Goal: Communication & Community: Share content

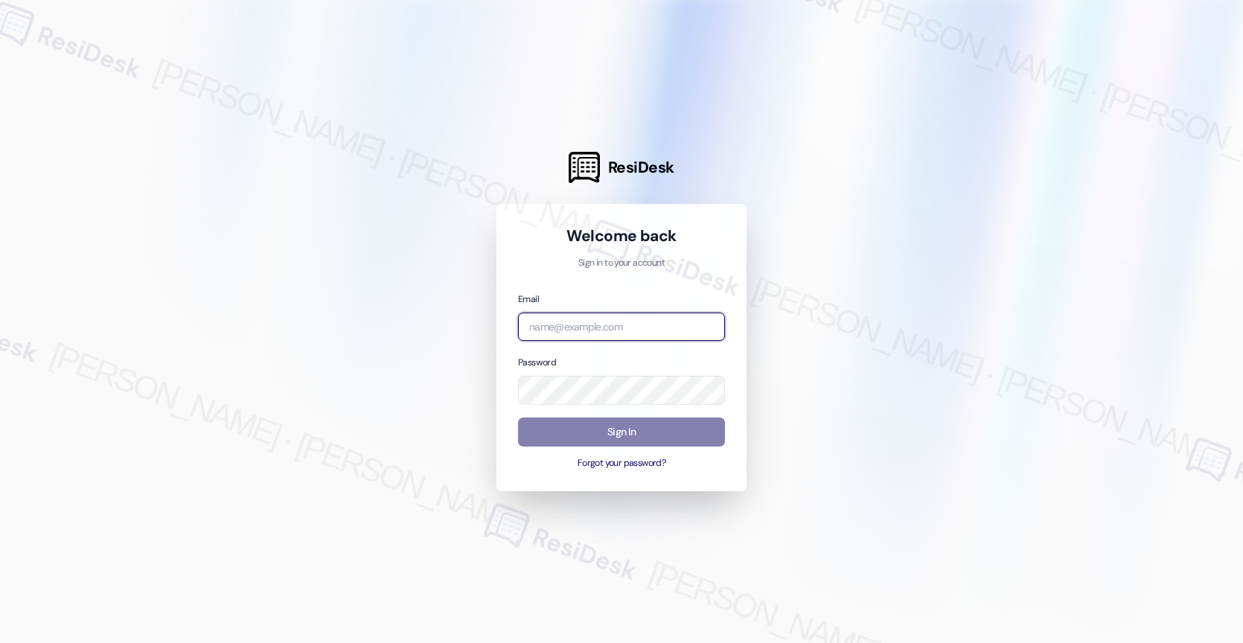
click at [606, 318] on input "email" at bounding box center [621, 327] width 207 height 29
paste input "automated-surveys-birchstone_residential-resen.nine@birchstone_residential.com"
type input "automated-surveys-birchstone_residential-resen.nine@birchstone_residential.com"
click at [915, 308] on div at bounding box center [616, 321] width 1232 height 643
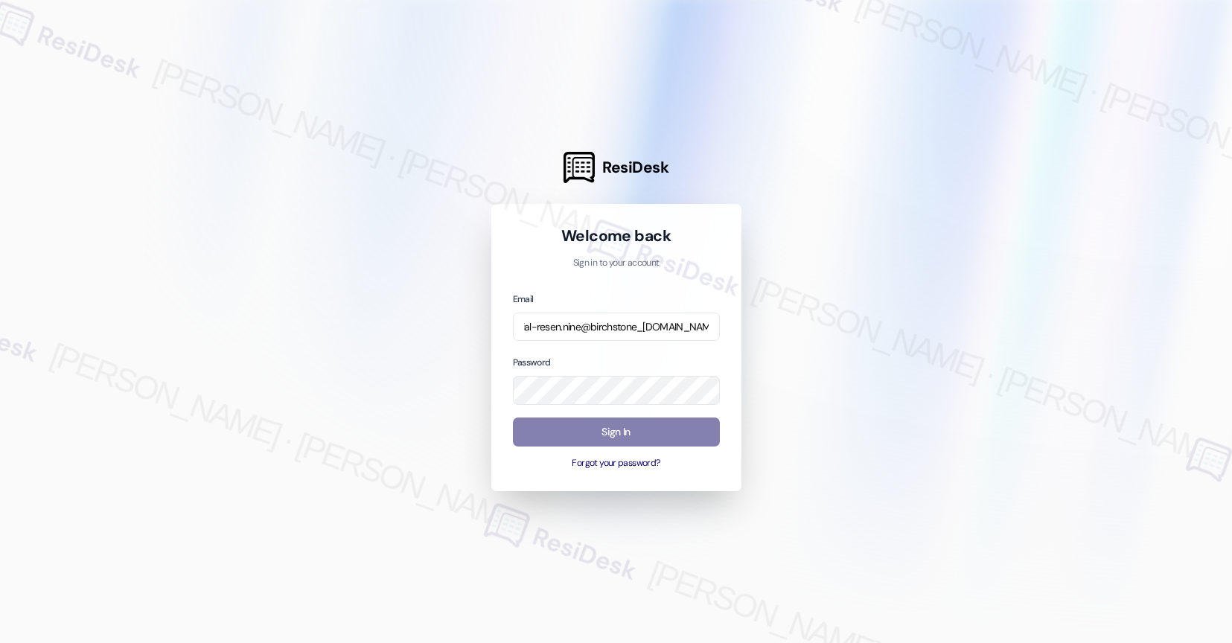
scroll to position [0, 0]
click at [852, 257] on div at bounding box center [616, 321] width 1232 height 643
click at [575, 435] on button "Sign In" at bounding box center [616, 432] width 207 height 29
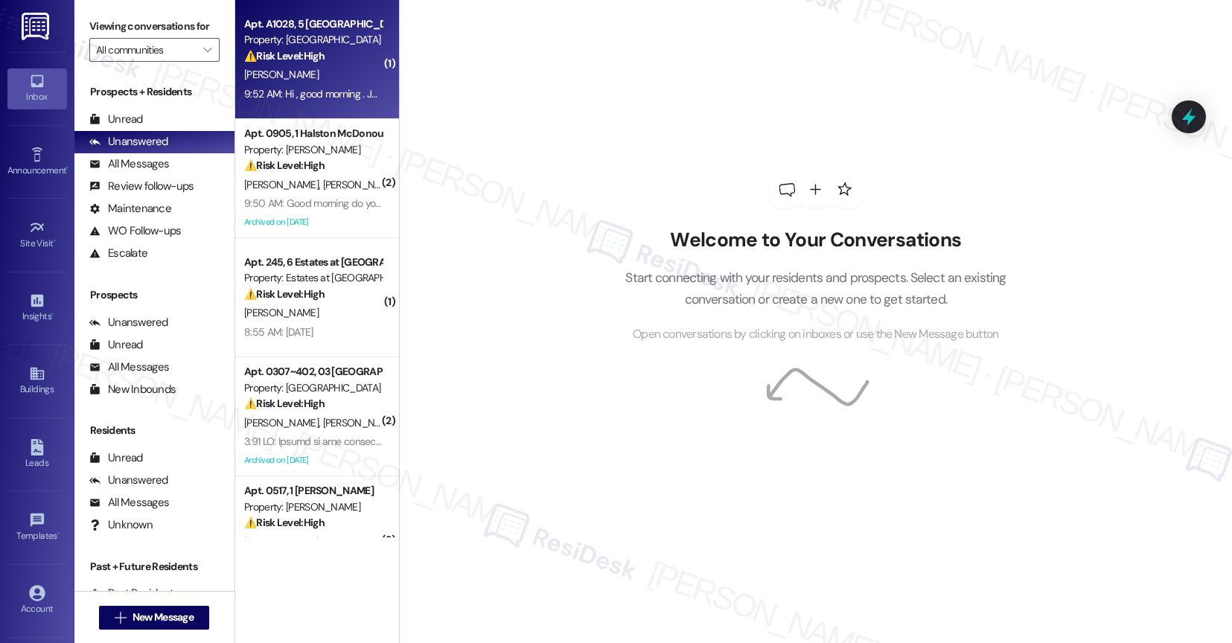
click at [293, 71] on div "S. Gollapalli" at bounding box center [313, 75] width 141 height 19
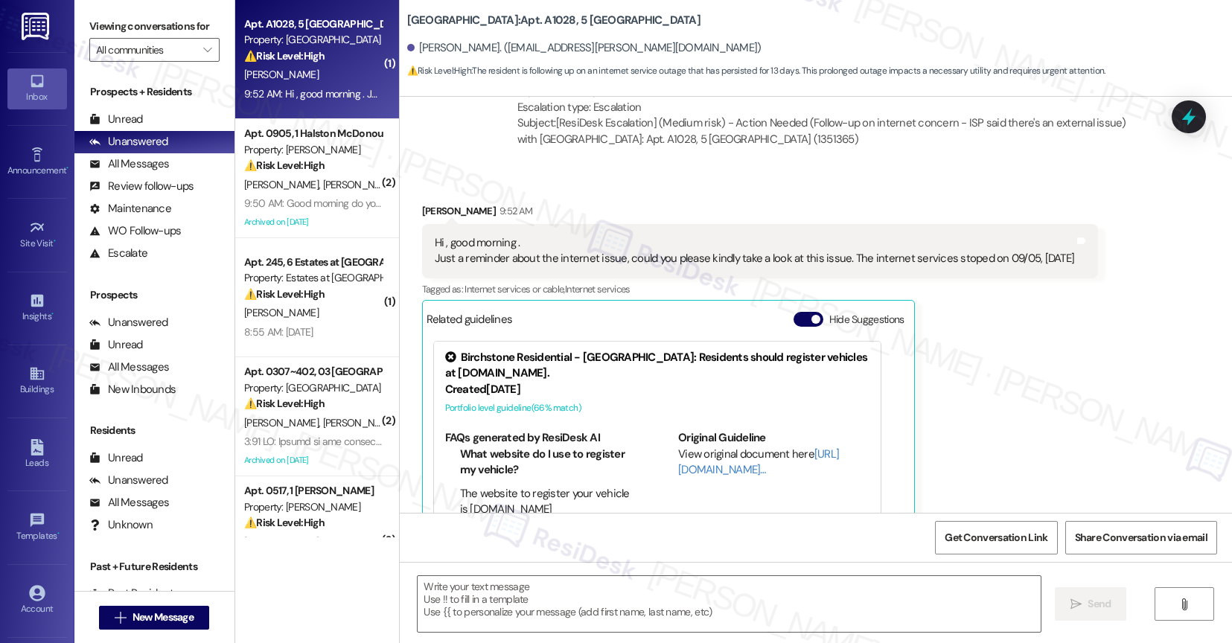
type textarea "Fetching suggested responses. Please feel free to read through the conversation…"
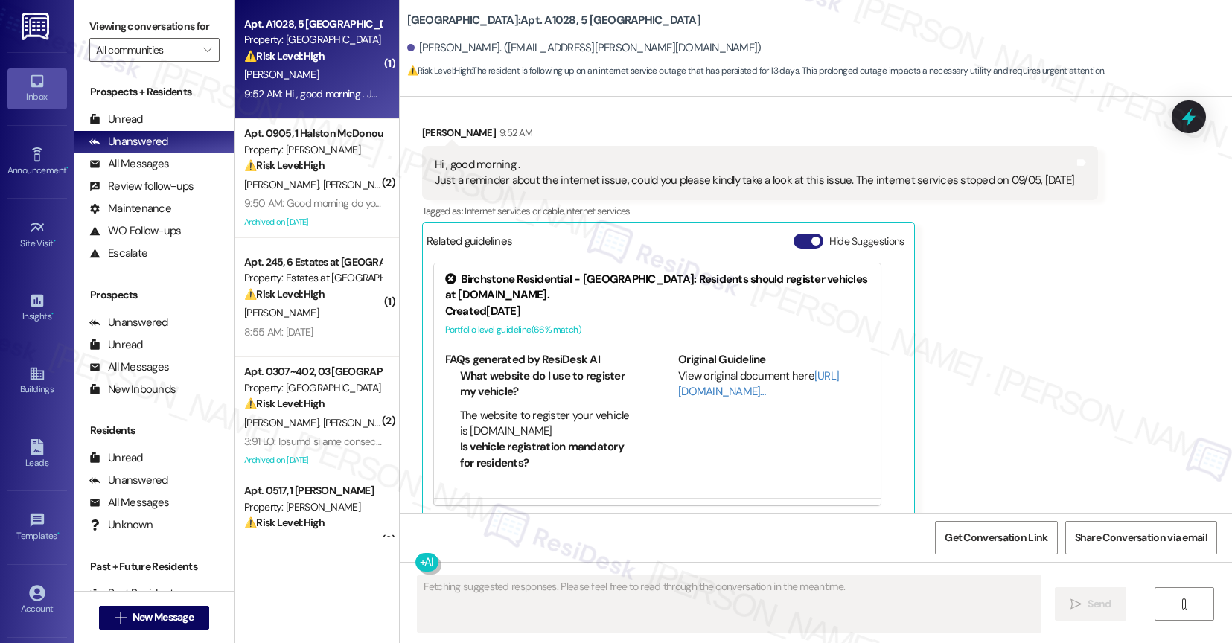
click at [799, 234] on button "Hide Suggestions" at bounding box center [809, 241] width 30 height 15
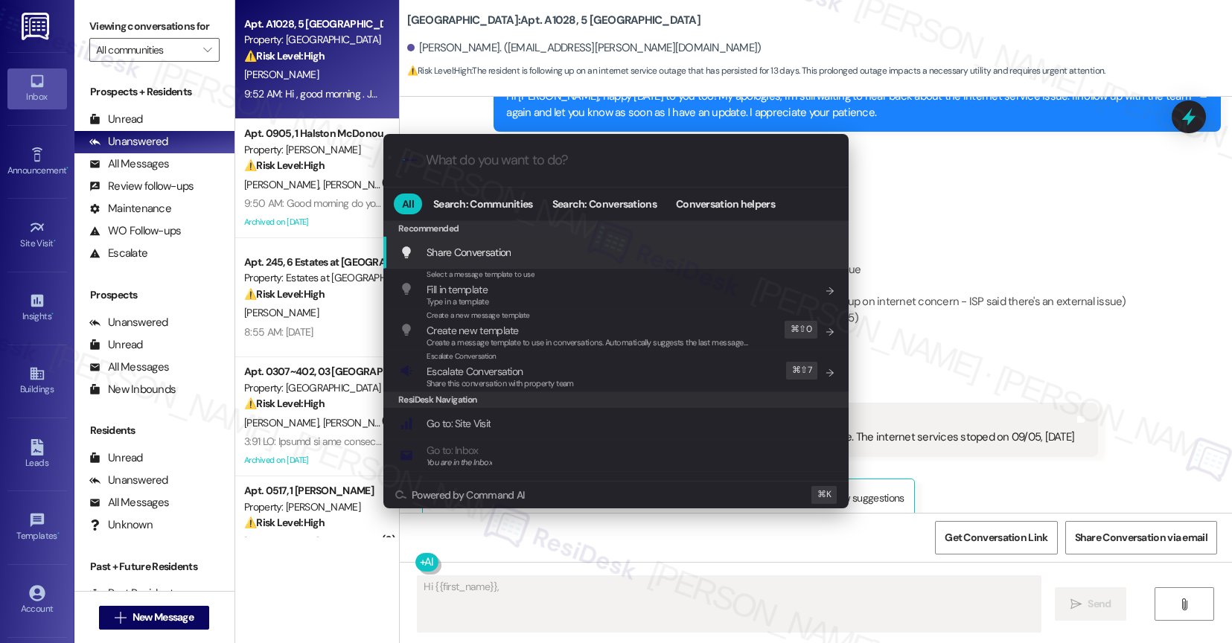
type textarea "Hi {{first_name}}, I"
type input "s"
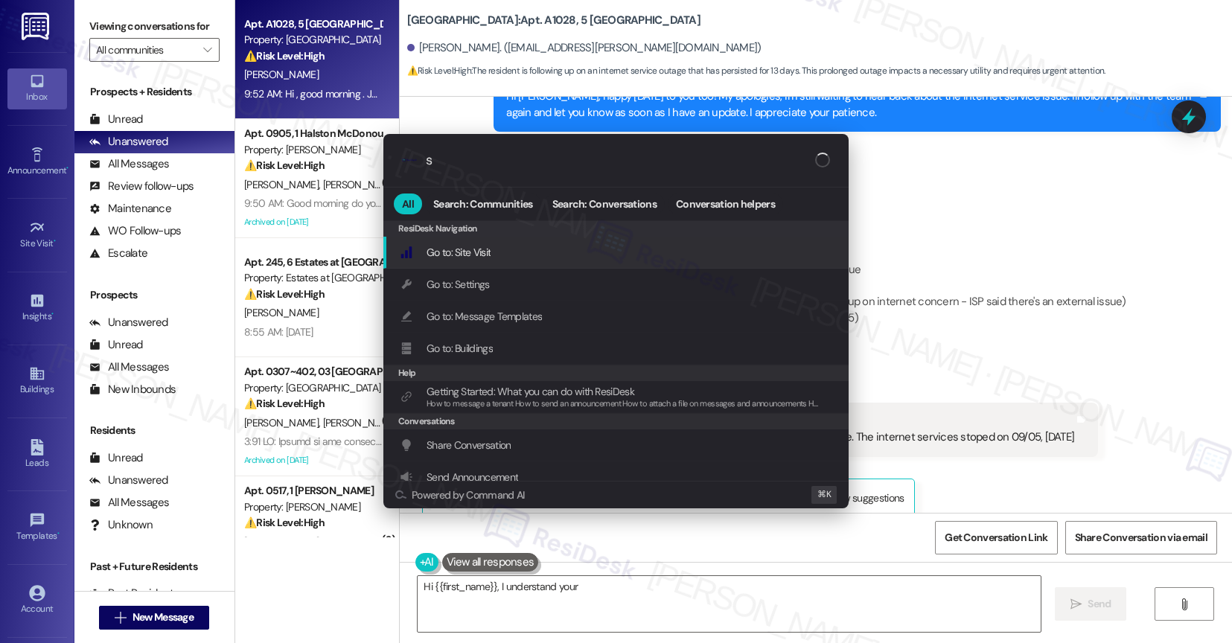
type textarea "Hi {{first_name}}, I understand your"
type input "sl"
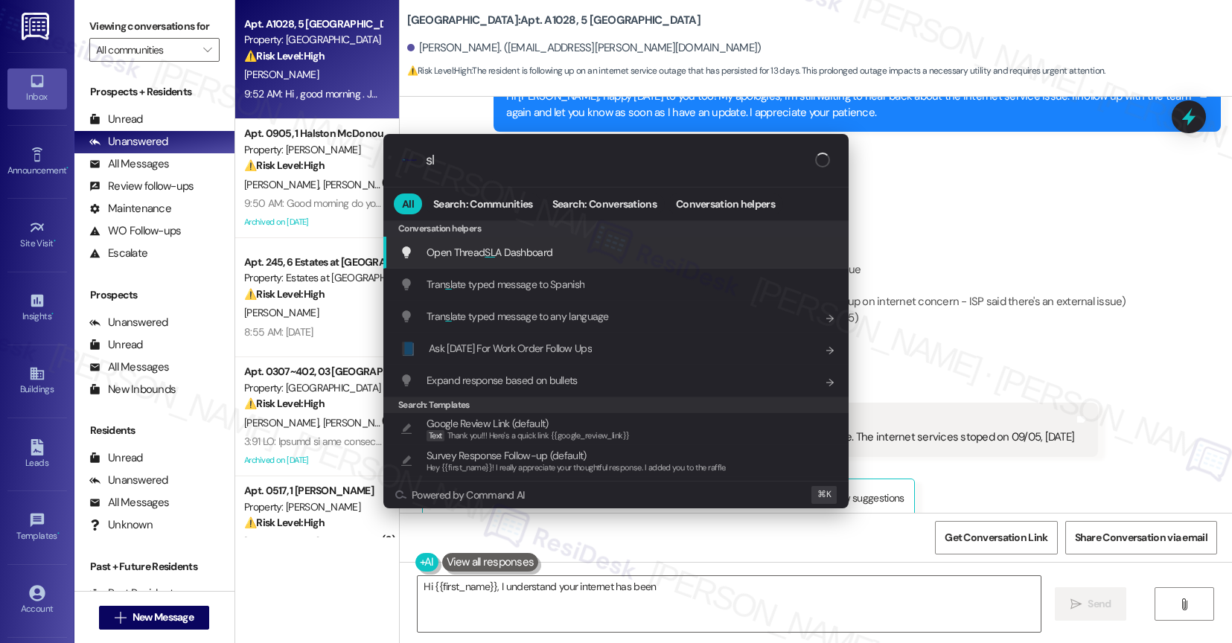
type textarea "Hi {{first_name}}, I understand your internet has been"
type input "sla"
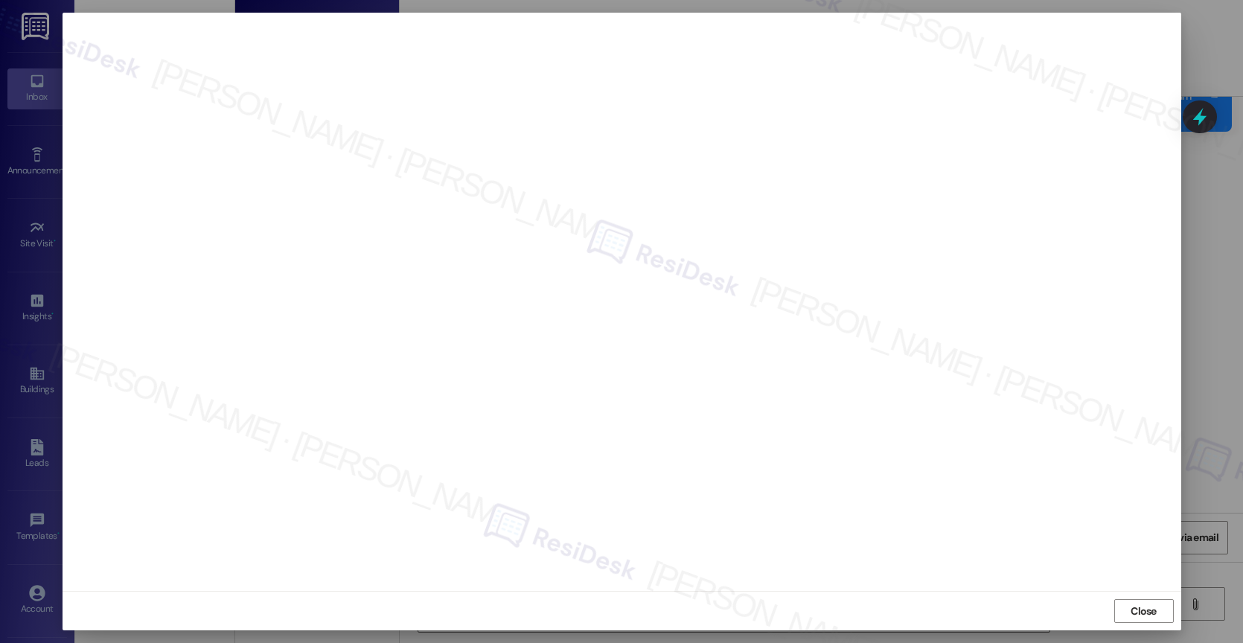
type textarea "Hi {{first_name}}, I understand your internet has been down since 9/5. I'm stil…"
drag, startPoint x: 1159, startPoint y: 607, endPoint x: 824, endPoint y: 535, distance: 342.8
click at [1158, 607] on span "Close" at bounding box center [1144, 612] width 32 height 16
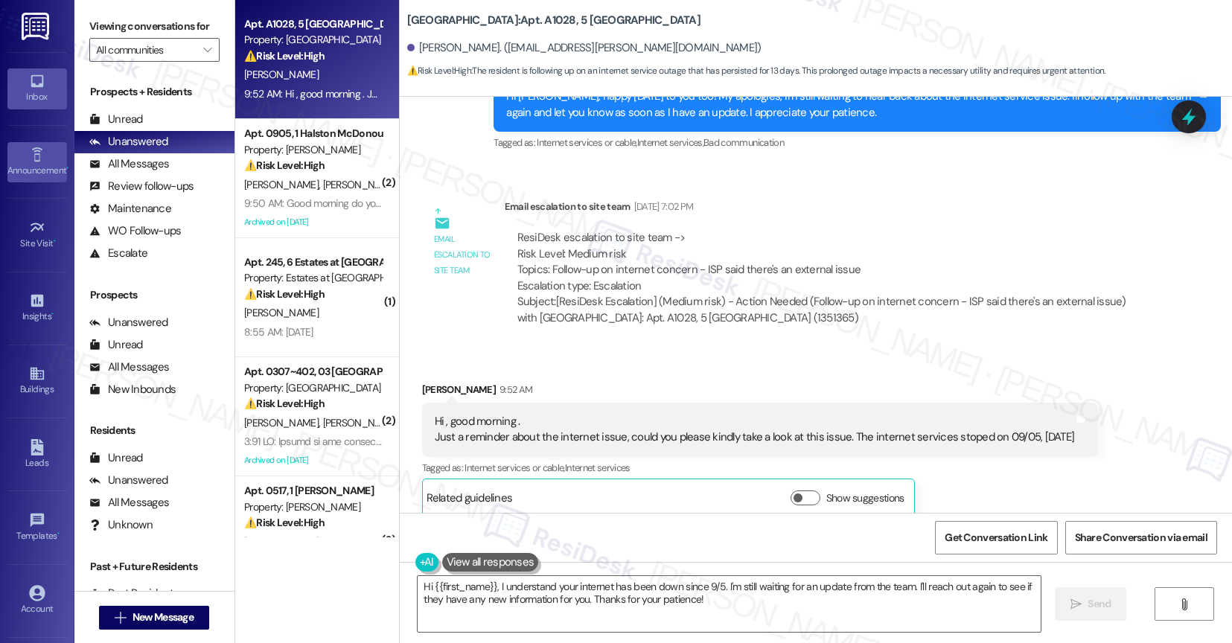
click at [42, 158] on link "Announcement •" at bounding box center [37, 162] width 60 height 40
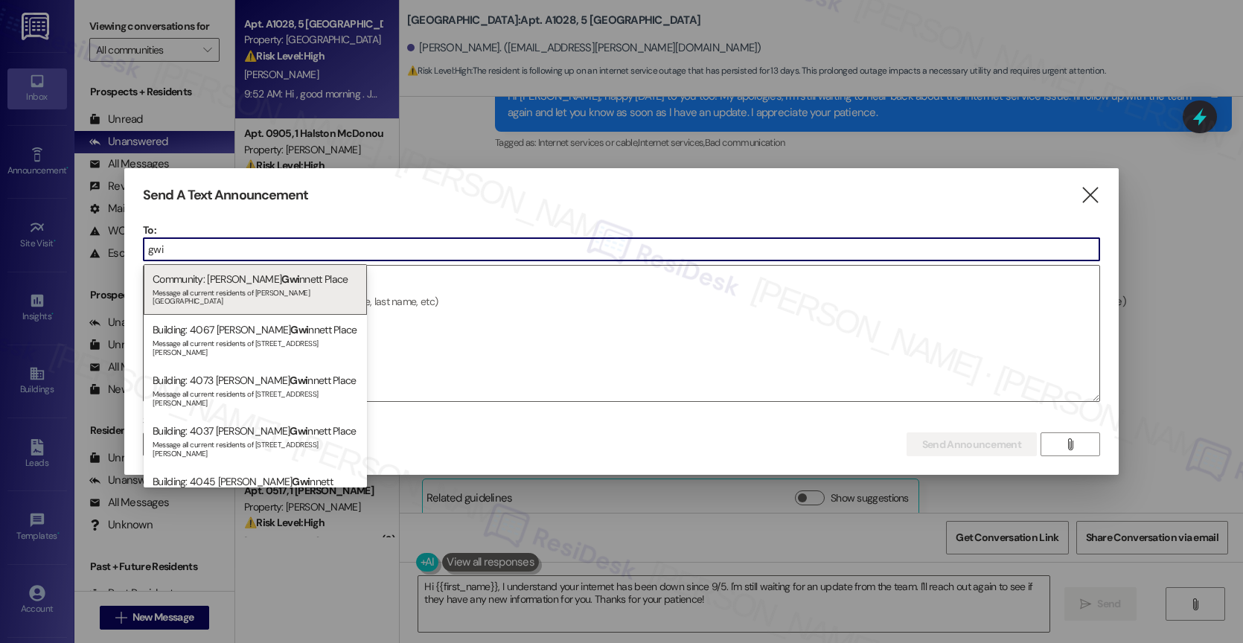
type input "gwi"
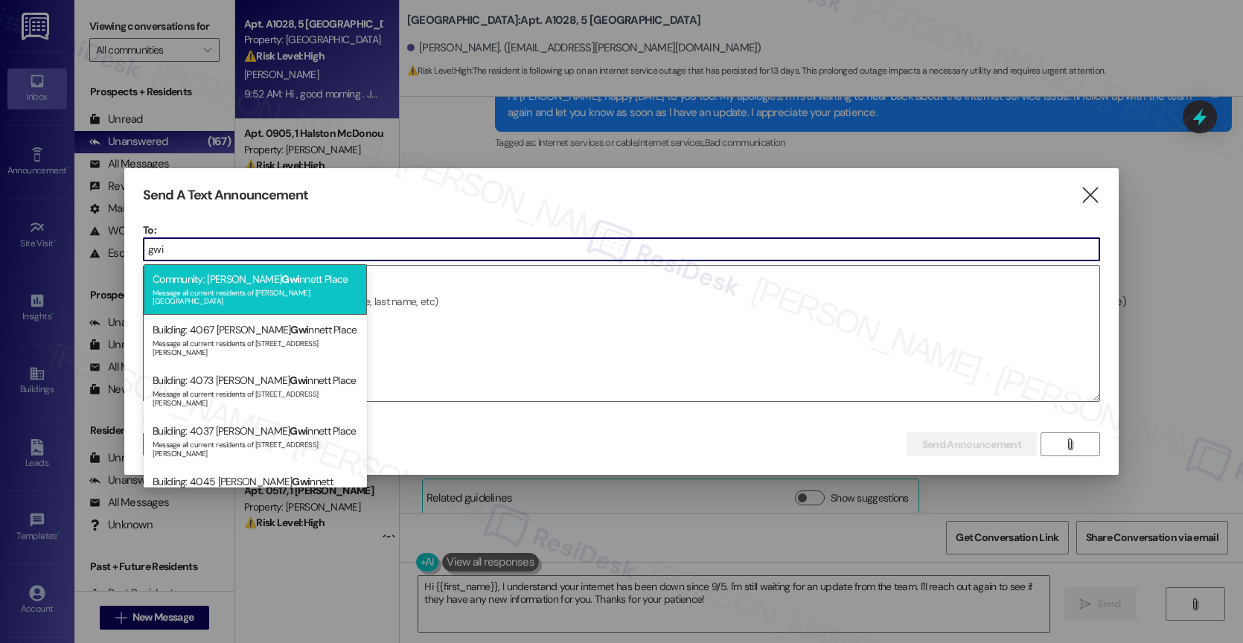
click at [204, 290] on div "Message all current residents of Elliot Gwinnett Place" at bounding box center [255, 295] width 205 height 21
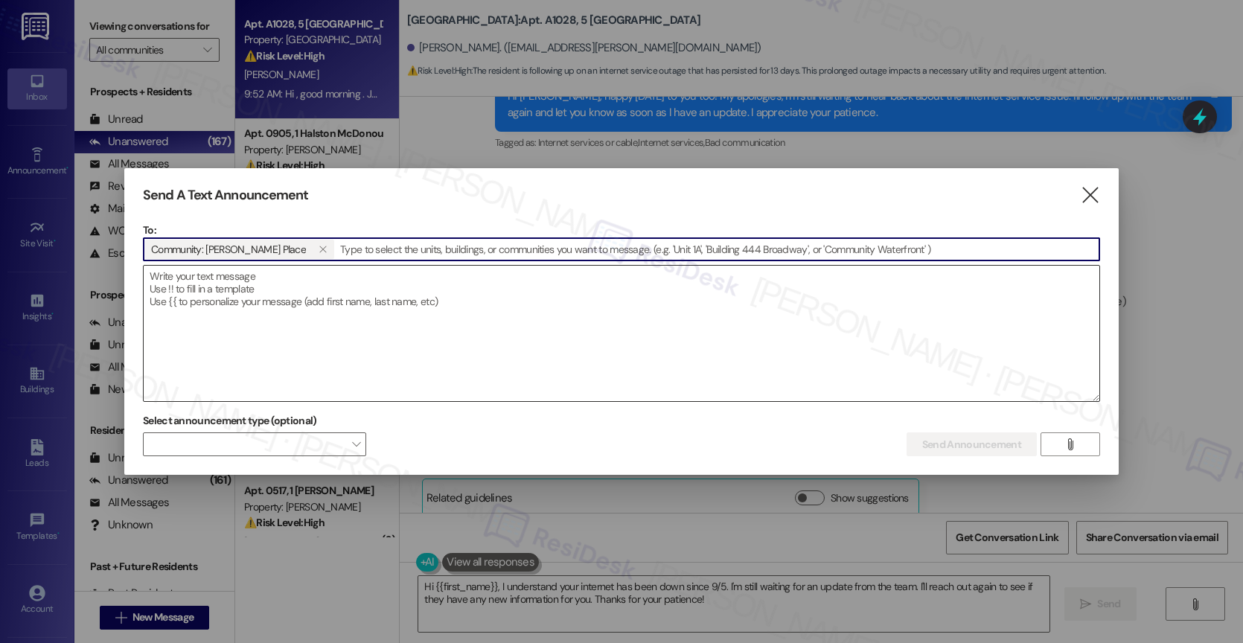
click at [233, 297] on textarea at bounding box center [622, 333] width 956 height 135
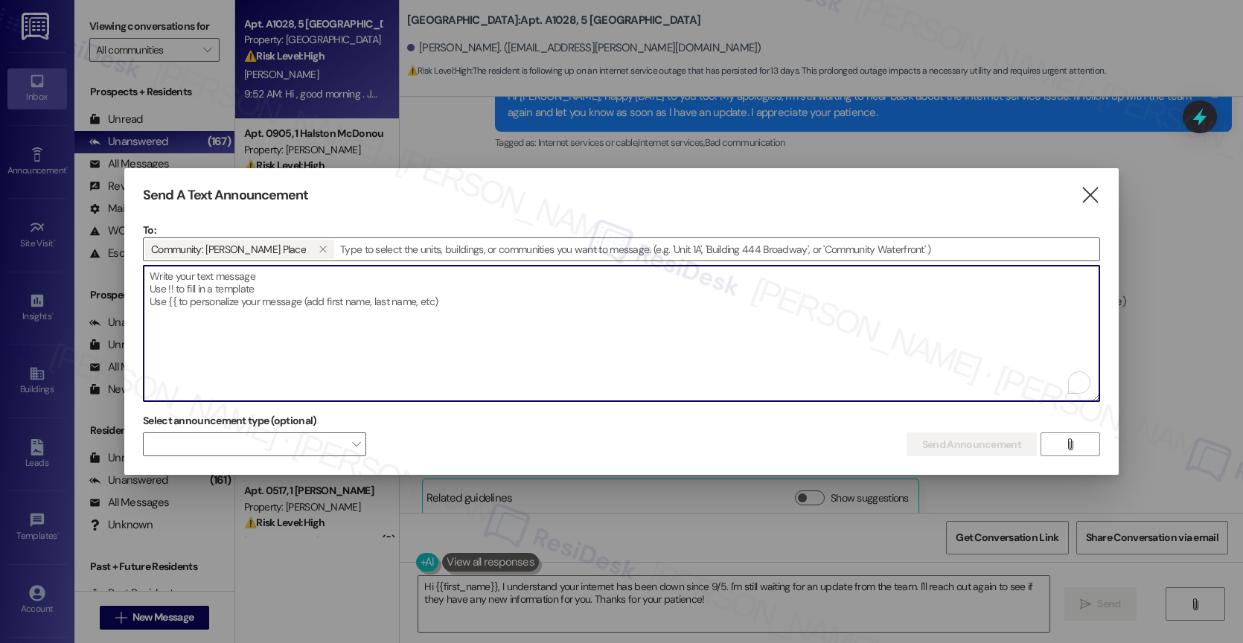
paste textarea "Hi {{first_name}}, DoNUT Worry, We Got You! Join us for a Morning Treat Bar on …"
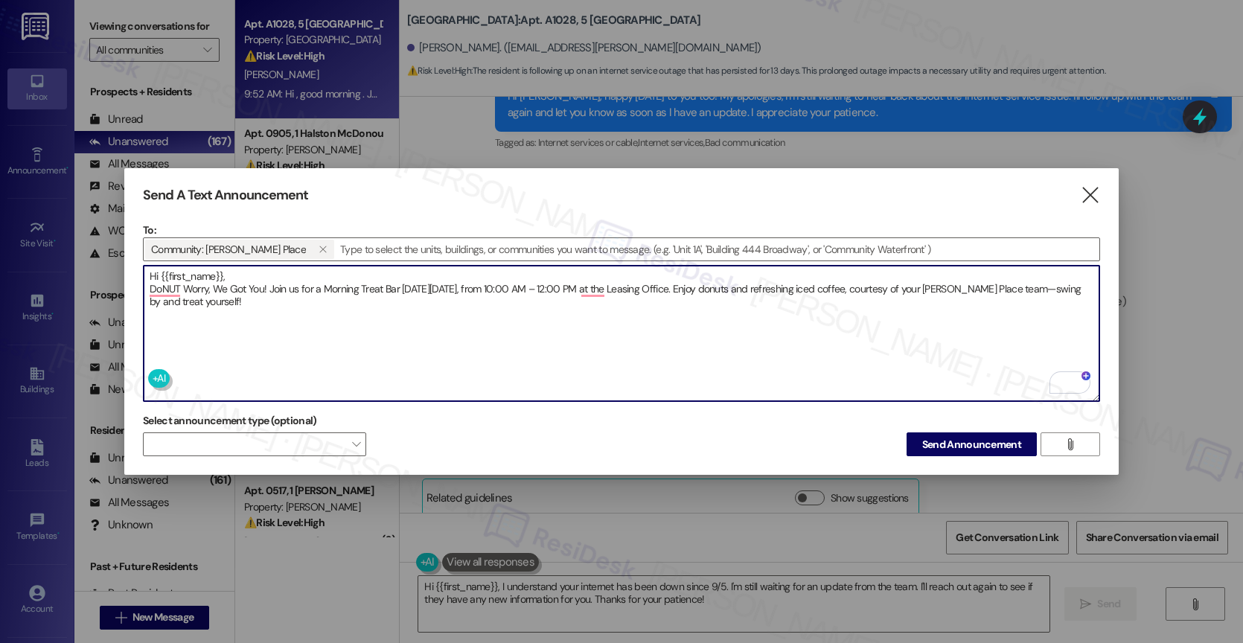
drag, startPoint x: 464, startPoint y: 282, endPoint x: 414, endPoint y: 278, distance: 50.1
click at [414, 278] on textarea "Hi {{first_name}}, DoNUT Worry, We Got You! Join us for a Morning Treat Bar on …" at bounding box center [622, 333] width 956 height 135
click at [445, 280] on textarea "Hi {{first_name}}, DoNUT Worry, We Got You! Join us for a Morning Treat Bar on …" at bounding box center [622, 333] width 956 height 135
drag, startPoint x: 414, startPoint y: 277, endPoint x: 444, endPoint y: 278, distance: 29.8
click at [444, 278] on textarea "Hi {{first_name}}, DoNUT Worry, We Got You! Join us for a Morning Treat Bar on …" at bounding box center [622, 333] width 956 height 135
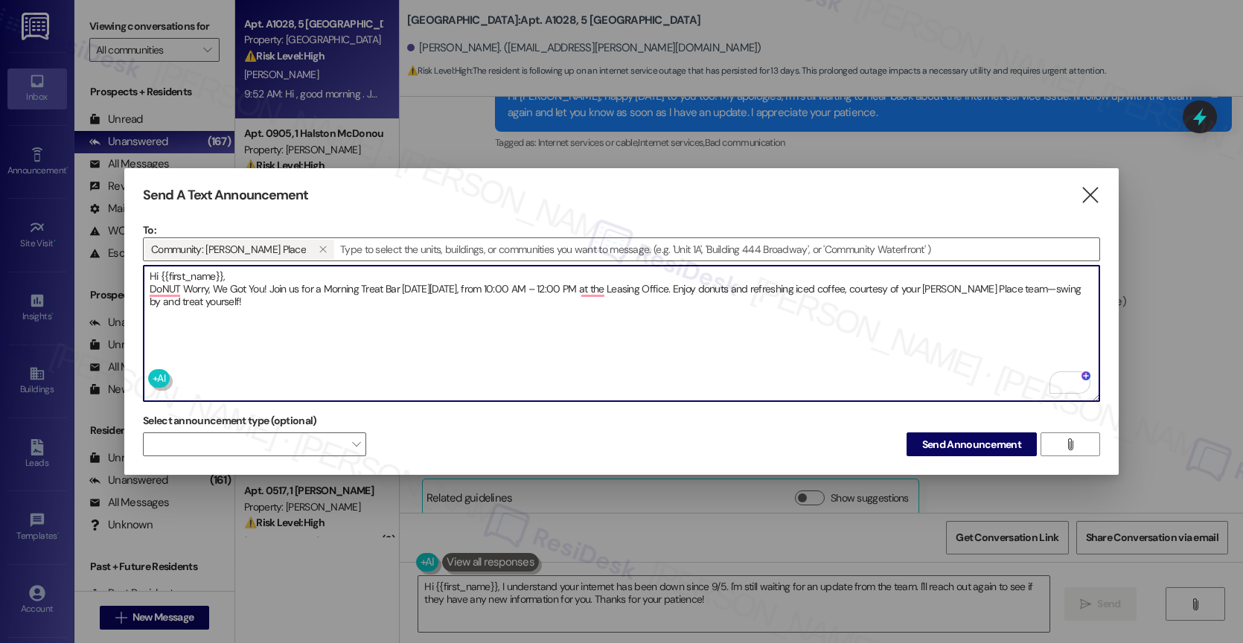
click at [464, 289] on textarea "Hi {{first_name}}, DoNUT Worry, We Got You! Join us for a Morning Treat Bar on …" at bounding box center [622, 333] width 956 height 135
drag, startPoint x: 465, startPoint y: 289, endPoint x: 415, endPoint y: 284, distance: 50.1
click at [414, 284] on textarea "Hi {{first_name}}, DoNUT Worry, We Got You! Join us for a Morning Treat Bar on …" at bounding box center [622, 333] width 956 height 135
click at [312, 300] on textarea "Hi {{first_name}}, DoNUT Worry, We Got You! Join us for a Morning Treat Bar on …" at bounding box center [622, 333] width 956 height 135
click at [482, 296] on textarea "Hi {{first_name}}, DoNUT Worry, We Got You! Join us for a Morning Treat Bar on …" at bounding box center [622, 333] width 956 height 135
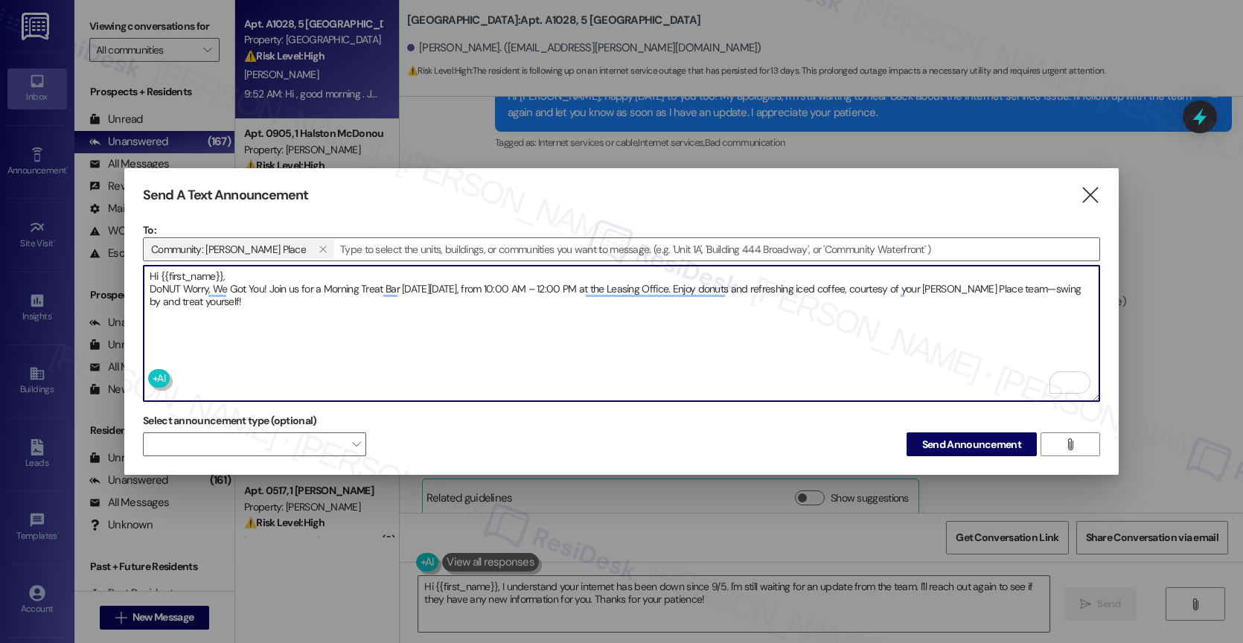
type textarea "Hi {{first_name}}, DoNUT Worry, We Got You! Join us for a Morning Treat Bar on …"
click at [665, 312] on textarea "Hi {{first_name}}, DoNUT Worry, We Got You! Join us for a Morning Treat Bar on …" at bounding box center [622, 333] width 956 height 135
click at [988, 443] on span "Send Announcement" at bounding box center [971, 445] width 99 height 16
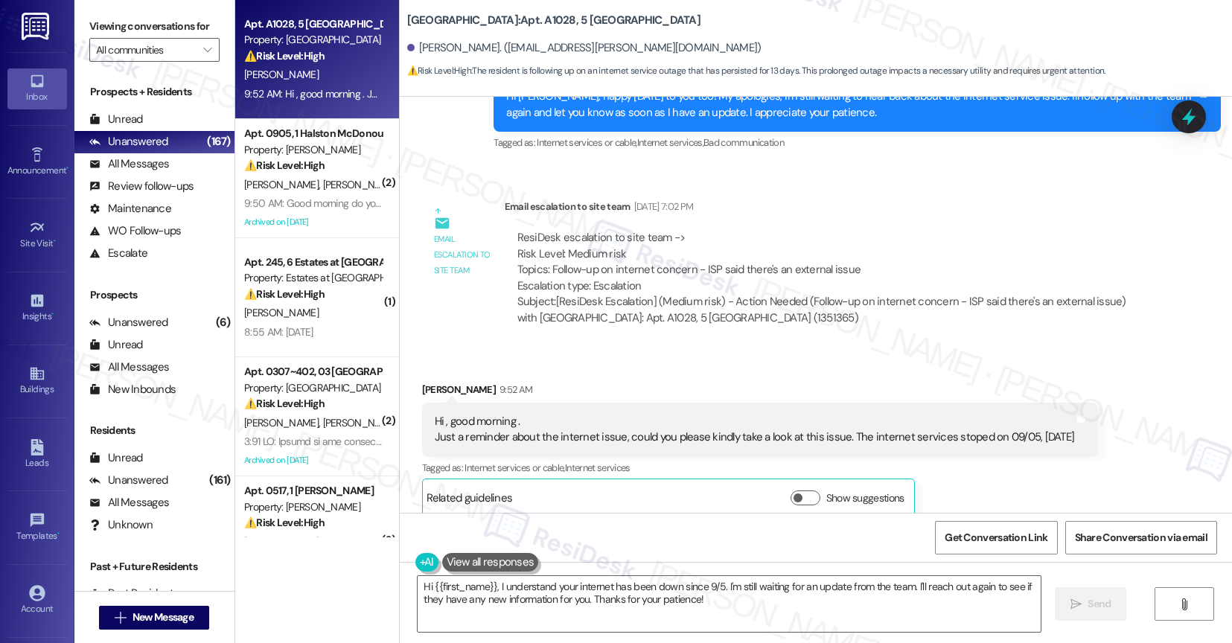
scroll to position [1, 0]
click at [691, 332] on div "Email escalation to site team Email escalation to site team Sep 15, 2025 at 7:0…" at bounding box center [786, 268] width 750 height 161
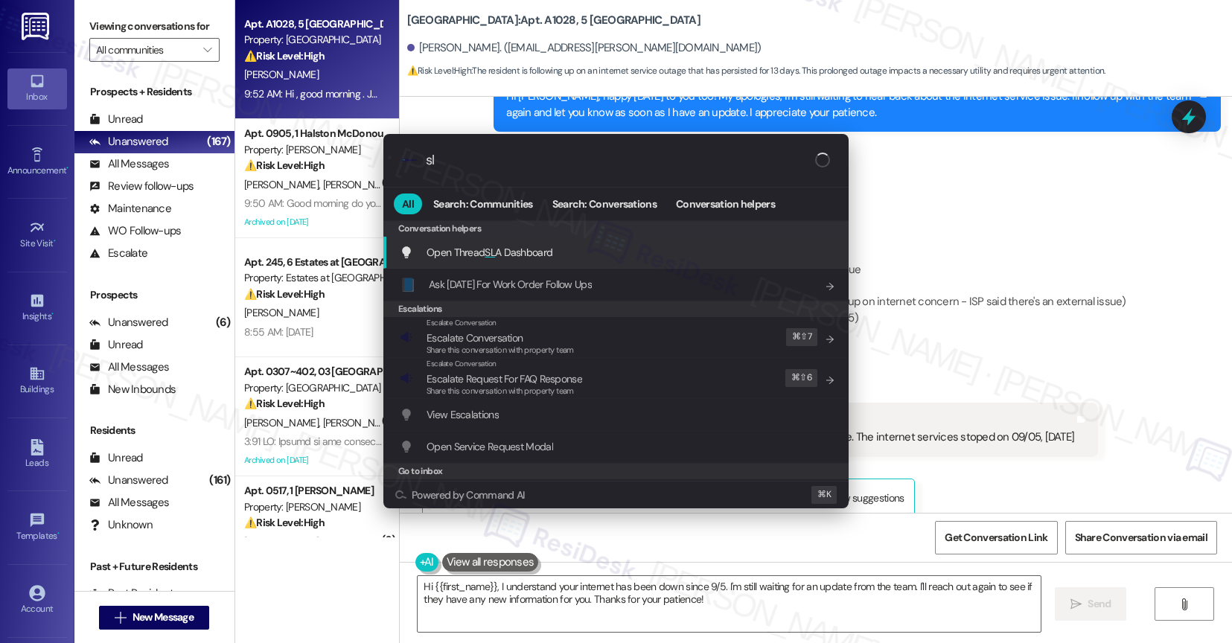
type input "sla"
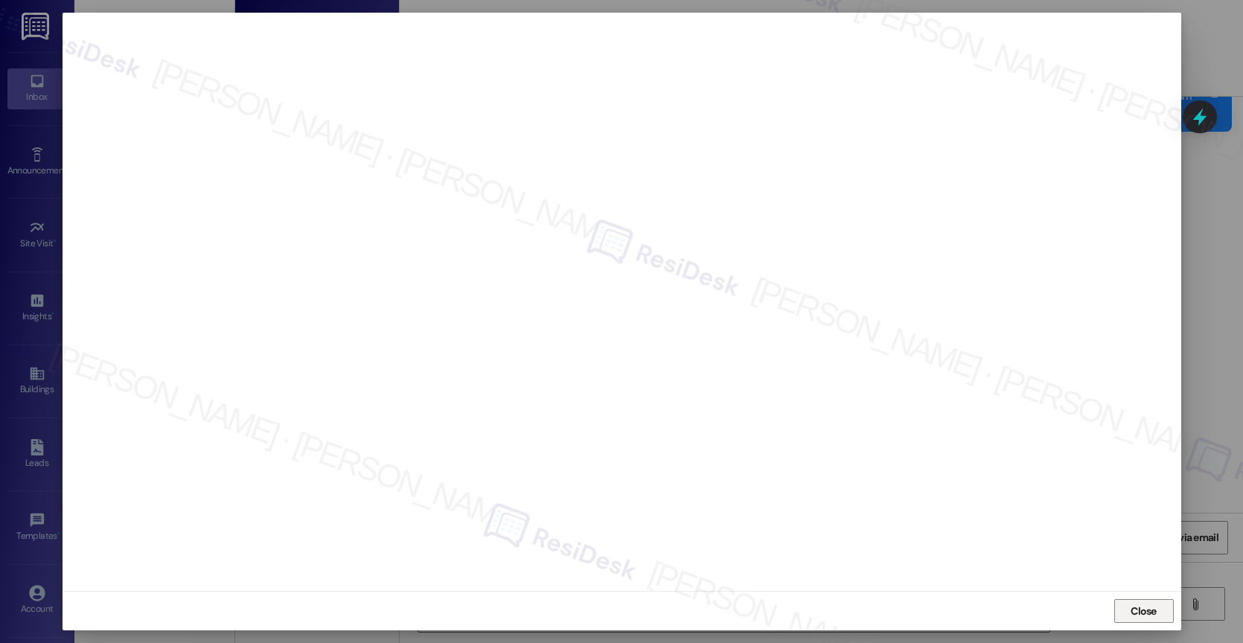
click at [1138, 604] on span "Close" at bounding box center [1144, 612] width 26 height 16
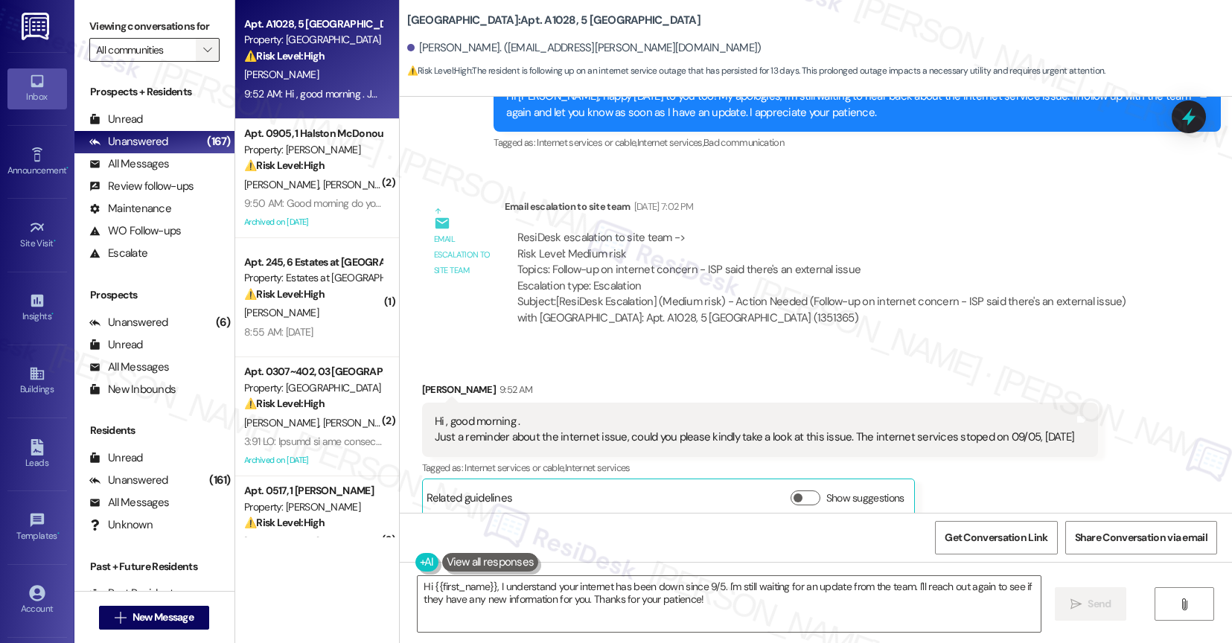
click at [200, 62] on span "" at bounding box center [207, 50] width 14 height 24
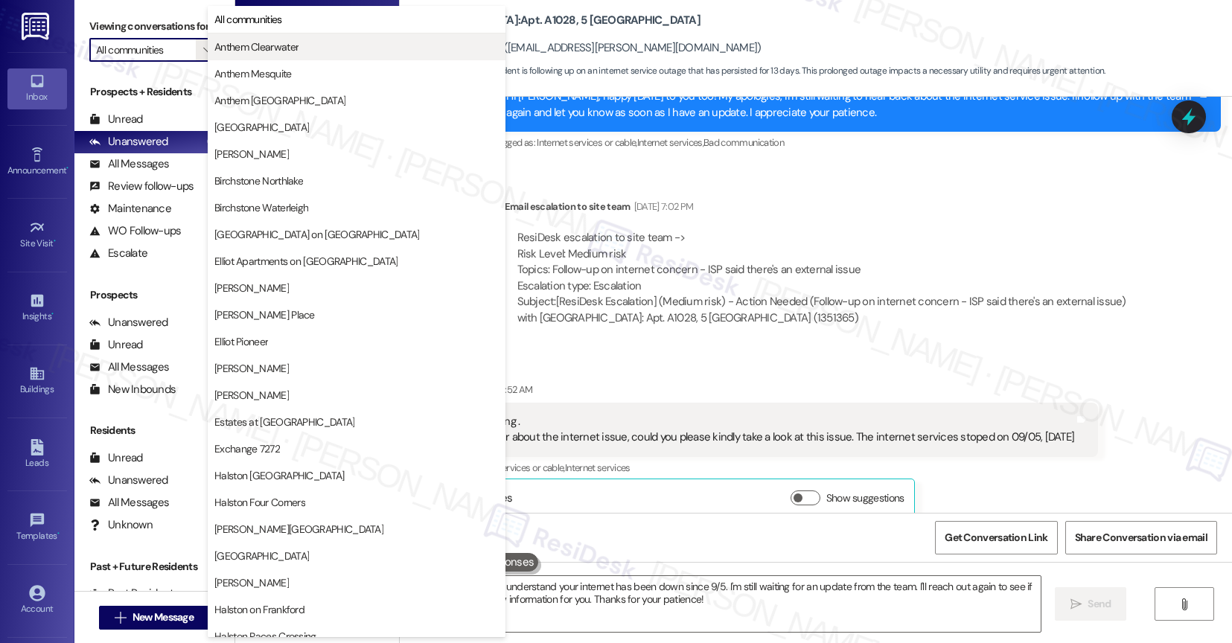
click at [226, 49] on span "Anthem Clearwater" at bounding box center [256, 46] width 84 height 15
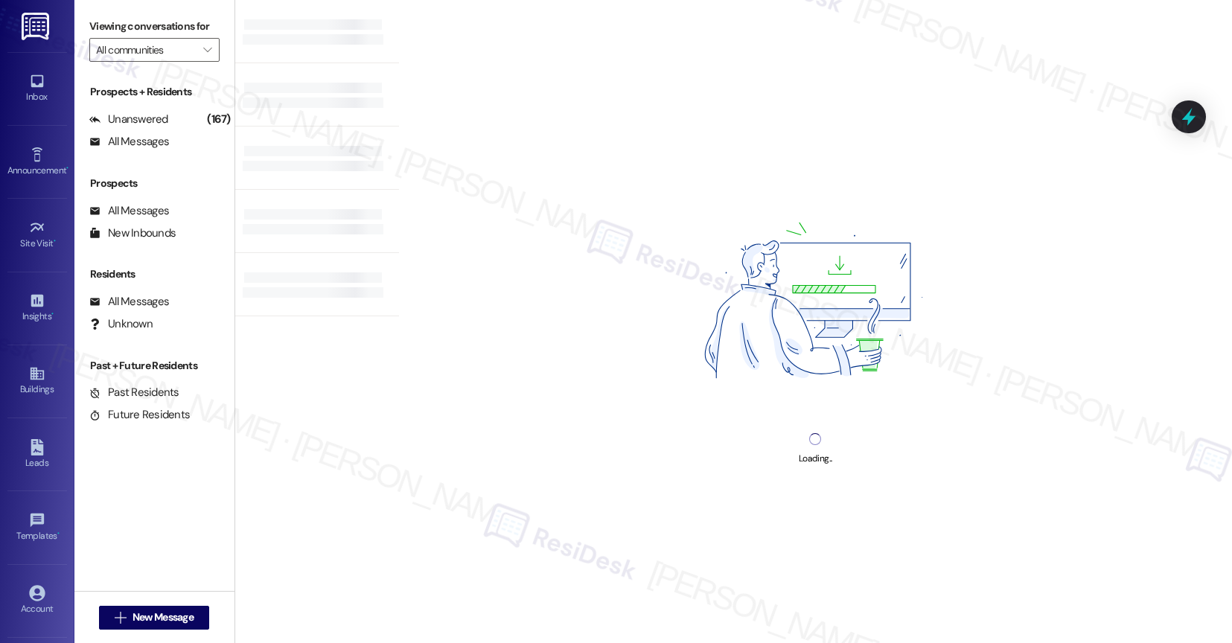
type input "Anthem Clearwater"
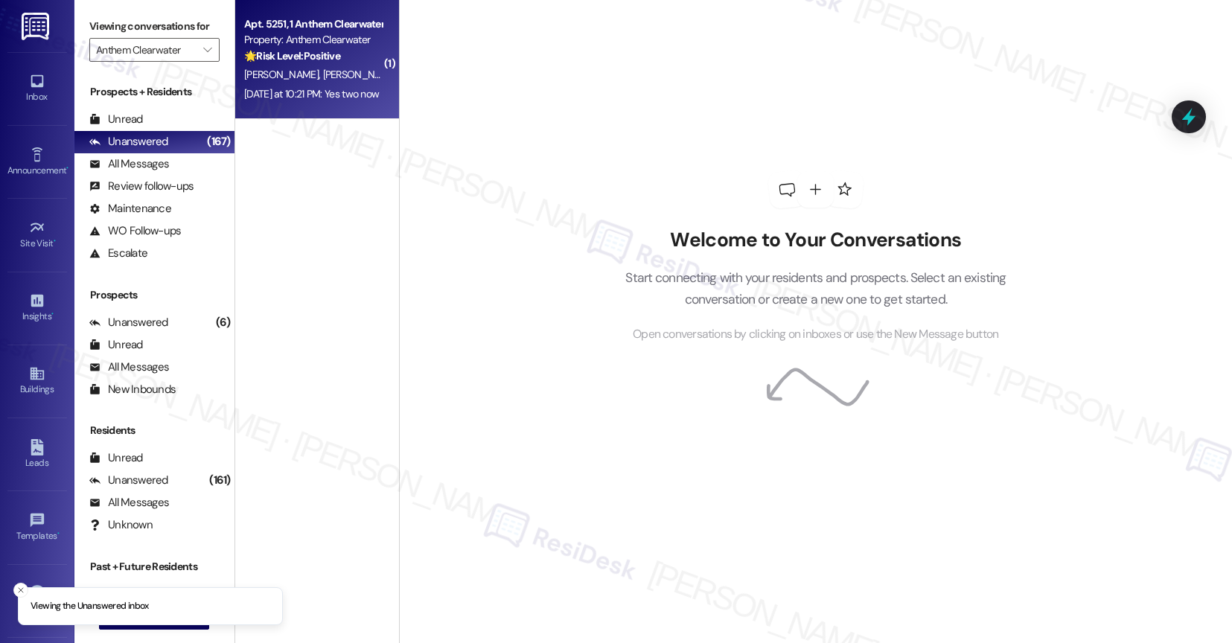
click at [322, 72] on span "[PERSON_NAME]" at bounding box center [359, 74] width 74 height 13
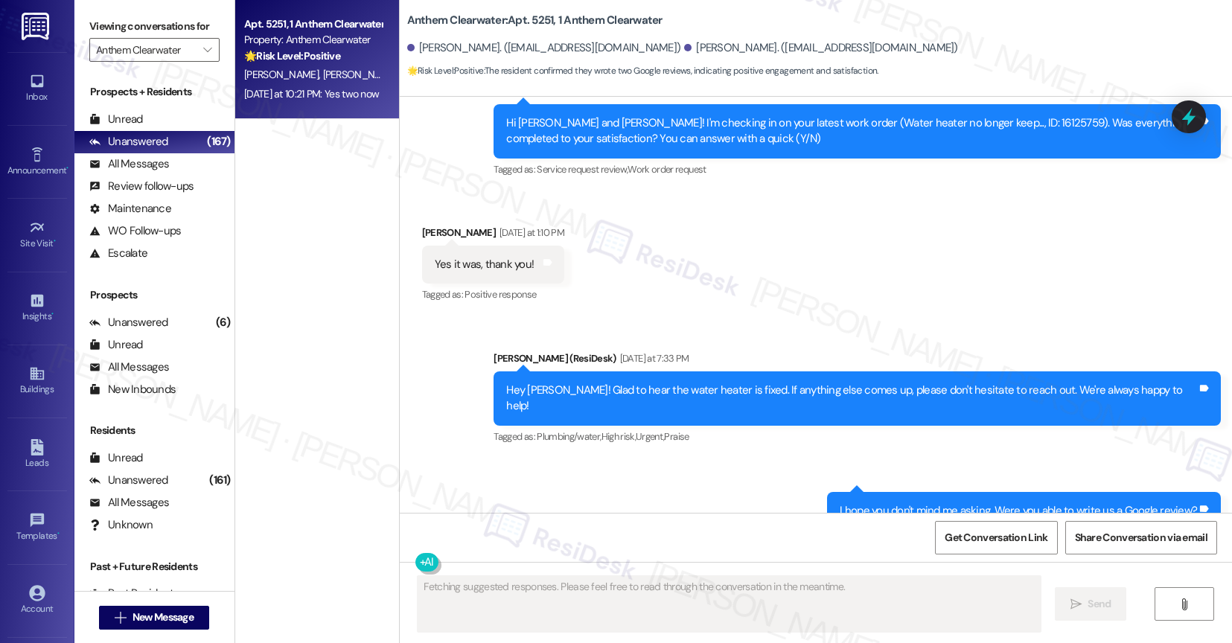
scroll to position [12824, 0]
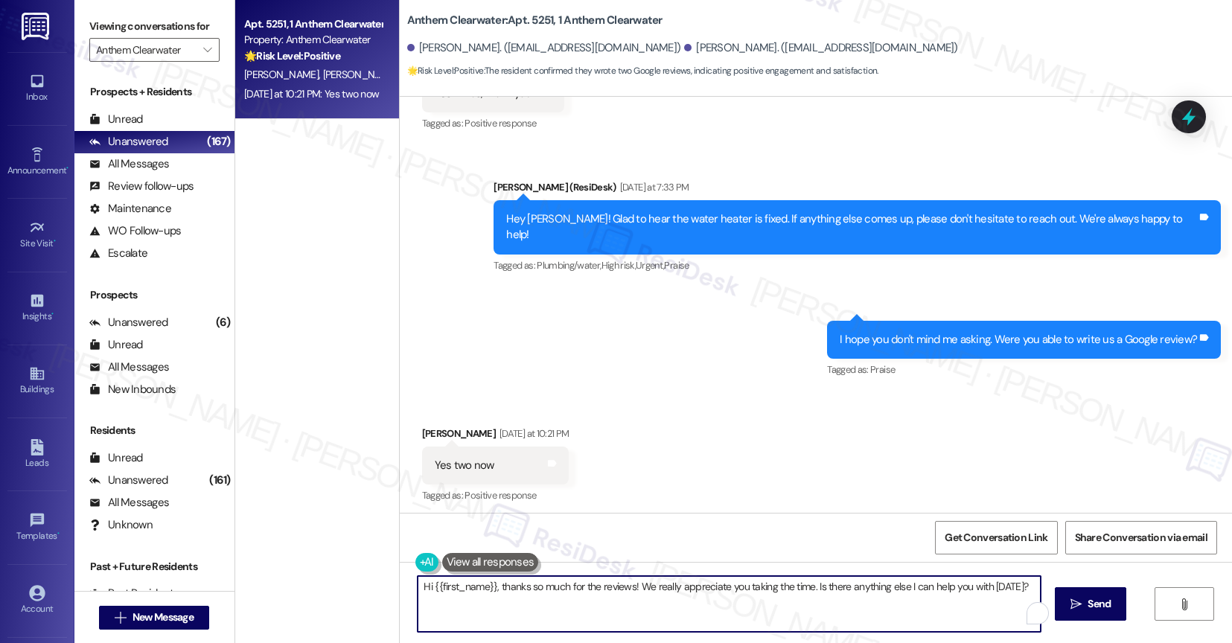
click at [542, 604] on textarea "Hi {{first_name}}, thanks so much for the reviews! We really appreciate you tak…" at bounding box center [729, 604] width 623 height 56
click at [517, 595] on textarea "Hi {{first_name}}, thanks so much for the reviews! We really appreciate you tak…" at bounding box center [729, 604] width 623 height 56
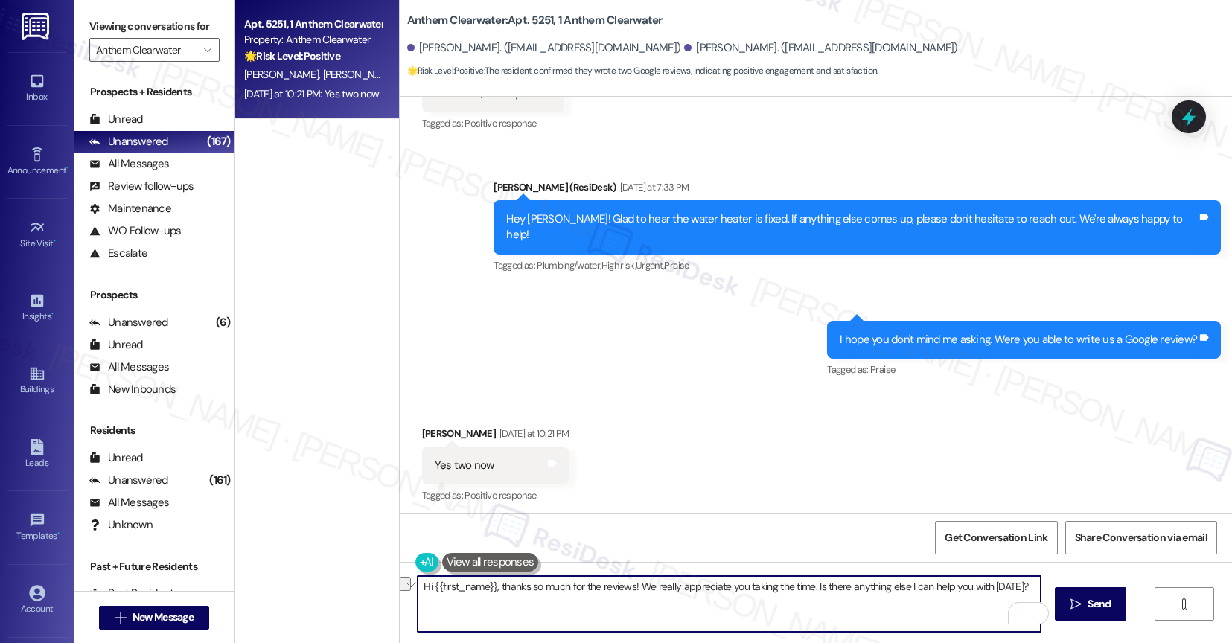
click at [517, 595] on textarea "Hi {{first_name}}, thanks so much for the reviews! We really appreciate you tak…" at bounding box center [729, 604] width 623 height 56
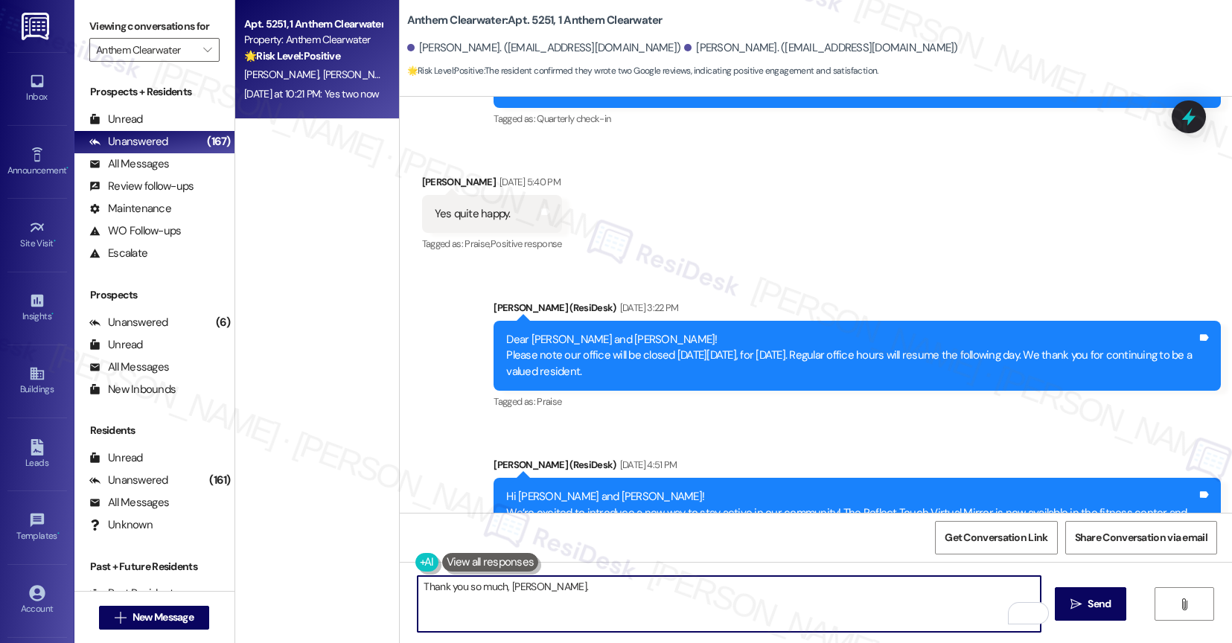
scroll to position [9095, 0]
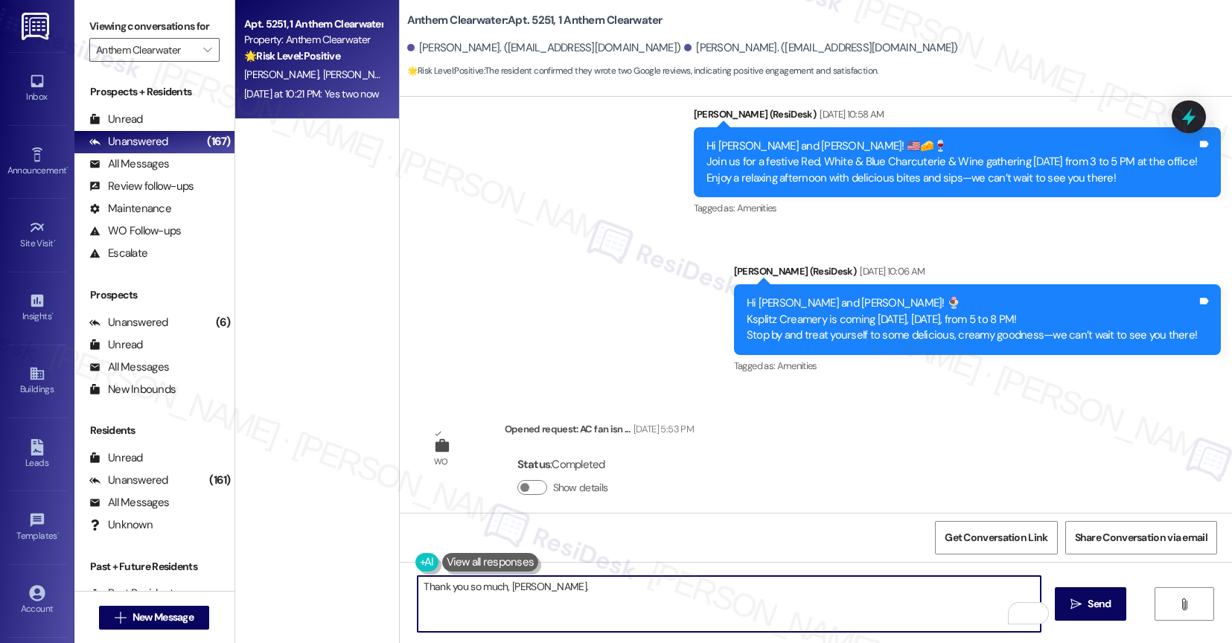
paste textarea "Feel free to let us know if you have other questions or concerns so we can assi…"
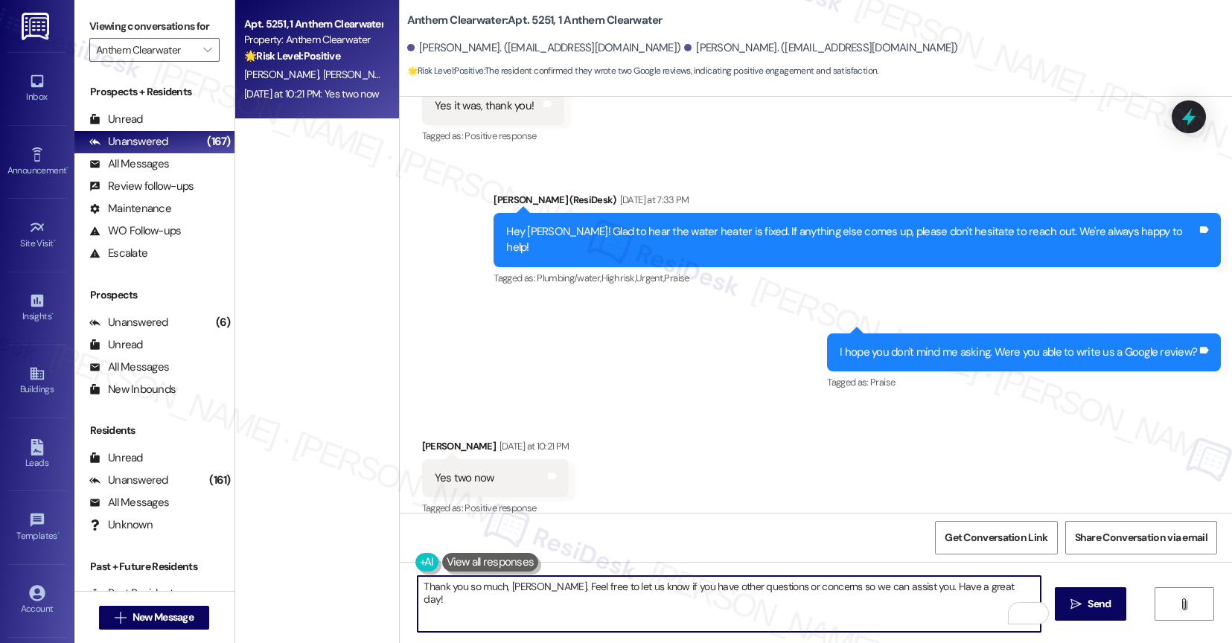
scroll to position [12824, 0]
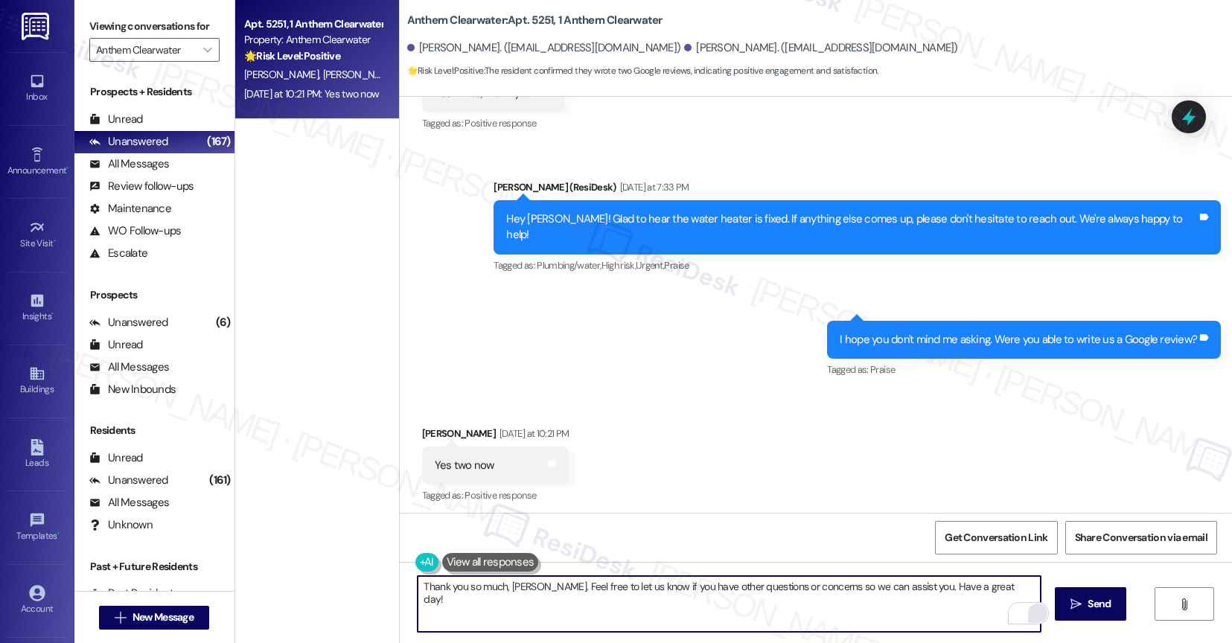
type textarea "Thank you so much, [PERSON_NAME]. Feel free to let us know if you have other qu…"
click at [1026, 615] on html "Inbox Go to Inbox Announcement • Send A Text Announcement Site Visit • Go to Si…" at bounding box center [616, 320] width 1232 height 643
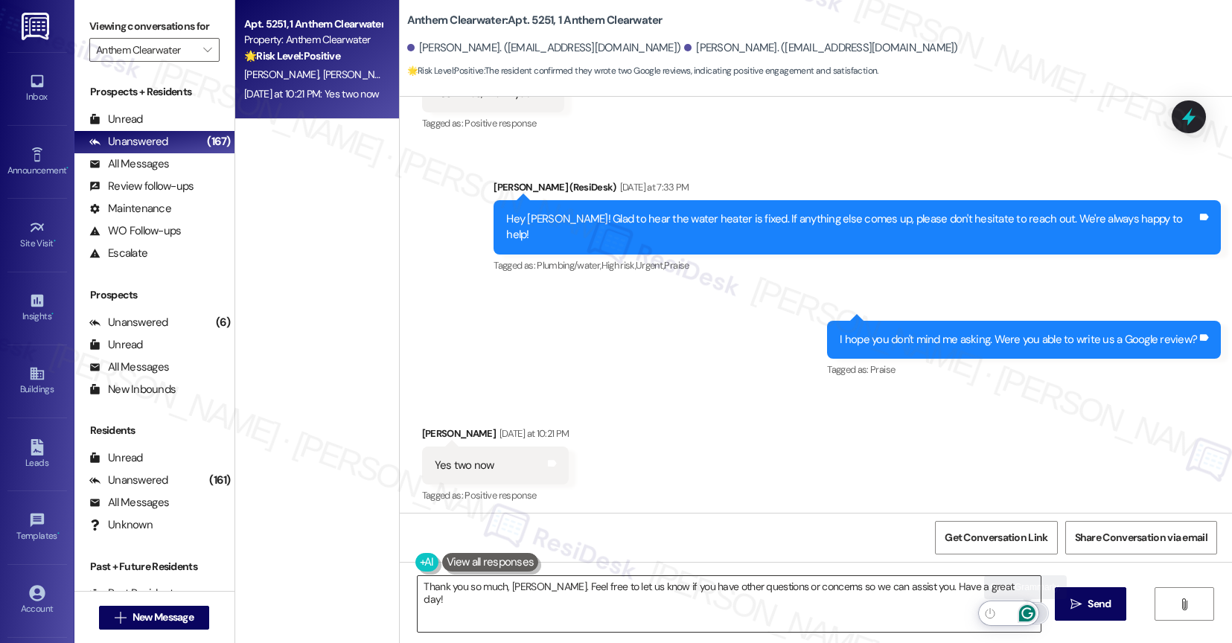
click at [1026, 611] on icon "Open Grammarly. 0 Suggestions." at bounding box center [1027, 613] width 16 height 16
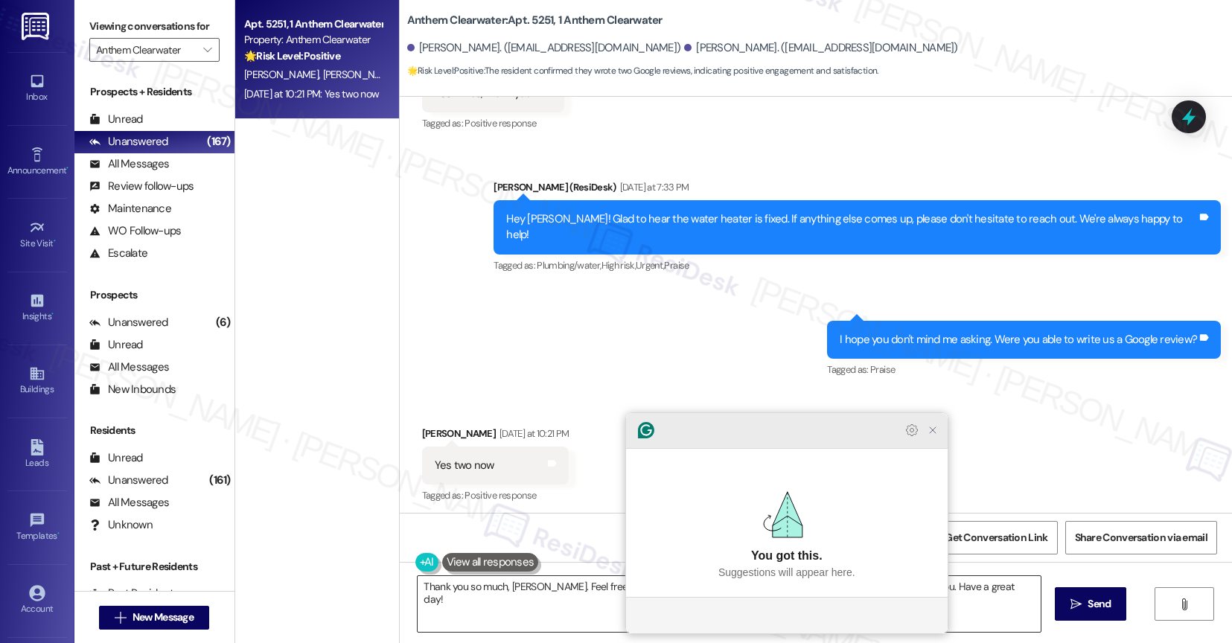
click at [929, 436] on icon "Close Grammarly Assistant" at bounding box center [933, 430] width 12 height 12
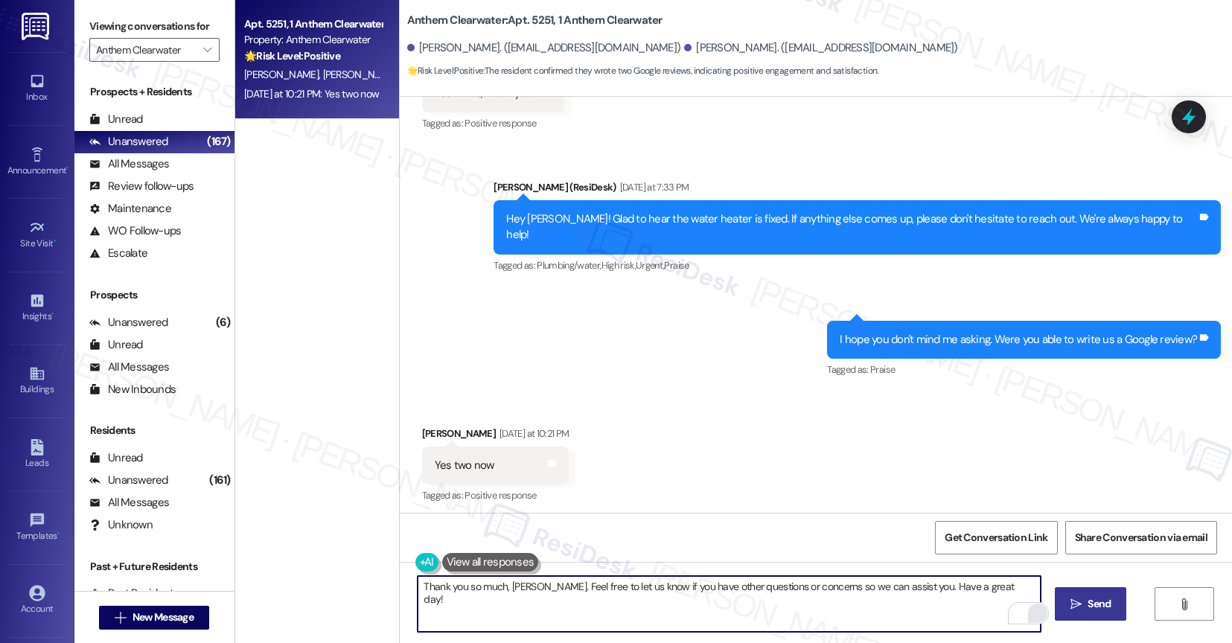
click at [1090, 600] on span " Send" at bounding box center [1091, 604] width 47 height 16
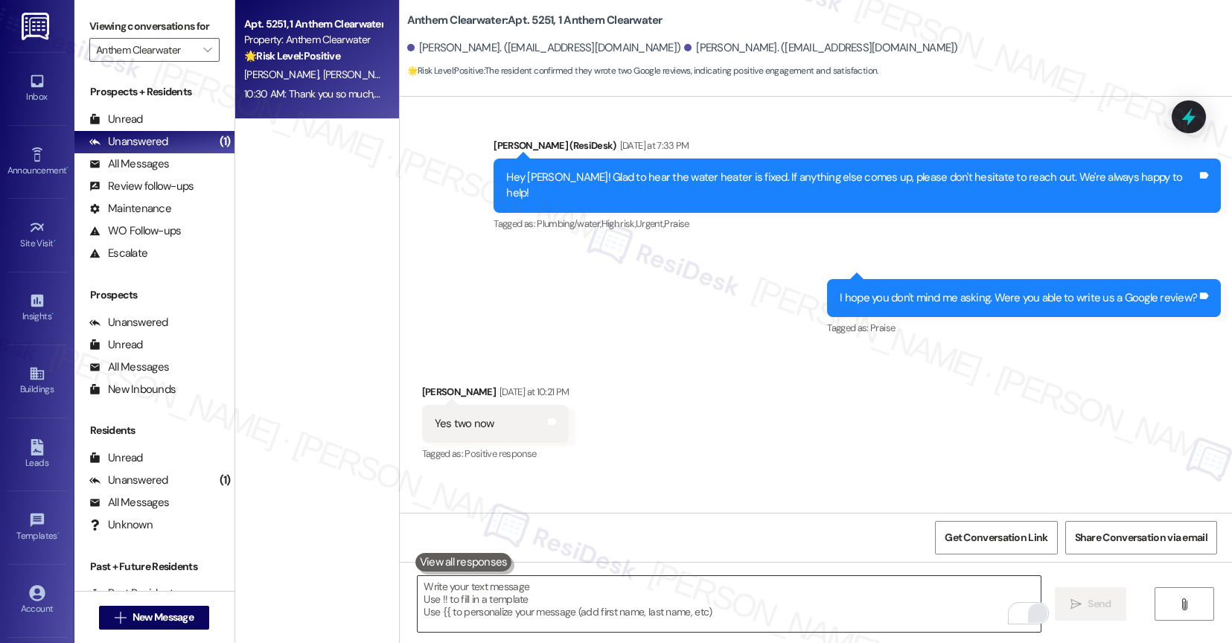
scroll to position [12929, 0]
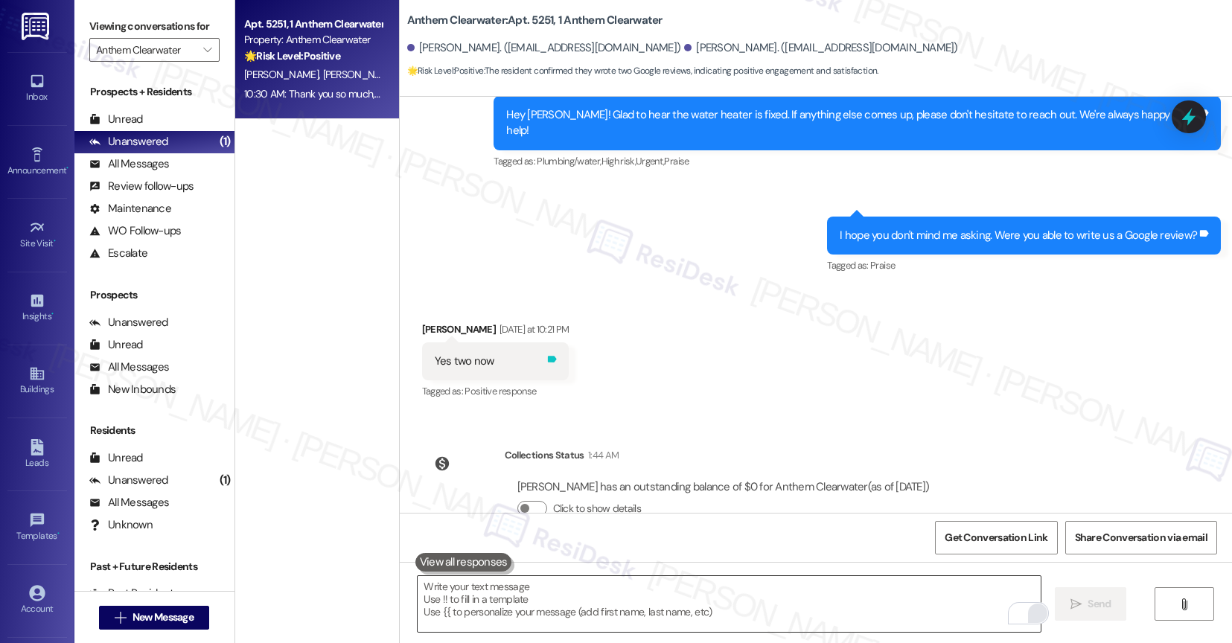
click at [548, 356] on icon at bounding box center [552, 359] width 9 height 7
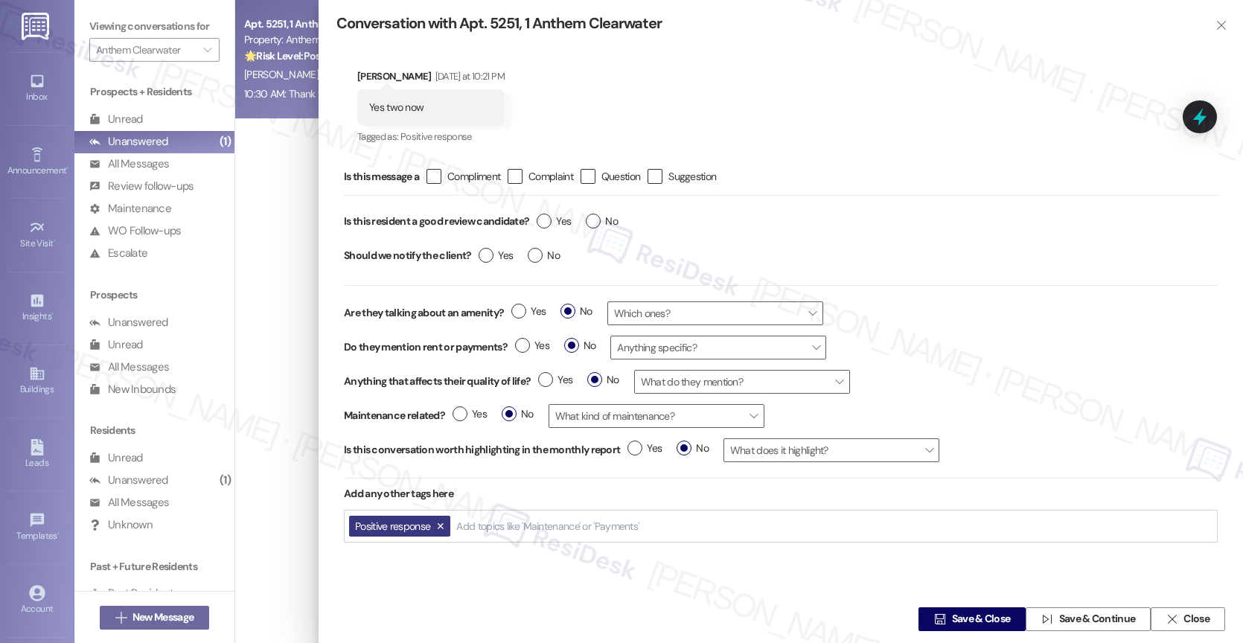
click at [500, 526] on input "Add topics like 'Maintenance' or 'Payments'" at bounding box center [548, 526] width 185 height 13
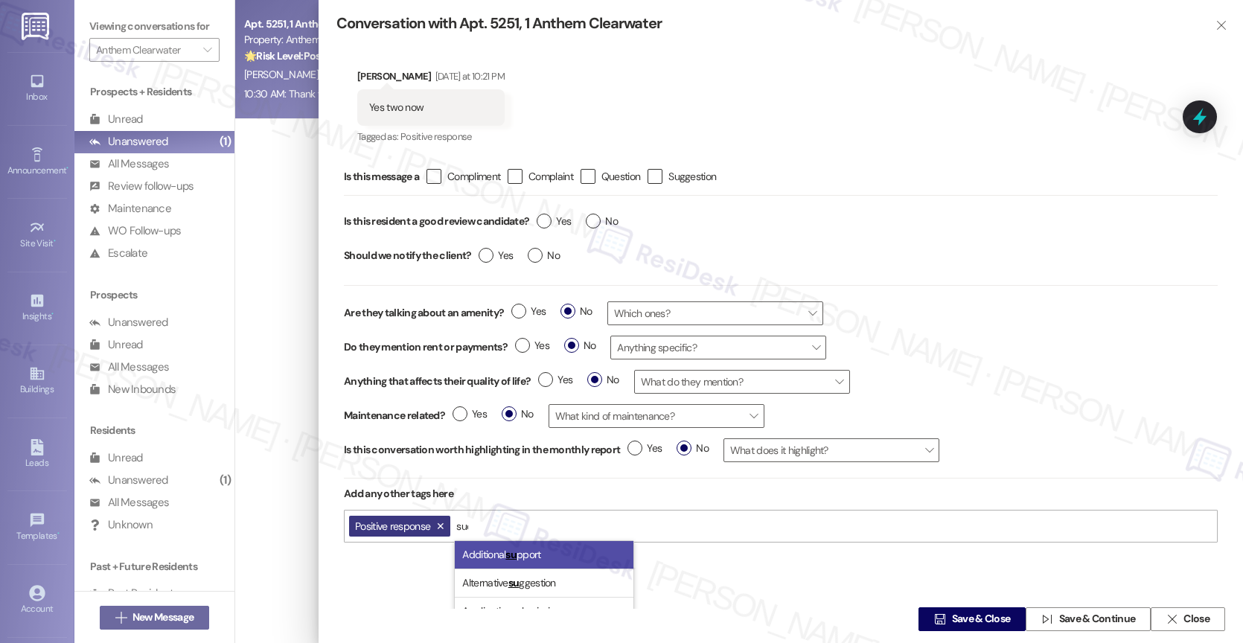
type input "succ"
click at [513, 564] on li "Review succ ess" at bounding box center [544, 555] width 179 height 28
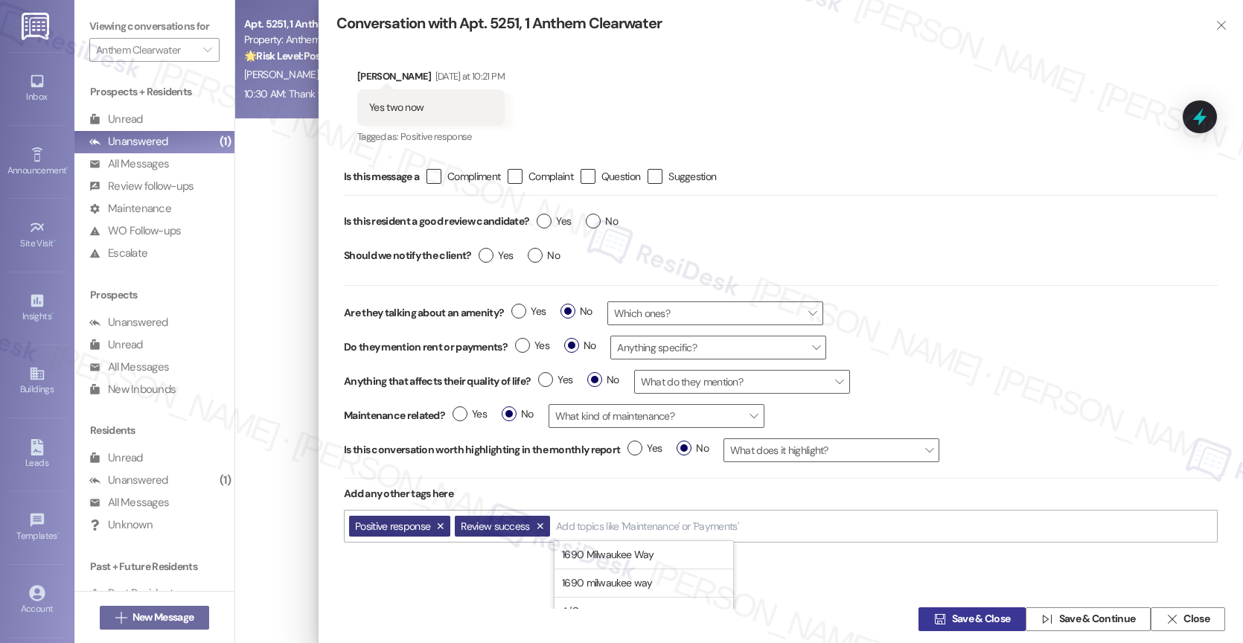
click at [961, 617] on span "Save & Close" at bounding box center [981, 620] width 59 height 16
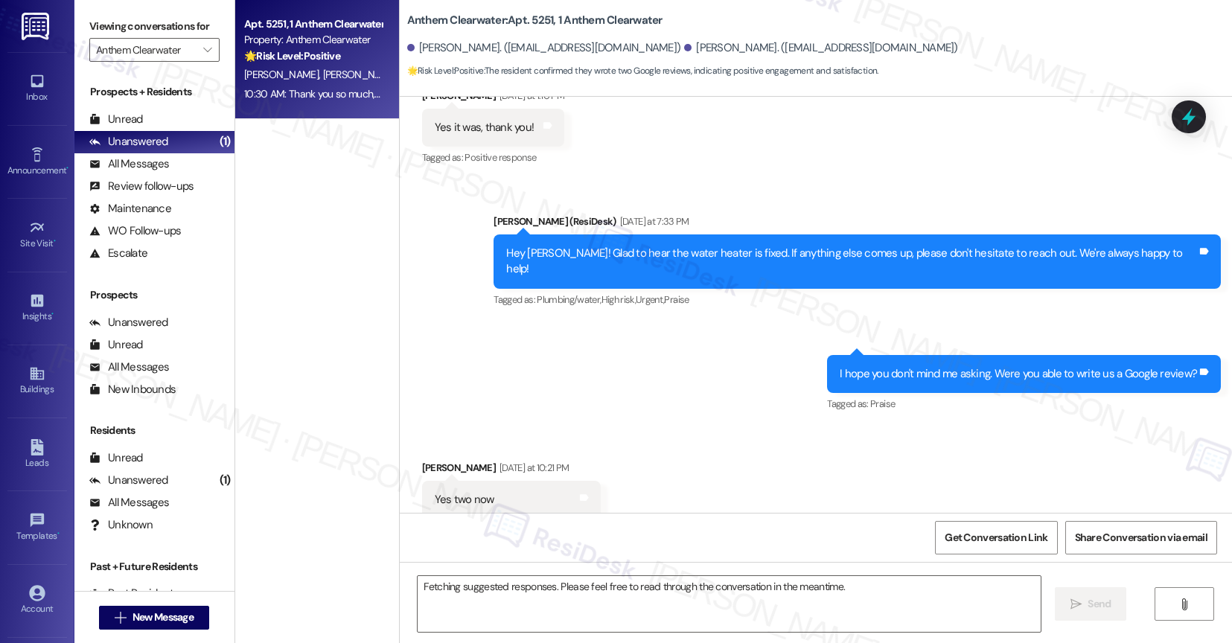
scroll to position [12687, 0]
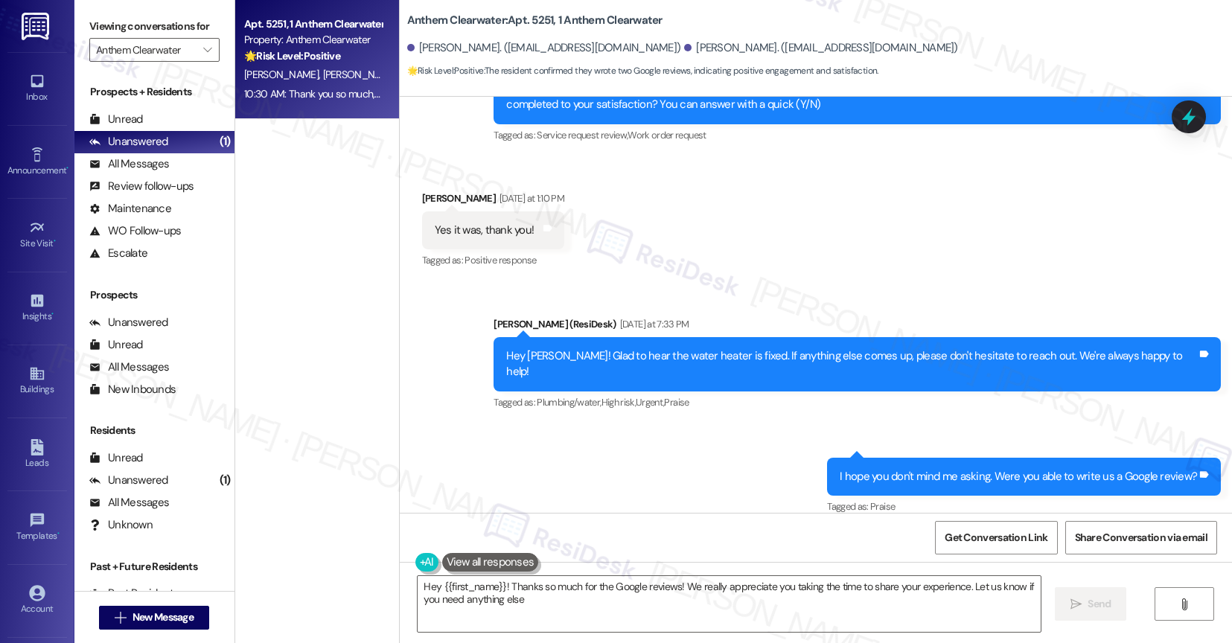
type textarea "Hey {{first_name}}! Thanks so much for the Google reviews! We really appreciate…"
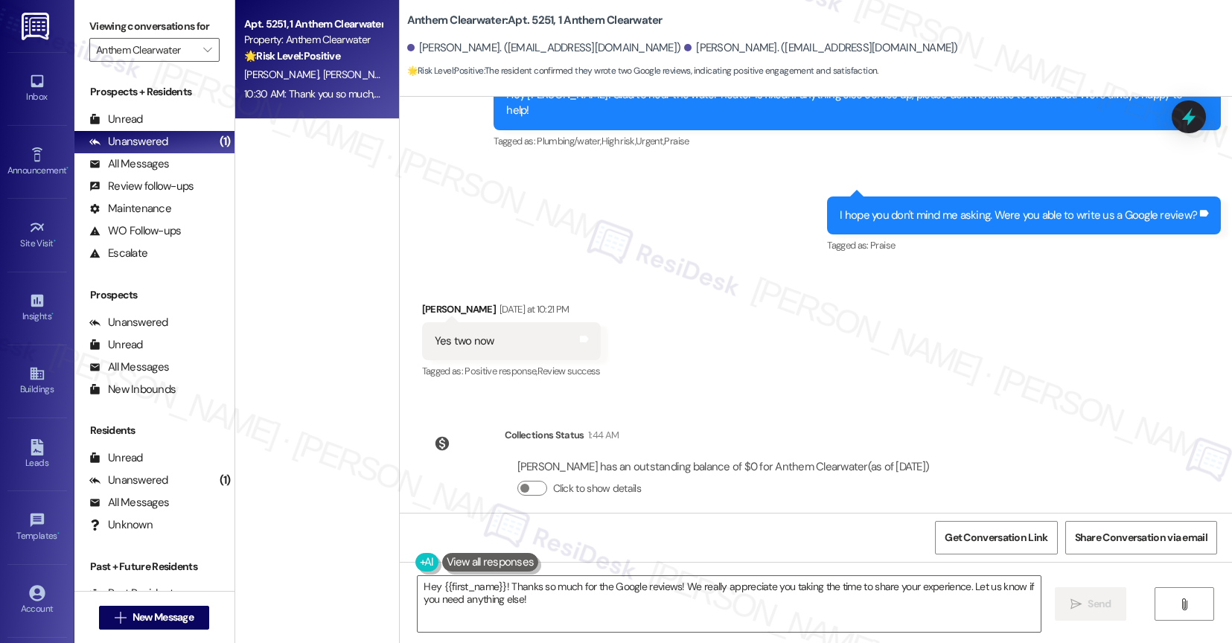
scroll to position [12950, 0]
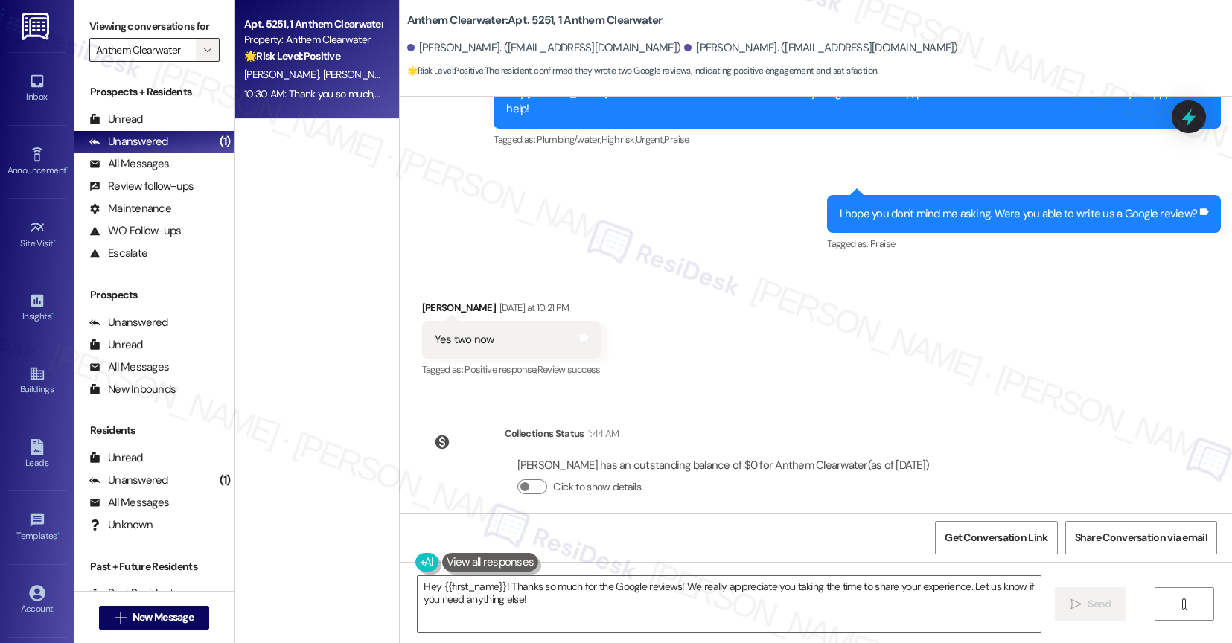
click at [203, 56] on icon "" at bounding box center [207, 50] width 8 height 12
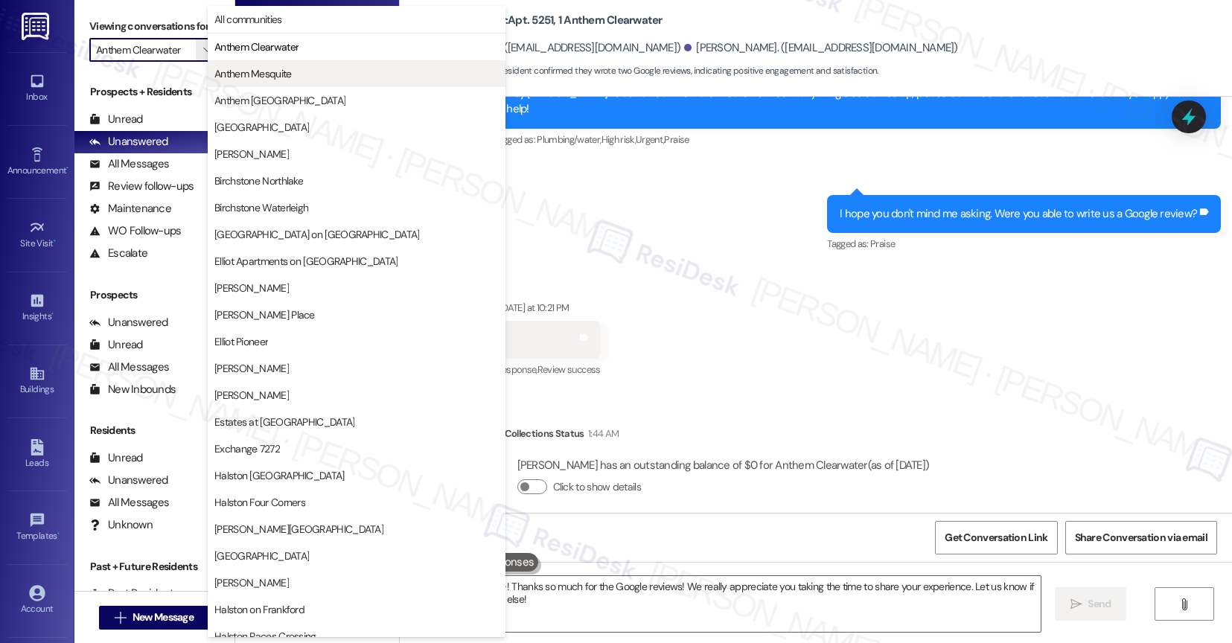
click at [257, 74] on span "Anthem Mesquite" at bounding box center [252, 73] width 77 height 15
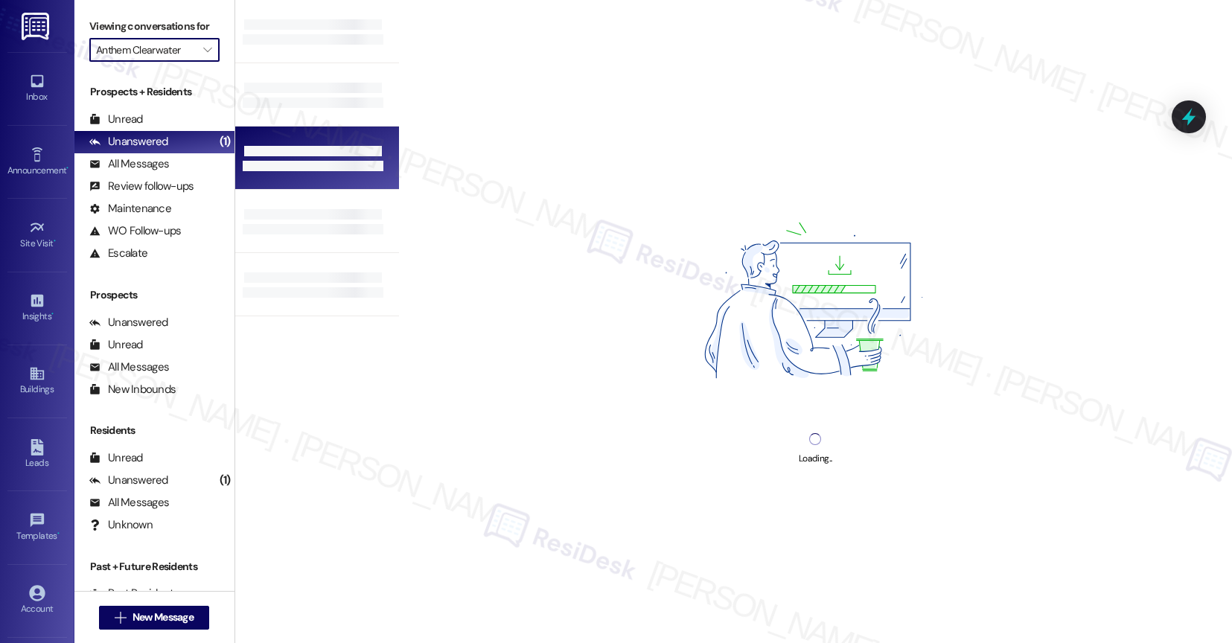
type input "Anthem Mesquite"
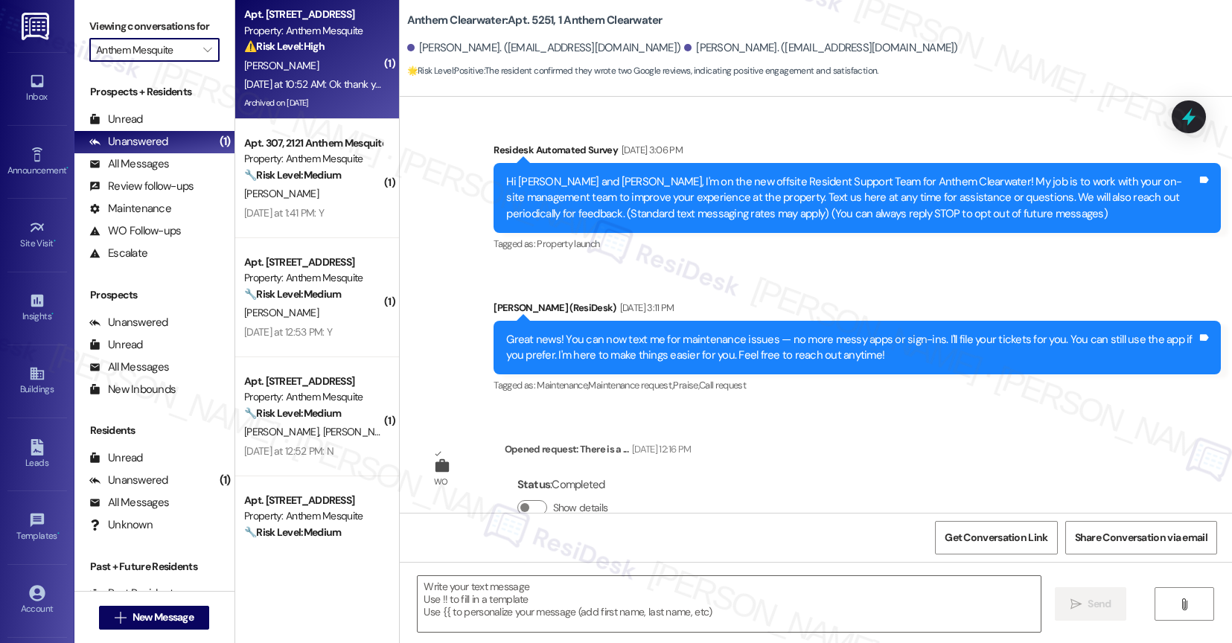
scroll to position [12873, 0]
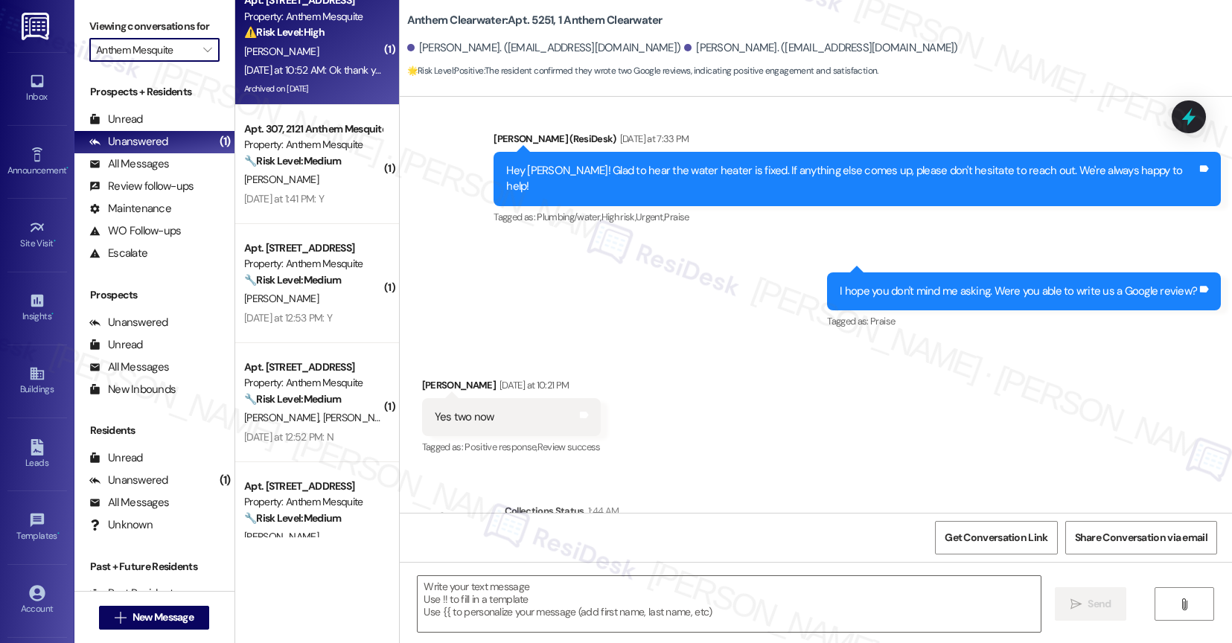
type textarea "Fetching suggested responses. Please feel free to read through the conversation…"
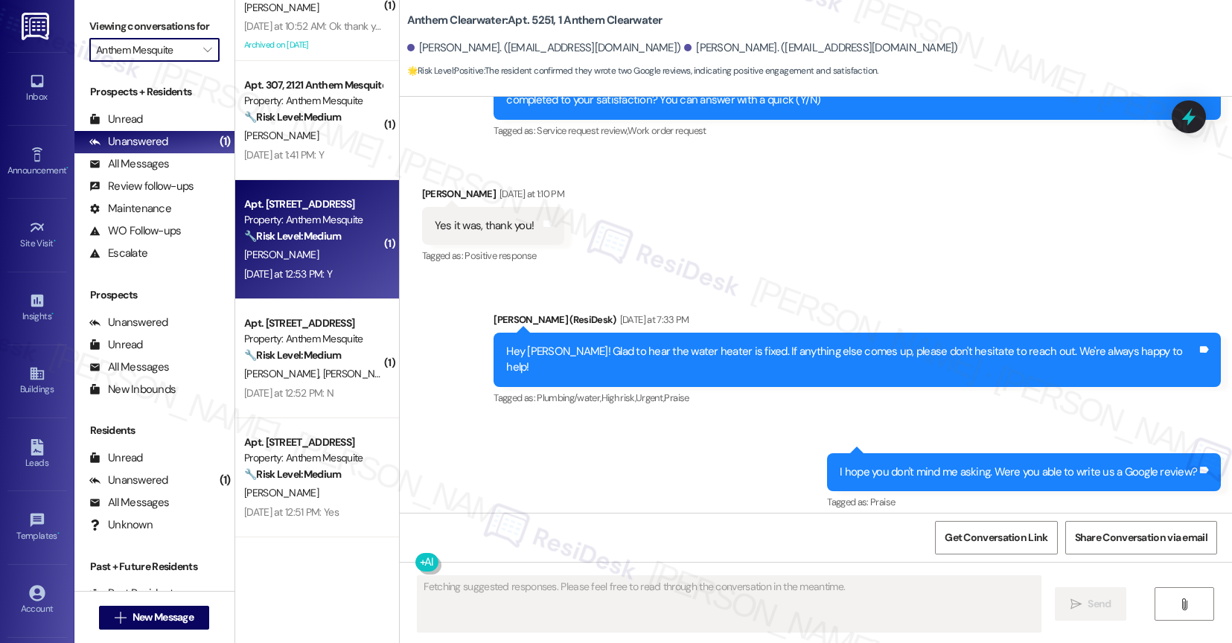
scroll to position [12687, 0]
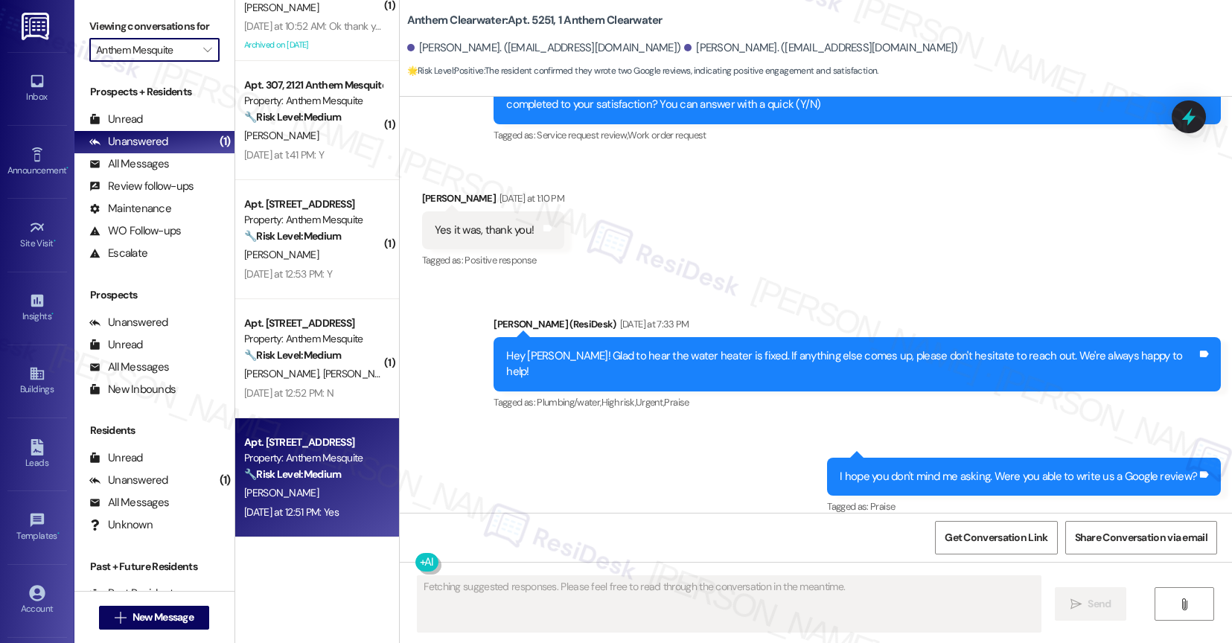
click at [320, 484] on div "A. Morales" at bounding box center [313, 493] width 141 height 19
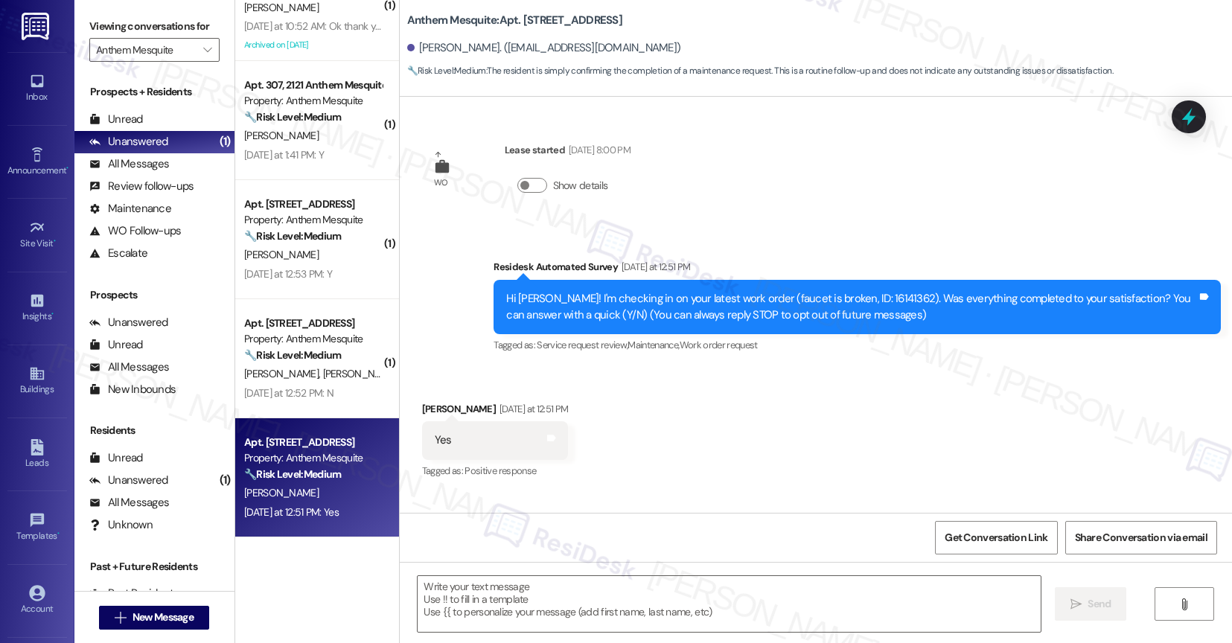
type textarea "Fetching suggested responses. Please feel free to read through the conversation…"
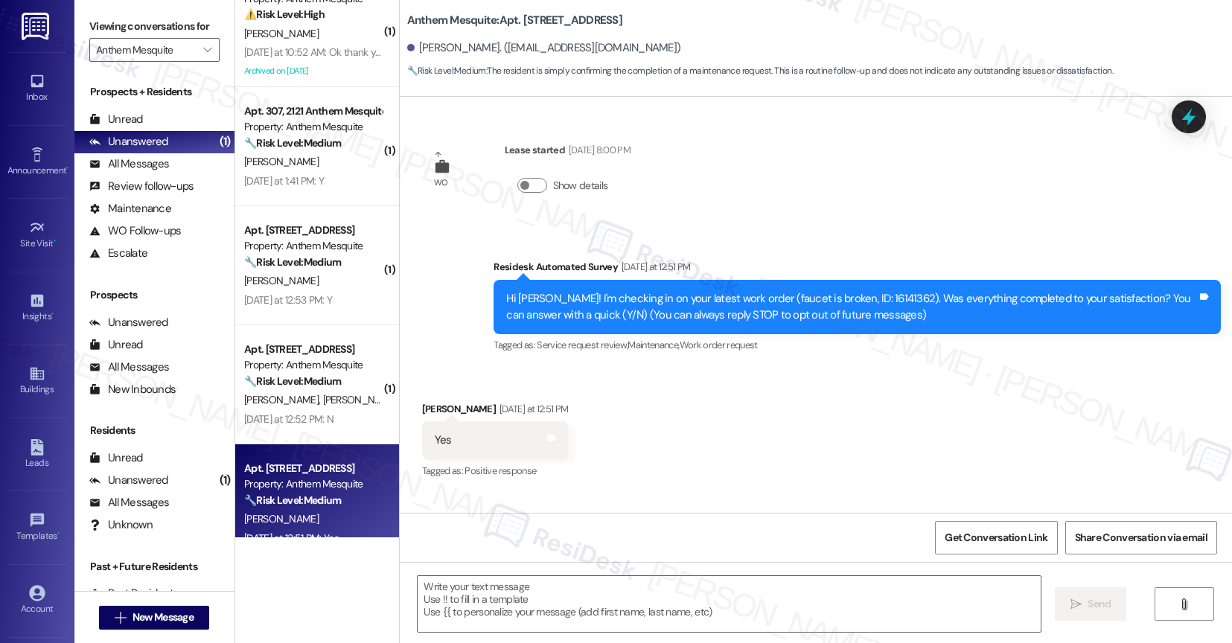
scroll to position [0, 0]
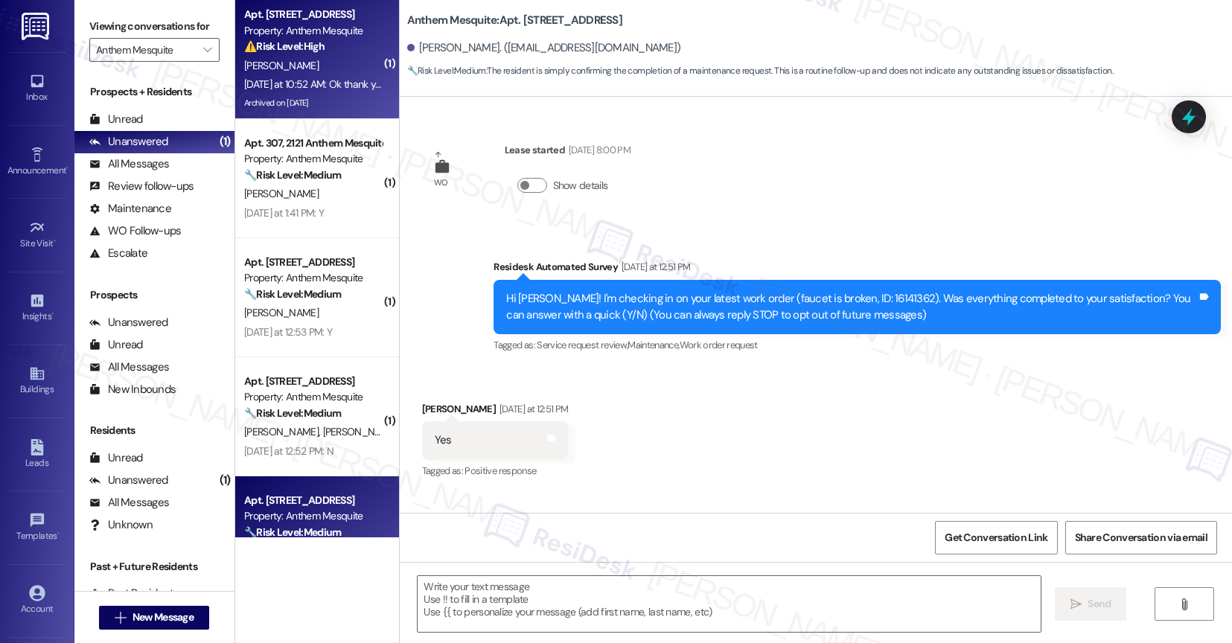
click at [323, 59] on div "M. Enriquez" at bounding box center [313, 66] width 141 height 19
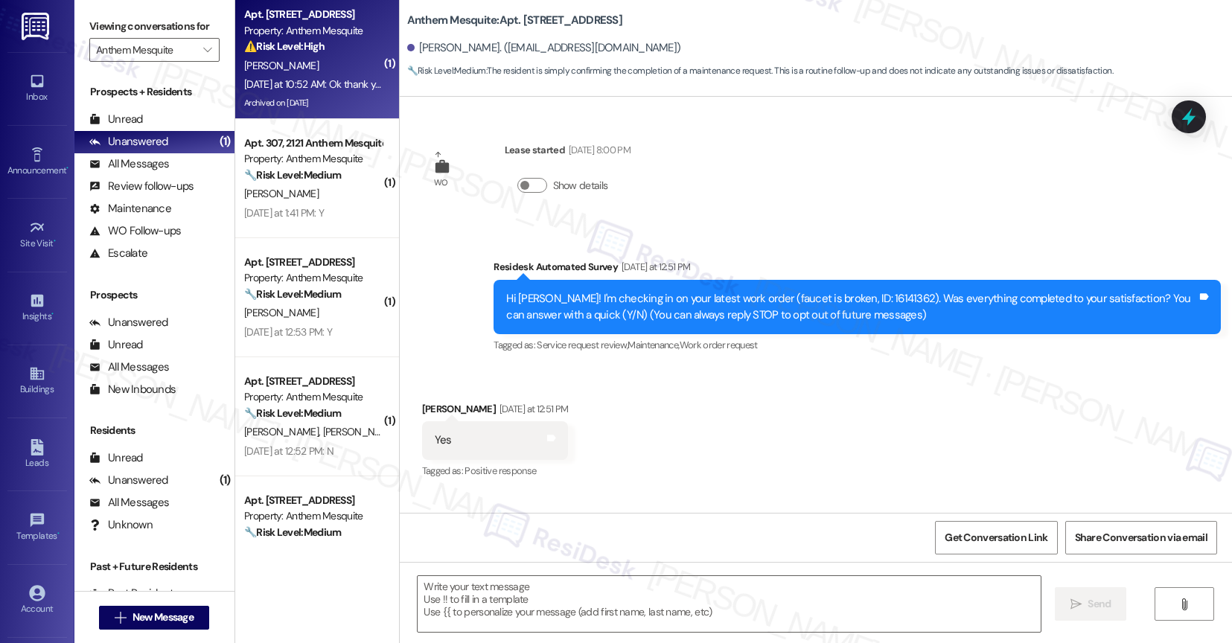
type textarea "Fetching suggested responses. Please feel free to read through the conversation…"
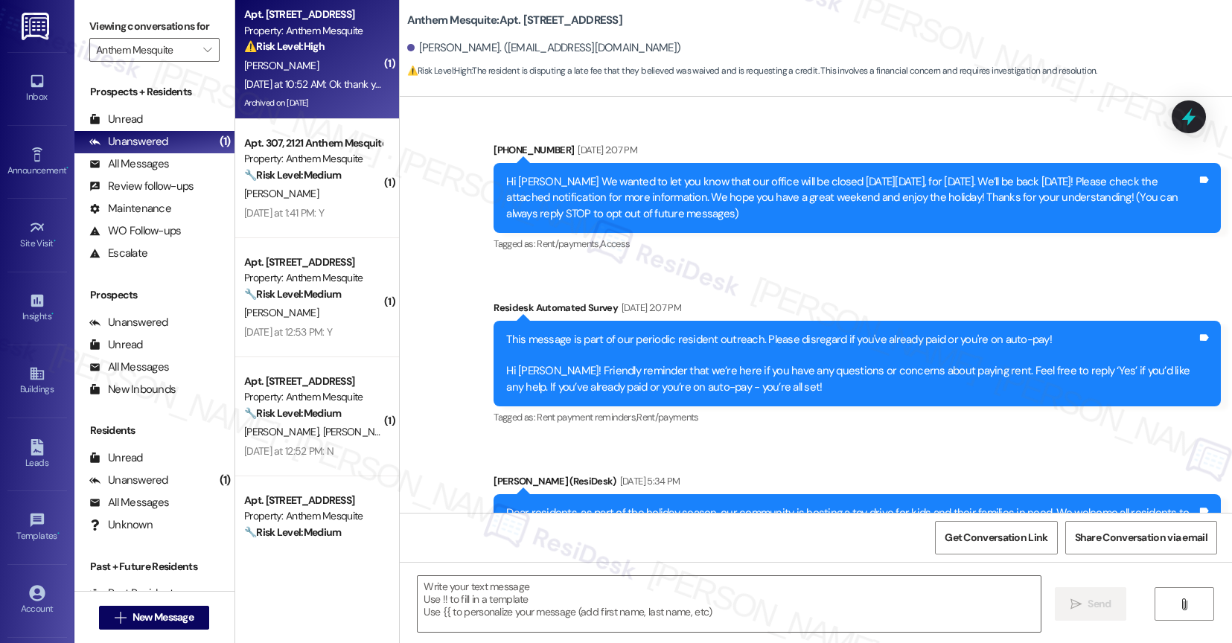
scroll to position [16334, 0]
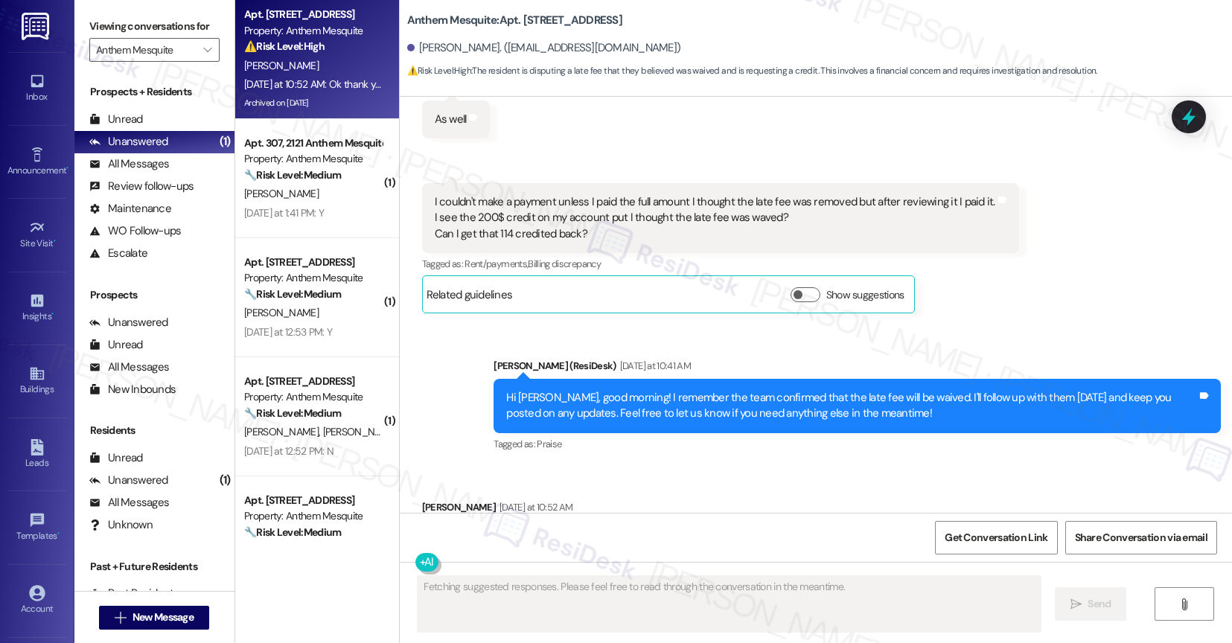
click at [674, 466] on div "Received via SMS Michael Enriquez Yesterday at 10:52 AM Ok thank you Tags and n…" at bounding box center [816, 529] width 833 height 126
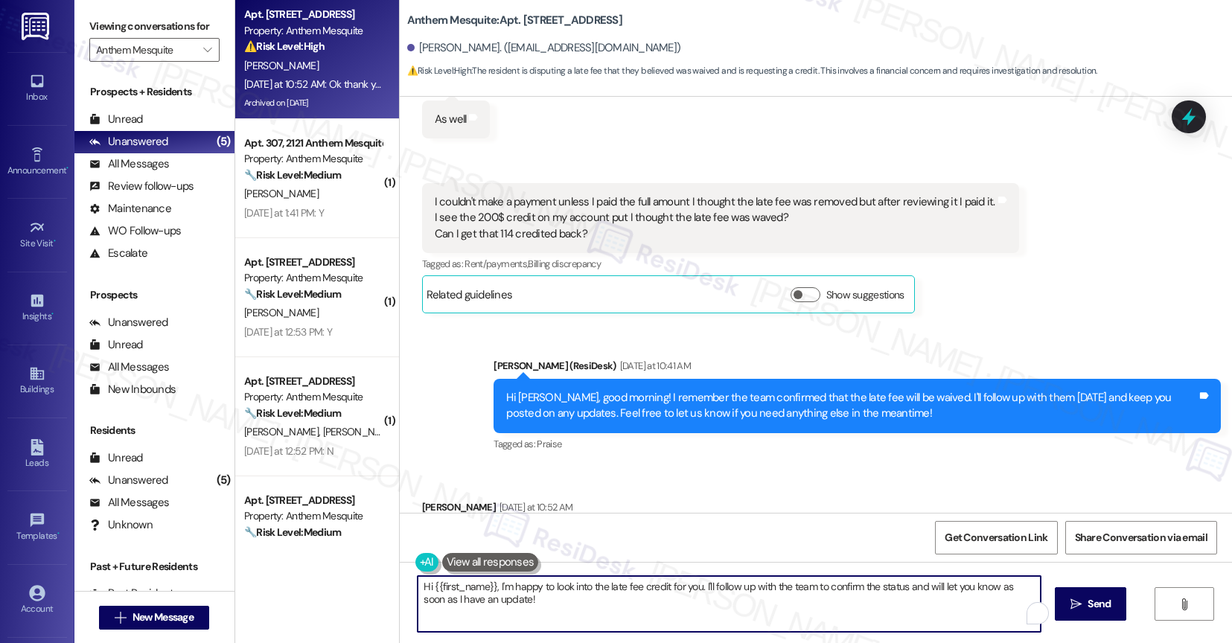
click at [529, 579] on textarea "Hi {{first_name}}, I'm happy to look into the late fee credit for you. I'll fol…" at bounding box center [729, 604] width 623 height 56
type textarea "You're welcome, Michael!"
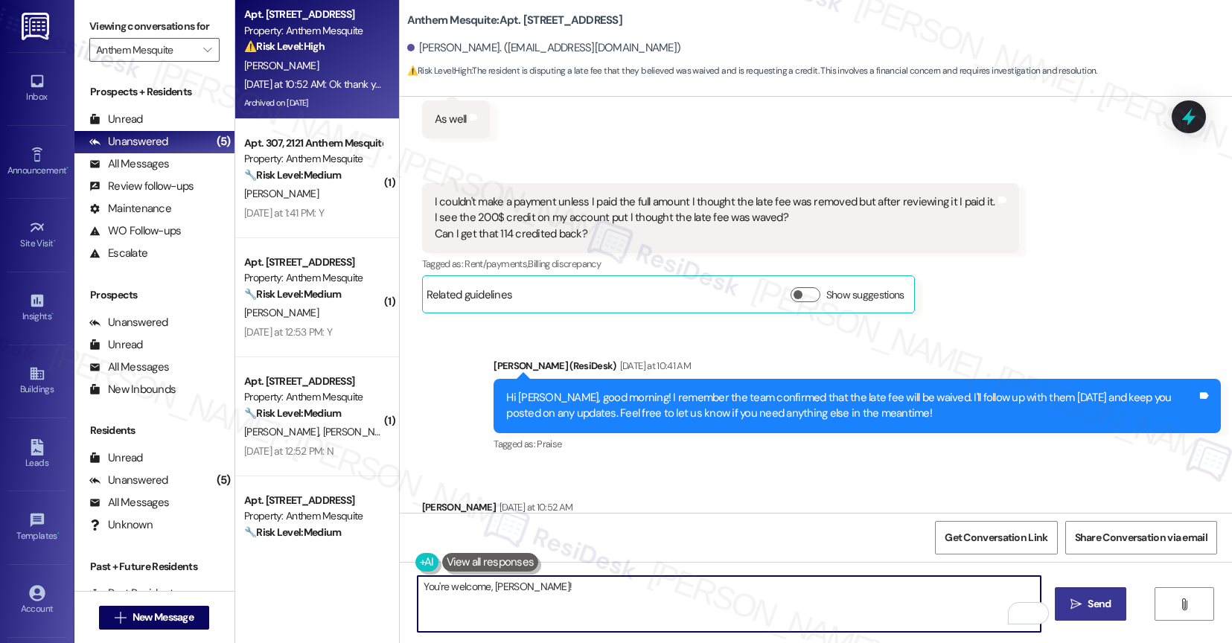
click at [1096, 601] on span "Send" at bounding box center [1099, 604] width 23 height 16
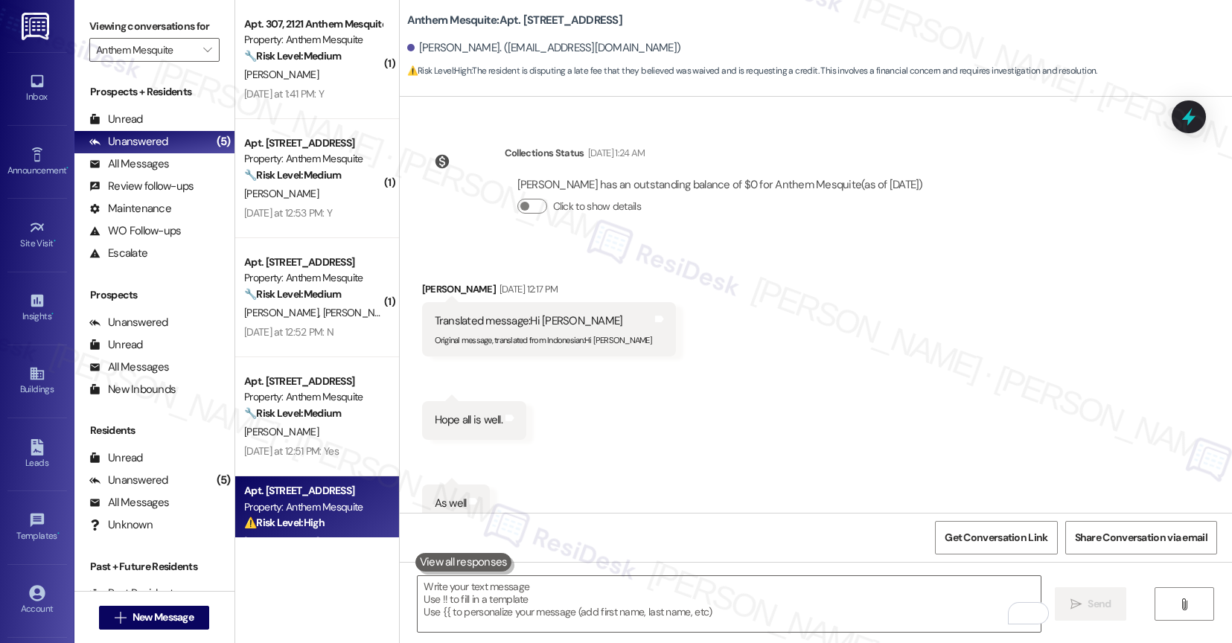
scroll to position [15918, 0]
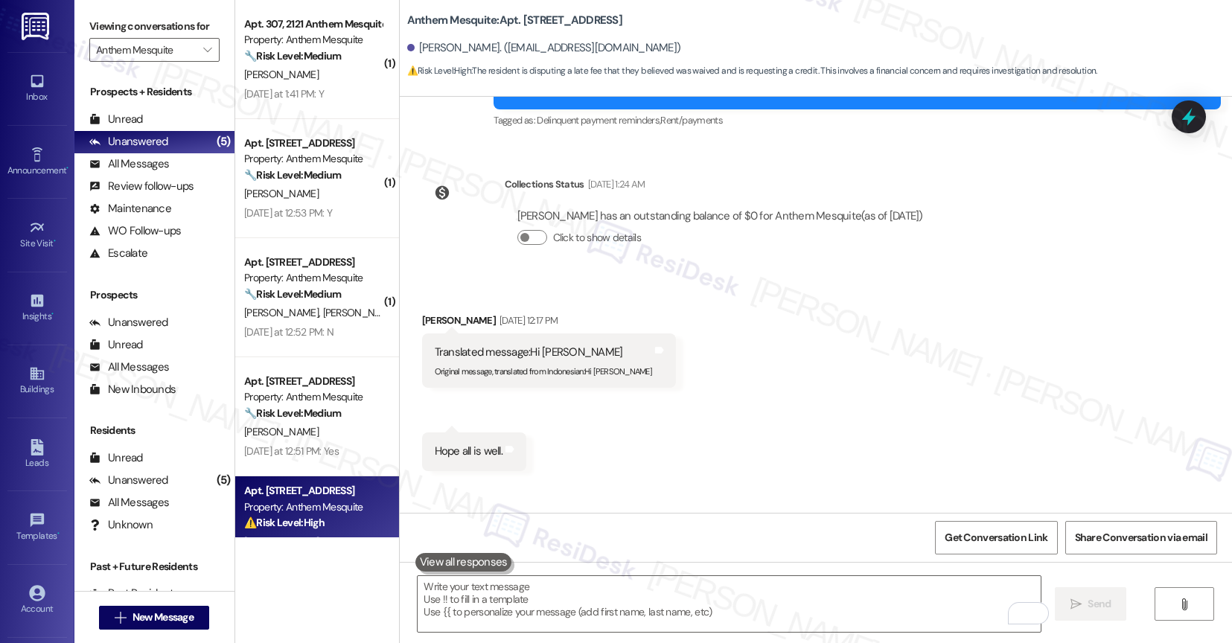
click at [660, 441] on div "Received via SMS Michael Enriquez Sep 16, 2025 at 12:17 PM Translated message: …" at bounding box center [816, 509] width 833 height 461
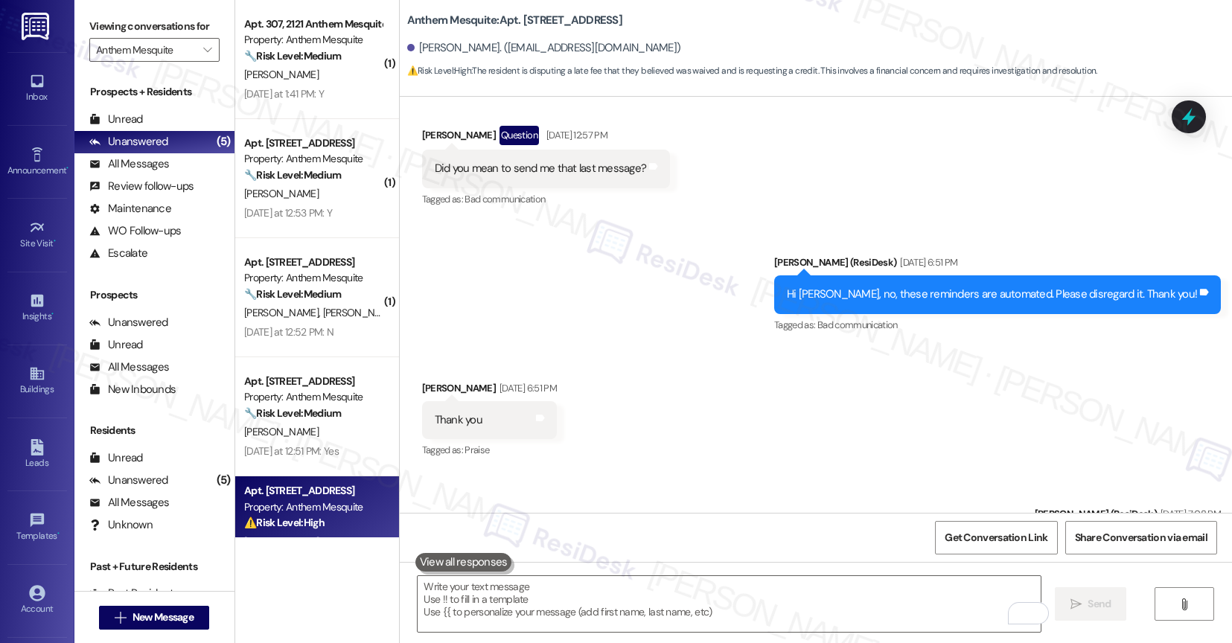
scroll to position [15143, 0]
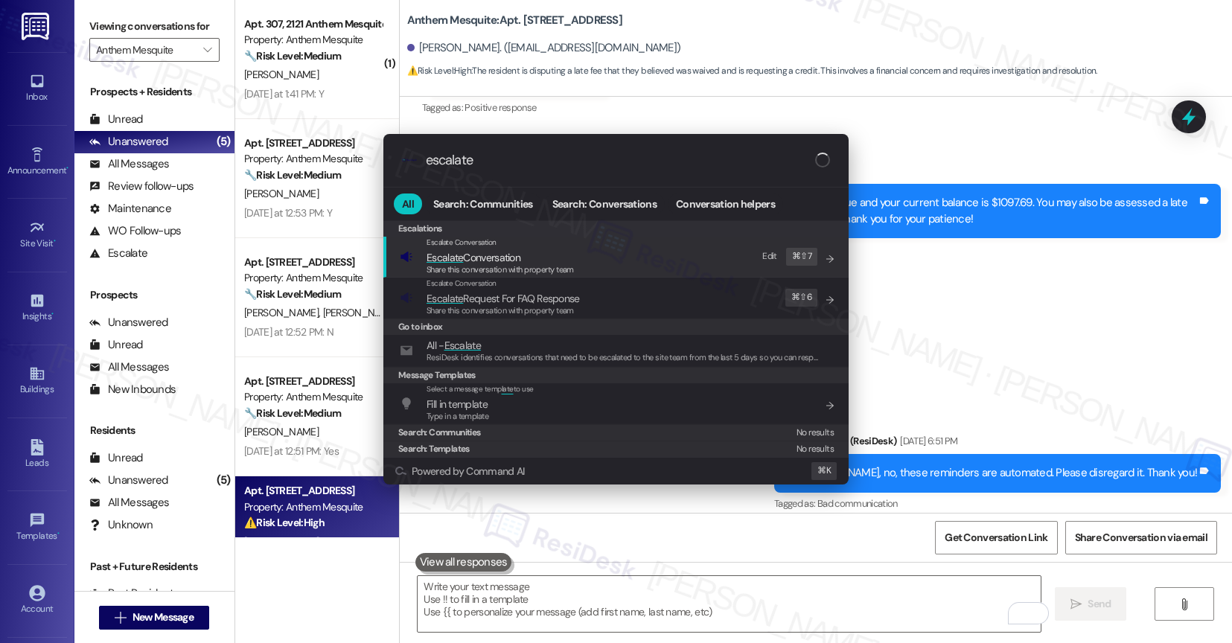
type input "escalate"
click at [508, 256] on span "Escalate Conversation" at bounding box center [474, 257] width 94 height 13
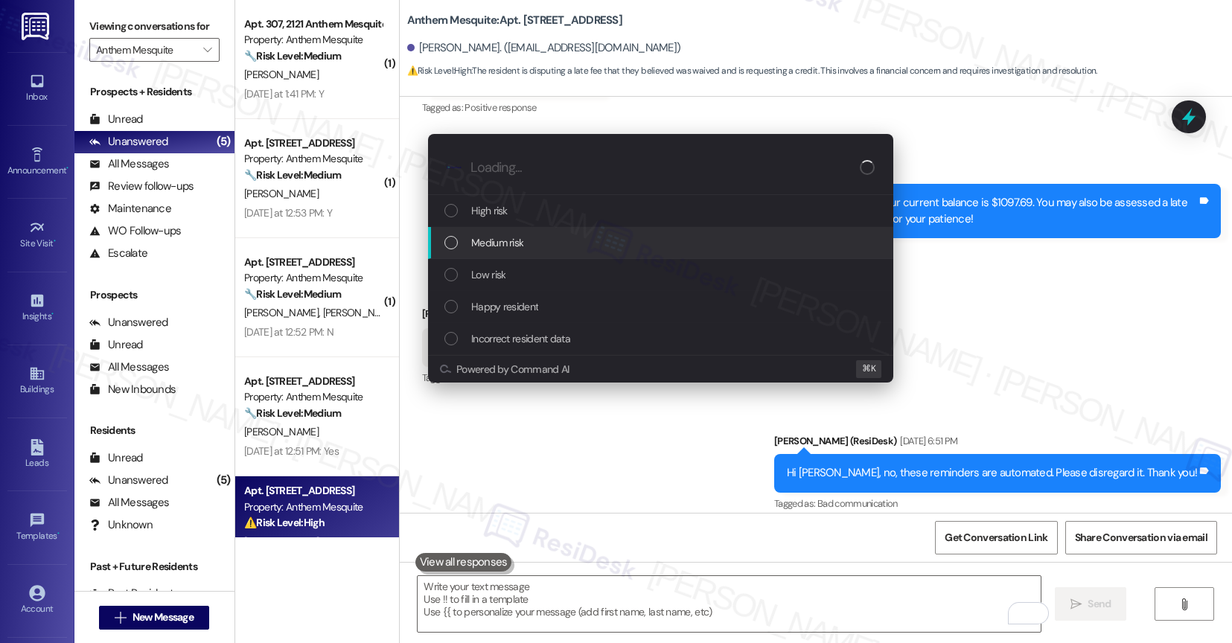
click at [502, 240] on span "Medium risk" at bounding box center [497, 242] width 52 height 16
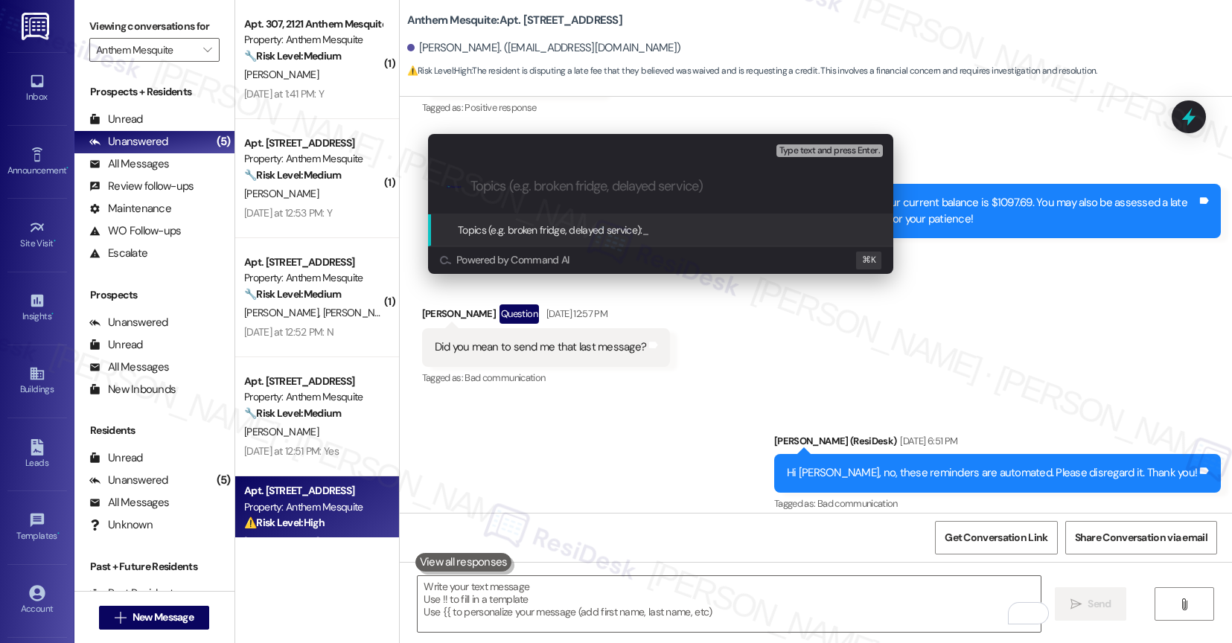
click at [489, 200] on div ".cls-1{fill:#0a055f;}.cls-2{fill:#0cc4c4;} resideskLogoBlueOrange" at bounding box center [660, 186] width 465 height 53
click at [486, 188] on input "Topics (e.g. broken fridge, delayed service)" at bounding box center [672, 187] width 404 height 16
type input "Follow-up: Late Fee Removal"
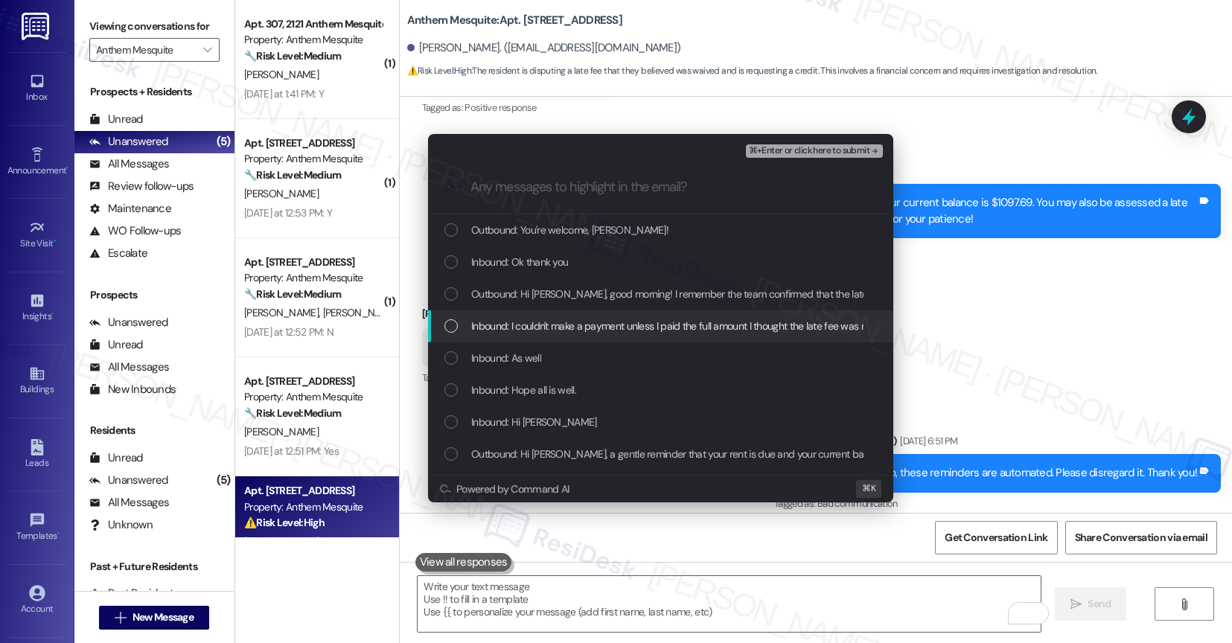
click at [560, 328] on span "Inbound: I couldn't make a payment unless I paid the full amount I thought the …" at bounding box center [983, 326] width 1024 height 16
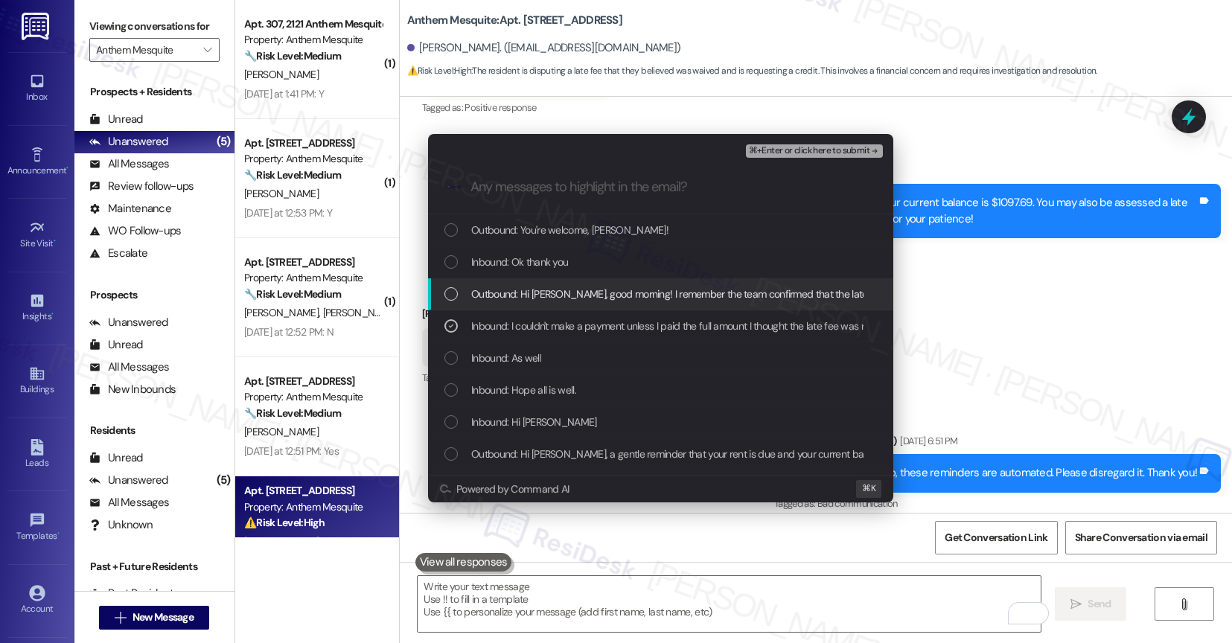
click at [551, 287] on span "Outbound: Hi Michael, good morning! I remember the team confirmed that the late…" at bounding box center [999, 294] width 1056 height 16
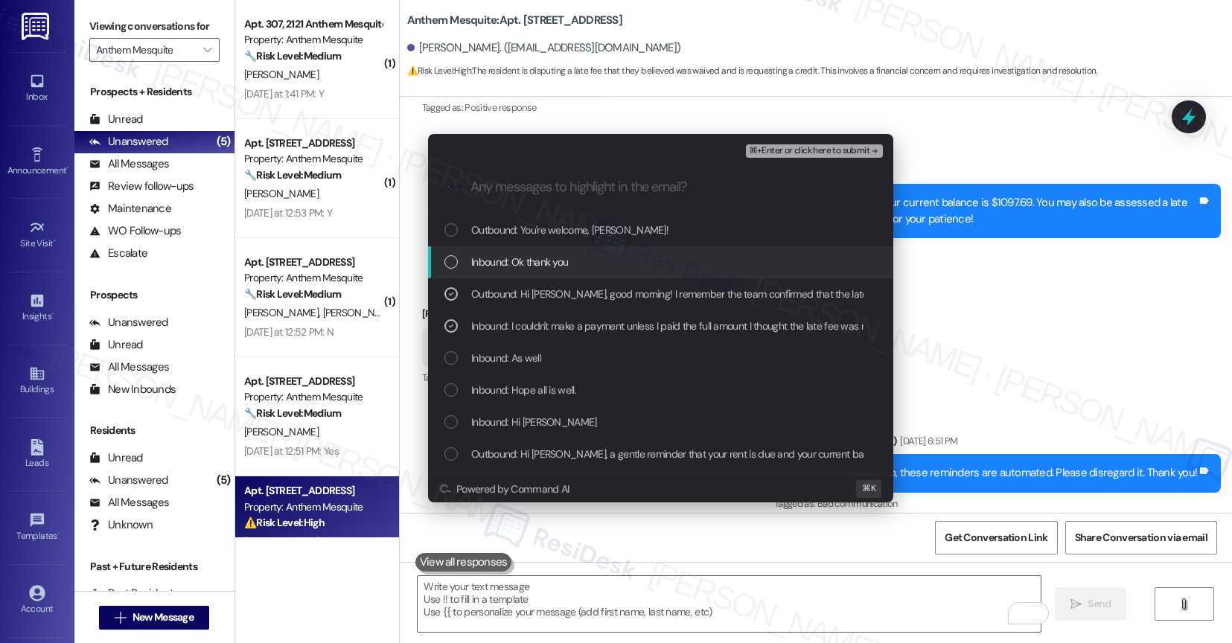
click at [544, 261] on span "Inbound: Ok thank you" at bounding box center [519, 262] width 97 height 16
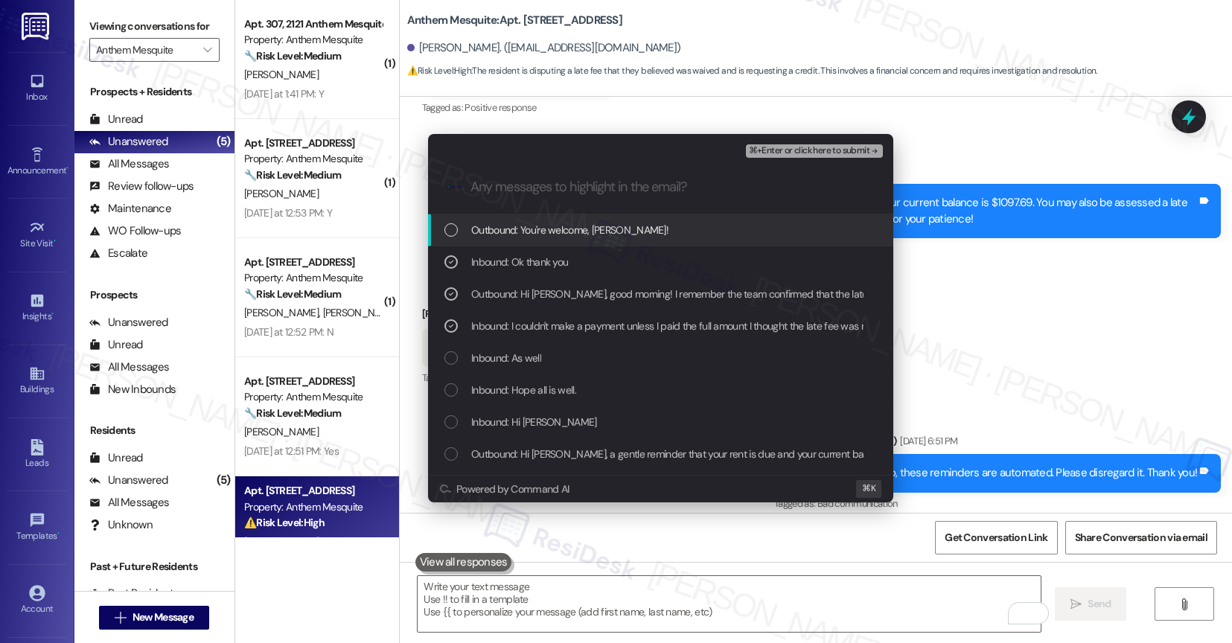
click at [558, 220] on div "Outbound: You're welcome, Michael!" at bounding box center [660, 230] width 465 height 32
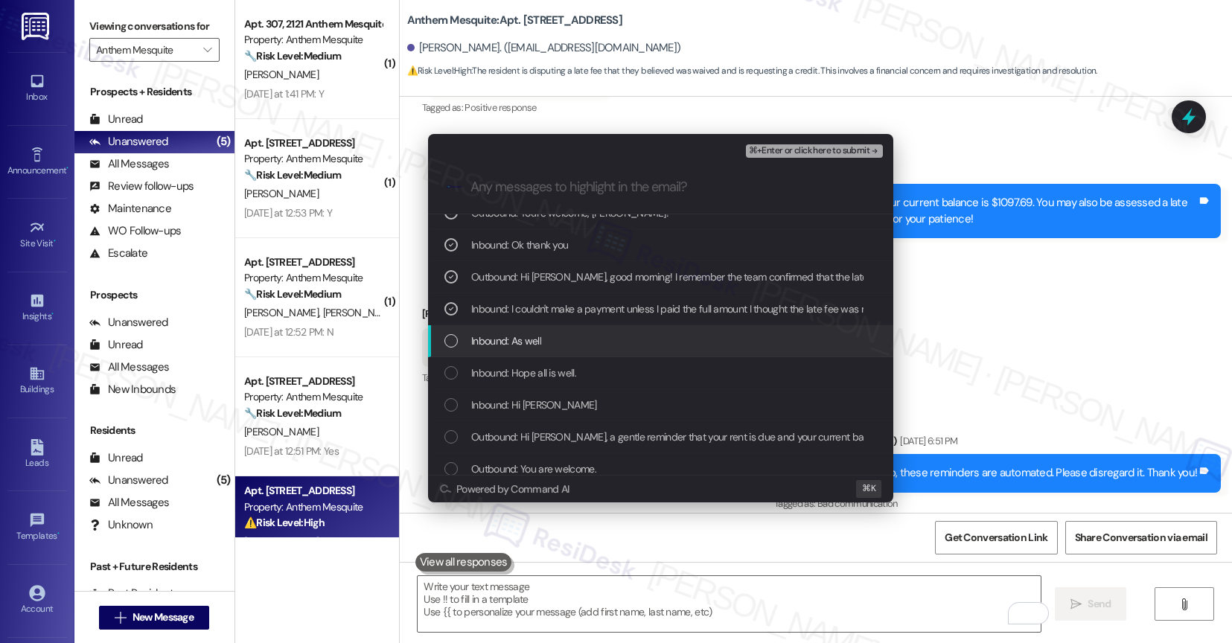
scroll to position [18, 0]
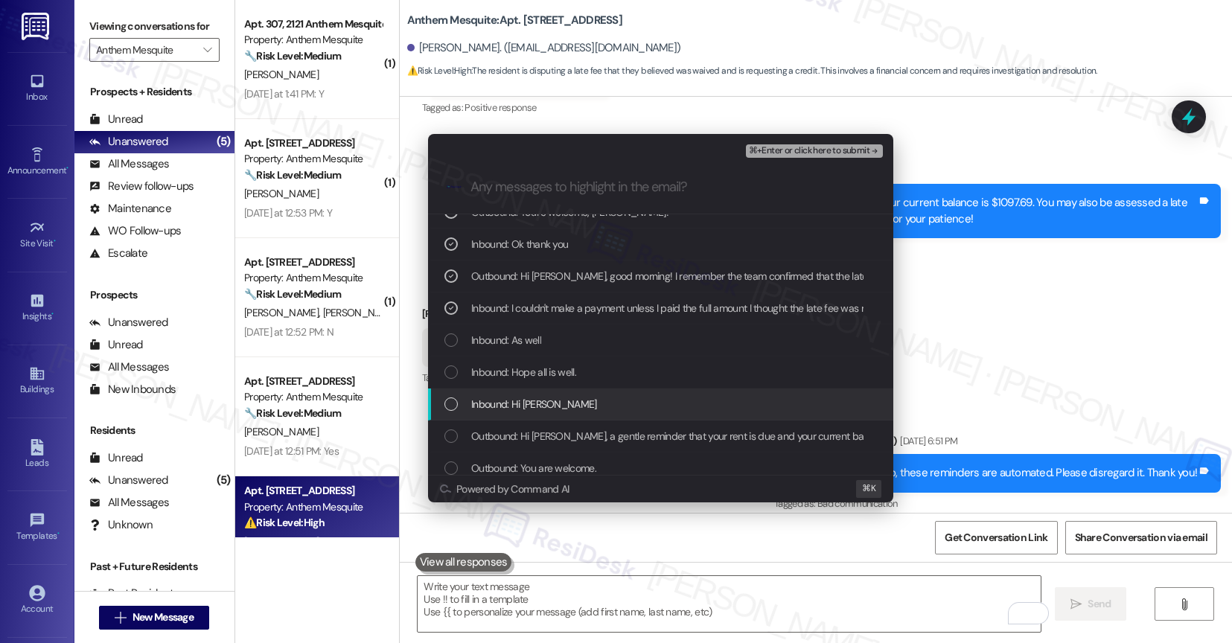
click at [548, 405] on div "Inbound: Hi Sarah" at bounding box center [661, 404] width 435 height 16
click at [818, 146] on span "⌘+Enter or click here to submit" at bounding box center [809, 151] width 121 height 10
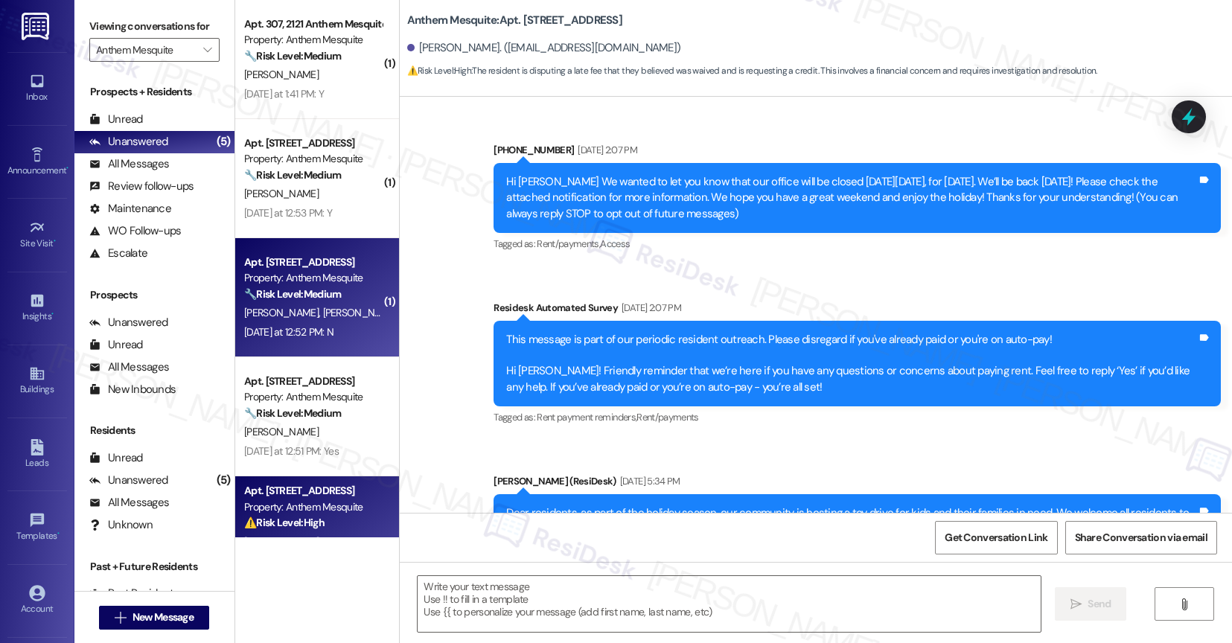
scroll to position [16431, 0]
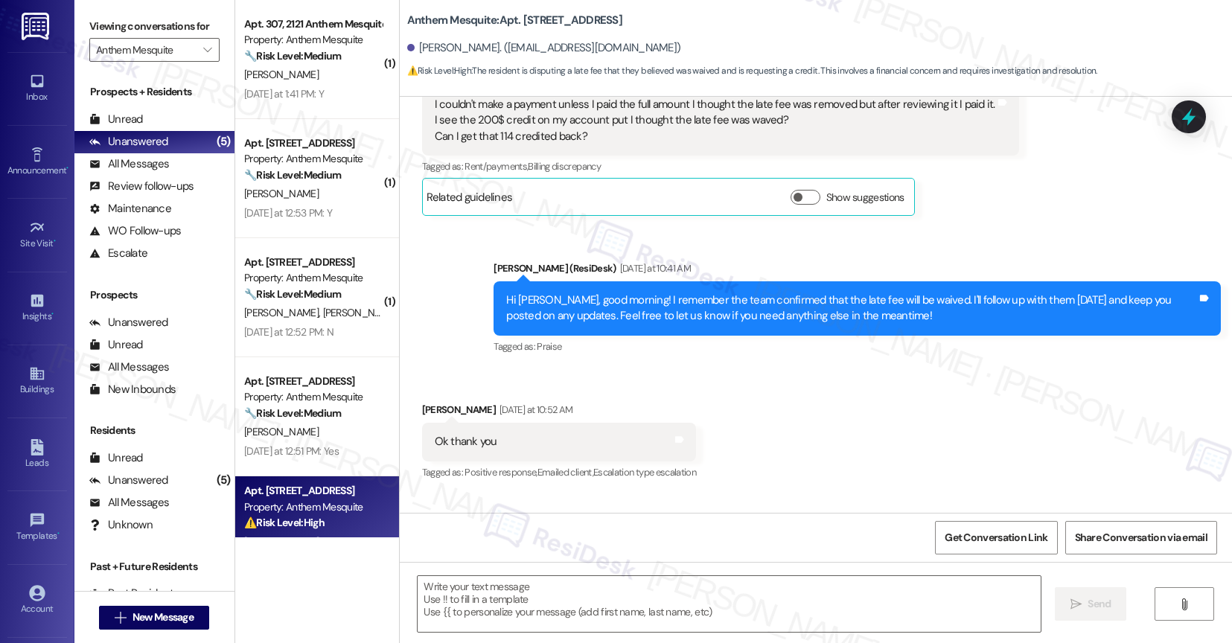
type textarea "Fetching suggested responses. Please feel free to read through the conversation…"
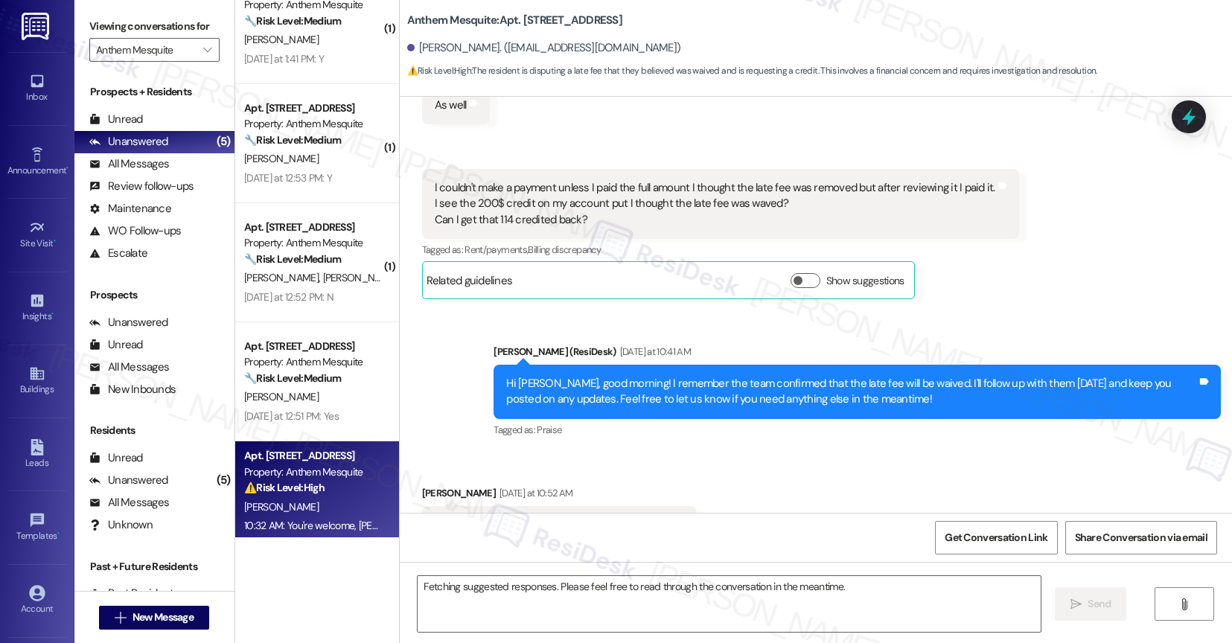
scroll to position [16333, 0]
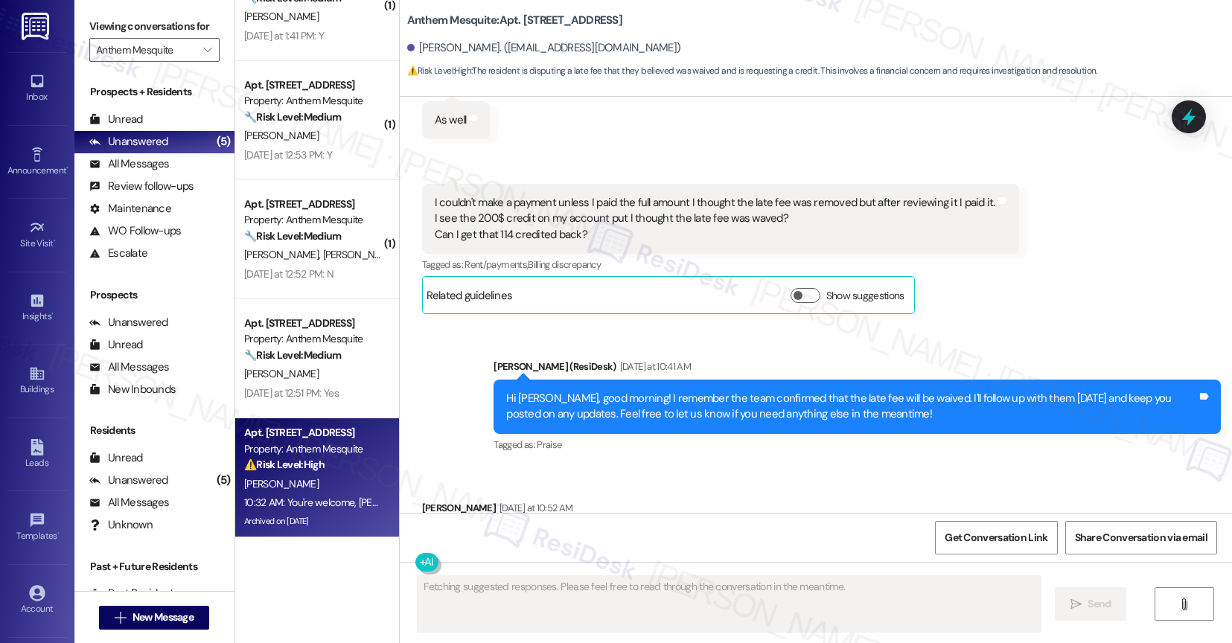
click at [272, 312] on div "Apt. 107, 2107 Anthem Mesquite Property: Anthem Mesquite 🔧 Risk Level: Medium T…" at bounding box center [317, 358] width 164 height 119
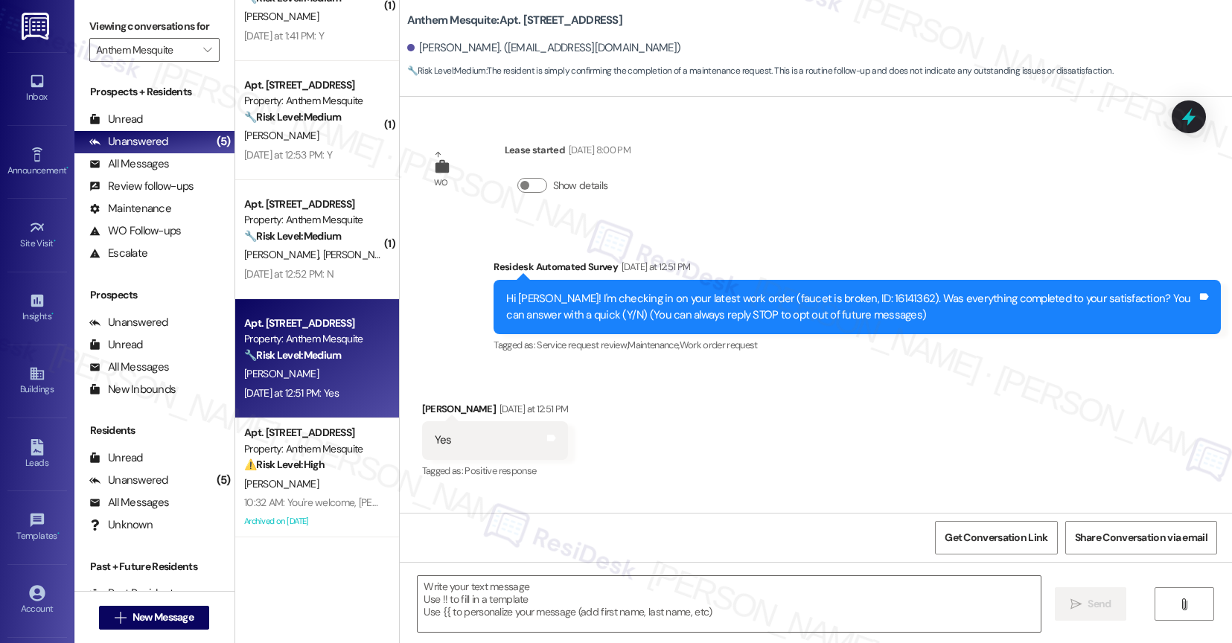
scroll to position [0, 0]
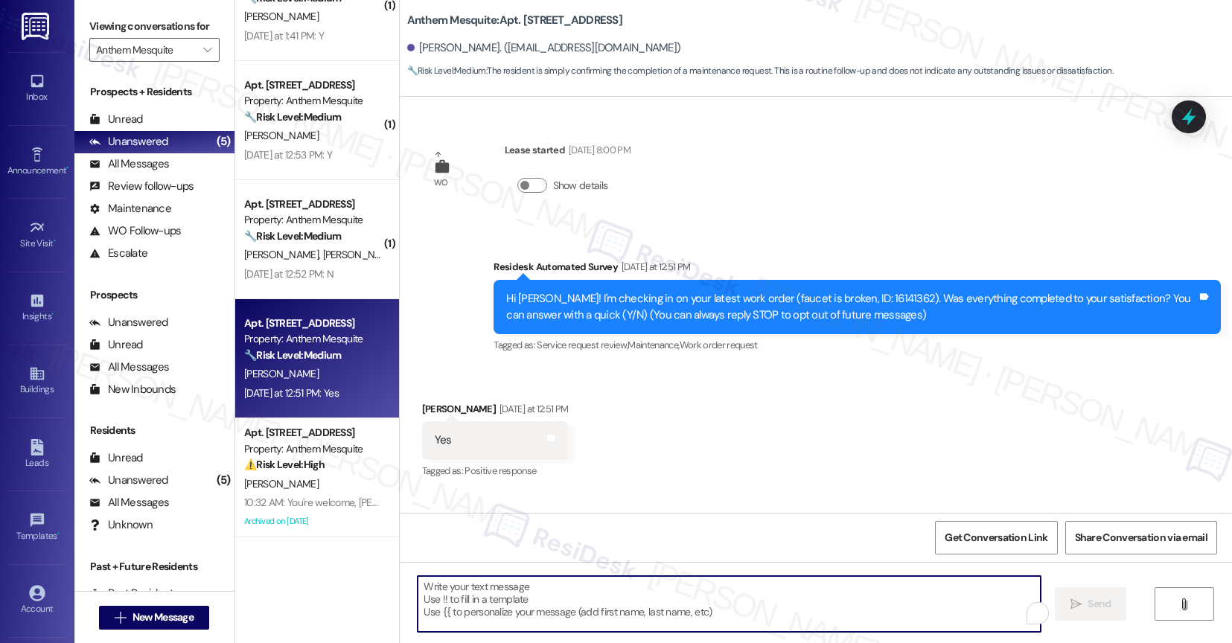
click at [505, 594] on textarea "To enrich screen reader interactions, please activate Accessibility in Grammarl…" at bounding box center [729, 604] width 623 height 56
paste textarea "That's great to hear! Thank you for confirming the work order was completed to …"
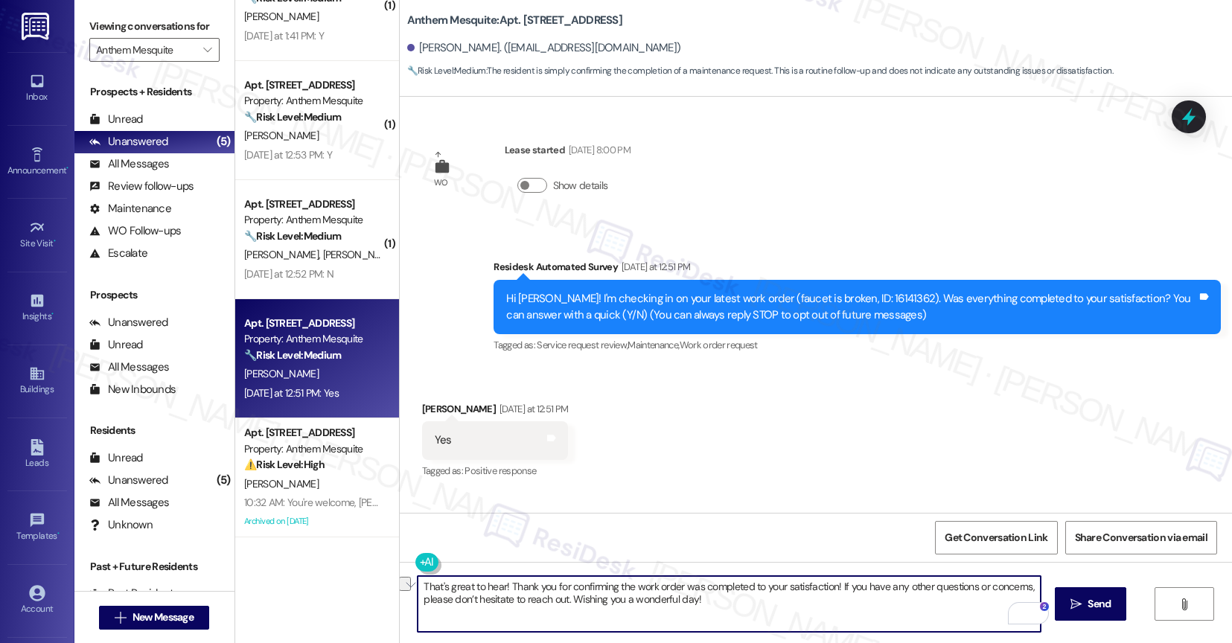
drag, startPoint x: 564, startPoint y: 602, endPoint x: 756, endPoint y: 607, distance: 191.4
click at [756, 607] on textarea "That's great to hear! Thank you for confirming the work order was completed to …" at bounding box center [729, 604] width 623 height 56
type textarea "That's great to hear! Thank you for confirming the work order was completed to …"
click at [1107, 589] on button " Send" at bounding box center [1091, 603] width 72 height 33
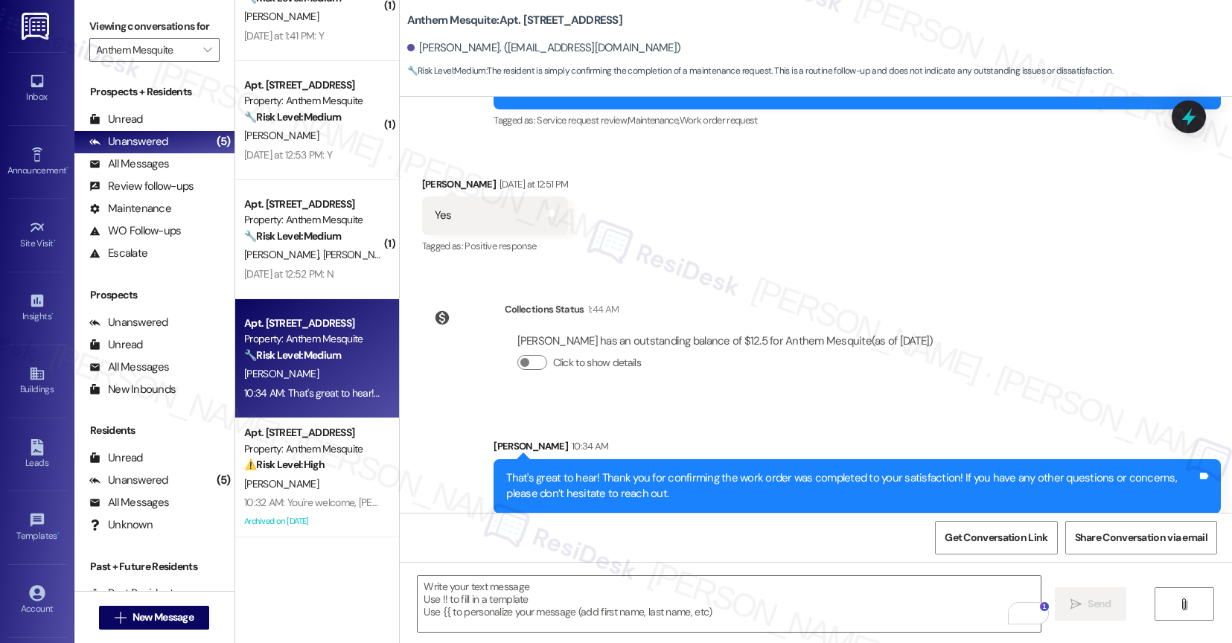
scroll to position [237, 0]
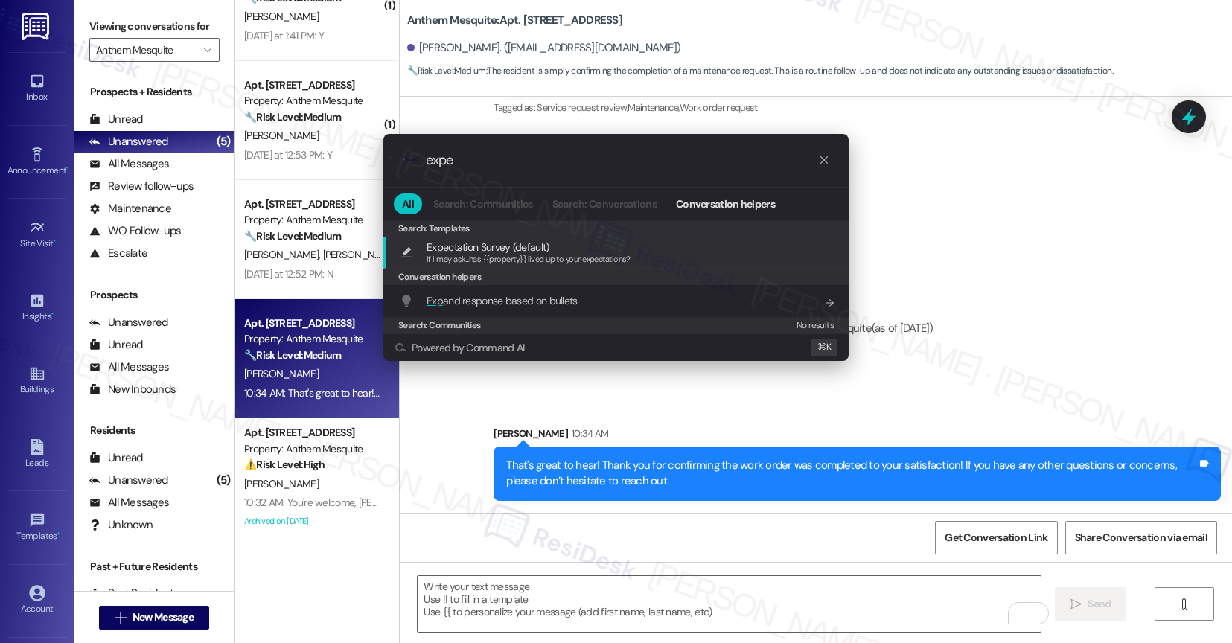
type input "expec"
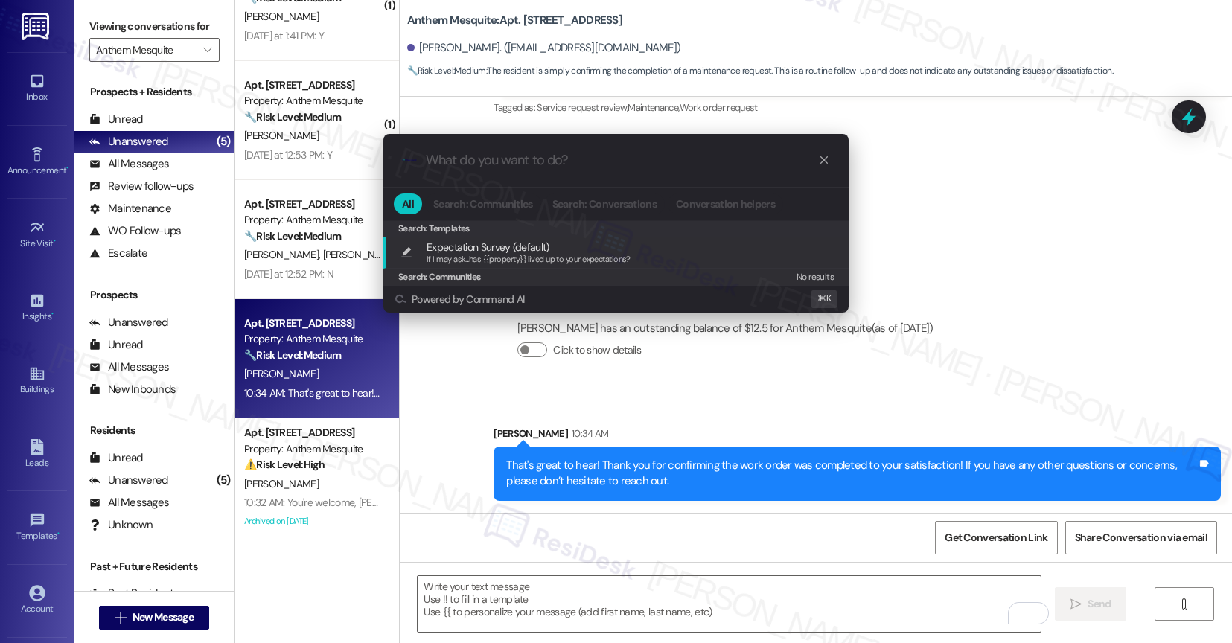
type textarea "If I may ask...has {{property}} lived up to your expectations?"
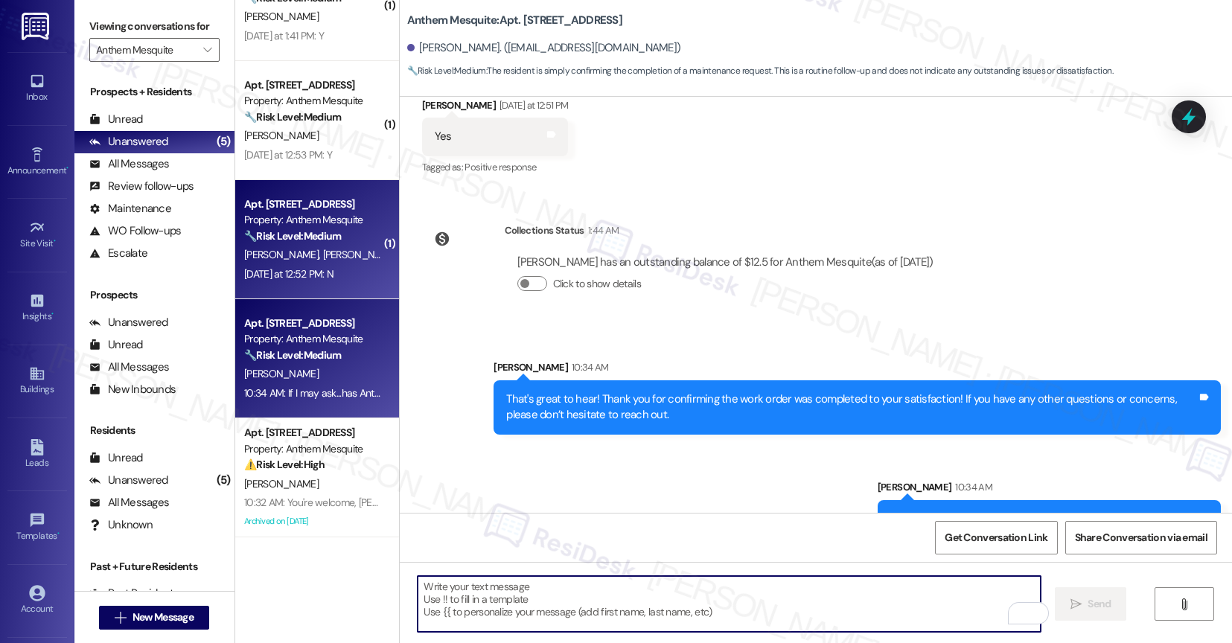
scroll to position [341, 0]
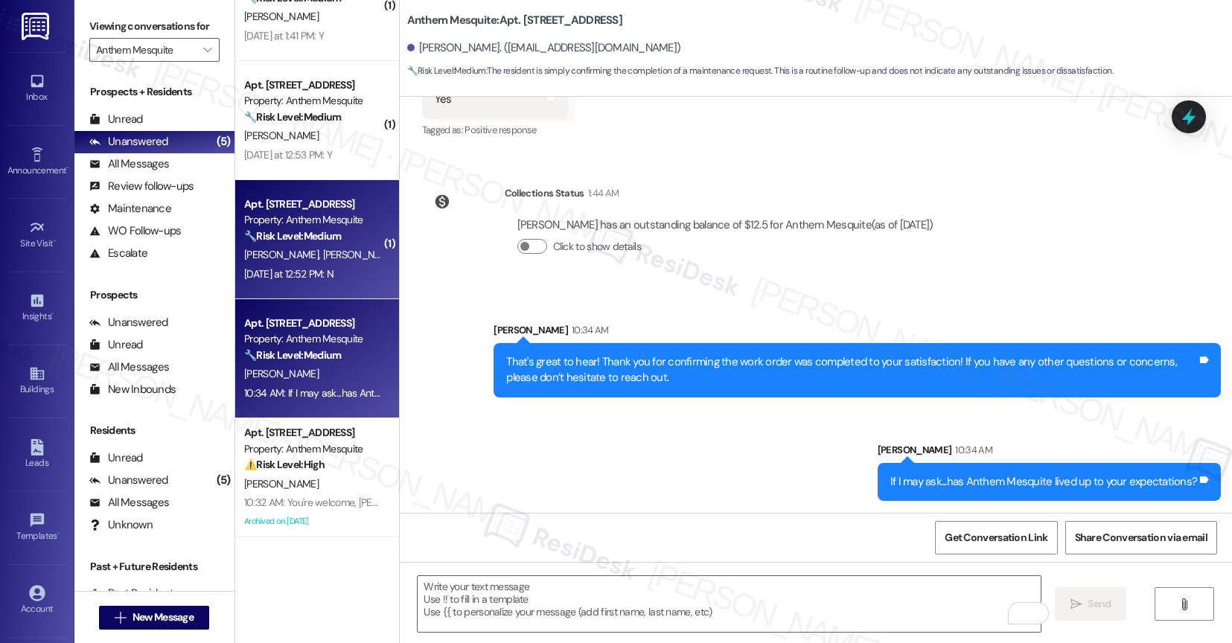
click at [292, 246] on div "J. Lopez L. Hernandez" at bounding box center [313, 255] width 141 height 19
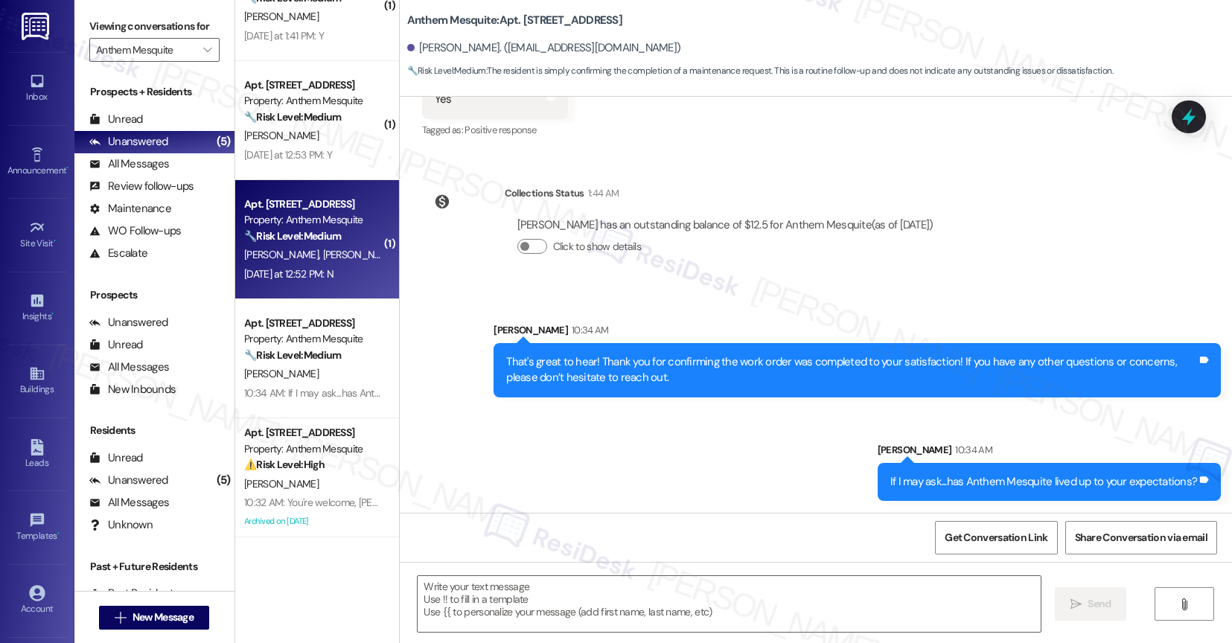
type textarea "Fetching suggested responses. Please feel free to read through the conversation…"
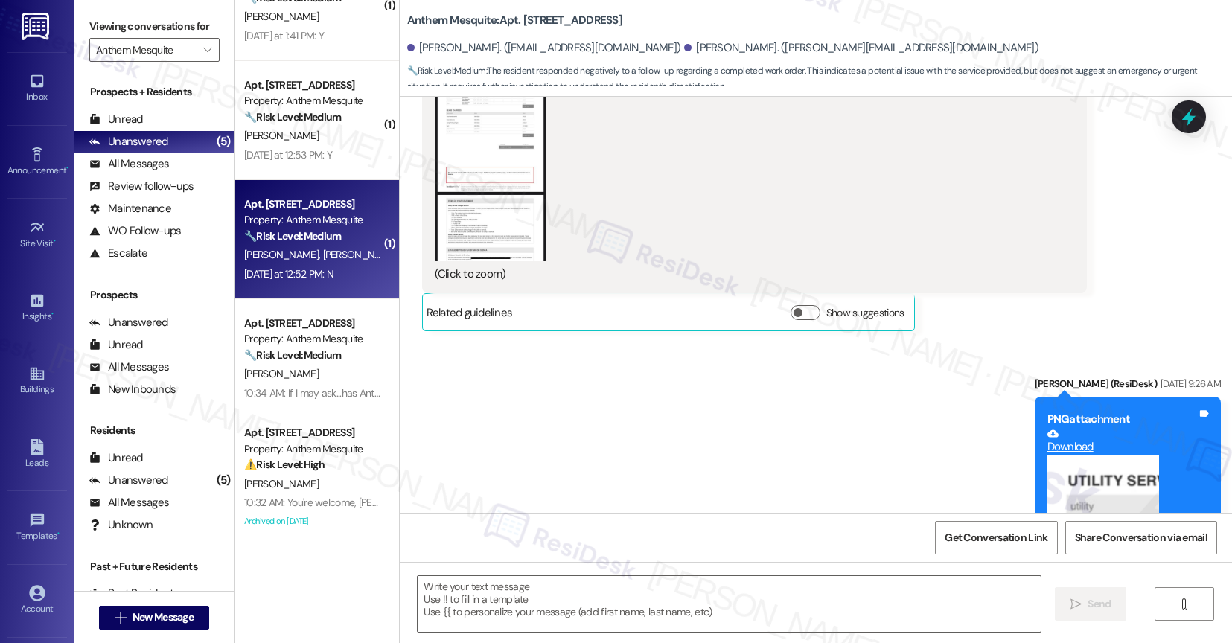
type textarea "Fetching suggested responses. Please feel free to read through the conversation…"
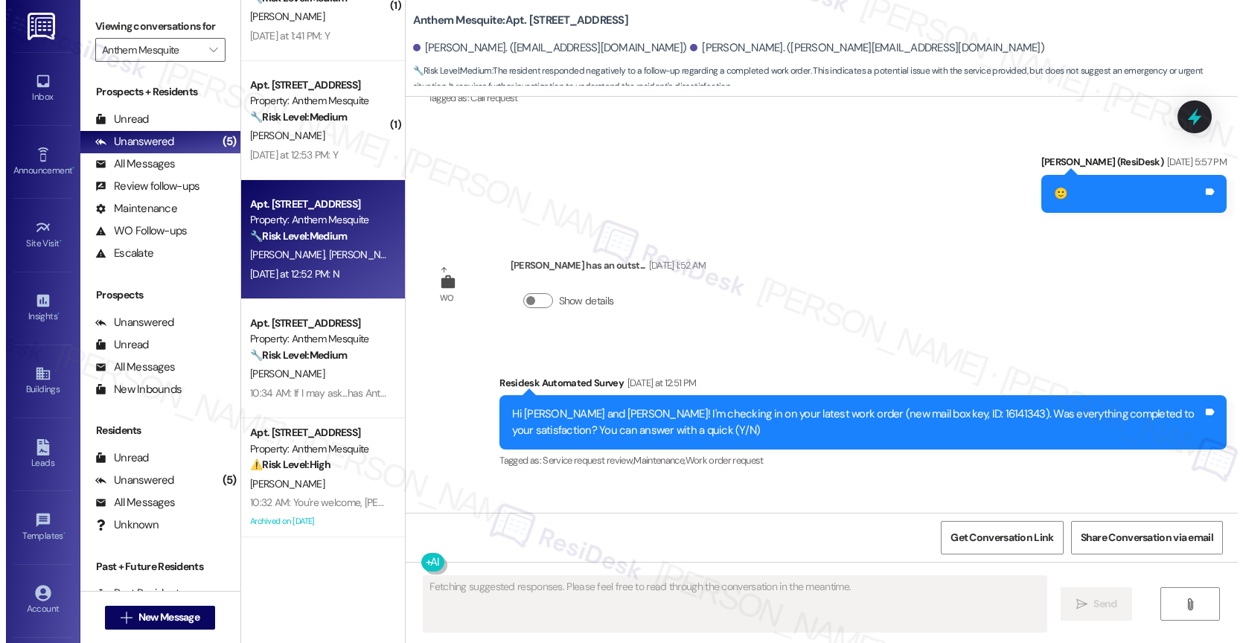
scroll to position [1, 0]
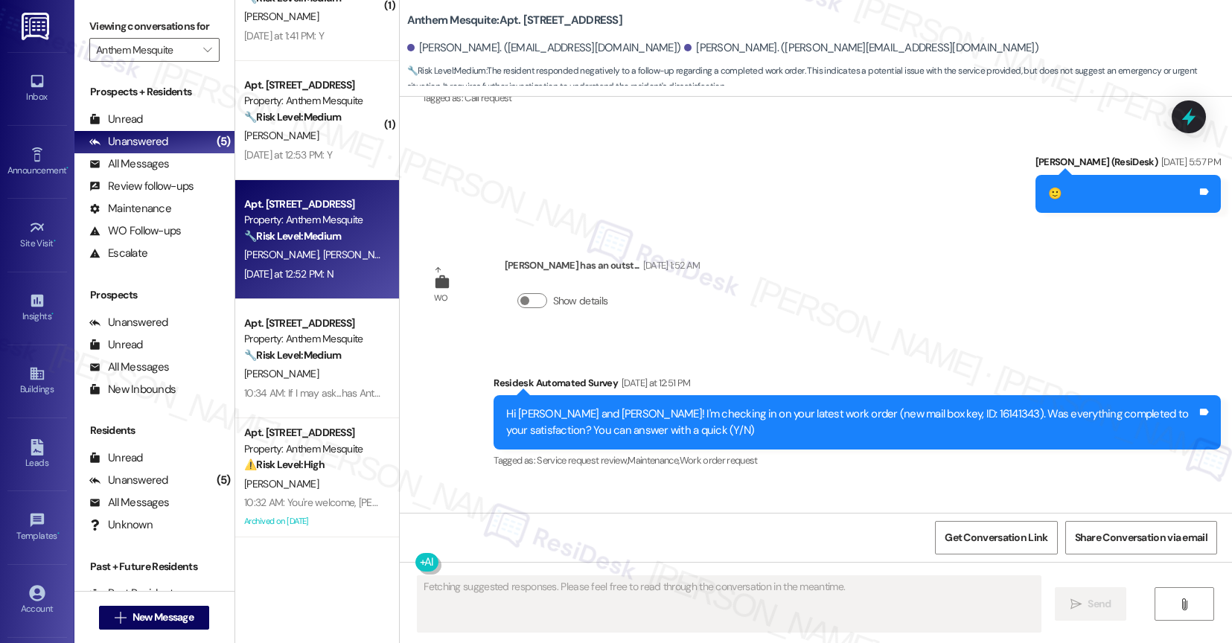
click at [636, 483] on div "Received via SMS Jeymi Lopez Yesterday at 12:52 PM N Tags and notes Tagged as: …" at bounding box center [816, 546] width 833 height 126
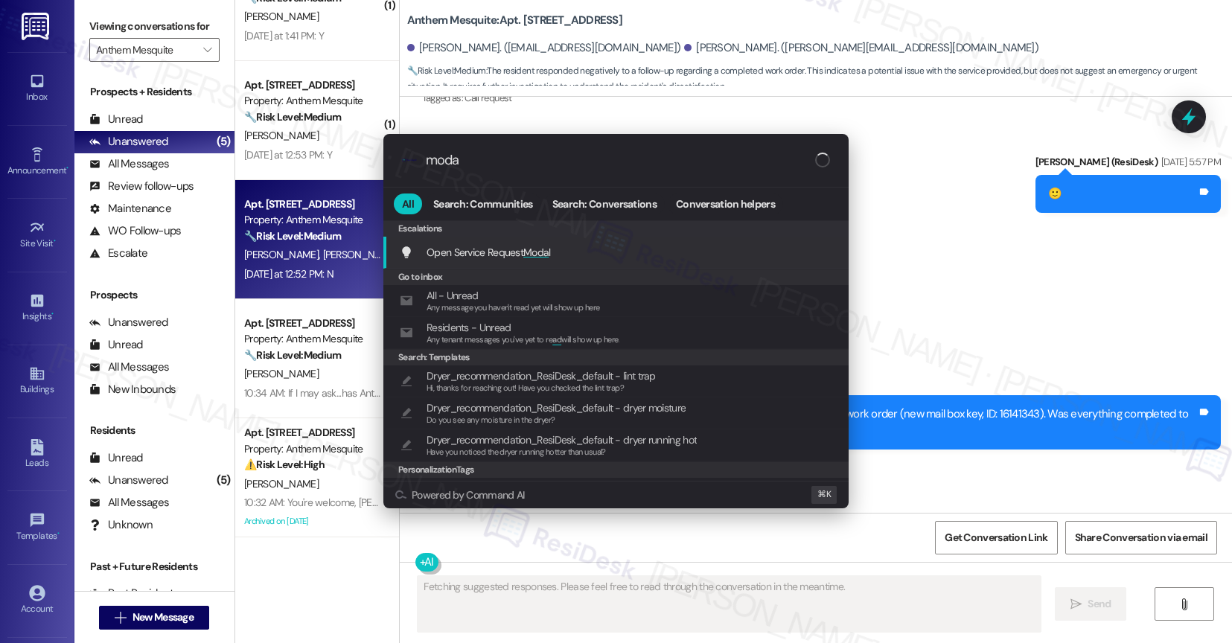
type input "modal"
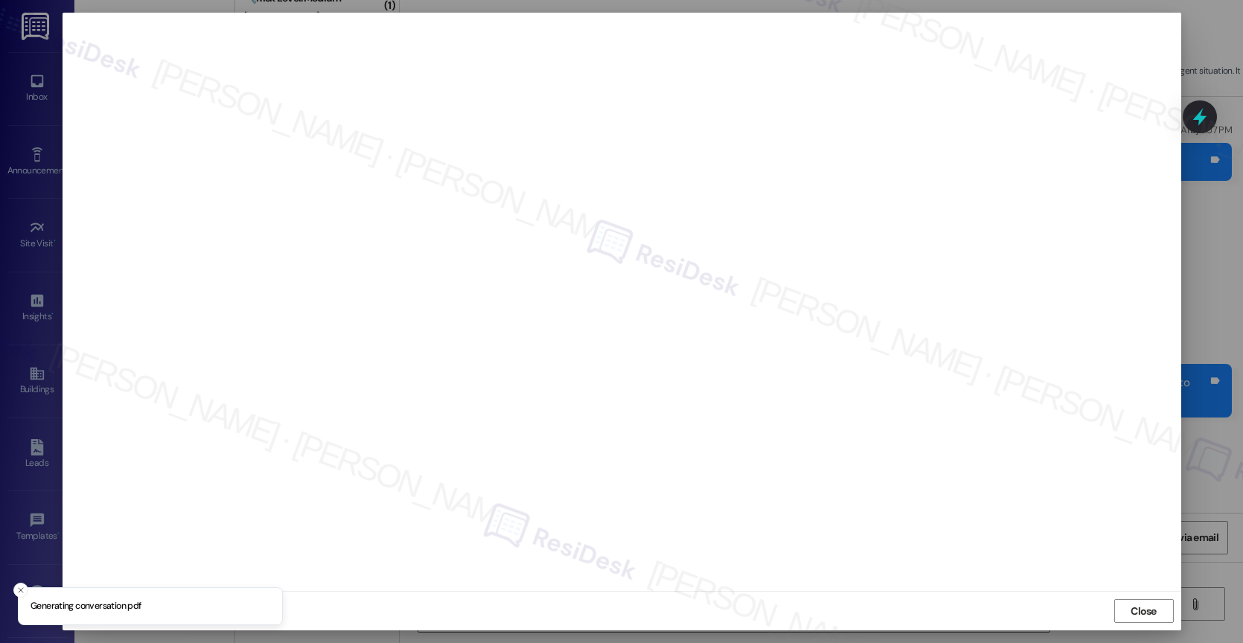
type textarea "Hi {{first_name}}, I understand the mailbox key work order wasn't satisfactory.…"
click at [1132, 612] on span "Close" at bounding box center [1144, 612] width 26 height 16
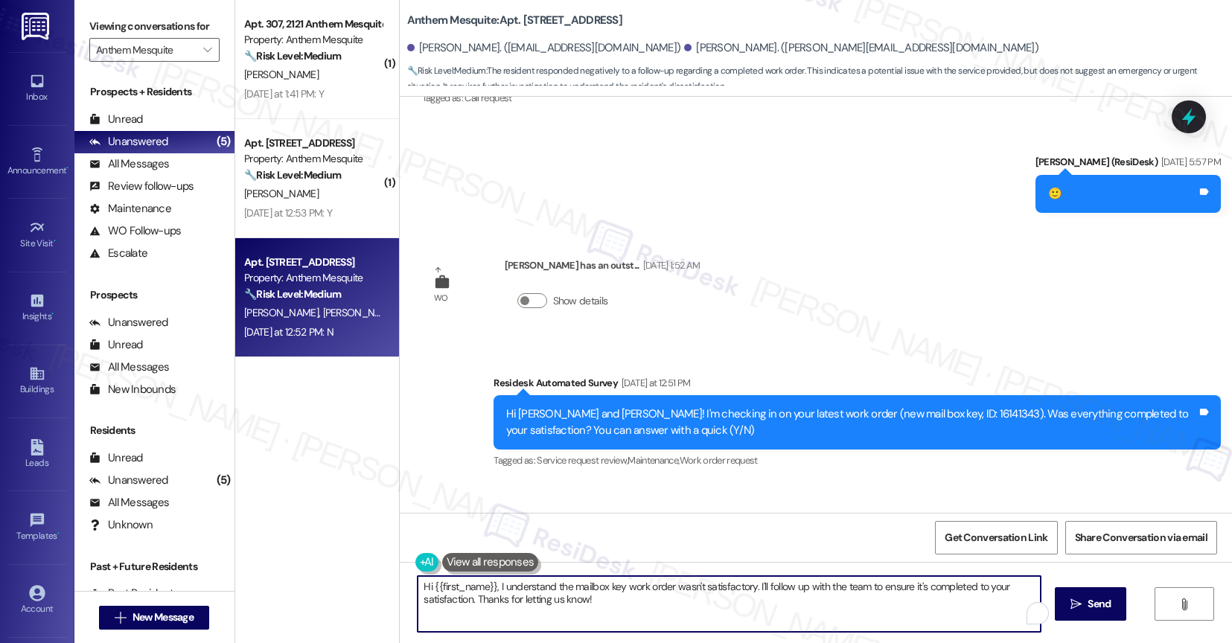
click at [512, 594] on textarea "Hi {{first_name}}, I understand the mailbox key work order wasn't satisfactory.…" at bounding box center [729, 604] width 623 height 56
paste textarea "I'm sorry to hear that, {{first_name}}. Could you share a bit more about what h…"
type textarea "I'm sorry to hear that, {{first_name}}. Could you share a bit more about what h…"
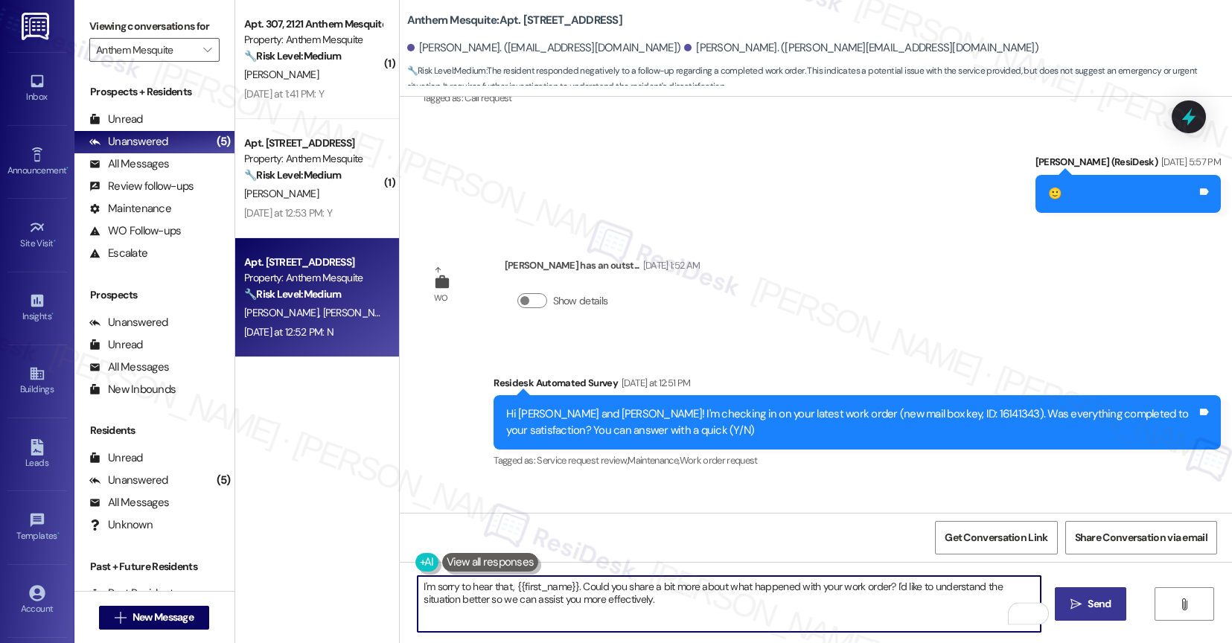
click at [1116, 595] on button " Send" at bounding box center [1091, 603] width 72 height 33
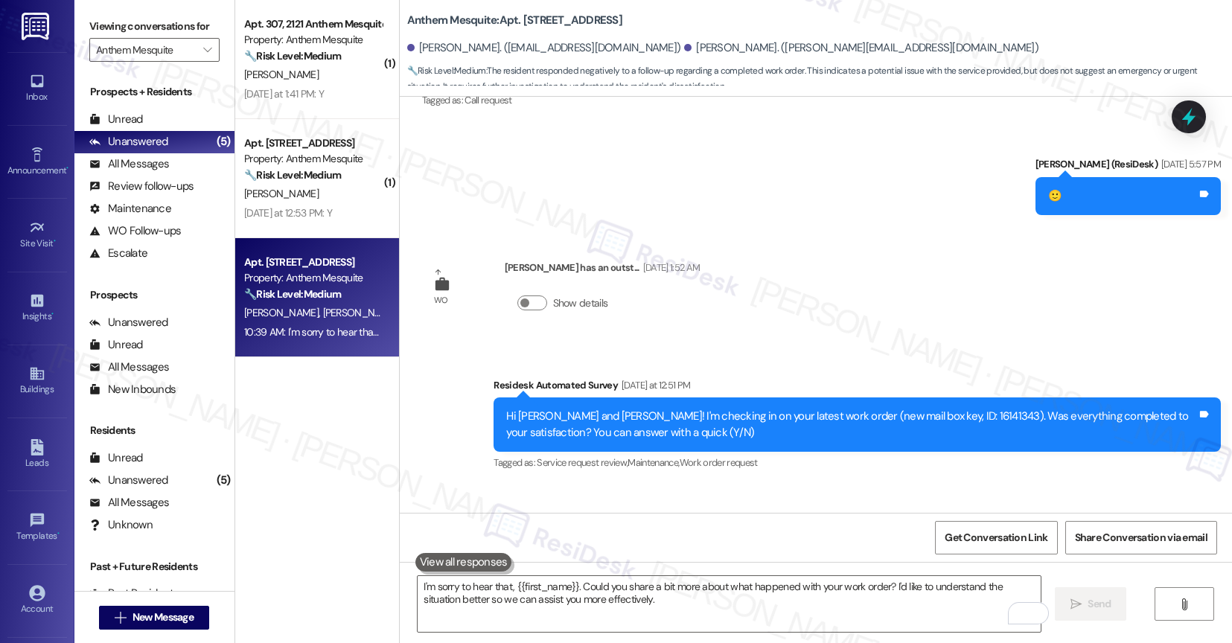
scroll to position [8052, 0]
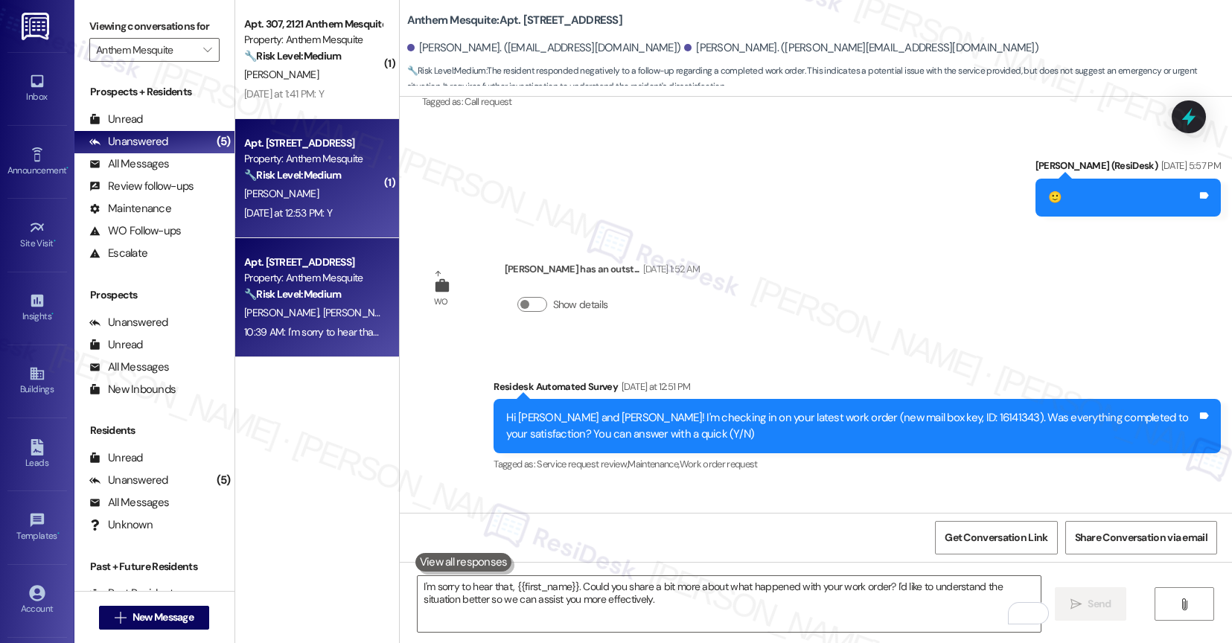
click at [338, 187] on div "[PERSON_NAME]" at bounding box center [313, 194] width 141 height 19
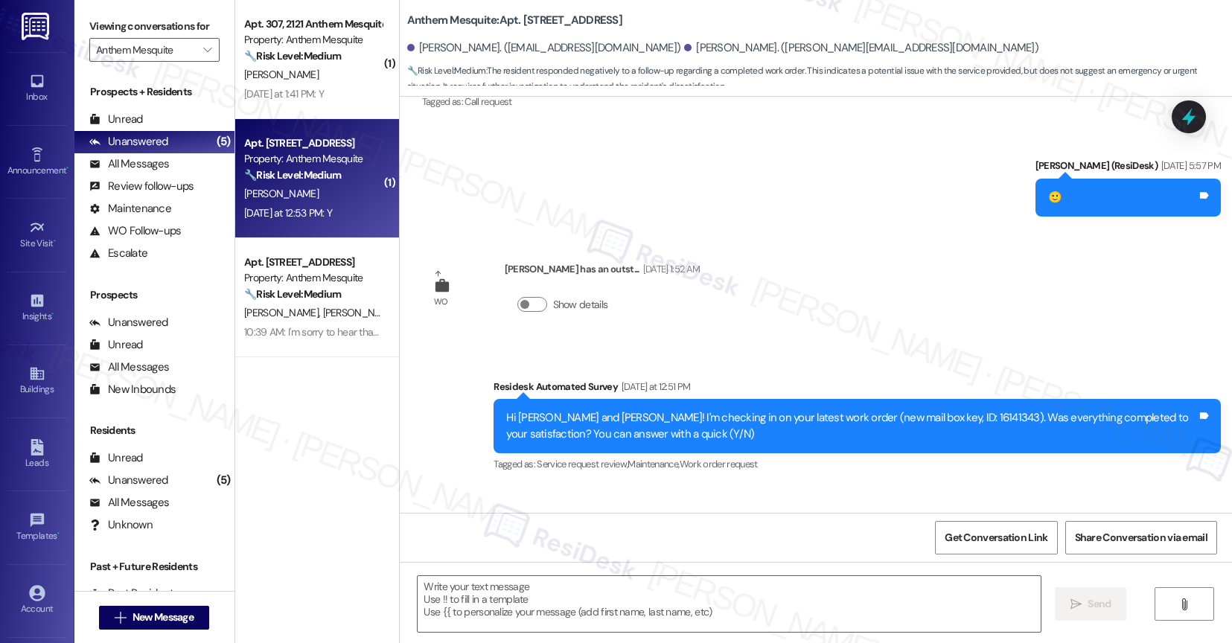
type textarea "Fetching suggested responses. Please feel free to read through the conversation…"
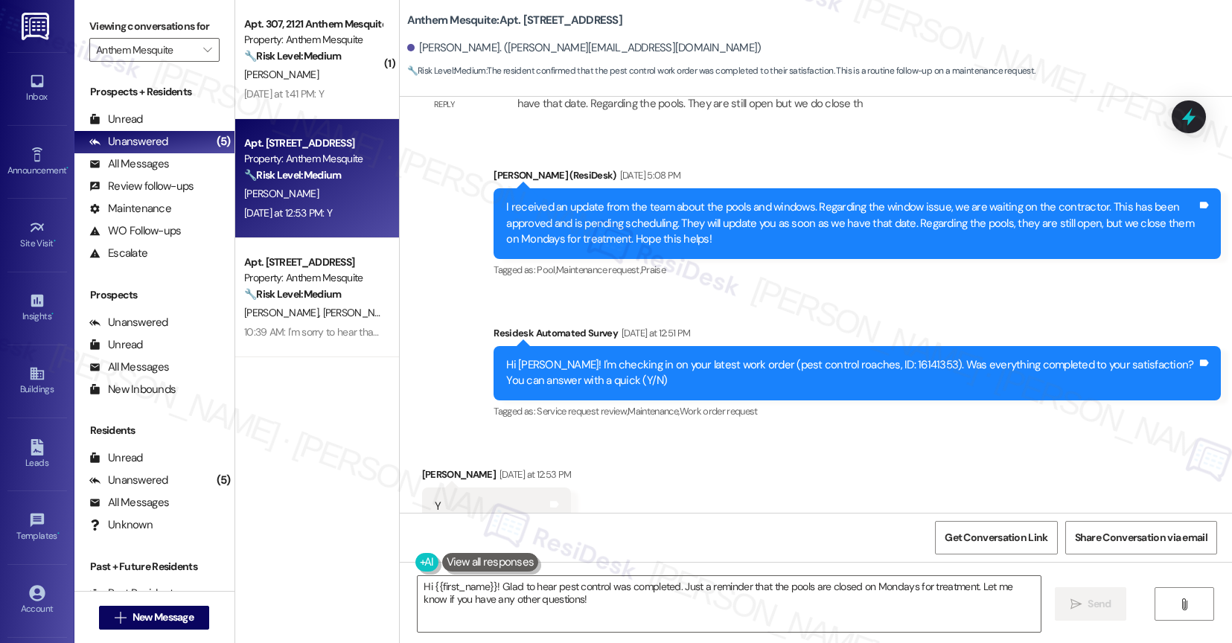
scroll to position [10728, 0]
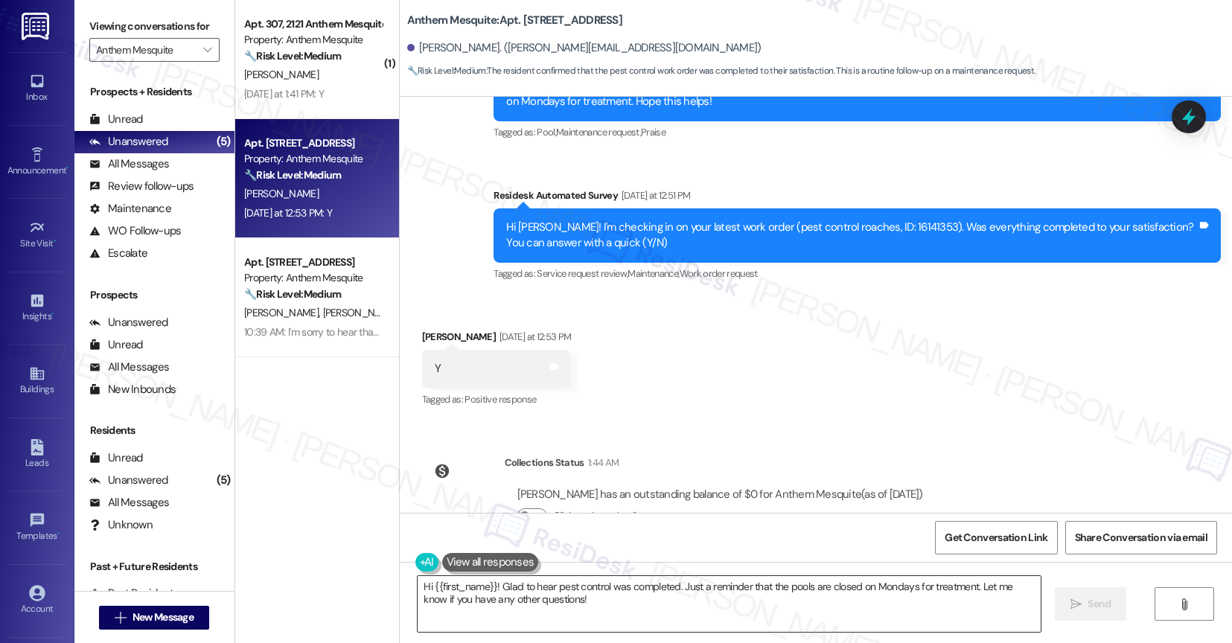
click at [430, 584] on textarea "Hi {{first_name}}! Glad to hear pest control was completed. Just a reminder tha…" at bounding box center [729, 604] width 623 height 56
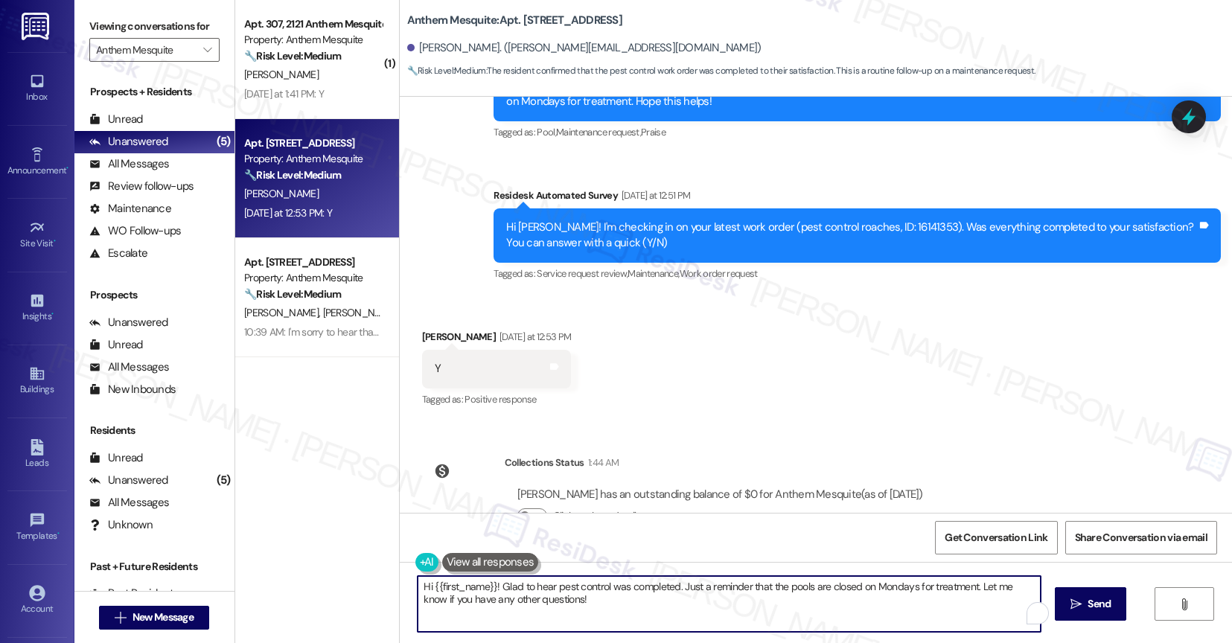
click at [458, 598] on textarea "Hi {{first_name}}! Glad to hear pest control was completed. Just a reminder tha…" at bounding box center [729, 604] width 623 height 56
click at [422, 584] on textarea "Hi {{first_name}}! Glad to hear pest control was completed. Just a reminder tha…" at bounding box center [729, 604] width 623 height 56
click at [453, 594] on textarea "Hi {{first_name}}! Glad to hear pest control was completed. Just a reminder tha…" at bounding box center [729, 604] width 623 height 56
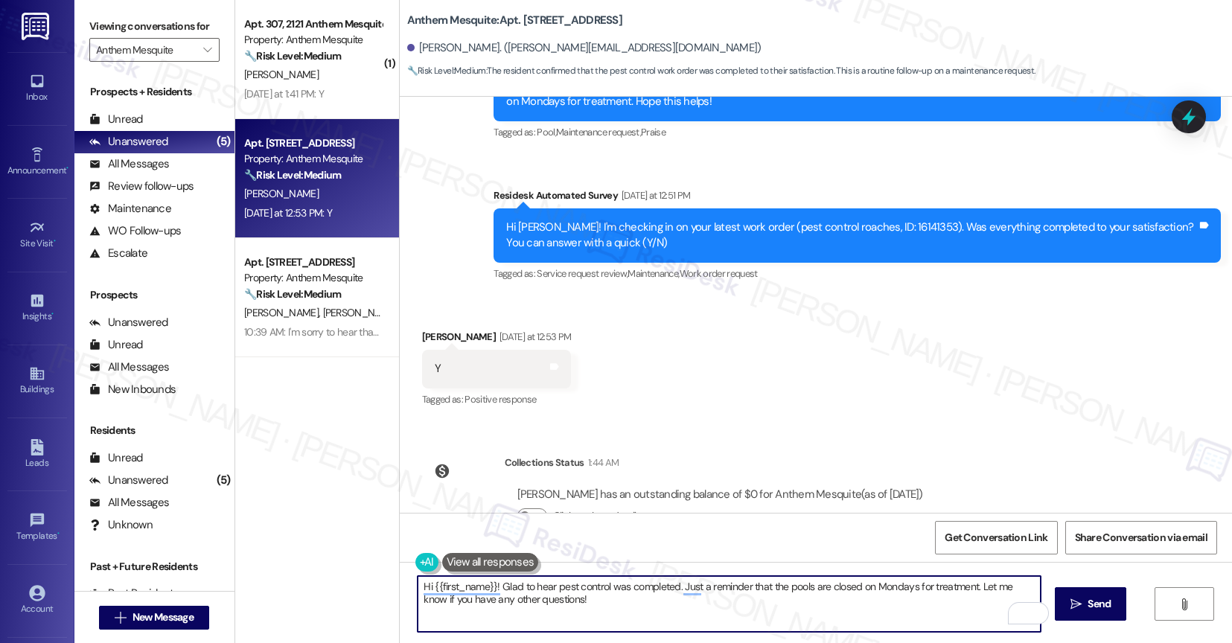
click at [453, 594] on textarea "Hi {{first_name}}! Glad to hear pest control was completed. Just a reminder tha…" at bounding box center [729, 604] width 623 height 56
paste textarea "That's great to hear! Thank you for confirming the work order was completed to …"
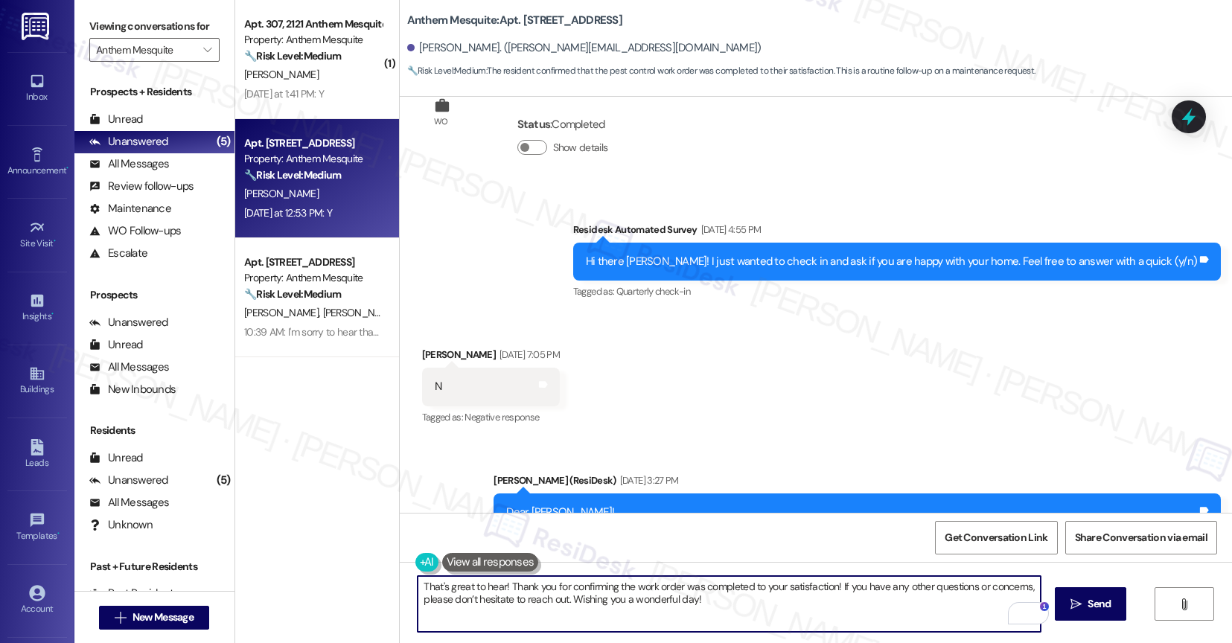
scroll to position [3132, 0]
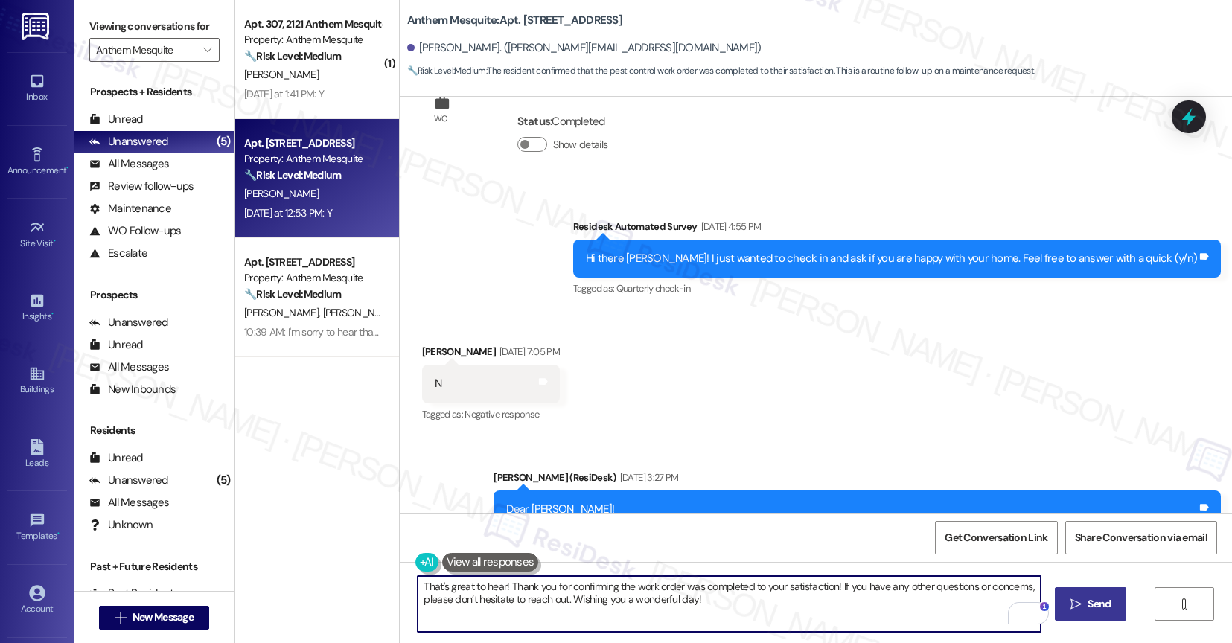
type textarea "That's great to hear! Thank you for confirming the work order was completed to …"
click at [1082, 599] on icon "" at bounding box center [1075, 605] width 11 height 12
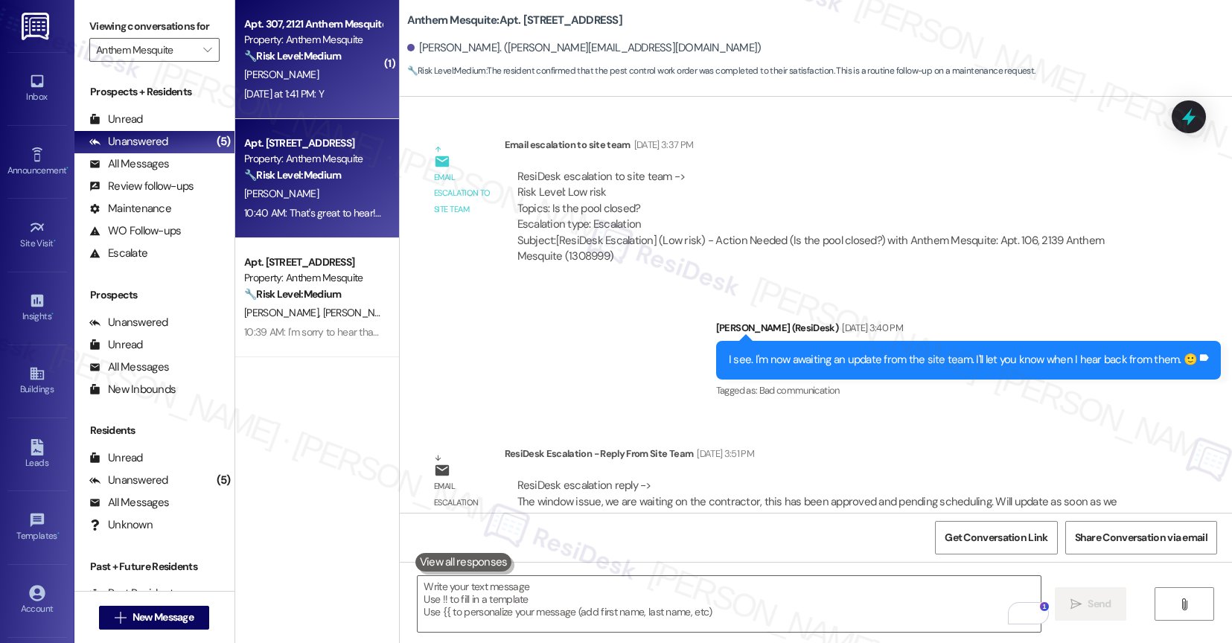
scroll to position [10590, 0]
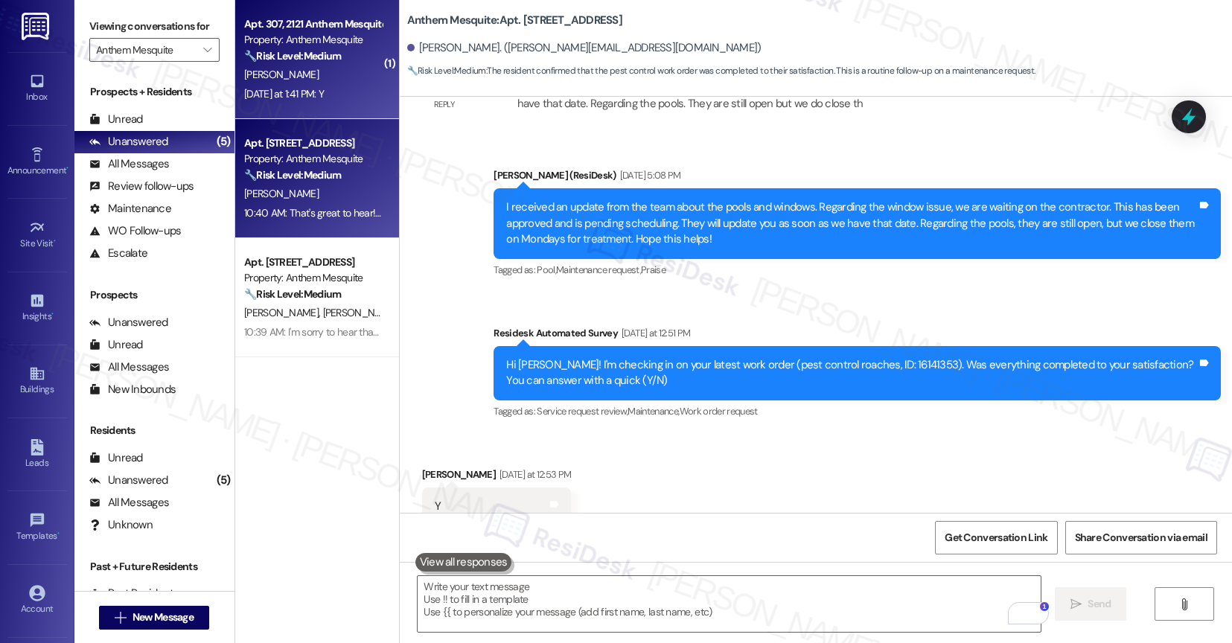
click at [326, 55] on strong "🔧 Risk Level: Medium" at bounding box center [292, 55] width 97 height 13
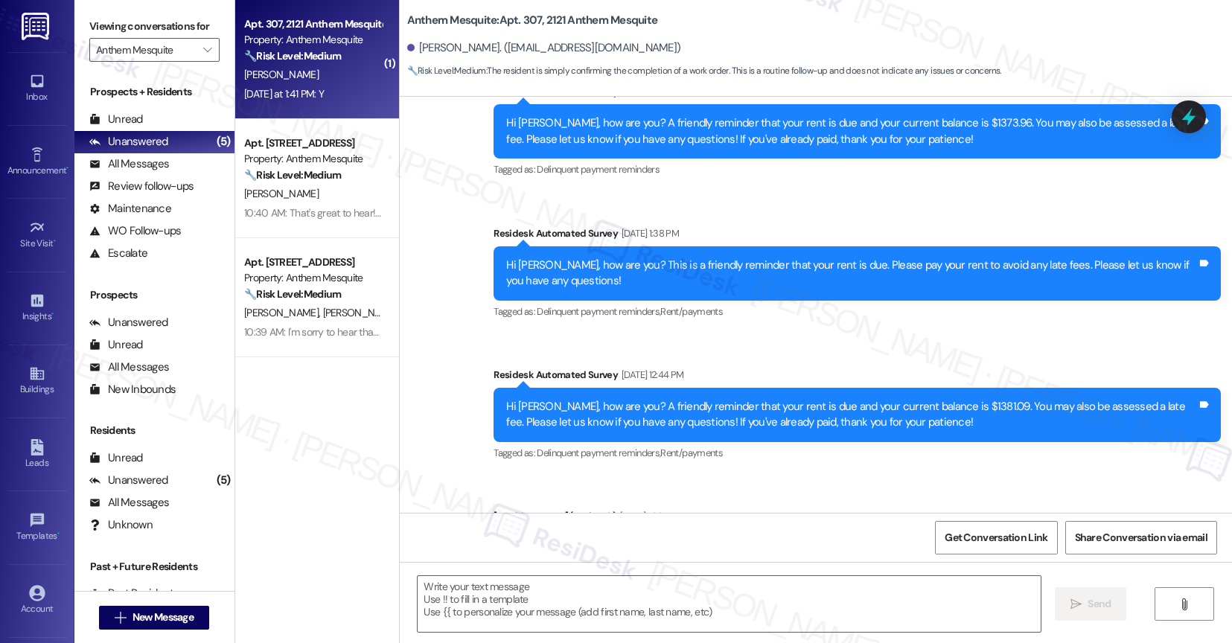
type textarea "Fetching suggested responses. Please feel free to read through the conversation…"
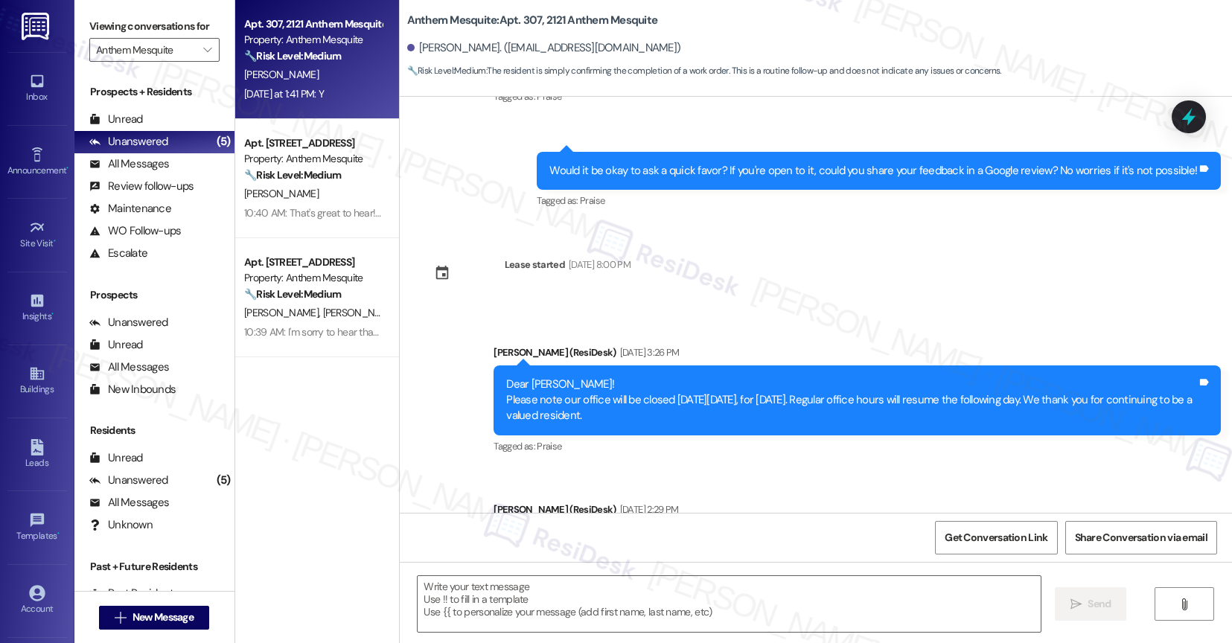
scroll to position [4588, 0]
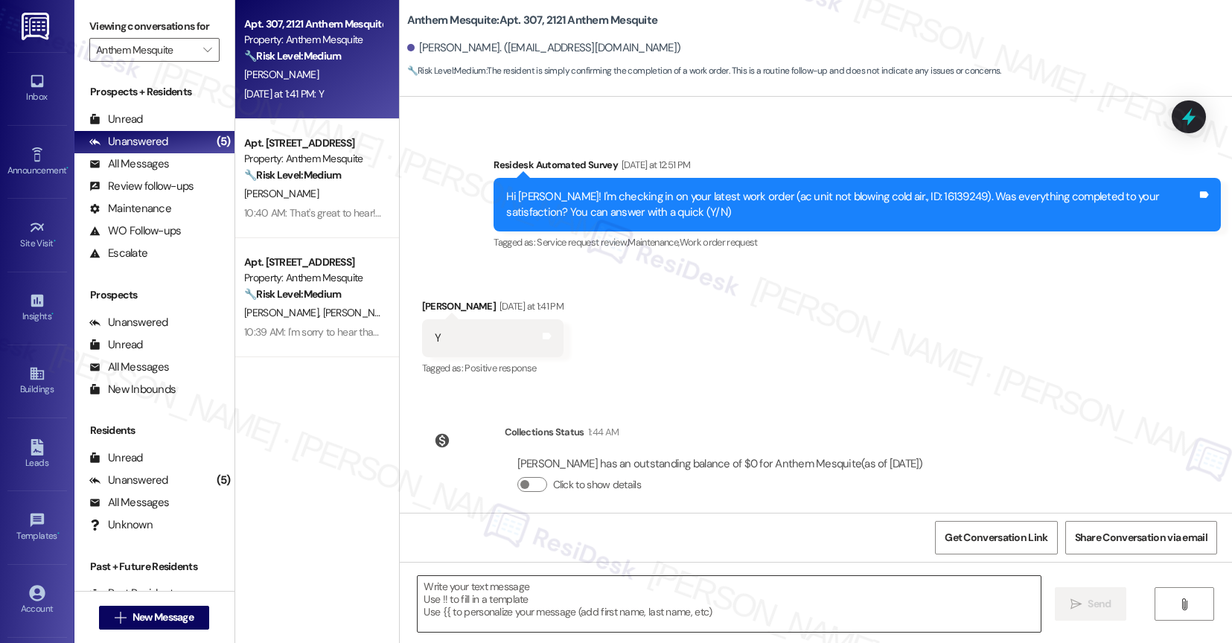
click at [448, 582] on textarea at bounding box center [729, 604] width 623 height 56
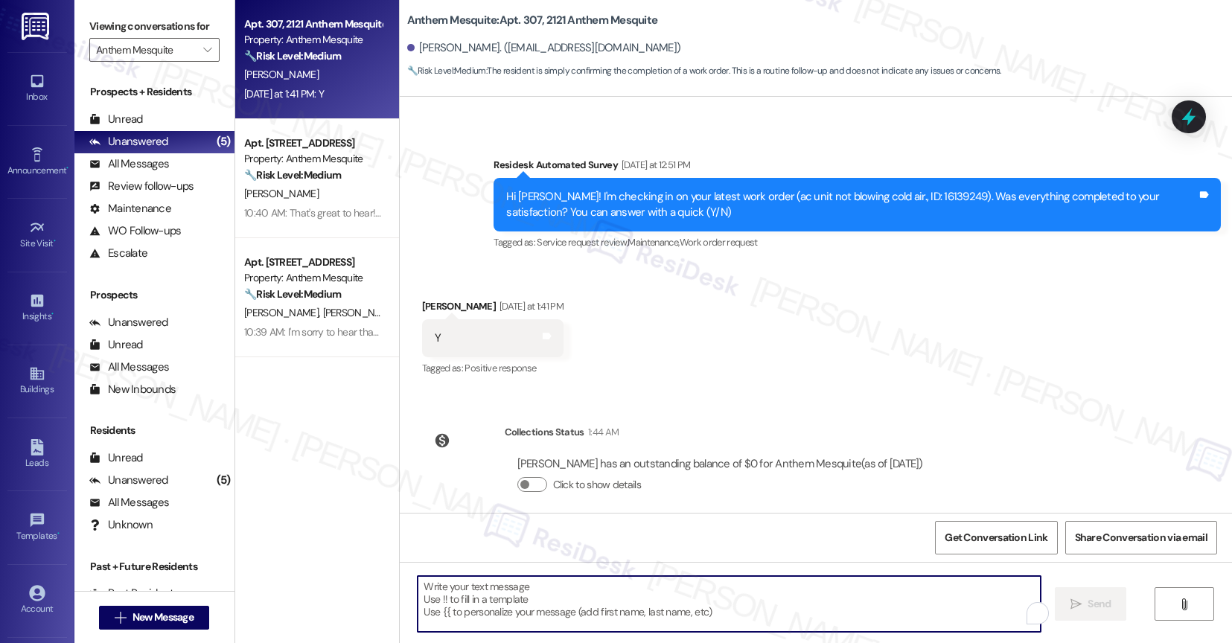
paste textarea "That's great to hear! Thank you for confirming the work order was completed to …"
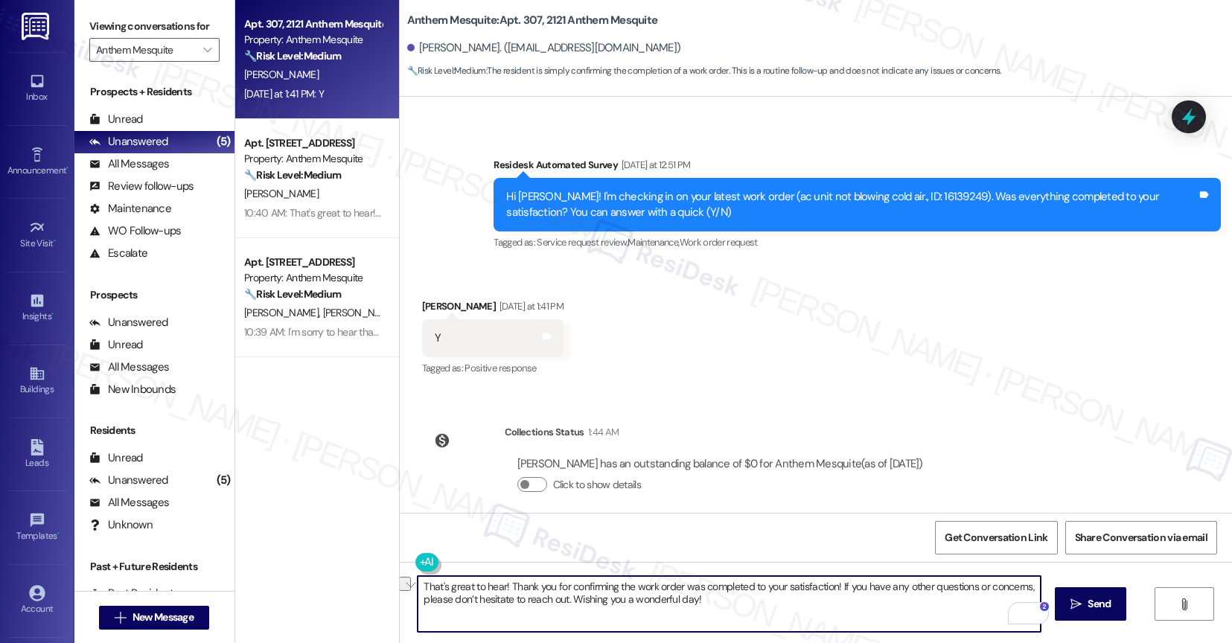
drag, startPoint x: 566, startPoint y: 603, endPoint x: 715, endPoint y: 603, distance: 148.9
click at [715, 603] on textarea "That's great to hear! Thank you for confirming the work order was completed to …" at bounding box center [729, 604] width 623 height 56
type textarea "That's great to hear! Thank you for confirming the work order was completed to …"
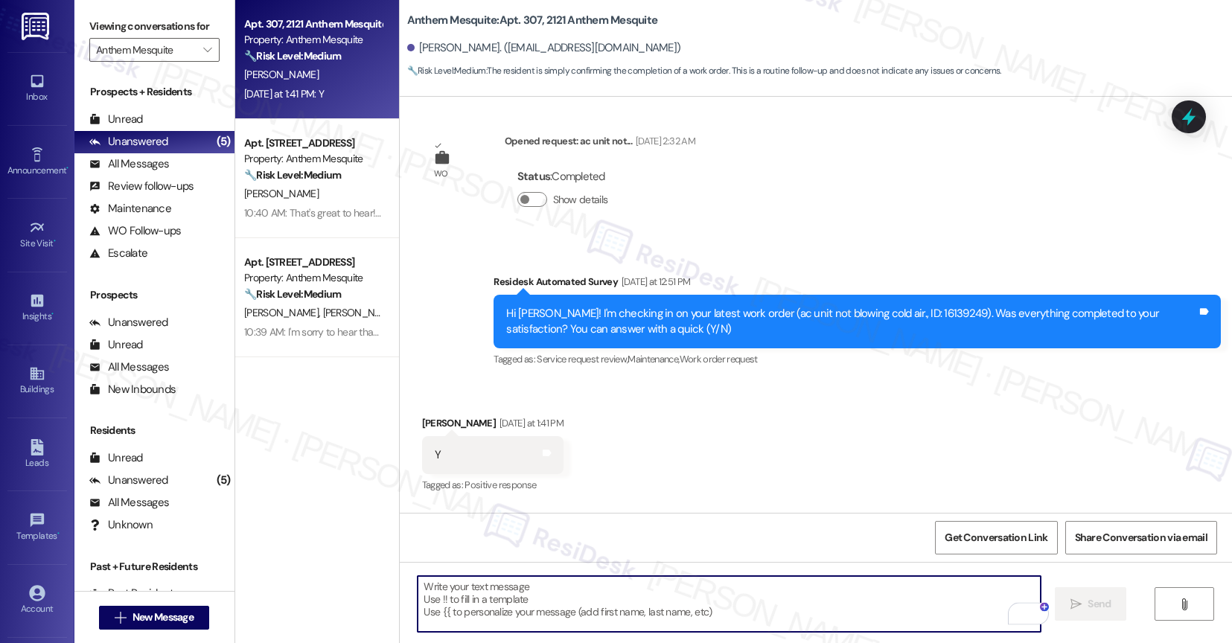
scroll to position [4450, 0]
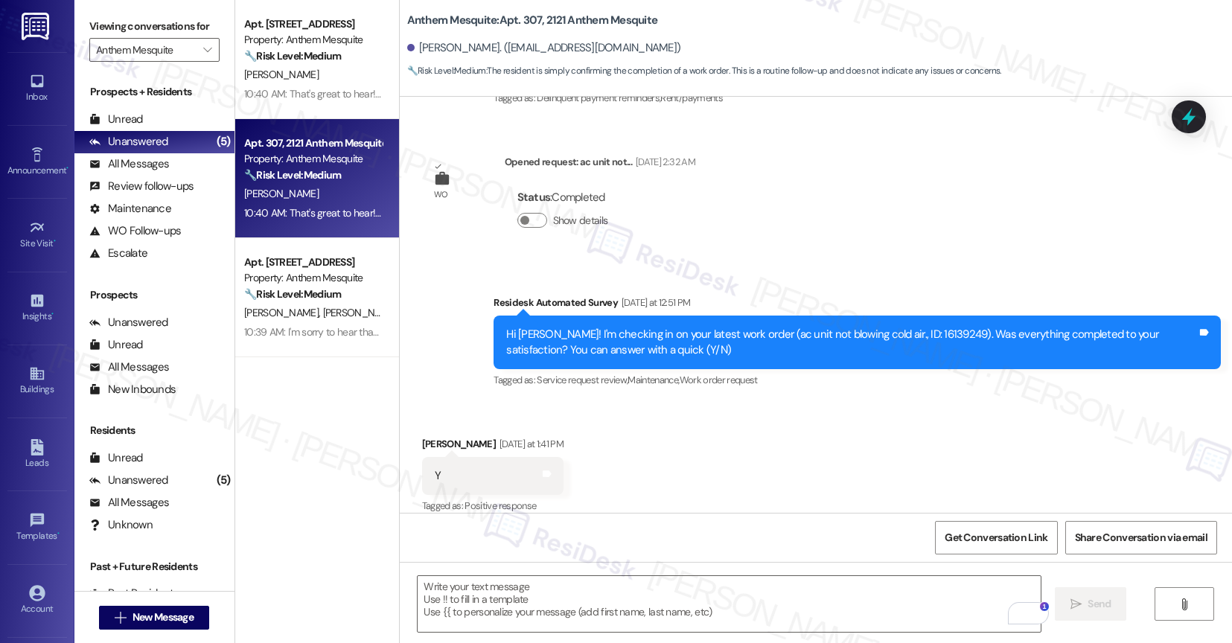
click at [688, 436] on div "Received via SMS [PERSON_NAME] [DATE] at 1:41 PM Y Tags and notes Tagged as: Po…" at bounding box center [816, 466] width 833 height 126
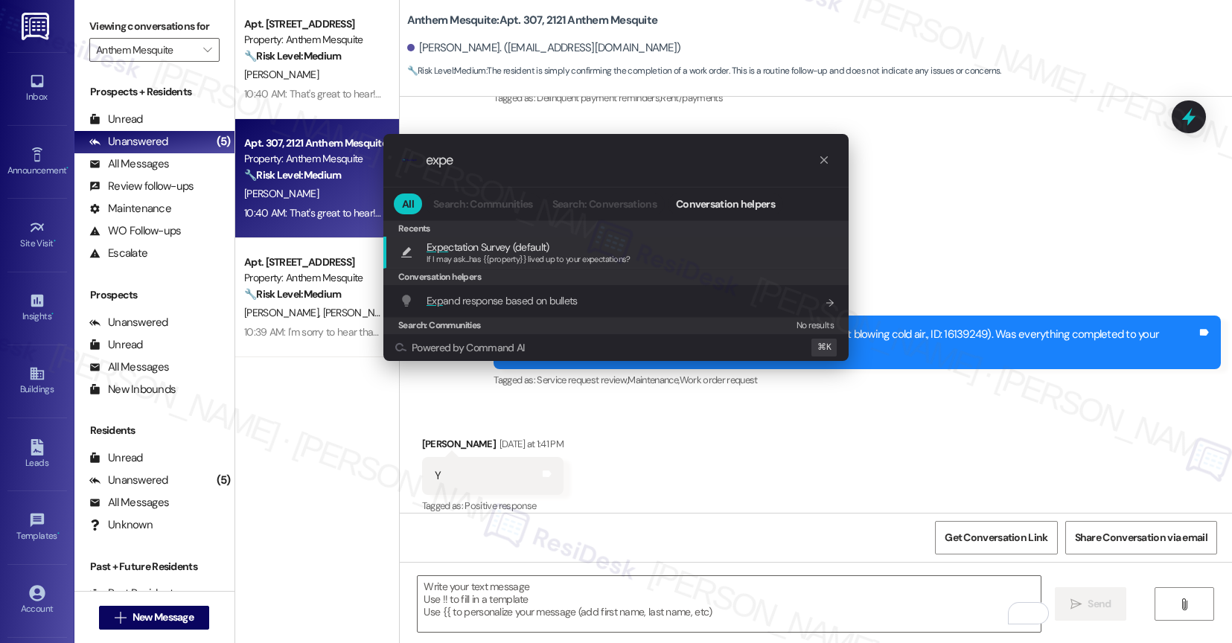
type input "expec"
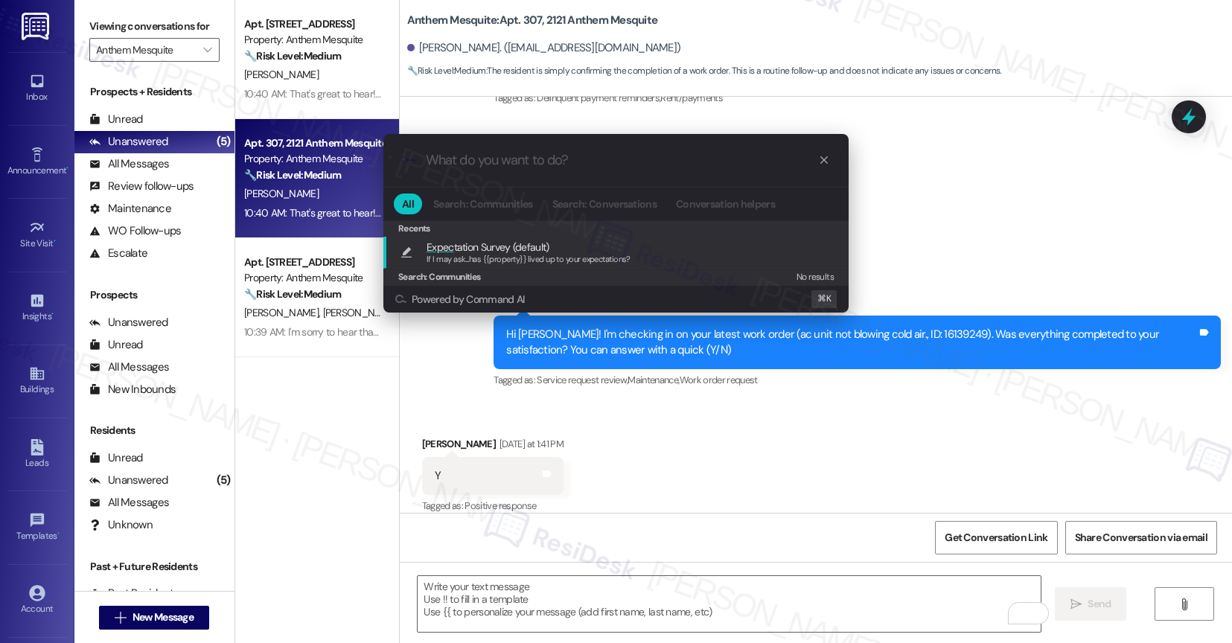
type textarea "If I may ask...has {{property}} lived up to your expectations?"
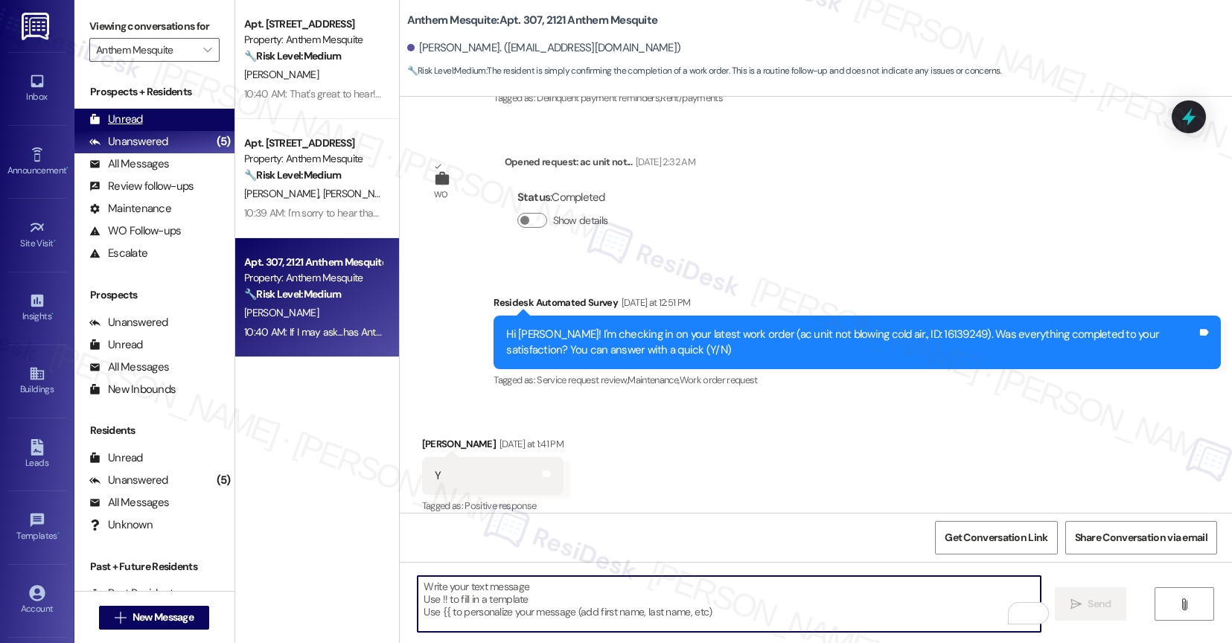
click at [159, 131] on div "Unread (0)" at bounding box center [154, 120] width 160 height 22
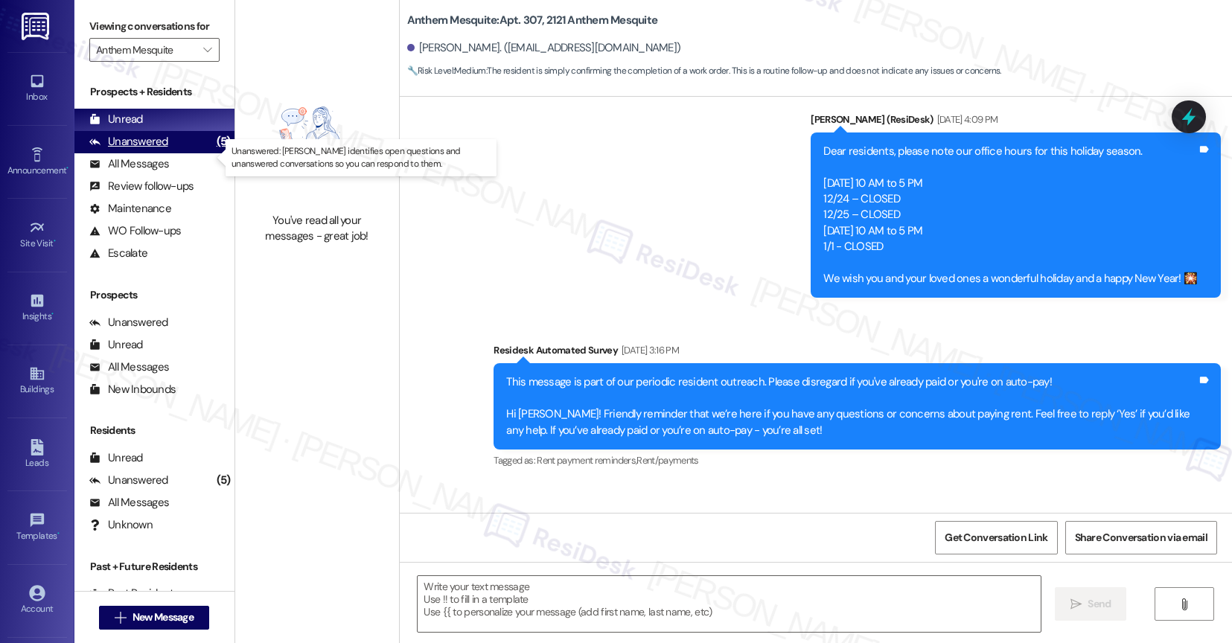
click at [157, 150] on div "Unanswered" at bounding box center [128, 142] width 79 height 16
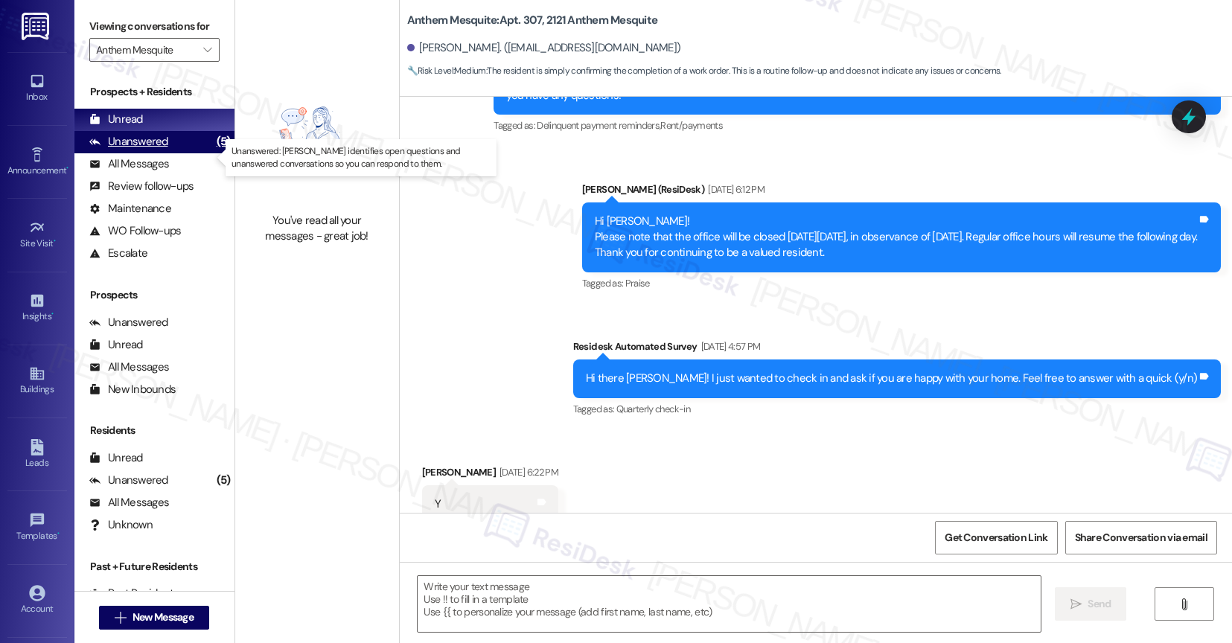
type textarea "Fetching suggested responses. Please feel free to read through the conversation…"
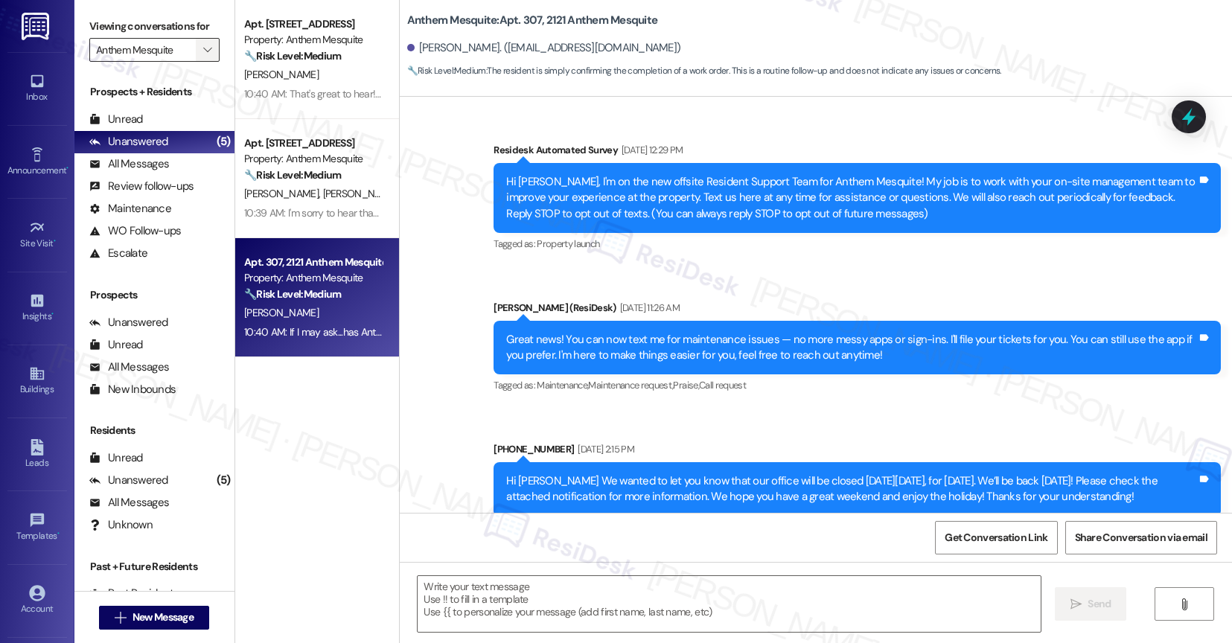
click at [203, 56] on icon "" at bounding box center [207, 50] width 8 height 12
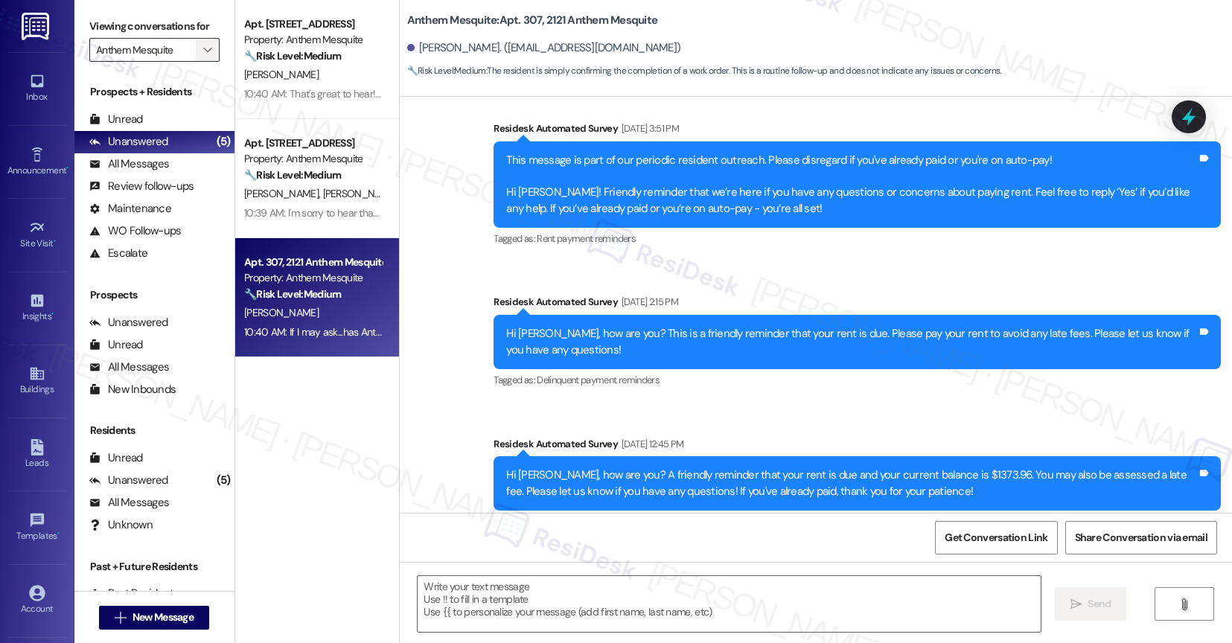
type textarea "Fetching suggested responses. Please feel free to read through the conversation…"
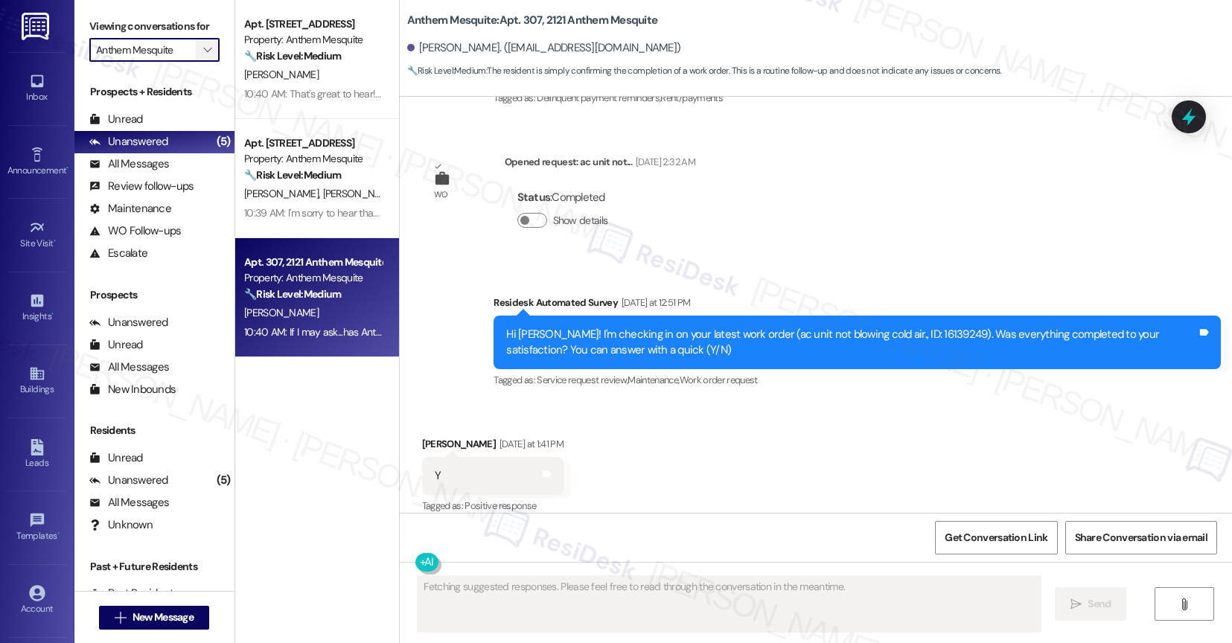
click at [201, 62] on span "" at bounding box center [207, 50] width 14 height 24
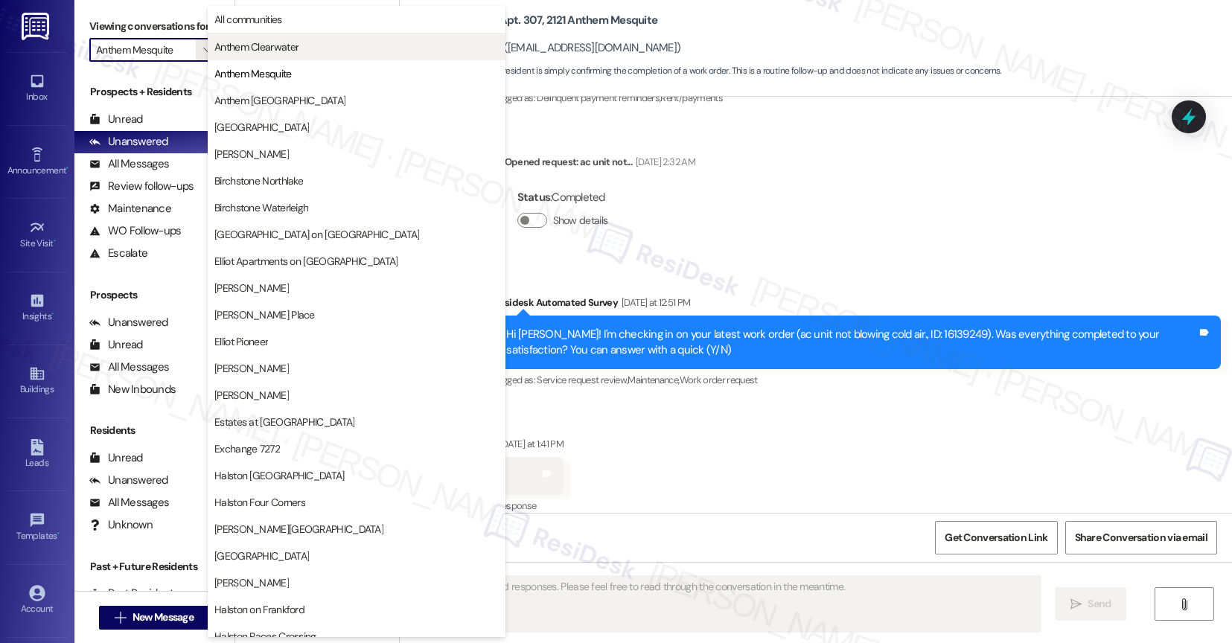
click at [264, 48] on span "Anthem Clearwater" at bounding box center [256, 46] width 84 height 15
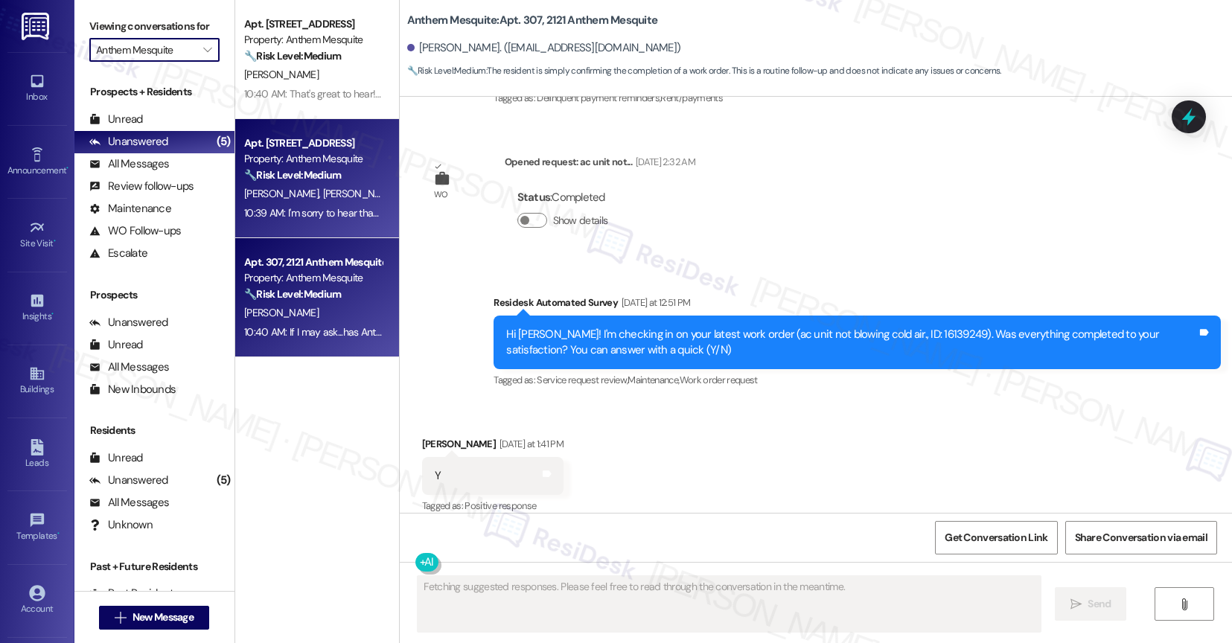
type input "Anthem Clearwater"
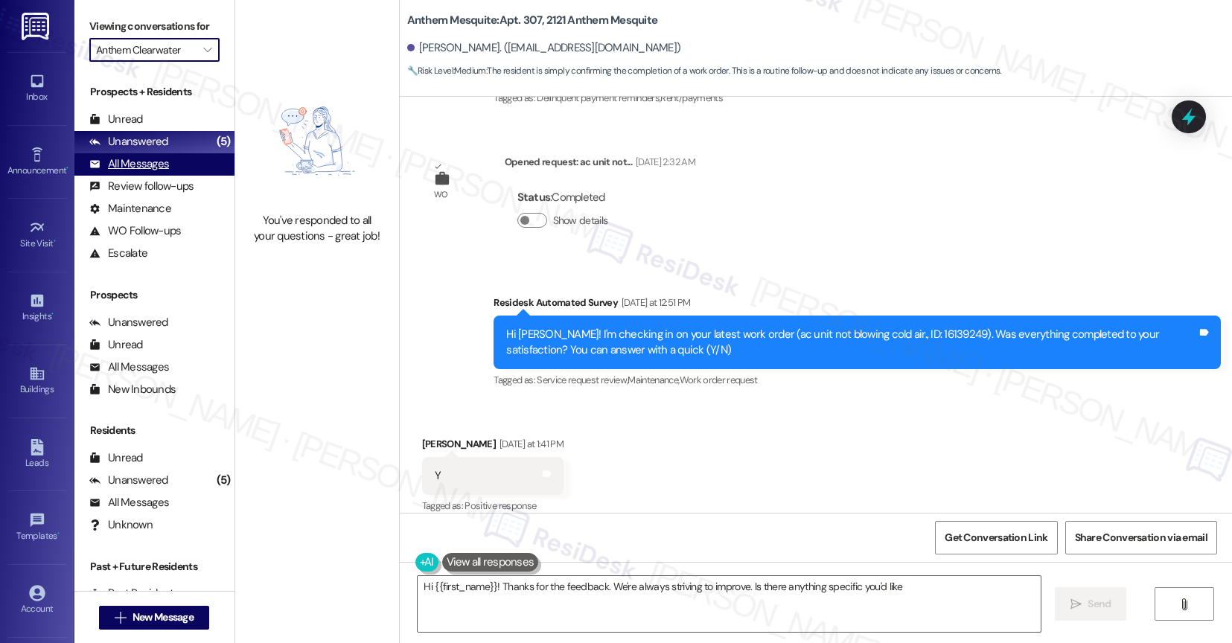
click at [174, 176] on div "All Messages (undefined)" at bounding box center [154, 164] width 160 height 22
type textarea "Hi {{first_name}}! Thanks for the feedback. We're always striving to improve. I…"
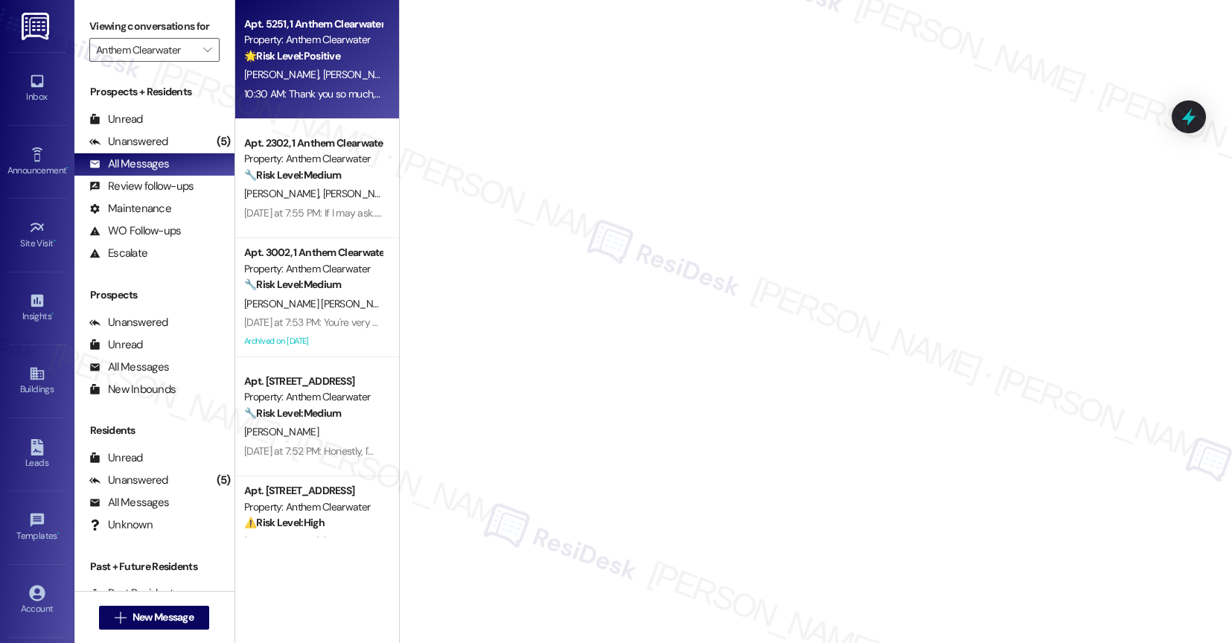
click at [328, 51] on strong "🌟 Risk Level: Positive" at bounding box center [292, 55] width 96 height 13
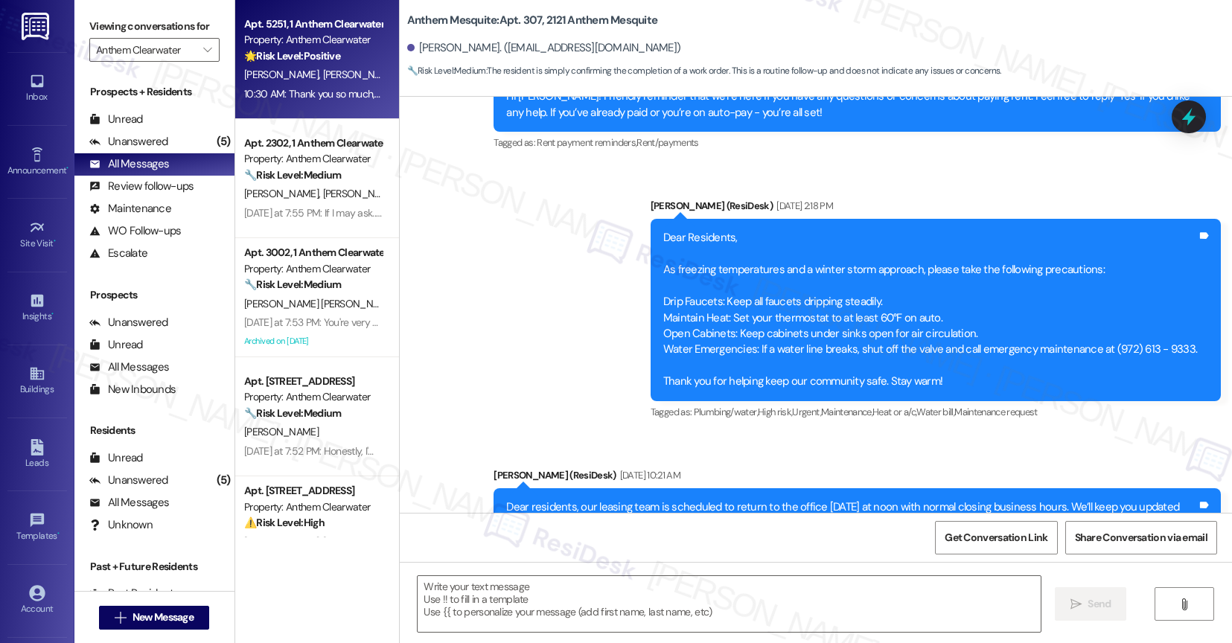
type textarea "Fetching suggested responses. Please feel free to read through the conversation…"
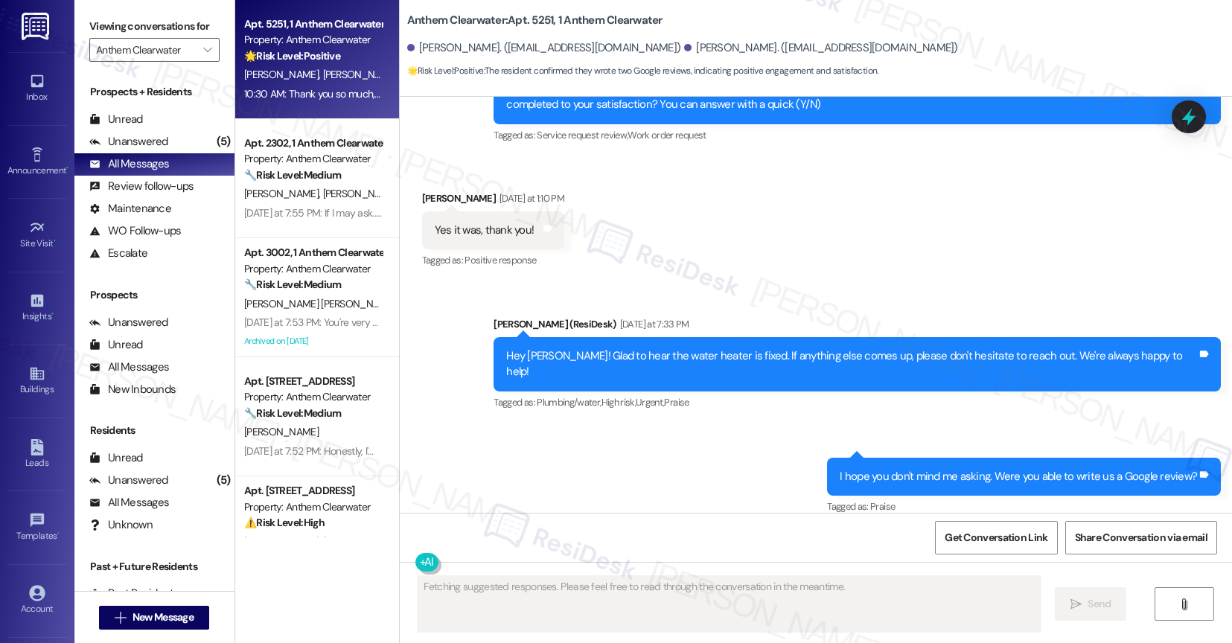
scroll to position [12950, 0]
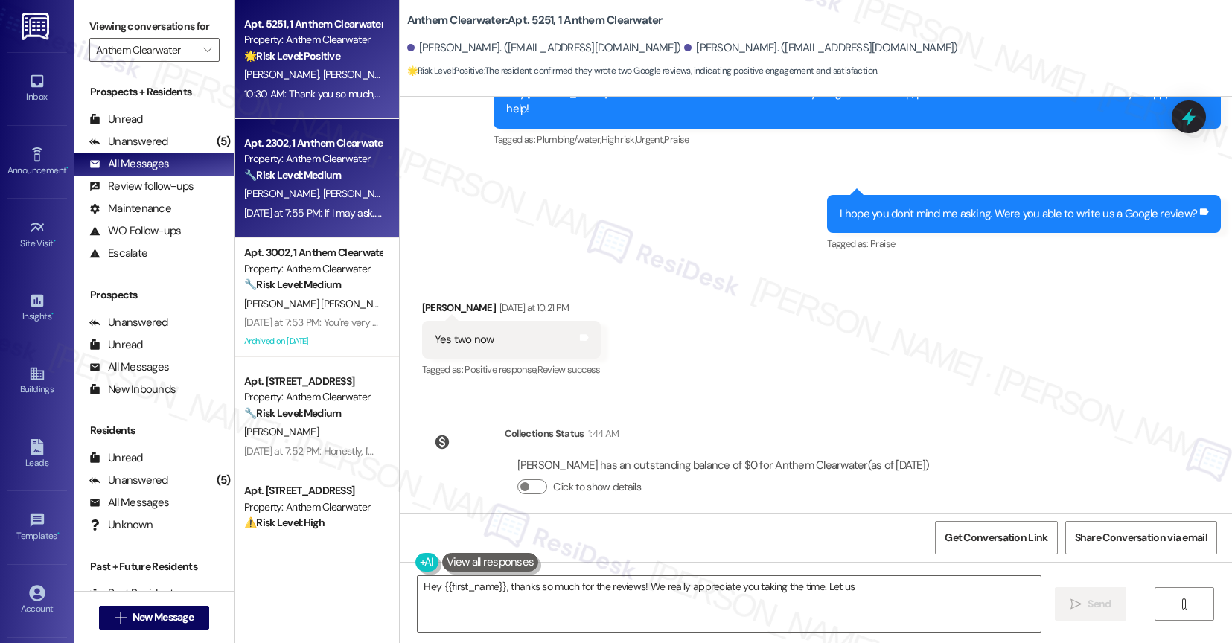
type textarea "Hey {{first_name}}, thanks so much for the reviews! We really appreciate you ta…"
click at [322, 196] on span "T. Siuru" at bounding box center [359, 193] width 74 height 13
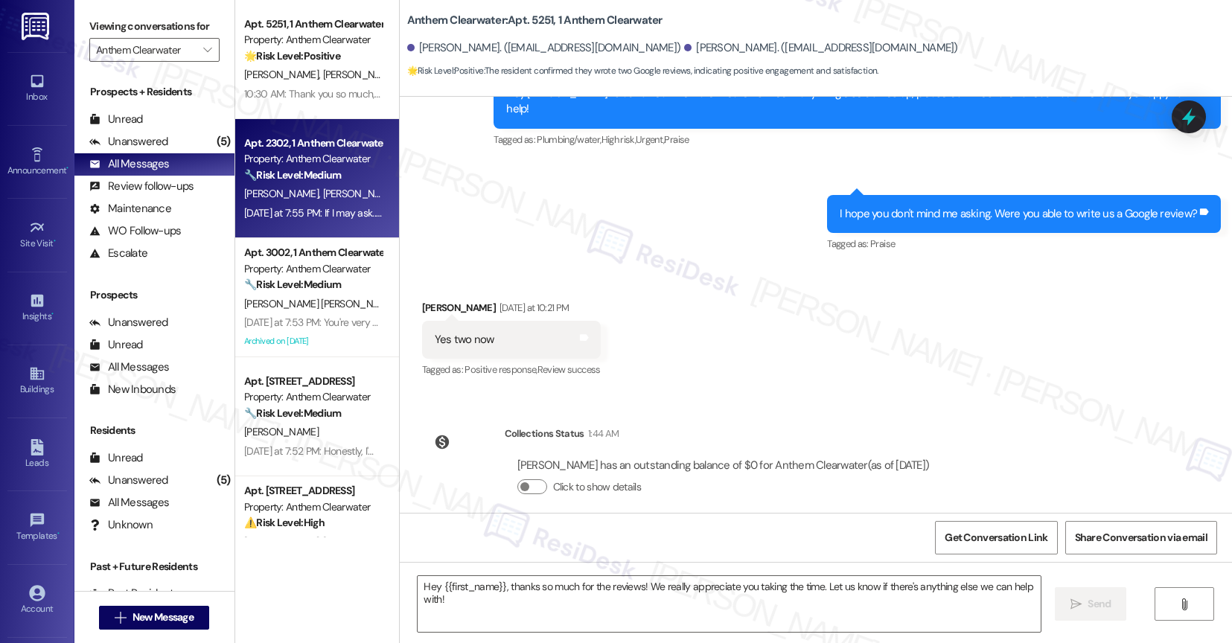
type textarea "Fetching suggested responses. Please feel free to read through the conversation…"
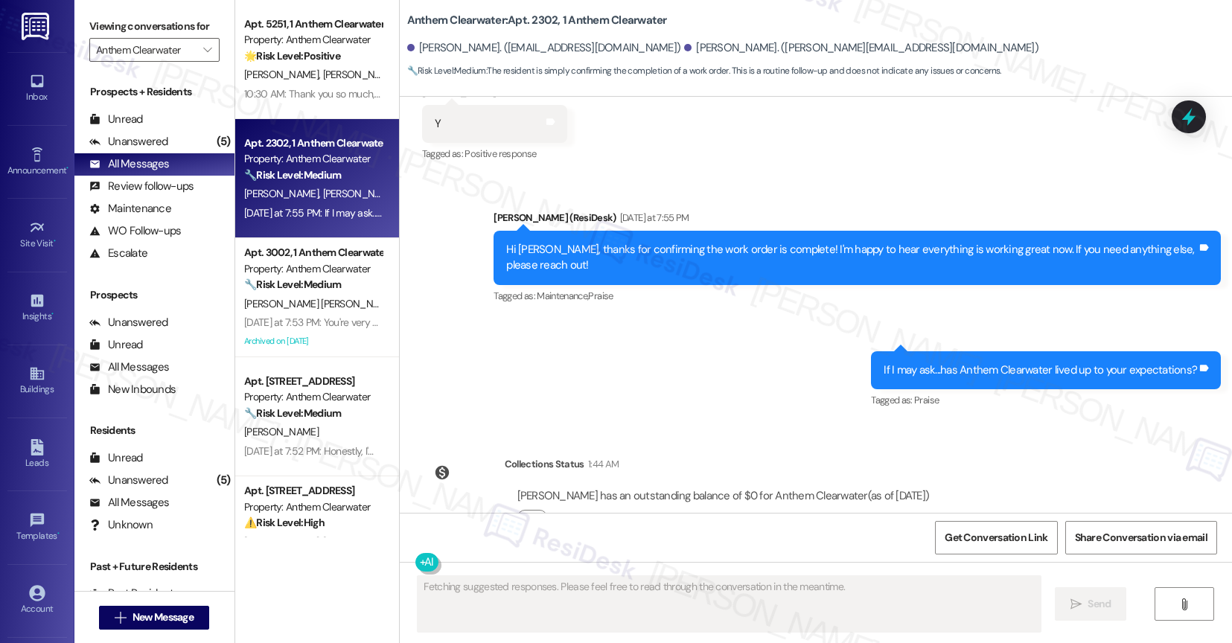
scroll to position [4689, 0]
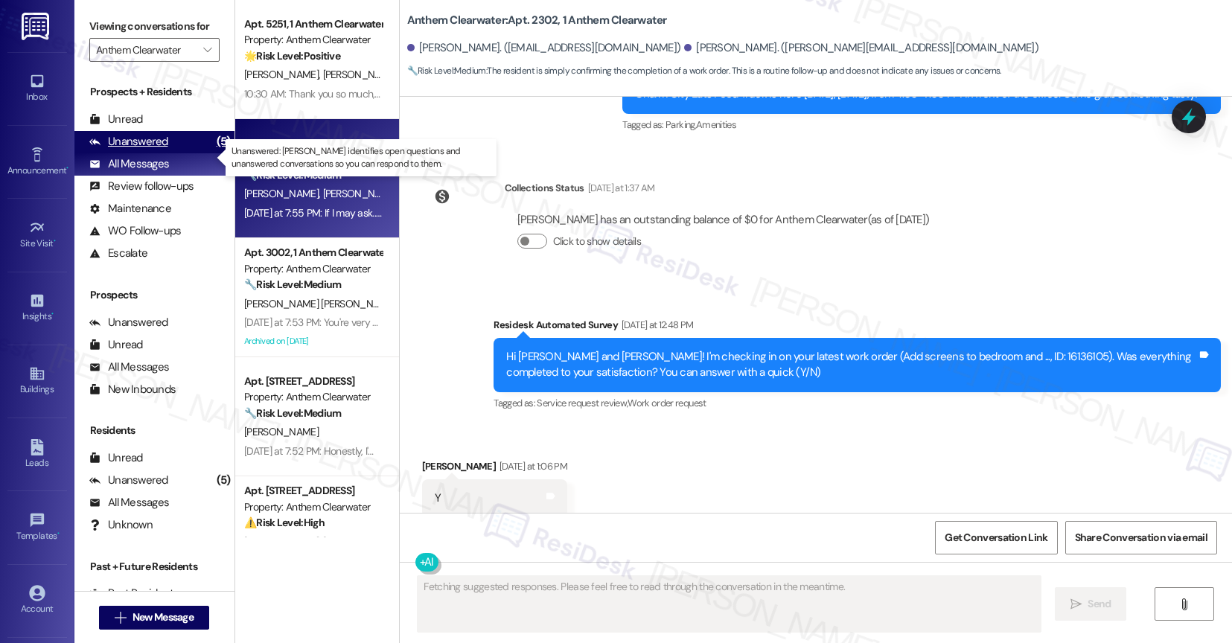
click at [159, 150] on div "Unanswered" at bounding box center [128, 142] width 79 height 16
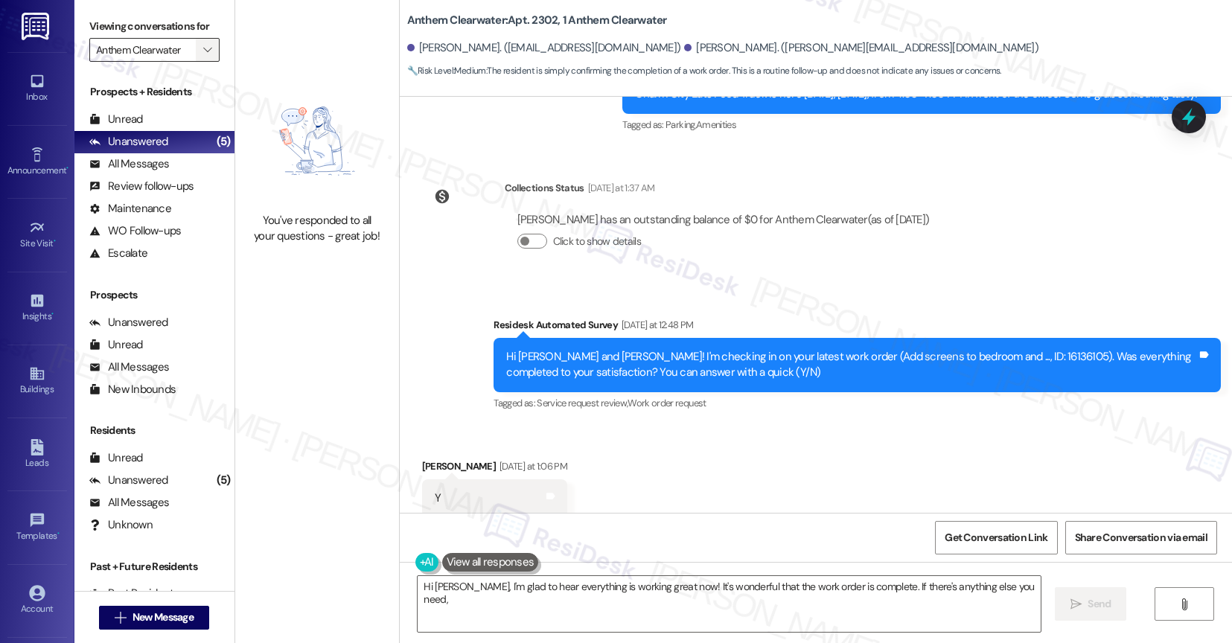
click at [200, 62] on span "" at bounding box center [207, 50] width 14 height 24
type textarea "Hi Melissa, I'm glad to hear everything is working great now! It's wonderful th…"
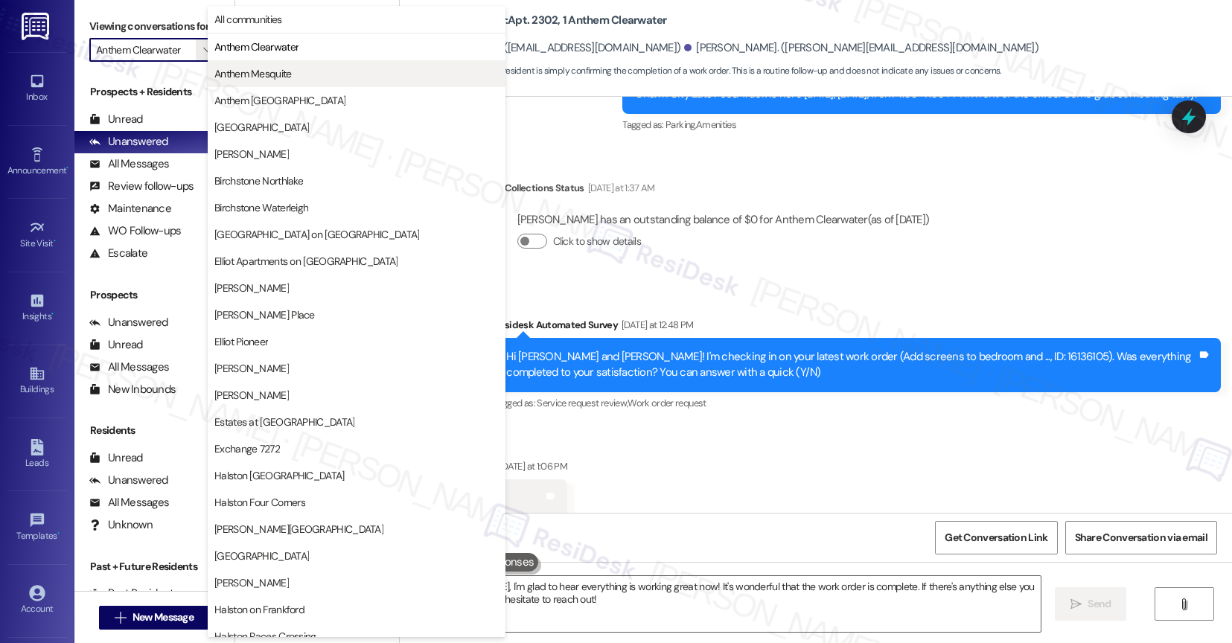
click at [233, 73] on span "Anthem Mesquite" at bounding box center [252, 73] width 77 height 15
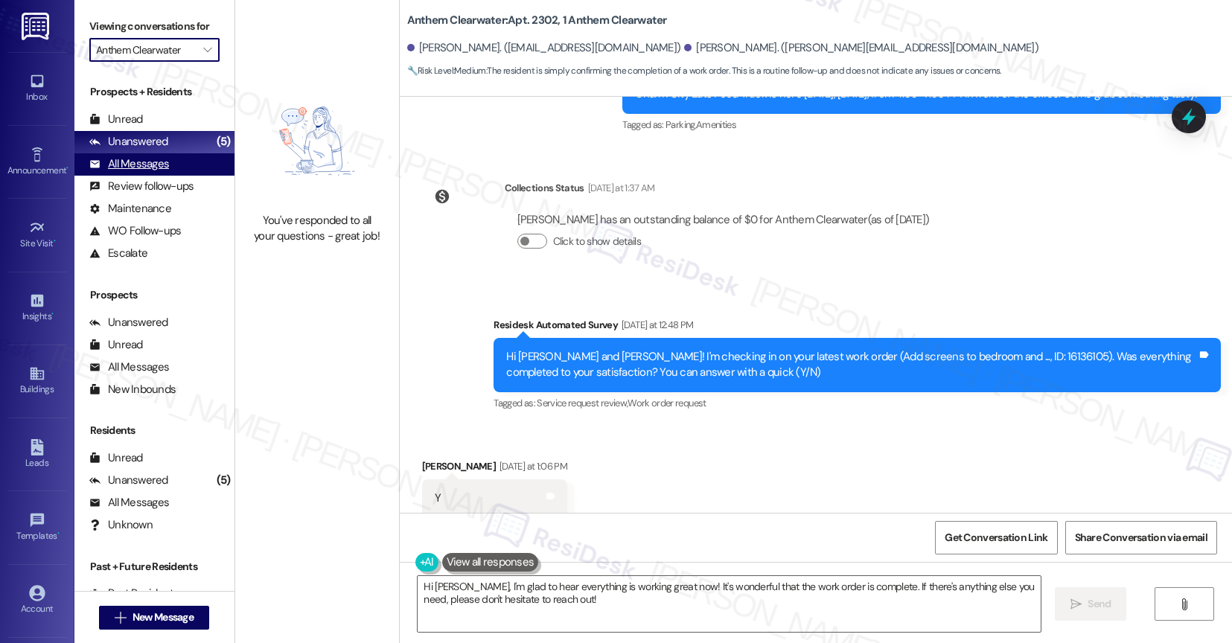
type input "Anthem Mesquite"
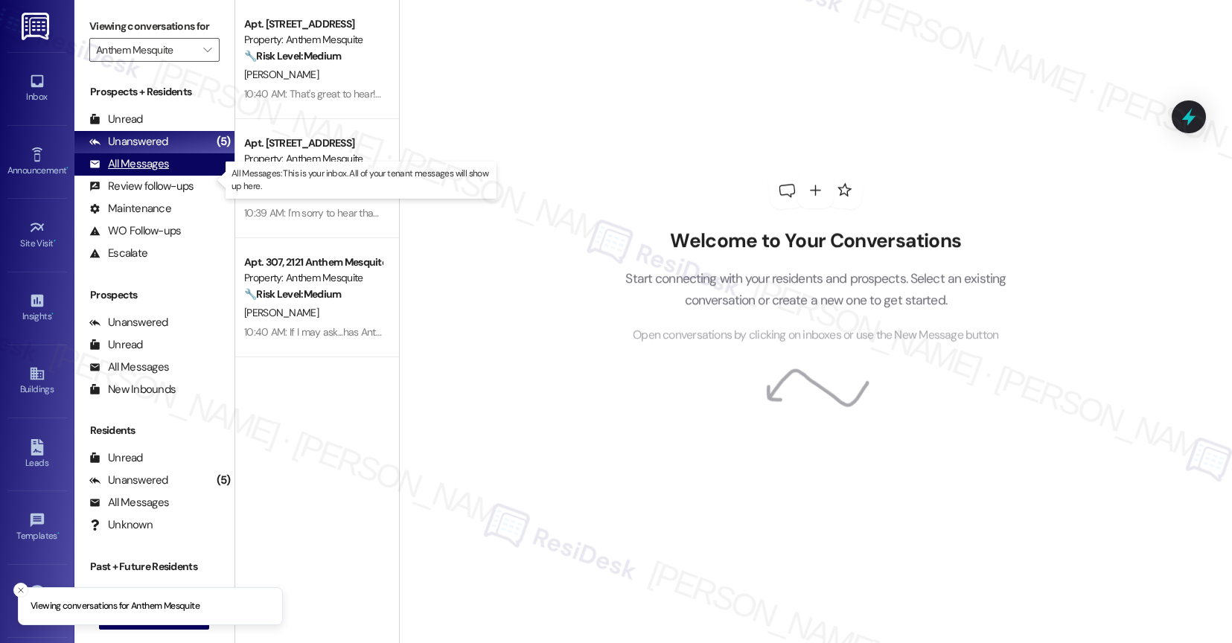
click at [167, 176] on div "All Messages (undefined)" at bounding box center [154, 164] width 160 height 22
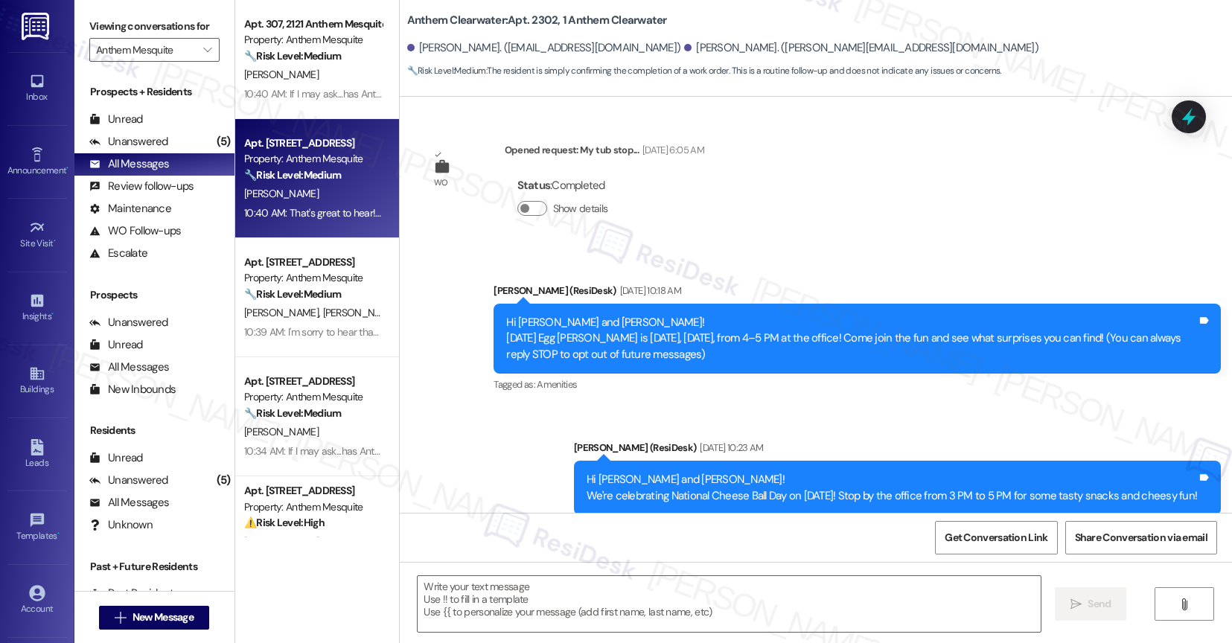
scroll to position [1583, 0]
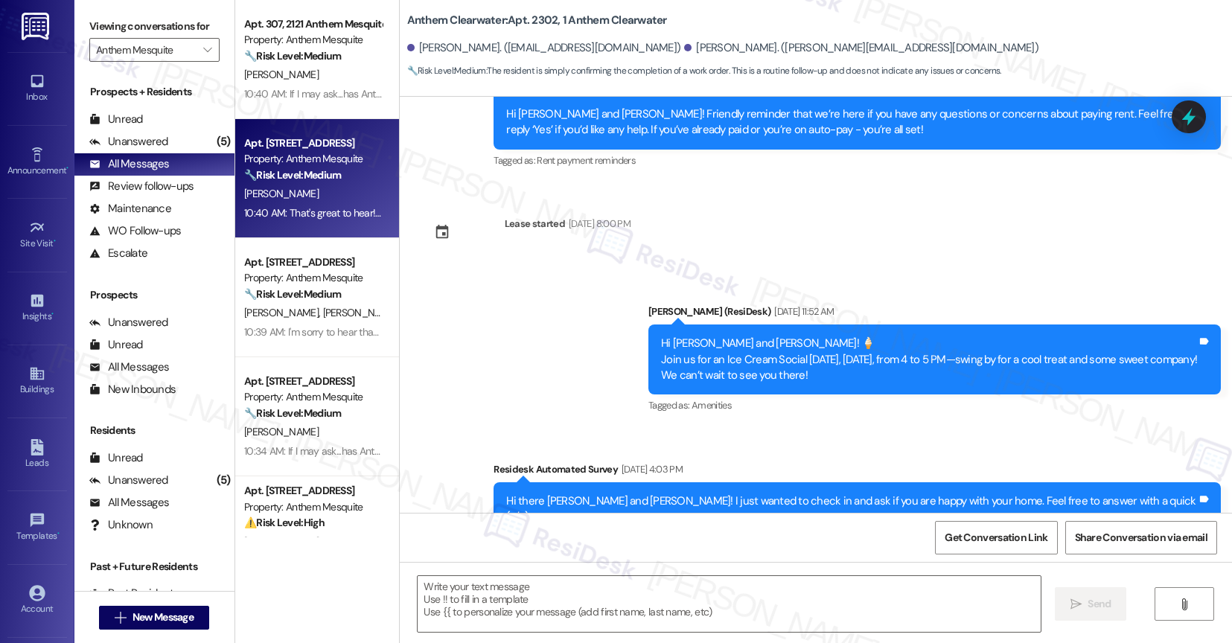
type textarea "Fetching suggested responses. Please feel free to read through the conversation…"
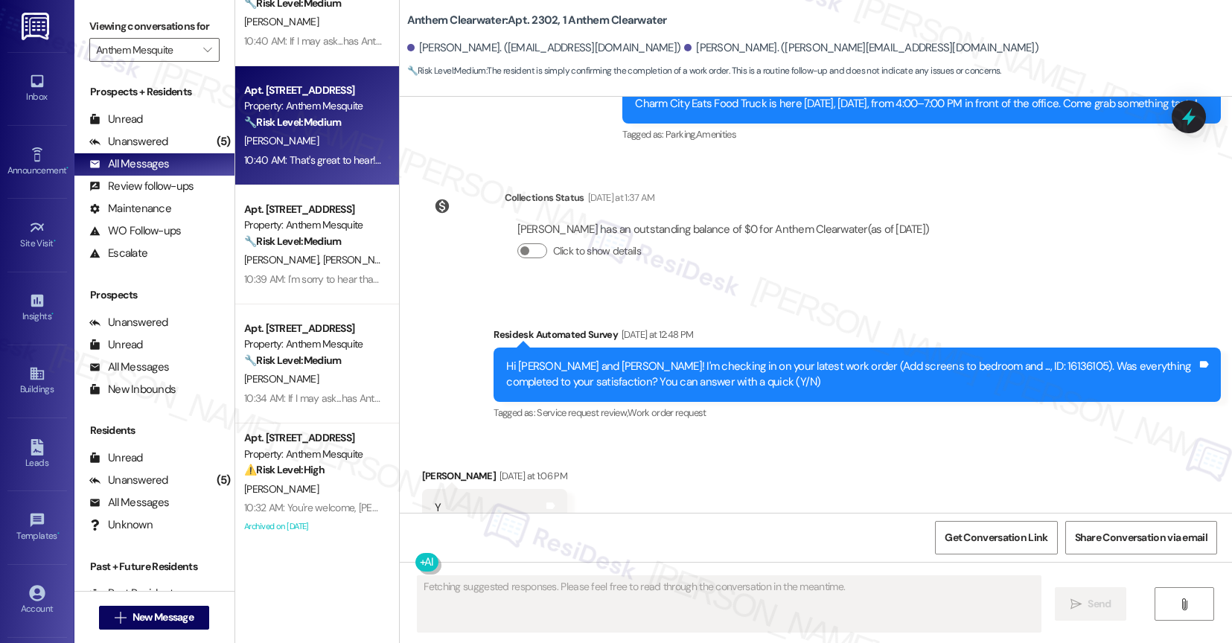
scroll to position [200, 0]
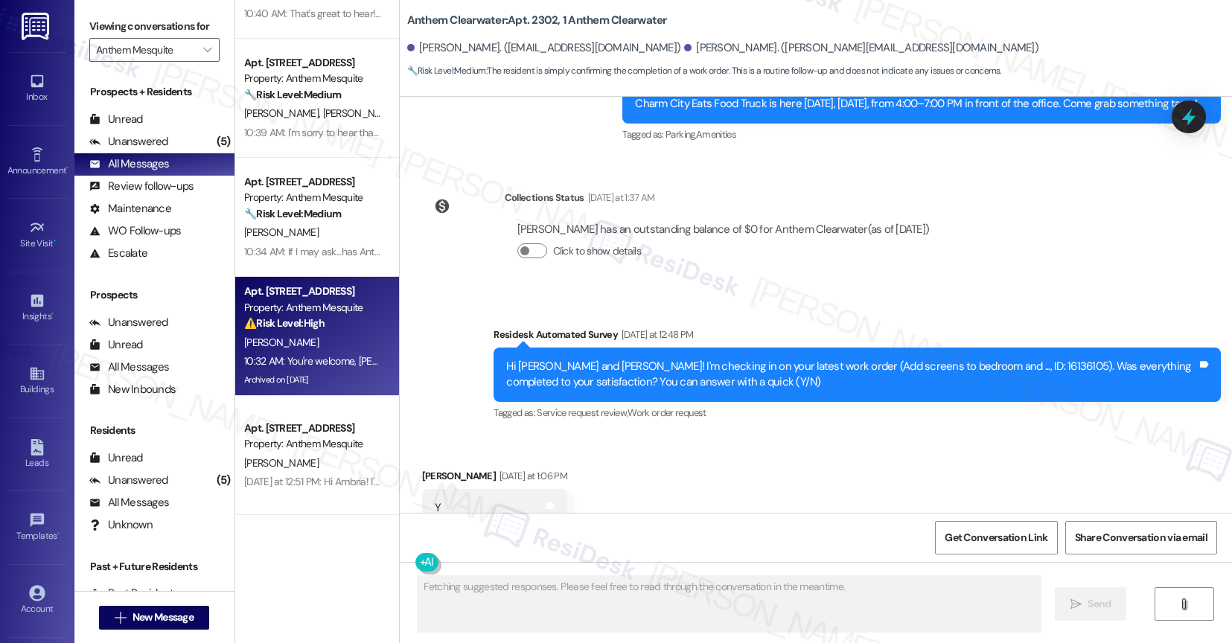
click at [305, 371] on div "Archived on 07/14/2025" at bounding box center [313, 380] width 141 height 19
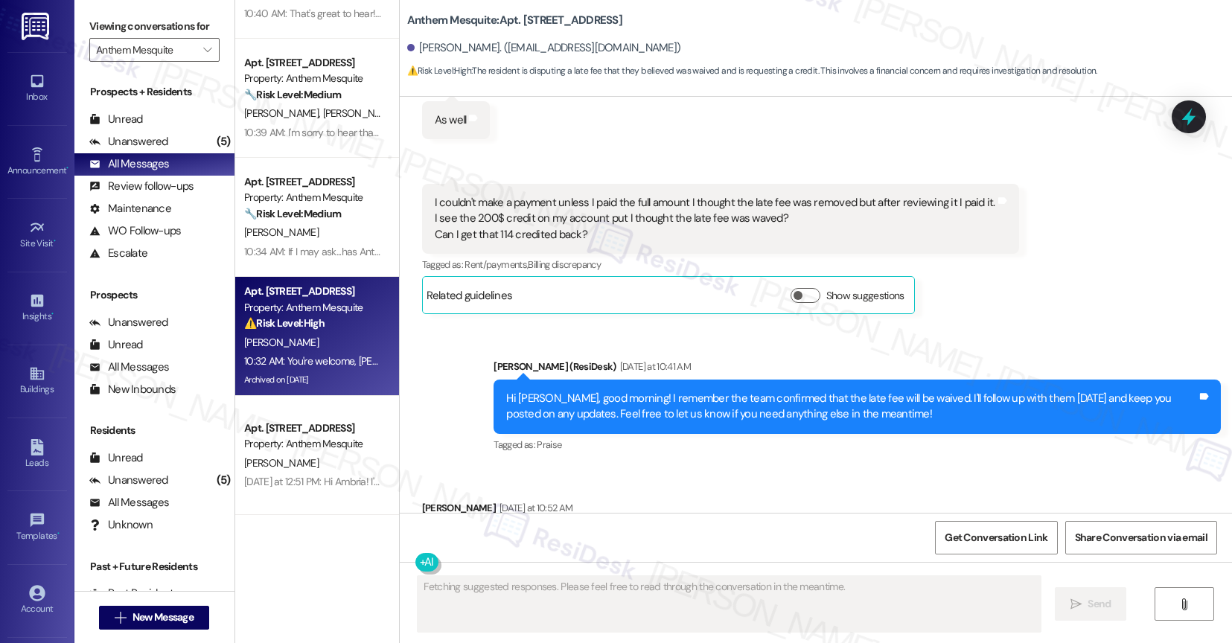
scroll to position [16643, 0]
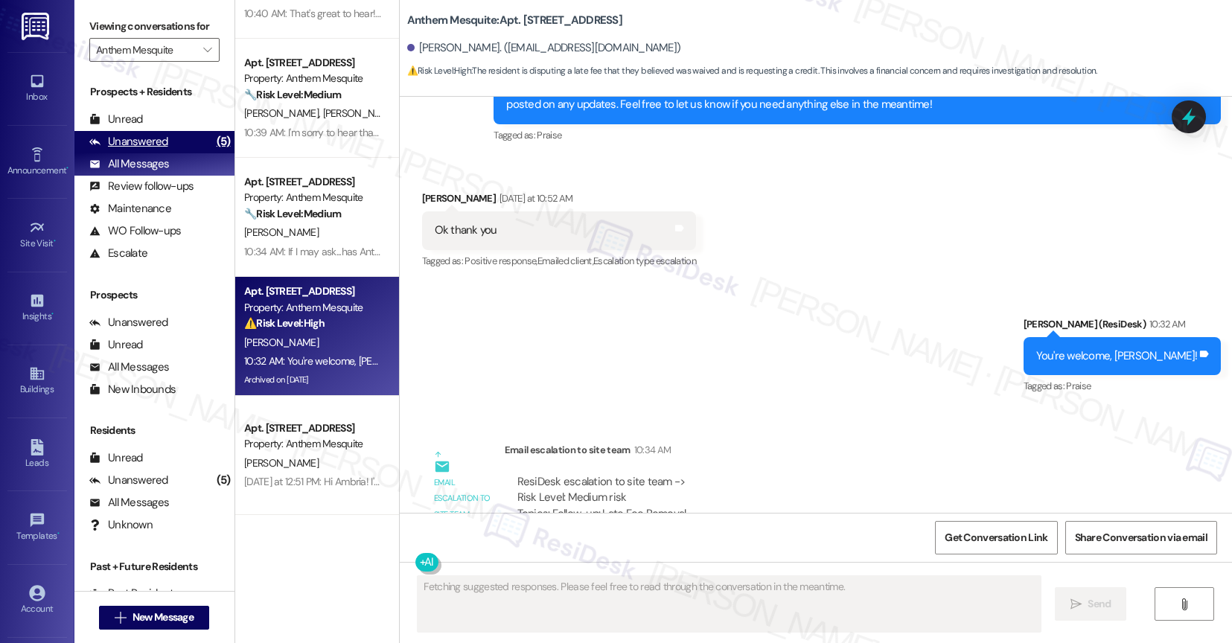
click at [179, 153] on div "Unanswered (5)" at bounding box center [154, 142] width 160 height 22
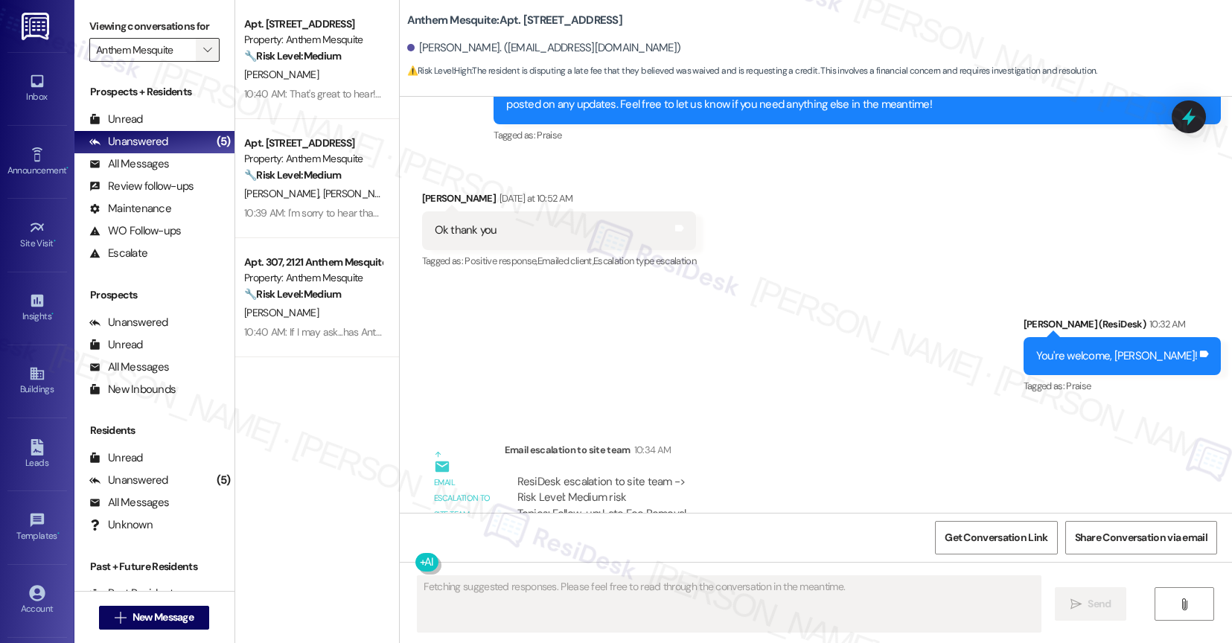
click at [203, 56] on icon "" at bounding box center [207, 50] width 8 height 12
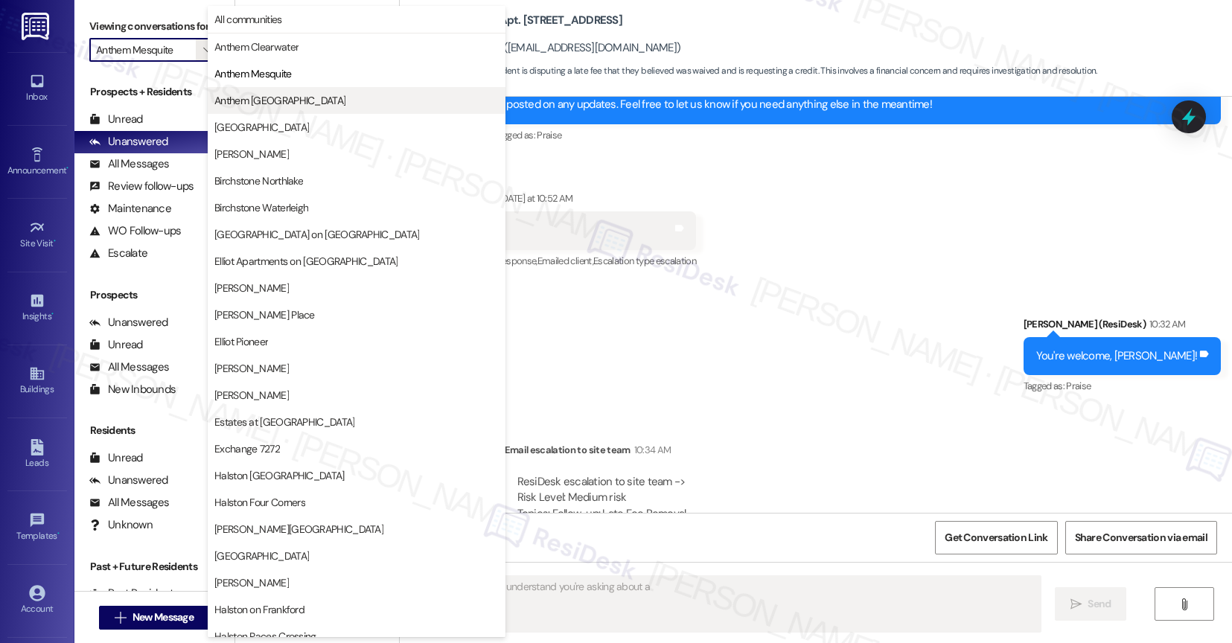
click at [279, 97] on span "Anthem [GEOGRAPHIC_DATA]" at bounding box center [279, 100] width 131 height 15
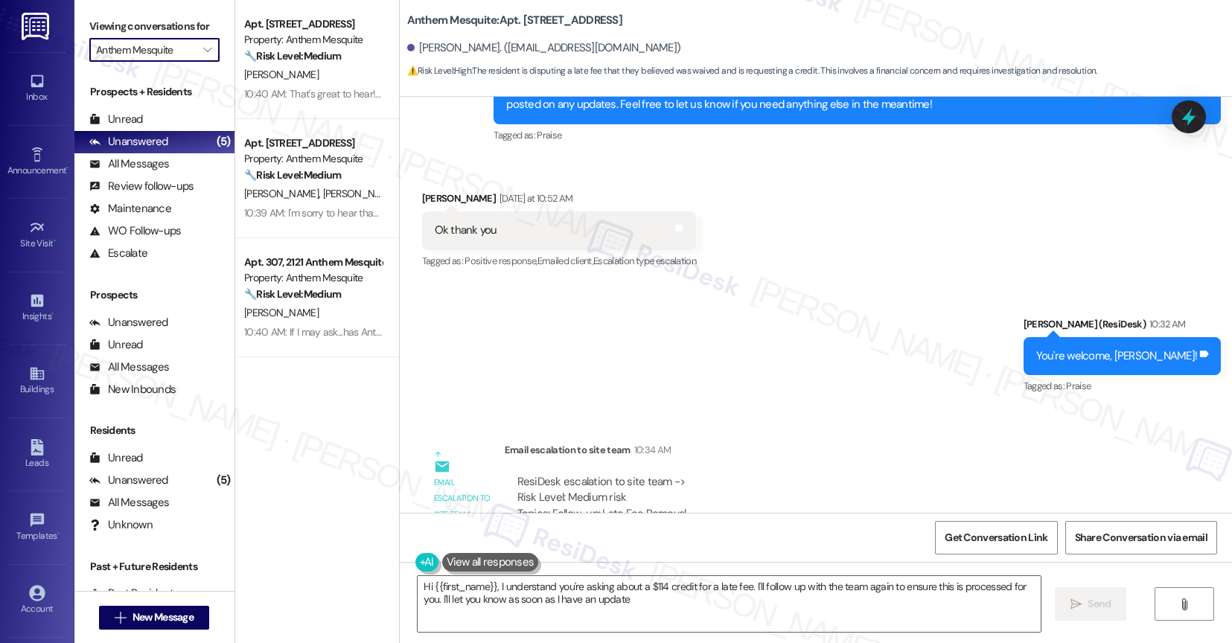
type textarea "Hi {{first_name}}, I understand you're asking about a $114 credit for a late fe…"
type input "Anthem [GEOGRAPHIC_DATA]"
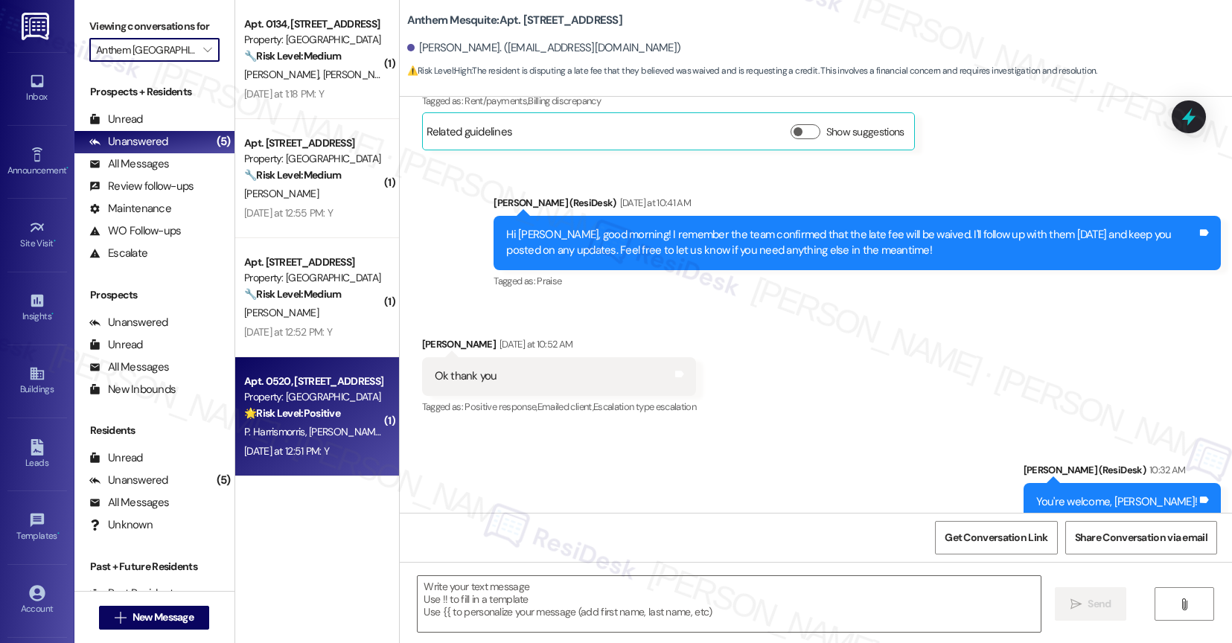
type textarea "Fetching suggested responses. Please feel free to read through the conversation…"
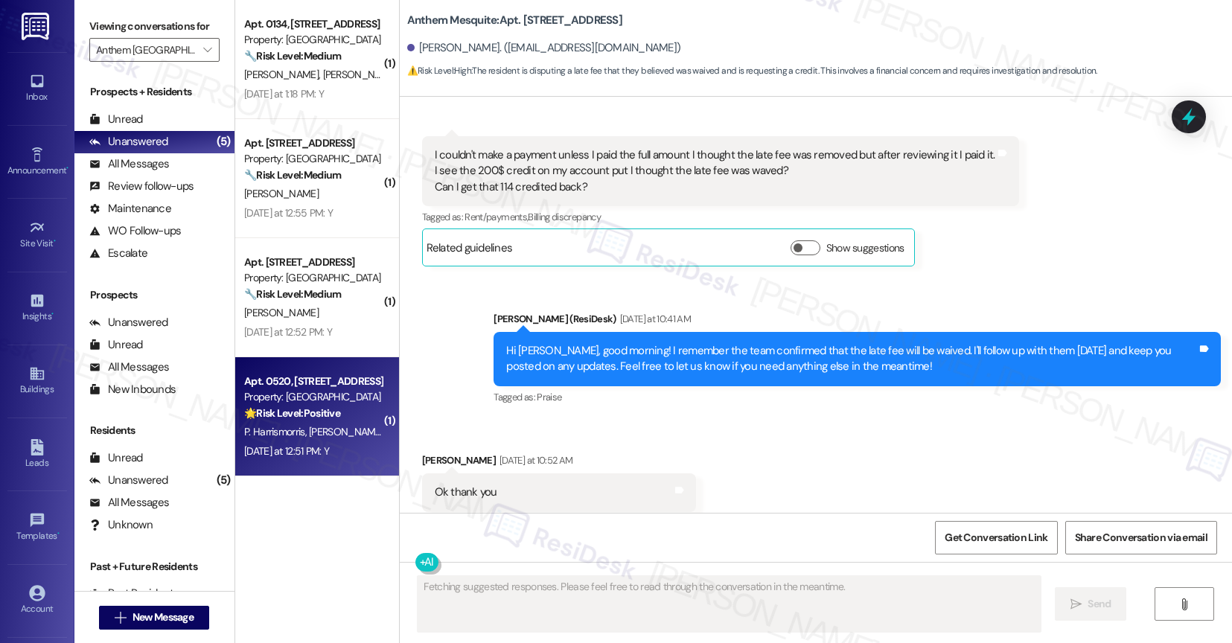
click at [304, 454] on div "Yesterday at 12:51 PM: Y Yesterday at 12:51 PM: Y" at bounding box center [286, 450] width 85 height 13
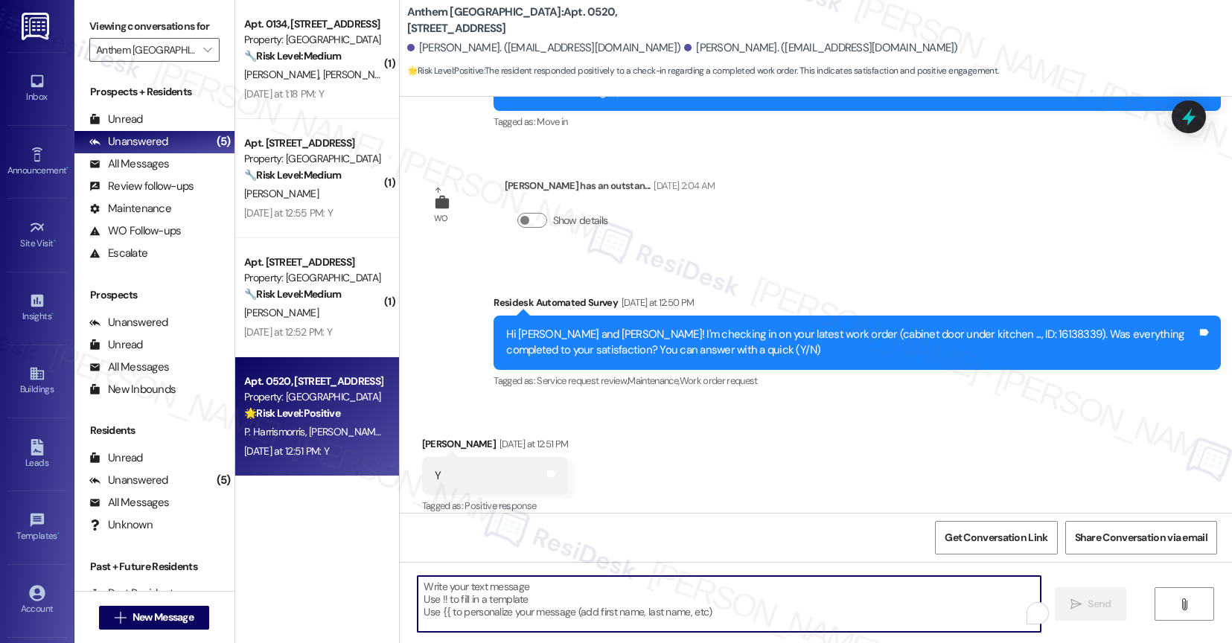
click at [566, 607] on textarea "To enrich screen reader interactions, please activate Accessibility in Grammarl…" at bounding box center [729, 604] width 623 height 56
paste textarea "That's great to hear! Thank you for confirming the work order was completed to …"
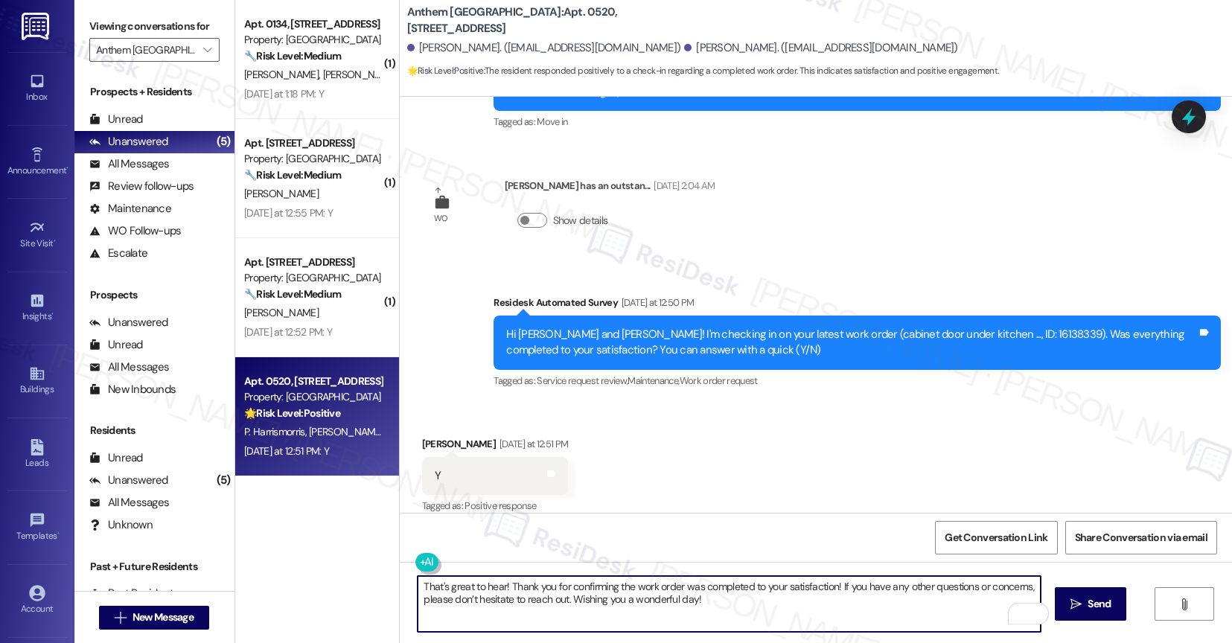
scroll to position [1, 0]
drag, startPoint x: 564, startPoint y: 599, endPoint x: 713, endPoint y: 607, distance: 149.9
click at [713, 607] on textarea "That's great to hear! Thank you for confirming the work order was completed to …" at bounding box center [729, 604] width 623 height 56
click at [494, 589] on textarea "That's great to hear! Thank you for confirming the work order was completed to …" at bounding box center [729, 604] width 623 height 56
type textarea "That's great to hear, Jewel! Thank you for confirming the work order was comple…"
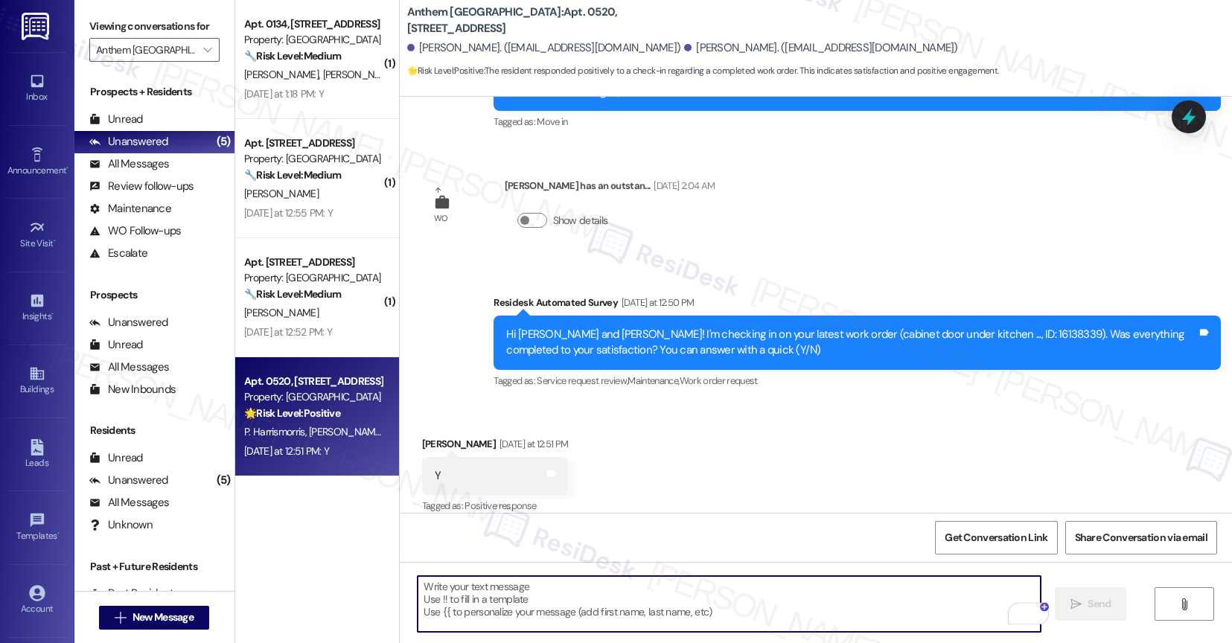
scroll to position [330, 0]
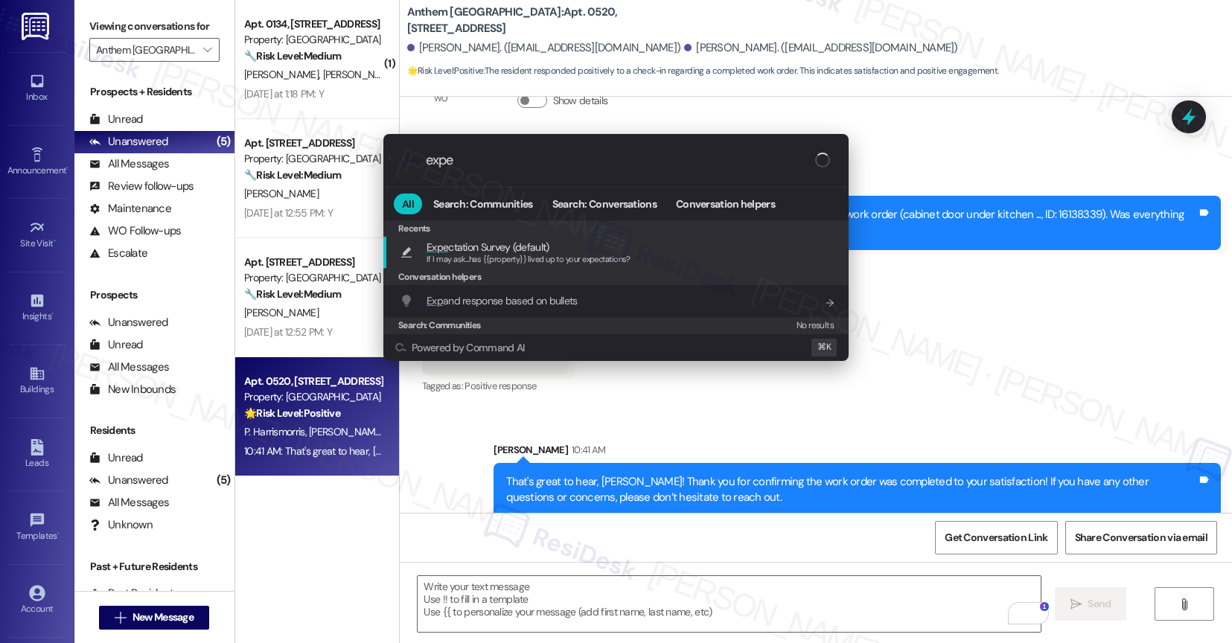
type input "expec"
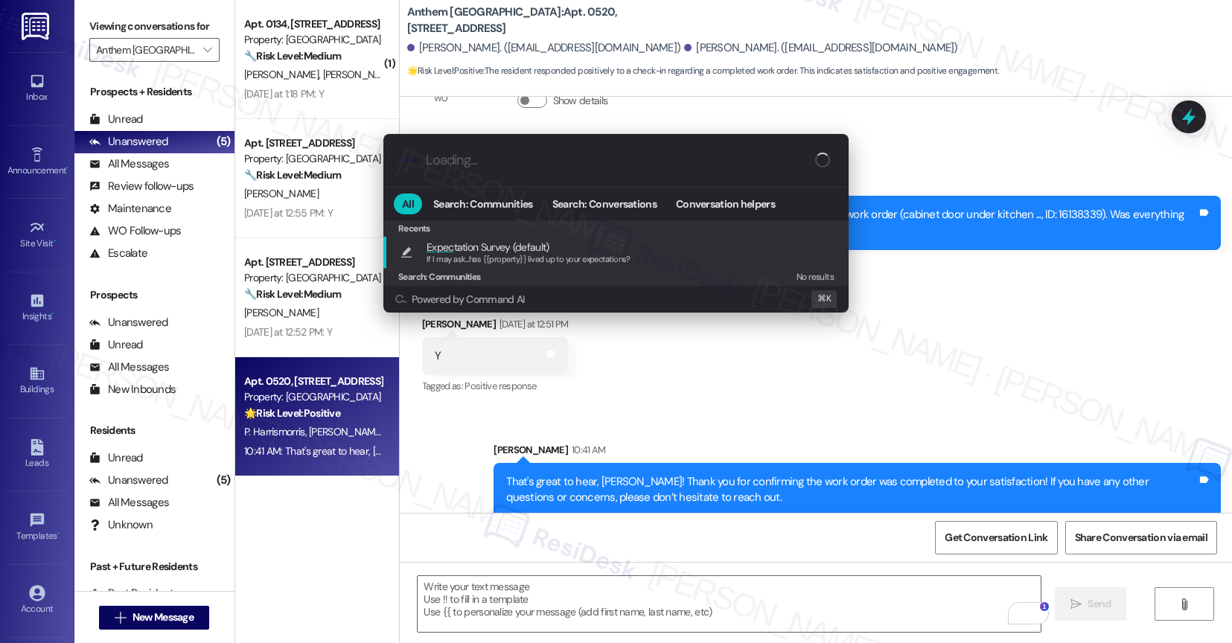
type textarea "If I may ask...has {{property}} lived up to your expectations?"
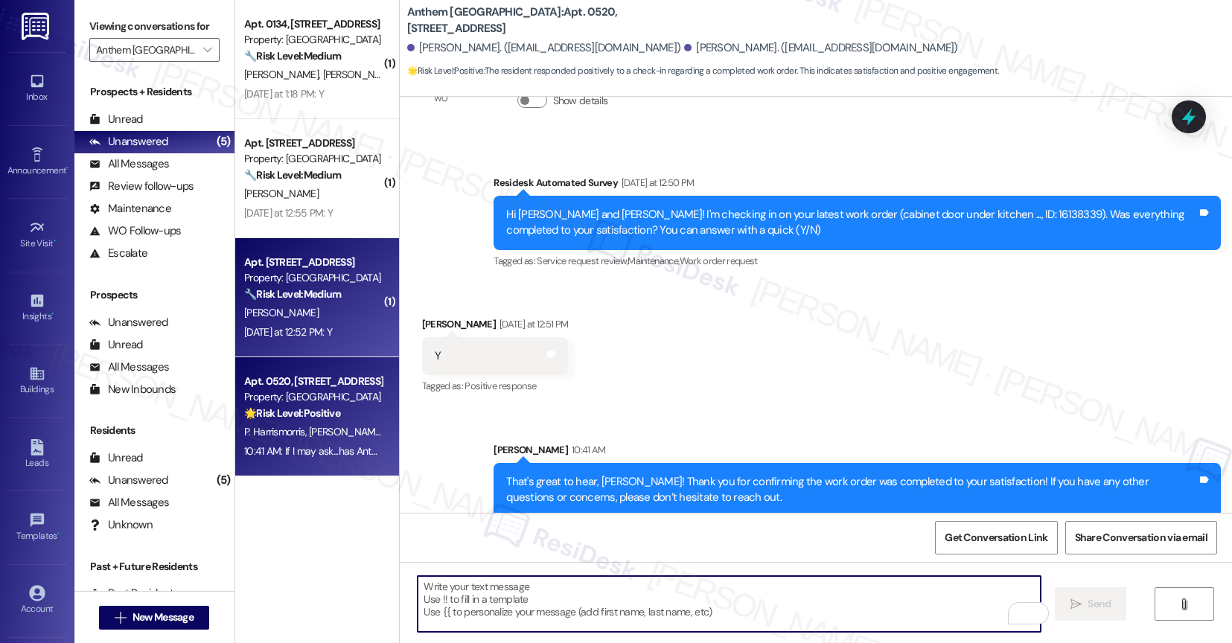
click at [295, 304] on div "G. Glenn" at bounding box center [313, 313] width 141 height 19
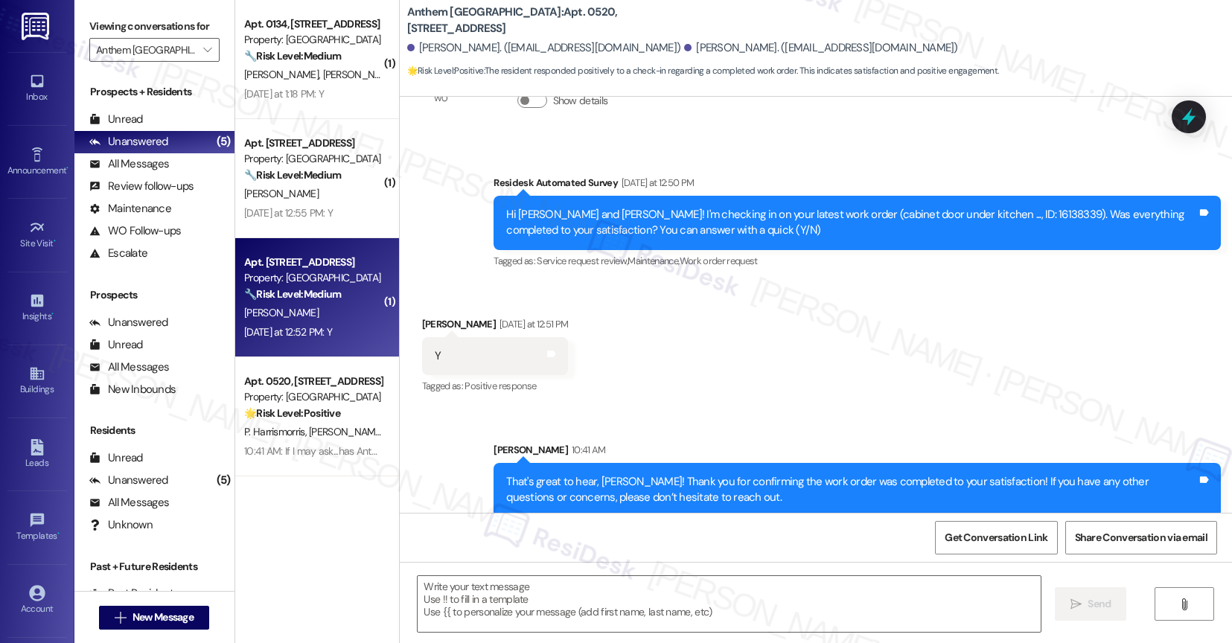
type textarea "Fetching suggested responses. Please feel free to read through the conversation…"
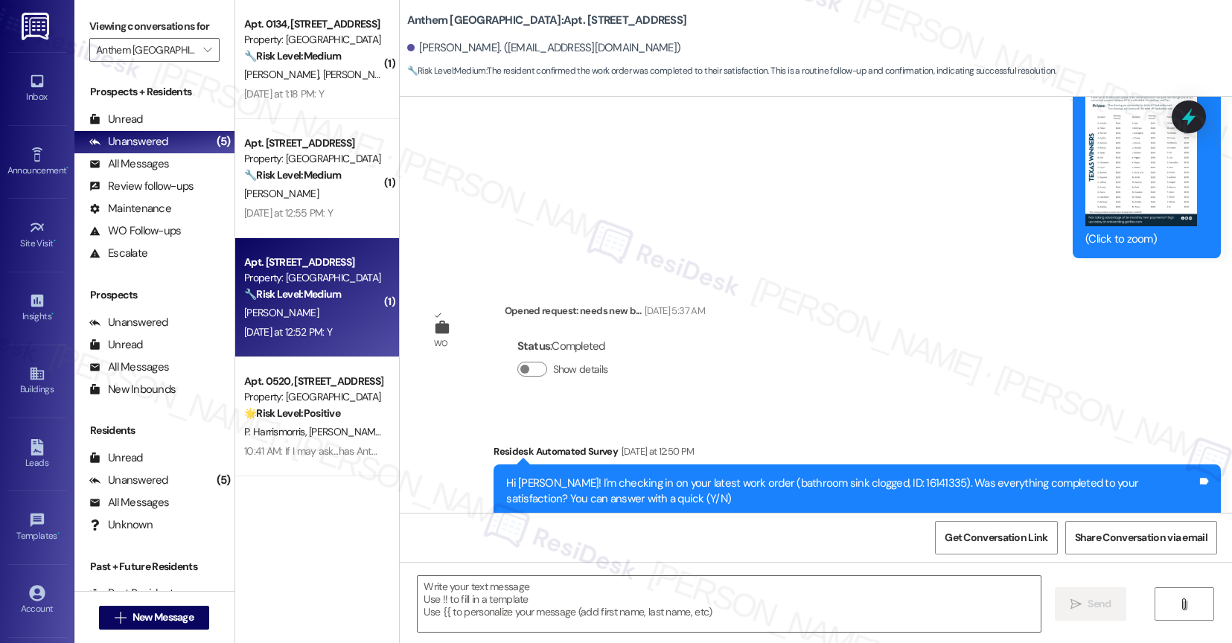
type textarea "Fetching suggested responses. Please feel free to read through the conversation…"
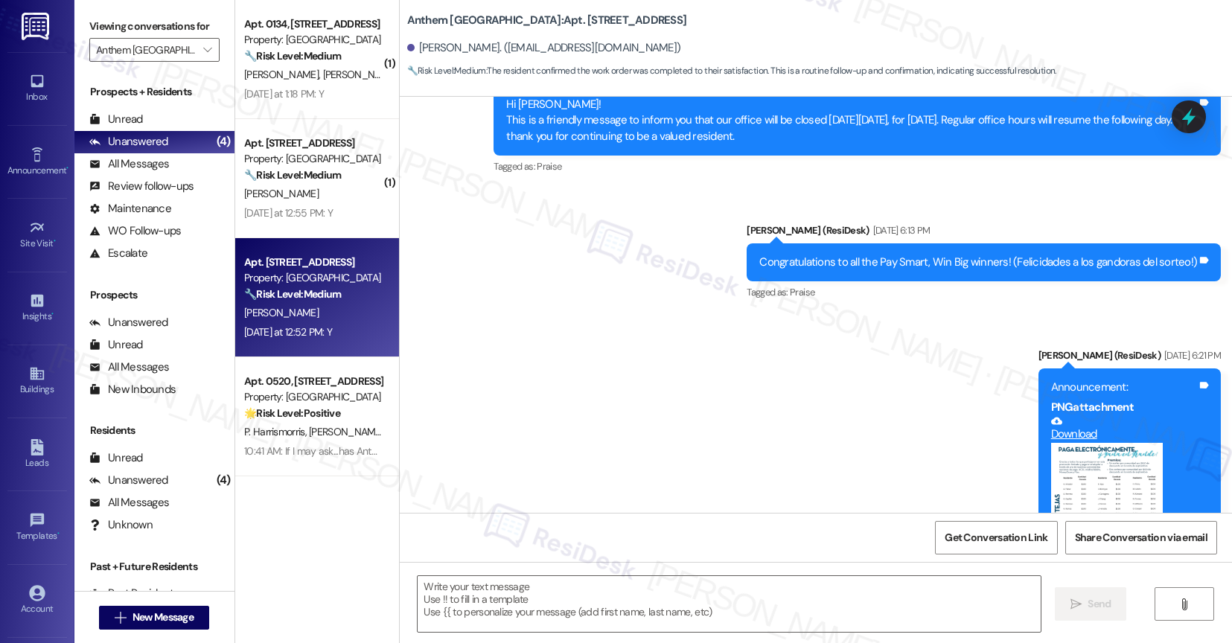
scroll to position [9436, 0]
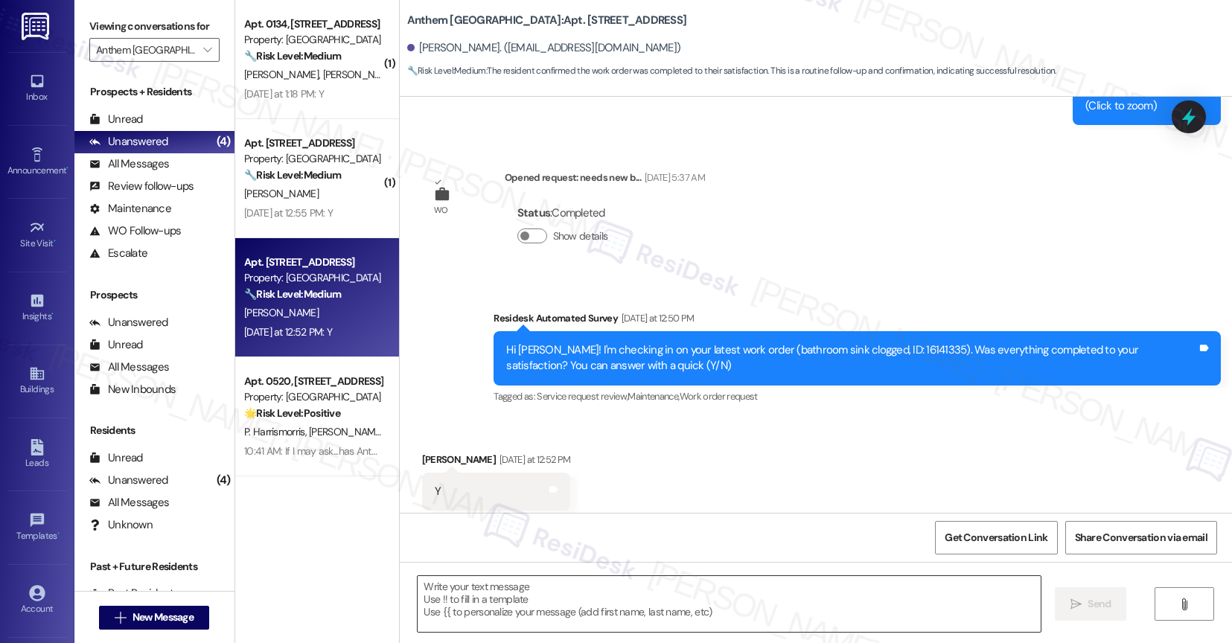
click at [506, 590] on textarea at bounding box center [729, 604] width 623 height 56
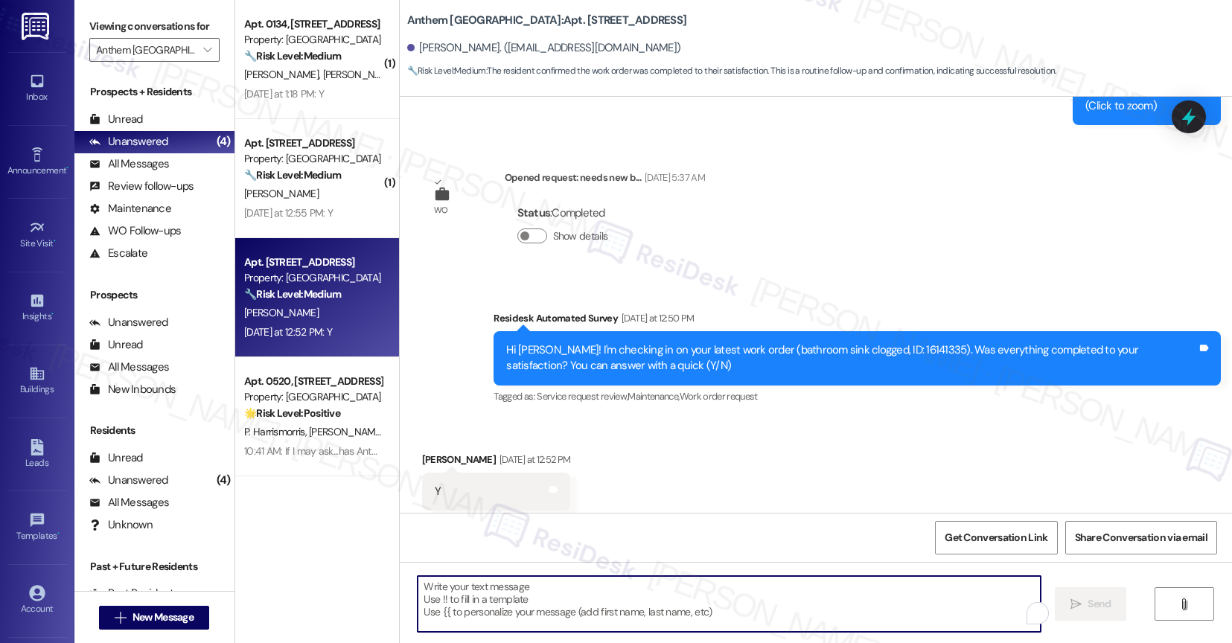
paste textarea "That’s amazing! Thank you for confirming the work order was completed to your s…"
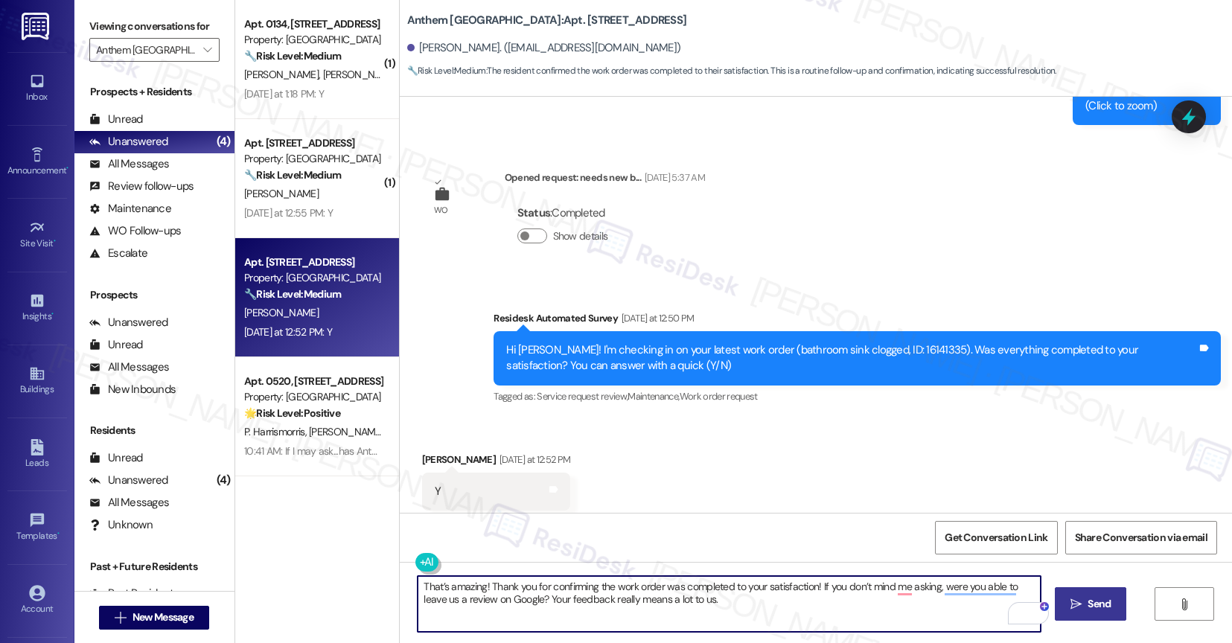
type textarea "That’s amazing! Thank you for confirming the work order was completed to your s…"
click at [1111, 596] on span "Send" at bounding box center [1099, 604] width 23 height 16
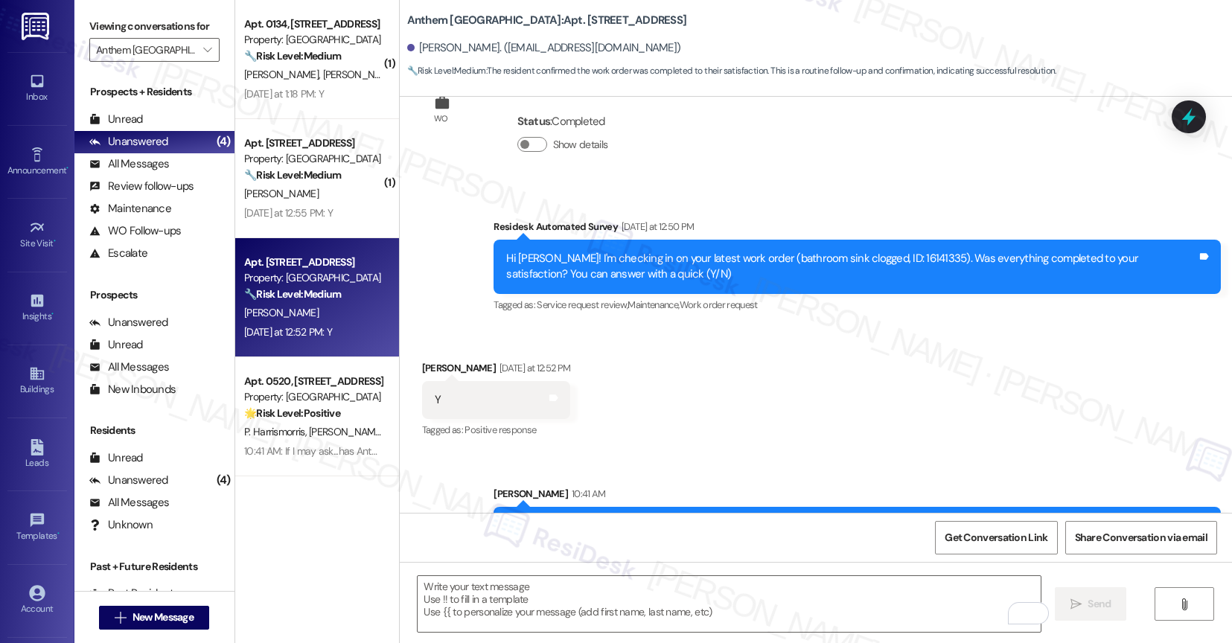
scroll to position [9556, 0]
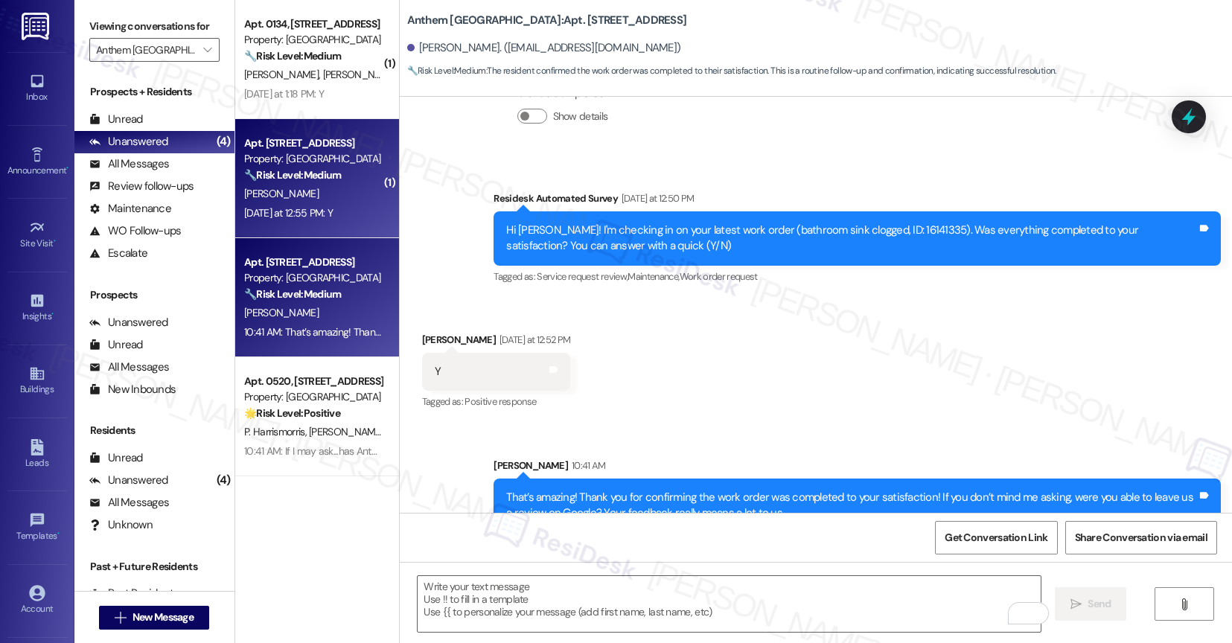
click at [331, 196] on div "M. Farmer" at bounding box center [313, 194] width 141 height 19
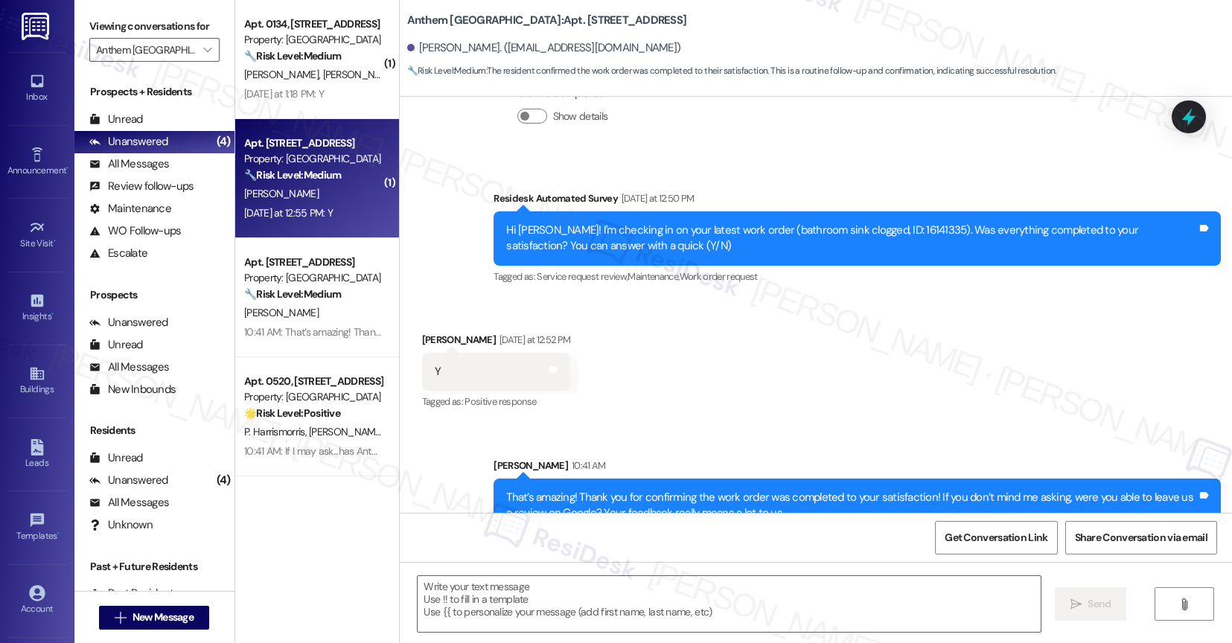
type textarea "Fetching suggested responses. Please feel free to read through the conversation…"
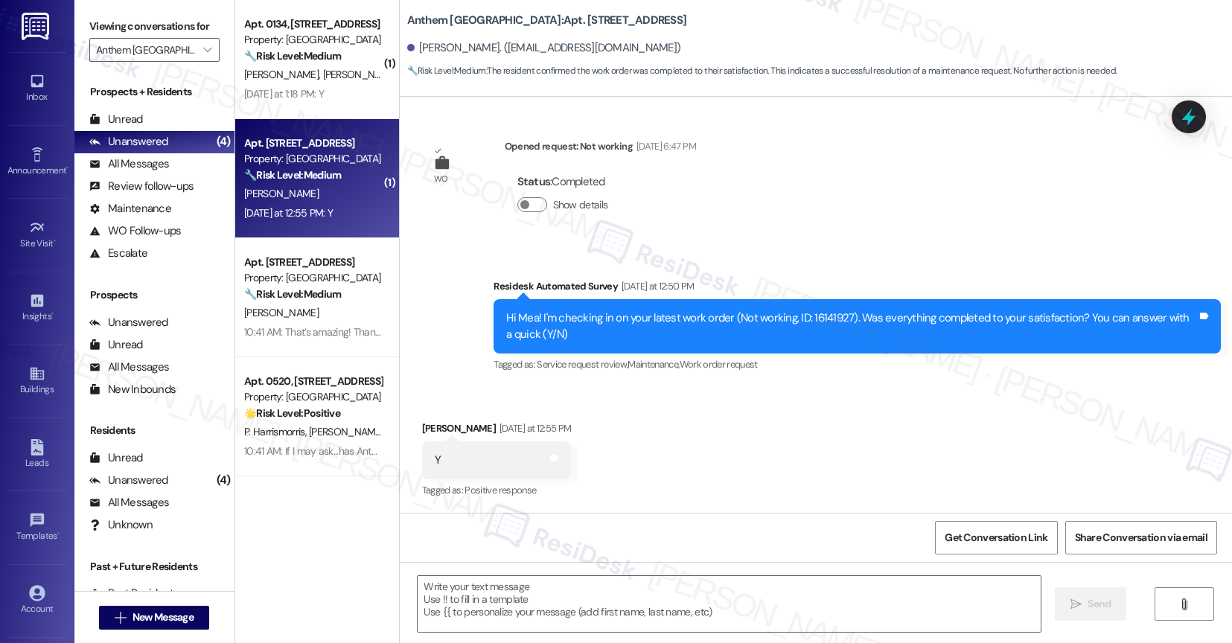
type textarea "Fetching suggested responses. Please feel free to read through the conversation…"
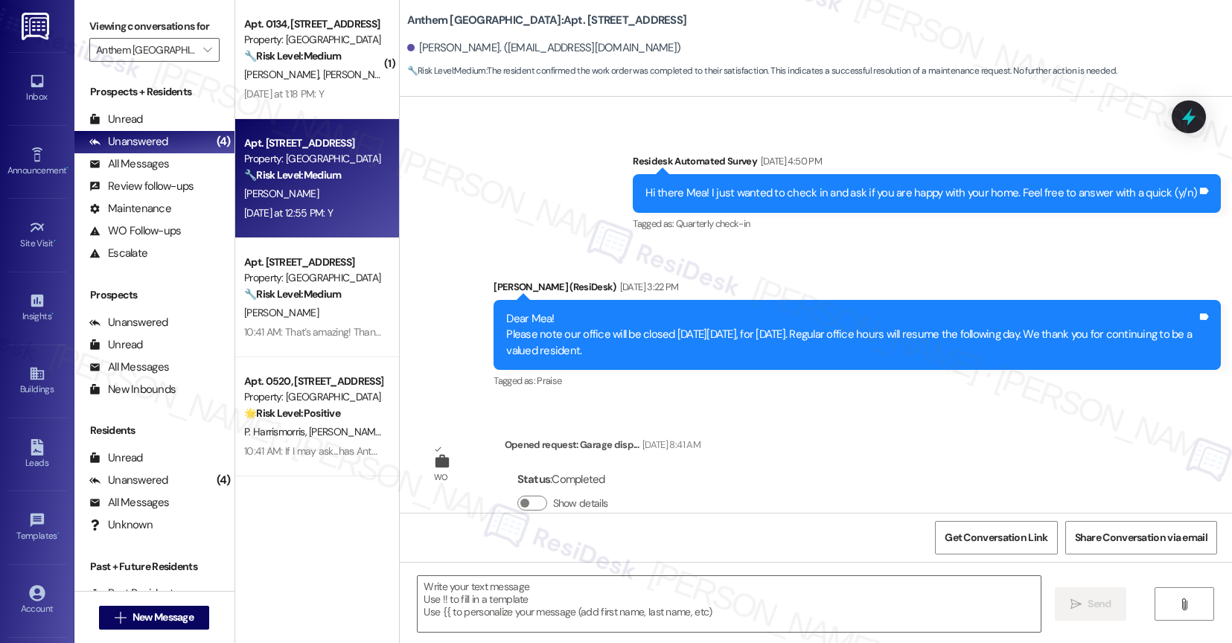
scroll to position [3560, 0]
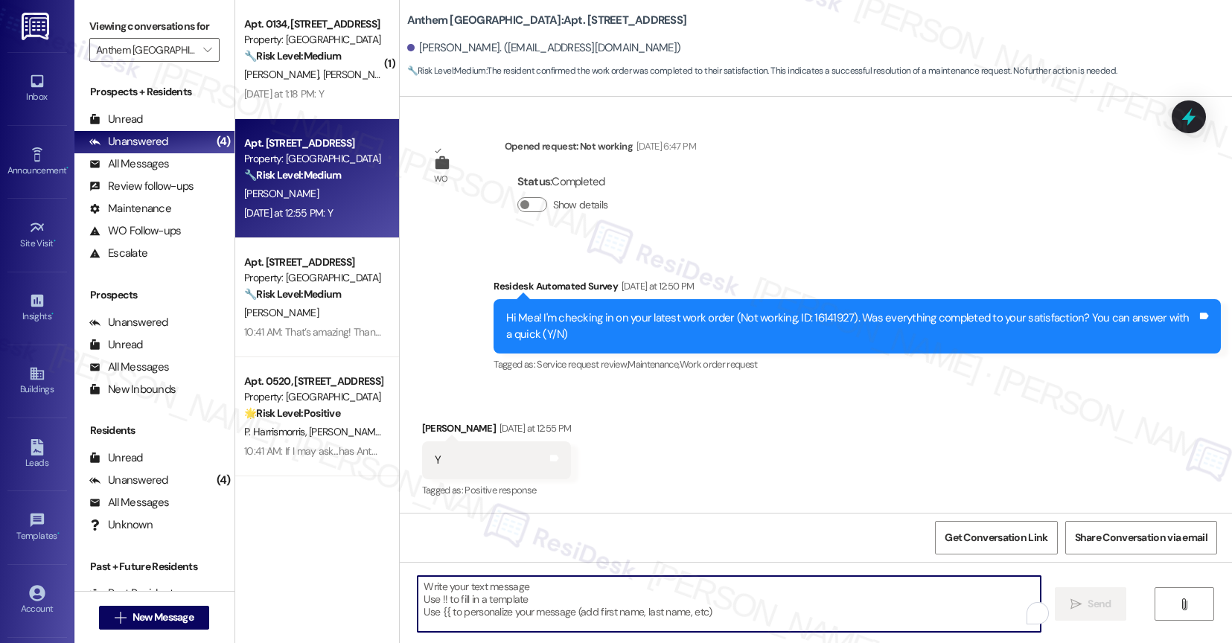
click at [505, 614] on textarea "To enrich screen reader interactions, please activate Accessibility in Grammarl…" at bounding box center [729, 604] width 623 height 56
paste textarea "That's great to hear! Thank you for confirming the work order was completed to …"
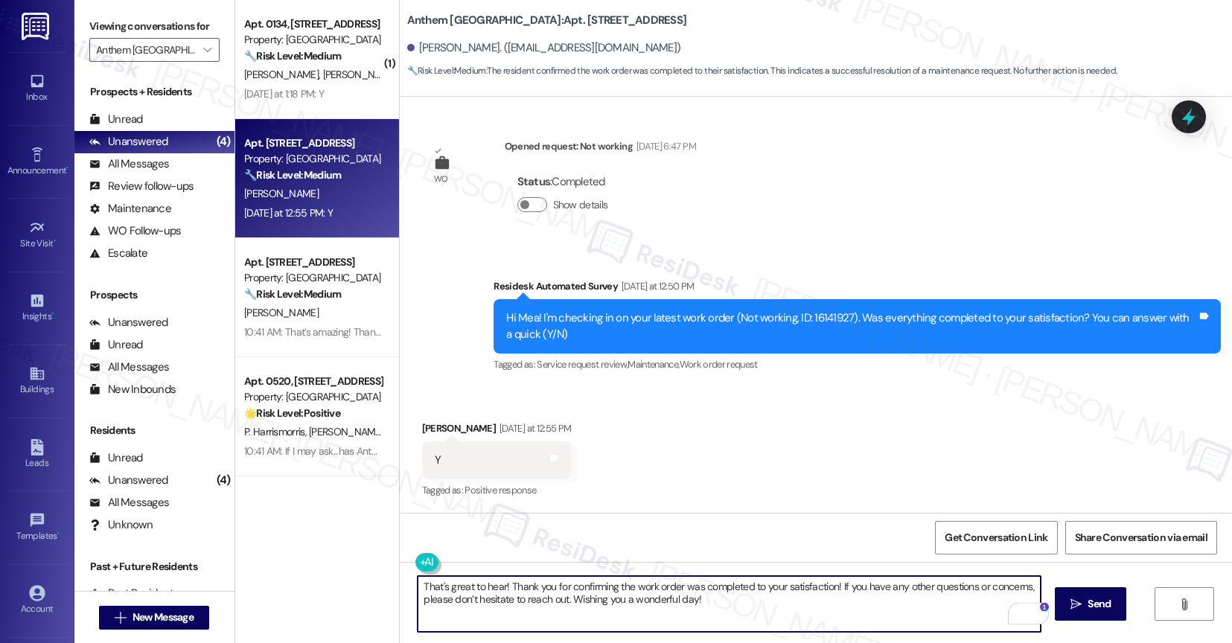
drag, startPoint x: 495, startPoint y: 580, endPoint x: 546, endPoint y: 575, distance: 50.9
click at [496, 580] on textarea "That's great to hear! Thank you for confirming the work order was completed to …" at bounding box center [729, 604] width 623 height 56
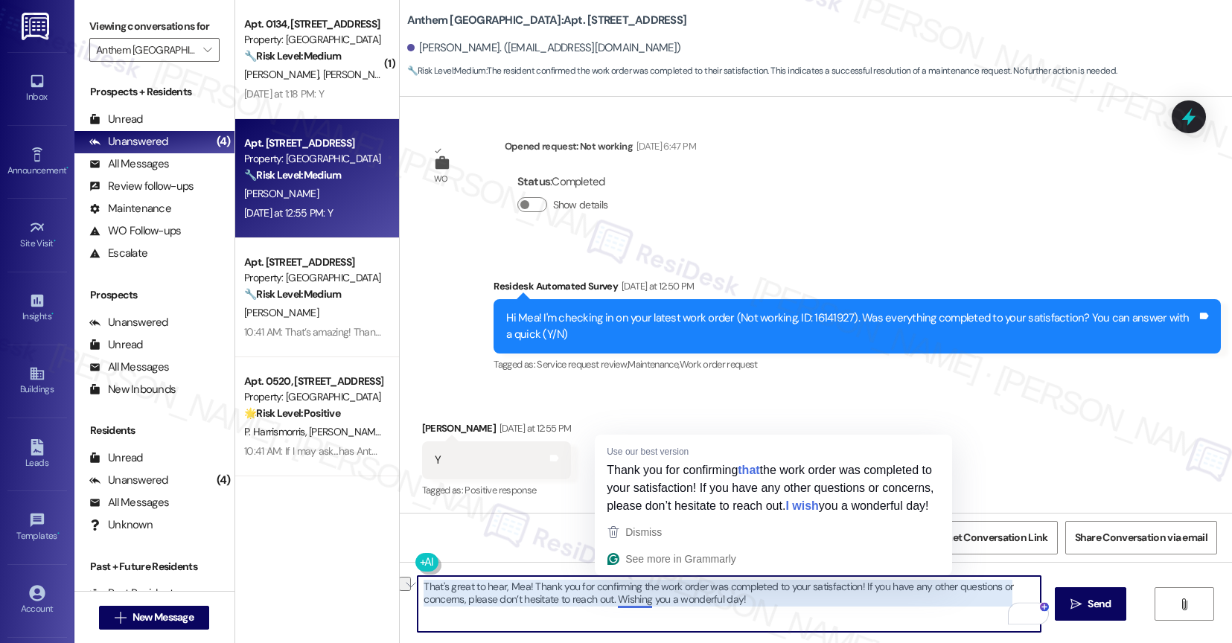
drag, startPoint x: 651, startPoint y: 602, endPoint x: 793, endPoint y: 606, distance: 141.5
click at [793, 606] on textarea "That's great to hear, Mea! Thank you for confirming the work order was complete…" at bounding box center [729, 604] width 623 height 56
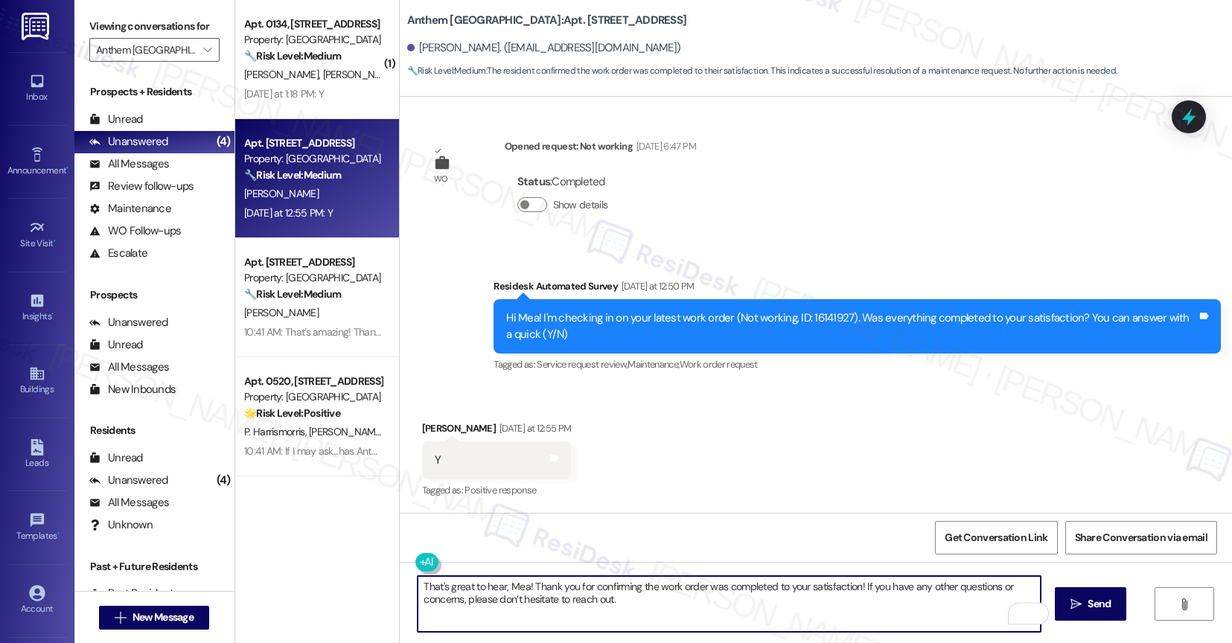
type textarea "That's great to hear, Mea! Thank you for confirming the work order was complete…"
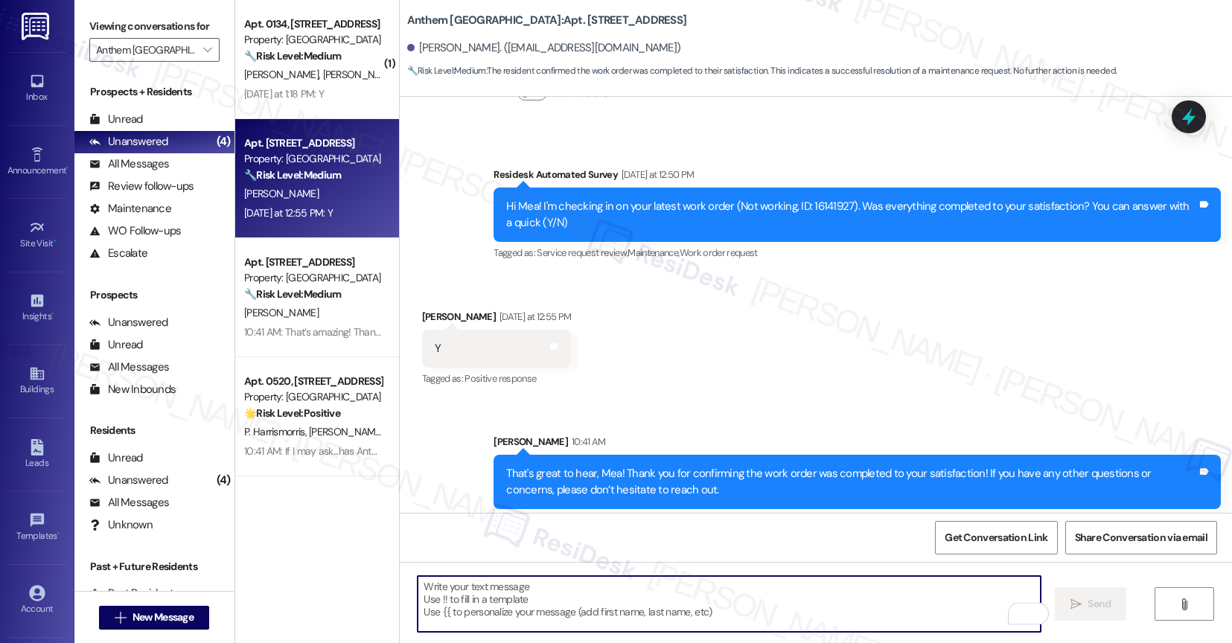
scroll to position [3680, 0]
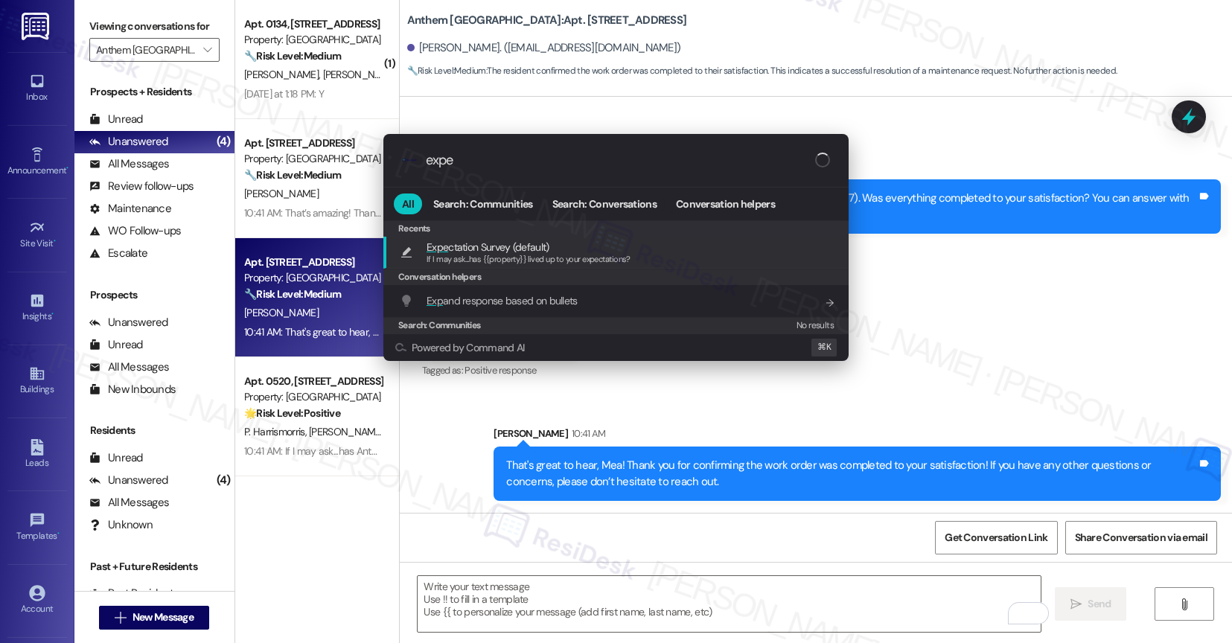
type input "expec"
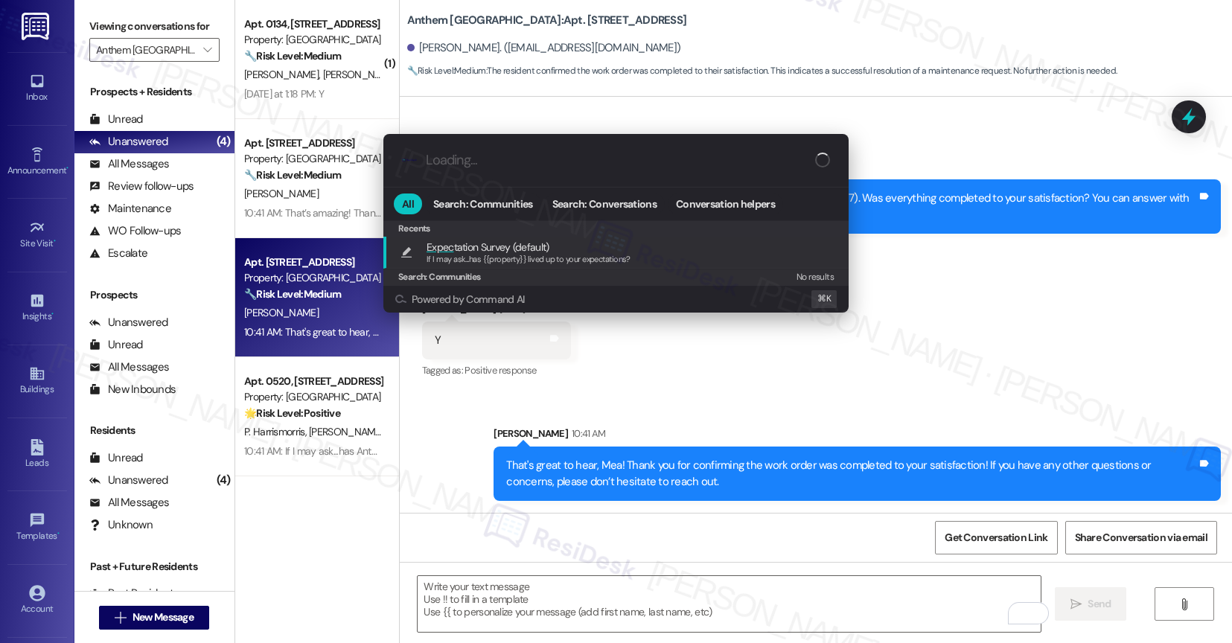
type textarea "If I may ask...has {{property}} lived up to your expectations?"
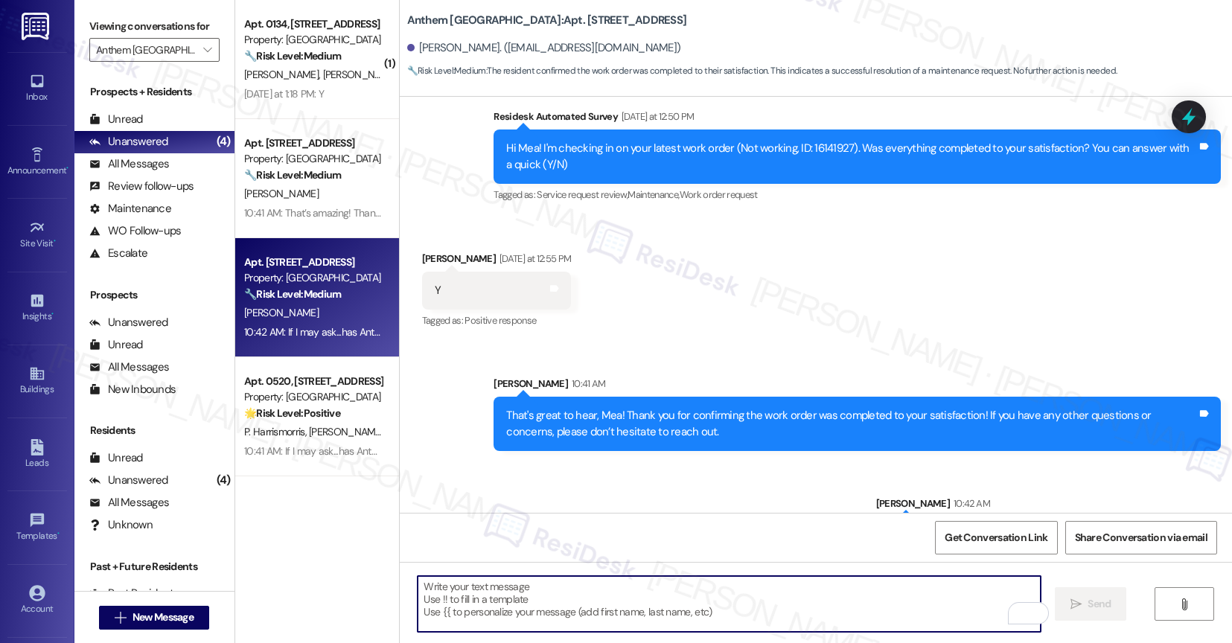
scroll to position [3783, 0]
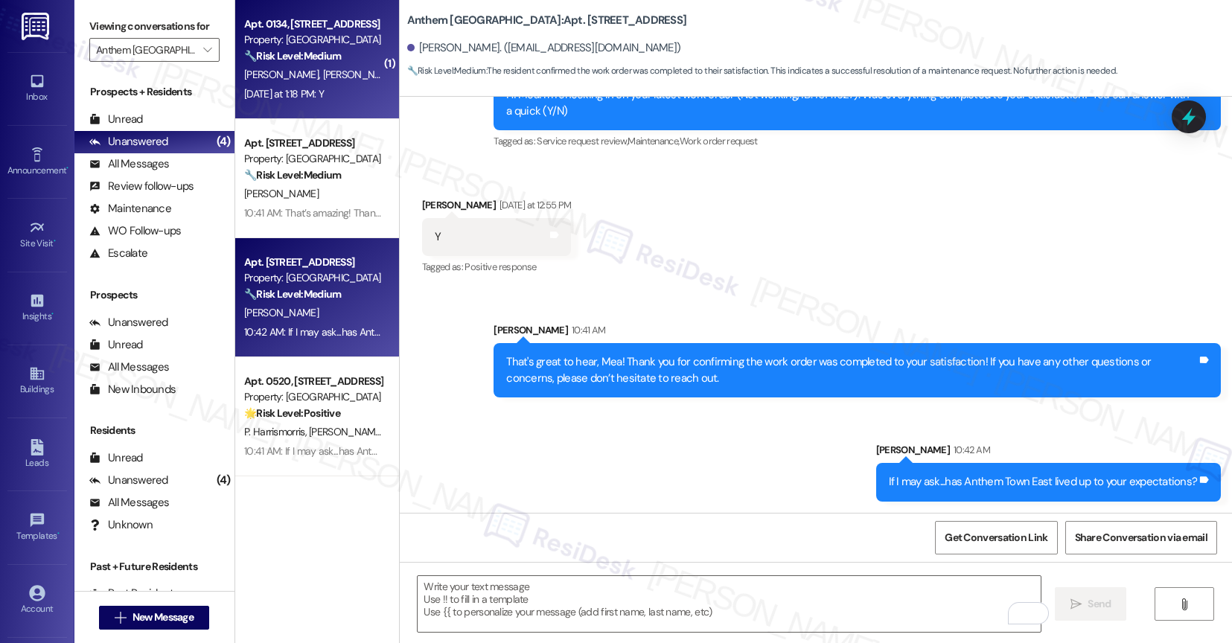
click at [310, 98] on div "Yesterday at 1:18 PM: Y Yesterday at 1:18 PM: Y" at bounding box center [284, 93] width 80 height 13
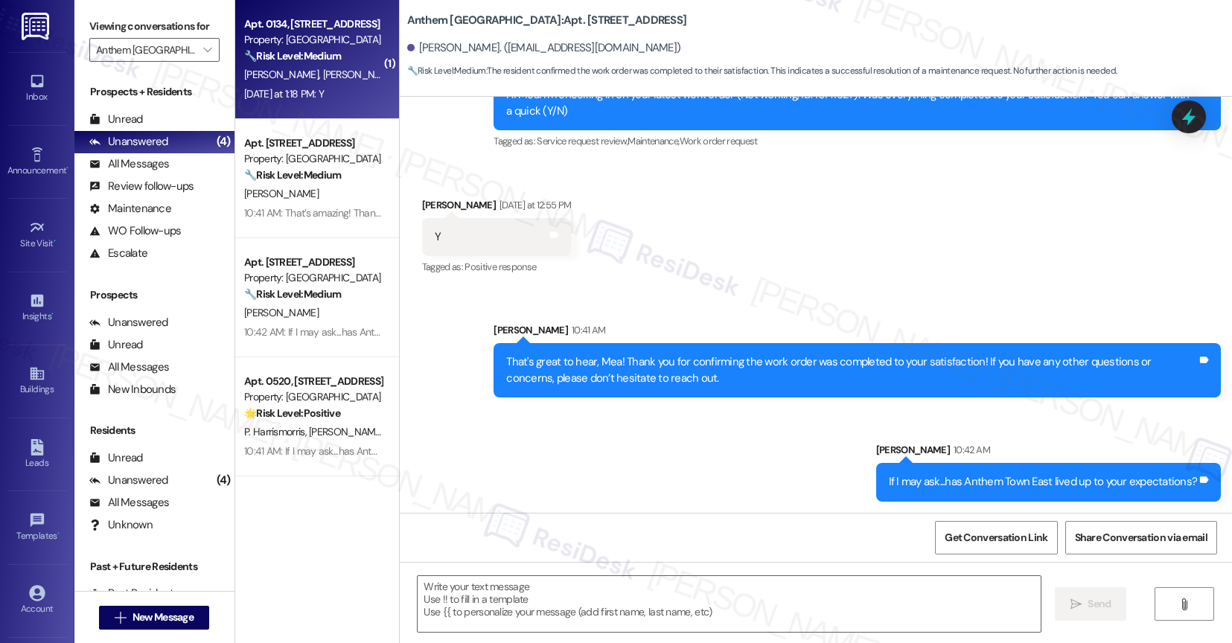
type textarea "Fetching suggested responses. Please feel free to read through the conversation…"
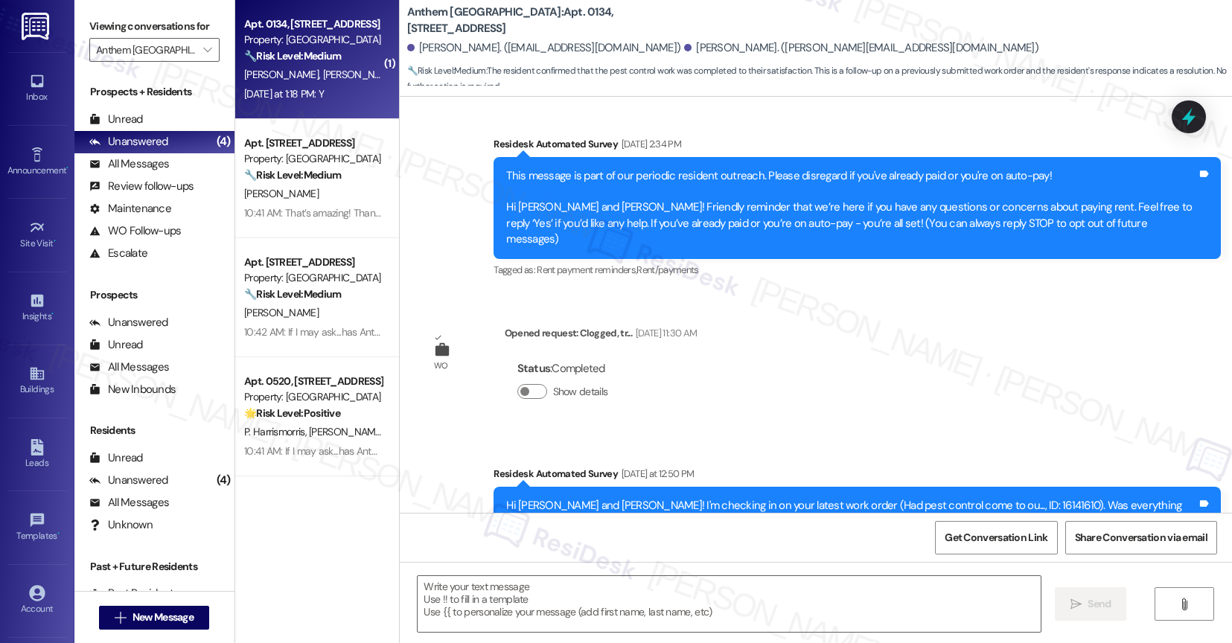
type textarea "Fetching suggested responses. Please feel free to read through the conversation…"
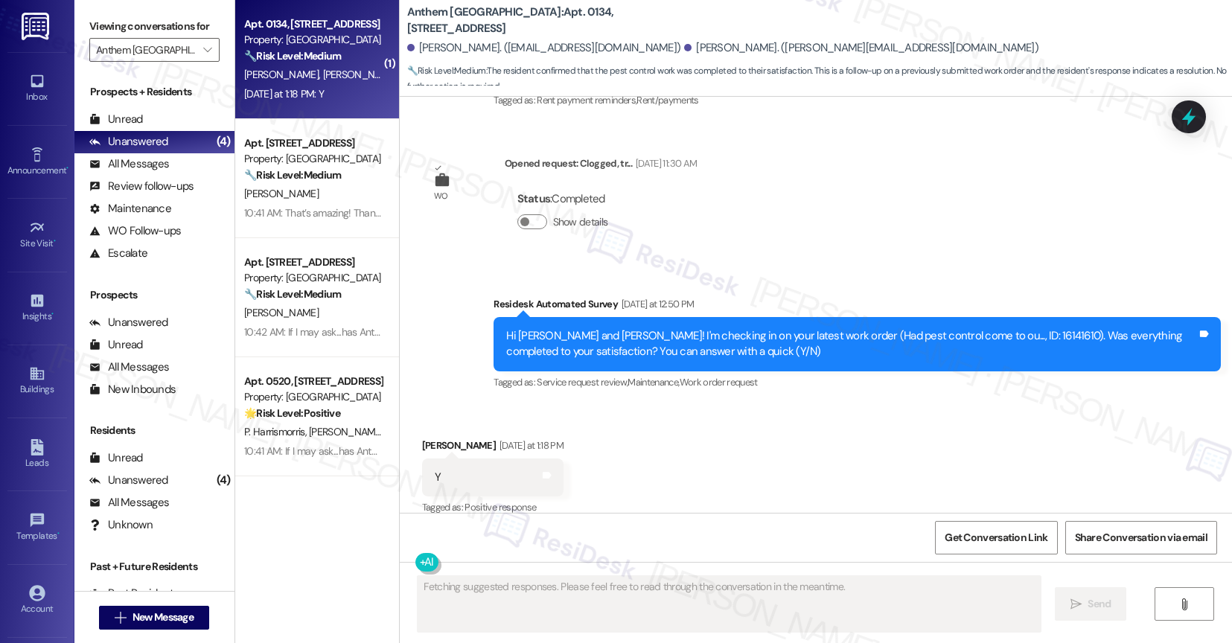
scroll to position [405, 0]
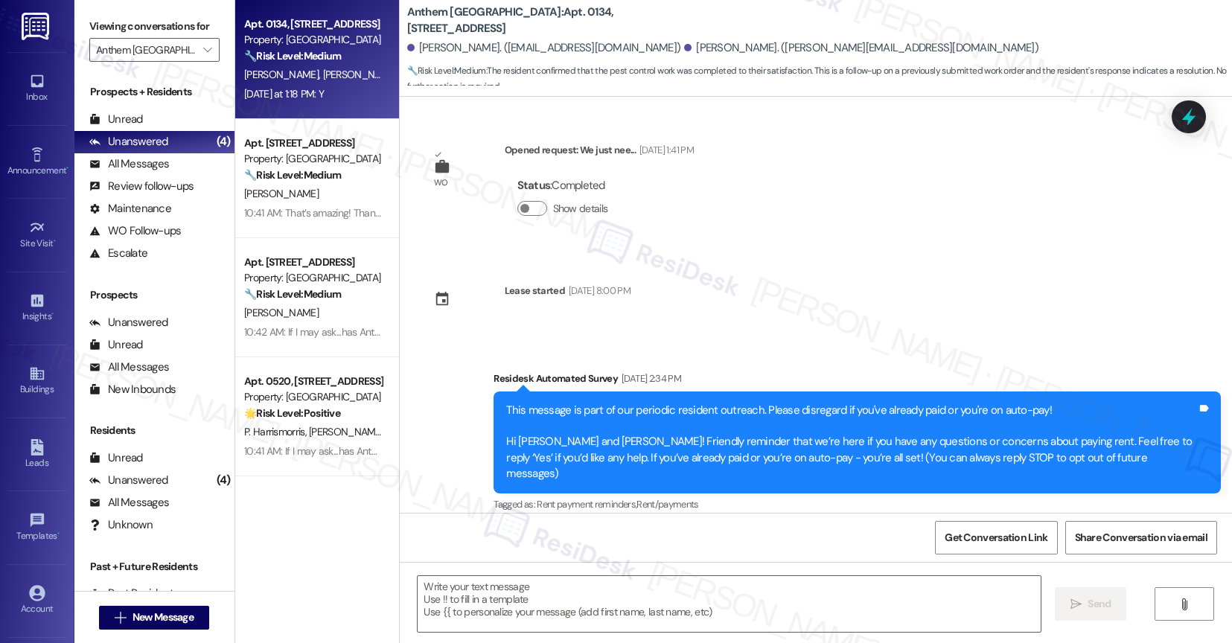
scroll to position [406, 0]
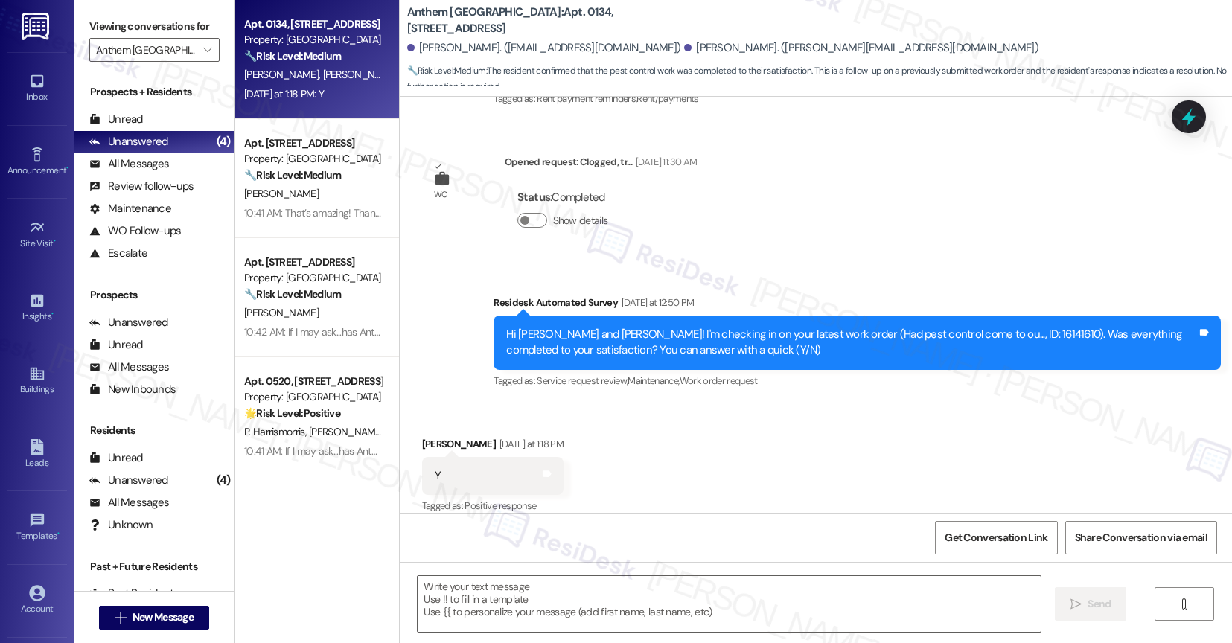
click at [639, 432] on div "Received via SMS Sabrina Acosta Yesterday at 1:18 PM Y Tags and notes Tagged as…" at bounding box center [816, 466] width 833 height 126
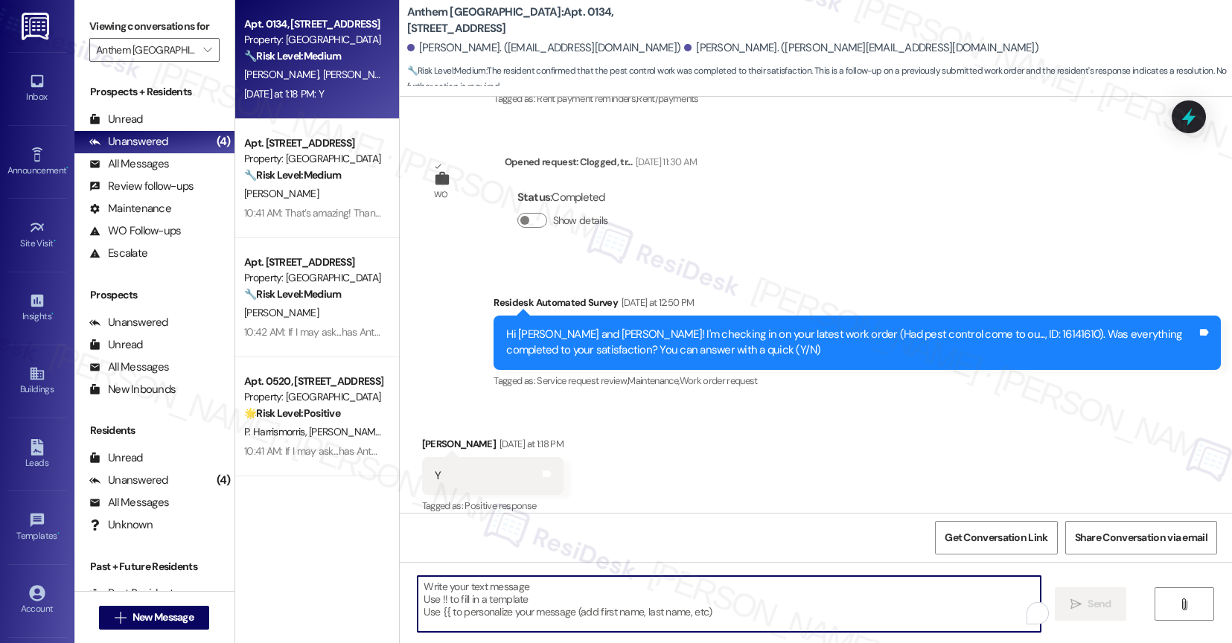
click at [591, 593] on textarea "To enrich screen reader interactions, please activate Accessibility in Grammarl…" at bounding box center [729, 604] width 623 height 56
paste textarea "That's great to hear! Thank you for confirming the work order was completed to …"
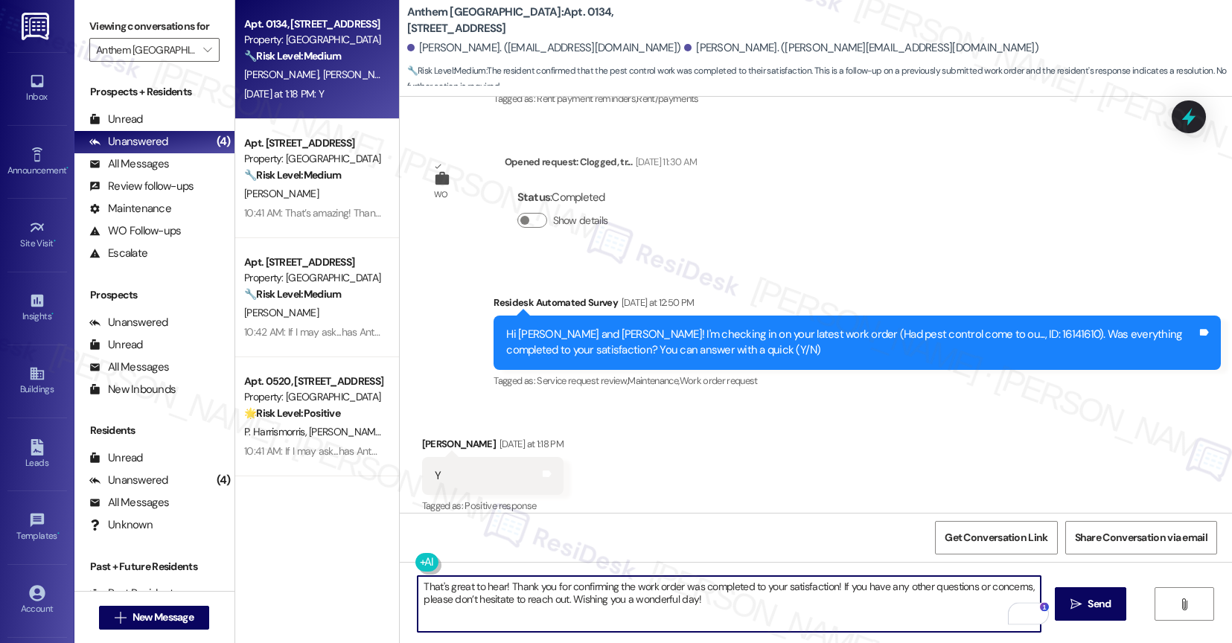
drag, startPoint x: 602, startPoint y: 604, endPoint x: 749, endPoint y: 610, distance: 147.5
click at [749, 610] on textarea "That's great to hear! Thank you for confirming the work order was completed to …" at bounding box center [729, 604] width 623 height 56
click at [494, 587] on textarea "That's great to hear! Thank you for confirming the work order was completed to …" at bounding box center [729, 604] width 623 height 56
type textarea "That's great to hear, Sabrina! Thank you for confirming the work order was comp…"
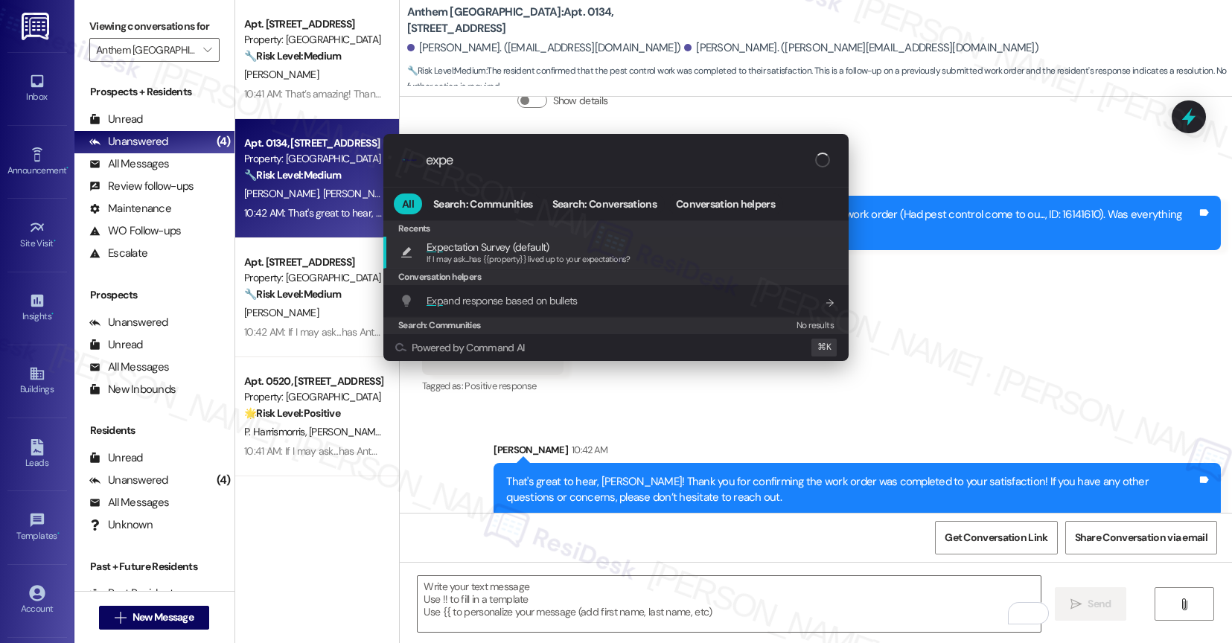
type input "expec"
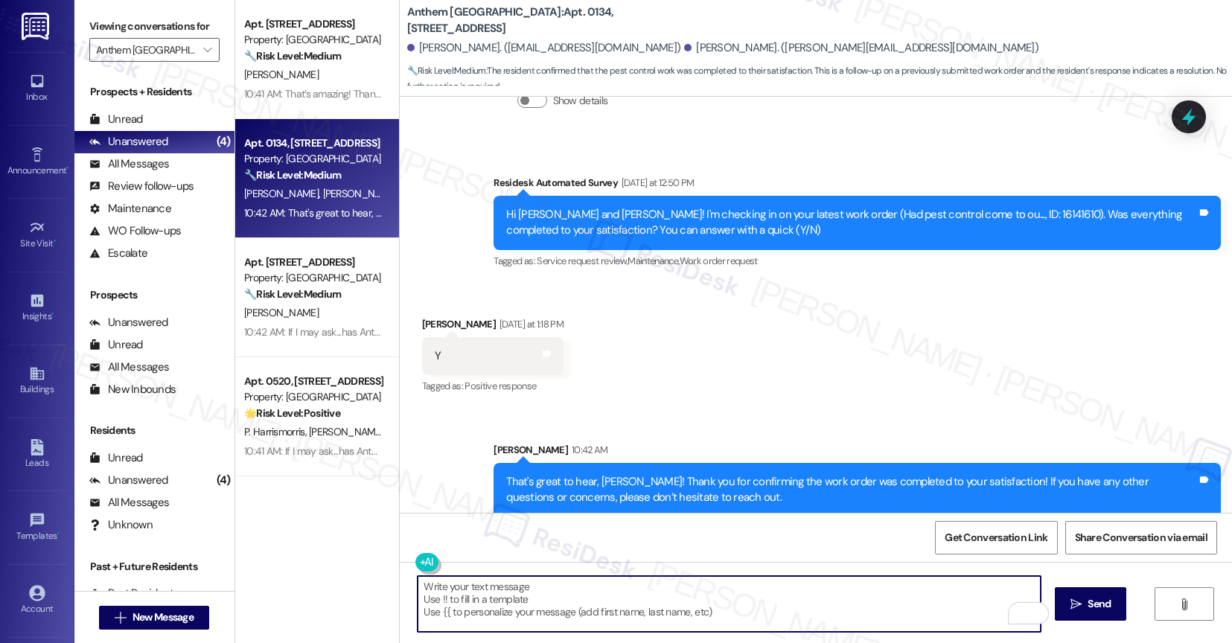
type textarea "If I may ask...has {{property}} lived up to your expectations?"
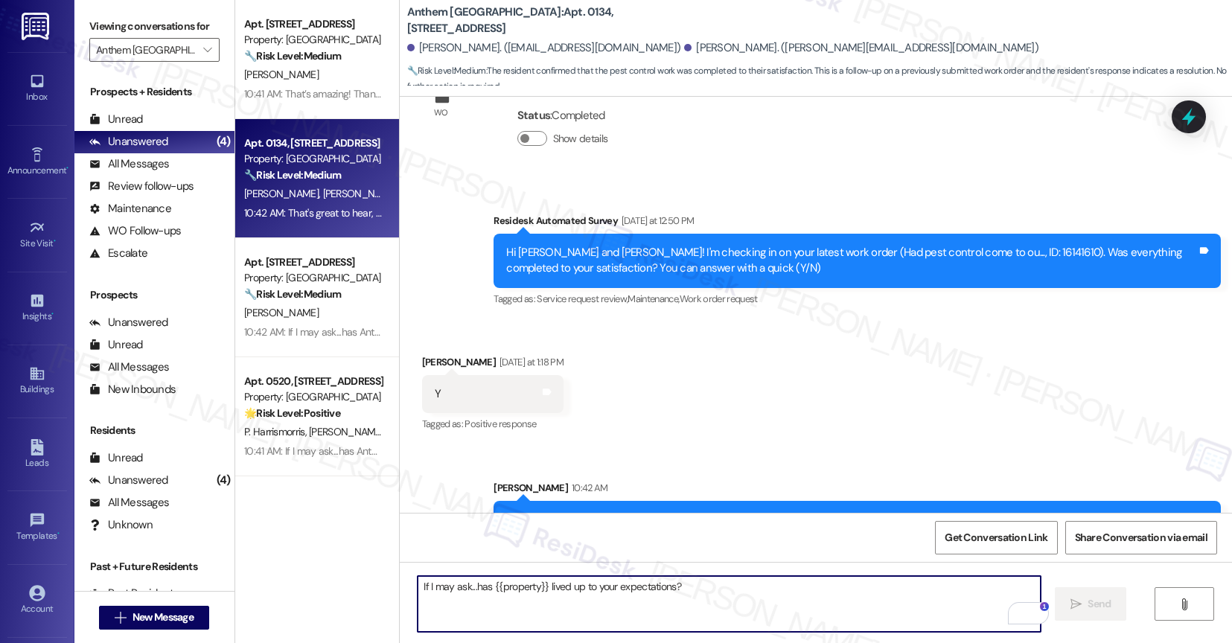
scroll to position [405, 0]
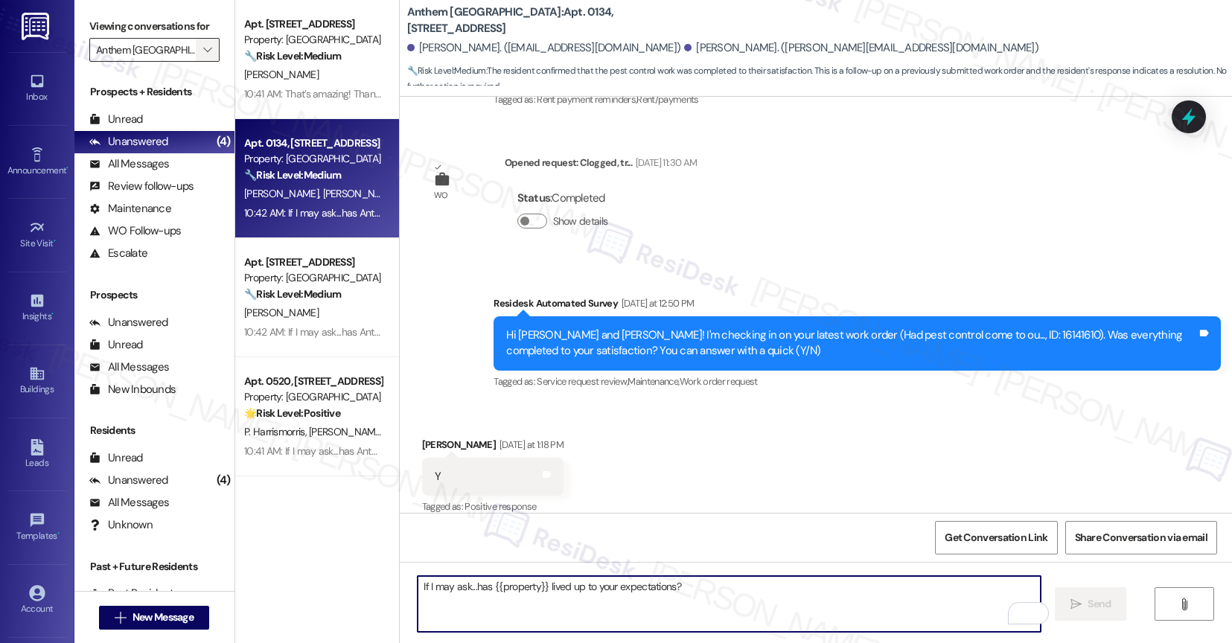
click at [200, 59] on span "" at bounding box center [207, 50] width 14 height 24
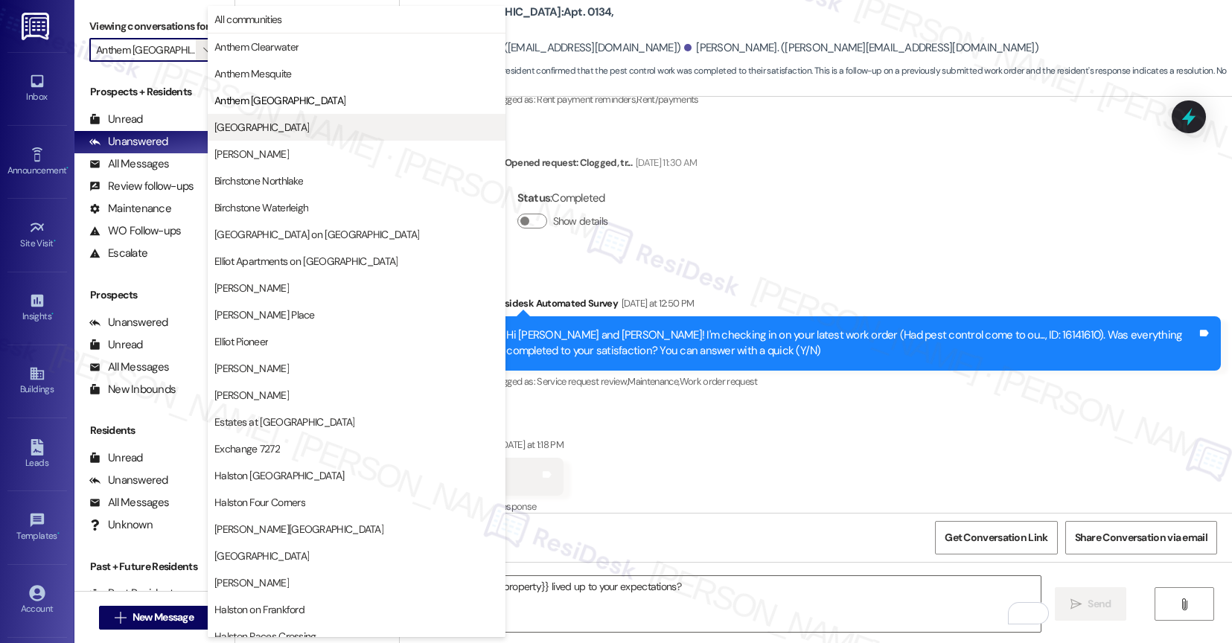
click at [272, 124] on span "[GEOGRAPHIC_DATA]" at bounding box center [261, 127] width 95 height 15
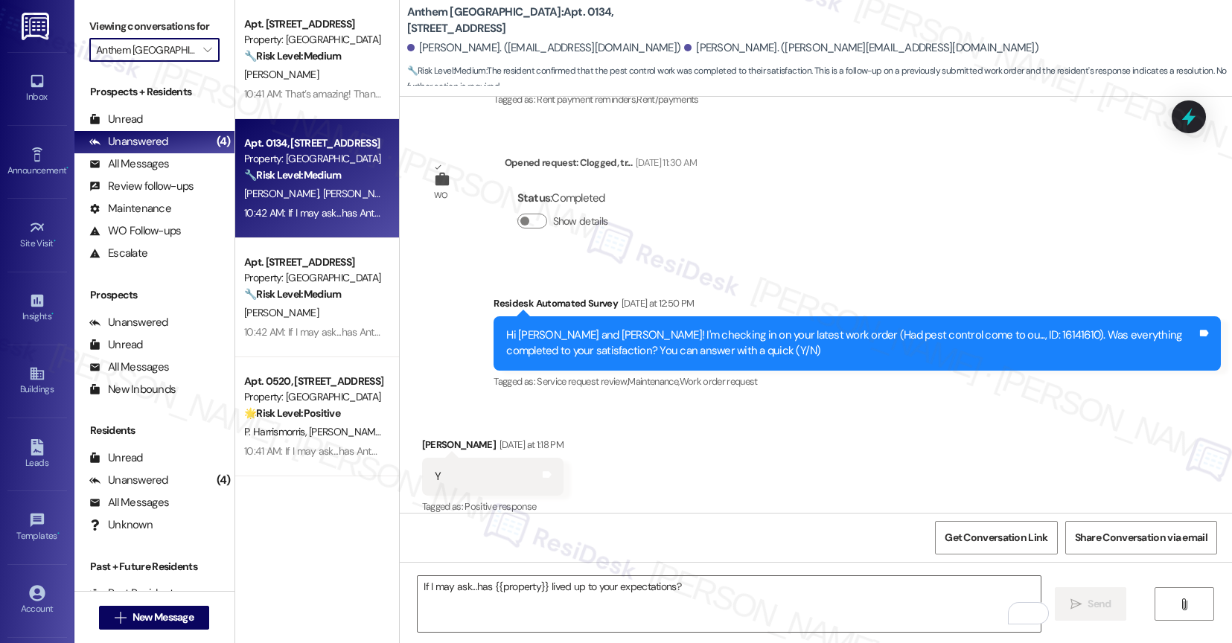
type input "[GEOGRAPHIC_DATA]"
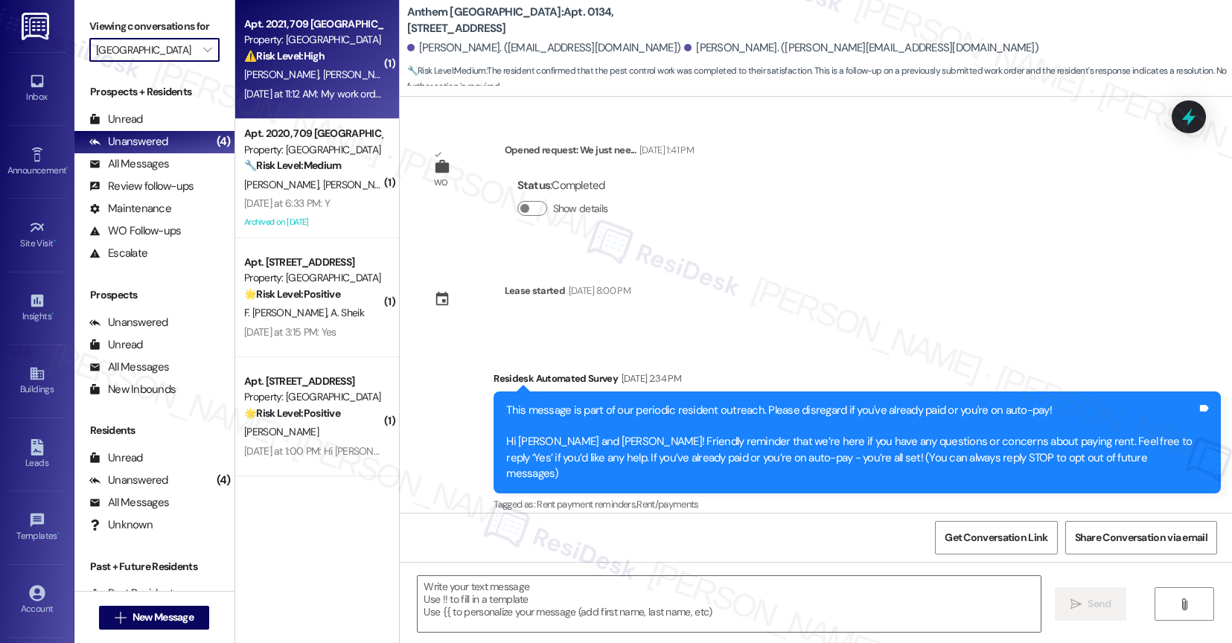
click at [312, 70] on div "P. Halder P. Maity" at bounding box center [313, 75] width 141 height 19
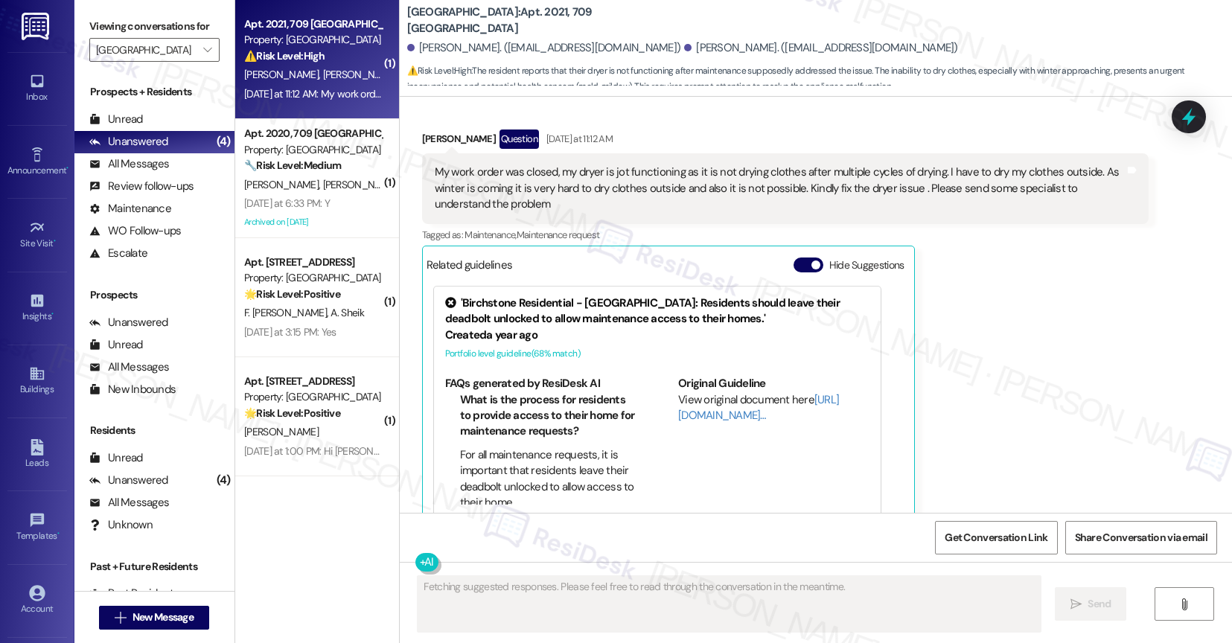
scroll to position [4315, 0]
click at [796, 257] on button "Hide Suggestions" at bounding box center [809, 264] width 30 height 15
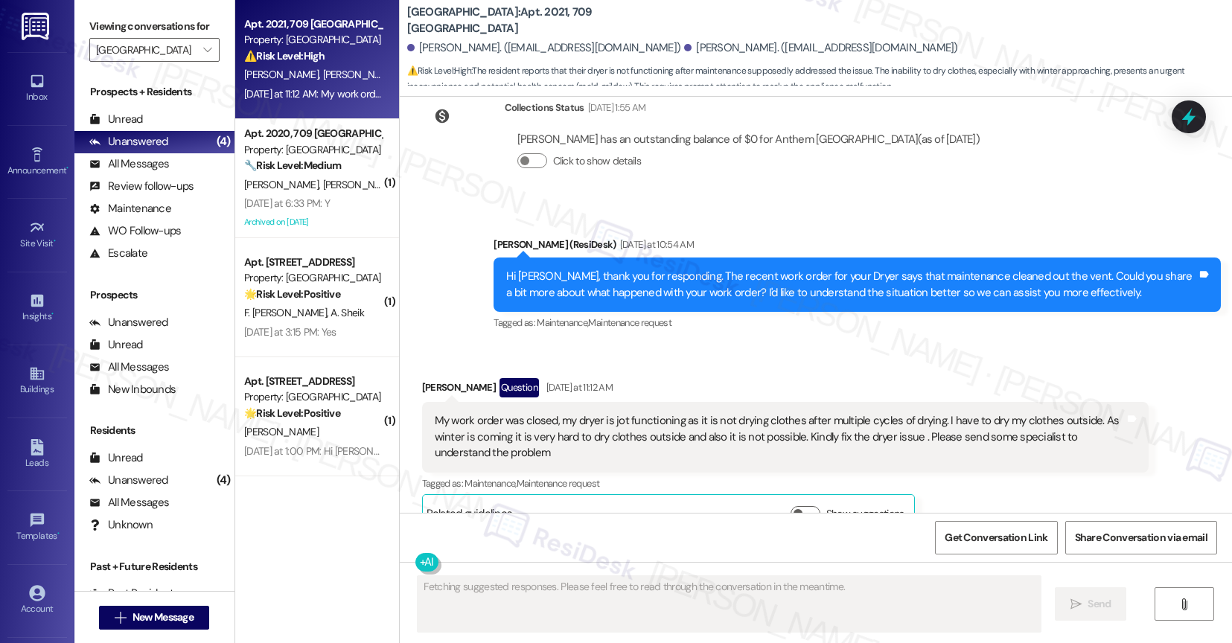
click at [682, 367] on div "Received via SMS Pradeep Halder Question Yesterday at 11:12 AM My work order wa…" at bounding box center [786, 455] width 750 height 176
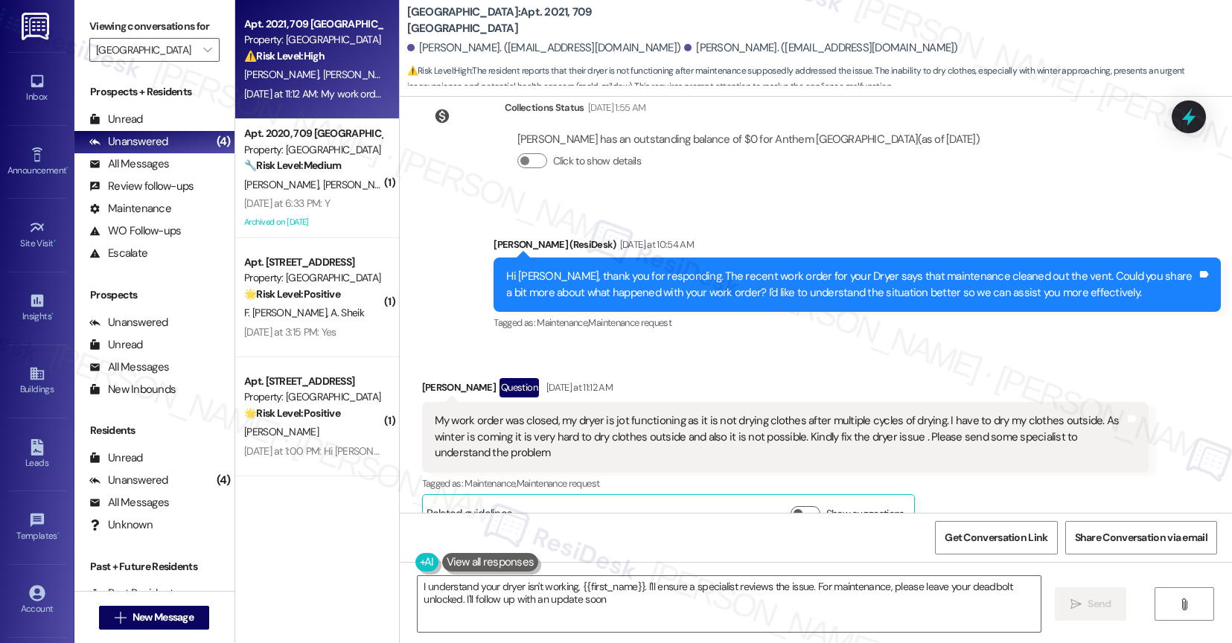
type textarea "I understand your dryer isn't working, {{first_name}}. I'll ensure a specialist…"
click at [715, 367] on div "Received via SMS Pradeep Halder Question Yesterday at 11:12 AM My work order wa…" at bounding box center [786, 455] width 750 height 176
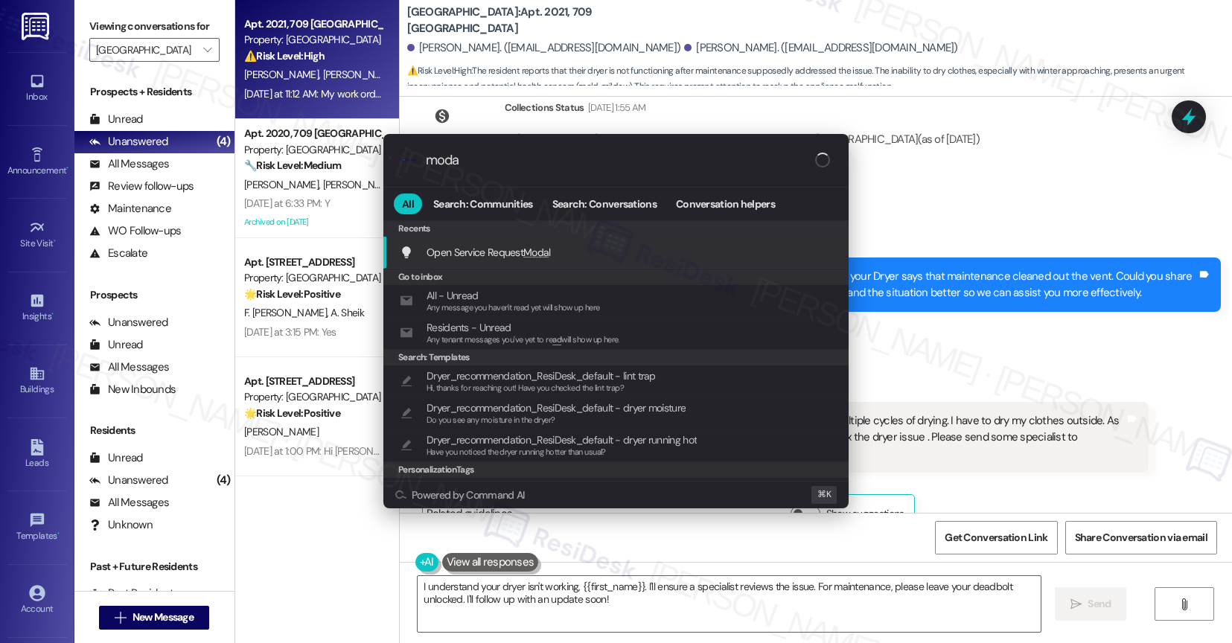
type input "modal"
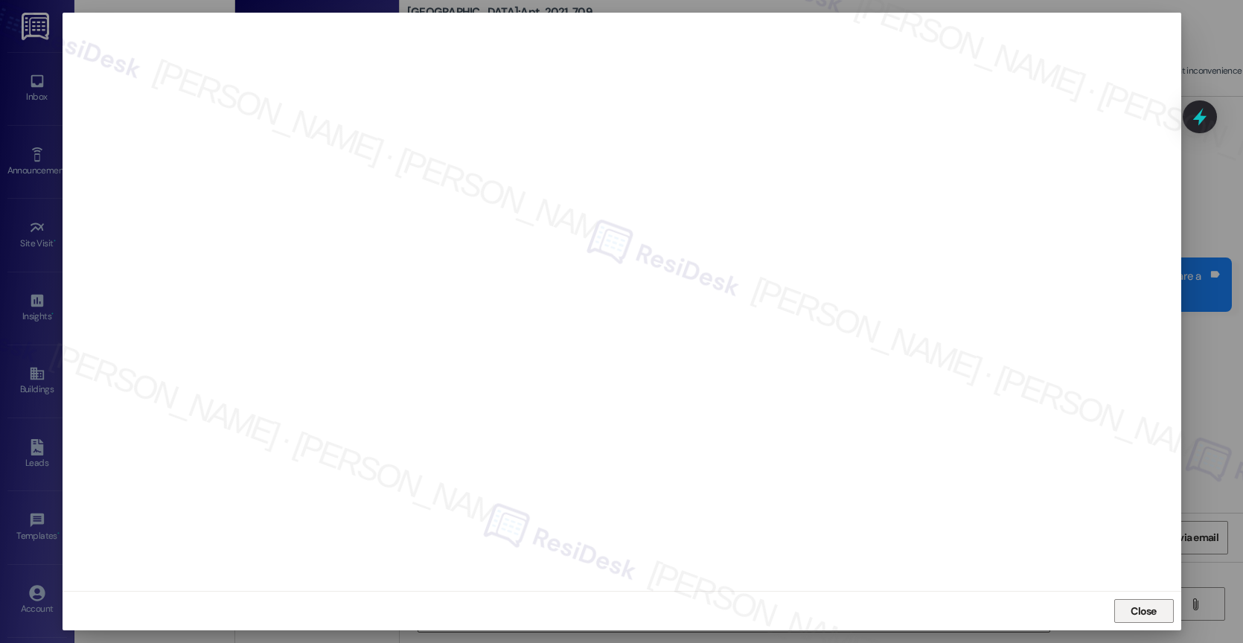
click at [1142, 611] on span "Close" at bounding box center [1144, 612] width 26 height 16
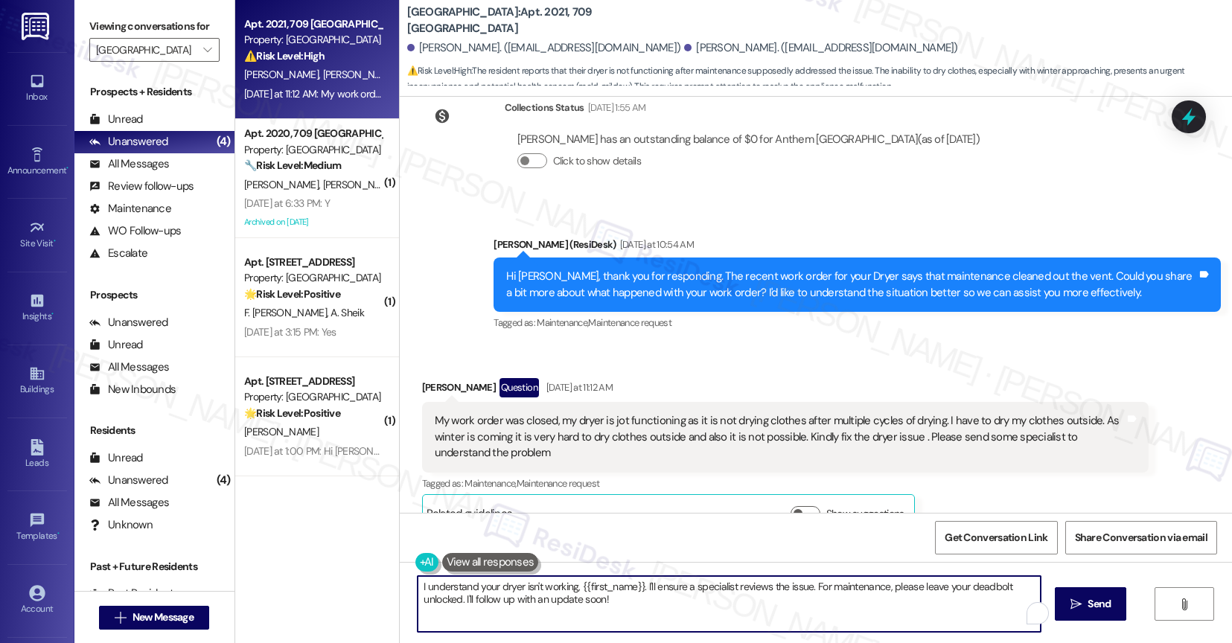
click at [598, 602] on textarea "I understand your dryer isn't working, {{first_name}}. I'll ensure a specialist…" at bounding box center [729, 604] width 623 height 56
click at [733, 594] on textarea "I appreciate the additional details. I will submit a new work order" at bounding box center [729, 604] width 623 height 56
click at [418, 588] on textarea "I appreciate the additional details. I will submit a new work order for your dr…" at bounding box center [729, 604] width 623 height 56
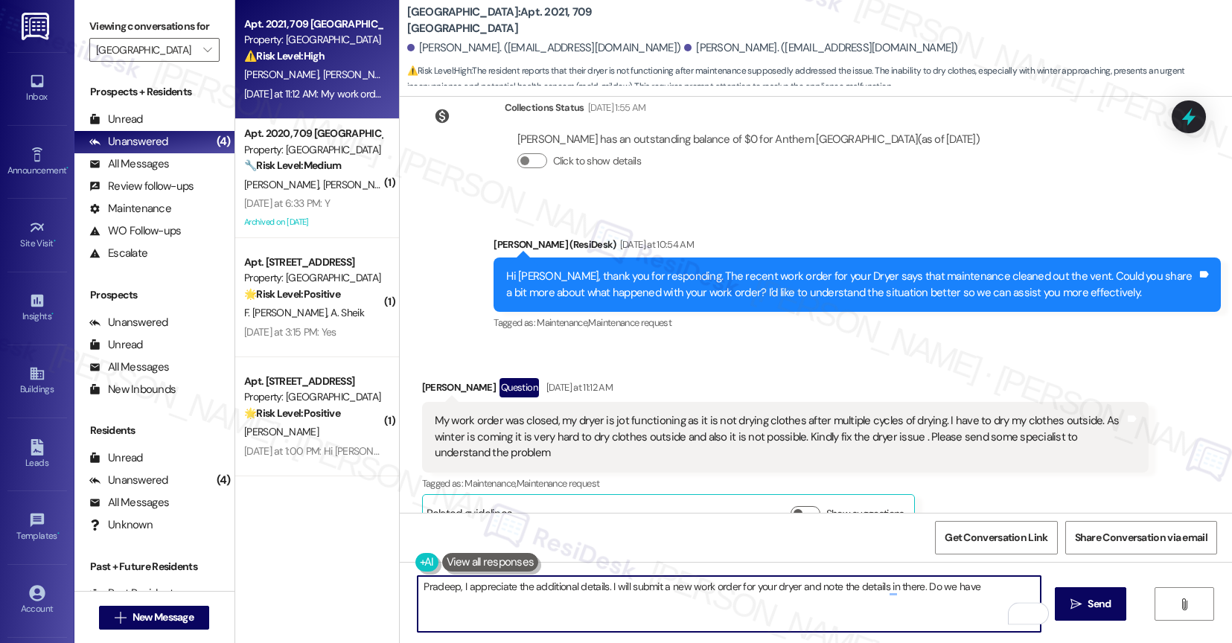
click at [596, 590] on textarea "Pradeep, I appreciate the additional details. I will submit a new work order fo…" at bounding box center [729, 604] width 623 height 56
drag, startPoint x: 963, startPoint y: 587, endPoint x: 971, endPoint y: 591, distance: 9.7
click at [963, 587] on textarea "Pradeep, I appreciate the additional detail. I will submit a new work order for…" at bounding box center [729, 604] width 623 height 56
type textarea "Pradeep, I appreciate the additional detail. I will submit a new work order for…"
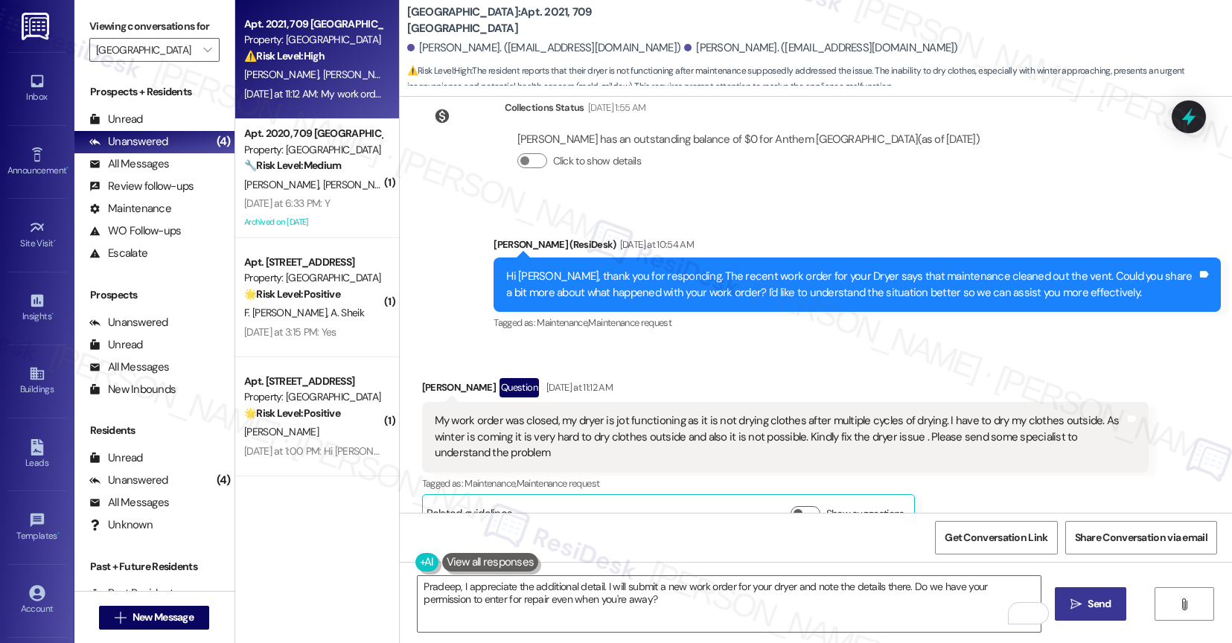
click at [1099, 597] on span "Send" at bounding box center [1099, 604] width 23 height 16
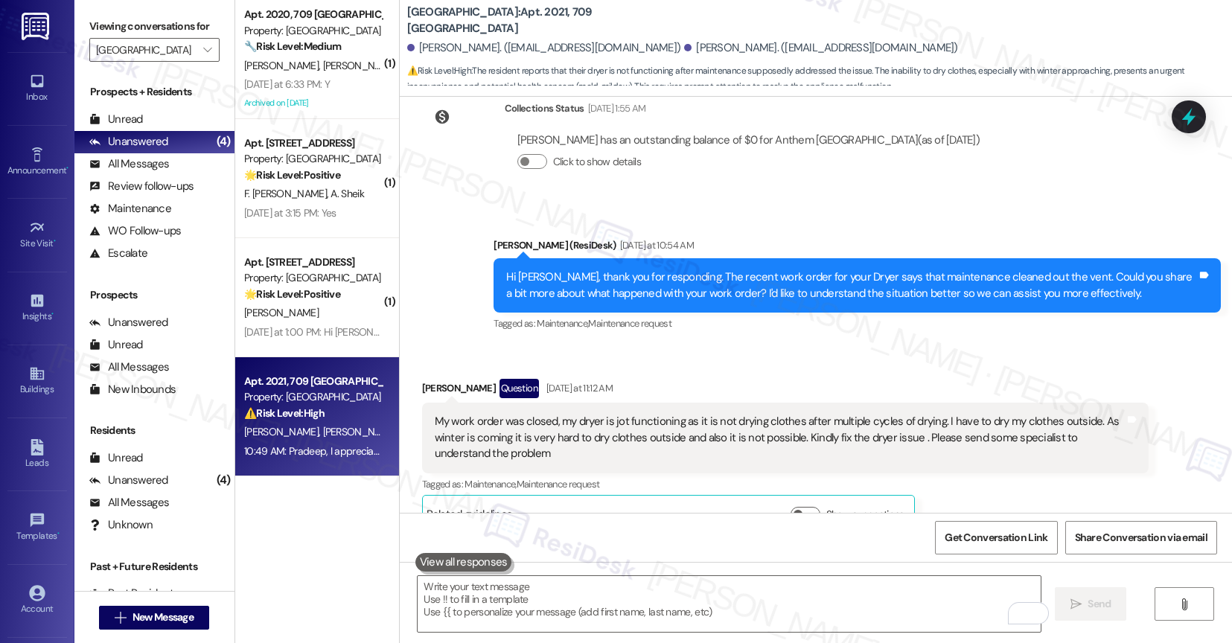
scroll to position [4185, 0]
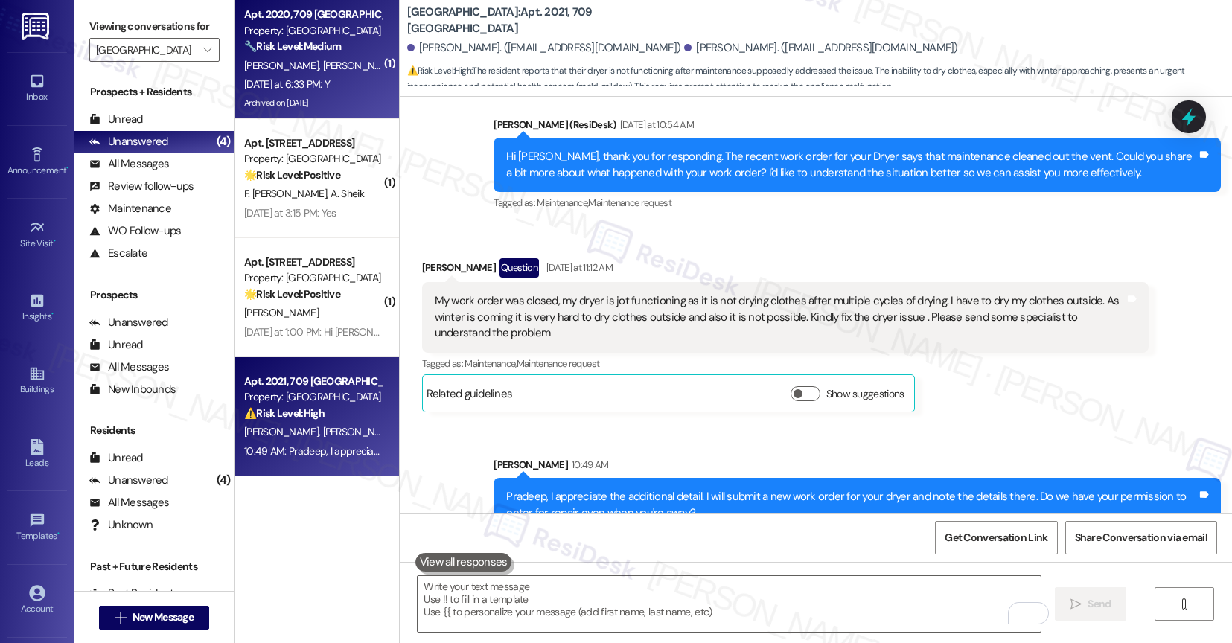
click at [320, 59] on div "M. Pai S. Sood" at bounding box center [313, 66] width 141 height 19
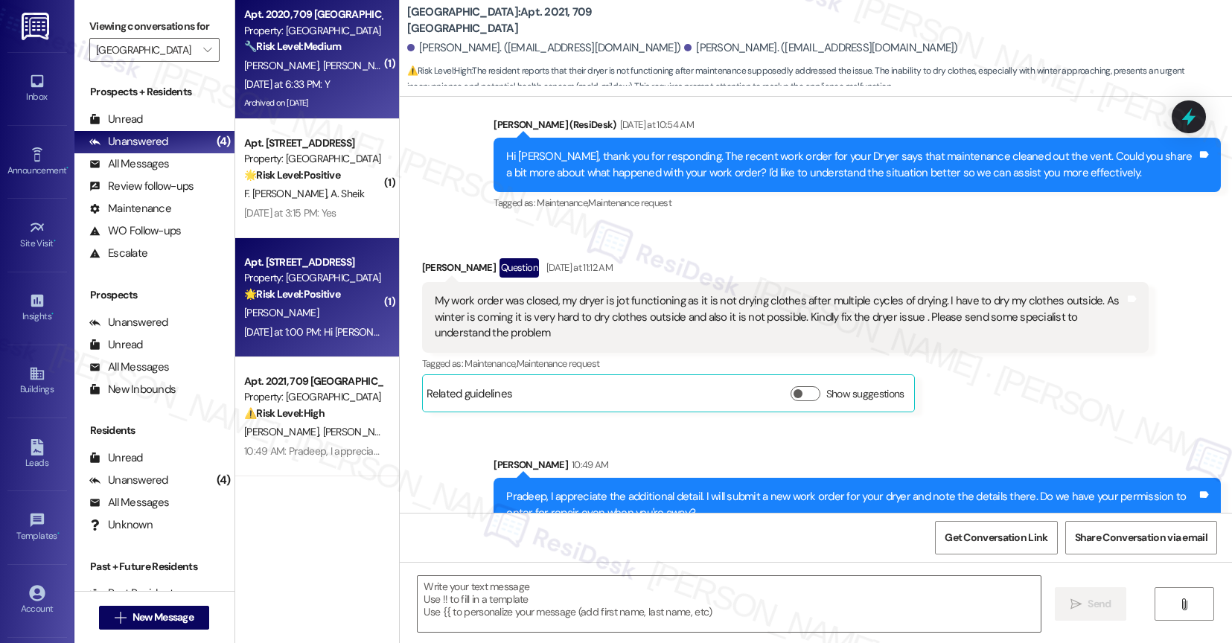
type textarea "Fetching suggested responses. Please feel free to read through the conversation…"
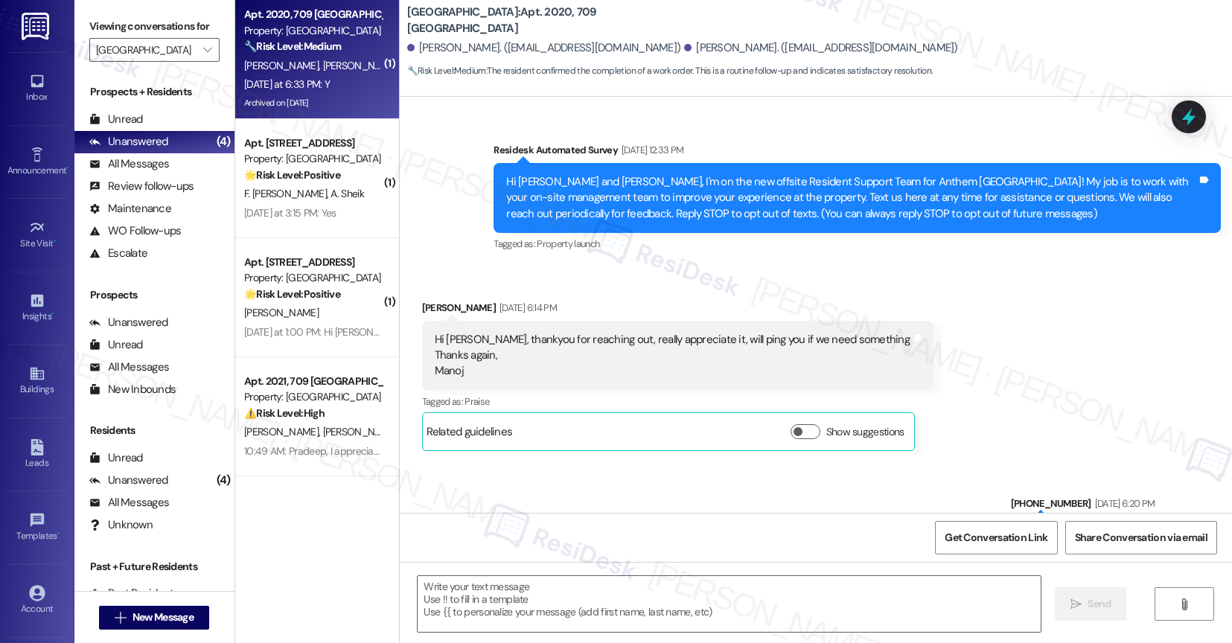
scroll to position [11260, 0]
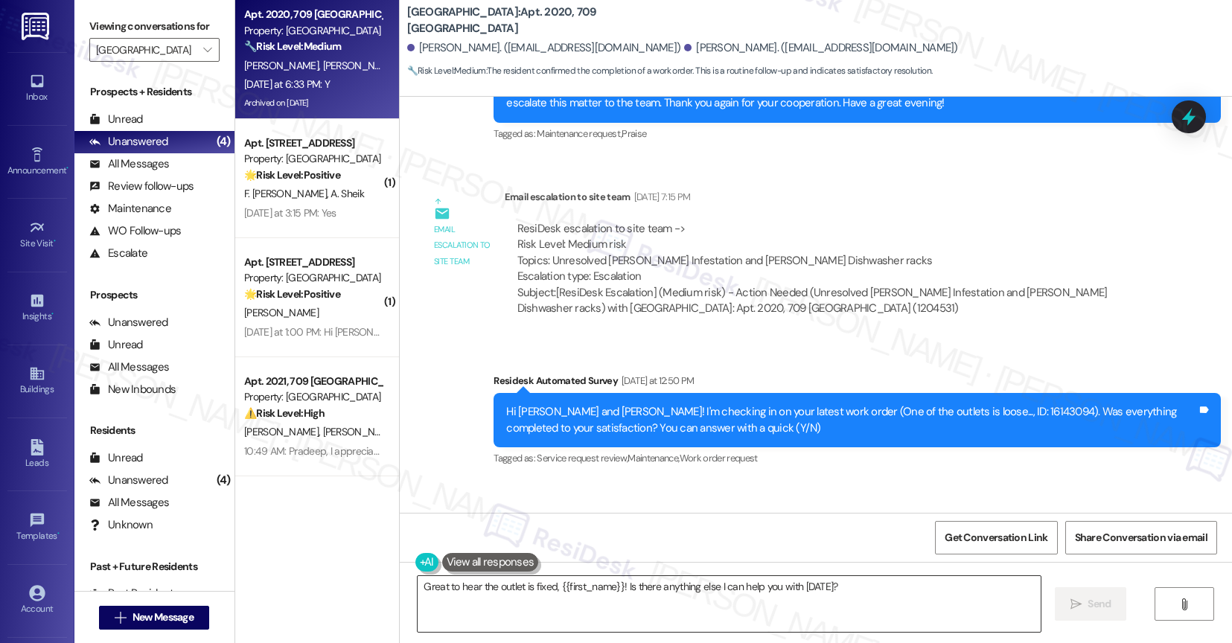
click at [539, 592] on textarea "Great to hear the outlet is fixed, {{first_name}}! Is there anything else I can…" at bounding box center [729, 604] width 623 height 56
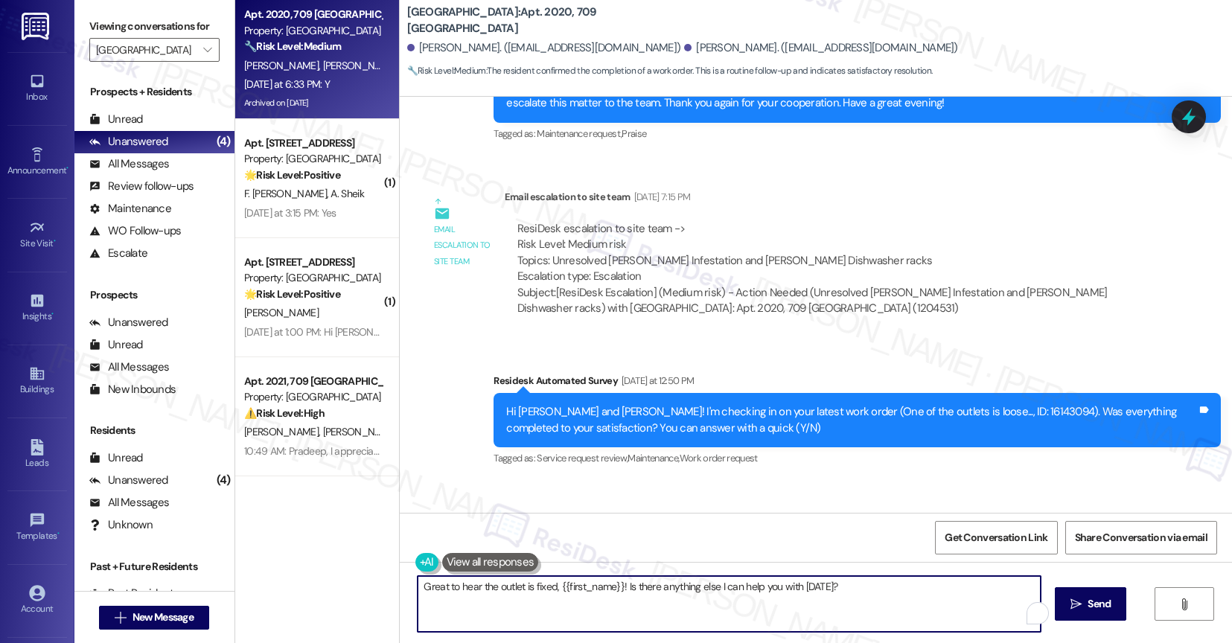
click at [539, 592] on textarea "Great to hear the outlet is fixed, {{first_name}}! Is there anything else I can…" at bounding box center [729, 604] width 623 height 56
click at [760, 578] on textarea "Great to hear the outlet is fixed, {{first_name}}! Is there anything else I can…" at bounding box center [729, 604] width 623 height 56
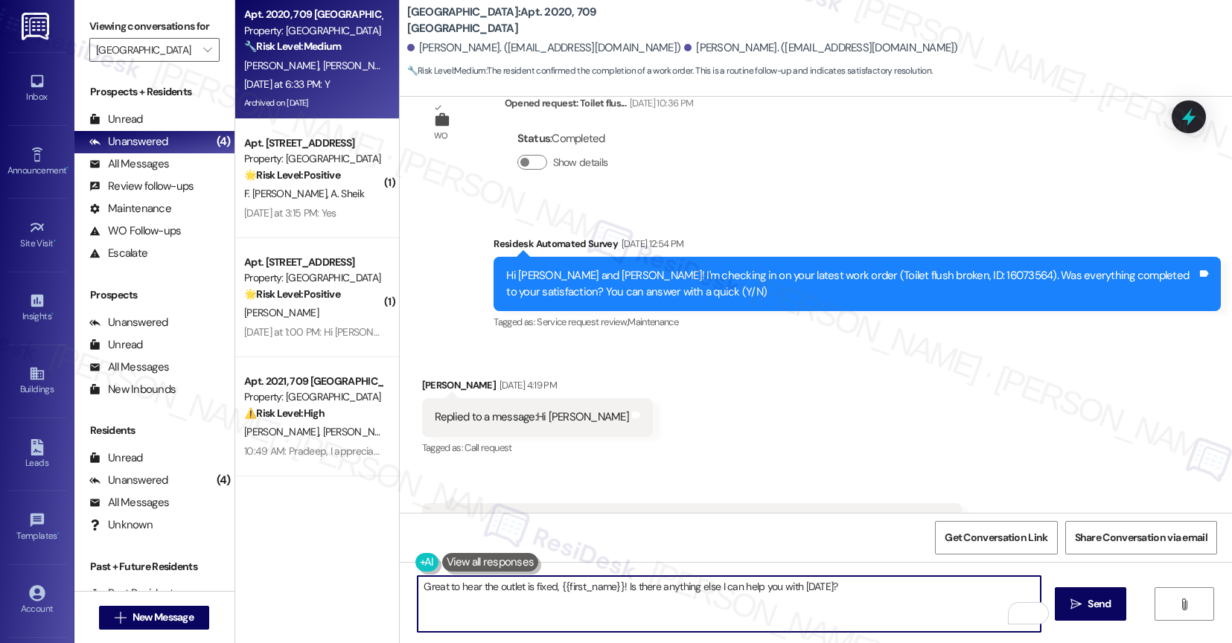
scroll to position [7706, 0]
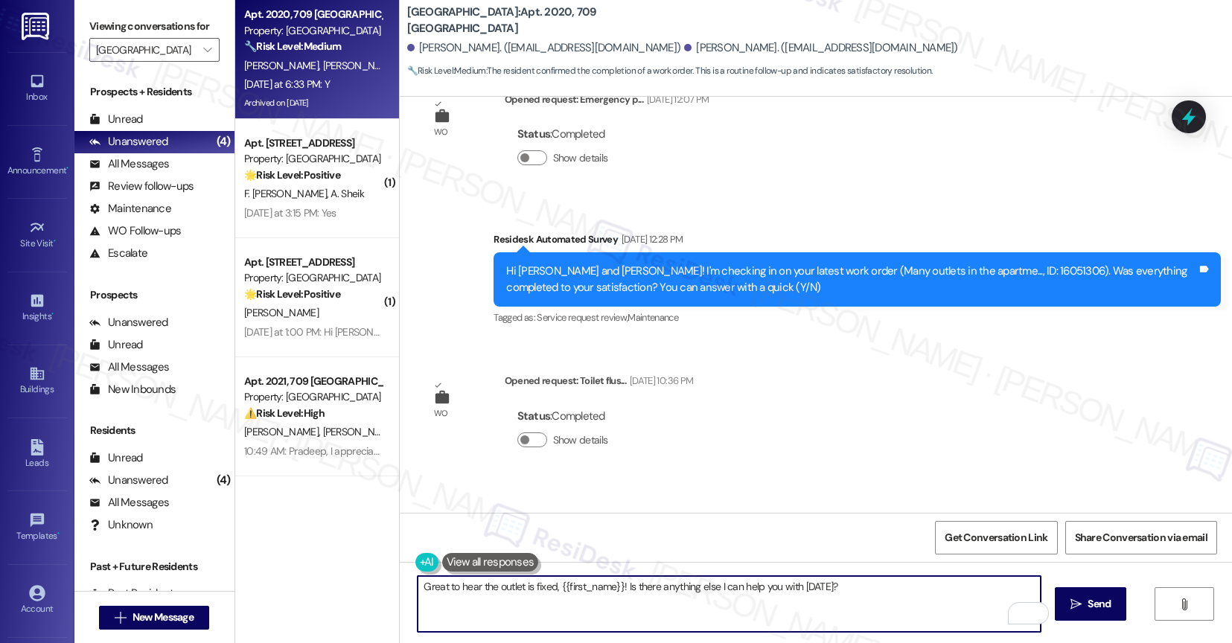
click at [502, 600] on textarea "Great to hear the outlet is fixed, {{first_name}}! Is there anything else I can…" at bounding box center [729, 604] width 623 height 56
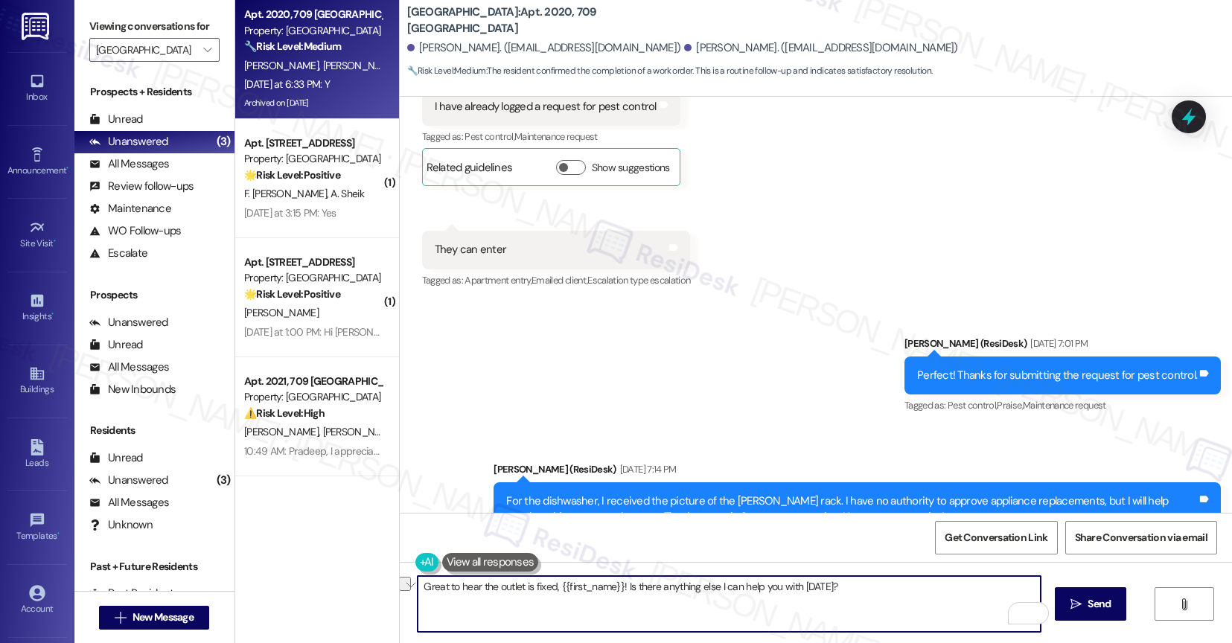
scroll to position [11260, 0]
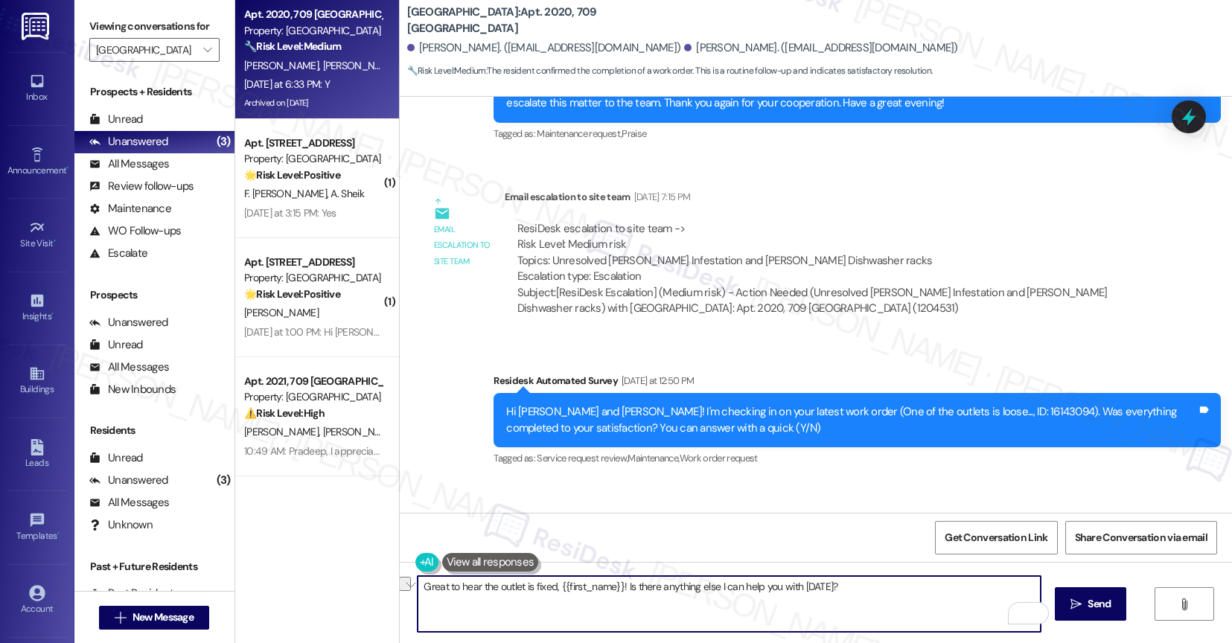
click at [462, 602] on textarea "Great to hear the outlet is fixed, {{first_name}}! Is there anything else I can…" at bounding box center [729, 604] width 623 height 56
paste textarea "That's great to hear! Thank you for confirming the work order was completed to …"
drag, startPoint x: 495, startPoint y: 584, endPoint x: 506, endPoint y: 581, distance: 11.4
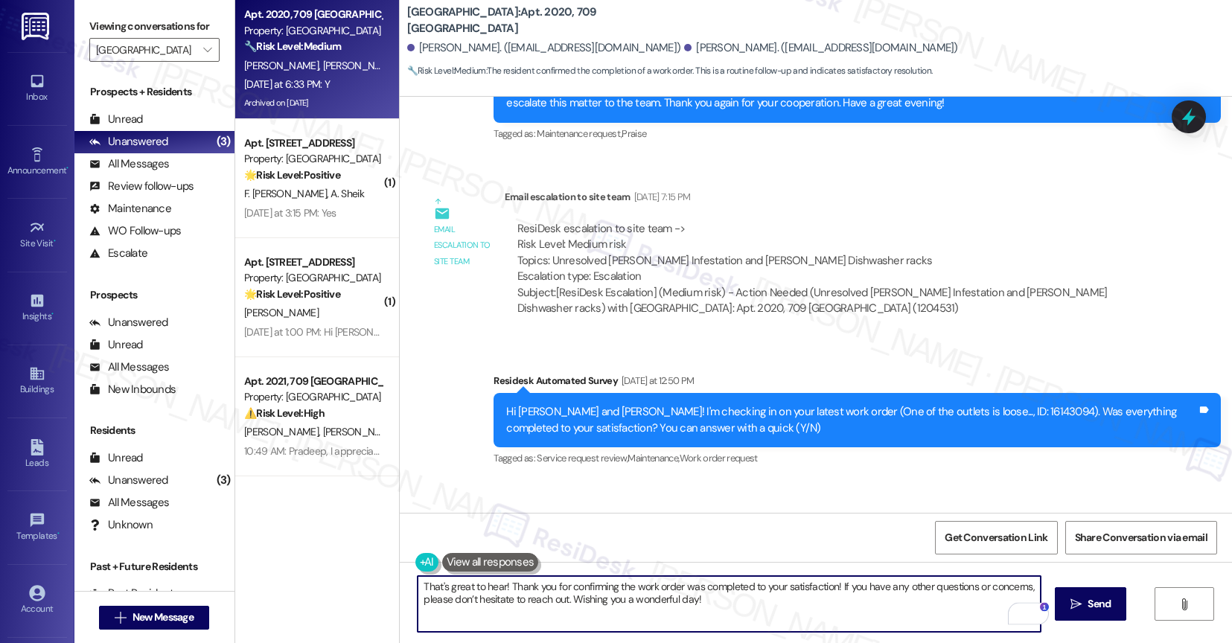
click at [496, 584] on textarea "That's great to hear! Thank you for confirming the work order was completed to …" at bounding box center [729, 604] width 623 height 56
click at [814, 602] on textarea "That's great to hear, Manoj! Thank you for confirming the work order was comple…" at bounding box center [729, 604] width 623 height 56
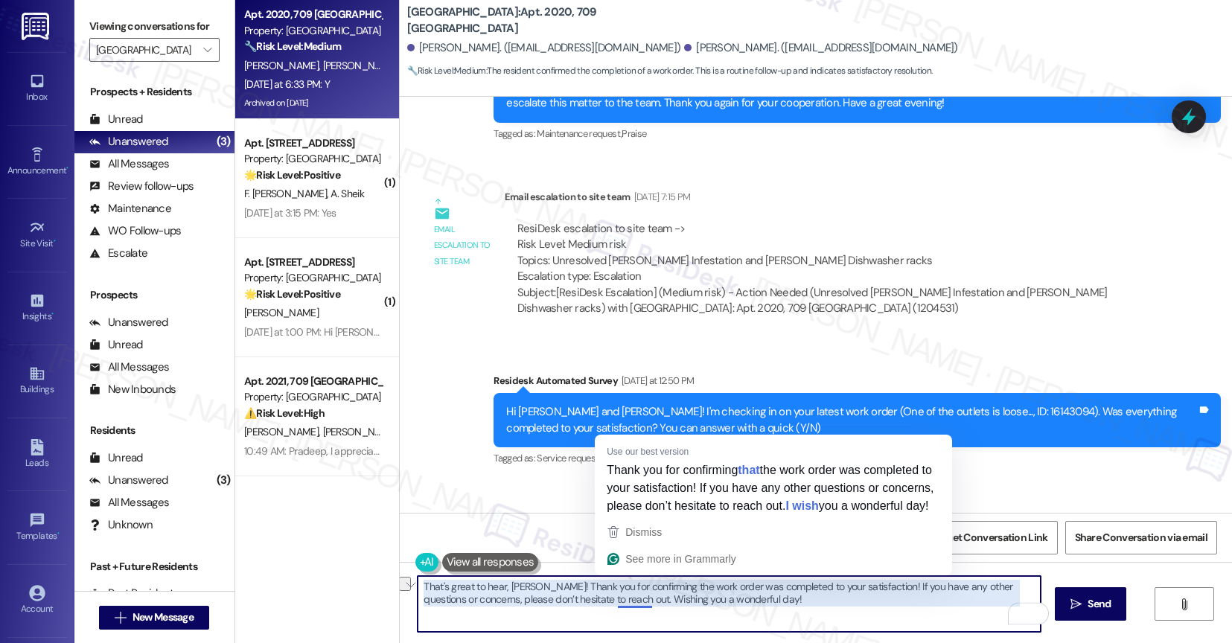
drag, startPoint x: 610, startPoint y: 603, endPoint x: 781, endPoint y: 607, distance: 171.3
click at [781, 607] on textarea "That's great to hear, Manoj! Thank you for confirming the work order was comple…" at bounding box center [729, 604] width 623 height 56
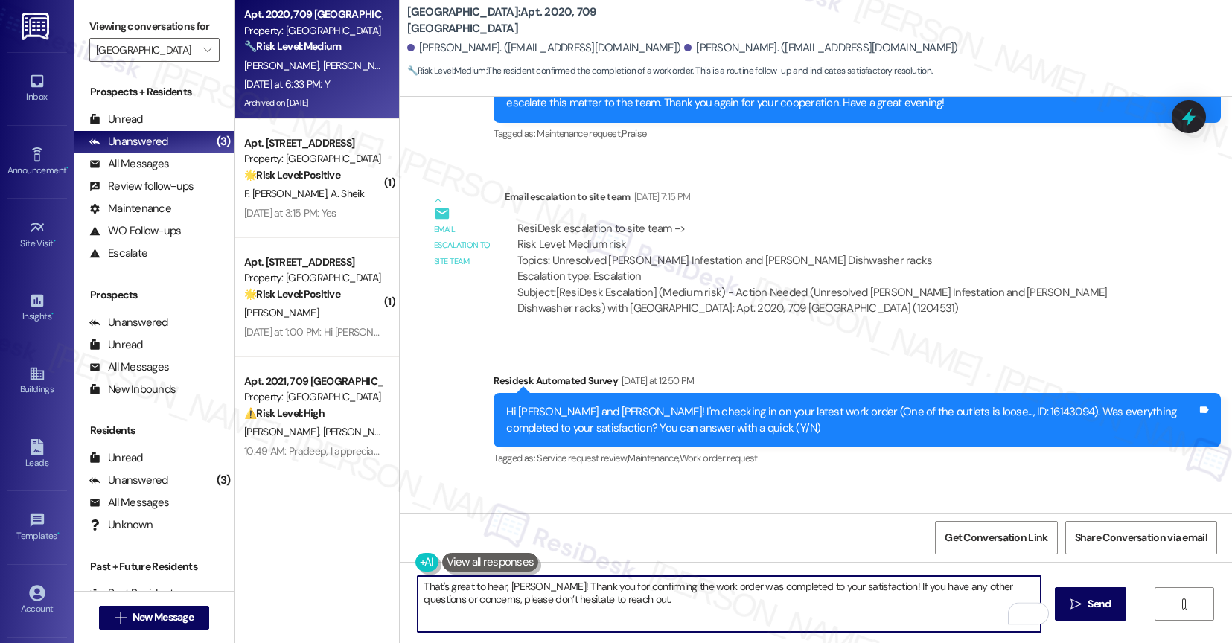
type textarea "That's great to hear, Manoj! Thank you for confirming the work order was comple…"
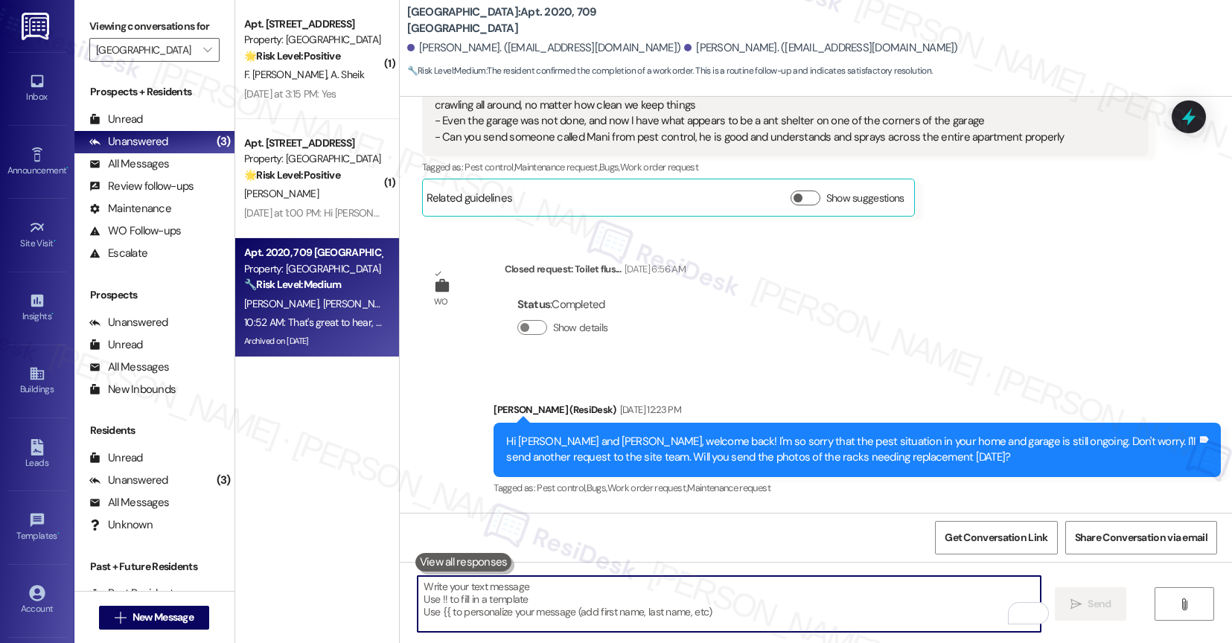
scroll to position [9462, 0]
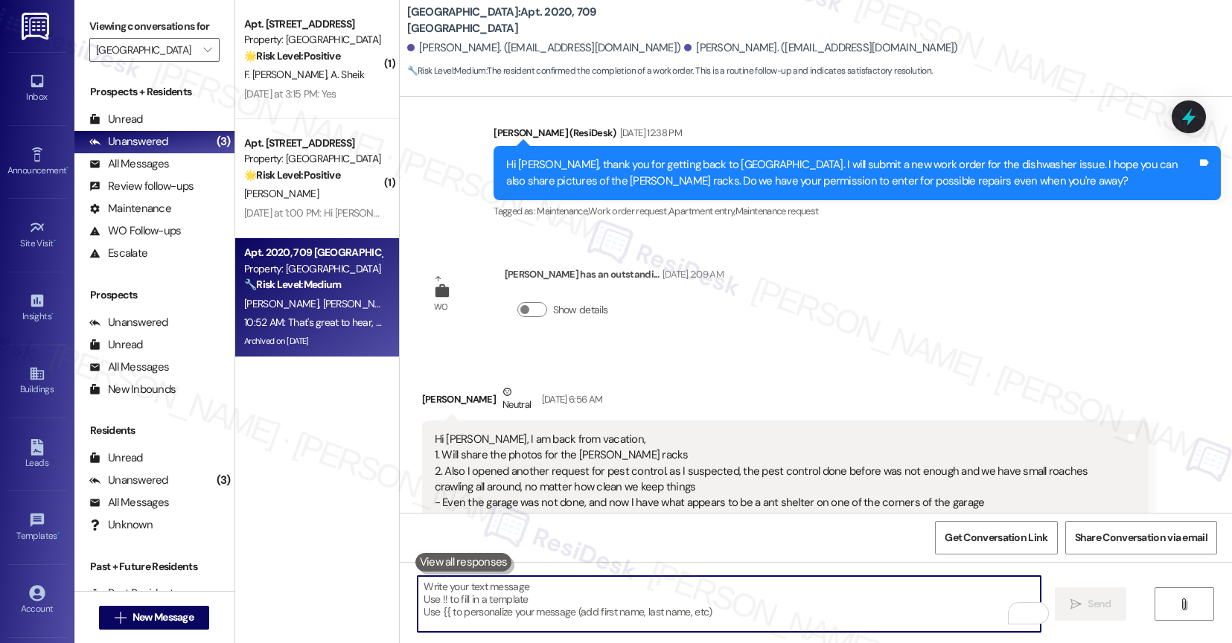
click at [730, 255] on div "WO Sapna Sood has an outstandi... Sep 14, 2025 at 2:09 AM Show details" at bounding box center [573, 302] width 324 height 95
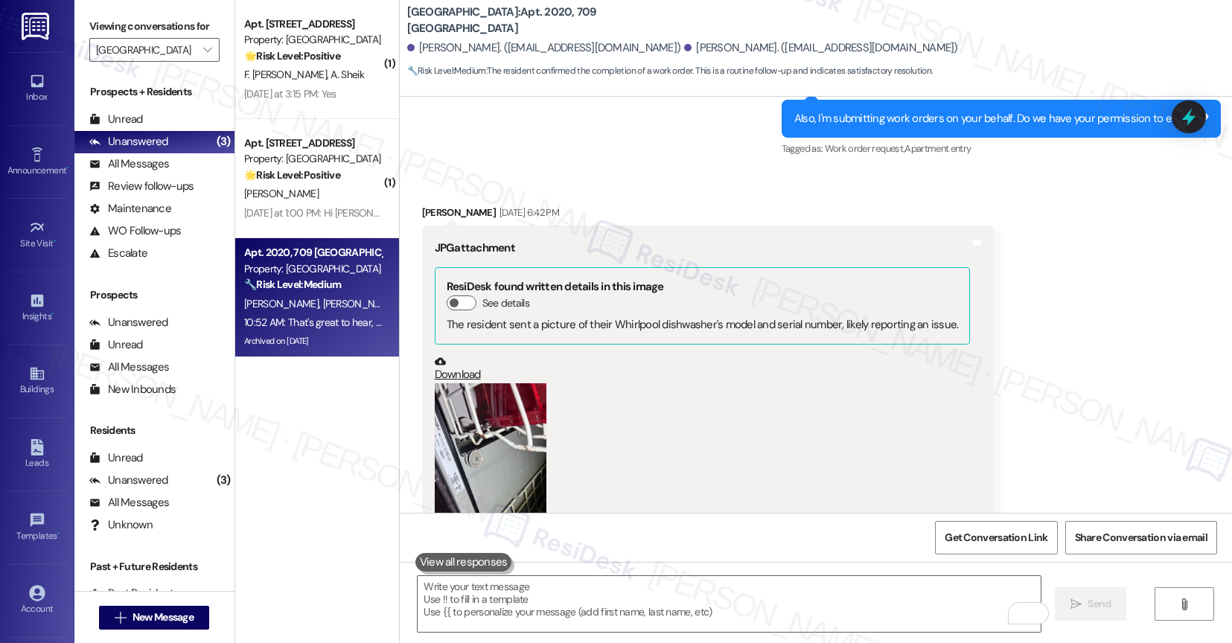
scroll to position [11380, 0]
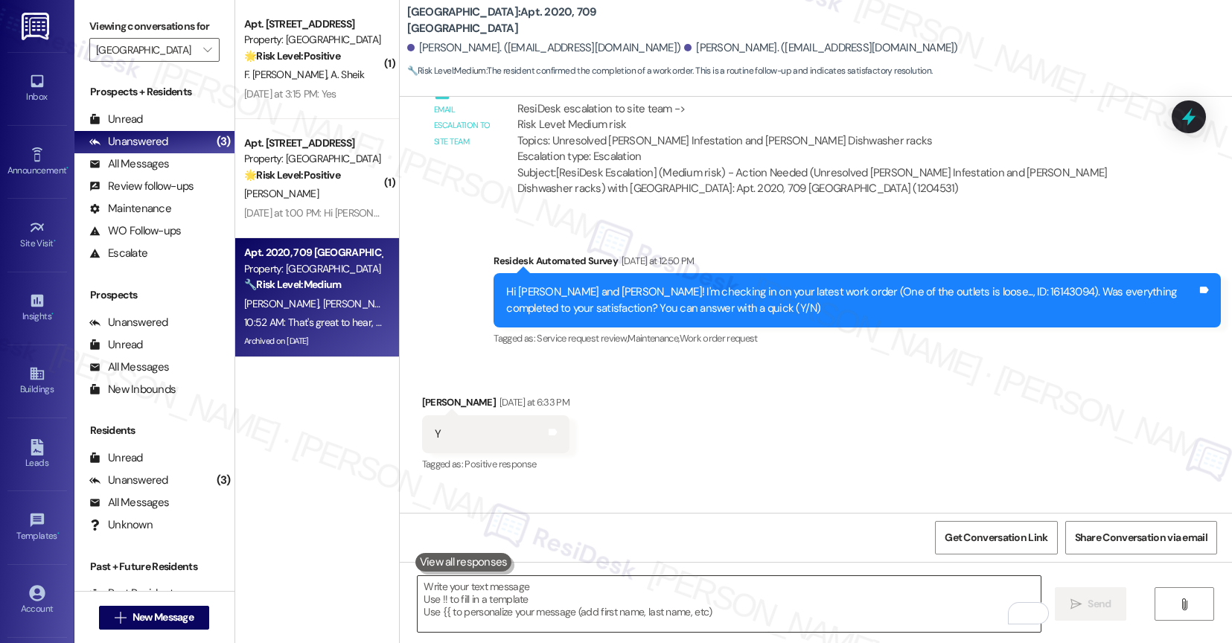
click at [547, 608] on textarea "To enrich screen reader interactions, please activate Accessibility in Grammarl…" at bounding box center [729, 604] width 623 height 56
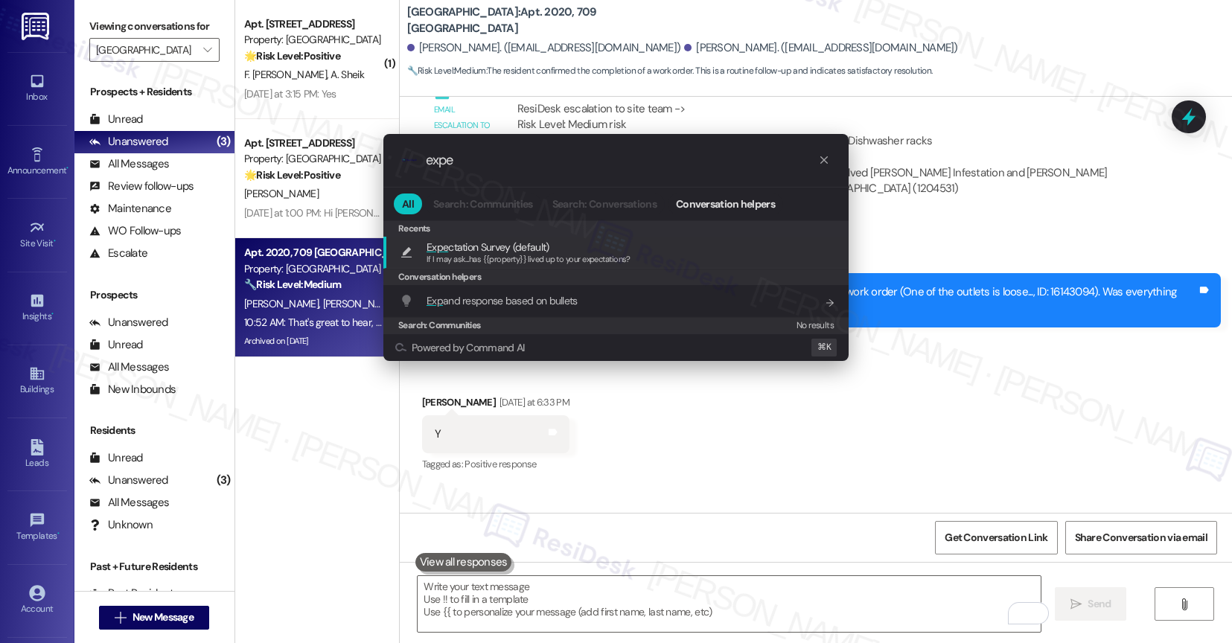
type input "expec"
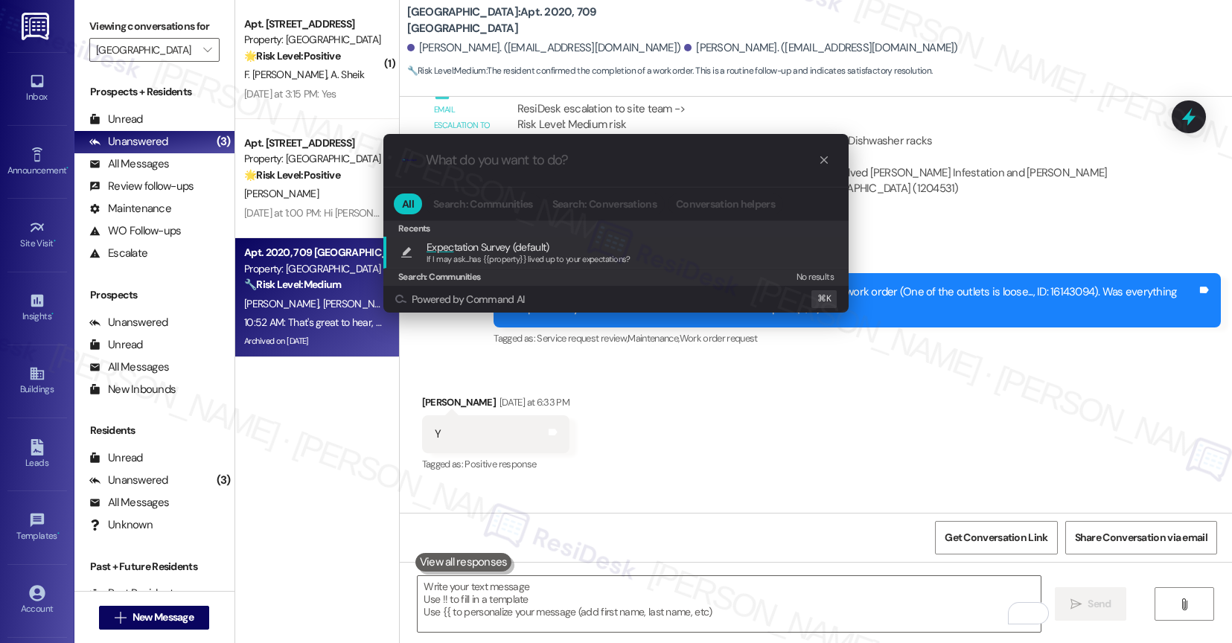
type textarea "If I may ask...has {{property}} lived up to your expectations?"
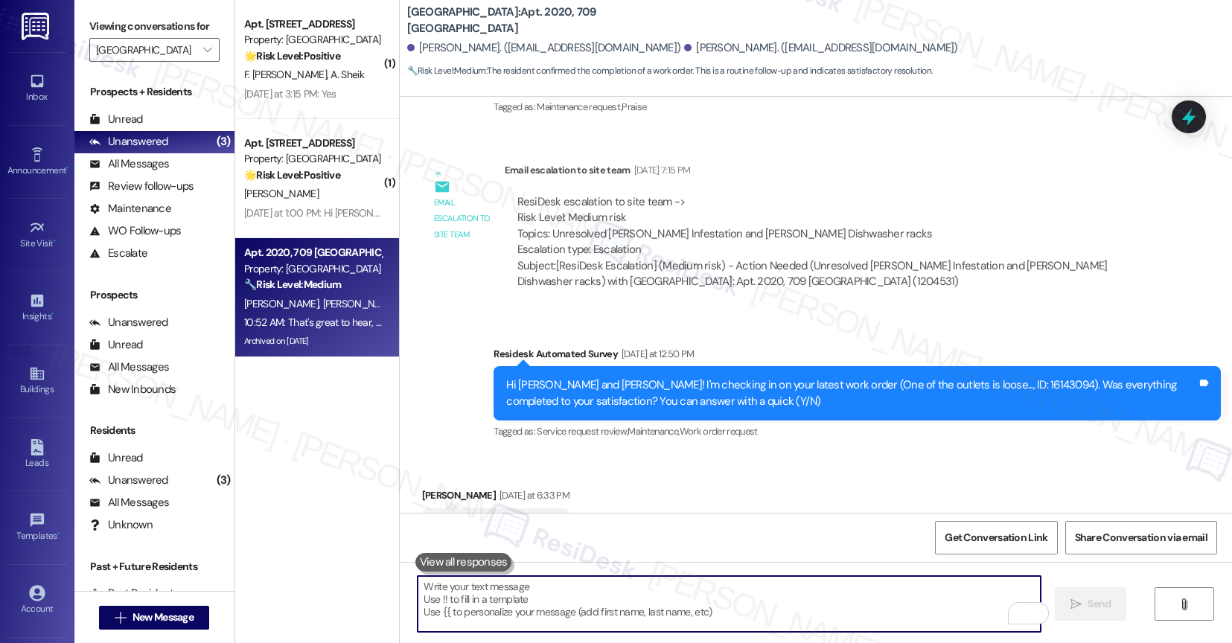
scroll to position [11484, 0]
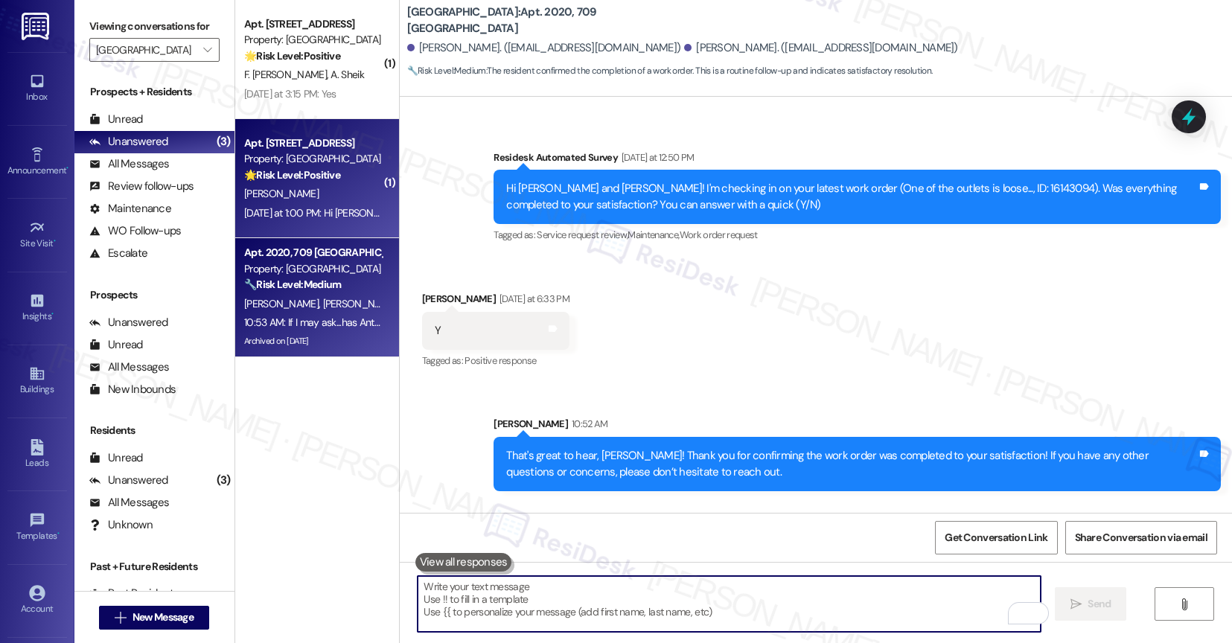
click at [326, 185] on div "R. Austin" at bounding box center [313, 194] width 141 height 19
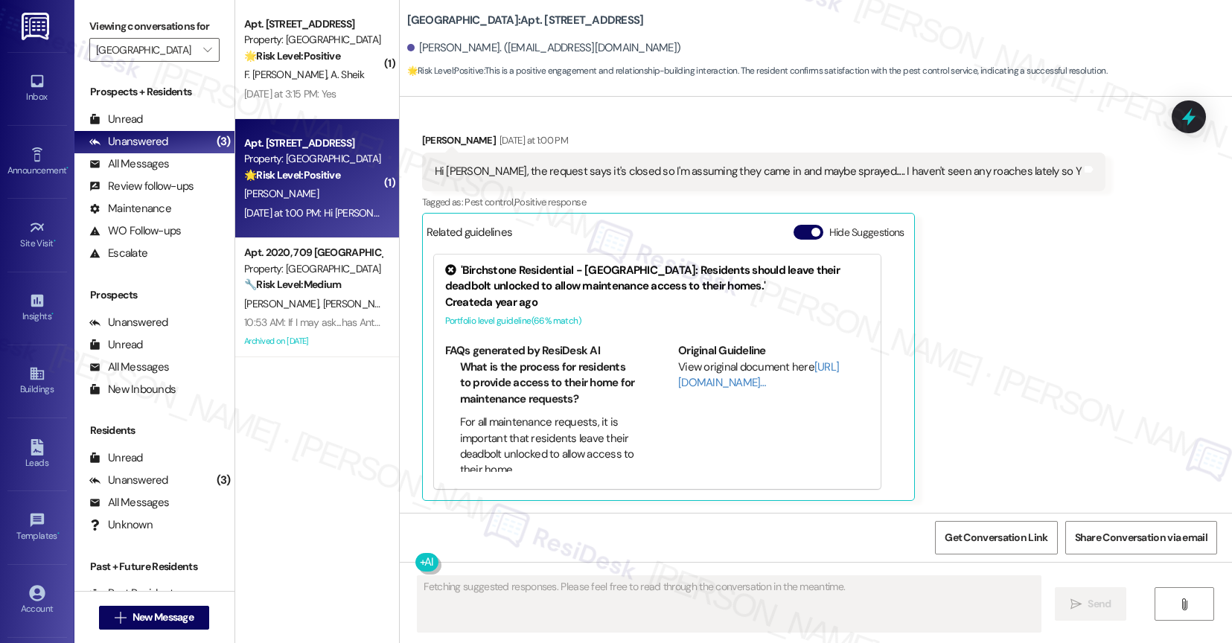
scroll to position [4025, 0]
click at [804, 237] on button "Hide Suggestions" at bounding box center [809, 233] width 30 height 15
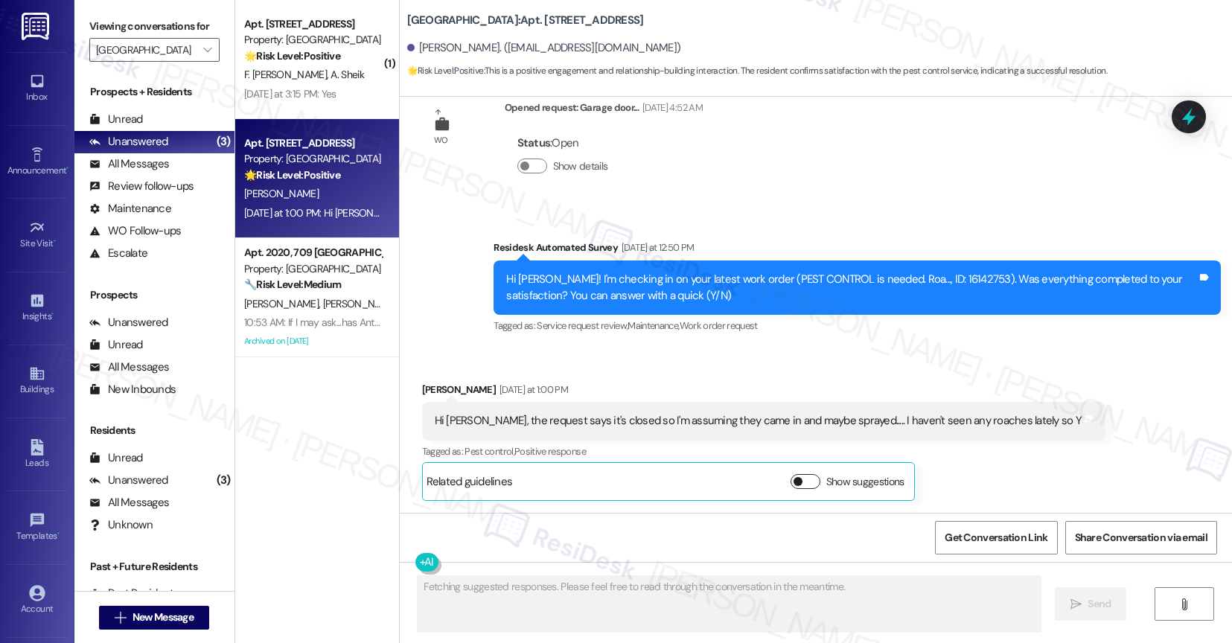
scroll to position [3777, 0]
click at [636, 363] on div "Received via SMS Rhonda Austin Yesterday at 1:00 PM Hi Sarah, the request says …" at bounding box center [816, 430] width 833 height 164
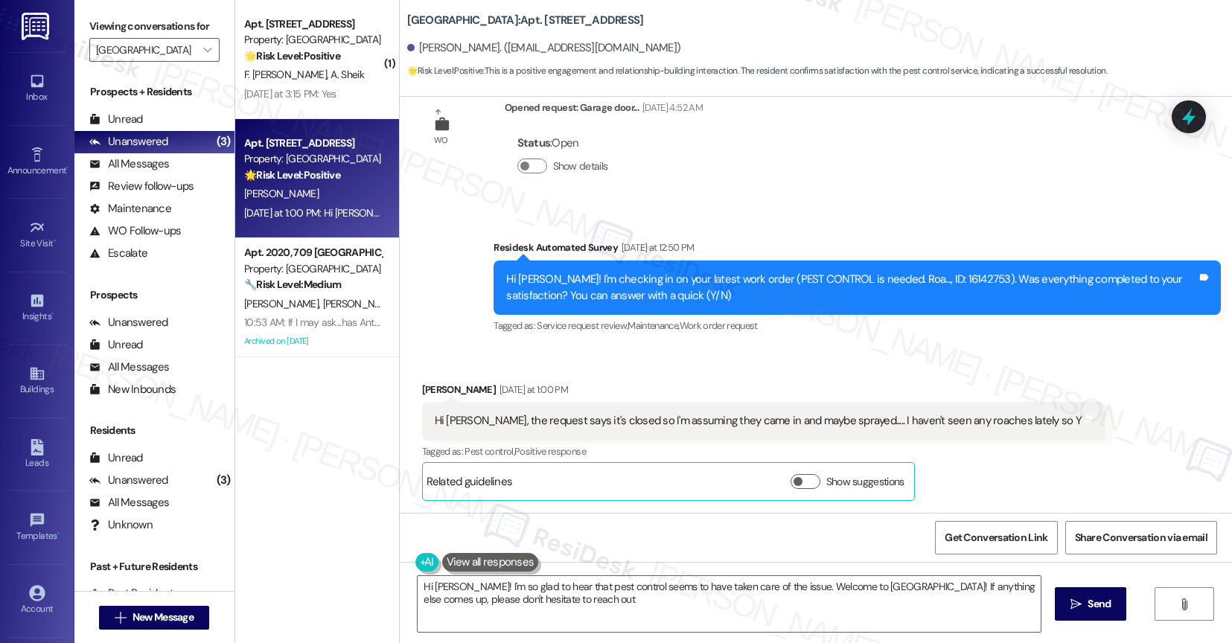
type textarea "Hi Rhonda! I'm so glad to hear that pest control seems to have taken care of th…"
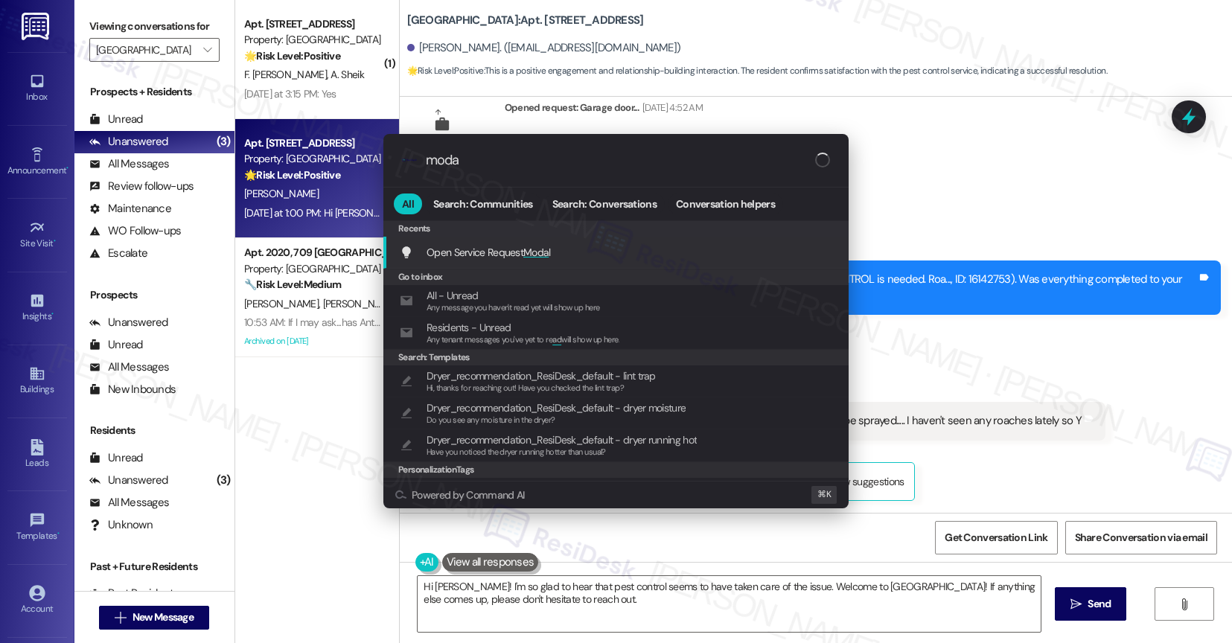
type input "modal"
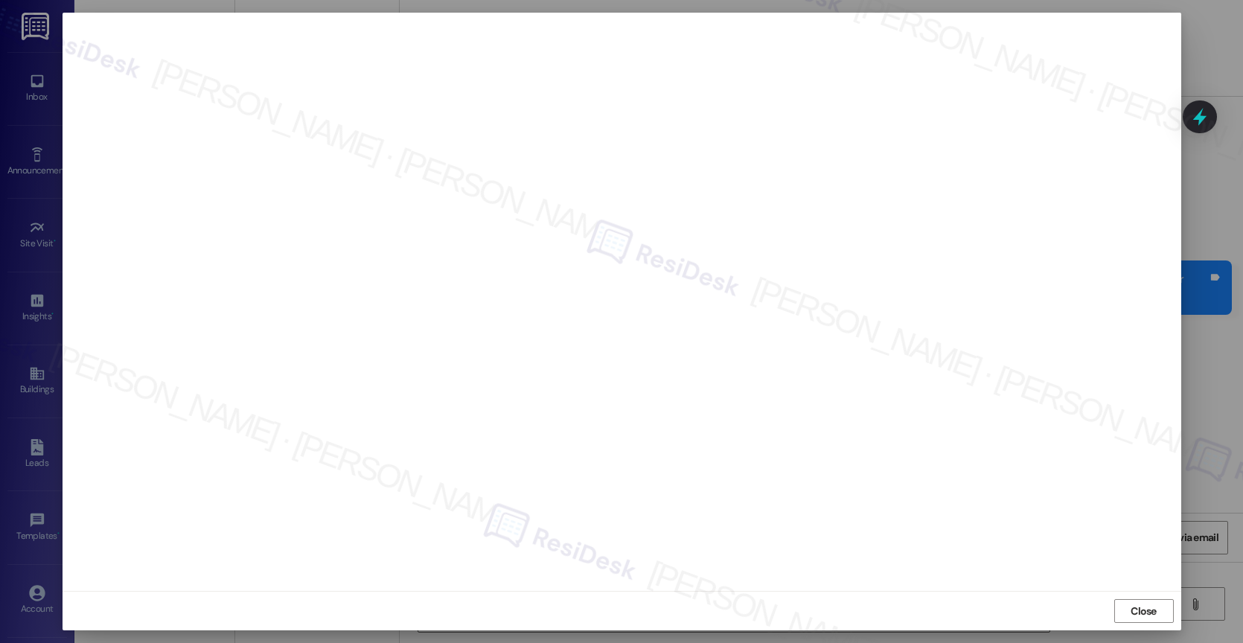
drag, startPoint x: 1152, startPoint y: 613, endPoint x: 979, endPoint y: 540, distance: 188.5
click at [1152, 613] on span "Close" at bounding box center [1144, 612] width 26 height 16
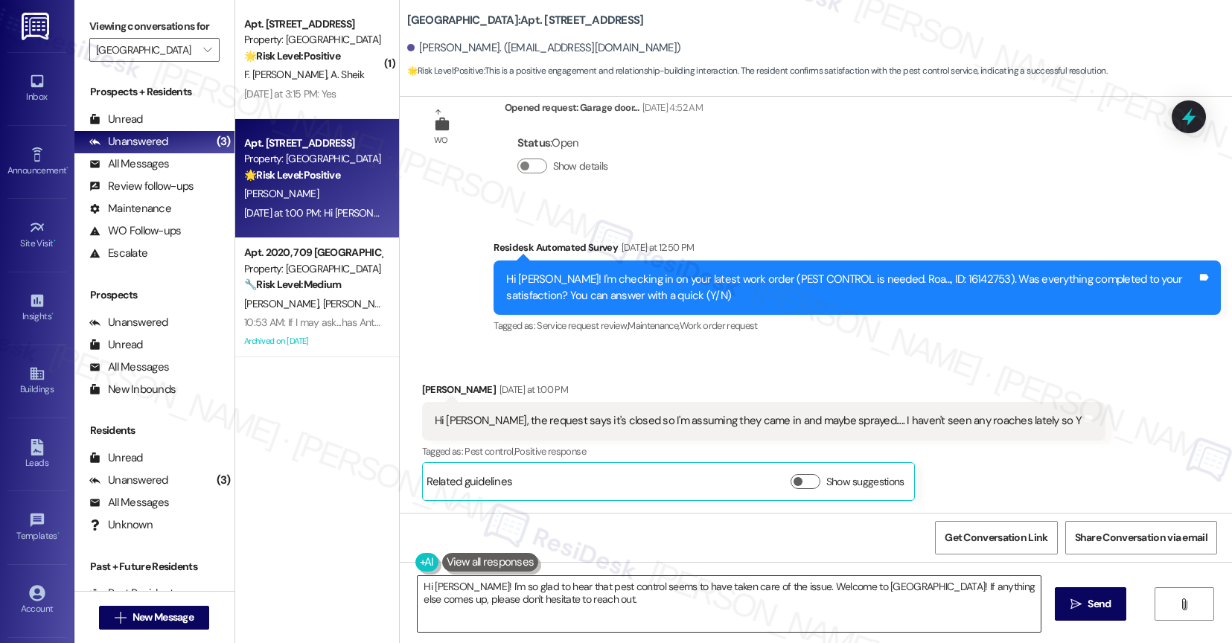
click at [613, 601] on textarea "Hi Rhonda! I'm so glad to hear that pest control seems to have taken care of th…" at bounding box center [729, 604] width 623 height 56
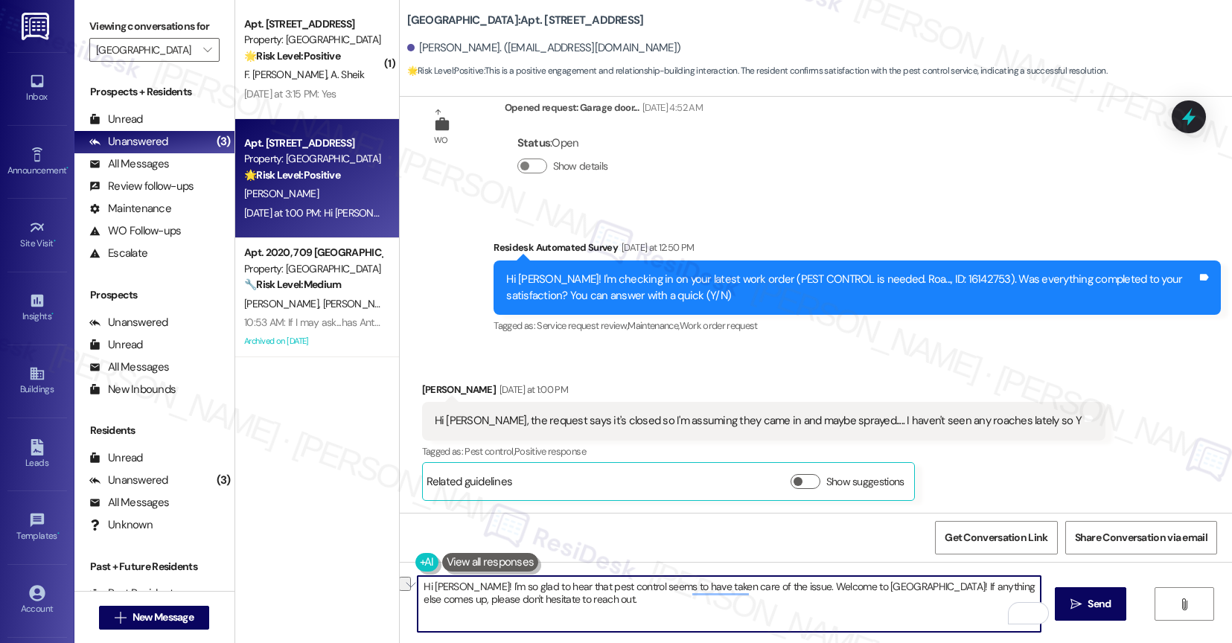
drag, startPoint x: 825, startPoint y: 588, endPoint x: 934, endPoint y: 584, distance: 109.5
click at [934, 584] on textarea "Hi Rhonda! I'm so glad to hear that pest control seems to have taken care of th…" at bounding box center [729, 604] width 623 height 56
click at [471, 597] on textarea "Hi Rhonda! I'm so glad to hear that pest control seems to have taken care of th…" at bounding box center [729, 604] width 623 height 56
drag, startPoint x: 433, startPoint y: 603, endPoint x: 549, endPoint y: 599, distance: 115.4
click at [549, 599] on textarea "Hi Rhonda! I'm so glad to hear that pest control seems to have taken care of th…" at bounding box center [729, 604] width 623 height 56
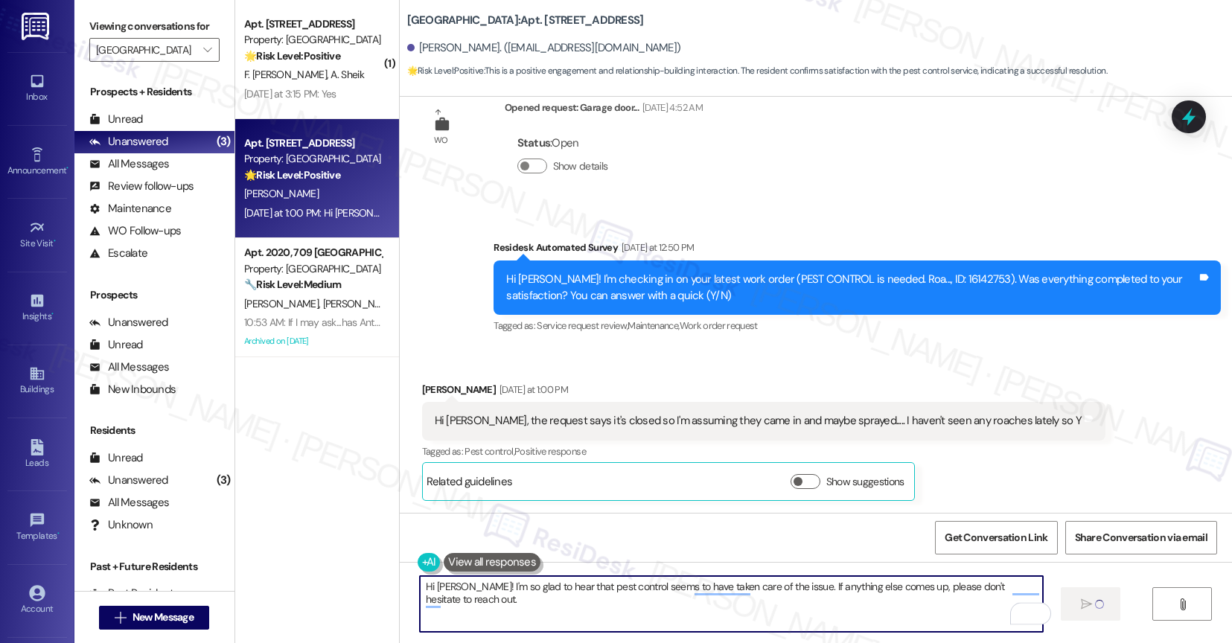
type textarea "Hi Rhonda! I'm so glad to hear that pest control seems to have taken care of th…"
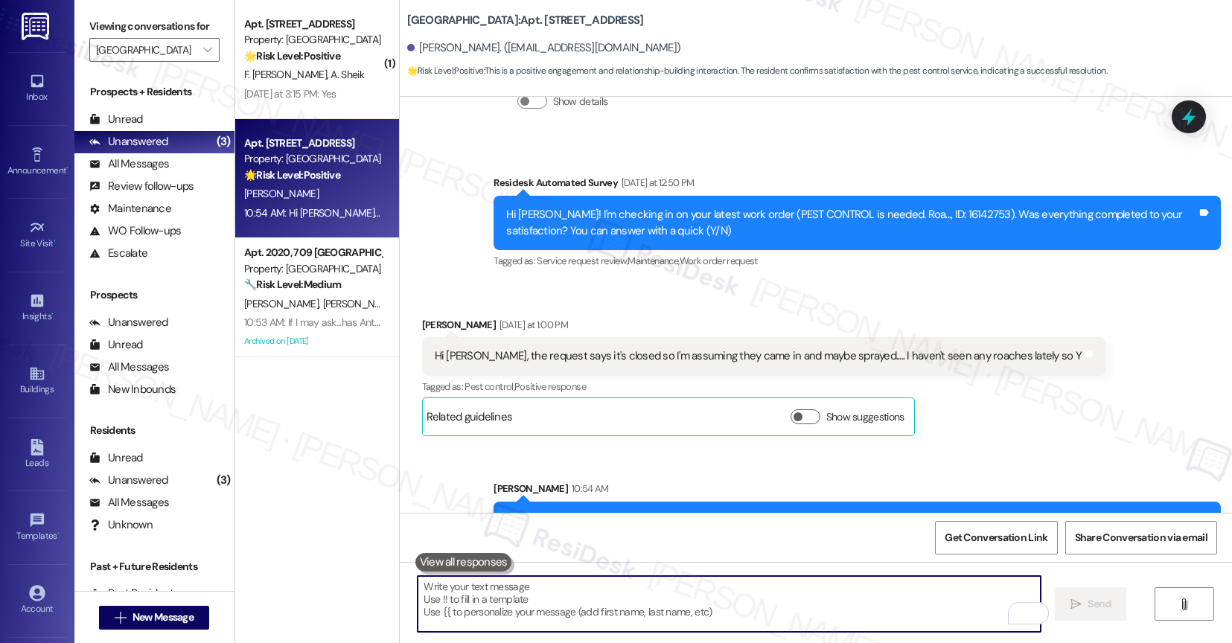
scroll to position [3881, 0]
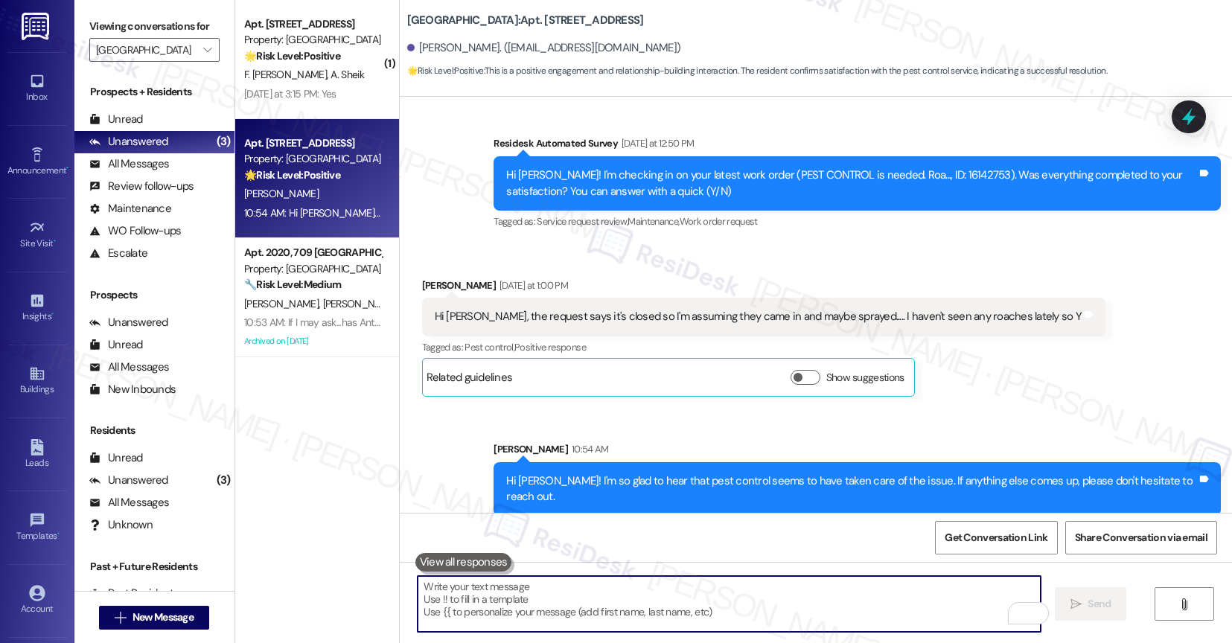
click at [514, 613] on textarea "To enrich screen reader interactions, please activate Accessibility in Grammarl…" at bounding box center [729, 604] width 623 height 56
paste textarea "I also want to take this chance to ask you...Has {{property}} lived up to your …"
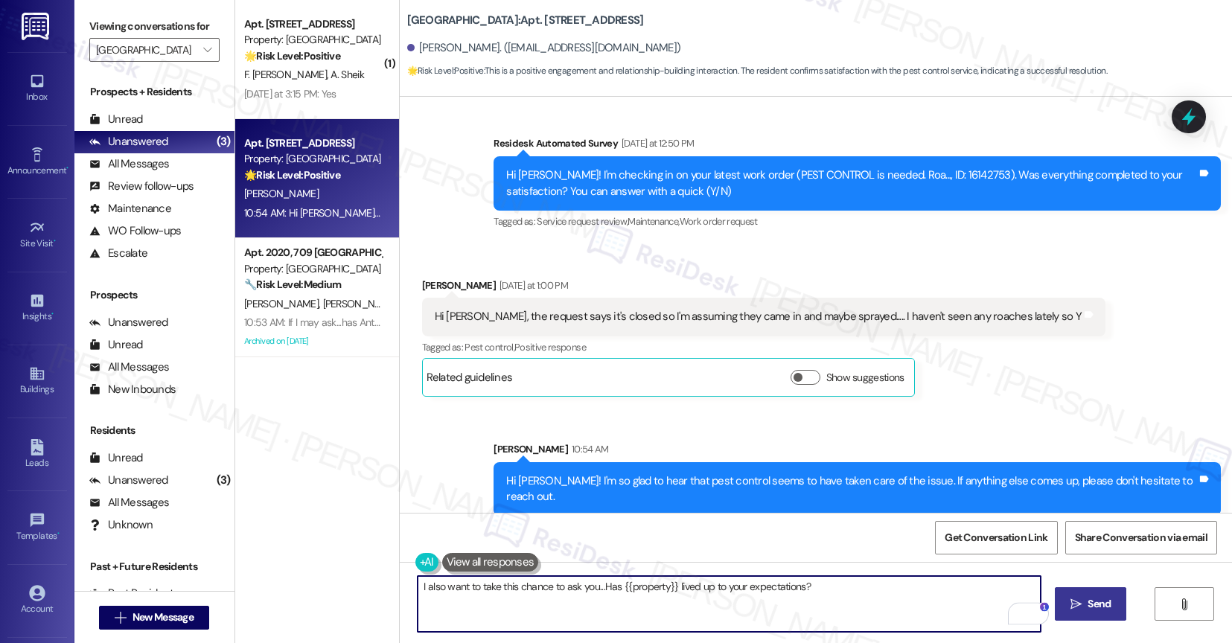
type textarea "I also want to take this chance to ask you...Has {{property}} lived up to your …"
click at [1090, 607] on span " Send" at bounding box center [1091, 604] width 47 height 16
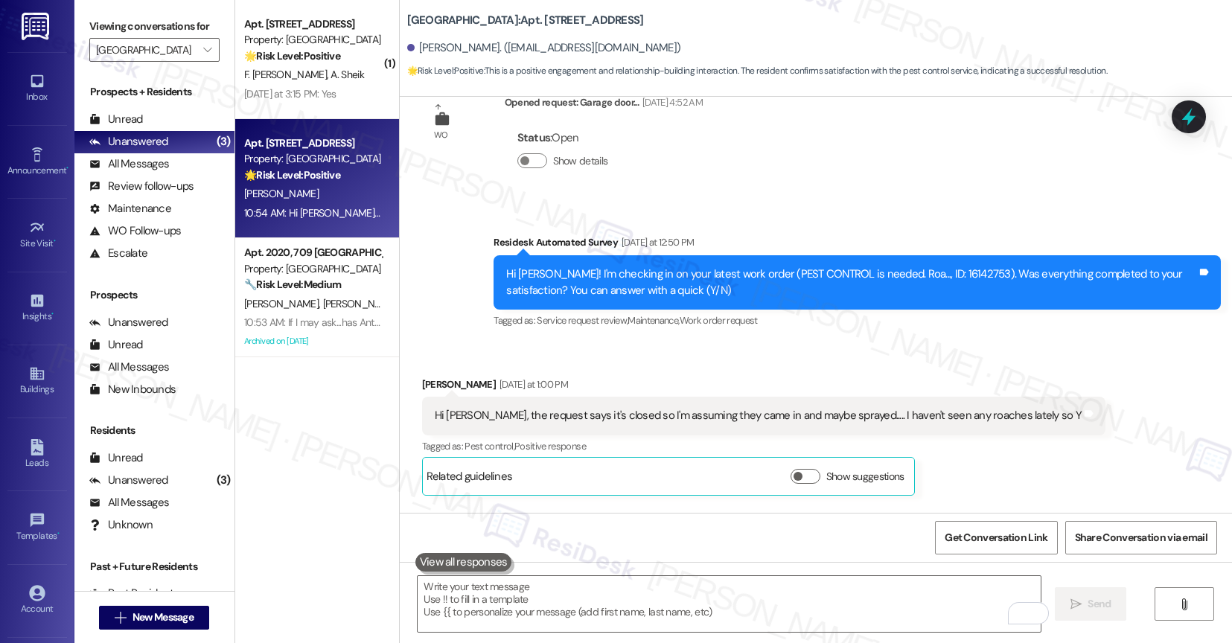
scroll to position [3776, 0]
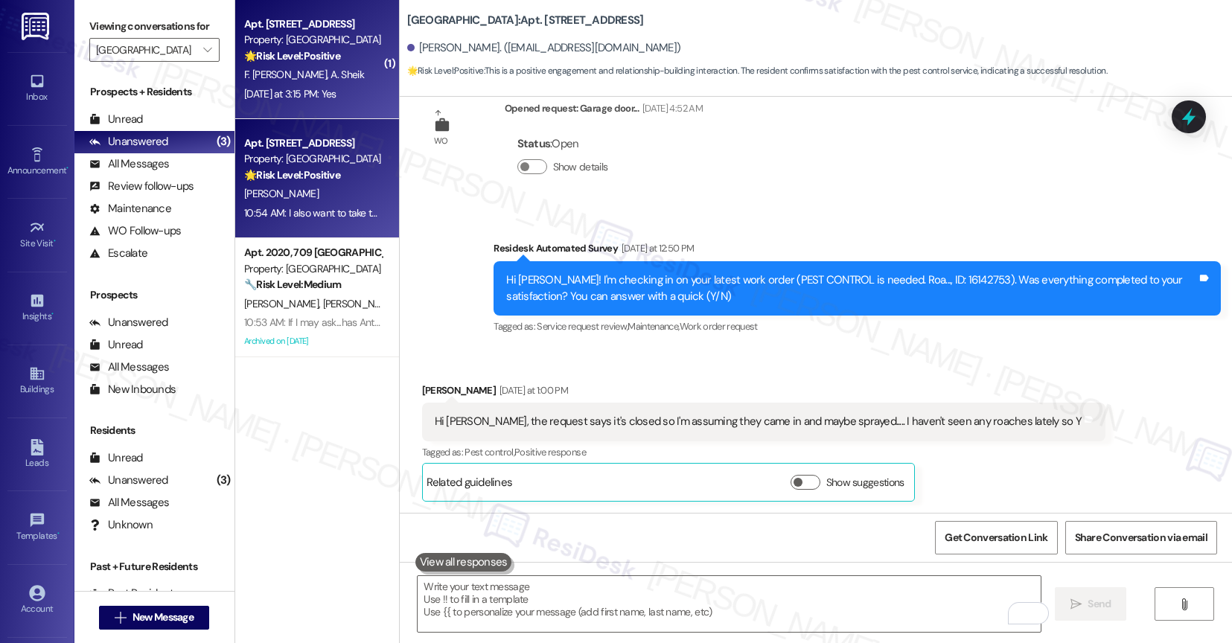
click at [326, 54] on strong "🌟 Risk Level: Positive" at bounding box center [292, 55] width 96 height 13
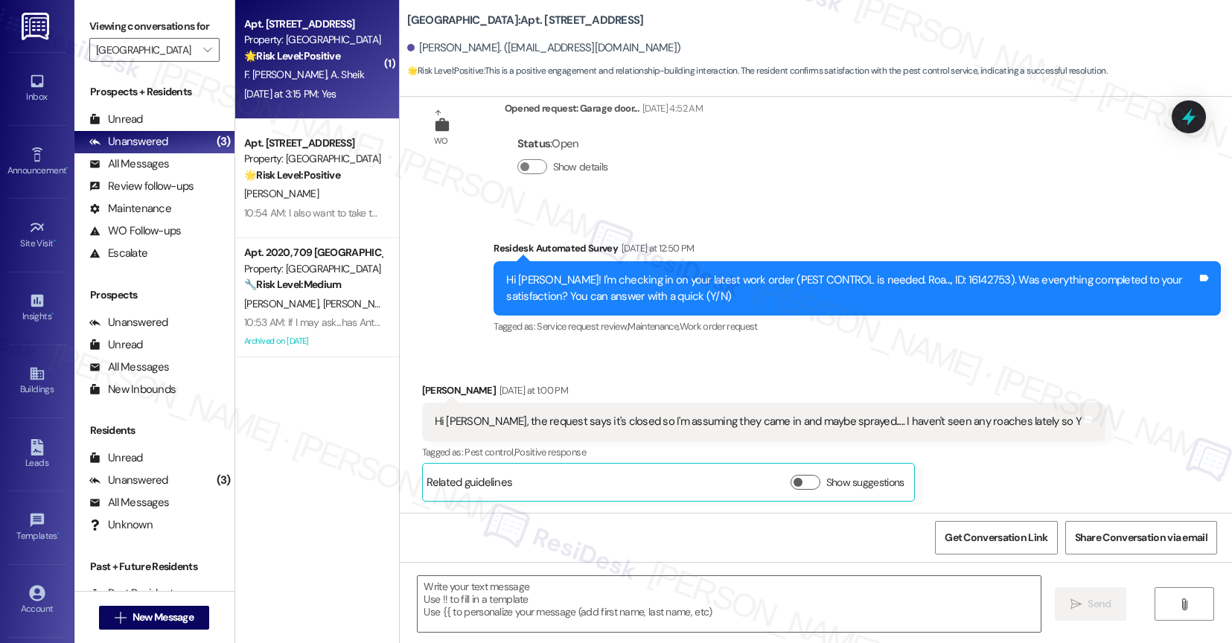
type textarea "Fetching suggested responses. Please feel free to read through the conversation…"
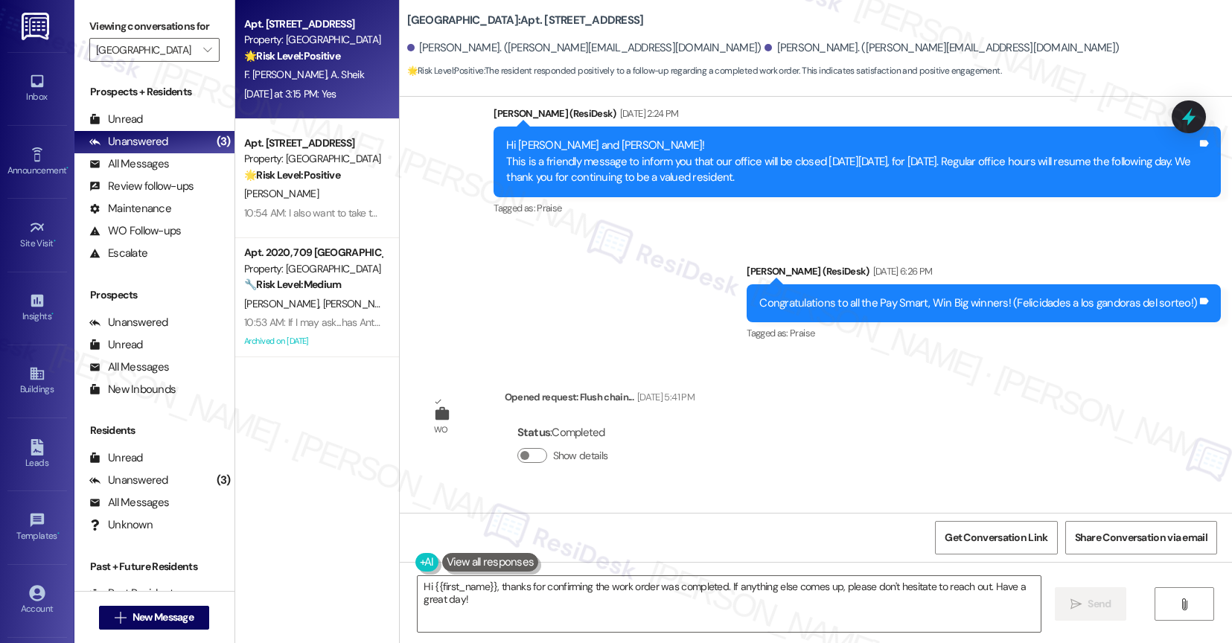
scroll to position [3241, 0]
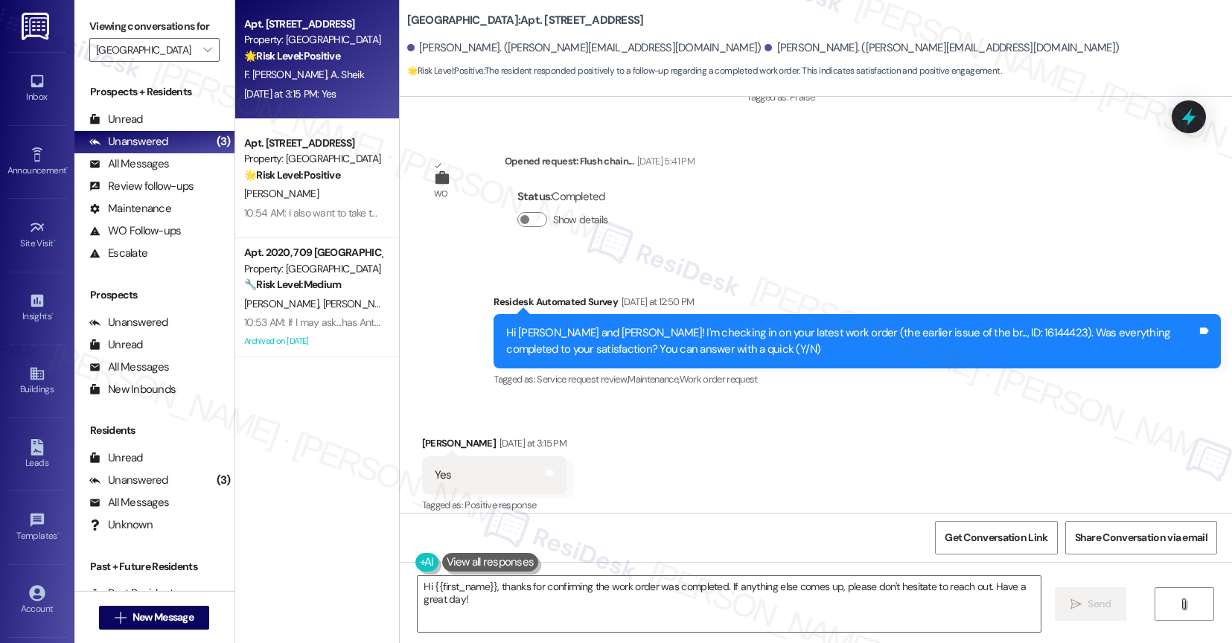
click at [614, 482] on div "Received via SMS Ahmed Sheik Yesterday at 3:15 PM Yes Tags and notes Tagged as:…" at bounding box center [816, 465] width 833 height 126
click at [508, 621] on textarea "Hi {{first_name}}, thanks for confirming the work order was completed. If anyth…" at bounding box center [729, 604] width 623 height 56
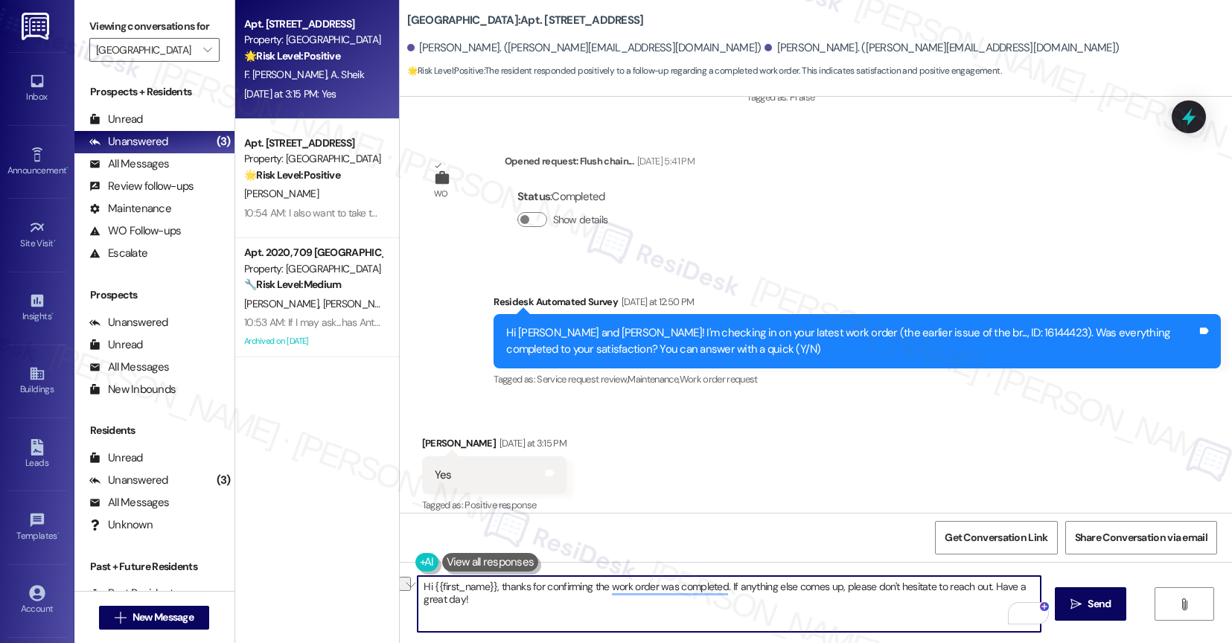
drag, startPoint x: 487, startPoint y: 584, endPoint x: 473, endPoint y: 582, distance: 14.3
click at [426, 580] on textarea "Hi {{first_name}}, thanks for confirming the work order was completed. If anyth…" at bounding box center [729, 604] width 623 height 56
type textarea "Hi, thanks for confirming the work order was completed. If anything else comes …"
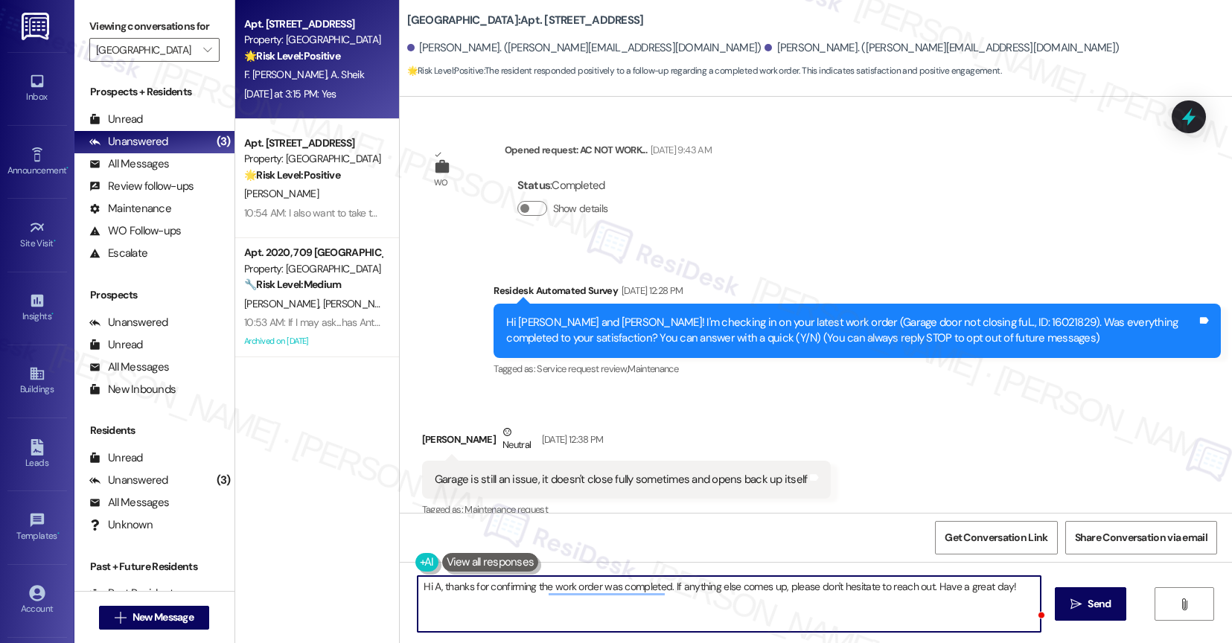
scroll to position [3241, 0]
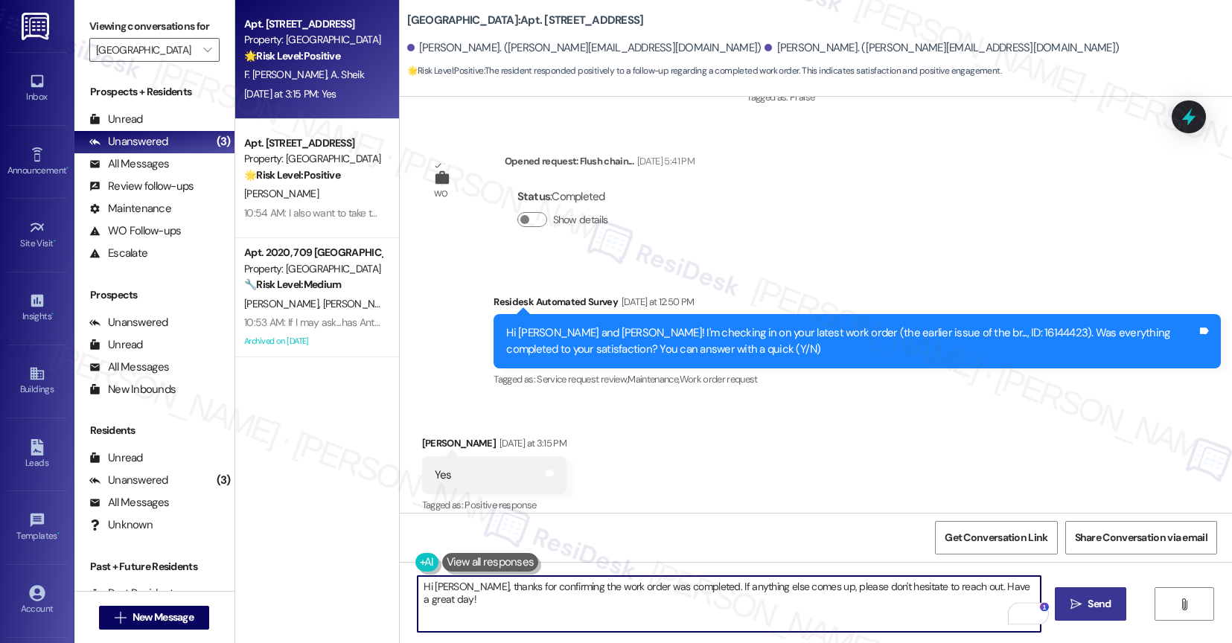
type textarea "Hi Ahmed, thanks for confirming the work order was completed. If anything else …"
click at [1094, 613] on button " Send" at bounding box center [1091, 603] width 72 height 33
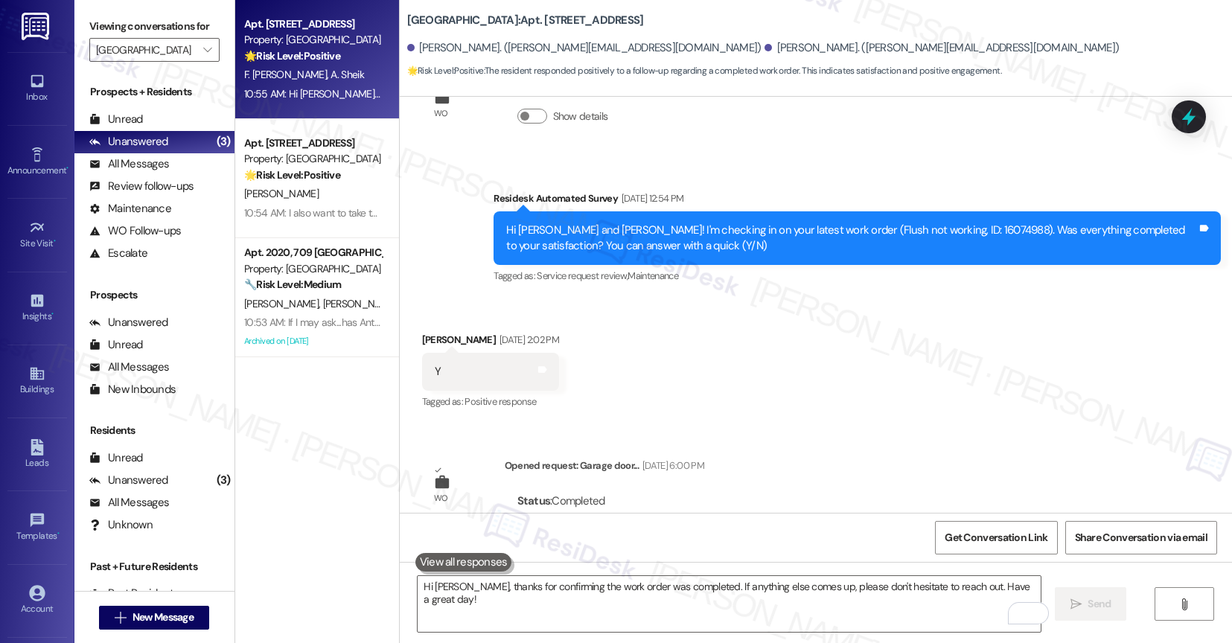
scroll to position [2468, 0]
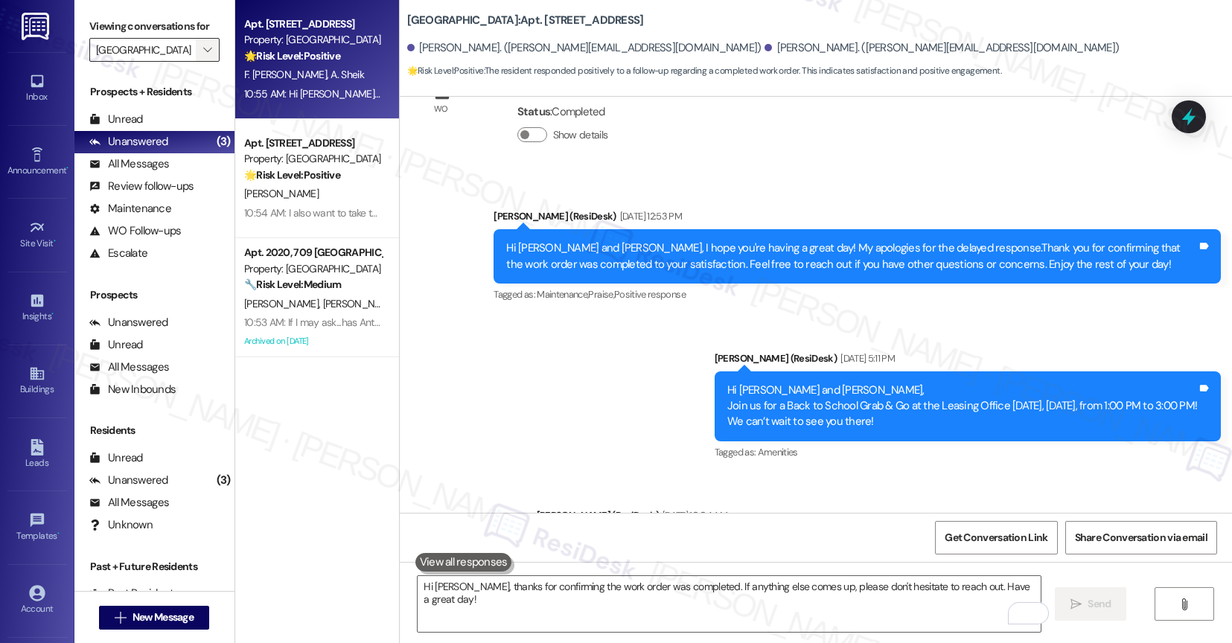
click at [200, 59] on span "" at bounding box center [207, 50] width 14 height 24
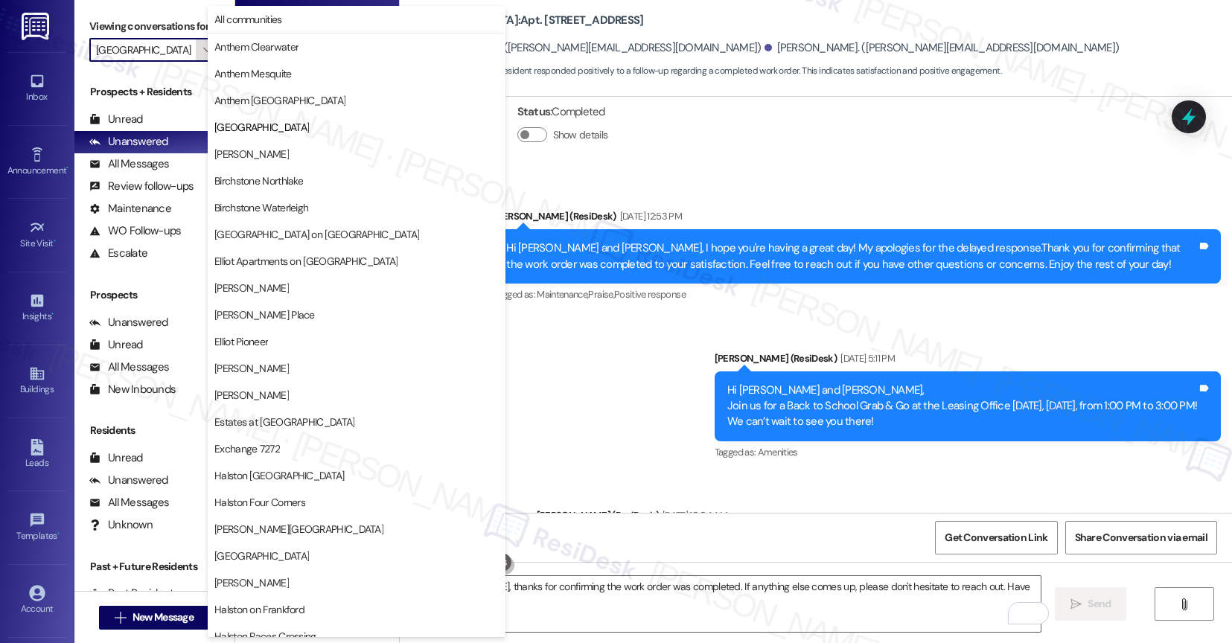
scroll to position [0, 4]
click at [264, 152] on span "[PERSON_NAME]" at bounding box center [356, 154] width 284 height 15
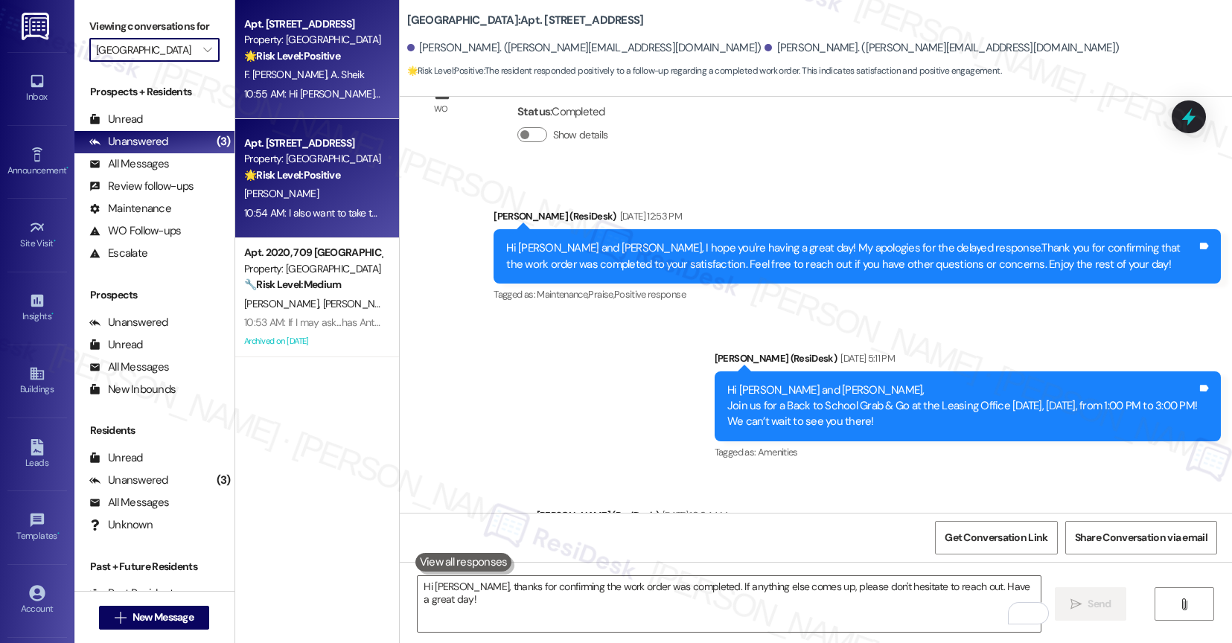
type input "[PERSON_NAME]"
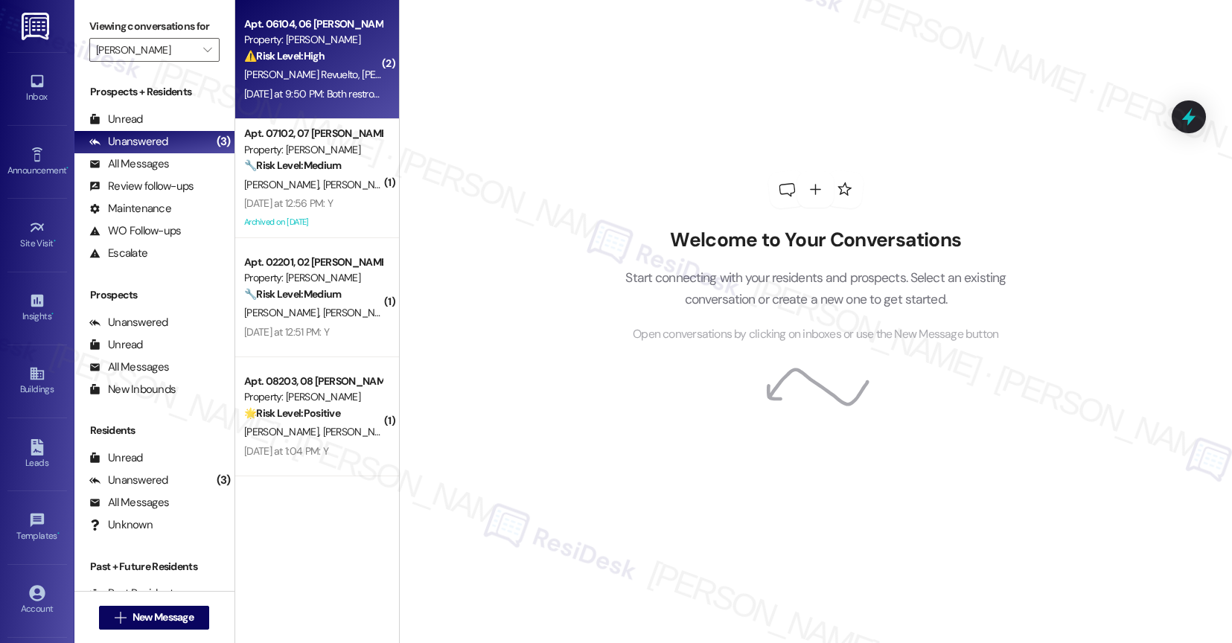
click at [362, 80] on span "Y. Mendoza Cruz" at bounding box center [437, 74] width 151 height 13
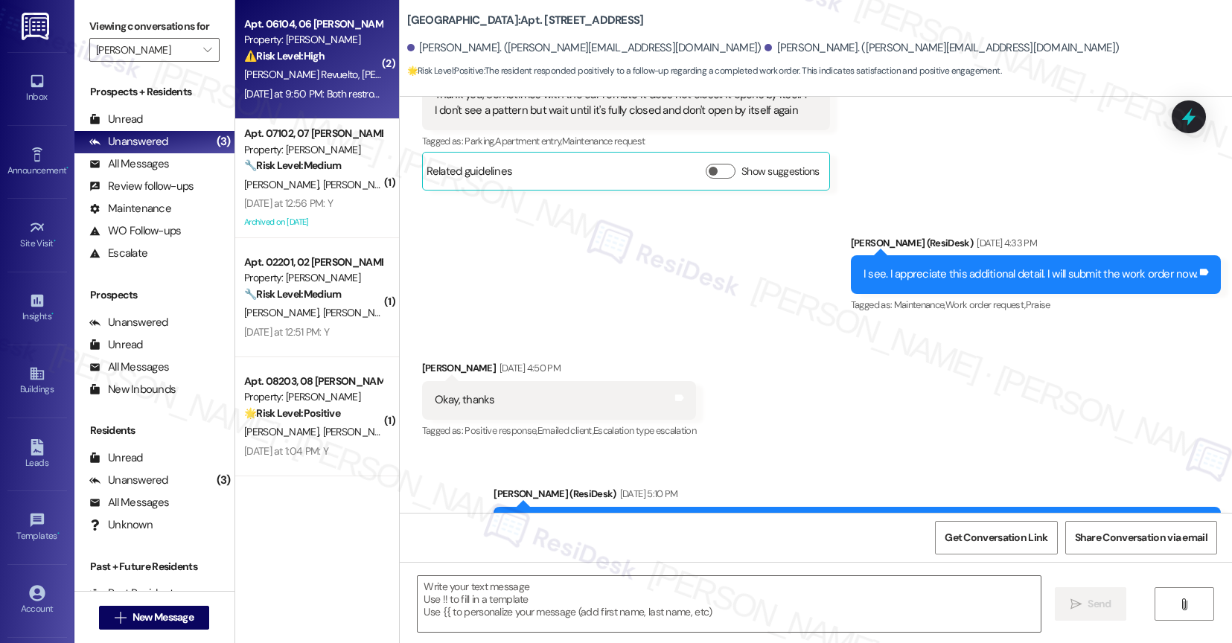
scroll to position [1494, 0]
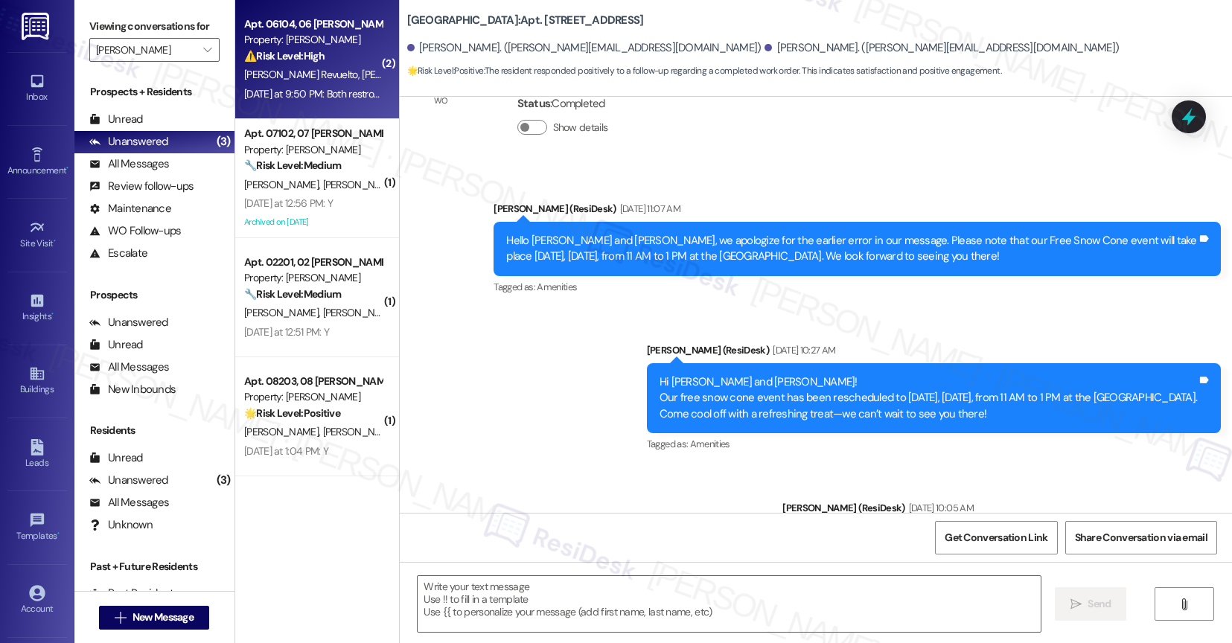
type textarea "Fetching suggested responses. Please feel free to read through the conversation…"
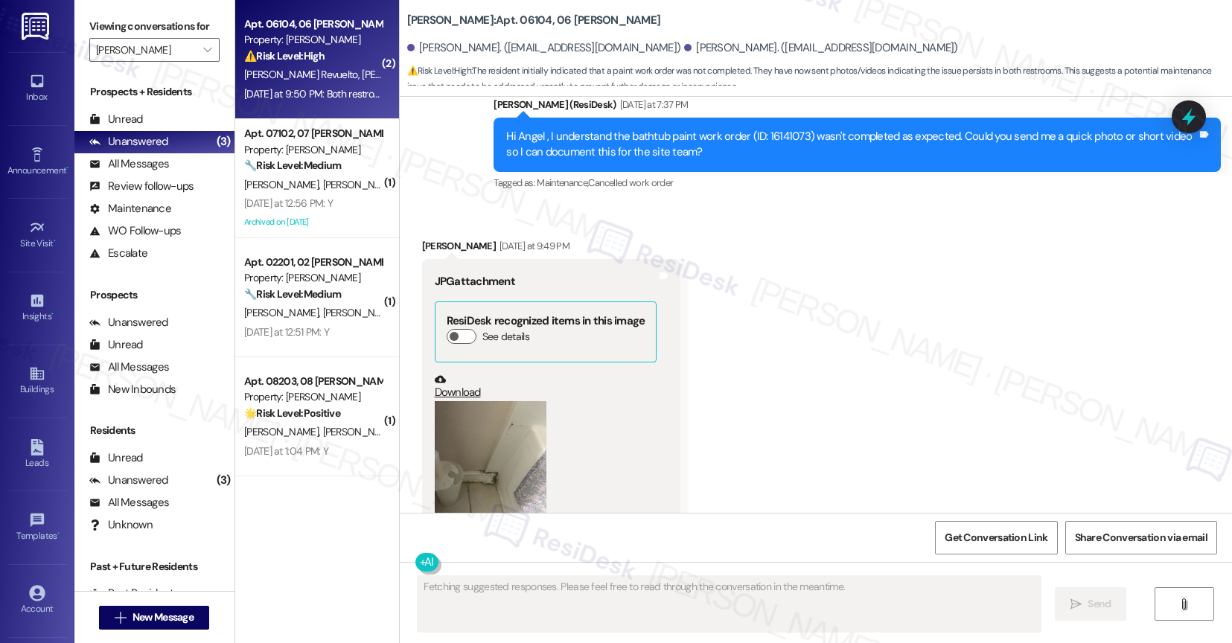
click at [735, 334] on div "Received via SMS Angel Nieto Revuelto Yesterday at 9:49 PM JPG attachment ResiD…" at bounding box center [816, 451] width 833 height 493
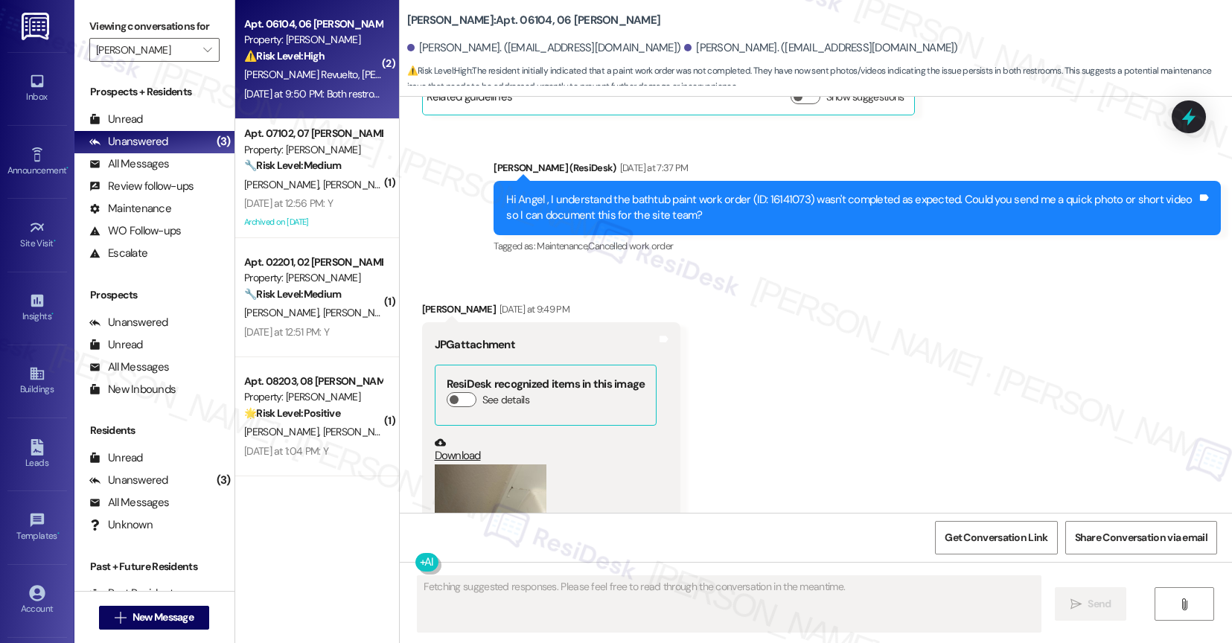
scroll to position [6263, 0]
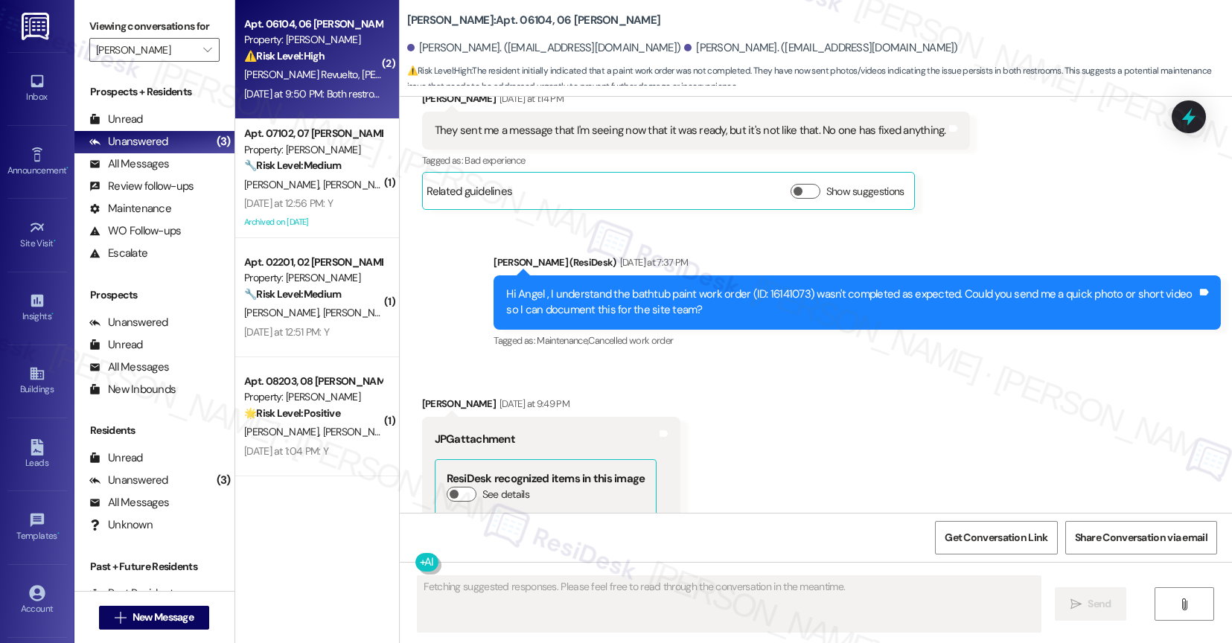
click at [736, 409] on div "Received via SMS Angel Nieto Revuelto Yesterday at 9:49 PM JPG attachment ResiD…" at bounding box center [816, 609] width 833 height 493
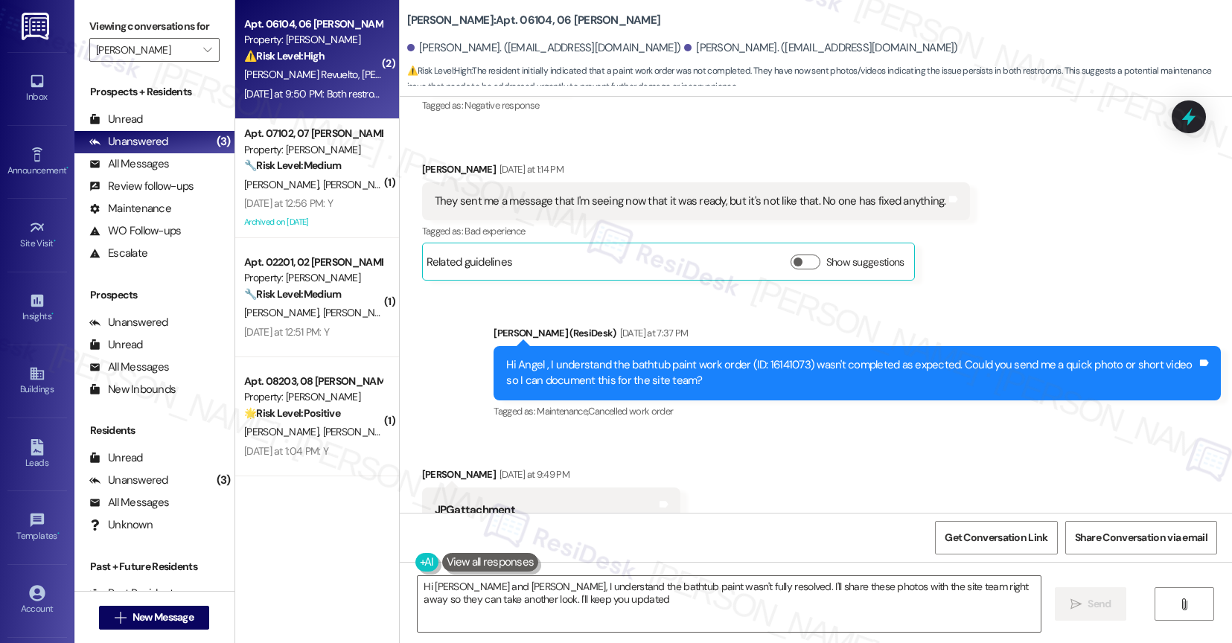
type textarea "Hi Angel and Yudith, I understand the bathtub paint wasn't fully resolved. I'll…"
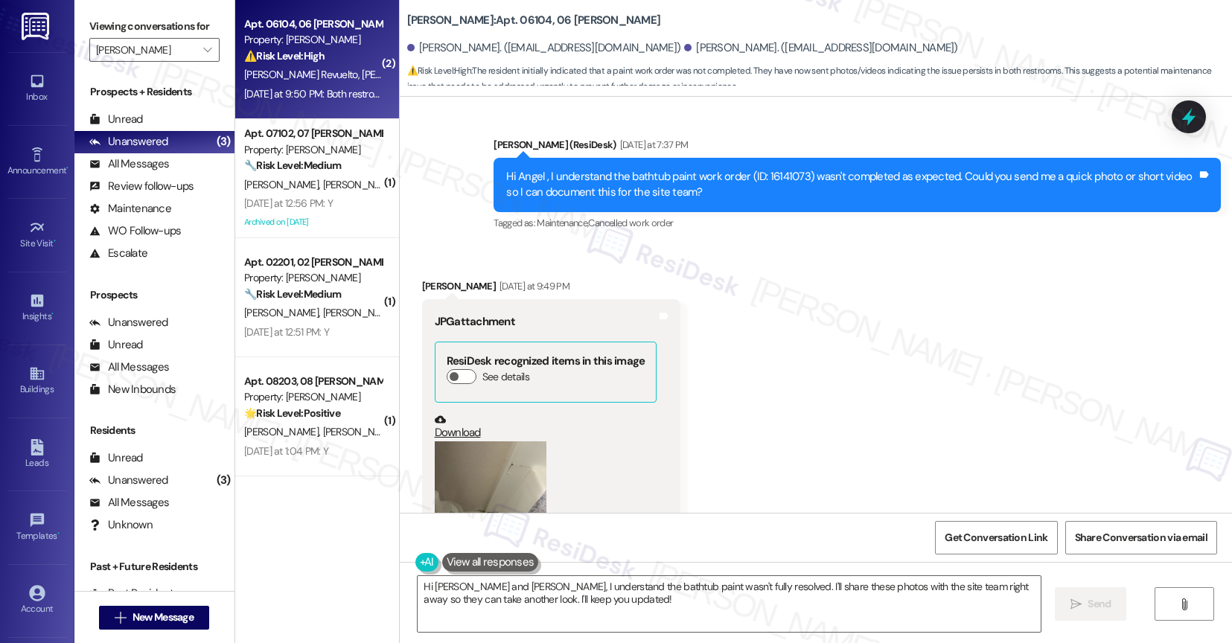
scroll to position [6539, 0]
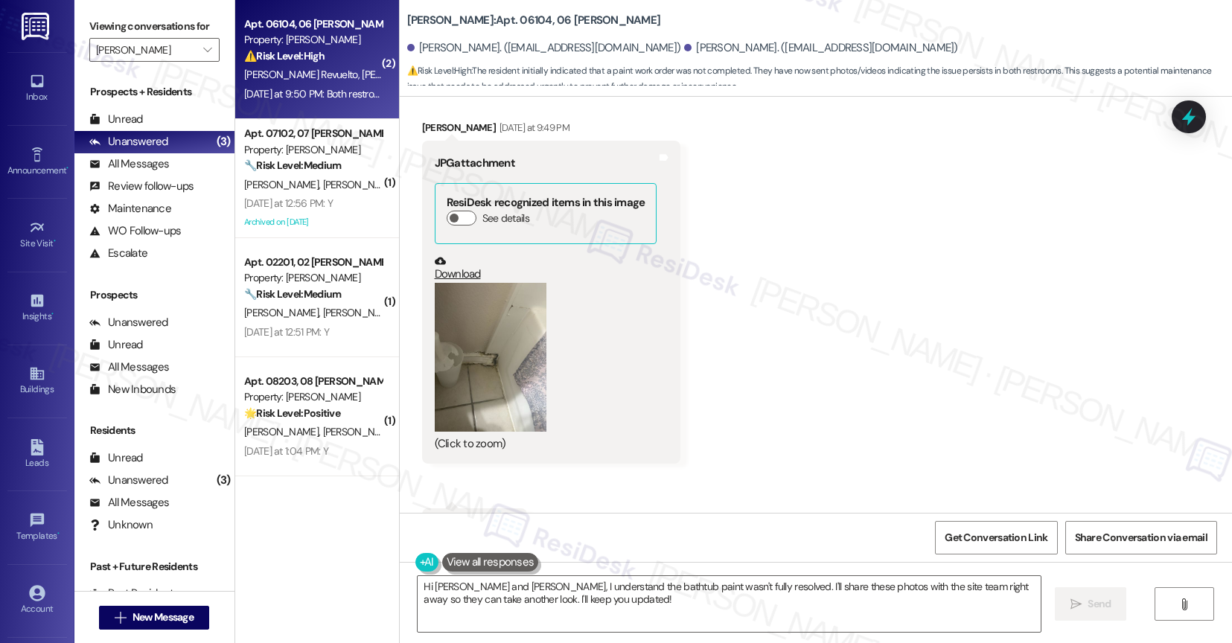
click at [491, 308] on button "Zoom image" at bounding box center [491, 357] width 112 height 149
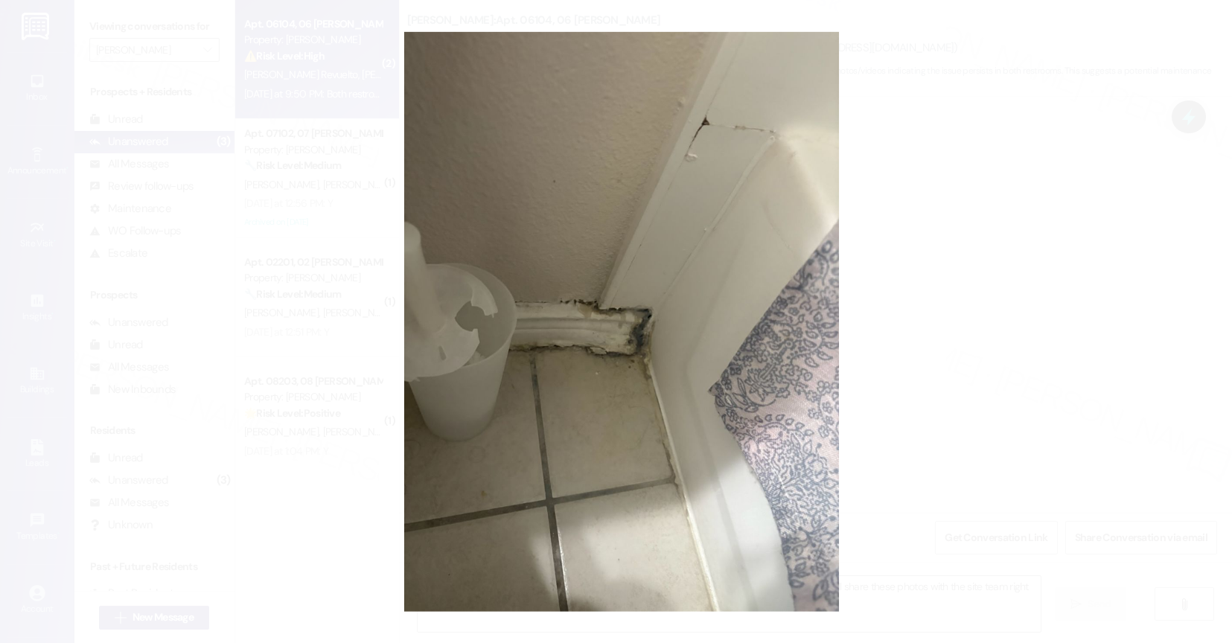
click at [712, 471] on button "Unzoom image" at bounding box center [616, 321] width 1232 height 643
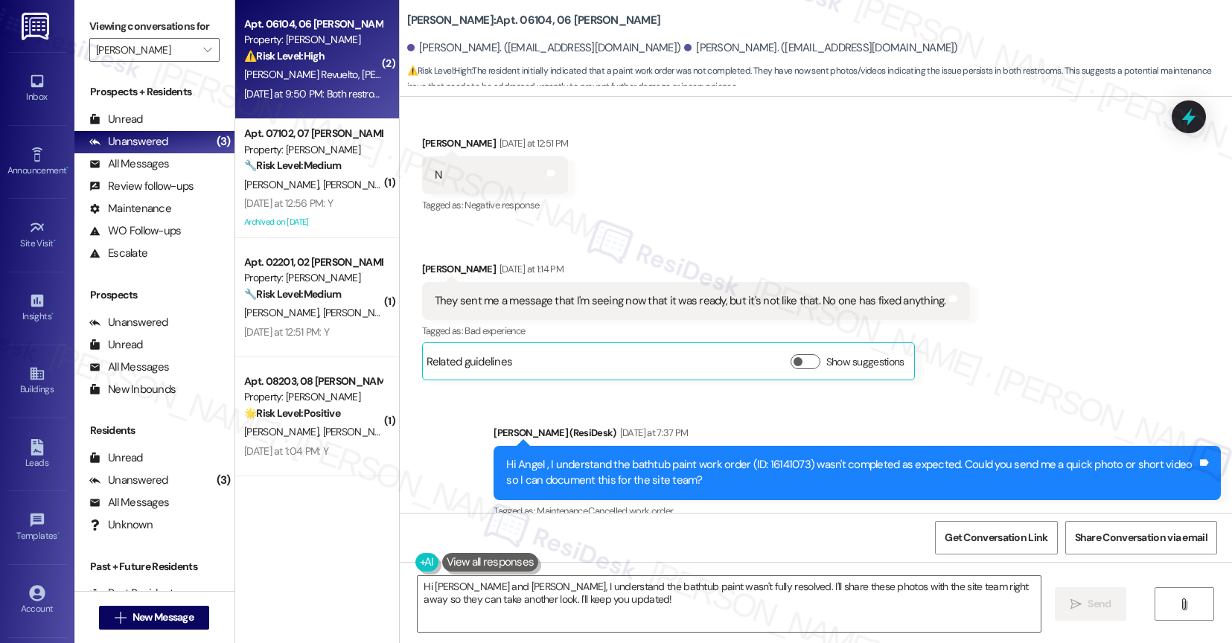
scroll to position [5938, 0]
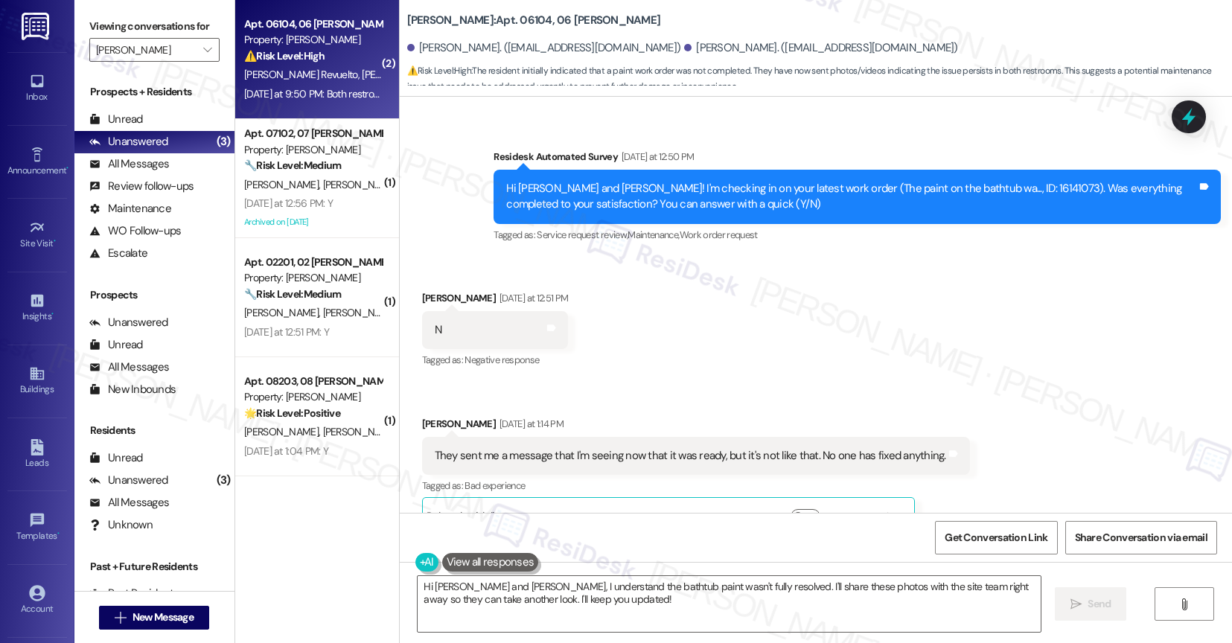
click at [748, 304] on div "Received via SMS Angel Nieto Revuelto Yesterday at 12:51 PM N Tags and notes Ta…" at bounding box center [816, 402] width 833 height 290
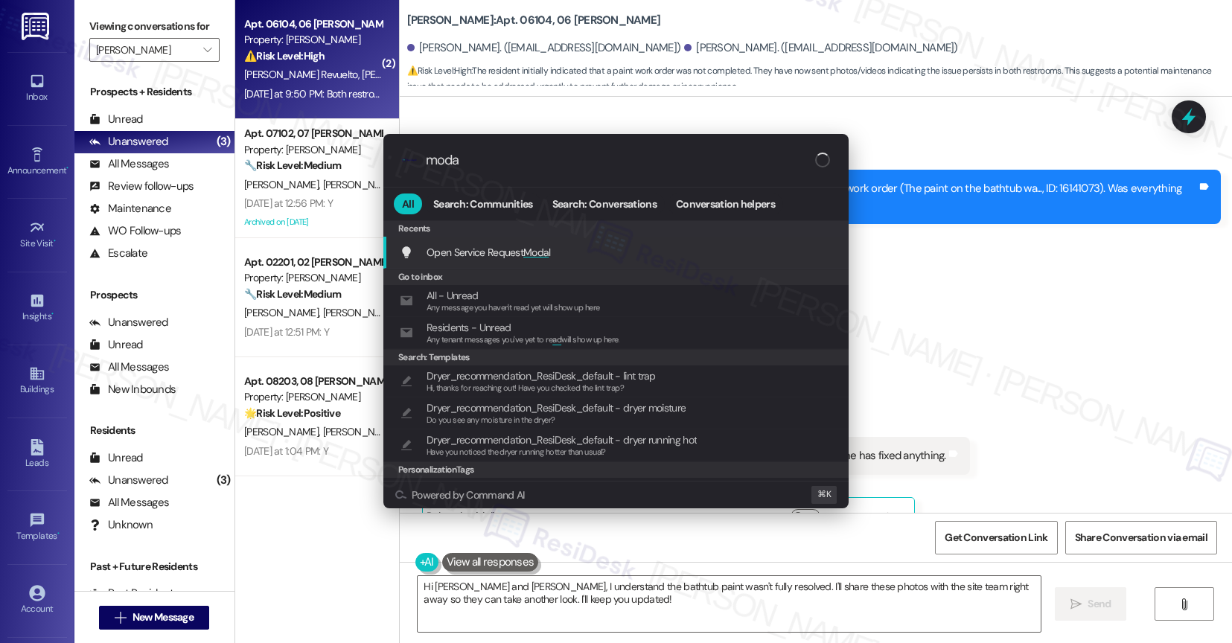
type input "modal"
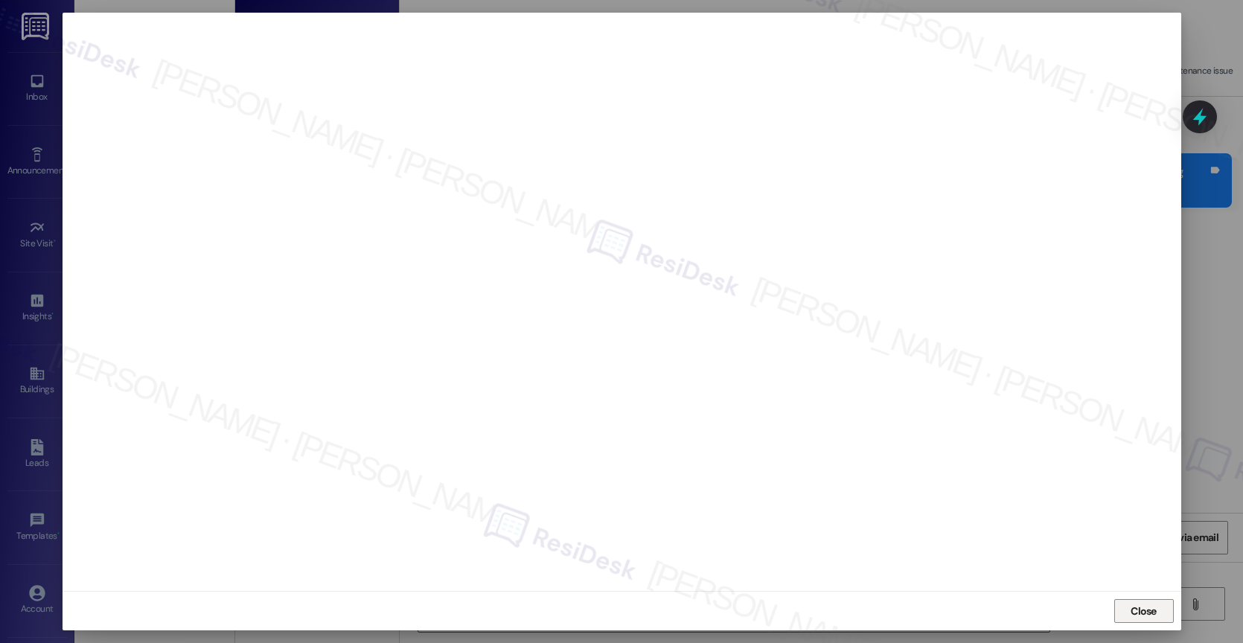
click at [1153, 602] on span "Close" at bounding box center [1144, 611] width 32 height 22
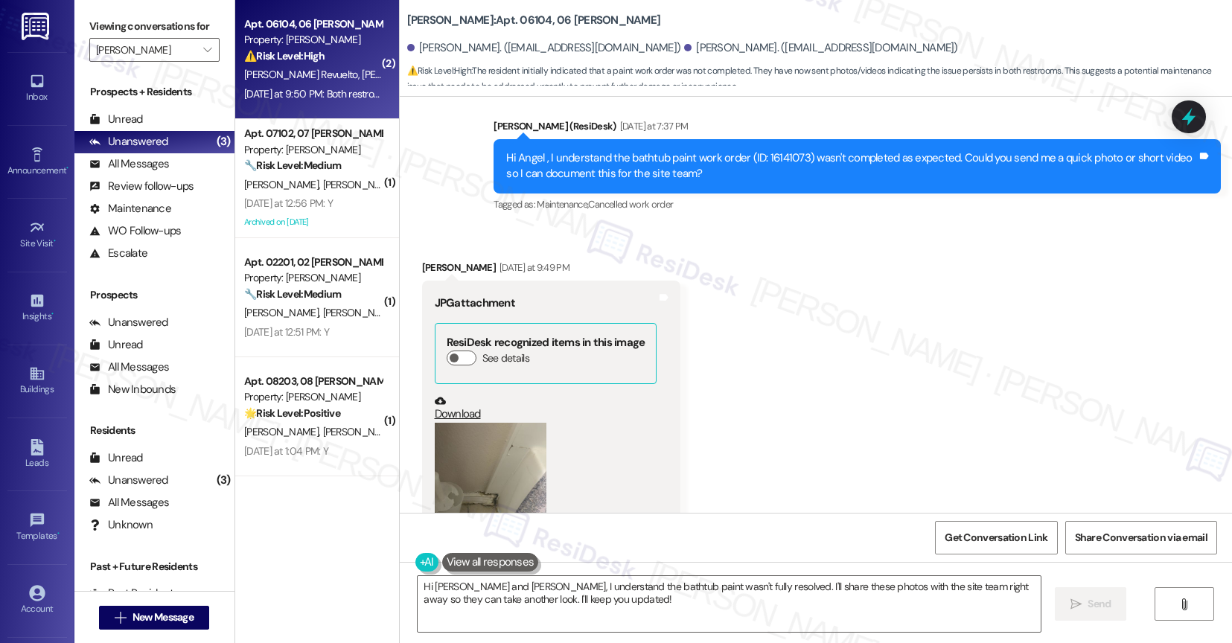
scroll to position [6372, 0]
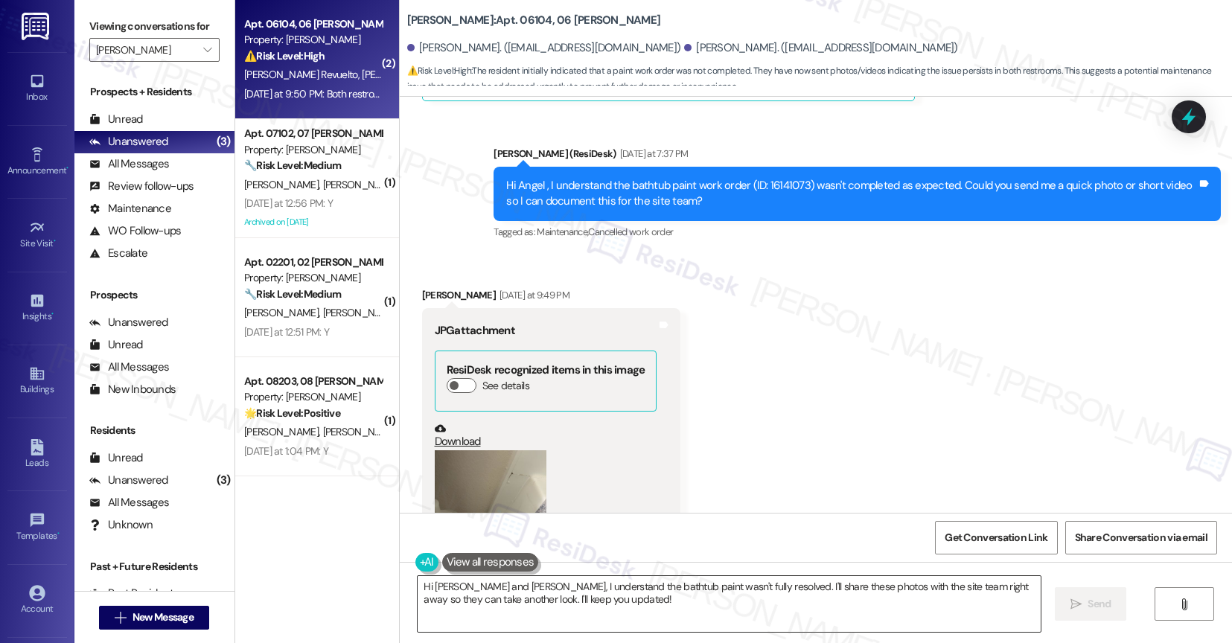
click at [490, 619] on textarea "Hi Angel and Yudith, I understand the bathtub paint wasn't fully resolved. I'll…" at bounding box center [729, 604] width 623 height 56
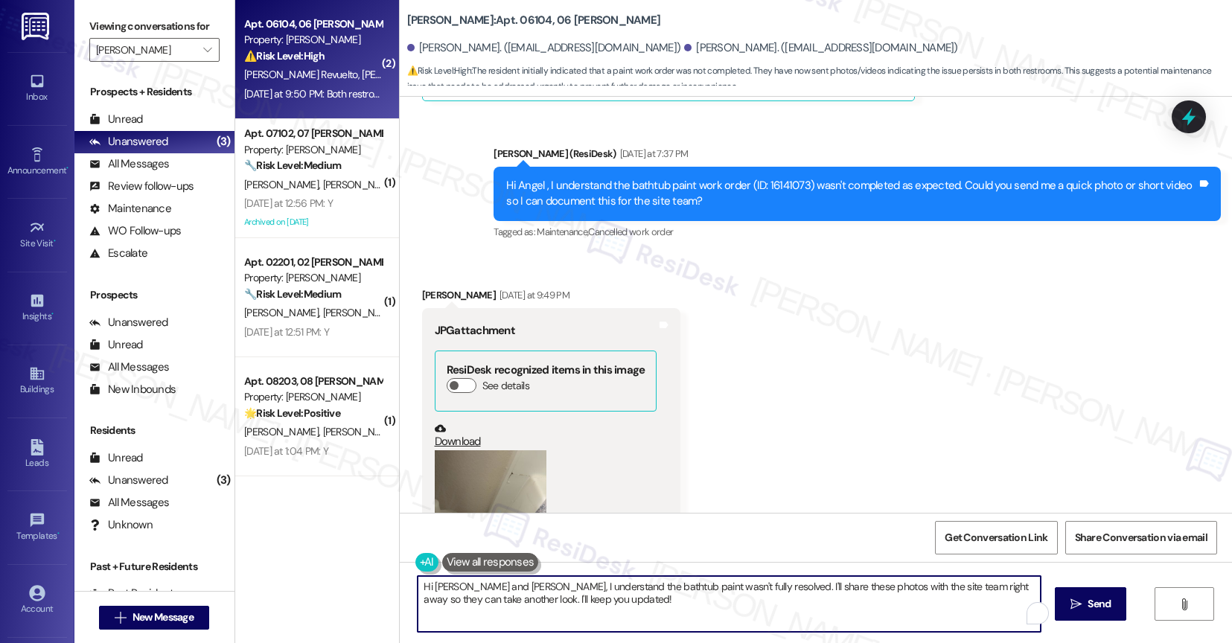
click at [490, 619] on textarea "Hi Angel and Yudith, I understand the bathtub paint wasn't fully resolved. I'll…" at bounding box center [729, 604] width 623 height 56
paste textarea "we do not resurface occupied you can pay for it and we will schedule it"
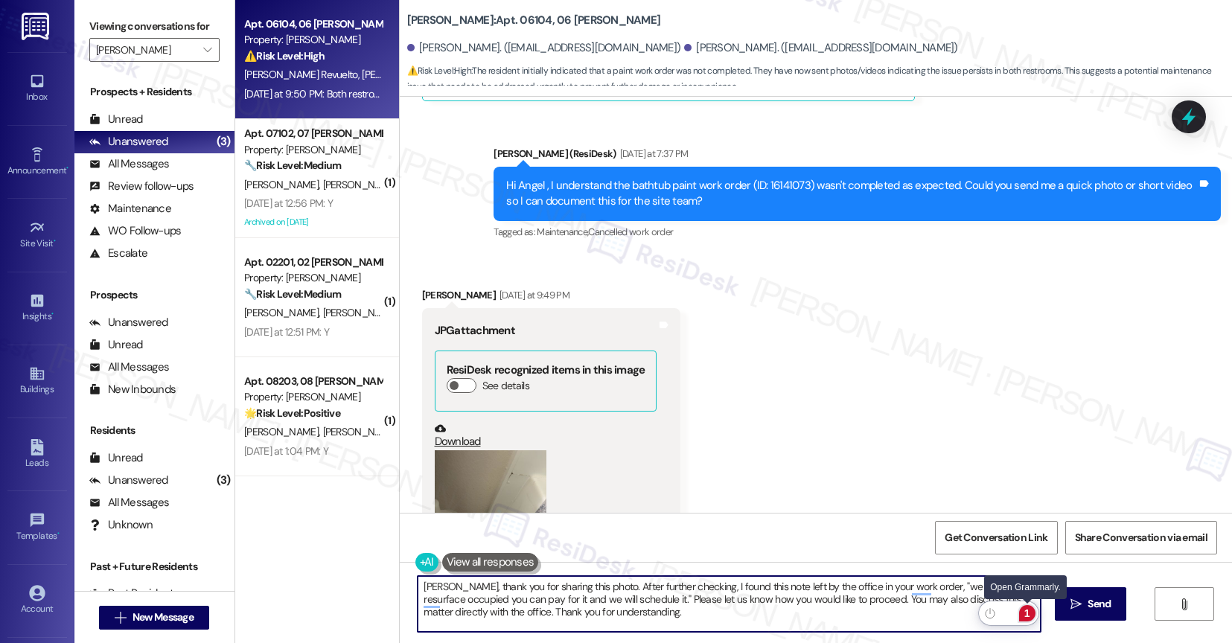
click at [1030, 610] on div "1" at bounding box center [1027, 613] width 16 height 16
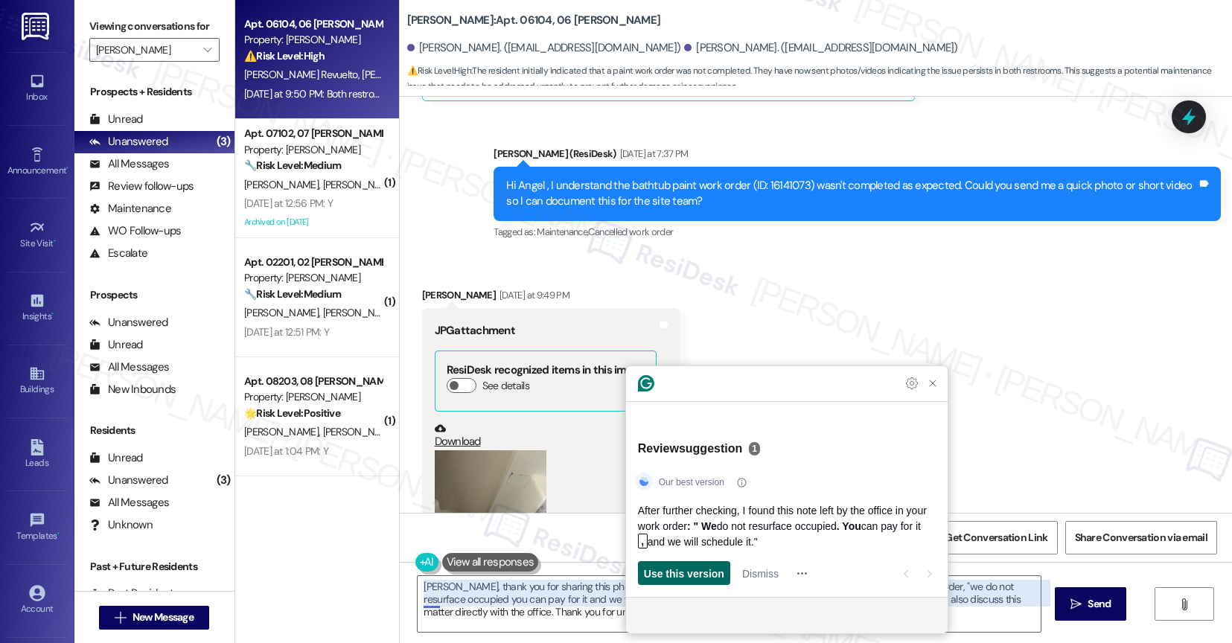
click at [694, 571] on span "Use this version" at bounding box center [684, 574] width 80 height 16
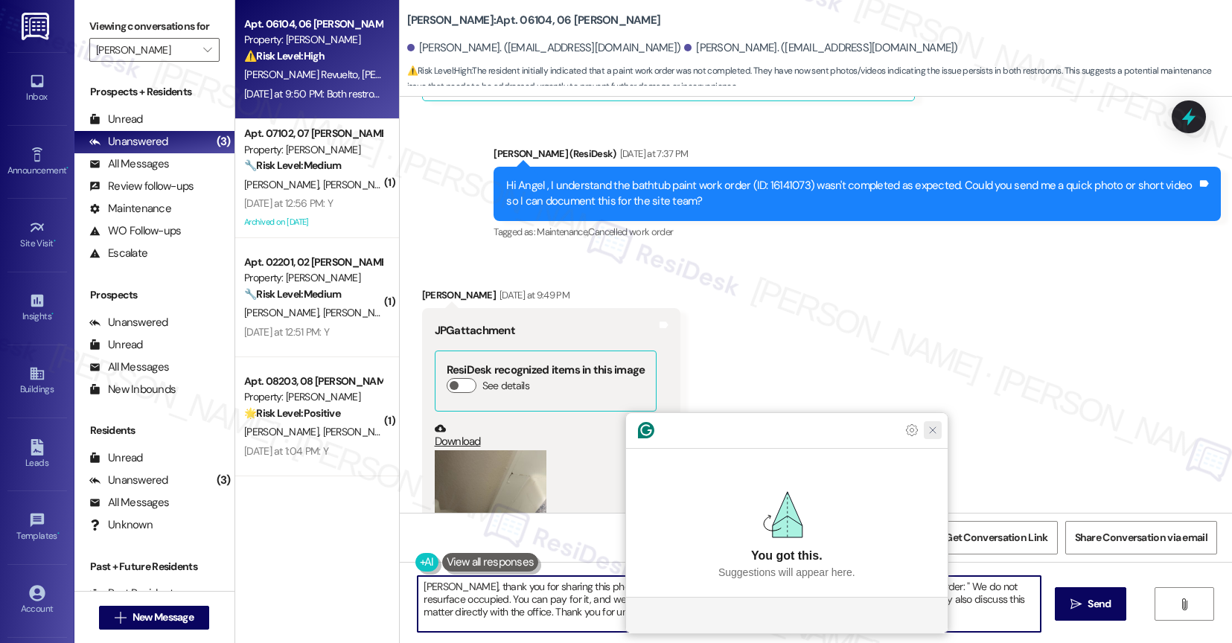
click at [935, 436] on icon "Close Grammarly Assistant" at bounding box center [933, 430] width 12 height 12
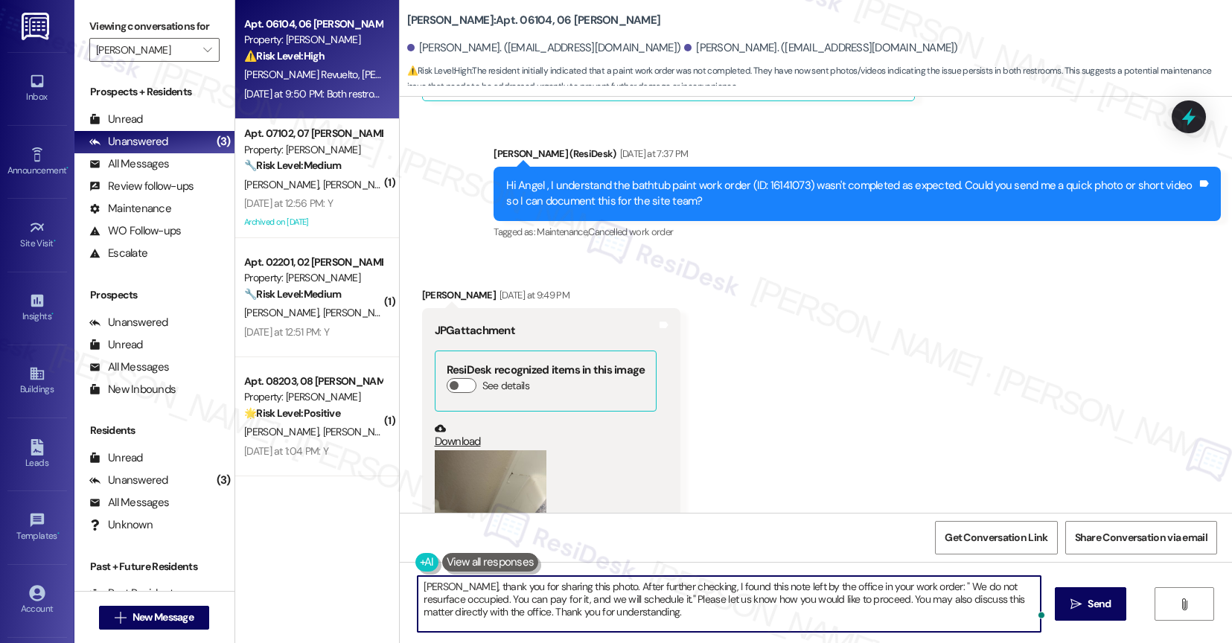
click at [820, 624] on textarea "Angel, thank you for sharing this photo. After further checking, I found this n…" at bounding box center [729, 604] width 623 height 56
click at [913, 583] on textarea "Angel, thank you for sharing this photo. After further checking, I found this n…" at bounding box center [729, 604] width 623 height 56
click at [744, 618] on textarea "Angel, thank you for sharing this photo. After further checking, I found this n…" at bounding box center [729, 604] width 623 height 56
type textarea "Angel, thank you for sharing this photo. After further checking, I found this n…"
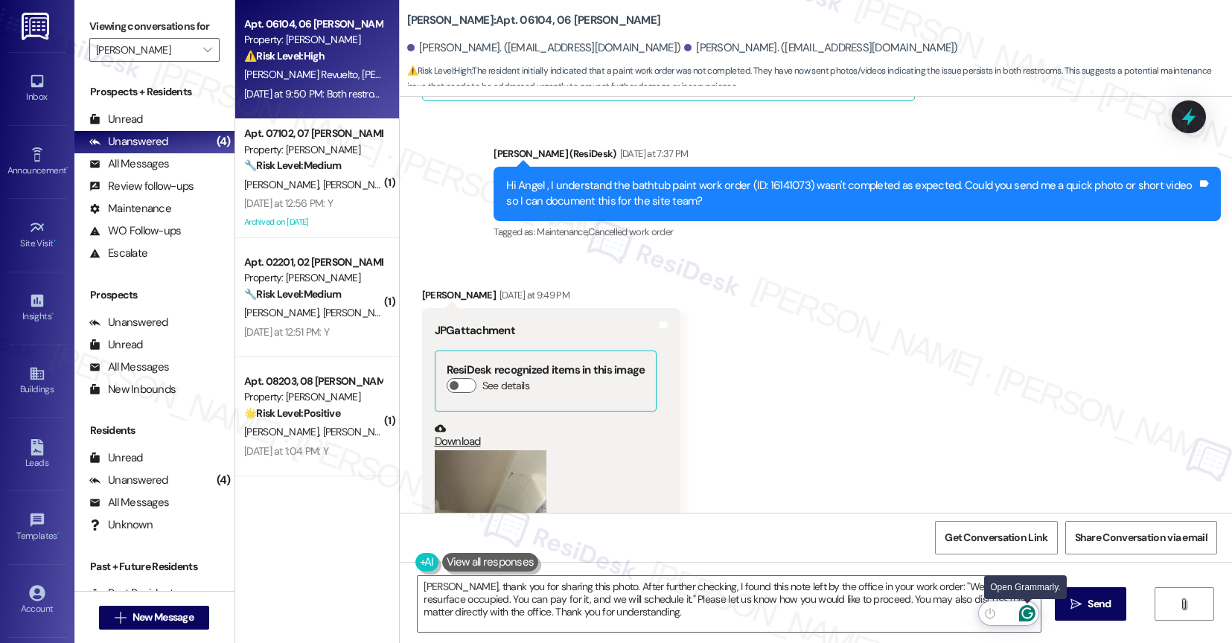
click at [1033, 612] on icon "Open Grammarly. 0 Suggestions." at bounding box center [1027, 613] width 16 height 16
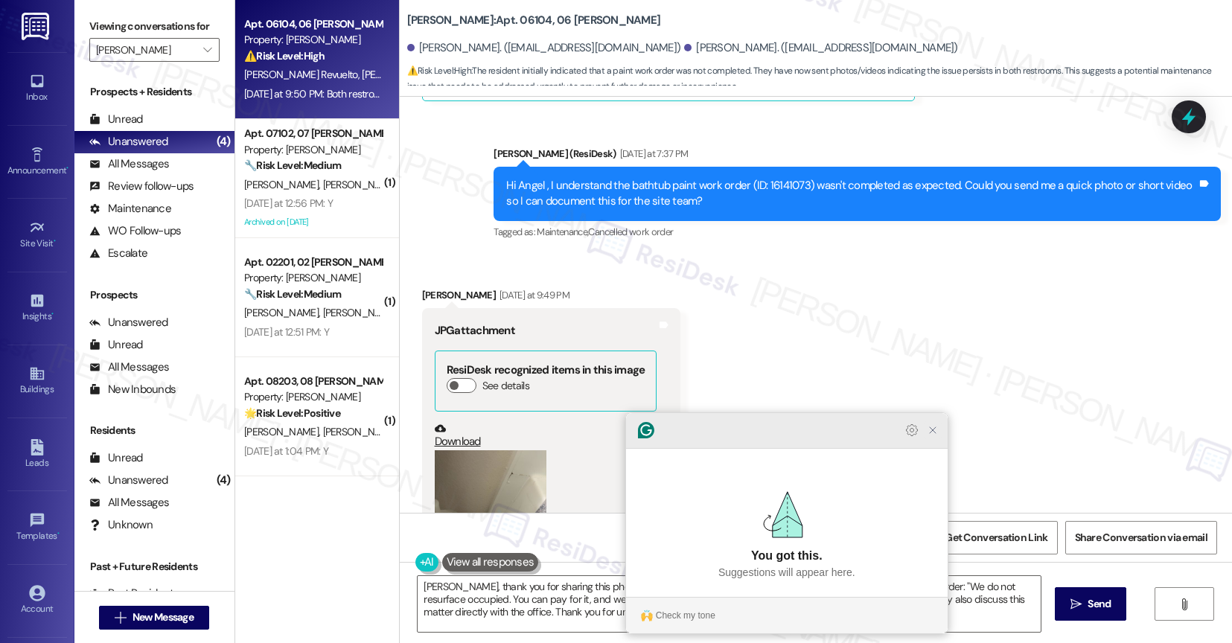
click at [930, 436] on icon "Close Grammarly Assistant" at bounding box center [933, 430] width 12 height 12
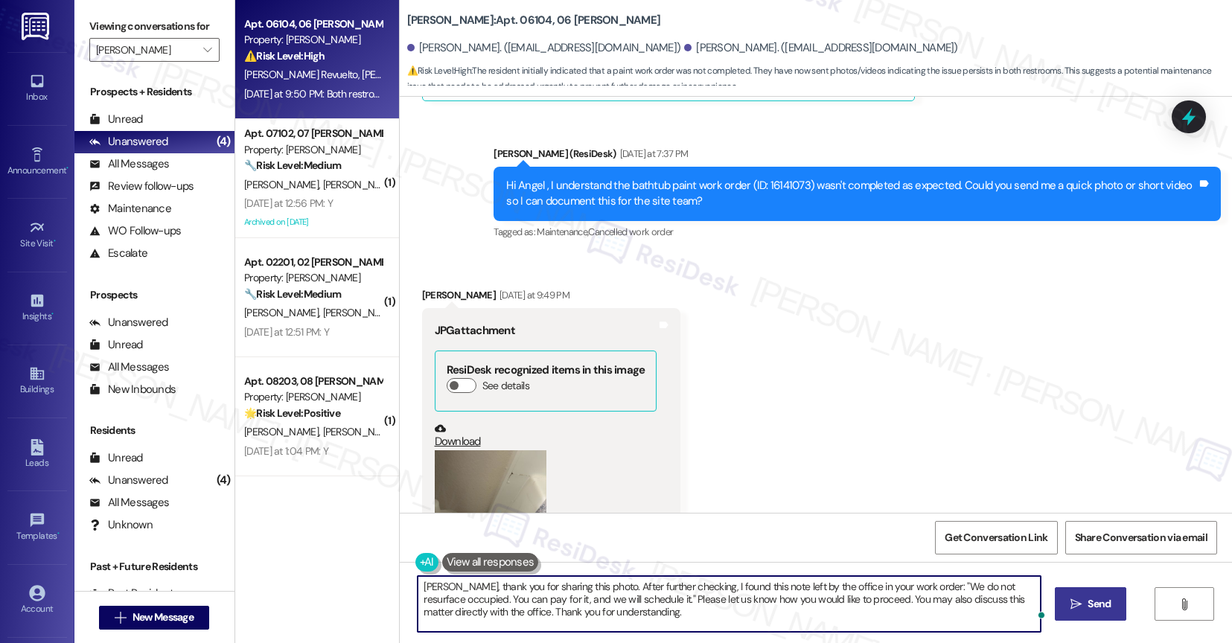
click at [1104, 614] on button " Send" at bounding box center [1091, 603] width 72 height 33
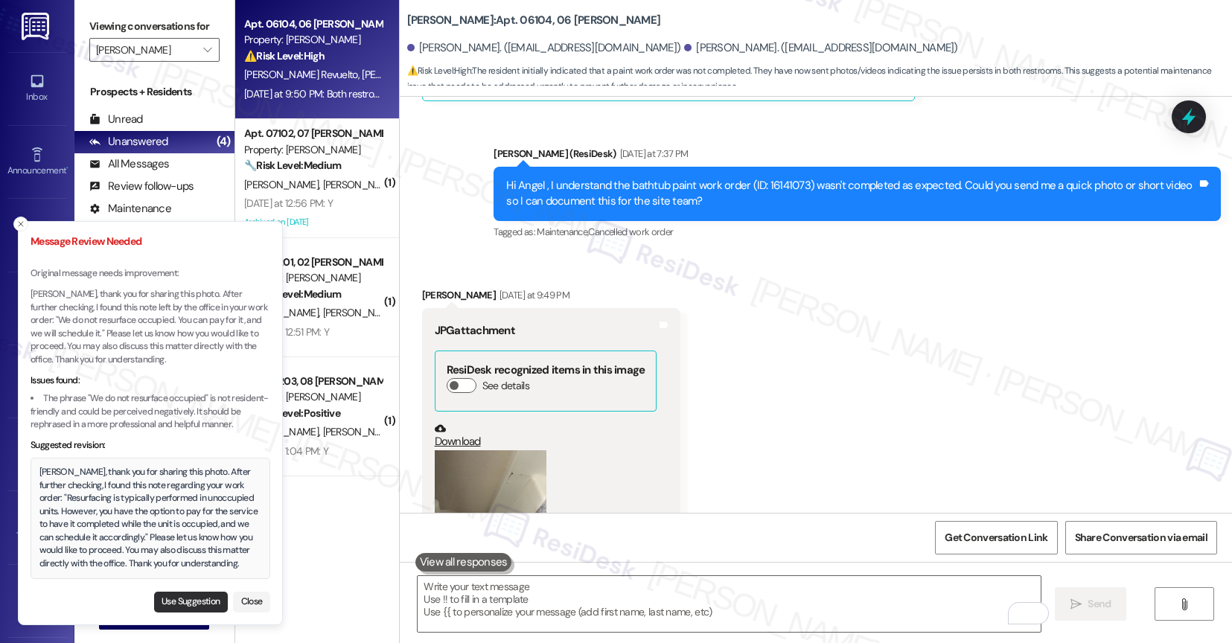
click at [176, 599] on button "Use Suggestion" at bounding box center [191, 602] width 74 height 21
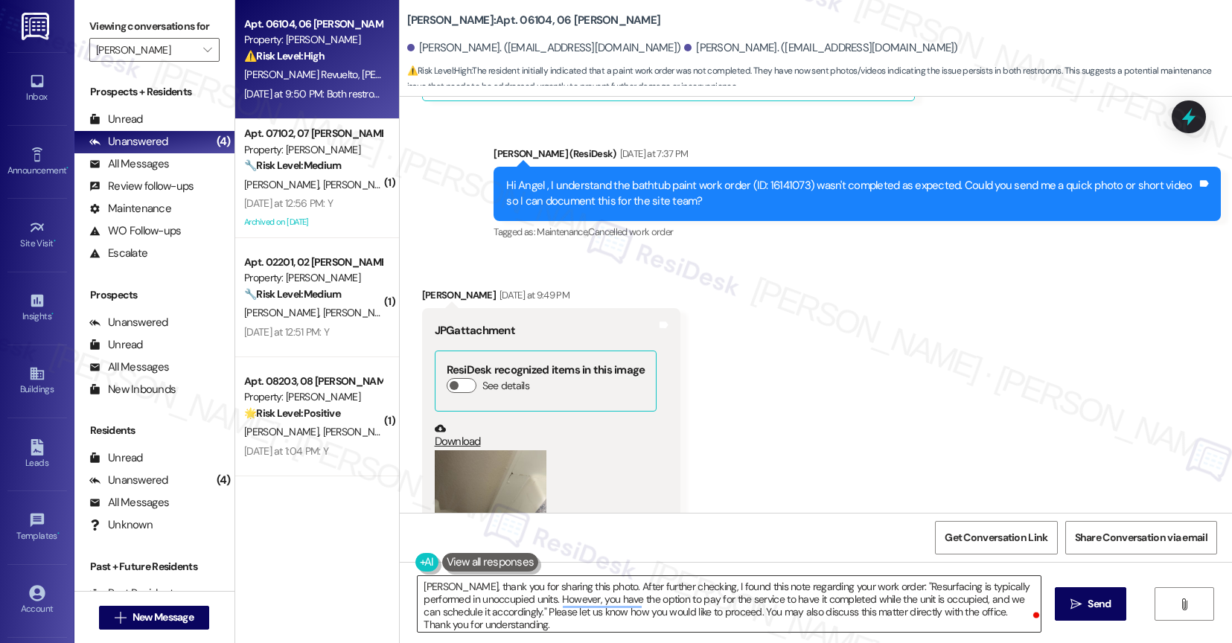
drag, startPoint x: 725, startPoint y: 584, endPoint x: 756, endPoint y: 585, distance: 30.5
click at [725, 584] on textarea "Angel, thank you for sharing this photo. After further checking, I found this n…" at bounding box center [729, 604] width 623 height 56
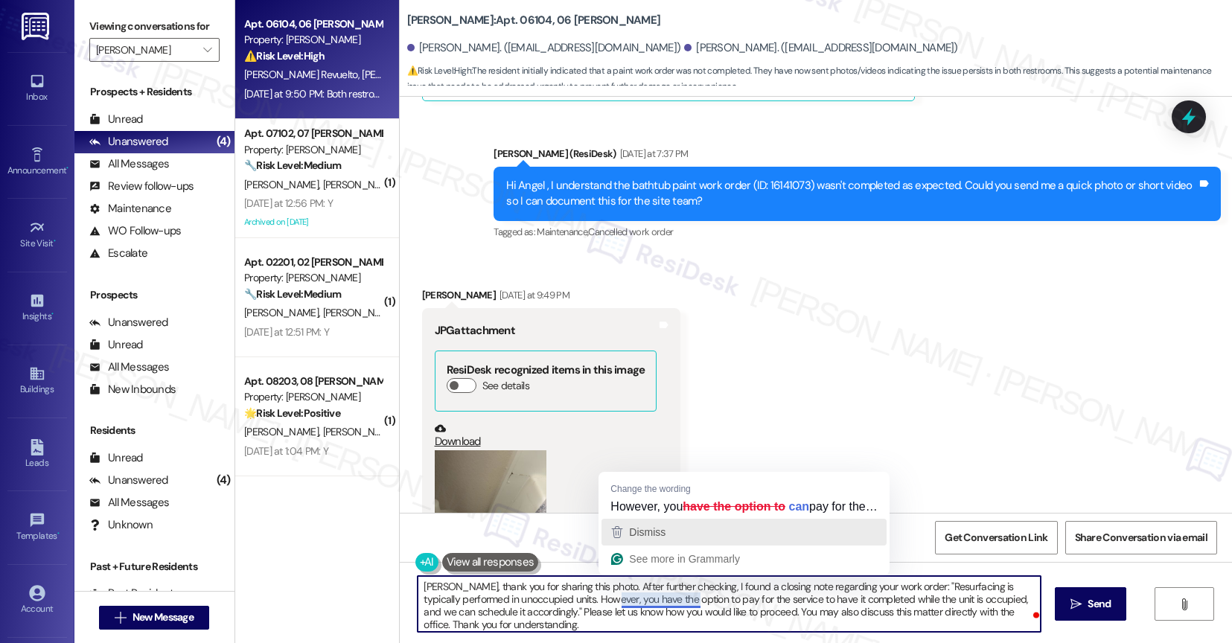
click at [669, 543] on div "Dismiss" at bounding box center [743, 532] width 271 height 22
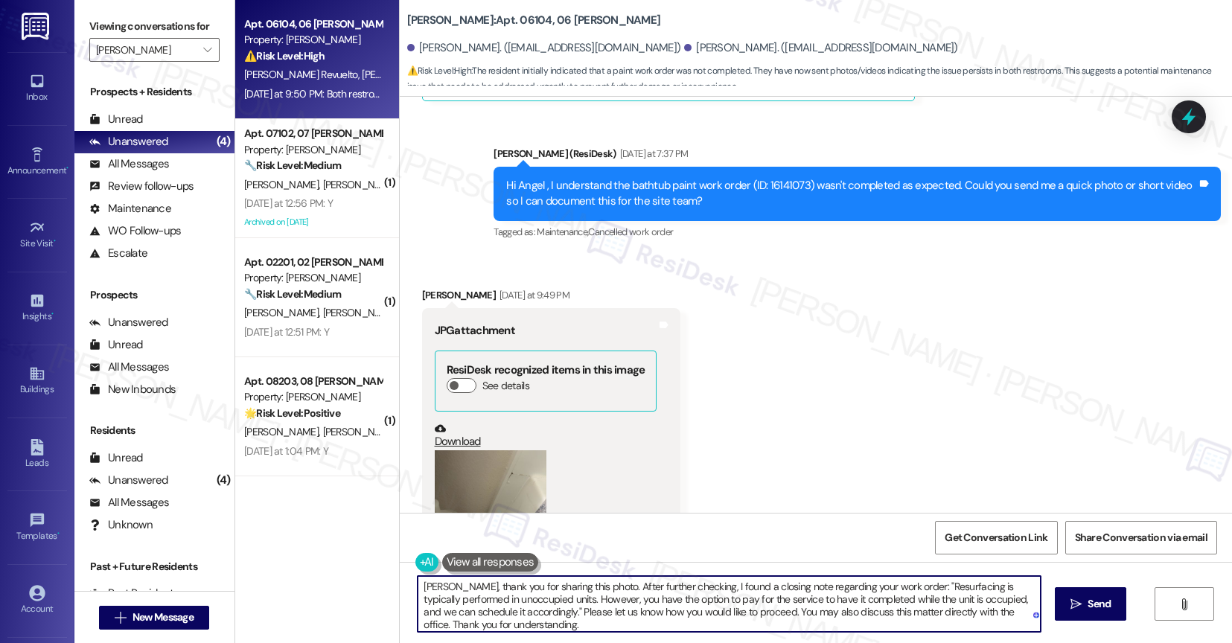
click at [581, 621] on textarea "Angel, thank you for sharing this photo. After further checking, I found a clos…" at bounding box center [729, 604] width 623 height 56
click at [893, 584] on textarea "Angel, thank you for sharing this photo. After further checking, I found a clos…" at bounding box center [729, 604] width 623 height 56
click at [470, 610] on textarea "Angel, thank you for sharing this photo. After further checking, I found a clos…" at bounding box center [729, 604] width 623 height 56
click at [613, 620] on textarea "Angel, thank you for sharing this photo. After further checking, I found a clos…" at bounding box center [729, 604] width 623 height 56
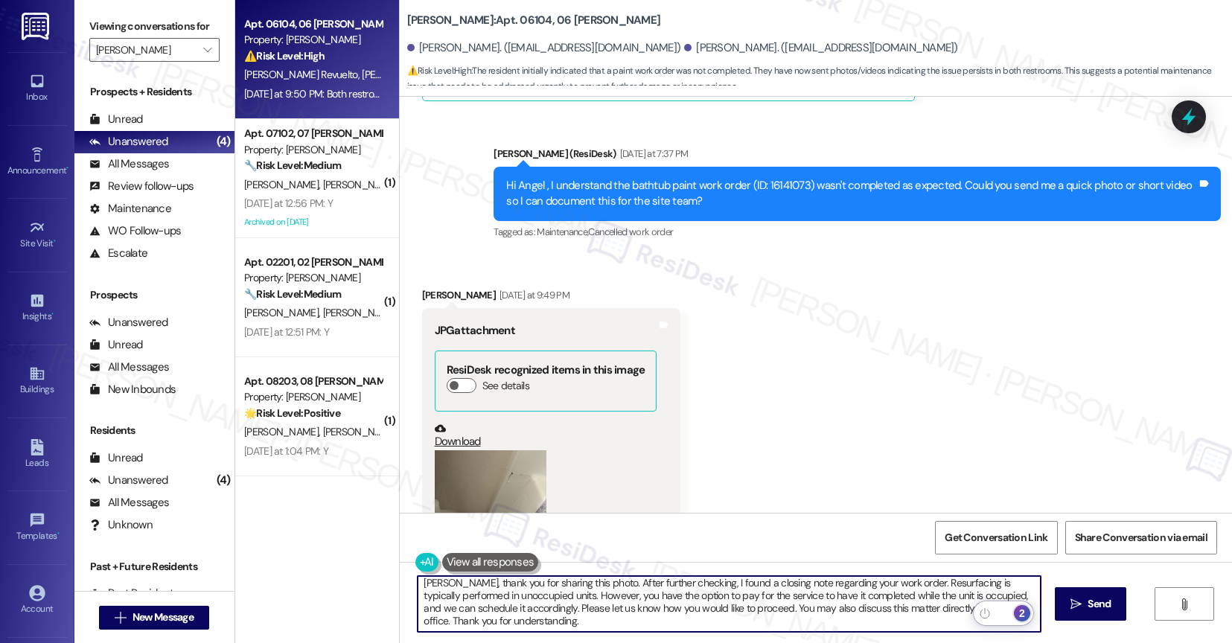
type textarea "Angel, thank you for sharing this photo. After further checking, I found a clos…"
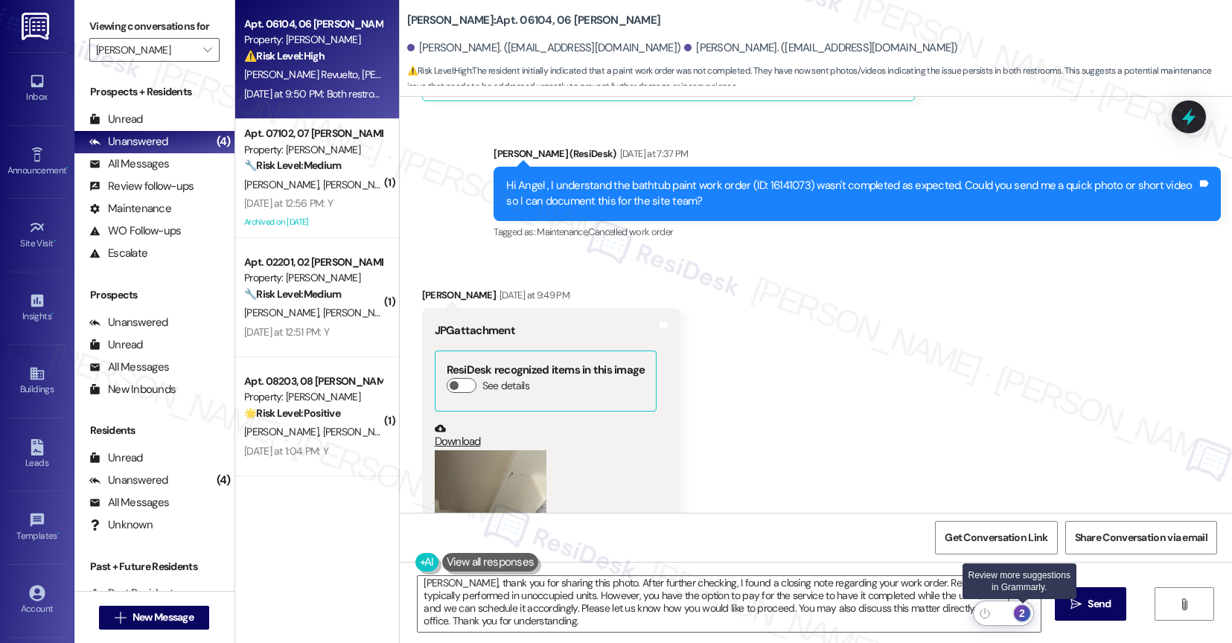
click at [1026, 610] on div "2" at bounding box center [1022, 613] width 16 height 16
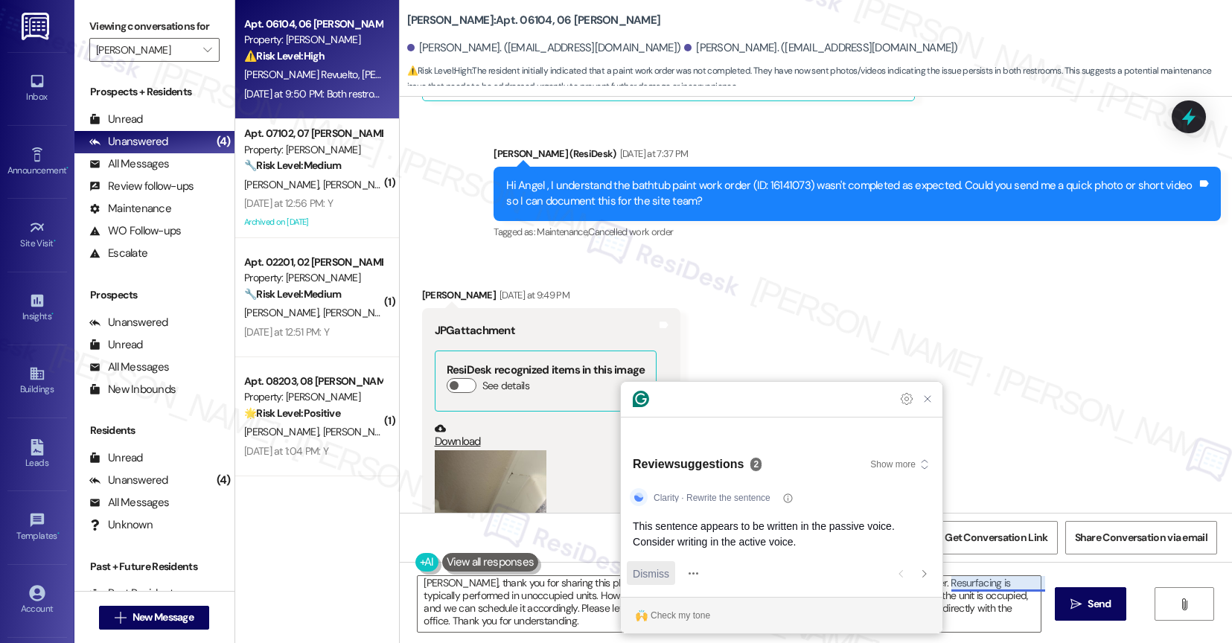
click at [665, 567] on span "Dismiss" at bounding box center [651, 574] width 36 height 16
click at [657, 574] on span "Dismiss" at bounding box center [651, 574] width 36 height 16
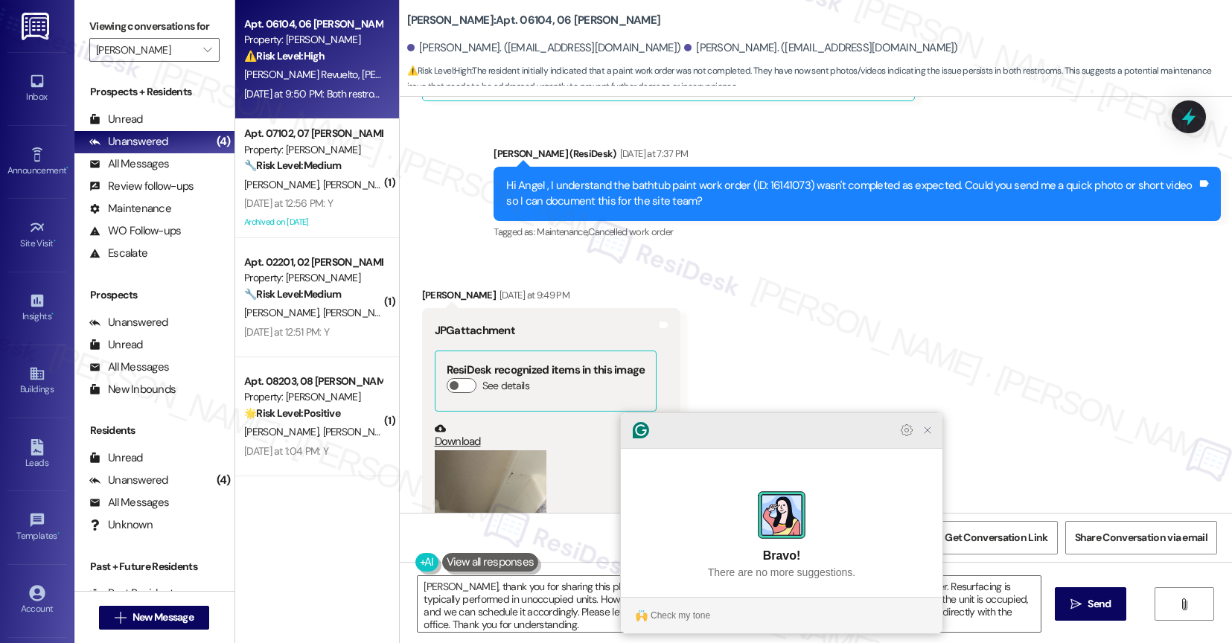
click at [924, 436] on icon "Close Grammarly Assistant" at bounding box center [928, 430] width 12 height 12
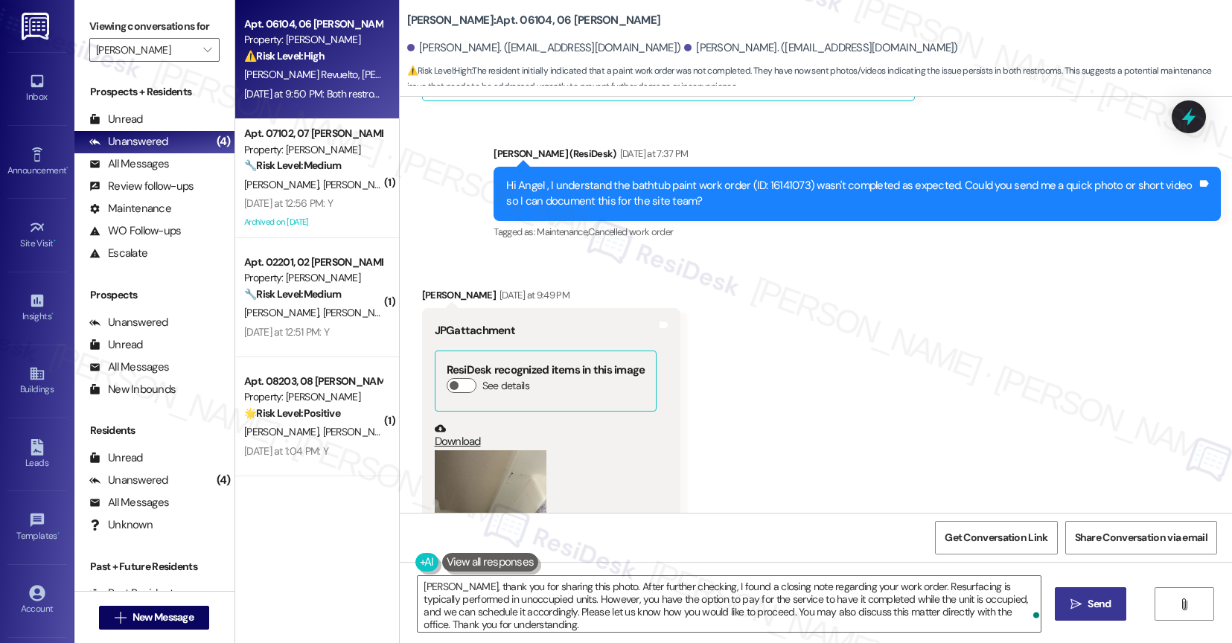
click at [1096, 597] on span "Send" at bounding box center [1099, 604] width 23 height 16
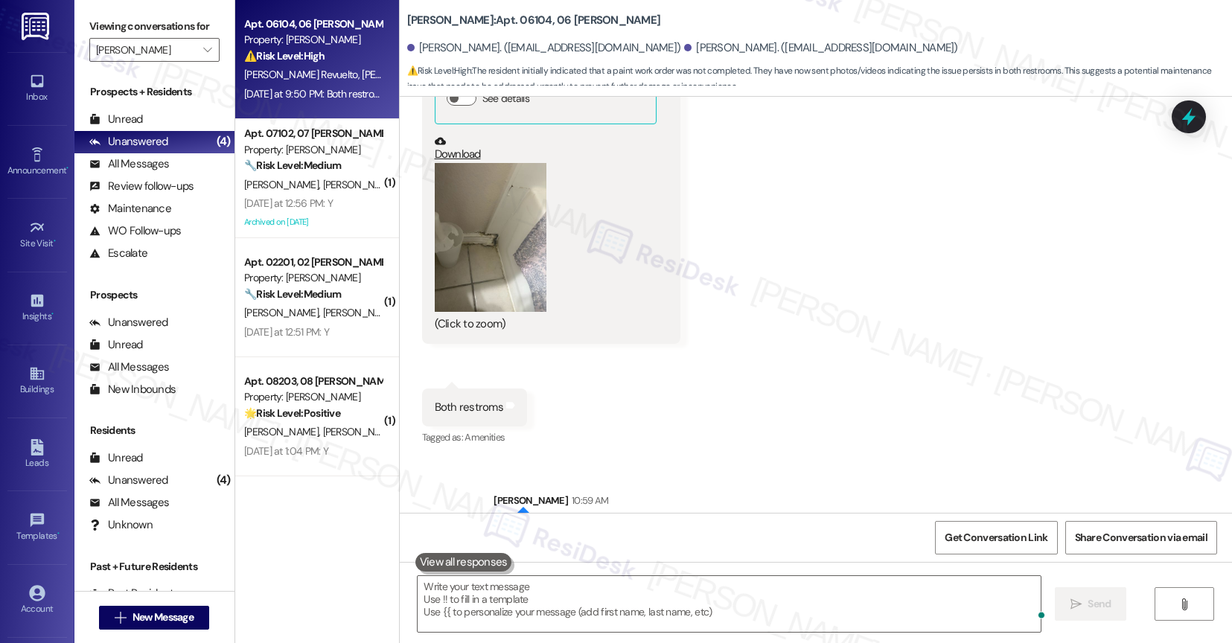
scroll to position [6694, 0]
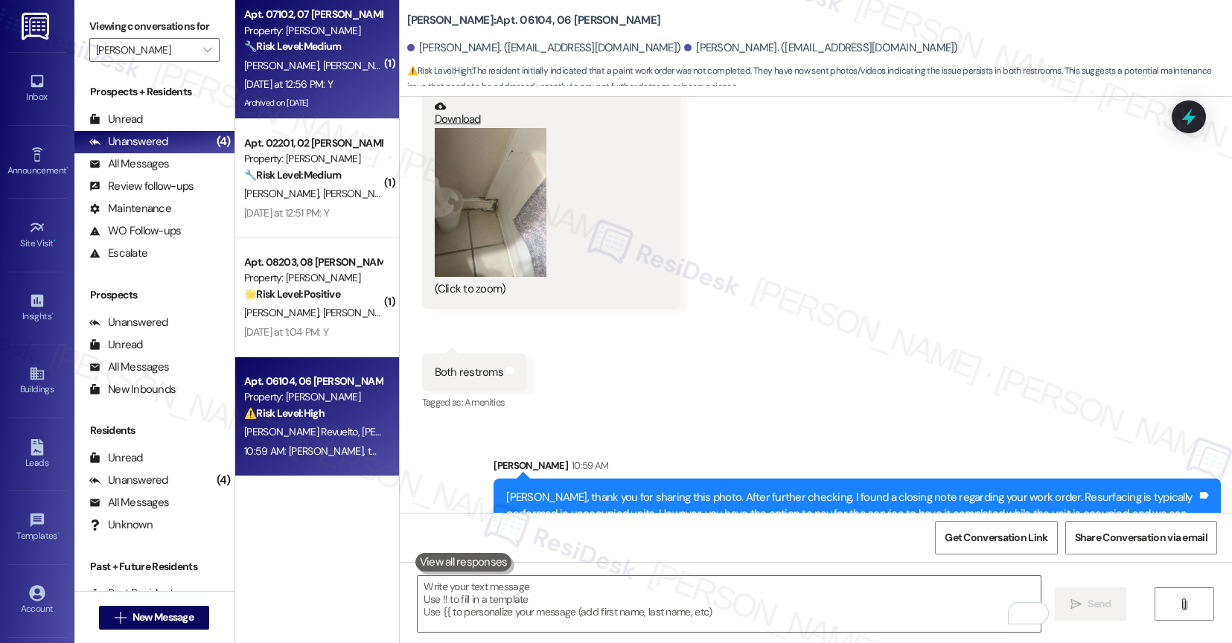
click at [339, 71] on div "T. Reynolds R. Reynolds" at bounding box center [313, 66] width 141 height 19
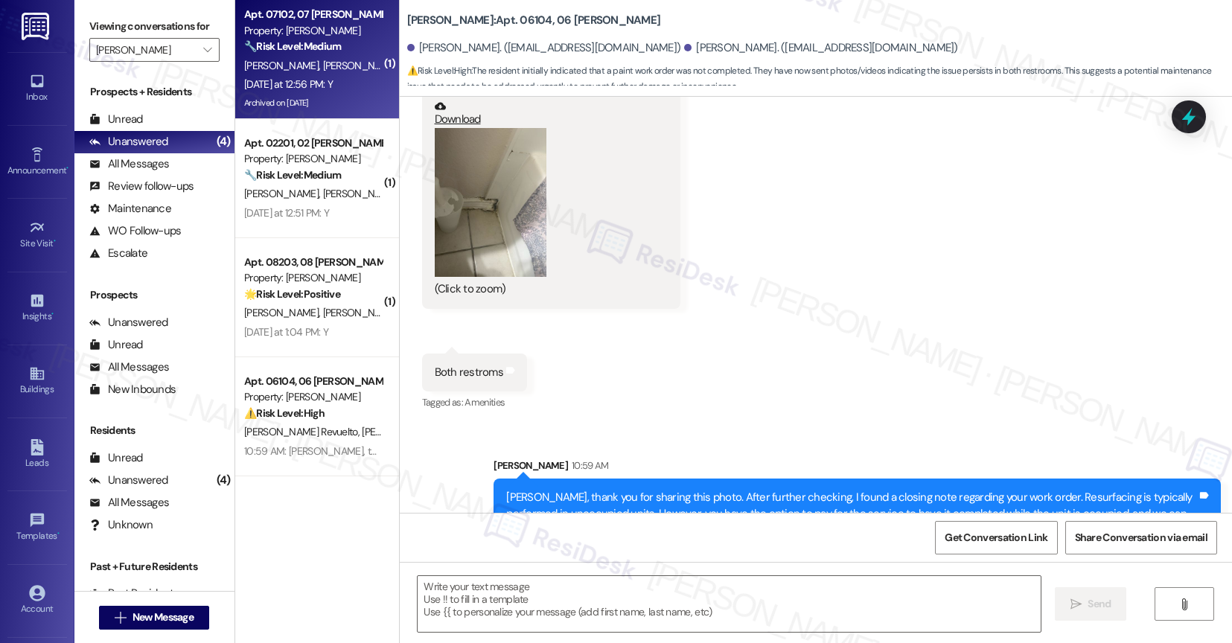
type textarea "Fetching suggested responses. Please feel free to read through the conversation…"
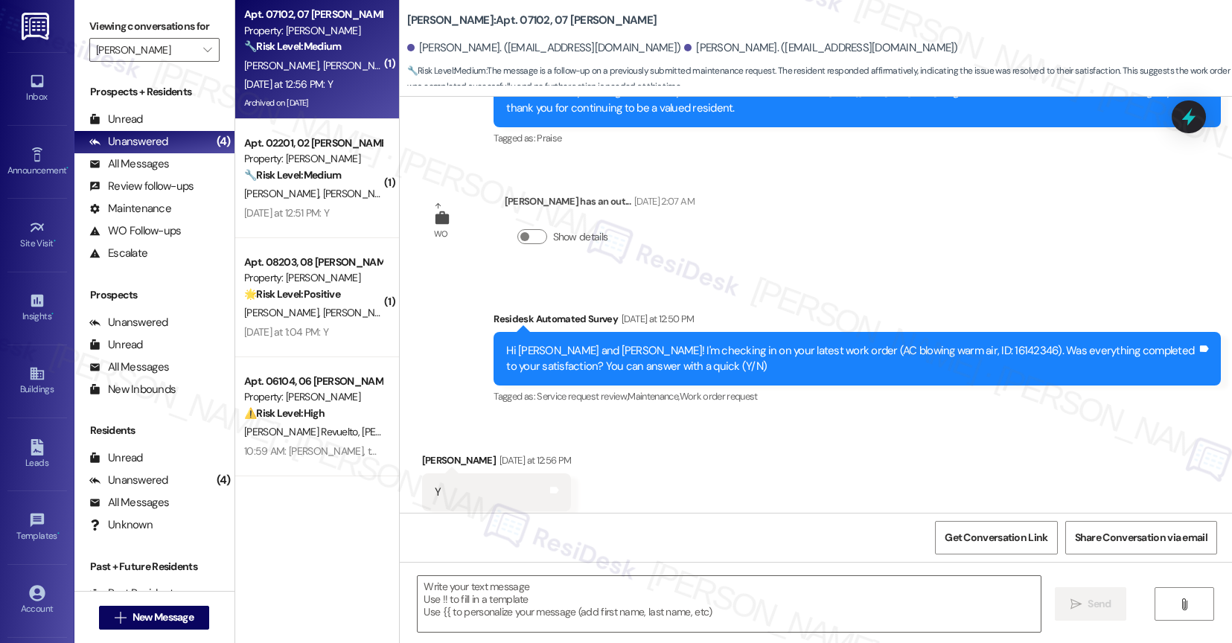
type textarea "Fetching suggested responses. Please feel free to read through the conversation…"
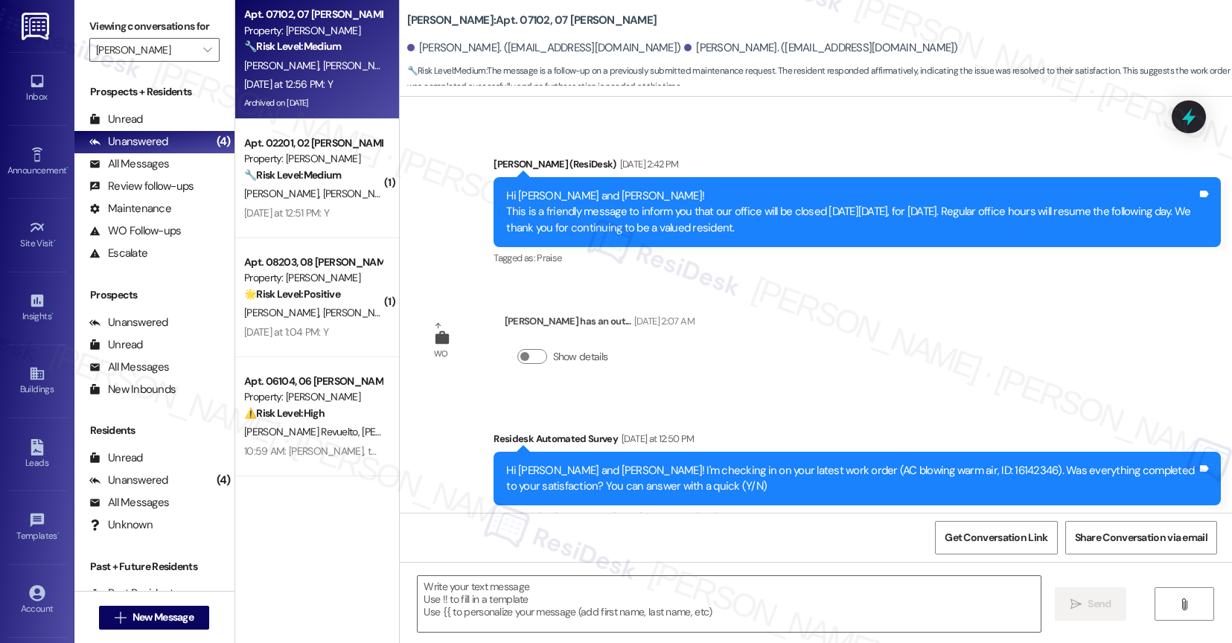
scroll to position [7022, 0]
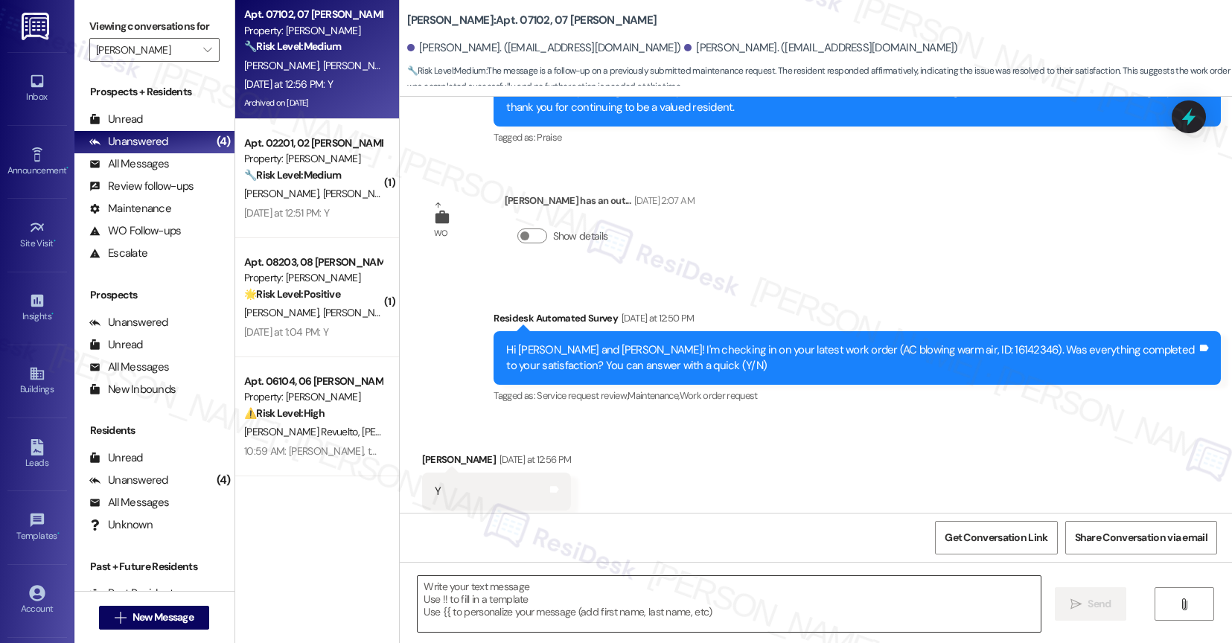
click at [555, 598] on textarea at bounding box center [729, 604] width 623 height 56
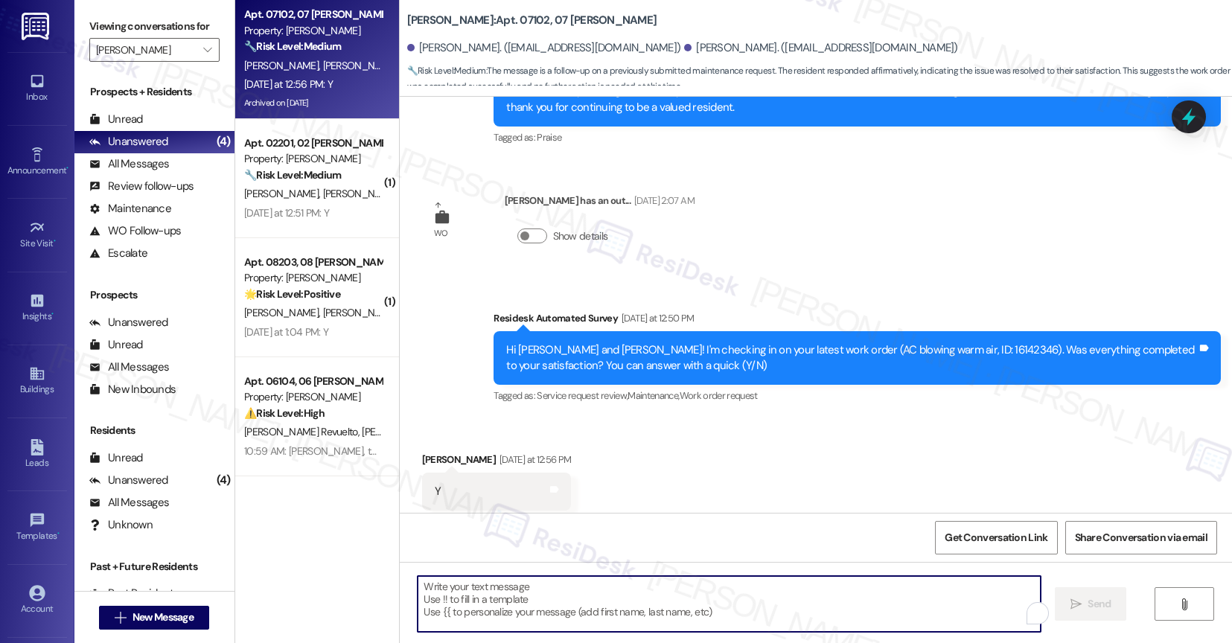
paste textarea "That's great to hear! Thank you for confirming the work order was completed to …"
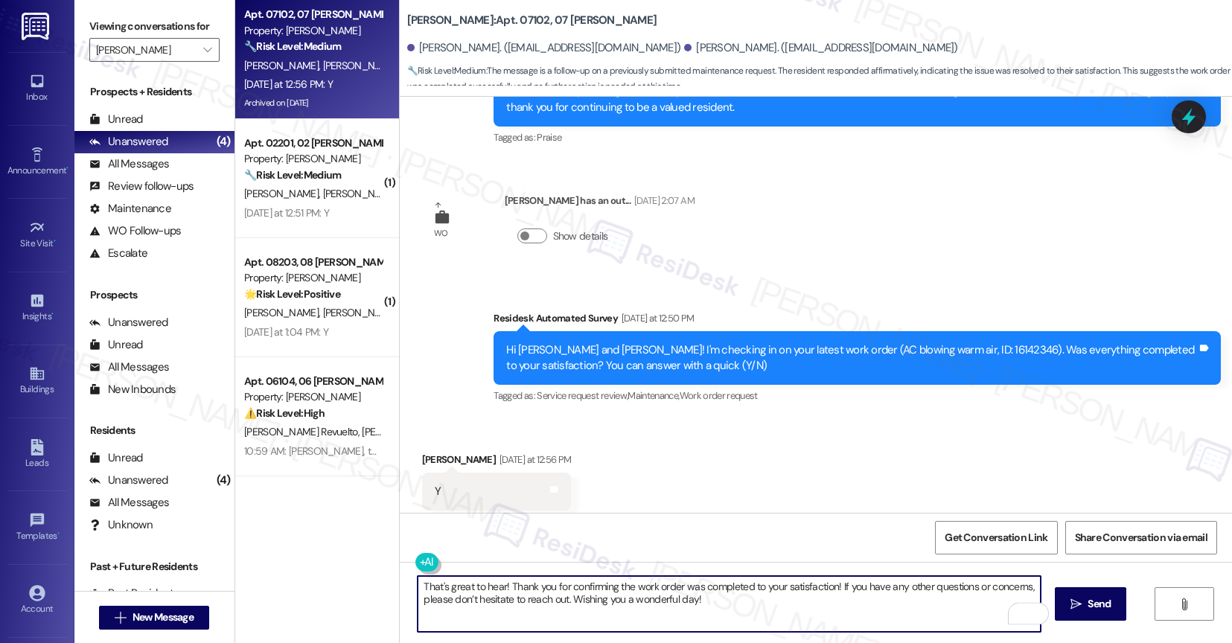
type textarea "That's great to hear! Thank you for confirming the work order was completed to …"
click at [1082, 595] on button " Send" at bounding box center [1091, 603] width 72 height 33
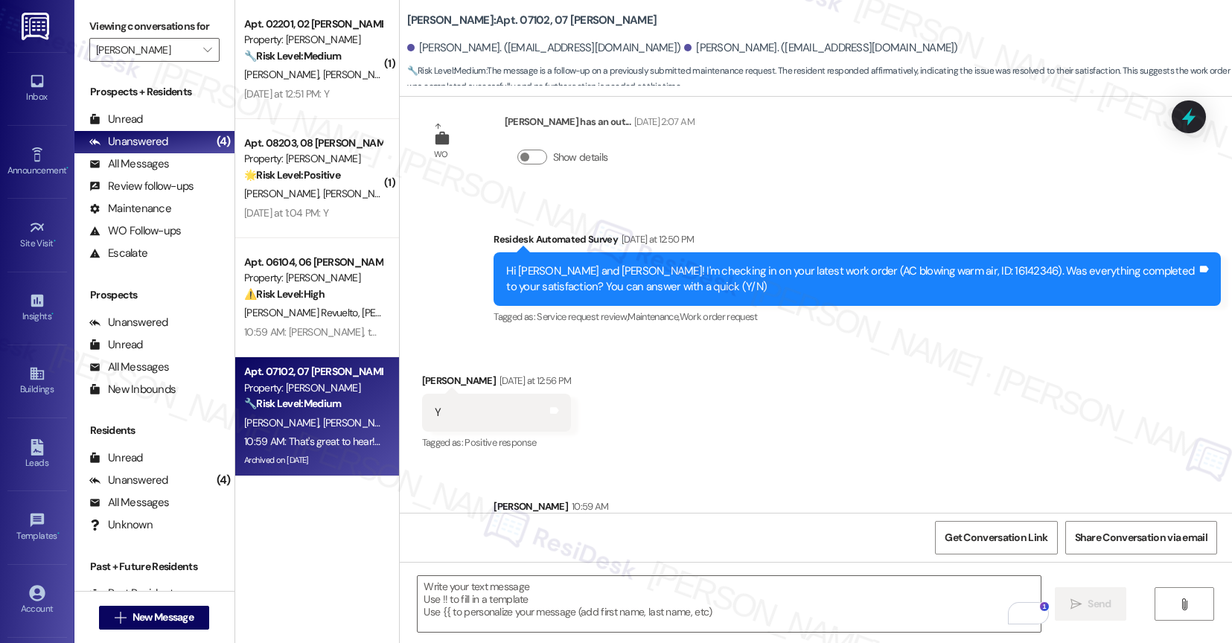
scroll to position [7142, 0]
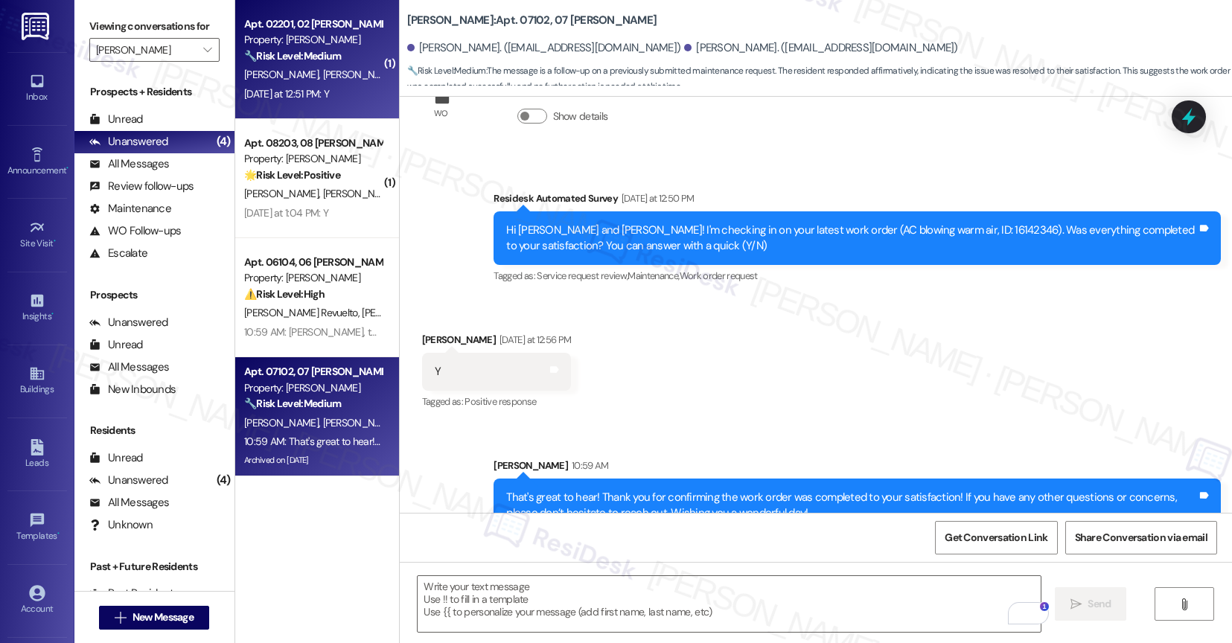
click at [296, 45] on div "Property: Avery" at bounding box center [313, 40] width 138 height 16
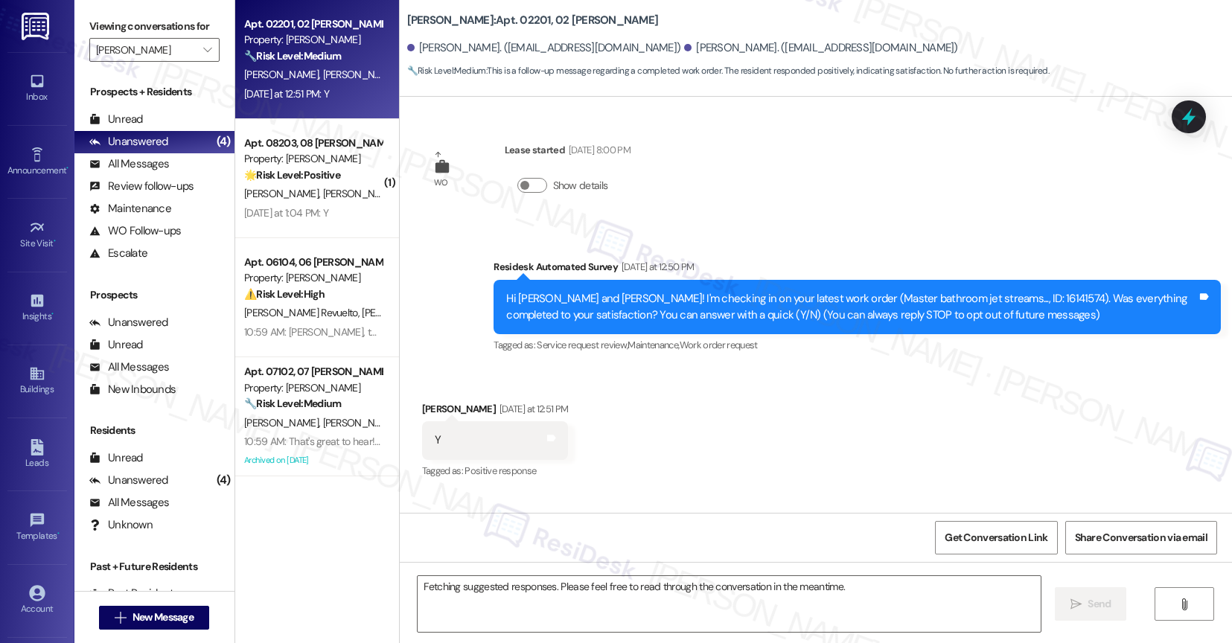
scroll to position [1, 0]
click at [535, 591] on textarea "Fetching suggested responses. Please feel free to read through the conversation…" at bounding box center [729, 604] width 623 height 56
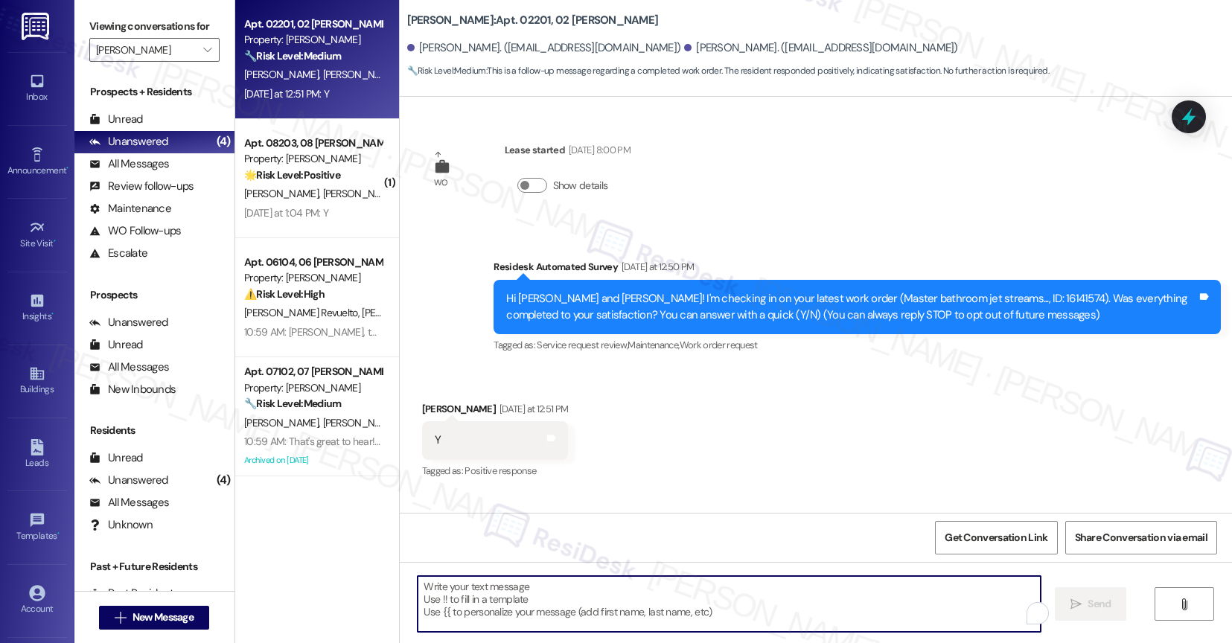
paste textarea "That's great to hear! Thank you for confirming the work order was completed to …"
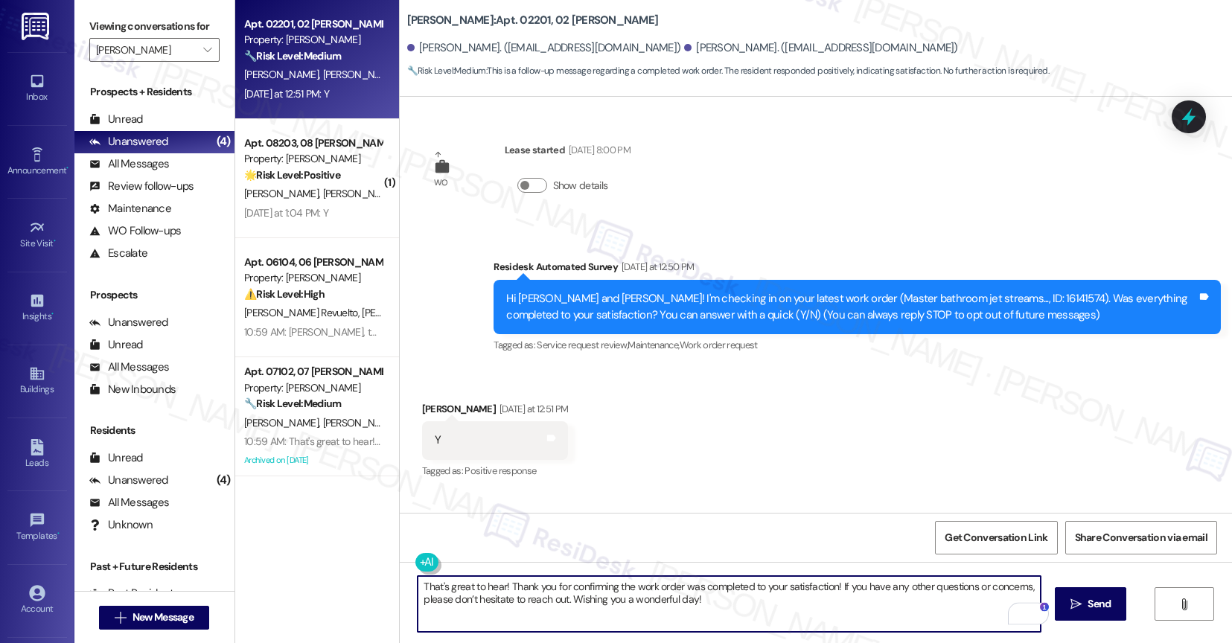
scroll to position [0, 0]
drag, startPoint x: 564, startPoint y: 599, endPoint x: 776, endPoint y: 614, distance: 212.0
click at [776, 618] on textarea "That's great to hear! Thank you for confirming the work order was completed to …" at bounding box center [729, 604] width 623 height 56
type textarea "That's great to hear! Thank you for confirming the work order was completed to …"
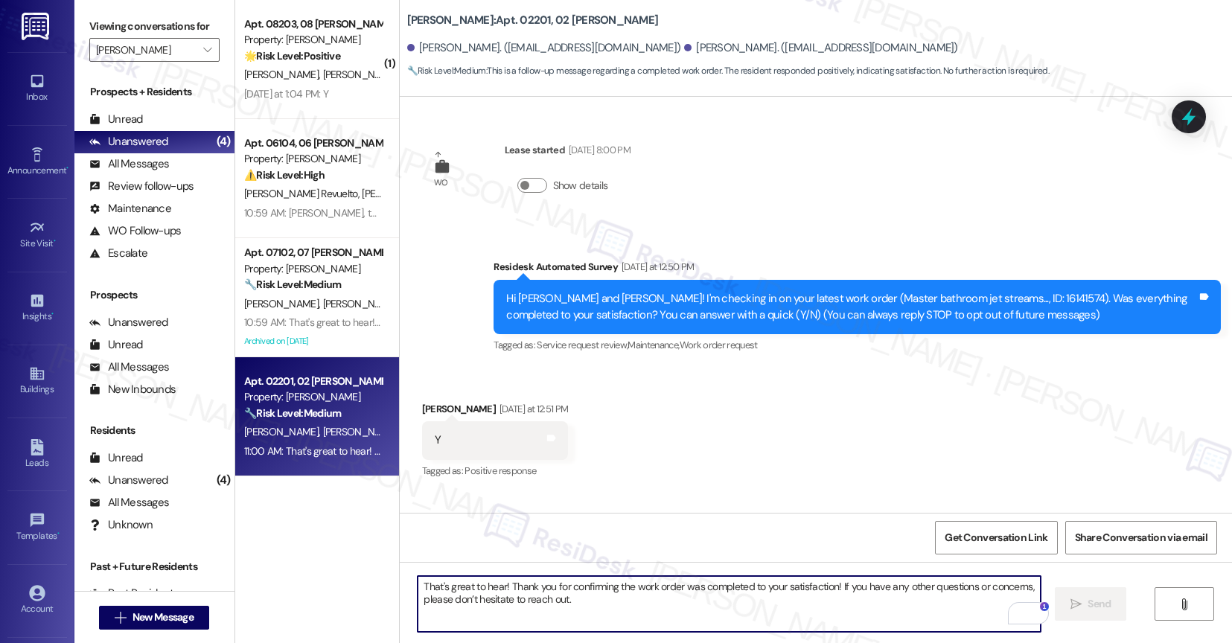
scroll to position [100, 0]
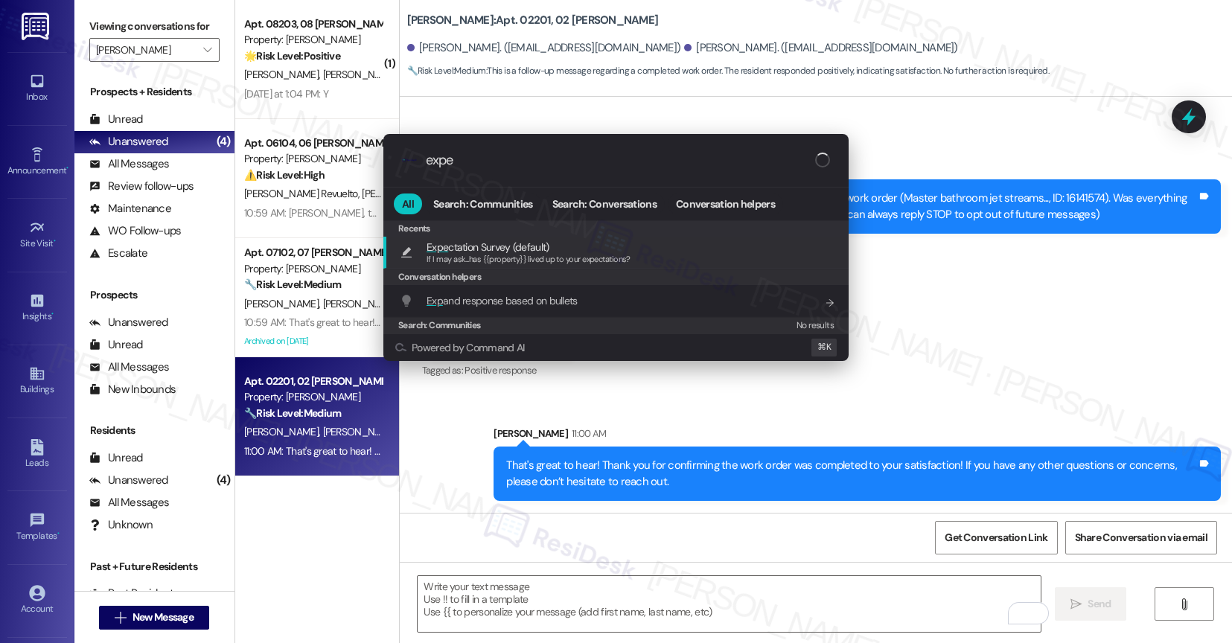
type input "expec"
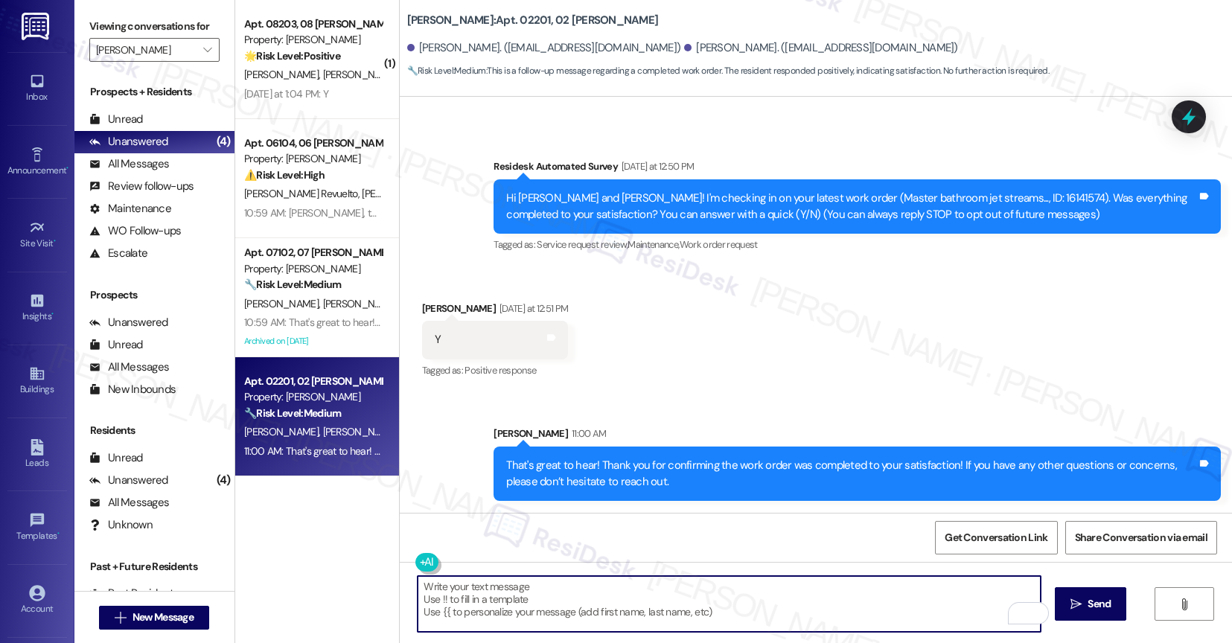
type textarea "If I may ask...has {{property}} lived up to your expectations?"
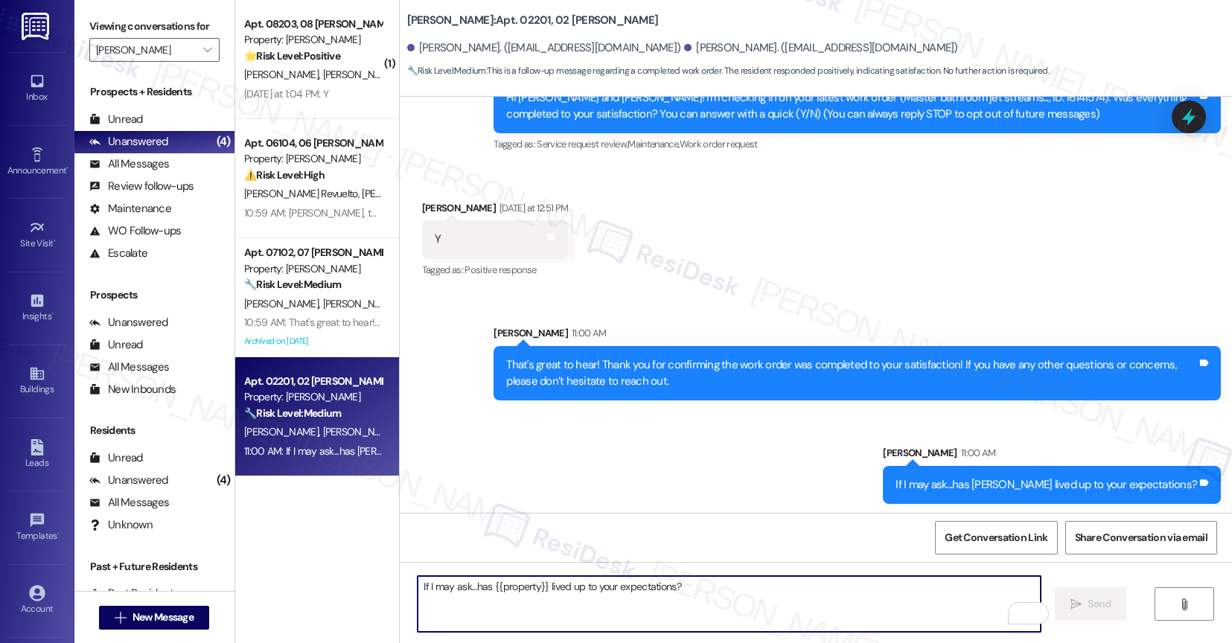
scroll to position [204, 0]
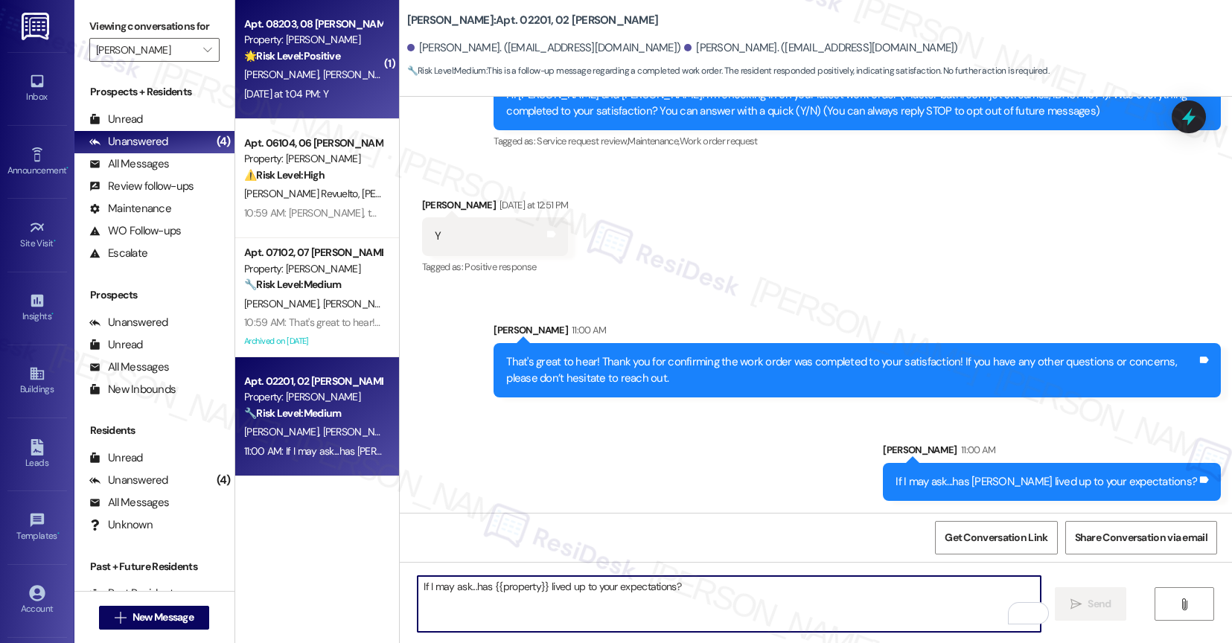
click at [295, 97] on div "[DATE] at 1:04 PM: Y [DATE] at 1:04 PM: Y" at bounding box center [286, 93] width 84 height 13
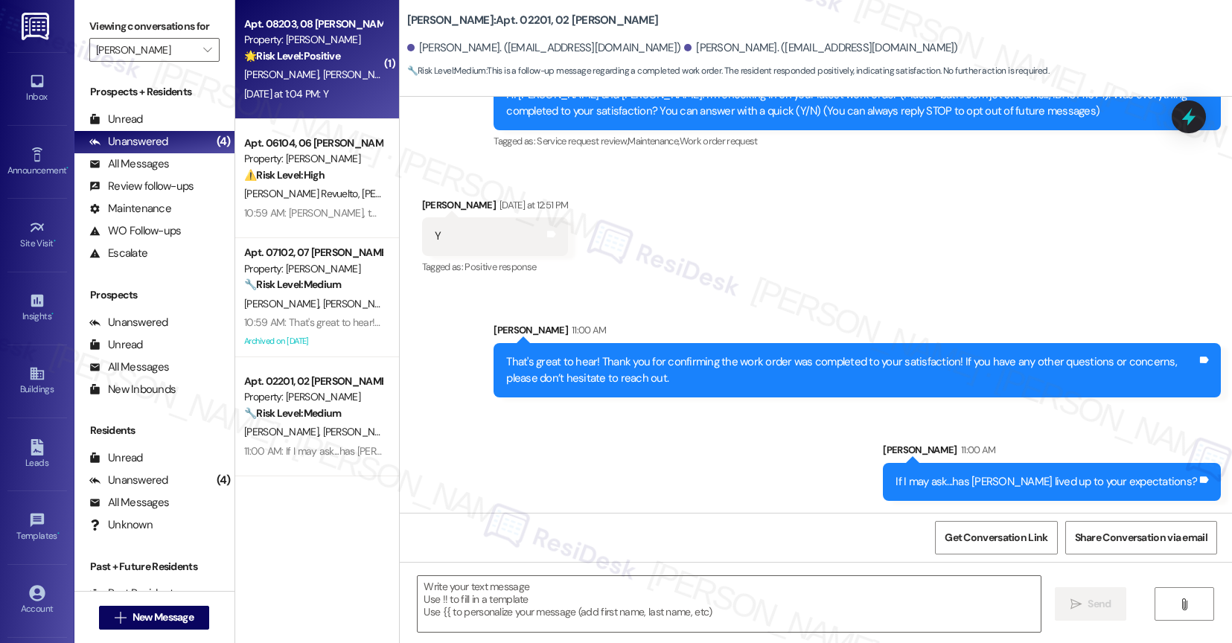
type textarea "Fetching suggested responses. Please feel free to read through the conversation…"
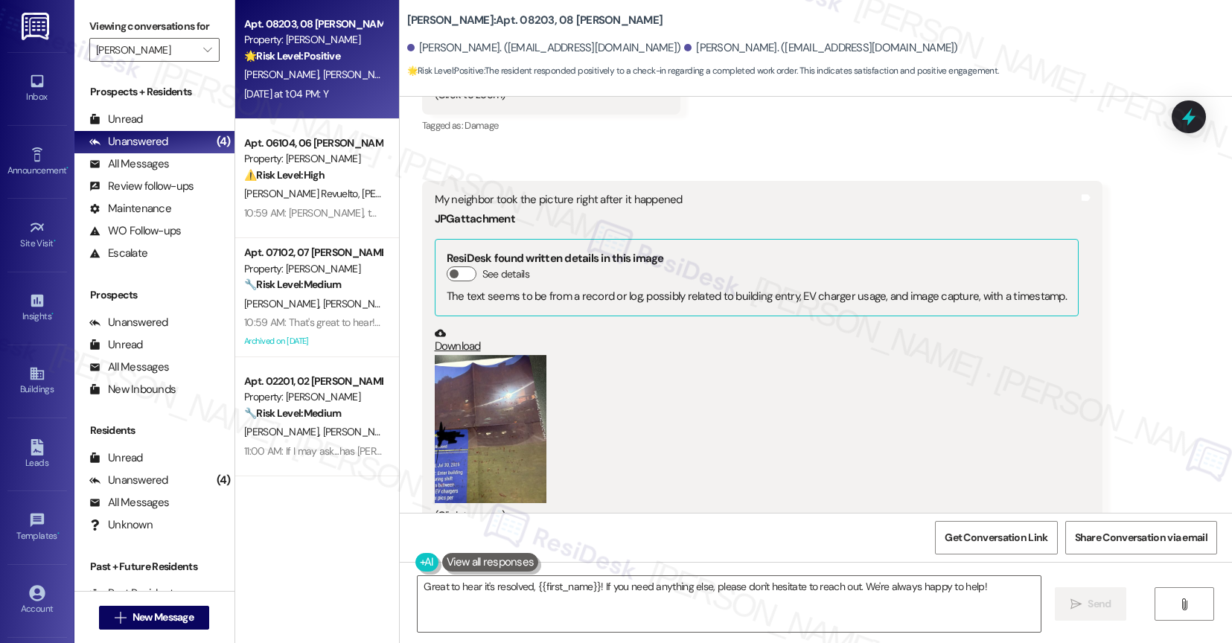
scroll to position [10129, 0]
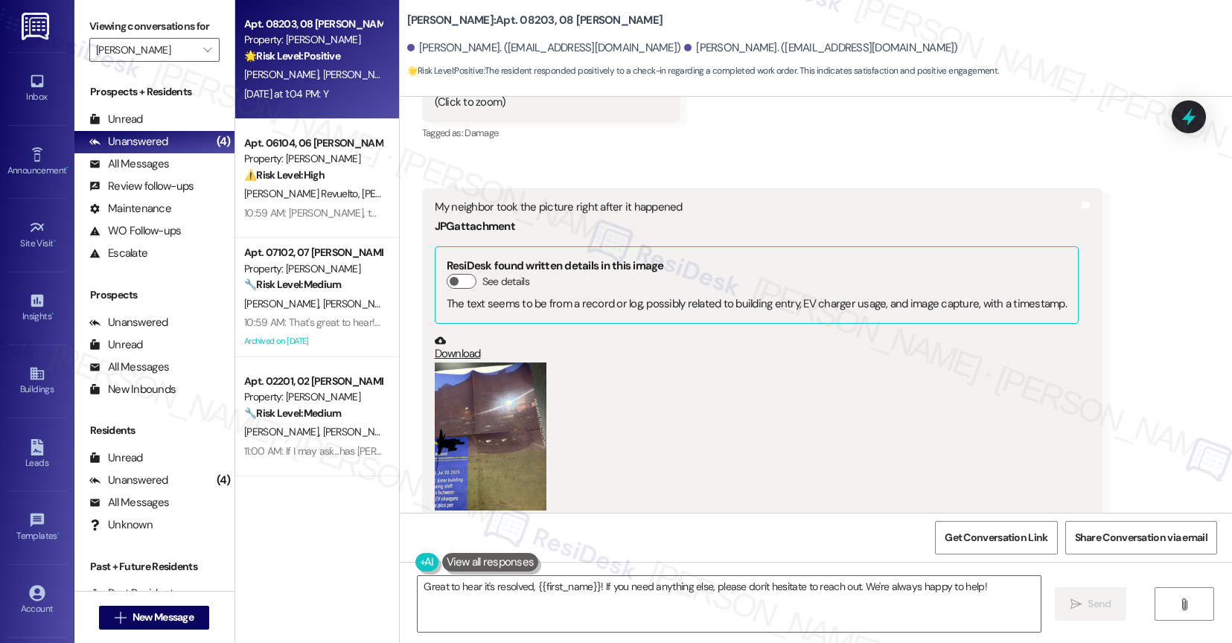
click at [479, 365] on button "Zoom image" at bounding box center [491, 437] width 112 height 149
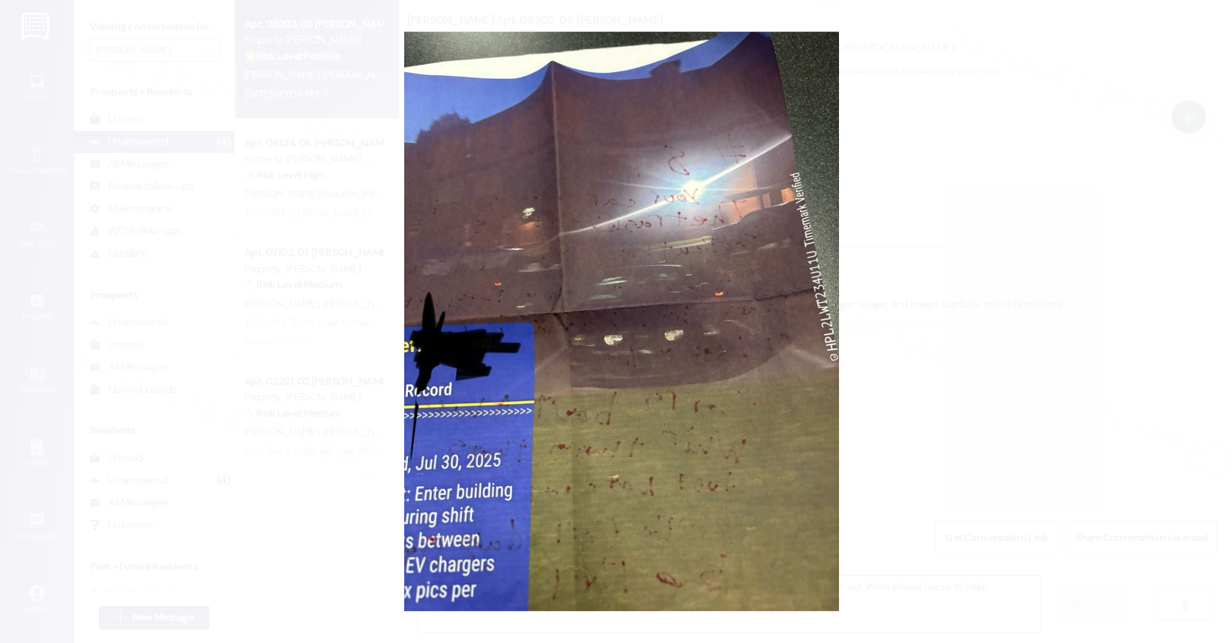
click at [637, 384] on button "Unzoom image" at bounding box center [616, 321] width 1232 height 643
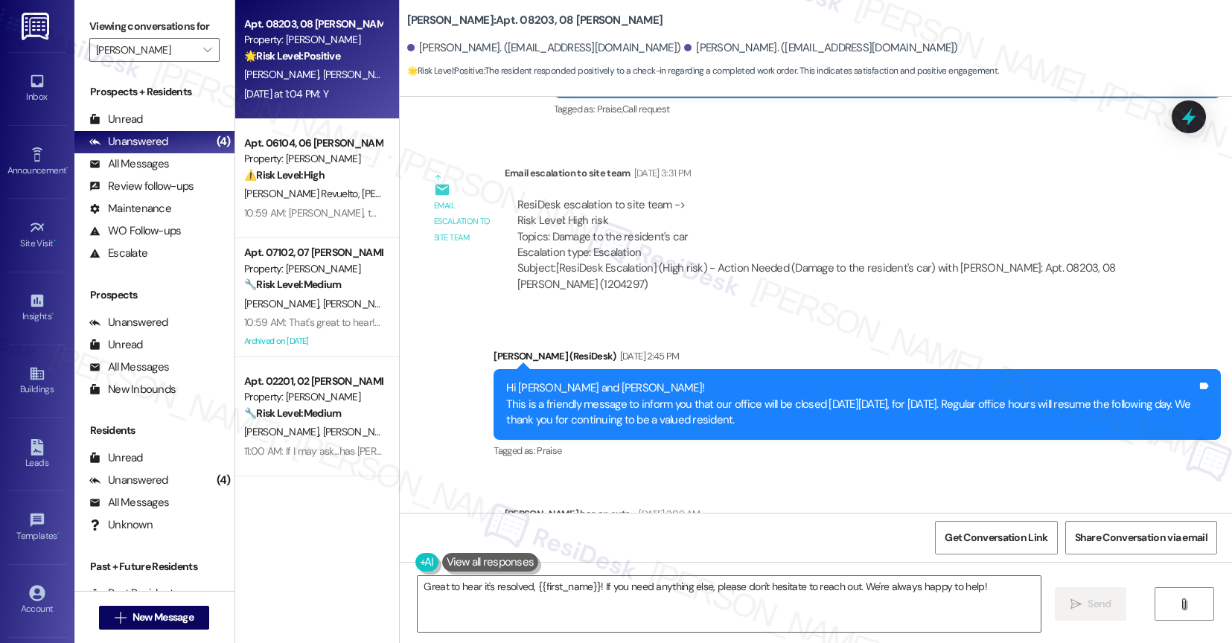
scroll to position [11003, 0]
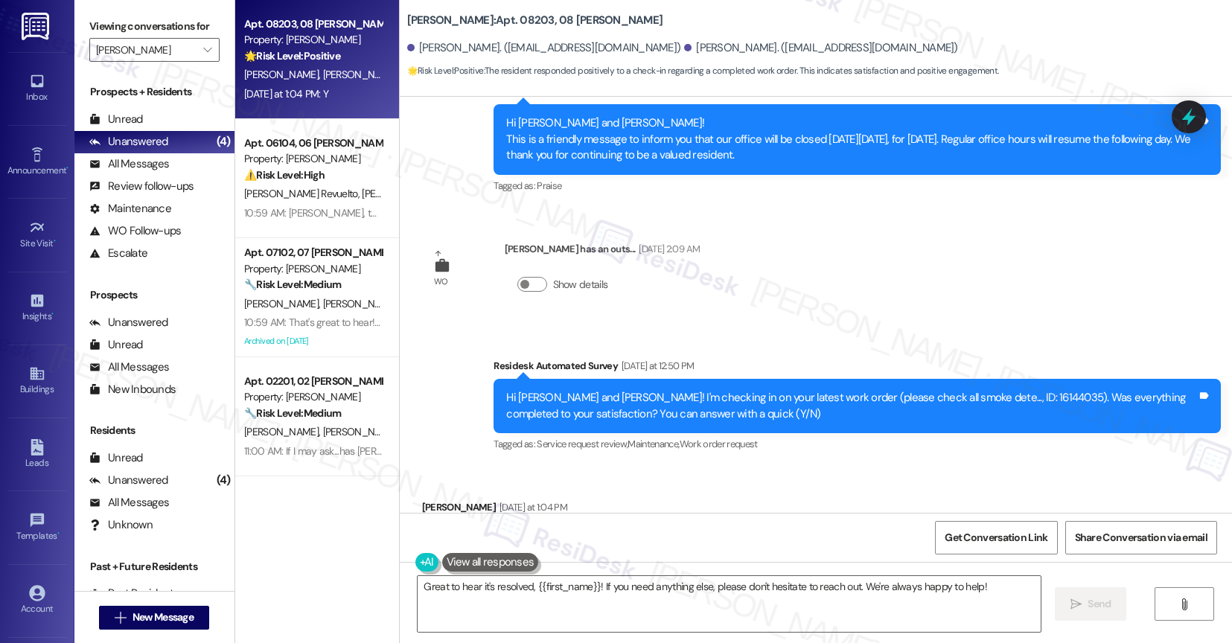
click at [473, 557] on button at bounding box center [490, 562] width 97 height 19
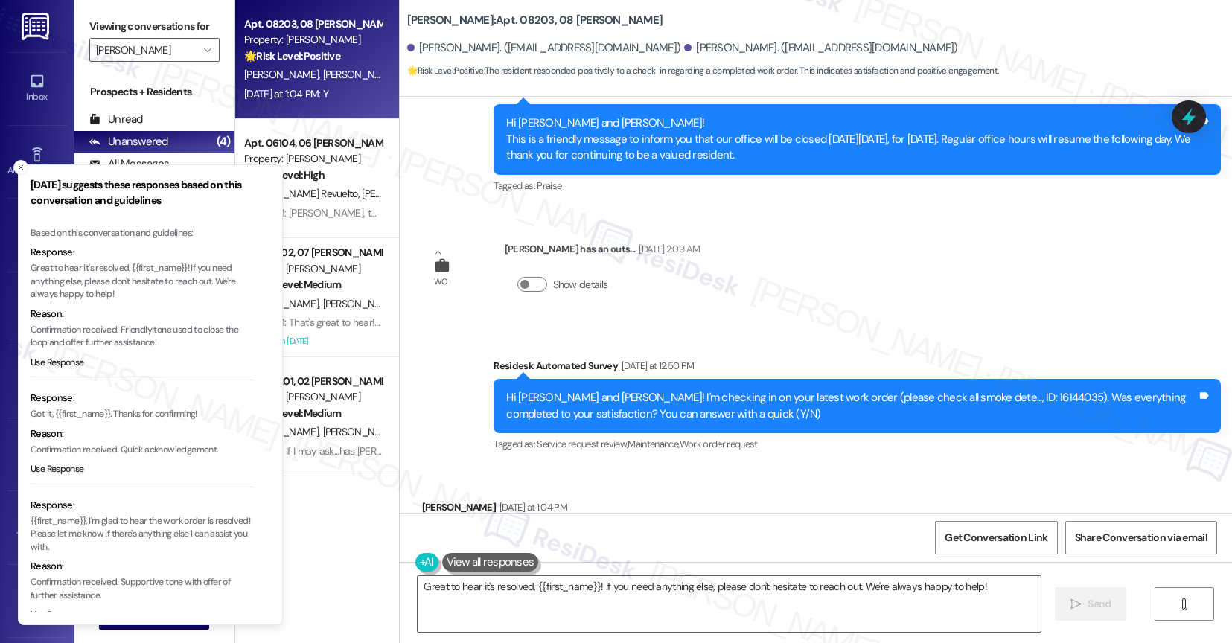
scroll to position [19, 0]
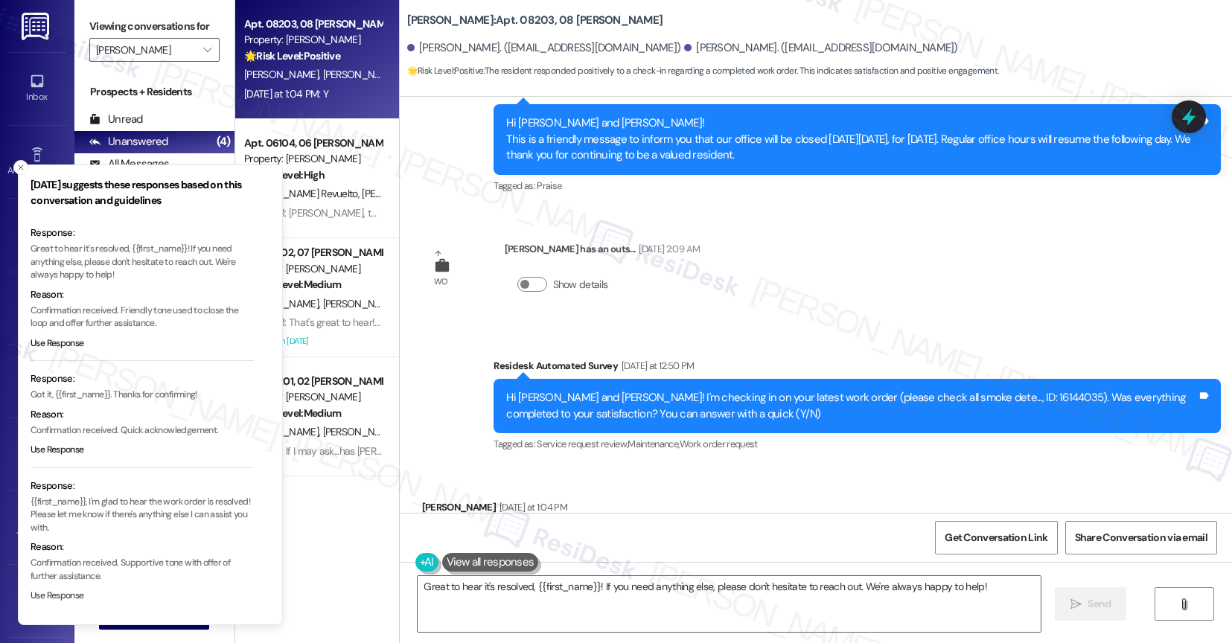
click at [66, 594] on button "Use Response" at bounding box center [58, 596] width 54 height 13
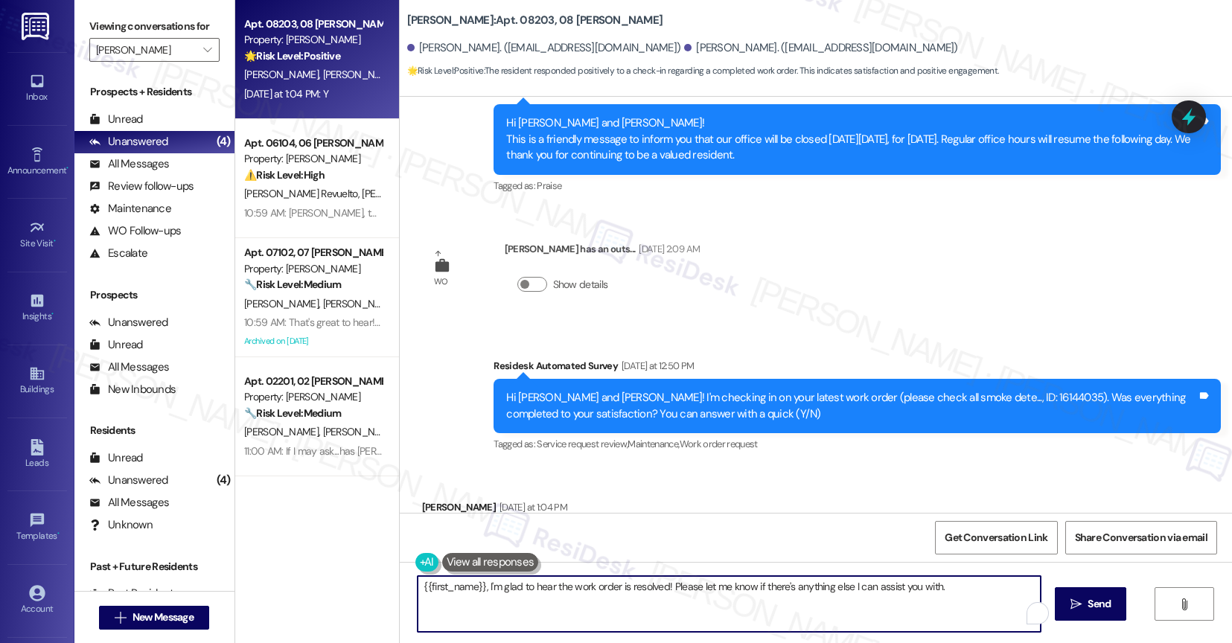
drag, startPoint x: 450, startPoint y: 587, endPoint x: 382, endPoint y: 583, distance: 67.8
click at [382, 583] on div "Apt. 08203, 08 Avery Property: Avery 🌟 Risk Level: Positive The resident respon…" at bounding box center [734, 321] width 998 height 643
click at [923, 590] on textarea "Alyssa, I'm glad to hear the work order is resolved! Please let me know if ther…" at bounding box center [729, 604] width 623 height 56
type textarea "Alyssa, I'm glad to hear the work order is resolved! Please let me know if ther…"
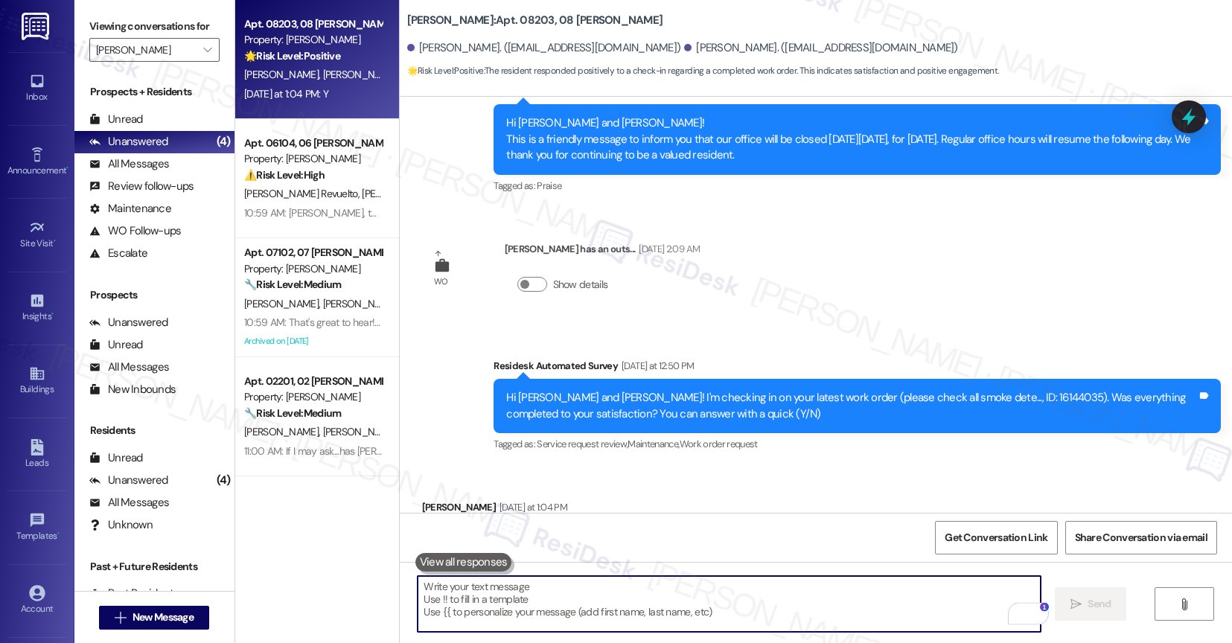
scroll to position [11002, 0]
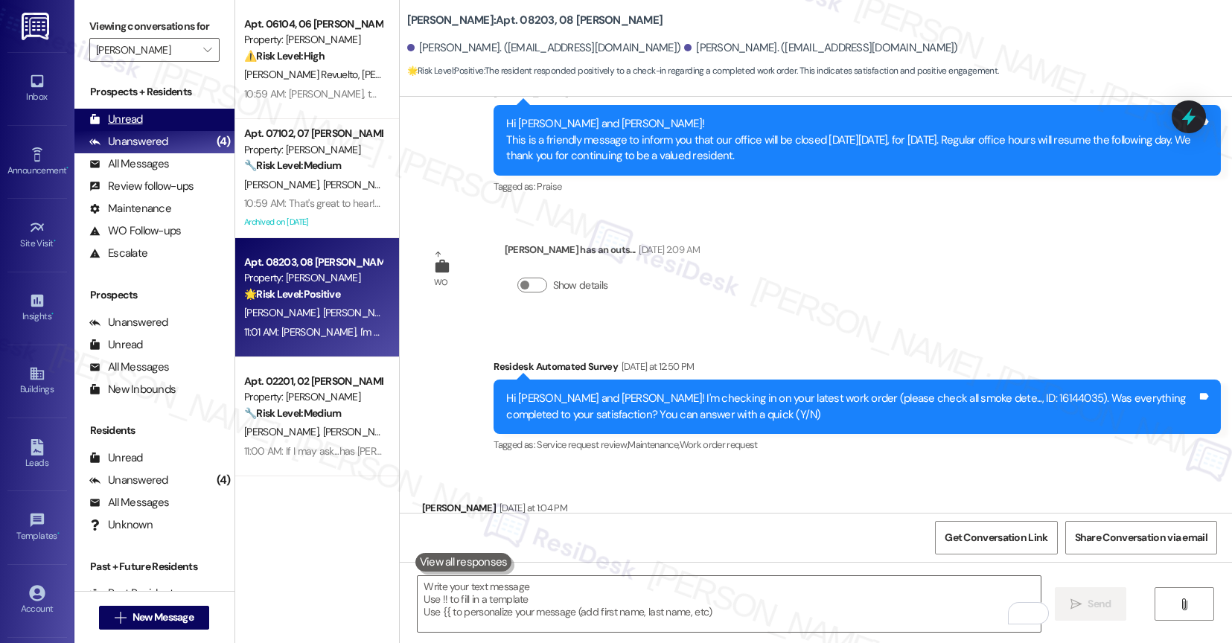
click at [153, 131] on div "Unread (0)" at bounding box center [154, 120] width 160 height 22
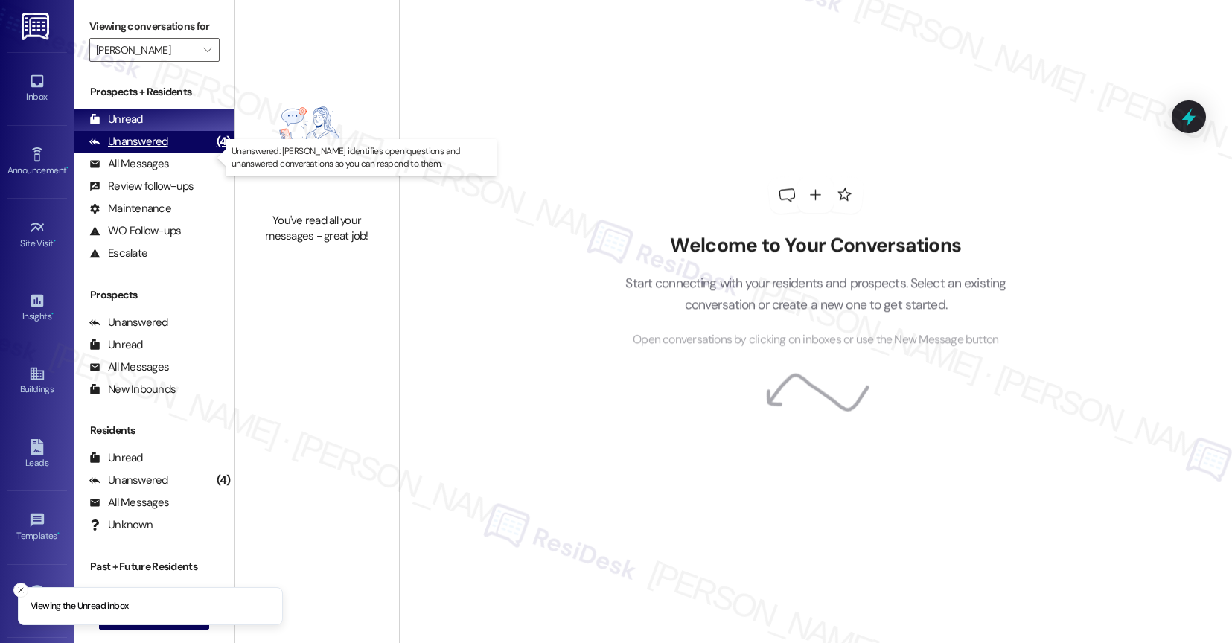
click at [166, 153] on div "Unanswered (4)" at bounding box center [154, 142] width 160 height 22
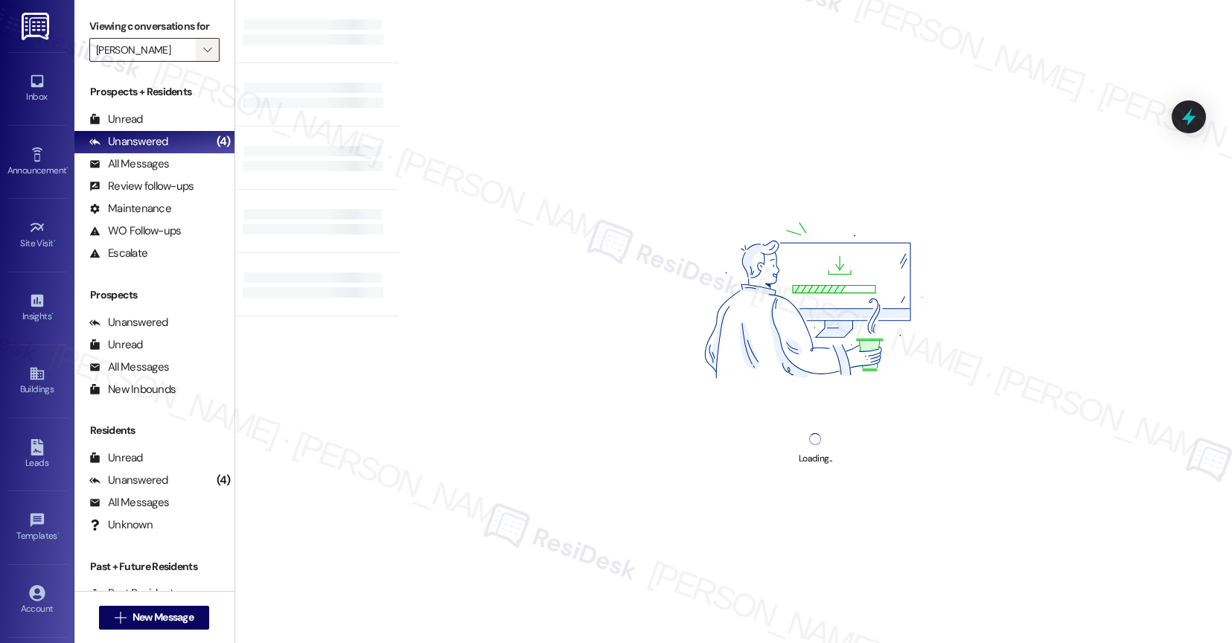
click at [200, 62] on span "" at bounding box center [207, 50] width 14 height 24
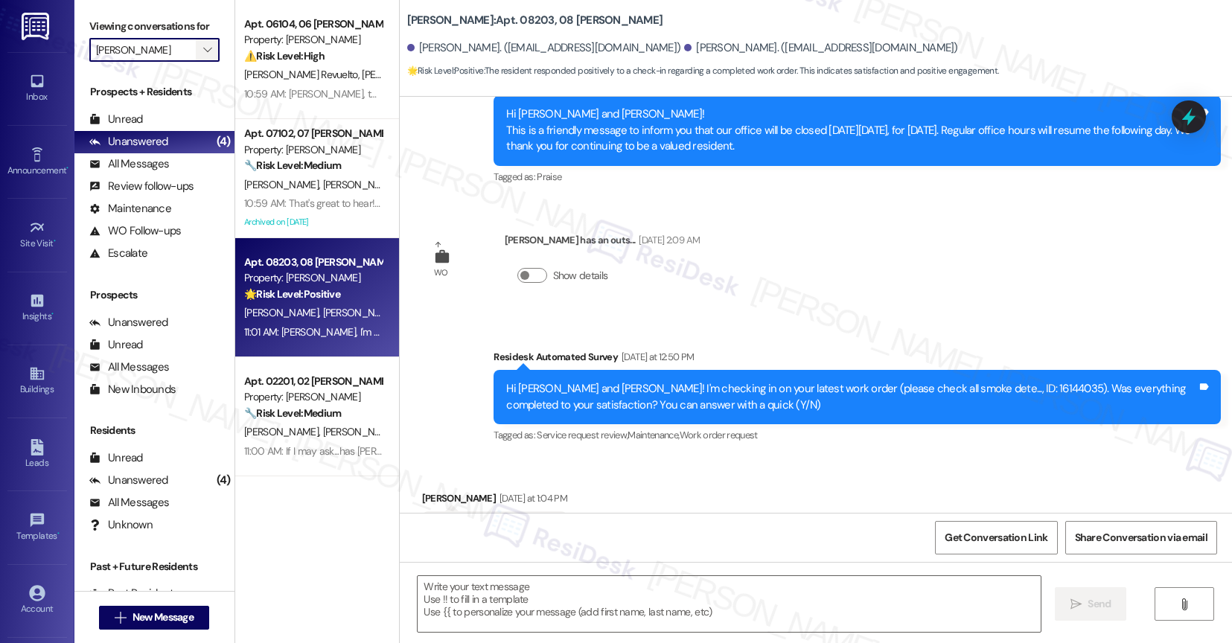
type textarea "Fetching suggested responses. Please feel free to read through the conversation…"
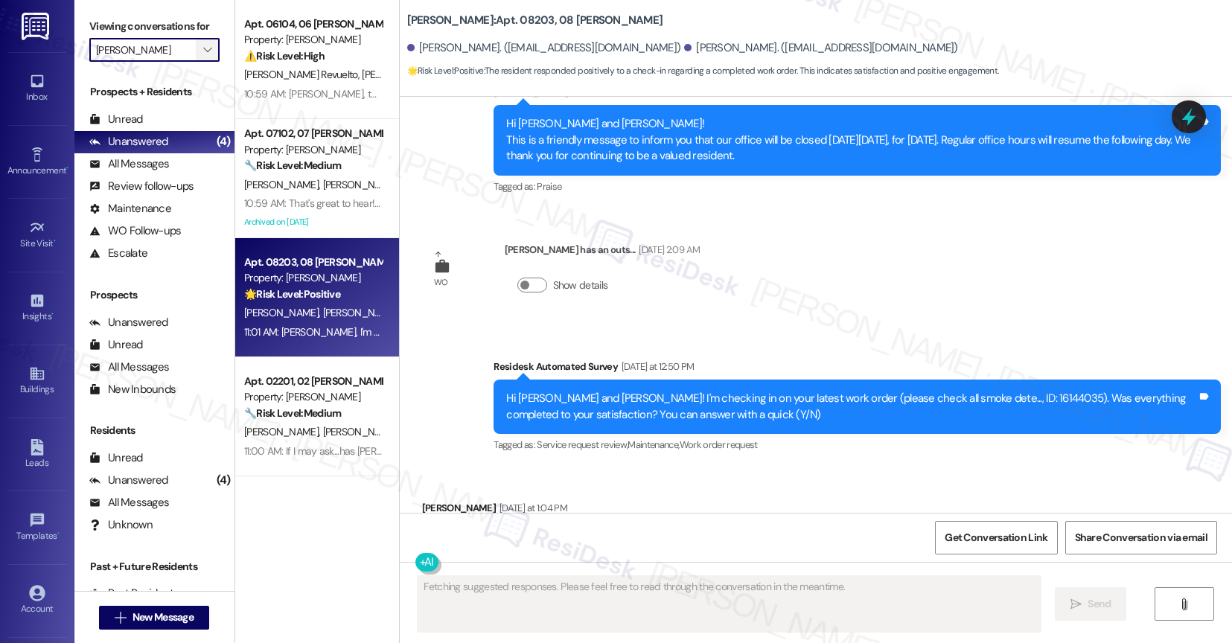
click at [203, 56] on icon "" at bounding box center [207, 50] width 8 height 12
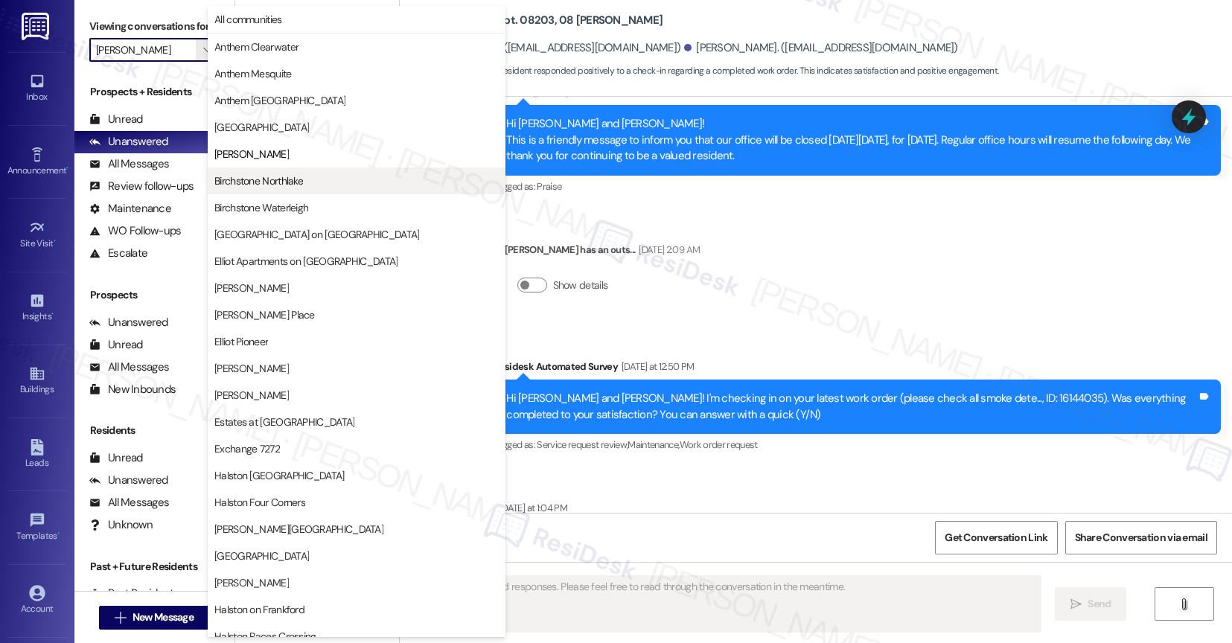
click at [270, 173] on span "Birchstone Northlake" at bounding box center [258, 180] width 89 height 15
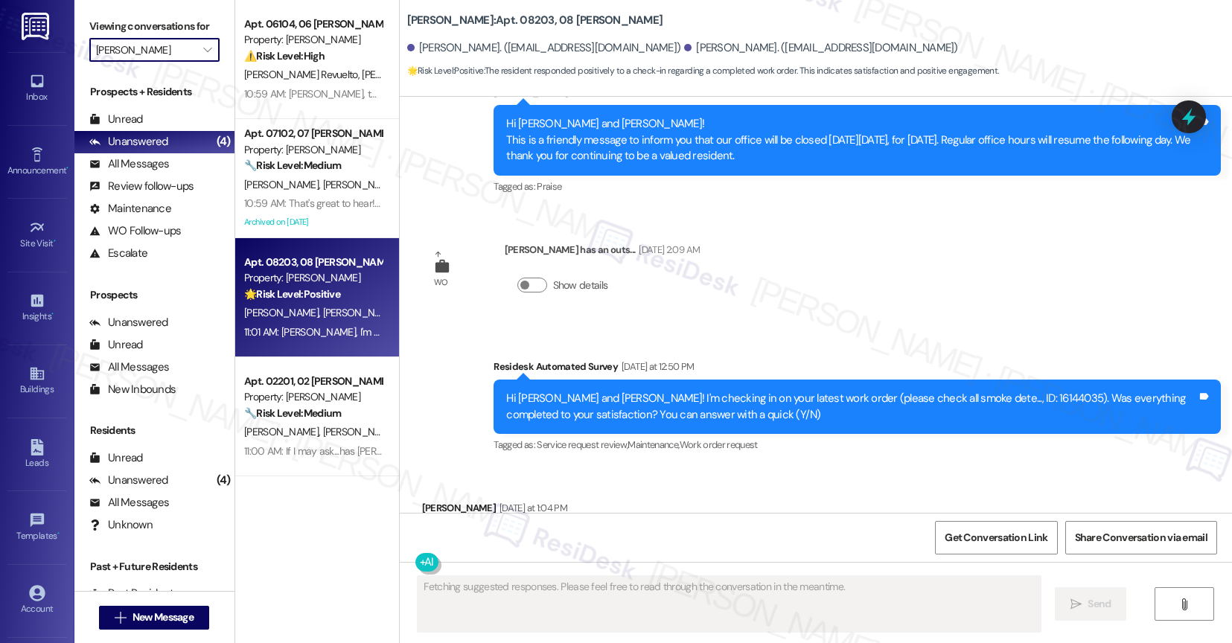
type input "Birchstone Northlake"
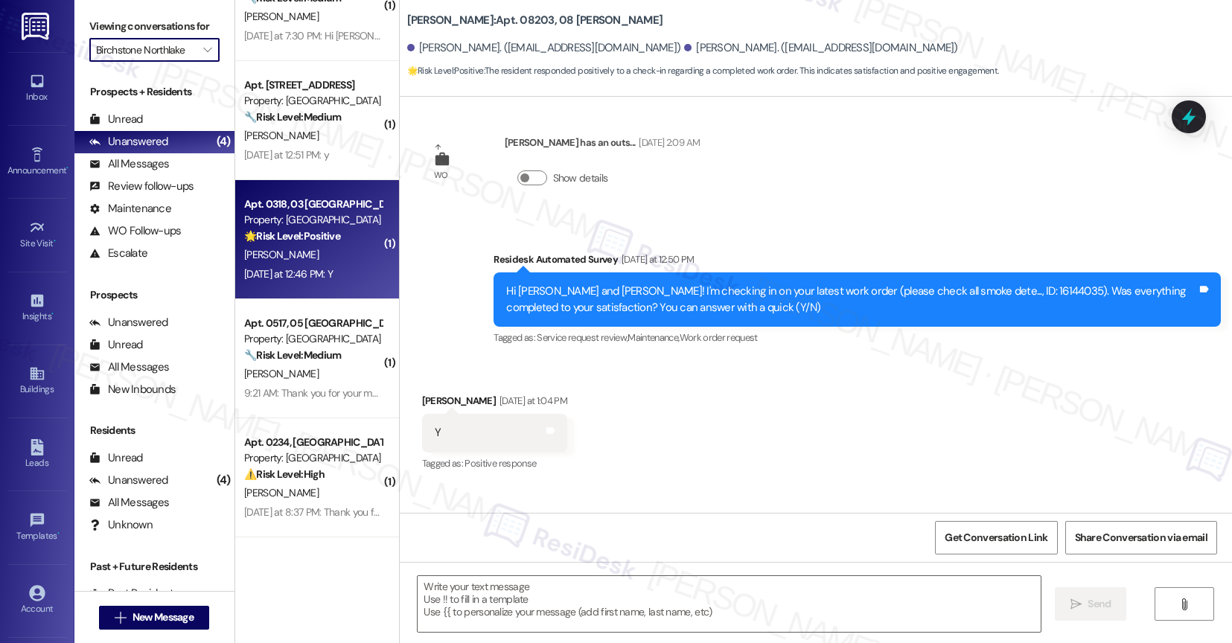
scroll to position [11002, 0]
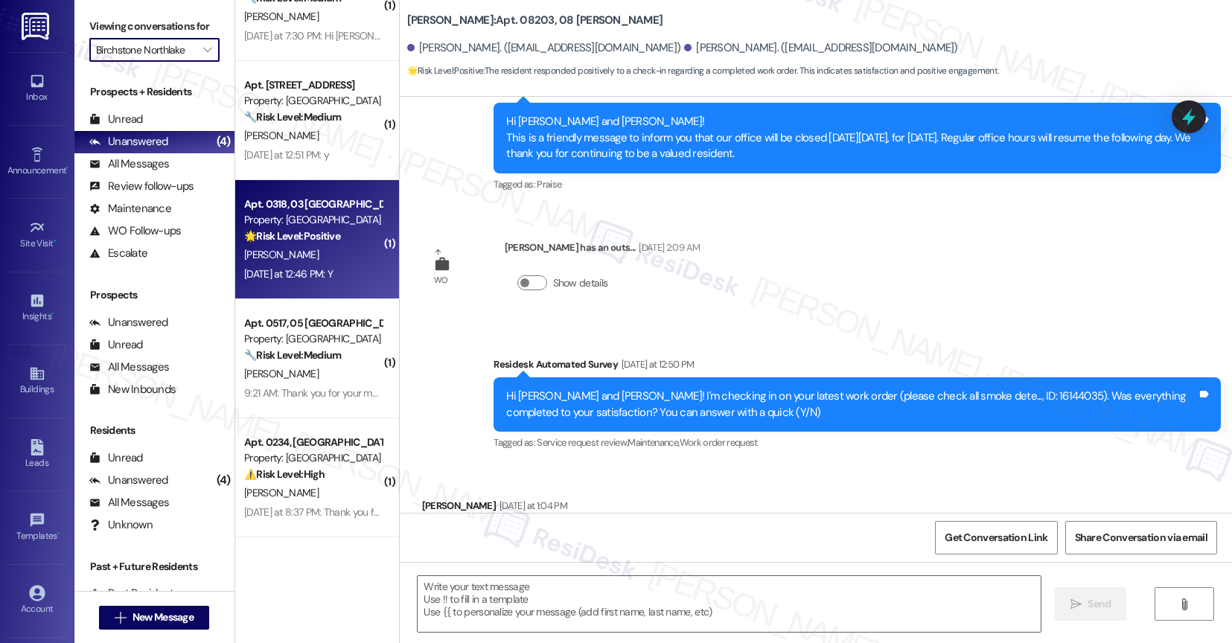
type textarea "Fetching suggested responses. Please feel free to read through the conversation…"
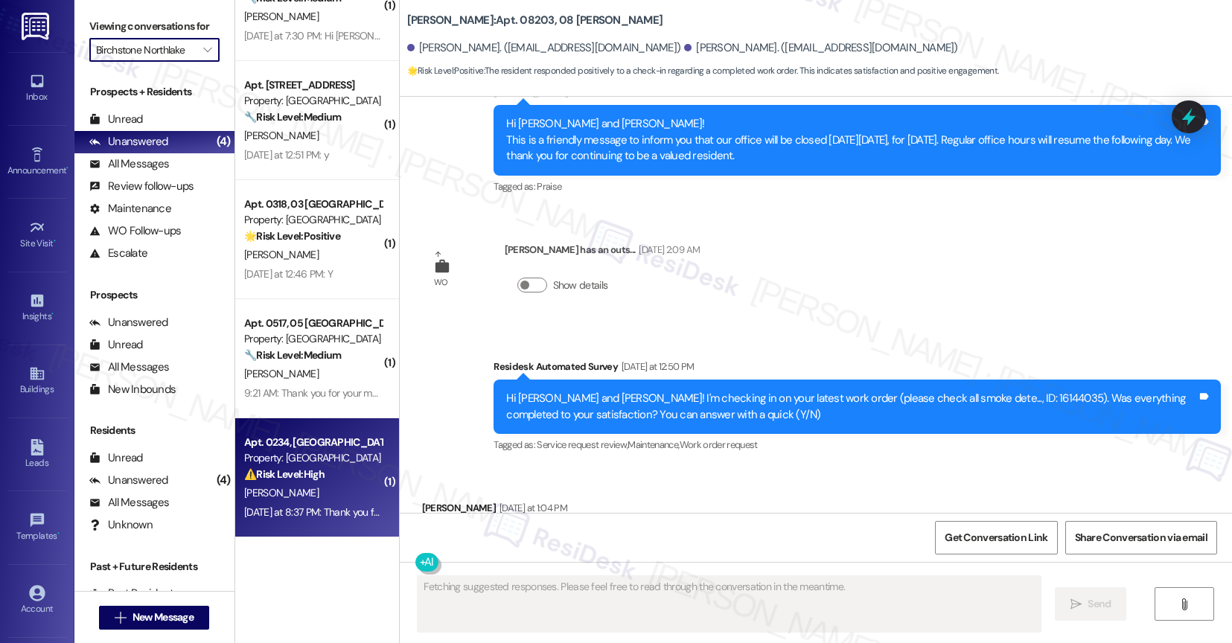
click at [304, 473] on strong "⚠️ Risk Level: High" at bounding box center [284, 474] width 80 height 13
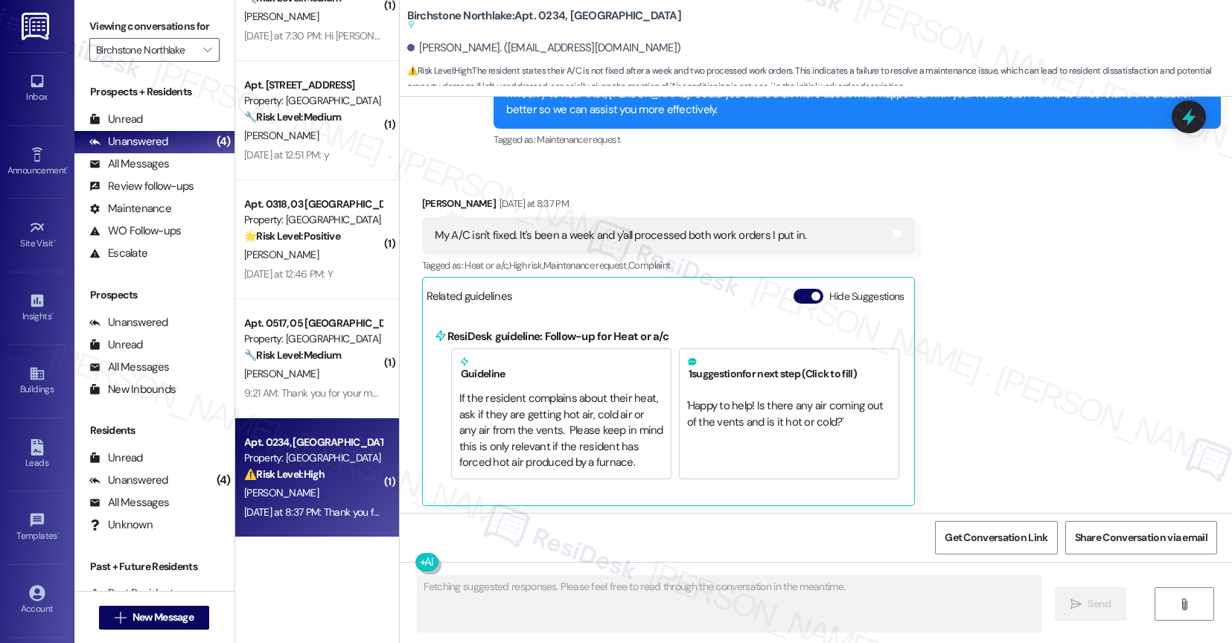
scroll to position [4338, 0]
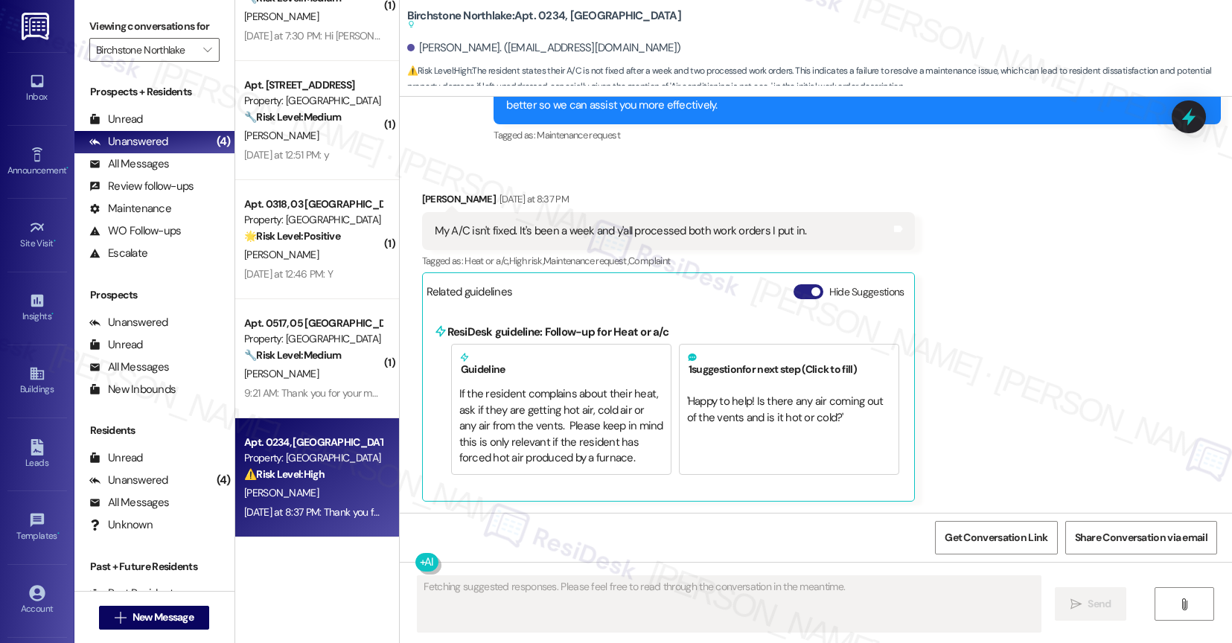
click at [803, 288] on button "Hide Suggestions" at bounding box center [809, 291] width 30 height 15
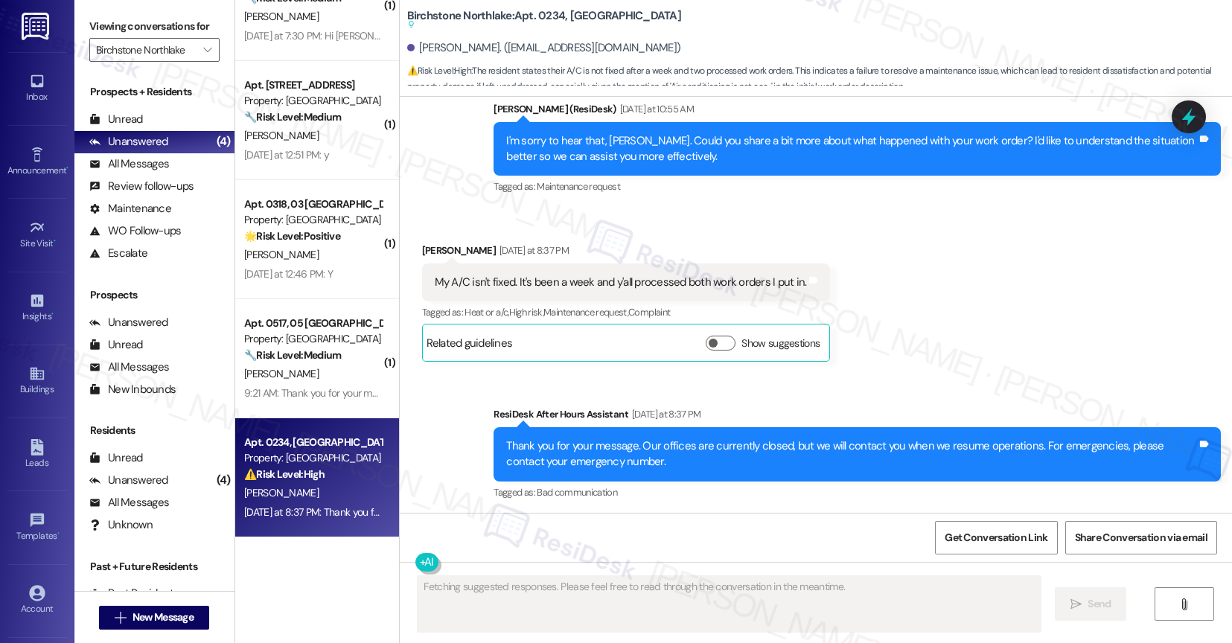
scroll to position [4286, 0]
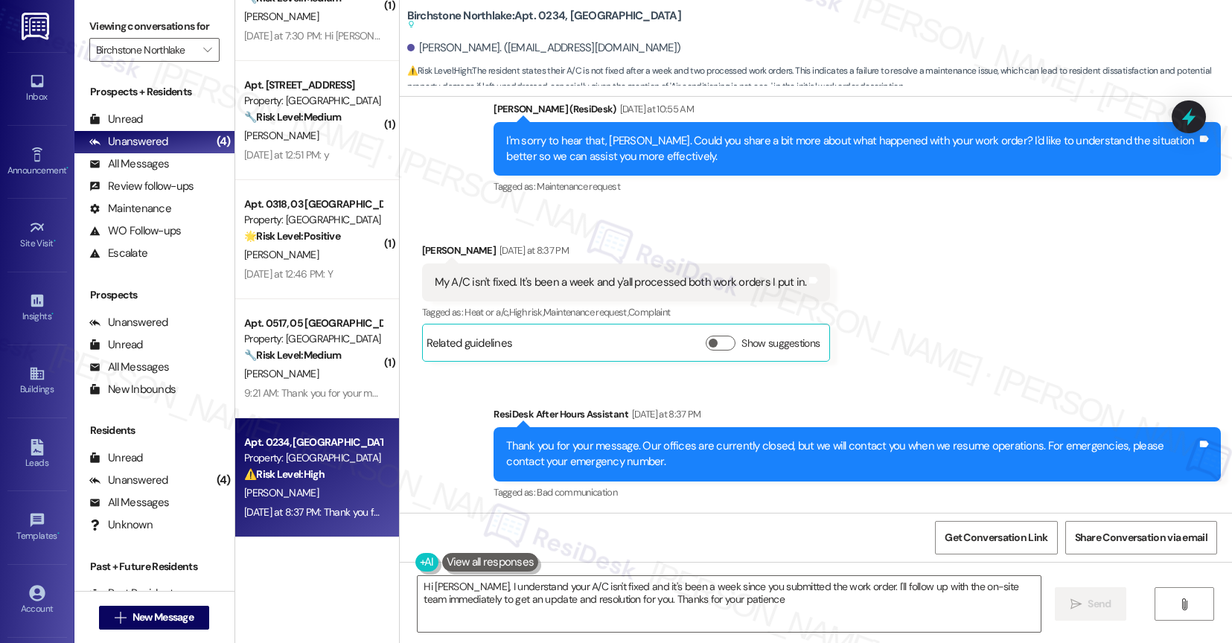
type textarea "Hi Caleb, I understand your A/C isn't fixed and it's been a week since you subm…"
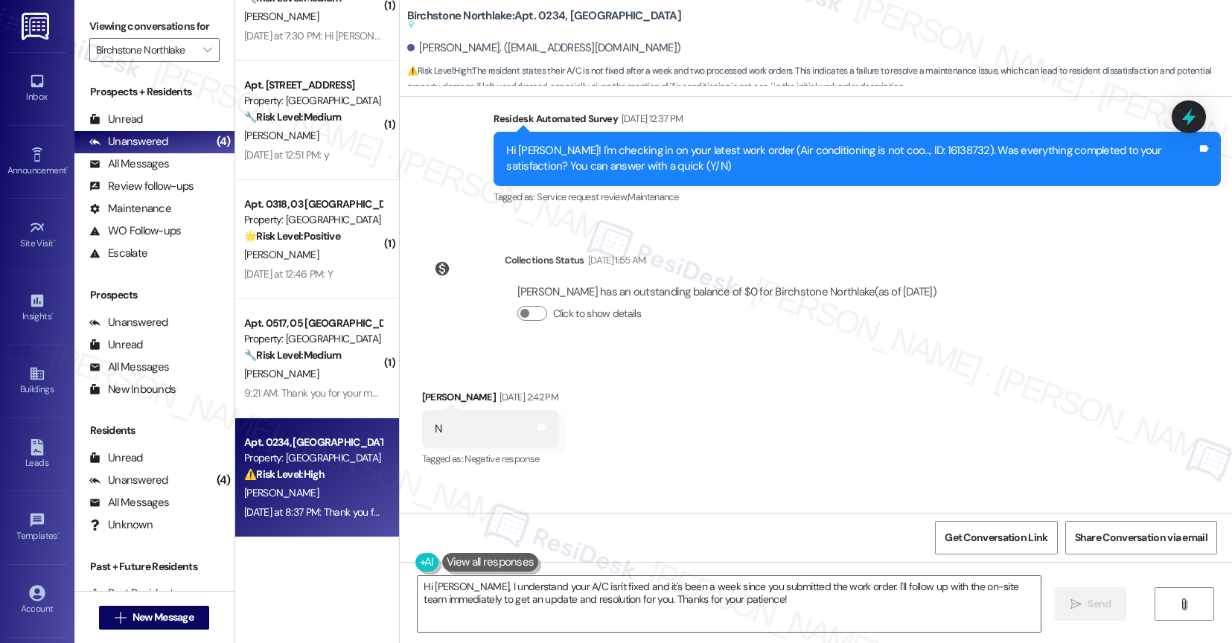
scroll to position [4289, 0]
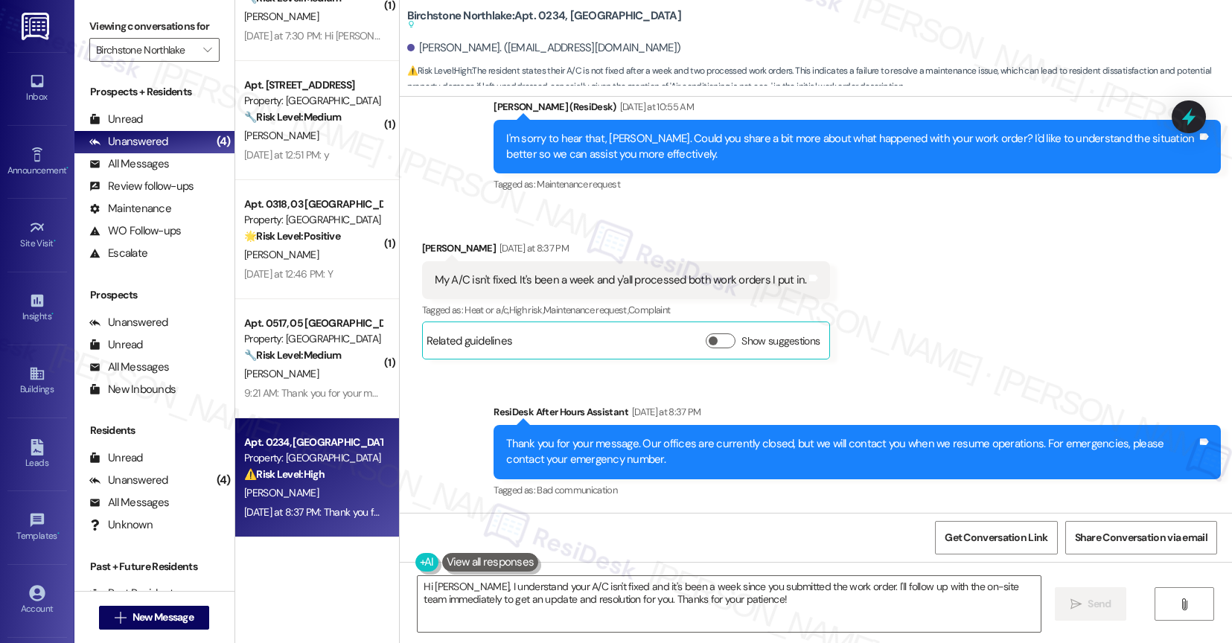
click at [601, 386] on div "Sent via SMS ResiDesk After Hours Assistant Yesterday at 8:37 PM Thank you for …" at bounding box center [816, 441] width 833 height 141
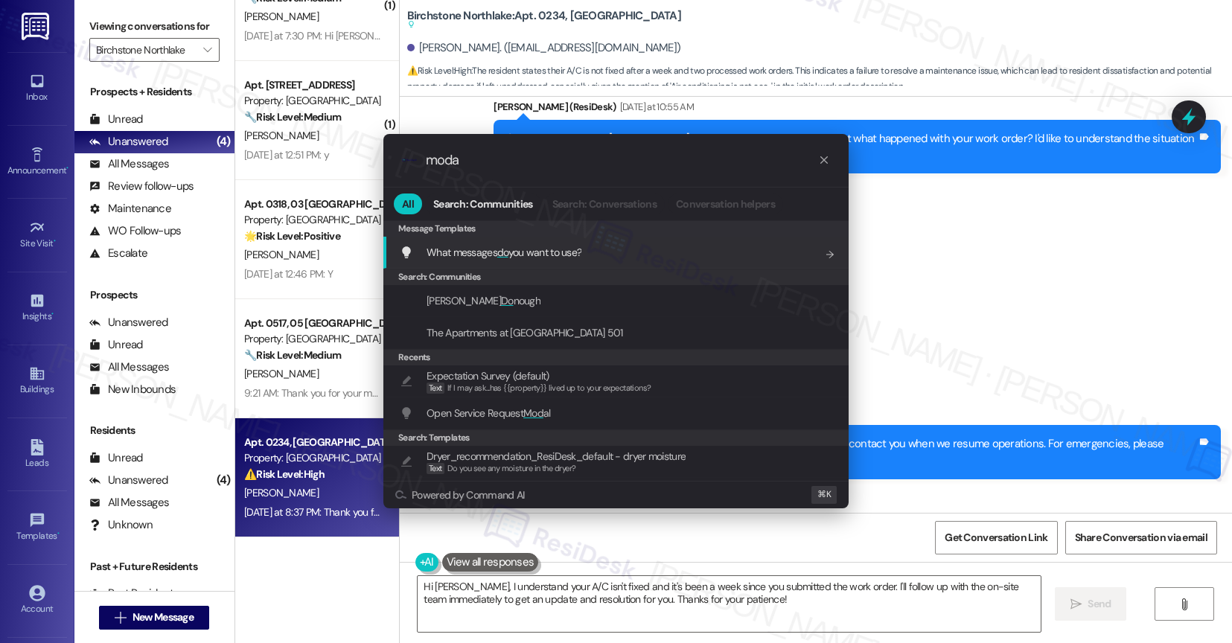
type input "modal"
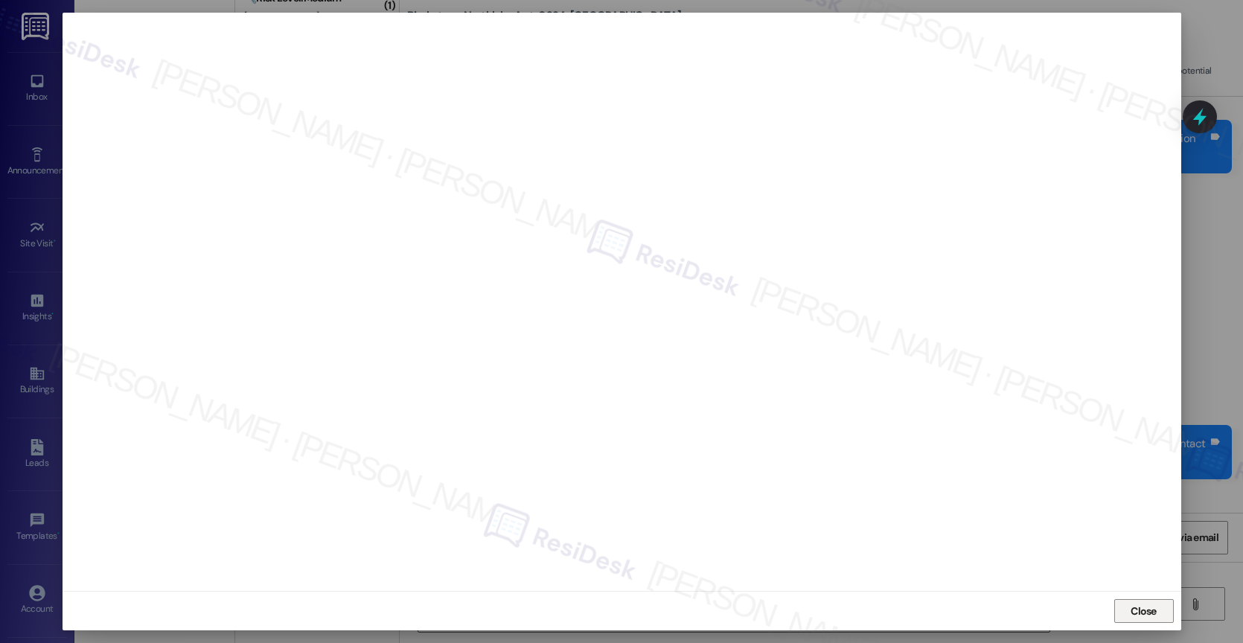
click at [1152, 614] on span "Close" at bounding box center [1144, 612] width 26 height 16
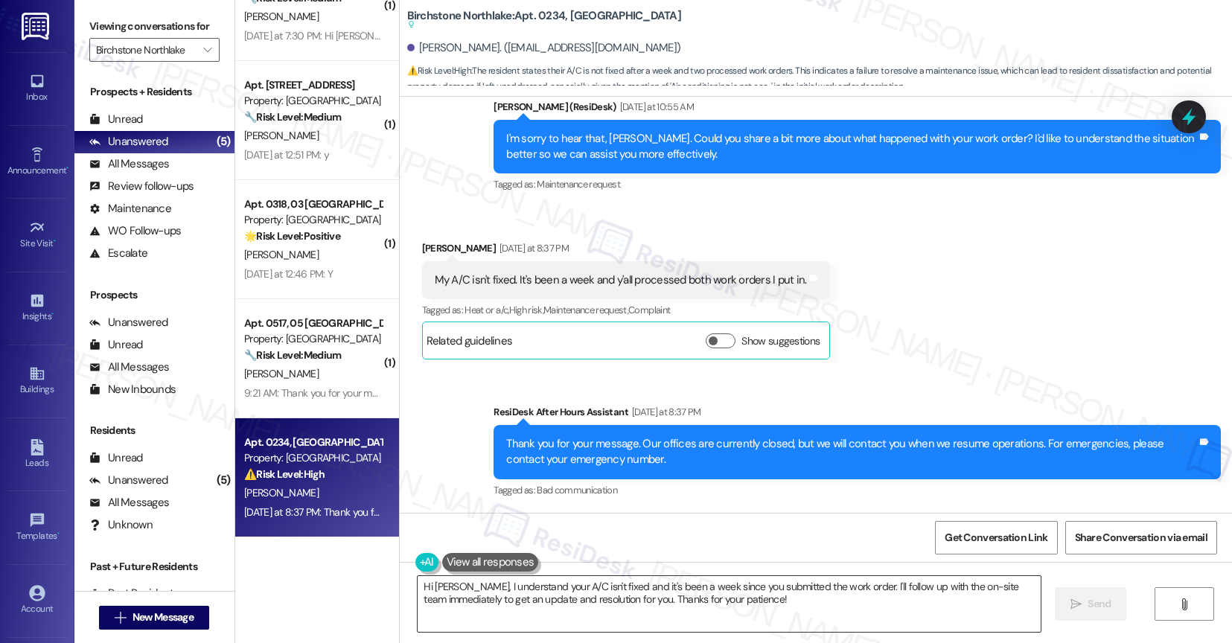
click at [509, 600] on textarea "Hi Caleb, I understand your A/C isn't fixed and it's been a week since you subm…" at bounding box center [729, 604] width 623 height 56
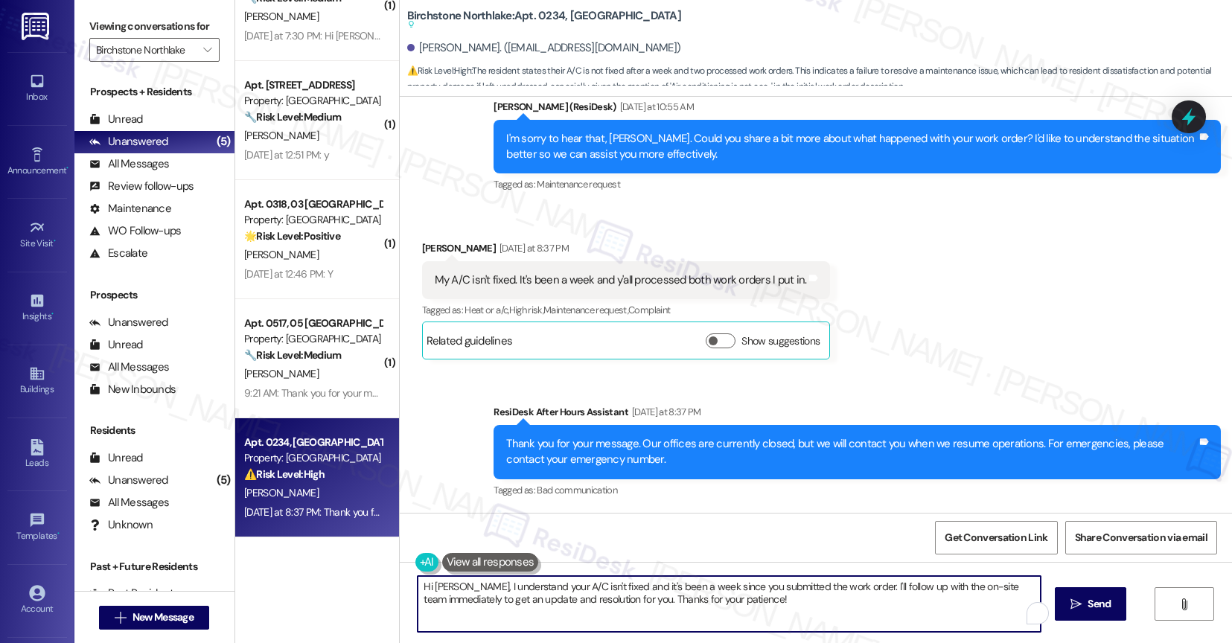
click at [509, 600] on textarea "Hi Caleb, I understand your A/C isn't fixed and it's been a week since you subm…" at bounding box center [729, 604] width 623 height 56
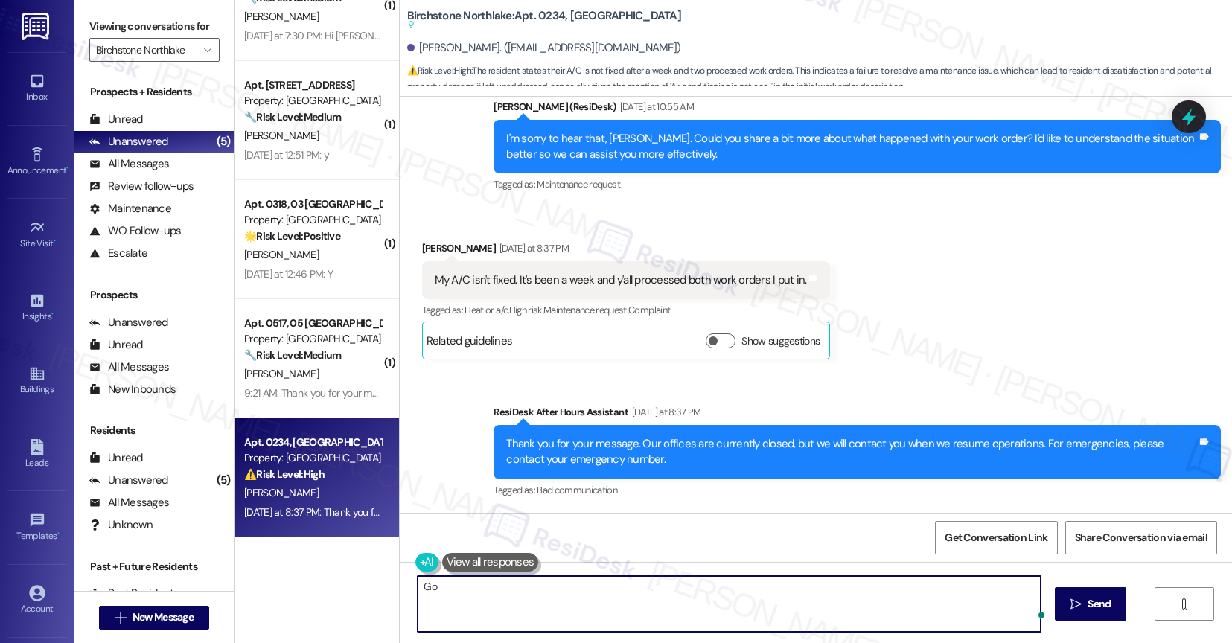
type textarea "G"
click at [418, 595] on textarea "I'll submit a new work order" at bounding box center [729, 604] width 623 height 56
click at [418, 590] on textarea "I'll submit a new work order" at bounding box center [729, 604] width 623 height 56
click at [572, 593] on textarea "I'll submit a new work order" at bounding box center [729, 604] width 623 height 56
click at [418, 589] on textarea "I'll submit a new work order and make sure to escalate this to the site team." at bounding box center [729, 604] width 623 height 56
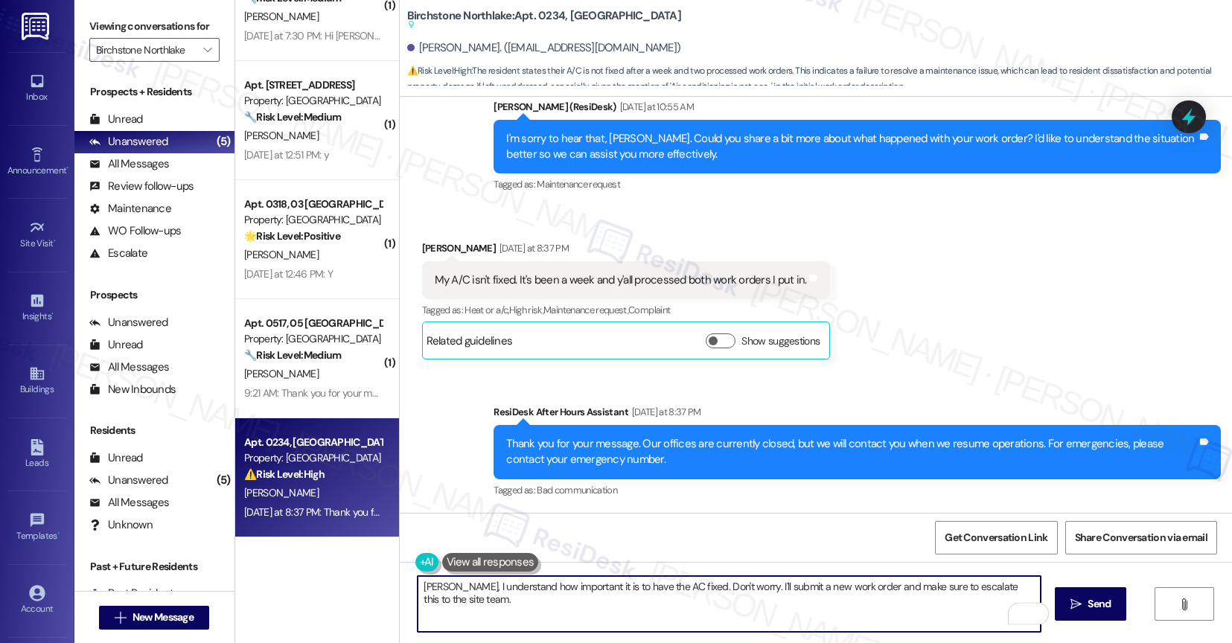
click at [468, 600] on textarea "Caleb, I understand how important it is to have the AC fixed. Don't worry. I'll…" at bounding box center [729, 604] width 623 height 56
type textarea "[PERSON_NAME], I understand how important it is to have the AC fixed. Don't wor…"
click at [1026, 607] on div "1" at bounding box center [1027, 613] width 16 height 16
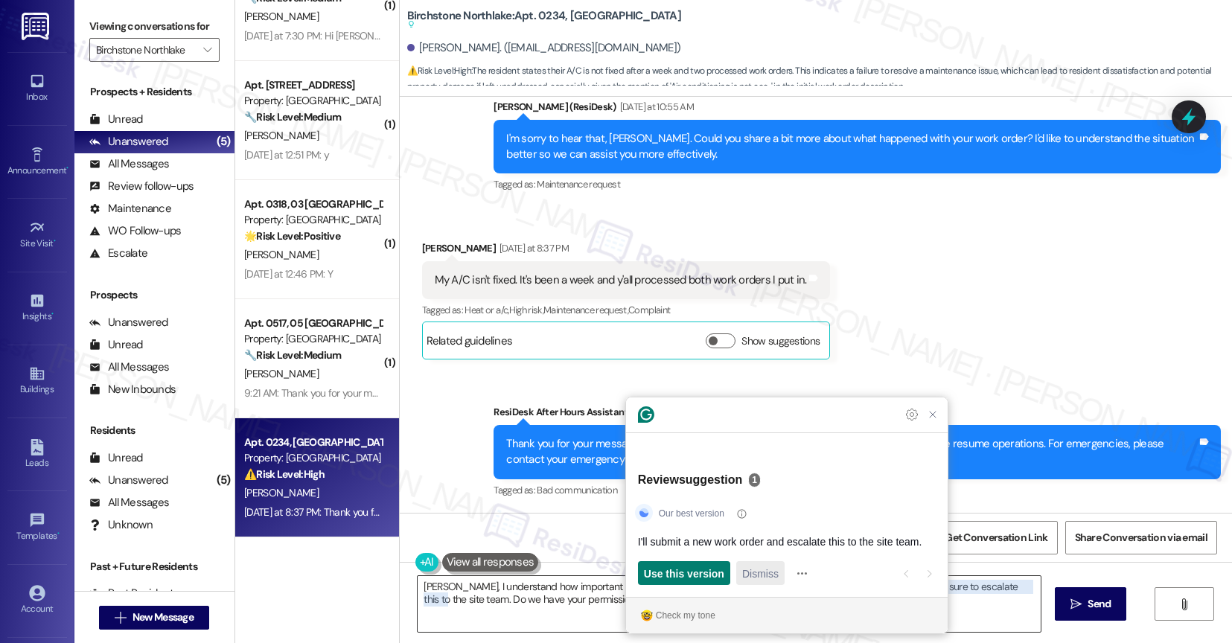
click at [773, 575] on span "Dismiss" at bounding box center [760, 574] width 36 height 16
click at [730, 579] on span "Dismiss" at bounding box center [714, 574] width 36 height 16
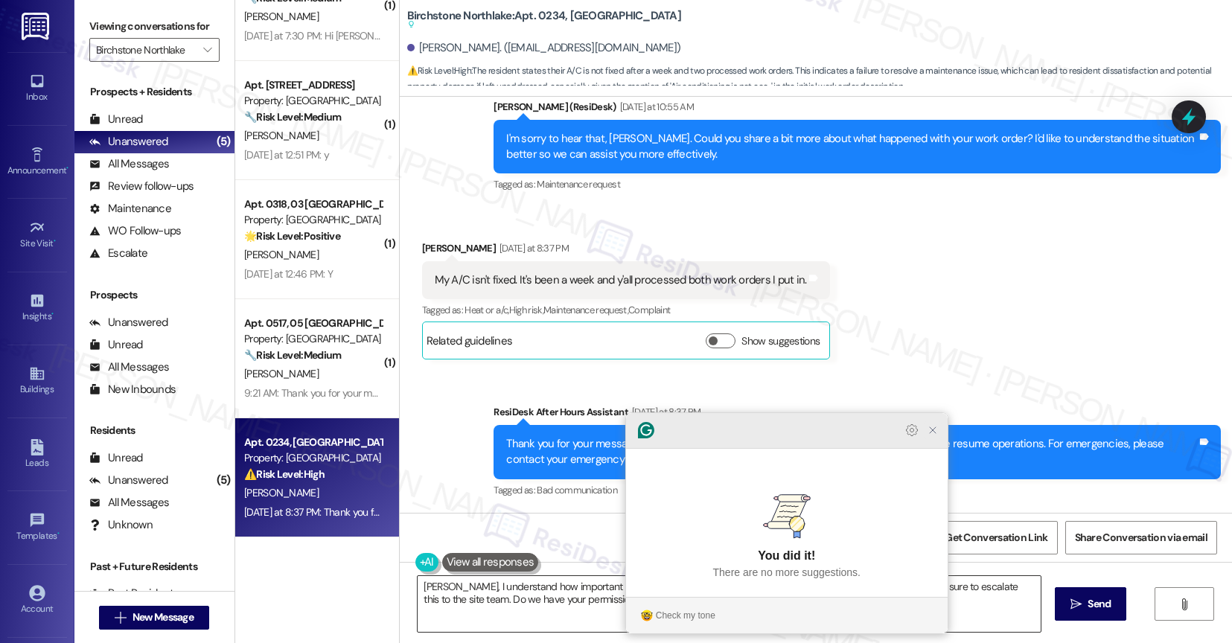
click at [933, 436] on icon "Close Grammarly Assistant" at bounding box center [933, 430] width 12 height 12
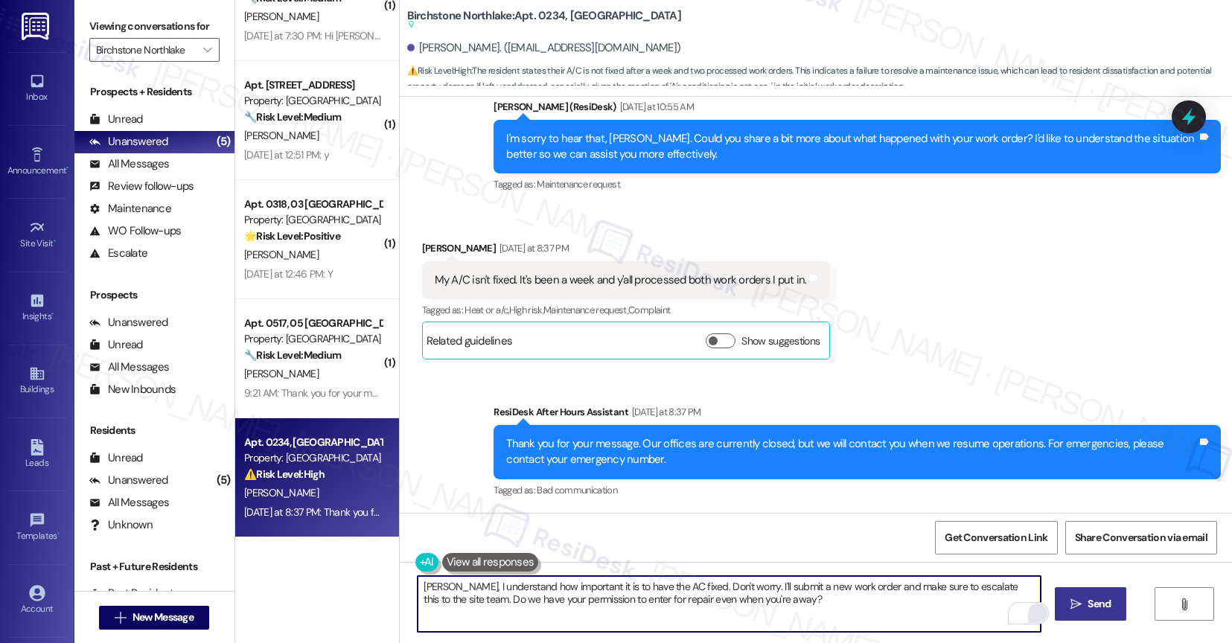
click at [1082, 599] on icon "" at bounding box center [1075, 605] width 11 height 12
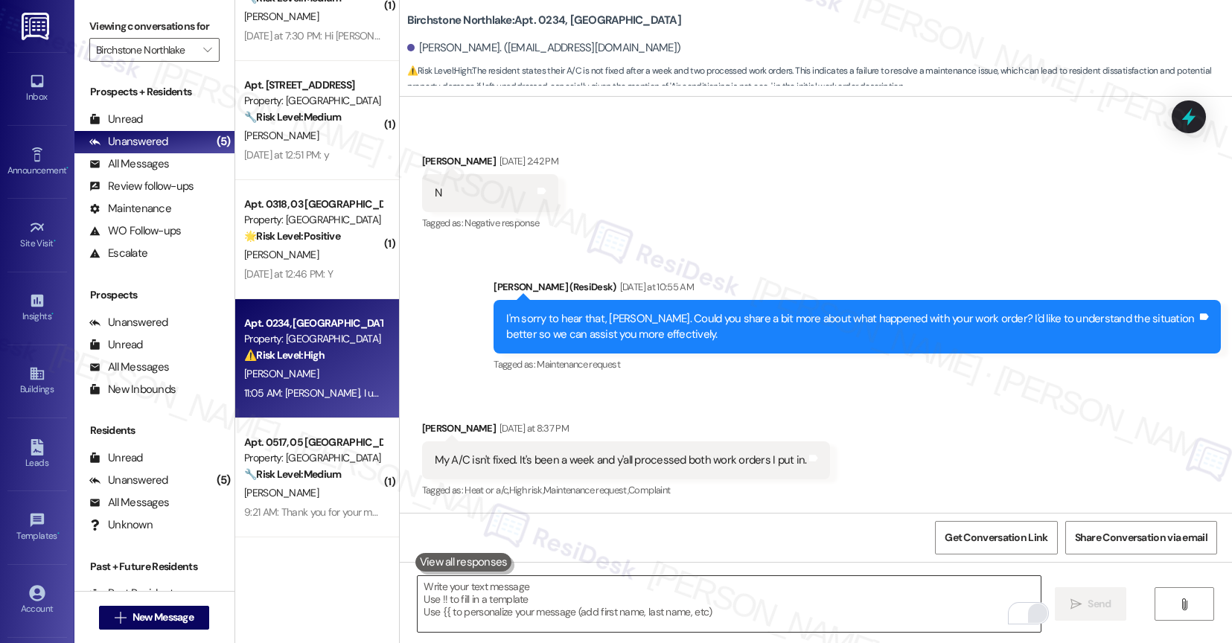
scroll to position [4371, 0]
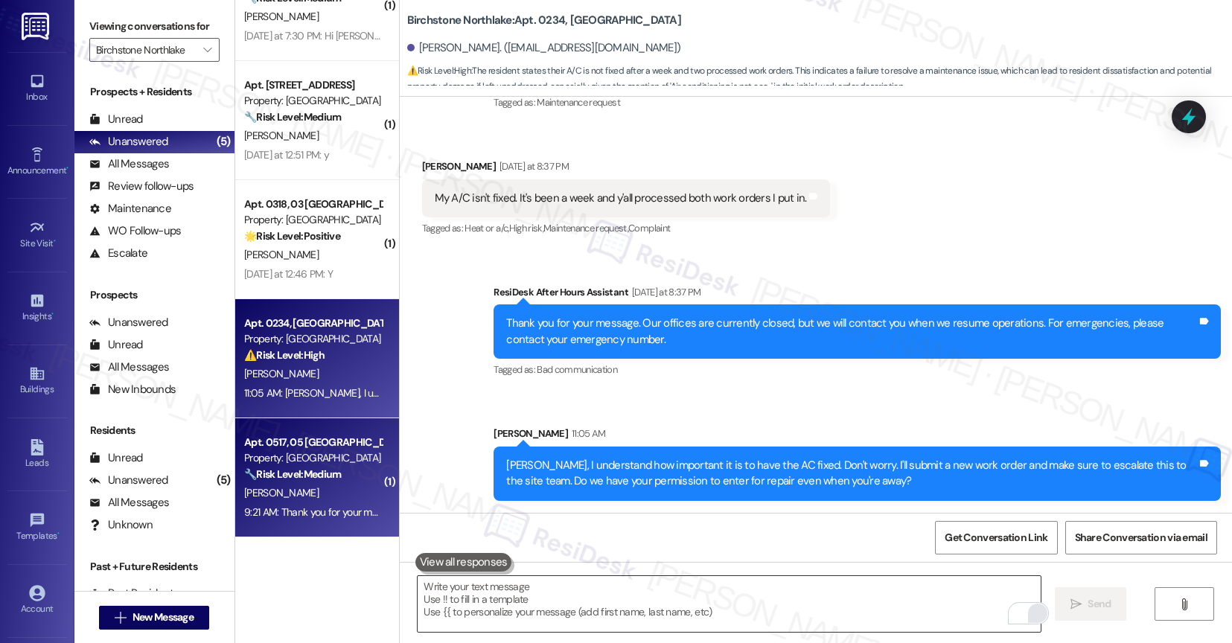
click at [297, 513] on div "9:21 AM: Thank you for your message. Our offices are currently closed, but we w…" at bounding box center [636, 511] width 785 height 13
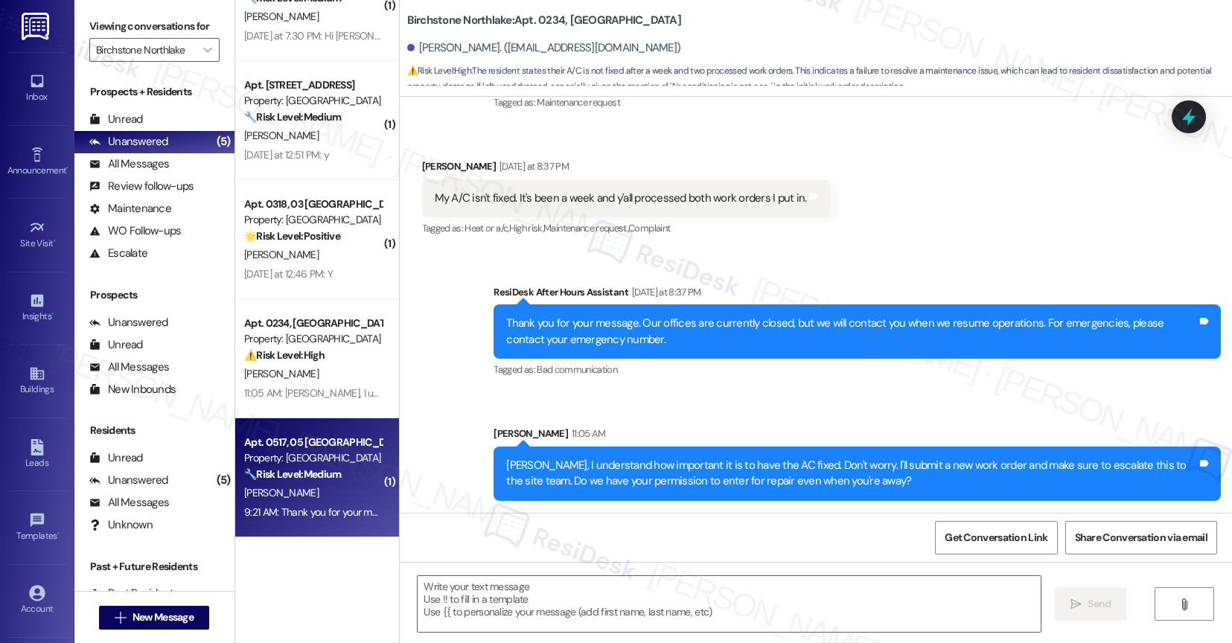
type textarea "Fetching suggested responses. Please feel free to read through the conversation…"
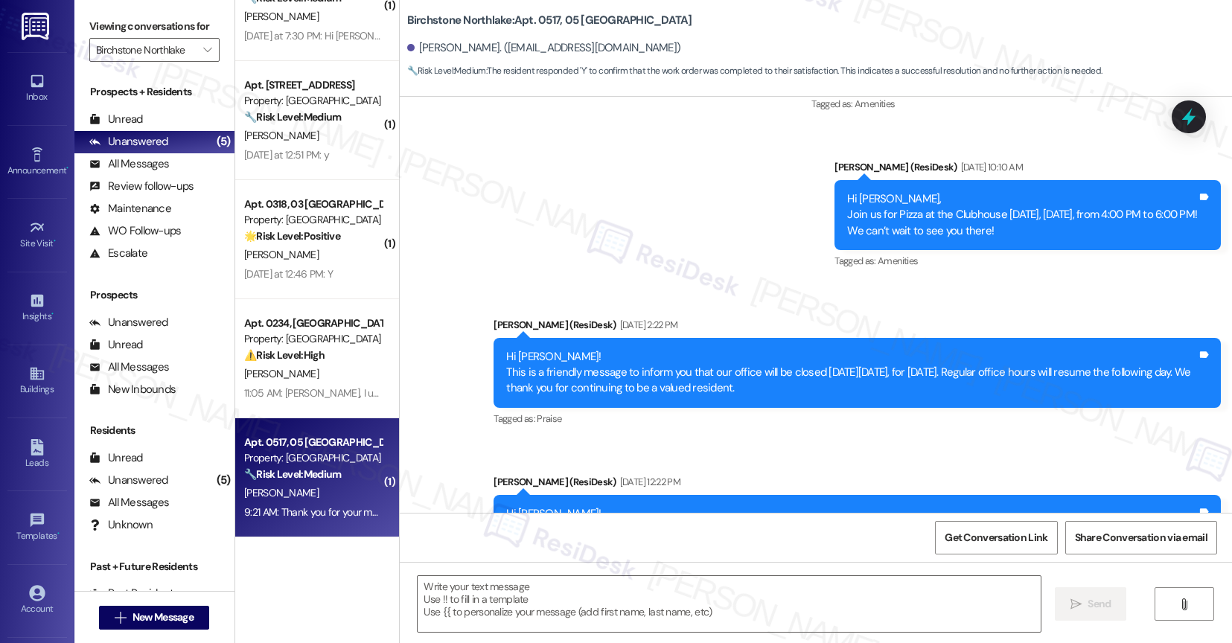
type textarea "Fetching suggested responses. Please feel free to read through the conversation…"
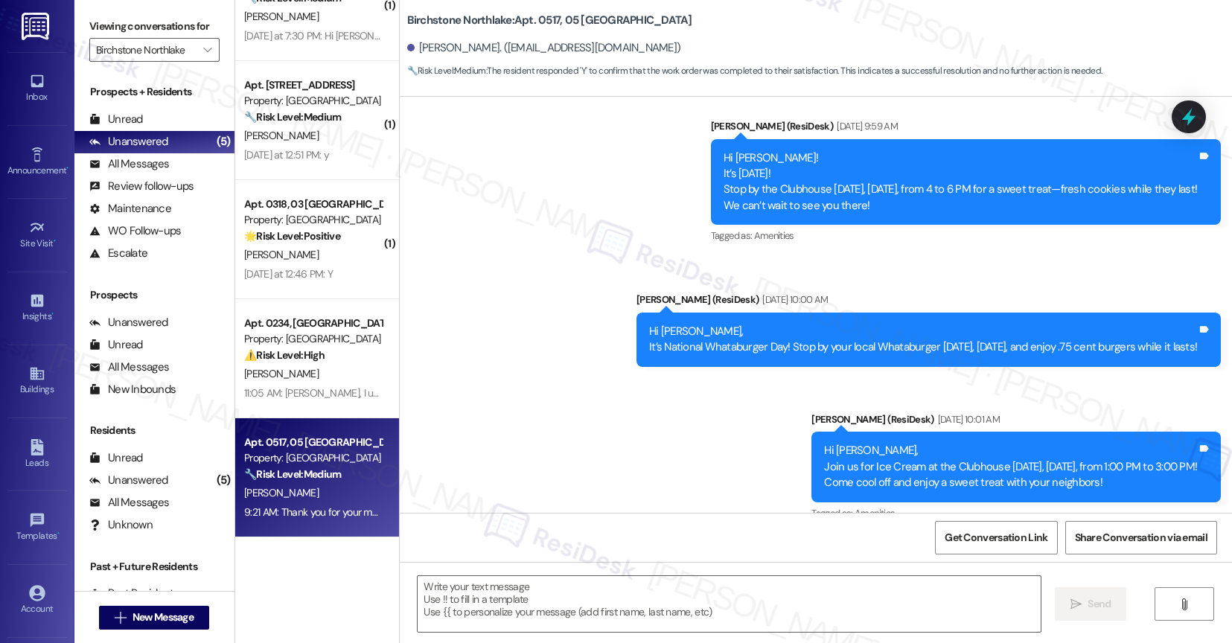
scroll to position [2164, 0]
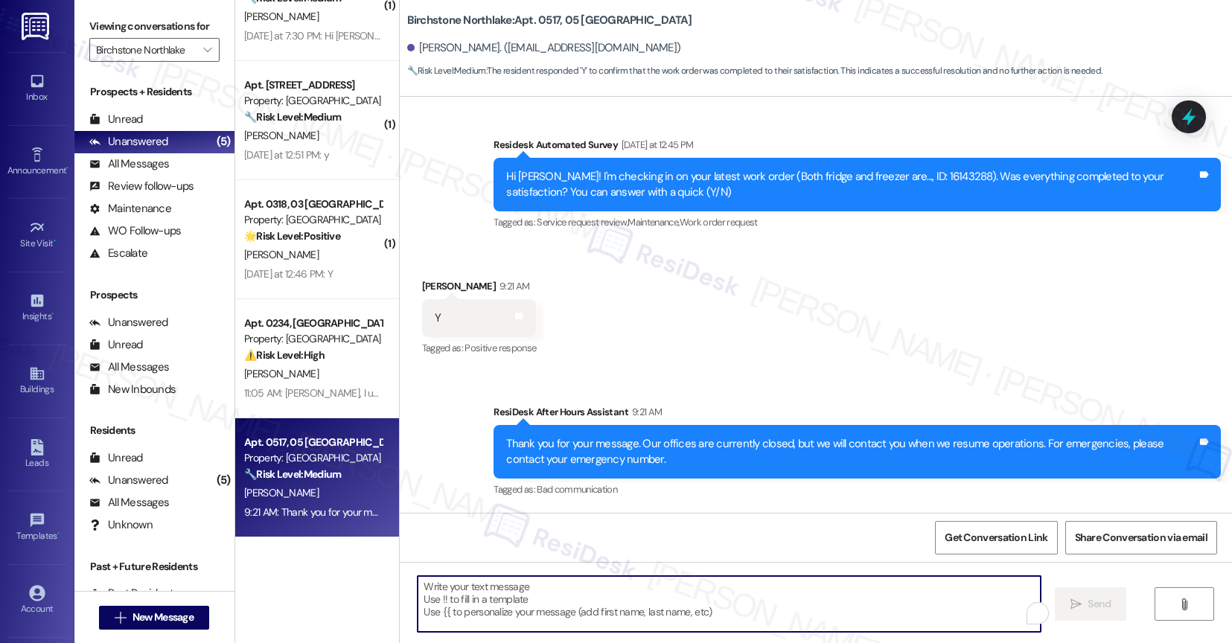
click at [493, 606] on textarea "To enrich screen reader interactions, please activate Accessibility in Grammarl…" at bounding box center [729, 604] width 623 height 56
paste textarea "That's great to hear! Thank you for confirming the work order was completed to …"
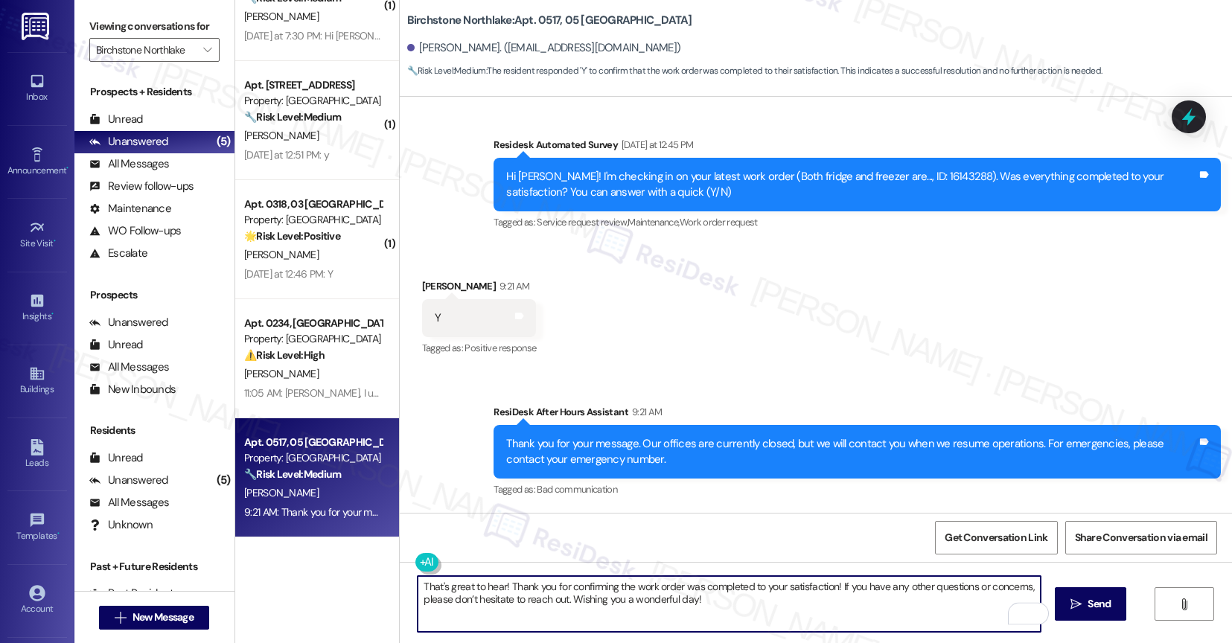
click at [495, 590] on textarea "That's great to hear! Thank you for confirming the work order was completed to …" at bounding box center [729, 604] width 623 height 56
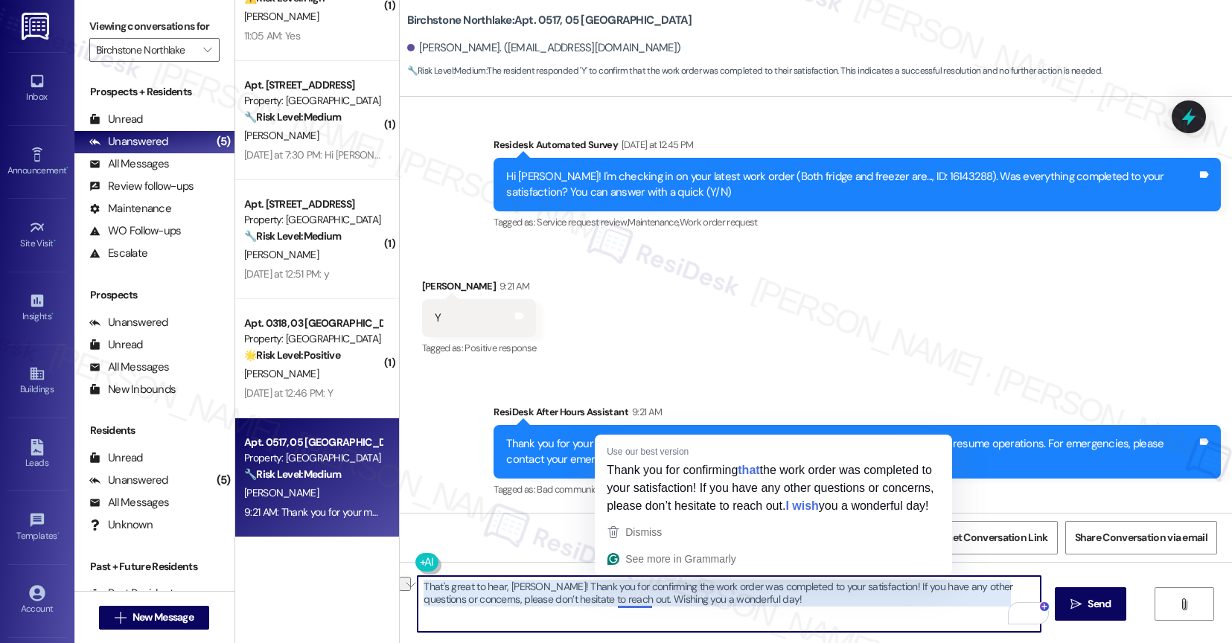
drag, startPoint x: 608, startPoint y: 600, endPoint x: 797, endPoint y: 607, distance: 189.2
click at [797, 607] on textarea "That's great to hear, Joel! Thank you for confirming the work order was complet…" at bounding box center [729, 604] width 623 height 56
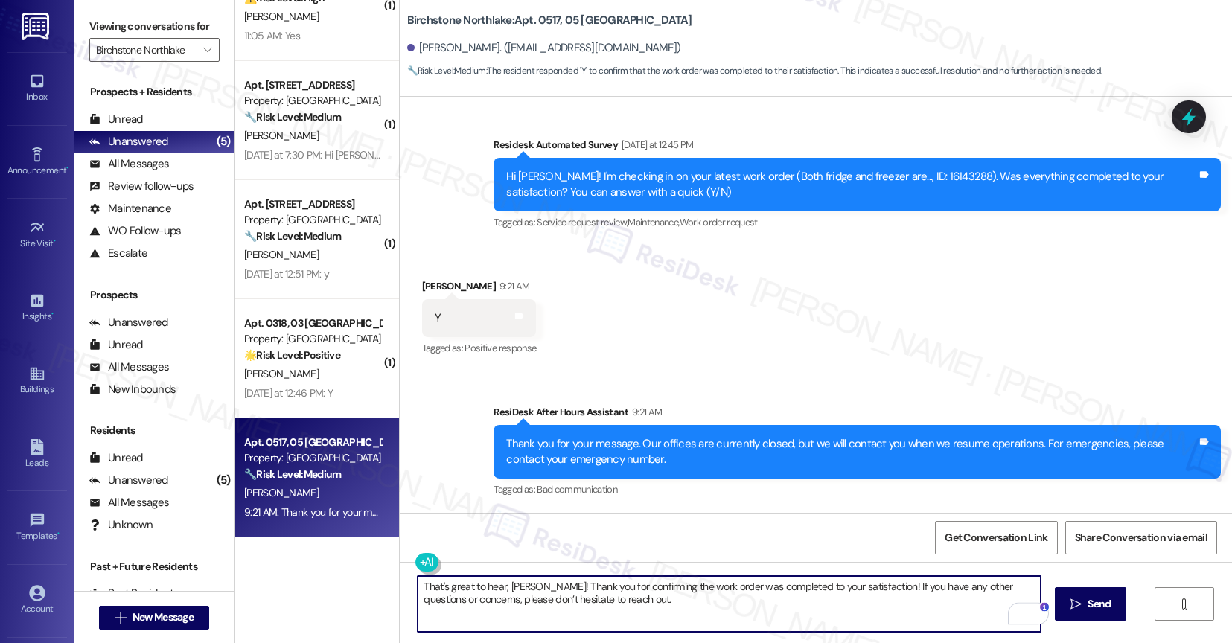
type textarea "That's great to hear, Joel! Thank you for confirming the work order was complet…"
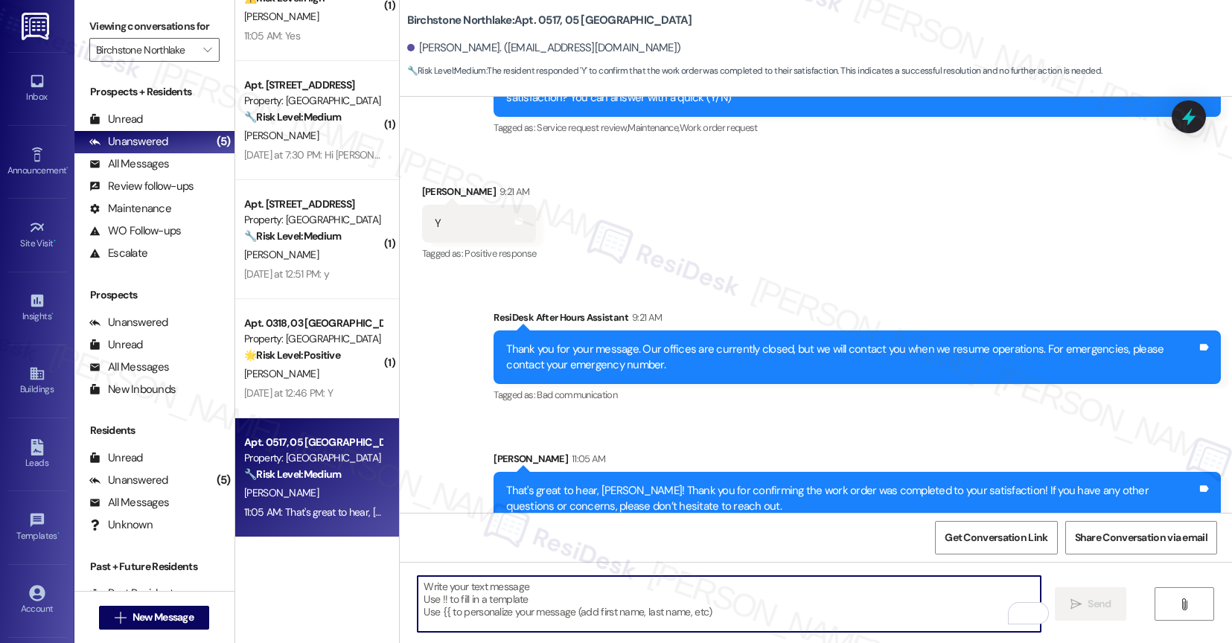
scroll to position [2284, 0]
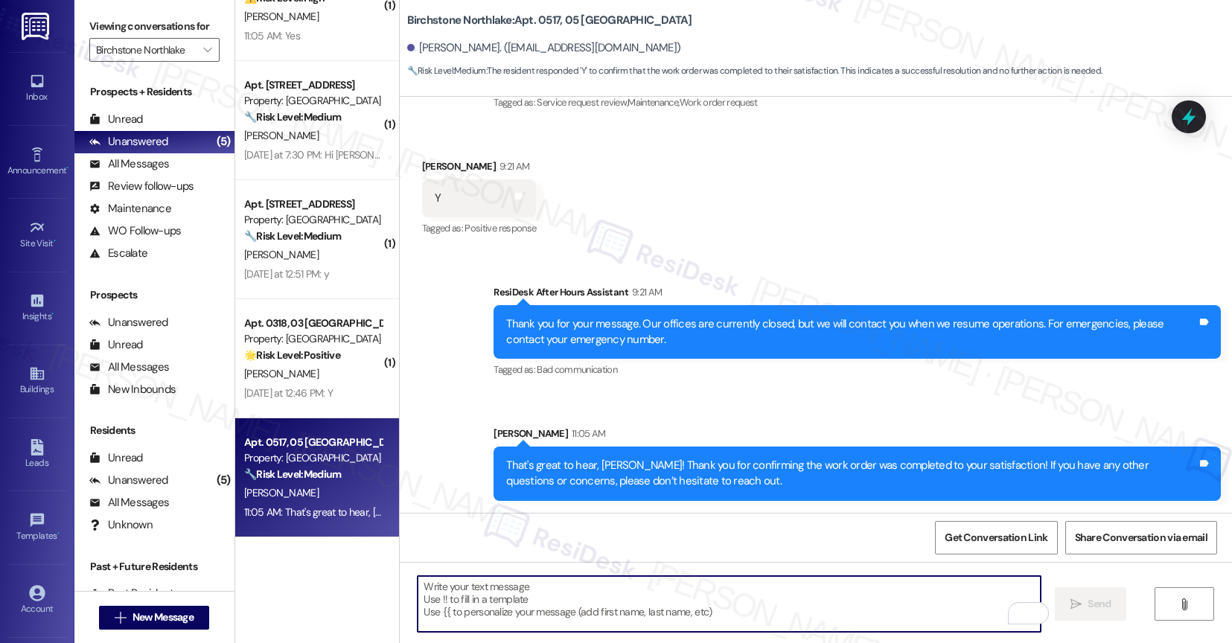
click at [750, 249] on div "Received via SMS Joel Campbell 9:21 AM Y Tags and notes Tagged as: Positive res…" at bounding box center [816, 188] width 833 height 126
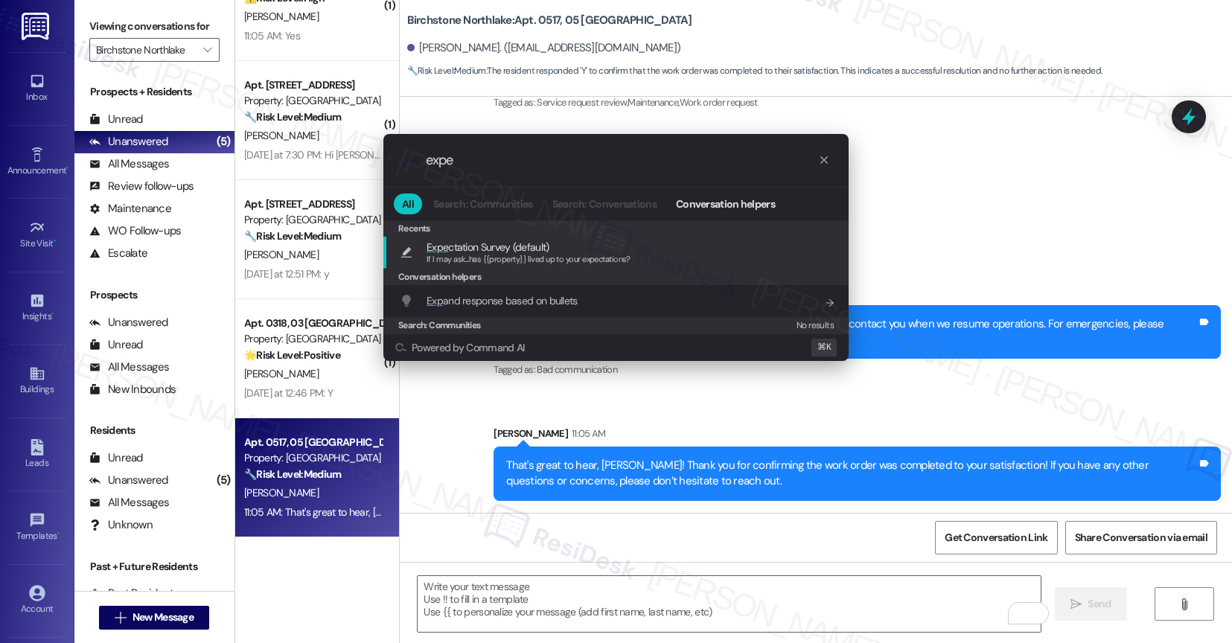
type input "expec"
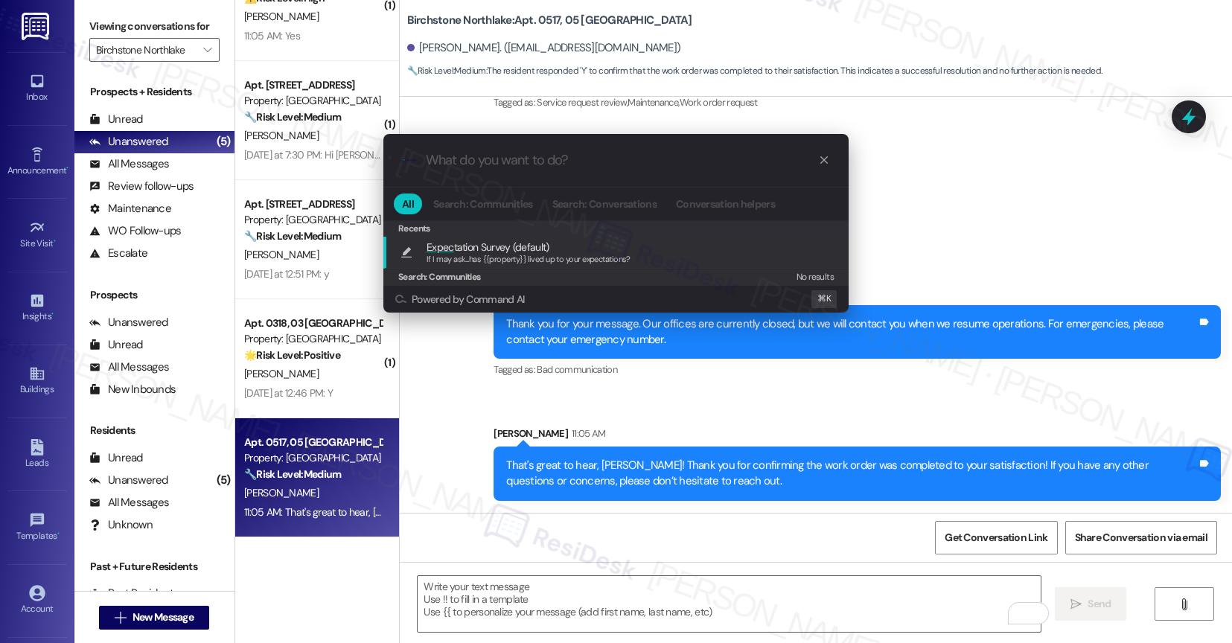
type textarea "If I may ask...has {{property}} lived up to your expectations?"
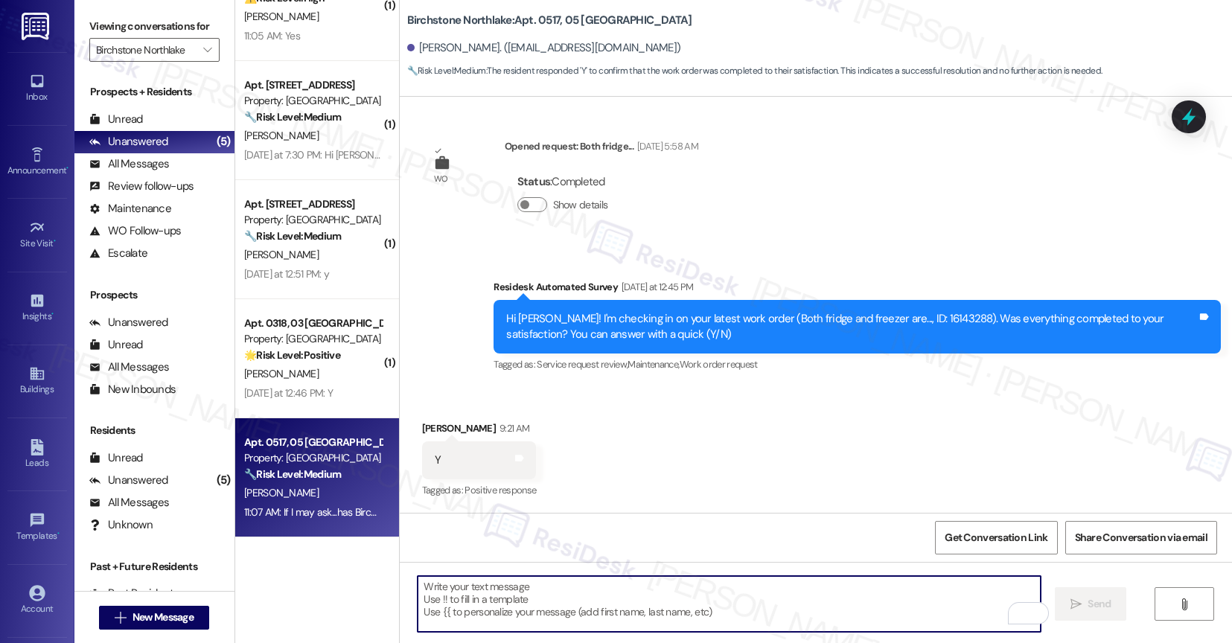
scroll to position [2387, 0]
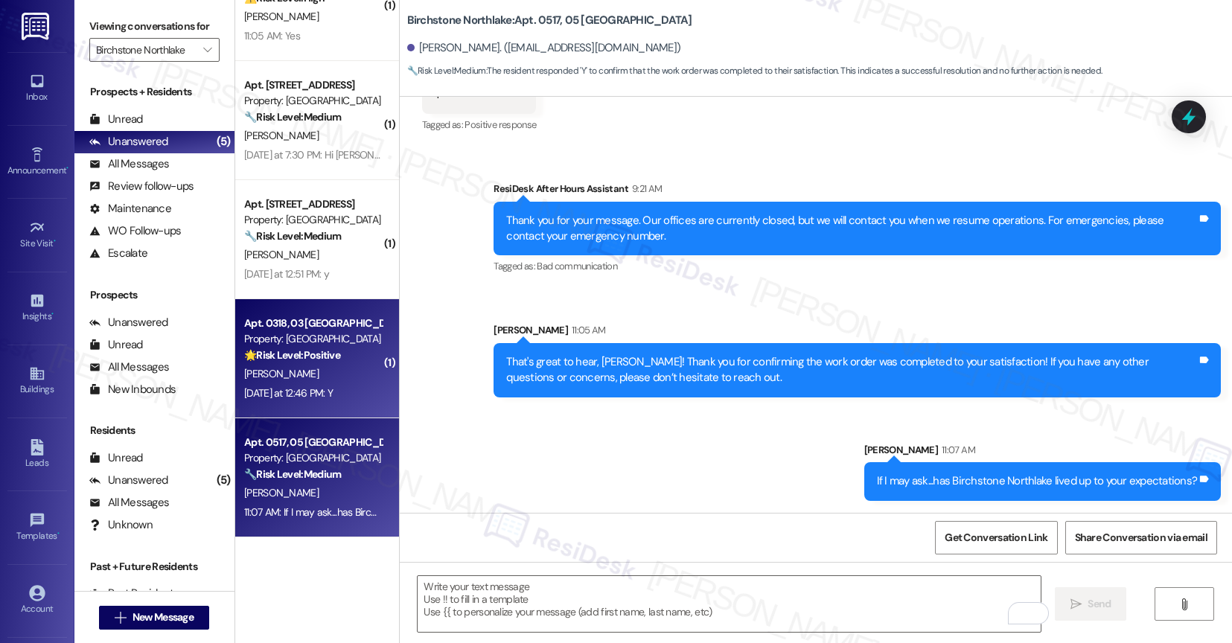
click at [314, 371] on div "D. Harris" at bounding box center [313, 374] width 141 height 19
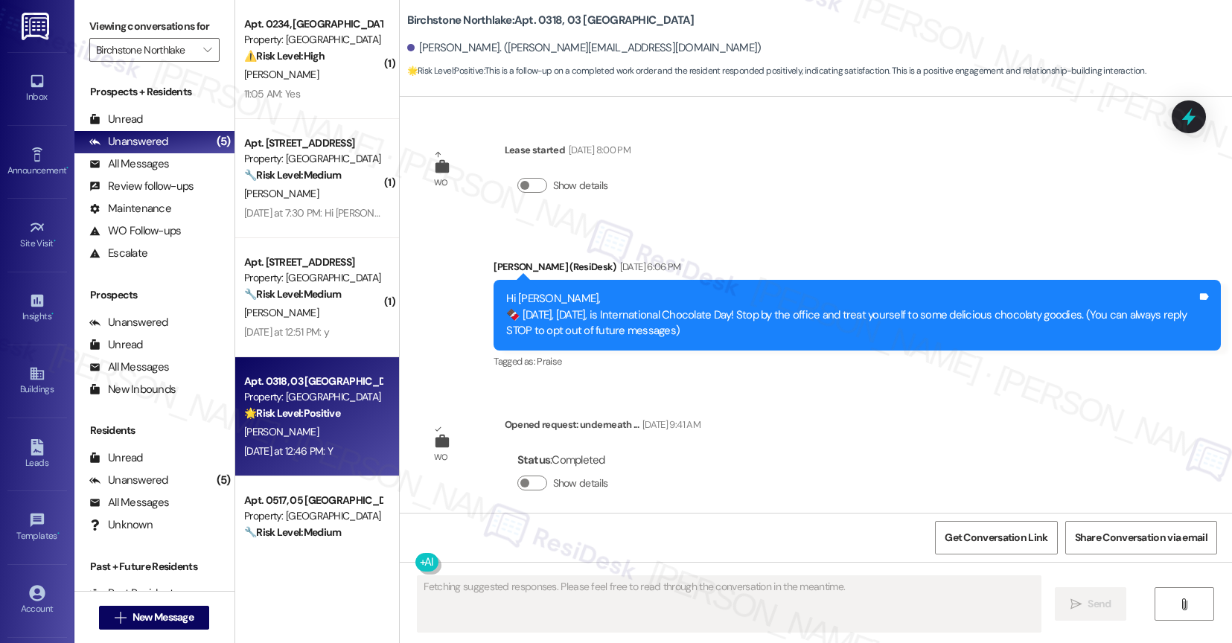
scroll to position [279, 0]
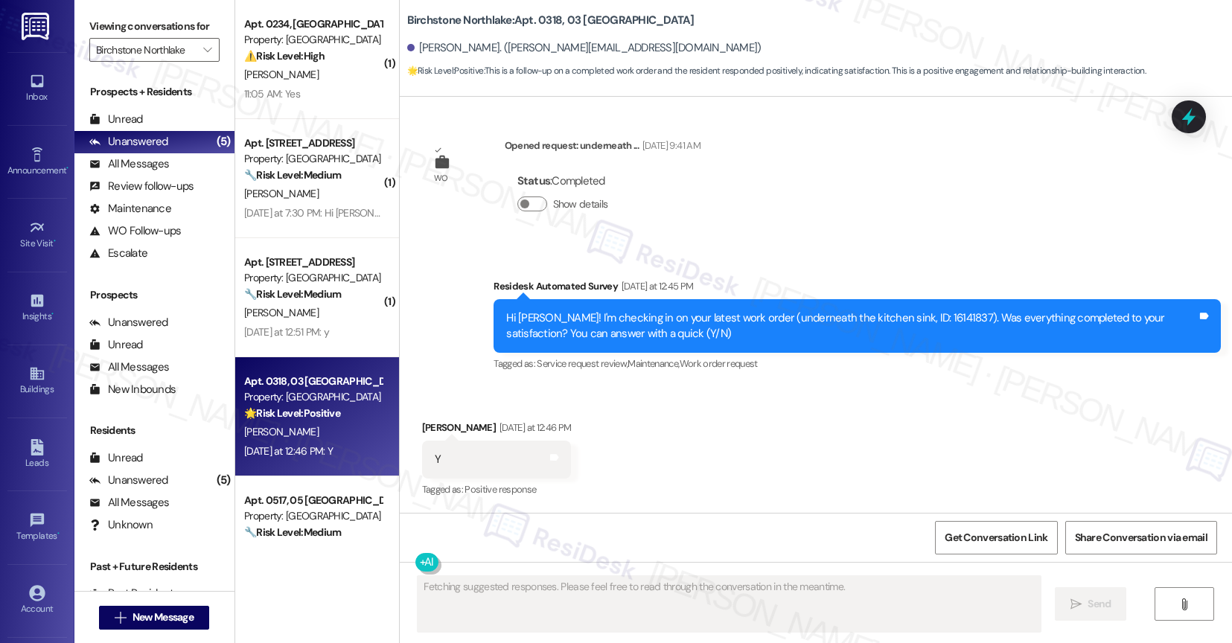
click at [703, 430] on div "Received via SMS Delisa Harris Yesterday at 12:46 PM Y Tags and notes Tagged as…" at bounding box center [816, 449] width 833 height 126
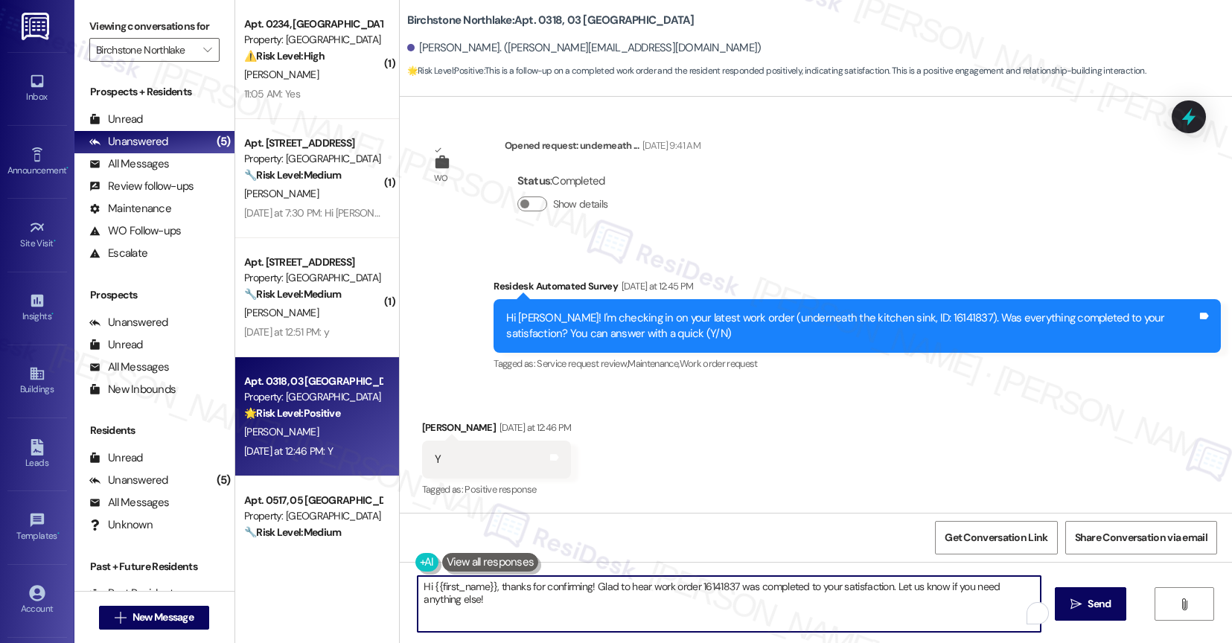
click at [422, 581] on textarea "Hi {{first_name}}, thanks for confirming! Glad to hear work order 16141837 was …" at bounding box center [729, 604] width 623 height 56
click at [546, 609] on textarea "Hey {{first_name}}, thanks for confirming! Glad to hear work order 16141837 was…" at bounding box center [729, 604] width 623 height 56
type textarea "Hey {{first_name}}, thanks for confirming! Glad to hear work order 16141837 was…"
click at [1101, 604] on span "Send" at bounding box center [1099, 604] width 23 height 16
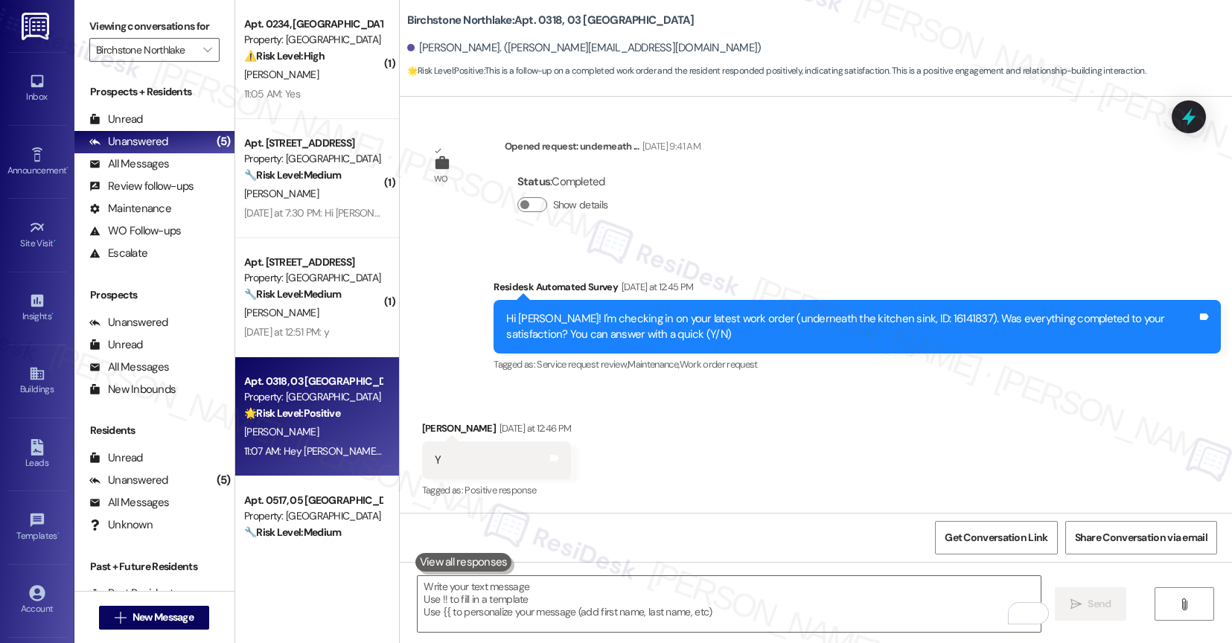
scroll to position [383, 0]
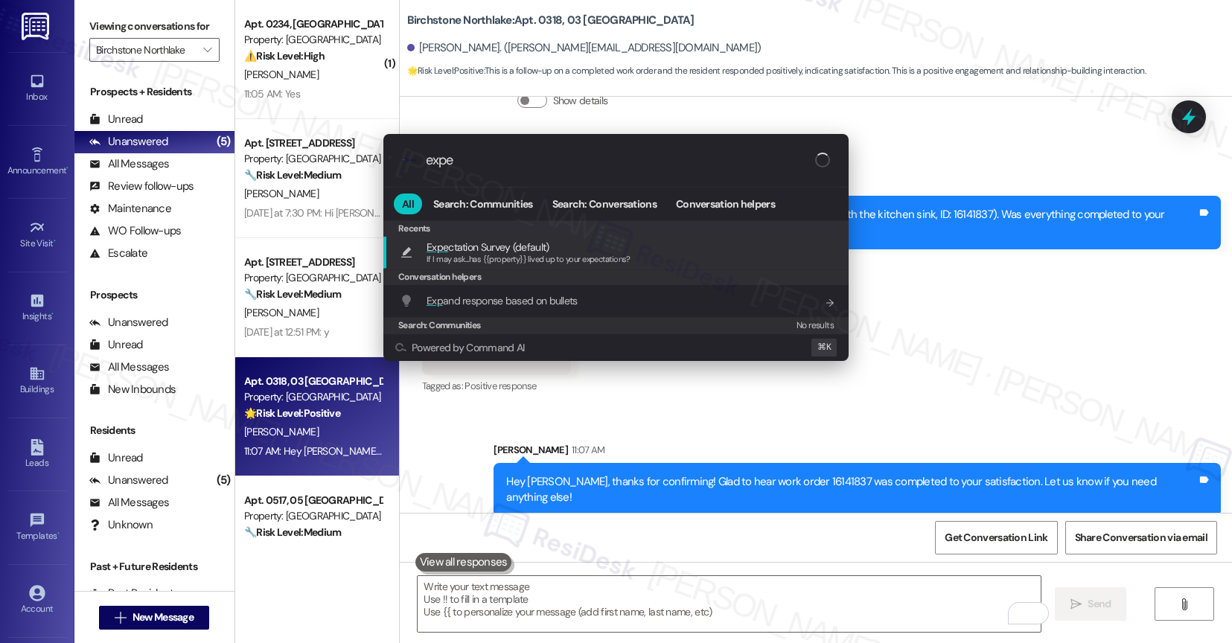
type input "expec"
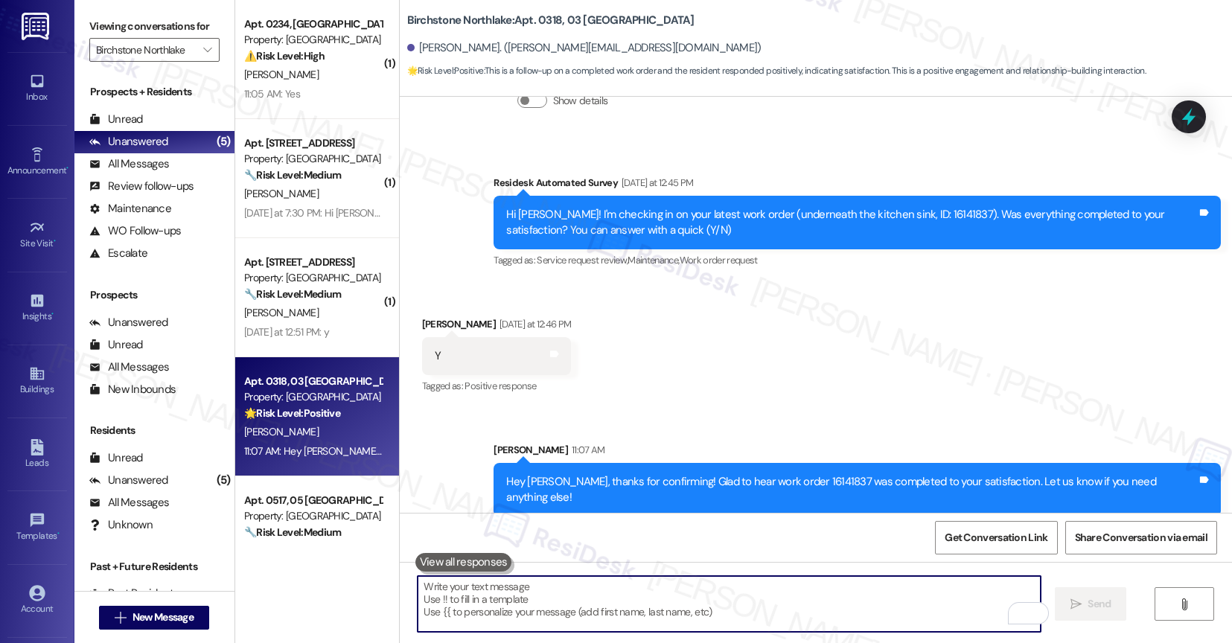
type textarea "If I may ask...has {{property}} lived up to your expectations?"
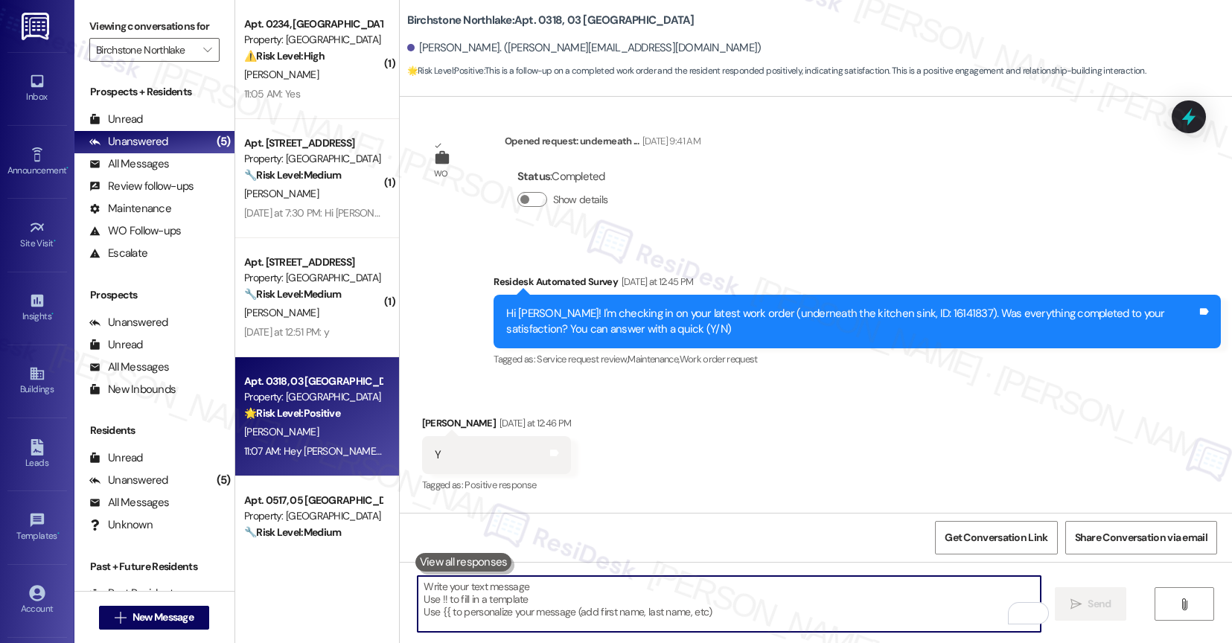
scroll to position [278, 0]
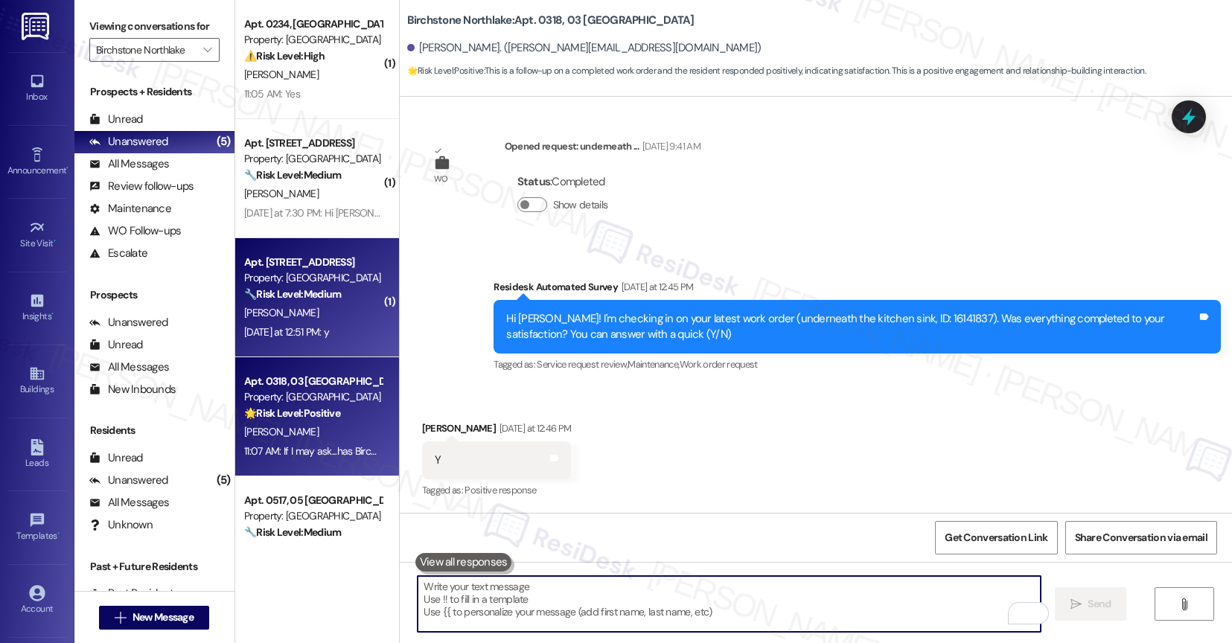
click at [285, 278] on div "Property: Birchstone Northlake" at bounding box center [313, 278] width 138 height 16
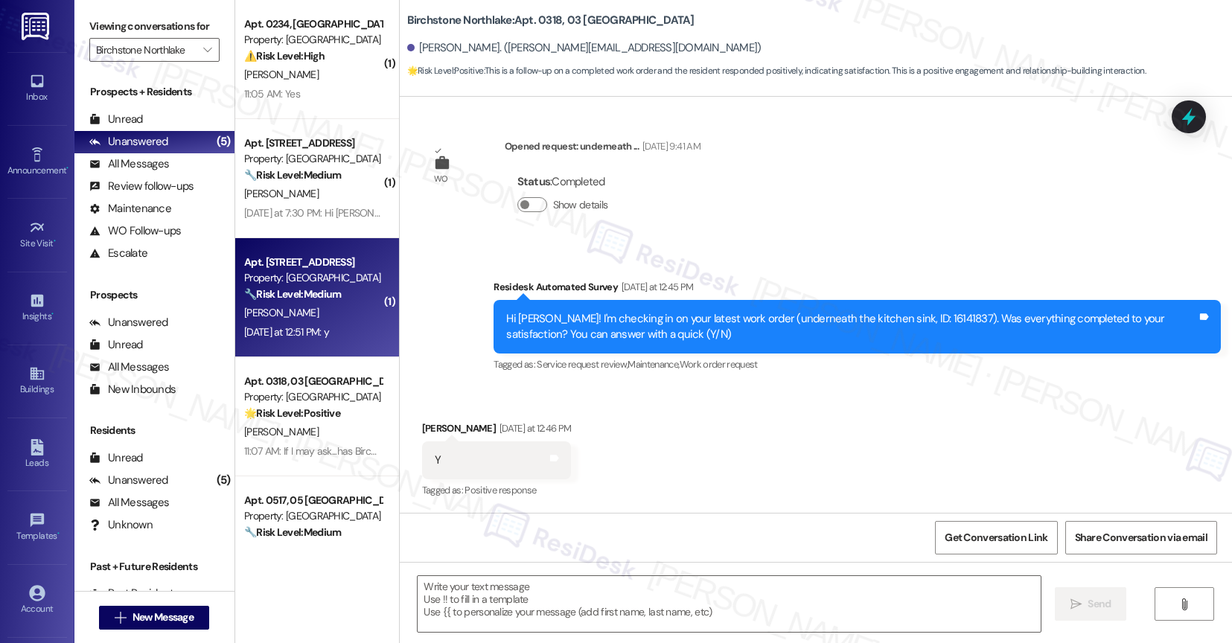
type textarea "Fetching suggested responses. Please feel free to read through the conversation…"
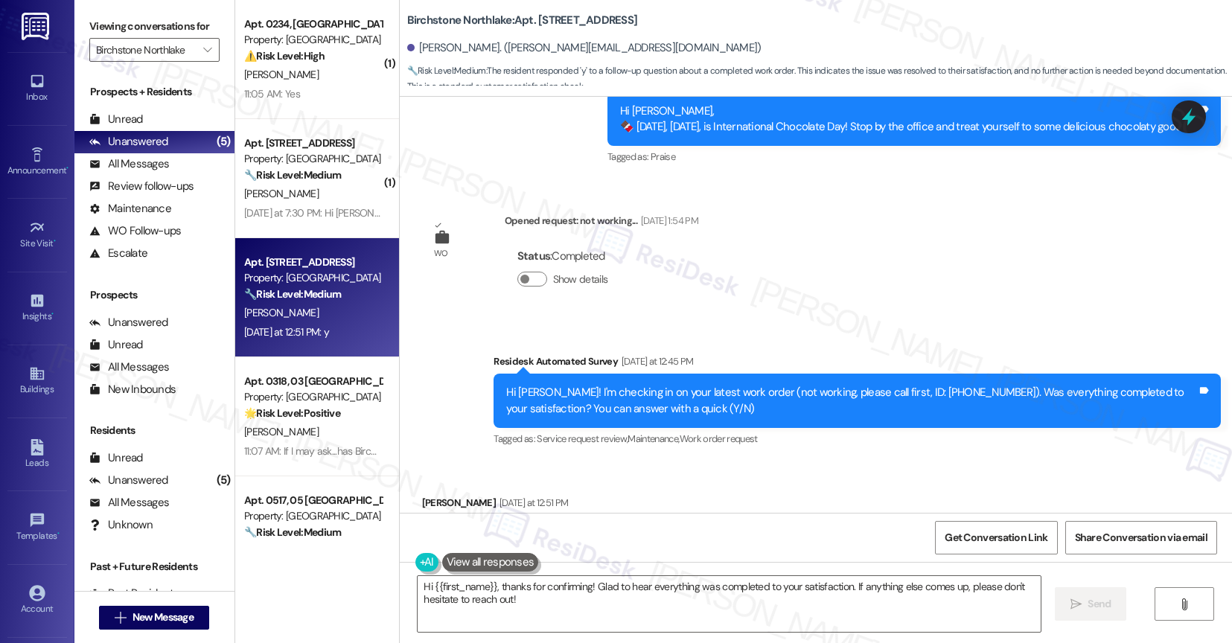
scroll to position [2249, 0]
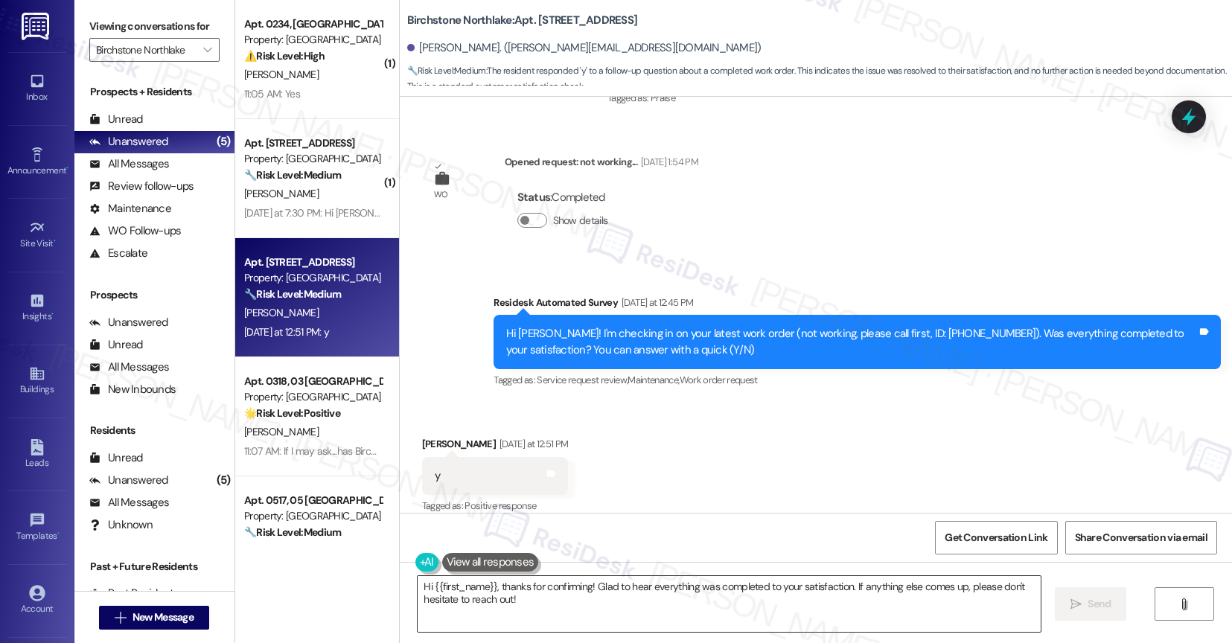
click at [423, 588] on textarea "Hi {{first_name}}, thanks for confirming! Glad to hear everything was completed…" at bounding box center [729, 604] width 623 height 56
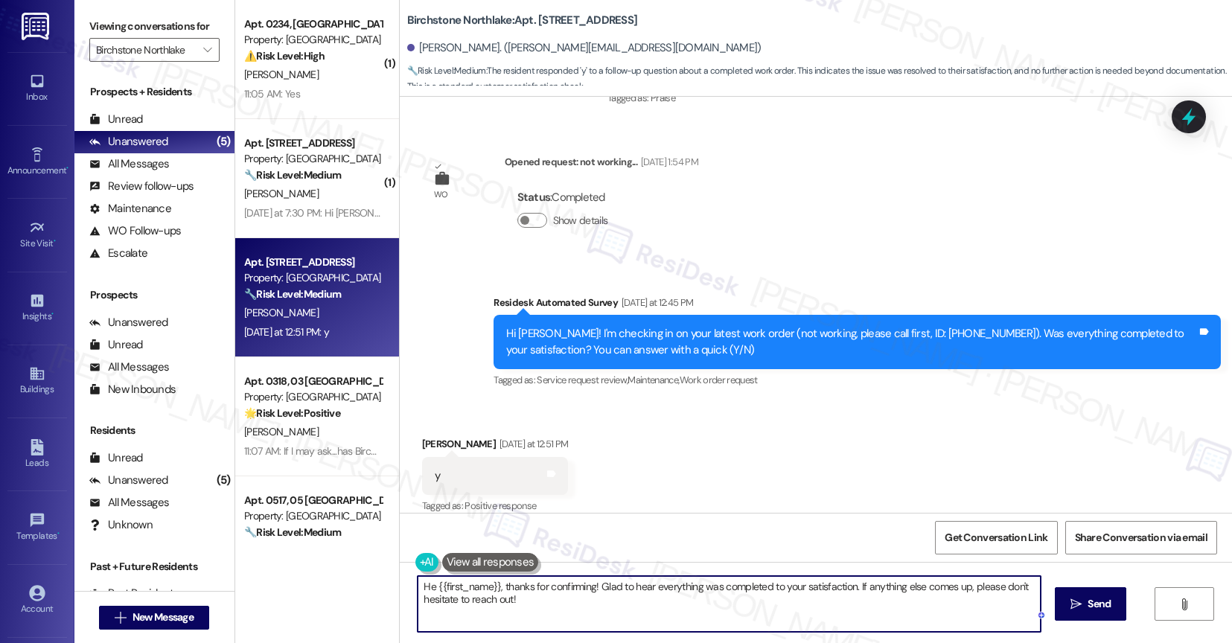
type textarea "Hey {{first_name}}, thanks for confirming! Glad to hear everything was complete…"
click at [549, 599] on textarea "Hey {{first_name}}, thanks for confirming! Glad to hear everything was complete…" at bounding box center [729, 604] width 623 height 56
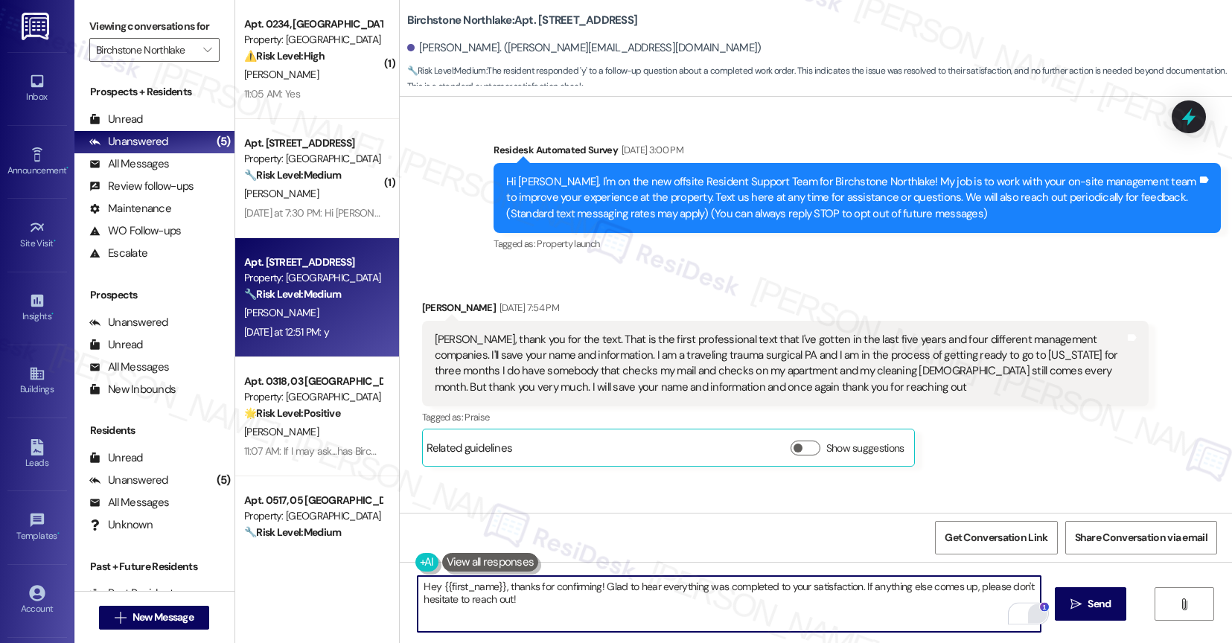
scroll to position [2249, 0]
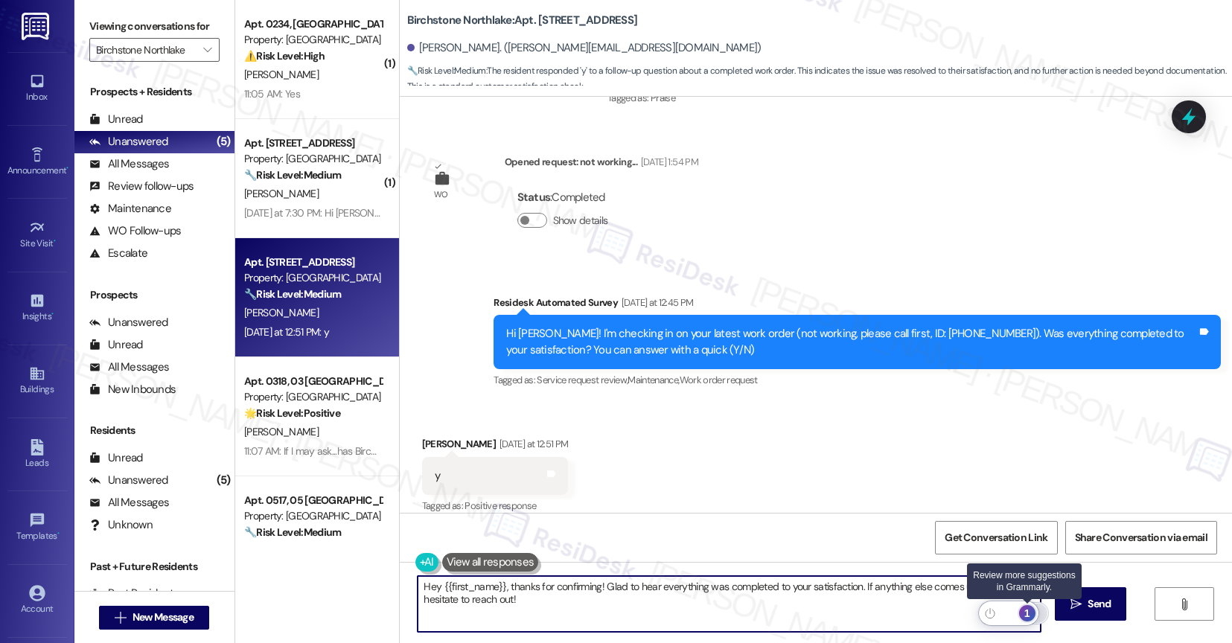
type textarea "Hey {{first_name}}, thanks for confirming! Glad to hear everything was complete…"
click at [1033, 608] on div "1" at bounding box center [1027, 613] width 16 height 16
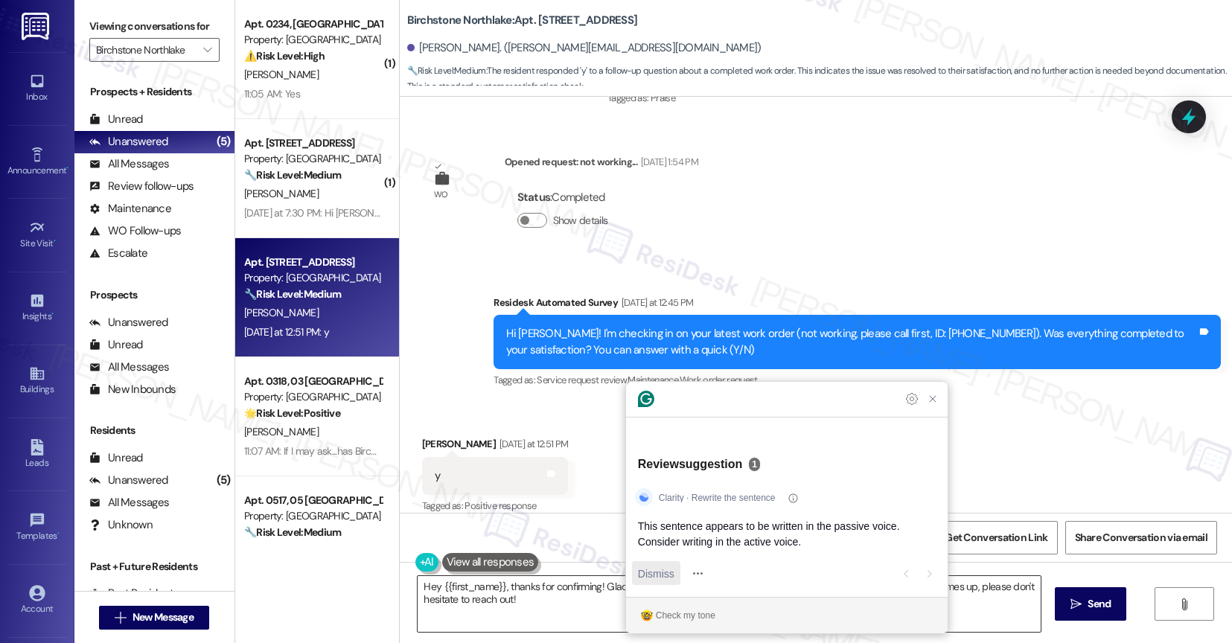
click at [669, 574] on span "Dismiss" at bounding box center [656, 574] width 36 height 16
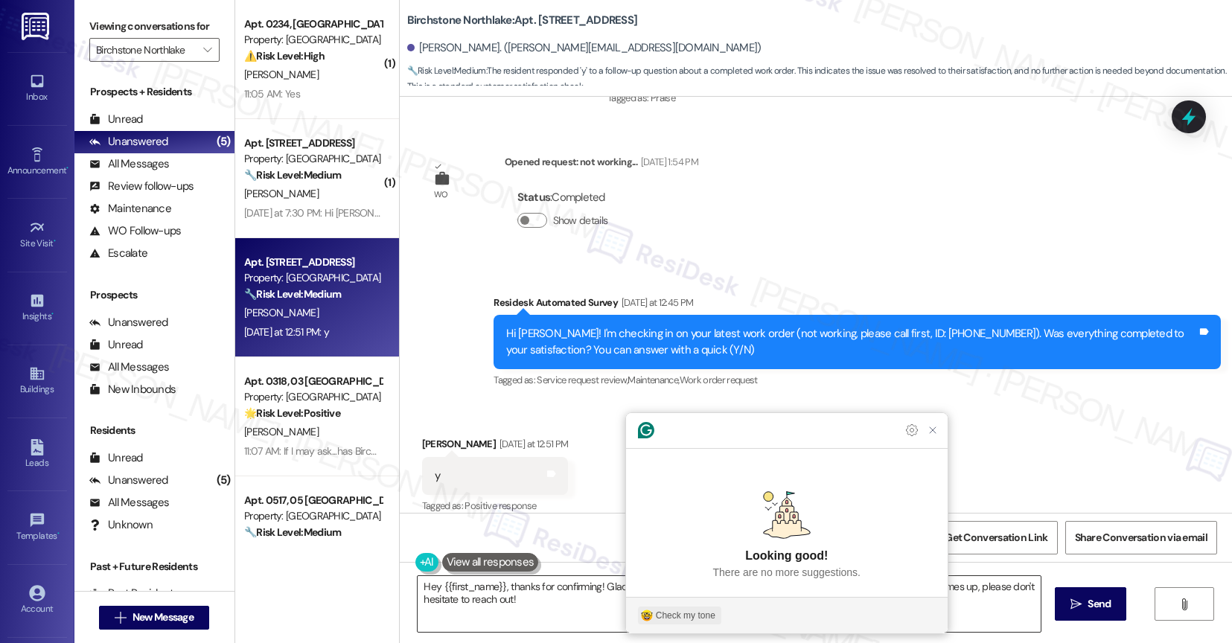
click at [685, 622] on div "Check my tone" at bounding box center [686, 615] width 60 height 13
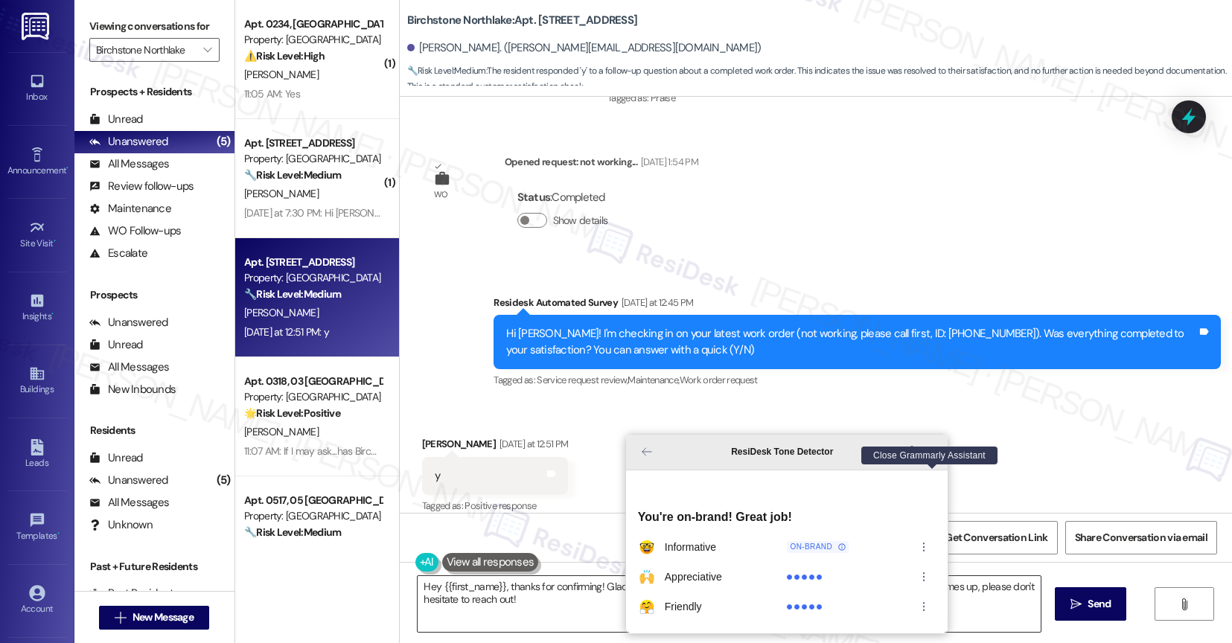
click at [939, 461] on icon "Close Grammarly Assistant" at bounding box center [933, 452] width 18 height 18
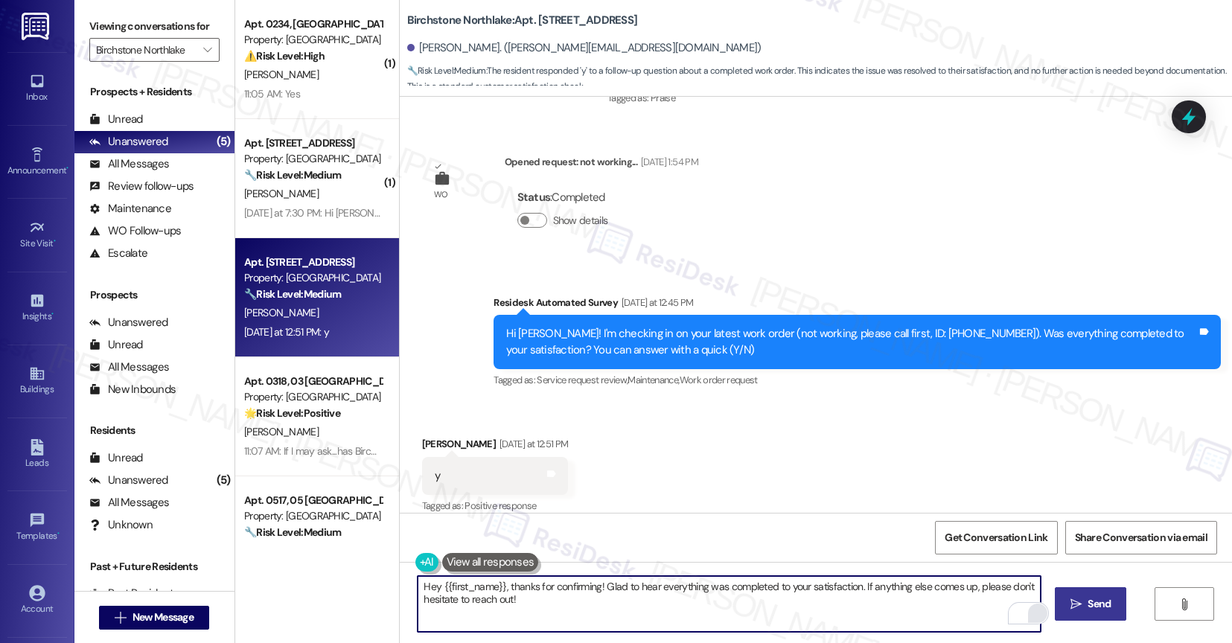
click at [1099, 590] on button " Send" at bounding box center [1091, 603] width 72 height 33
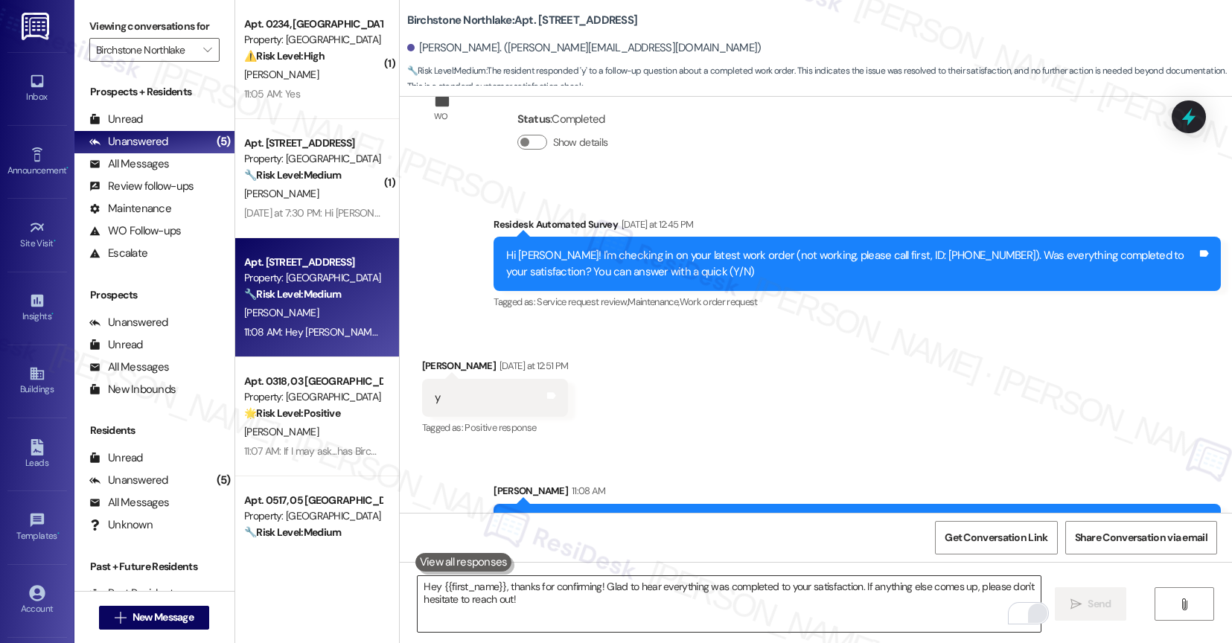
scroll to position [2353, 0]
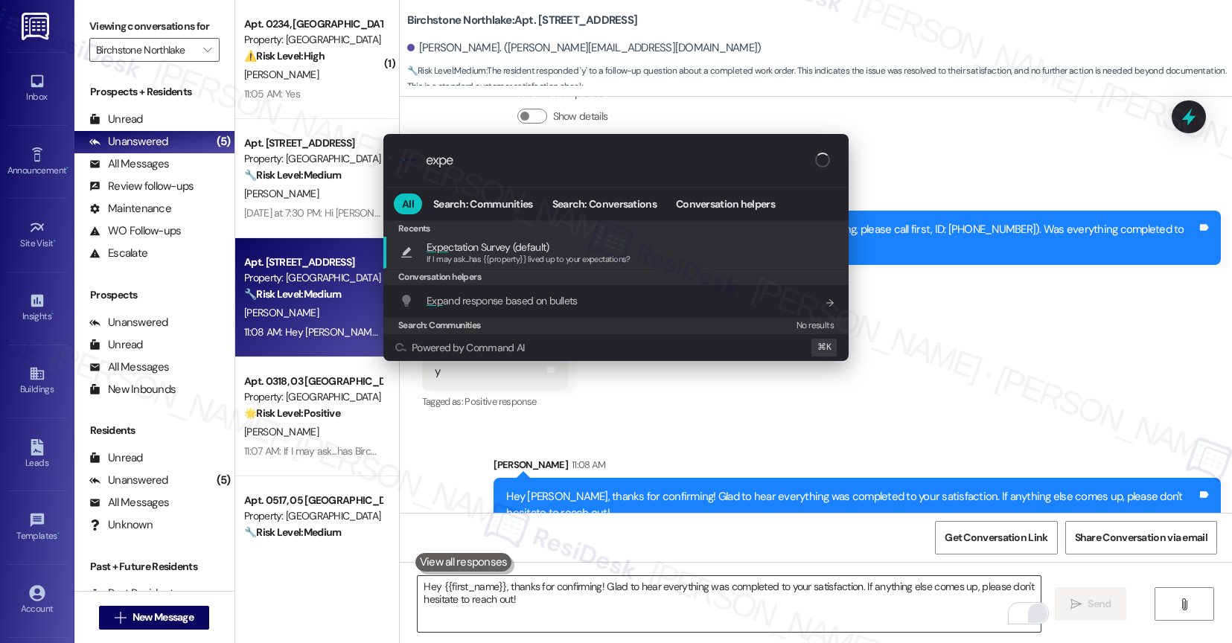
type input "expec"
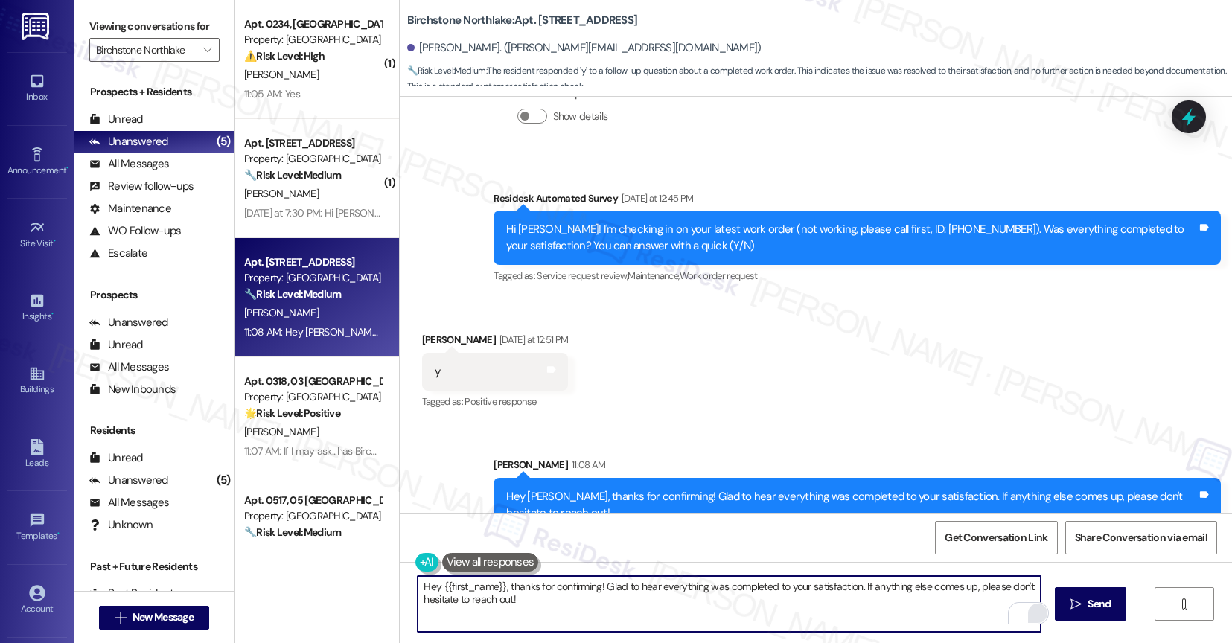
type textarea "If I may ask...has {{property}} lived up to your expectations?"
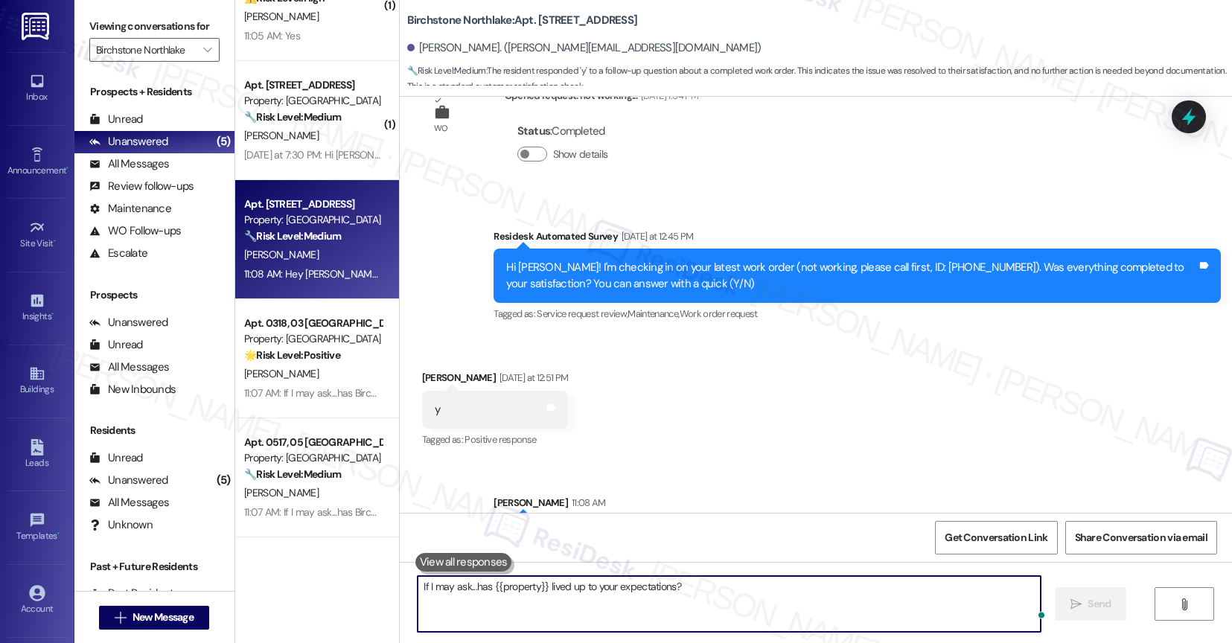
scroll to position [2248, 0]
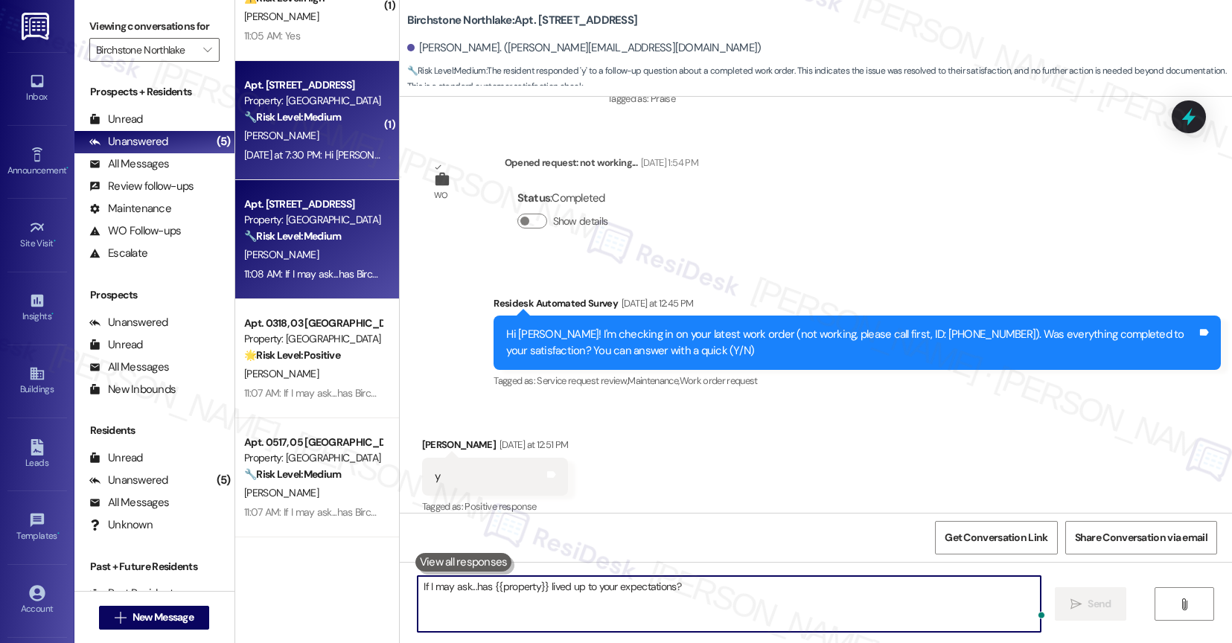
click at [325, 147] on div "Yesterday at 7:30 PM: Hi Sarah, my Ac is broken again. It works great for a whi…" at bounding box center [313, 155] width 141 height 19
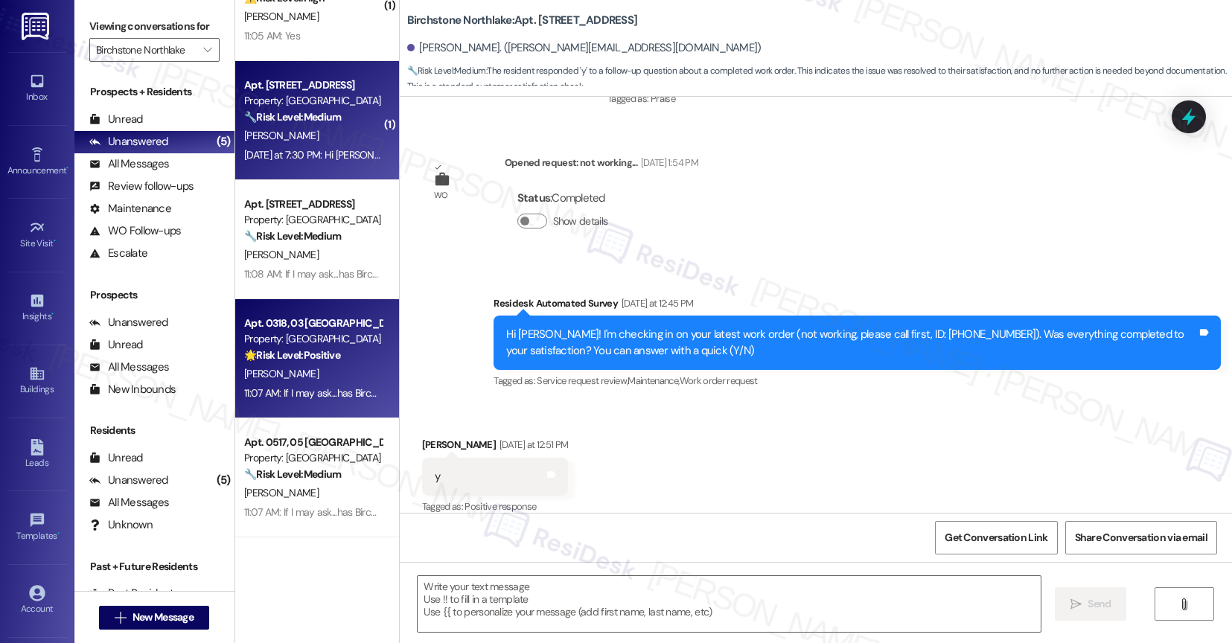
type textarea "Fetching suggested responses. Please feel free to read through the conversation…"
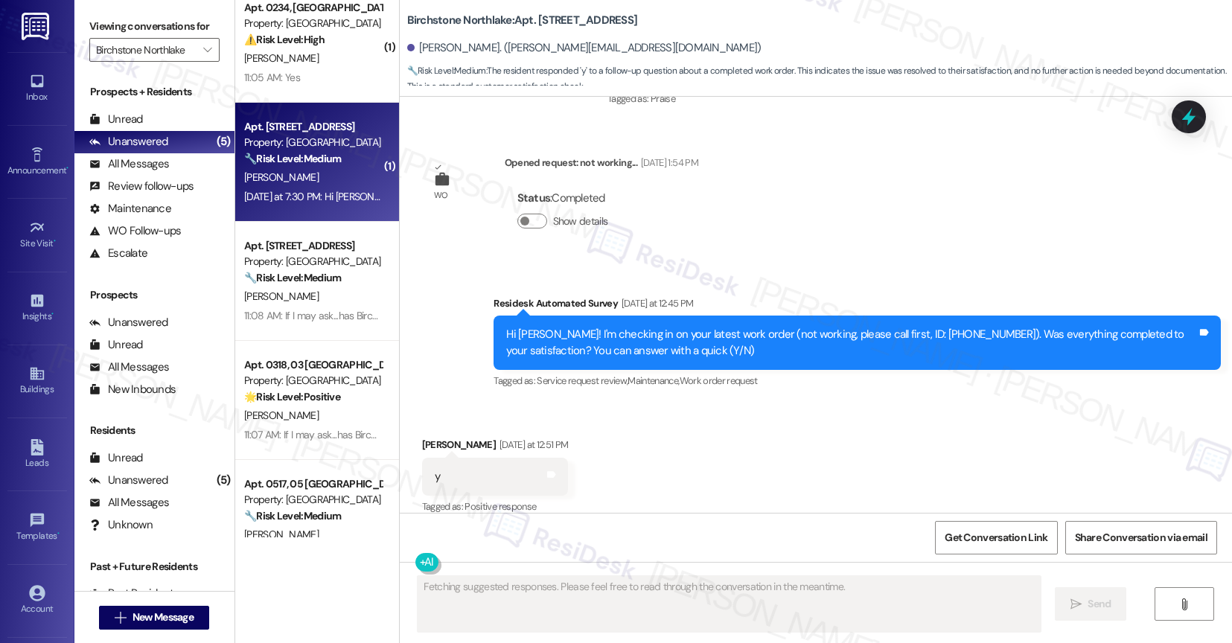
scroll to position [0, 0]
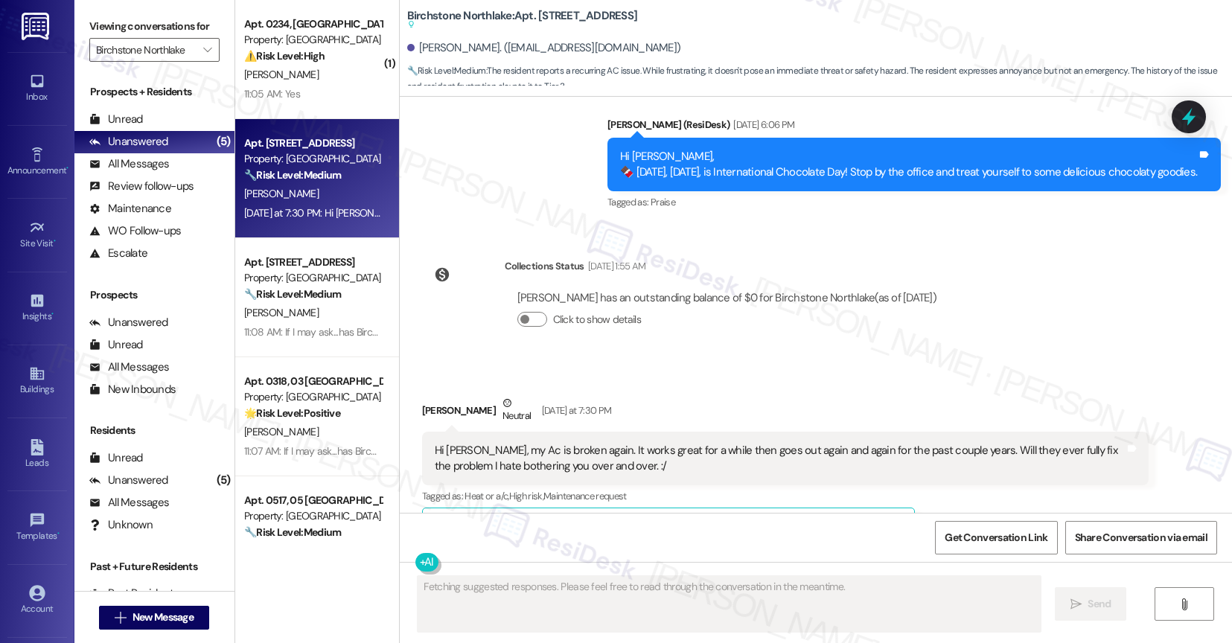
click at [796, 520] on button "Hide Suggestions" at bounding box center [809, 527] width 30 height 15
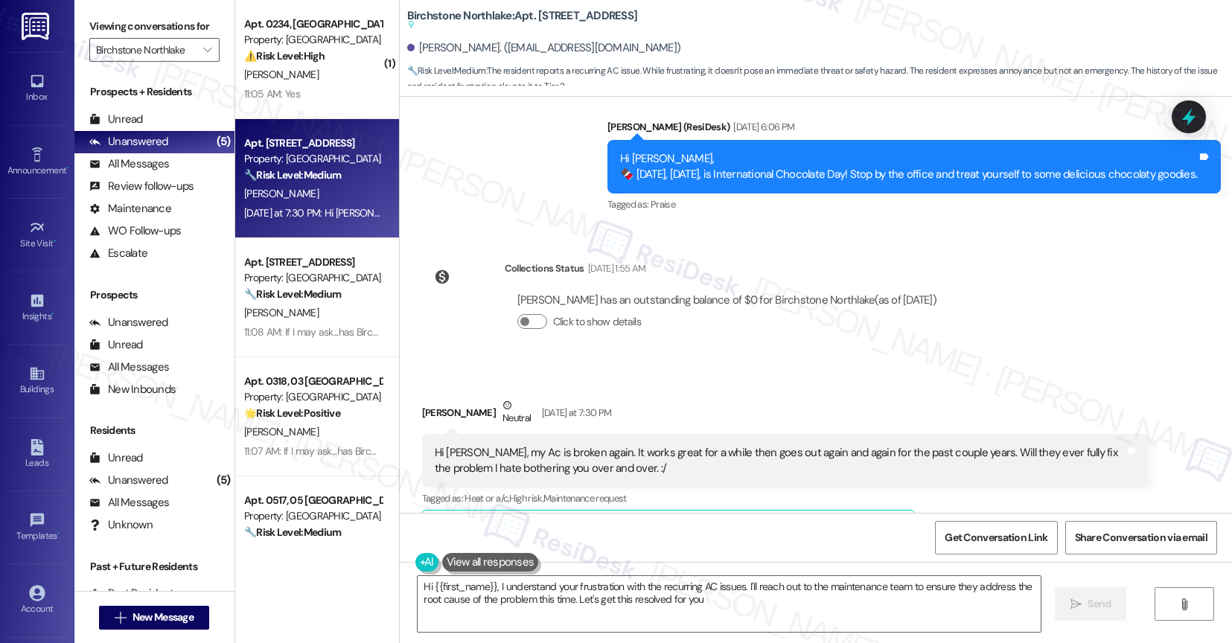
type textarea "Hi {{first_name}}, I understand your frustration with the recurring AC issues. …"
click at [671, 386] on div "Received via SMS Dana Cairns Neutral Yesterday at 7:30 PM Hi Sarah, my Ac is br…" at bounding box center [786, 472] width 750 height 173
click at [715, 364] on div "Received via SMS Dana Cairns Neutral Yesterday at 7:30 PM Hi Sarah, my Ac is br…" at bounding box center [816, 462] width 833 height 196
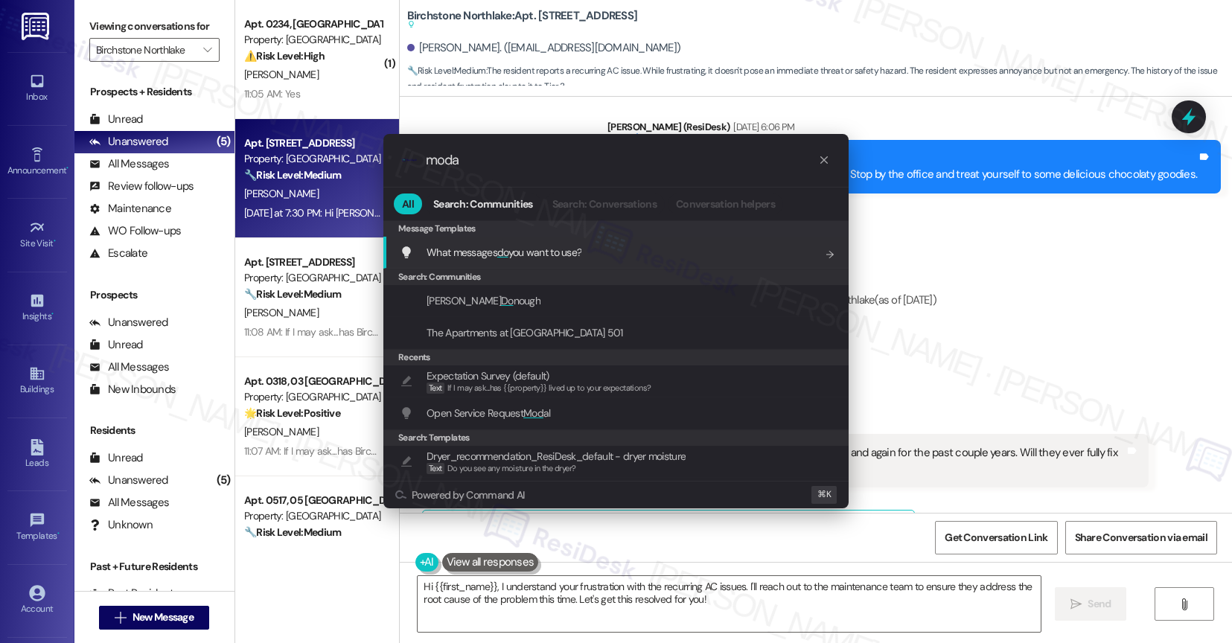
type input "modal"
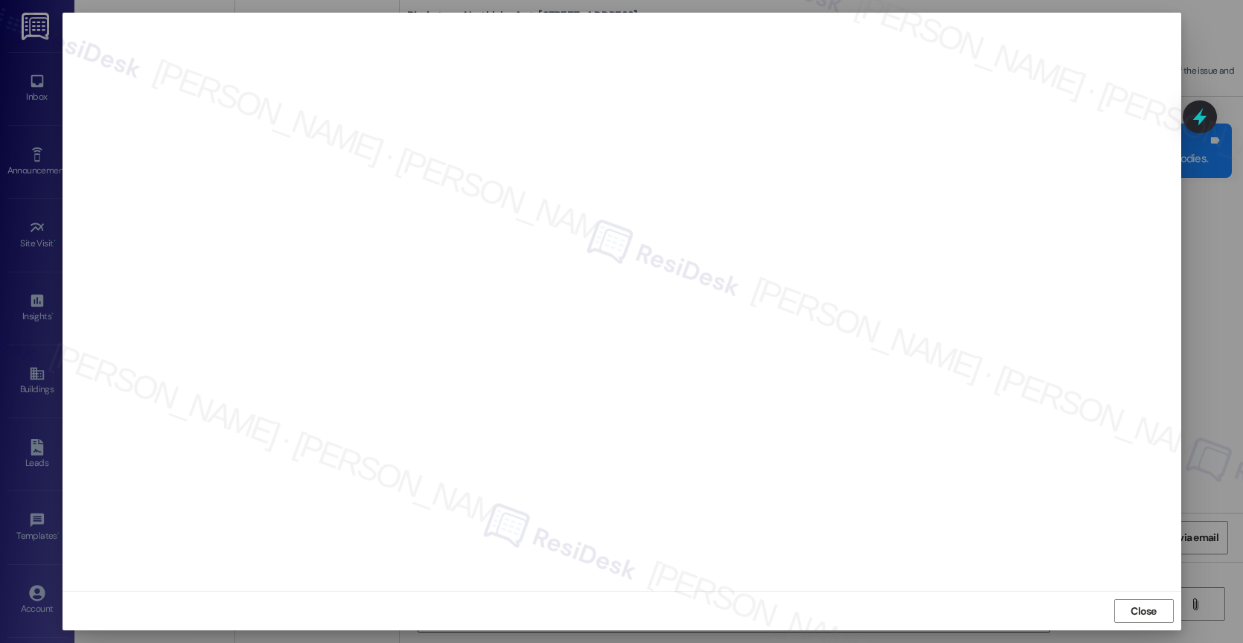
drag, startPoint x: 1150, startPoint y: 607, endPoint x: 679, endPoint y: 640, distance: 472.4
click at [1150, 607] on span "Close" at bounding box center [1144, 612] width 26 height 16
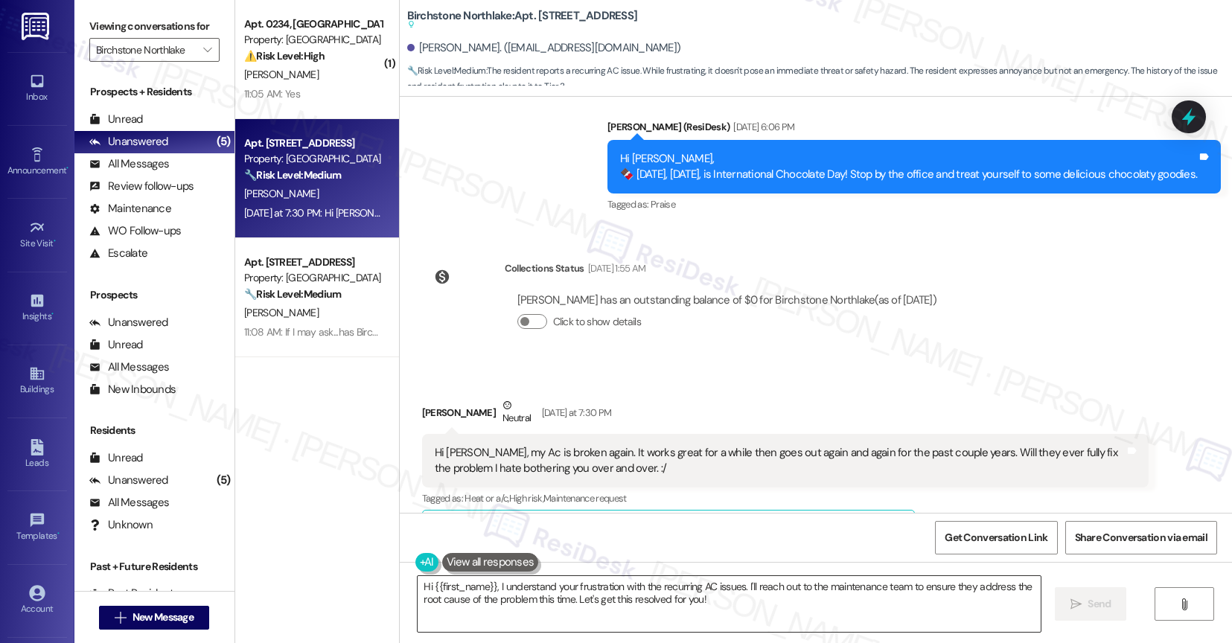
click at [473, 595] on textarea "Hi {{first_name}}, I understand your frustration with the recurring AC issues. …" at bounding box center [729, 604] width 623 height 56
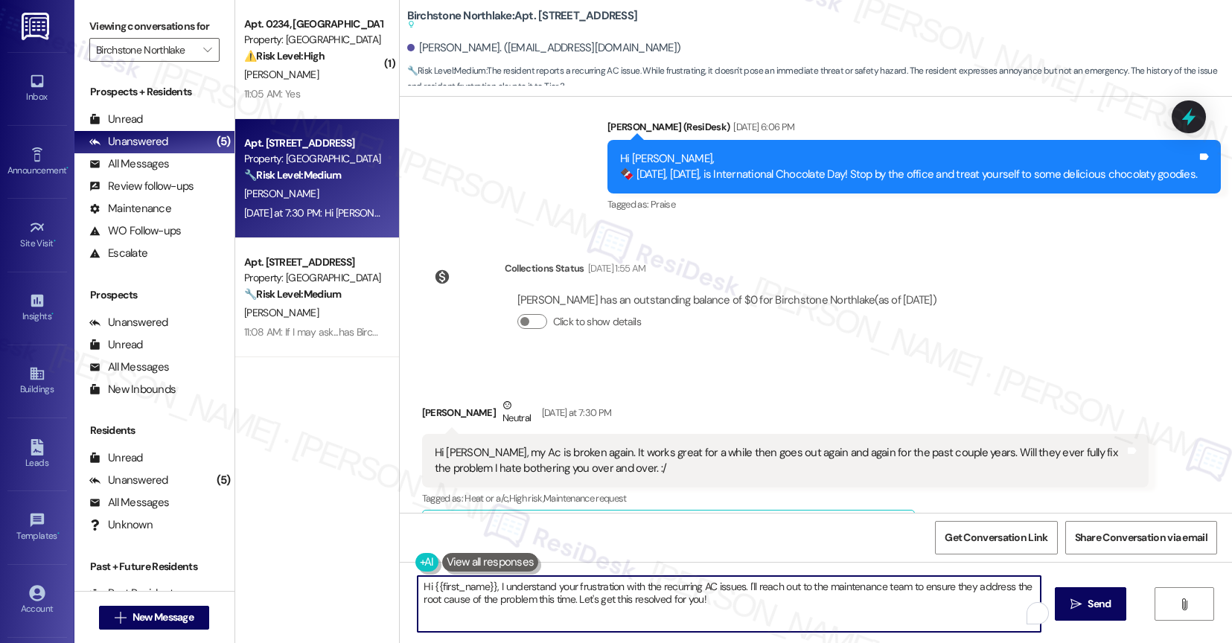
click at [473, 595] on textarea "Hi {{first_name}}, I understand your frustration with the recurring AC issues. …" at bounding box center [729, 604] width 623 height 56
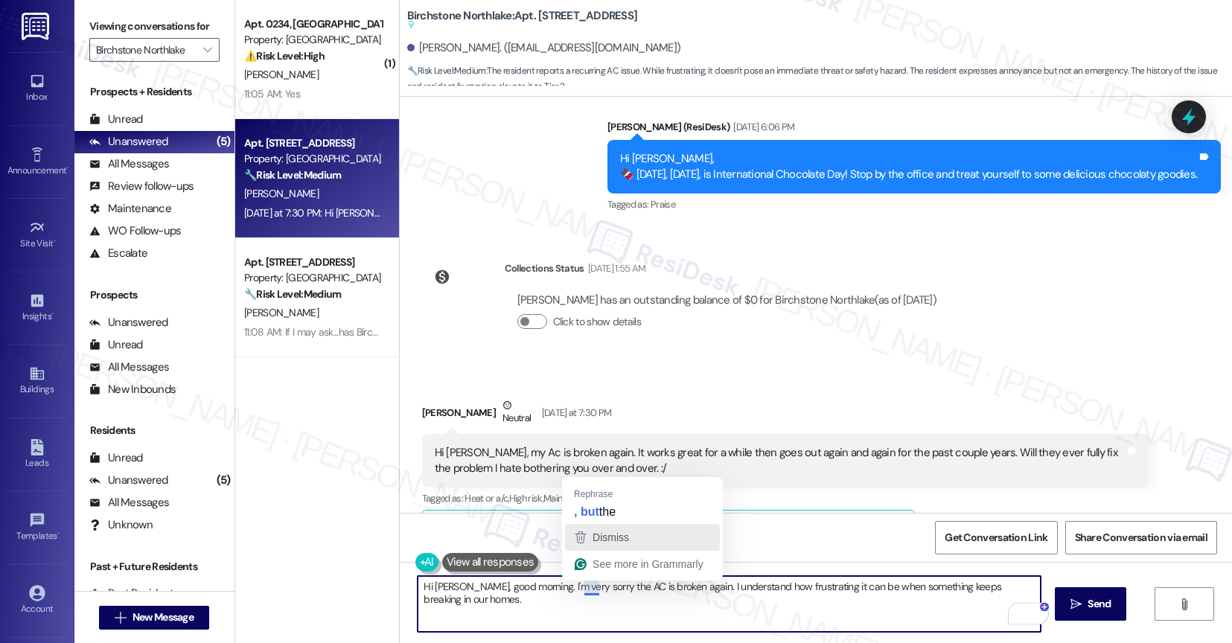
click at [609, 537] on span "Dismiss" at bounding box center [611, 538] width 36 height 12
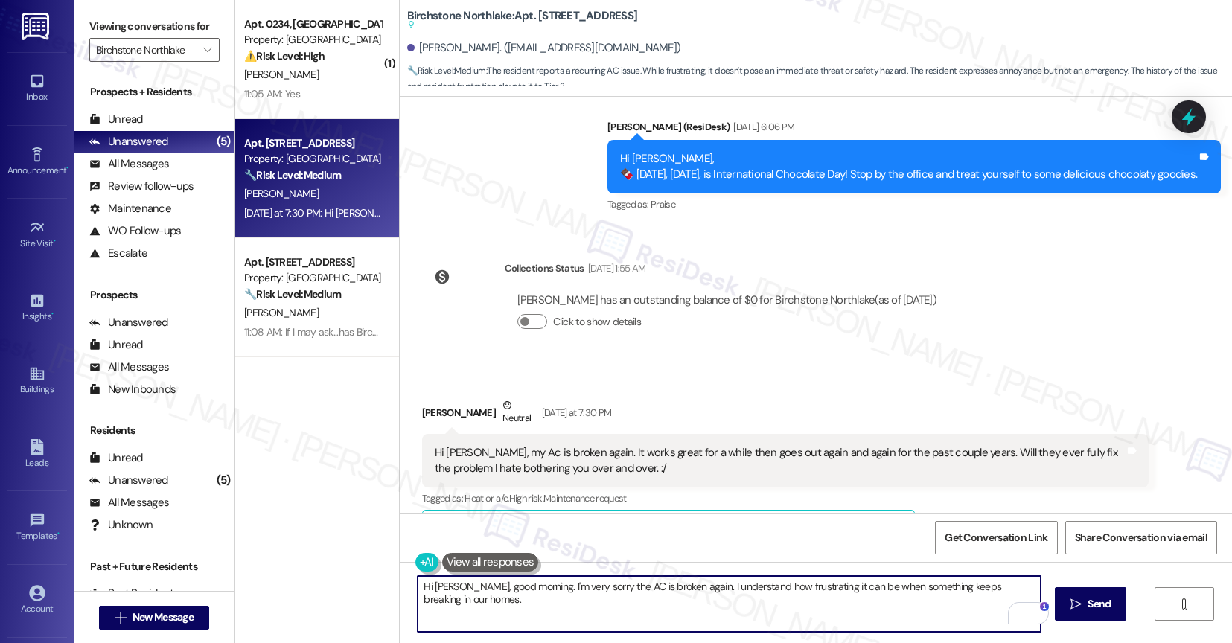
click at [1041, 593] on textarea "Hi Dana, good morning. I'm very sorry the AC is broken again. I understand how …" at bounding box center [729, 604] width 623 height 56
paste textarea "Would you like me to submit a work order on your behalf? Please let me know and…"
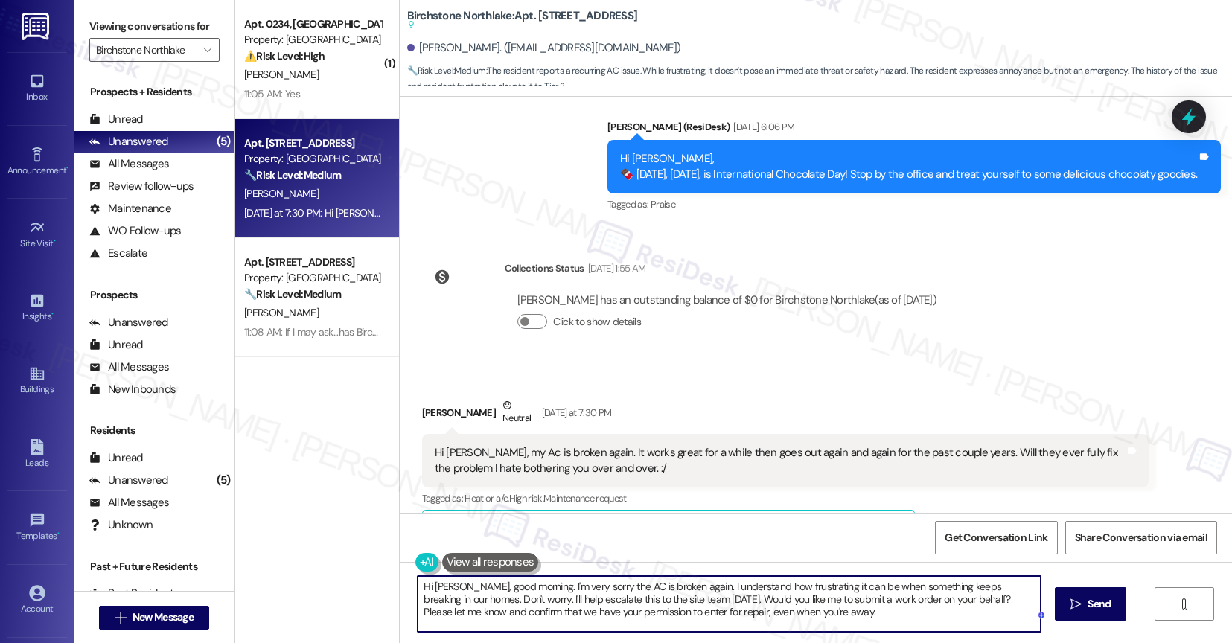
click at [787, 599] on textarea "Hi Dana, good morning. I'm very sorry the AC is broken again. I understand how …" at bounding box center [729, 604] width 623 height 56
click at [824, 619] on textarea "Hi Dana, good morning. I'm very sorry the AC is broken again. I understand how …" at bounding box center [729, 604] width 623 height 56
type textarea "Hi Dana, good morning. I'm very sorry the AC is broken again. I understand how …"
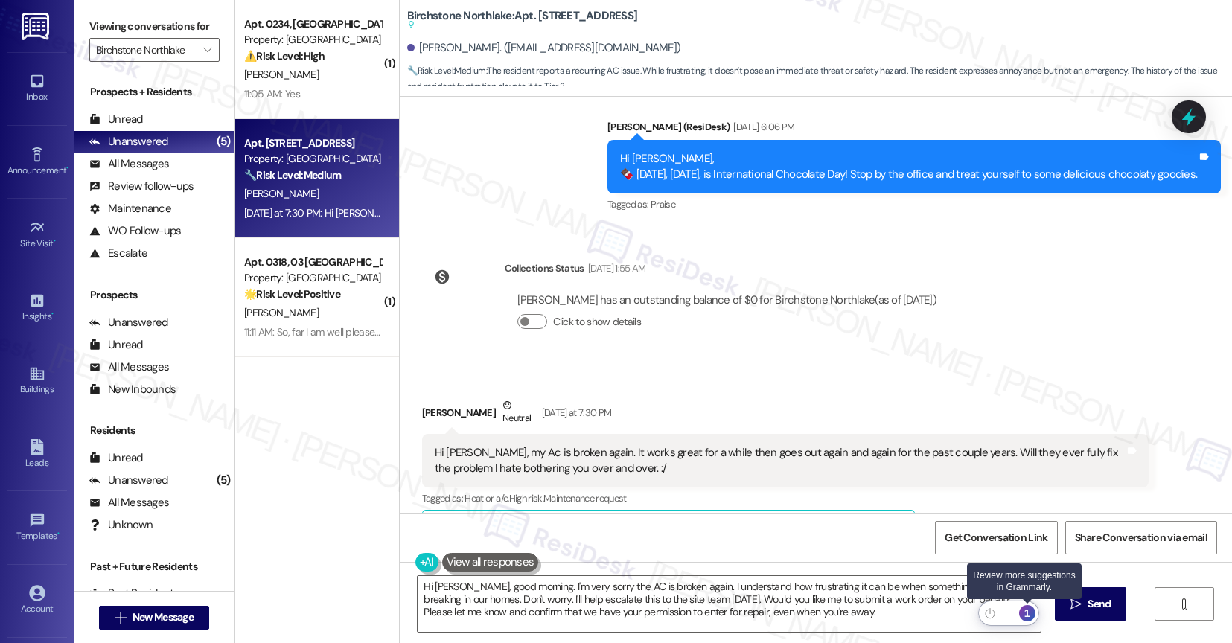
click at [1030, 610] on div "1" at bounding box center [1027, 613] width 16 height 16
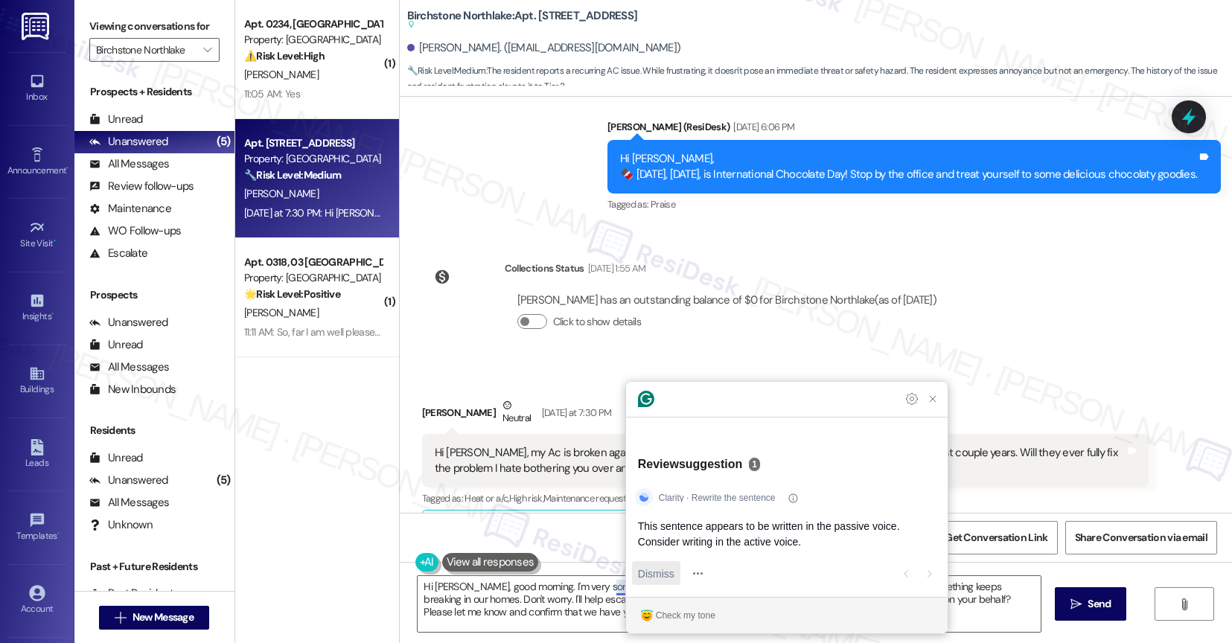
click at [651, 572] on span "Dismiss" at bounding box center [656, 574] width 36 height 16
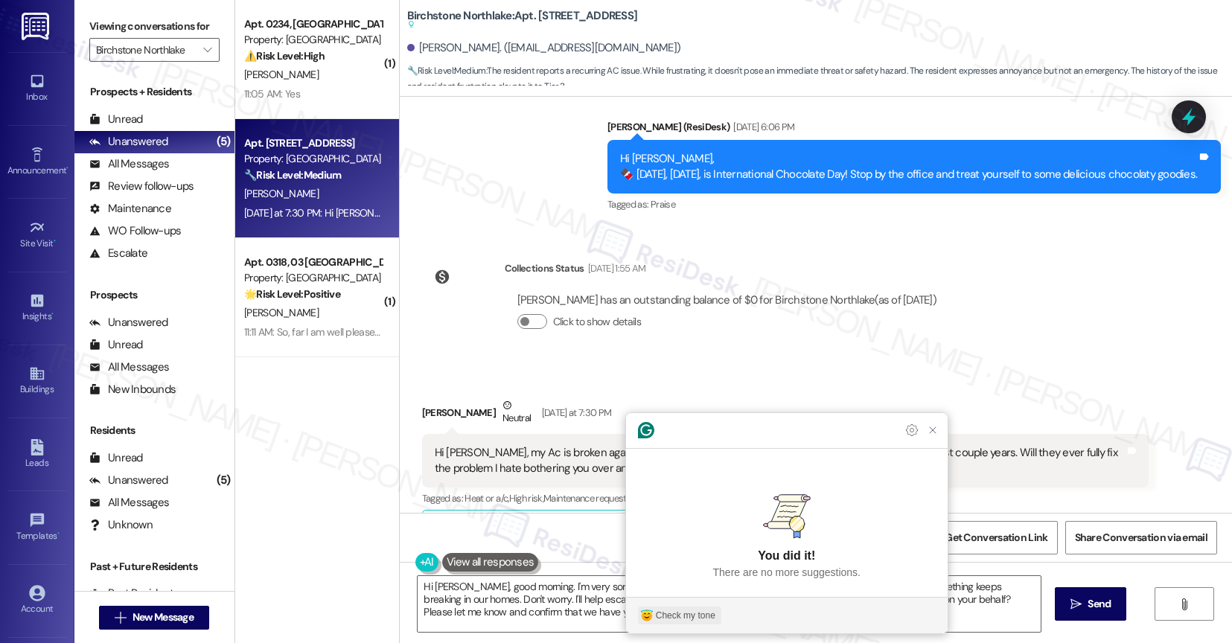
click at [704, 621] on div "Check my tone" at bounding box center [686, 615] width 60 height 13
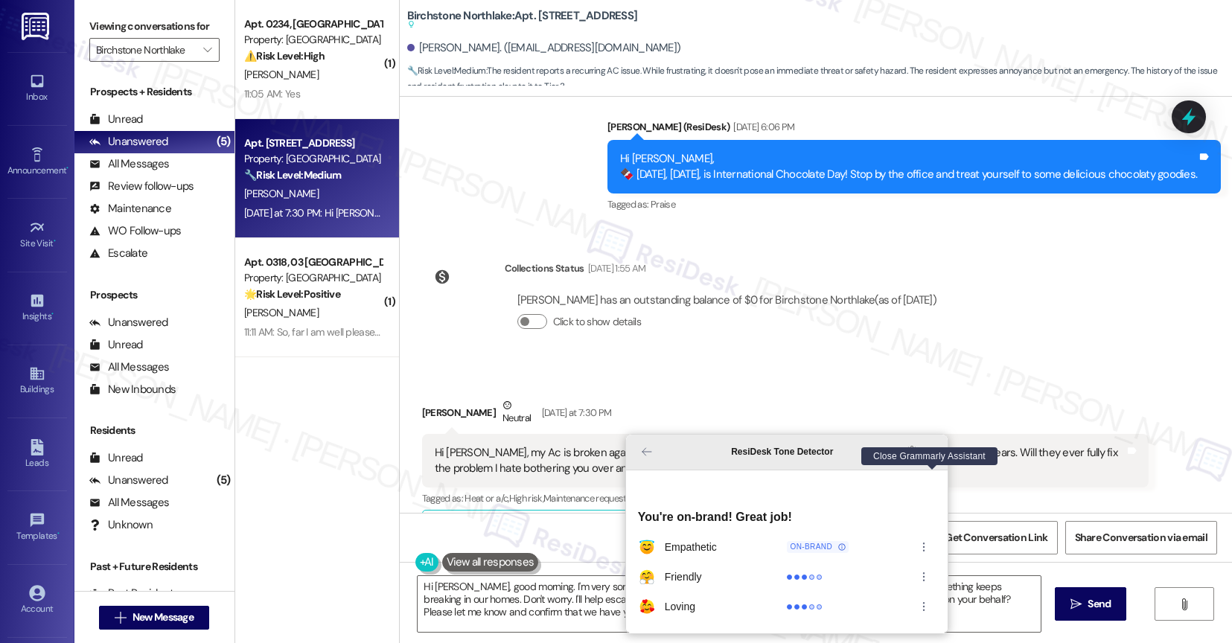
click at [933, 458] on icon "Close Grammarly Assistant" at bounding box center [933, 452] width 12 height 12
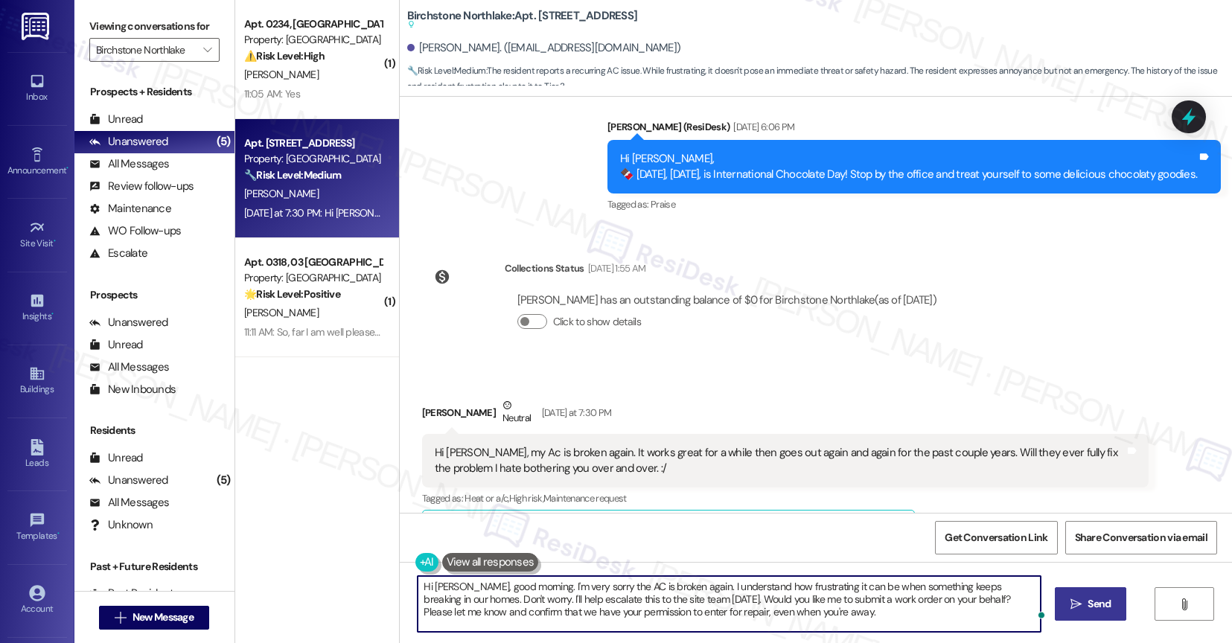
click at [1093, 607] on span "Send" at bounding box center [1099, 604] width 29 height 16
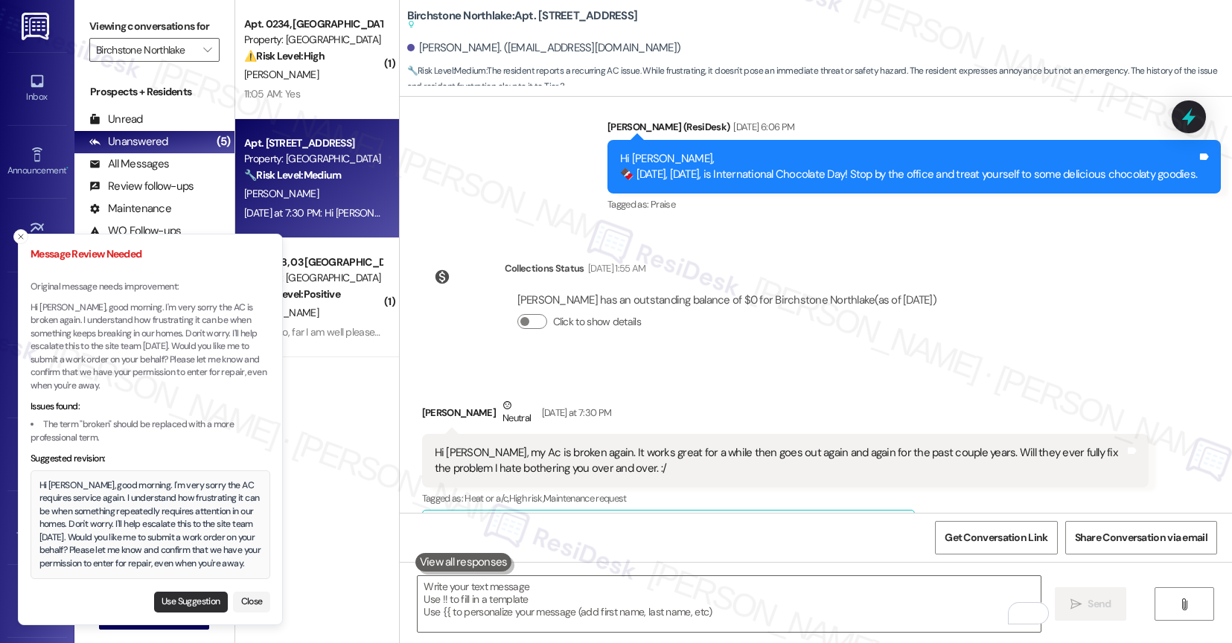
click at [194, 596] on button "Use Suggestion" at bounding box center [191, 602] width 74 height 21
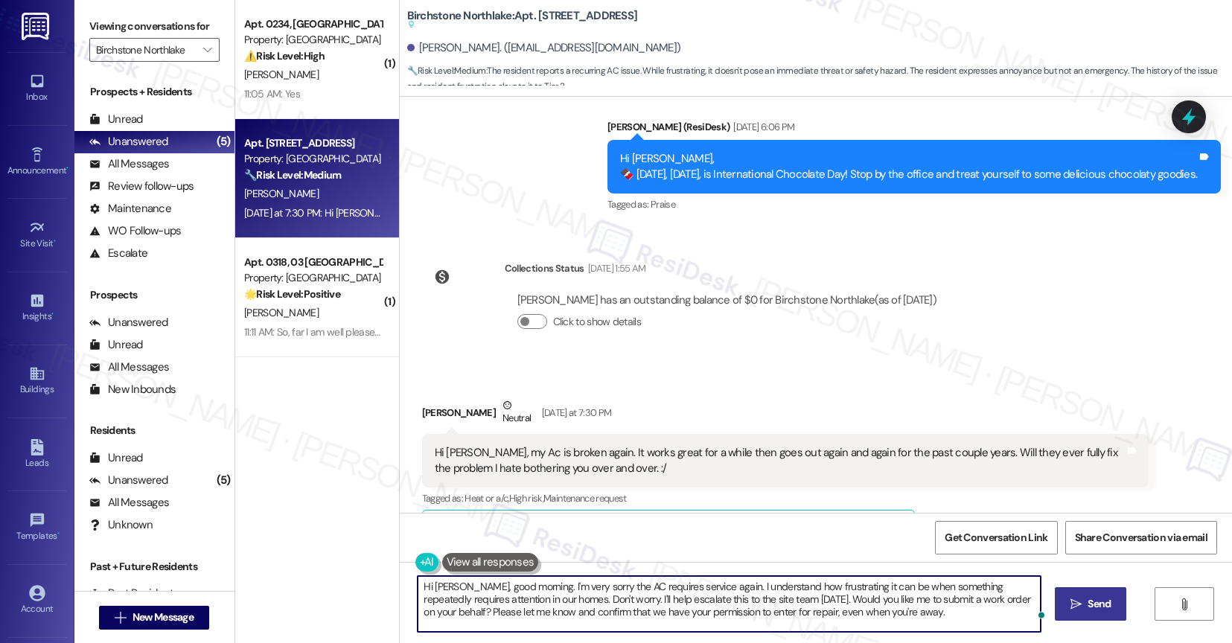
click at [886, 611] on textarea "Hi Dana, good morning. I'm very sorry the AC requires service again. I understa…" at bounding box center [729, 604] width 623 height 56
type textarea "Hi Dana, good morning. I'm very sorry the AC requires service again. I understa…"
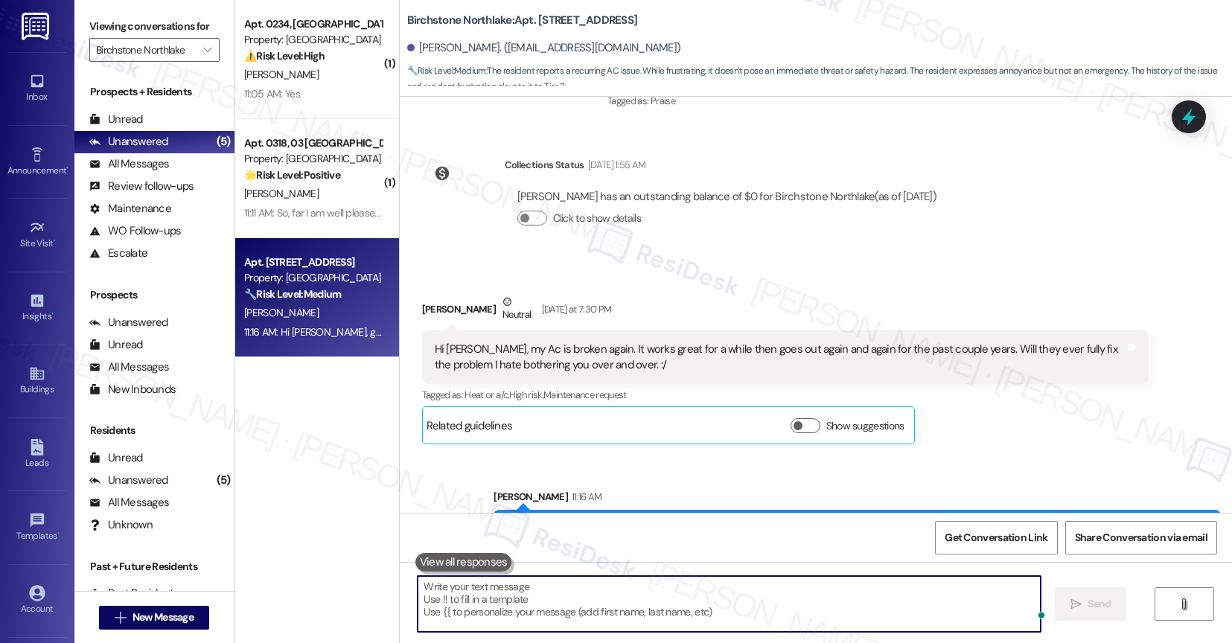
scroll to position [7845, 0]
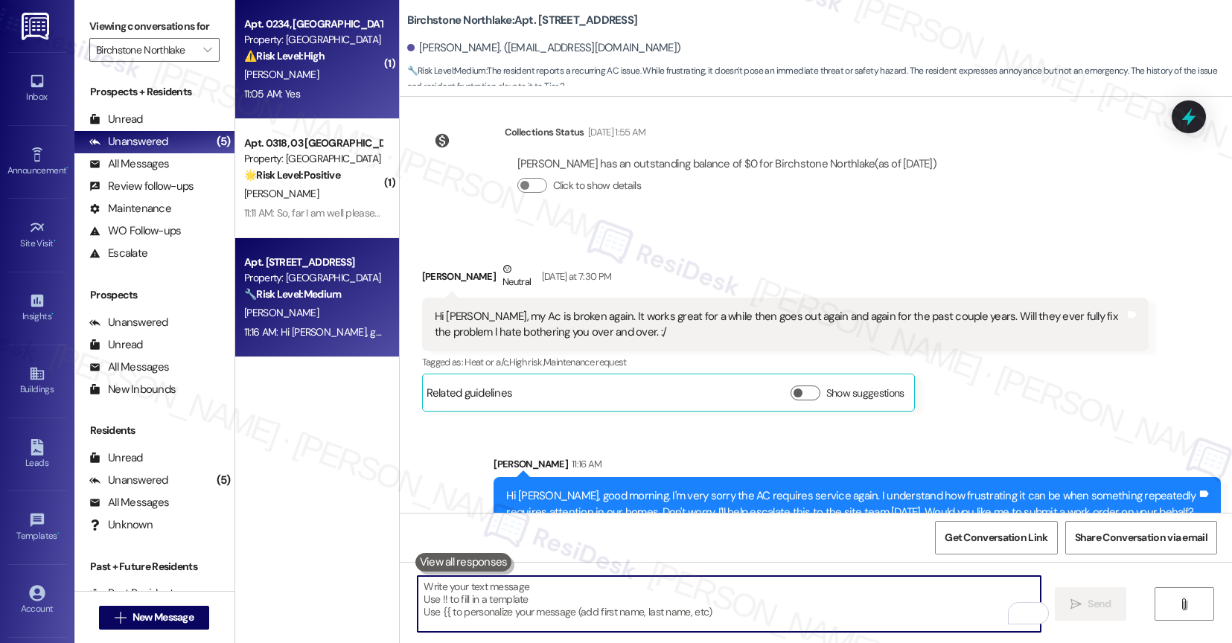
click at [275, 73] on div "C. Hulsey" at bounding box center [313, 75] width 141 height 19
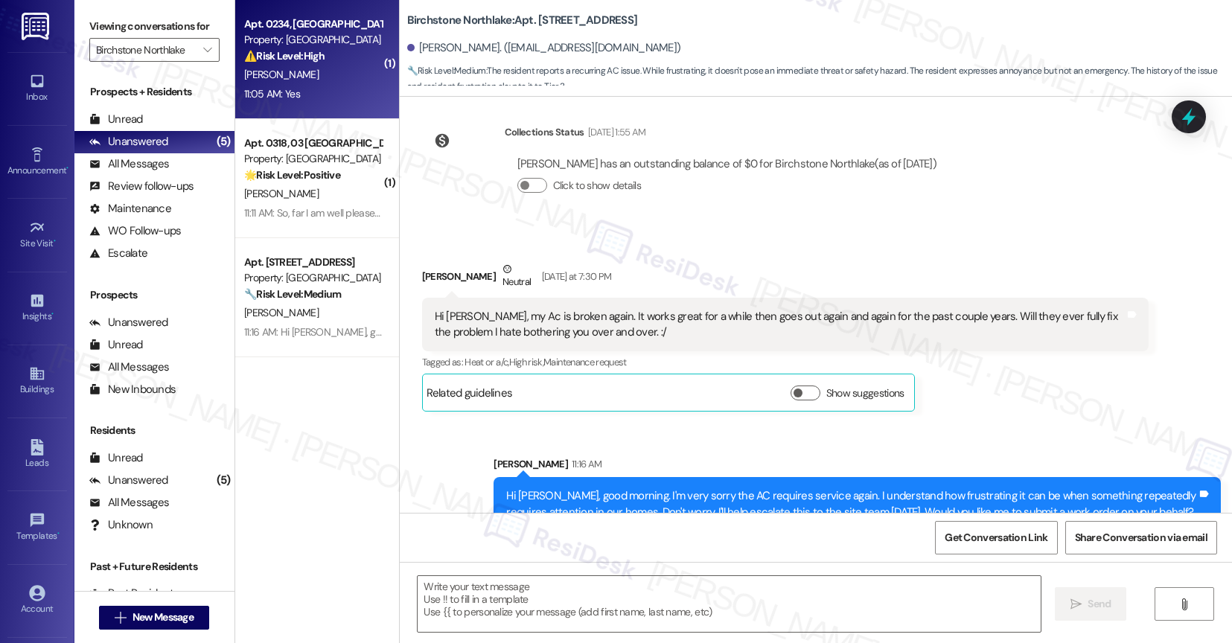
type textarea "Fetching suggested responses. Please feel free to read through the conversation…"
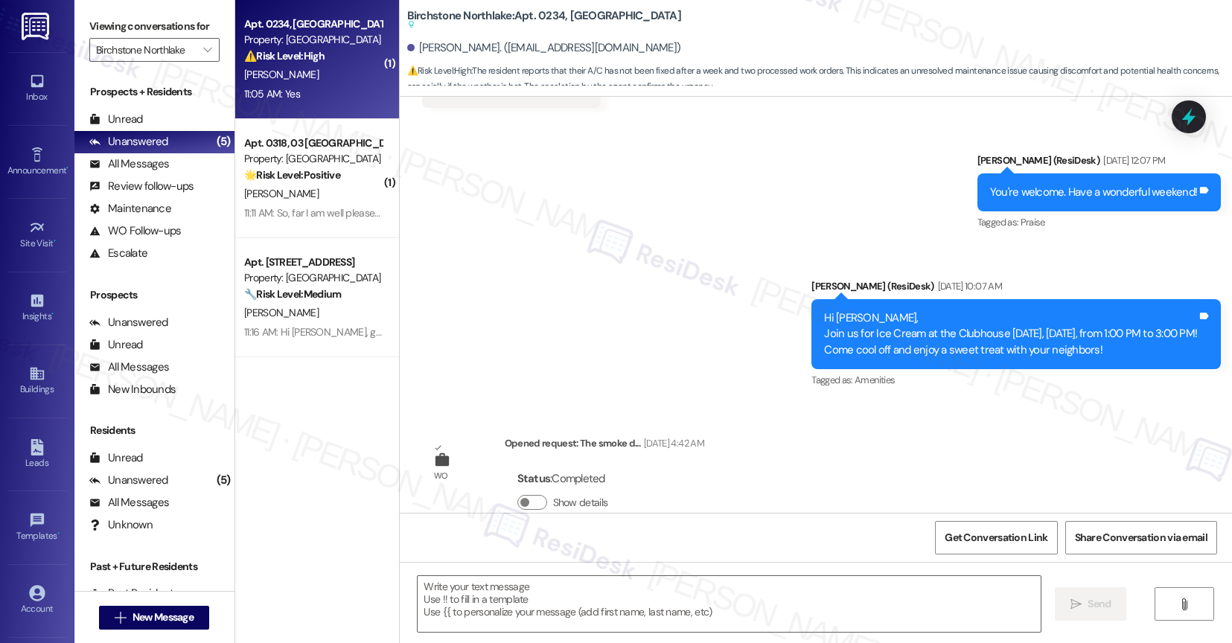
type textarea "Fetching suggested responses. Please feel free to read through the conversation…"
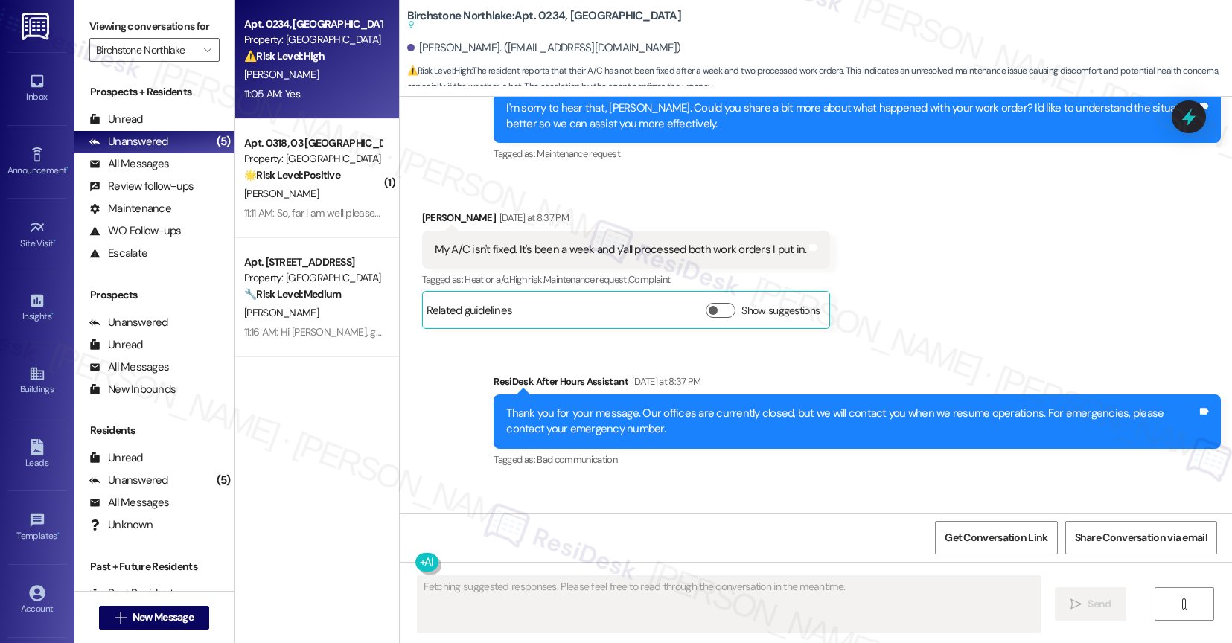
scroll to position [4134, 0]
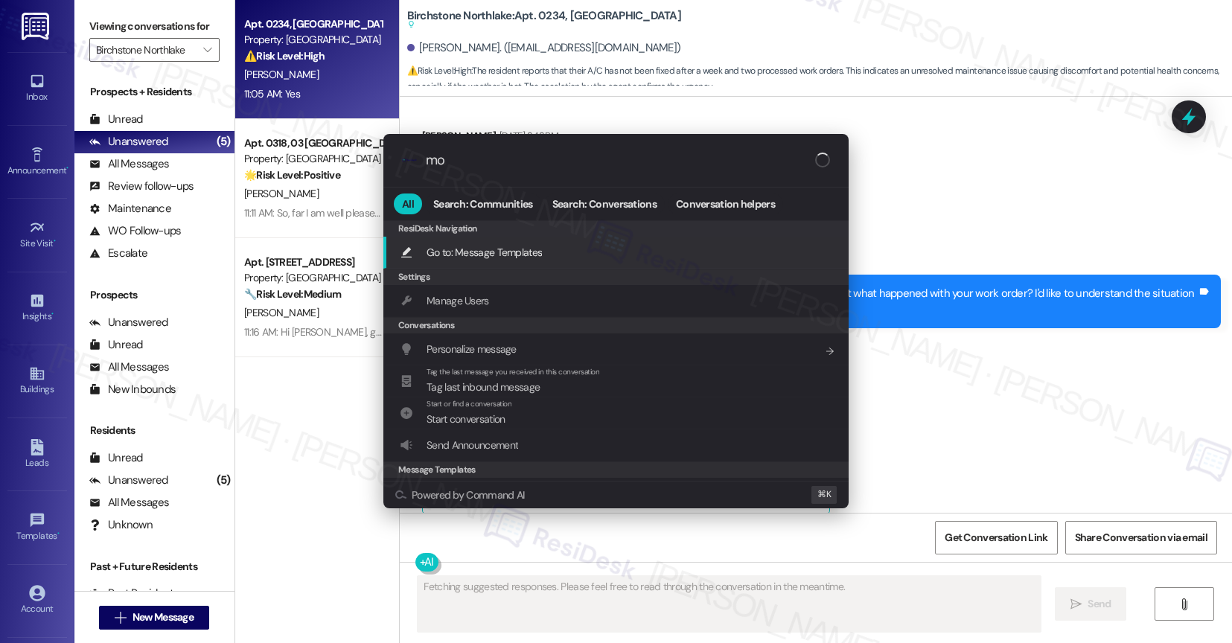
type input "mod"
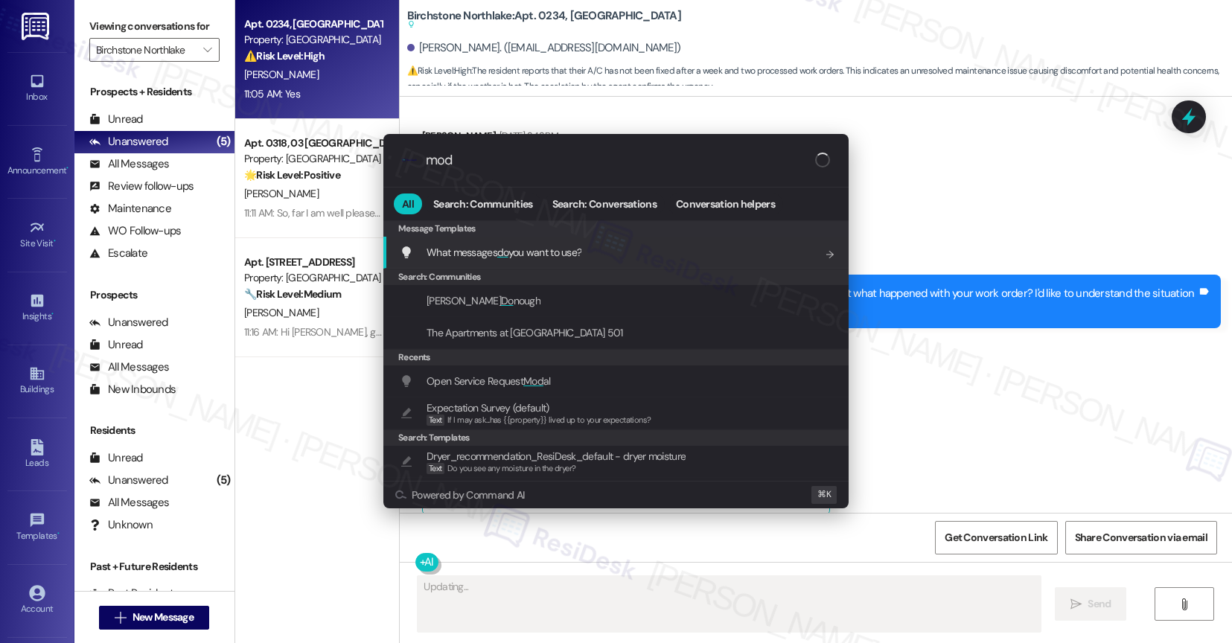
type textarea "Hey"
type input "moda"
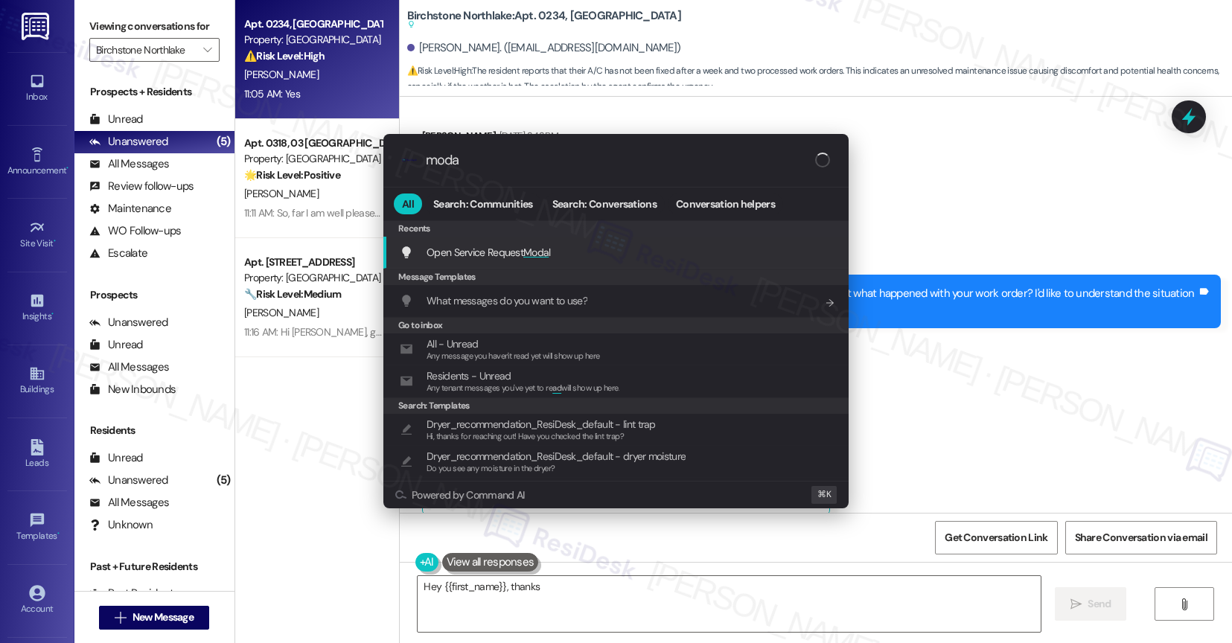
type textarea "Hey {{first_name}}, thanks for"
type input "modal"
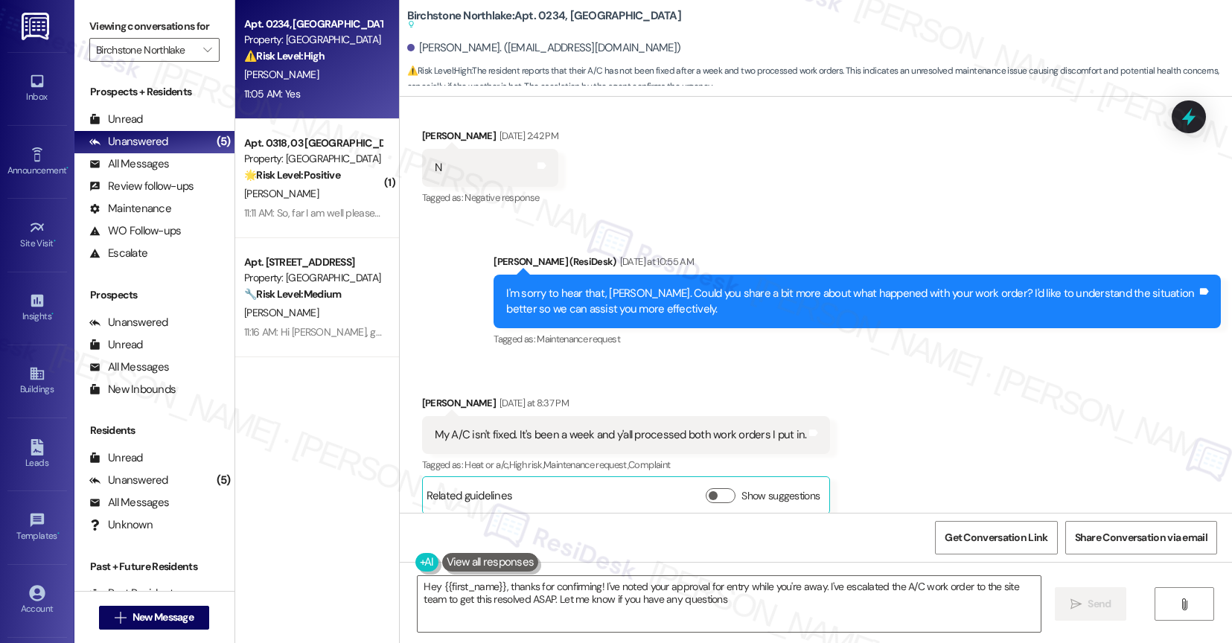
type textarea "Hey {{first_name}}, thanks for confirming! I've noted your approval for entry w…"
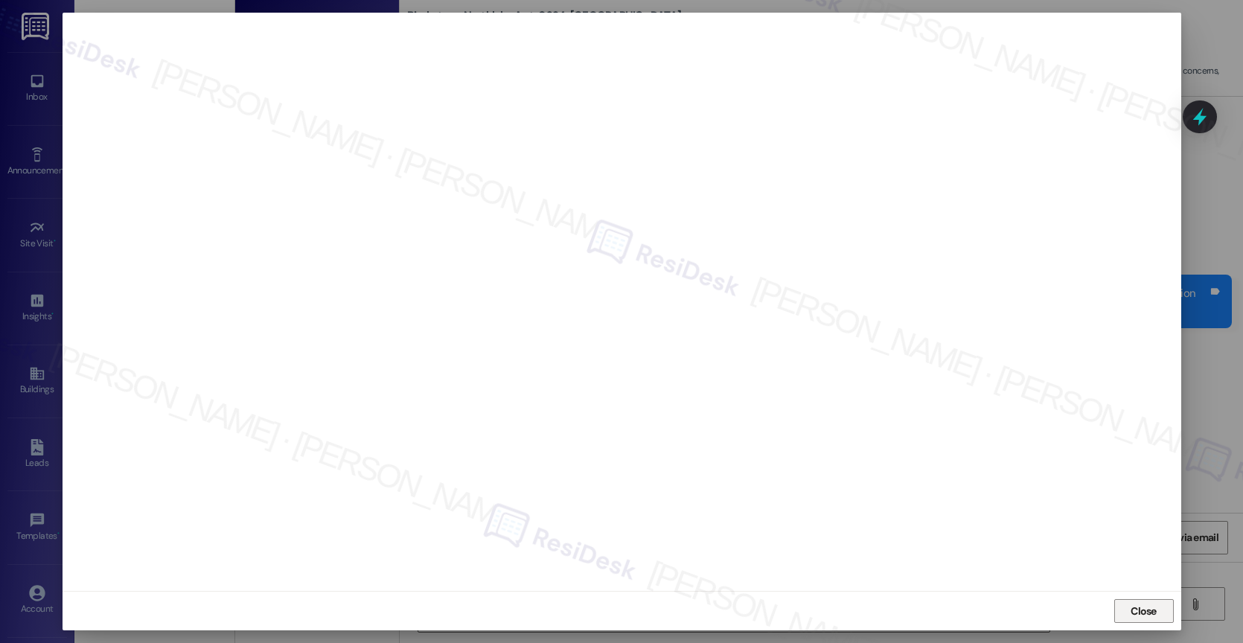
click at [1145, 603] on span "Close" at bounding box center [1144, 611] width 32 height 22
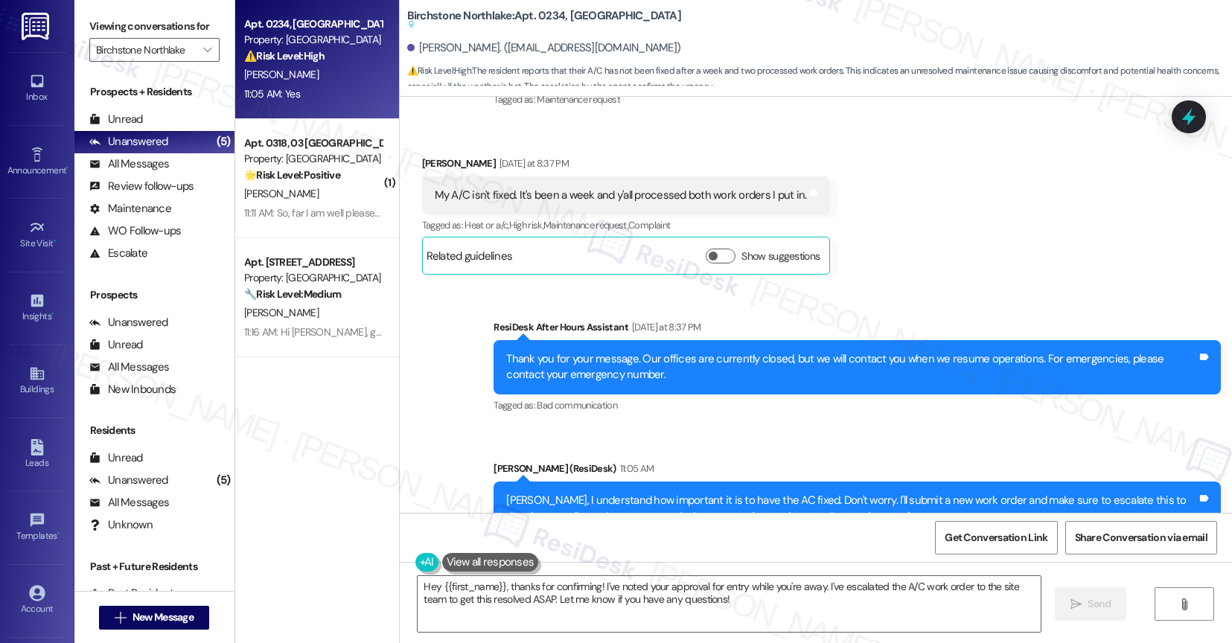
scroll to position [4124, 0]
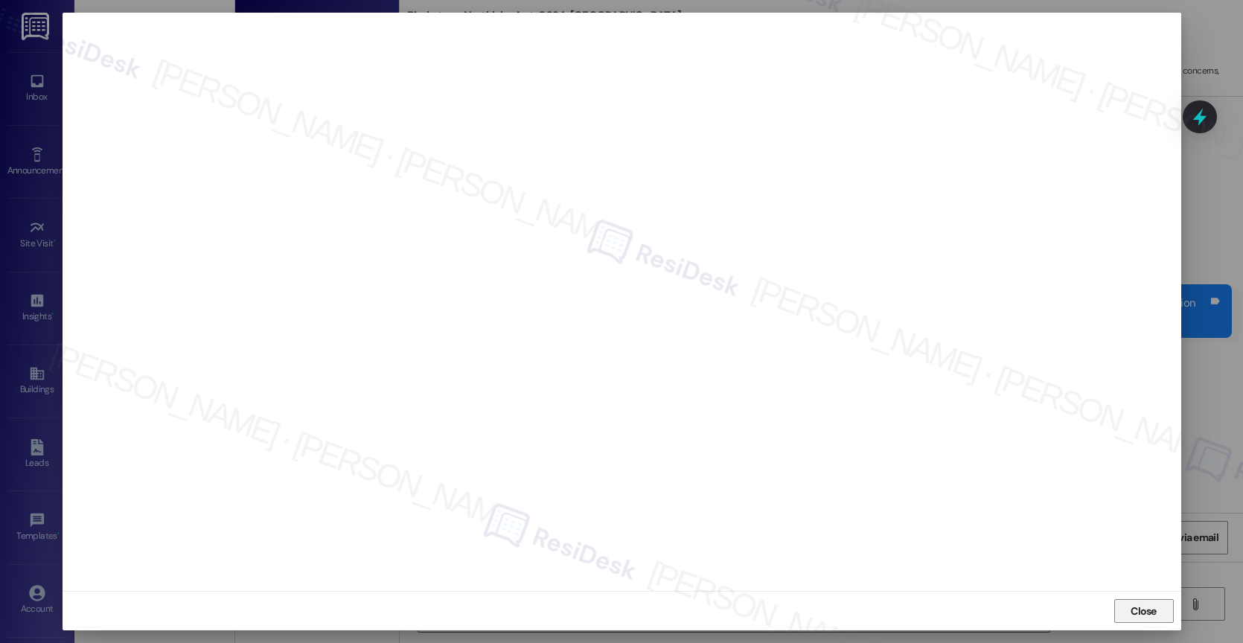
click at [1129, 602] on span "Close" at bounding box center [1144, 611] width 32 height 22
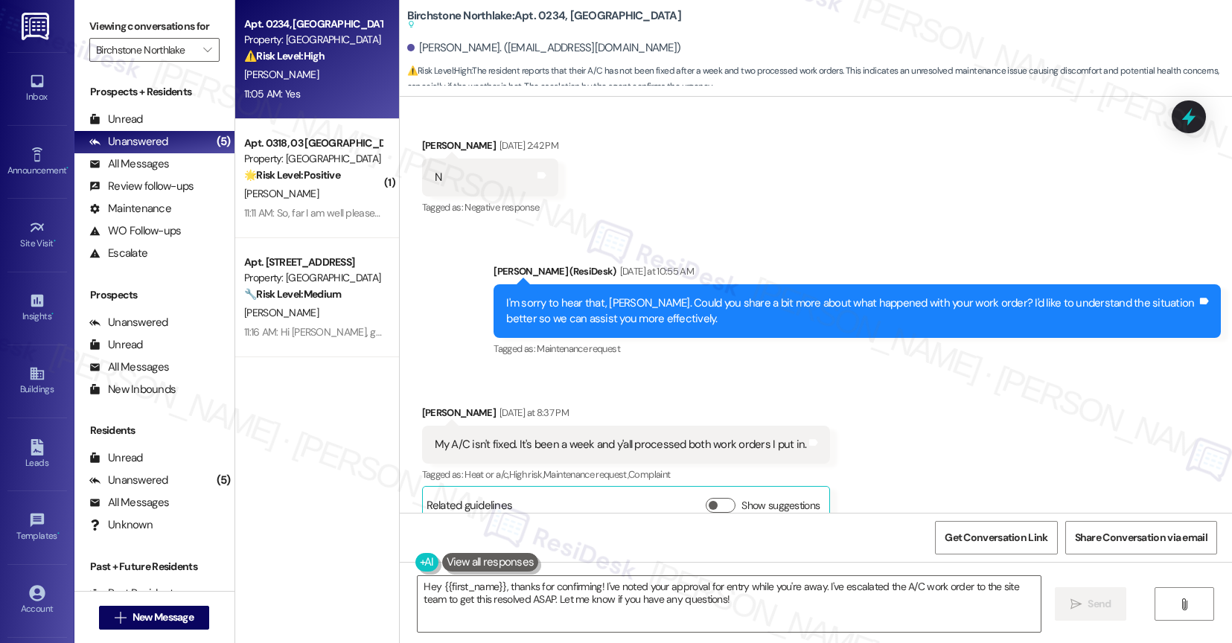
click at [604, 402] on div "Received via SMS Caleb Hulsey Yesterday at 8:37 PM My A/C isn't fixed. It's bee…" at bounding box center [626, 464] width 431 height 141
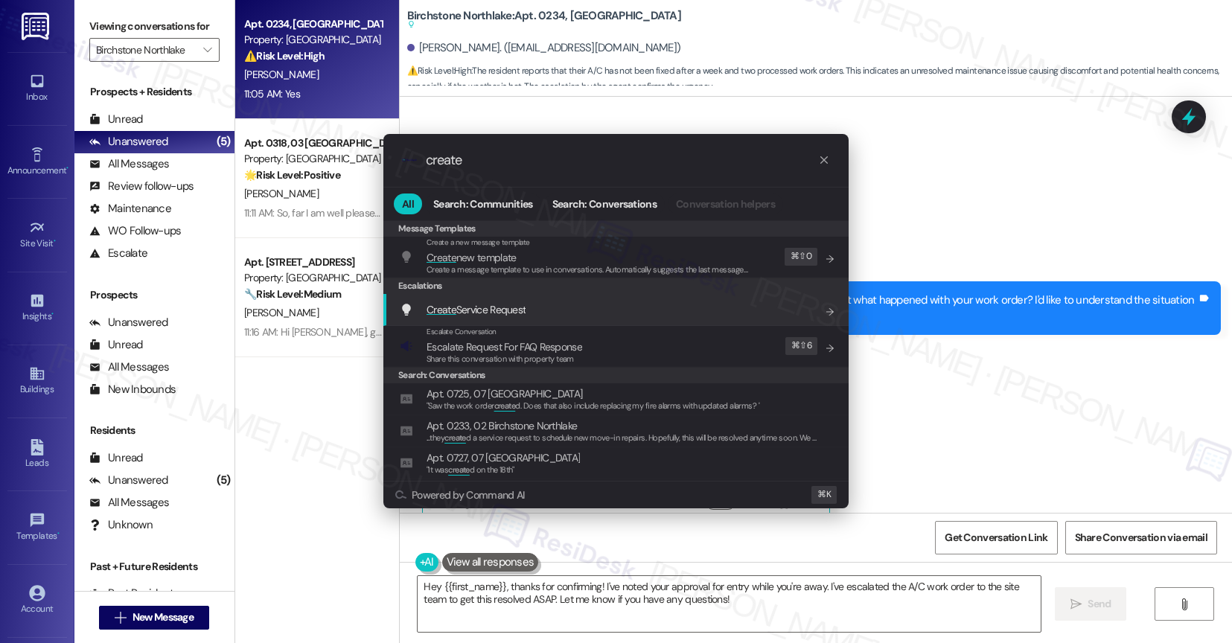
type input "create"
click at [518, 306] on span "Create Service Request" at bounding box center [476, 309] width 99 height 13
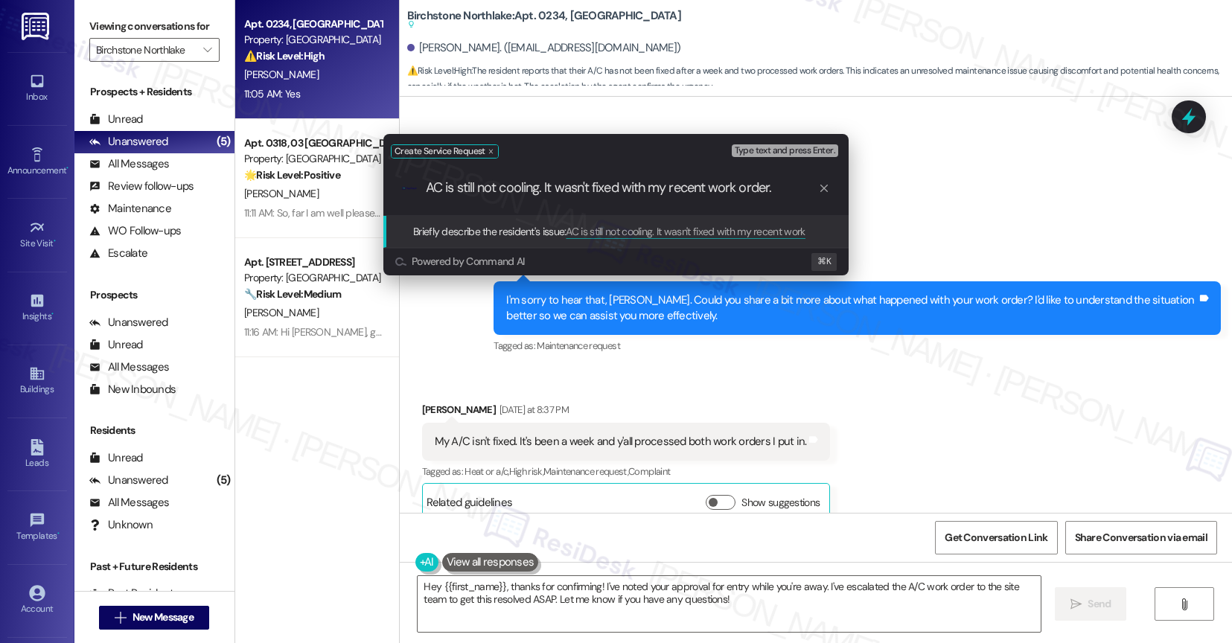
scroll to position [0, 0]
drag, startPoint x: 709, startPoint y: 191, endPoint x: 671, endPoint y: 186, distance: 37.6
click at [671, 186] on input "AC is still not cooling. It wasn't fixed with my recent work order." at bounding box center [622, 188] width 392 height 16
type input "AC is still not cooling. It wasn't fixed with my previous work order."
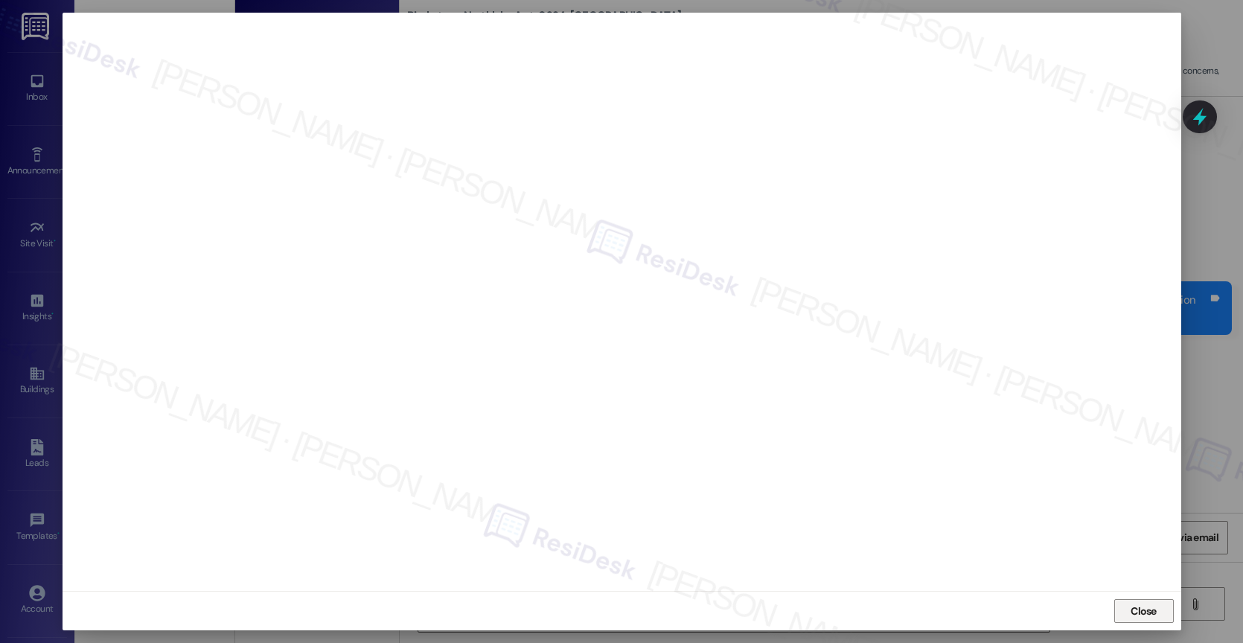
click at [1149, 617] on span "Close" at bounding box center [1144, 612] width 26 height 16
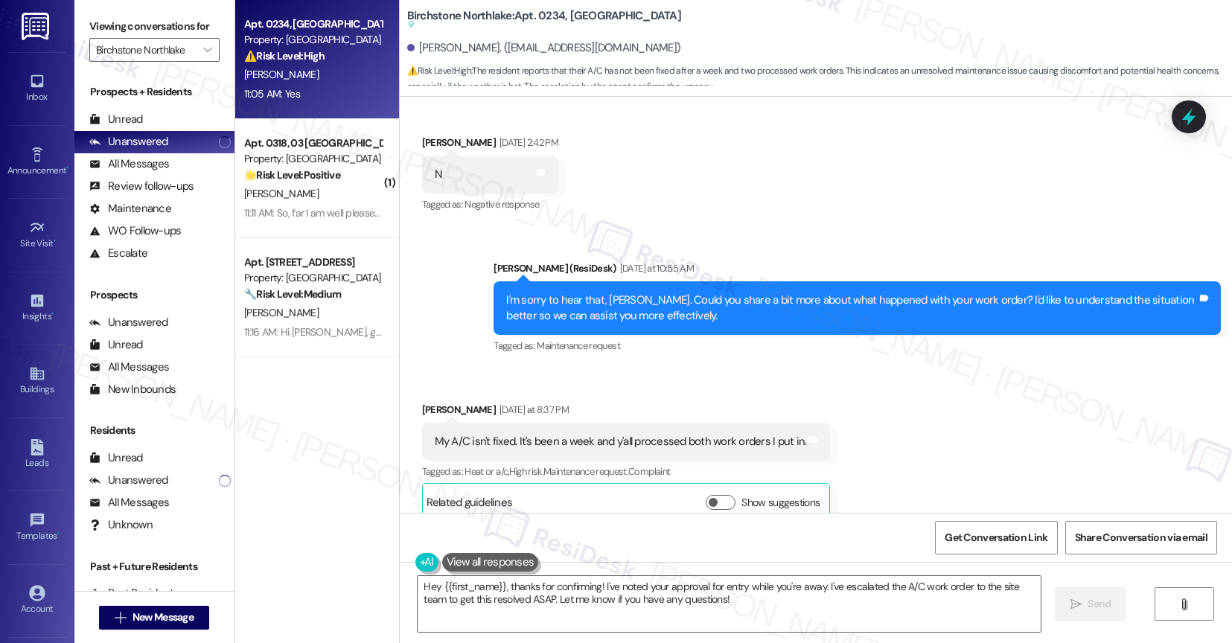
scroll to position [4557, 0]
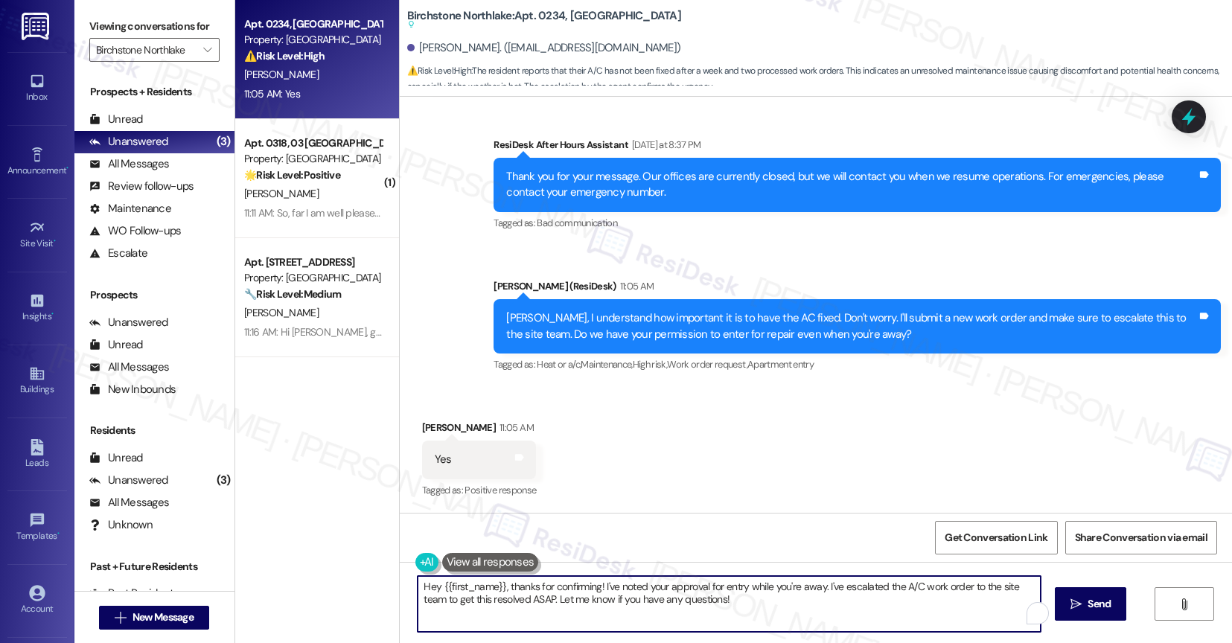
click at [625, 585] on textarea "Hey {{first_name}}, thanks for confirming! I've noted your approval for entry w…" at bounding box center [729, 604] width 623 height 56
paste textarea "16149069"
paste textarea "If anything else comes up or you have more questions, feel free to reach out an…"
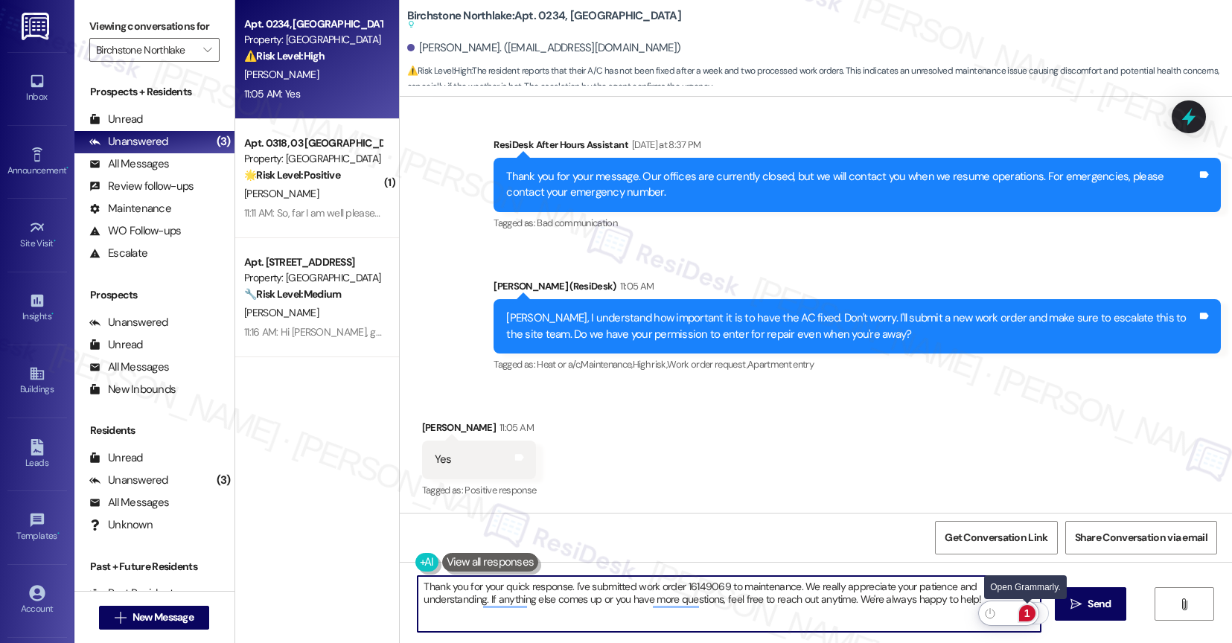
type textarea "Thank you for your quick response. I've submitted work order 16149069 to mainte…"
click at [1030, 613] on div "1" at bounding box center [1027, 613] width 16 height 16
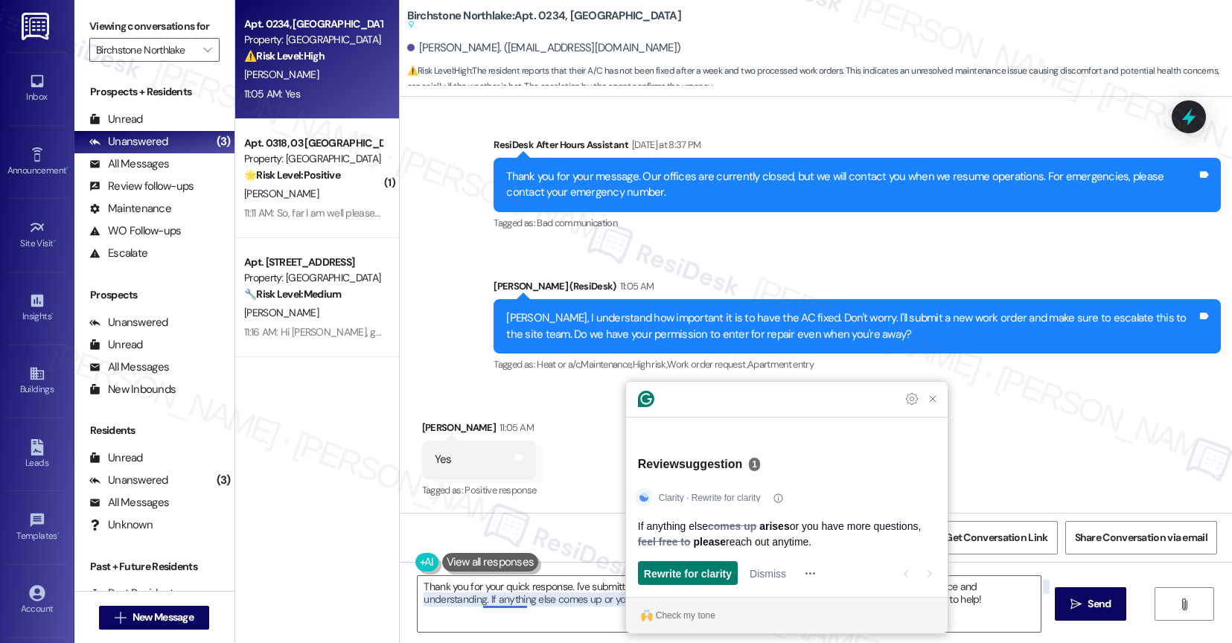
click at [752, 561] on div "Clarity · Rewrite for clarity If anything else comes up arises or you have more…" at bounding box center [787, 538] width 322 height 118
drag, startPoint x: 767, startPoint y: 566, endPoint x: 712, endPoint y: 607, distance: 68.0
click at [767, 566] on span "Dismiss" at bounding box center [768, 574] width 36 height 16
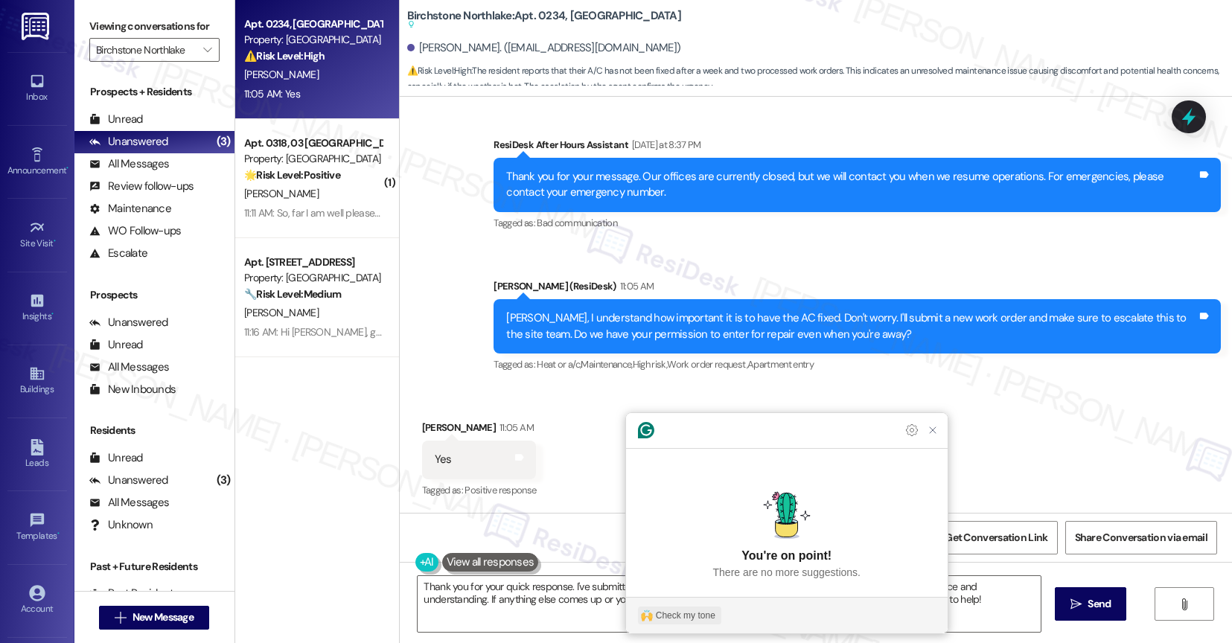
click at [695, 616] on div "Check my tone" at bounding box center [686, 615] width 60 height 13
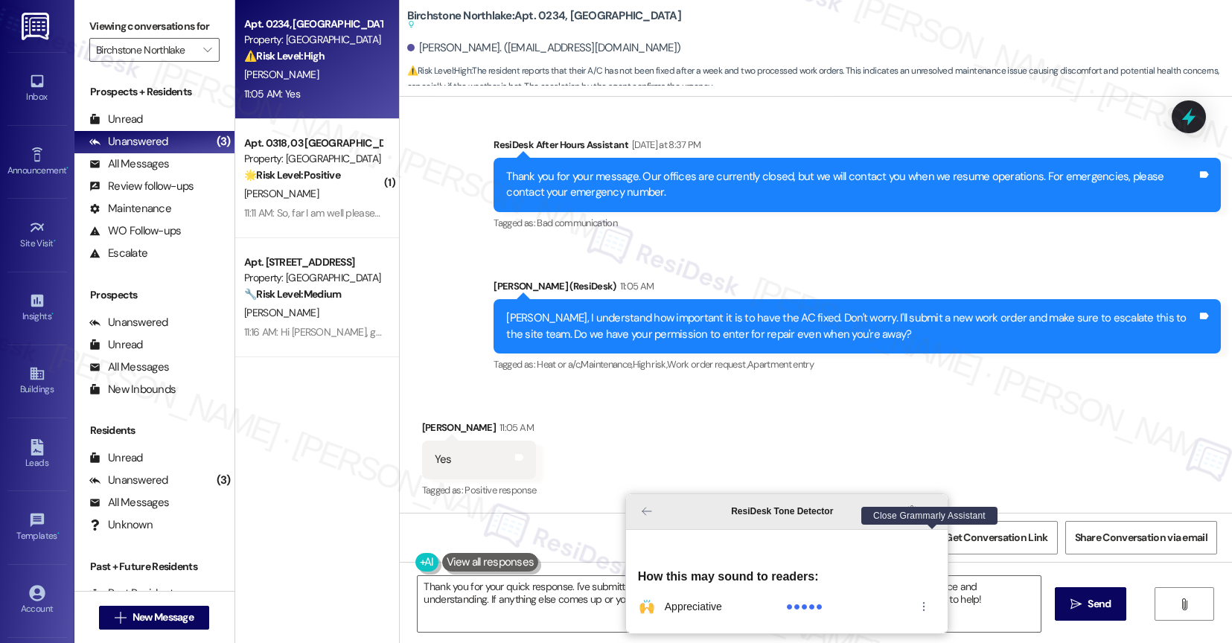
click at [936, 514] on icon "Close Grammarly Assistant" at bounding box center [933, 511] width 6 height 6
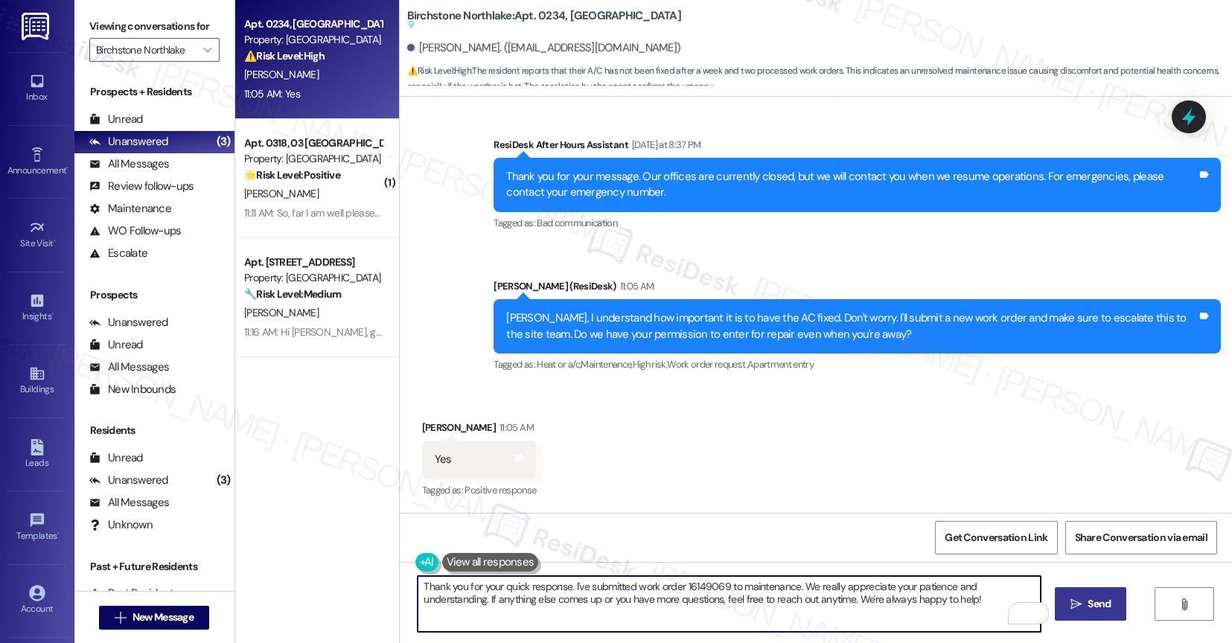
click at [1096, 614] on button " Send" at bounding box center [1091, 603] width 72 height 33
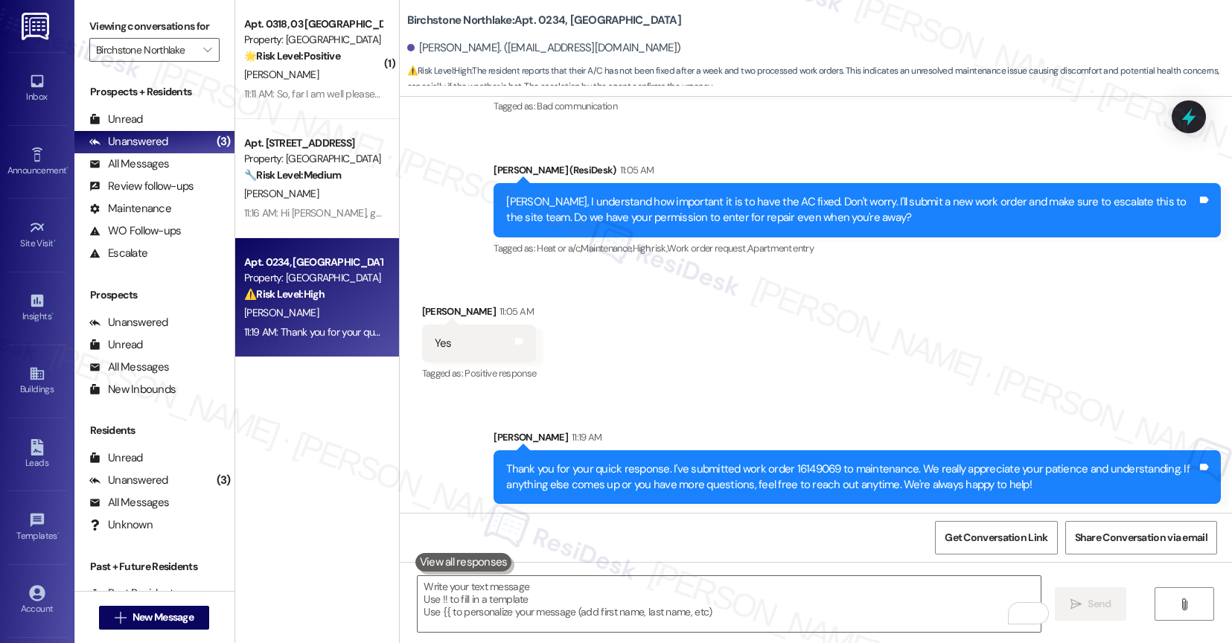
scroll to position [4638, 0]
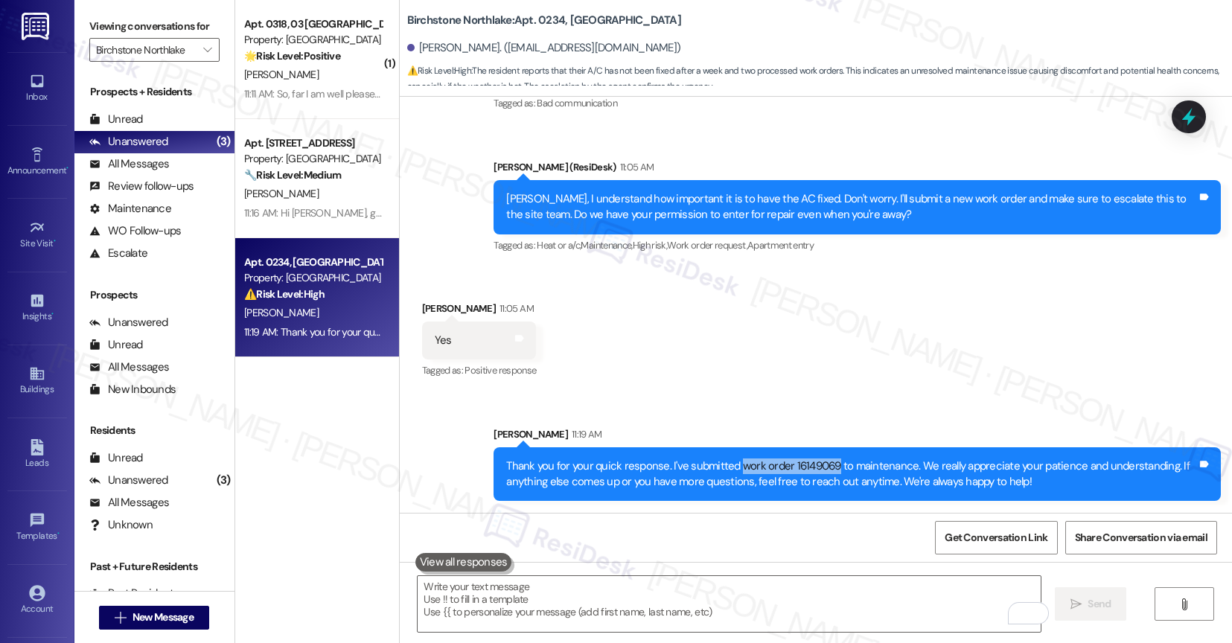
drag, startPoint x: 729, startPoint y: 459, endPoint x: 823, endPoint y: 464, distance: 94.6
click at [823, 464] on div "Thank you for your quick response. I've submitted work order 16149069 to mainte…" at bounding box center [851, 475] width 691 height 32
copy div "work order 16149069"
click at [634, 418] on div "Sent via SMS Sarah 11:19 AM Thank you for your quick response. I've submitted w…" at bounding box center [857, 464] width 750 height 98
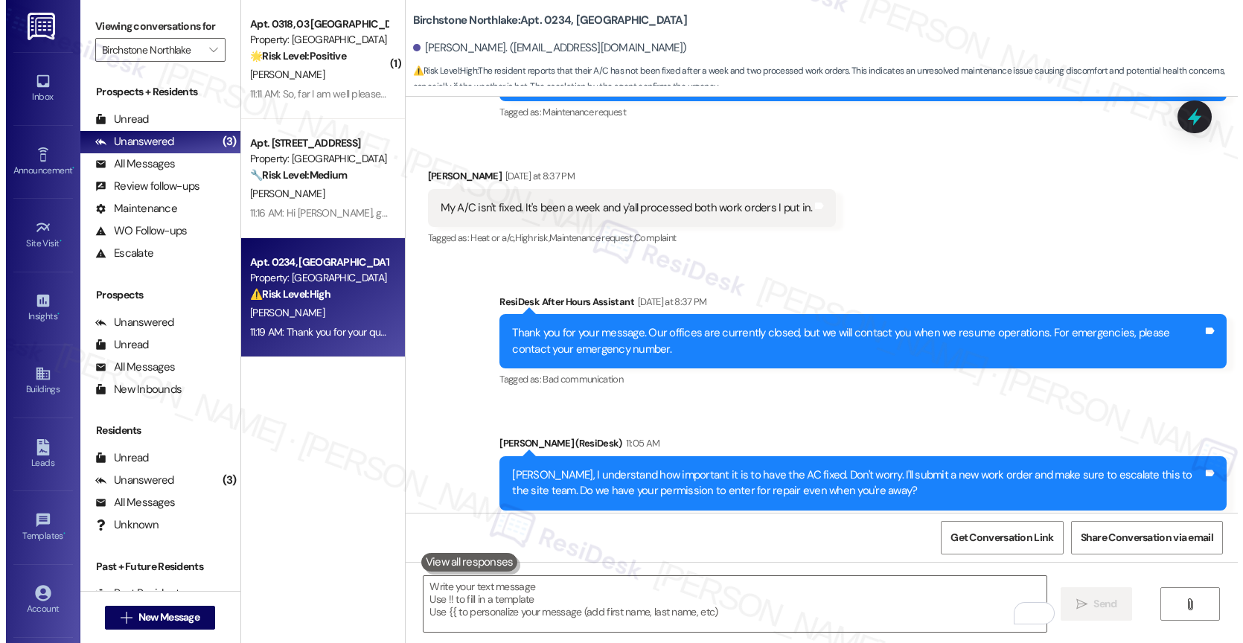
scroll to position [4313, 0]
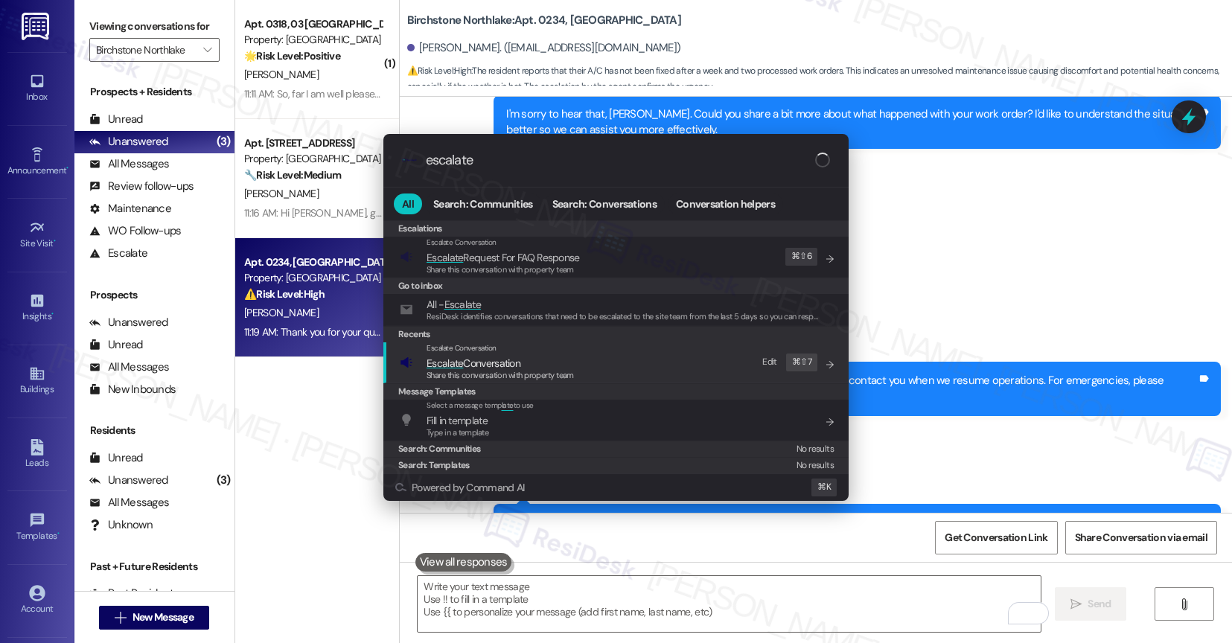
type input "escalate"
click at [520, 360] on span "Escalate Conversation" at bounding box center [474, 363] width 94 height 13
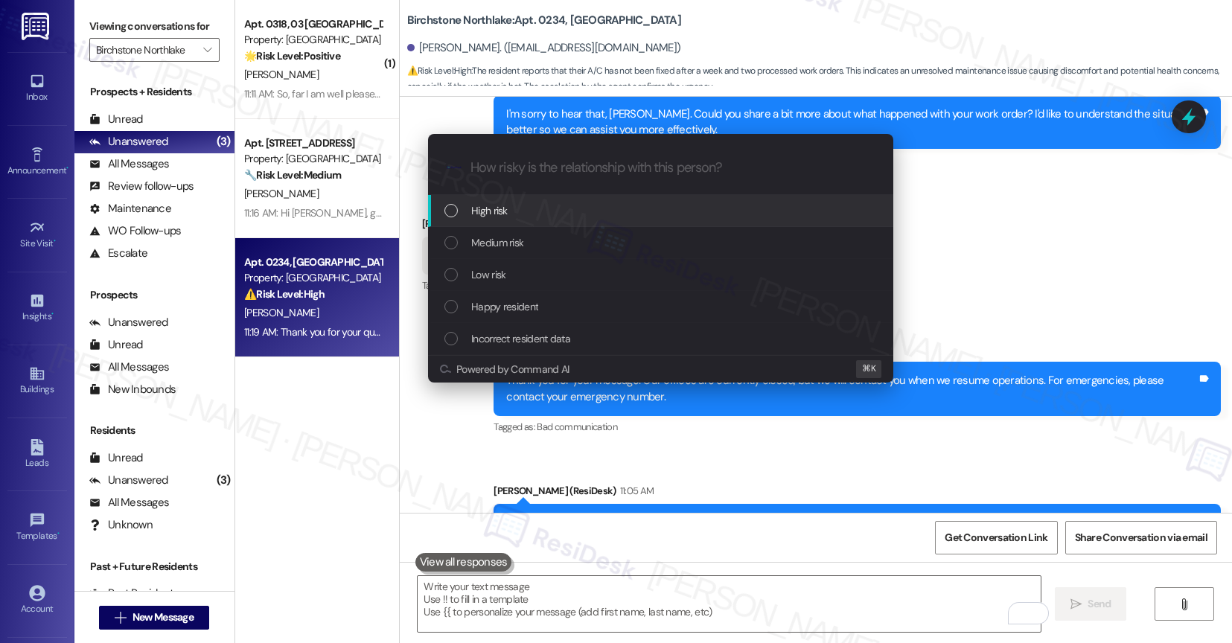
click at [516, 214] on div "High risk" at bounding box center [661, 210] width 435 height 16
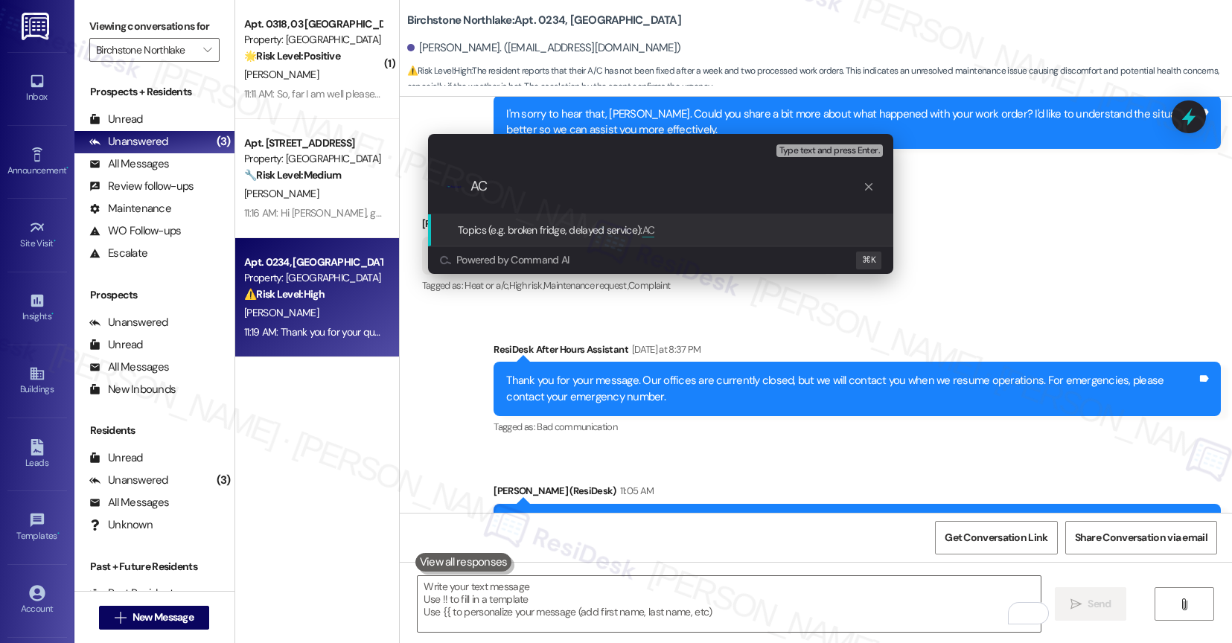
type input "A"
paste input "work order 16149069"
click at [686, 185] on input "Repeated WO for the AC repair - WO work order 16149069" at bounding box center [666, 187] width 392 height 16
type input "Repeated WO for the AC repair - New work order 16149069"
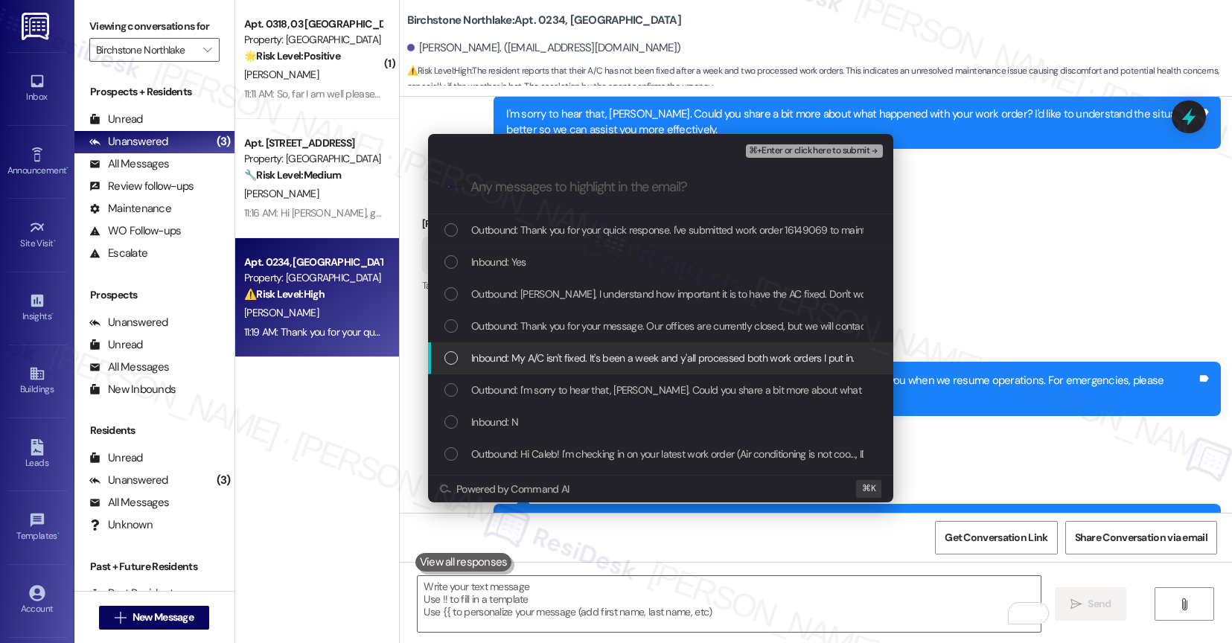
click at [564, 360] on span "Inbound: My A/C isn't fixed. It's been a week and y'all processed both work ord…" at bounding box center [662, 358] width 383 height 16
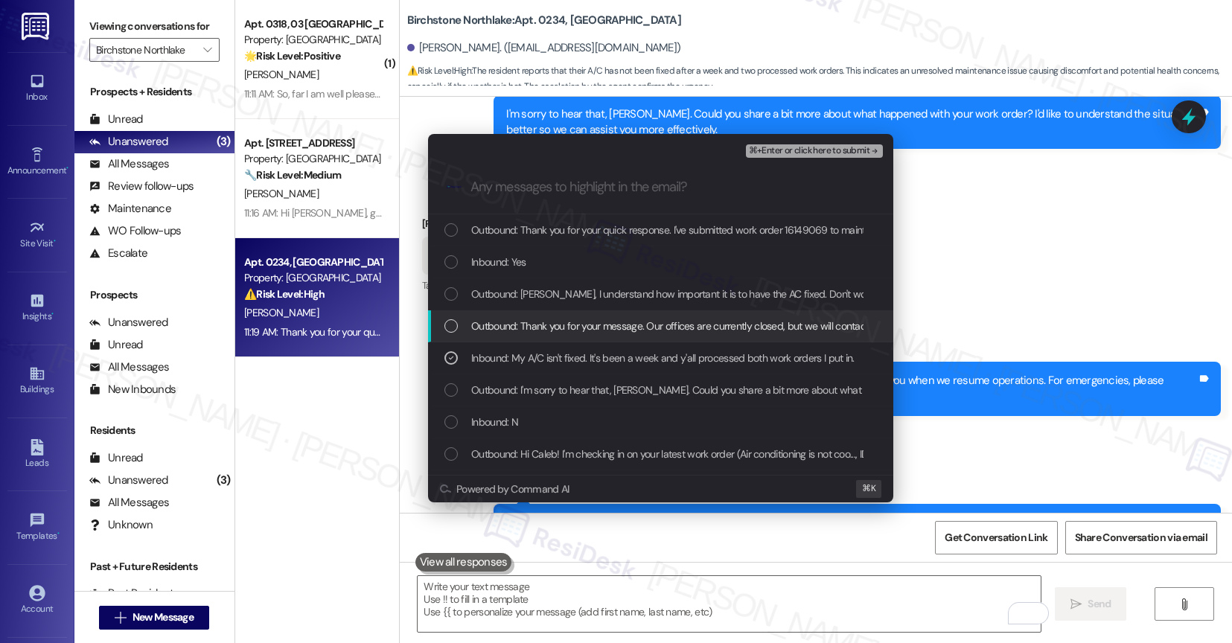
click at [574, 318] on span "Outbound: Thank you for your message. Our offices are currently closed, but we …" at bounding box center [869, 326] width 797 height 16
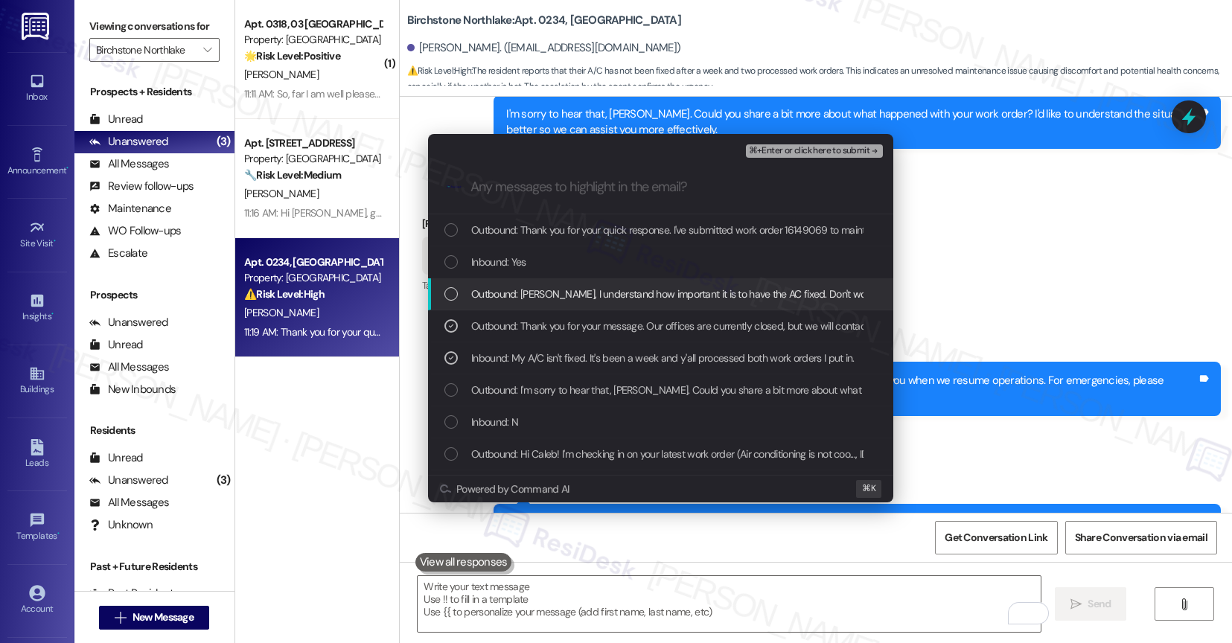
click at [573, 302] on div "Outbound: Caleb, I understand how important it is to have the AC fixed. Don't w…" at bounding box center [660, 294] width 465 height 32
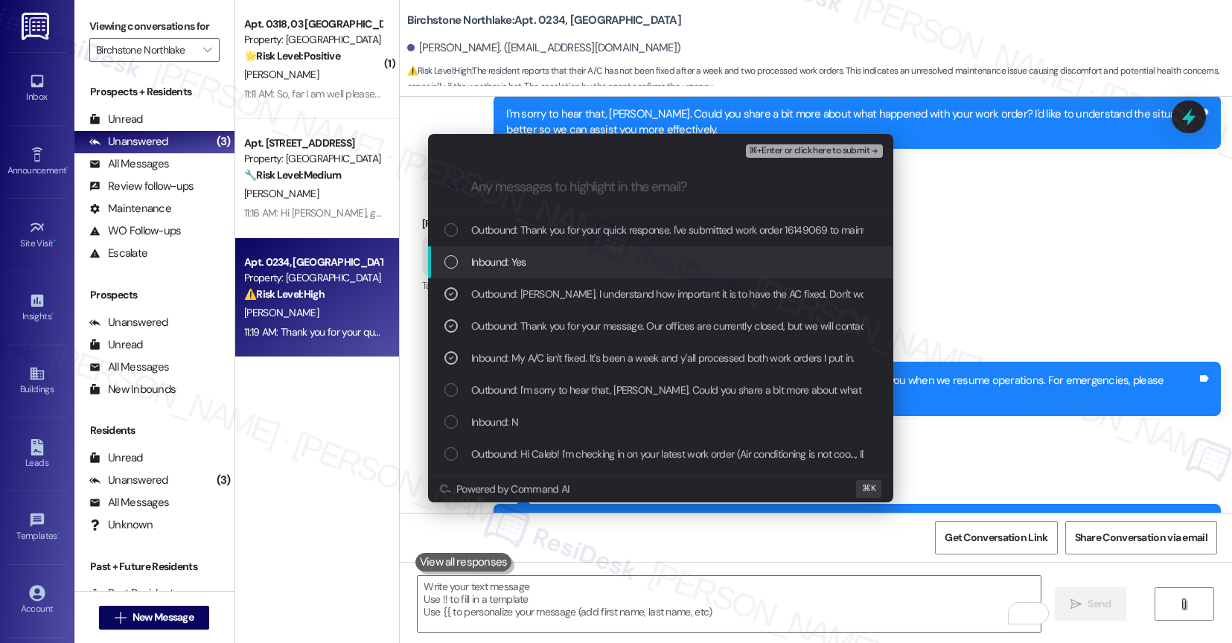
click at [543, 258] on div "Inbound: Yes" at bounding box center [661, 262] width 435 height 16
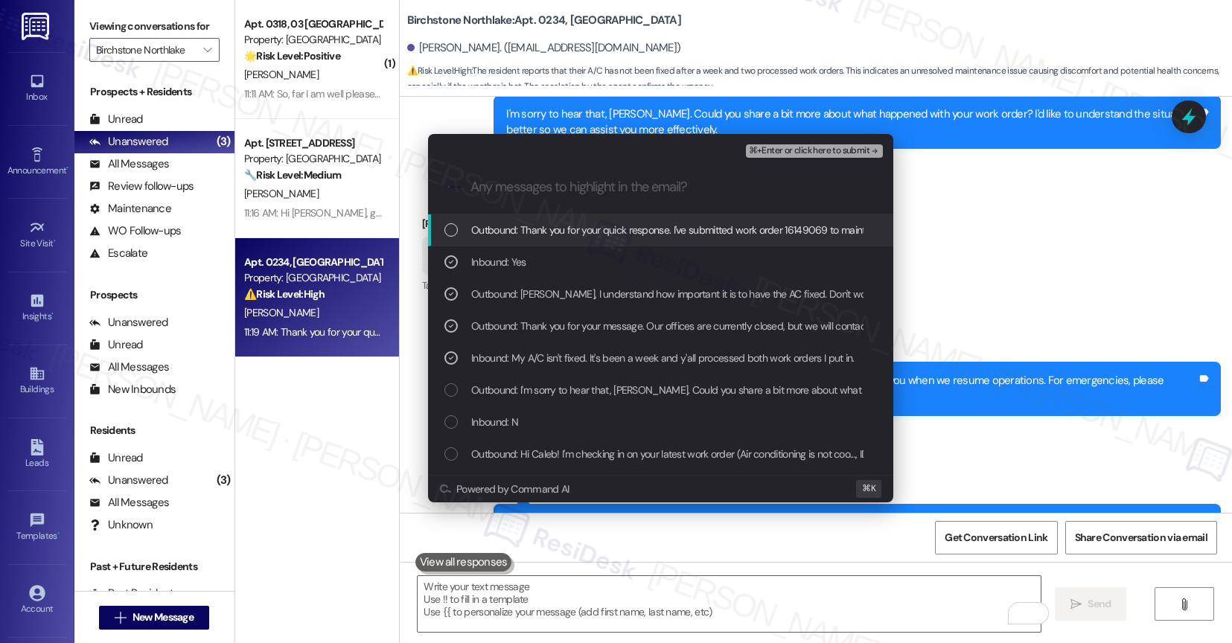
click at [592, 223] on span "Outbound: Thank you for your quick response. I've submitted work order 16149069…" at bounding box center [1052, 230] width 1163 height 16
click at [770, 146] on span "⌘+Enter or click here to submit" at bounding box center [809, 151] width 121 height 10
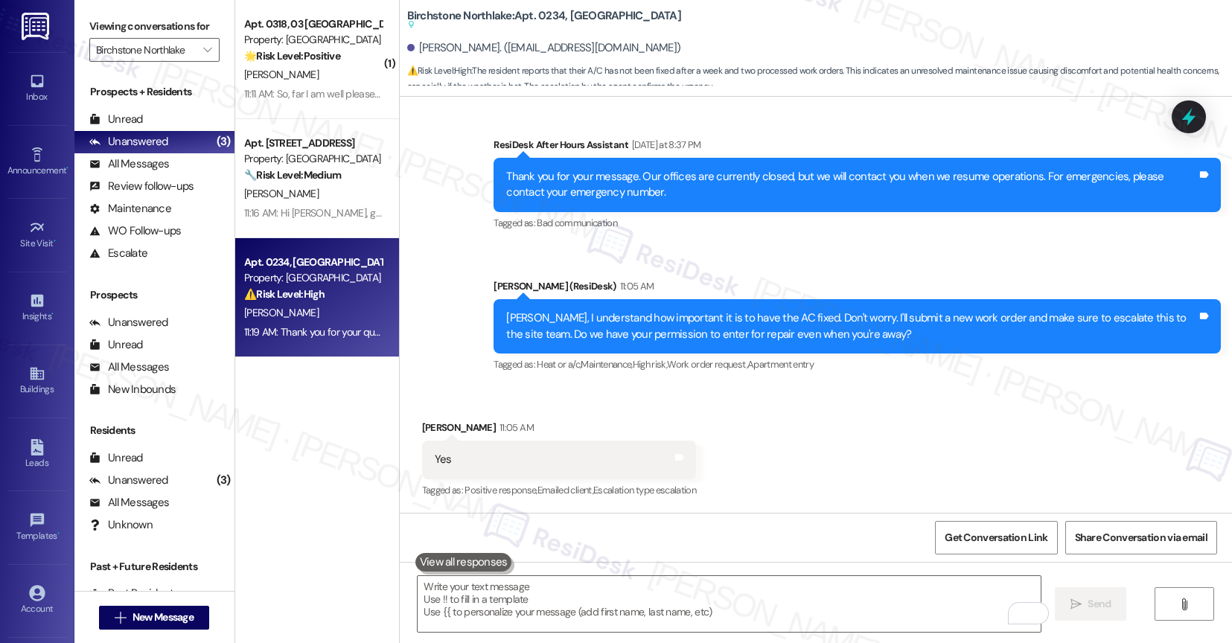
scroll to position [4698, 0]
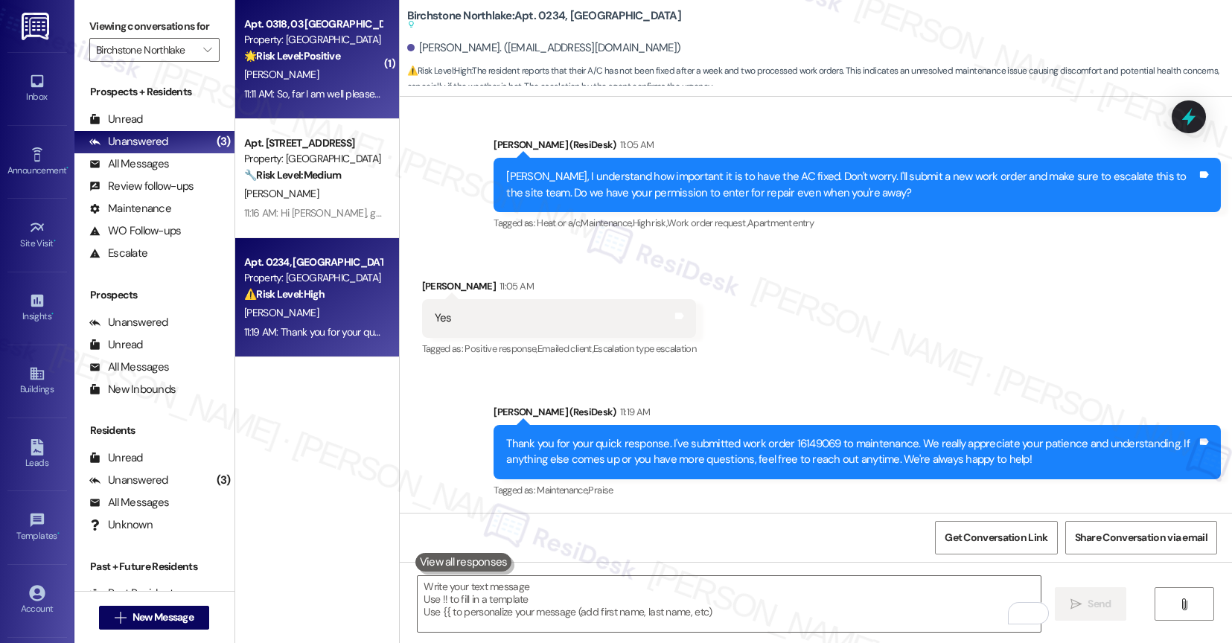
click at [339, 64] on div "Apt. 0318, 03 Birchstone Northlake Property: Birchstone Northlake 🌟 Risk Level:…" at bounding box center [313, 40] width 141 height 51
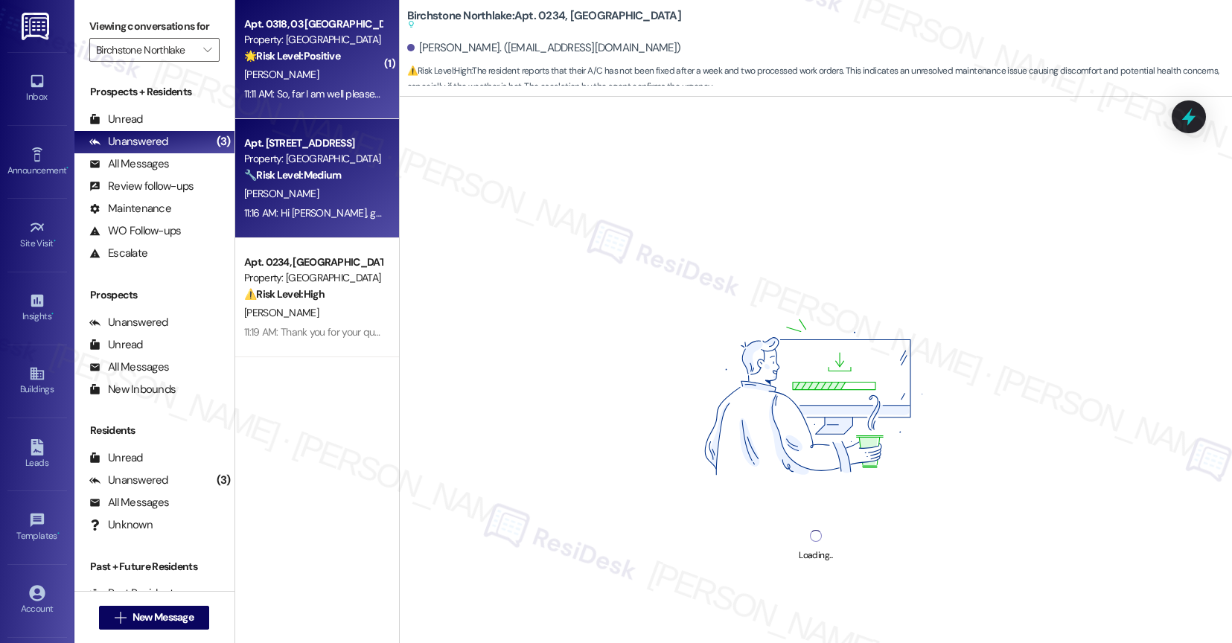
click at [303, 181] on strong "🔧 Risk Level: Medium" at bounding box center [292, 174] width 97 height 13
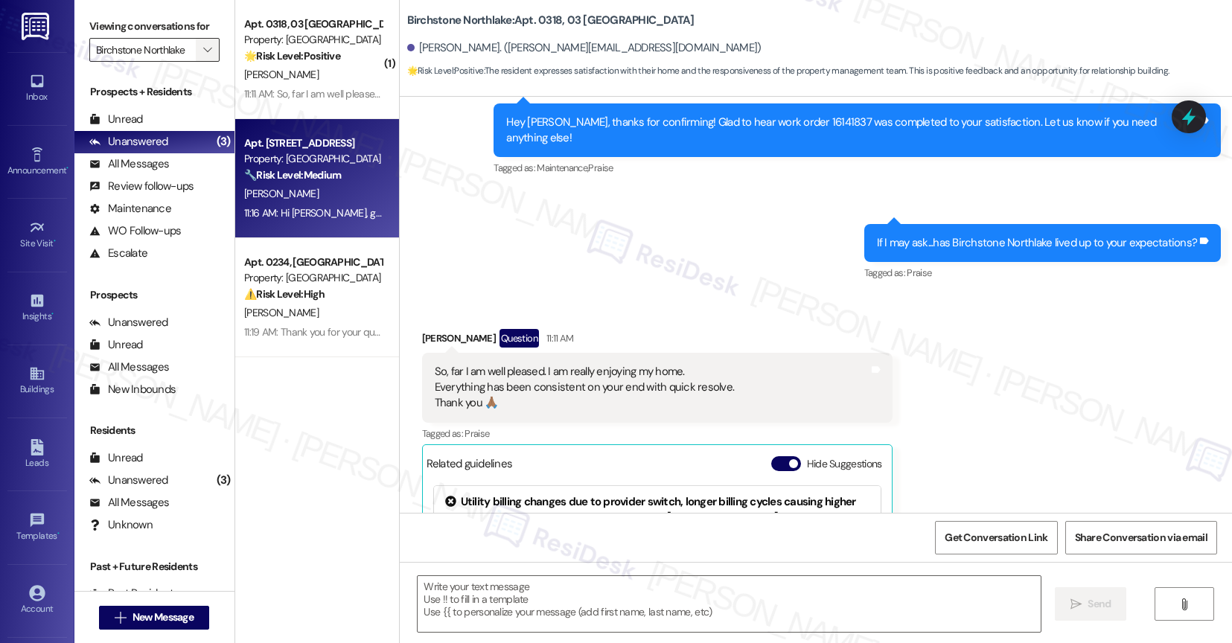
scroll to position [0, 0]
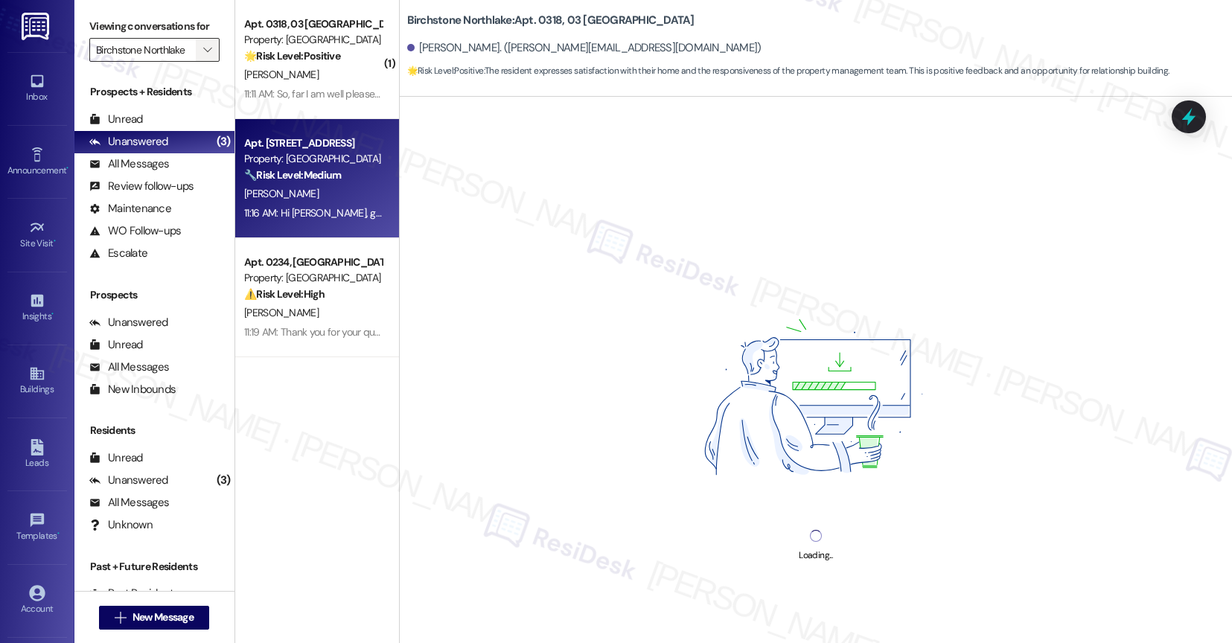
click at [203, 56] on icon "" at bounding box center [207, 50] width 8 height 12
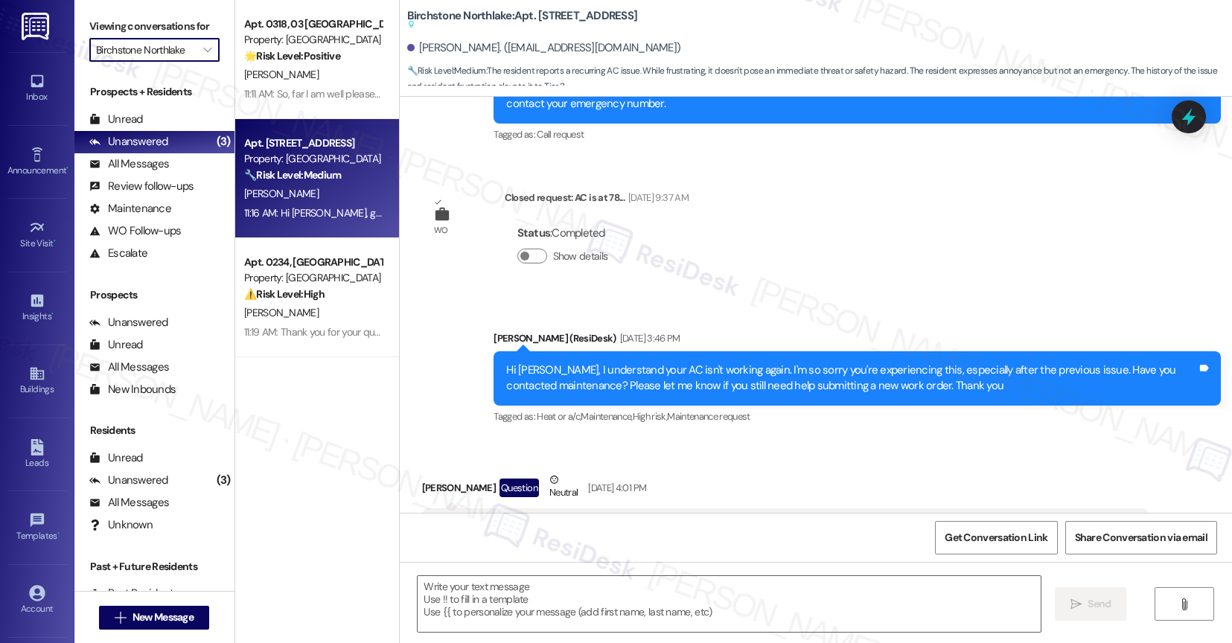
type textarea "Fetching suggested responses. Please feel free to read through the conversation…"
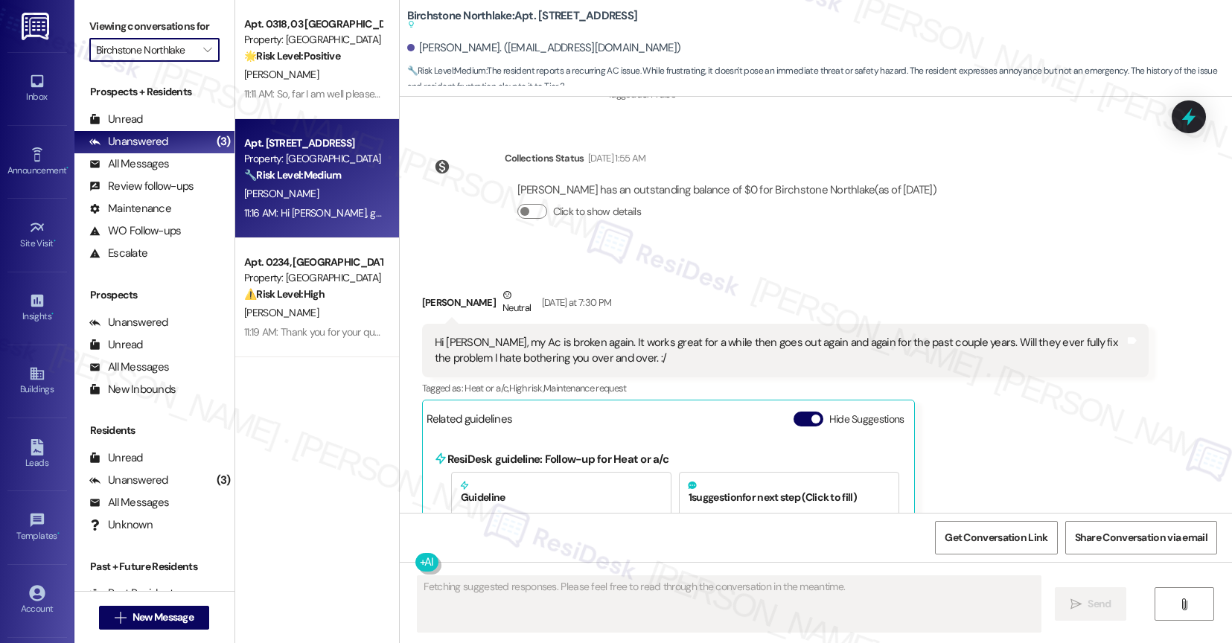
scroll to position [8157, 0]
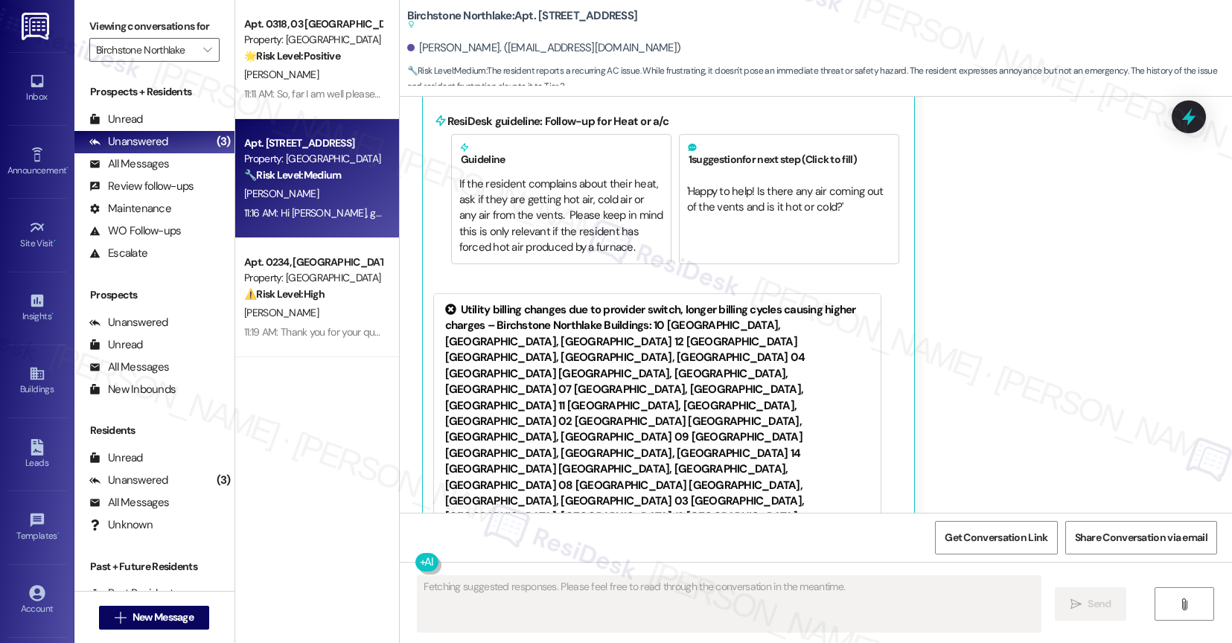
click at [187, 38] on label "Viewing conversations for" at bounding box center [154, 26] width 130 height 23
click at [200, 60] on span "" at bounding box center [207, 50] width 14 height 24
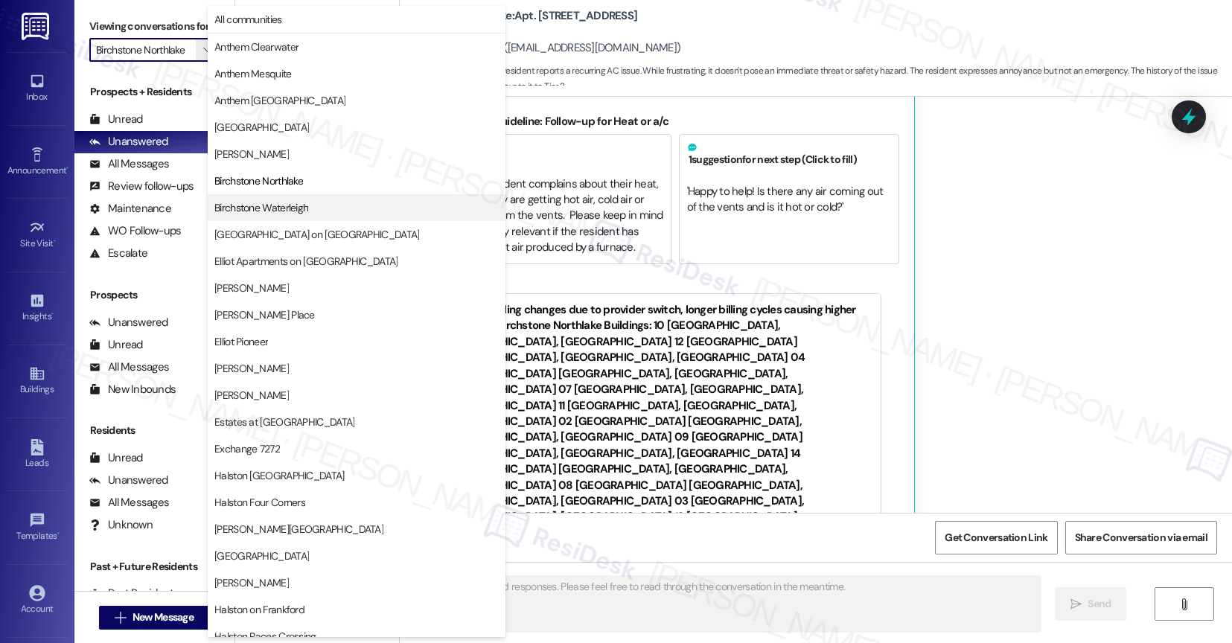
click at [280, 214] on span "Birchstone Waterleigh" at bounding box center [261, 207] width 94 height 15
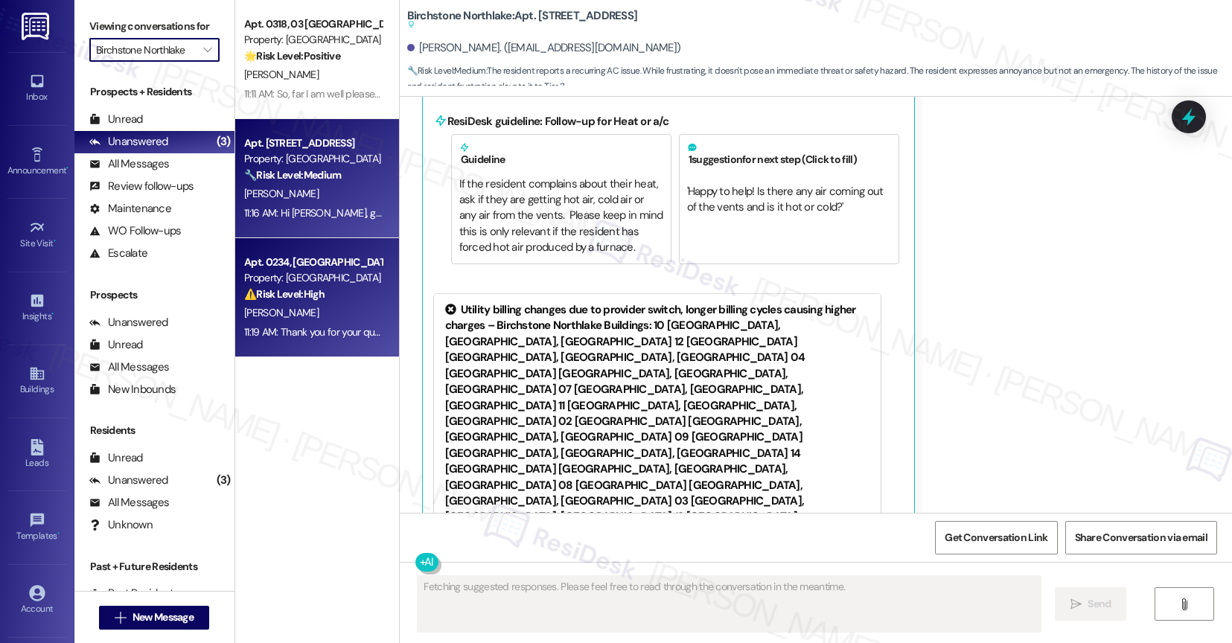
type input "Birchstone Waterleigh"
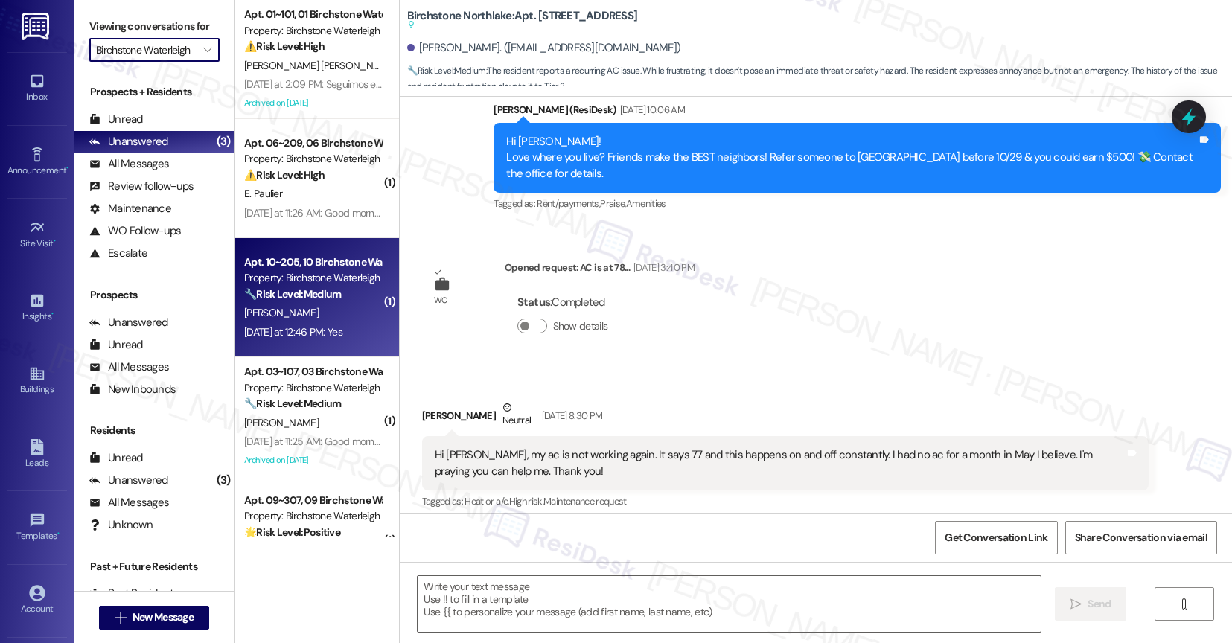
type textarea "Fetching suggested responses. Please feel free to read through the conversation…"
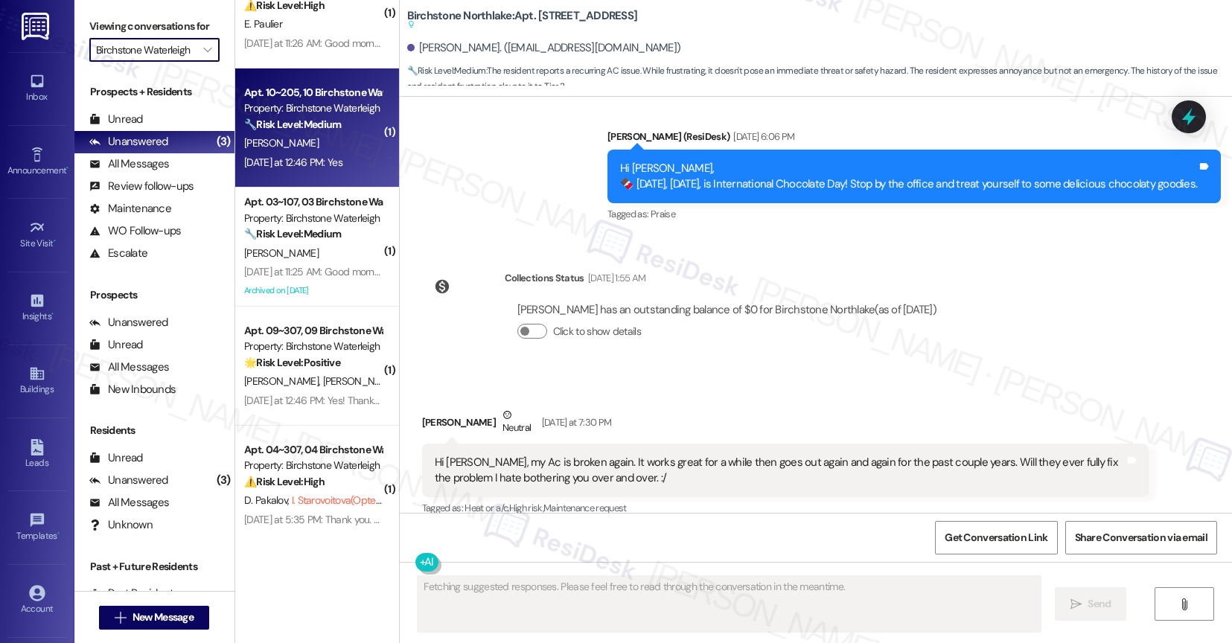
scroll to position [8157, 0]
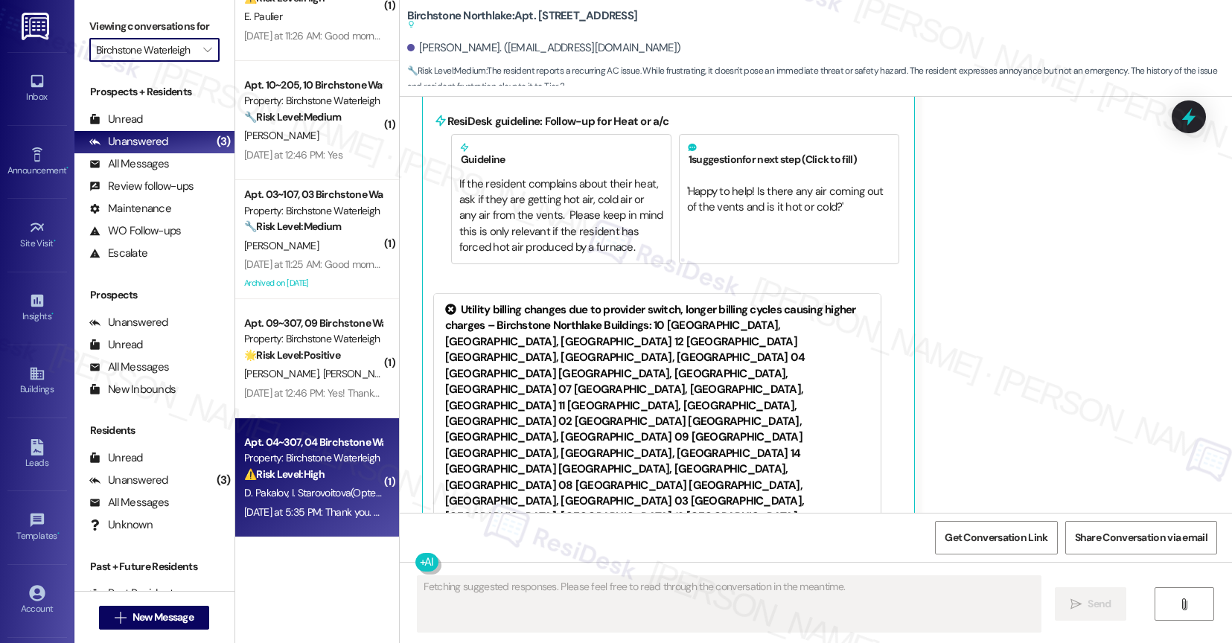
click at [291, 491] on span "I. Starovoitova (Opted Out)" at bounding box center [347, 492] width 112 height 13
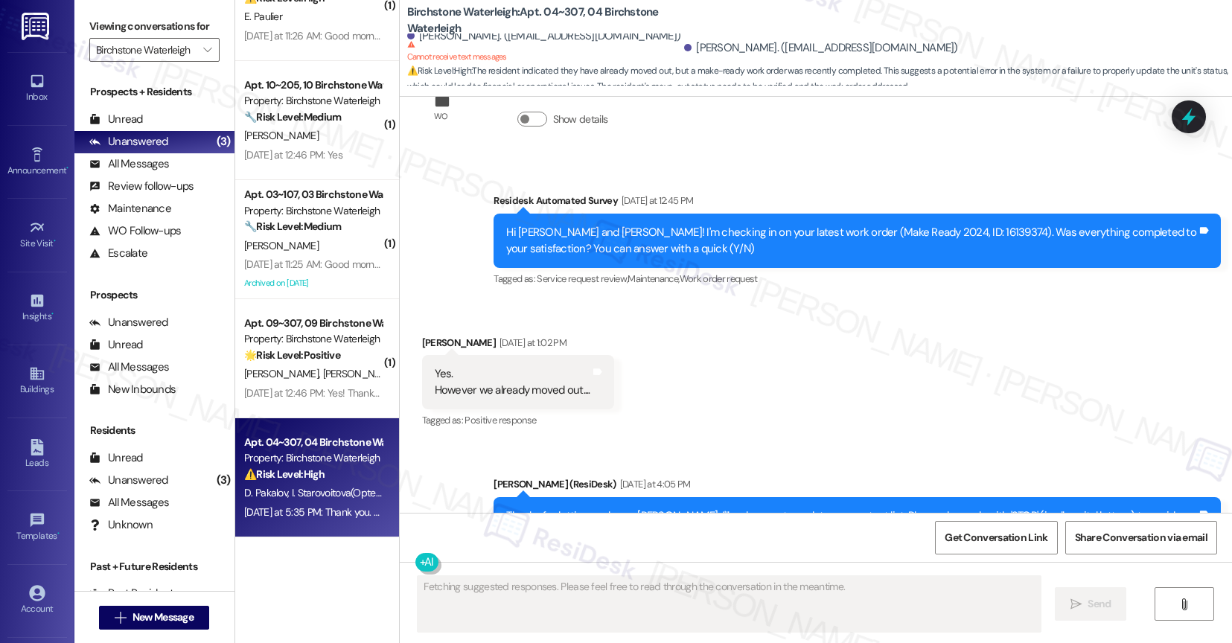
scroll to position [11241, 0]
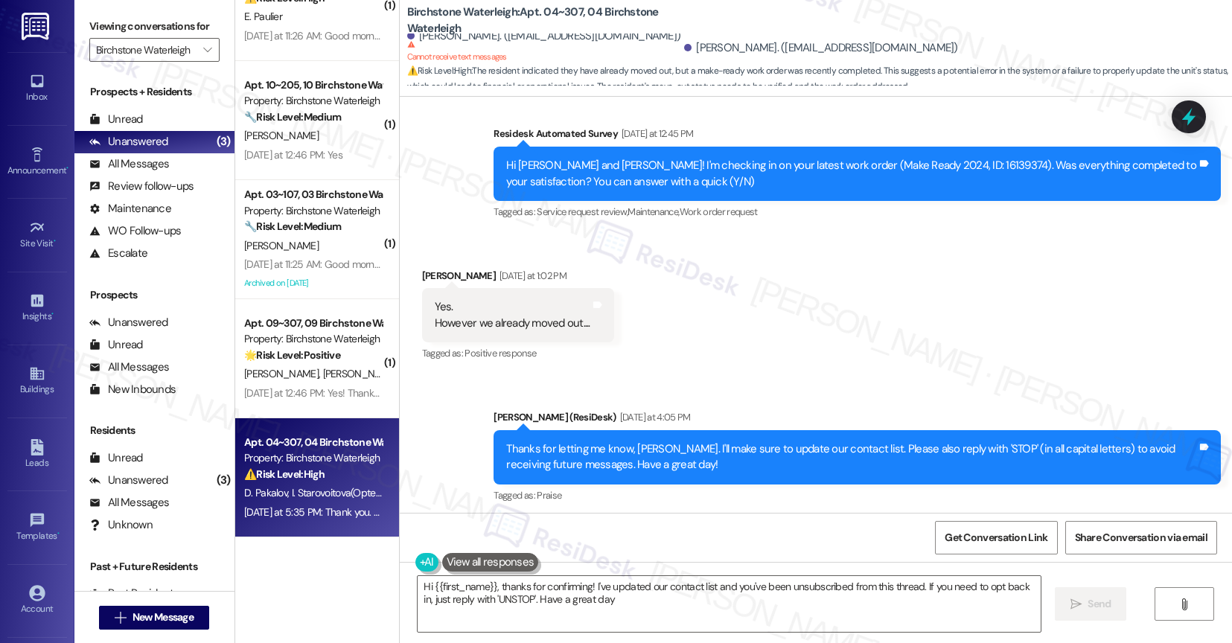
type textarea "Hi {{first_name}}, thanks for confirming! I've updated our contact list and you…"
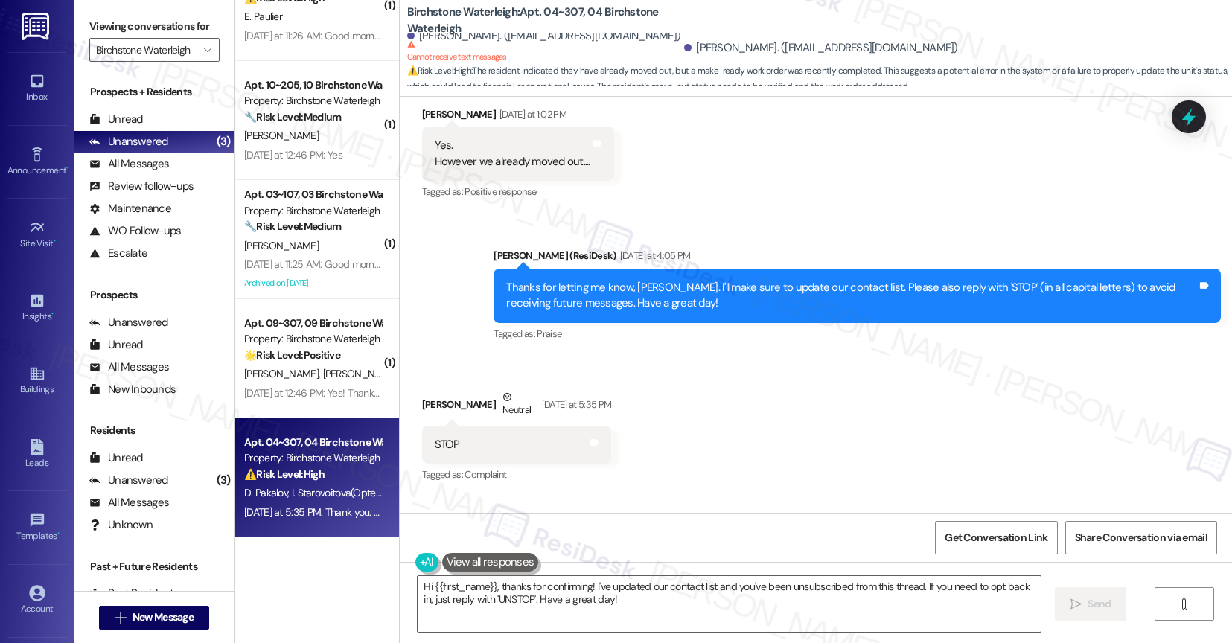
scroll to position [11466, 0]
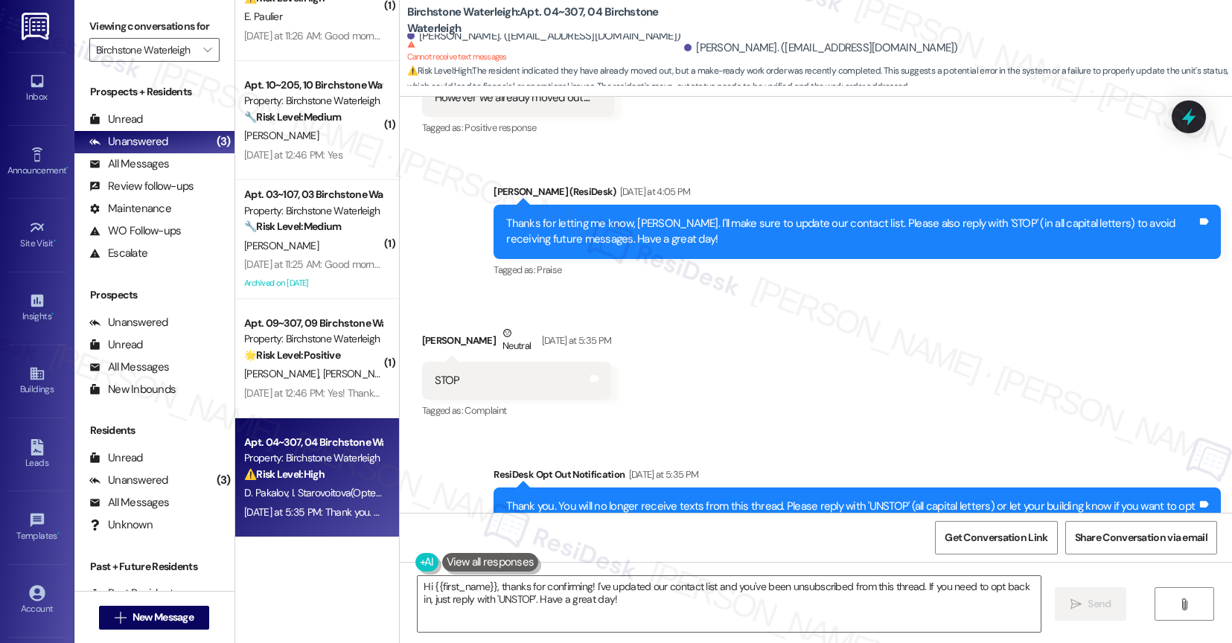
click at [721, 359] on div "Received via SMS Iuliia Starovoitova Neutral Yesterday at 5:35 PM STOP Tags and…" at bounding box center [816, 362] width 833 height 141
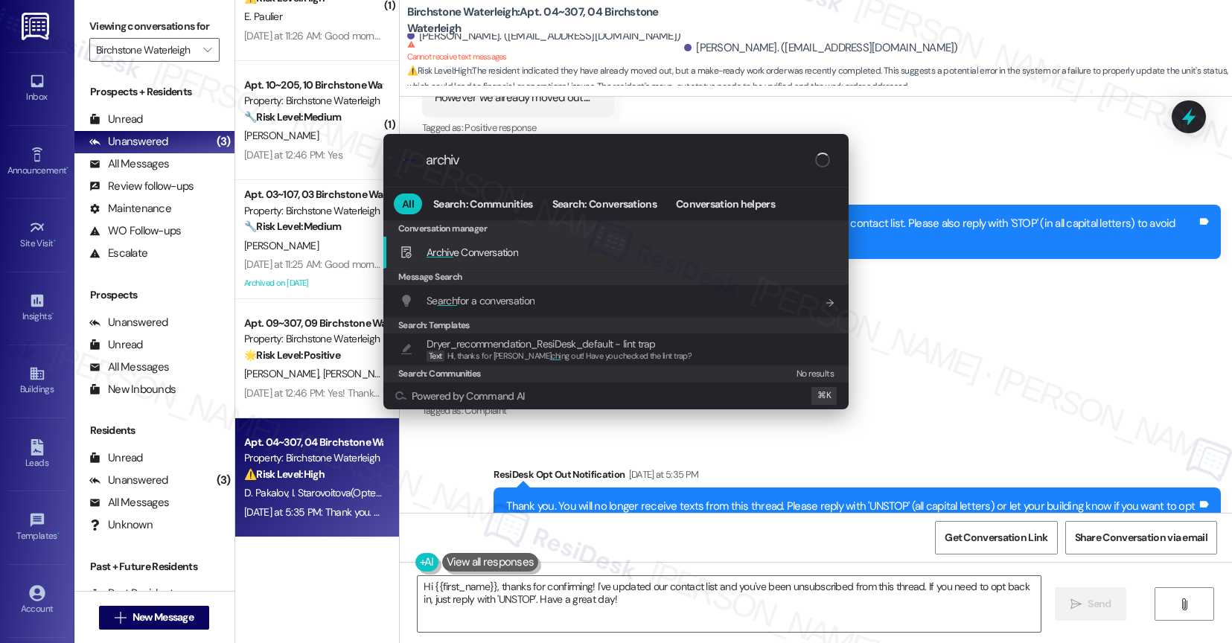
type input "archive"
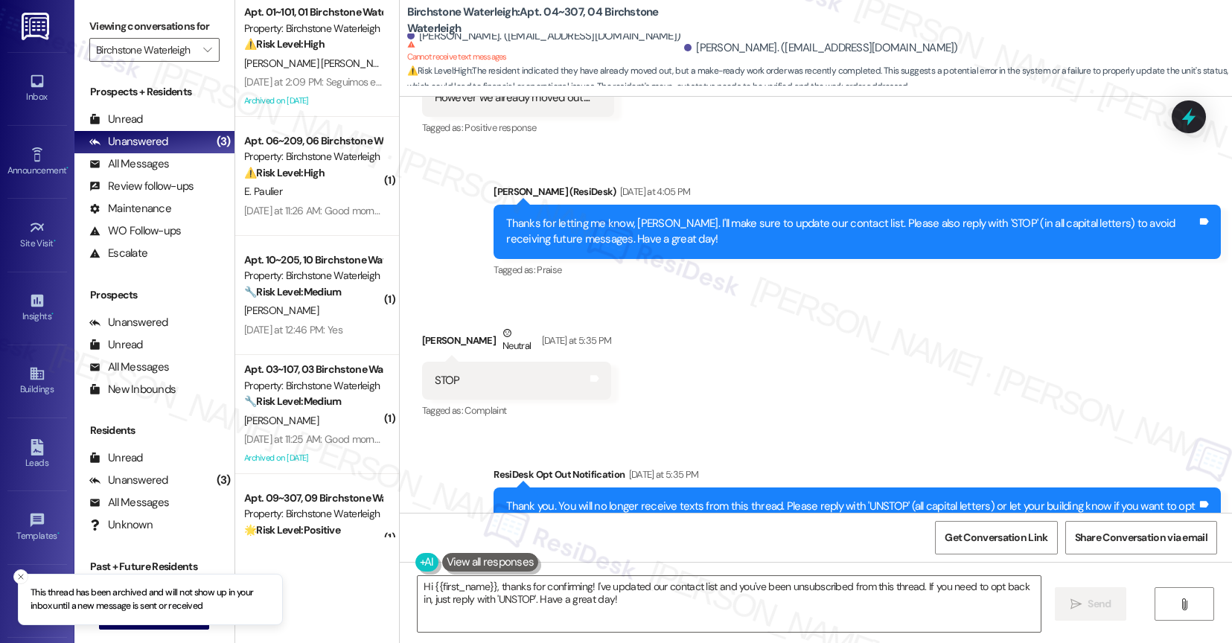
scroll to position [3, 0]
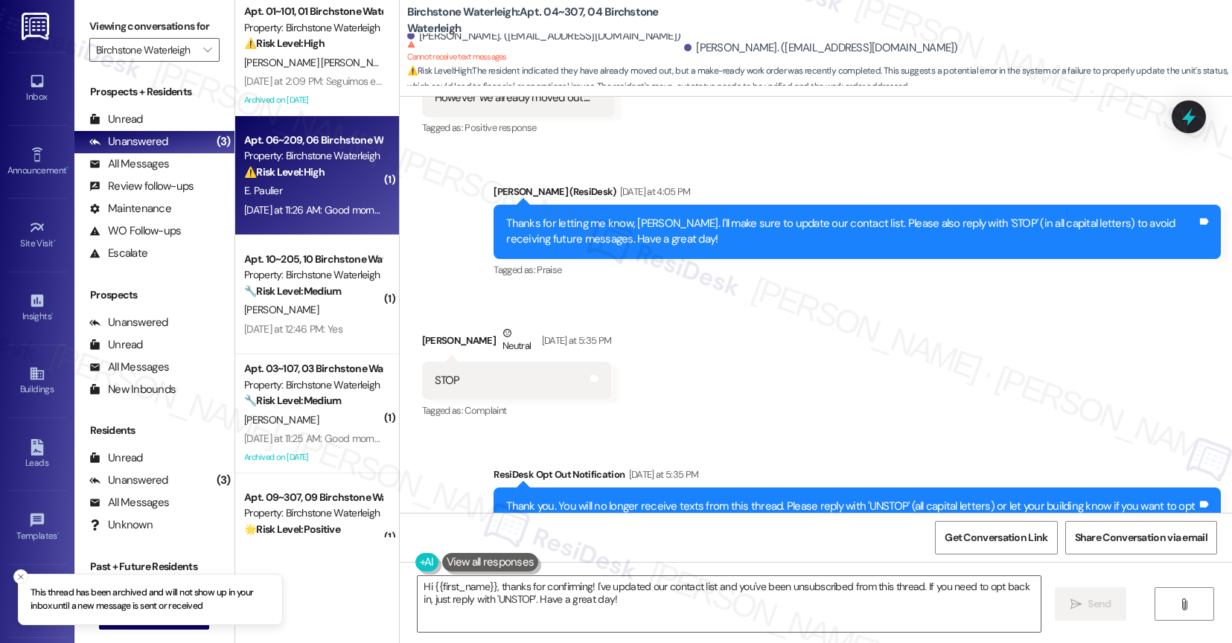
click at [304, 204] on div "Yesterday at 11:26 AM: Good morning Is it 60 days (or 60 business days)? I don'…" at bounding box center [1090, 209] width 1692 height 13
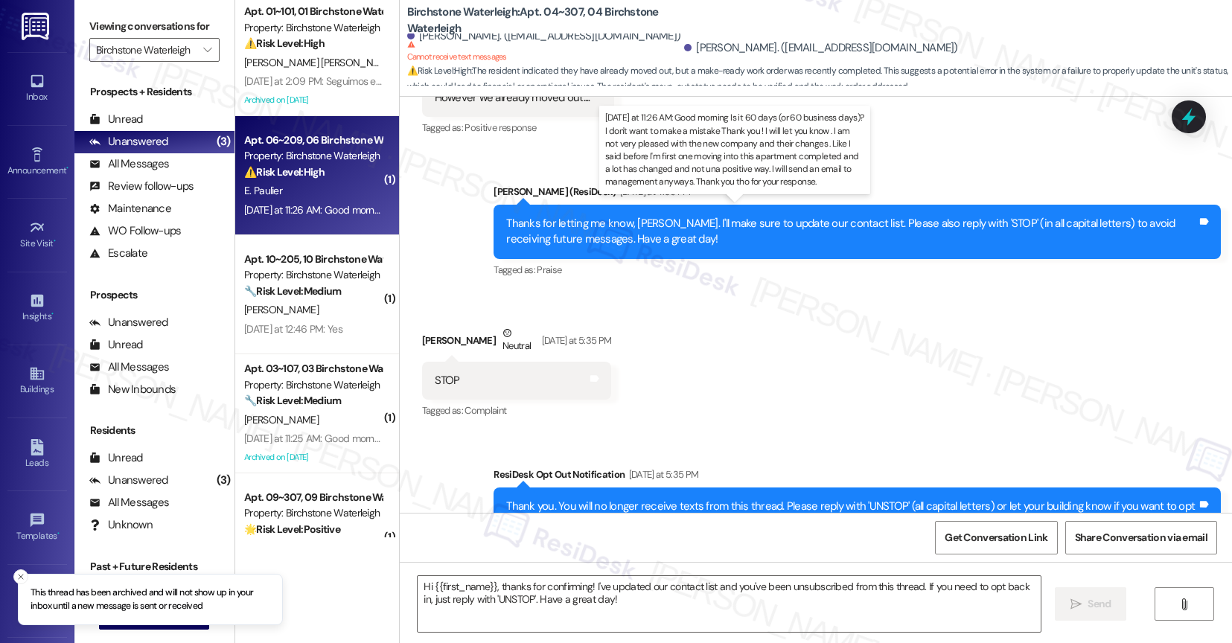
type textarea "Fetching suggested responses. Please feel free to read through the conversation…"
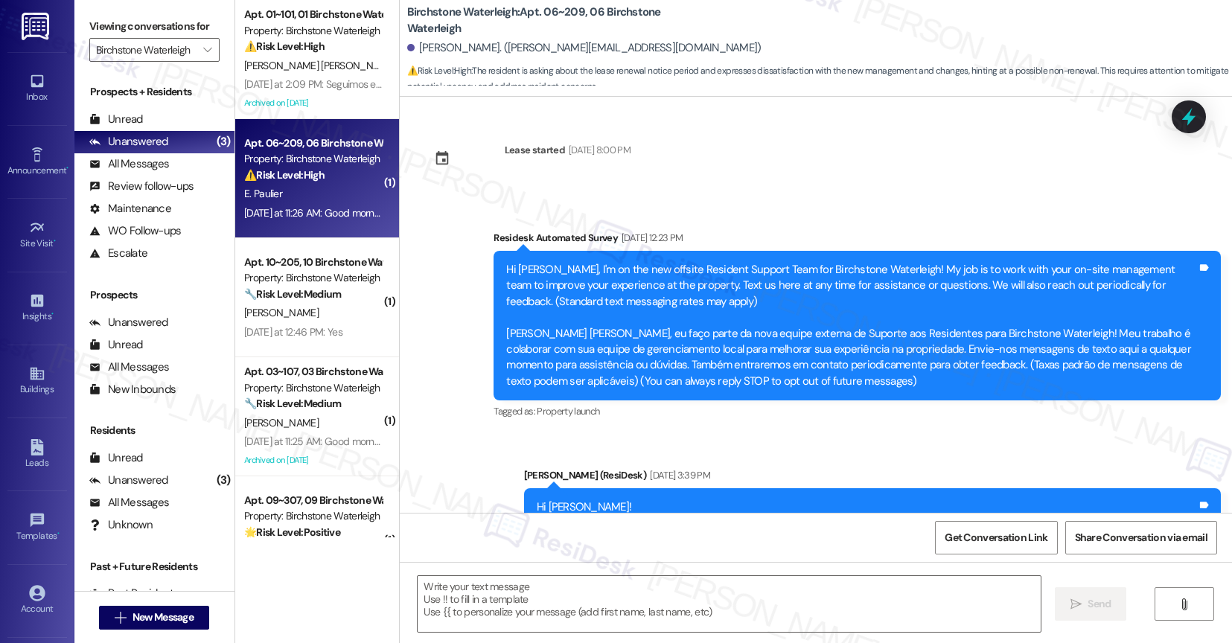
scroll to position [20598, 0]
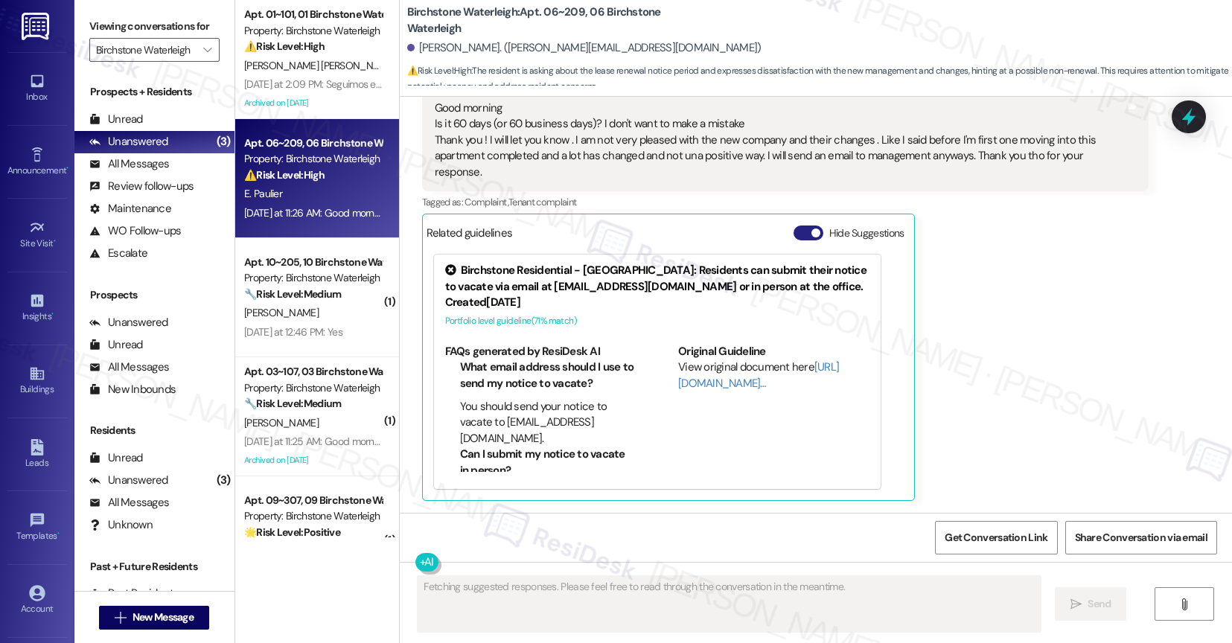
click at [800, 237] on button "Hide Suggestions" at bounding box center [809, 233] width 30 height 15
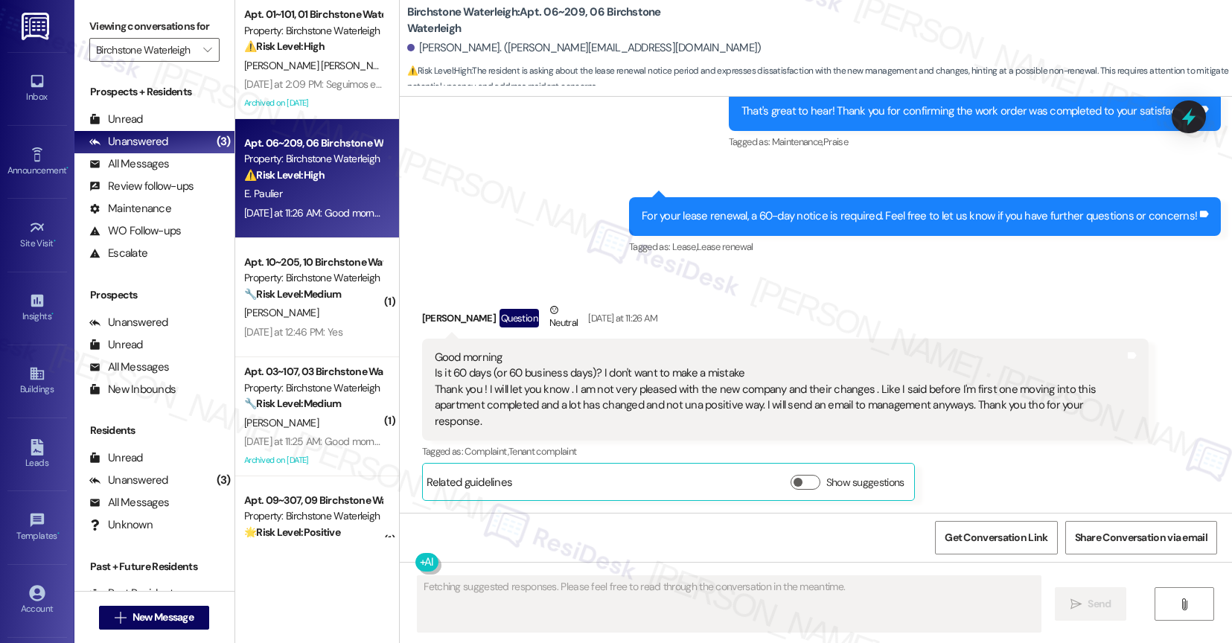
click at [526, 221] on div "Sent via SMS Jane (ResiDesk) Yesterday at 10:59 AM That's great to hear! Thank …" at bounding box center [816, 153] width 833 height 231
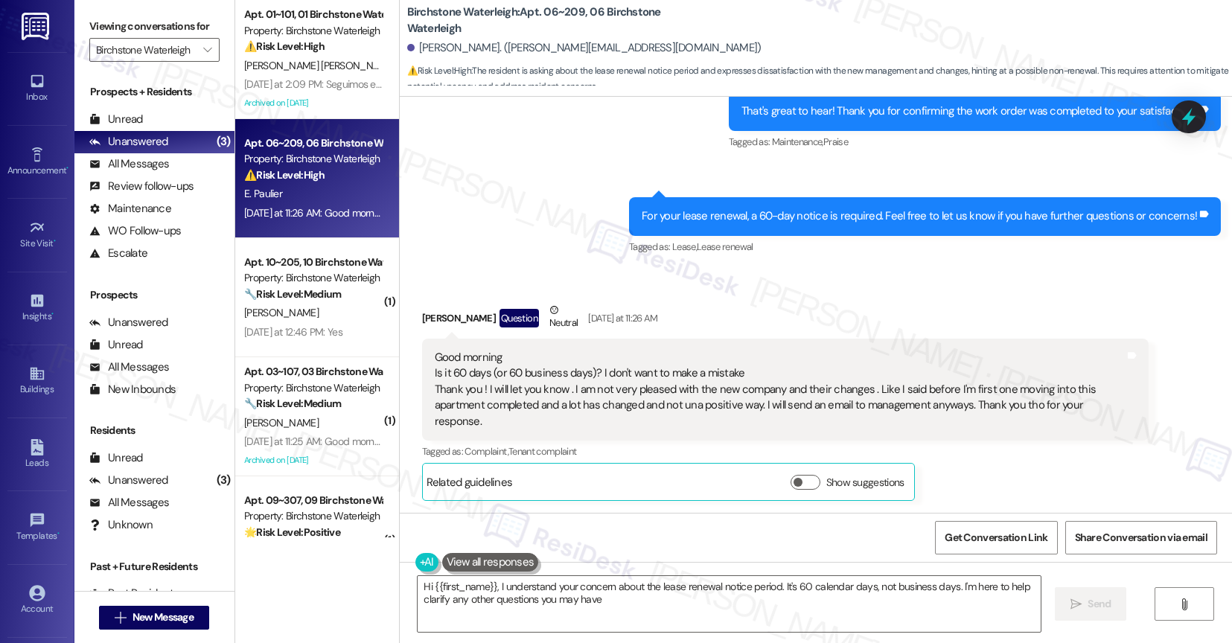
type textarea "Hi {{first_name}}, I understand your concern about the lease renewal notice per…"
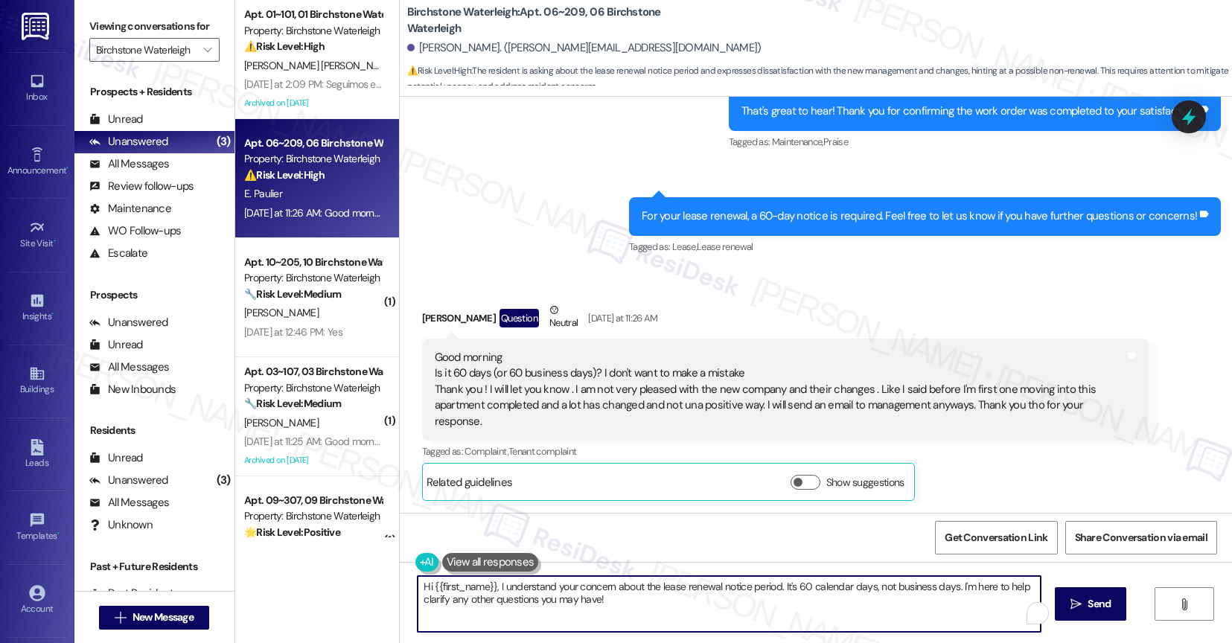
click at [514, 596] on textarea "Hi {{first_name}}, I understand your concern about the lease renewal notice per…" at bounding box center [729, 604] width 623 height 56
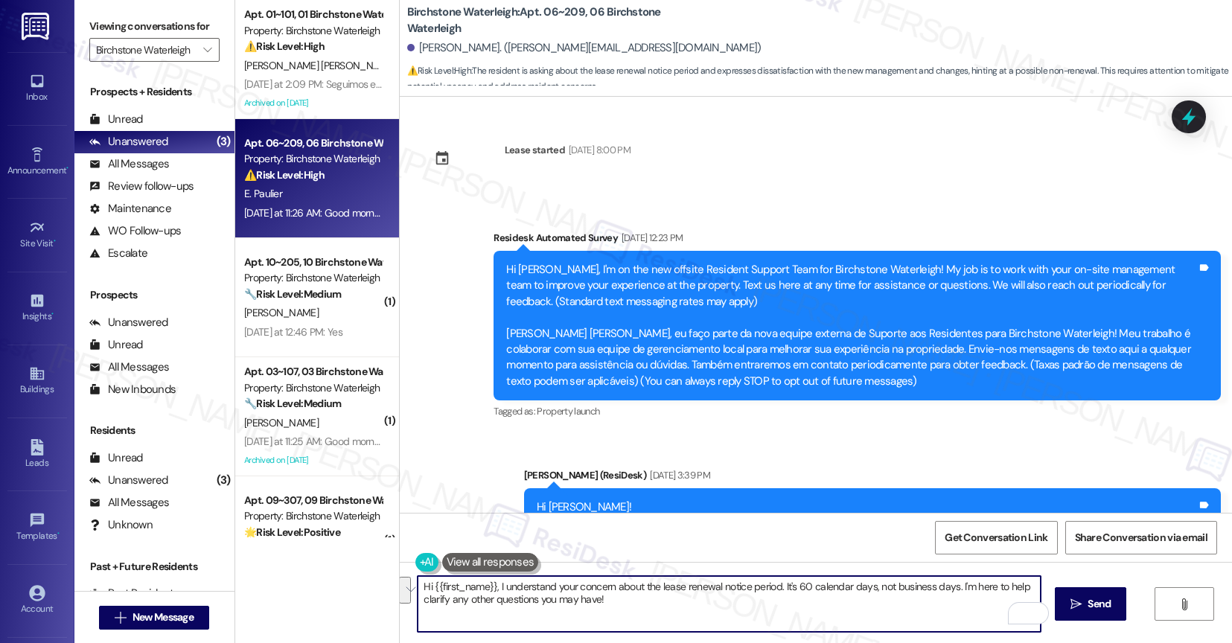
scroll to position [20349, 0]
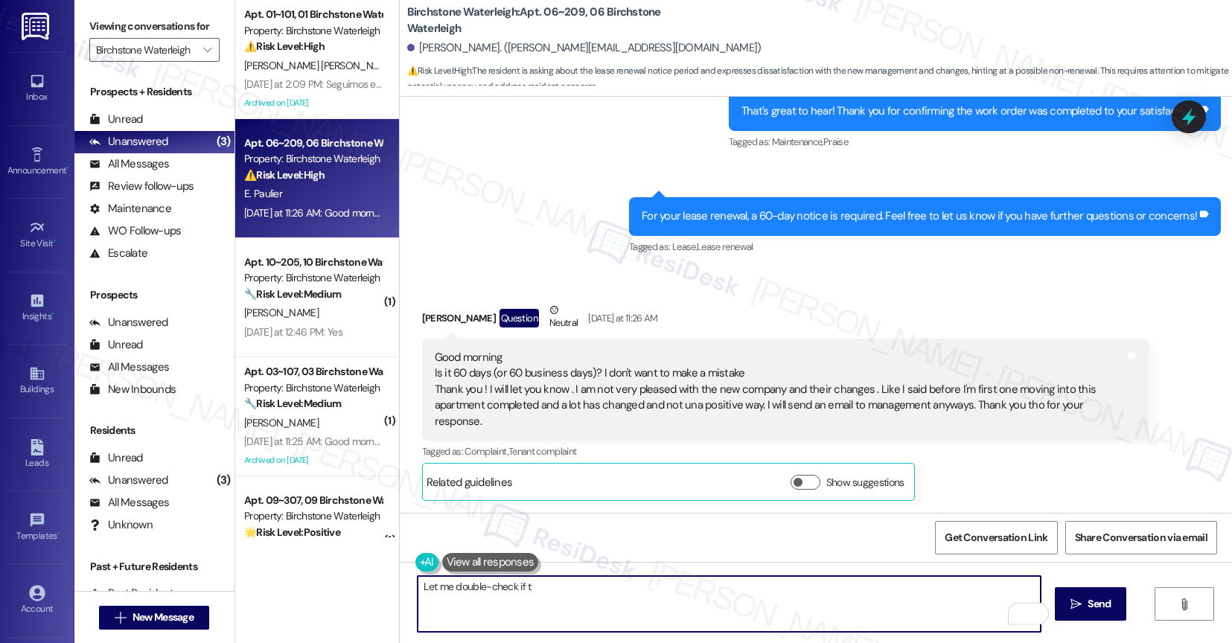
click at [480, 598] on textarea "Let me double-check if t" at bounding box center [729, 604] width 623 height 56
drag, startPoint x: 477, startPoint y: 580, endPoint x: 352, endPoint y: 581, distance: 125.1
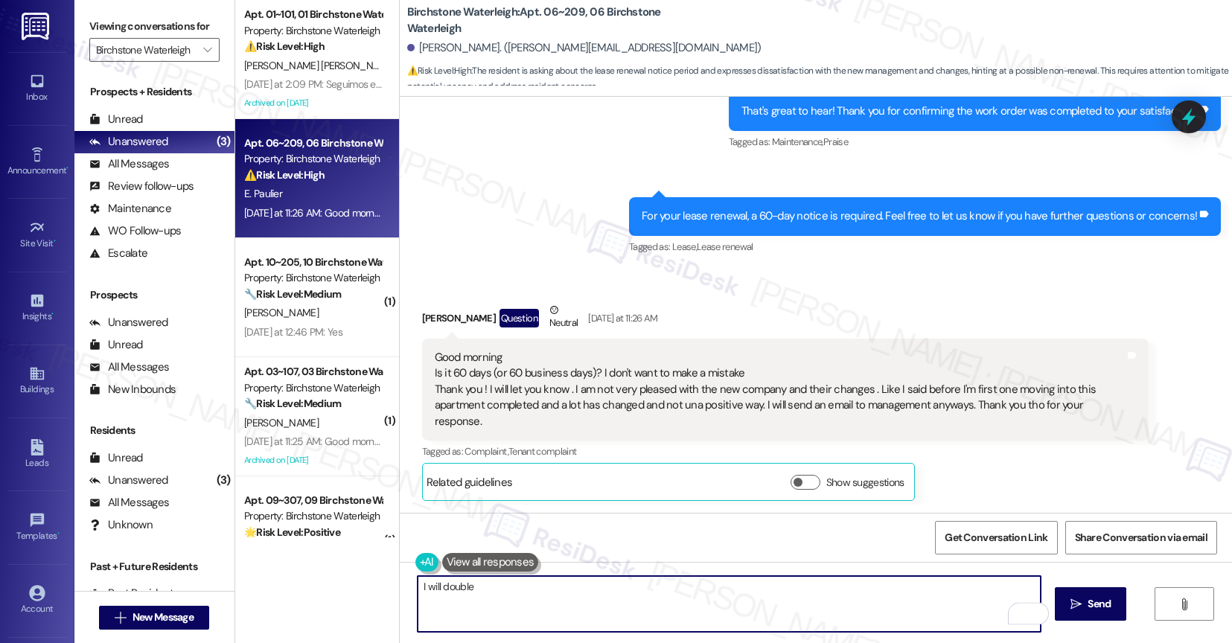
click at [352, 581] on div "Apt. 01~101, 01 Birchstone Waterleigh Property: Birchstone Waterleigh ⚠️ Risk L…" at bounding box center [734, 321] width 998 height 643
click at [442, 596] on textarea "I will double" at bounding box center [729, 604] width 623 height 56
click at [441, 596] on textarea "I will double" at bounding box center [729, 604] width 623 height 56
click at [781, 598] on textarea "What I know is 60 days, but I'll double-check with the team and let you know." at bounding box center [729, 604] width 623 height 56
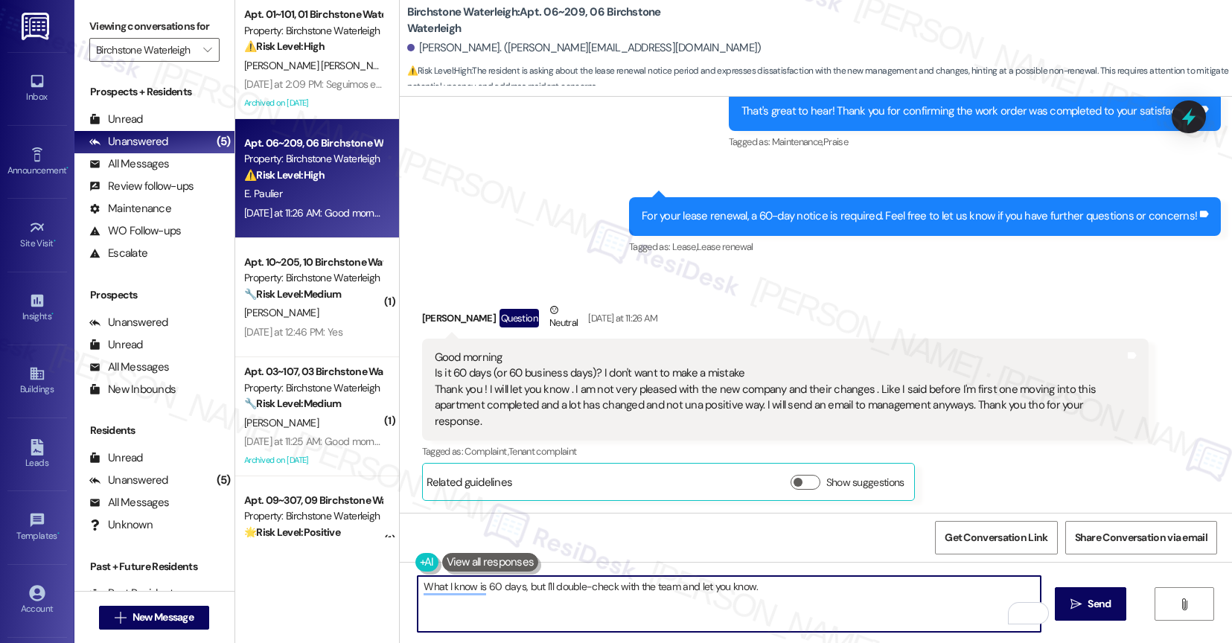
click at [791, 588] on textarea "What I know is 60 days, but I'll double-check with the team and let you know." at bounding box center [729, 604] width 623 height 56
paste textarea "We're committed to continually improving your experience, so please let us know…"
drag, startPoint x: 750, startPoint y: 590, endPoint x: 758, endPoint y: 602, distance: 14.5
click at [758, 602] on textarea "What I know is 60 days, but I'll double-check with the team and let you know. W…" at bounding box center [729, 604] width 623 height 56
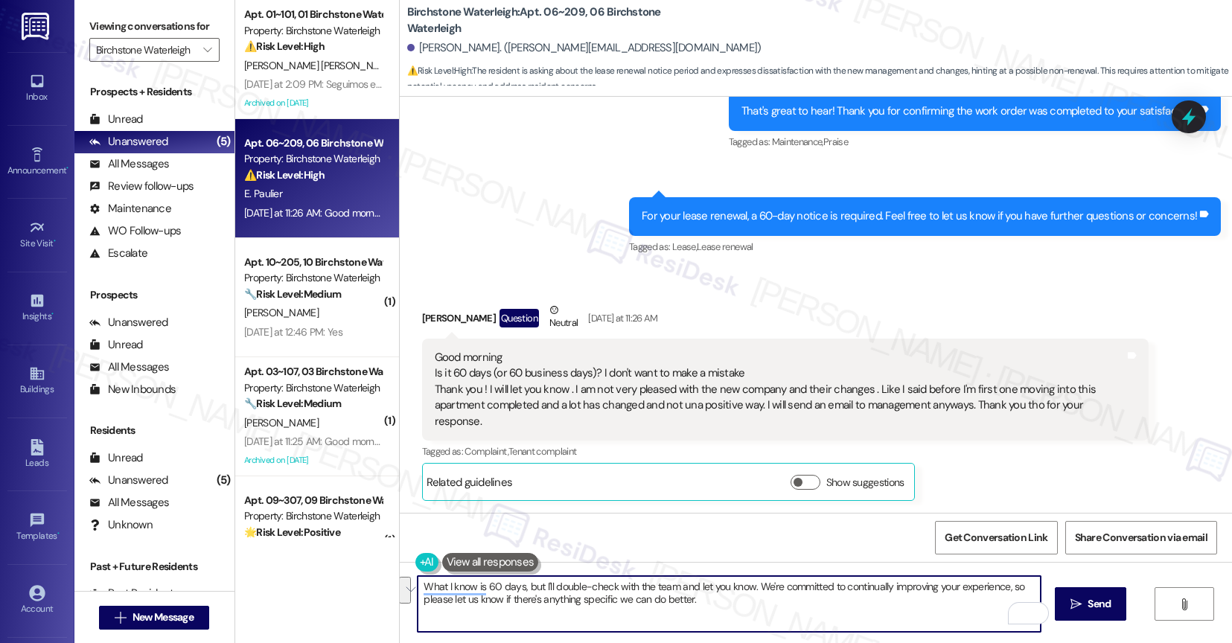
drag, startPoint x: 759, startPoint y: 604, endPoint x: 801, endPoint y: 596, distance: 42.3
click at [760, 604] on textarea "What I know is 60 days, but I'll double-check with the team and let you know. W…" at bounding box center [729, 604] width 623 height 56
drag, startPoint x: 1004, startPoint y: 586, endPoint x: 1003, endPoint y: 611, distance: 25.4
click at [1003, 611] on div "What I know is 60 days, but I'll double-check with the team and let you know. W…" at bounding box center [729, 603] width 625 height 57
drag, startPoint x: 747, startPoint y: 585, endPoint x: 753, endPoint y: 606, distance: 21.7
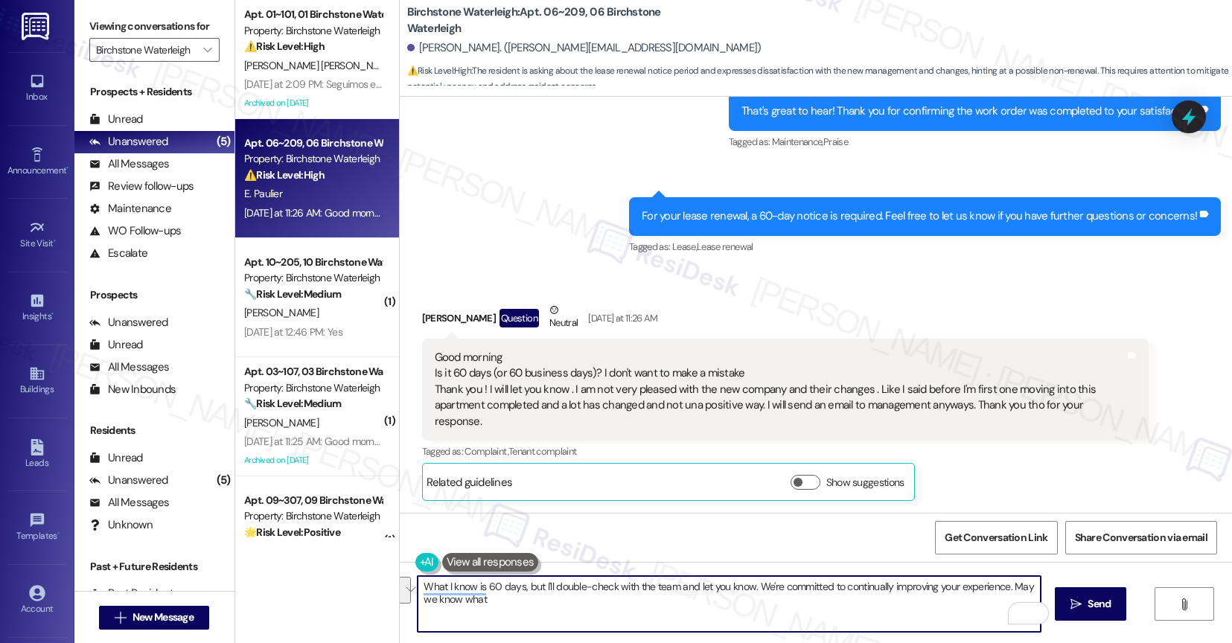
click at [753, 606] on textarea "What I know is 60 days, but I'll double-check with the team and let you know. W…" at bounding box center [729, 604] width 623 height 56
click at [863, 622] on textarea "What I know is 60 days, but I'll double-check with the team and let you know. W…" at bounding box center [729, 604] width 623 height 56
drag, startPoint x: 1003, startPoint y: 582, endPoint x: 1003, endPoint y: 604, distance: 21.6
click at [1003, 604] on div "What I know is 60 days, but I'll double-check with the team and let you know. W…" at bounding box center [729, 603] width 625 height 57
type textarea "What I know is 60 days, but I'll double-check with the team and let you know. W…"
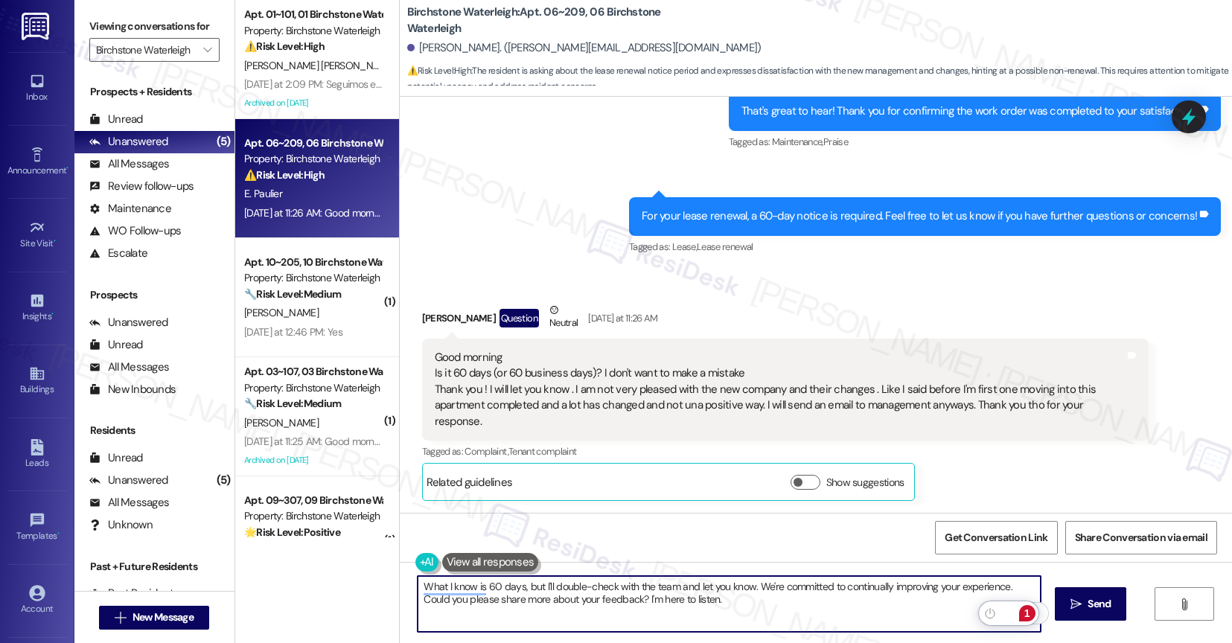
click at [1028, 610] on div "1" at bounding box center [1027, 613] width 16 height 16
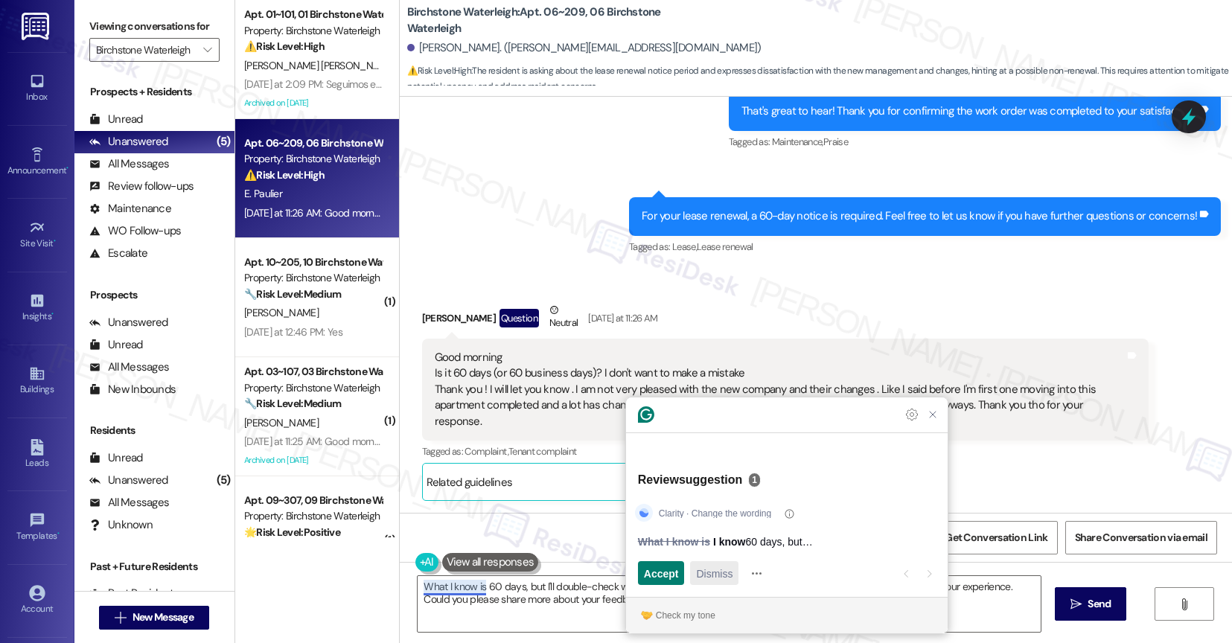
click at [730, 577] on span "Dismiss" at bounding box center [714, 574] width 36 height 16
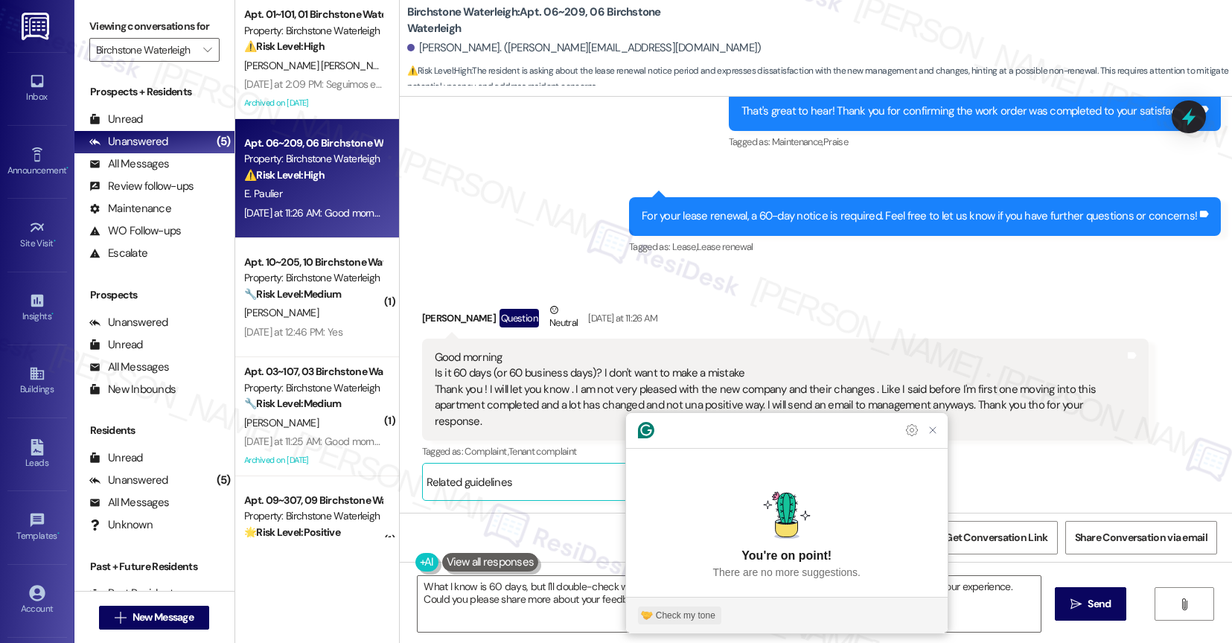
click at [706, 615] on div "Check my tone" at bounding box center [686, 615] width 60 height 13
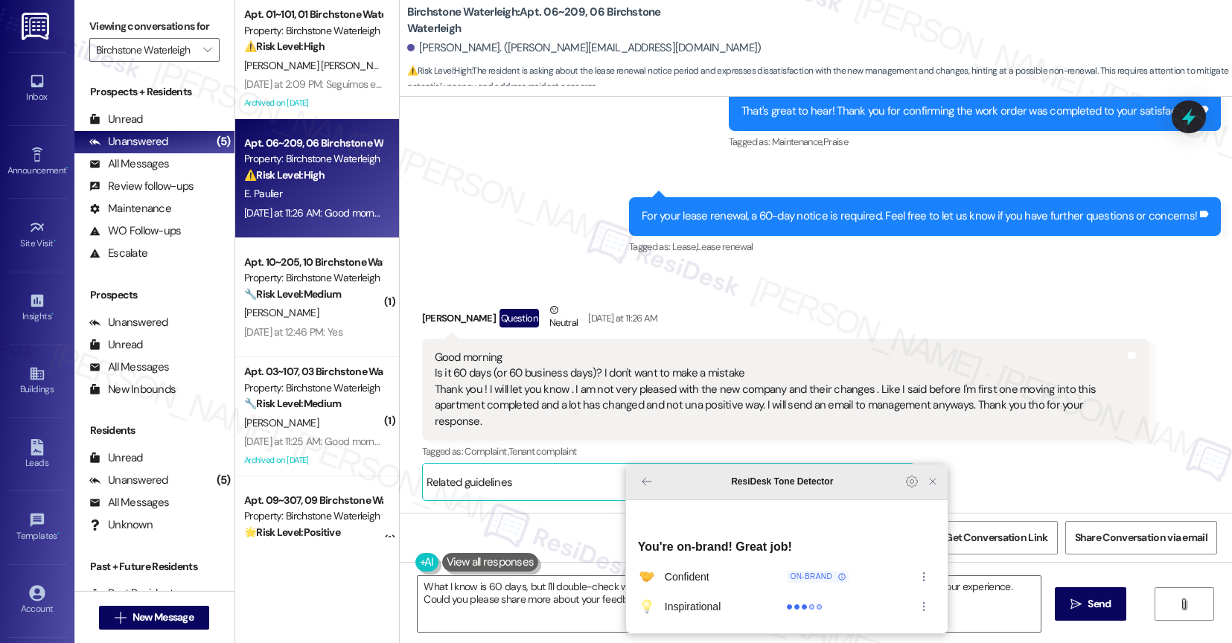
click at [929, 491] on icon "Close Grammarly Assistant" at bounding box center [933, 482] width 18 height 18
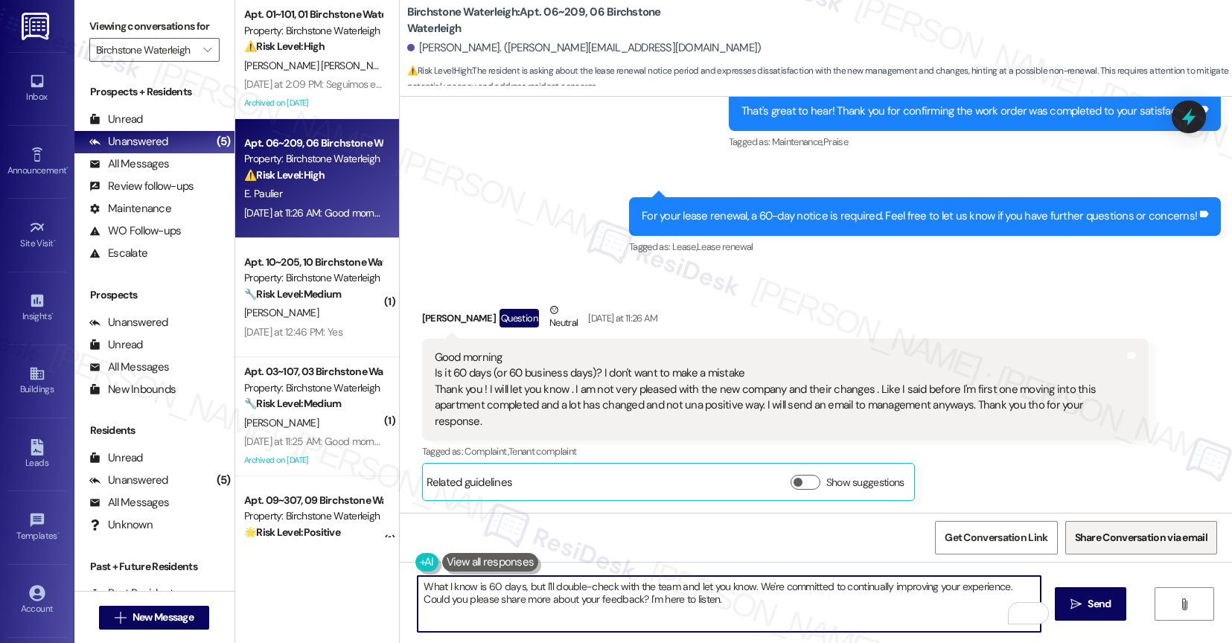
scroll to position [1, 0]
click at [1108, 601] on span "Send" at bounding box center [1099, 604] width 23 height 16
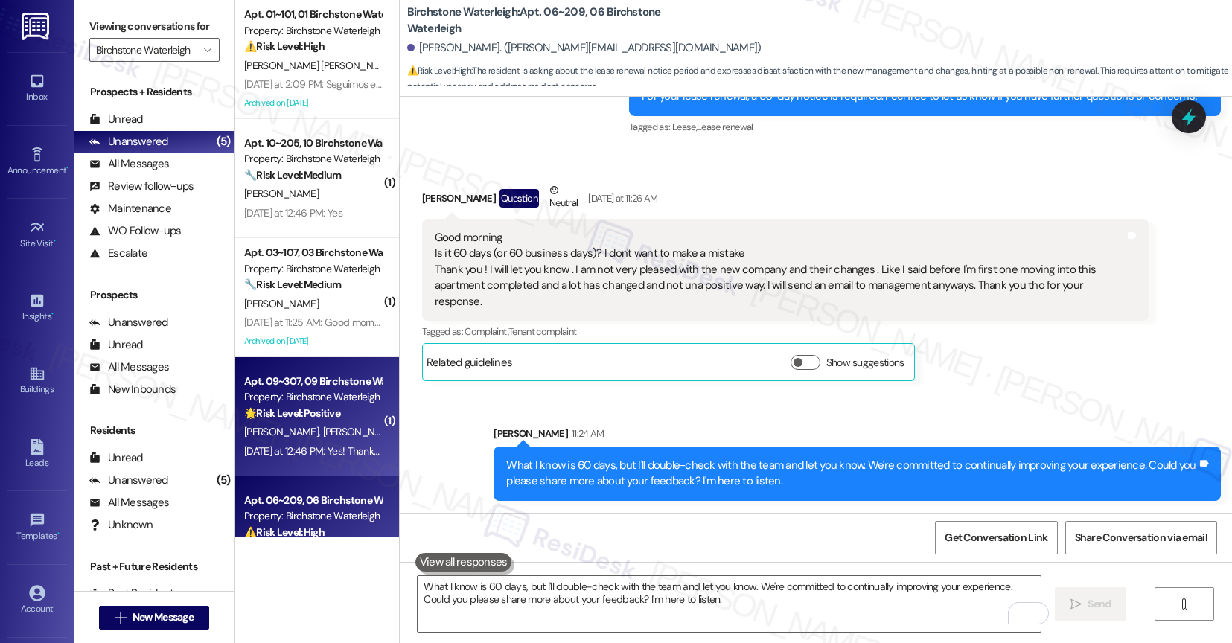
scroll to position [58, 0]
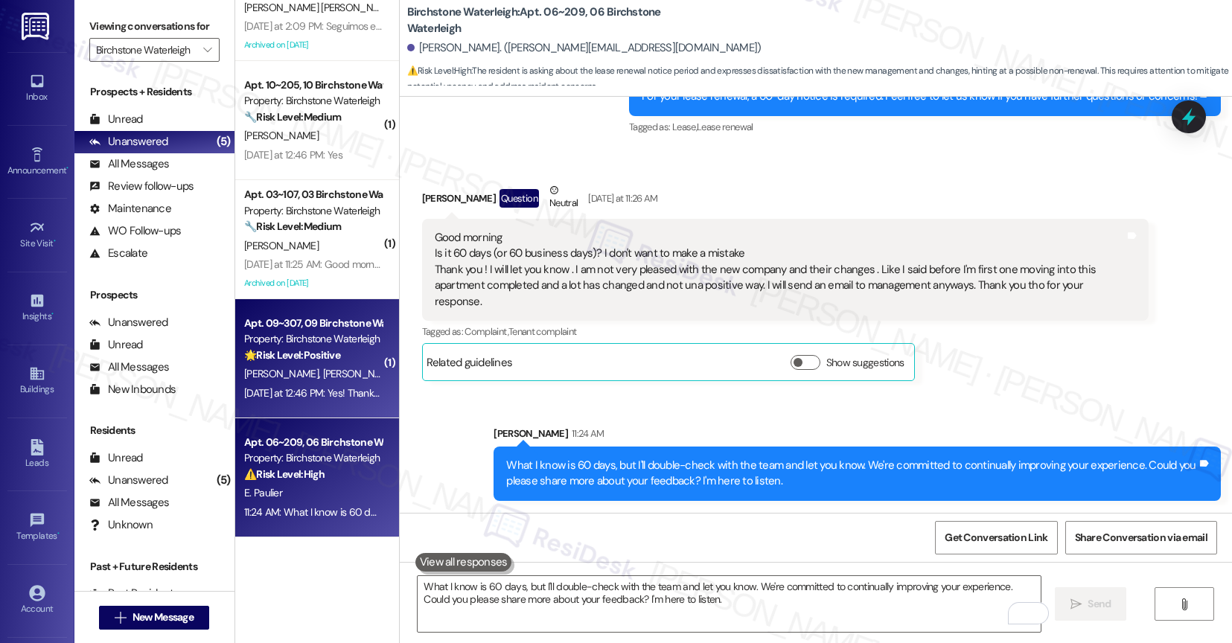
click at [322, 368] on span "R. Murray" at bounding box center [359, 373] width 74 height 13
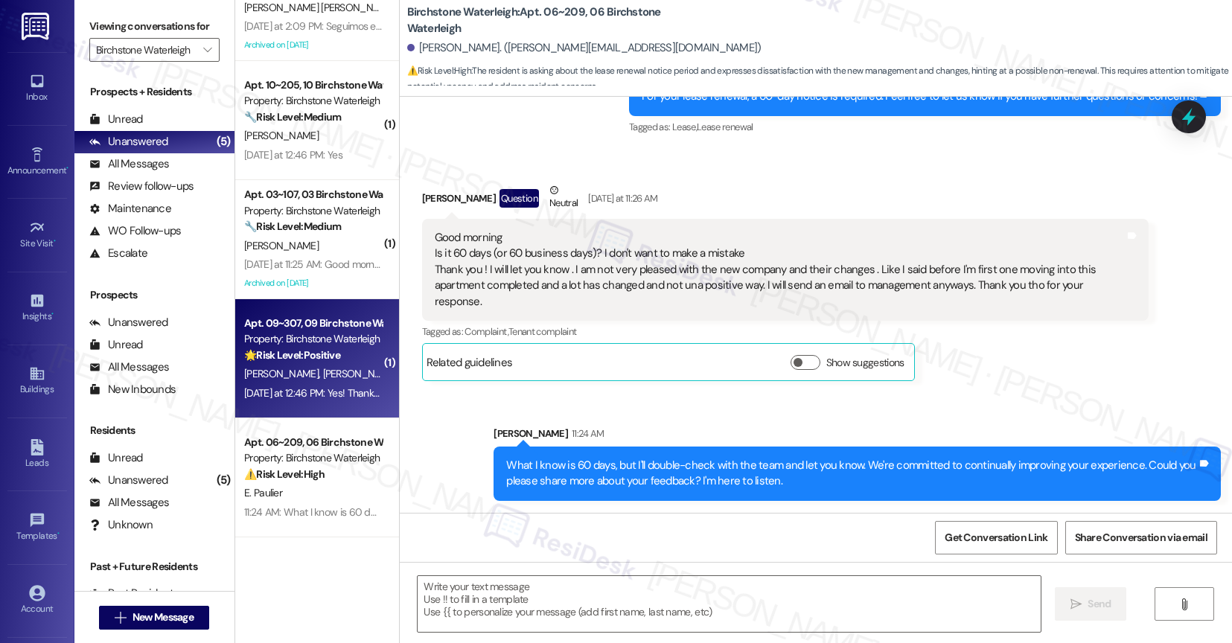
scroll to position [0, 0]
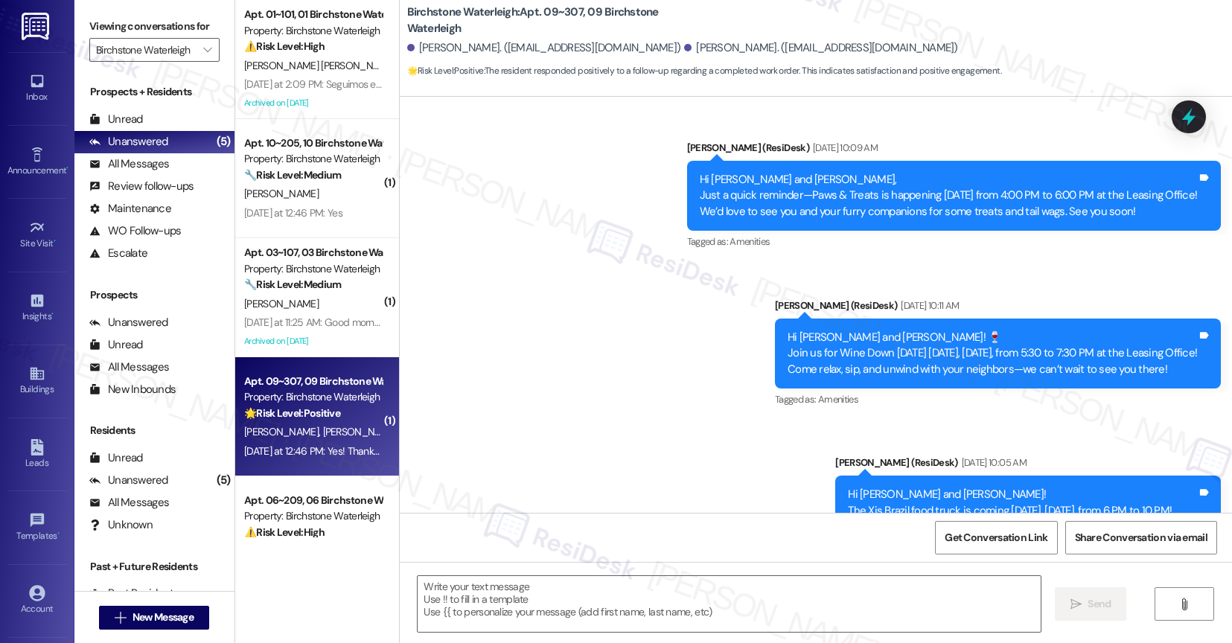
type textarea "Fetching suggested responses. Please feel free to read through the conversation…"
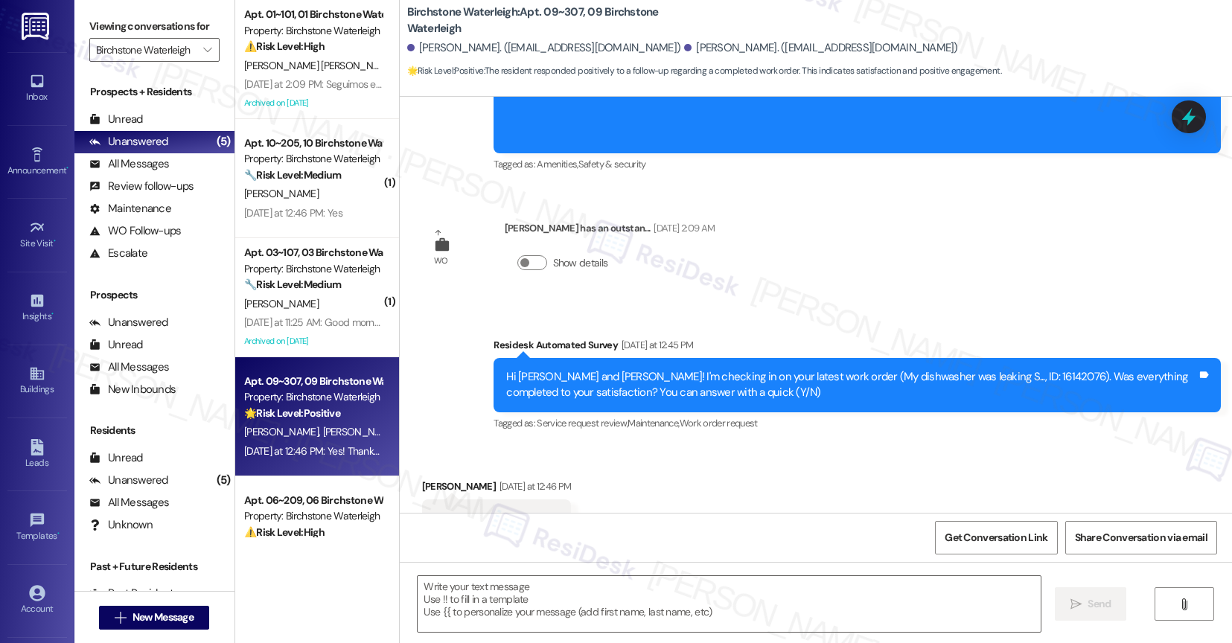
scroll to position [4747, 0]
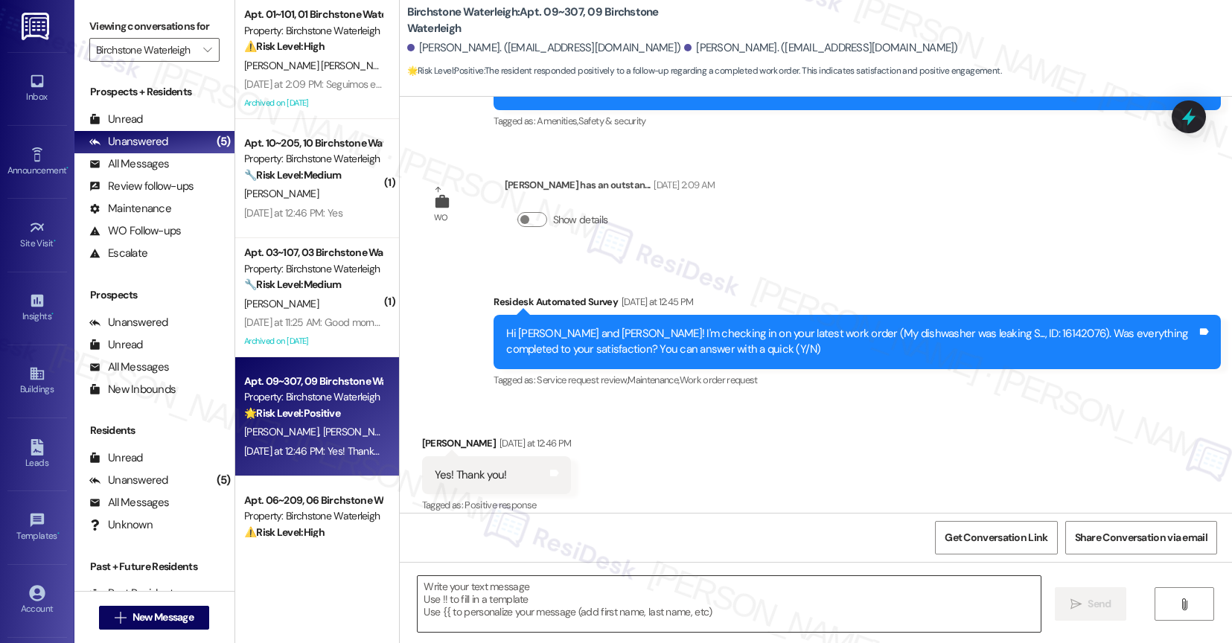
click at [527, 599] on textarea at bounding box center [729, 604] width 623 height 56
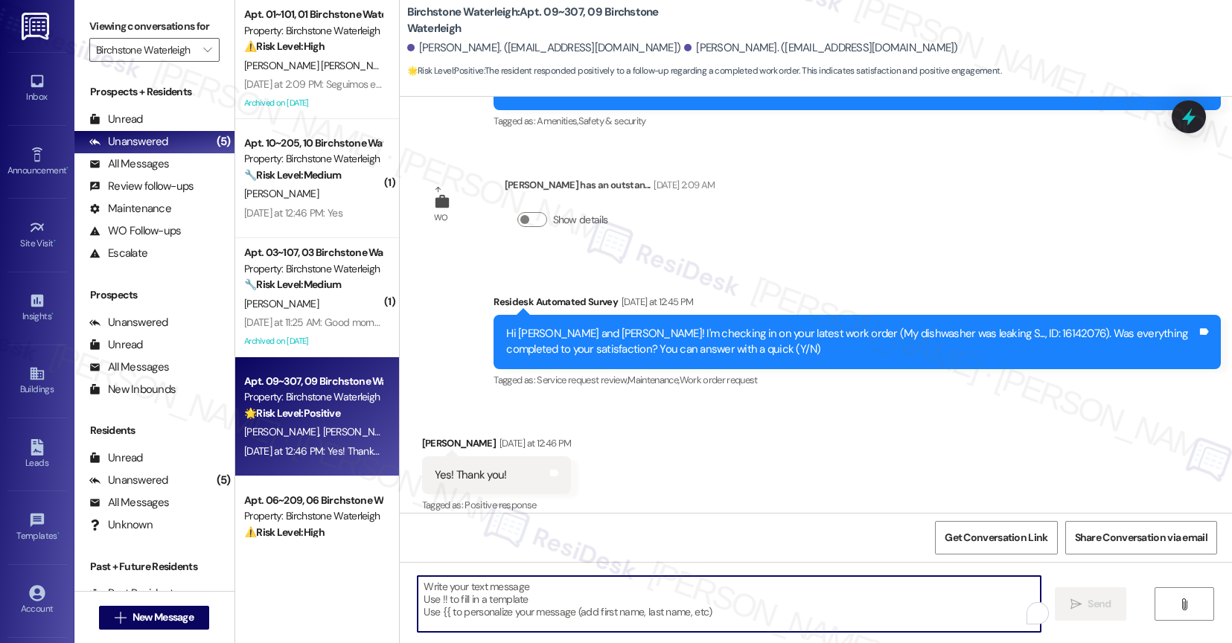
paste textarea "That's great to hear! Thank you for confirming the work order was completed to …"
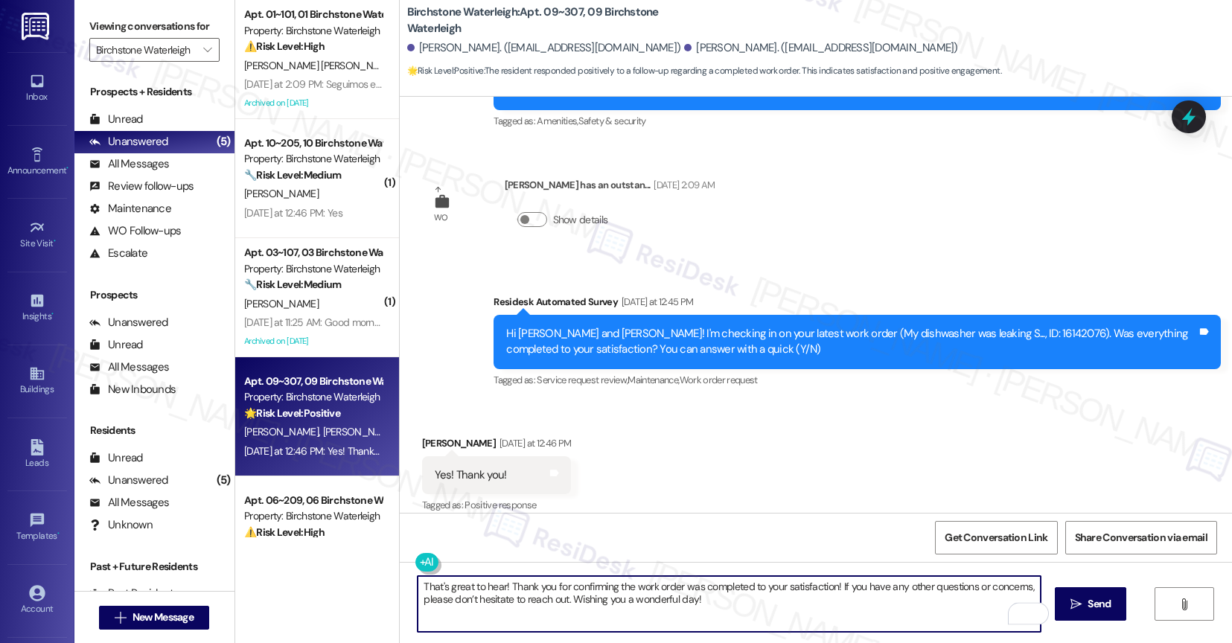
click at [496, 585] on textarea "That's great to hear! Thank you for confirming the work order was completed to …" at bounding box center [729, 604] width 623 height 56
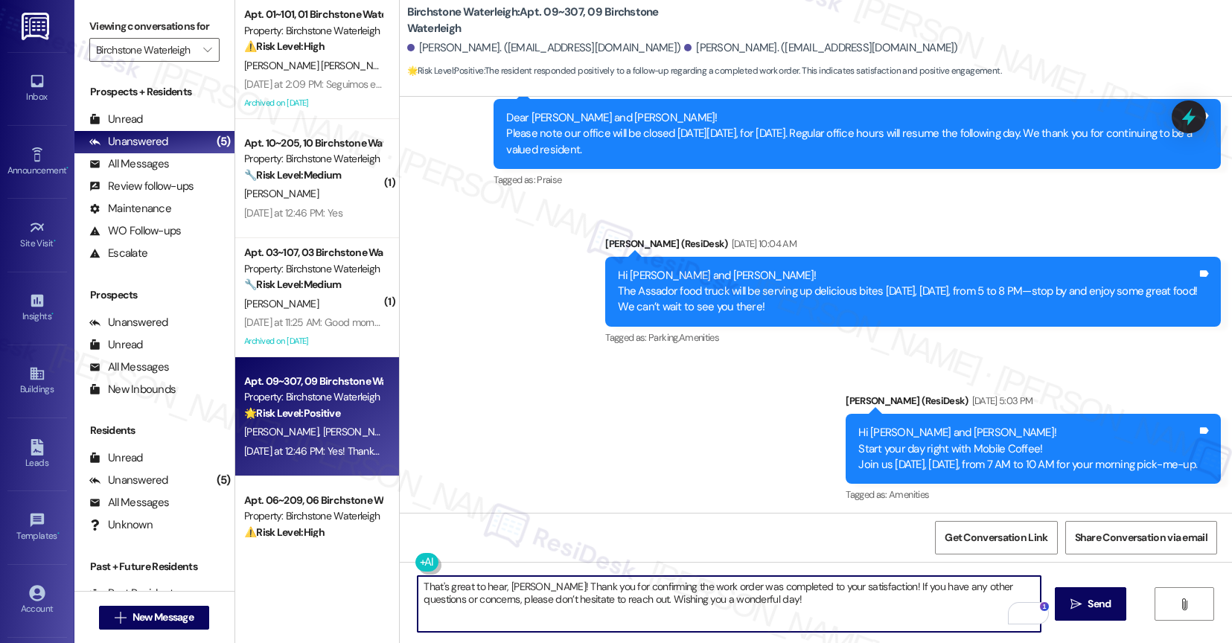
scroll to position [1030, 0]
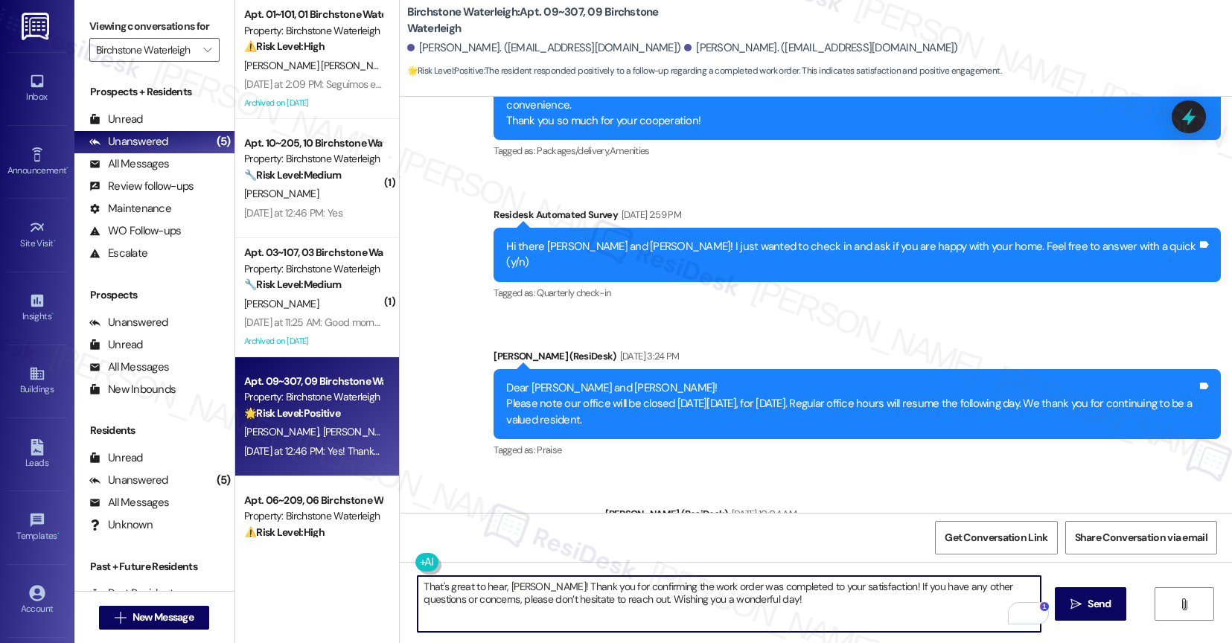
drag, startPoint x: 607, startPoint y: 599, endPoint x: 814, endPoint y: 607, distance: 206.3
click at [814, 607] on textarea "That's great to hear, Julia! Thank you for confirming the work order was comple…" at bounding box center [729, 604] width 623 height 56
type textarea "That's great to hear, Julia! Thank you for confirming the work order was comple…"
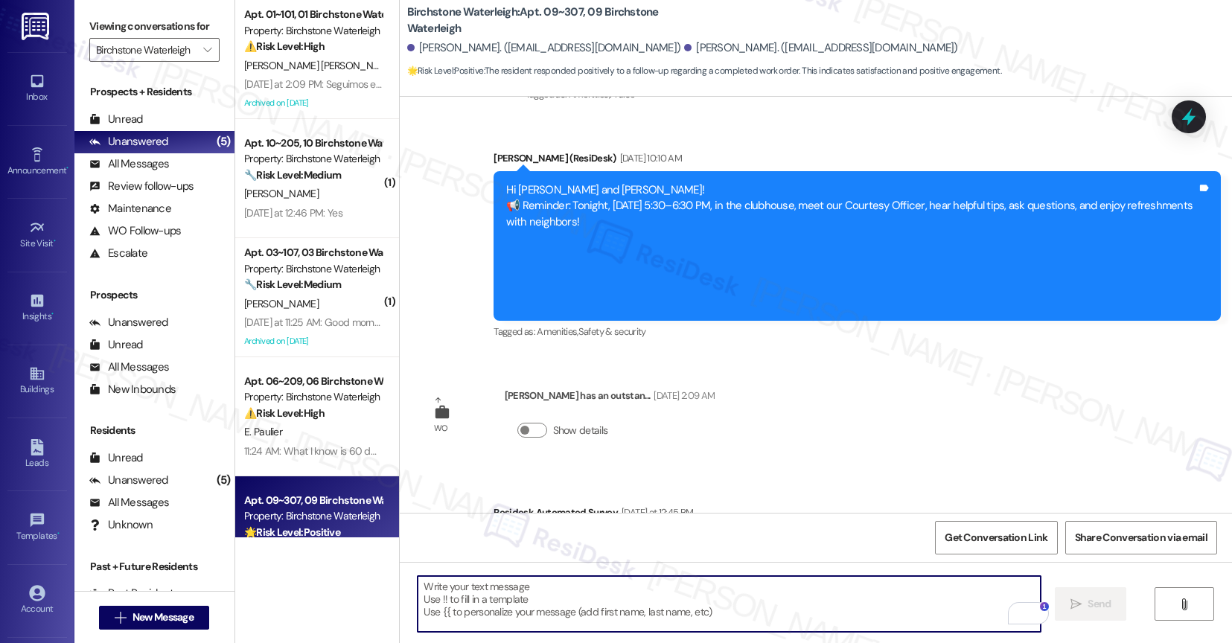
scroll to position [4746, 0]
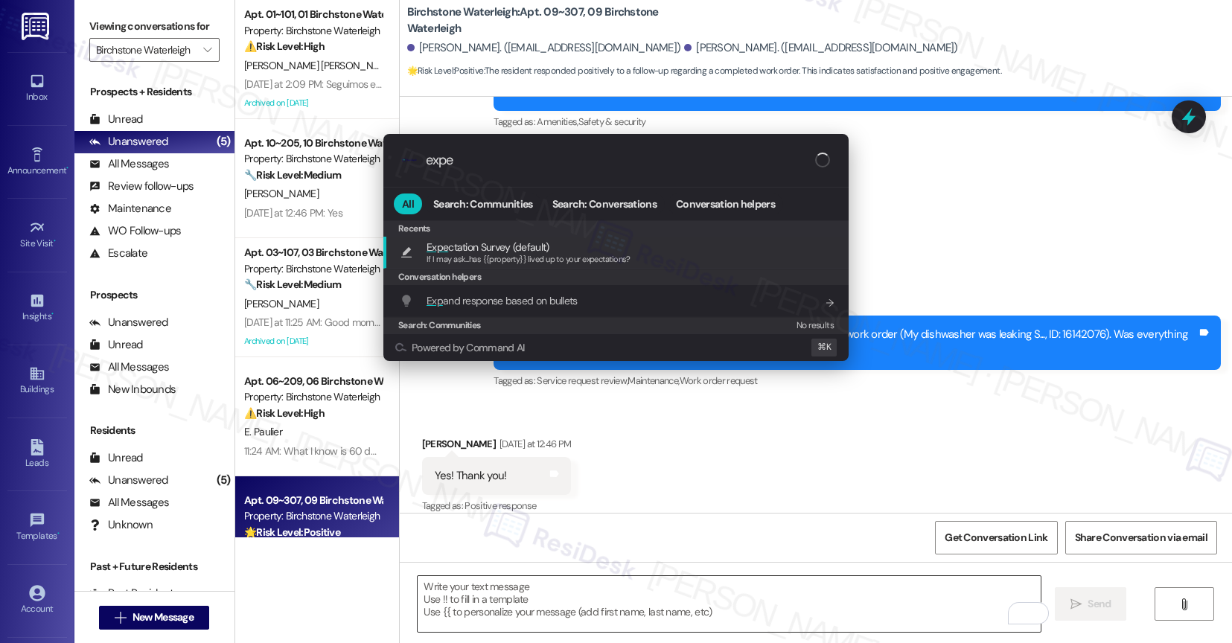
type input "expec"
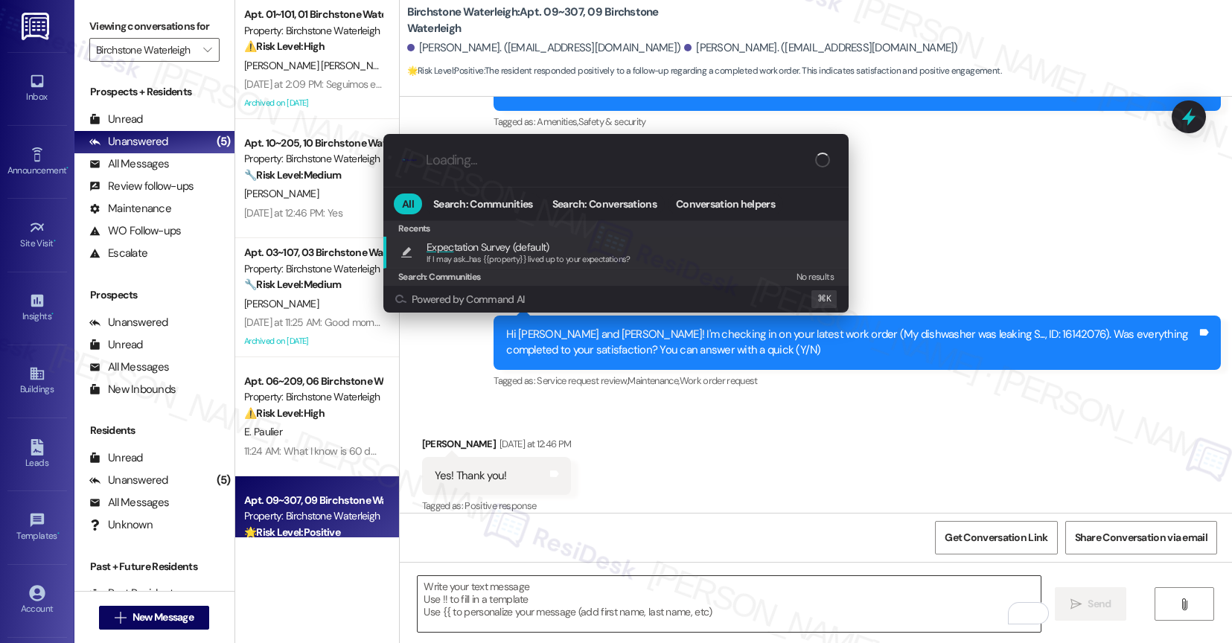
type textarea "If I may ask...has {{property}} lived up to your expectations?"
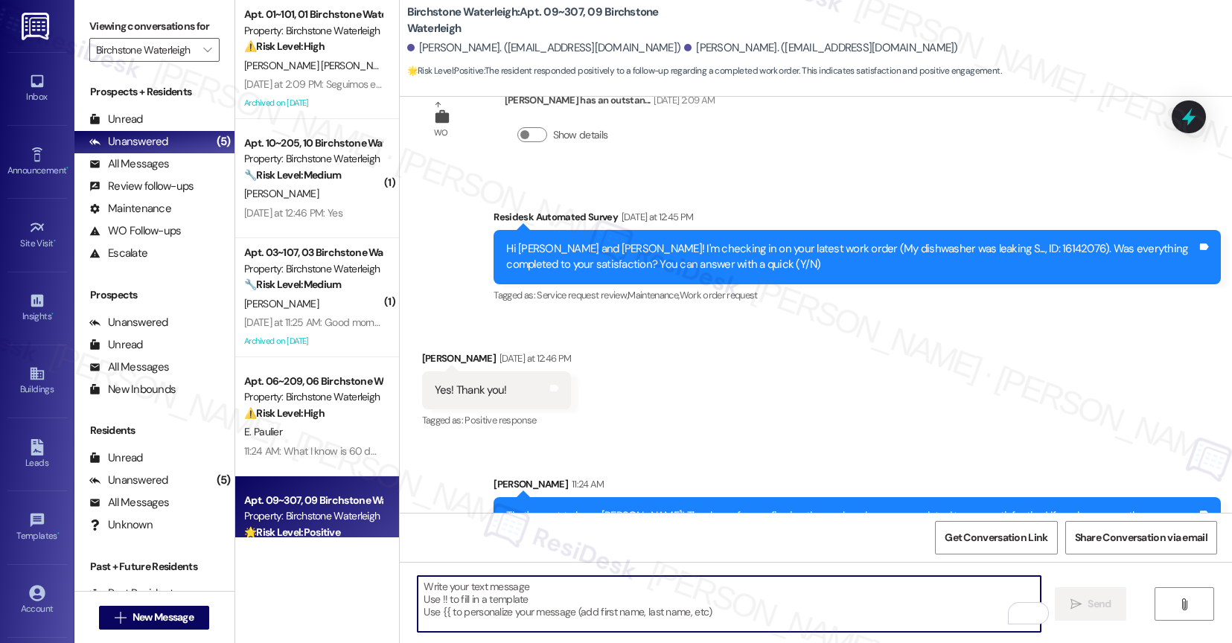
scroll to position [4971, 0]
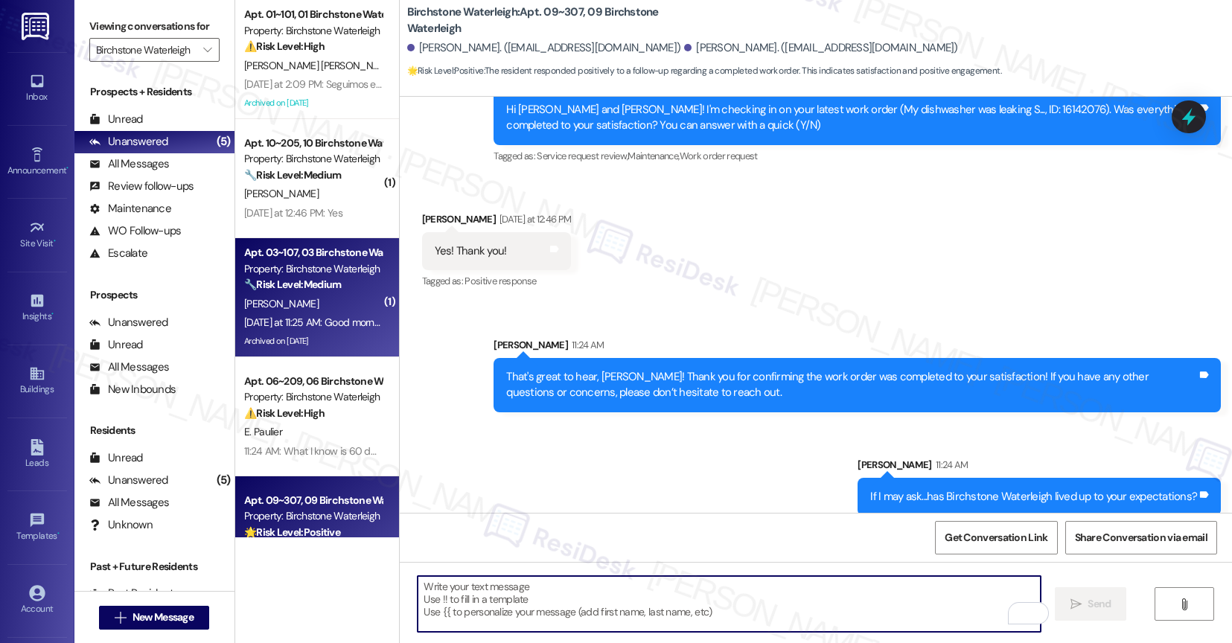
click at [344, 287] on div "🔧 Risk Level: Medium The resident is waiting for an email from the office regar…" at bounding box center [313, 285] width 138 height 16
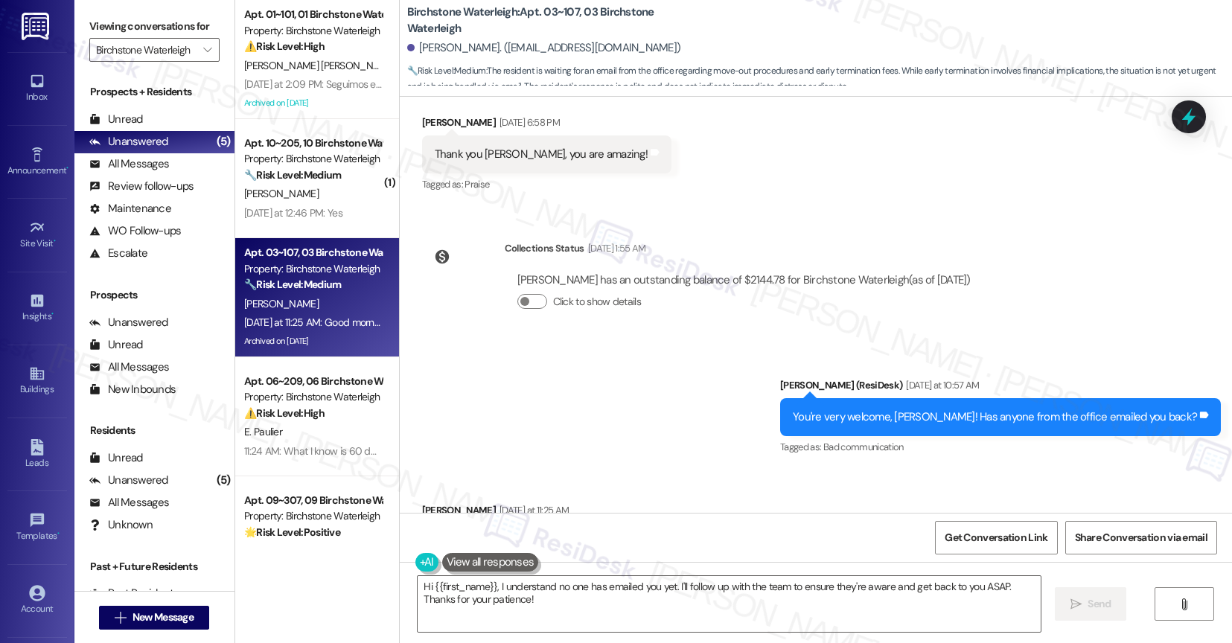
scroll to position [17172, 0]
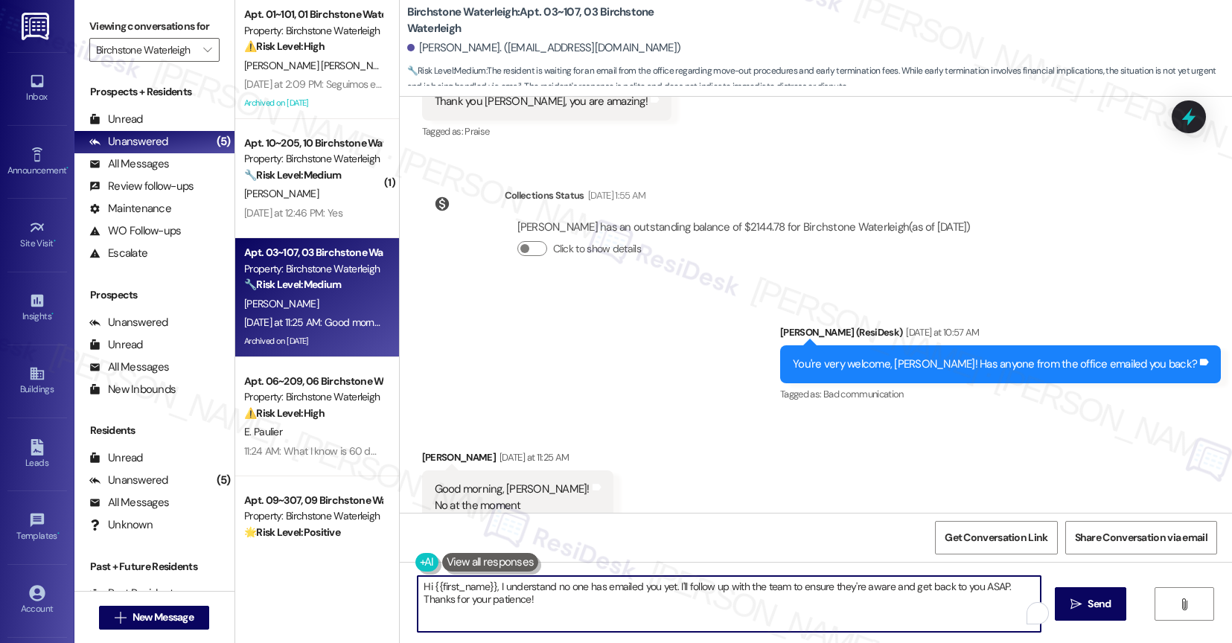
click at [518, 607] on textarea "Hi {{first_name}}, I understand no one has emailed you yet. I'll follow up with…" at bounding box center [729, 604] width 623 height 56
type textarea "H"
click at [529, 584] on textarea "Good morning, Lorena." at bounding box center [729, 604] width 623 height 56
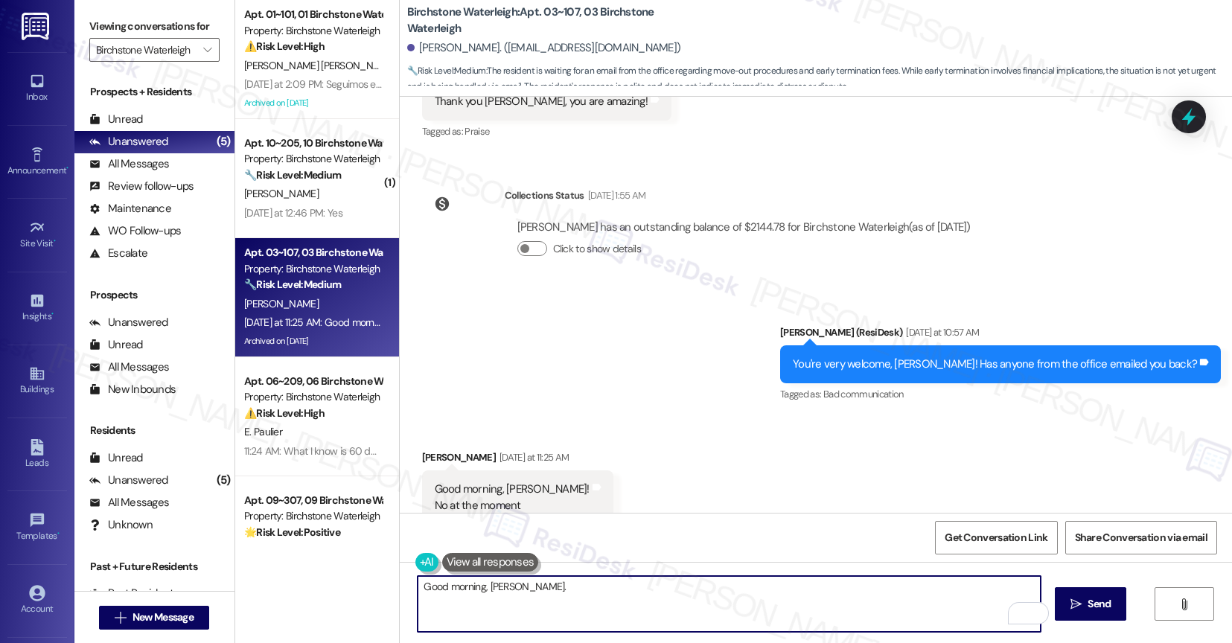
click at [529, 584] on textarea "Good morning, Lorena." at bounding box center [729, 604] width 623 height 56
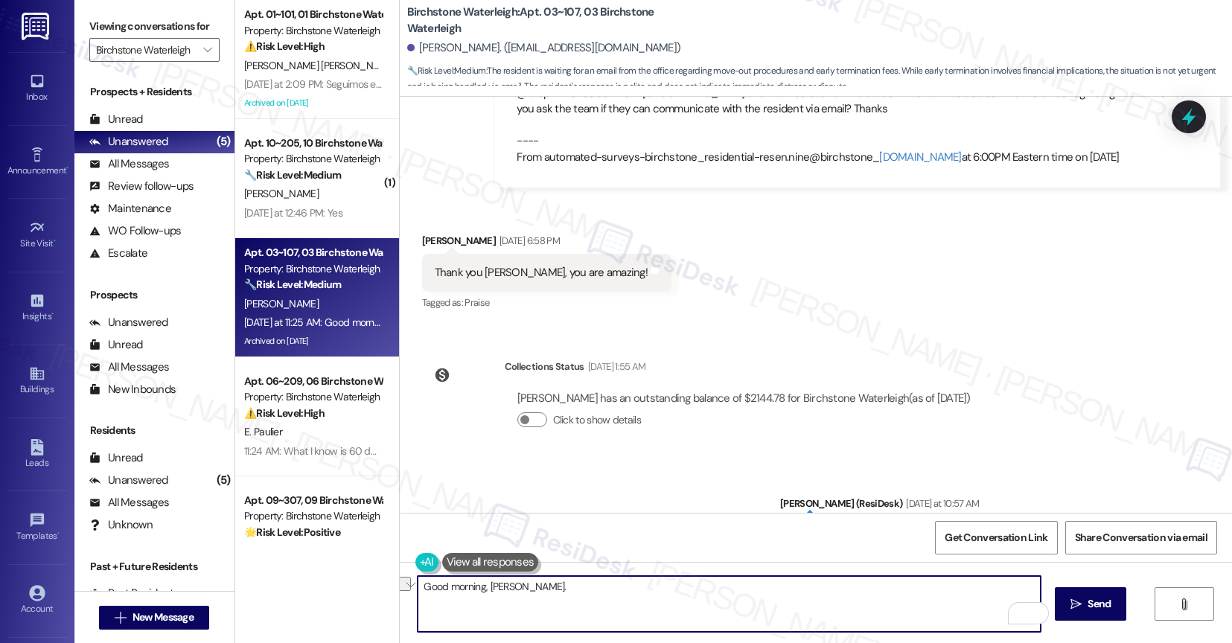
scroll to position [16822, 0]
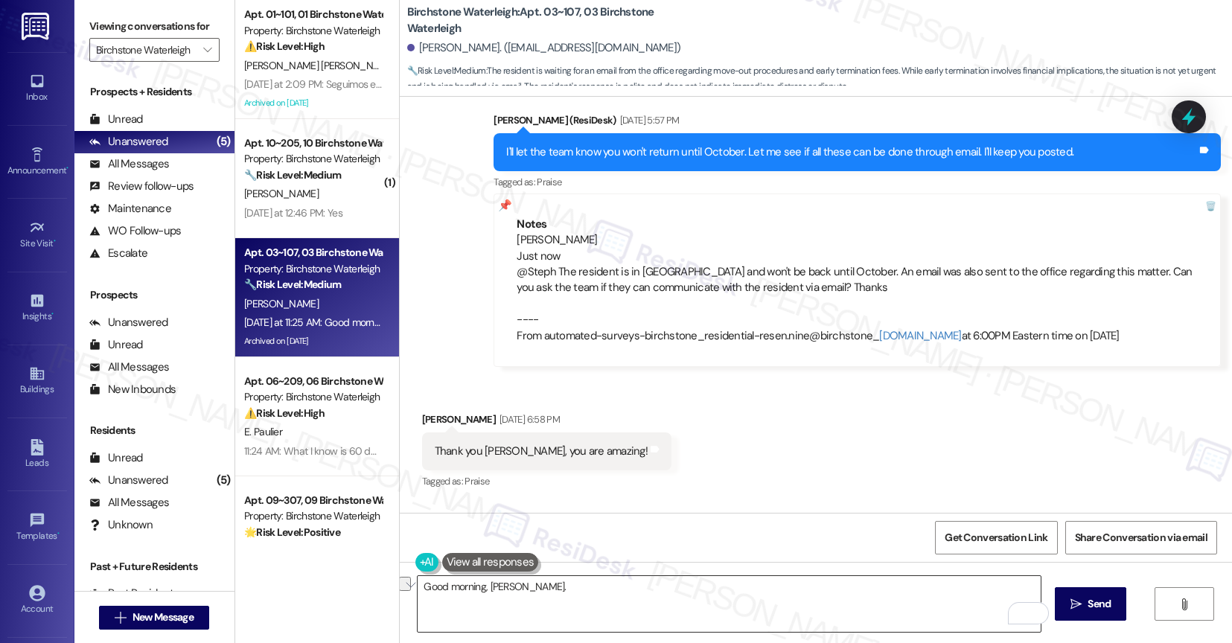
click at [536, 575] on div "Good morning, Lorena." at bounding box center [729, 603] width 625 height 57
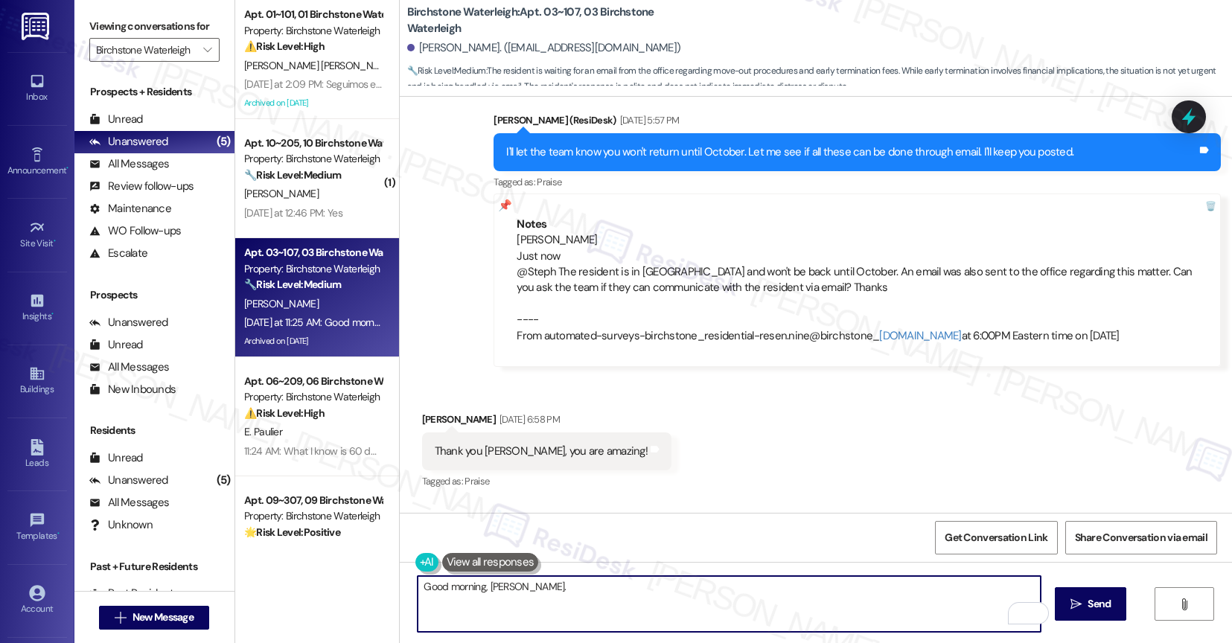
click at [582, 589] on textarea "Good morning, Lorena." at bounding box center [729, 604] width 623 height 56
click at [564, 596] on textarea "Good morning, Lorena." at bounding box center [729, 604] width 623 height 56
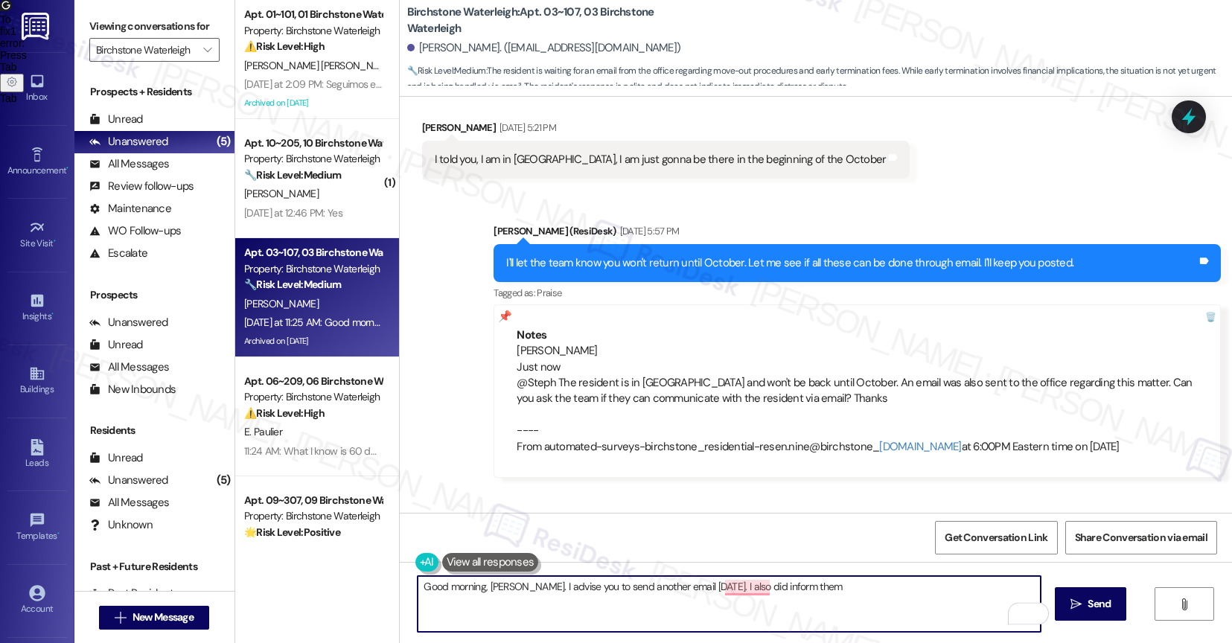
scroll to position [16701, 0]
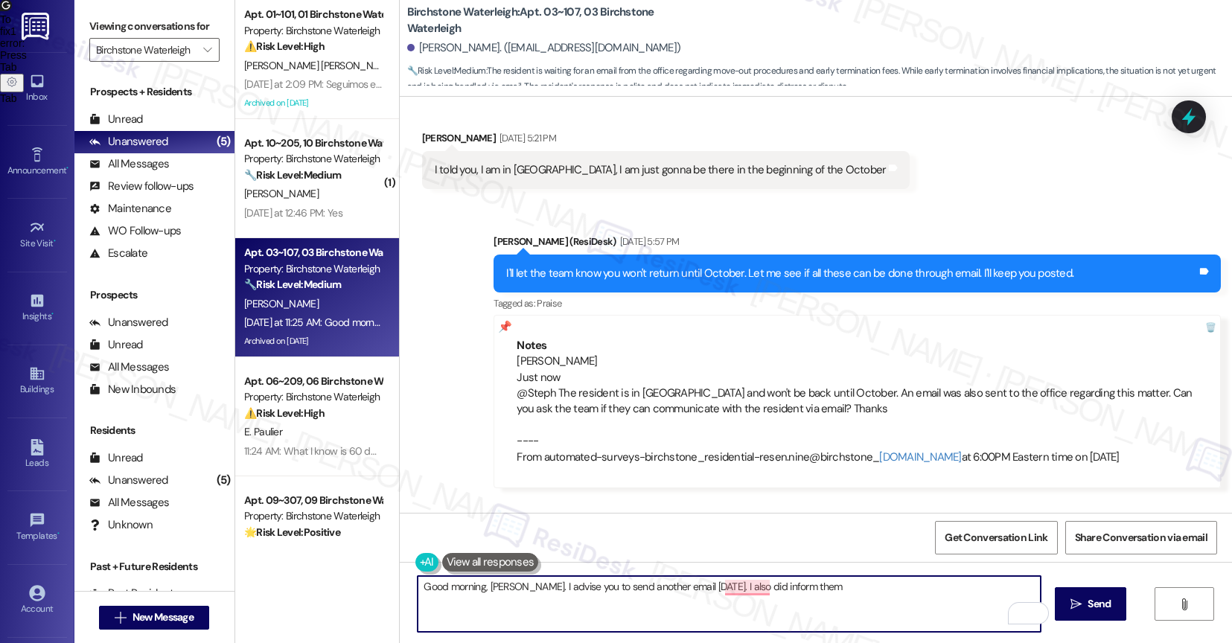
drag, startPoint x: 691, startPoint y: 587, endPoint x: 817, endPoint y: 590, distance: 126.6
click at [817, 590] on textarea "Good morning, Lorena. I advise you to send another email today. I also did info…" at bounding box center [729, 604] width 623 height 56
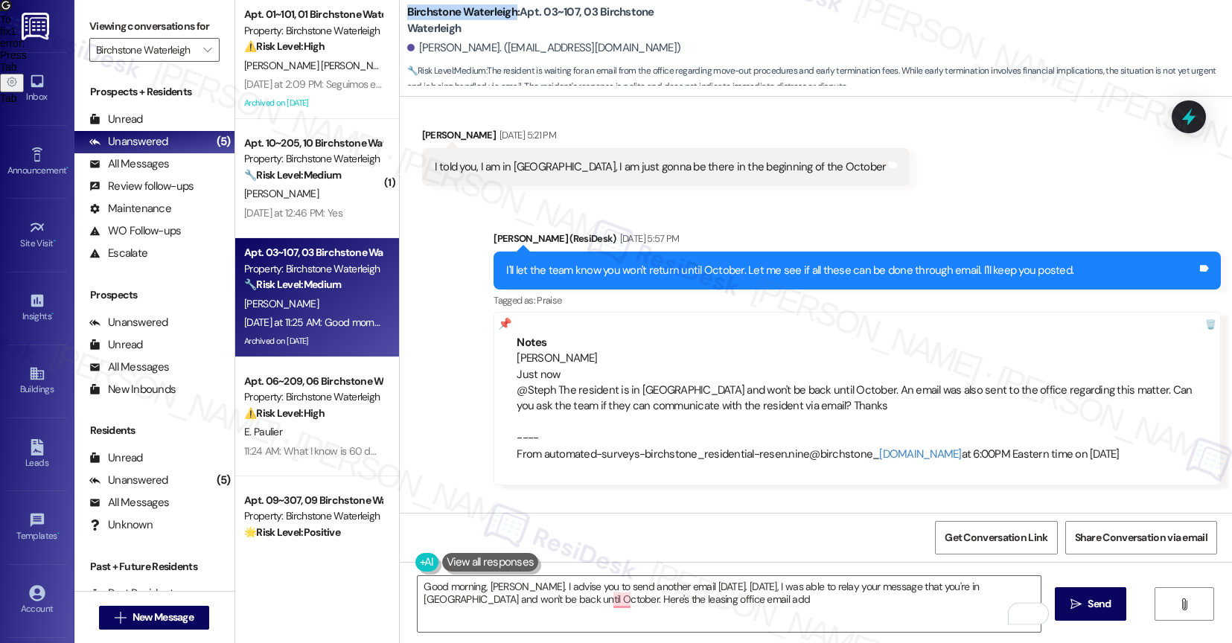
drag, startPoint x: 398, startPoint y: 10, endPoint x: 504, endPoint y: 12, distance: 105.7
click at [504, 12] on b "Birchstone Waterleigh: Apt. 03~107, 03 Birchstone Waterleigh" at bounding box center [556, 20] width 298 height 32
copy b "Birchstone Waterleigh"
click at [763, 46] on div "Lorena Monteiro. (ezwaymultservices@gmail.com)" at bounding box center [820, 48] width 826 height 30
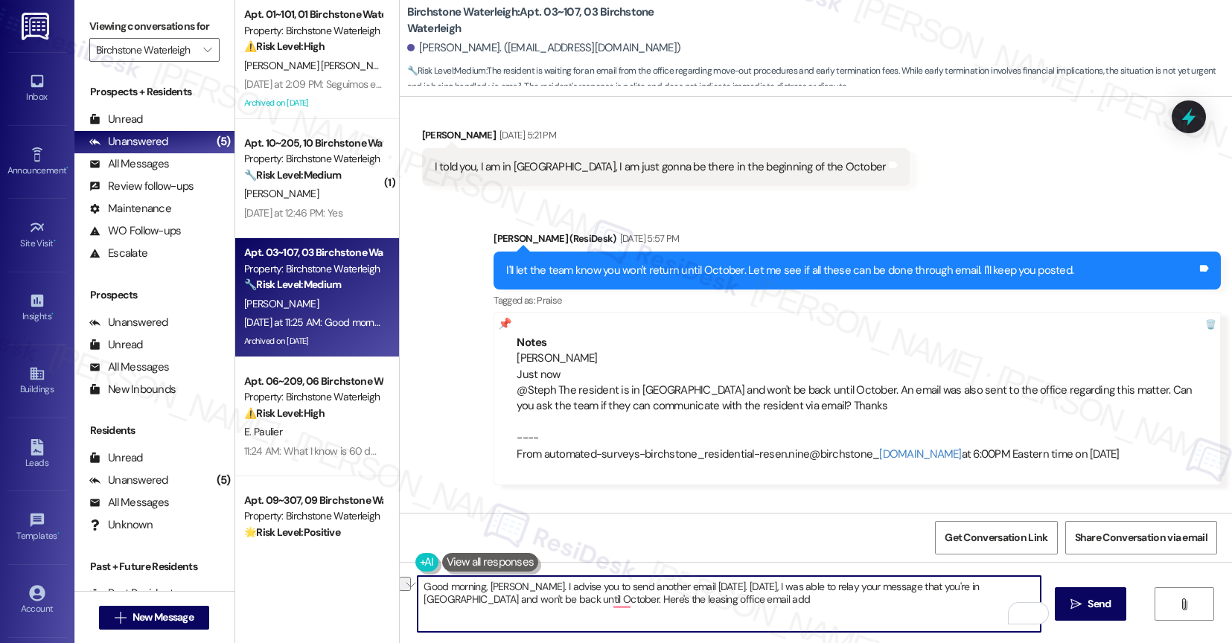
drag, startPoint x: 479, startPoint y: 602, endPoint x: 646, endPoint y: 602, distance: 167.5
click at [646, 602] on textarea "Good morning, Lorena. I advise you to send another email today. On Monday, I wa…" at bounding box center [729, 604] width 623 height 56
paste textarea "leasing@birchstonewaterleigh.com"
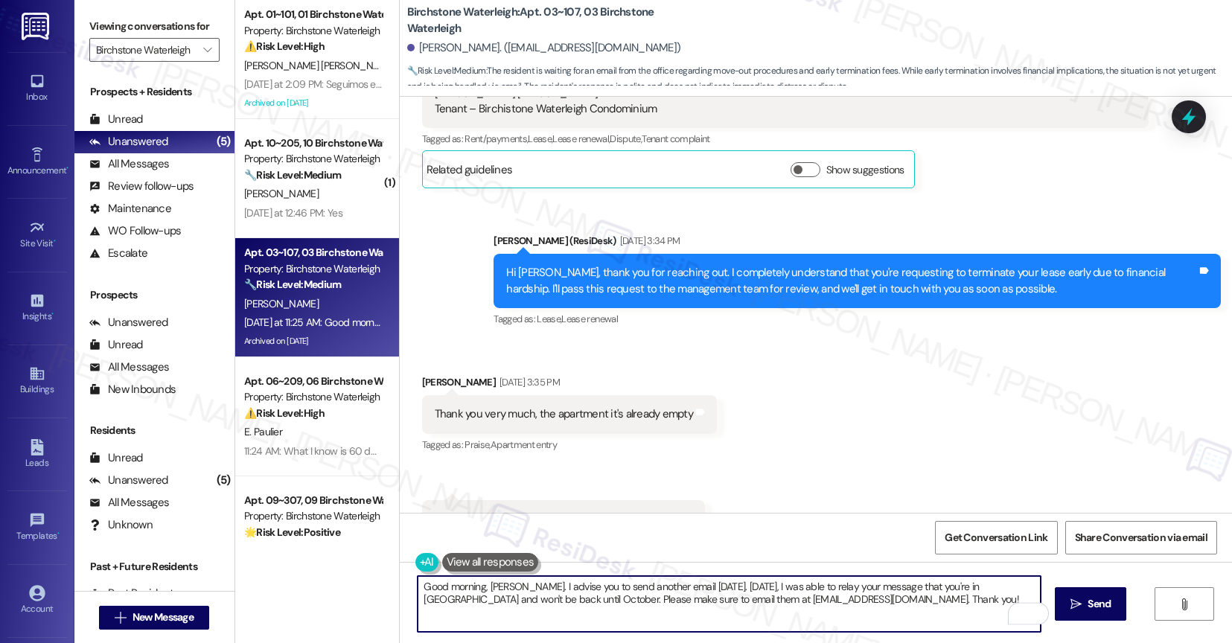
scroll to position [17172, 0]
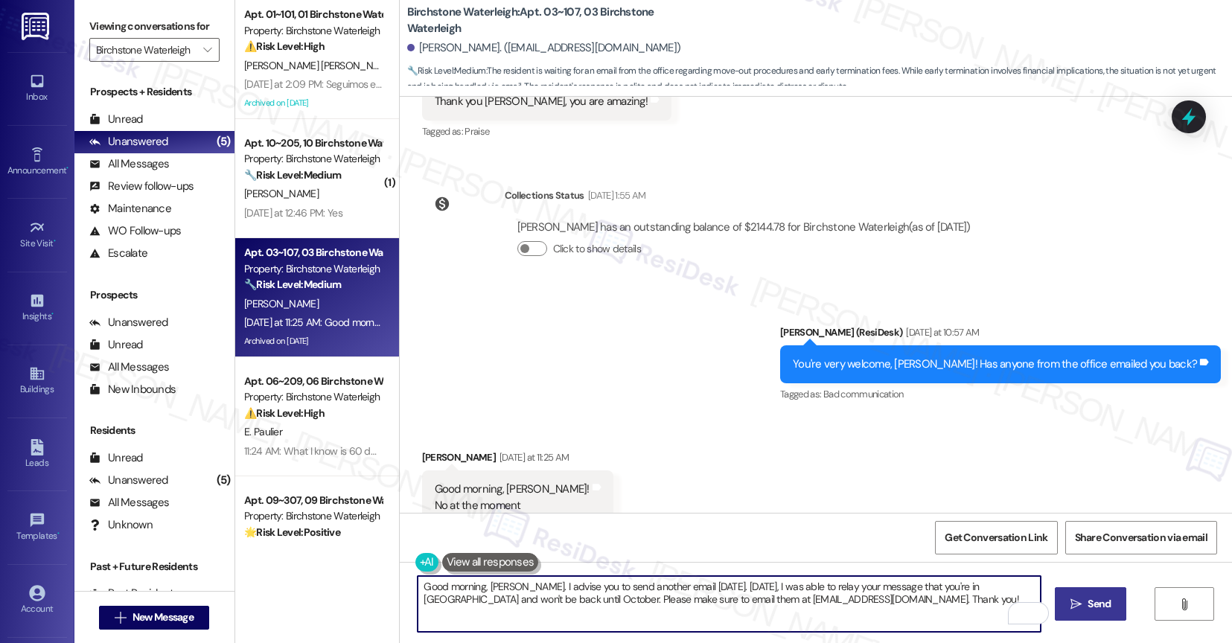
type textarea "Good morning, Lorena. I advise you to send another email today. On Monday, I wa…"
click at [1114, 604] on span "Send" at bounding box center [1099, 604] width 29 height 16
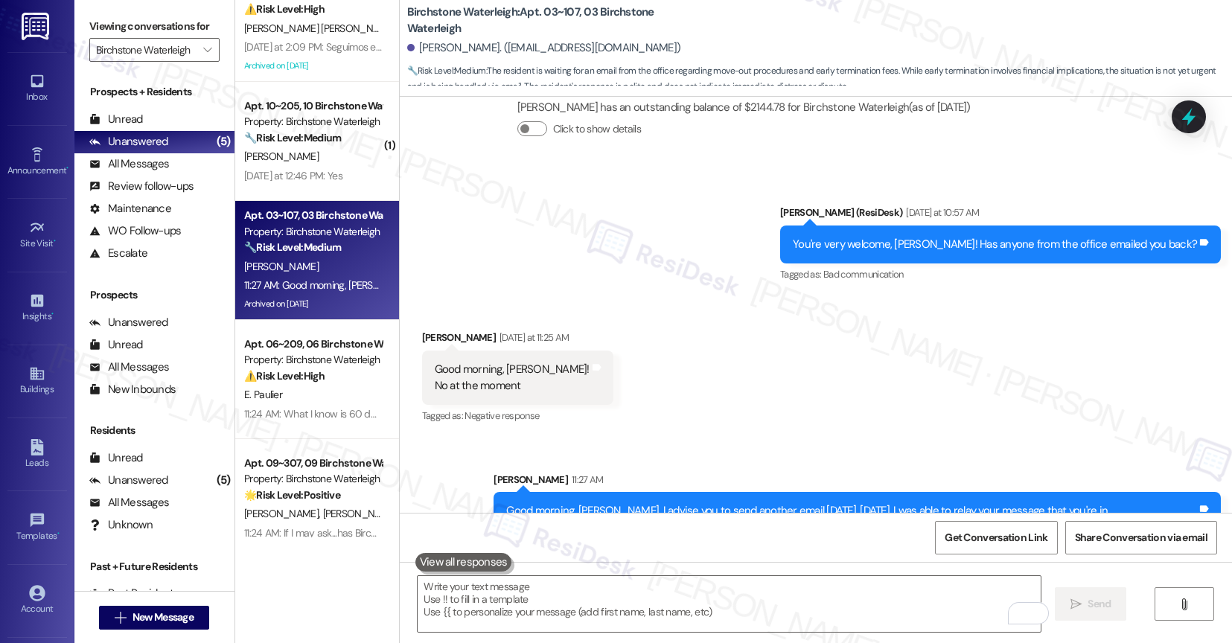
scroll to position [0, 0]
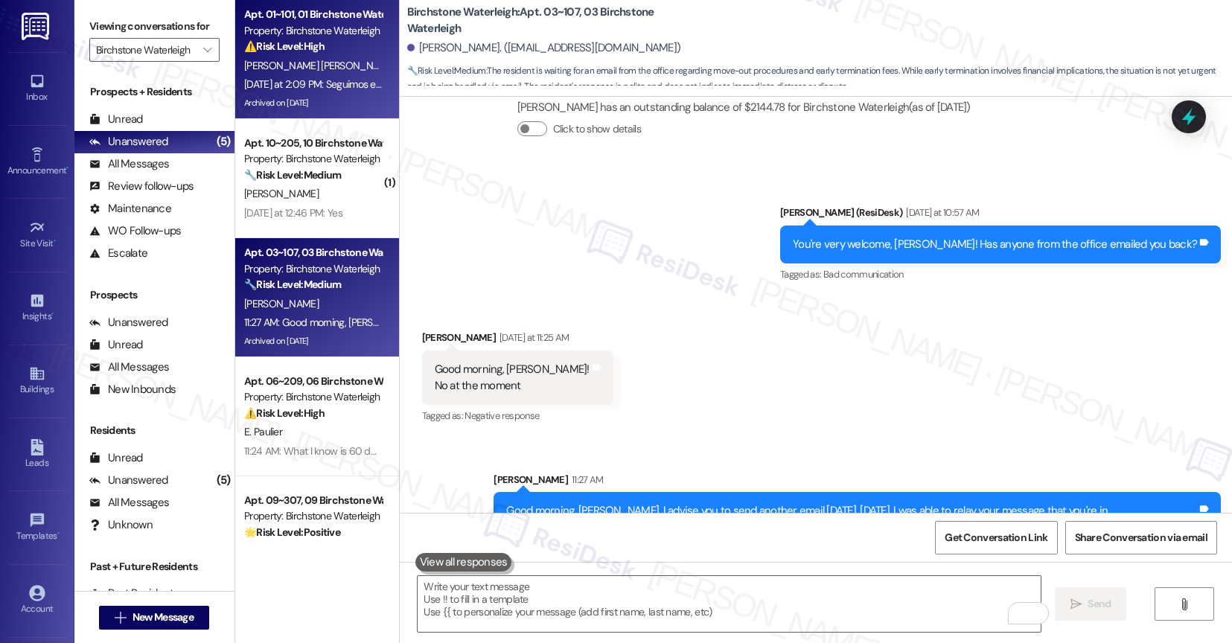
click at [320, 86] on div "Yesterday at 2:09 PM: Seguimos esperando que vengan... Yesterday at 2:09 PM: Se…" at bounding box center [360, 83] width 232 height 13
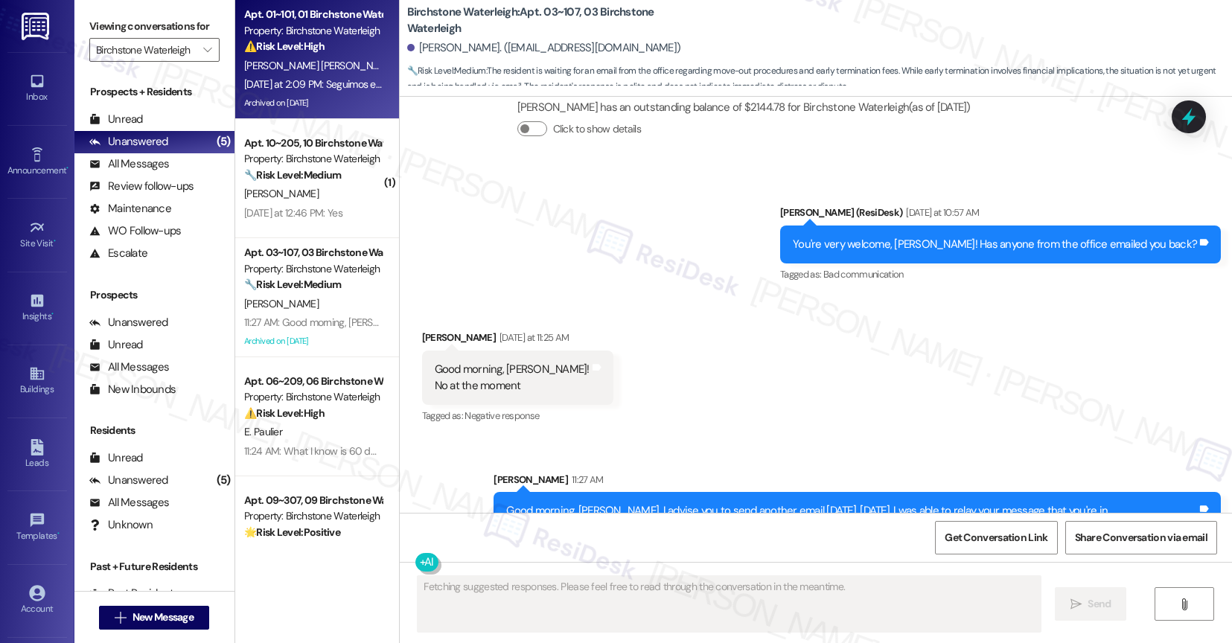
type textarea "Fetching suggested responses. Please feel free to read through the conversation…"
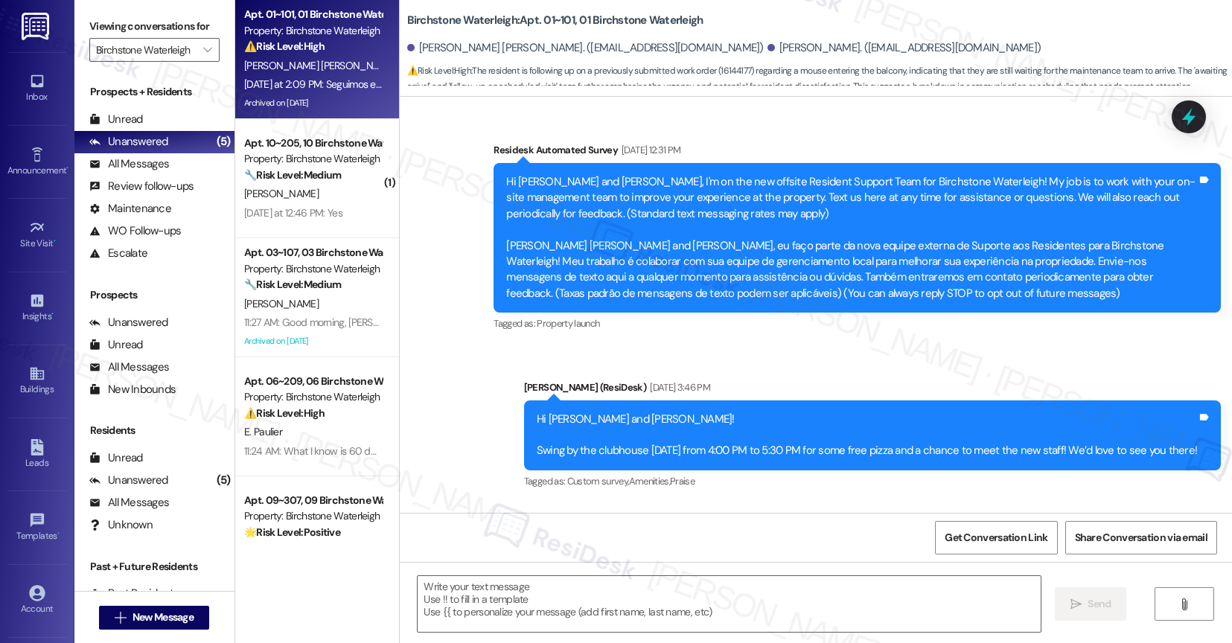
scroll to position [11847, 0]
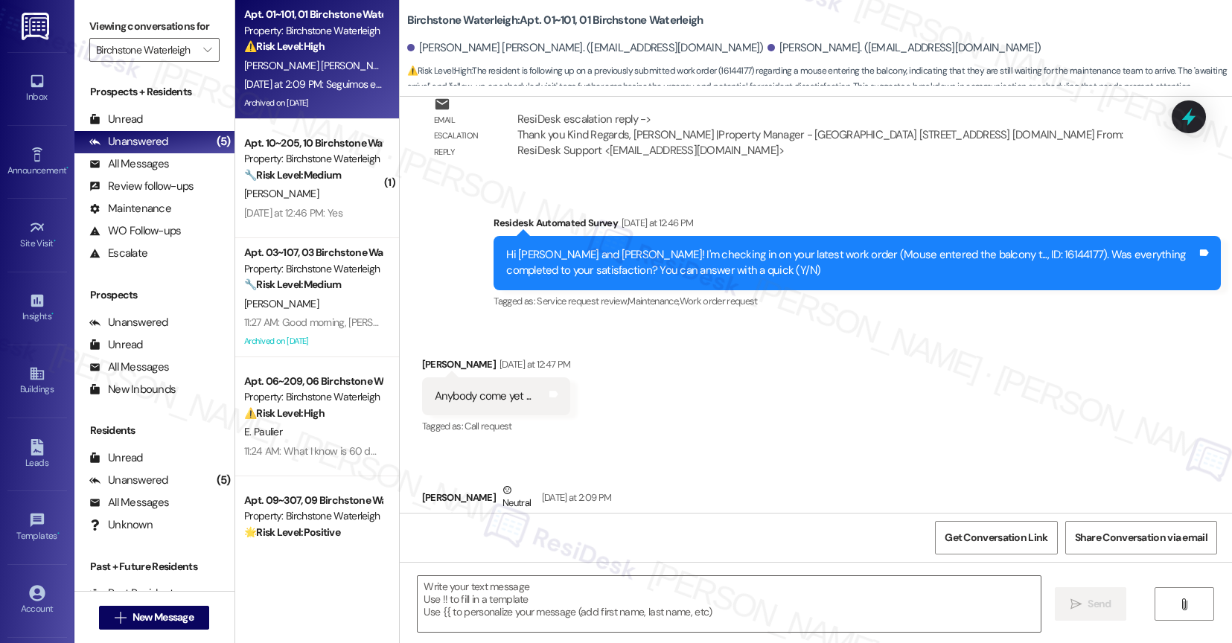
type textarea "Fetching suggested responses. Please feel free to read through the conversation…"
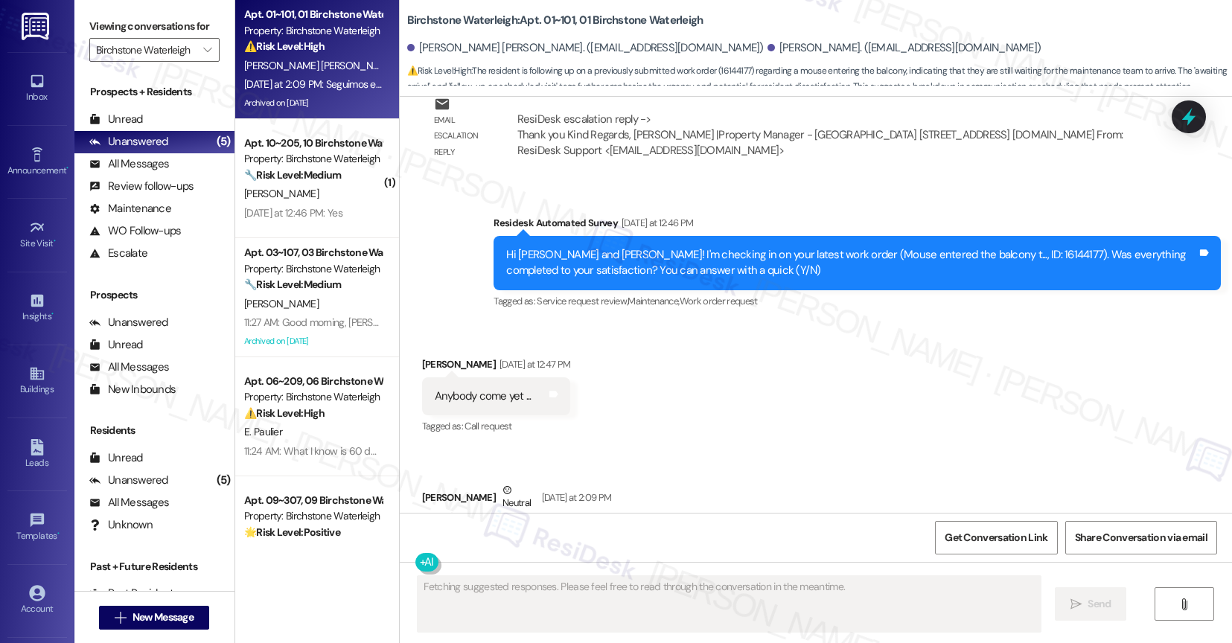
click at [701, 373] on div "Received via SMS Maria Ruiz Vargas Yesterday at 12:47 PM Anybody come yet ... T…" at bounding box center [816, 464] width 833 height 283
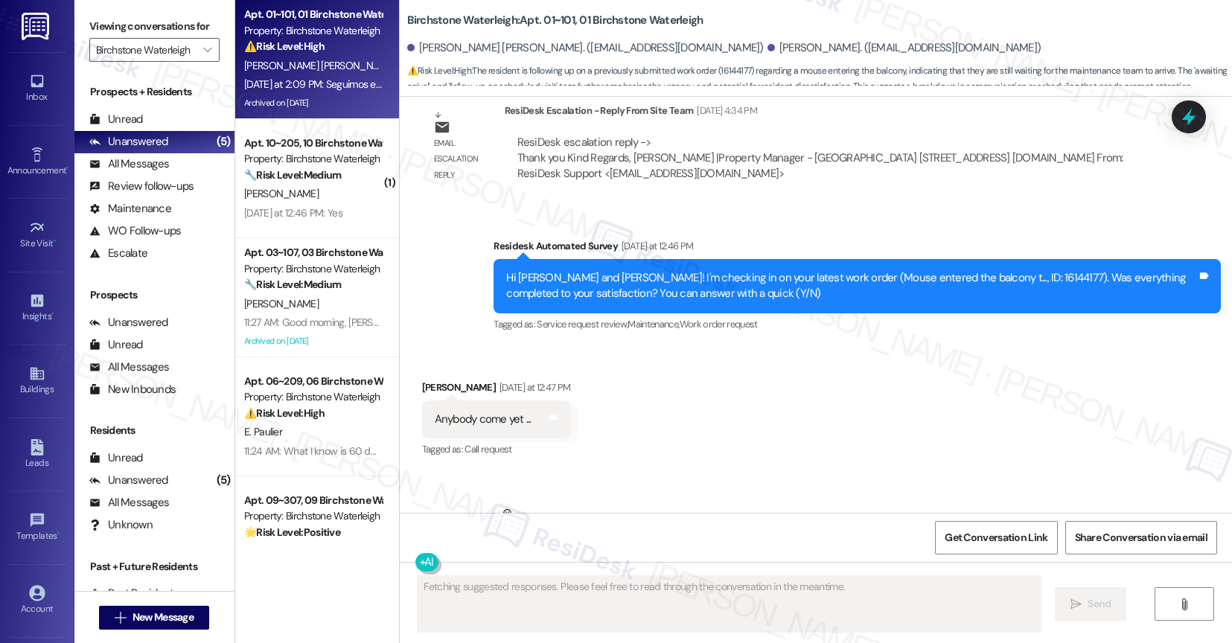
scroll to position [11802, 0]
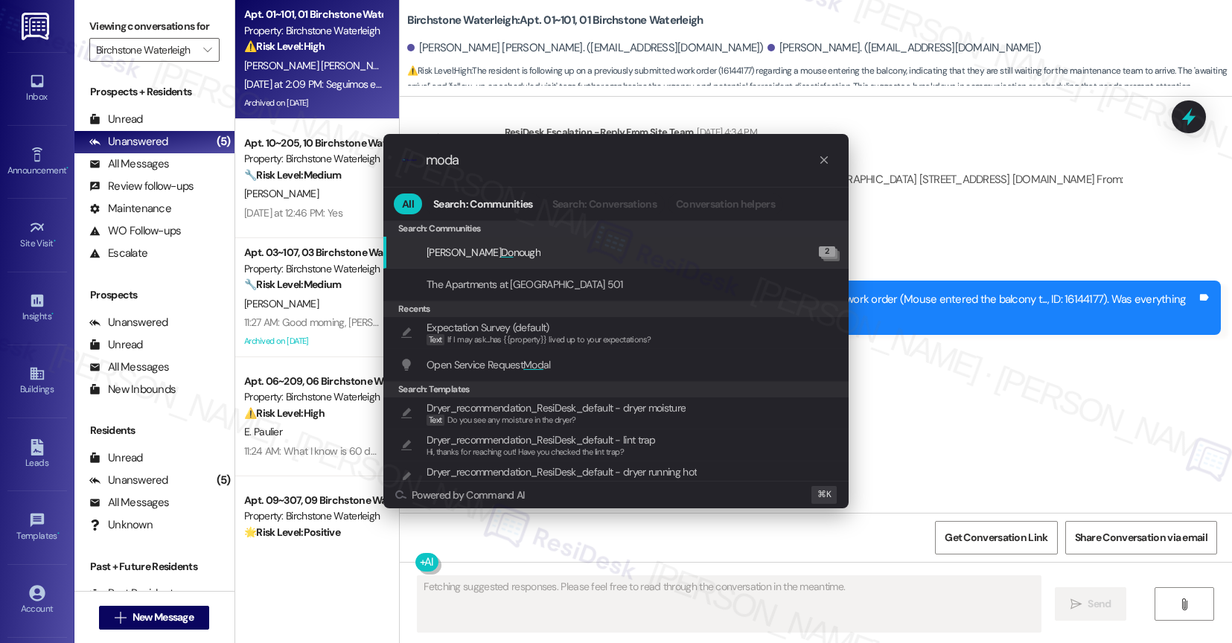
type input "modal"
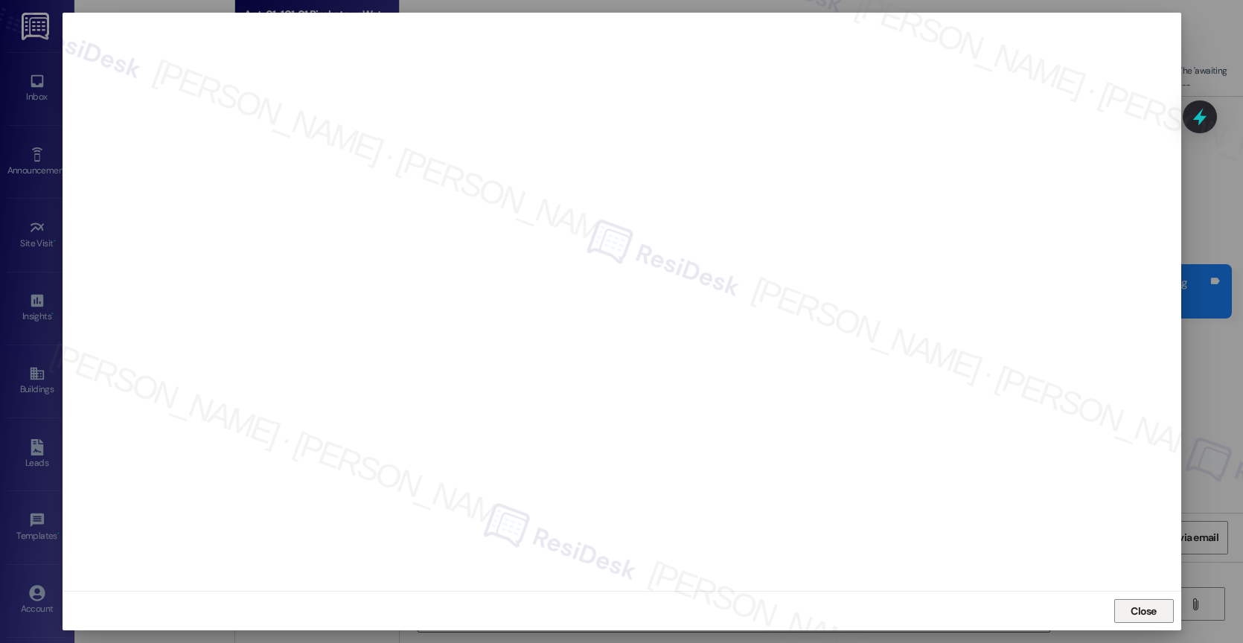
click at [1139, 613] on span "Close" at bounding box center [1144, 612] width 26 height 16
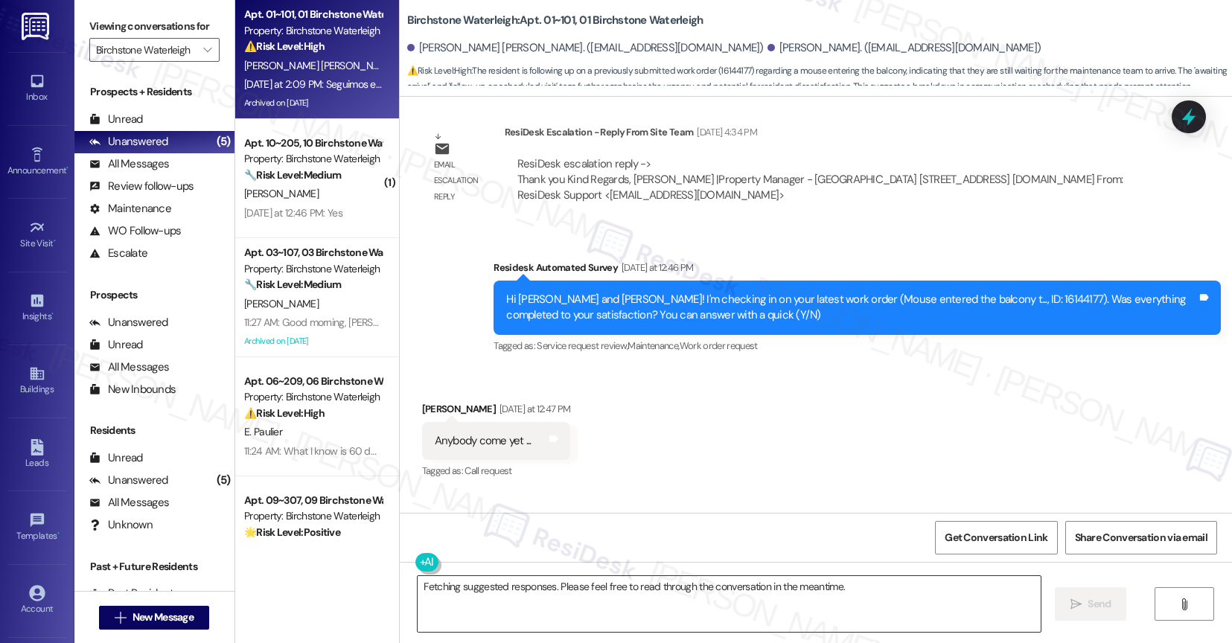
click at [572, 601] on textarea "Fetching suggested responses. Please feel free to read through the conversation…" at bounding box center [729, 604] width 623 height 56
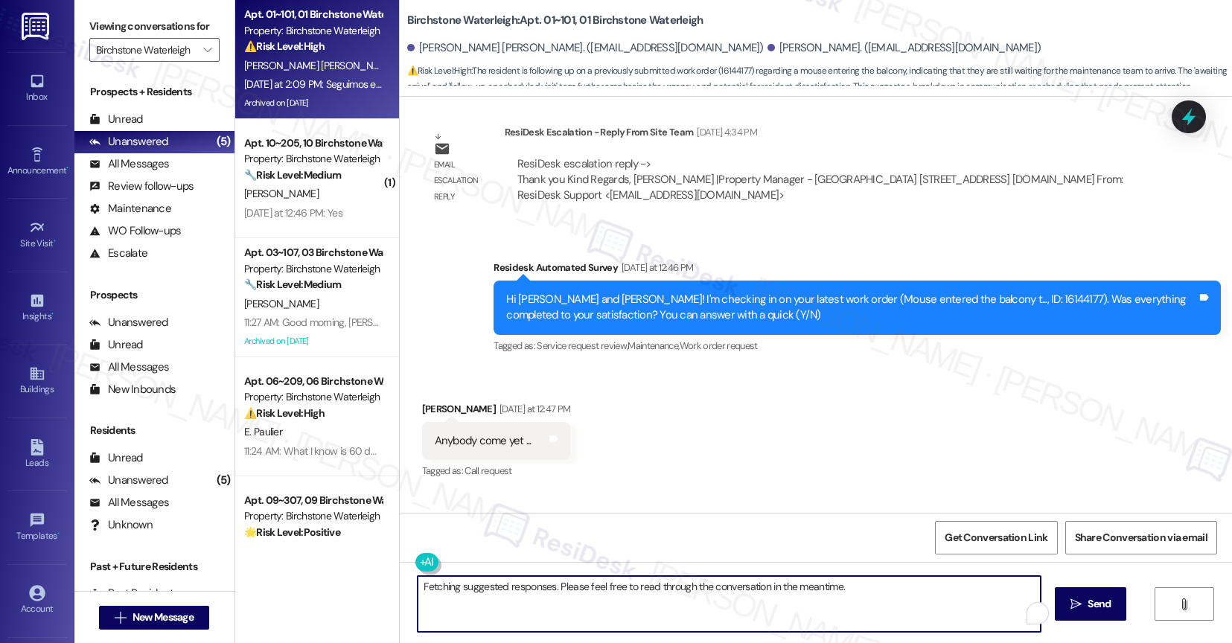
click at [572, 601] on textarea "Fetching suggested responses. Please feel free to read through the conversation…" at bounding box center [729, 604] width 623 height 56
type textarea "Hi Maria, thank you for your quick response. The work order note says that Pest…"
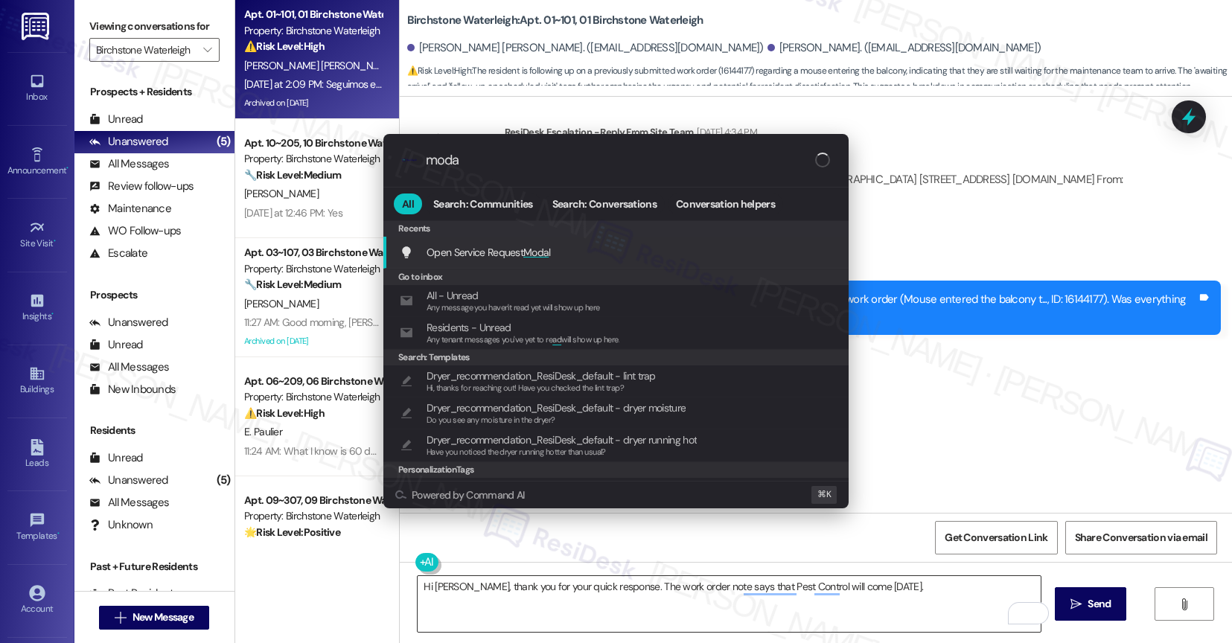
type input "modal"
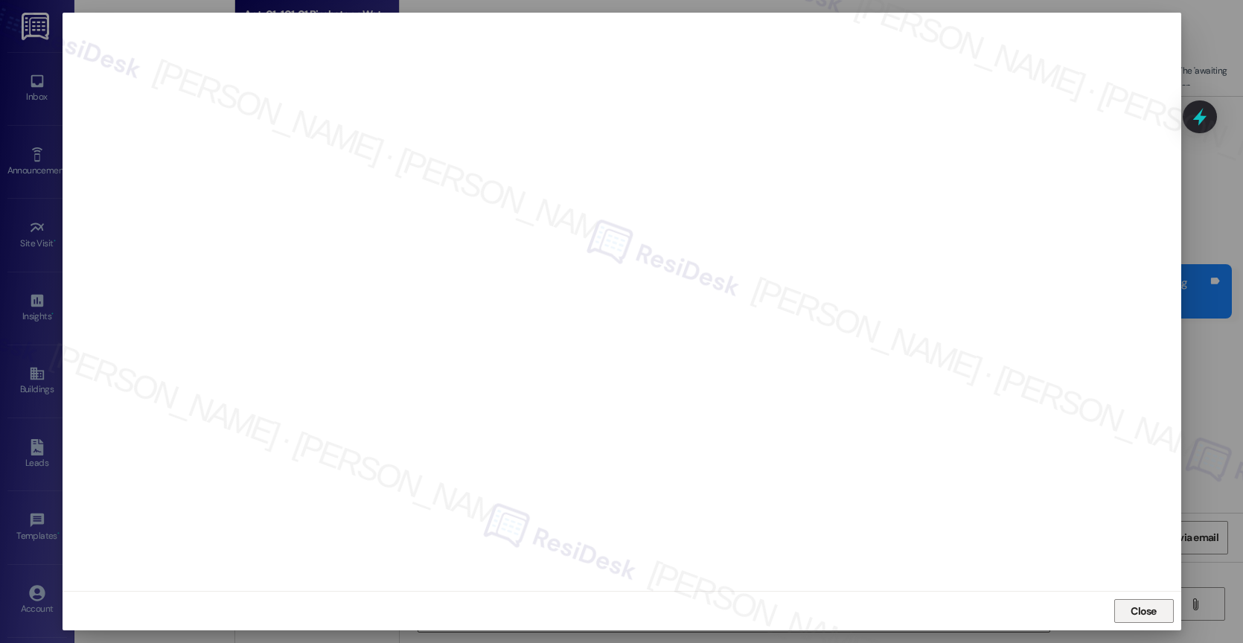
click at [1159, 600] on span "Close" at bounding box center [1144, 611] width 32 height 22
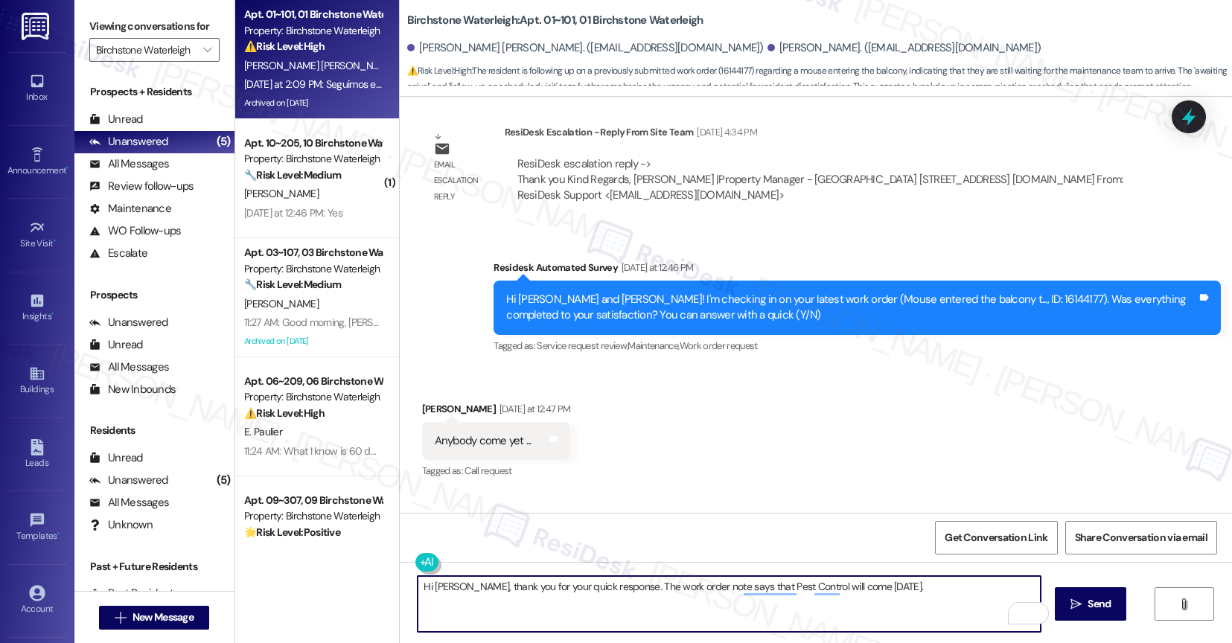
drag, startPoint x: 848, startPoint y: 587, endPoint x: 952, endPoint y: 592, distance: 104.3
click at [952, 592] on textarea "Hi Maria, thank you for your quick response. The work order note says that Pest…" at bounding box center [729, 604] width 623 height 56
type textarea "Hi Maria, thank you for your quick response. The work order note says that Pest…"
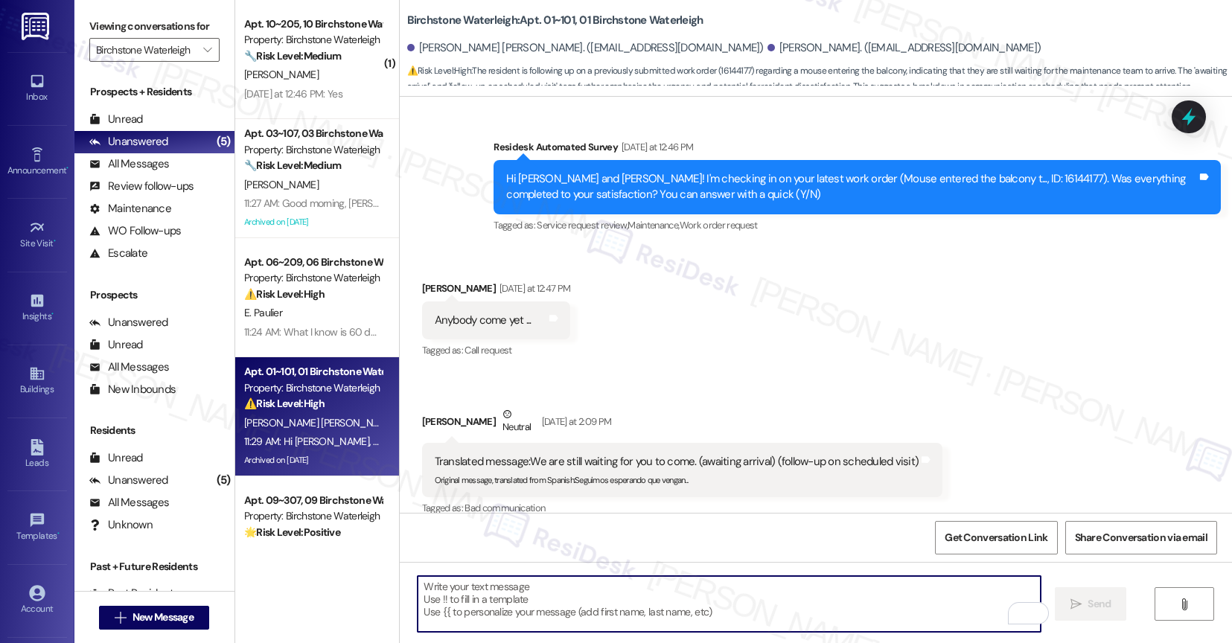
scroll to position [11950, 0]
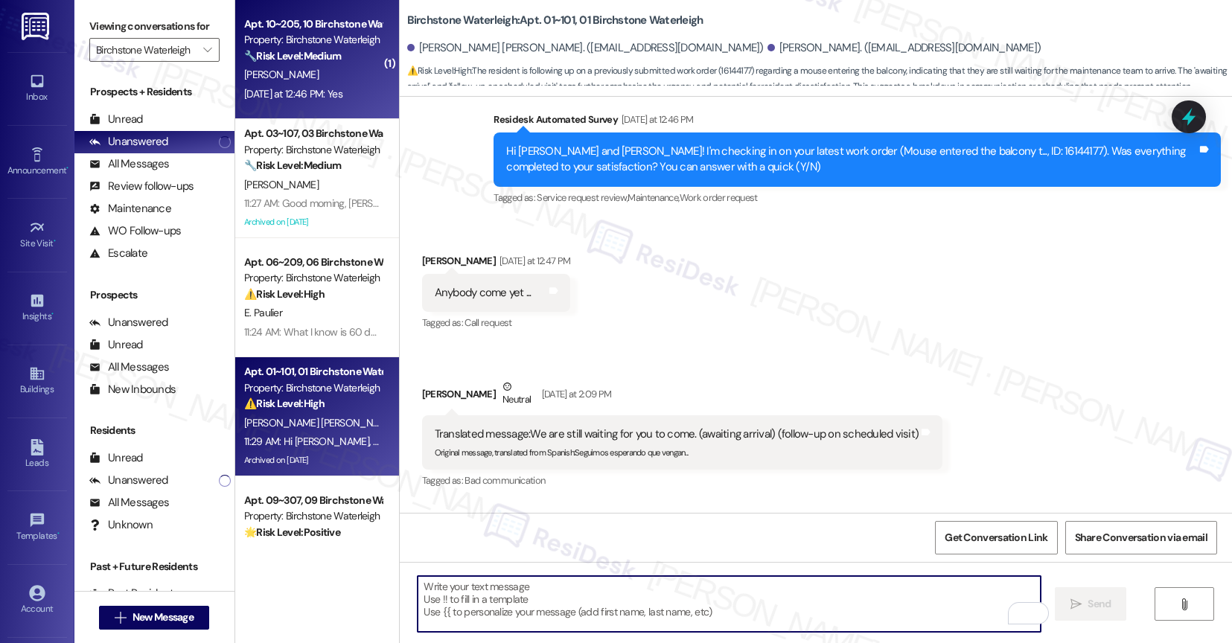
click at [293, 63] on div "🔧 Risk Level: Medium Resident is simply confirming the completion of a maintena…" at bounding box center [313, 56] width 138 height 16
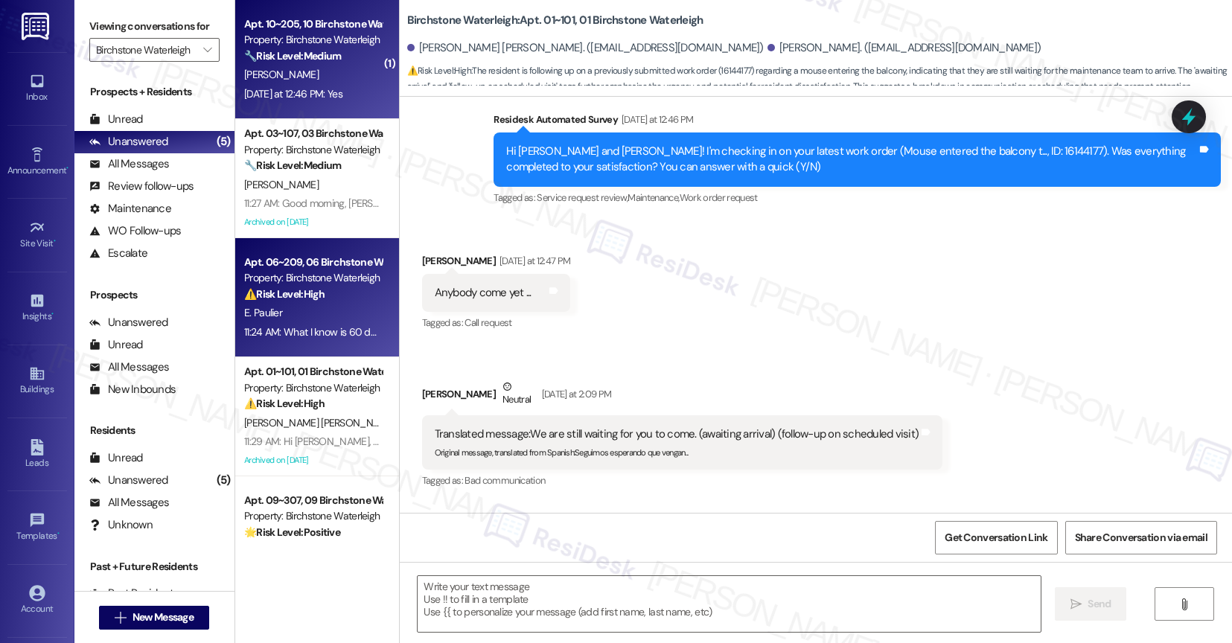
type textarea "Fetching suggested responses. Please feel free to read through the conversation…"
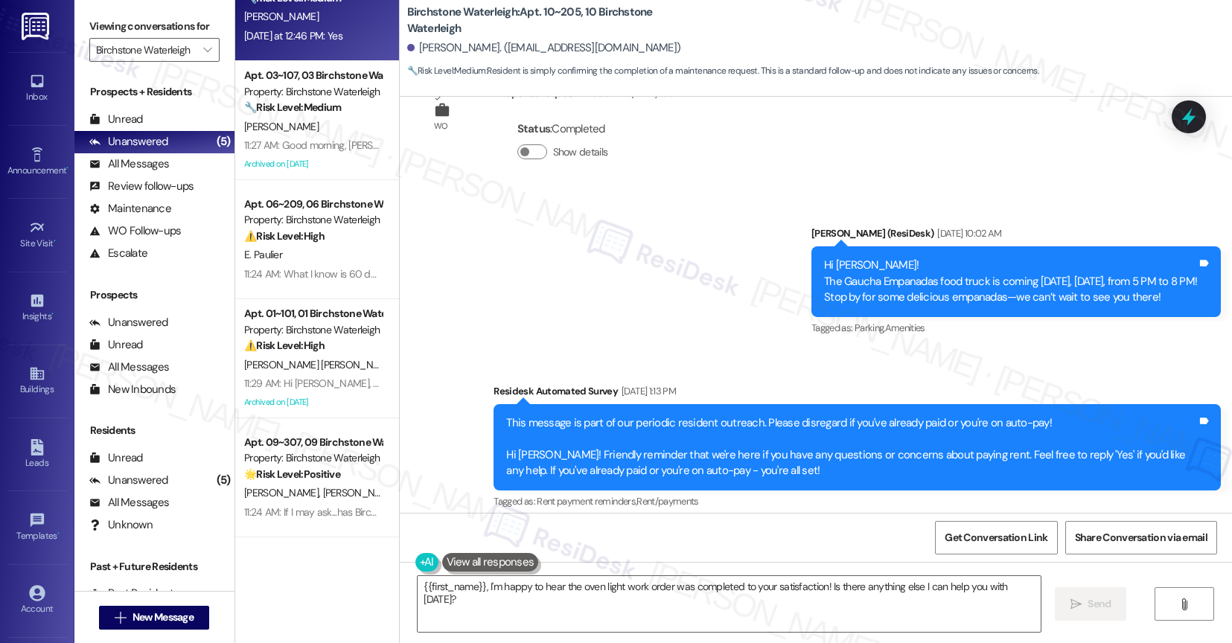
scroll to position [6837, 0]
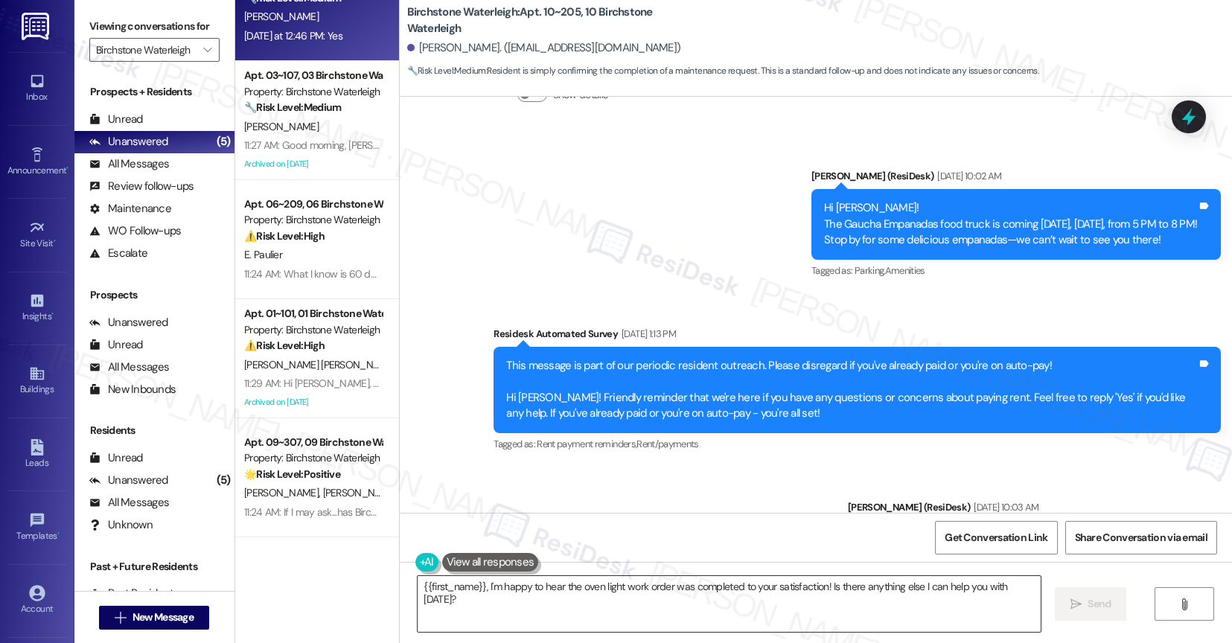
click at [567, 578] on textarea "{{first_name}}, I'm happy to hear the oven light work order was completed to yo…" at bounding box center [729, 604] width 623 height 56
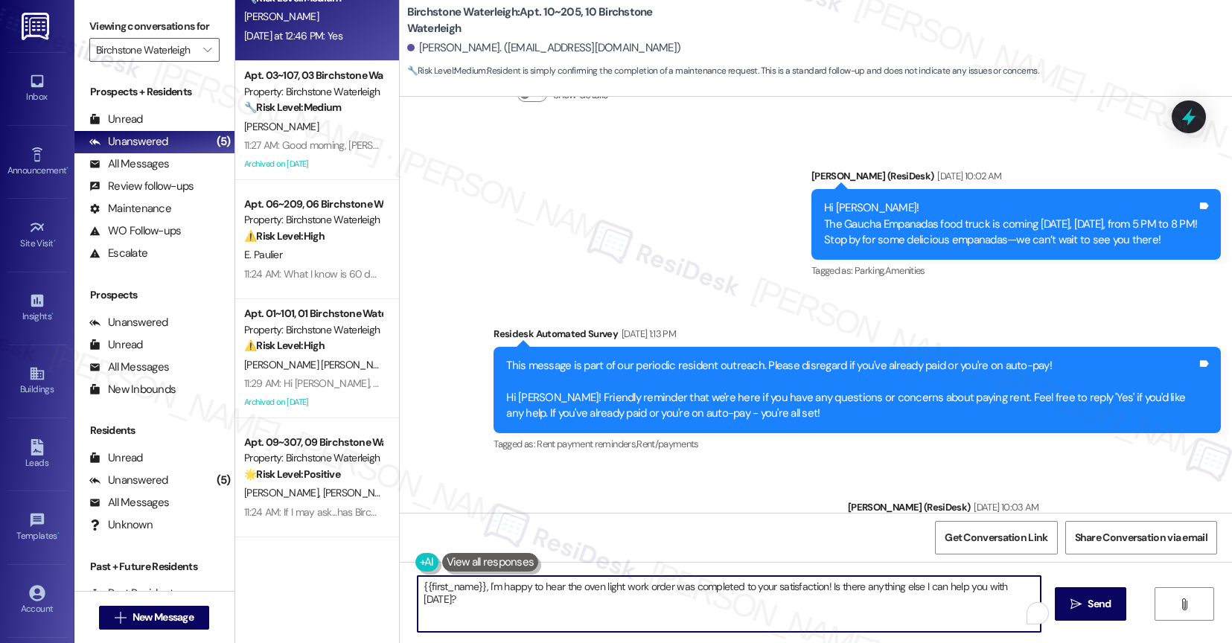
click at [567, 578] on textarea "{{first_name}}, I'm happy to hear the oven light work order was completed to yo…" at bounding box center [729, 604] width 623 height 56
paste textarea "That's great to hear! Thank you for confirming the work order was completed to …"
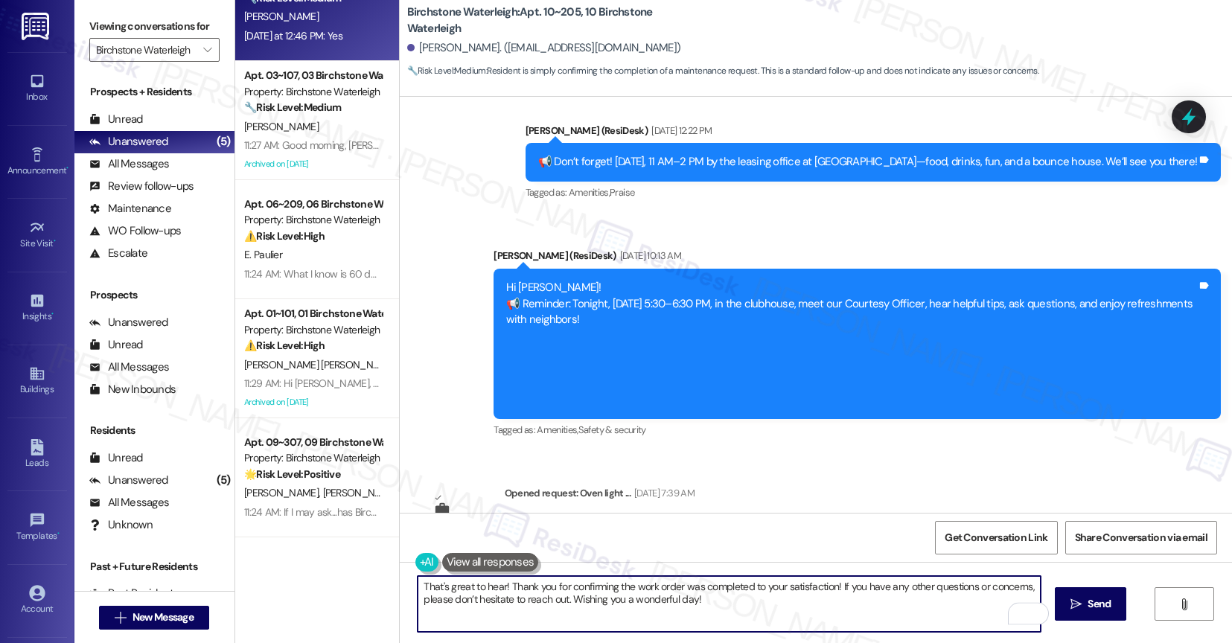
scroll to position [8791, 0]
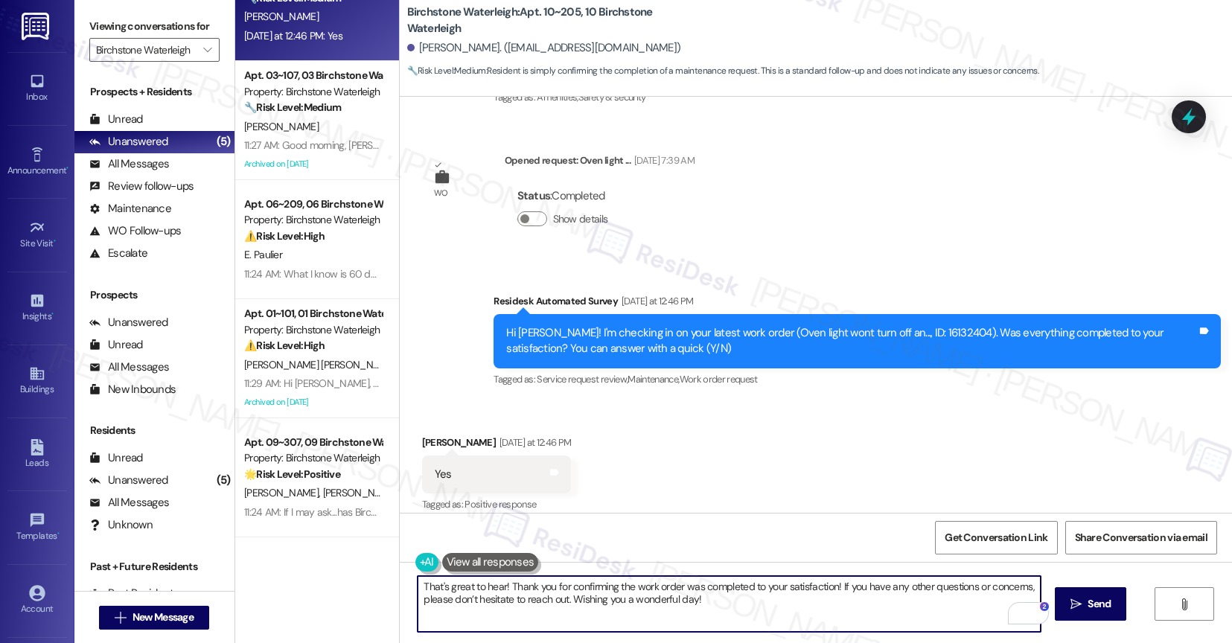
drag, startPoint x: 565, startPoint y: 606, endPoint x: 811, endPoint y: 606, distance: 245.7
click at [811, 606] on textarea "That's great to hear! Thank you for confirming the work order was completed to …" at bounding box center [729, 604] width 623 height 56
type textarea "That's great to hear! Thank you for confirming the work order was completed to …"
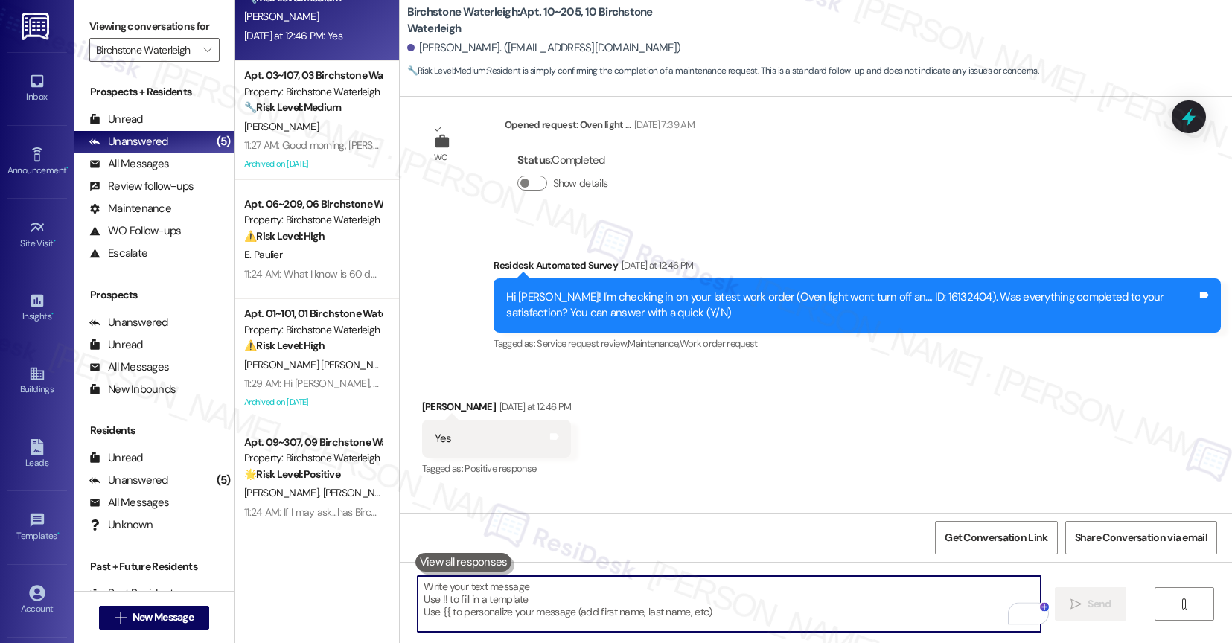
scroll to position [8911, 0]
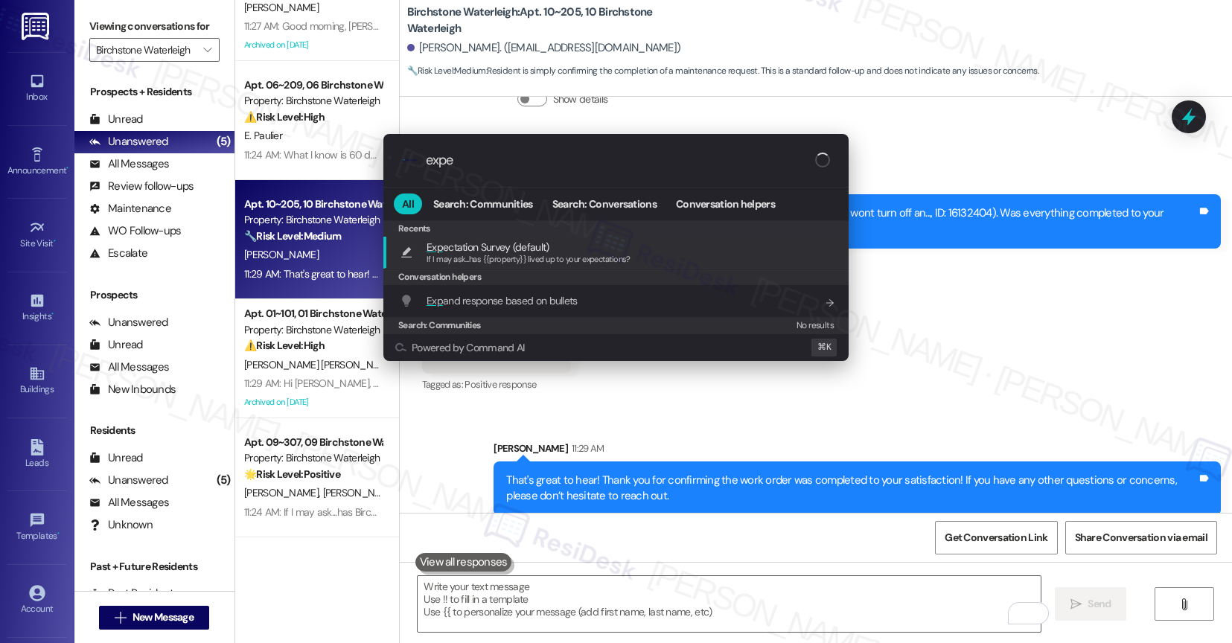
type input "expec"
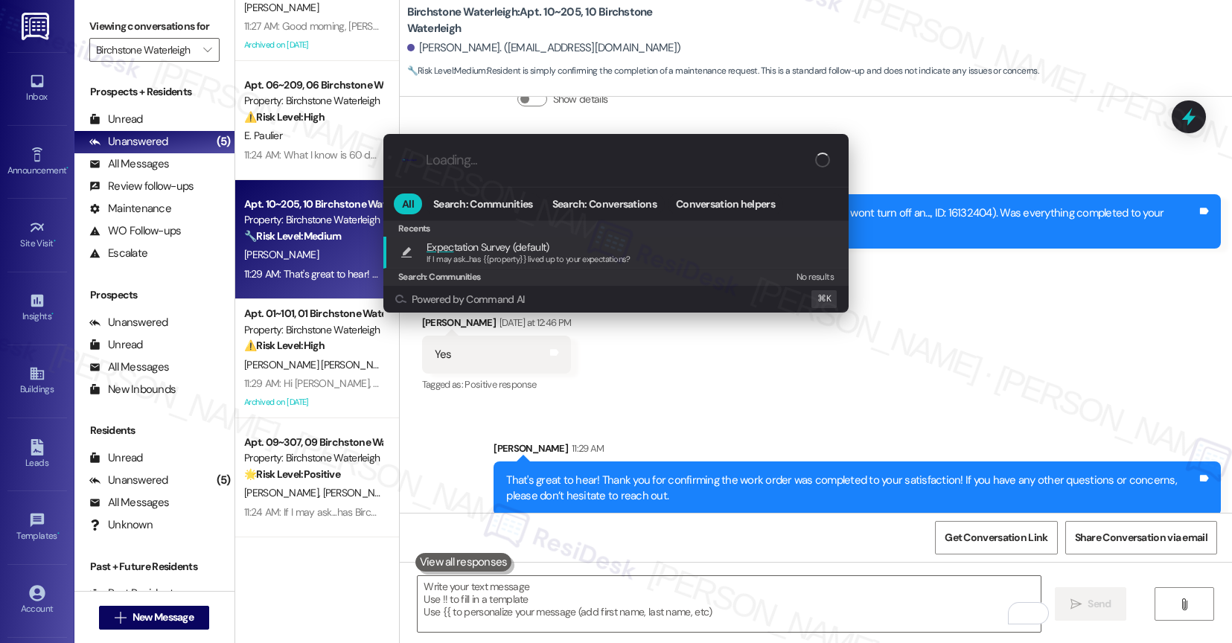
type textarea "If I may ask...has {{property}} lived up to your expectations?"
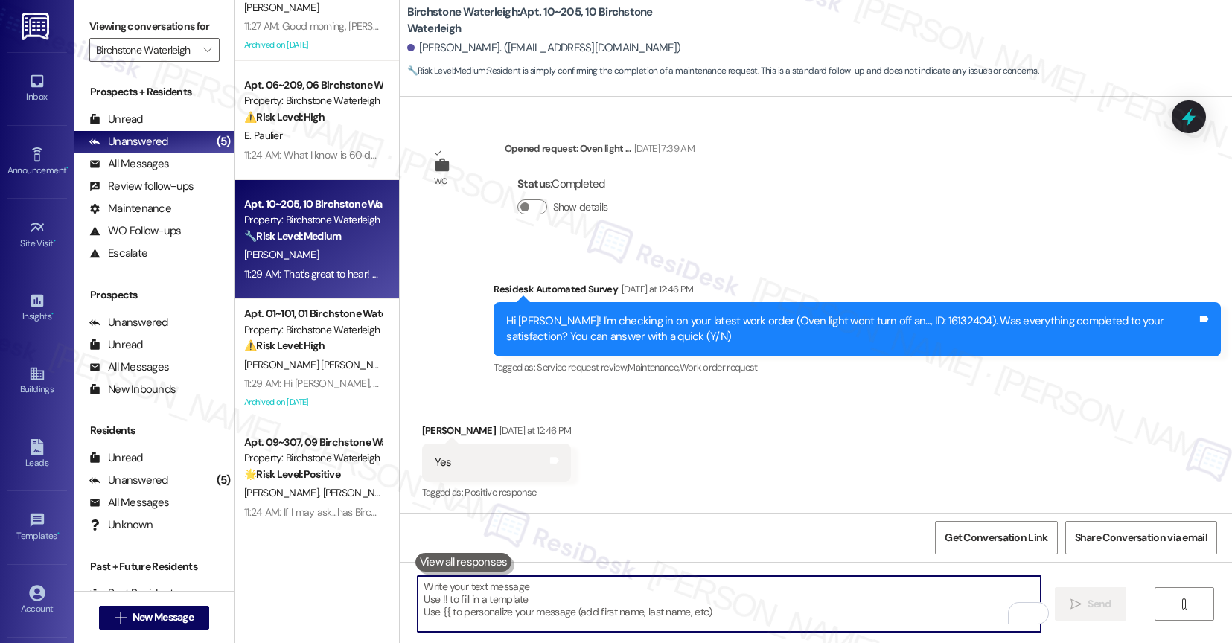
scroll to position [8790, 0]
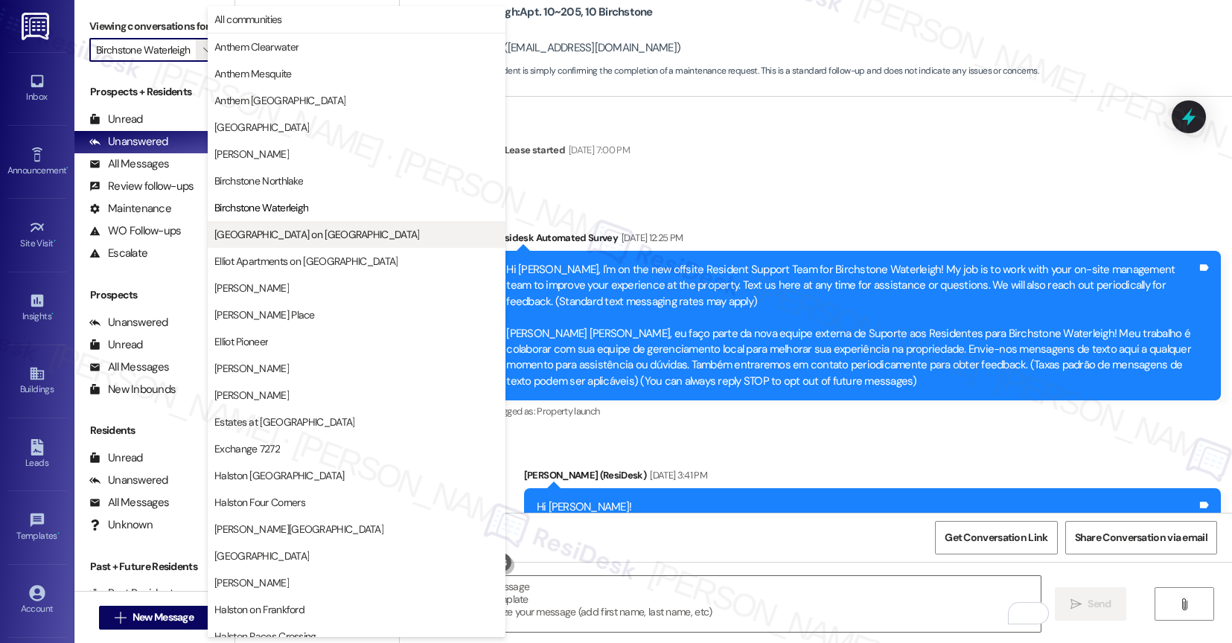
scroll to position [8790, 0]
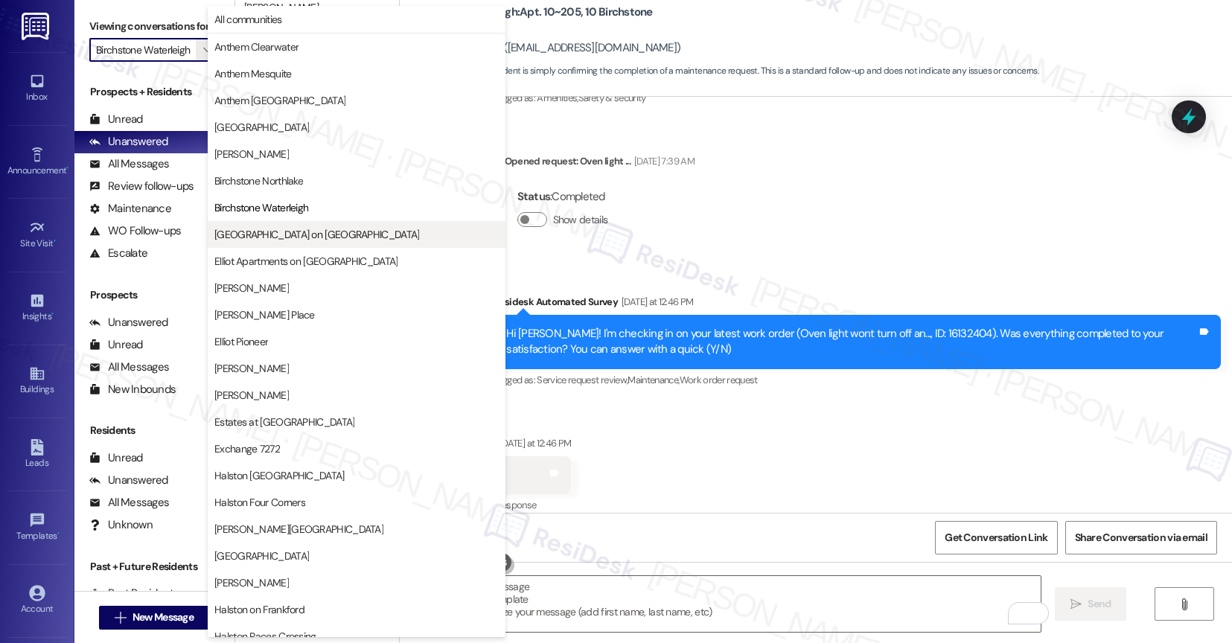
click at [310, 239] on span "[GEOGRAPHIC_DATA] on [GEOGRAPHIC_DATA]" at bounding box center [356, 234] width 284 height 15
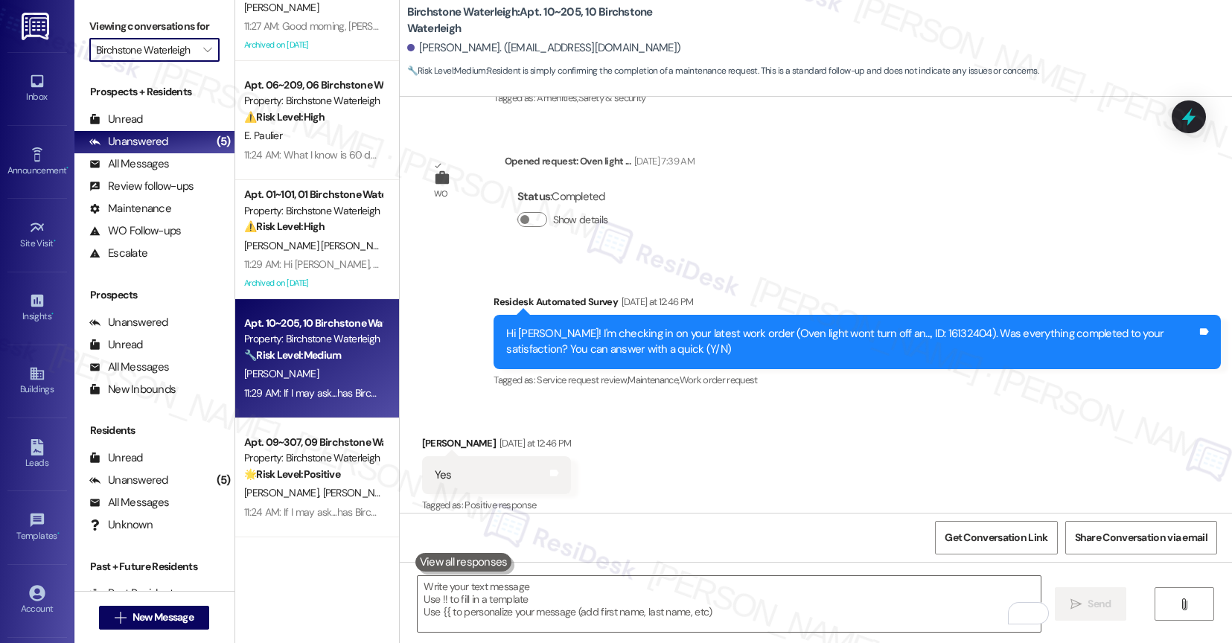
type input "[GEOGRAPHIC_DATA] on [GEOGRAPHIC_DATA]"
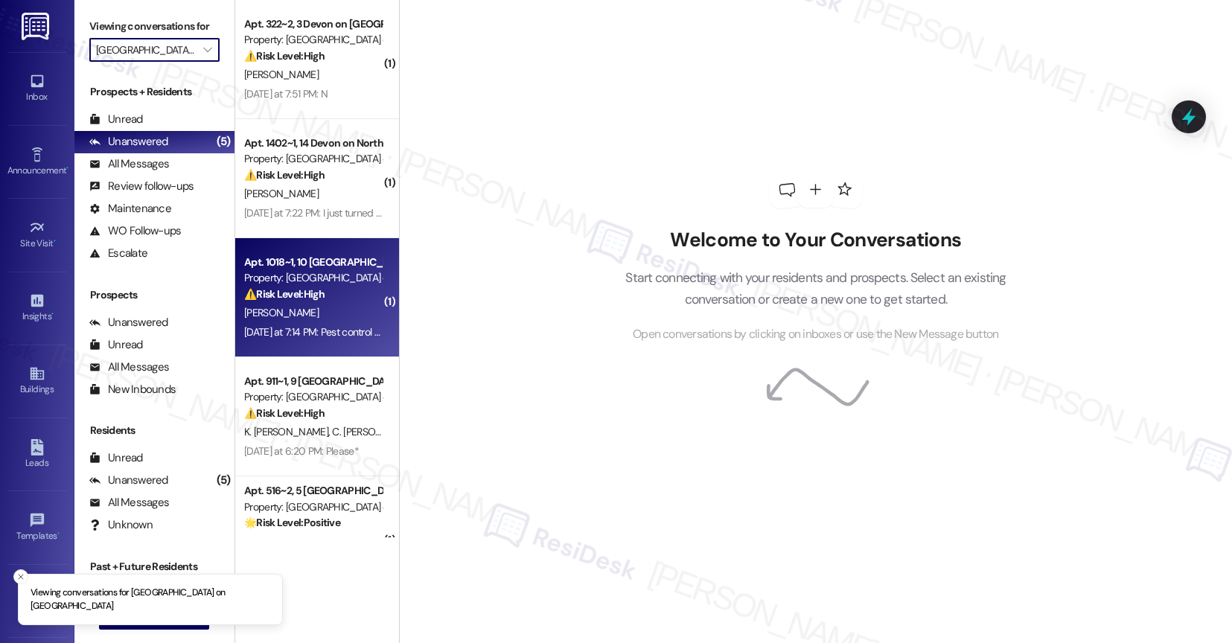
scroll to position [296, 0]
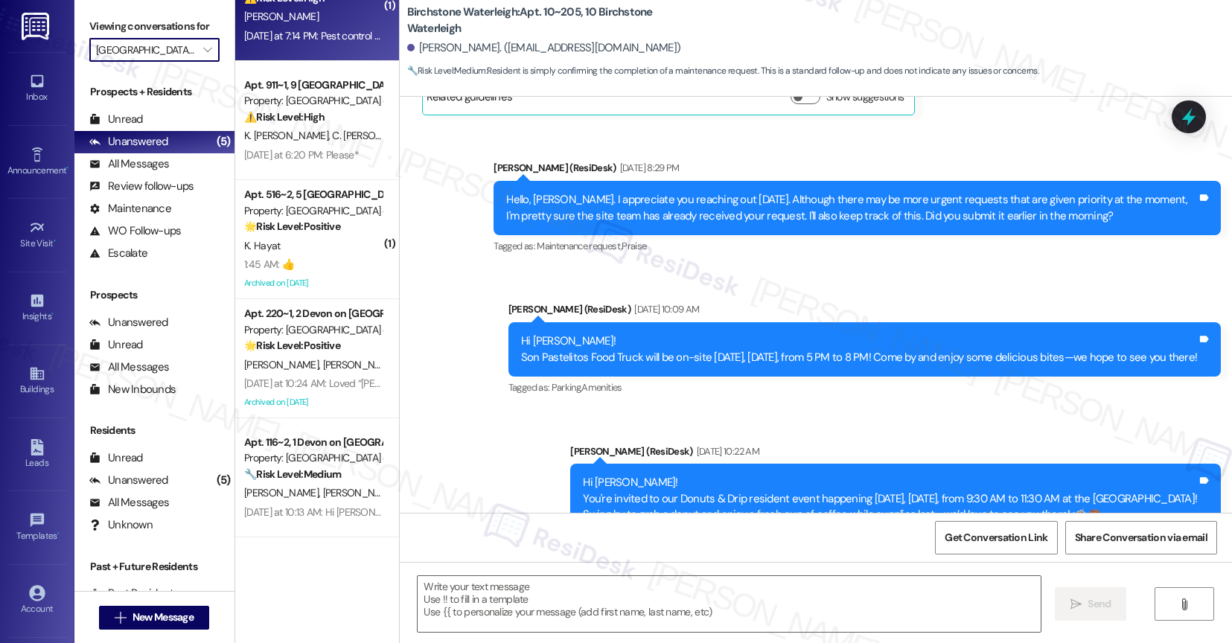
type textarea "Fetching suggested responses. Please feel free to read through the conversation…"
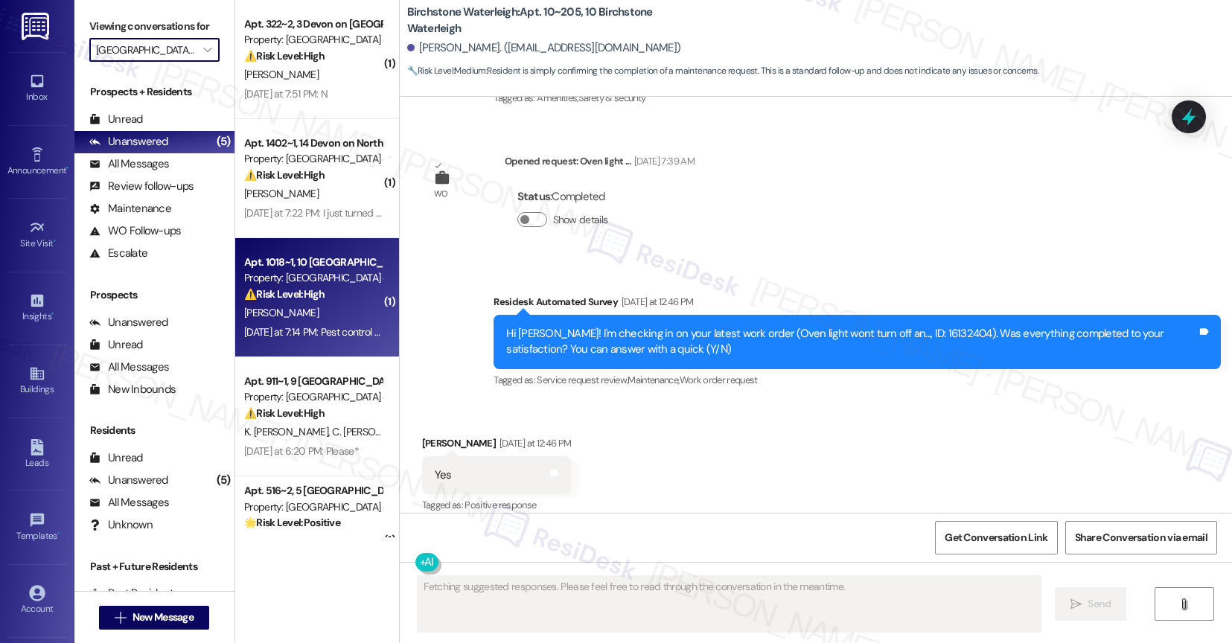
scroll to position [205, 0]
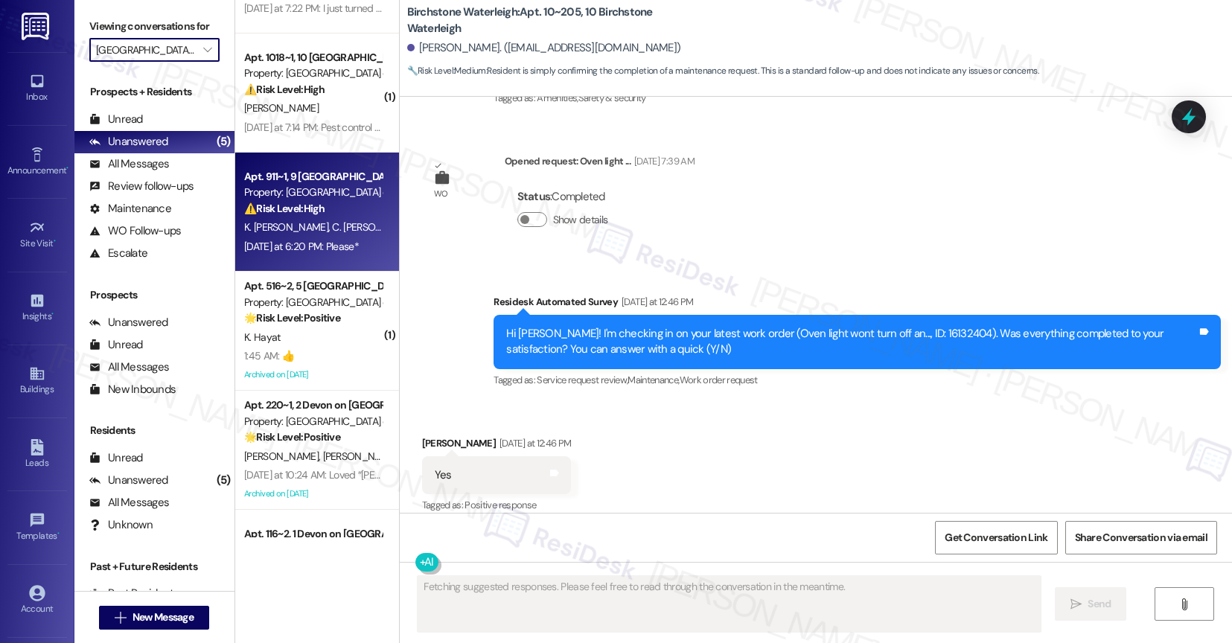
click at [321, 217] on div "Apt. 911~1, 9 Devon on Northgate Property: Devon on Northgate ⚠️ Risk Level: Hi…" at bounding box center [313, 192] width 141 height 51
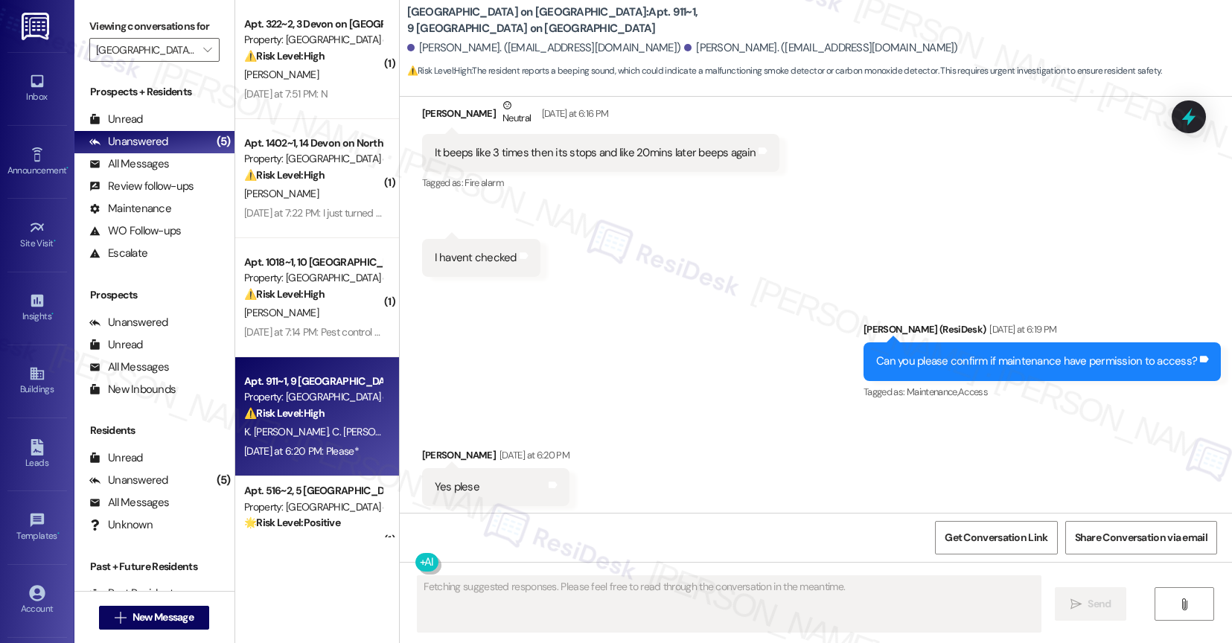
scroll to position [12270, 0]
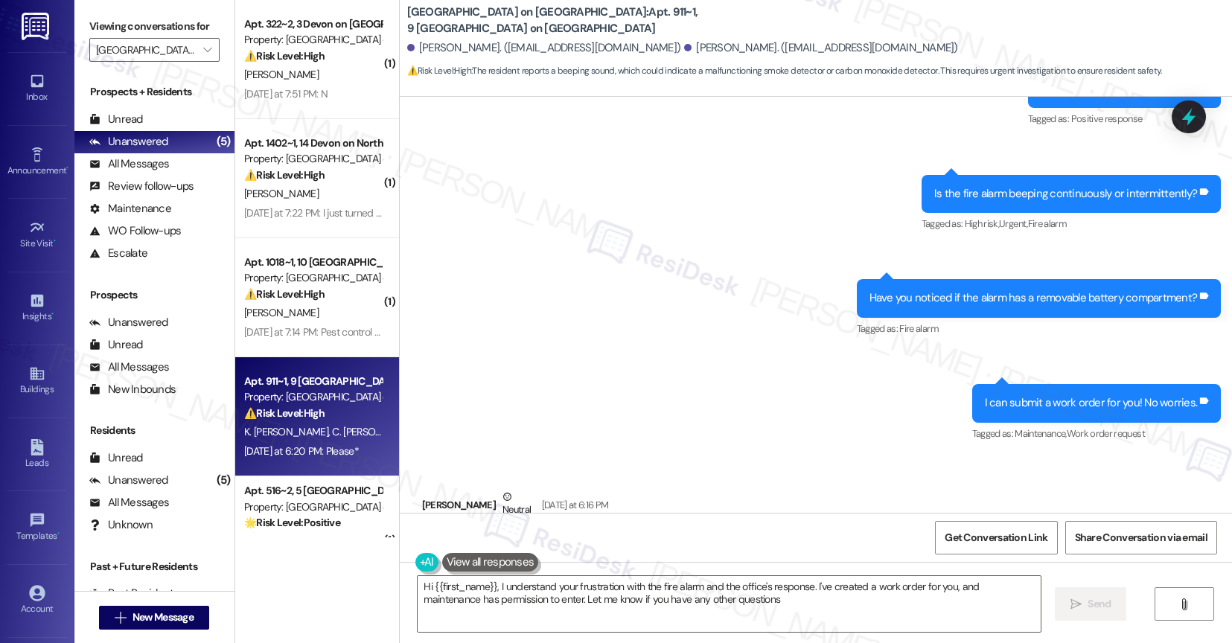
type textarea "Hi {{first_name}}, I understand your frustration with the fire alarm and the of…"
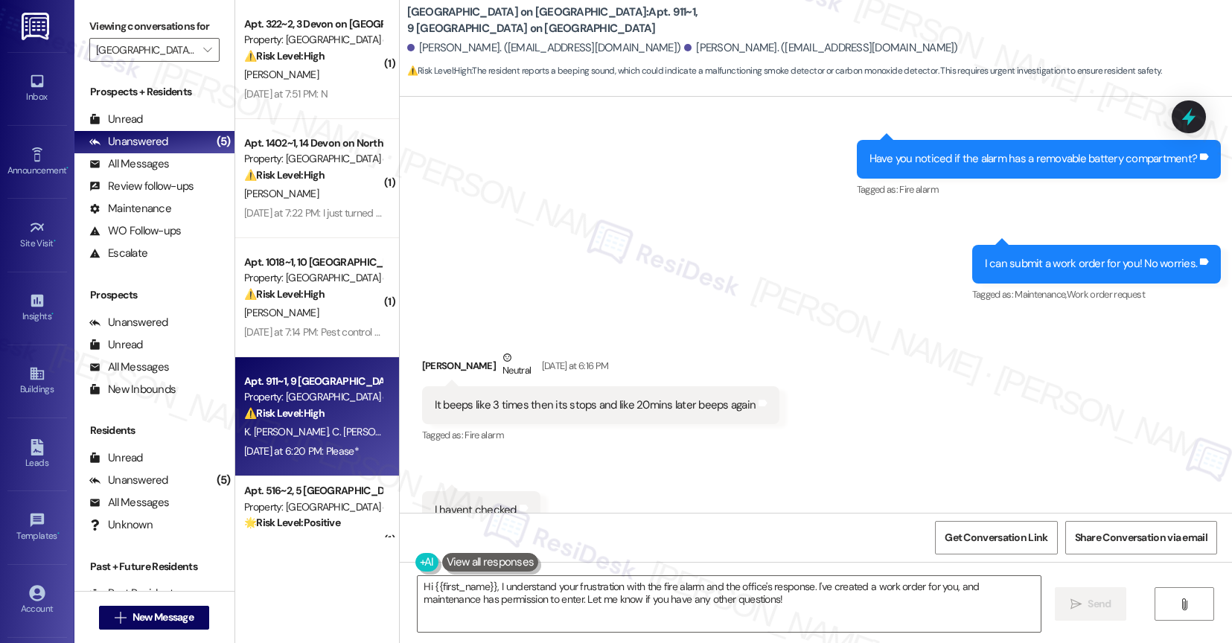
scroll to position [12051, 0]
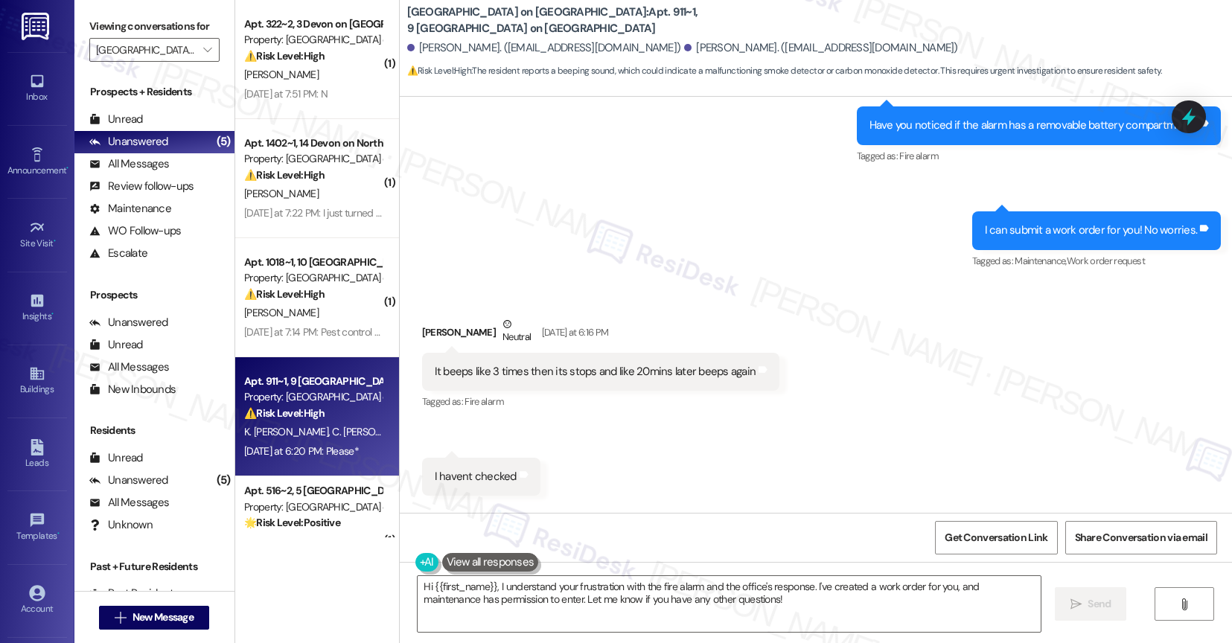
click at [588, 364] on div "It beeps like 3 times then its stops and like 20mins later beeps again" at bounding box center [596, 372] width 322 height 16
copy div "It beeps like 3 times then its stops and like 20mins later beeps again Tags and…"
click at [622, 364] on div "Received via SMS Cassandra Osei Poku Neutral Yesterday at 6:16 PM It beeps like…" at bounding box center [816, 395] width 833 height 224
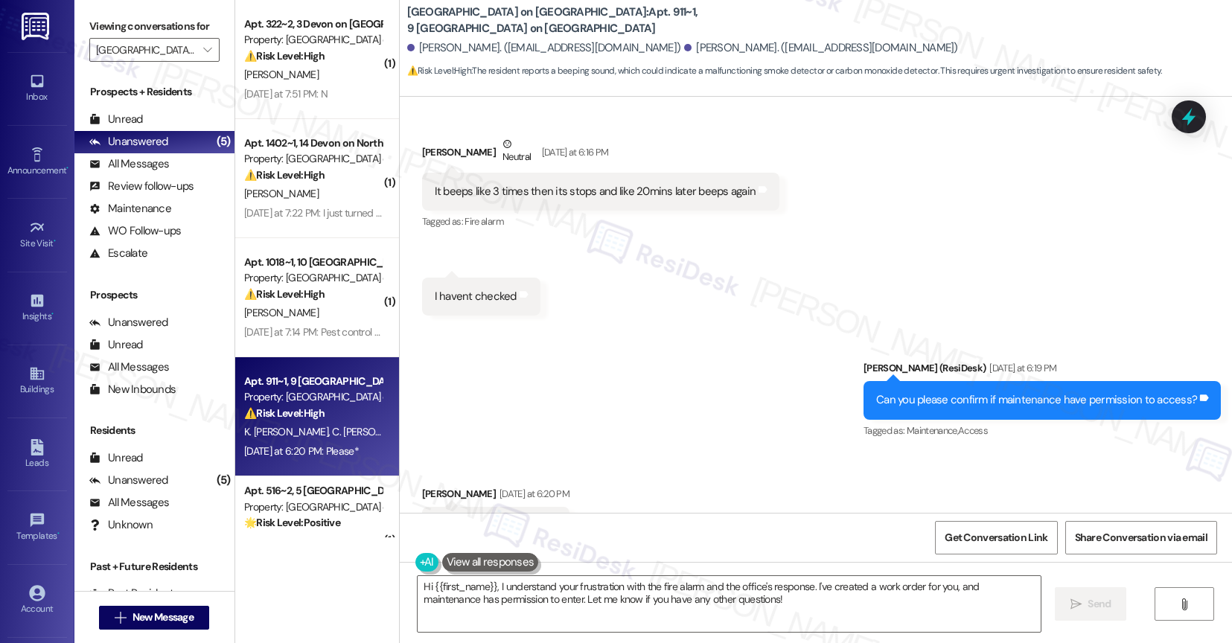
scroll to position [12270, 0]
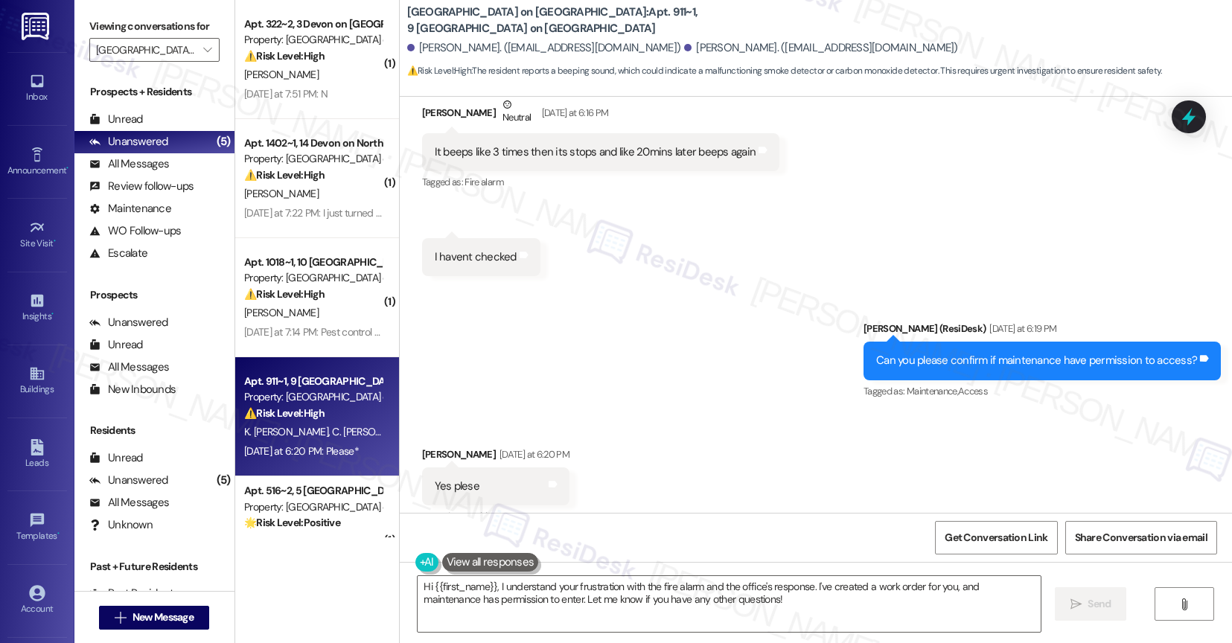
click at [654, 413] on div "Received via SMS Cassandra Osei Poku Yesterday at 6:20 PM Yes plese Tags and no…" at bounding box center [816, 517] width 833 height 208
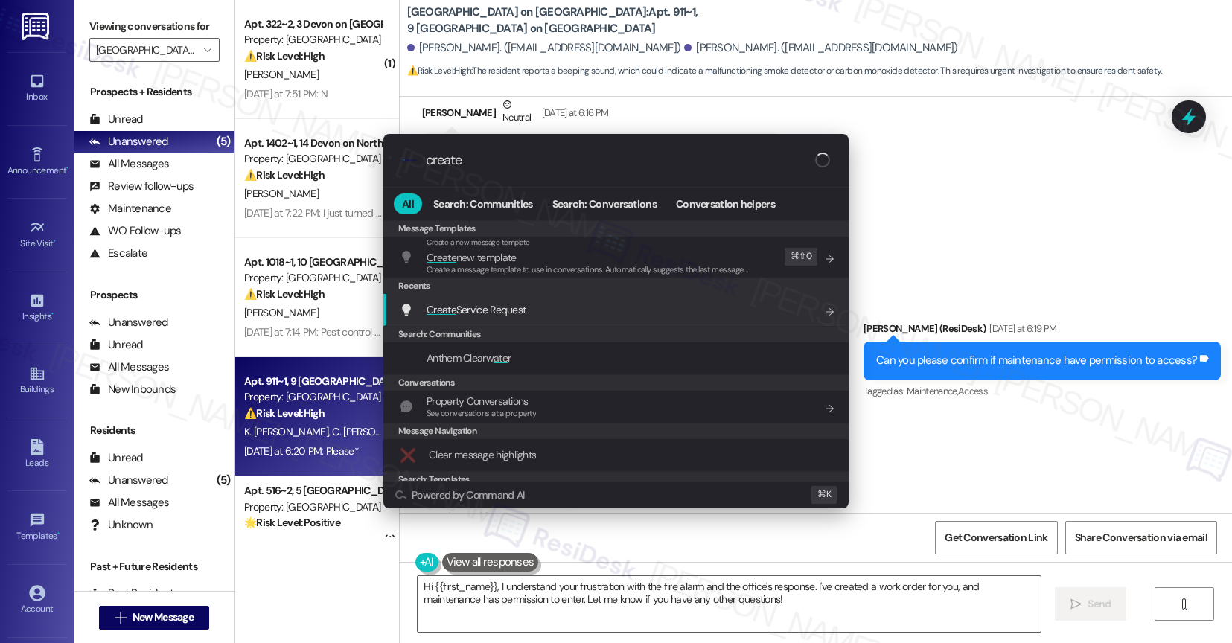
type input "create"
click at [549, 312] on div "Create Service Request Add shortcut" at bounding box center [617, 309] width 435 height 16
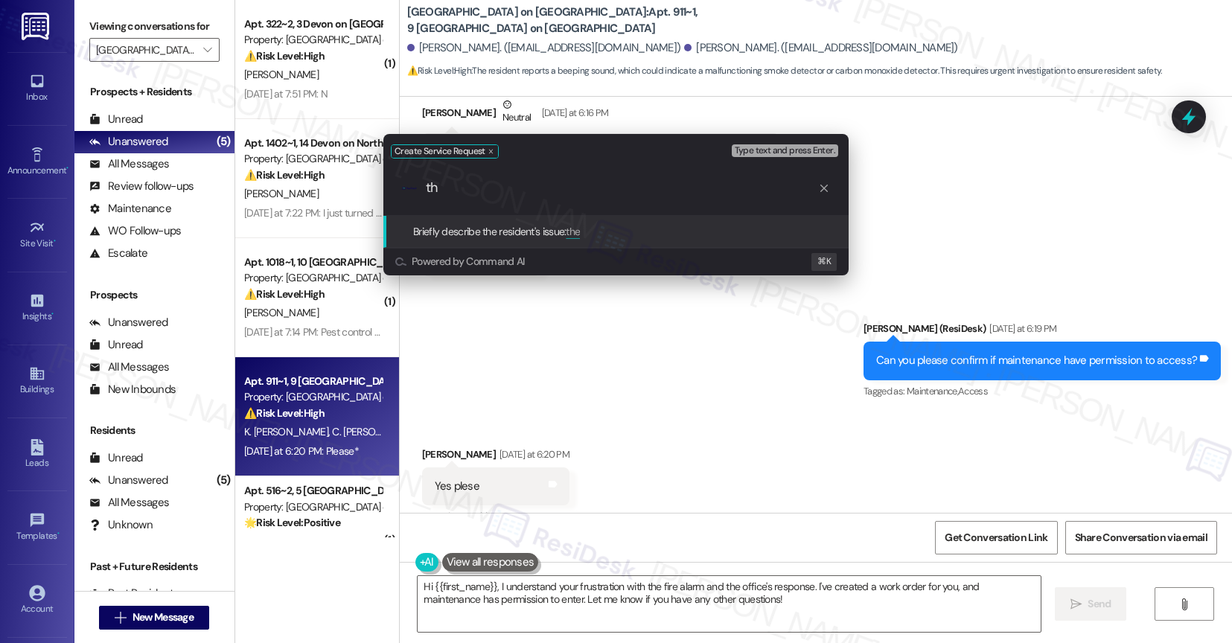
type input "t"
paste input "It beeps like 3 times then its stops and like 20mins later beeps again"
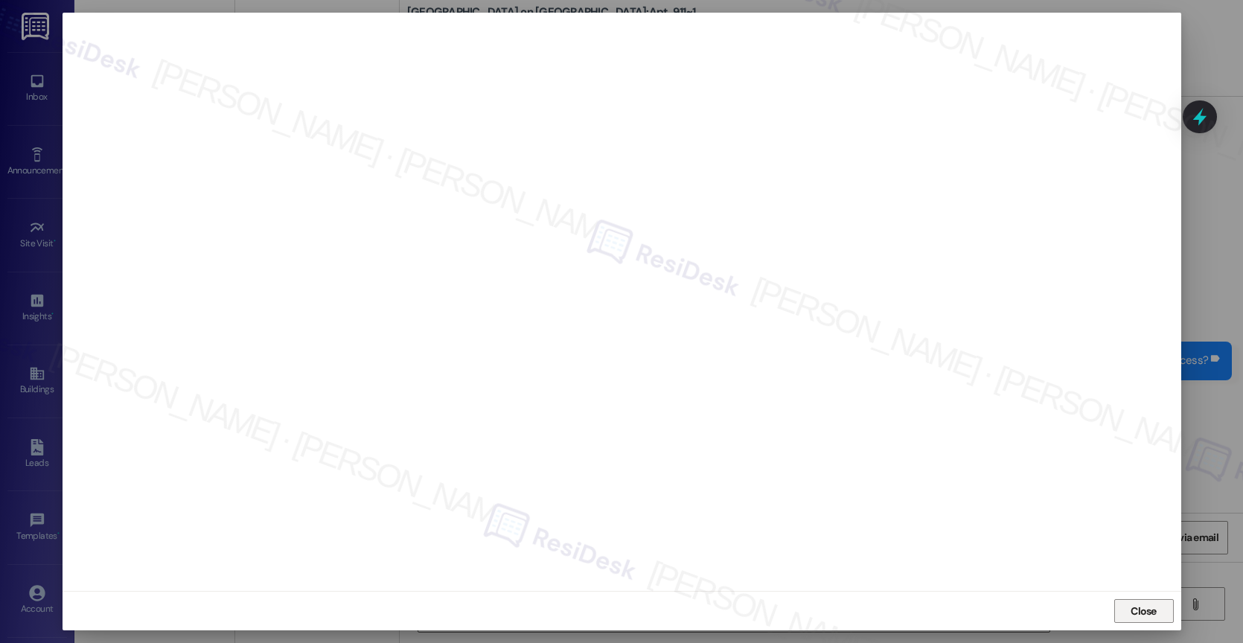
click at [1141, 613] on span "Close" at bounding box center [1144, 612] width 26 height 16
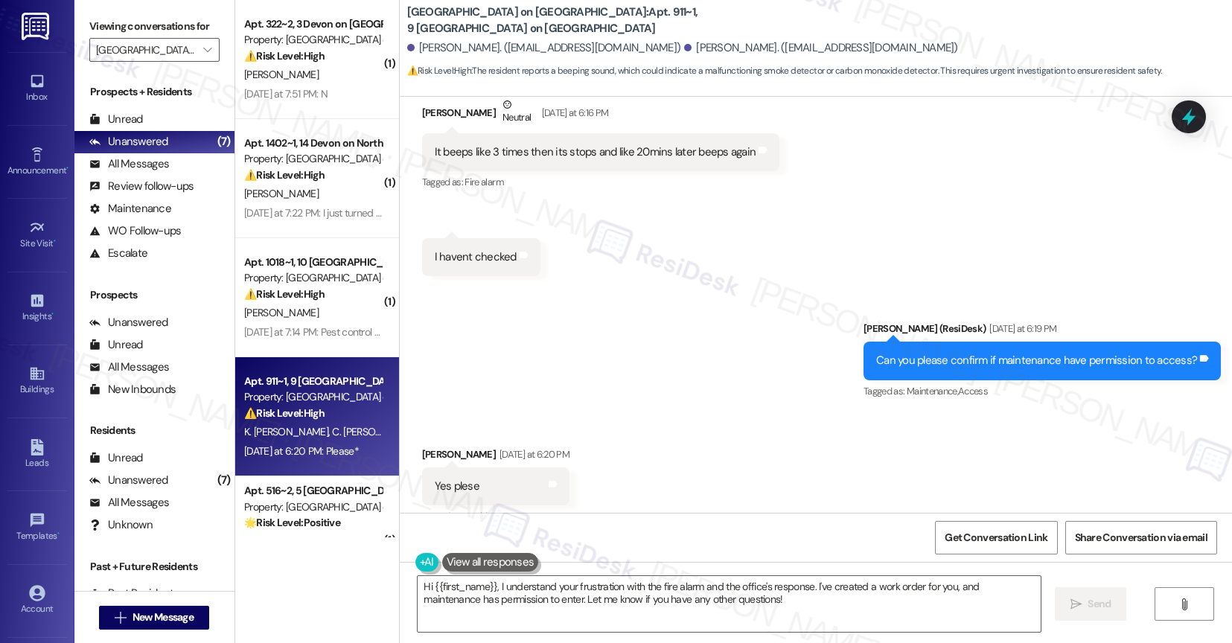
click at [619, 441] on div "Received via SMS Cassandra Osei Poku Yesterday at 6:20 PM Yes plese Tags and no…" at bounding box center [816, 517] width 833 height 208
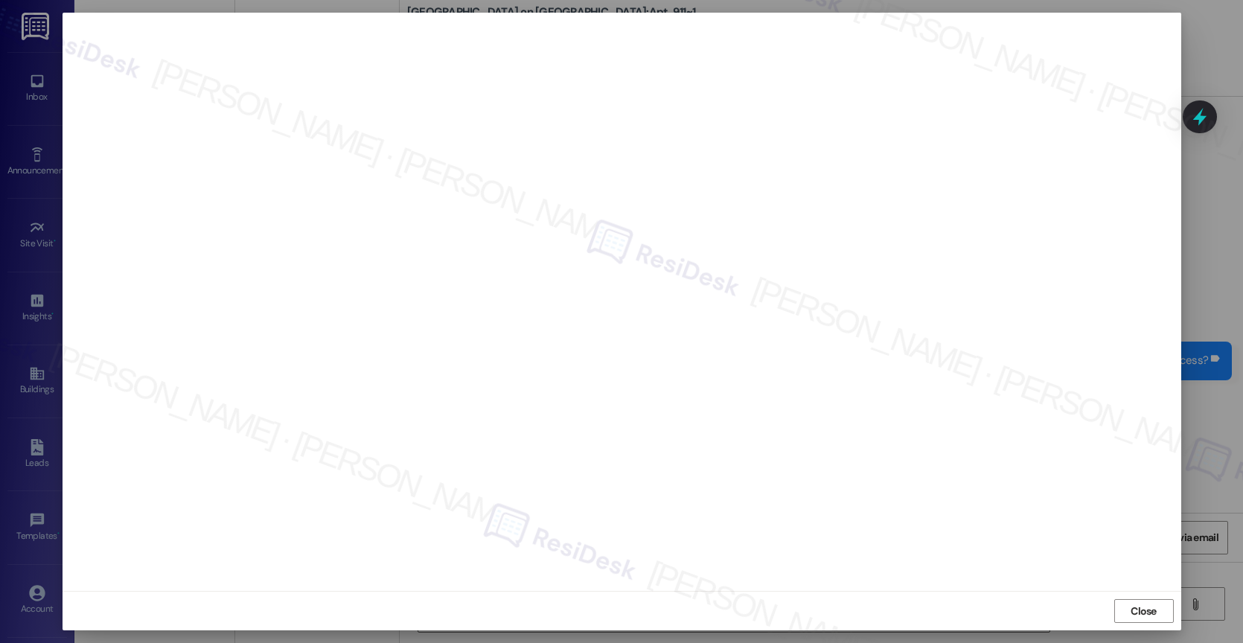
click at [1160, 613] on button "Close" at bounding box center [1144, 611] width 60 height 24
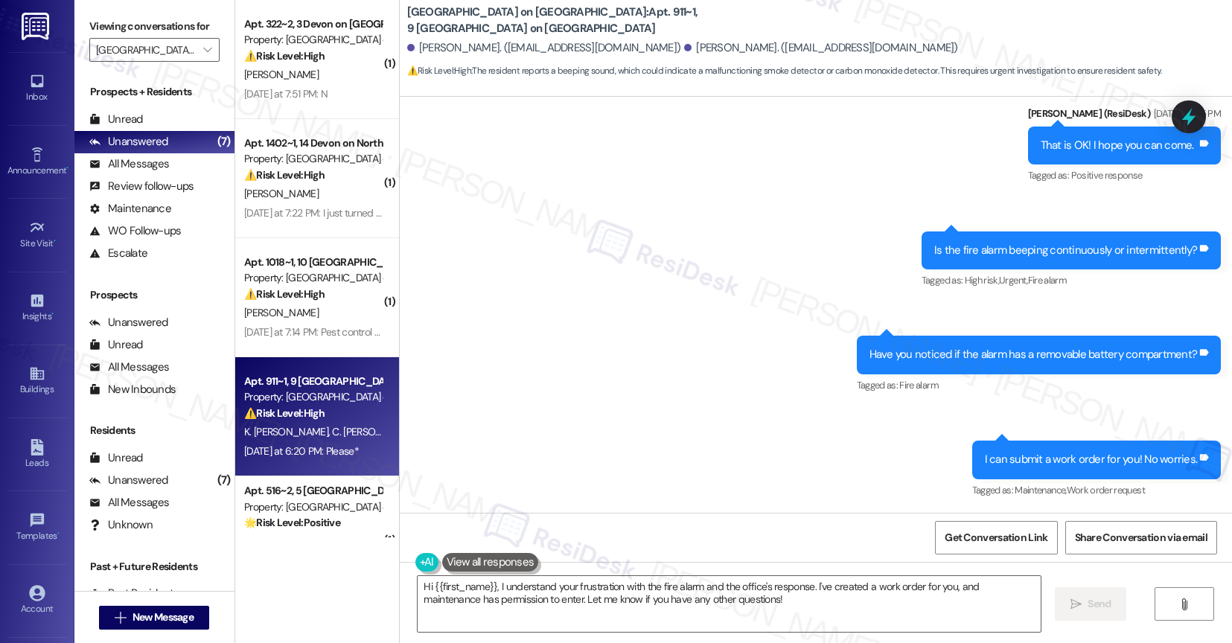
scroll to position [11960, 0]
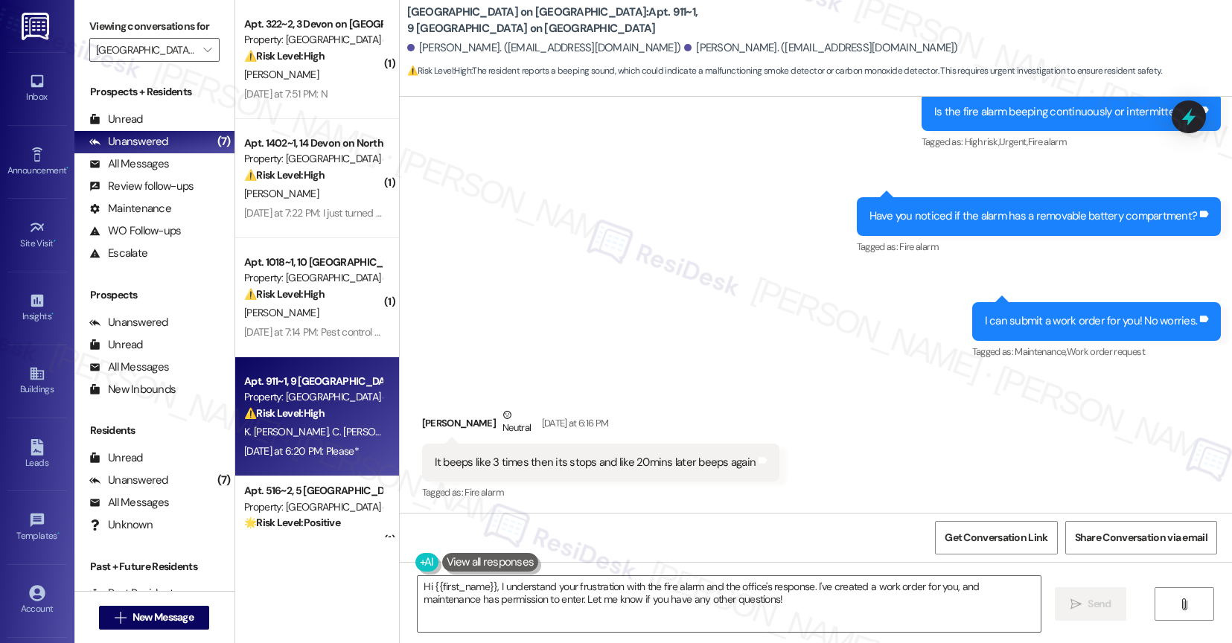
click at [552, 455] on div "It beeps like 3 times then its stops and like 20mins later beeps again" at bounding box center [596, 463] width 322 height 16
copy div "It beeps like 3 times then its stops and like 20mins later beeps again Tags and…"
click at [650, 513] on div "Get Conversation Link Share Conversation via email" at bounding box center [816, 537] width 833 height 49
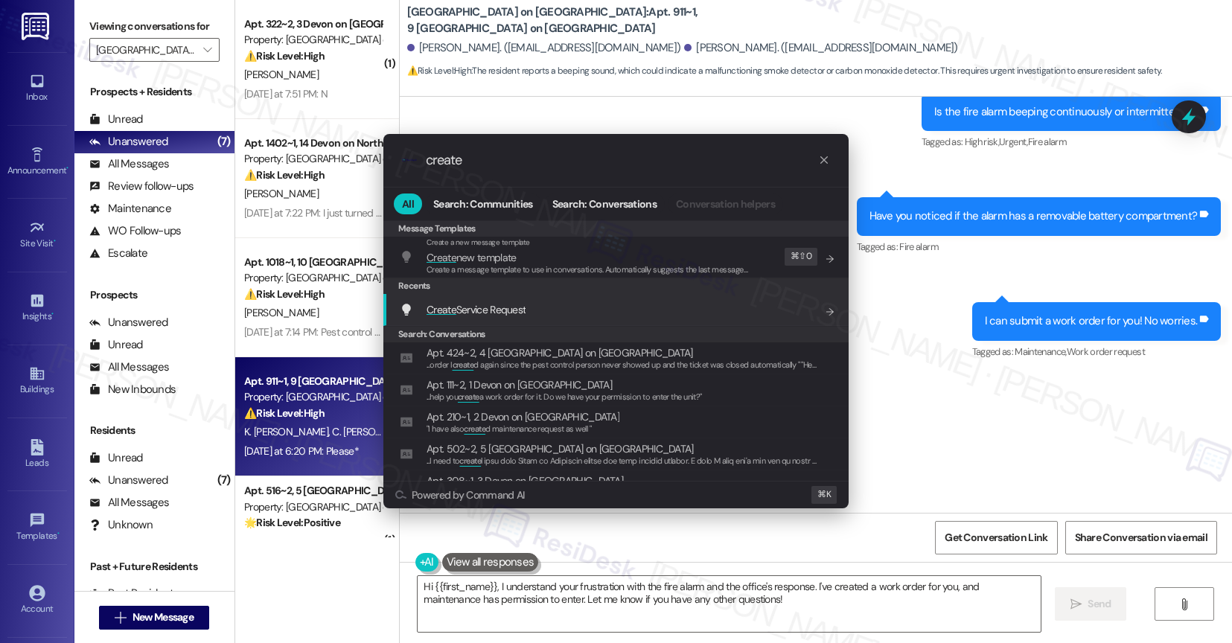
type input "create"
click at [492, 311] on span "Create Service Request" at bounding box center [476, 309] width 99 height 13
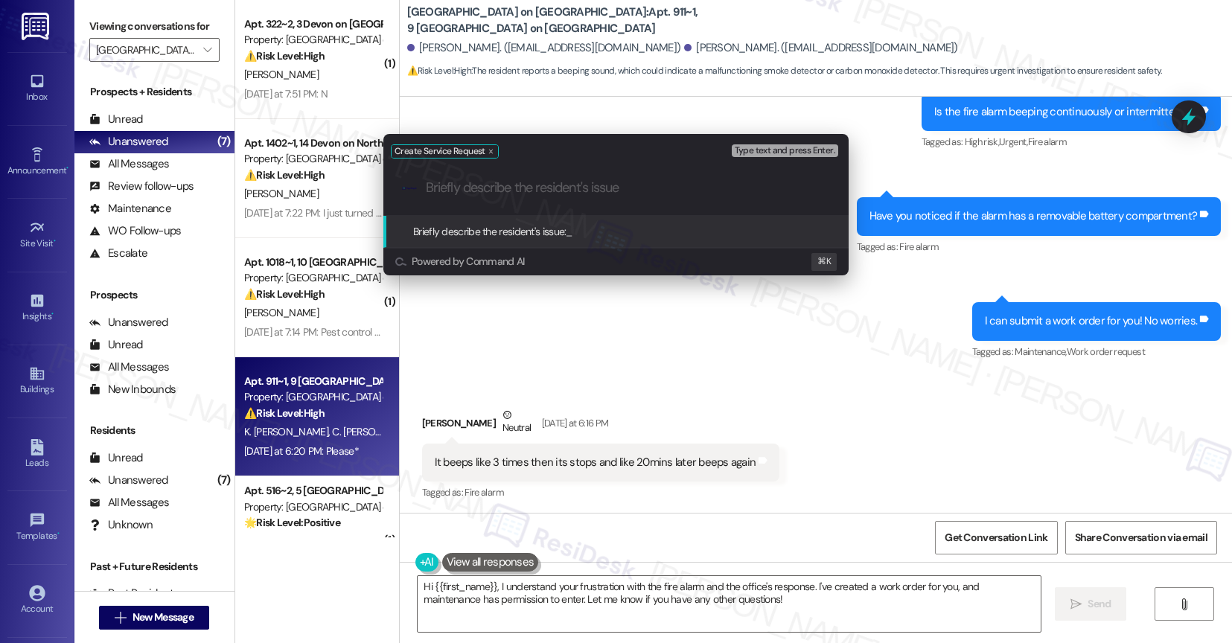
paste input "It beeps like 3 times then its stops and like 20mins later beeps again"
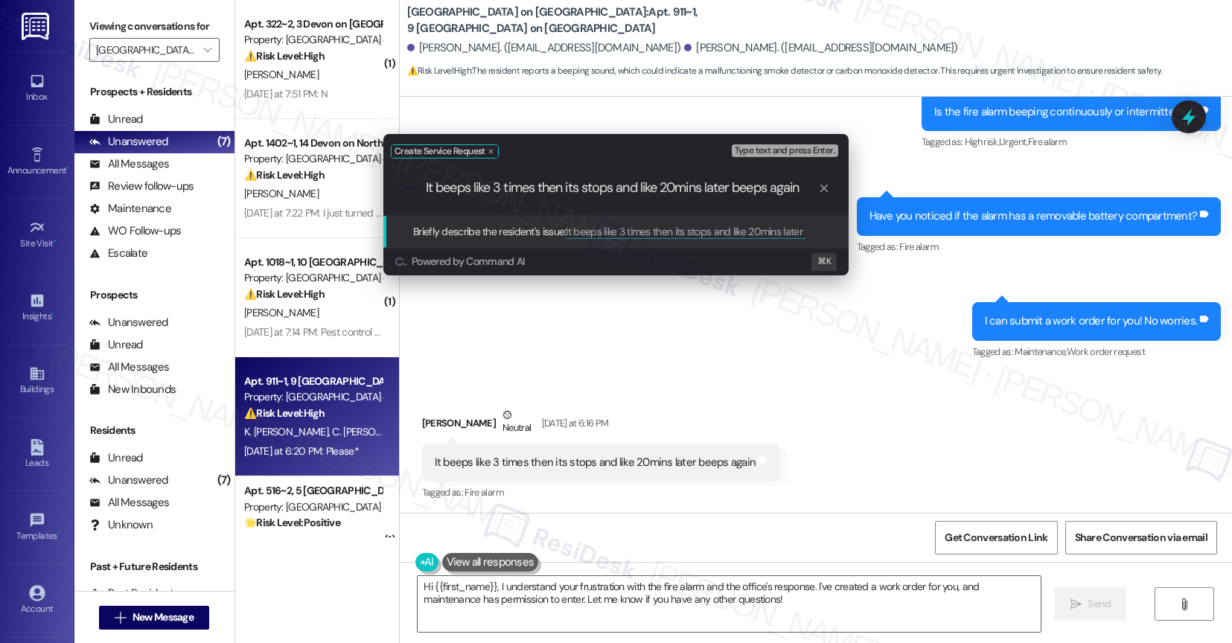
drag, startPoint x: 431, startPoint y: 185, endPoint x: 424, endPoint y: 184, distance: 7.5
click at [424, 184] on div ".cls-1{fill:#0a055f;}.cls-2{fill:#0cc4c4;} resideskLogoBlueOrange It beeps like…" at bounding box center [615, 188] width 465 height 53
type input "fire alarm beeps like 3 times then its stops and like 20mins later beeps again"
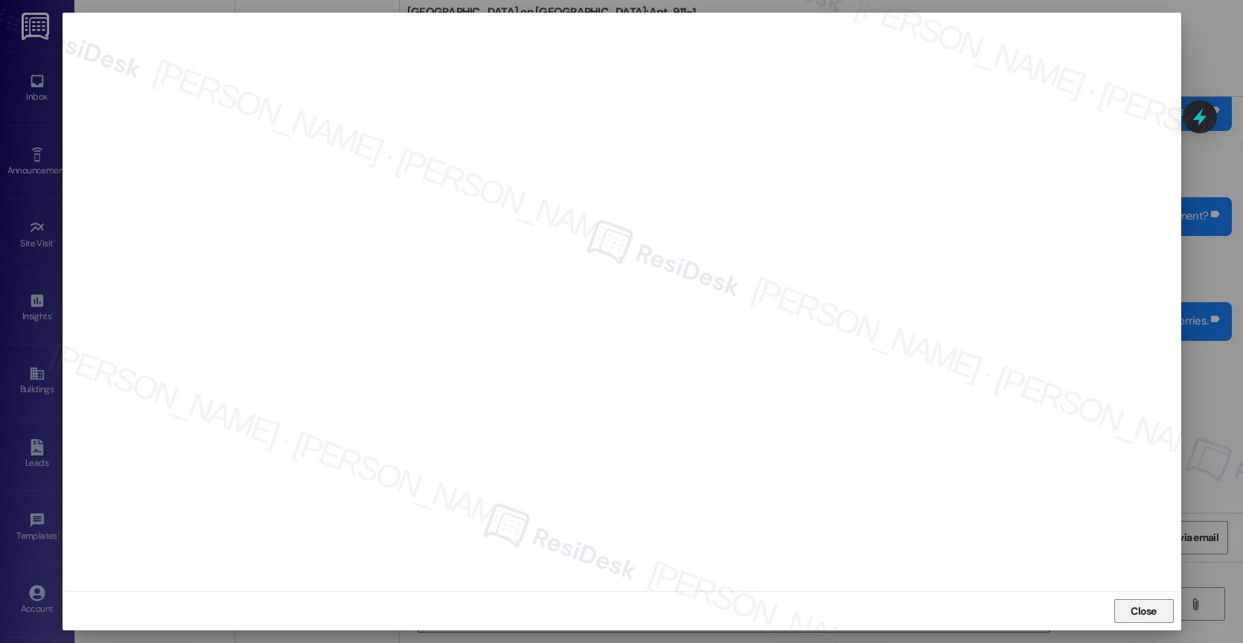
click at [1136, 602] on span "Close" at bounding box center [1144, 611] width 32 height 22
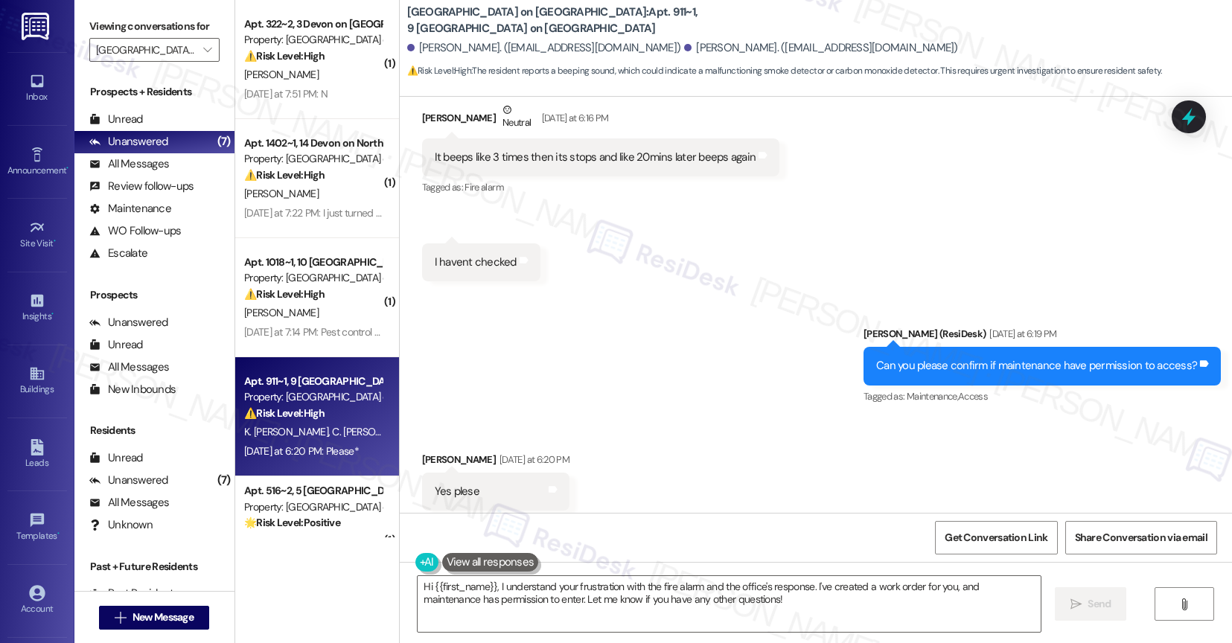
scroll to position [12270, 0]
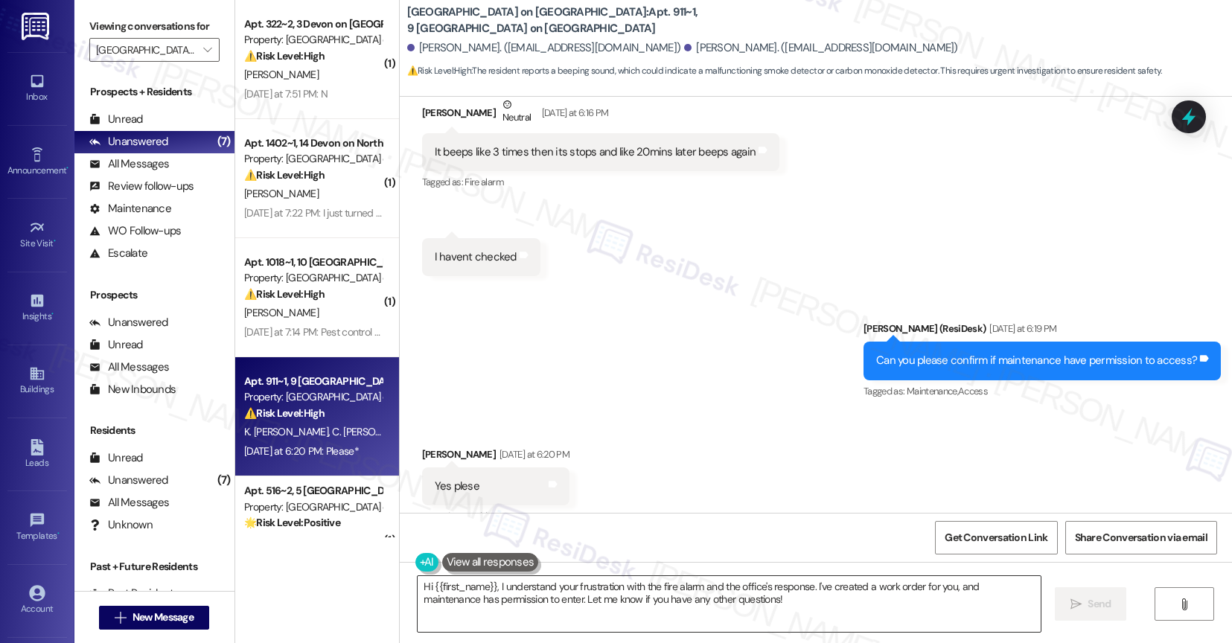
click at [535, 584] on textarea "Hi {{first_name}}, I understand your frustration with the fire alarm and the of…" at bounding box center [729, 604] width 623 height 56
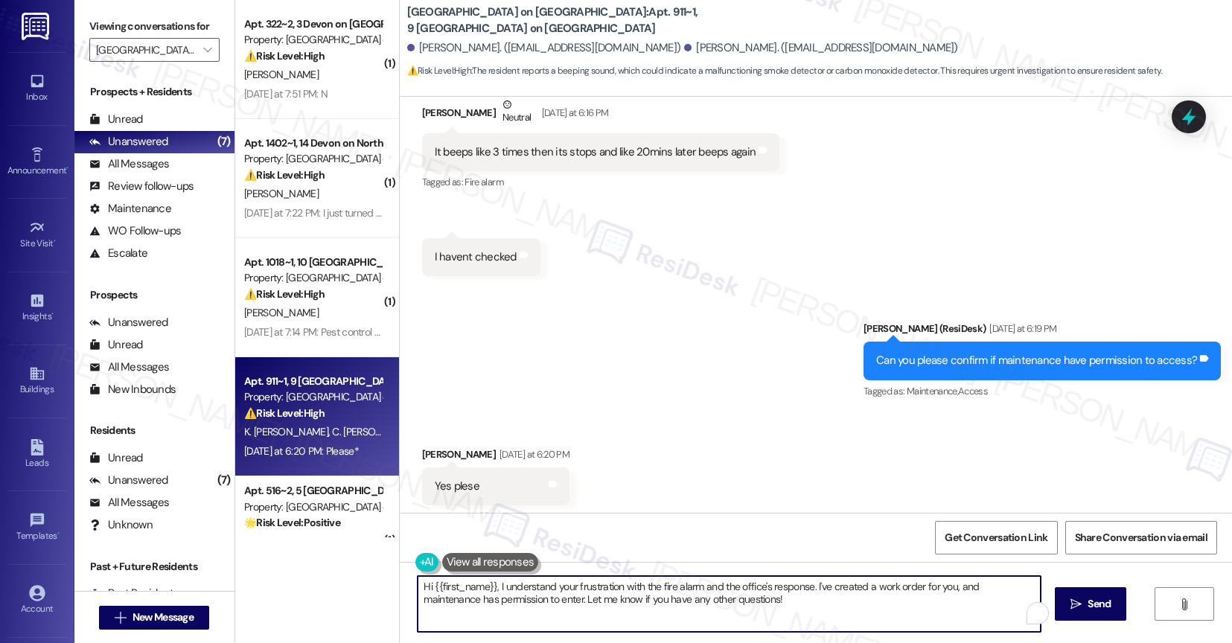
click at [535, 584] on textarea "Hi {{first_name}}, I understand your frustration with the fire alarm and the of…" at bounding box center [729, 604] width 623 height 56
paste textarea "16149075"
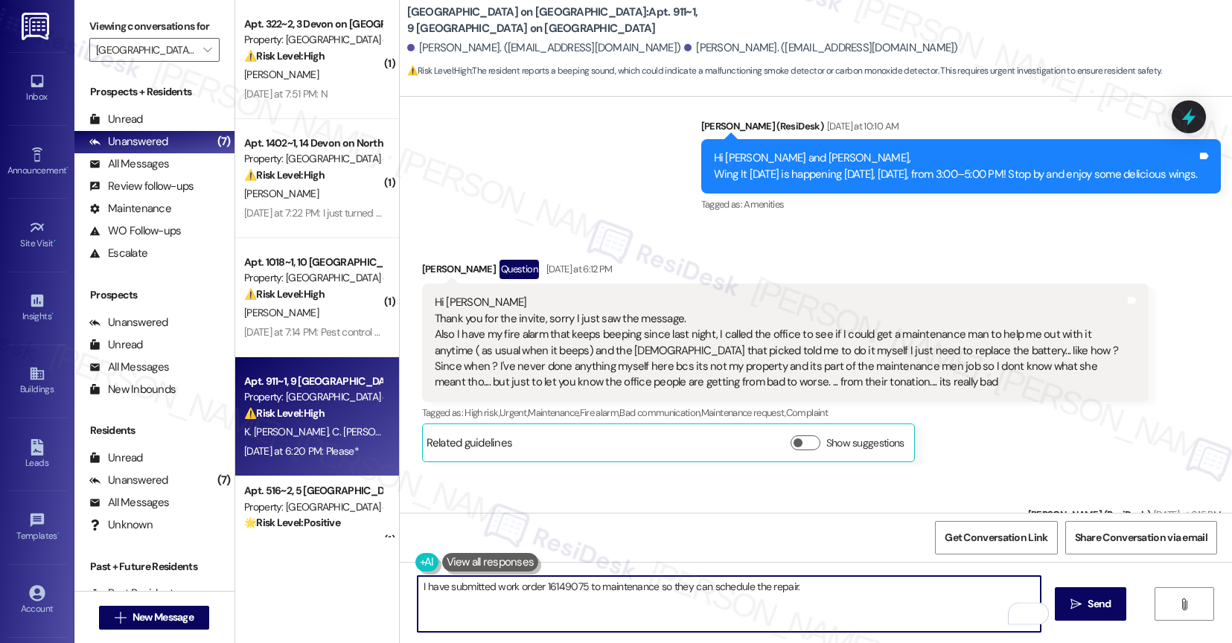
scroll to position [11248, 0]
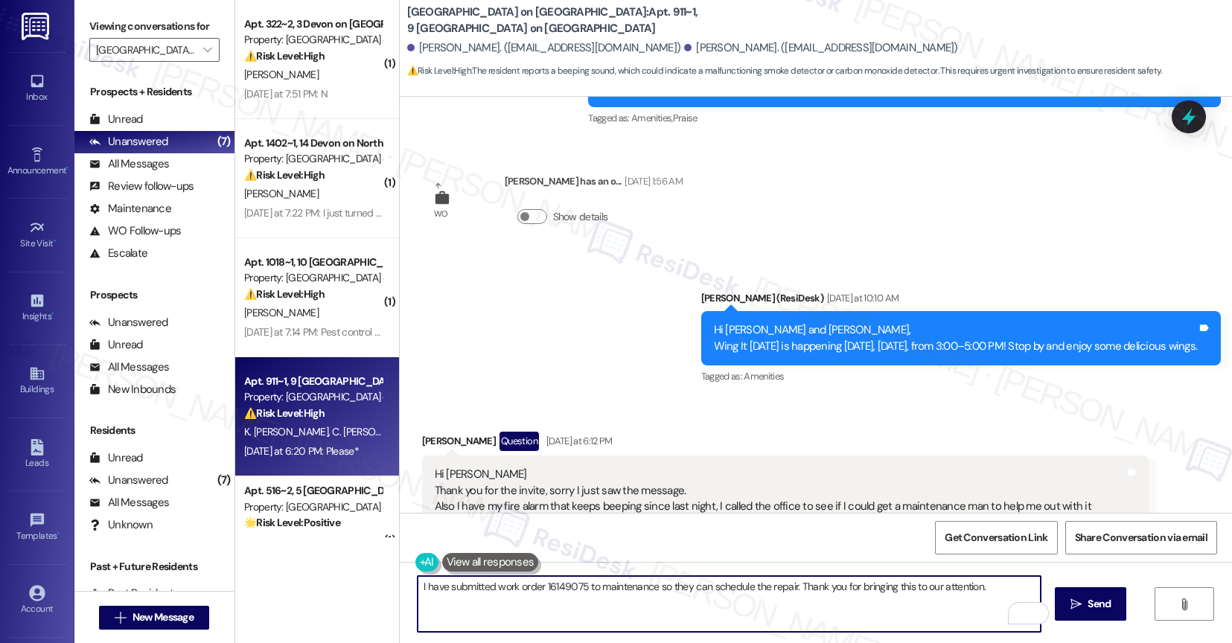
paste textarea "If anything else comes up or you have more questions, feel free to reach out an…"
drag, startPoint x: 715, startPoint y: 595, endPoint x: 902, endPoint y: 606, distance: 187.9
click at [902, 606] on textarea "I have submitted work order 16149075 to maintenance so they can schedule the re…" at bounding box center [729, 604] width 623 height 56
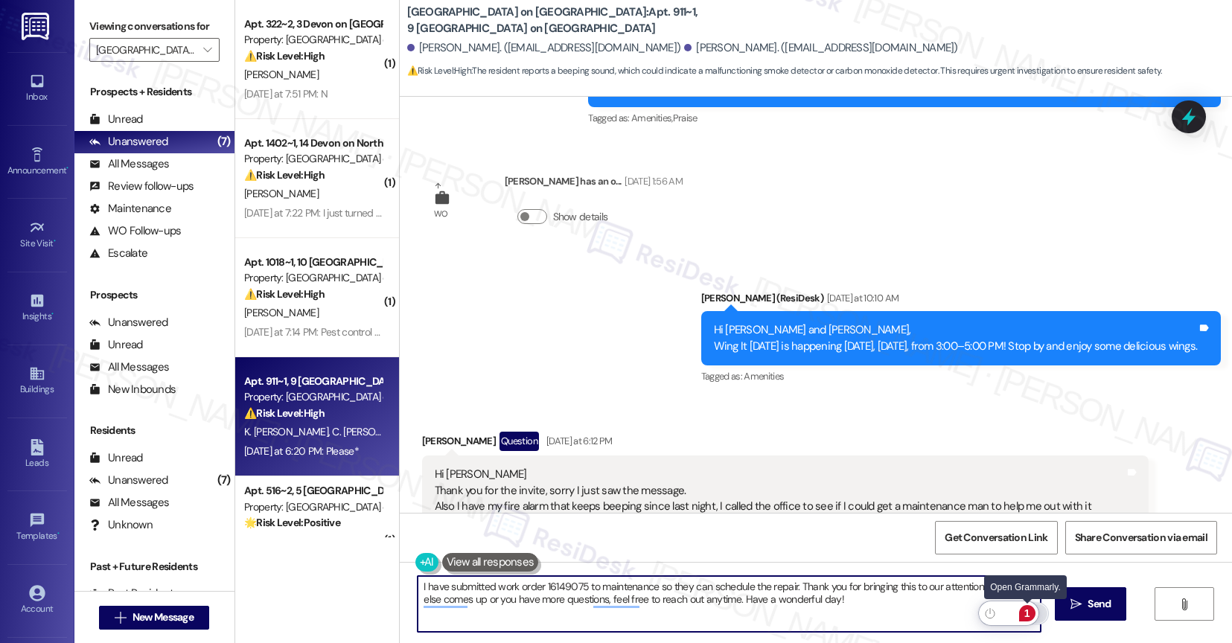
type textarea "I have submitted work order 16149075 to maintenance so they can schedule the re…"
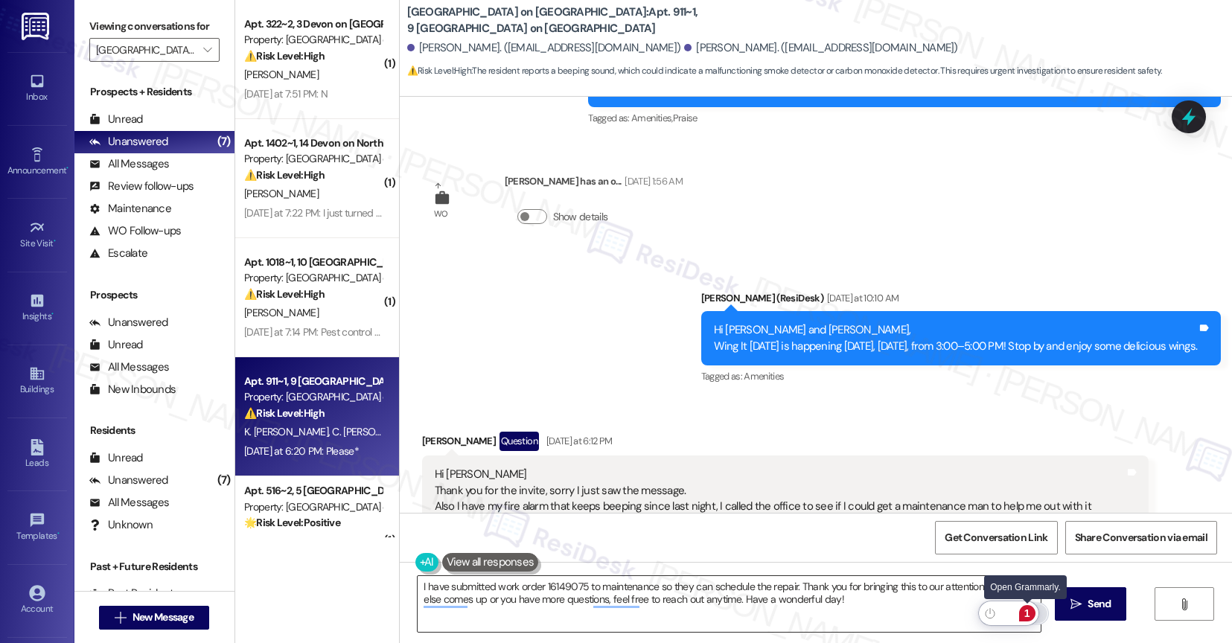
click at [1026, 616] on div "1" at bounding box center [1027, 613] width 16 height 16
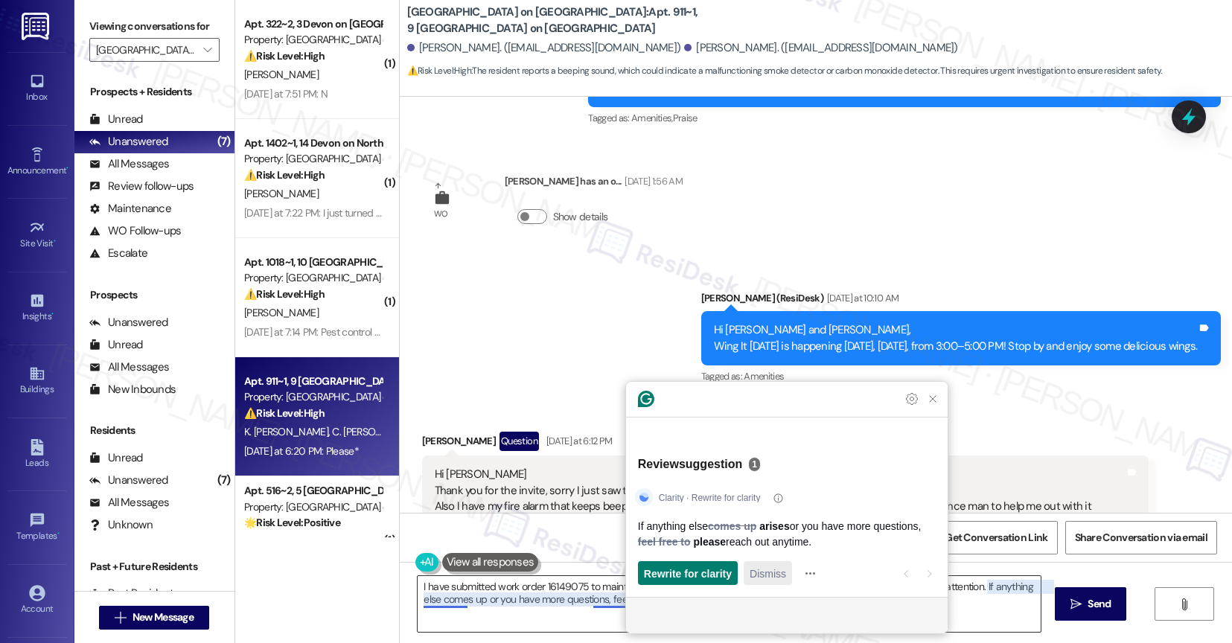
click at [782, 581] on span "Dismiss" at bounding box center [768, 574] width 36 height 16
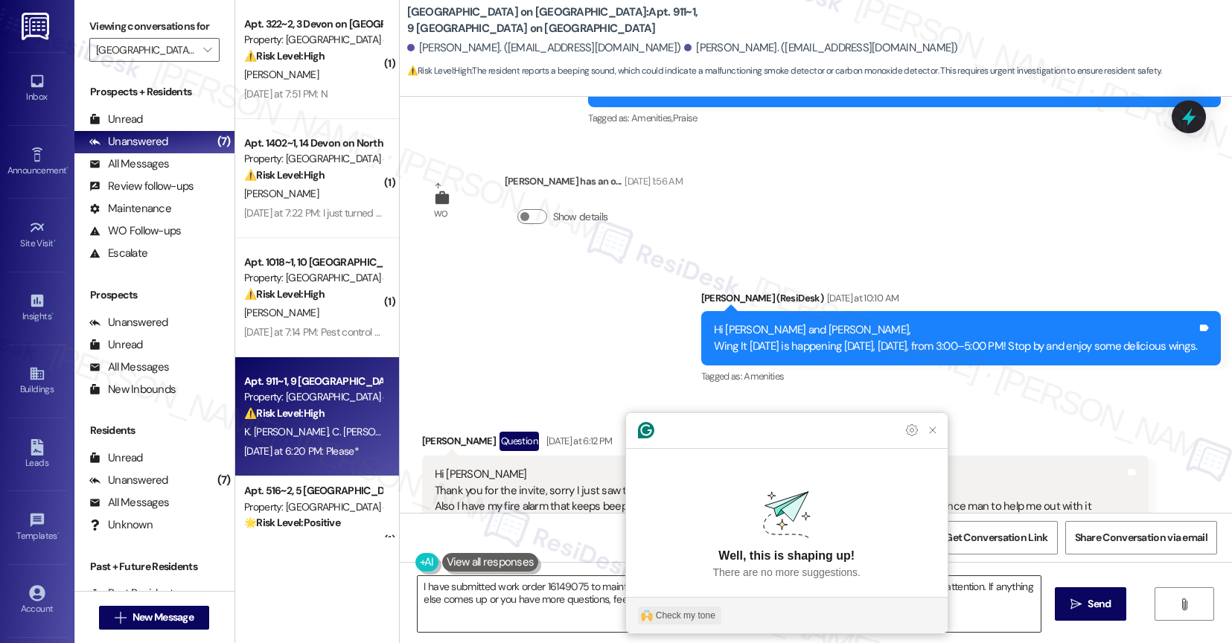
click at [678, 623] on button "Check my tone" at bounding box center [679, 616] width 83 height 18
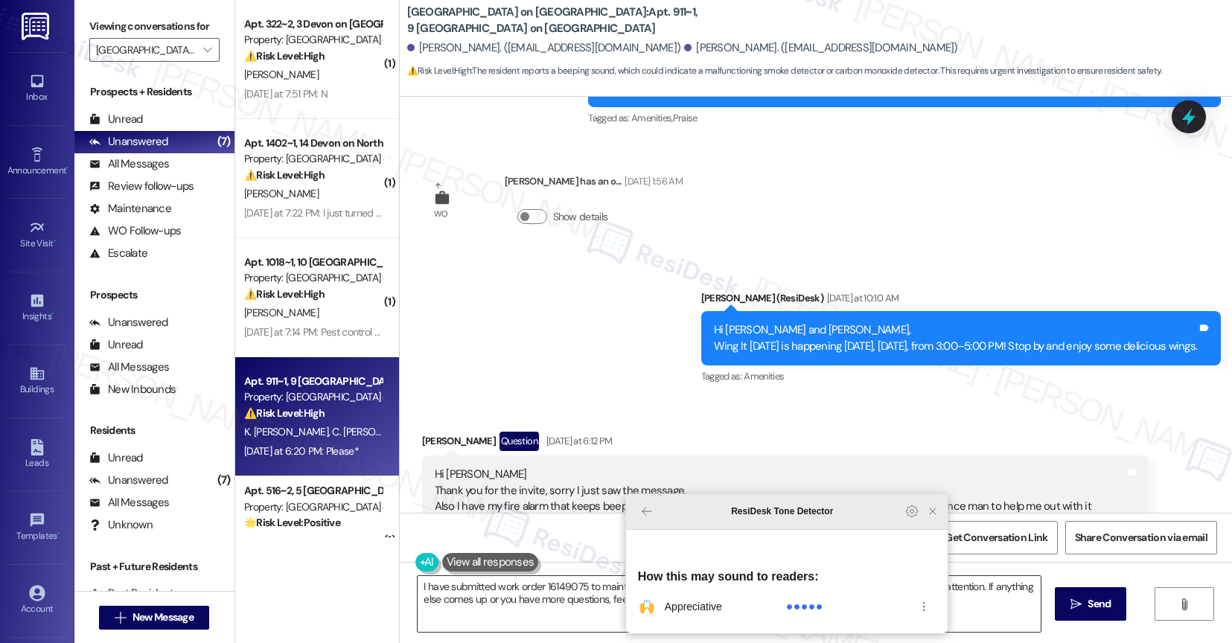
click at [932, 517] on icon "Close Grammarly Assistant" at bounding box center [933, 511] width 12 height 12
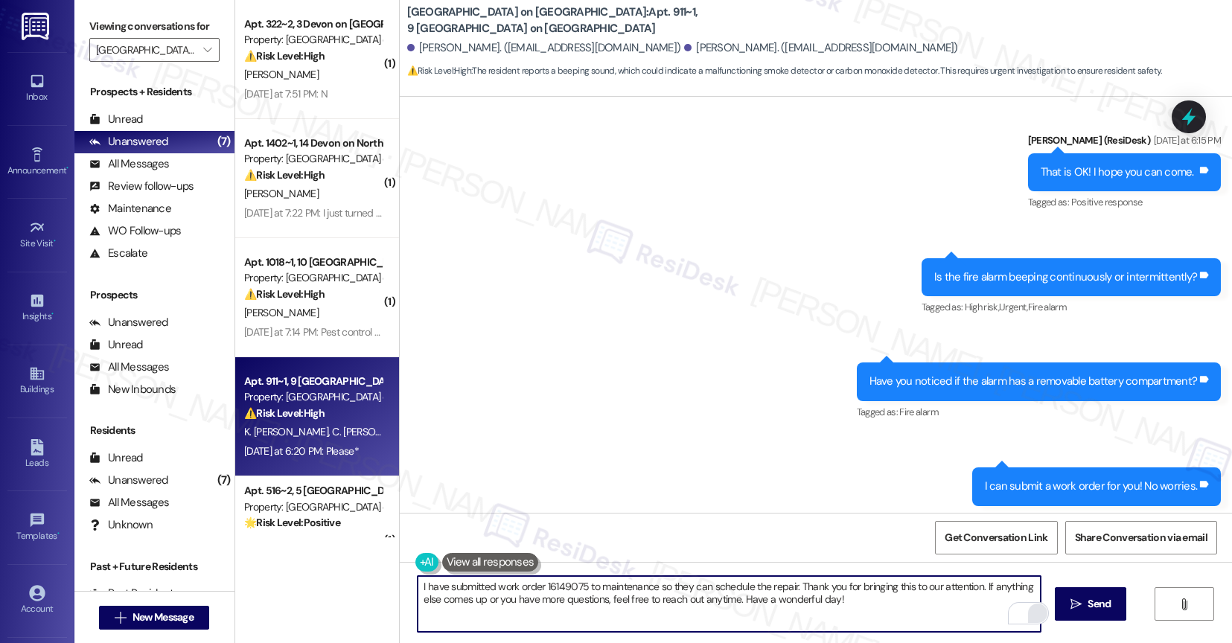
scroll to position [12270, 0]
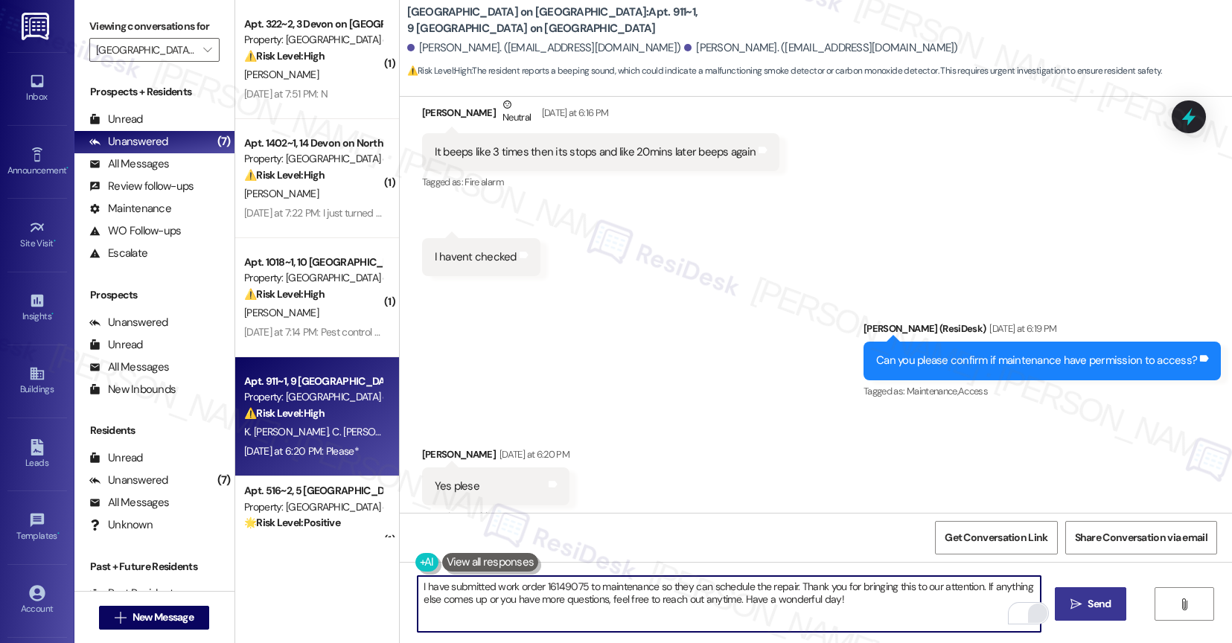
click at [1077, 613] on button " Send" at bounding box center [1091, 603] width 72 height 33
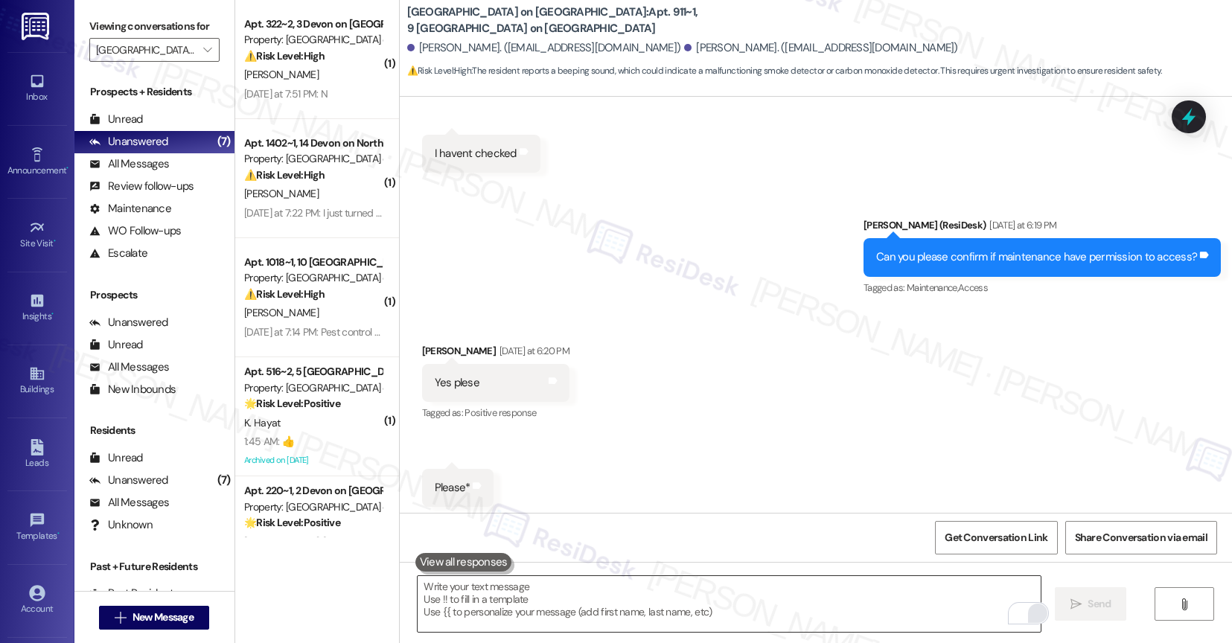
scroll to position [12390, 0]
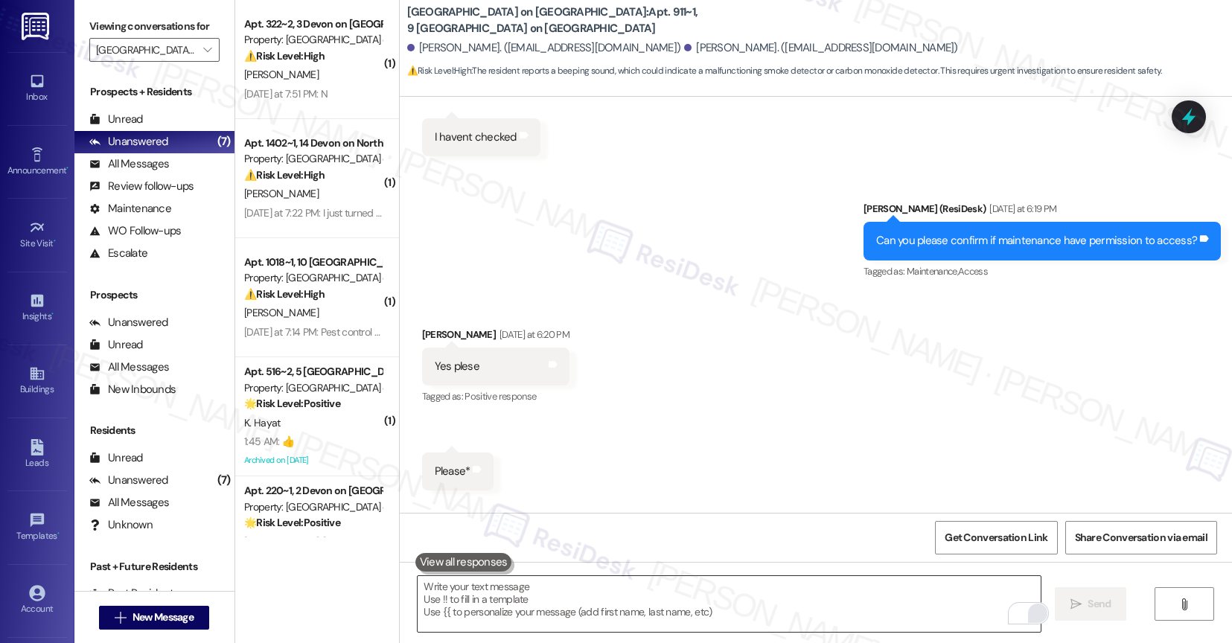
drag, startPoint x: 607, startPoint y: 463, endPoint x: 680, endPoint y: 422, distance: 84.3
click at [671, 567] on div "I have submitted work order 16149075 to maintenance so they can schedule the re…" at bounding box center [851, 583] width 691 height 32
copy div "work order 16149075"
click at [636, 331] on div "Received via SMS Cassandra Osei Poku Yesterday at 6:20 PM Yes plese Tags and no…" at bounding box center [816, 397] width 833 height 208
click at [585, 355] on div "Received via SMS Cassandra Osei Poku Yesterday at 6:20 PM Yes plese Tags and no…" at bounding box center [816, 397] width 833 height 208
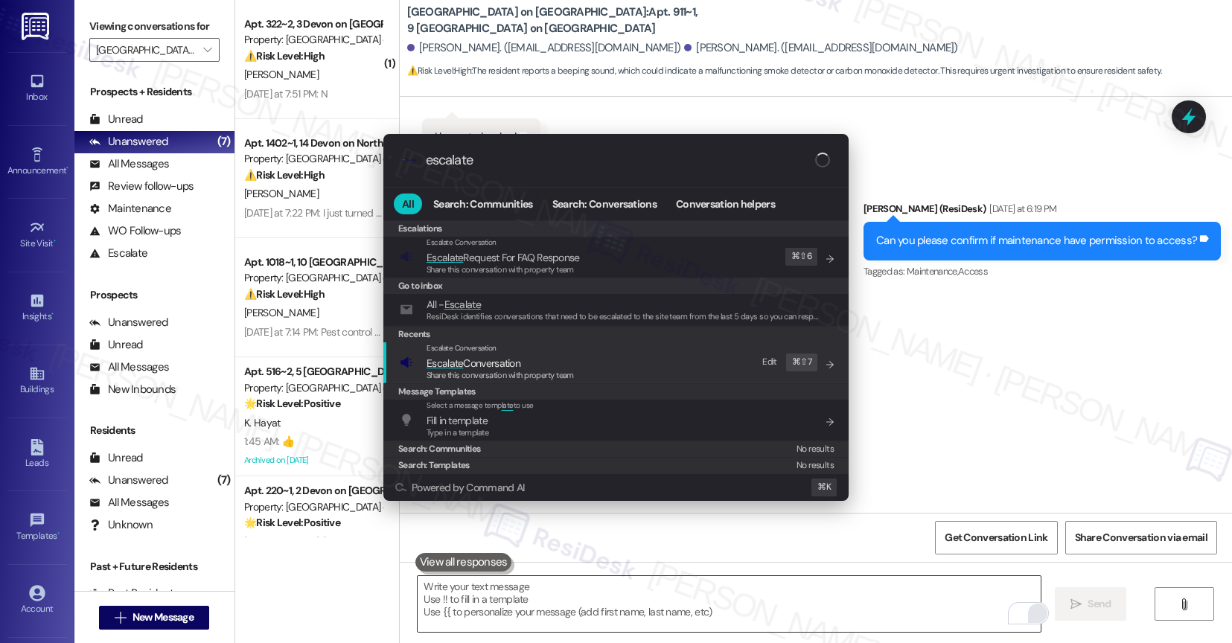
type input "escalate"
click at [495, 357] on span "Escalate Conversation" at bounding box center [474, 363] width 94 height 13
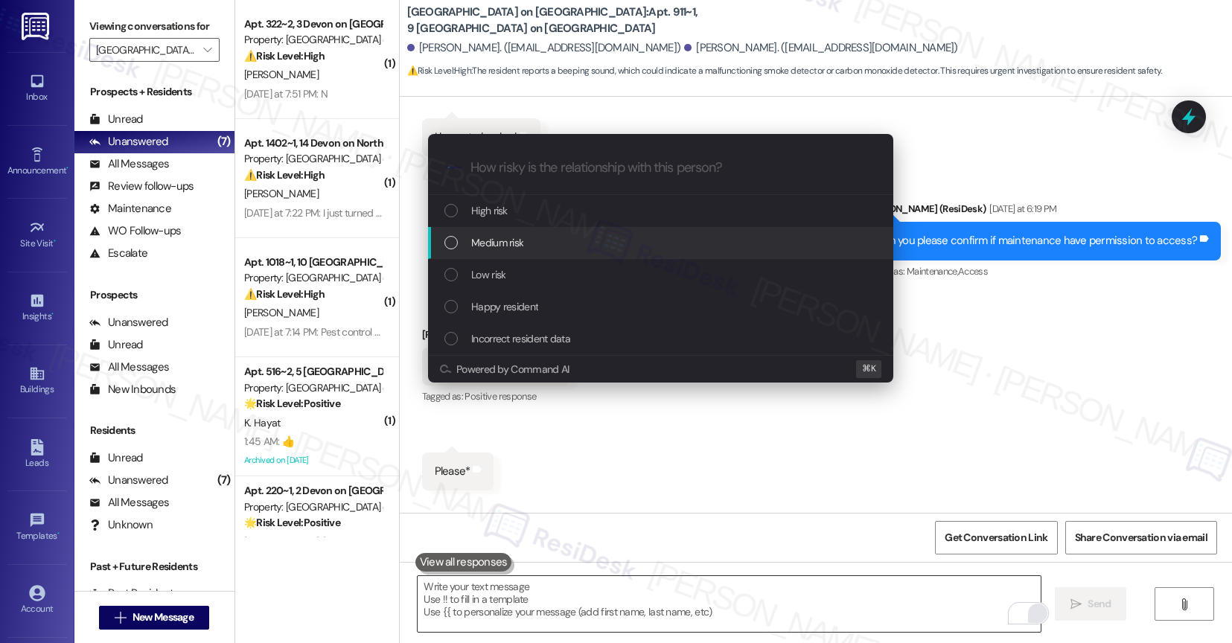
click at [520, 237] on span "Medium risk" at bounding box center [497, 242] width 52 height 16
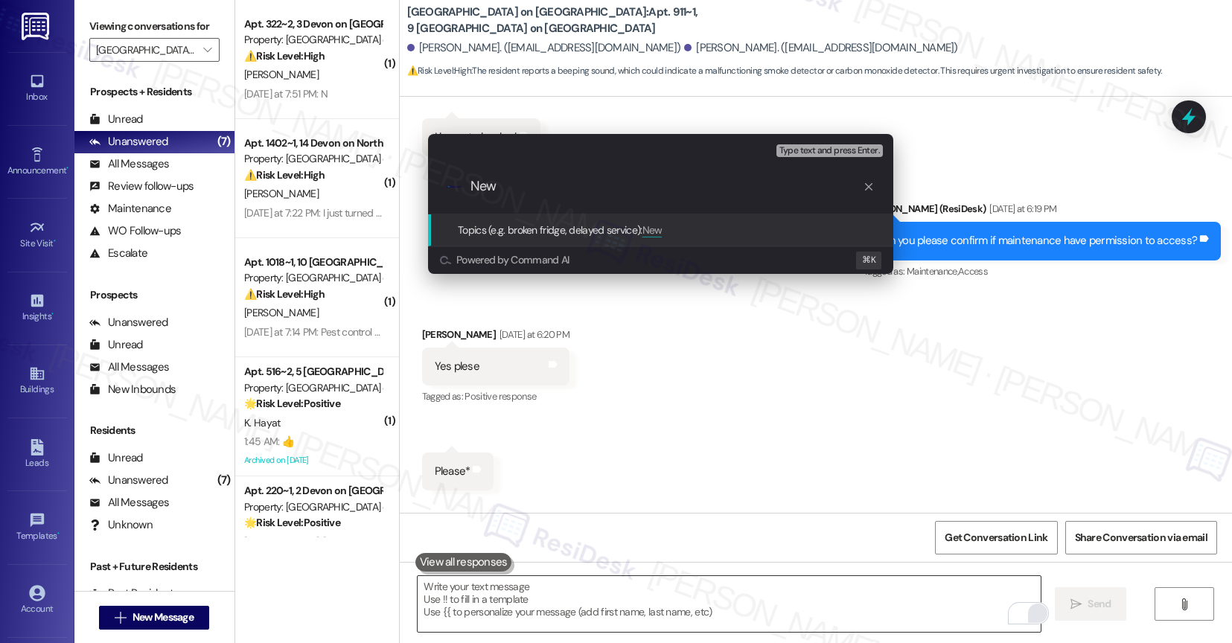
paste input "work order 16149075"
type input "New work order 16149075 filed by ResiDesk"
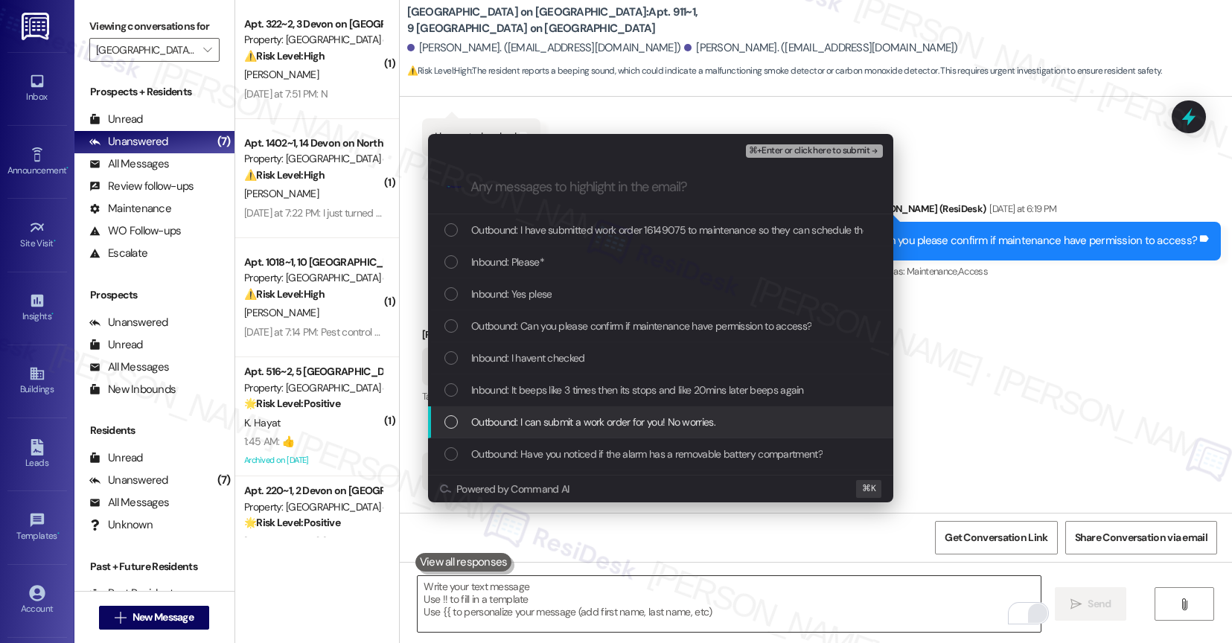
drag, startPoint x: 572, startPoint y: 414, endPoint x: 570, endPoint y: 401, distance: 13.5
click at [572, 414] on span "Outbound: I can submit a work order for you! No worries." at bounding box center [593, 422] width 244 height 16
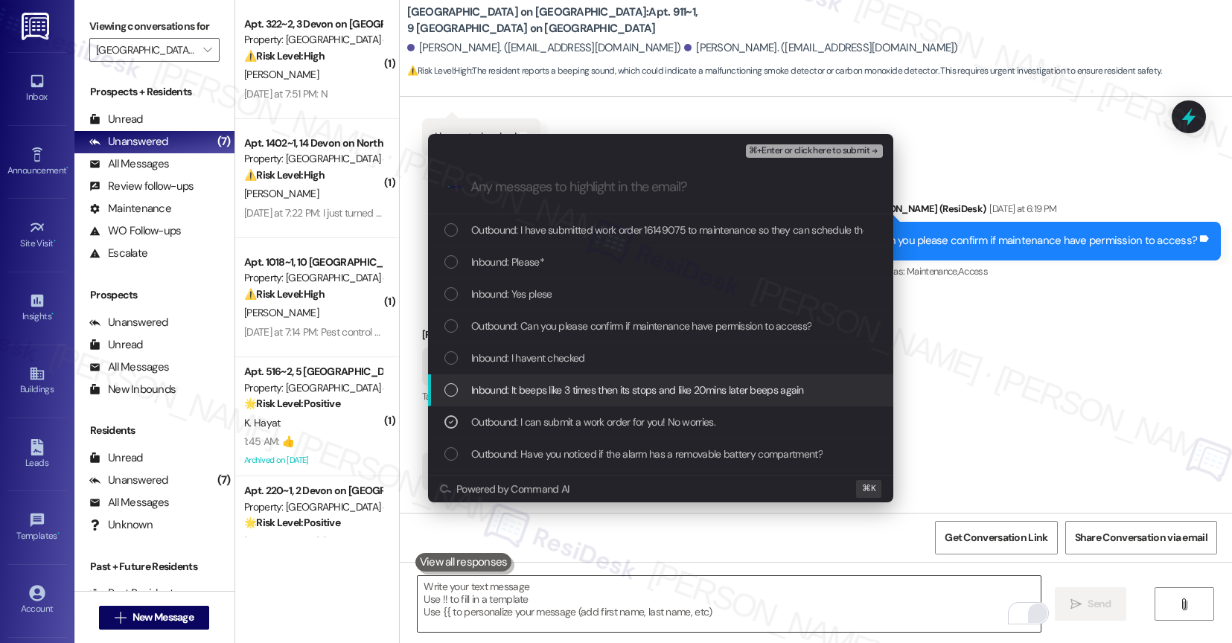
drag, startPoint x: 569, startPoint y: 390, endPoint x: 528, endPoint y: 365, distance: 48.1
click at [568, 389] on span "Inbound: It beeps like 3 times then its stops and like 20mins later beeps again" at bounding box center [637, 390] width 333 height 16
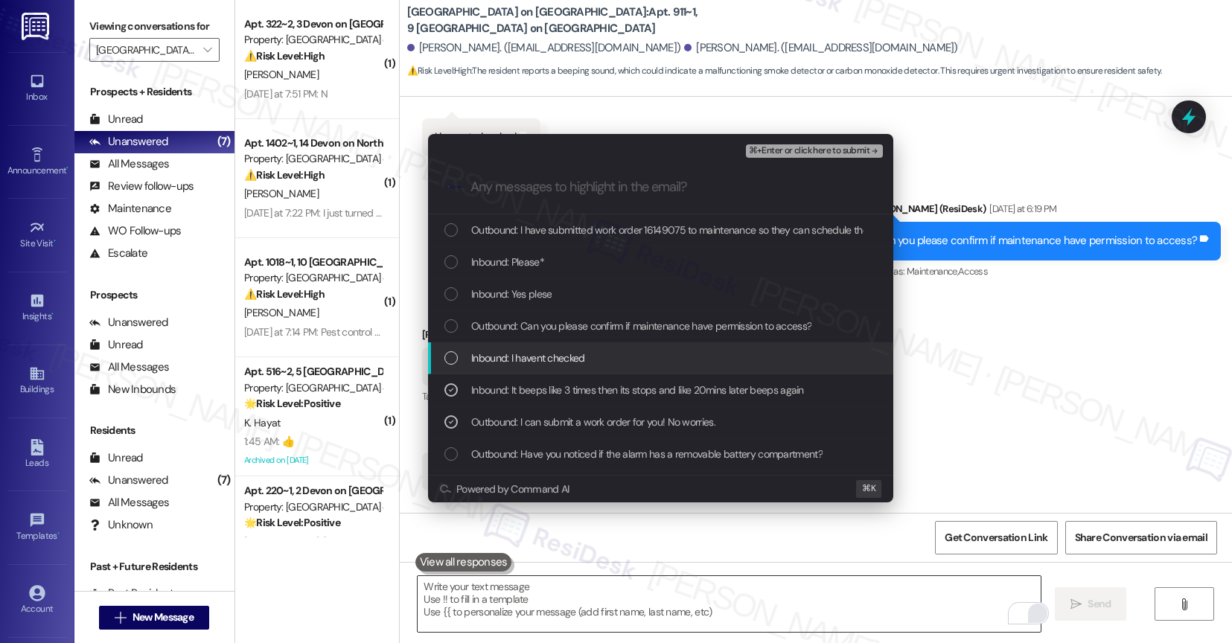
click at [528, 362] on span "Inbound: I havent checked" at bounding box center [528, 358] width 114 height 16
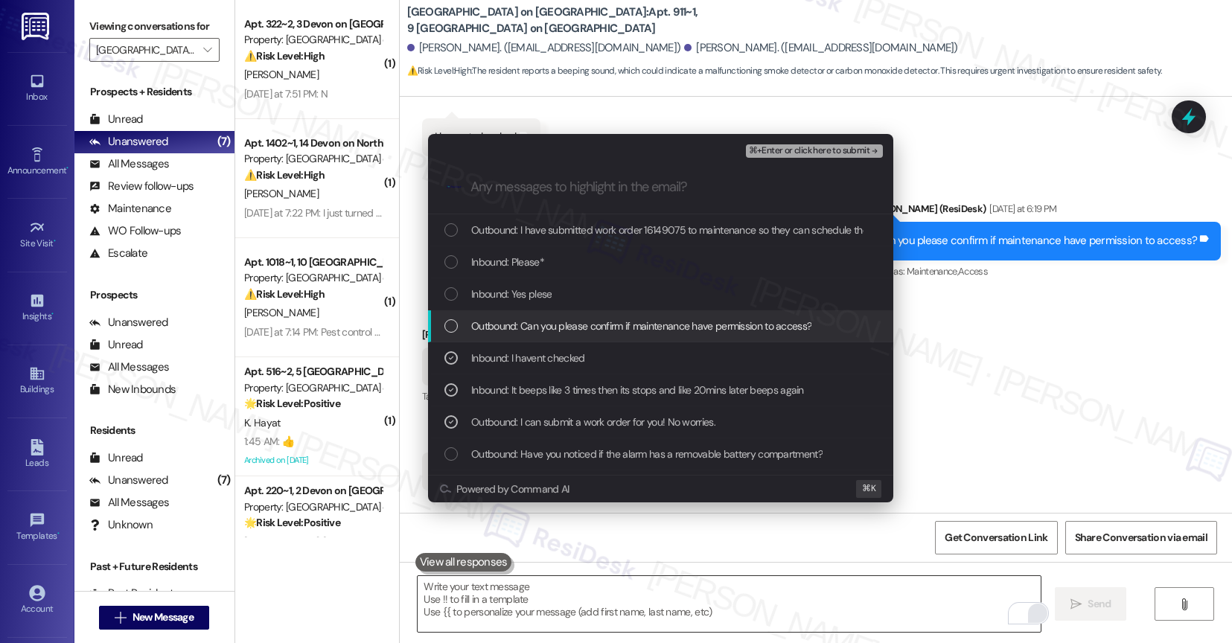
click at [534, 311] on div "Outbound: Can you please confirm if maintenance have permission to access?" at bounding box center [660, 326] width 465 height 32
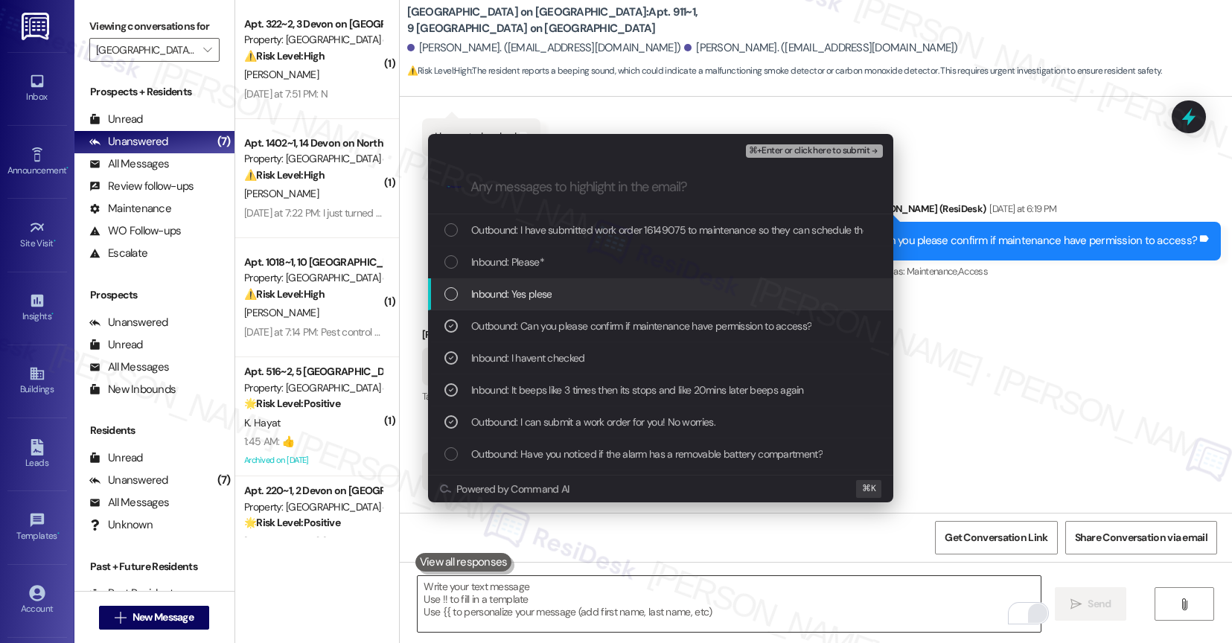
click at [530, 296] on span "Inbound: Yes plese" at bounding box center [511, 294] width 80 height 16
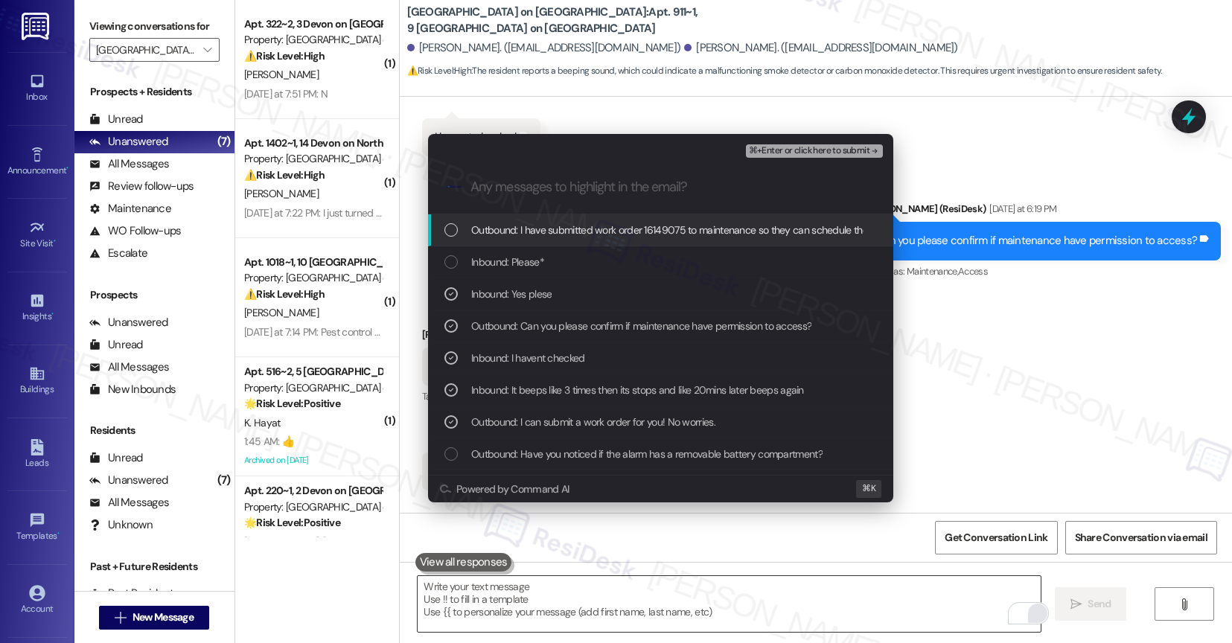
click at [838, 150] on span "⌘+Enter or click here to submit" at bounding box center [809, 151] width 121 height 10
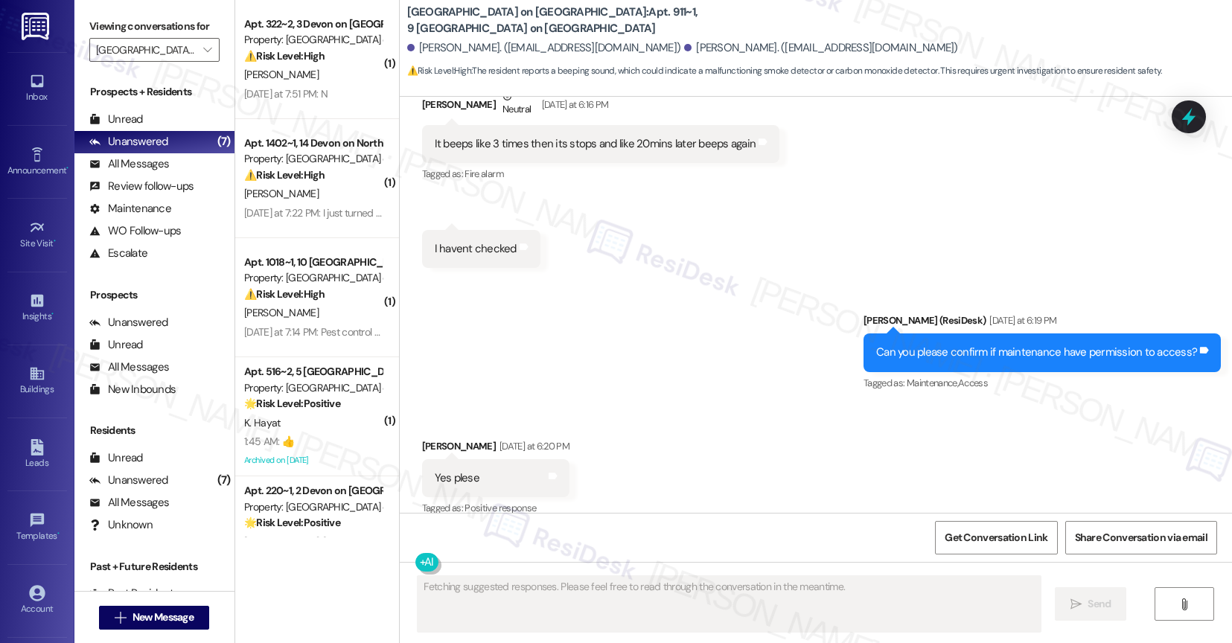
scroll to position [12291, 0]
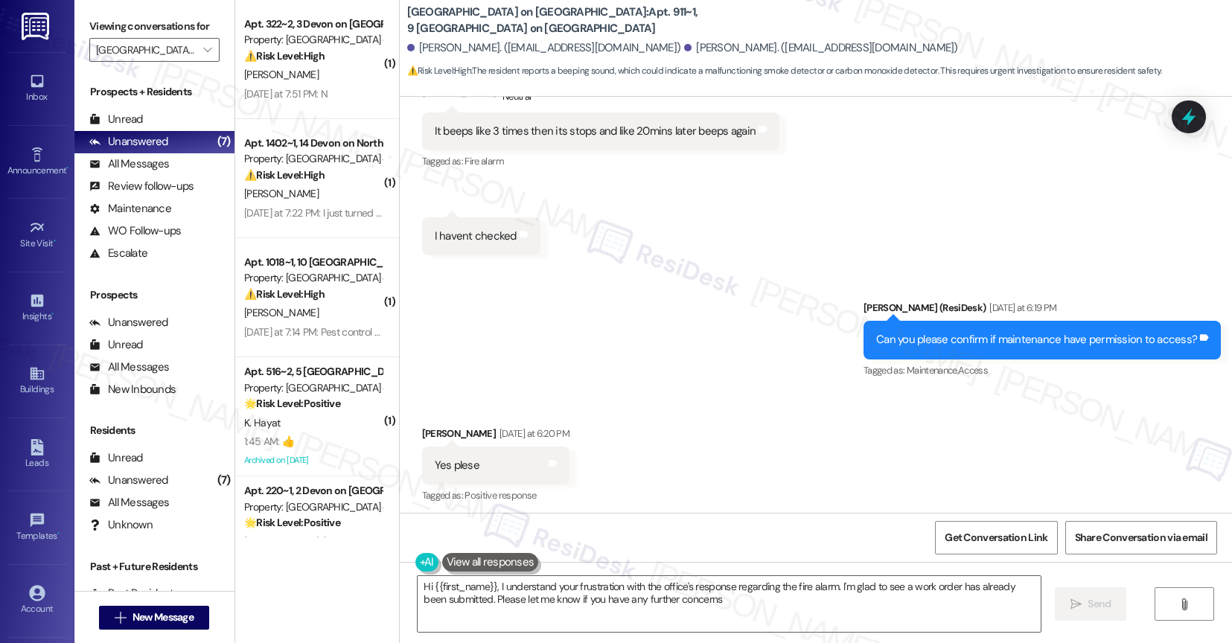
type textarea "Hi {{first_name}}, I understand your frustration with the office's response reg…"
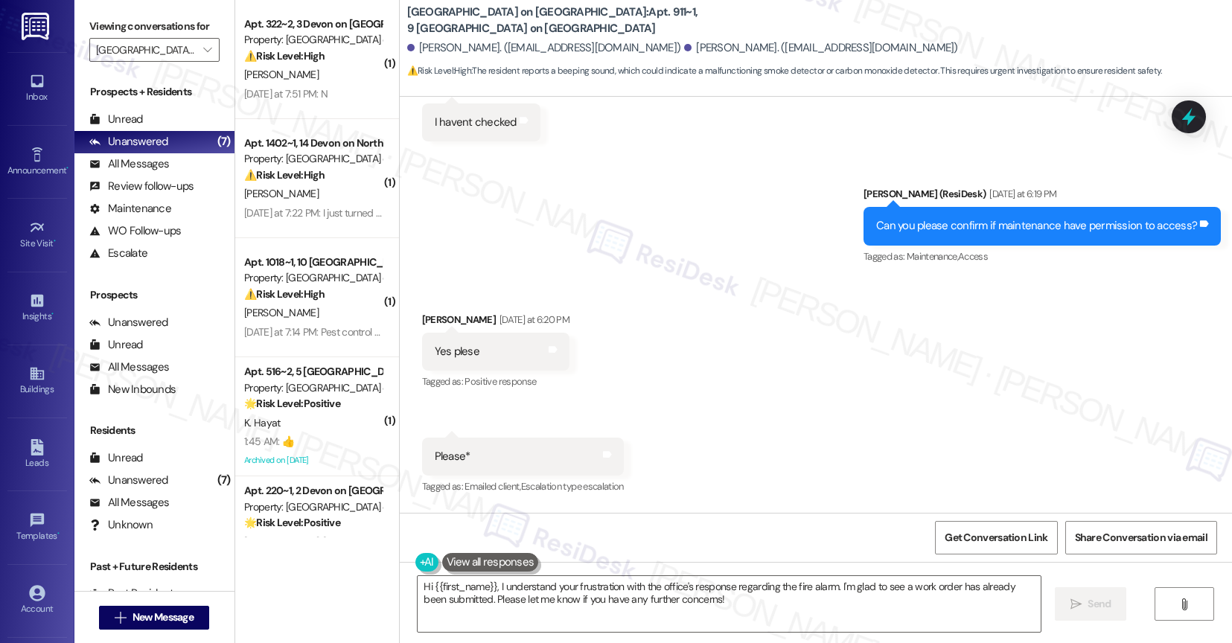
scroll to position [12434, 0]
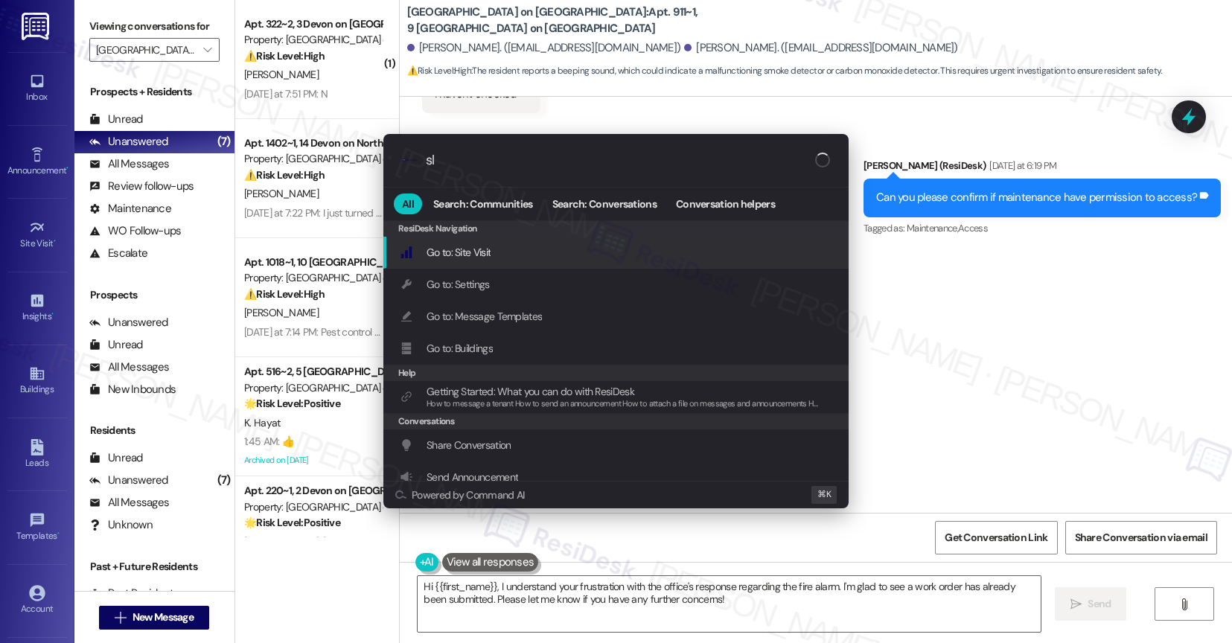
type input "sla"
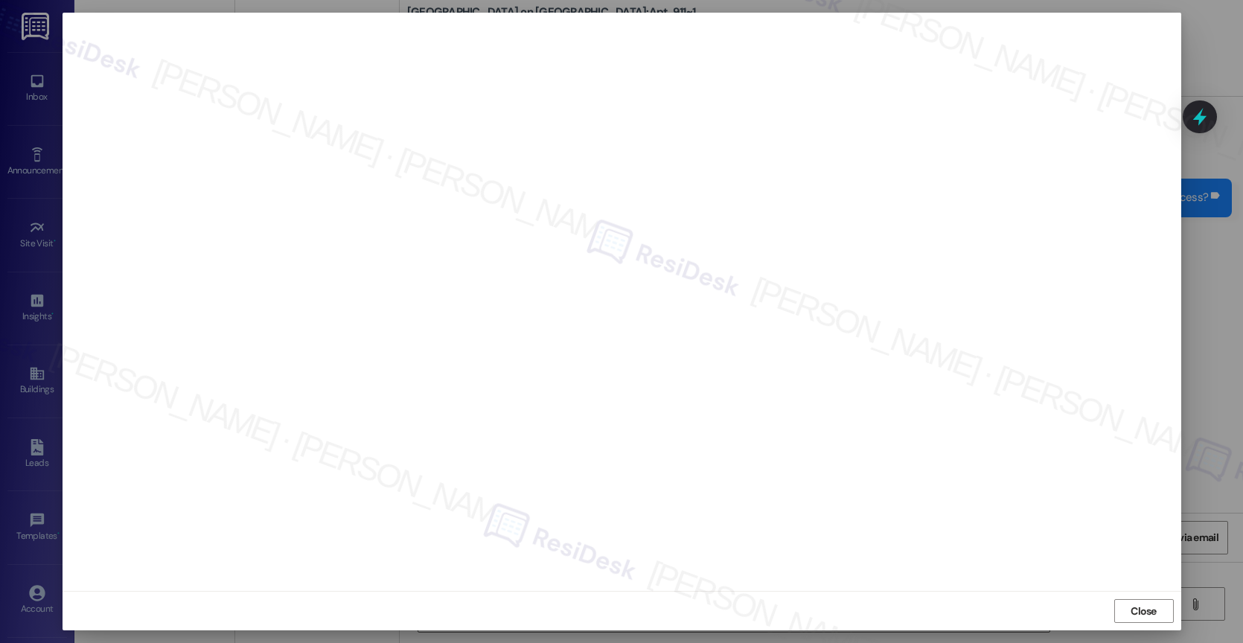
click at [1162, 610] on button "Close" at bounding box center [1144, 611] width 60 height 24
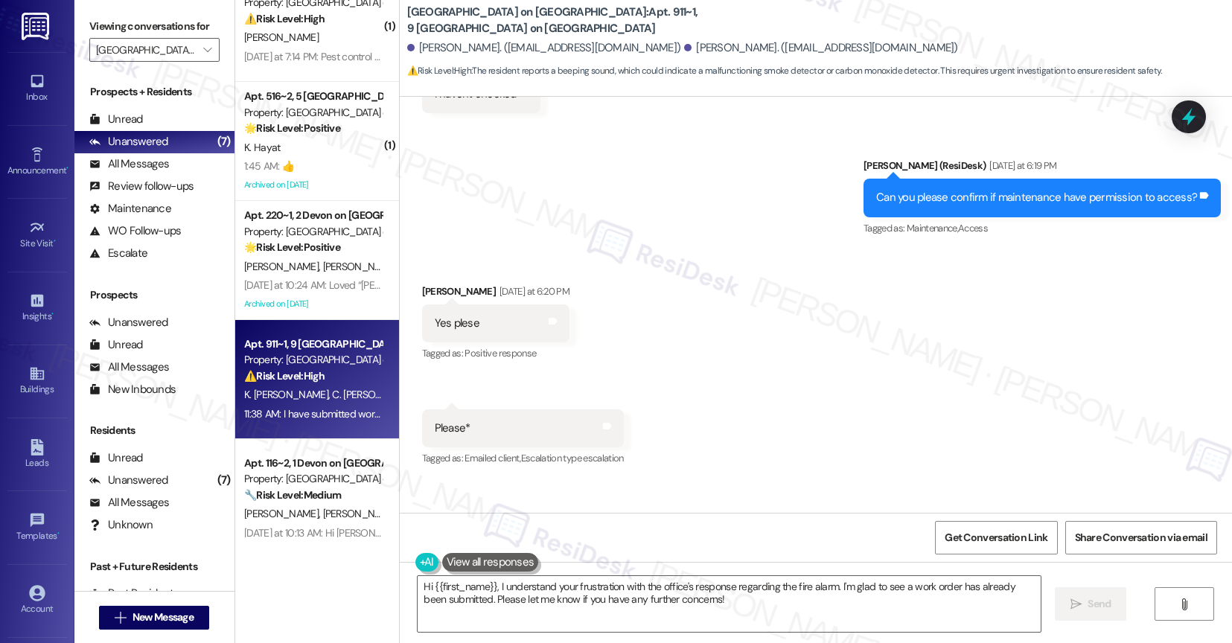
scroll to position [296, 0]
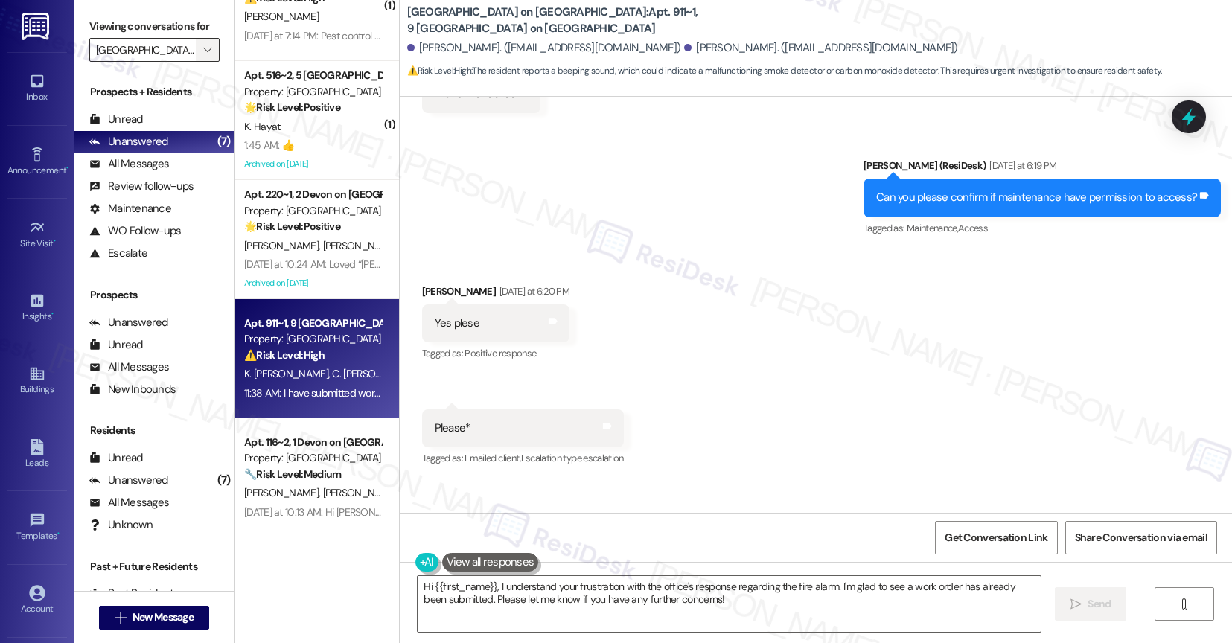
click at [200, 62] on span "" at bounding box center [207, 50] width 14 height 24
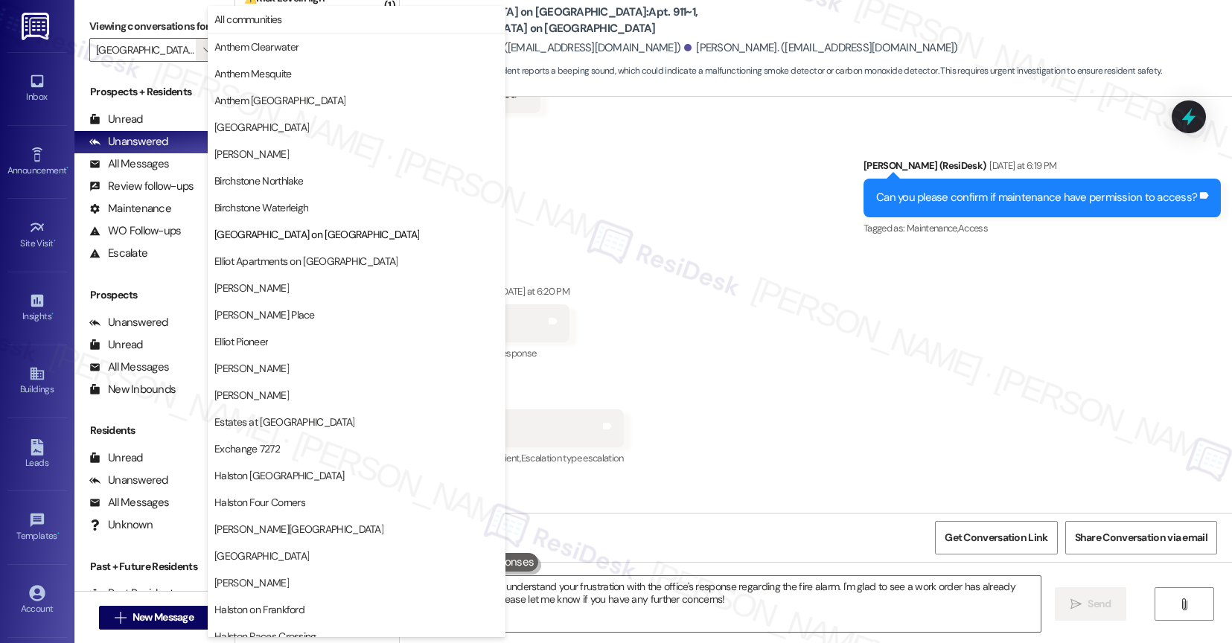
click at [732, 297] on div "Received via SMS Cassandra Osei Poku Yesterday at 6:20 PM Yes plese Tags and no…" at bounding box center [816, 365] width 833 height 231
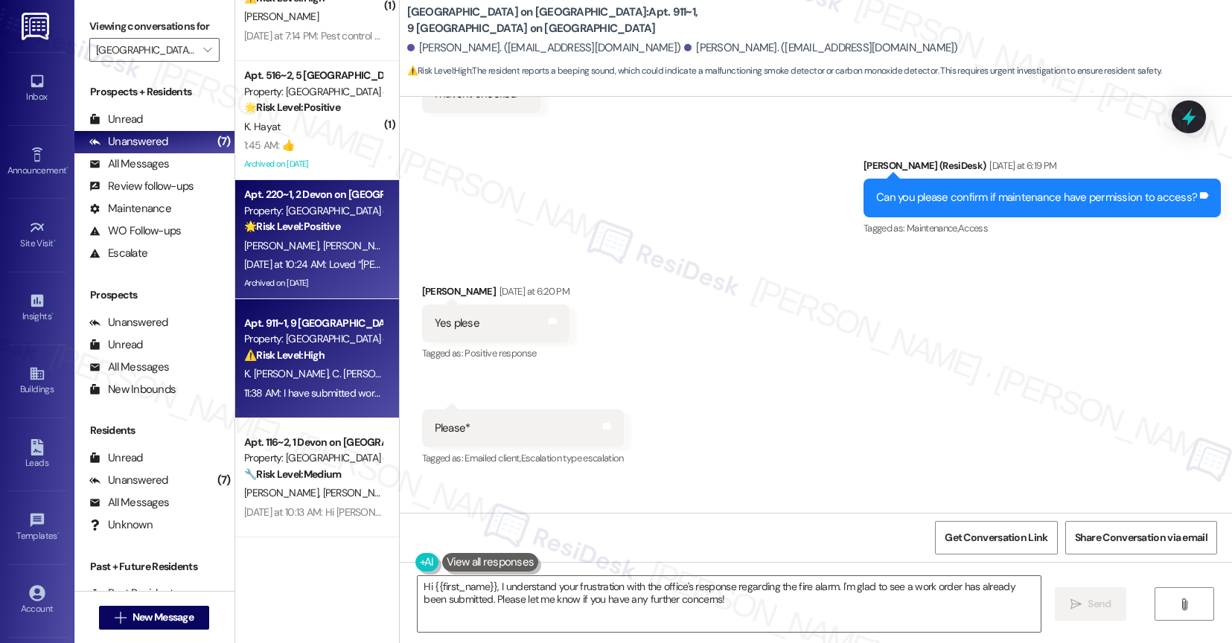
click at [322, 240] on span "K. Cook" at bounding box center [359, 245] width 74 height 13
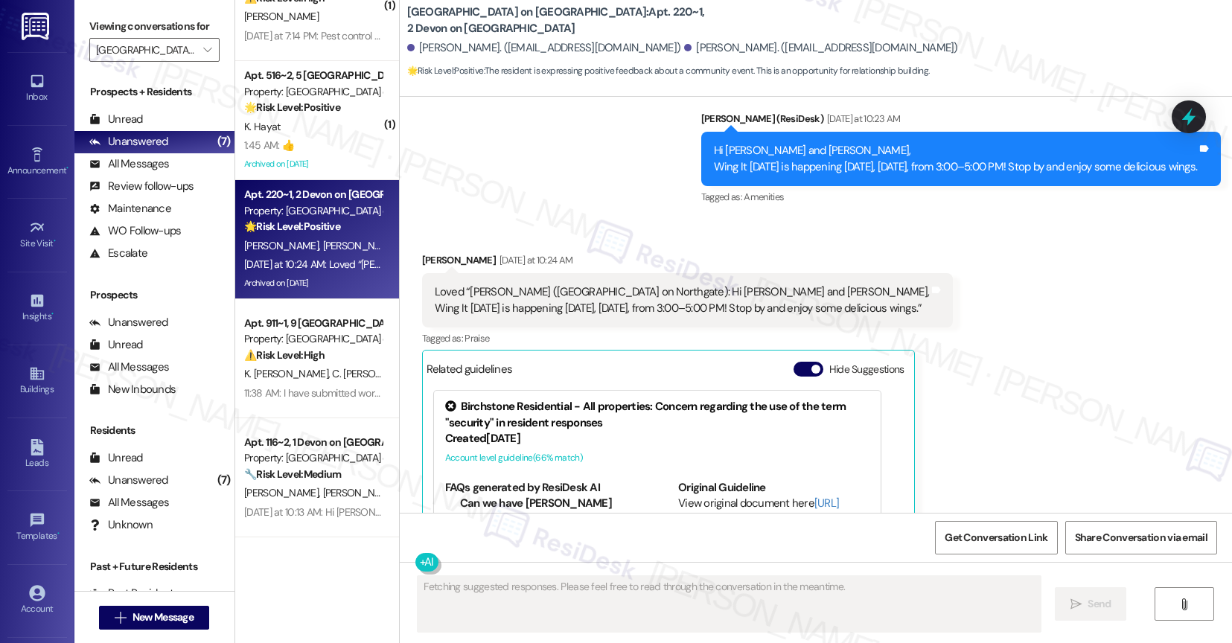
scroll to position [13603, 0]
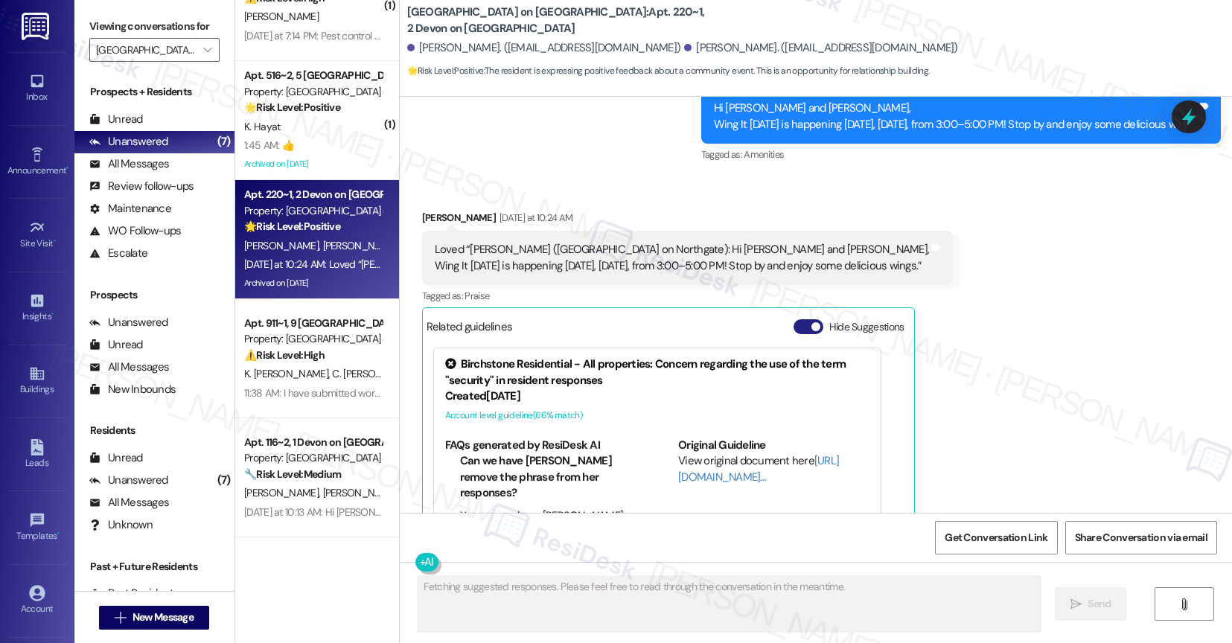
click at [798, 319] on button "Hide Suggestions" at bounding box center [809, 326] width 30 height 15
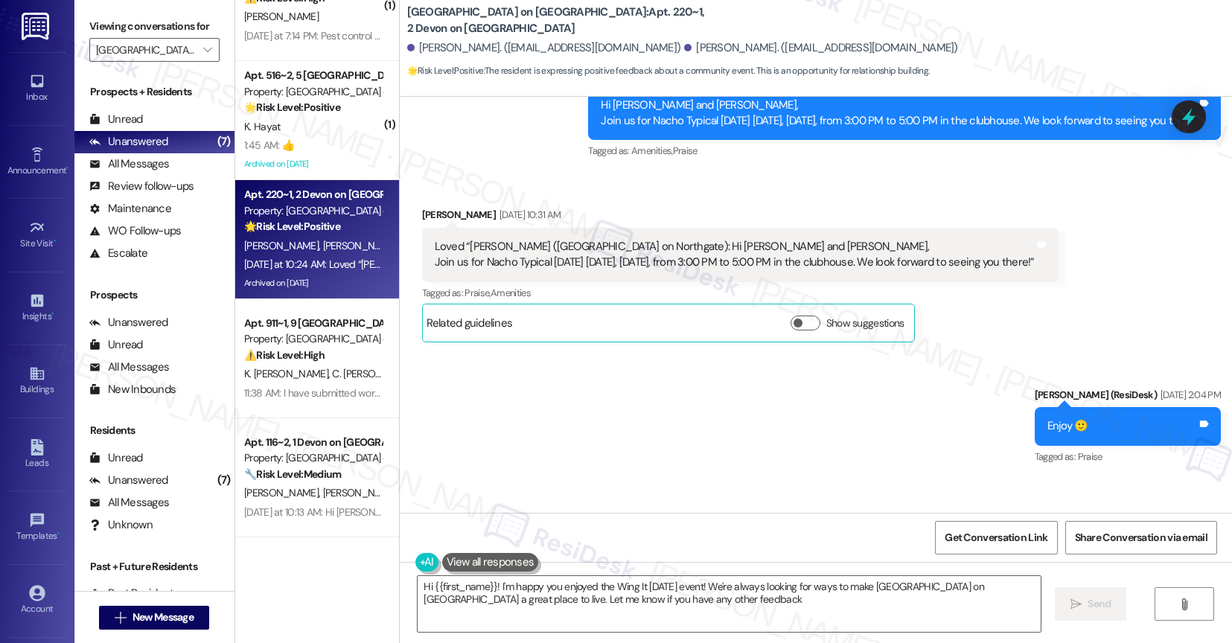
type textarea "Hi {{first_name}}! I'm happy you enjoyed the Wing It Wednesday event! We're alw…"
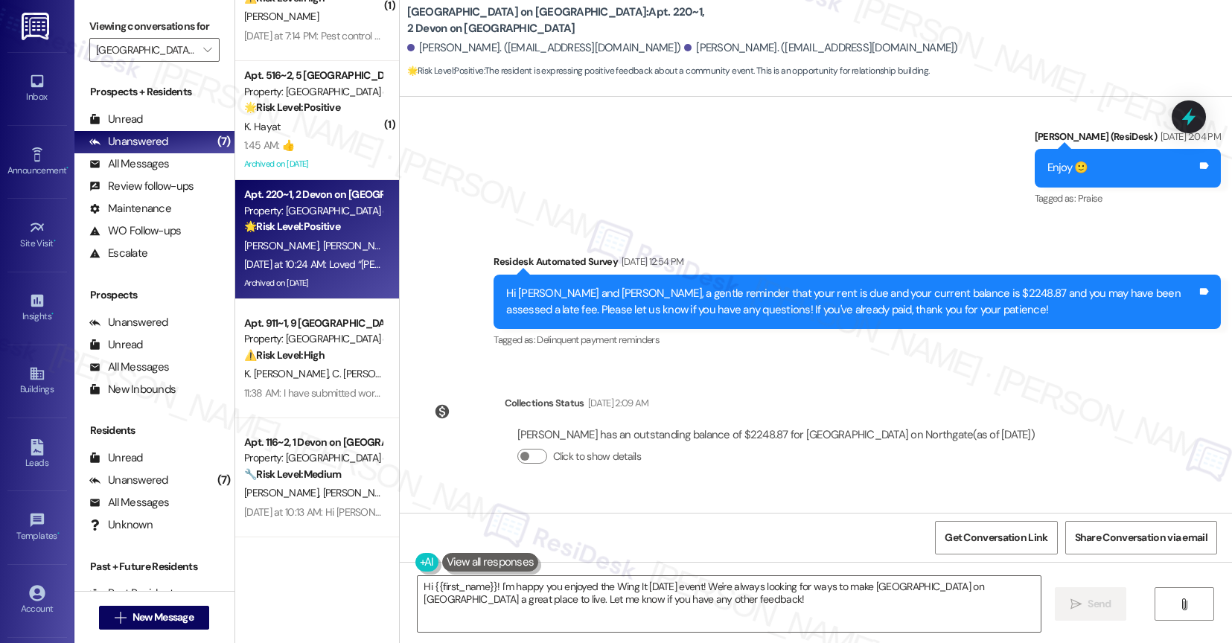
scroll to position [13354, 0]
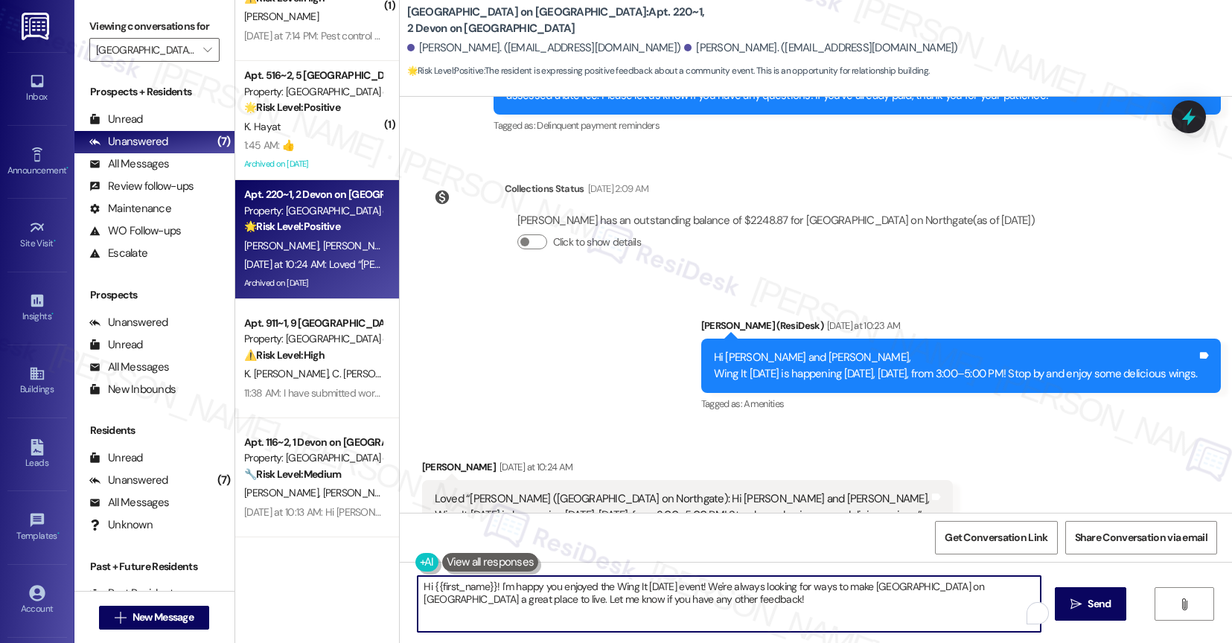
click at [505, 607] on textarea "Hi {{first_name}}! I'm happy you enjoyed the Wing It Wednesday event! We're alw…" at bounding box center [729, 604] width 623 height 56
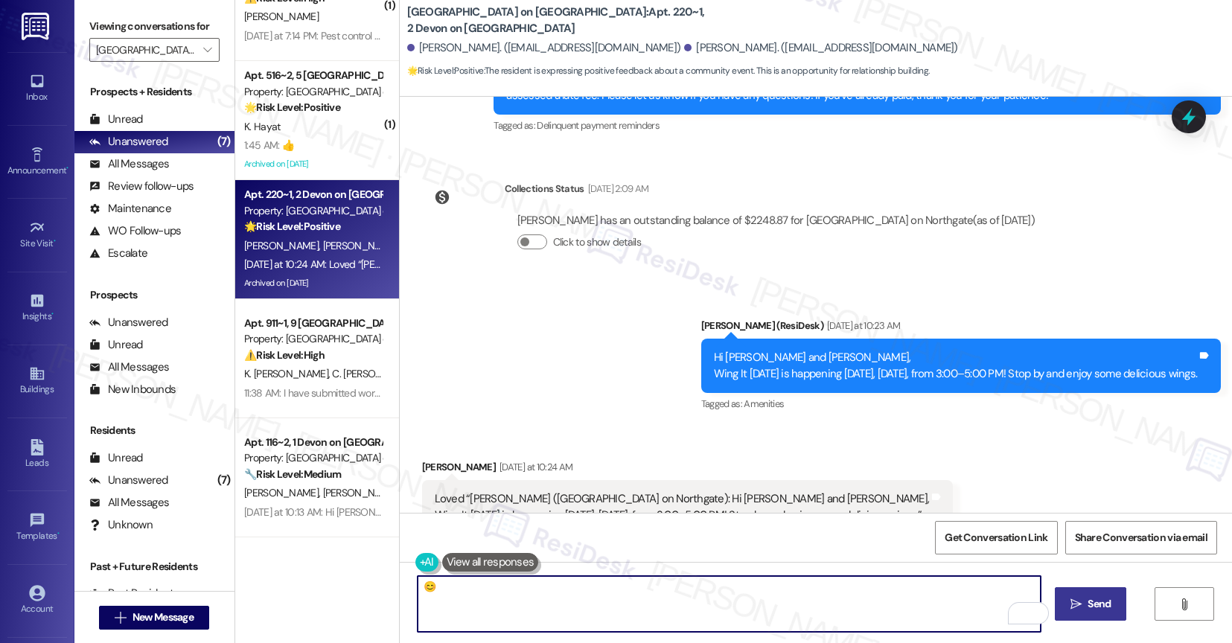
type textarea "😊"
click at [1079, 602] on icon "" at bounding box center [1075, 605] width 11 height 12
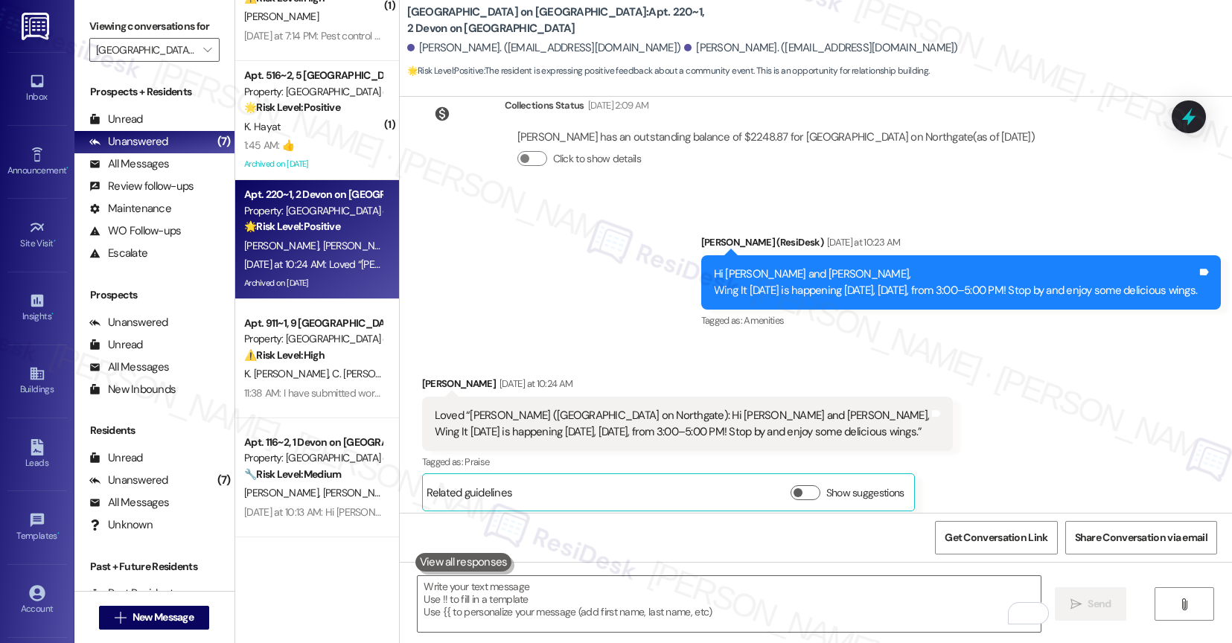
scroll to position [13457, 0]
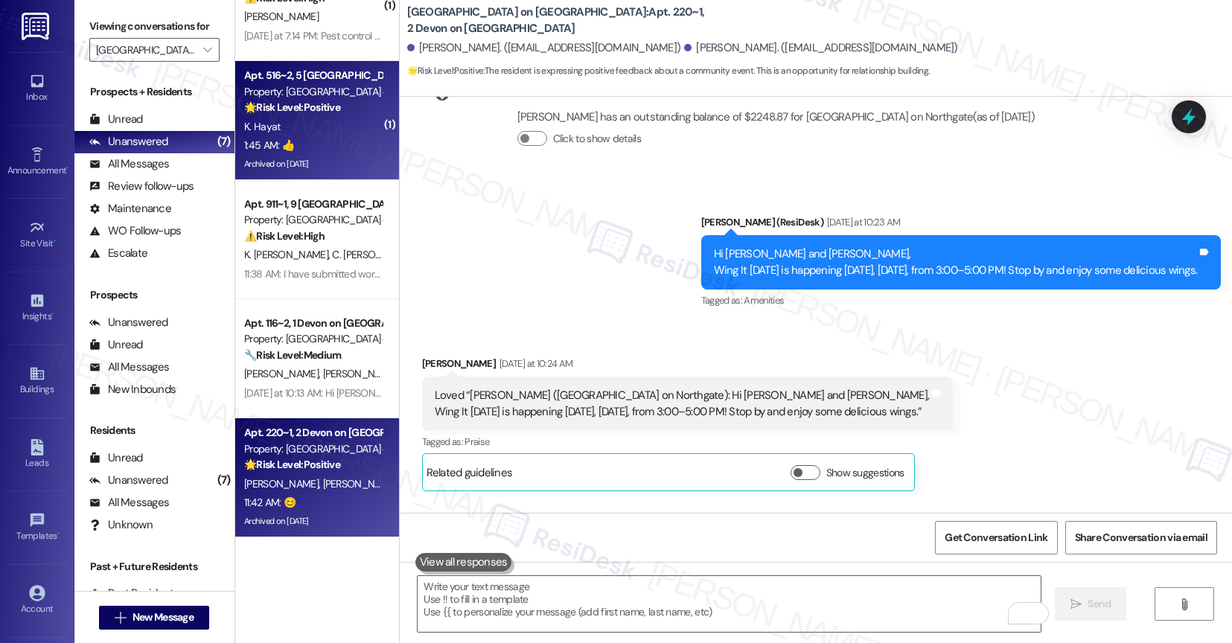
click at [284, 165] on div "Archived on 09/10/2025" at bounding box center [313, 164] width 141 height 19
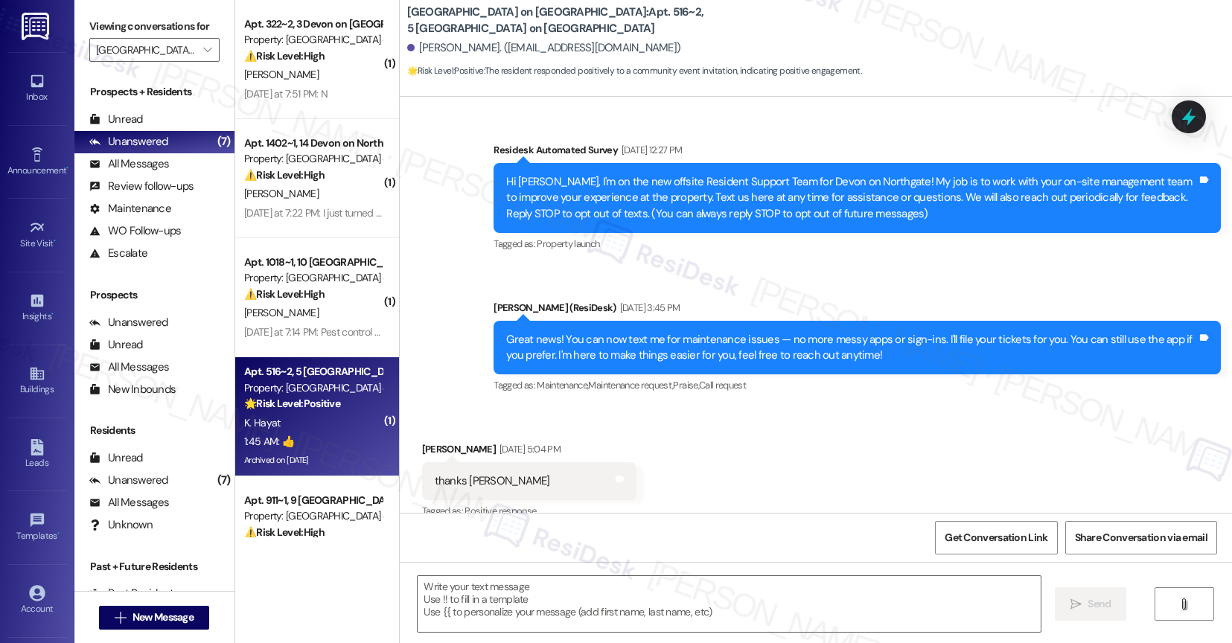
scroll to position [7462, 0]
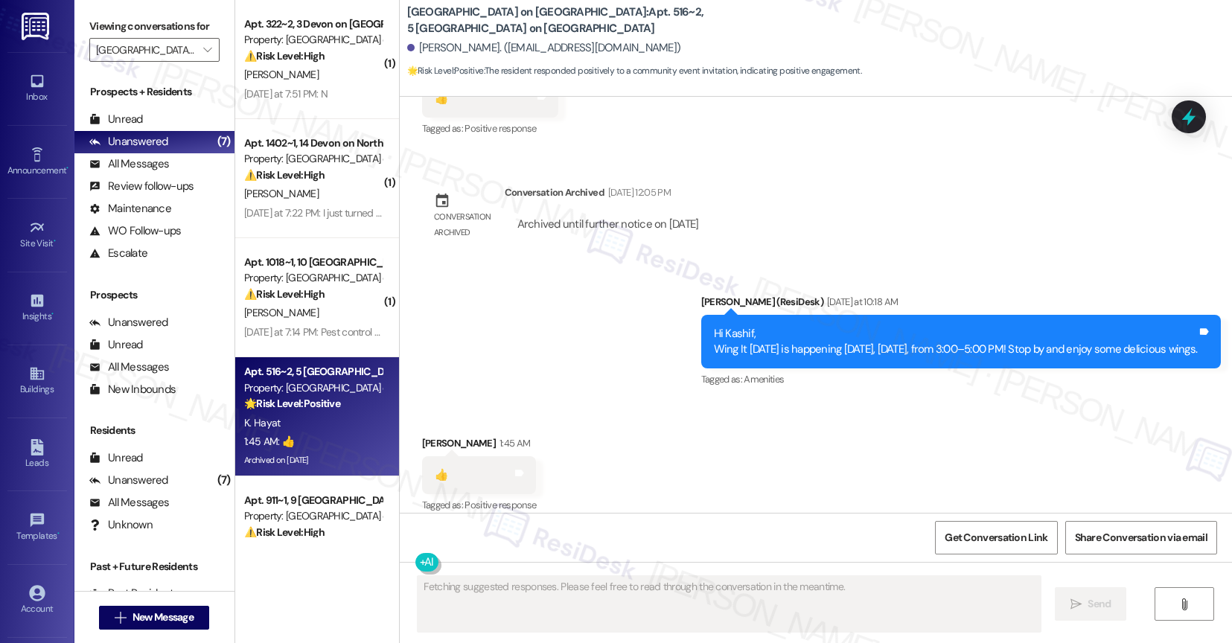
click at [613, 480] on div "Received via SMS Kashif Hayat 1:45 AM 👍 Tags and notes Tagged as: Positive resp…" at bounding box center [816, 465] width 833 height 126
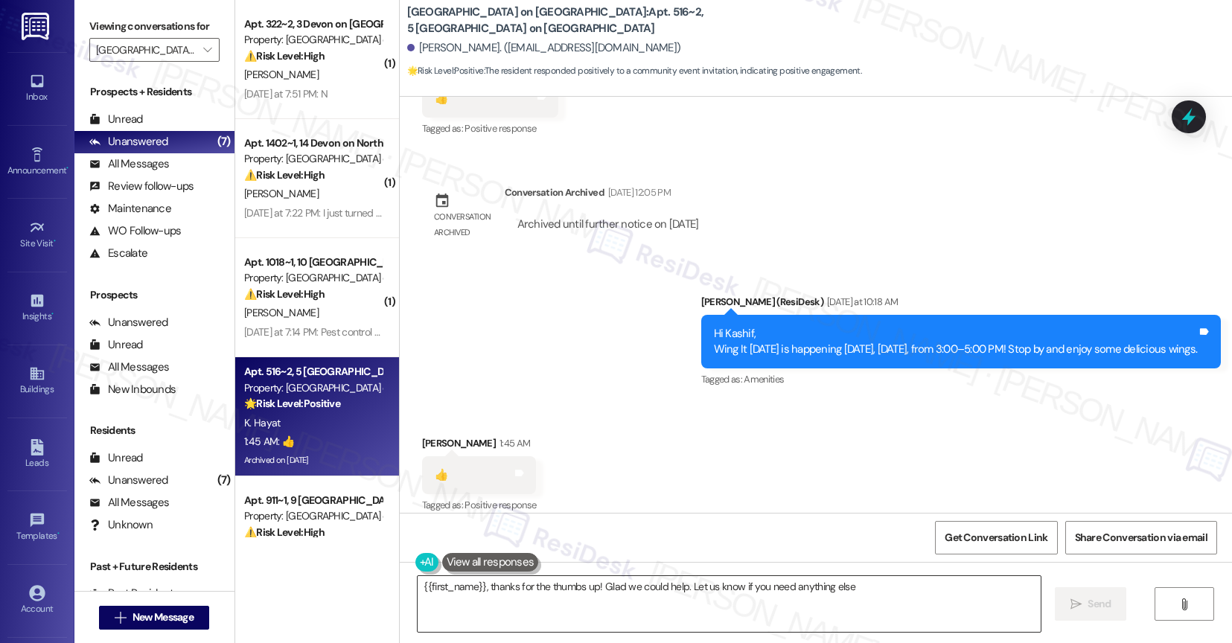
type textarea "{{first_name}}, thanks for the thumbs up! Glad we could help. Let us know if yo…"
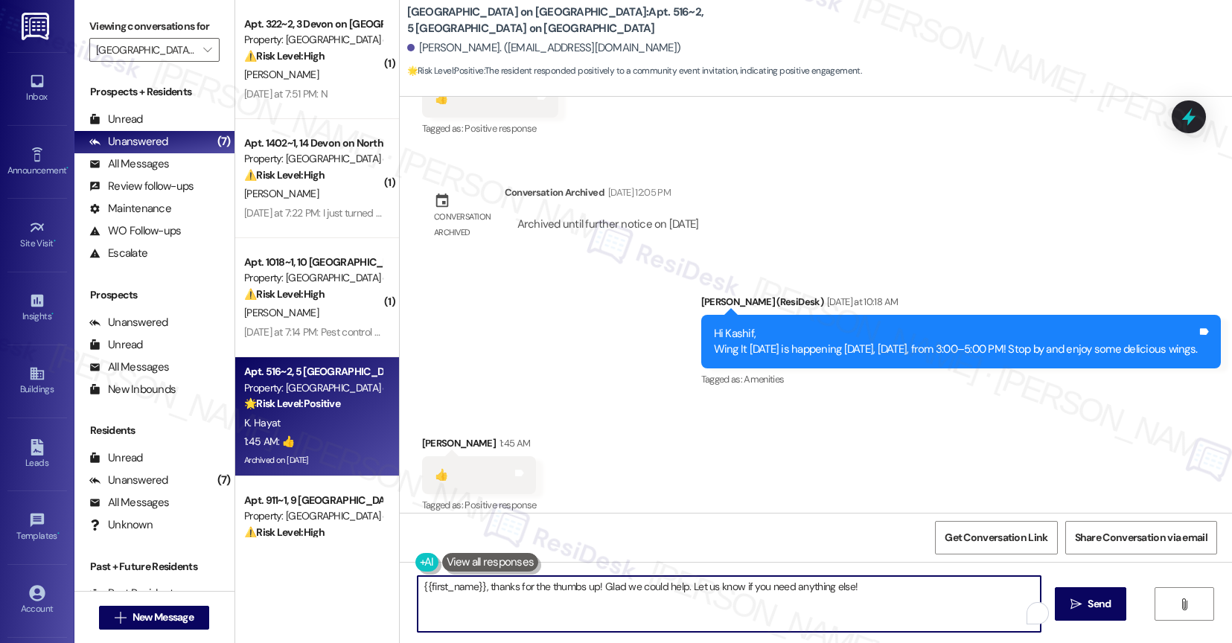
click at [502, 595] on textarea "{{first_name}}, thanks for the thumbs up! Glad we could help. Let us know if yo…" at bounding box center [729, 604] width 623 height 56
type textarea "🙂"
click at [1077, 607] on span " Send" at bounding box center [1091, 604] width 47 height 16
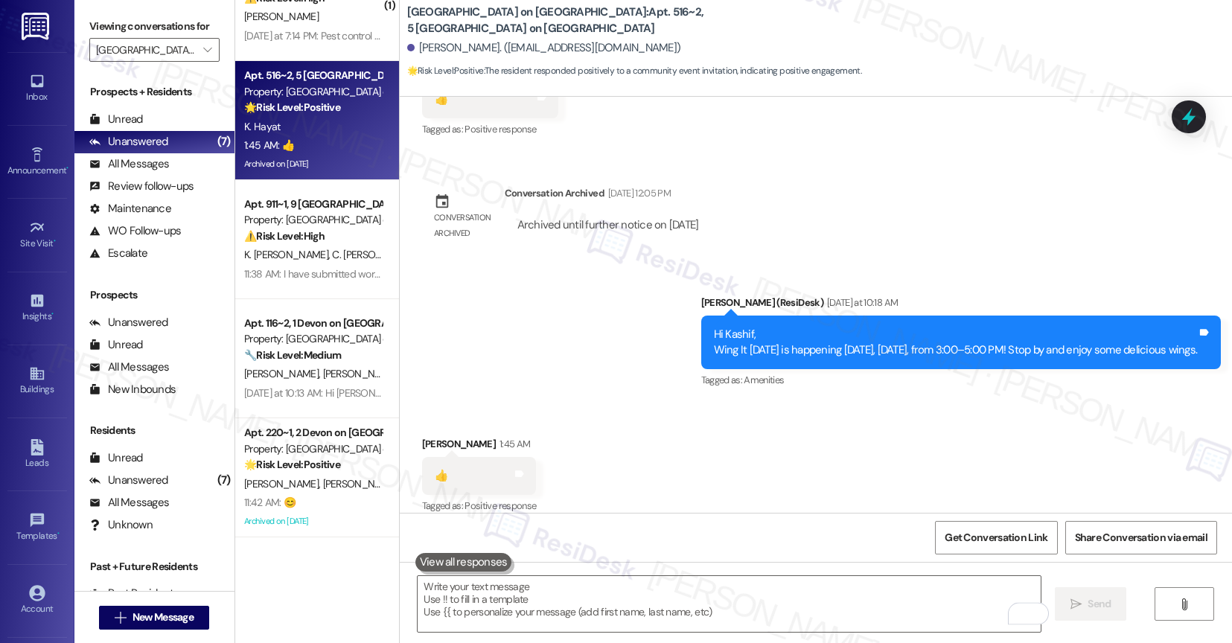
scroll to position [7566, 0]
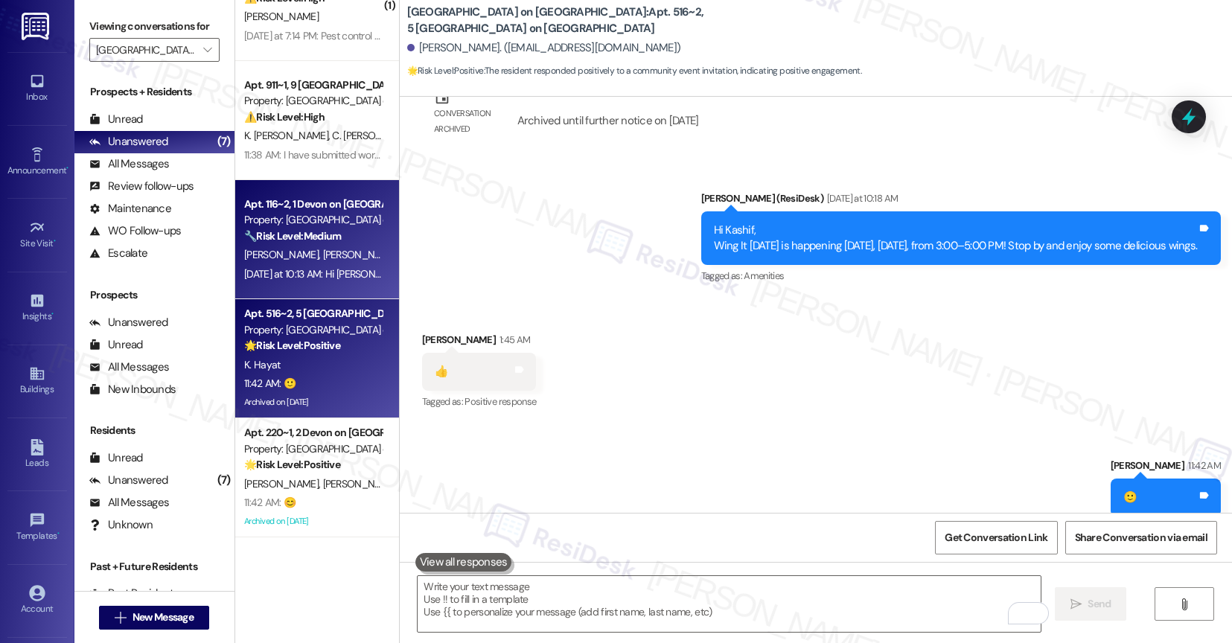
click at [310, 232] on strong "🔧 Risk Level: Medium" at bounding box center [292, 235] width 97 height 13
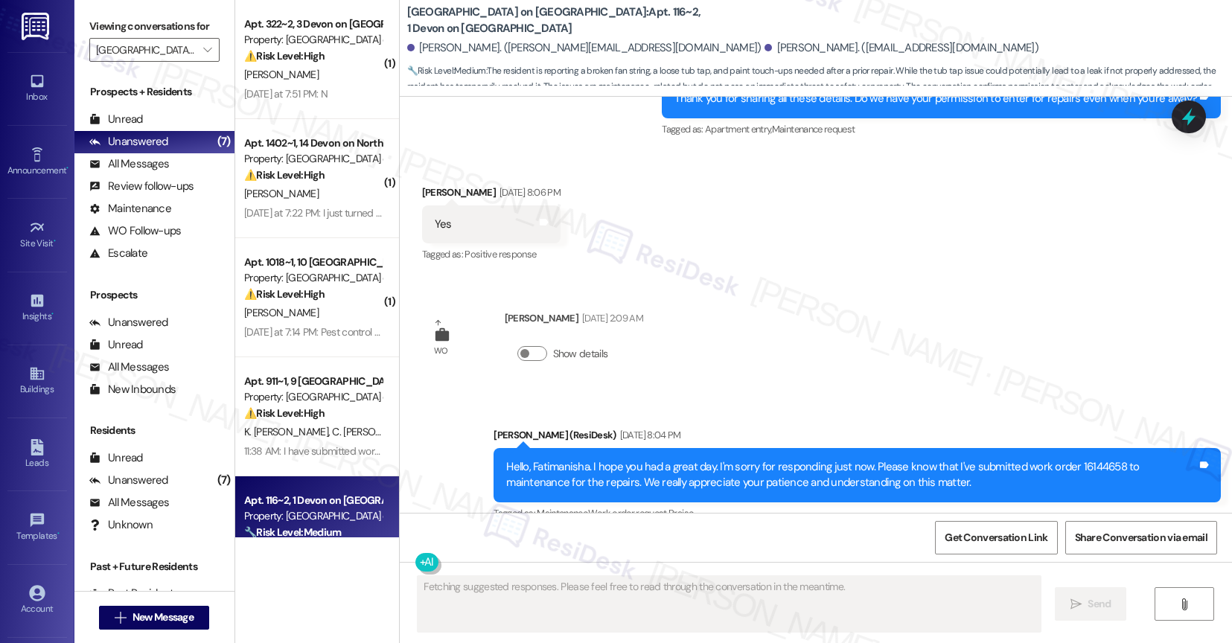
scroll to position [7884, 0]
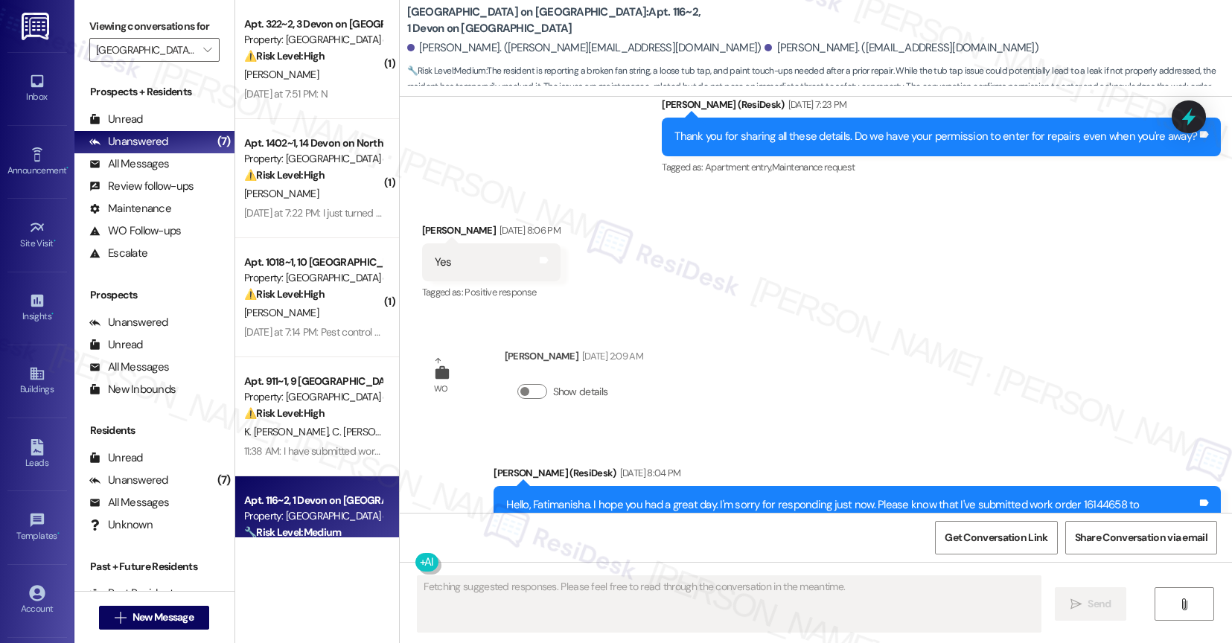
click at [669, 454] on div "Sent via SMS Sarah (ResiDesk) Sep 15, 2025 at 8:04 PM Hello, Fatimanisha. I hop…" at bounding box center [857, 513] width 750 height 119
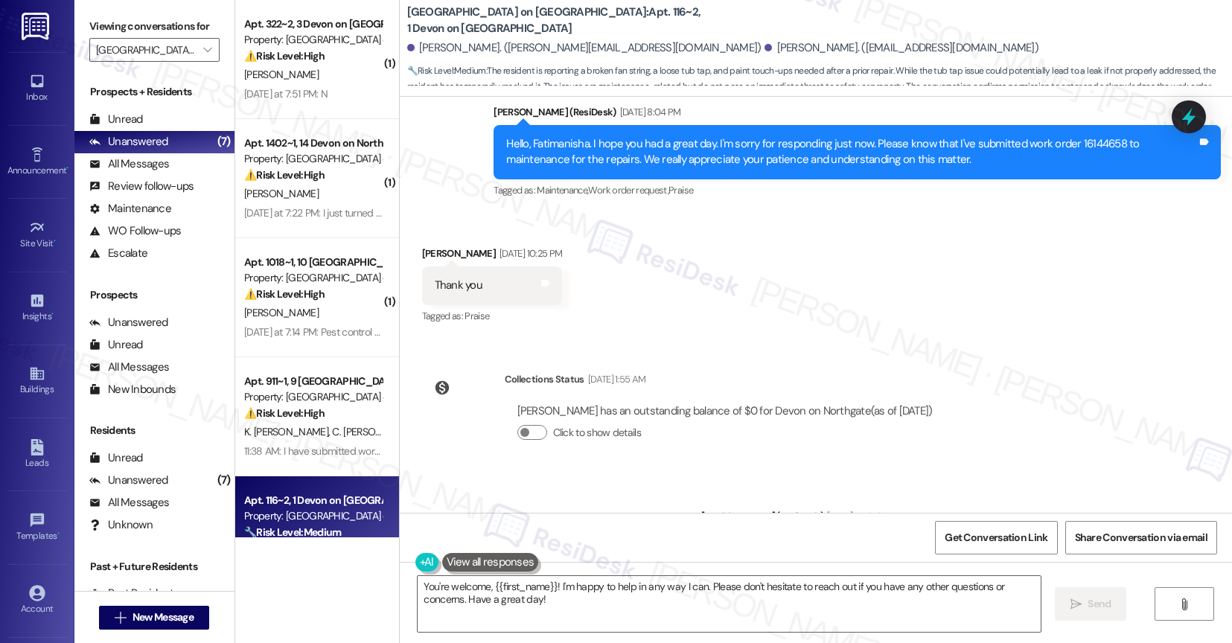
scroll to position [8302, 0]
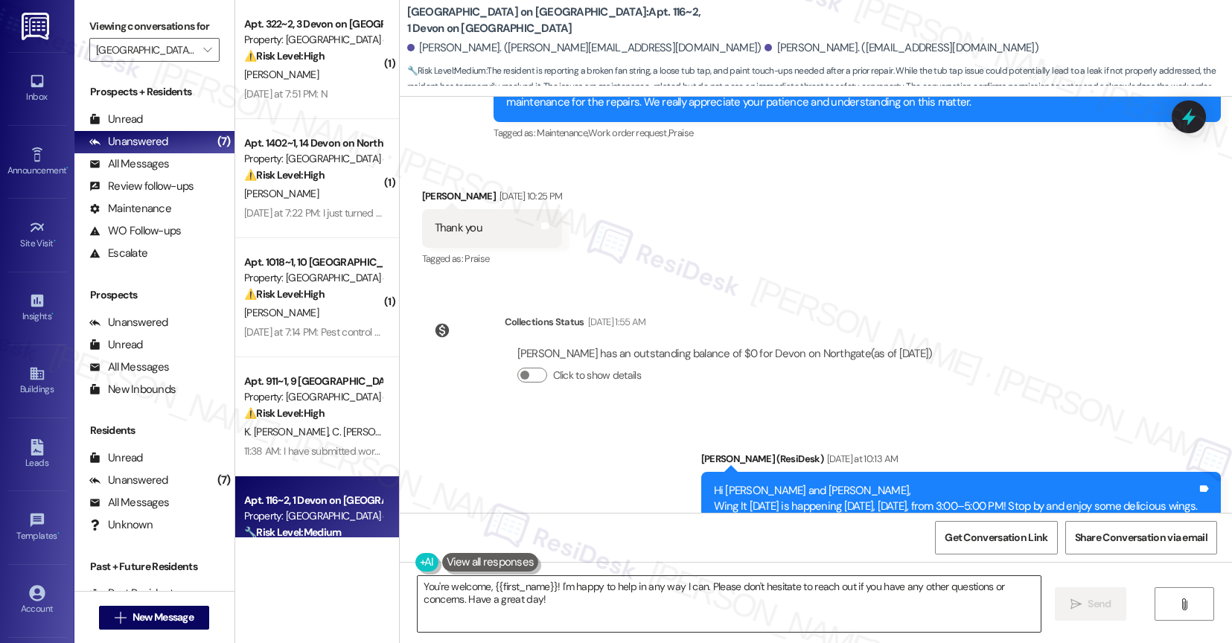
click at [526, 617] on textarea "You're welcome, {{first_name}}! I'm happy to help in any way I can. Please don'…" at bounding box center [729, 604] width 623 height 56
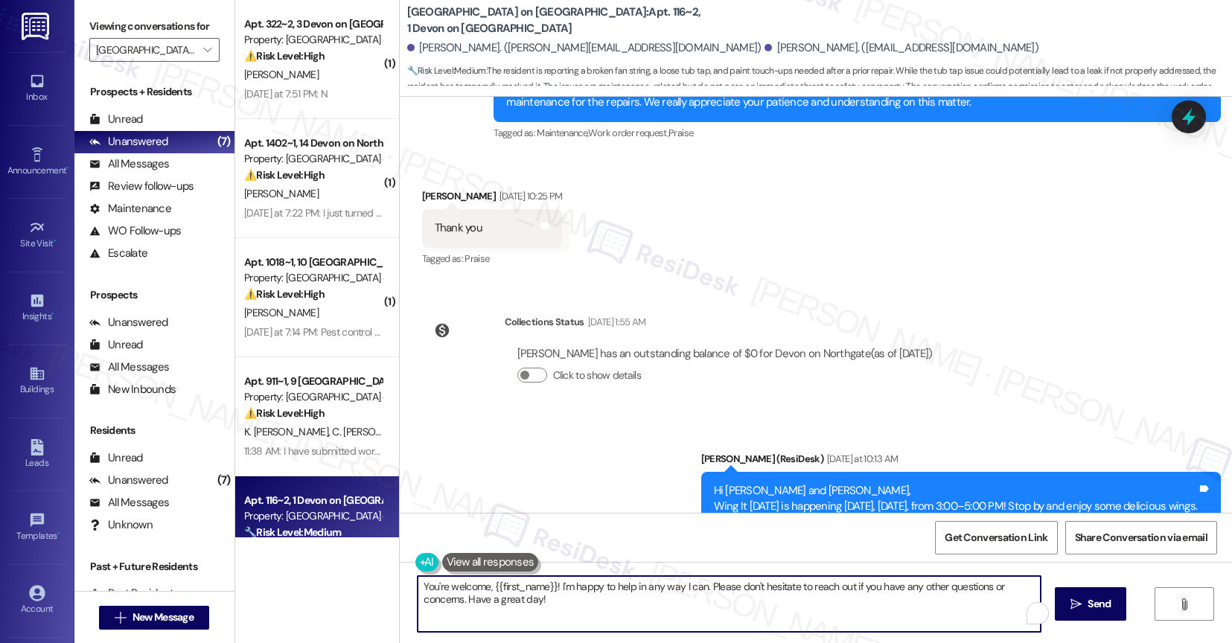
click at [480, 601] on textarea "You're welcome, {{first_name}}! I'm happy to help in any way I can. Please don'…" at bounding box center [729, 604] width 623 height 56
type textarea "You're very welcome!"
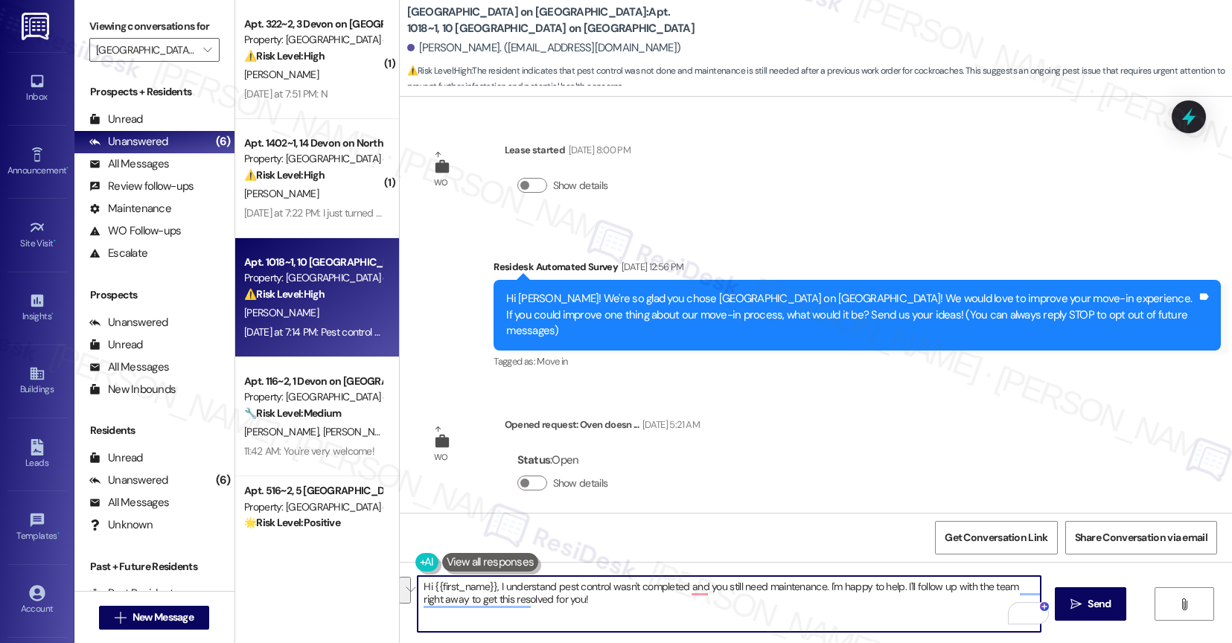
scroll to position [1075, 0]
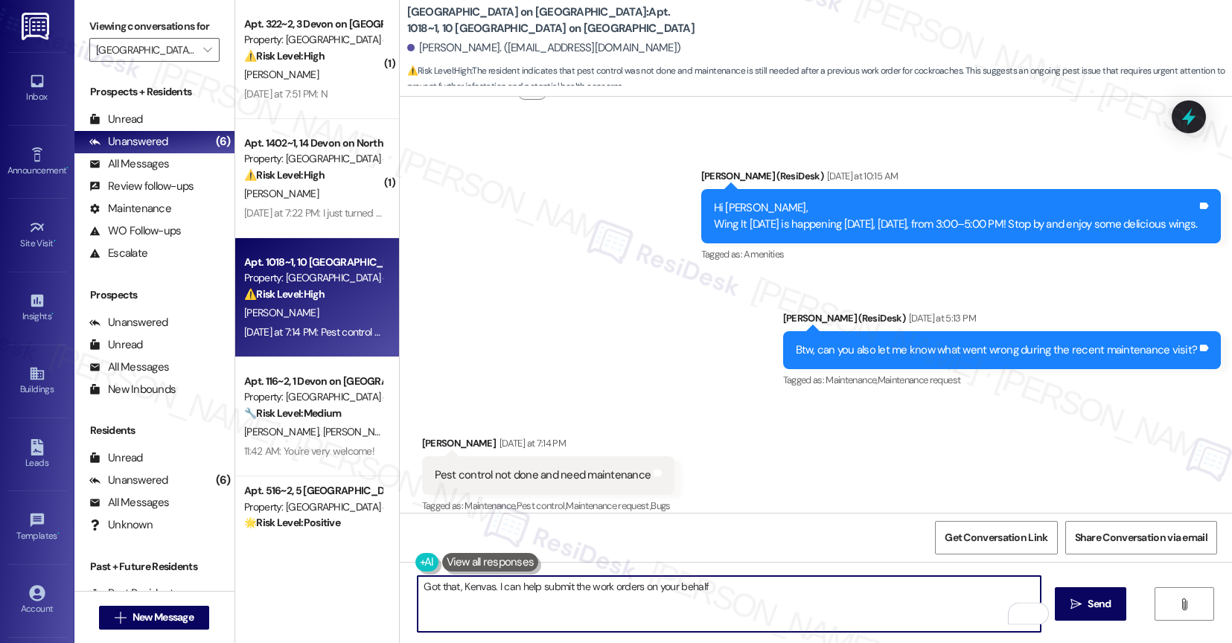
drag, startPoint x: 587, startPoint y: 594, endPoint x: 774, endPoint y: 596, distance: 186.9
click at [774, 596] on textarea "Got that, Kenvas. I can help submit the work orders on your behalf" at bounding box center [729, 604] width 623 height 56
drag, startPoint x: 714, startPoint y: 587, endPoint x: 517, endPoint y: 479, distance: 224.5
click at [400, 581] on div "Got that, Kenvas. I can help submit the work orders on your behalf  Send " at bounding box center [816, 618] width 833 height 112
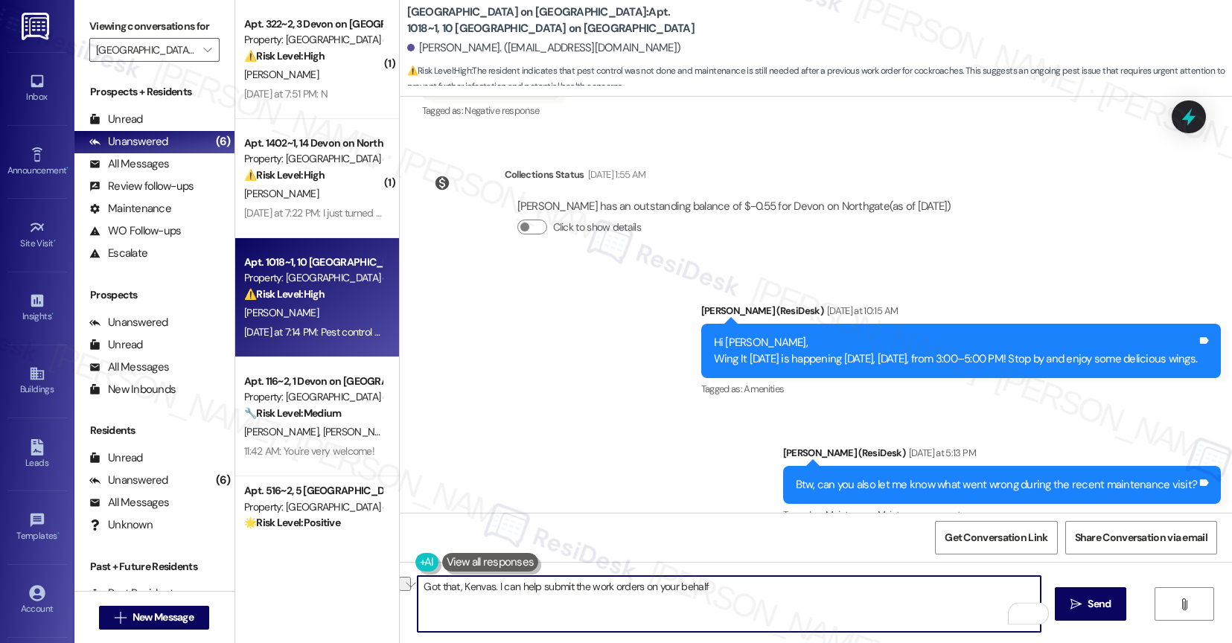
scroll to position [896, 0]
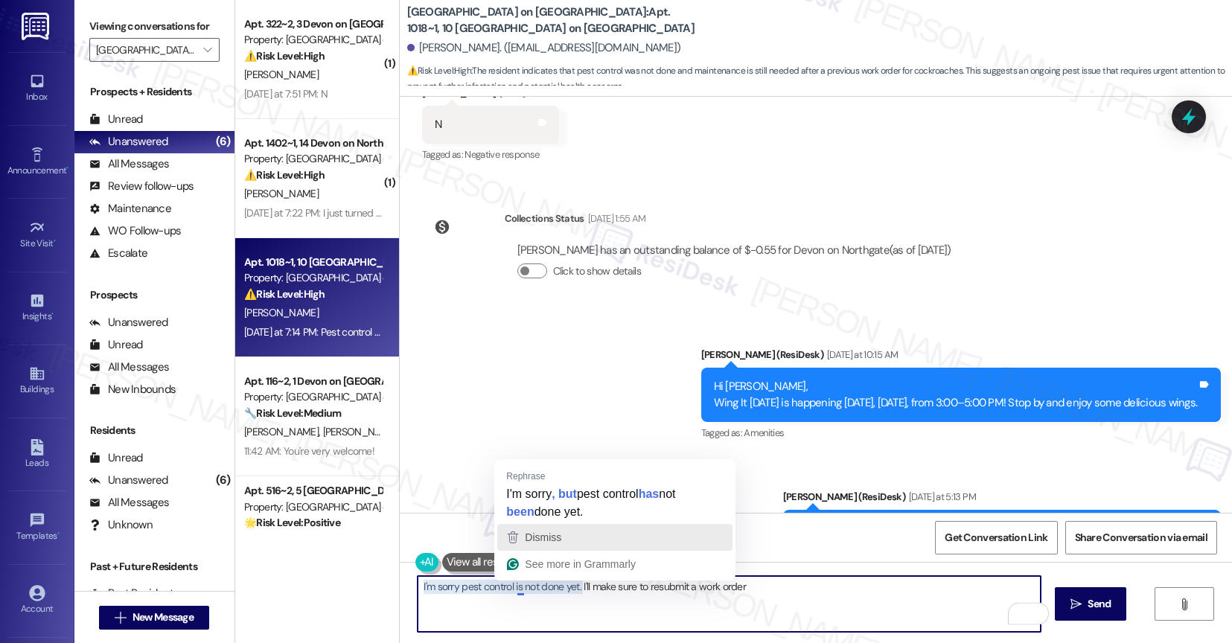
click at [539, 533] on span "Dismiss" at bounding box center [543, 538] width 36 height 12
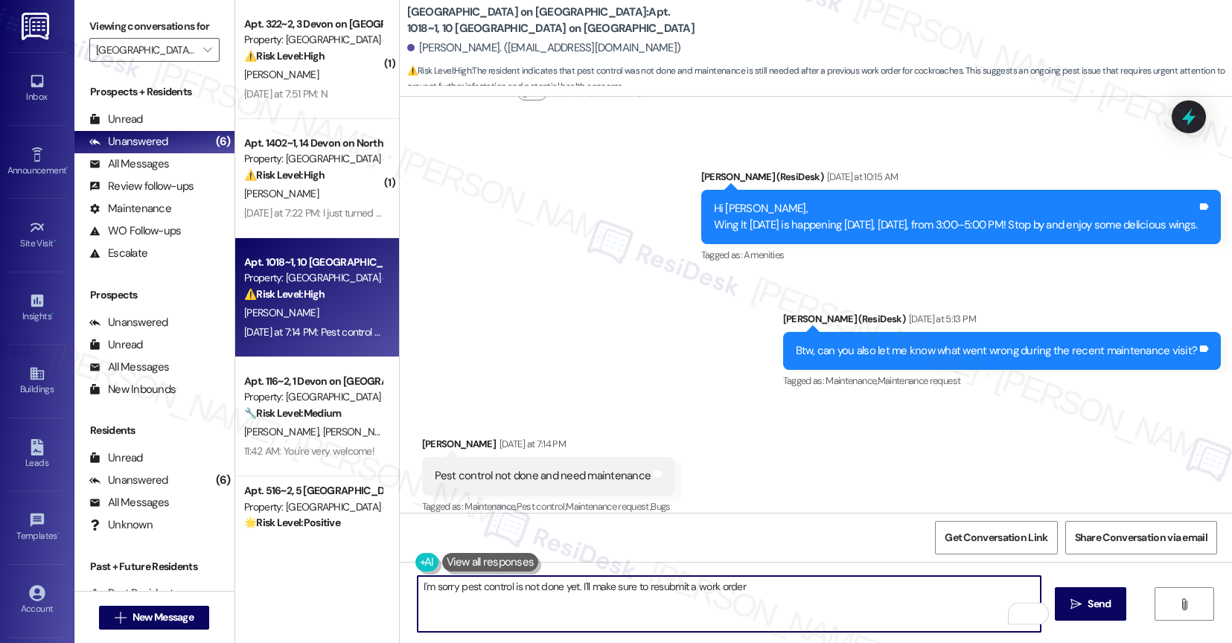
scroll to position [1075, 0]
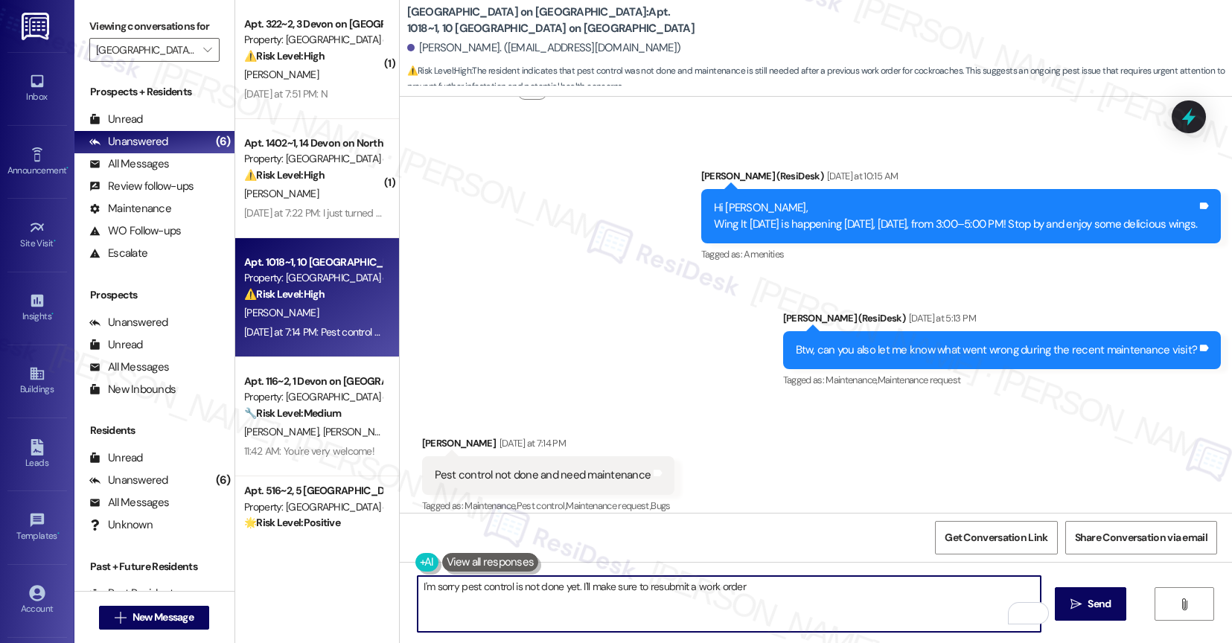
click at [790, 594] on textarea "I'm sorry pest control is not done yet. I'll make sure to resubmit a work order" at bounding box center [729, 604] width 623 height 56
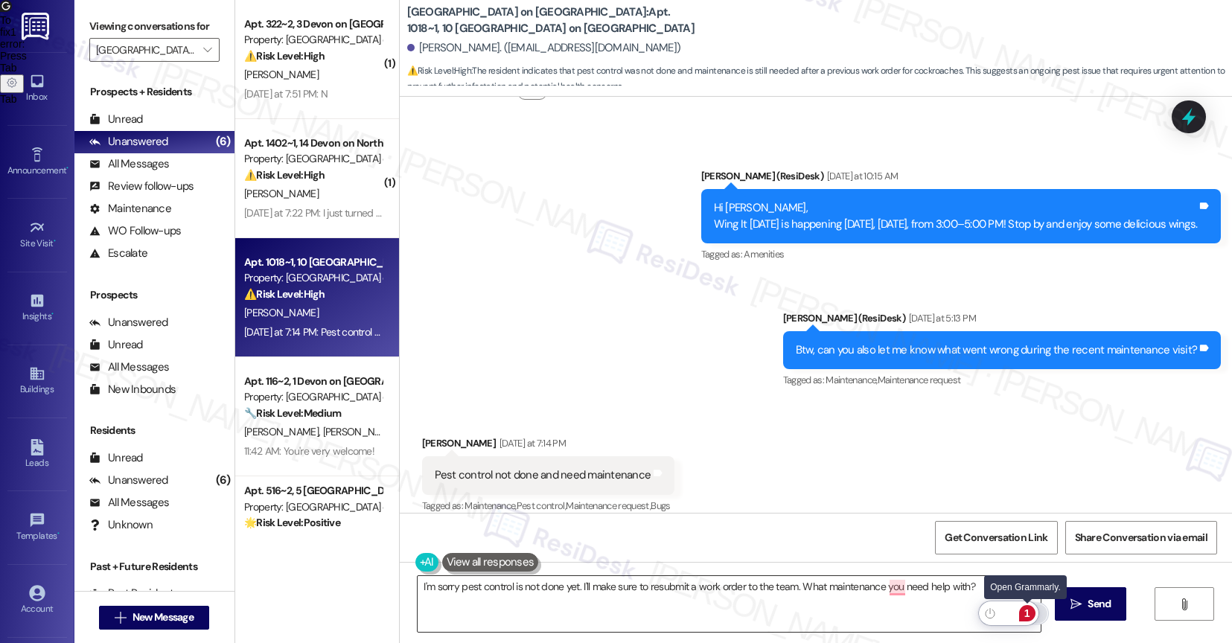
click at [1029, 613] on div "1" at bounding box center [1027, 613] width 16 height 16
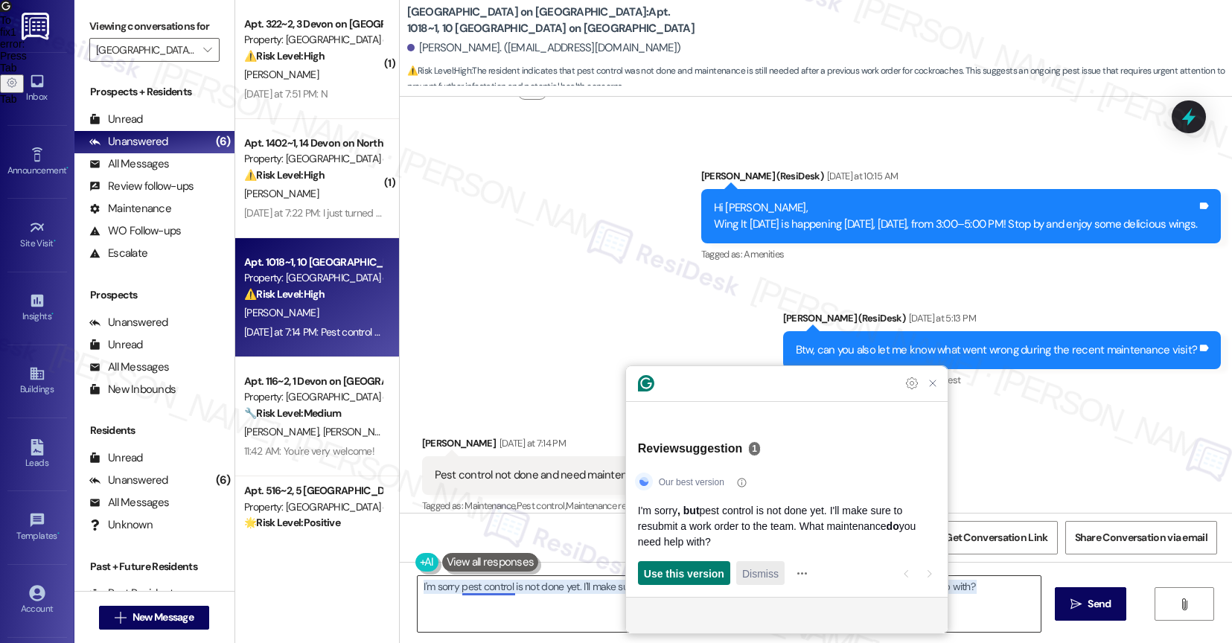
click at [768, 578] on span "Dismiss" at bounding box center [760, 574] width 36 height 16
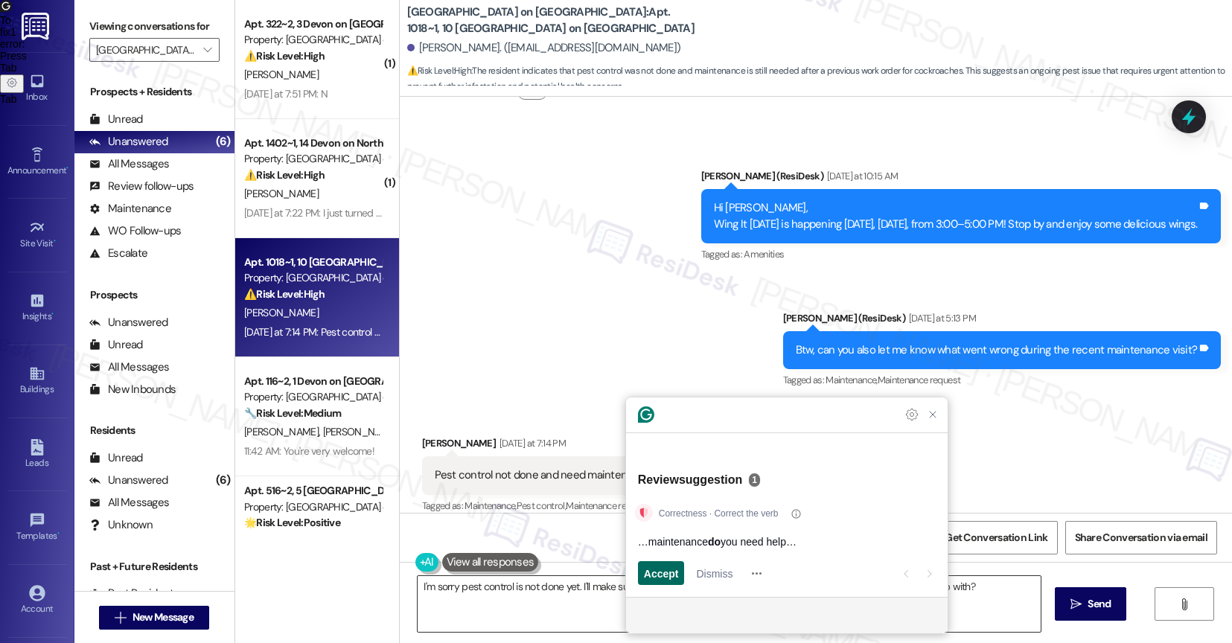
click at [658, 564] on div "Accept" at bounding box center [661, 573] width 35 height 24
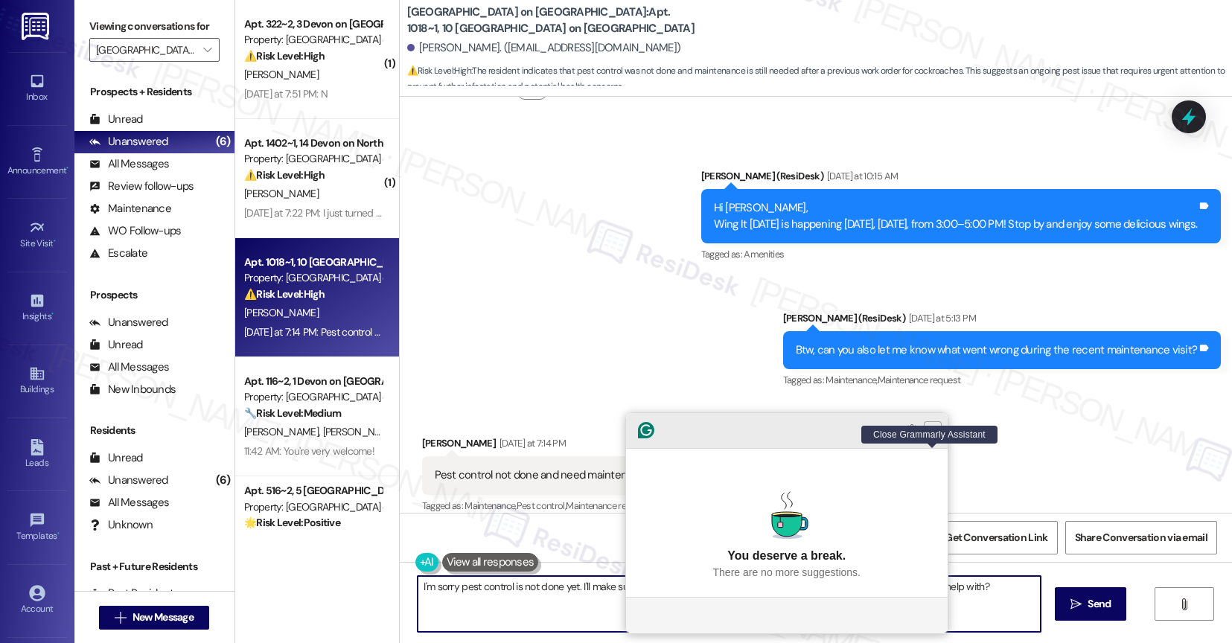
type textarea "I'm sorry pest control is not done yet. I'll make sure to resubmit a work order…"
click at [938, 436] on icon "Close Grammarly Assistant" at bounding box center [933, 430] width 12 height 12
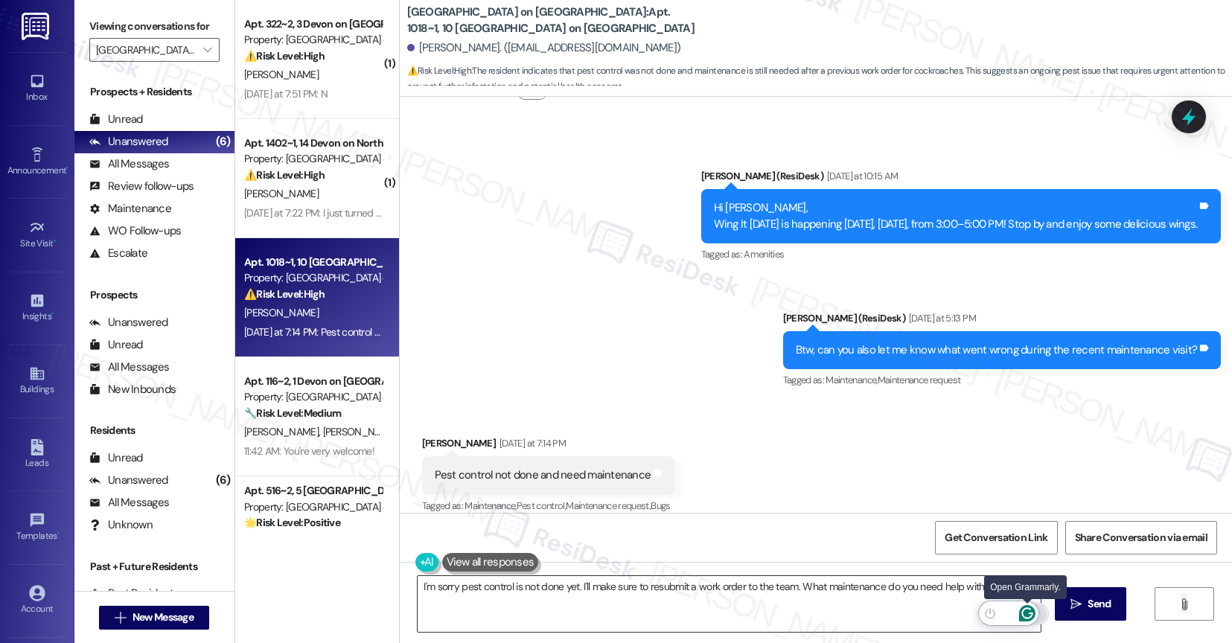
click at [1029, 610] on icon "Open Grammarly. 0 Suggestions." at bounding box center [1027, 613] width 16 height 16
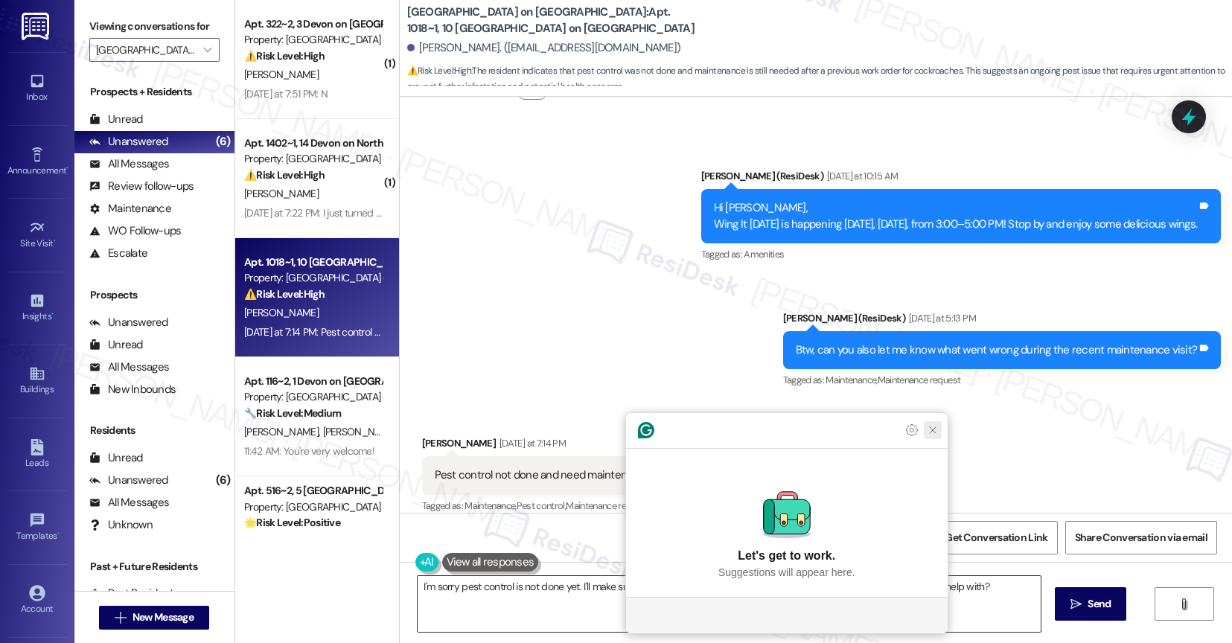
click at [924, 439] on icon "Close Grammarly Assistant" at bounding box center [933, 430] width 18 height 18
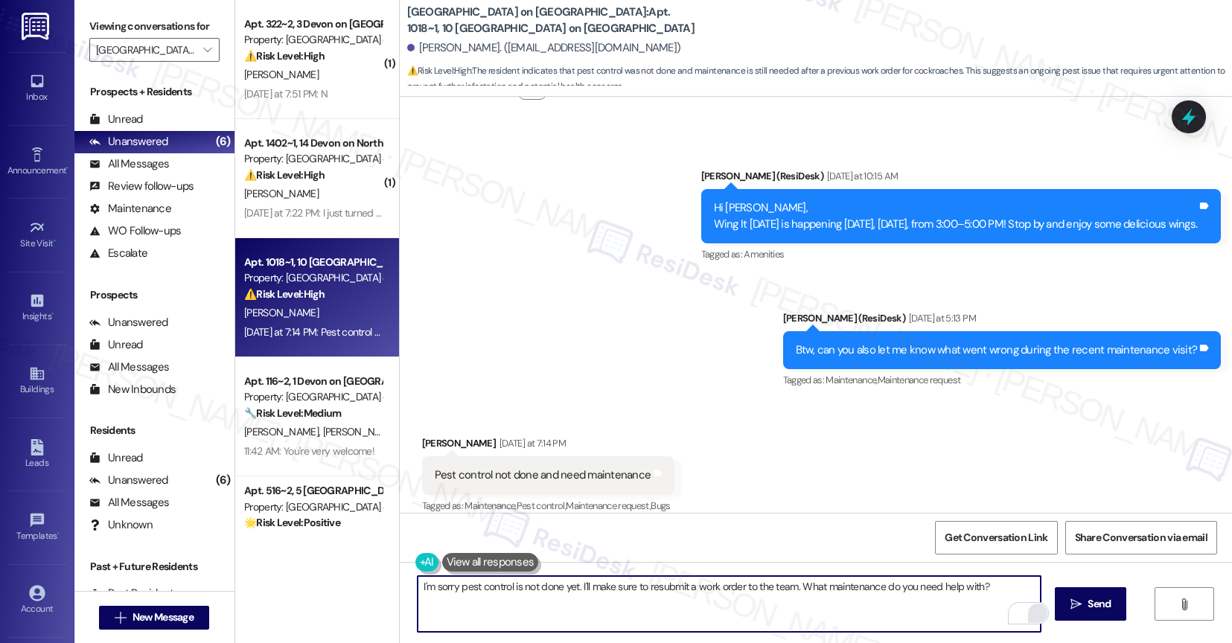
click at [1015, 589] on textarea "I'm sorry pest control is not done yet. I'll make sure to resubmit a work order…" at bounding box center [729, 604] width 623 height 56
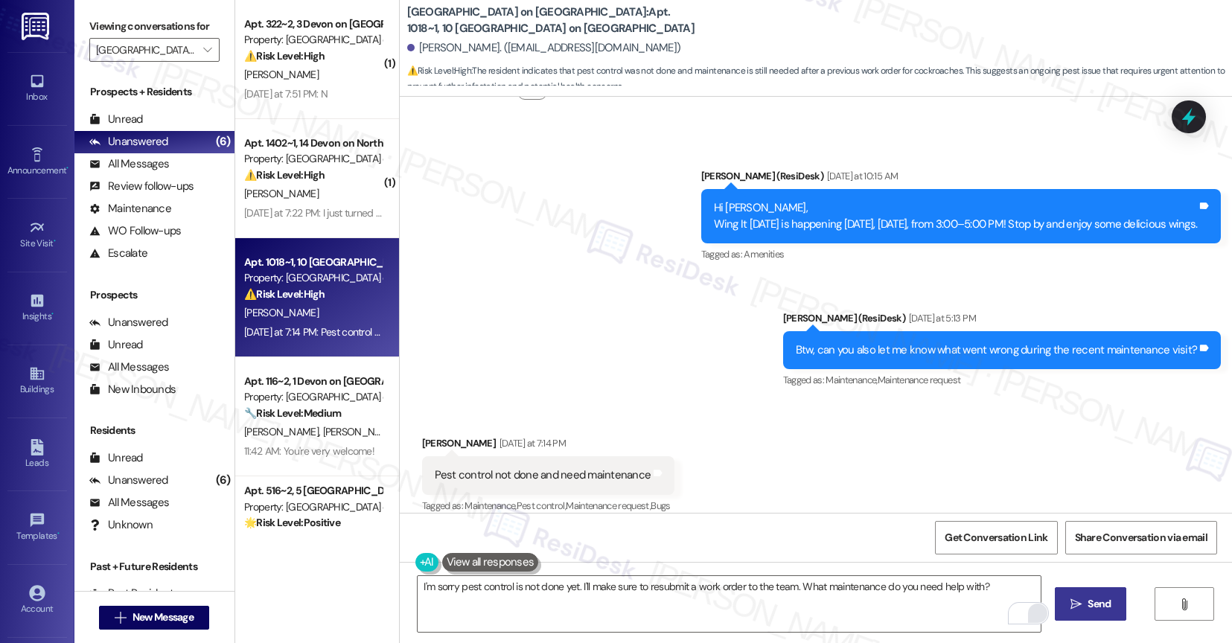
click at [1082, 602] on icon "" at bounding box center [1075, 605] width 11 height 12
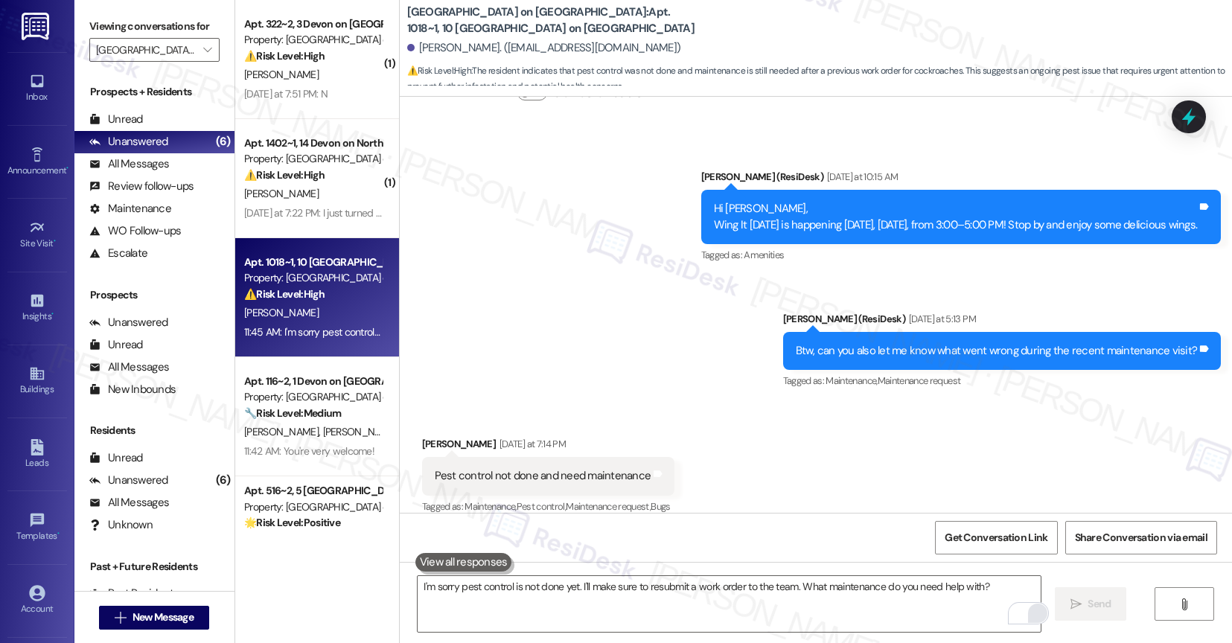
scroll to position [1178, 0]
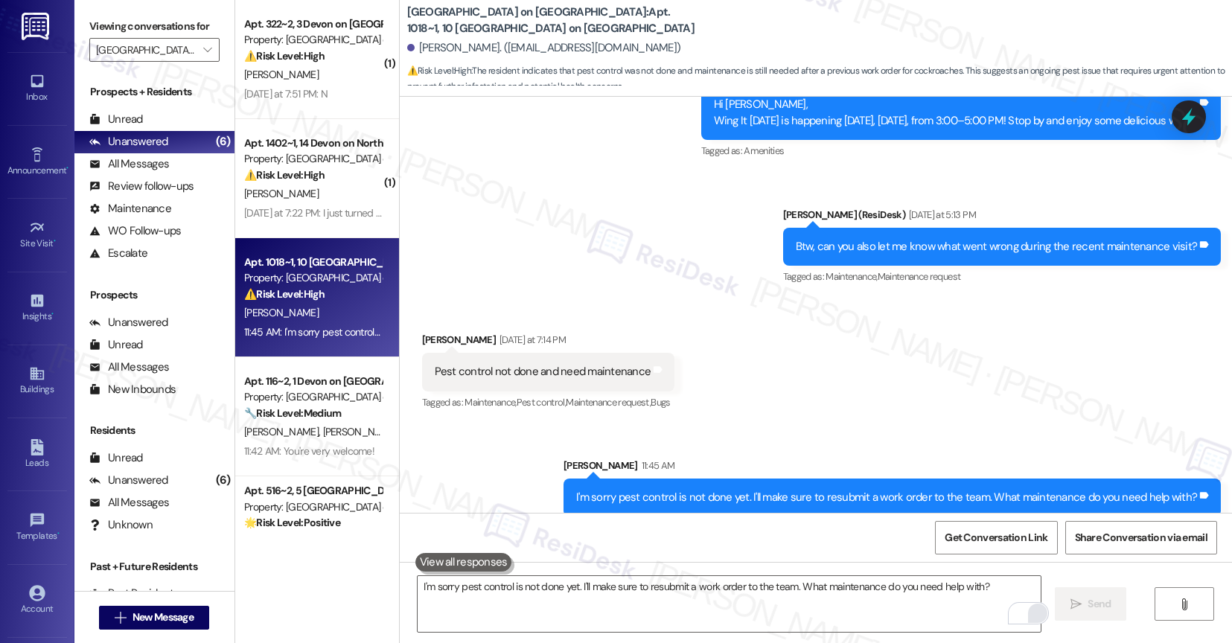
click at [632, 267] on div "Announcement, sent via SMS [PERSON_NAME] (ResiDesk) [DATE] at 10:15 AM Hi [PERS…" at bounding box center [816, 164] width 833 height 267
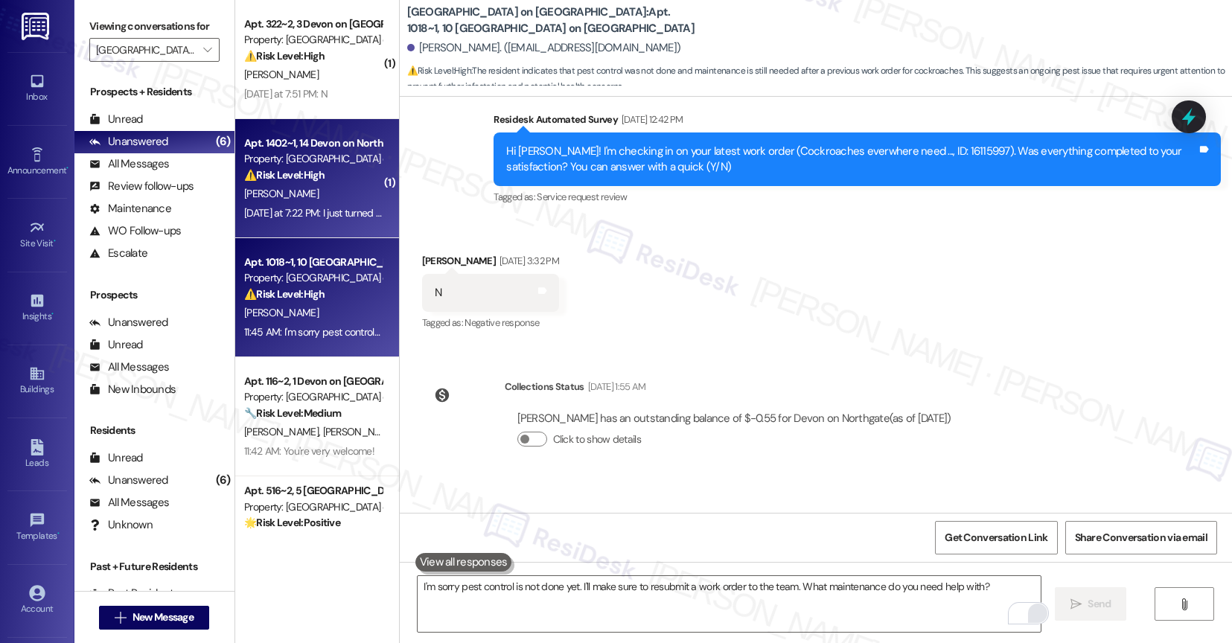
click at [321, 180] on div "⚠️ Risk Level: High The resident reports that the disposal is still not working…" at bounding box center [313, 175] width 138 height 16
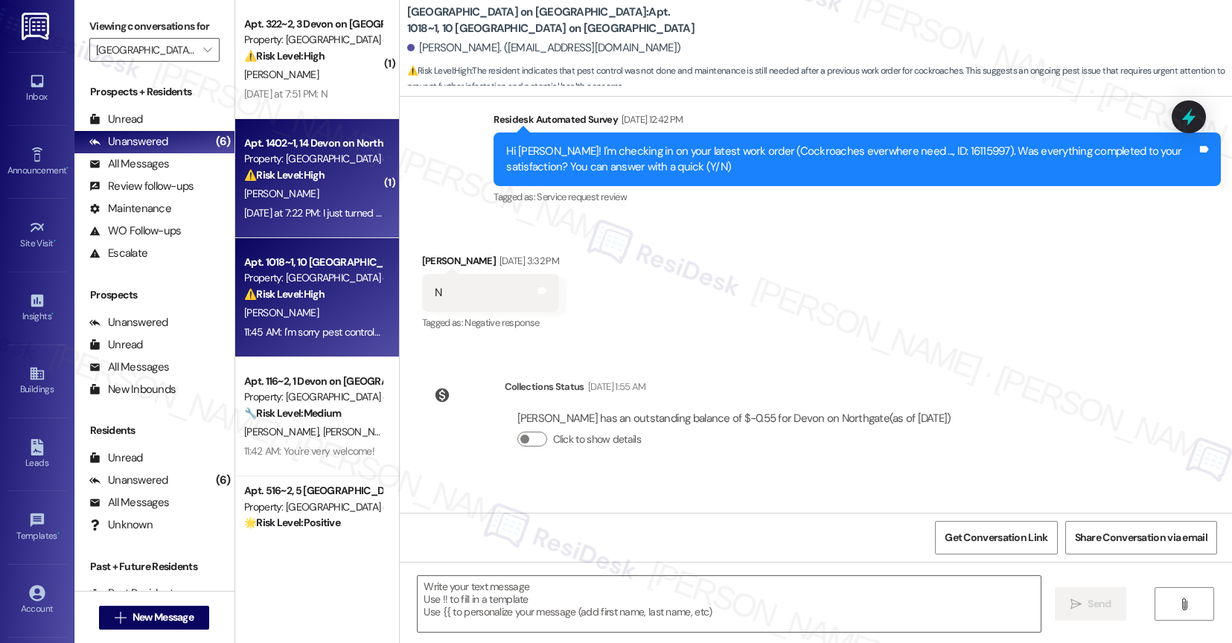
type textarea "Fetching suggested responses. Please feel free to read through the conversation…"
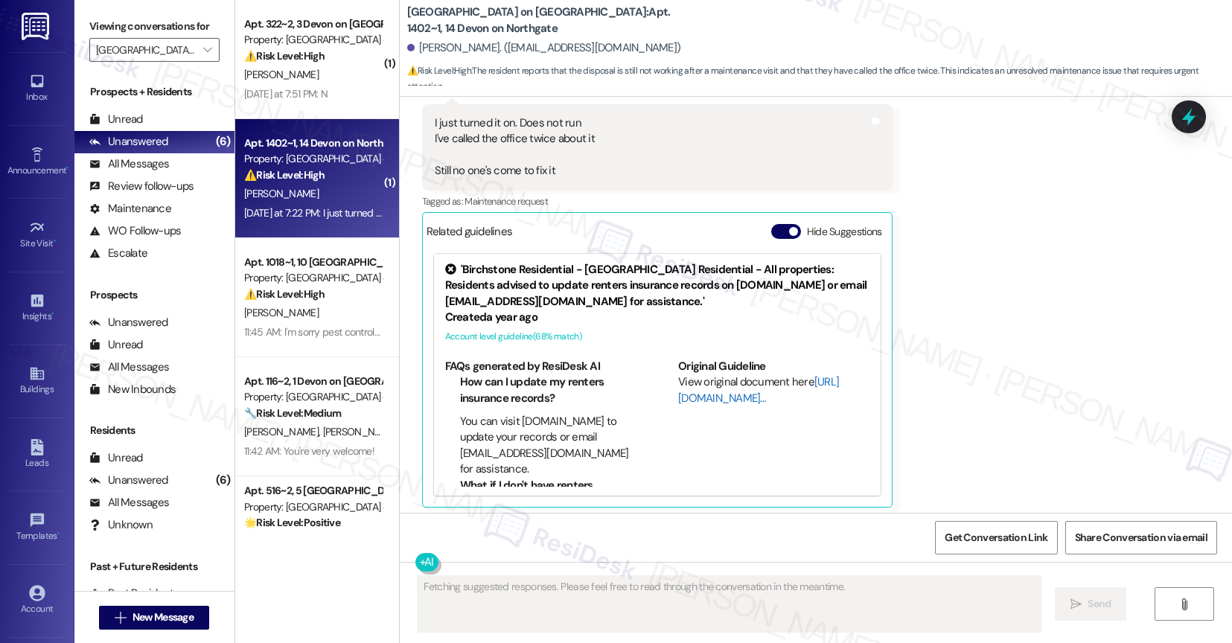
scroll to position [7104, 0]
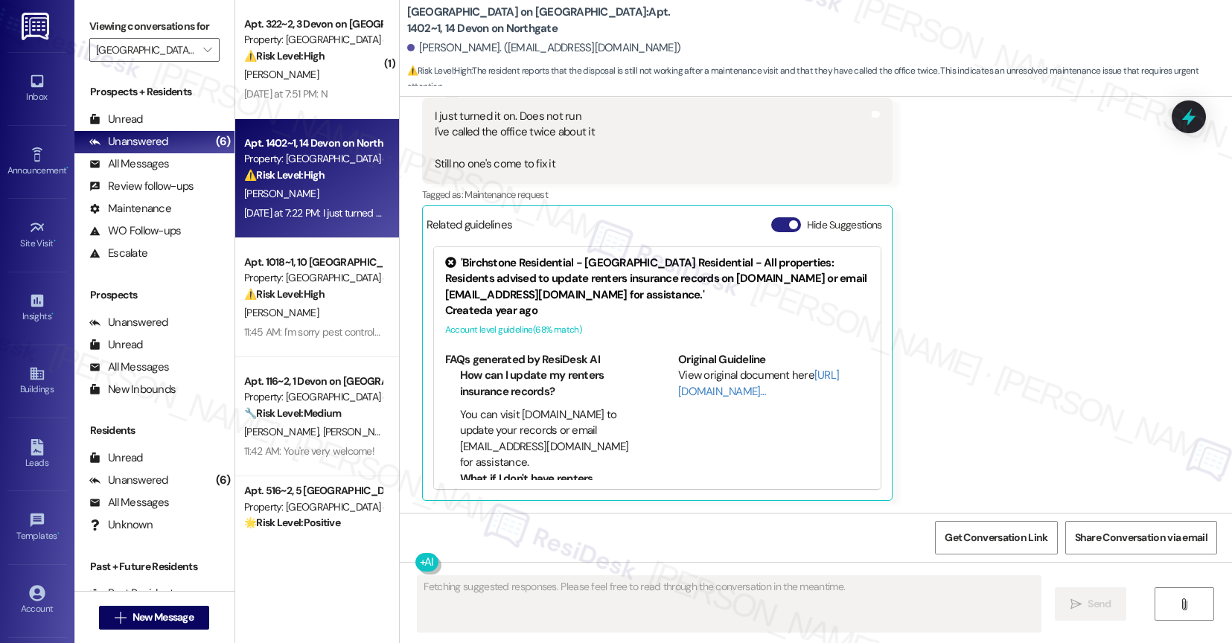
click at [771, 225] on button "Hide Suggestions" at bounding box center [786, 224] width 30 height 15
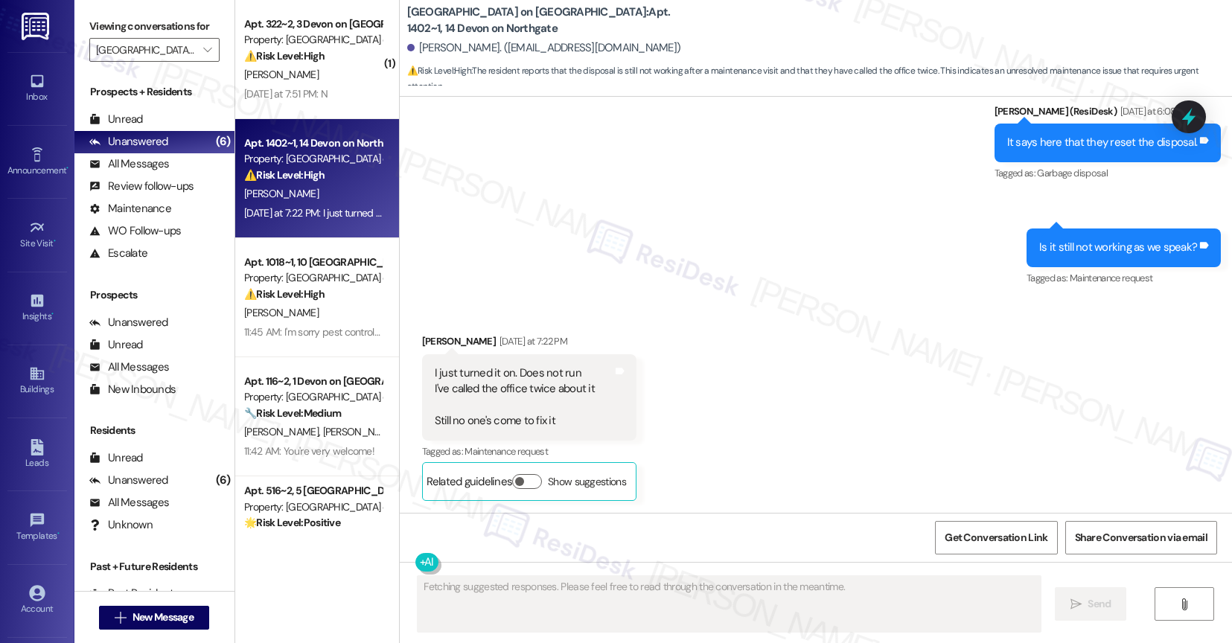
scroll to position [6847, 0]
click at [718, 328] on div "Received via SMS [PERSON_NAME] [DATE] at 7:22 PM I just turned it on. Does not …" at bounding box center [816, 405] width 833 height 211
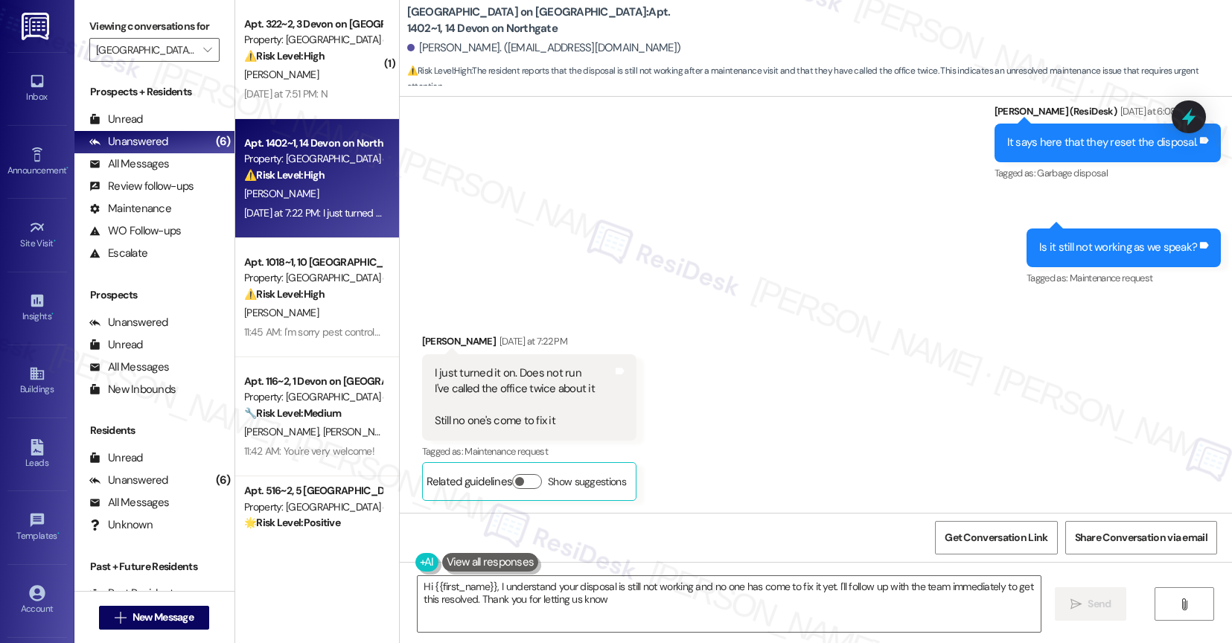
type textarea "Hi {{first_name}}, I understand your disposal is still not working and no one h…"
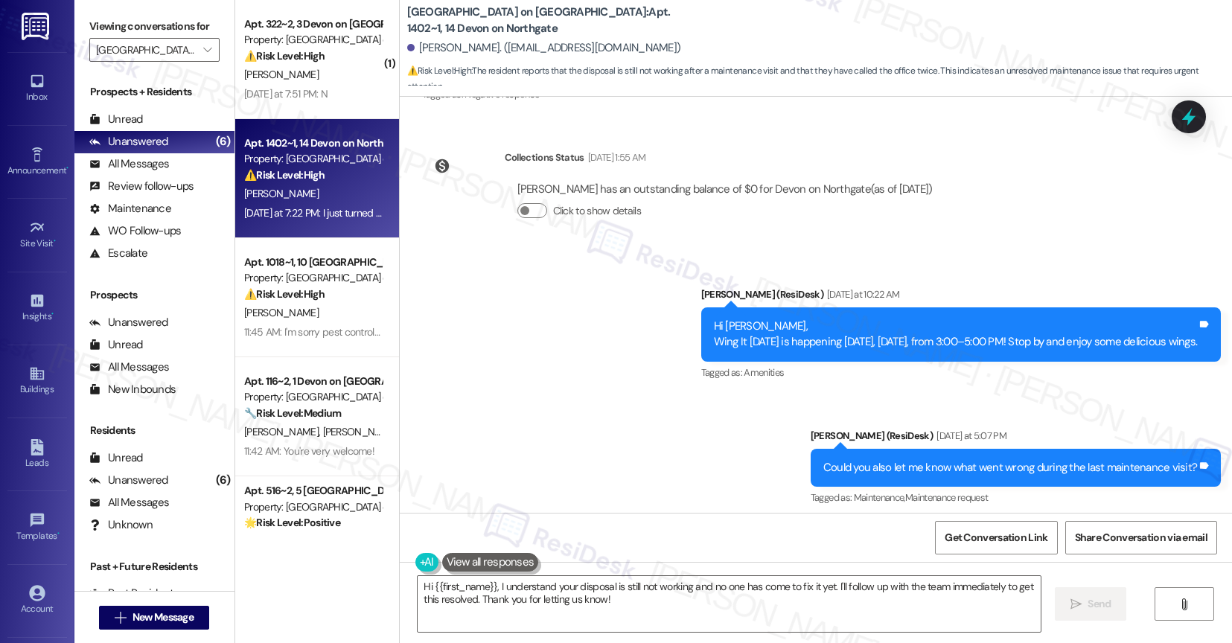
scroll to position [5912, 0]
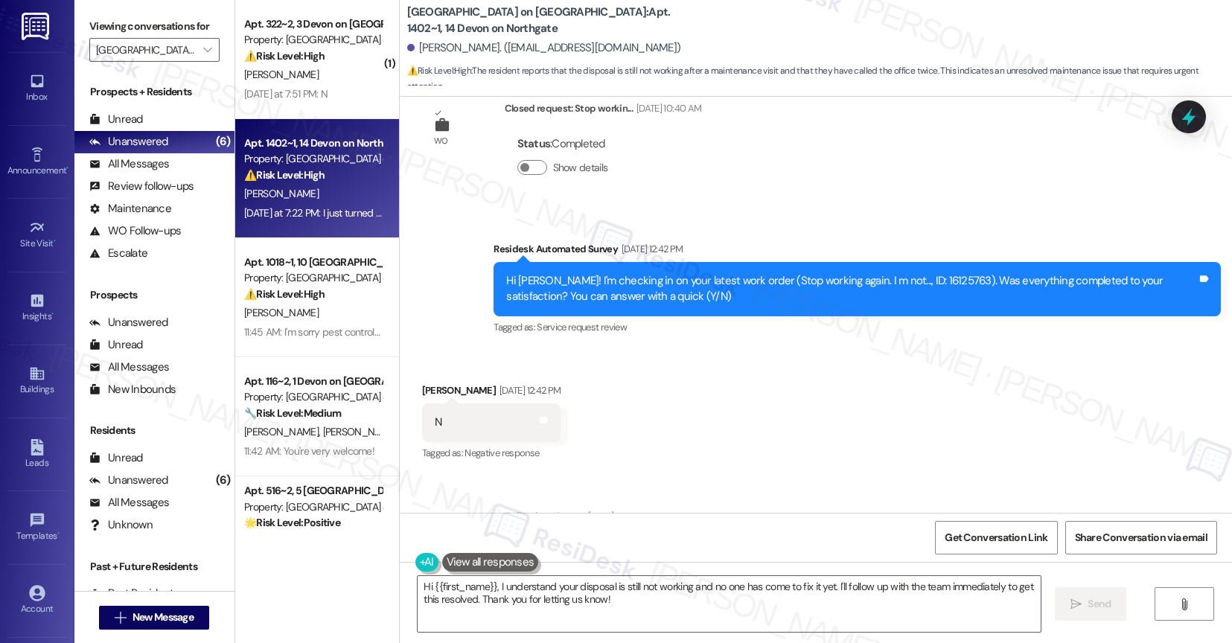
click at [713, 400] on div "Received via SMS [PERSON_NAME] [DATE] 12:42 PM N Tags and notes Tagged as: Nega…" at bounding box center [816, 412] width 833 height 126
click at [692, 427] on div "Received via SMS [PERSON_NAME] [DATE] 12:42 PM N Tags and notes Tagged as: Nega…" at bounding box center [816, 412] width 833 height 126
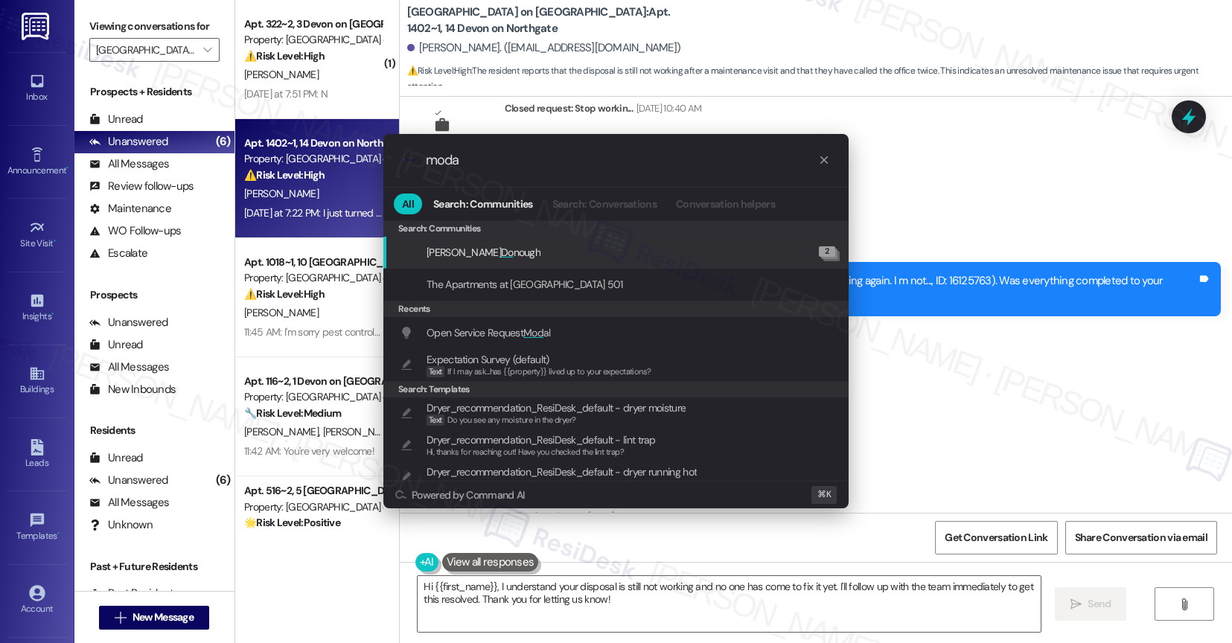
type input "modal"
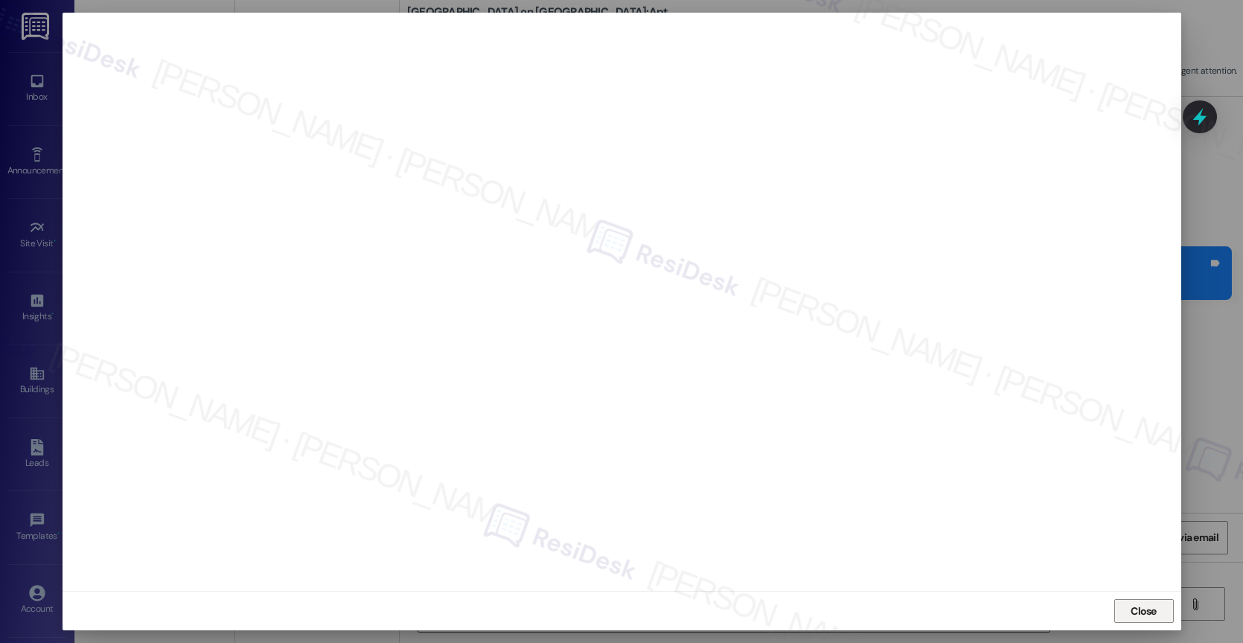
click at [1131, 616] on span "Close" at bounding box center [1144, 612] width 26 height 16
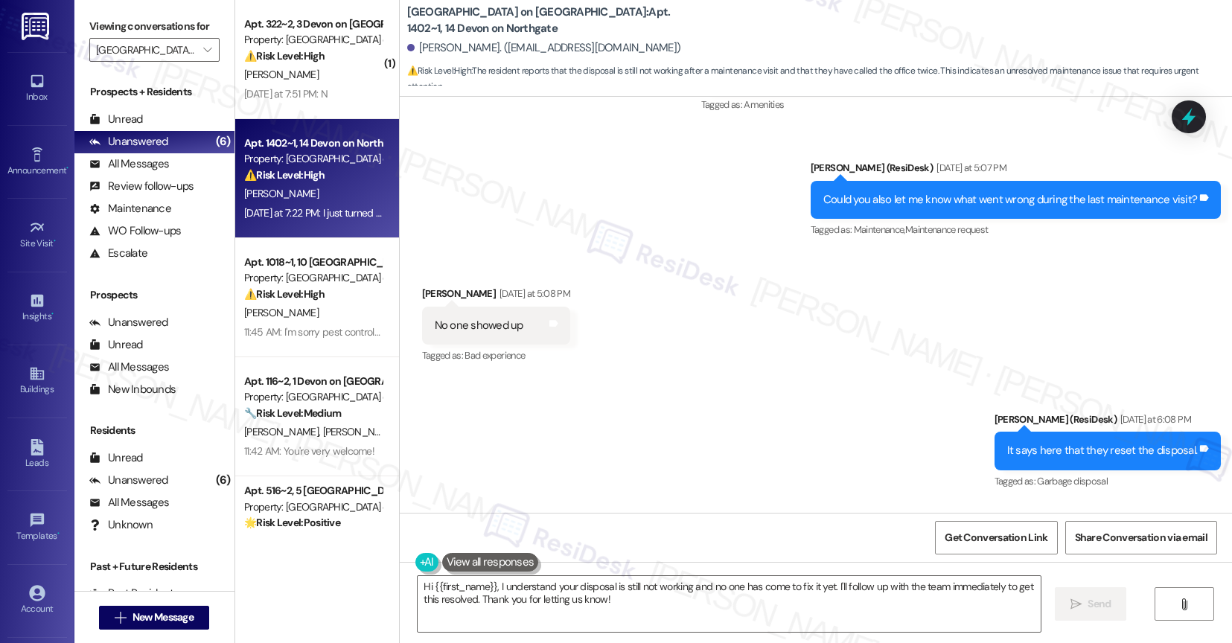
scroll to position [6847, 0]
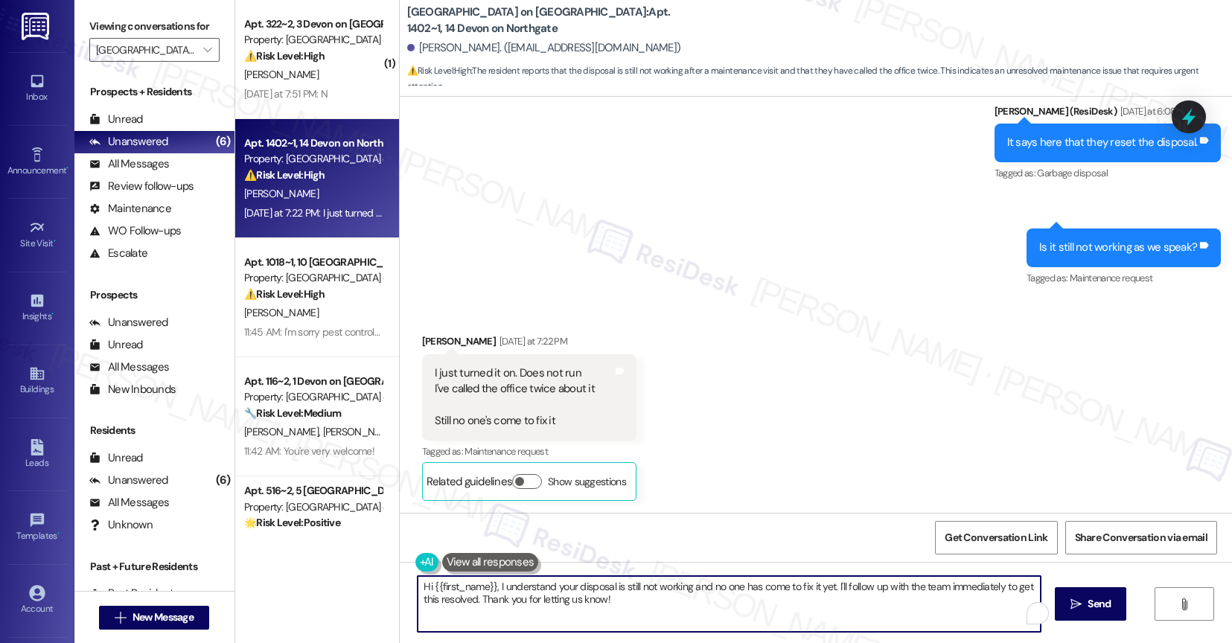
click at [552, 616] on textarea "Hi {{first_name}}, I understand your disposal is still not working and no one h…" at bounding box center [729, 604] width 623 height 56
type textarea "T"
drag, startPoint x: 545, startPoint y: 584, endPoint x: 954, endPoint y: 588, distance: 409.5
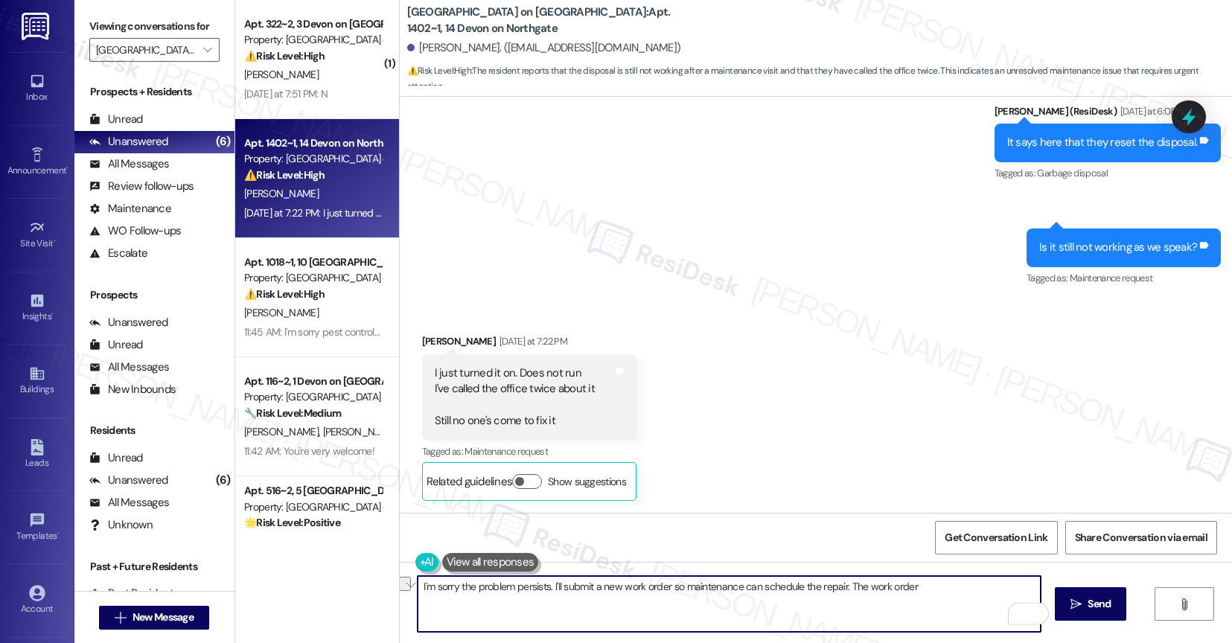
click at [954, 588] on textarea "I'm sorry the problem persists. I'll submit a new work order so maintenance can…" at bounding box center [729, 604] width 623 height 56
type textarea "I'm sorry the problem persists. The work order note says that maintenance reset…"
click at [1030, 610] on icon "Open Grammarly. 0 Suggestions." at bounding box center [1027, 613] width 16 height 16
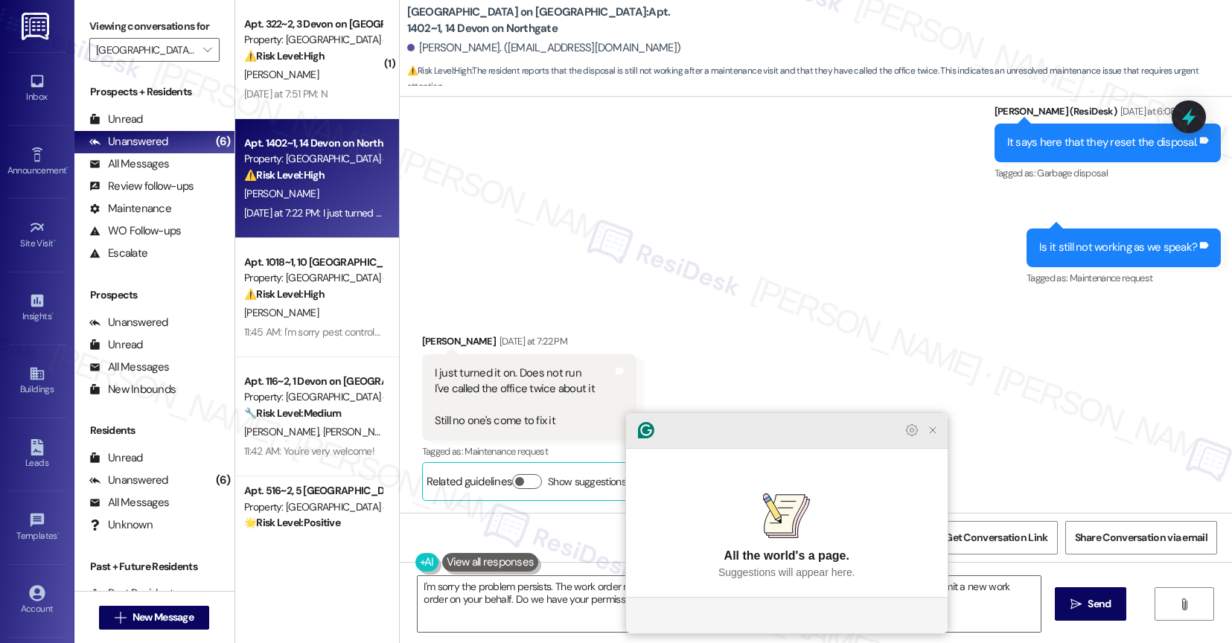
click at [936, 439] on icon "Close Grammarly Assistant" at bounding box center [933, 430] width 18 height 18
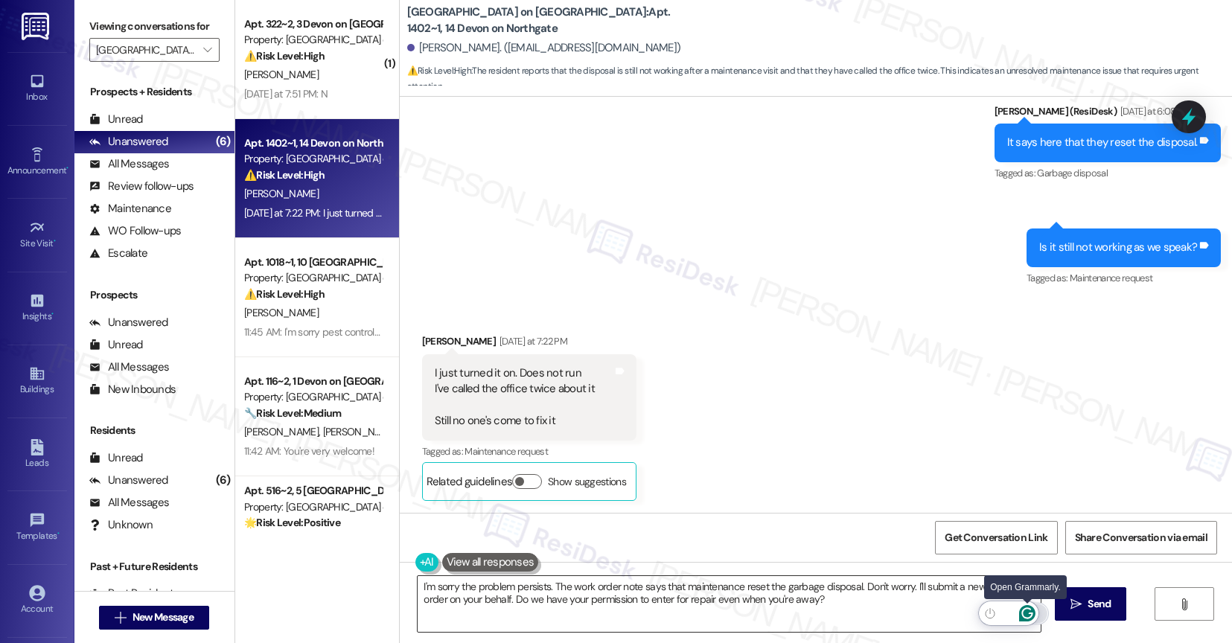
click at [1030, 613] on icon "Open Grammarly. 0 Suggestions." at bounding box center [1027, 613] width 16 height 16
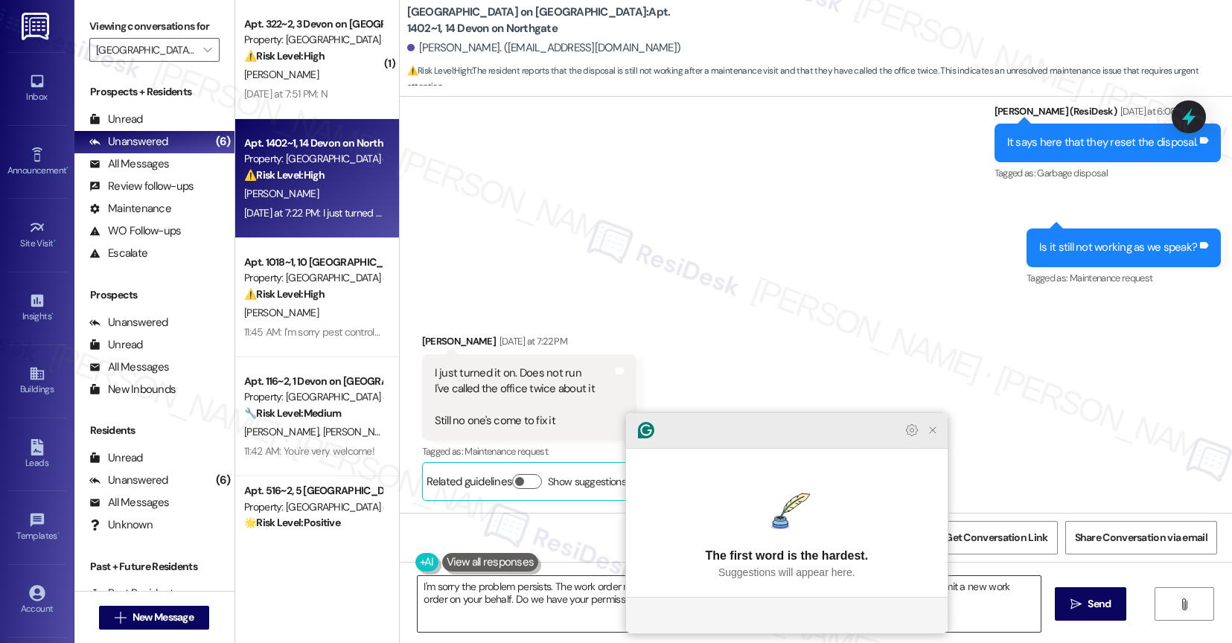
click at [932, 436] on icon "Close Grammarly Assistant" at bounding box center [933, 430] width 12 height 12
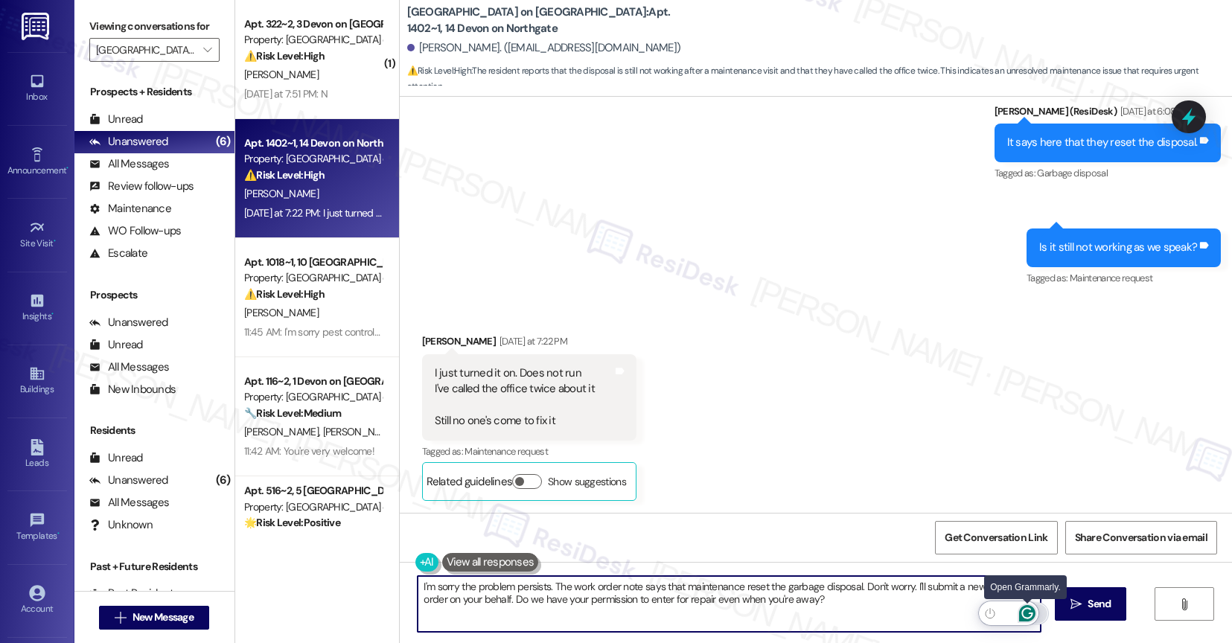
click at [1027, 611] on icon "Open Grammarly. 0 Suggestions." at bounding box center [1027, 613] width 16 height 16
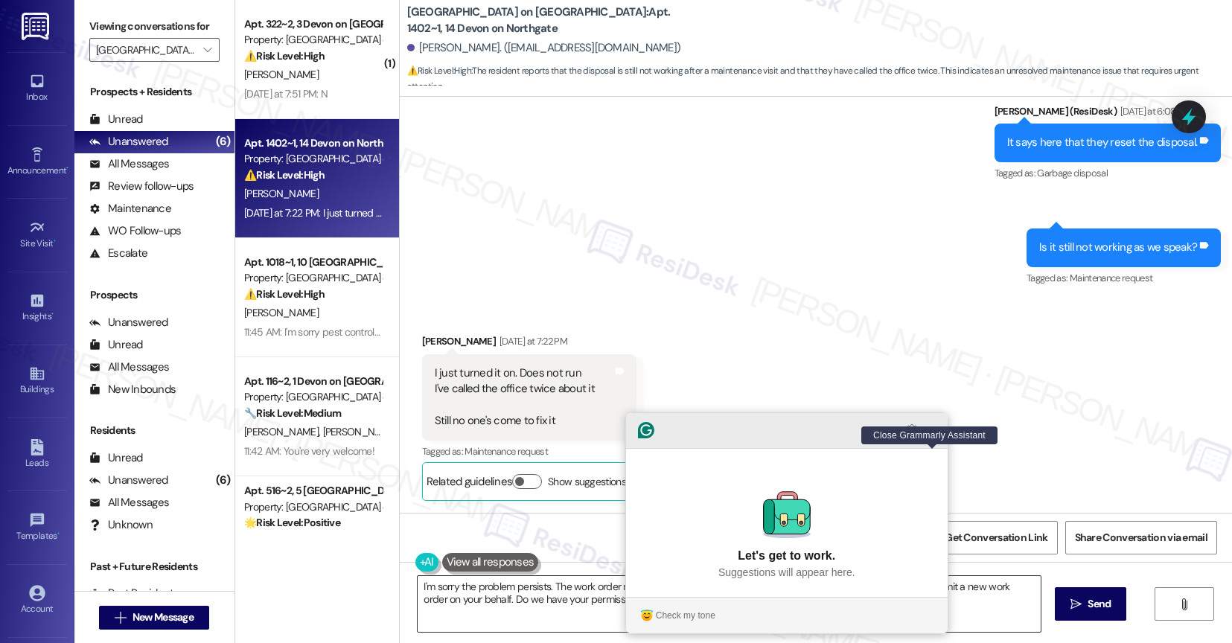
click at [938, 436] on icon "Close Grammarly Assistant" at bounding box center [933, 430] width 12 height 12
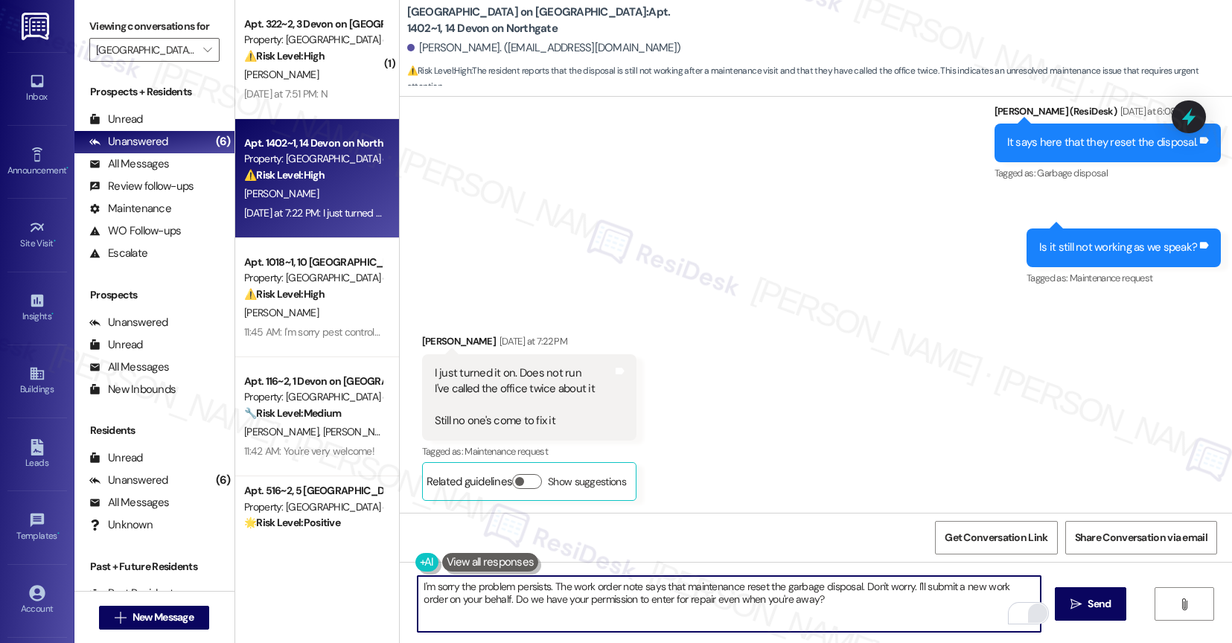
click at [837, 618] on textarea "I'm sorry the problem persists. The work order note says that maintenance reset…" at bounding box center [729, 604] width 623 height 56
click at [1091, 596] on button " Send" at bounding box center [1091, 603] width 72 height 33
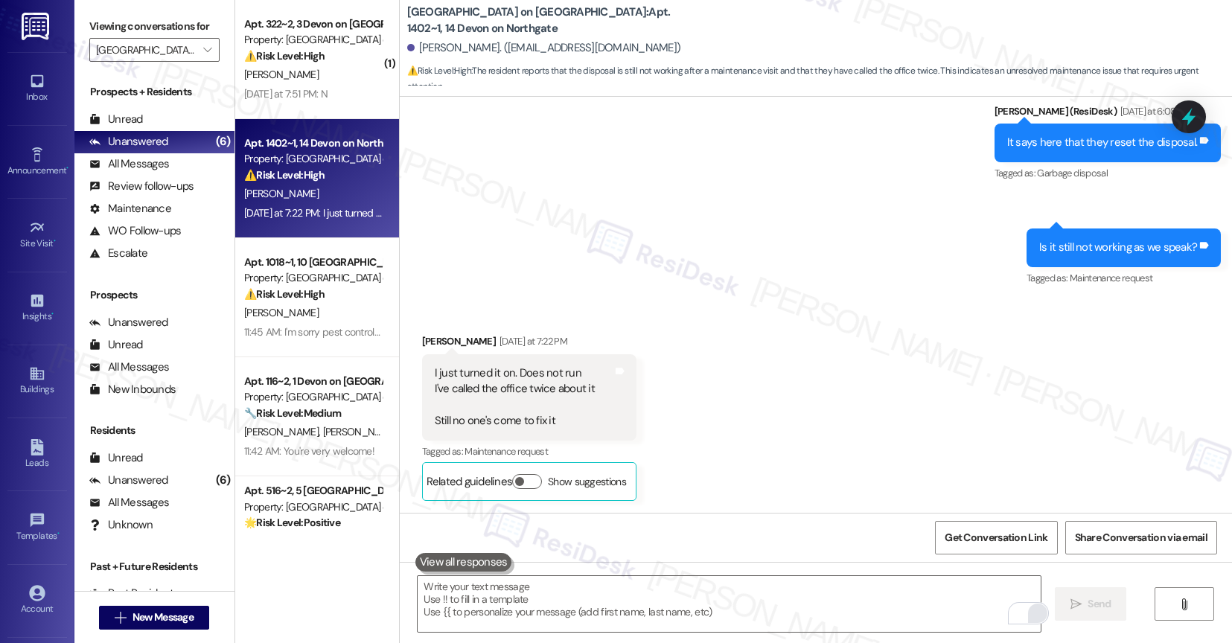
scroll to position [6967, 0]
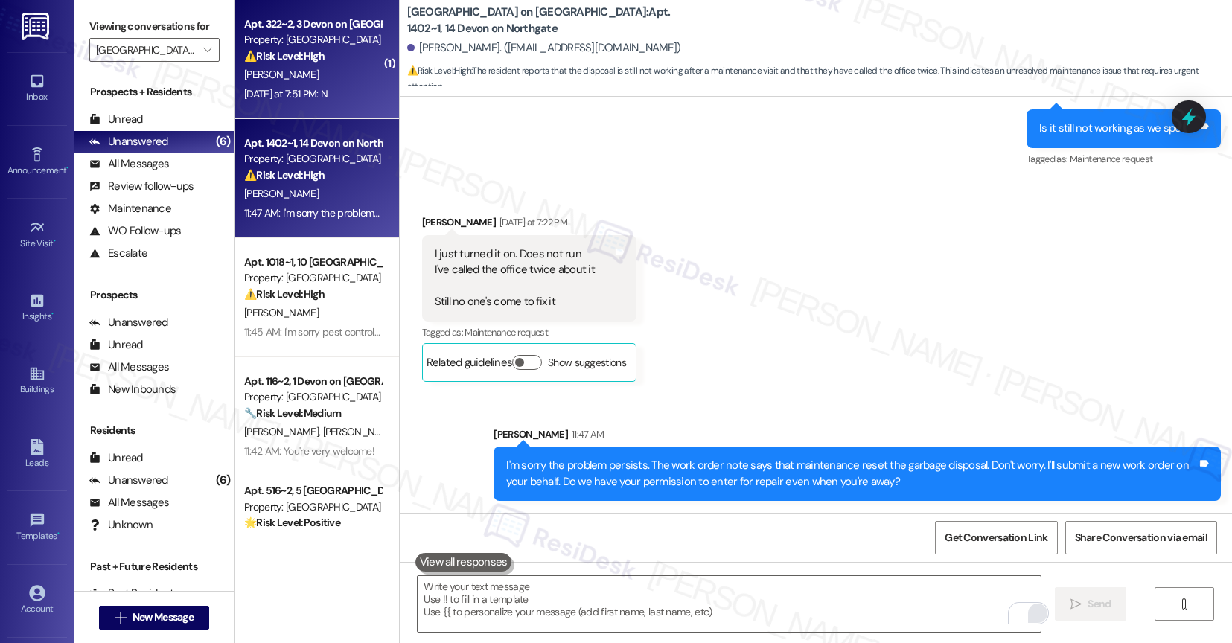
click at [299, 82] on div "[PERSON_NAME]" at bounding box center [313, 75] width 141 height 19
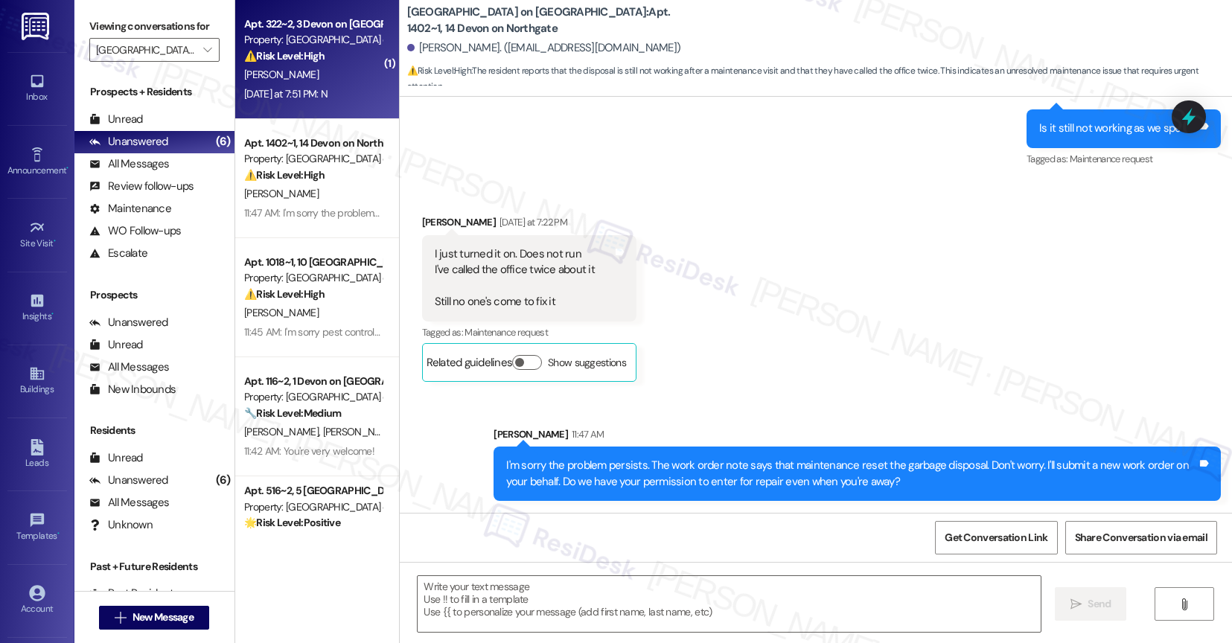
type textarea "Fetching suggested responses. Please feel free to read through the conversation…"
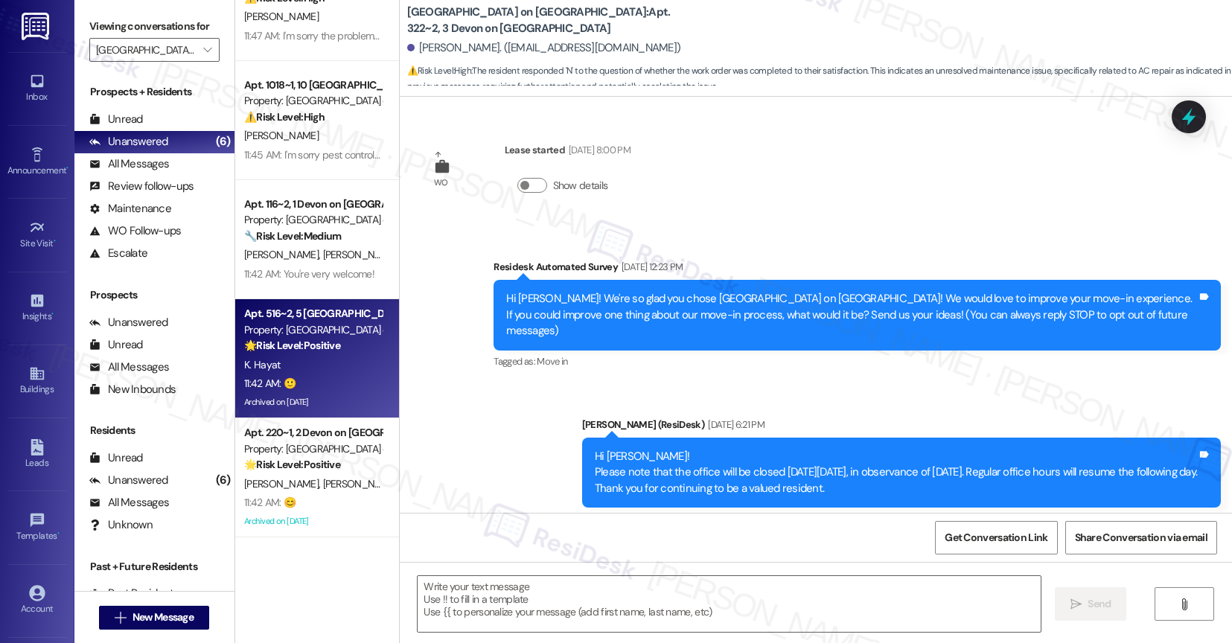
scroll to position [10249, 0]
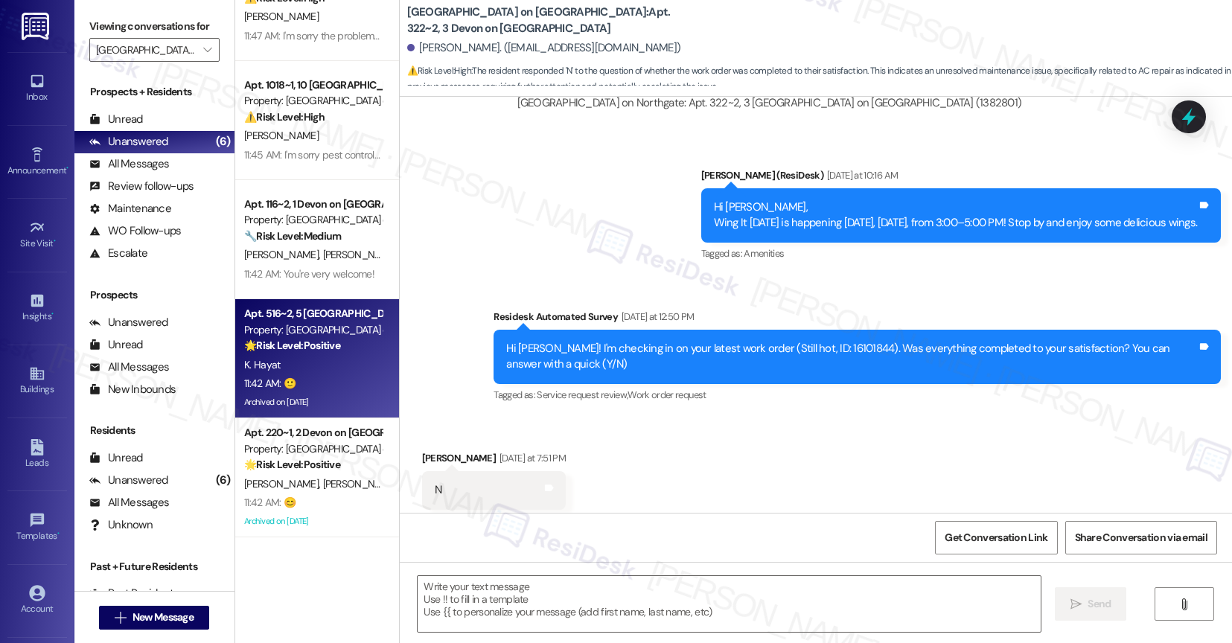
type textarea "Fetching suggested responses. Please feel free to read through the conversation…"
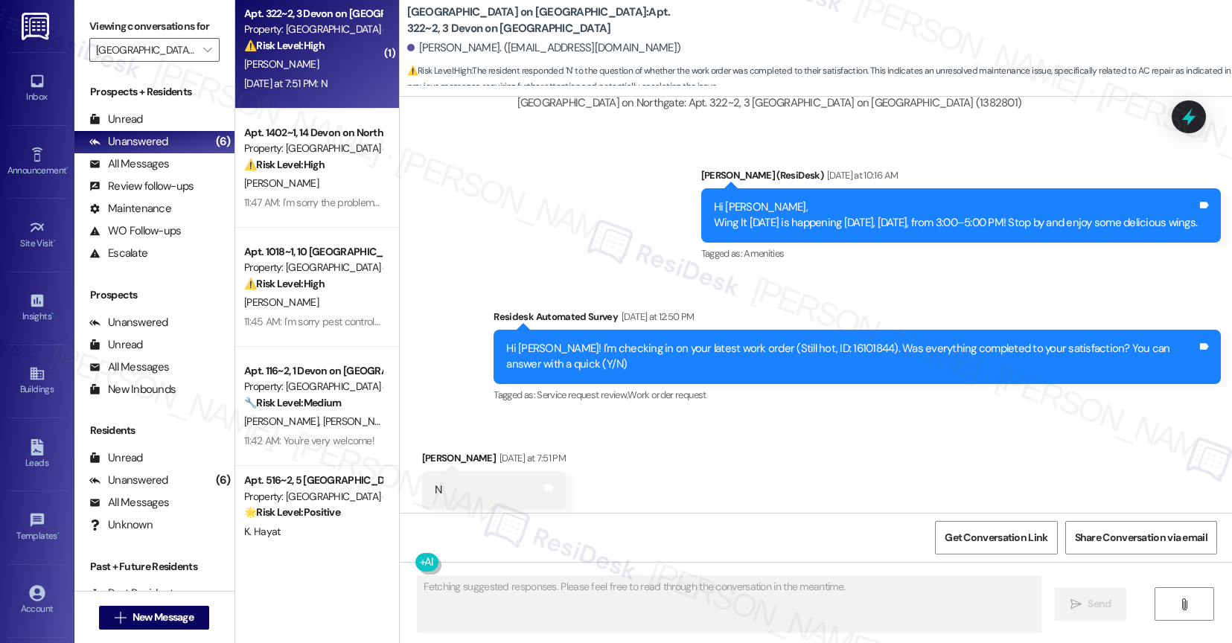
scroll to position [0, 0]
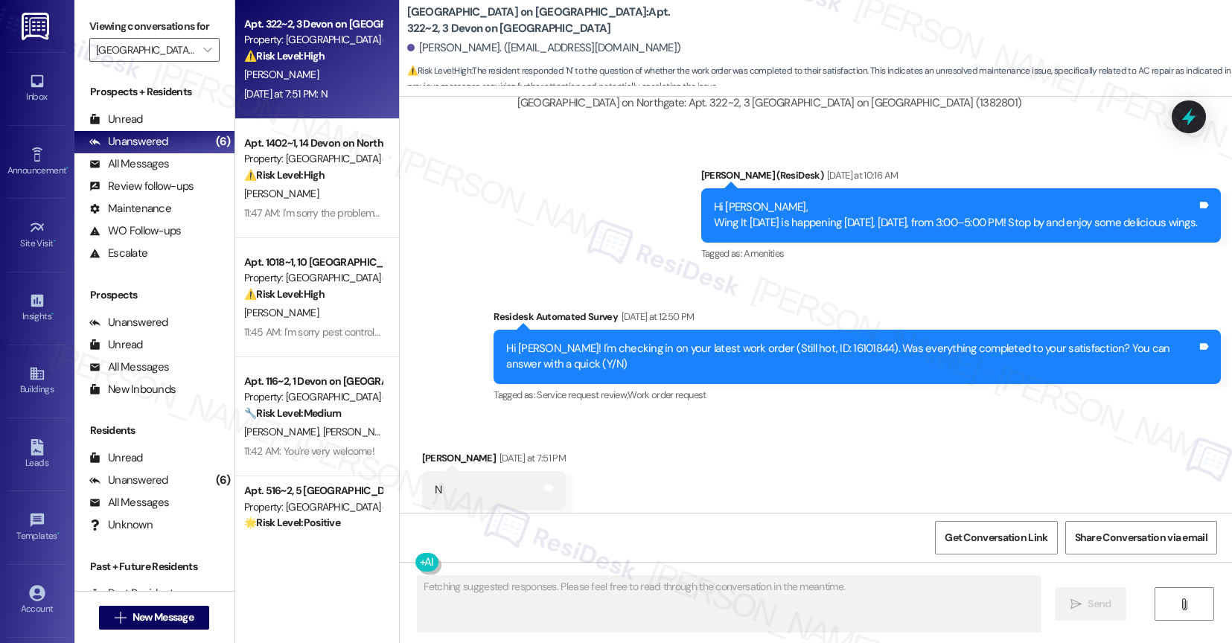
click at [649, 430] on div "Received via SMS [PERSON_NAME] [DATE] at 7:51 PM N Tags and notes Tagged as: Ne…" at bounding box center [816, 480] width 833 height 126
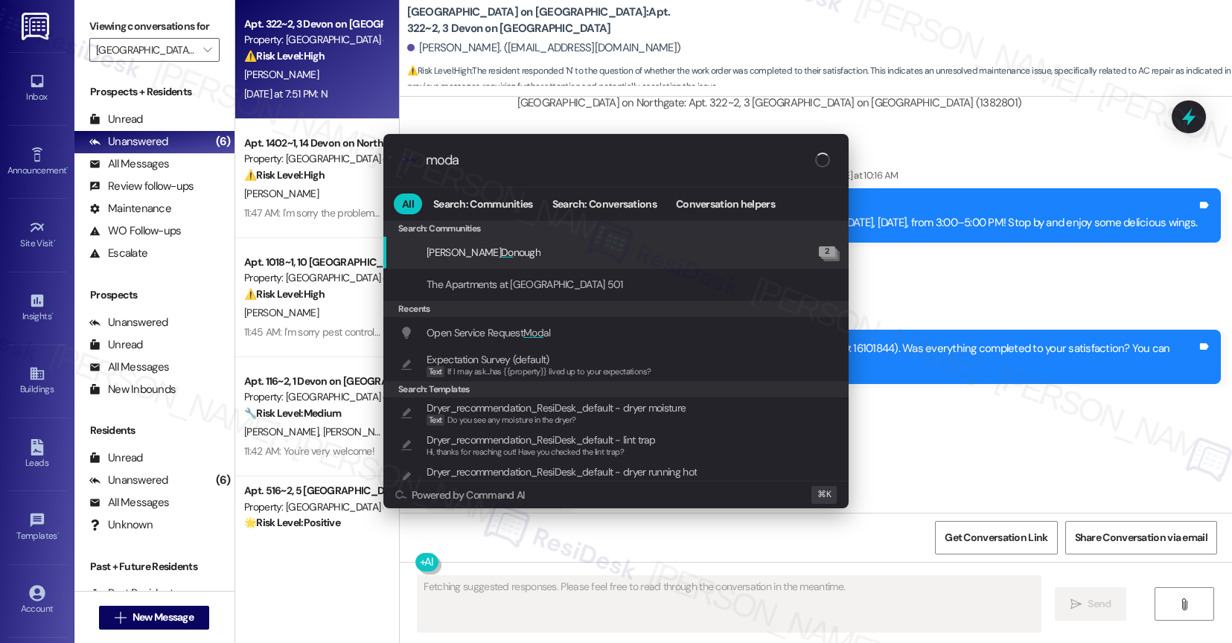
type input "modal"
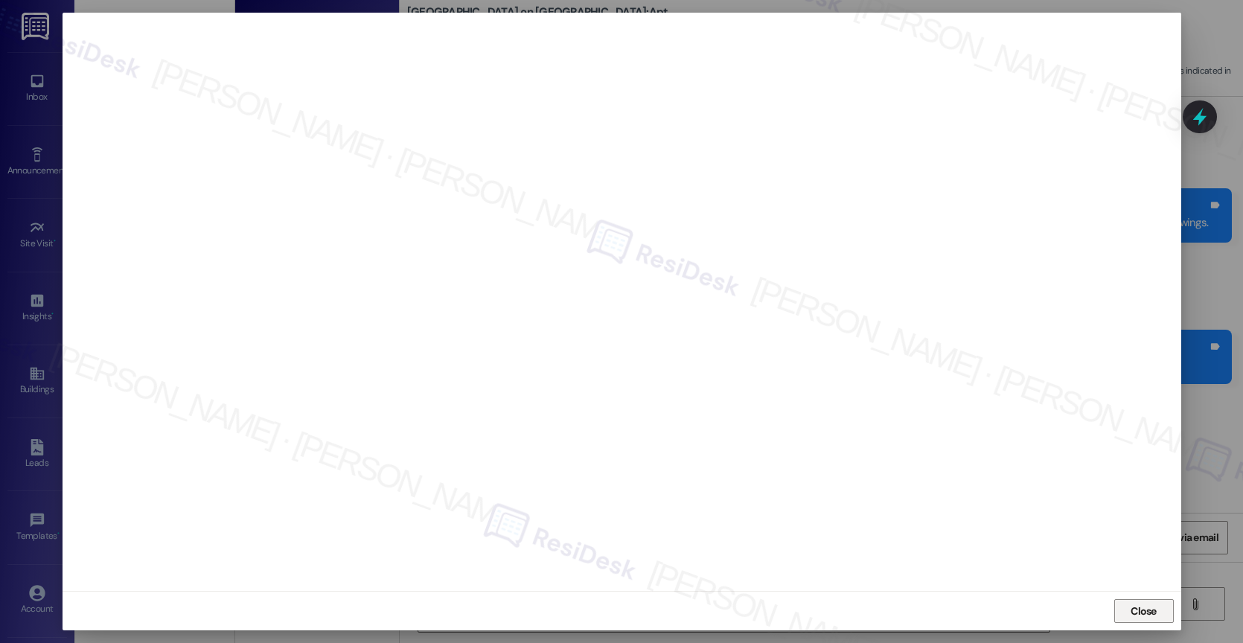
click at [1148, 608] on span "Close" at bounding box center [1144, 612] width 26 height 16
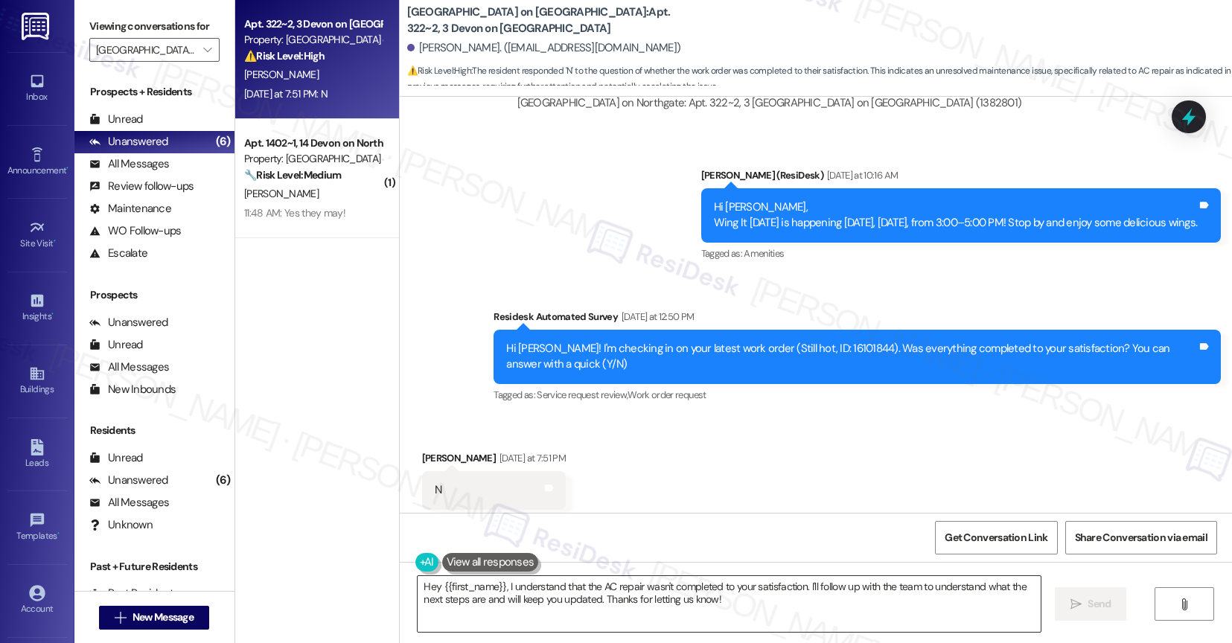
click at [577, 598] on textarea "Hey {{first_name}}, I understand that the AC repair wasn't completed to your sa…" at bounding box center [729, 604] width 623 height 56
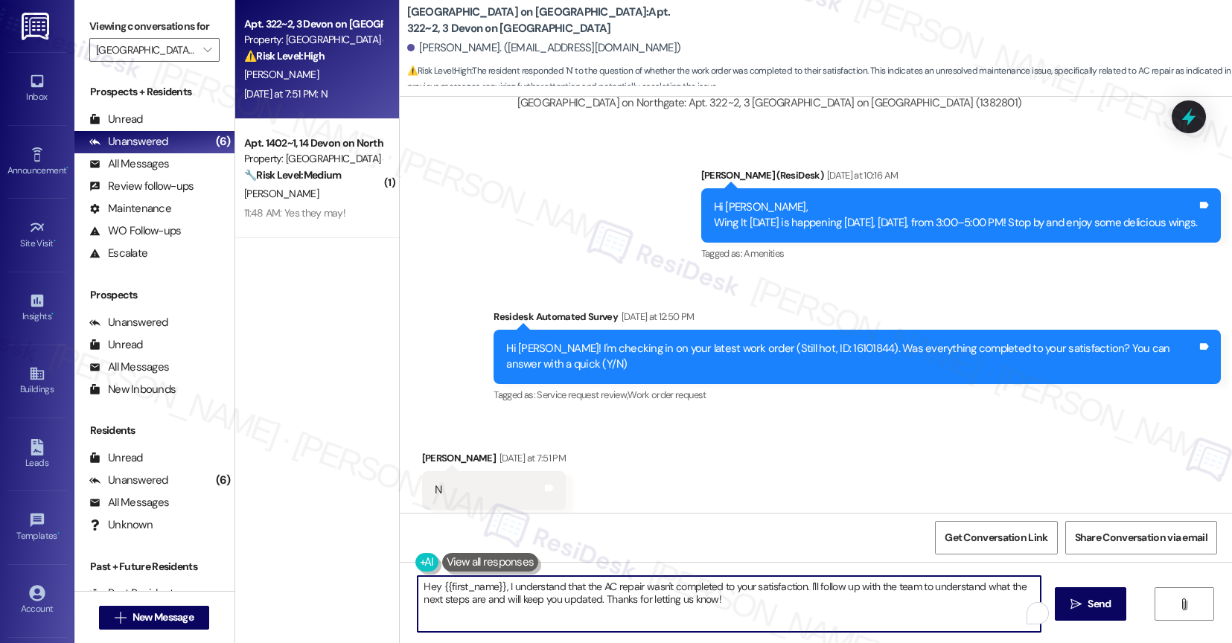
click at [577, 598] on textarea "Hey {{first_name}}, I understand that the AC repair wasn't completed to your sa…" at bounding box center [729, 604] width 623 height 56
paste textarea "I'm sorry to hear that, {{first_name}}. Could you share a bit more about what h…"
type textarea "I'm sorry to hear that, {{first_name}}. Could you share a bit more about what h…"
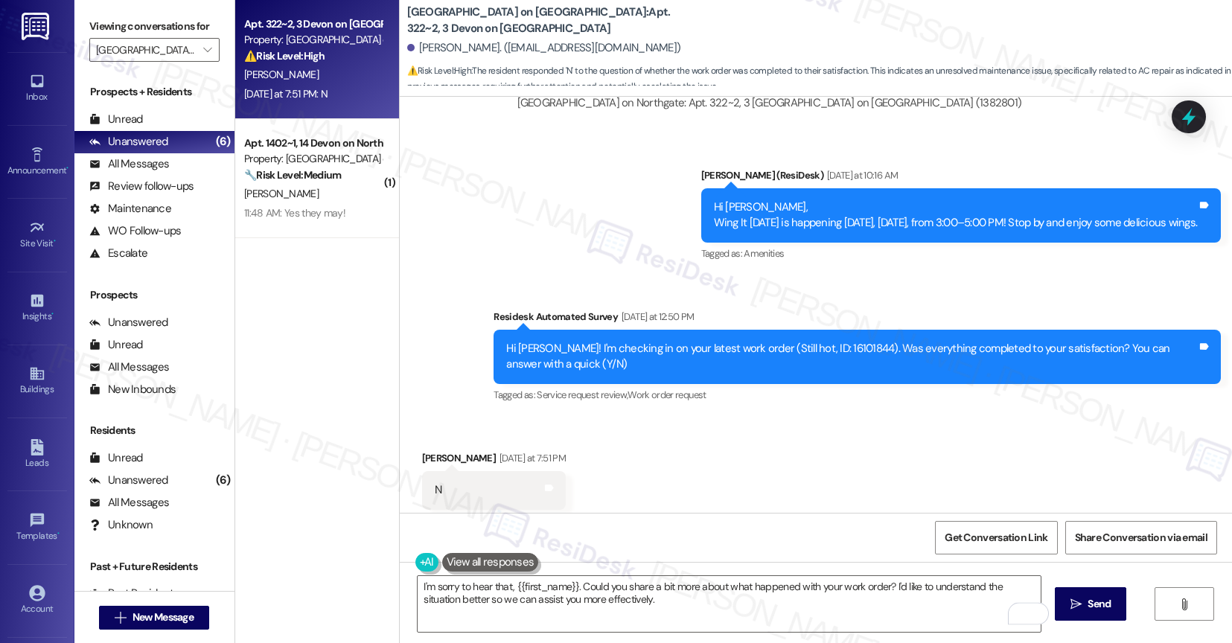
drag, startPoint x: 1123, startPoint y: 617, endPoint x: 1009, endPoint y: 565, distance: 124.6
click at [1123, 616] on button " Send" at bounding box center [1091, 603] width 72 height 33
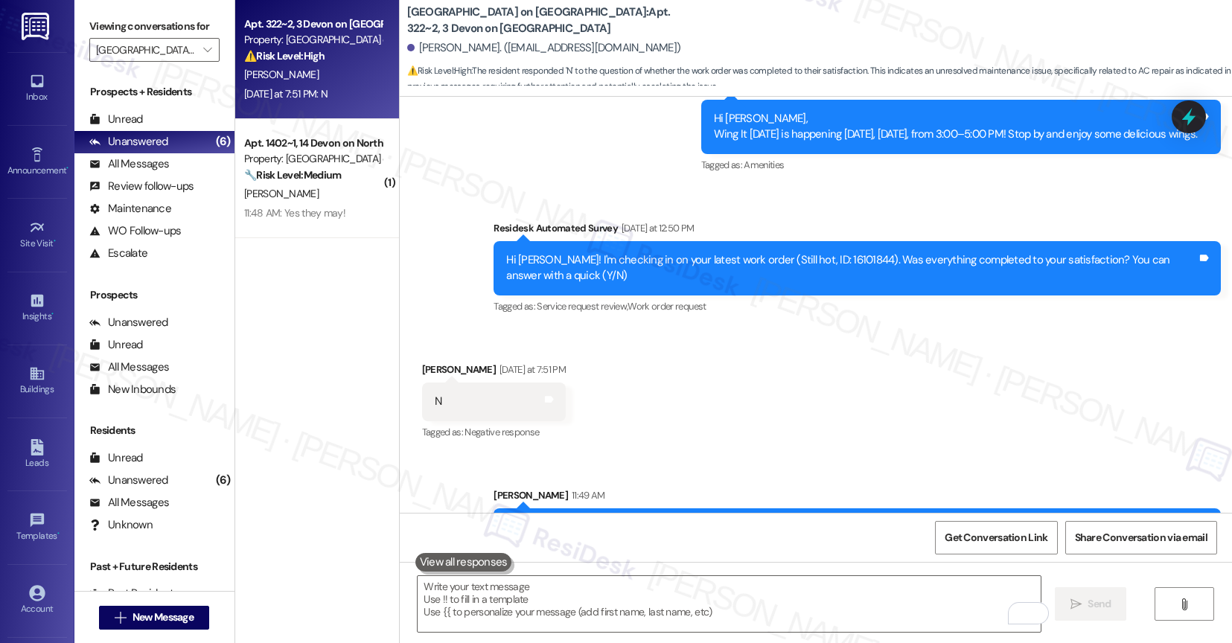
scroll to position [10368, 0]
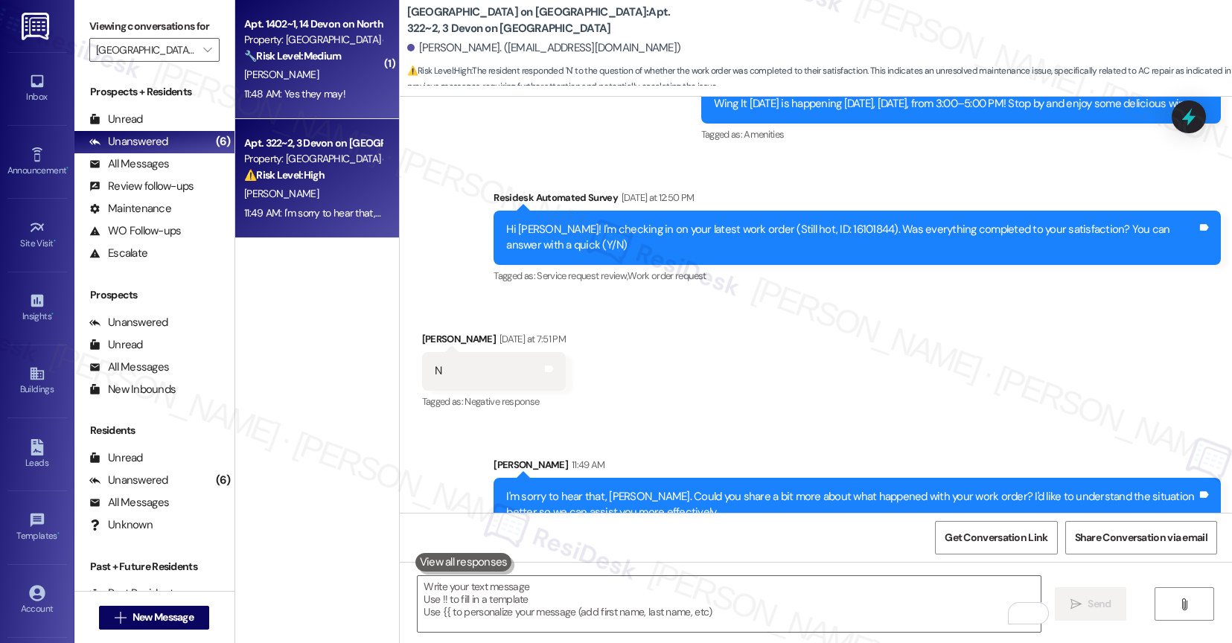
click at [244, 26] on div "Apt. 1402~1, 14 Devon on Northgate" at bounding box center [313, 24] width 138 height 16
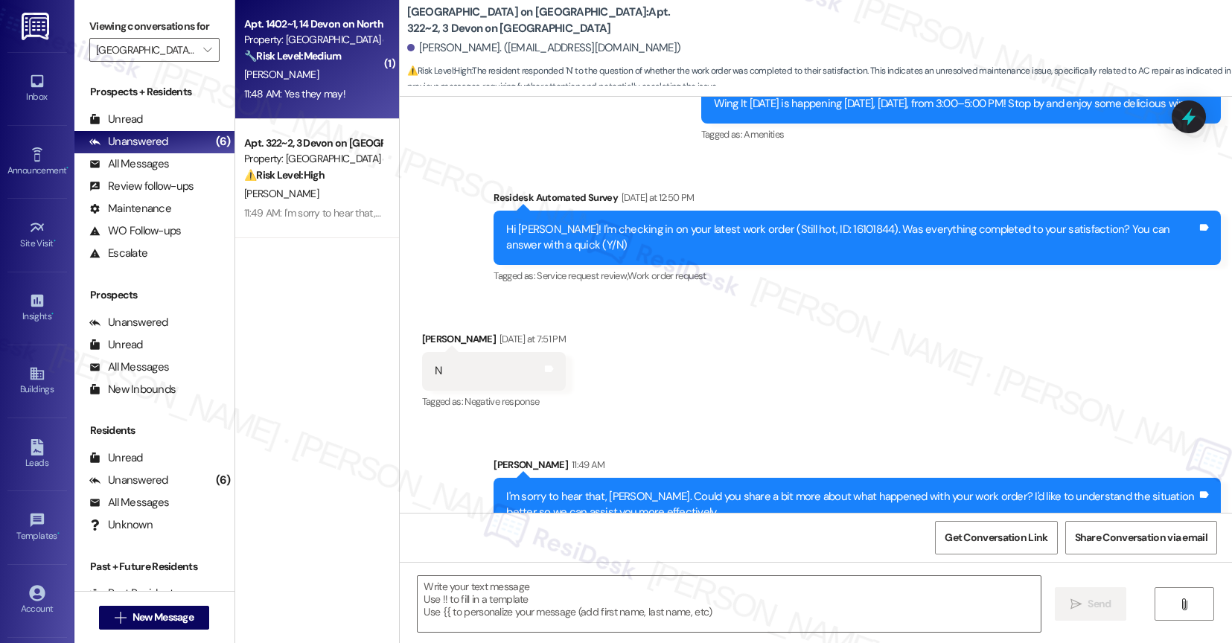
type textarea "Fetching suggested responses. Please feel free to read through the conversation…"
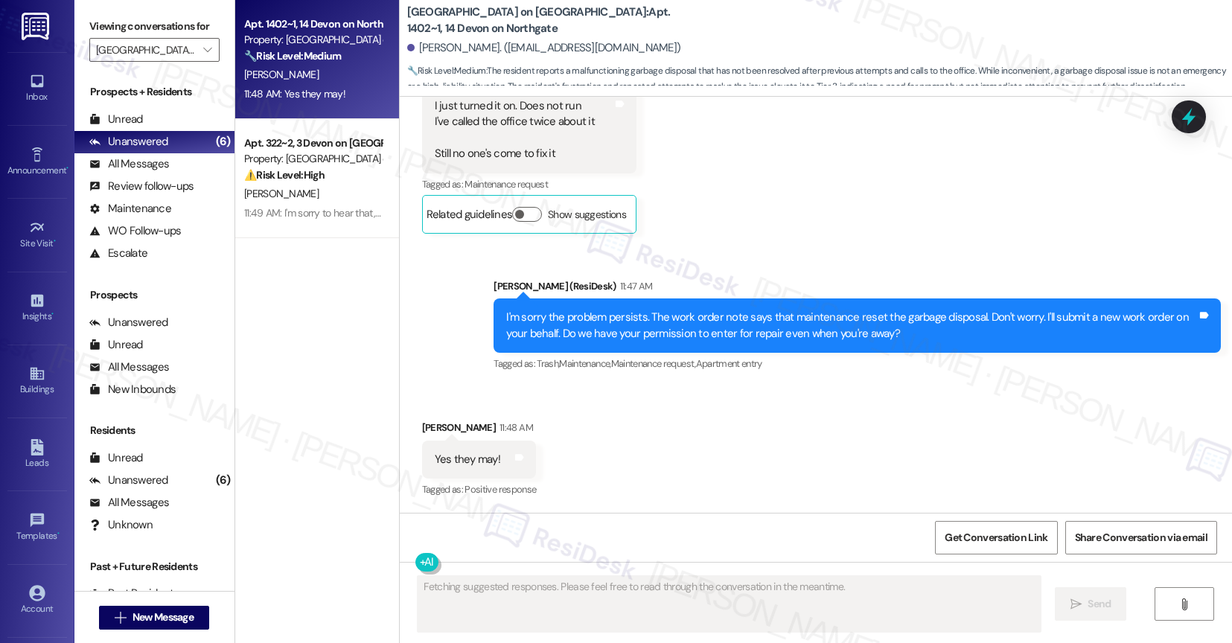
scroll to position [6937, 0]
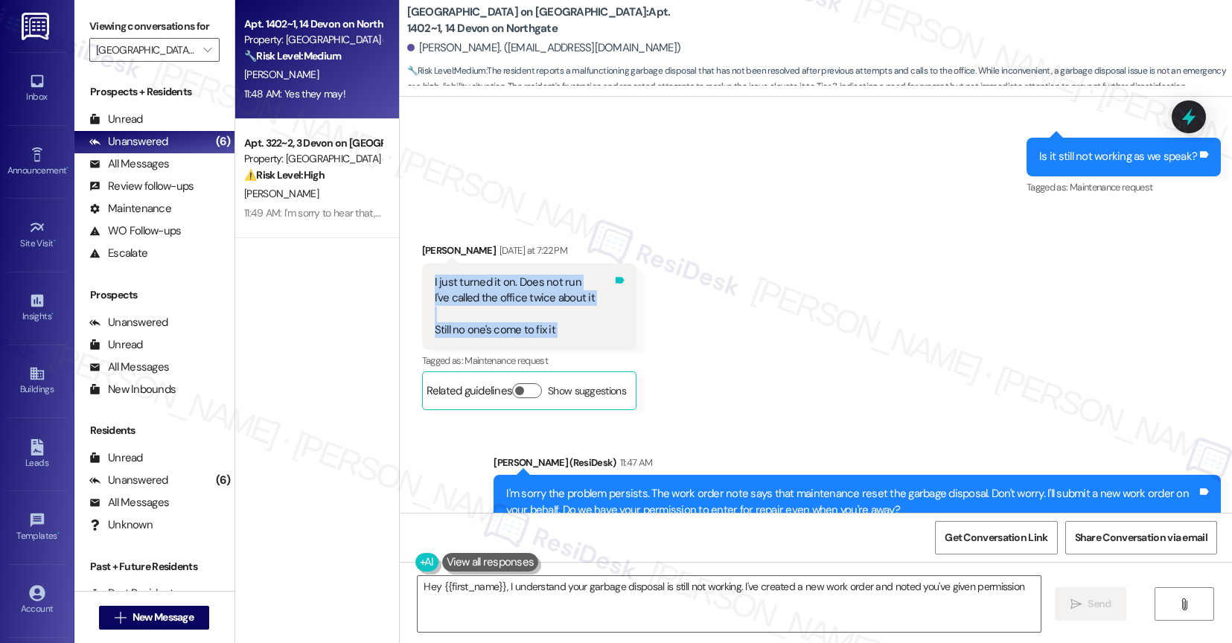
drag, startPoint x: 420, startPoint y: 277, endPoint x: 640, endPoint y: 354, distance: 233.6
click at [604, 297] on div "I just turned it on. Does not run I've called the office twice about it Still n…" at bounding box center [529, 307] width 214 height 86
type textarea "Hey {{first_name}}, I understand your garbage disposal is still not working. I'…"
click at [614, 322] on div "Tags and notes" at bounding box center [619, 307] width 11 height 64
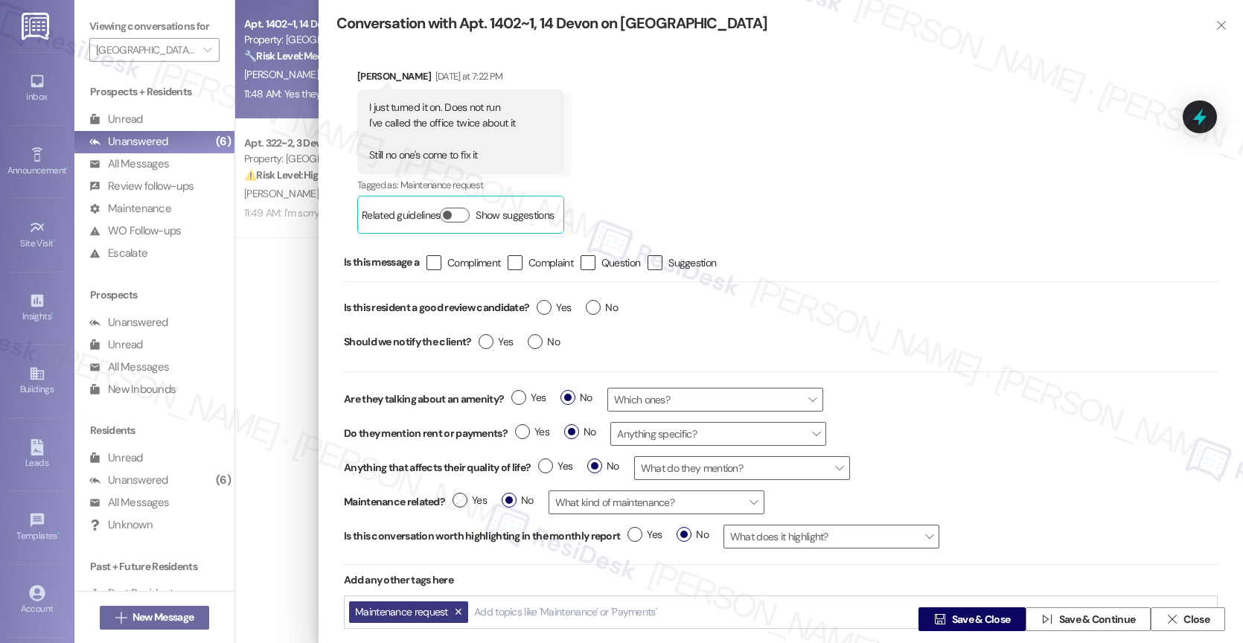
drag, startPoint x: 1157, startPoint y: 614, endPoint x: 1091, endPoint y: 587, distance: 71.8
click at [1157, 614] on button " Close" at bounding box center [1188, 619] width 74 height 24
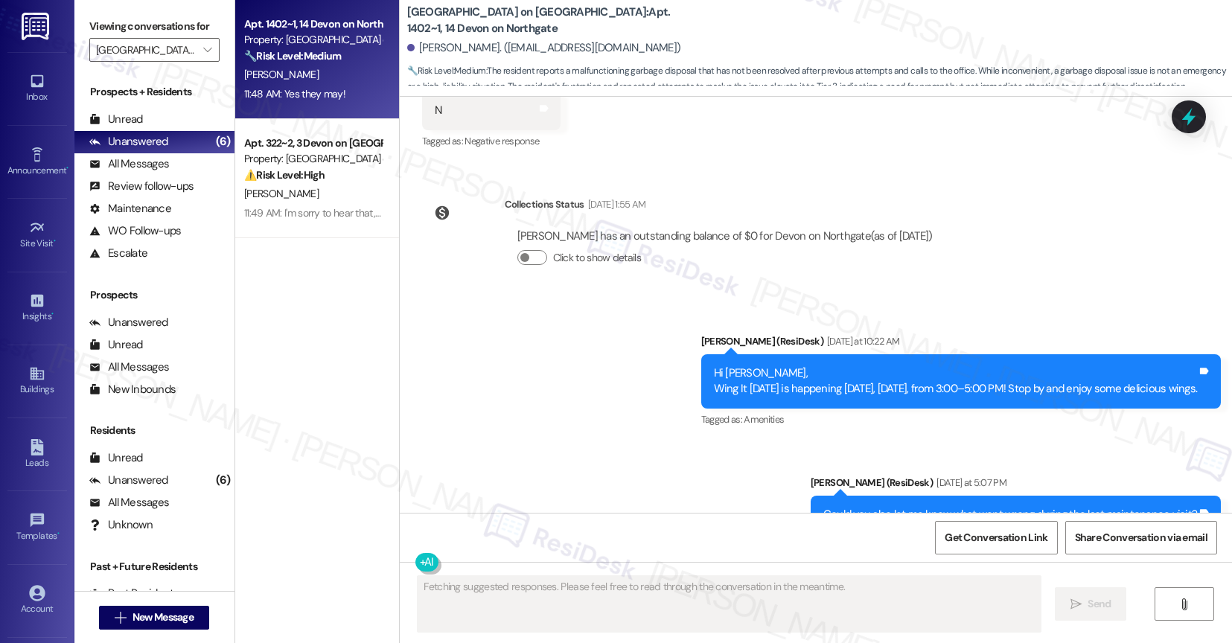
scroll to position [6035, 0]
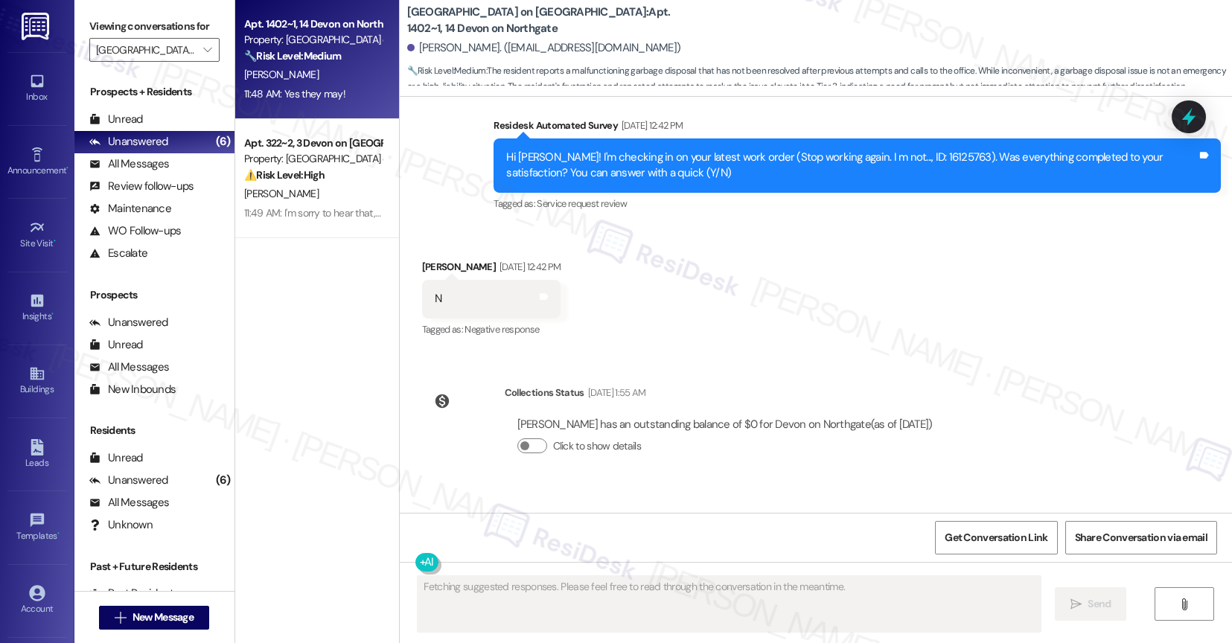
click at [731, 334] on div "Received via SMS [PERSON_NAME] [DATE] 12:42 PM N Tags and notes Tagged as: Nega…" at bounding box center [816, 289] width 833 height 126
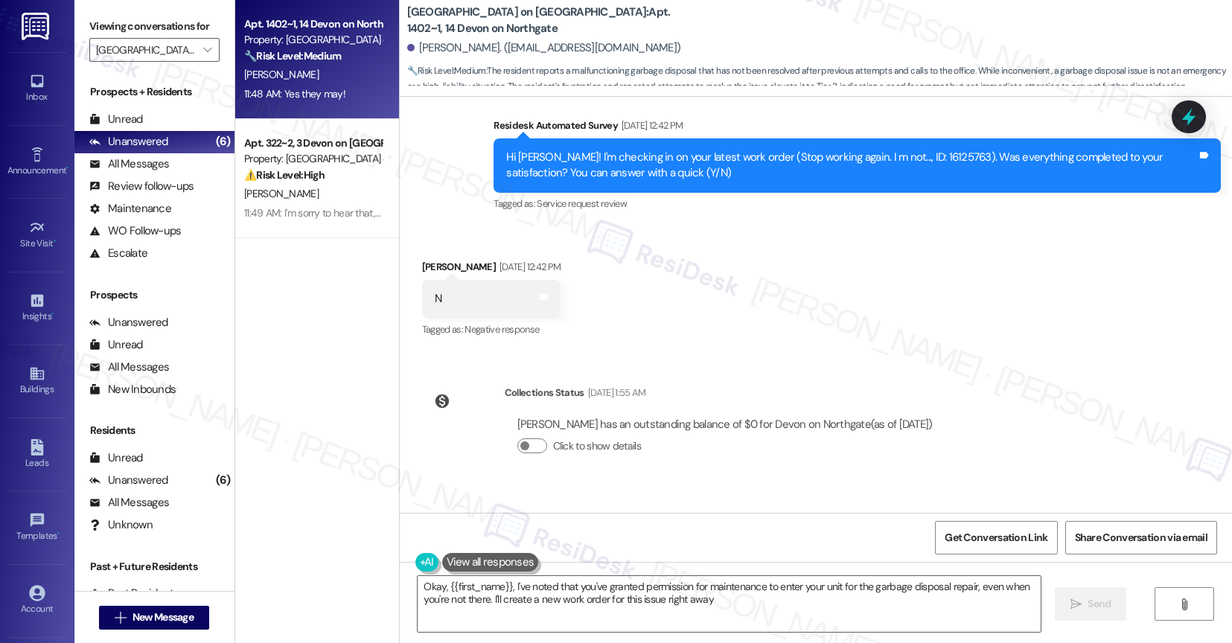
type textarea "Okay, {{first_name}}, I've noted that you've granted permission for maintenance…"
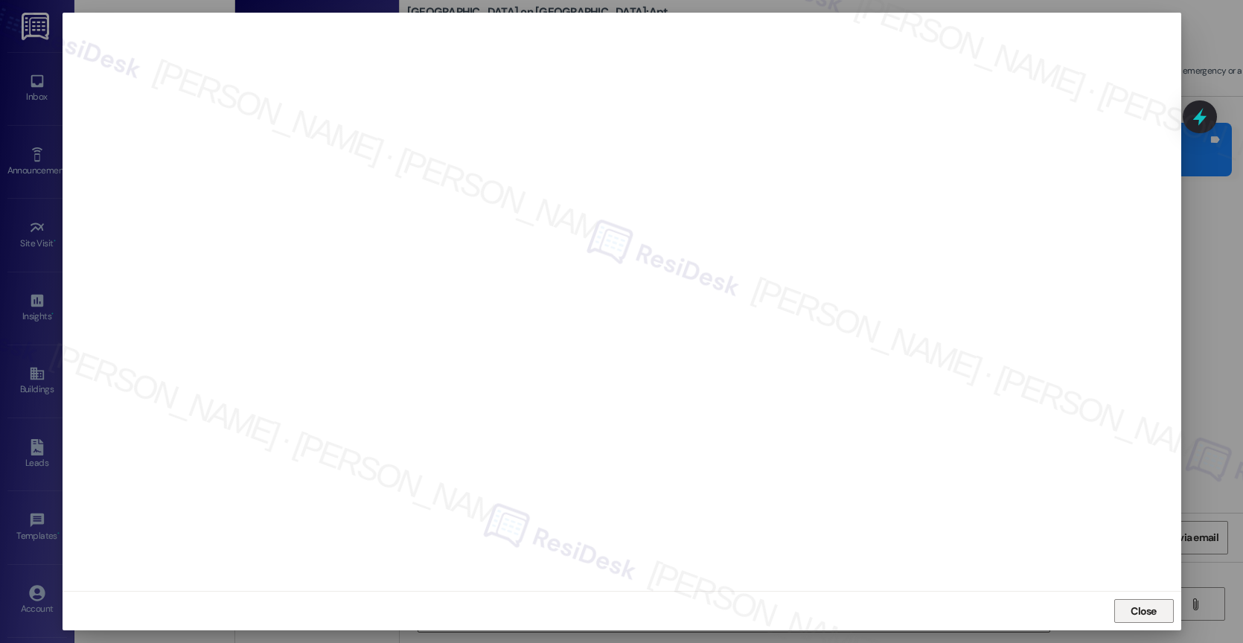
click at [1149, 614] on span "Close" at bounding box center [1144, 612] width 26 height 16
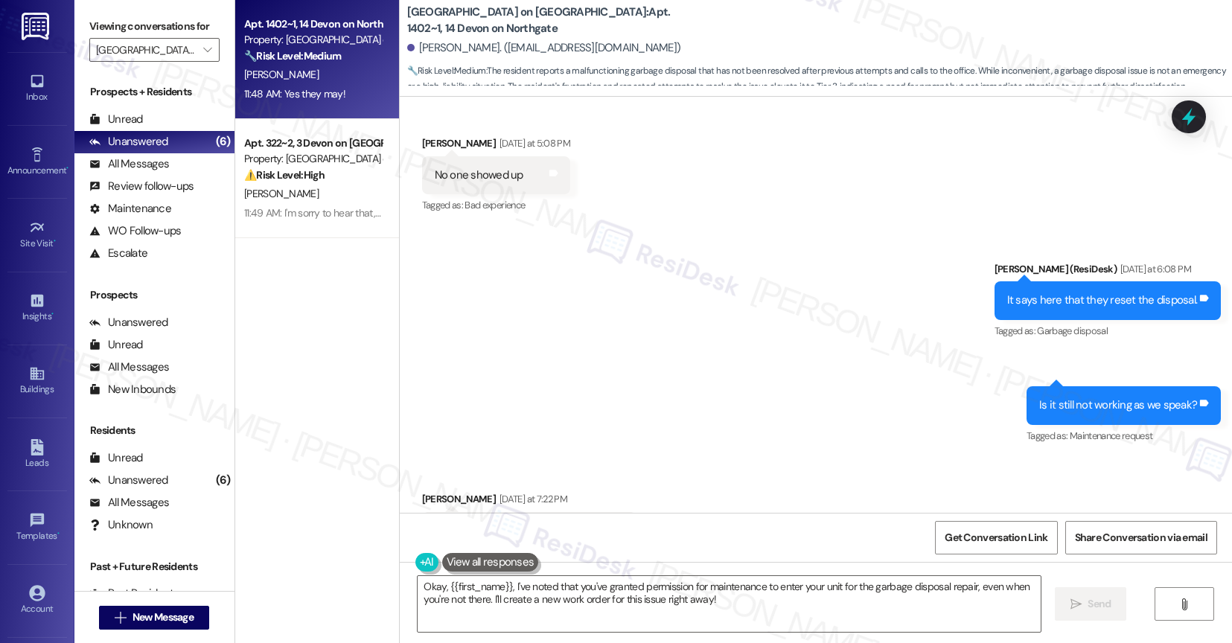
scroll to position [6797, 0]
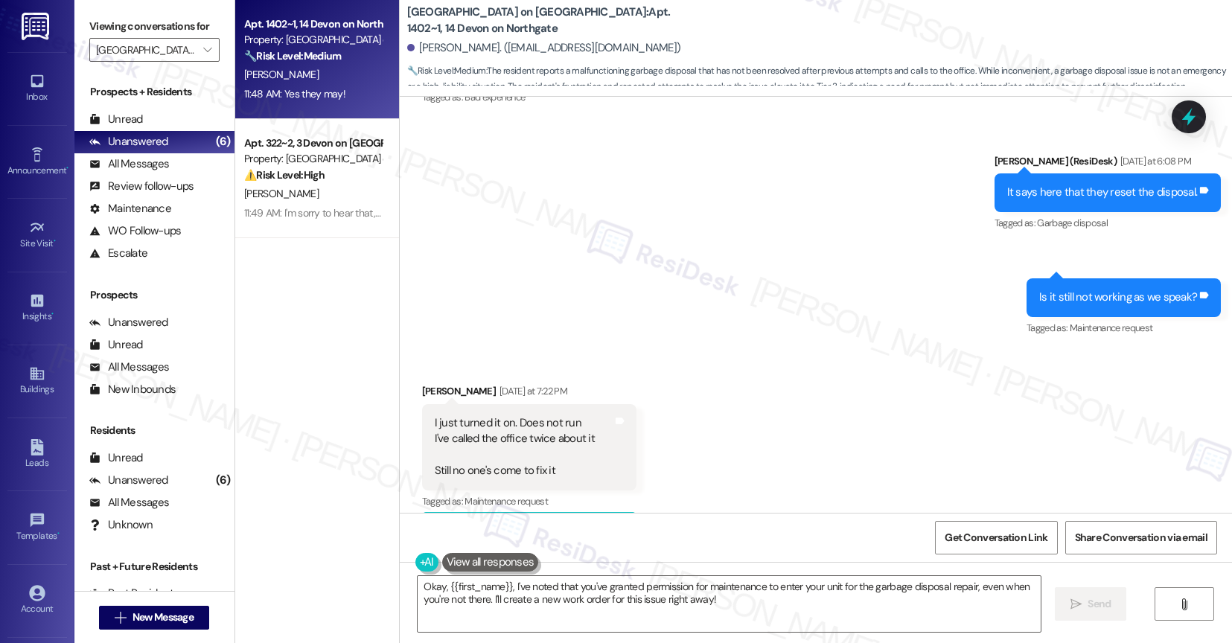
click at [475, 424] on div "I just turned it on. Does not run I've called the office twice about it Still n…" at bounding box center [515, 447] width 160 height 64
copy div "I just turned it on. Does not run"
drag, startPoint x: 707, startPoint y: 265, endPoint x: 684, endPoint y: 291, distance: 34.8
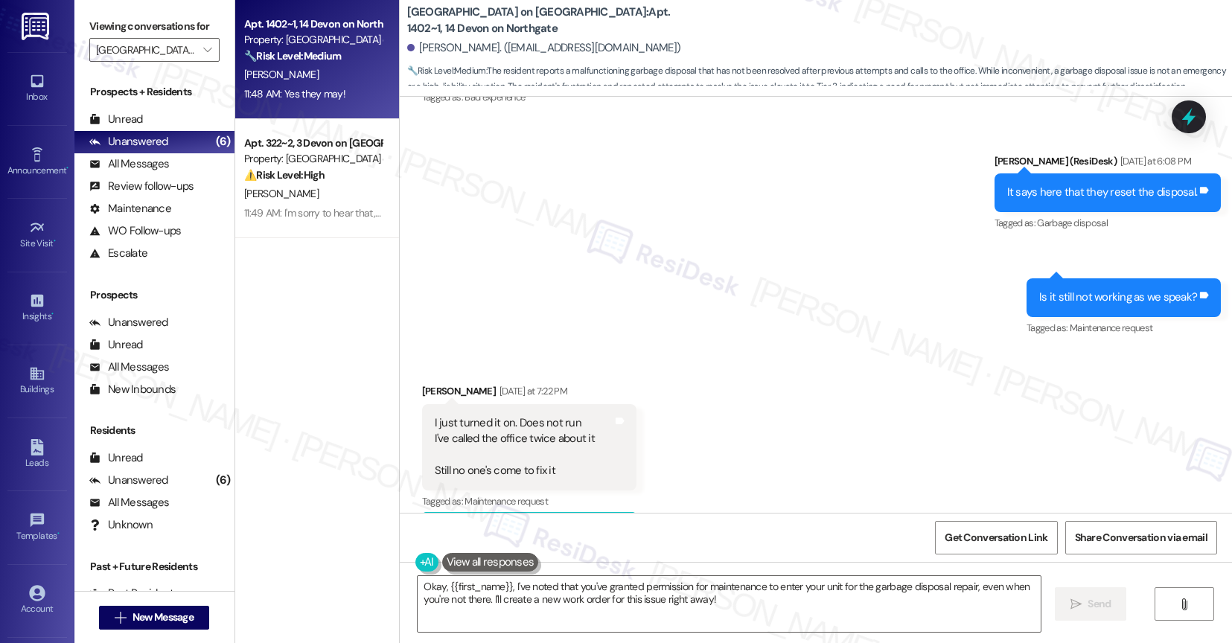
click at [707, 265] on div "Sent via SMS [PERSON_NAME] (ResiDesk) [DATE] at 6:08 PM It says here that they …" at bounding box center [816, 235] width 833 height 231
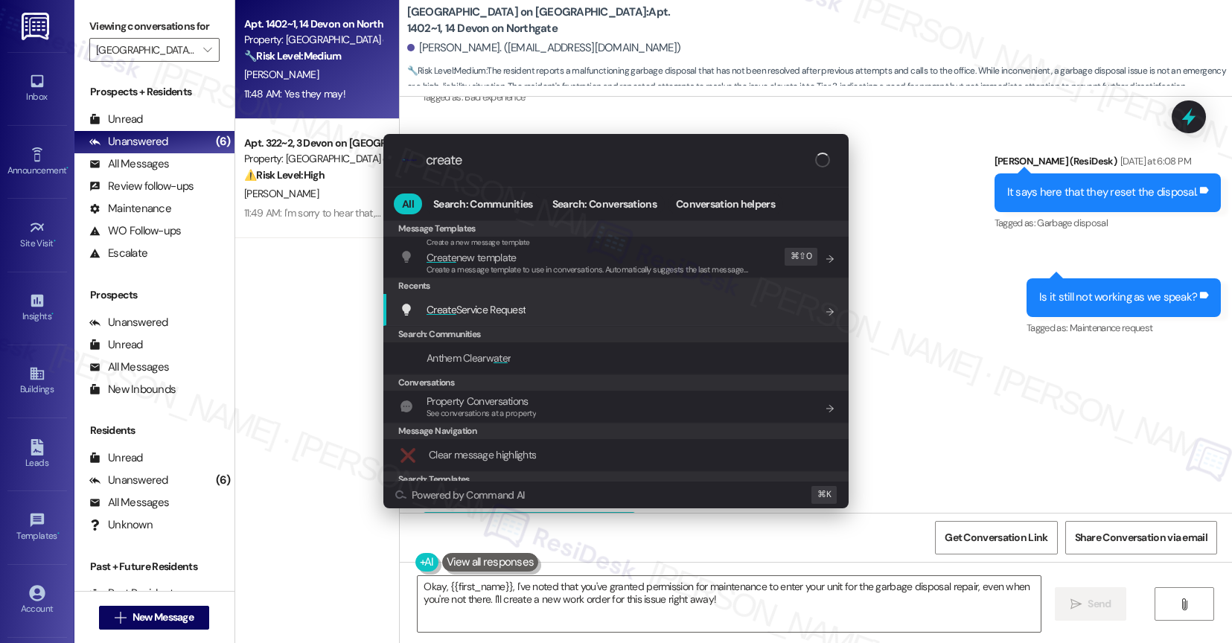
type input "create"
click at [509, 307] on span "Create Service Request" at bounding box center [476, 309] width 99 height 13
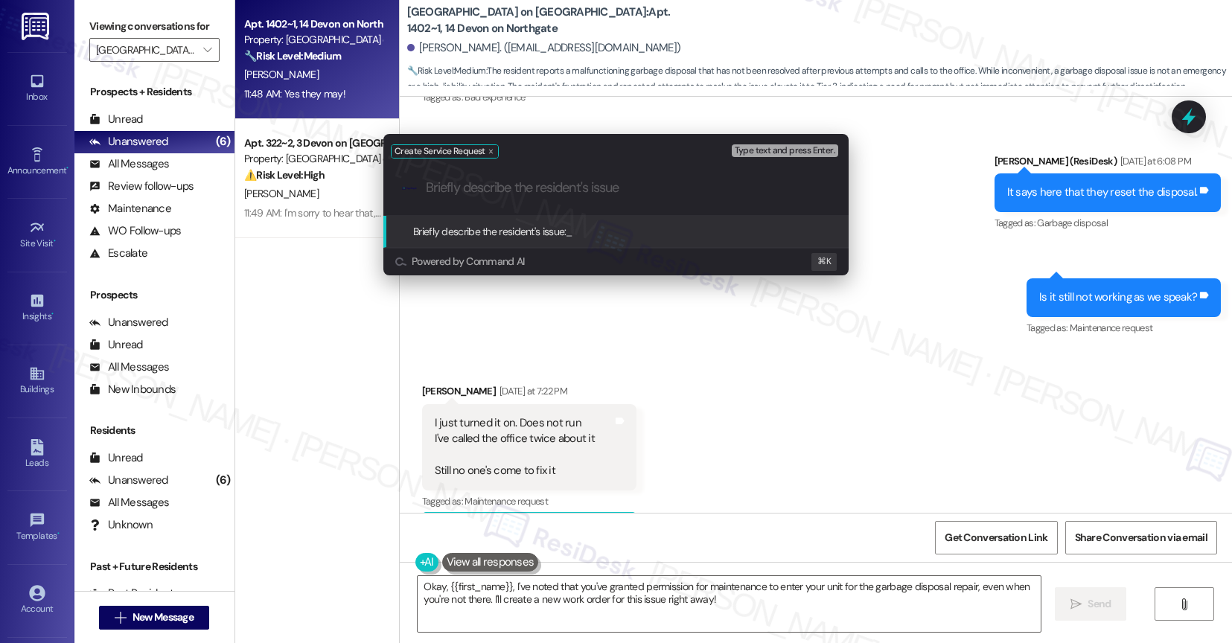
paste input "I just turned it on. Does not run"
drag, startPoint x: 525, startPoint y: 185, endPoint x: 638, endPoint y: 192, distance: 113.4
click at [638, 192] on input "I just turned it on. Does not run" at bounding box center [622, 188] width 392 height 16
click at [502, 185] on input "I just turned it on, but still doesn't run even after the previous repair." at bounding box center [622, 188] width 392 height 16
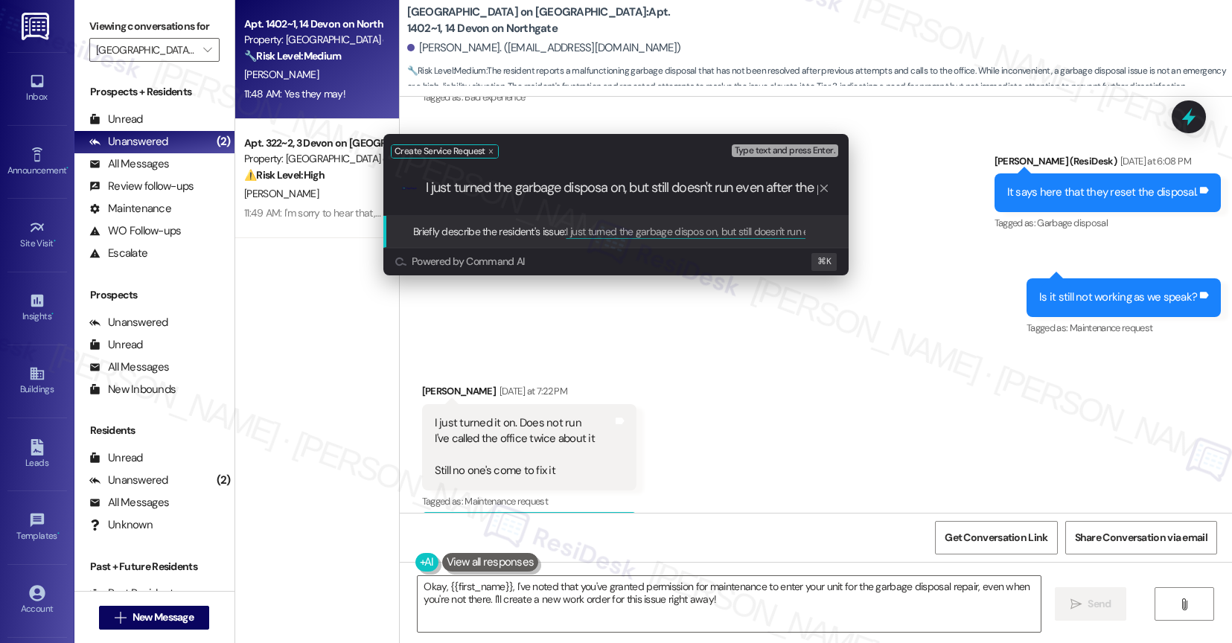
type input "I just turned the garbage disposal on, but still doesn't run even after the pre…"
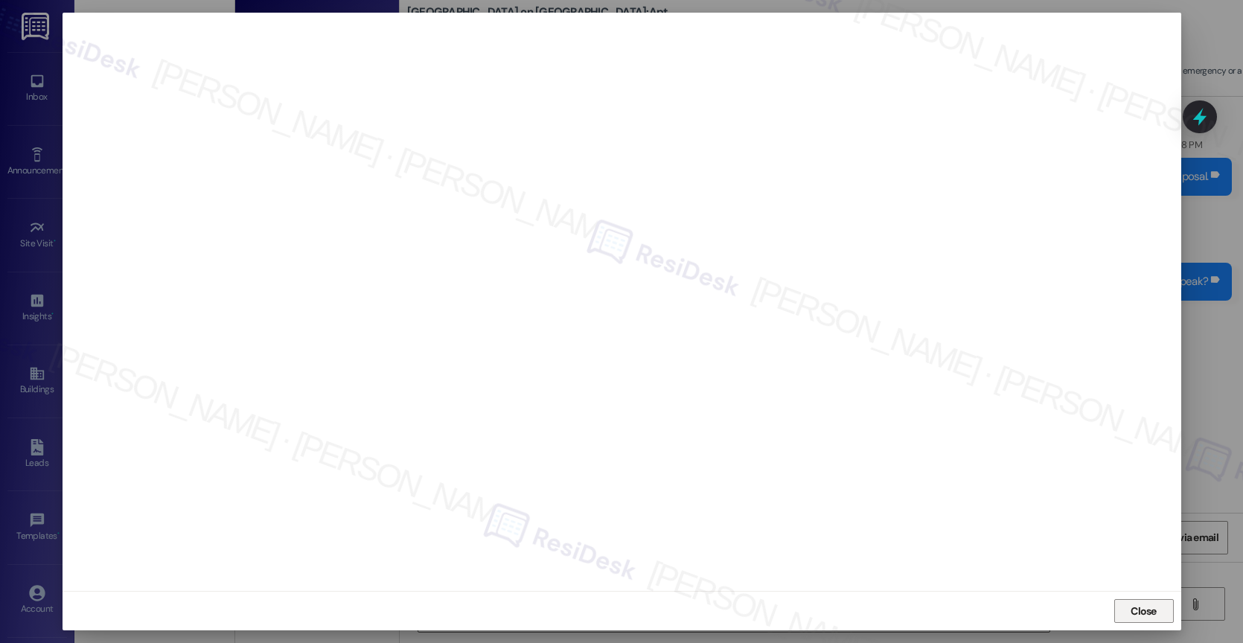
click at [1132, 599] on button "Close" at bounding box center [1144, 611] width 60 height 24
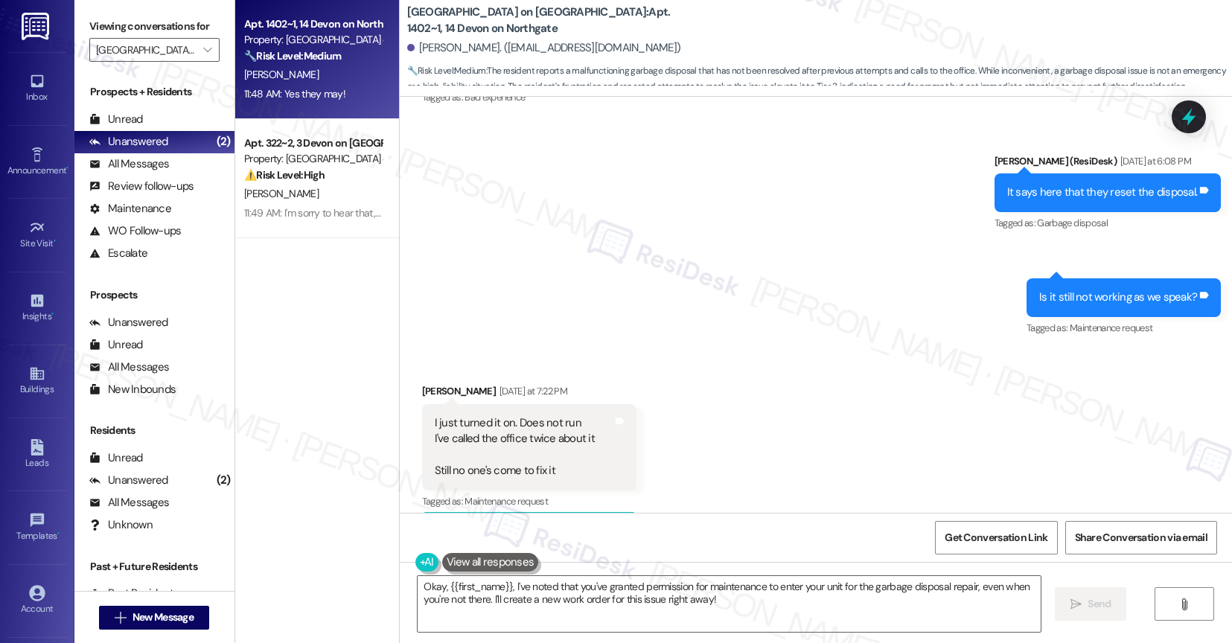
scroll to position [7115, 0]
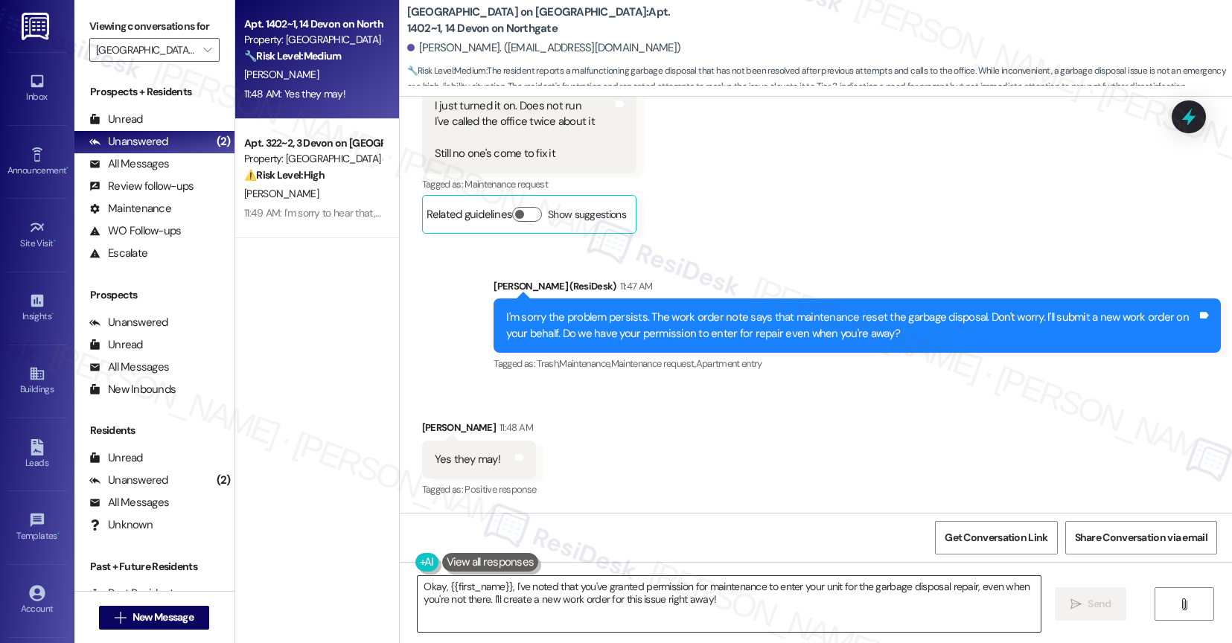
click at [541, 599] on textarea "Okay, {{first_name}}, I've noted that you've granted permission for maintenance…" at bounding box center [729, 604] width 623 height 56
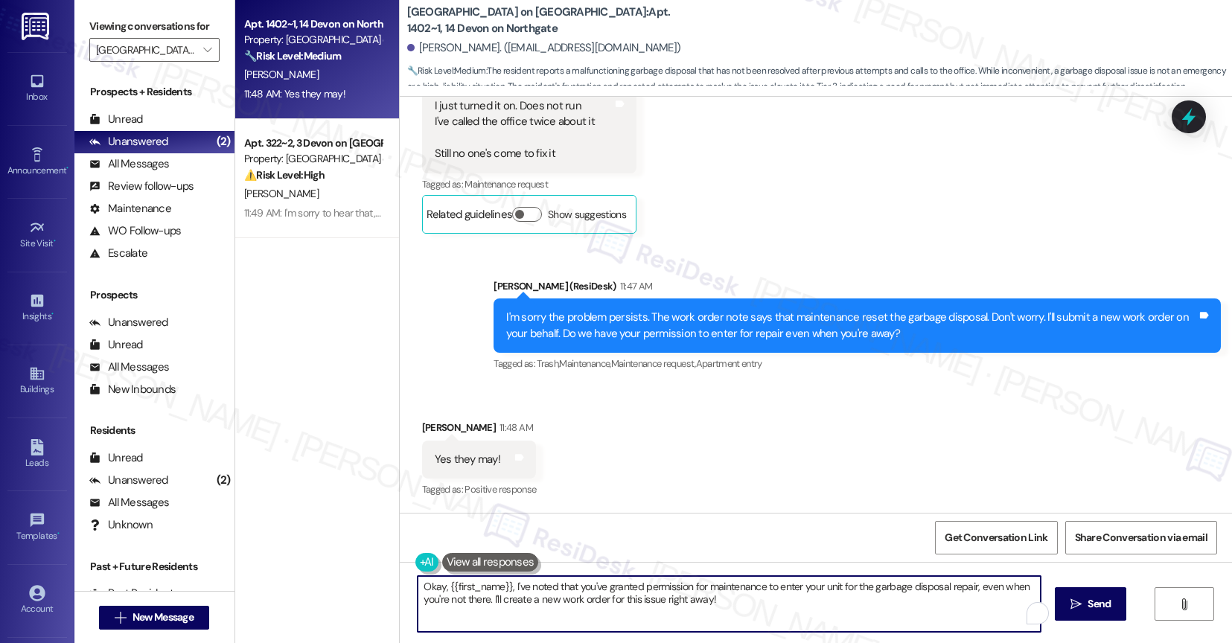
click at [541, 599] on textarea "Okay, {{first_name}}, I've noted that you've granted permission for maintenance…" at bounding box center [729, 604] width 623 height 56
paste textarea "16149137"
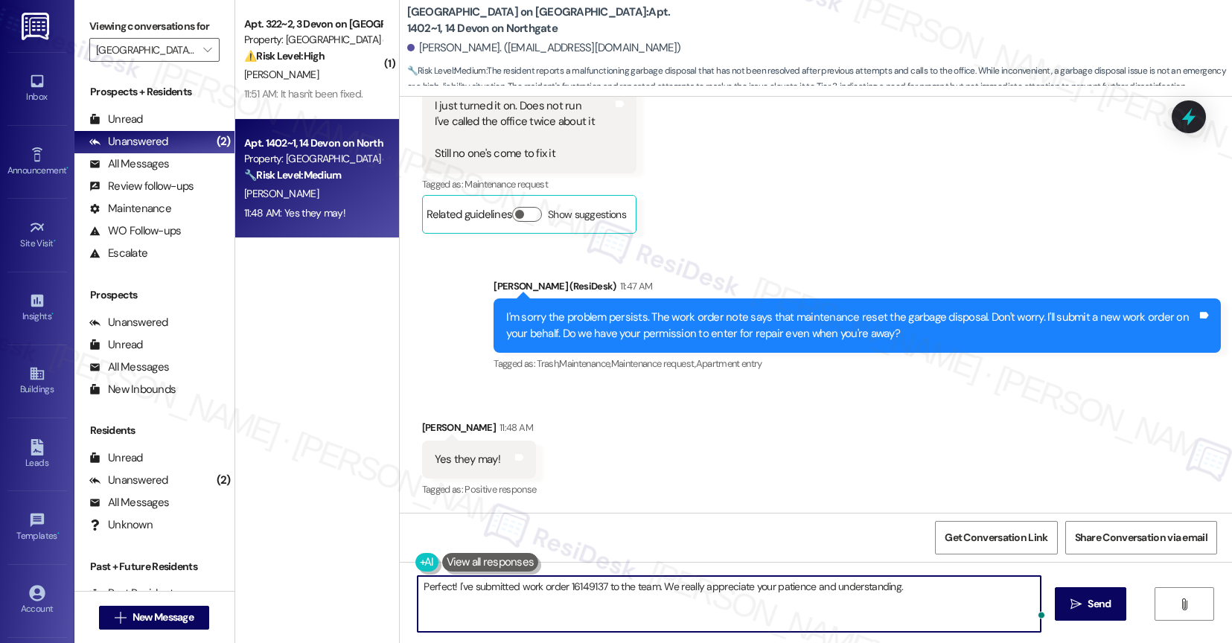
scroll to position [0, 0]
paste textarea "If anything else comes up or you have more questions, feel free to reach out an…"
drag, startPoint x: 658, startPoint y: 601, endPoint x: 835, endPoint y: 610, distance: 176.7
click at [835, 610] on textarea "Perfect! I've submitted work order 16149137 to the team. We really appreciate y…" at bounding box center [729, 604] width 623 height 56
type textarea "Perfect! I've submitted work order 16149137 to the team. We really appreciate y…"
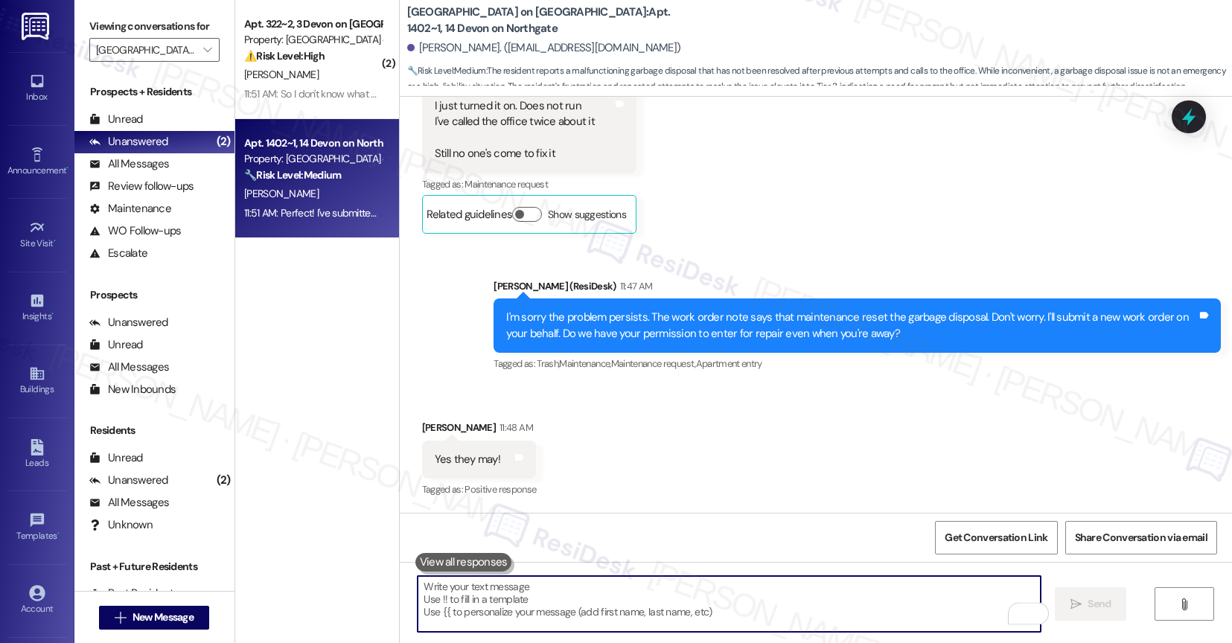
scroll to position [7234, 0]
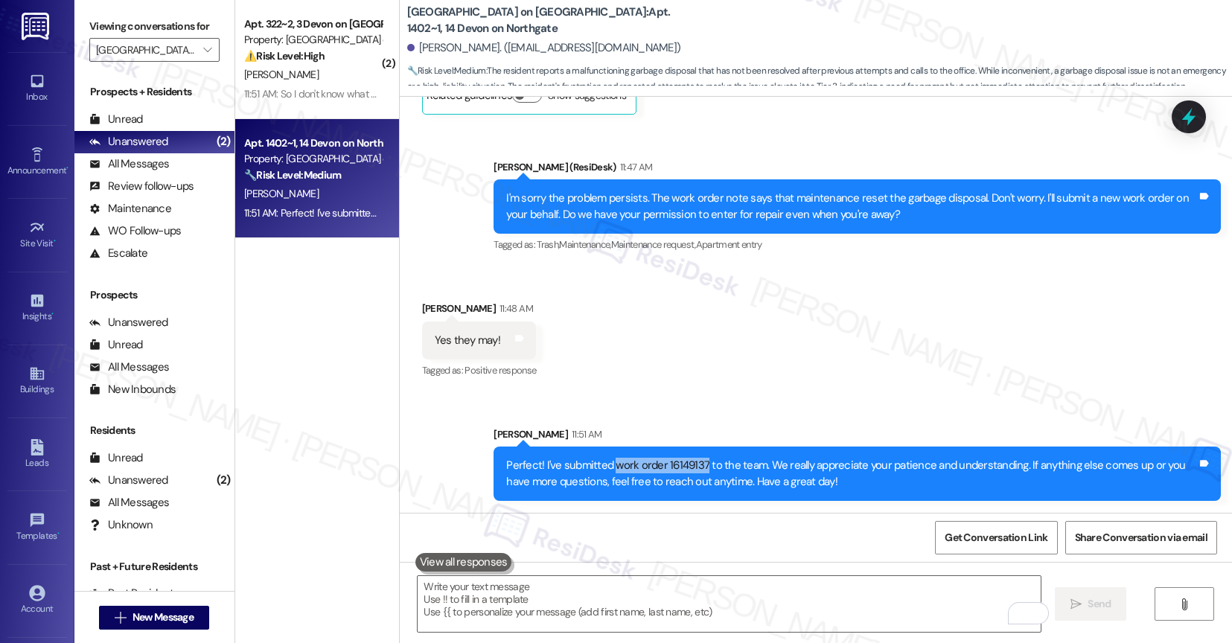
drag, startPoint x: 604, startPoint y: 460, endPoint x: 693, endPoint y: 459, distance: 89.3
click at [693, 459] on div "Perfect! I've submitted work order 16149137 to the team. We really appreciate y…" at bounding box center [851, 474] width 691 height 32
copy div "work order 16149137"
click at [672, 347] on div "Received via SMS Amanda Moses 11:48 AM Yes they may! Tags and notes Tagged as: …" at bounding box center [816, 330] width 833 height 126
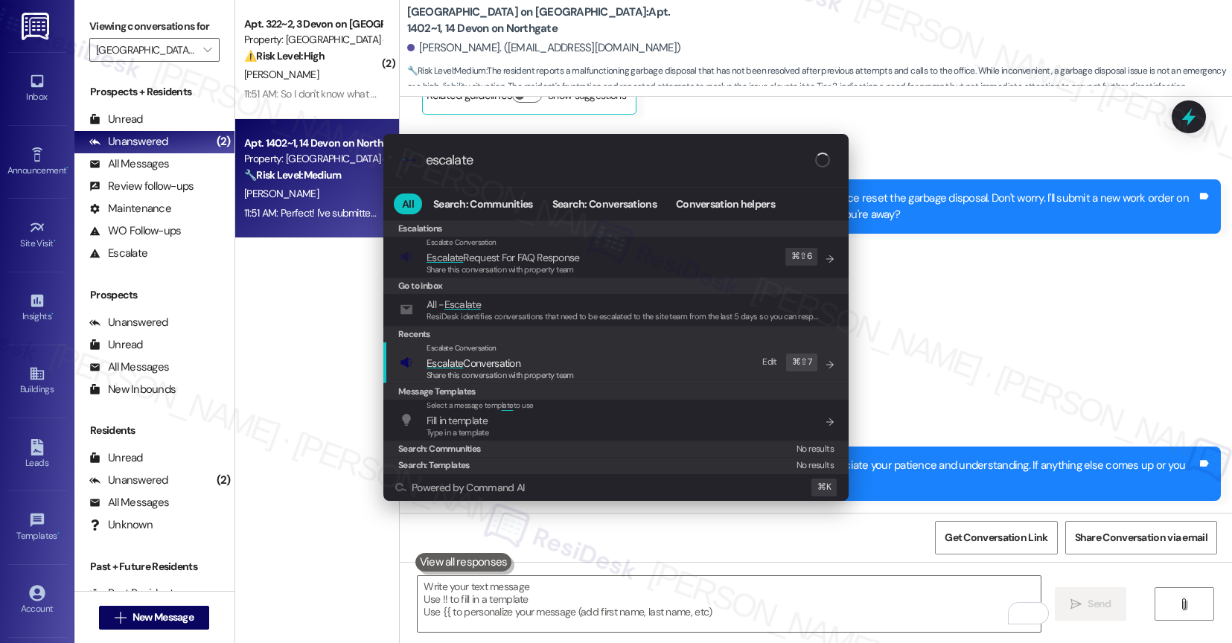
type input "escalate"
click at [504, 366] on span "Escalate Conversation" at bounding box center [474, 363] width 94 height 13
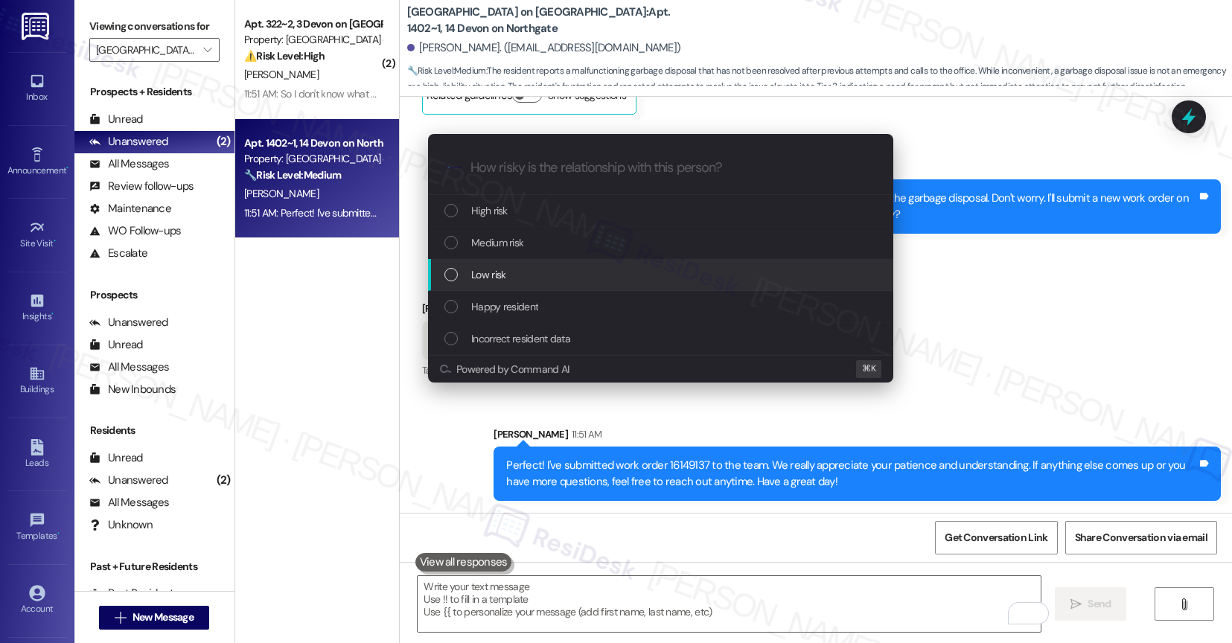
click at [503, 269] on span "Low risk" at bounding box center [488, 275] width 34 height 16
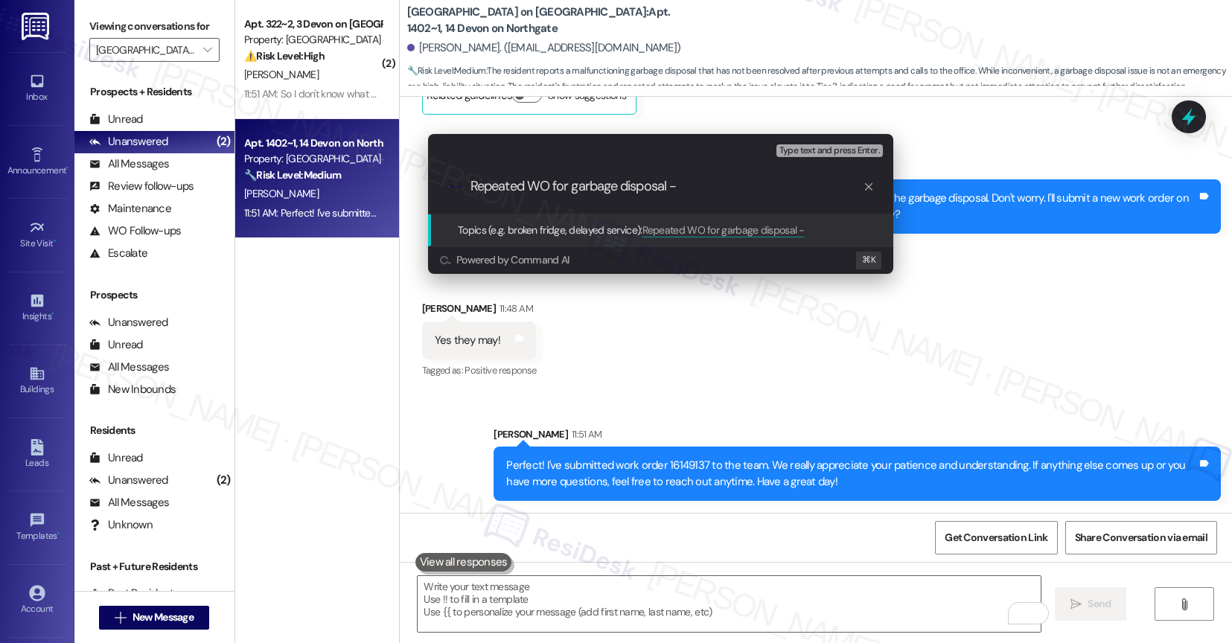
paste input "work order 16149137"
click at [682, 191] on input "Repeated WO for garbage disposal - work order 16149137" at bounding box center [666, 187] width 392 height 16
type input "Repeated WO for garbage disposal - New work order 16149137"
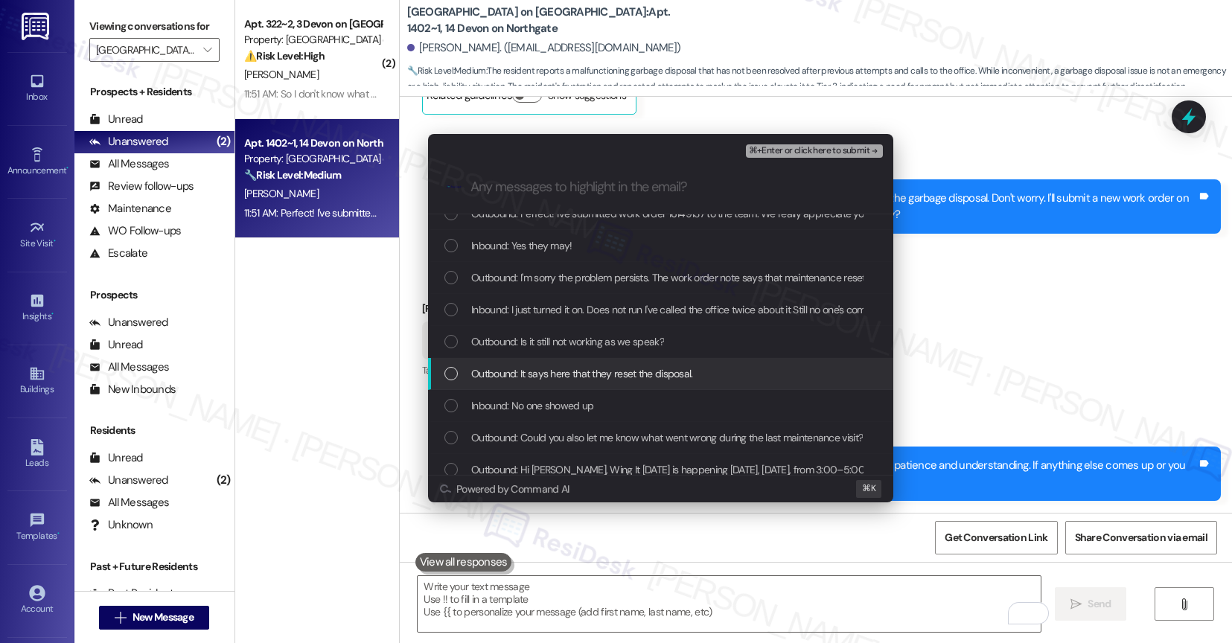
scroll to position [0, 0]
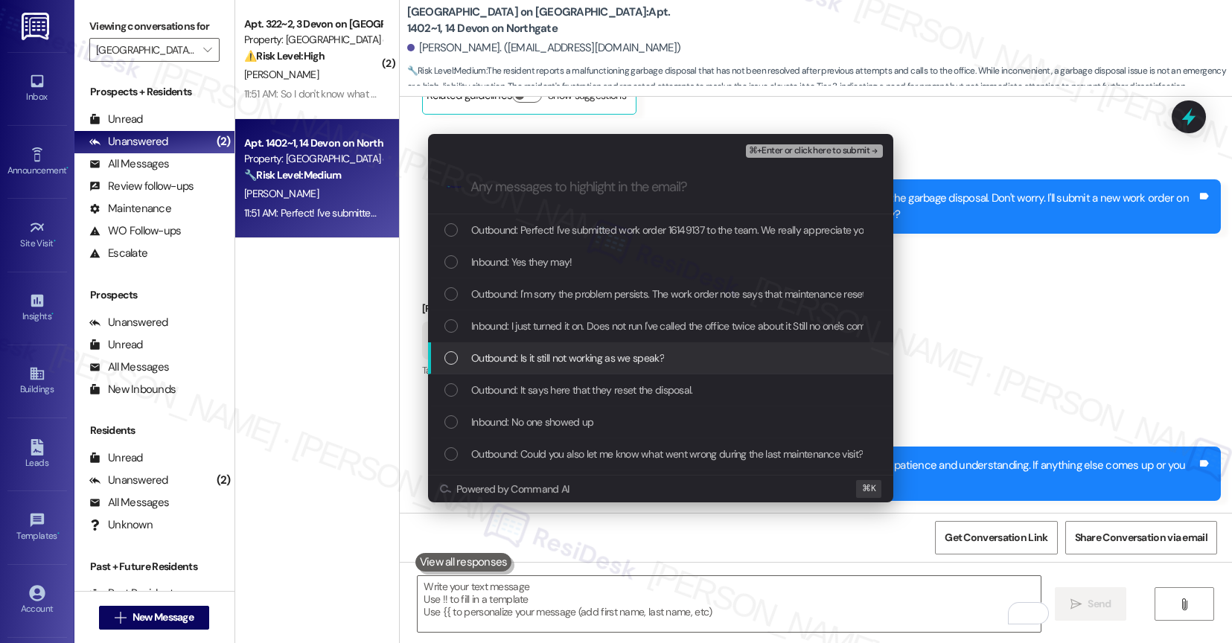
drag, startPoint x: 596, startPoint y: 356, endPoint x: 597, endPoint y: 342, distance: 13.4
click at [596, 355] on span "Outbound: Is it still not working as we speak?" at bounding box center [567, 358] width 193 height 16
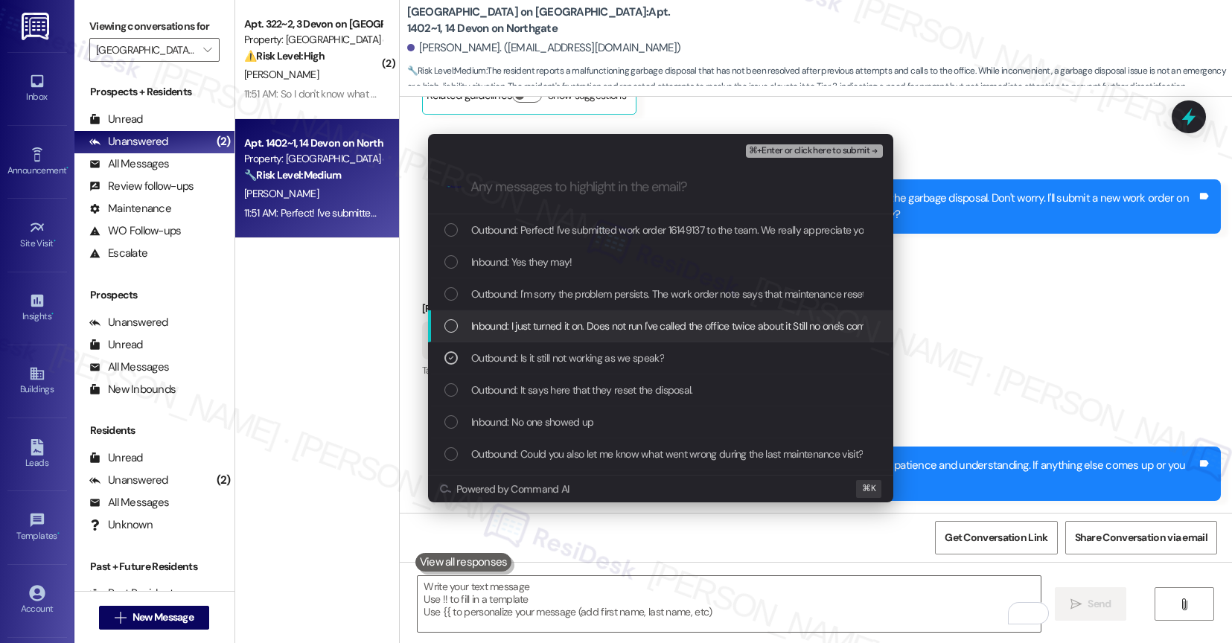
drag, startPoint x: 584, startPoint y: 333, endPoint x: 585, endPoint y: 303, distance: 29.8
click at [584, 333] on span "Inbound: I just turned it on. Does not run I've called the office twice about i…" at bounding box center [686, 326] width 430 height 16
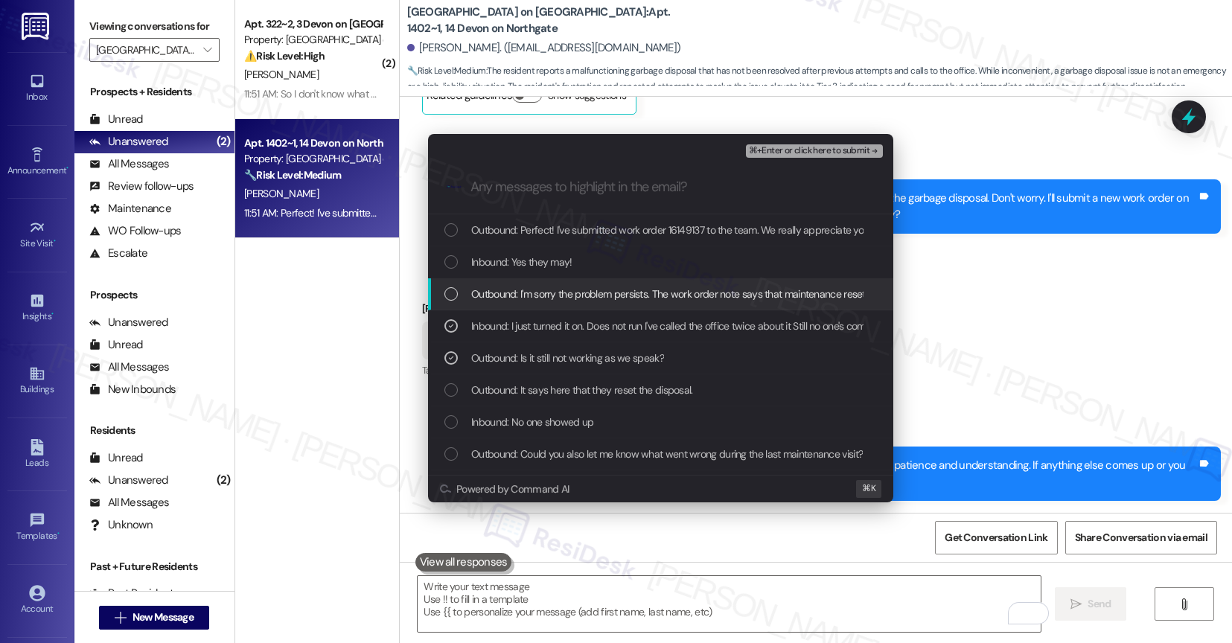
drag, startPoint x: 585, startPoint y: 303, endPoint x: 570, endPoint y: 278, distance: 28.7
click at [585, 302] on div "Outbound: I'm sorry the problem persists. The work order note says that mainten…" at bounding box center [660, 294] width 465 height 32
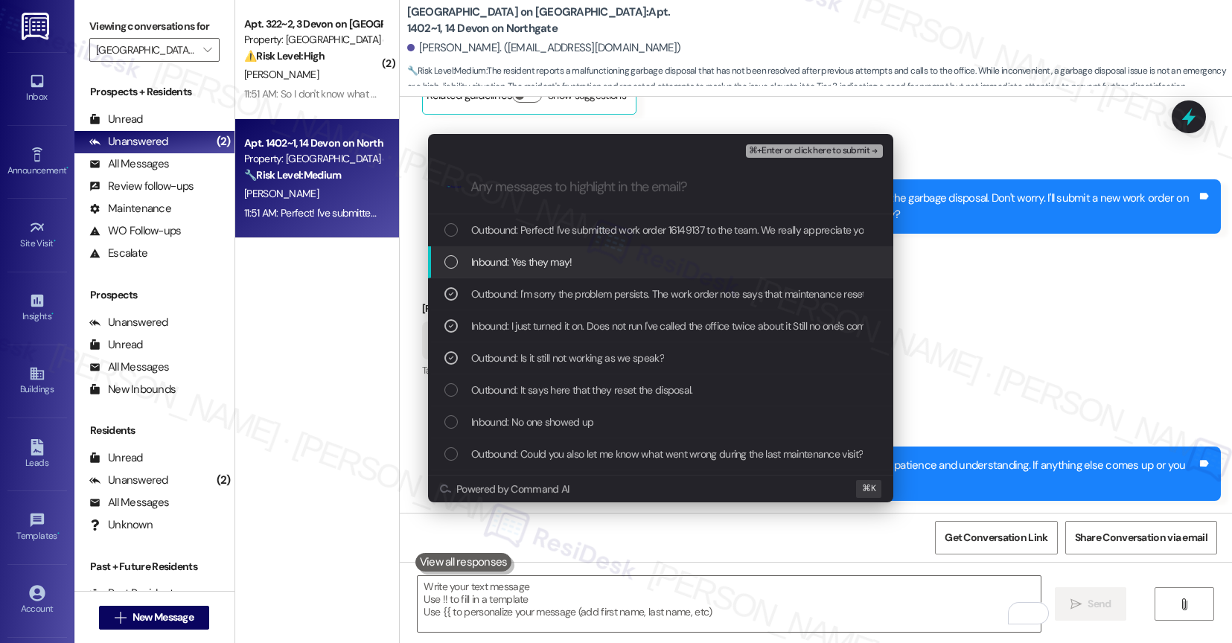
click at [551, 264] on span "Inbound: Yes they may!" at bounding box center [521, 262] width 101 height 16
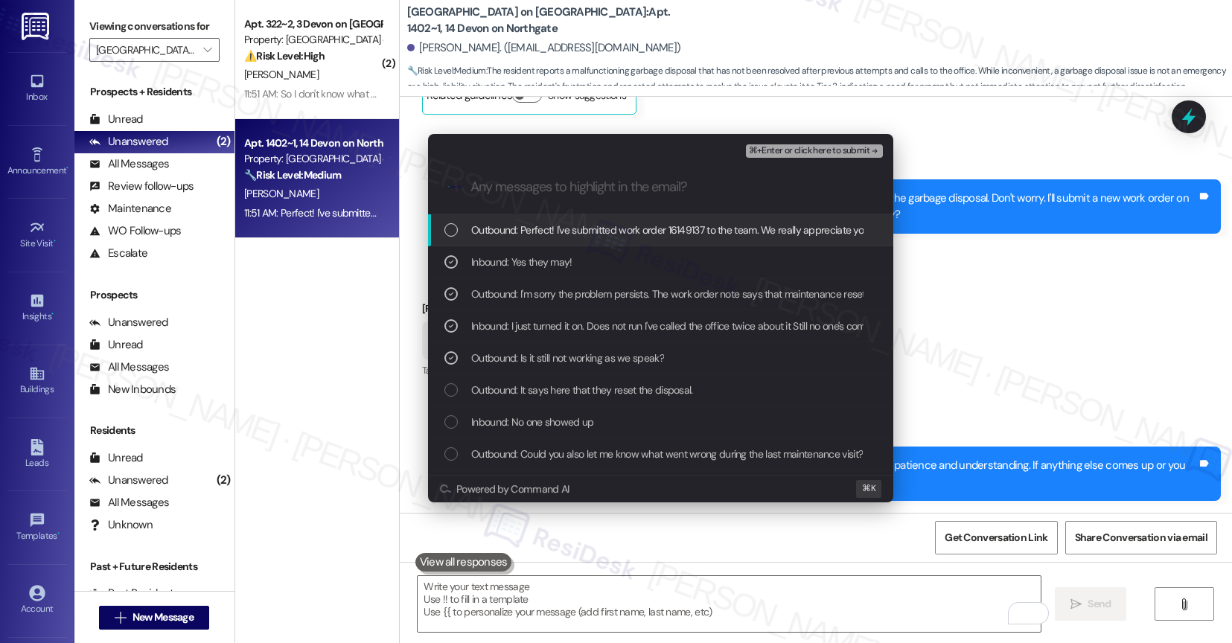
click at [585, 235] on span "Outbound: Perfect! I've submitted work order 16149137 to the team. We really ap…" at bounding box center [959, 230] width 977 height 16
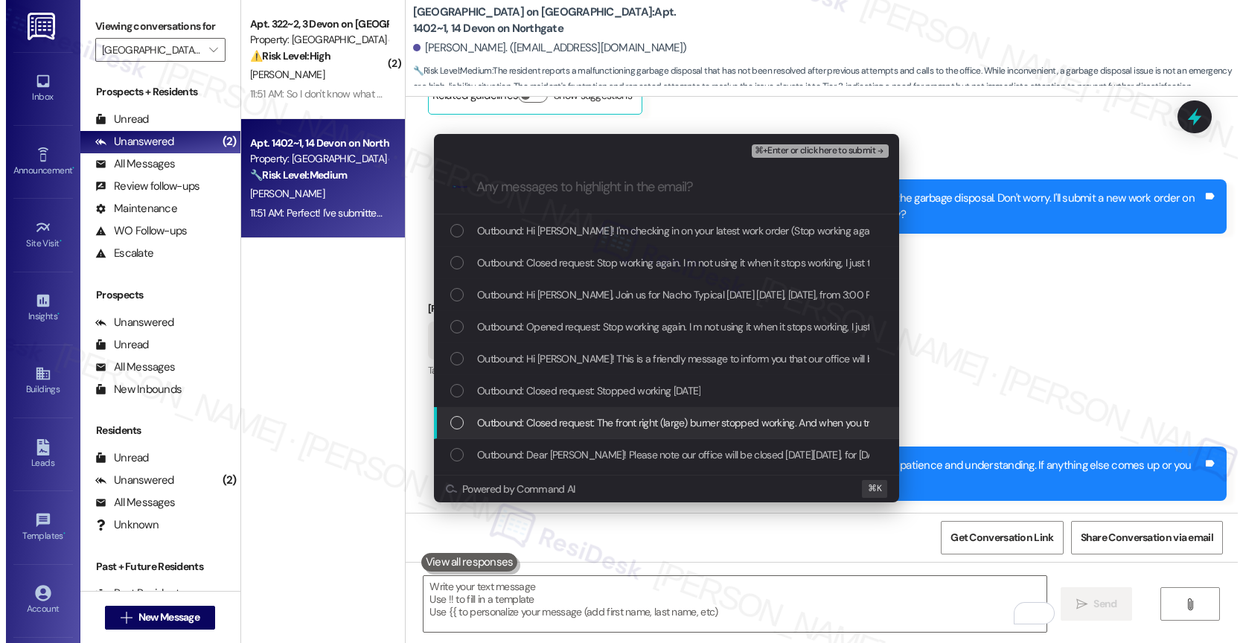
scroll to position [446, 0]
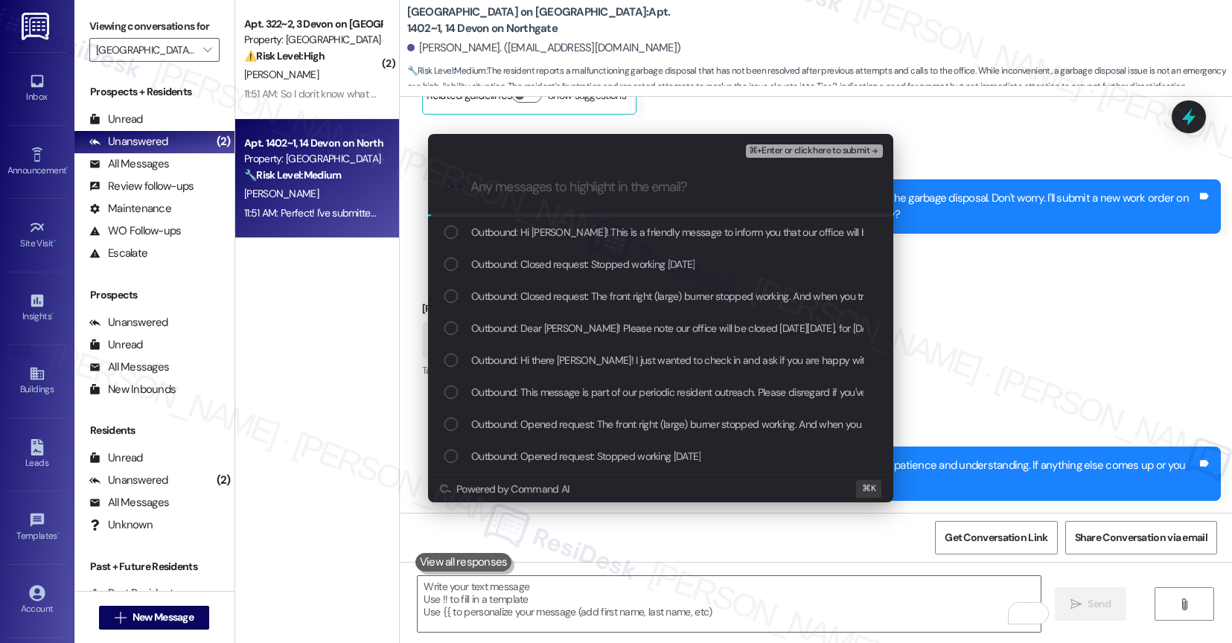
click at [831, 150] on span "⌘+Enter or click here to submit" at bounding box center [809, 151] width 121 height 10
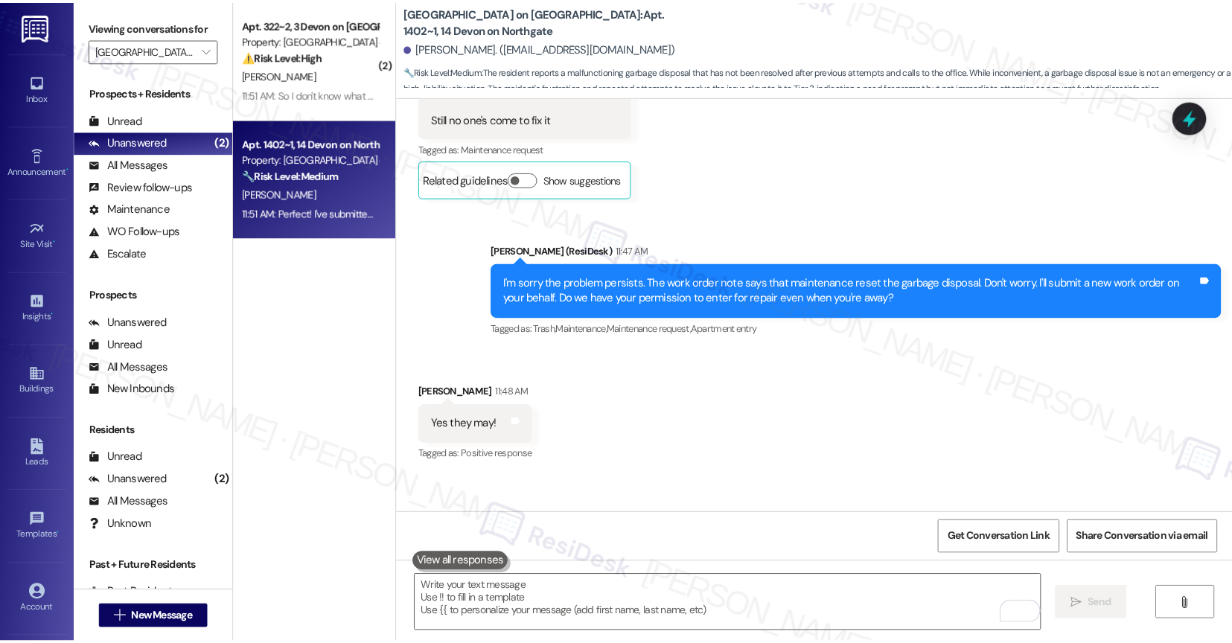
scroll to position [7114, 0]
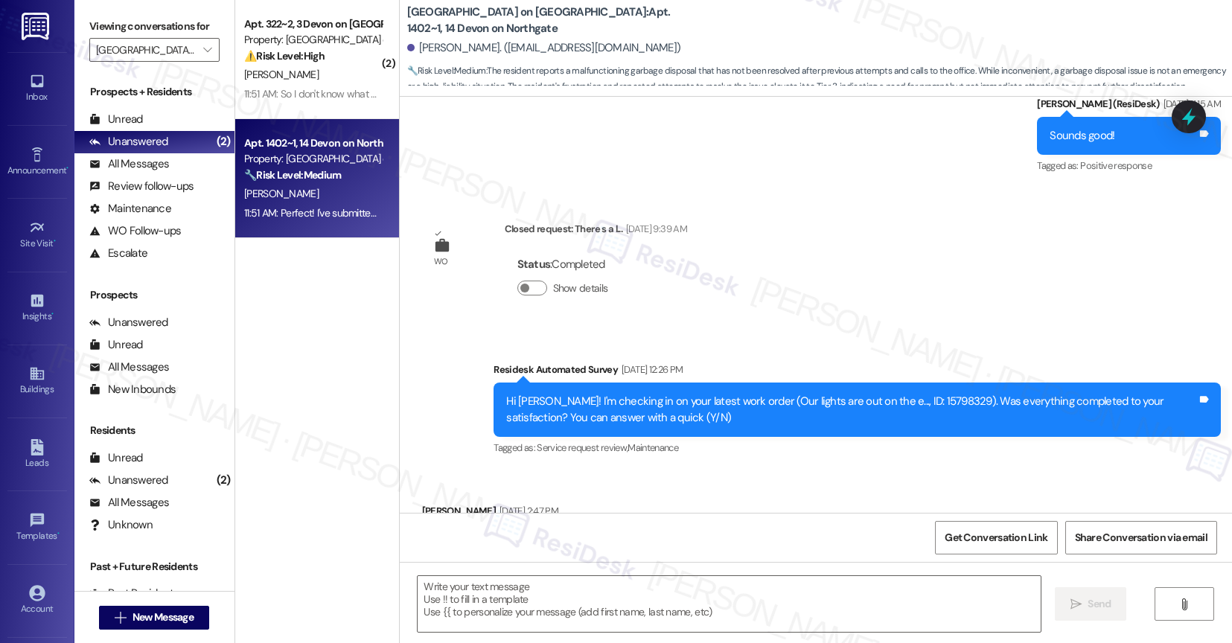
type textarea "Fetching suggested responses. Please feel free to read through the conversation…"
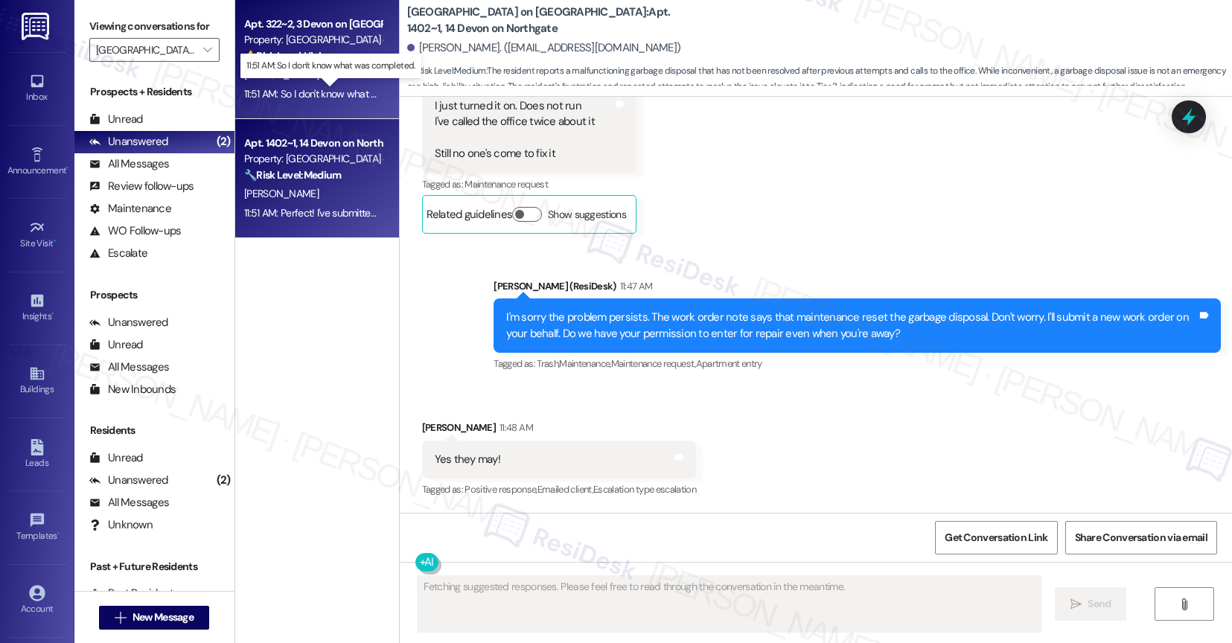
click at [328, 88] on div "11:51 AM: So I don't know what was completed. 11:51 AM: So I don't know what wa…" at bounding box center [342, 93] width 197 height 13
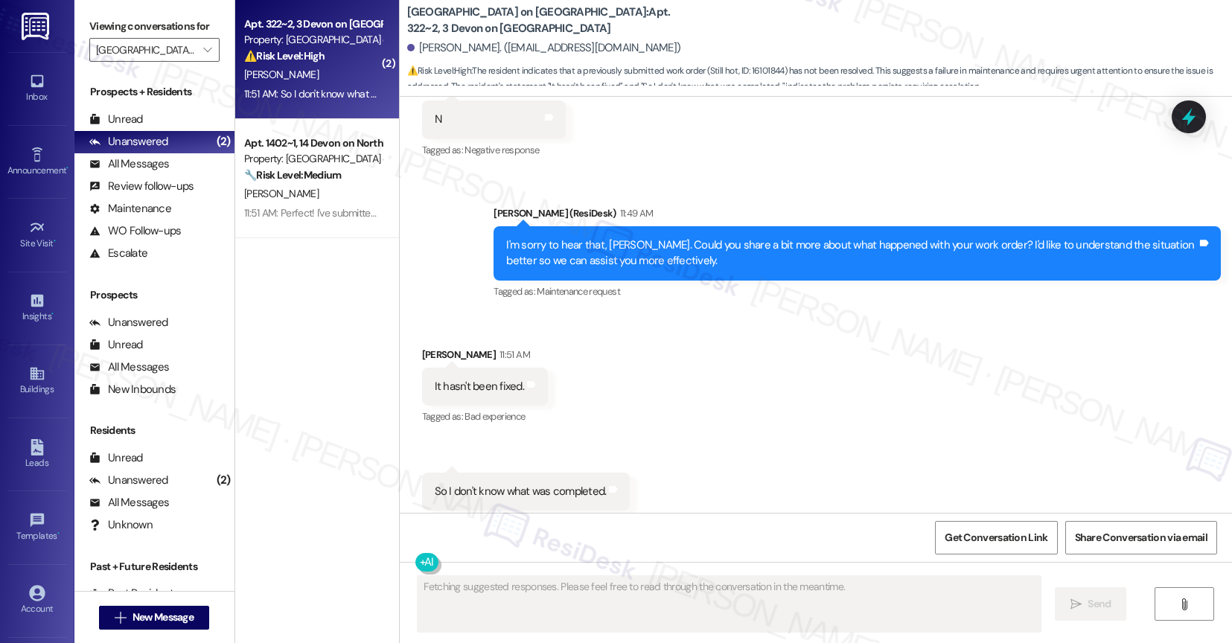
scroll to position [10620, 0]
click at [690, 363] on div "Received via SMS Heisell Solorzano 11:51 AM It hasn't been fixed. Tags and note…" at bounding box center [816, 428] width 833 height 231
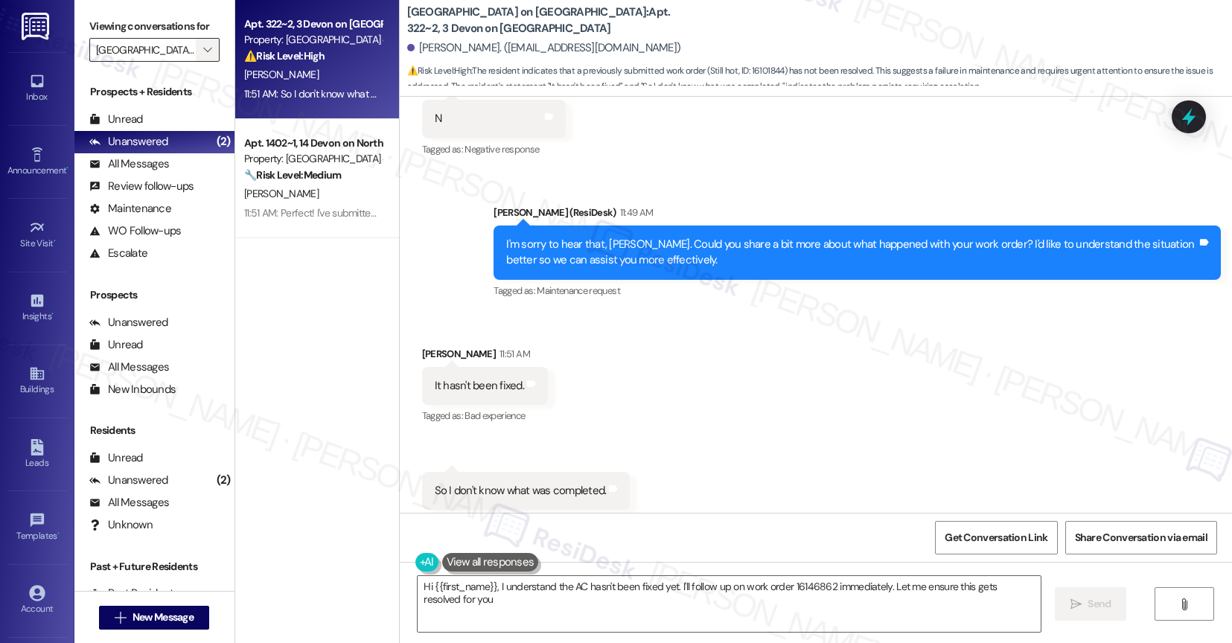
type textarea "Hi {{first_name}}, I understand the AC hasn't been fixed yet. I'll follow up on…"
click at [203, 56] on icon "" at bounding box center [207, 50] width 8 height 12
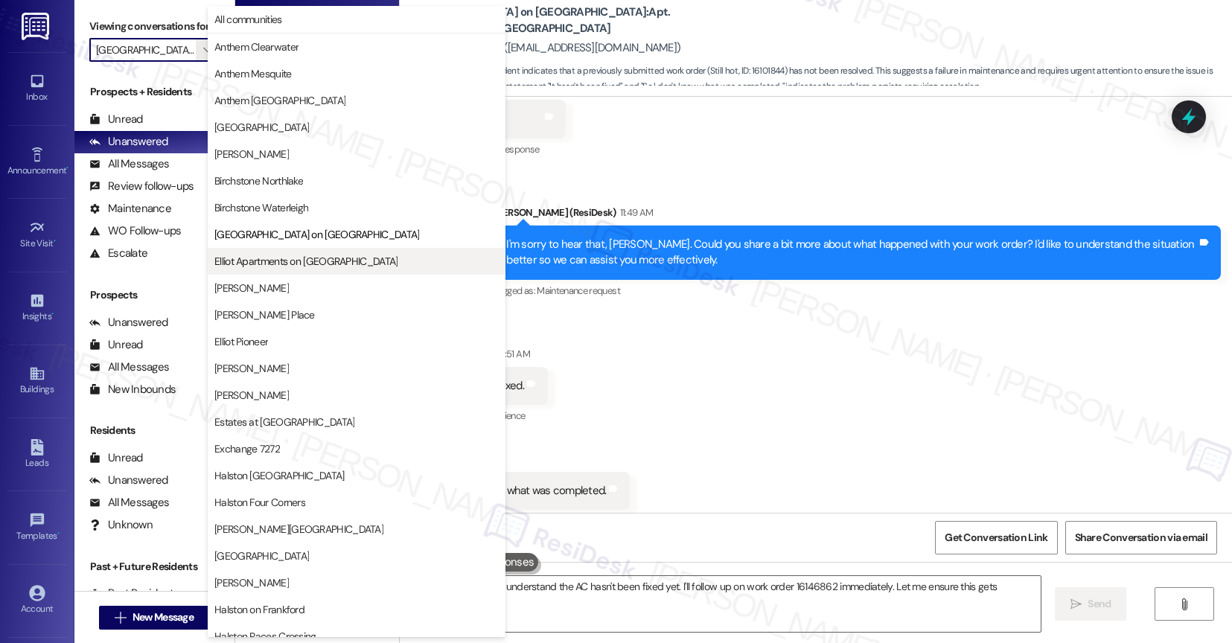
click at [297, 260] on span "Elliot Apartments on [GEOGRAPHIC_DATA]" at bounding box center [305, 261] width 183 height 15
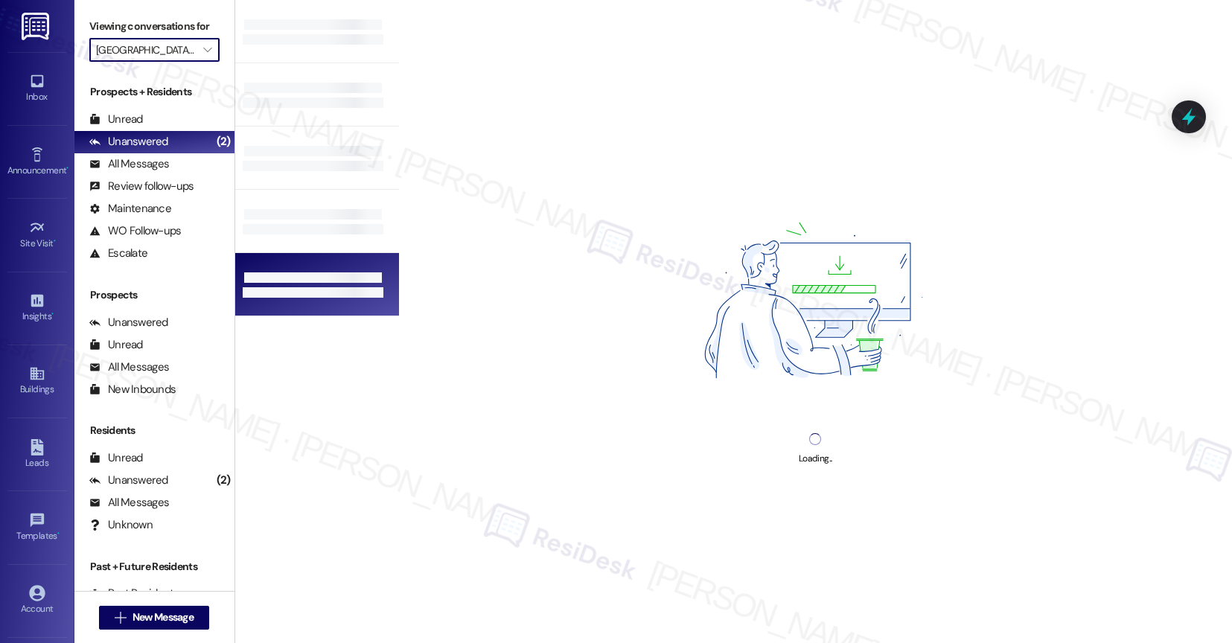
type input "Elliot Apartments on [GEOGRAPHIC_DATA]"
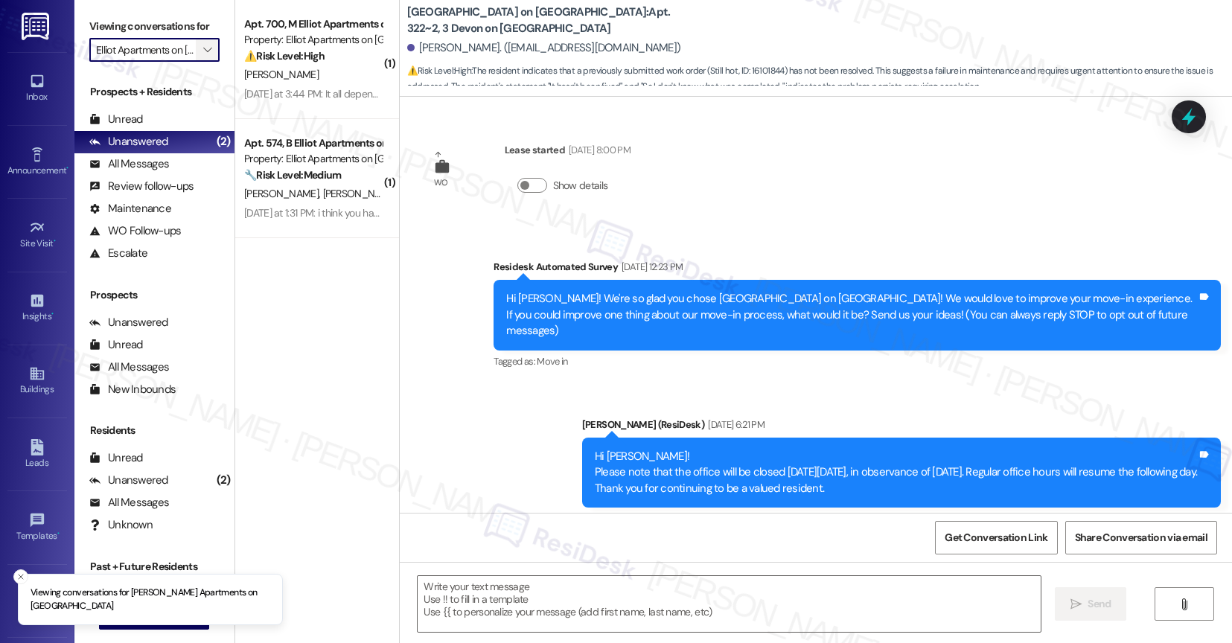
scroll to position [10619, 0]
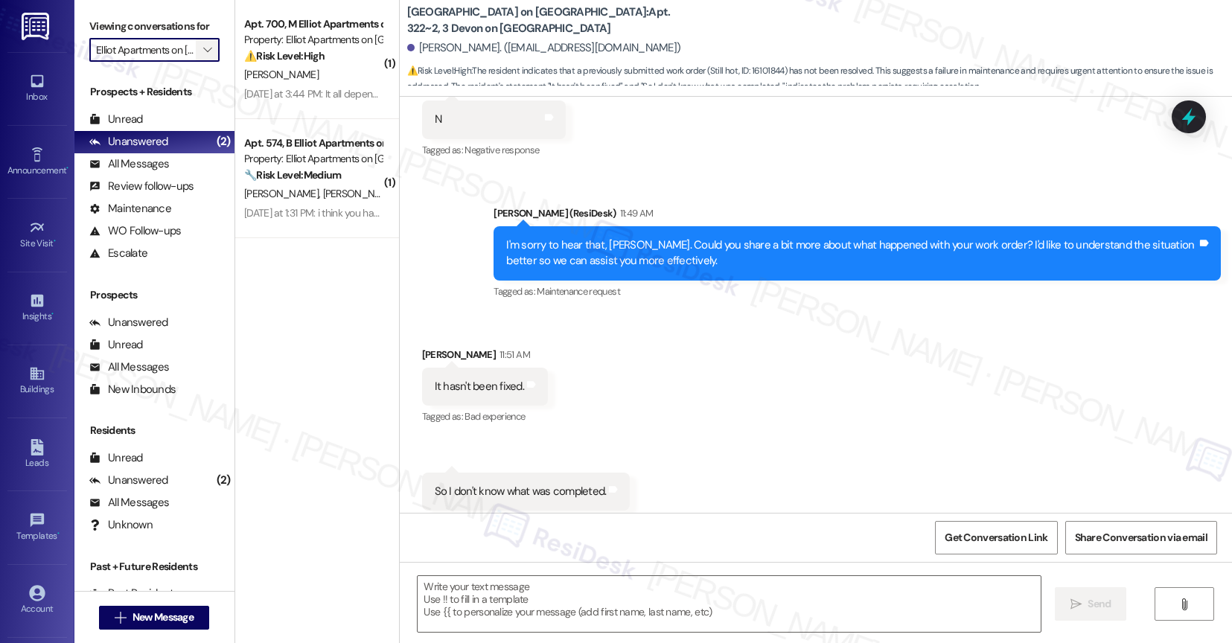
type textarea "Fetching suggested responses. Please feel free to read through the conversation…"
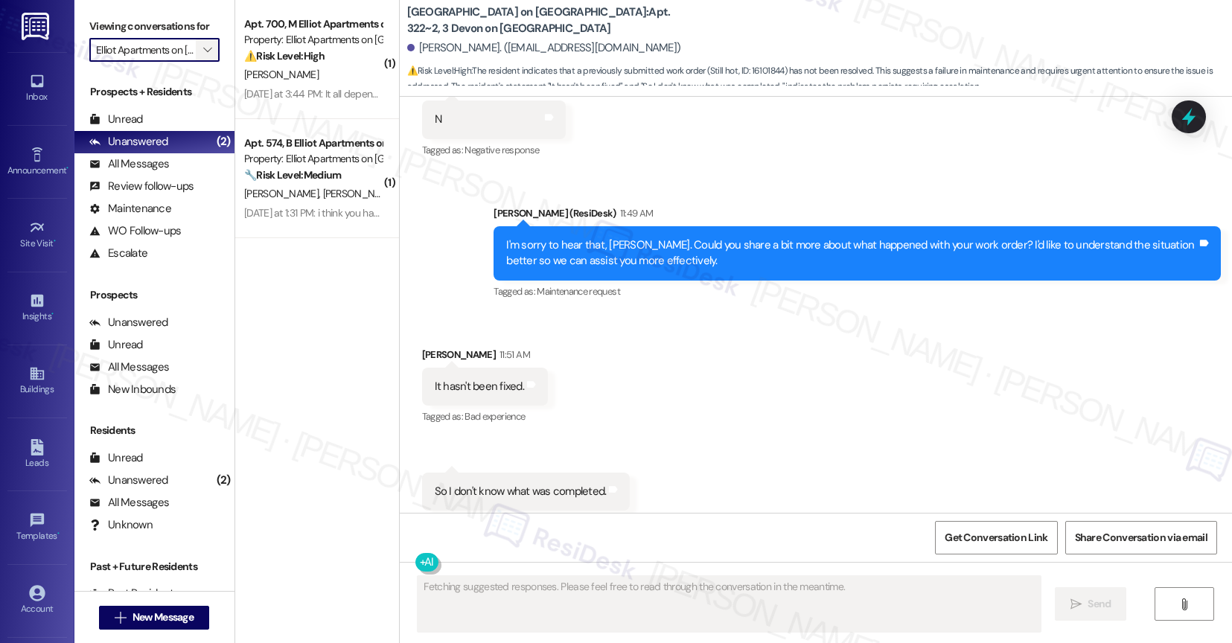
click at [203, 56] on icon "" at bounding box center [207, 50] width 8 height 12
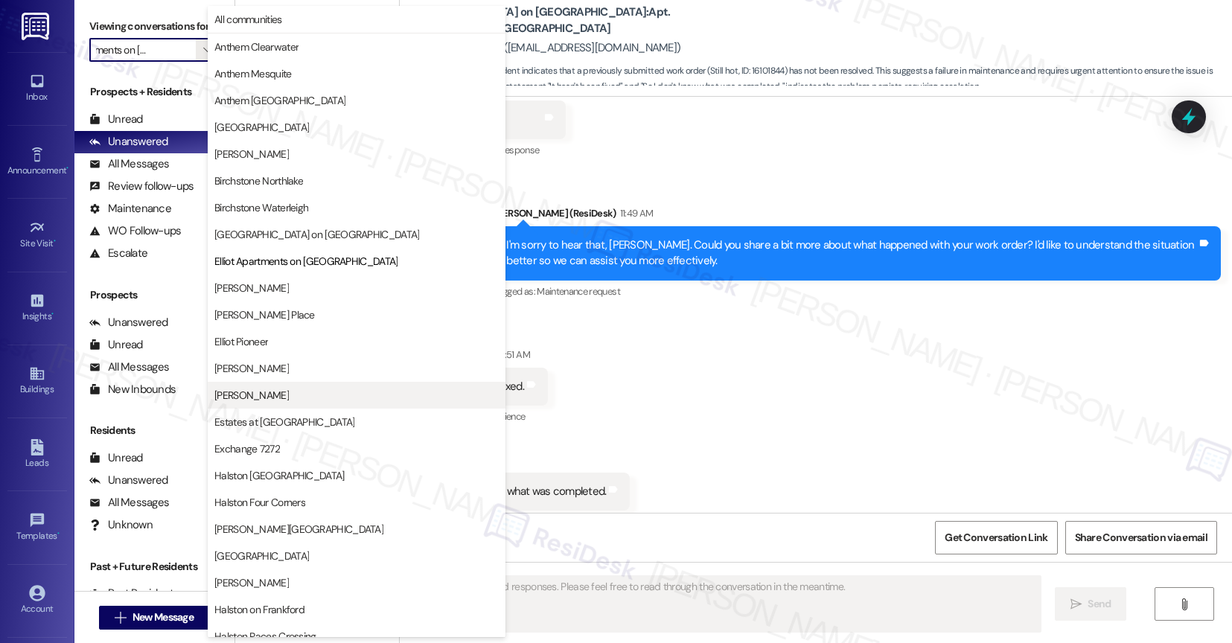
scroll to position [242, 0]
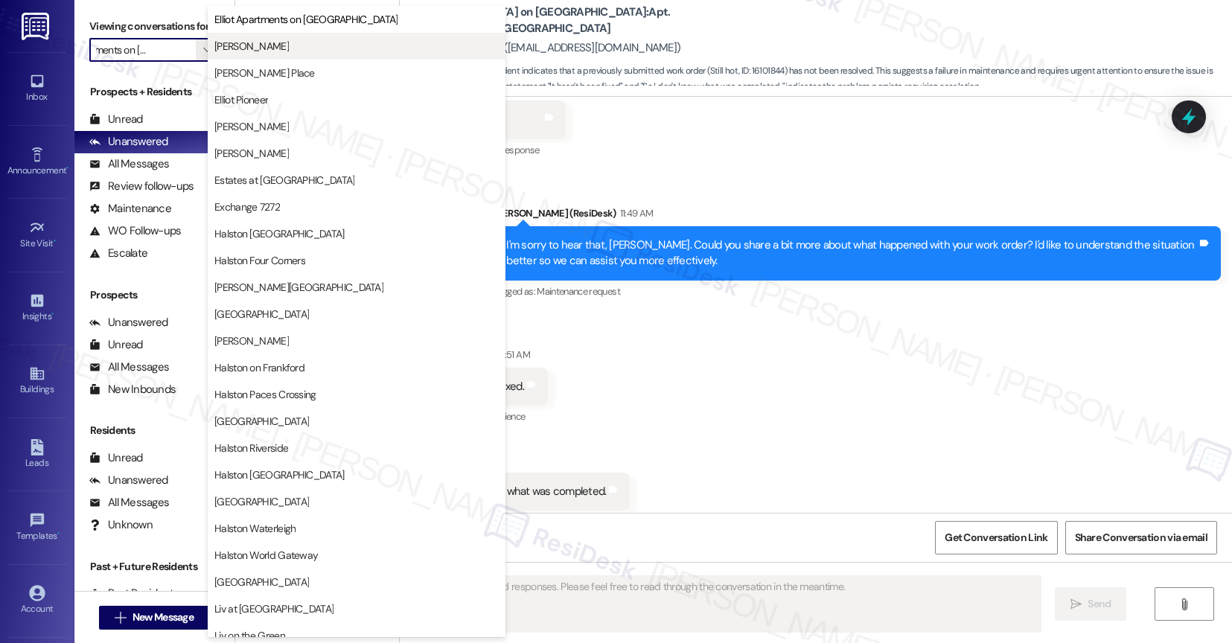
click at [294, 51] on span "[PERSON_NAME]" at bounding box center [356, 46] width 284 height 15
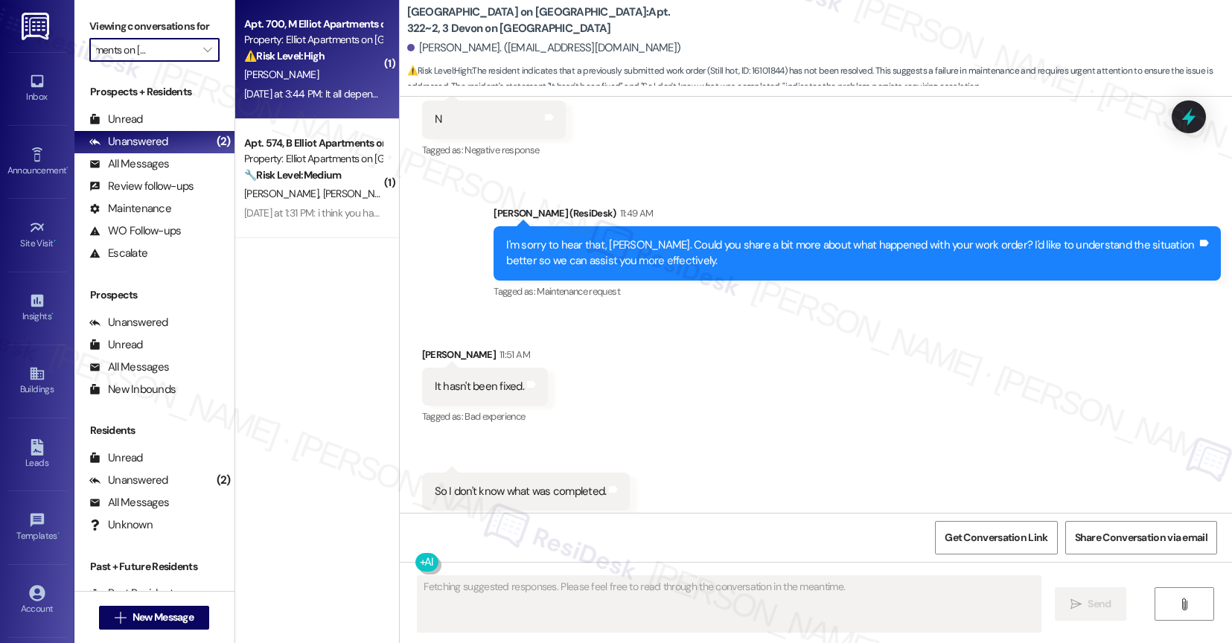
type input "[PERSON_NAME]"
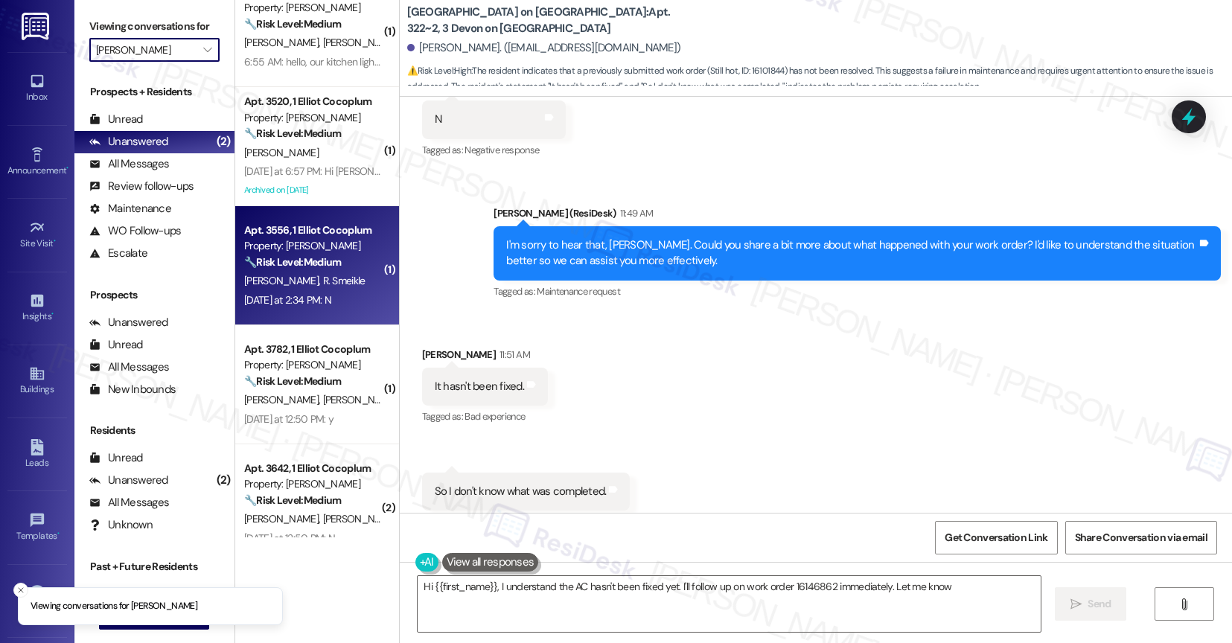
scroll to position [58, 0]
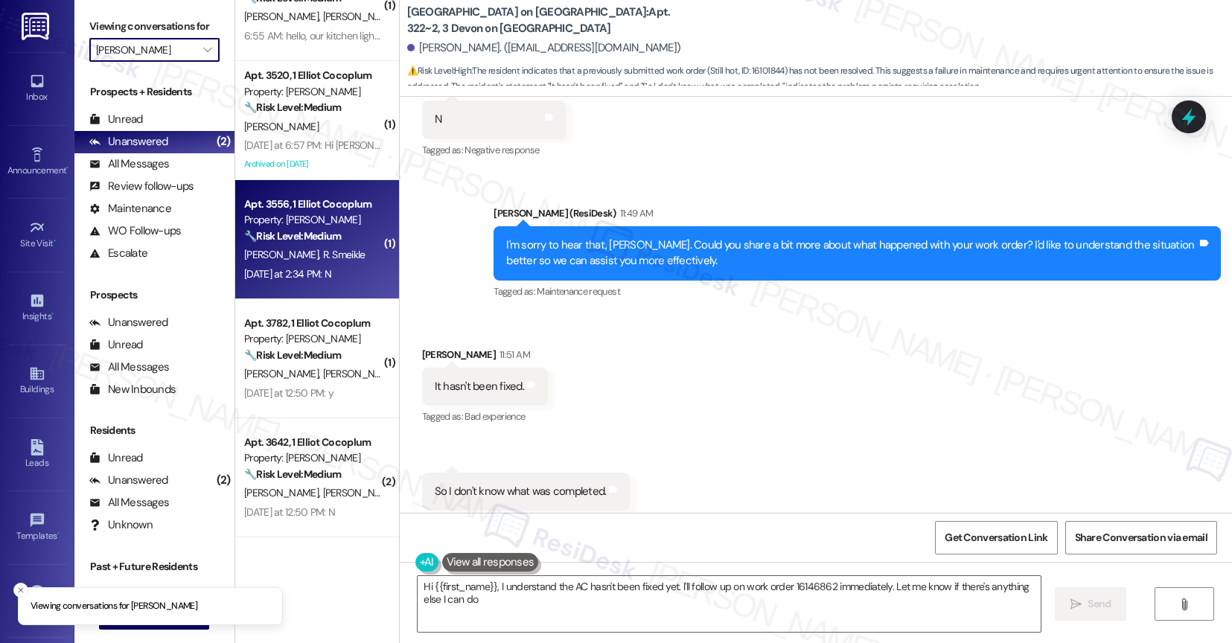
type textarea "Hi {{first_name}}, I understand the AC hasn't been fixed yet. I'll follow up on…"
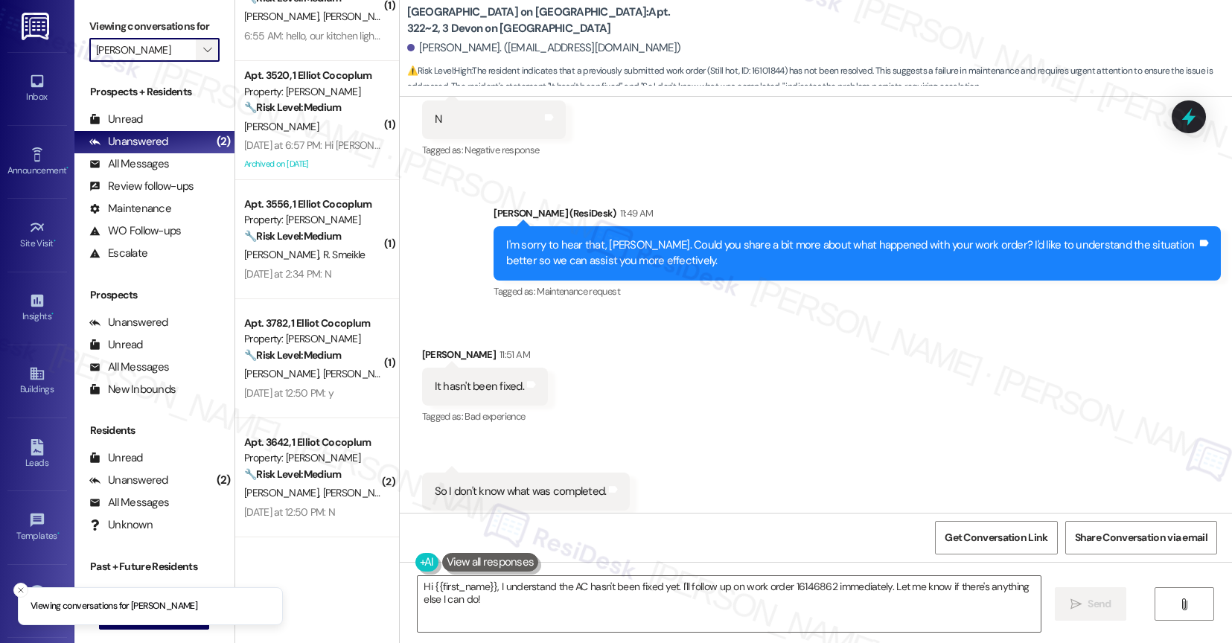
click at [203, 56] on icon "" at bounding box center [207, 50] width 8 height 12
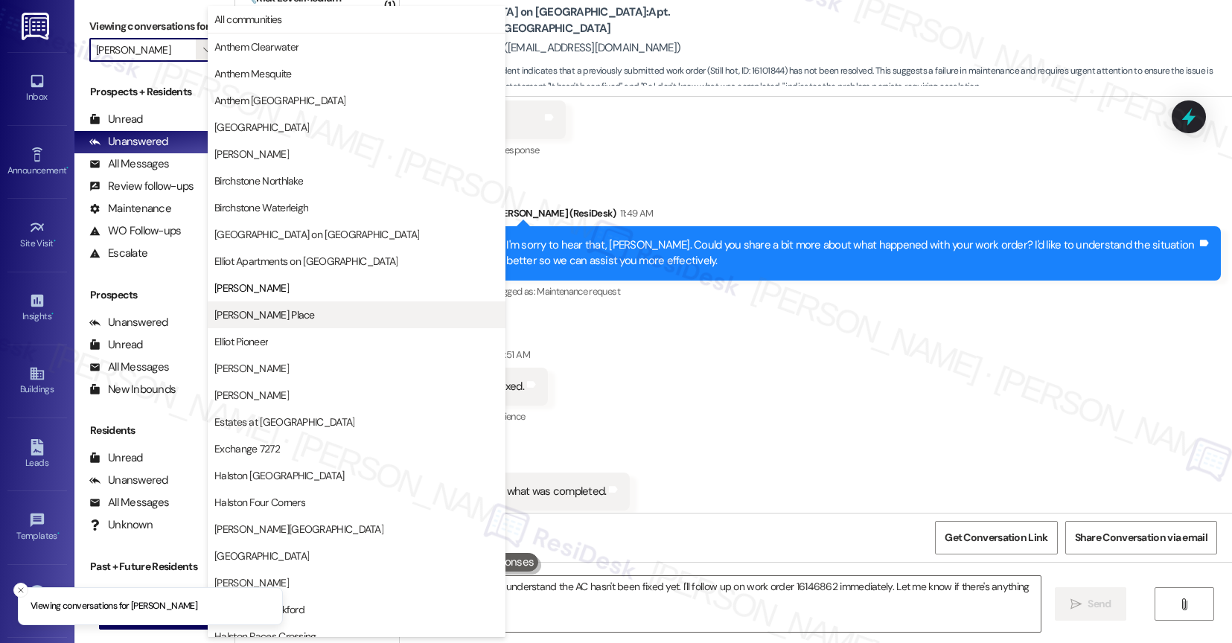
scroll to position [242, 0]
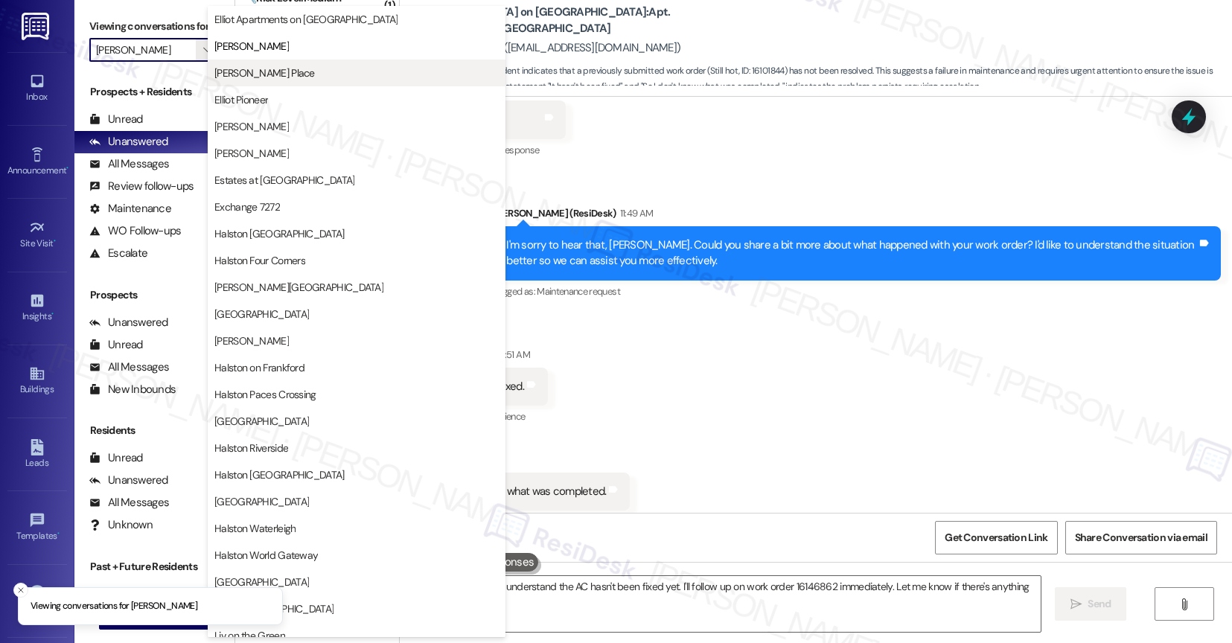
click at [278, 77] on span "[PERSON_NAME] Place" at bounding box center [264, 73] width 100 height 15
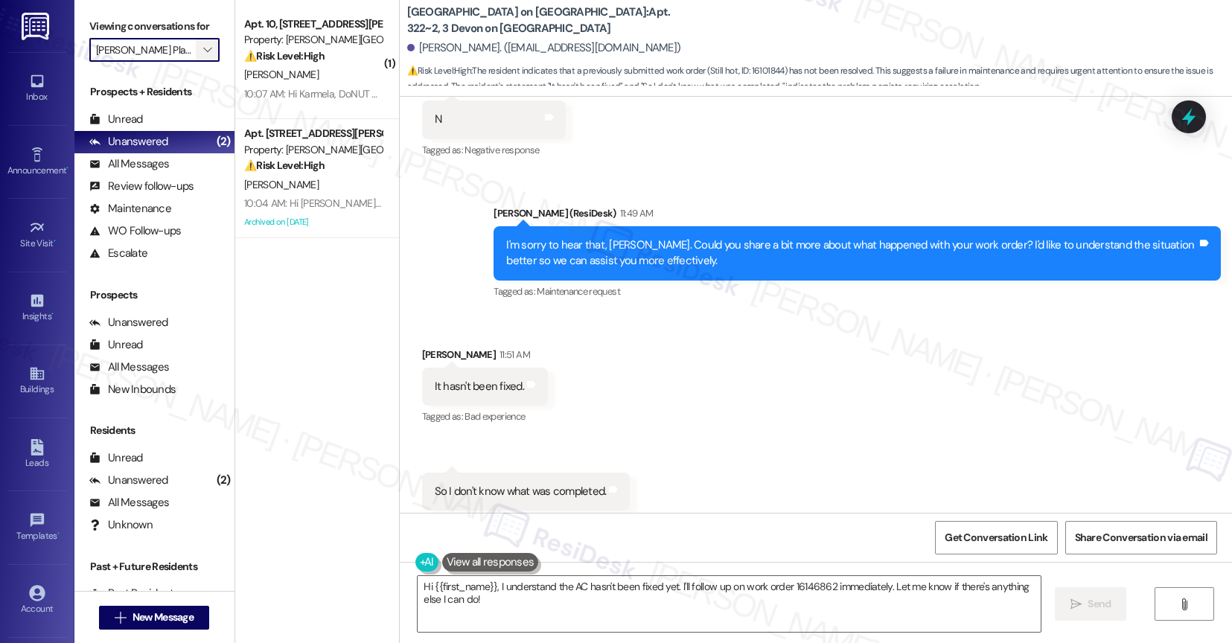
click at [203, 56] on icon "" at bounding box center [207, 50] width 8 height 12
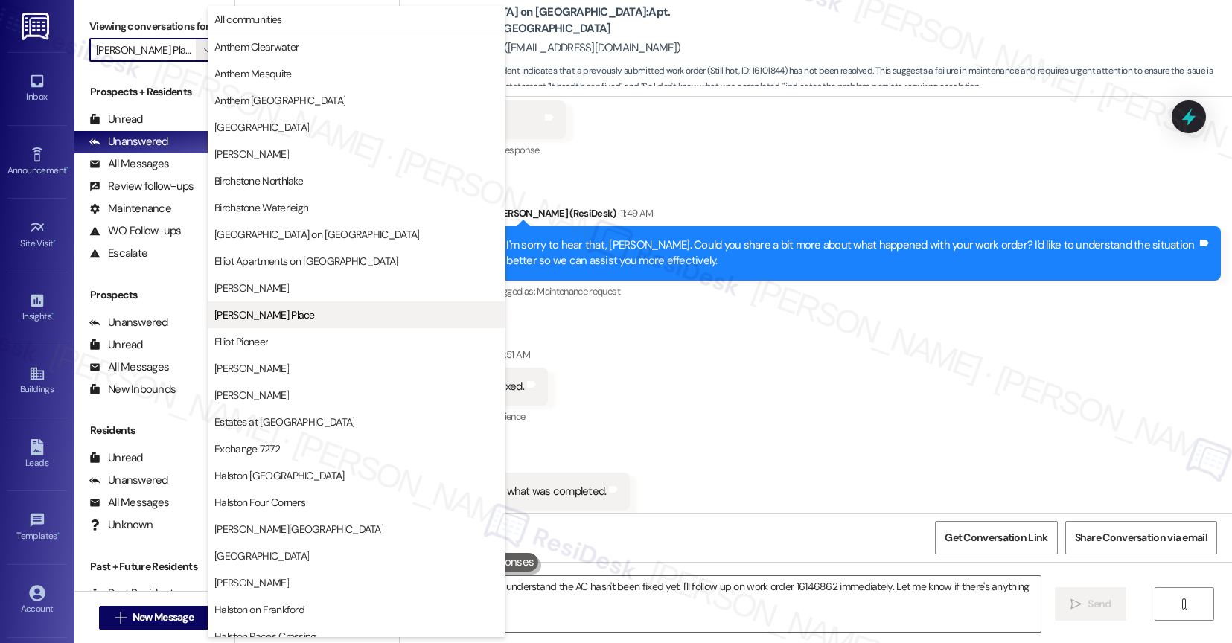
scroll to position [242, 0]
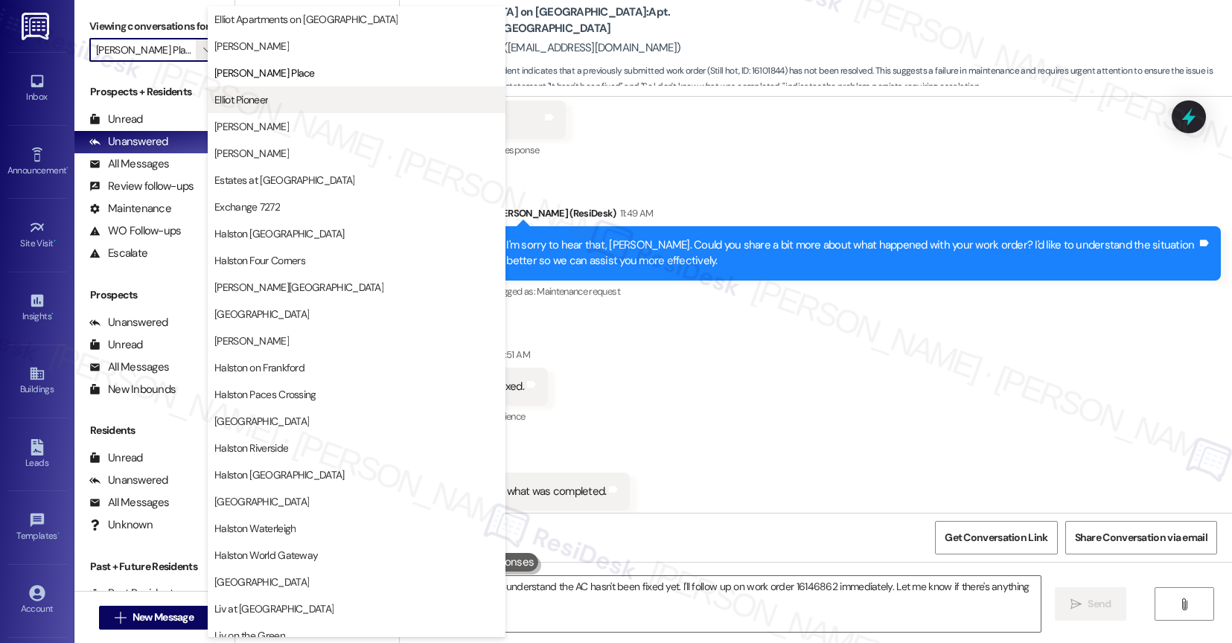
click at [276, 98] on span "Elliot Pioneer" at bounding box center [356, 99] width 284 height 15
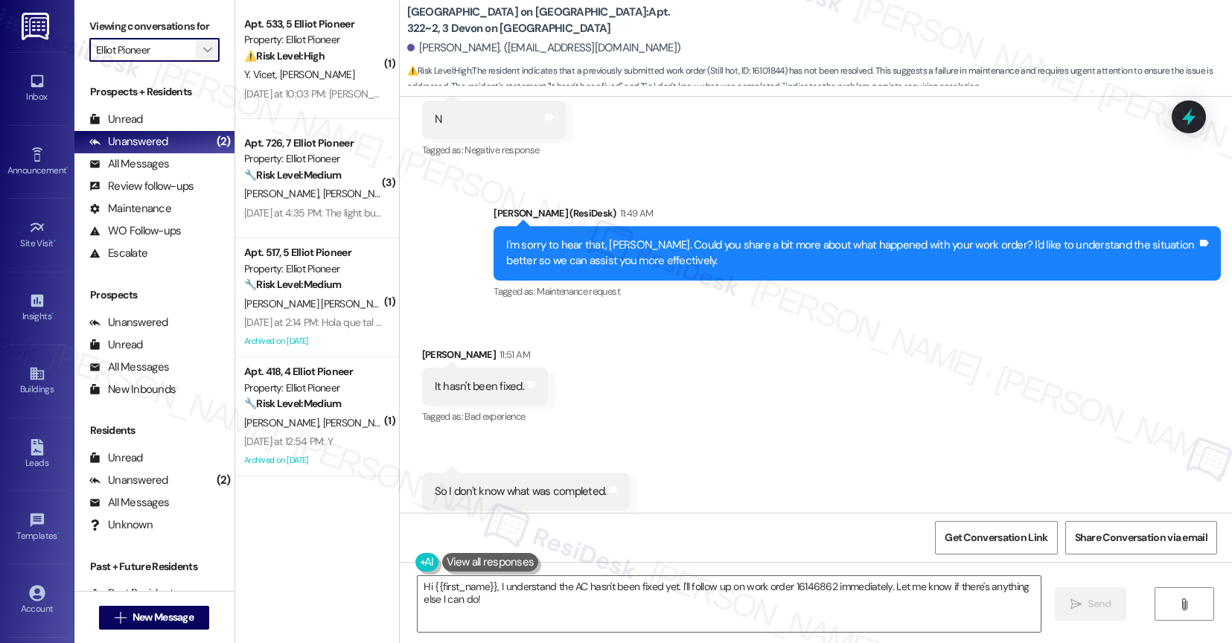
click at [200, 62] on span "" at bounding box center [207, 50] width 14 height 24
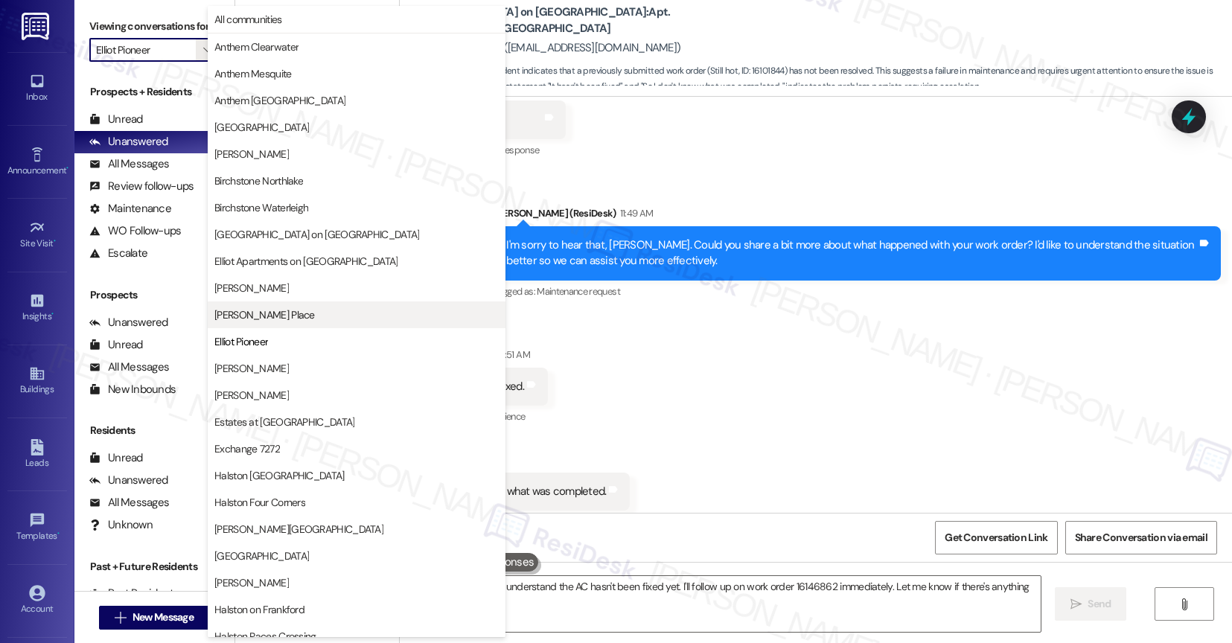
scroll to position [242, 0]
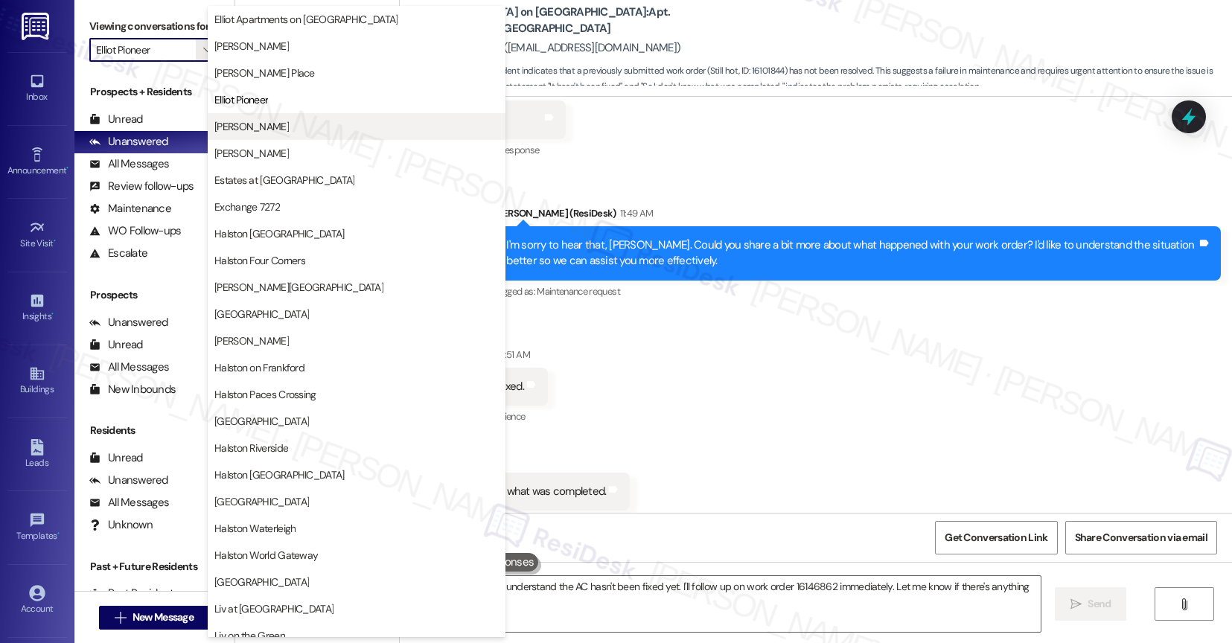
click at [290, 128] on span "[PERSON_NAME]" at bounding box center [356, 126] width 284 height 15
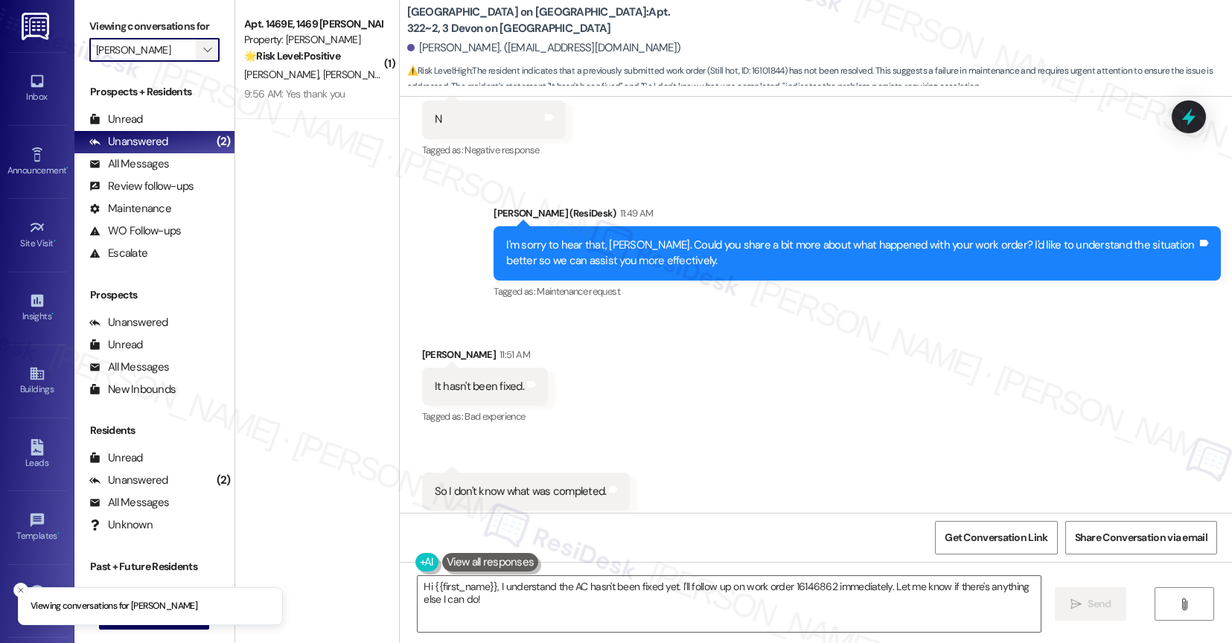
click at [203, 56] on icon "" at bounding box center [207, 50] width 8 height 12
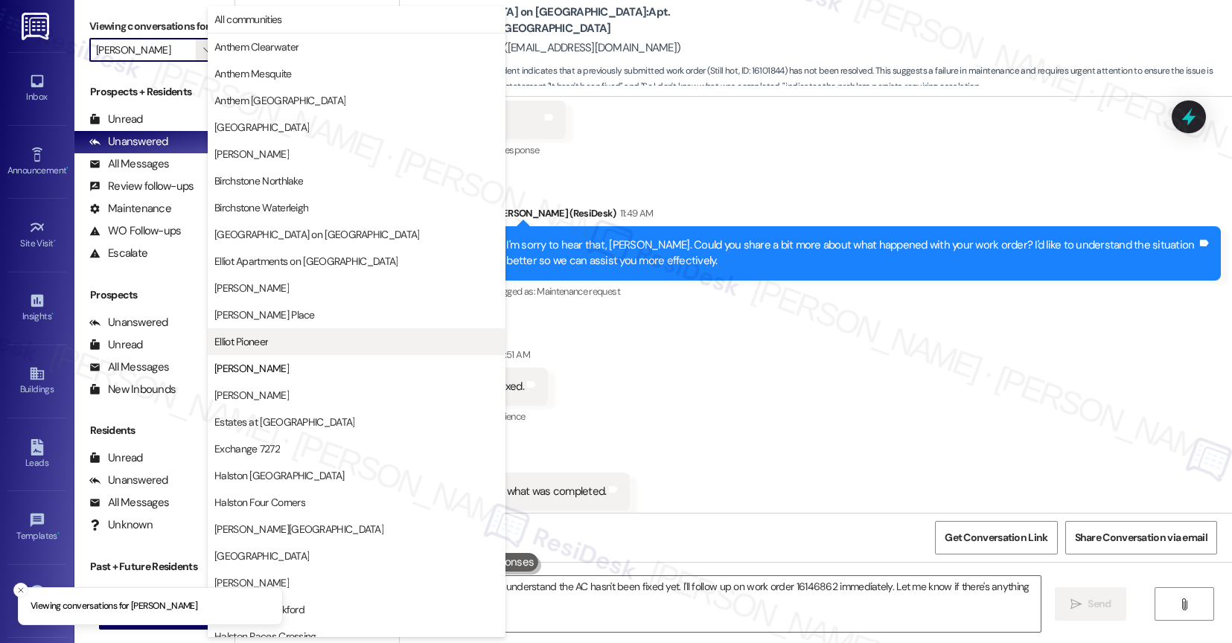
scroll to position [242, 0]
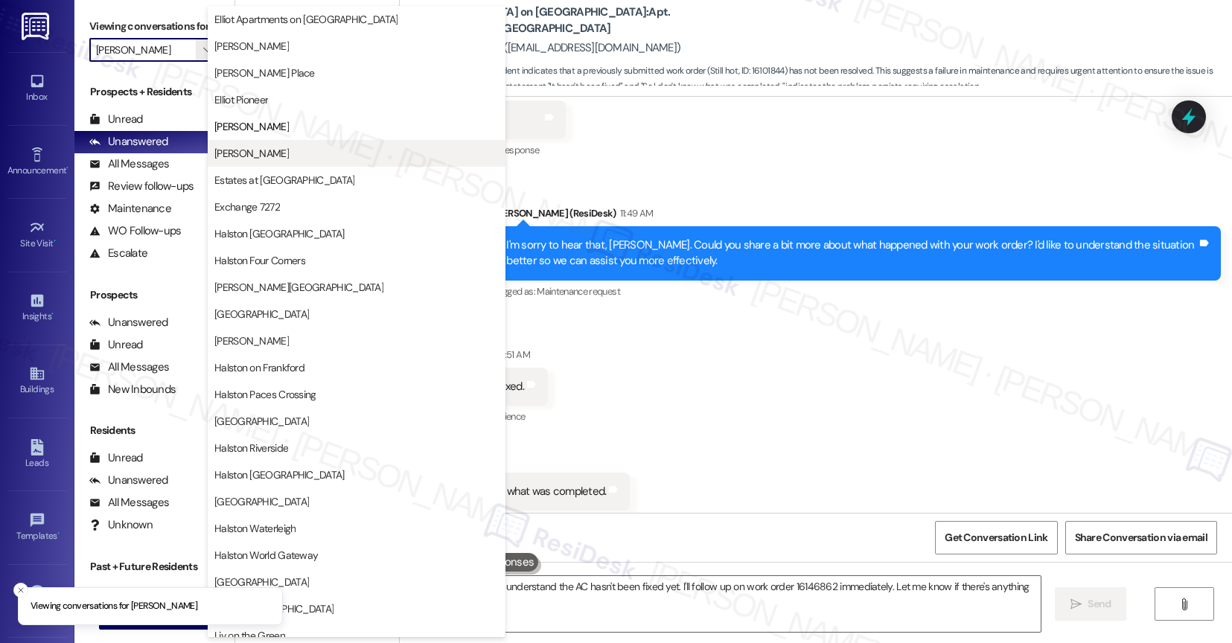
click at [297, 152] on span "[PERSON_NAME]" at bounding box center [356, 153] width 284 height 15
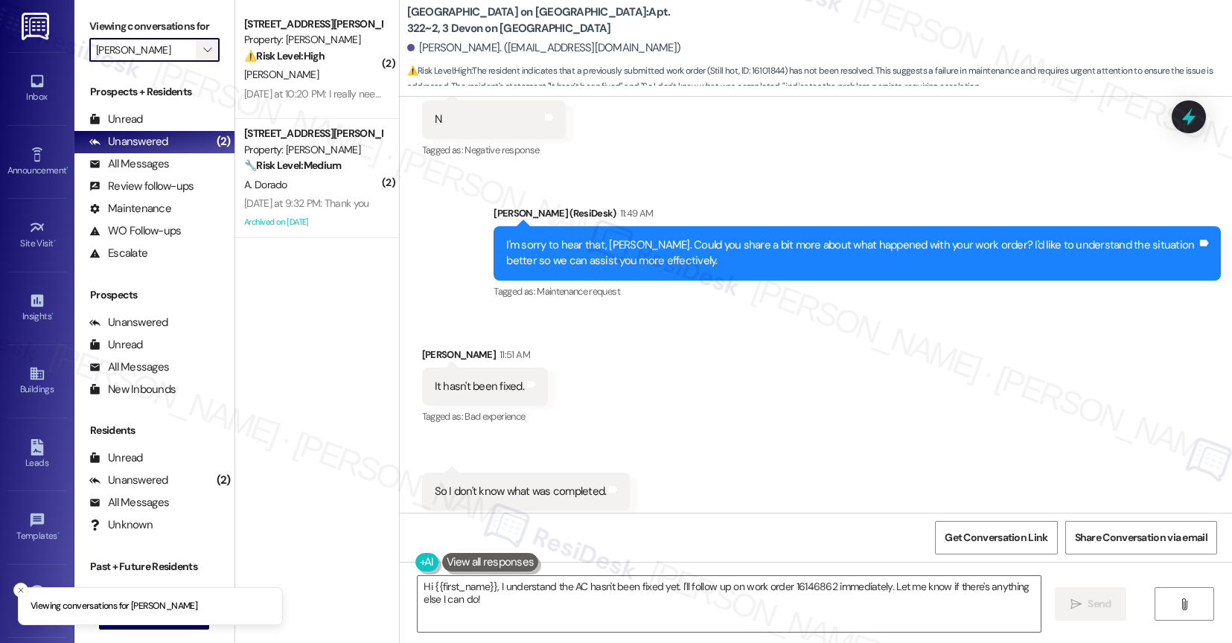
click at [201, 62] on span "" at bounding box center [207, 50] width 14 height 24
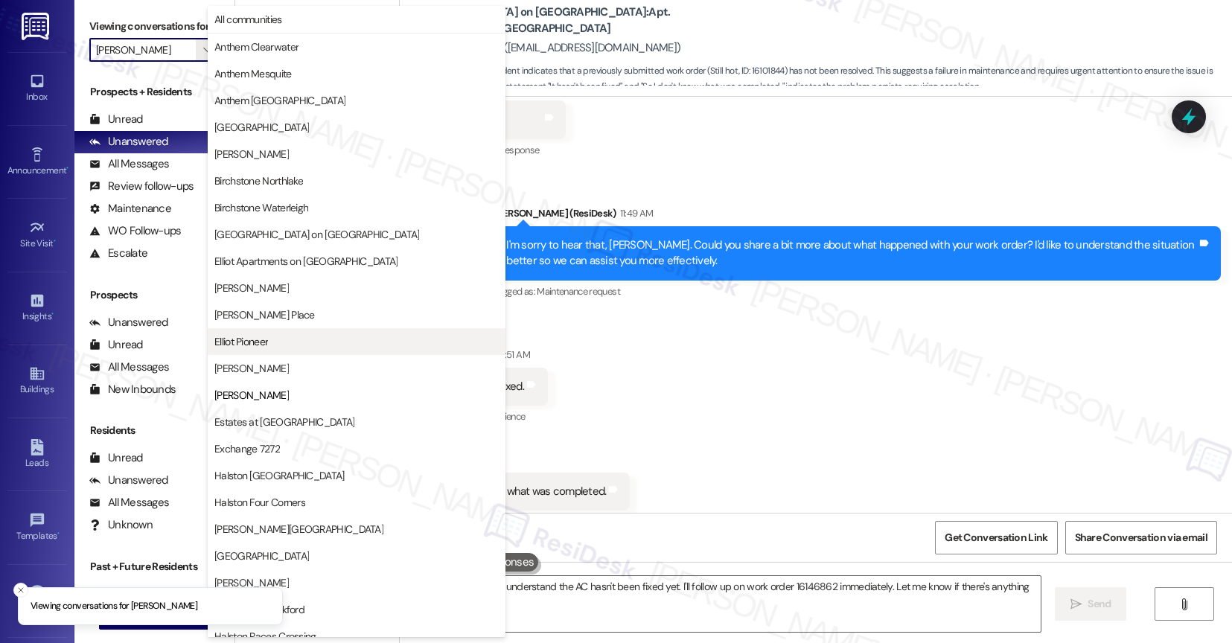
scroll to position [242, 0]
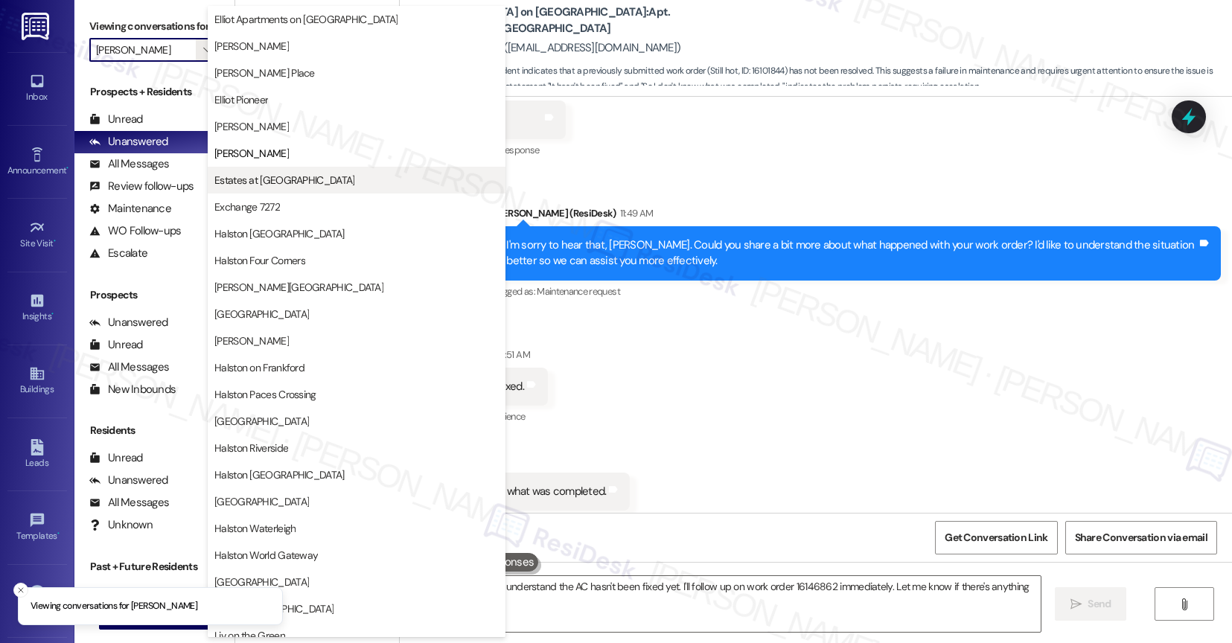
click at [296, 173] on span "Estates at [GEOGRAPHIC_DATA]" at bounding box center [284, 180] width 140 height 15
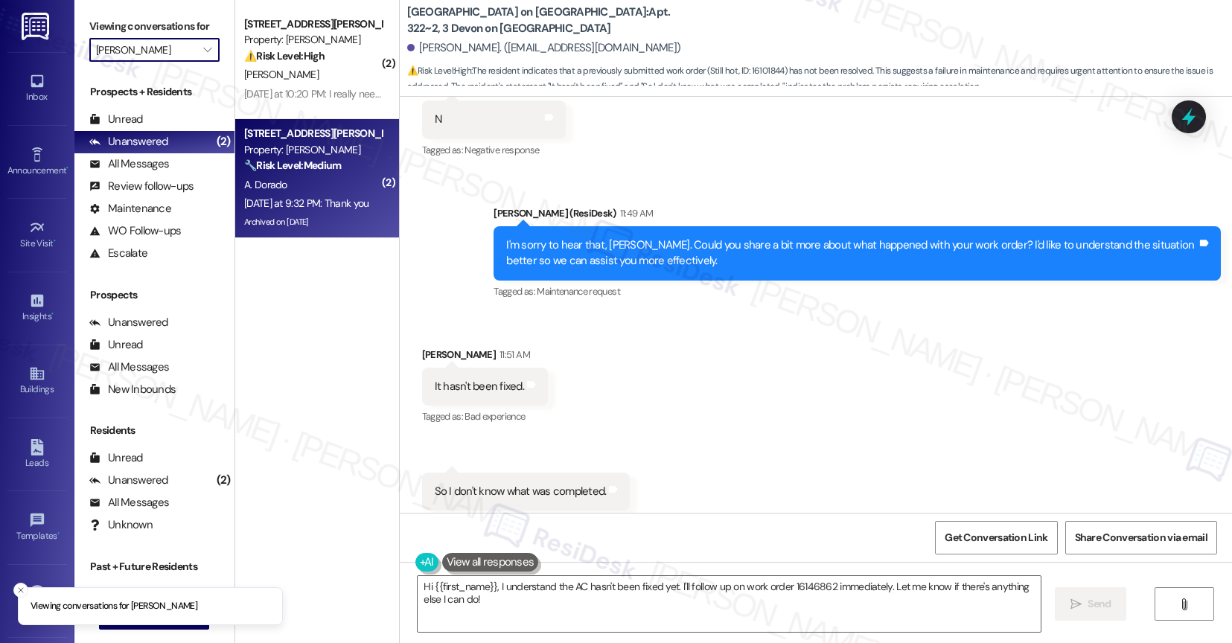
type input "Estates at [GEOGRAPHIC_DATA]"
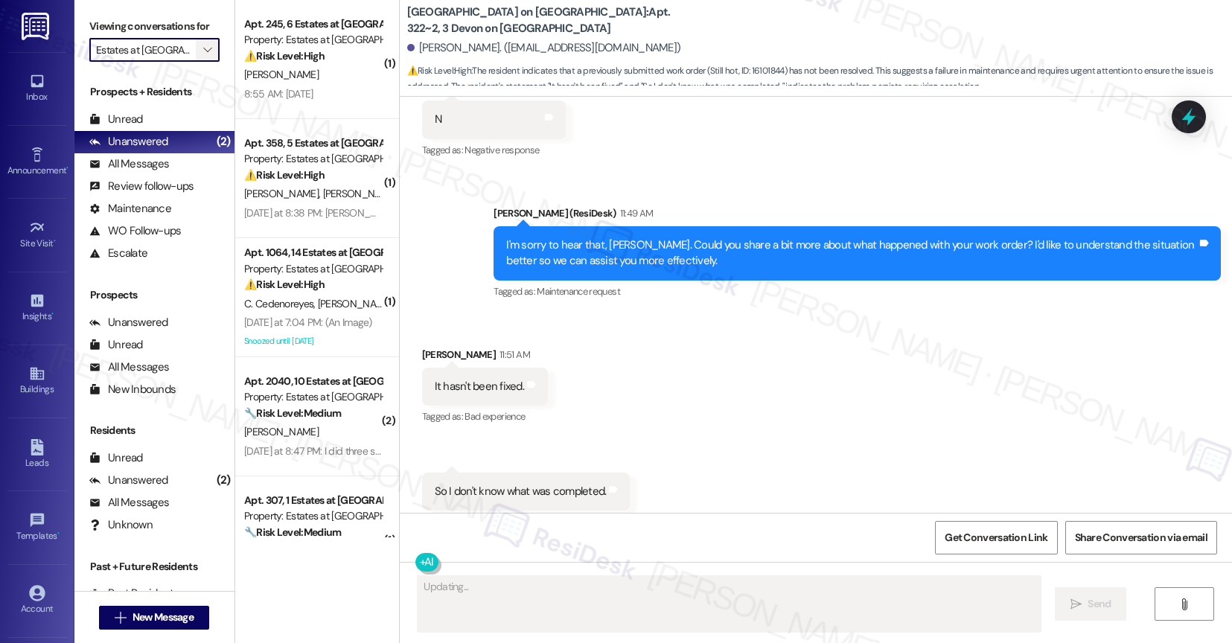
click at [203, 56] on icon "" at bounding box center [207, 50] width 8 height 12
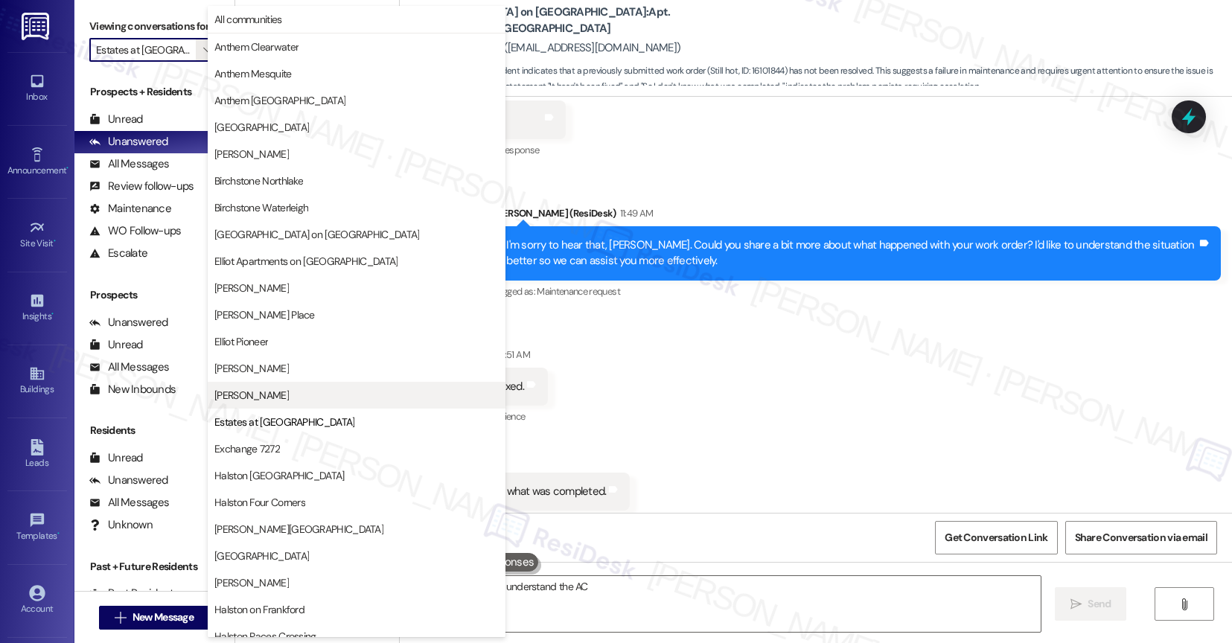
scroll to position [242, 0]
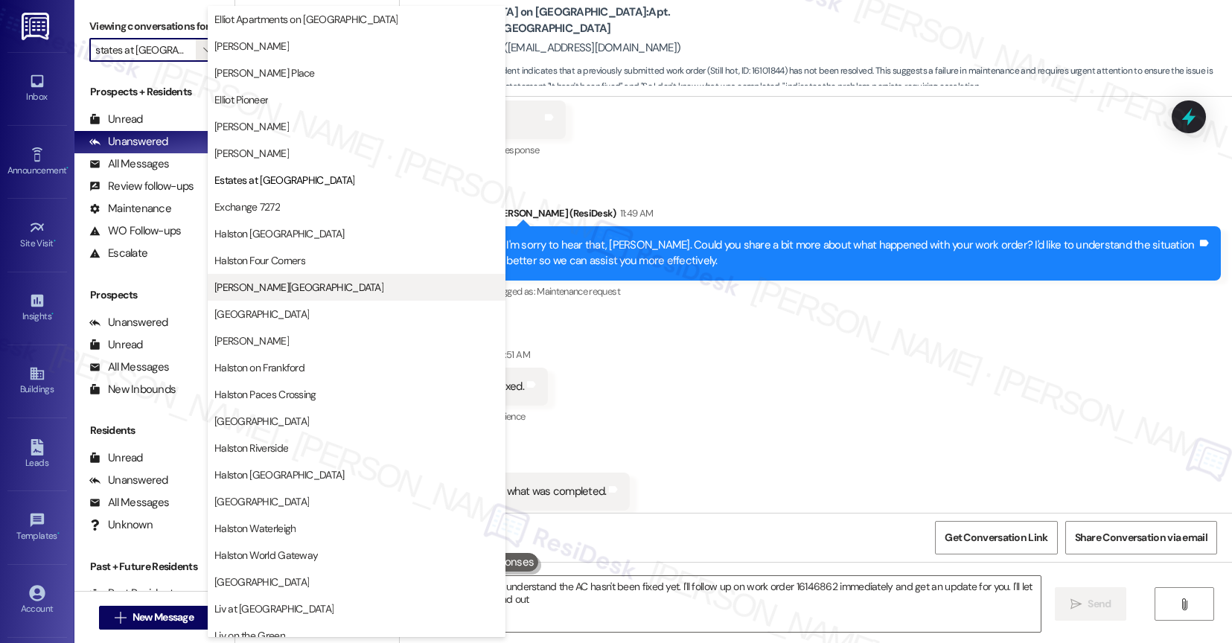
type textarea "Hi {{first_name}}, I understand the AC hasn't been fixed yet. I'll follow up on…"
click at [669, 395] on div "Received via SMS Heisell Solorzano 11:51 AM It hasn't been fixed. Tags and note…" at bounding box center [816, 428] width 833 height 231
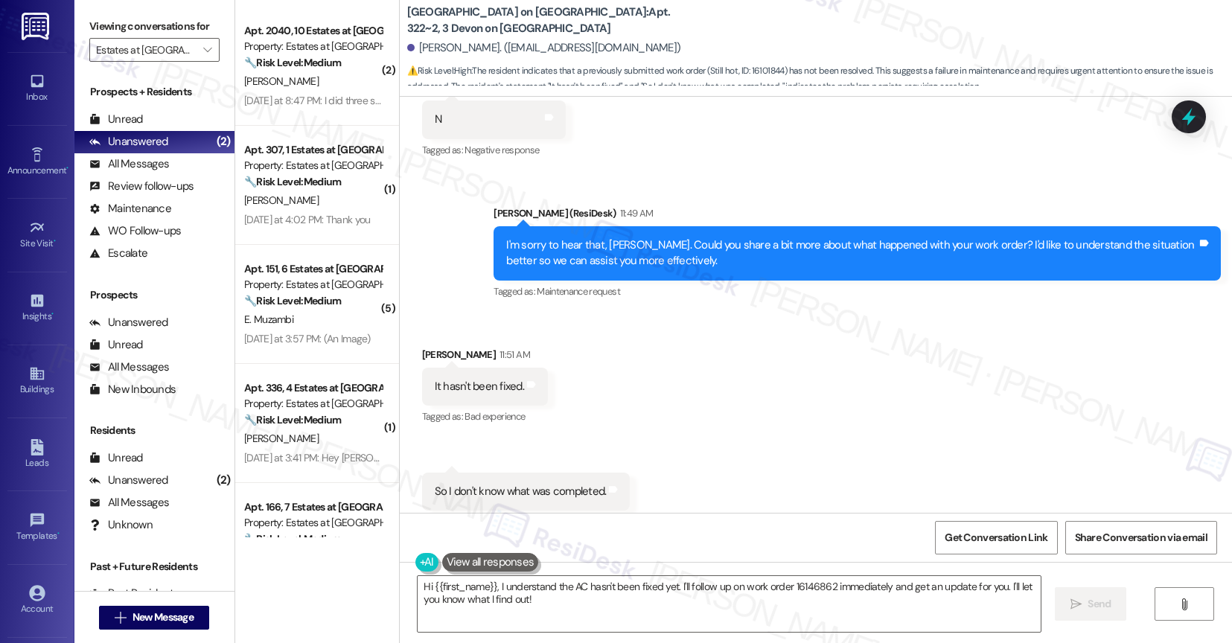
scroll to position [535, 0]
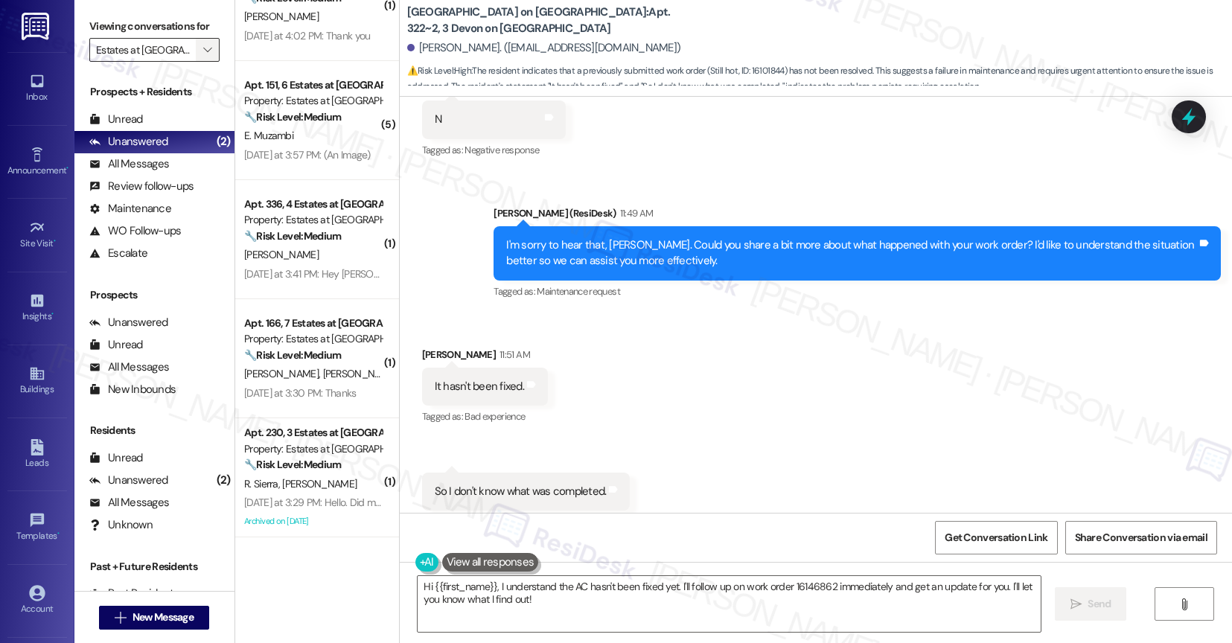
click at [203, 56] on icon "" at bounding box center [207, 50] width 8 height 12
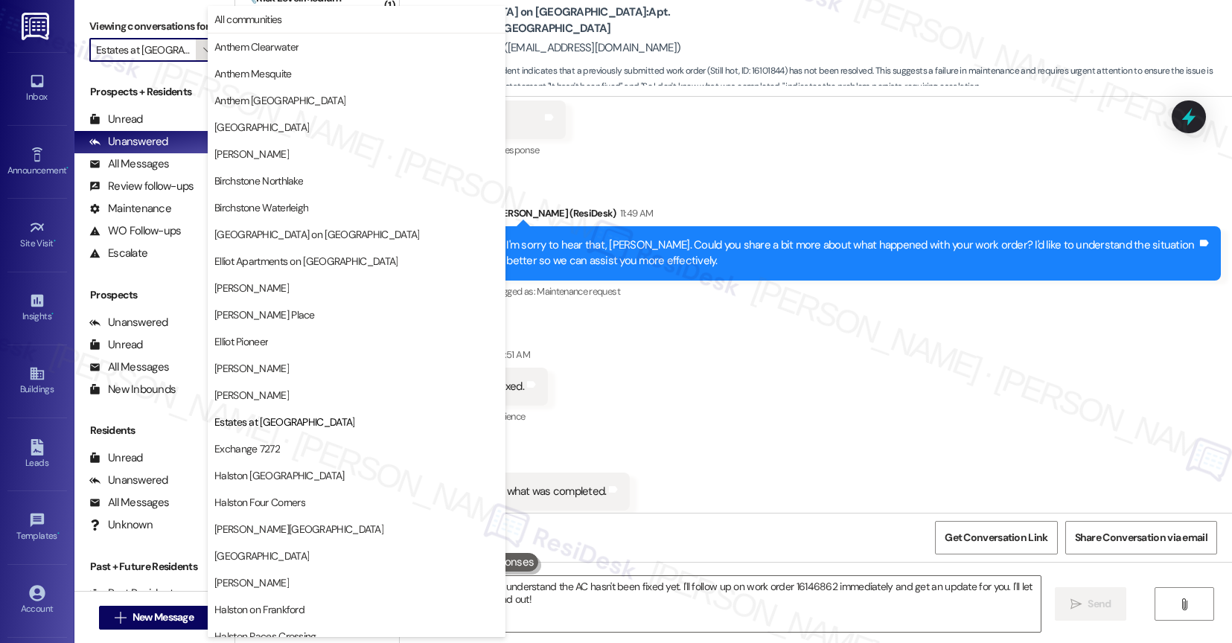
scroll to position [242, 0]
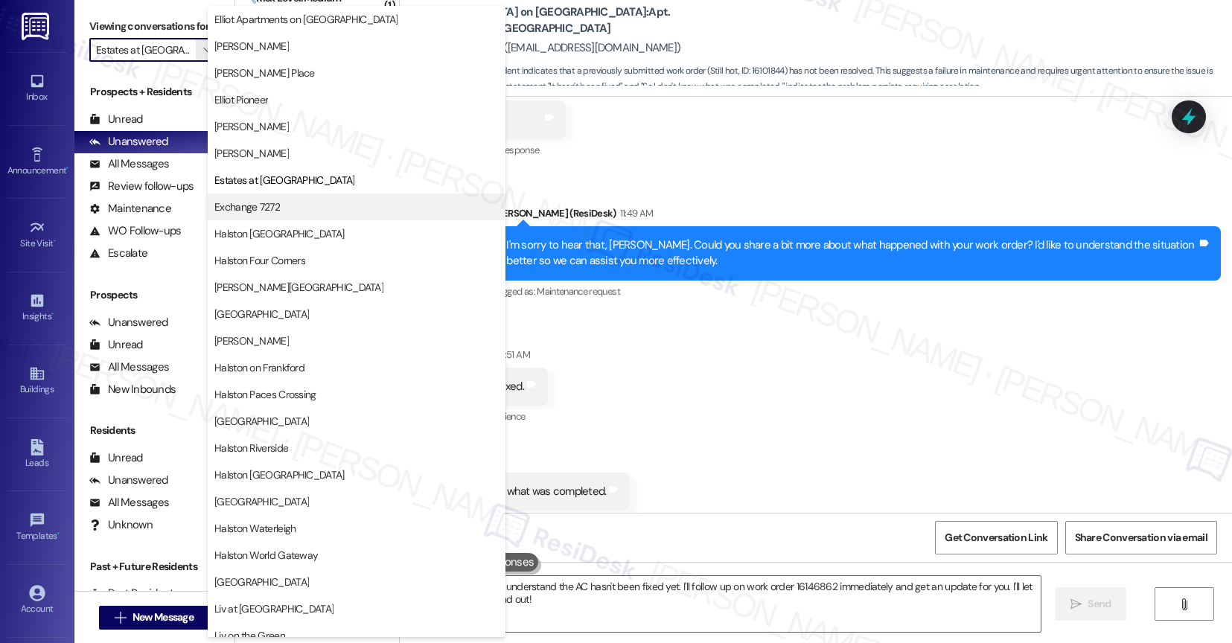
click at [282, 208] on span "Exchange 7272" at bounding box center [356, 207] width 284 height 15
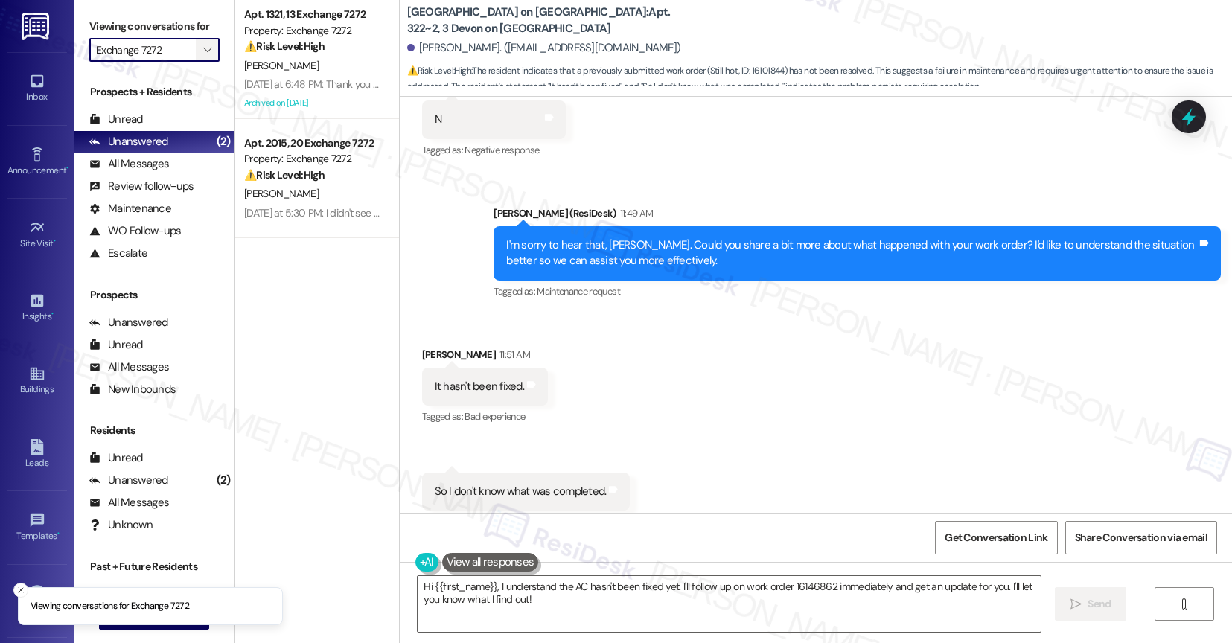
click at [203, 56] on icon "" at bounding box center [207, 50] width 8 height 12
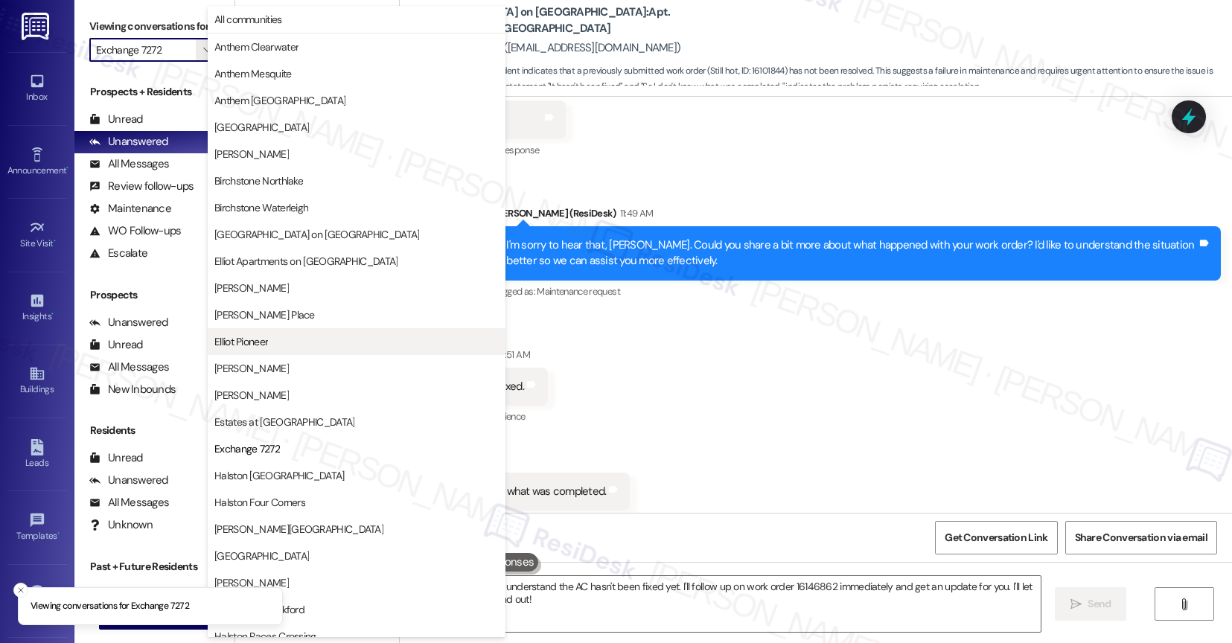
scroll to position [242, 0]
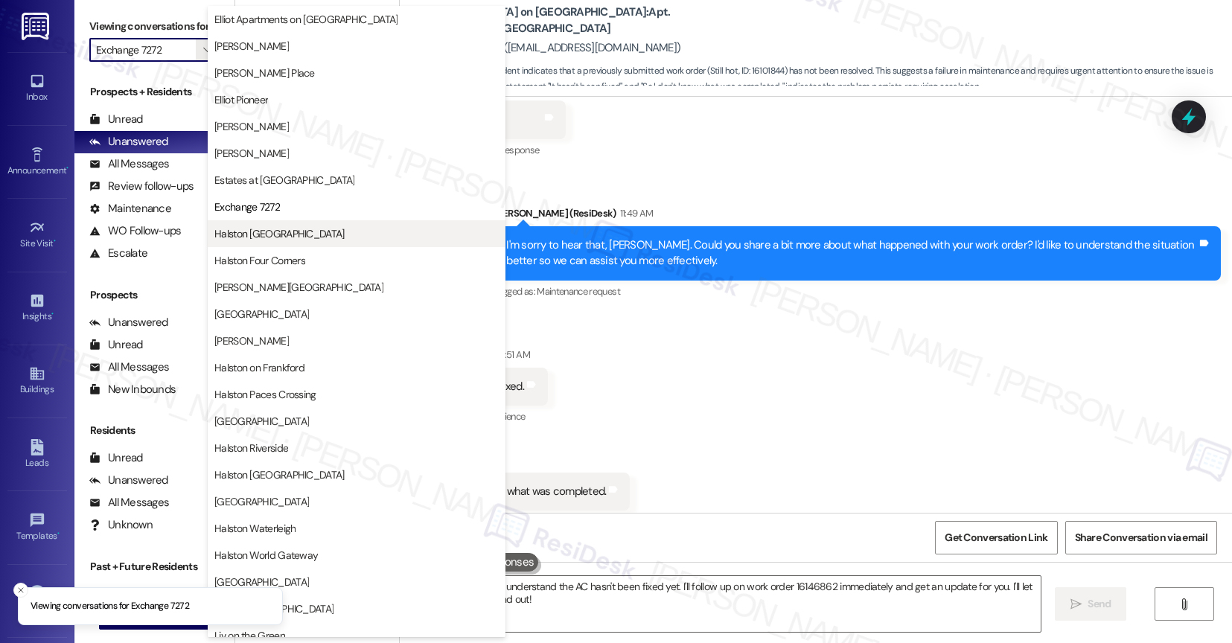
click at [295, 236] on span "Halston [GEOGRAPHIC_DATA]" at bounding box center [279, 233] width 130 height 15
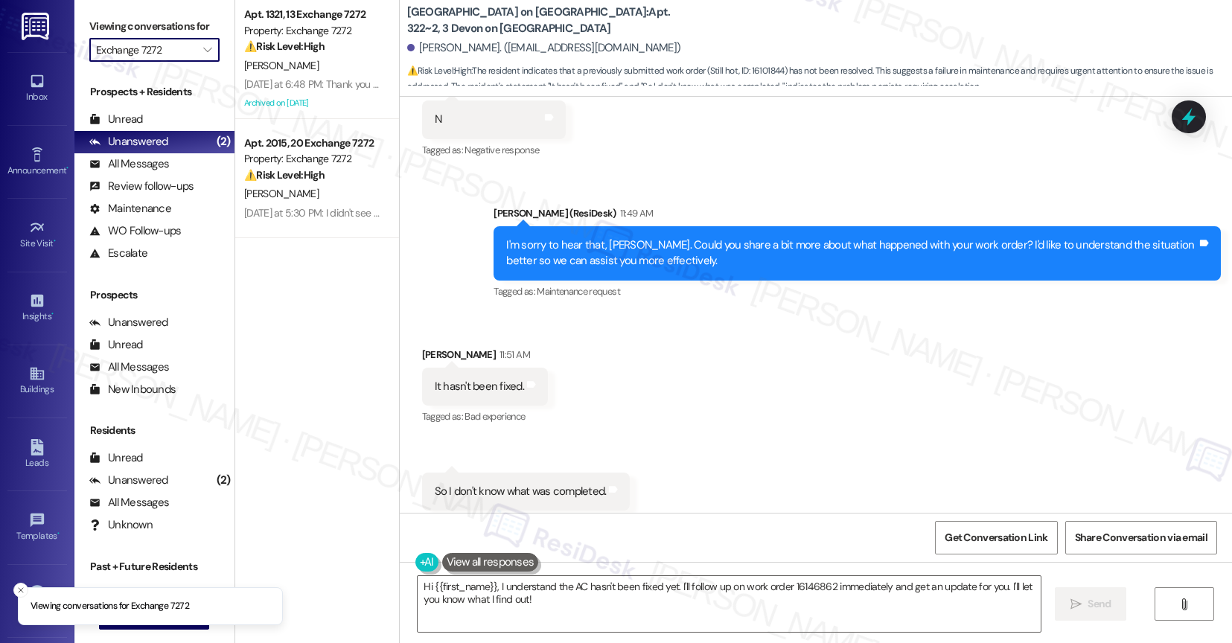
type input "Halston [GEOGRAPHIC_DATA]"
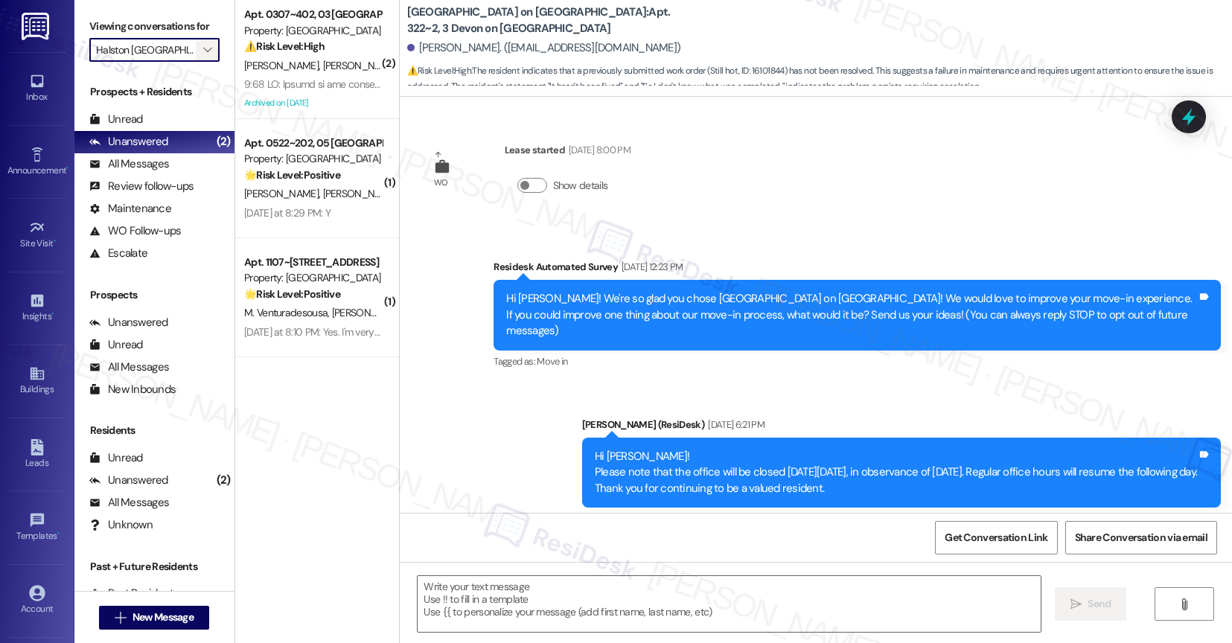
scroll to position [10619, 0]
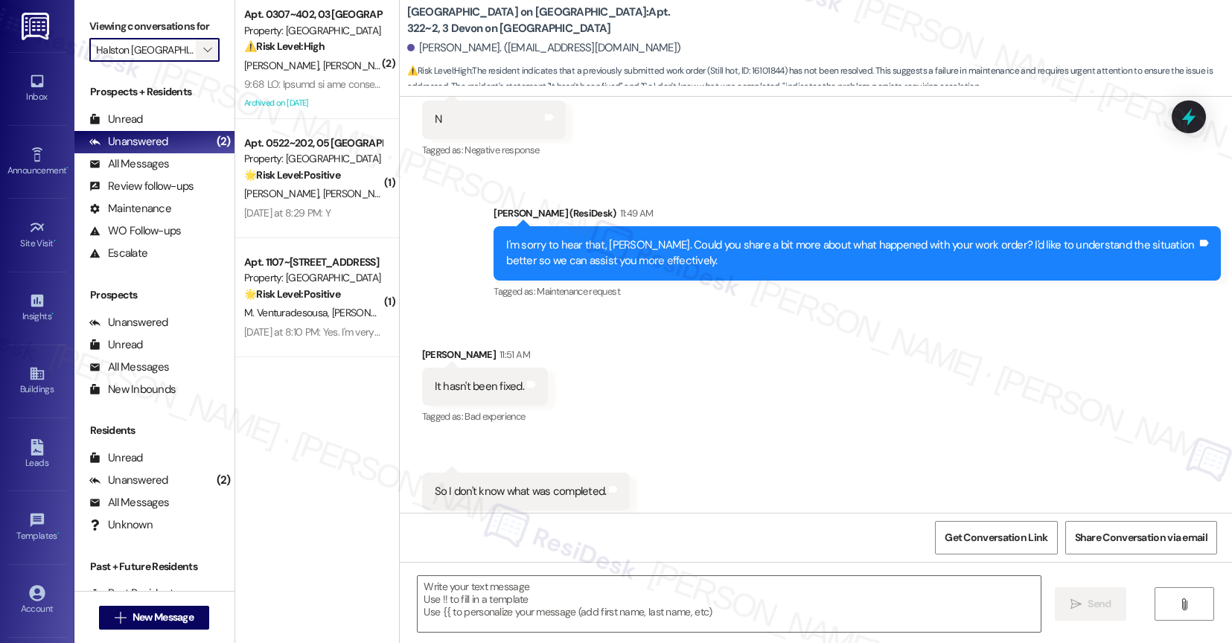
type textarea "Fetching suggested responses. Please feel free to read through the conversation…"
click at [203, 56] on icon "" at bounding box center [207, 50] width 8 height 12
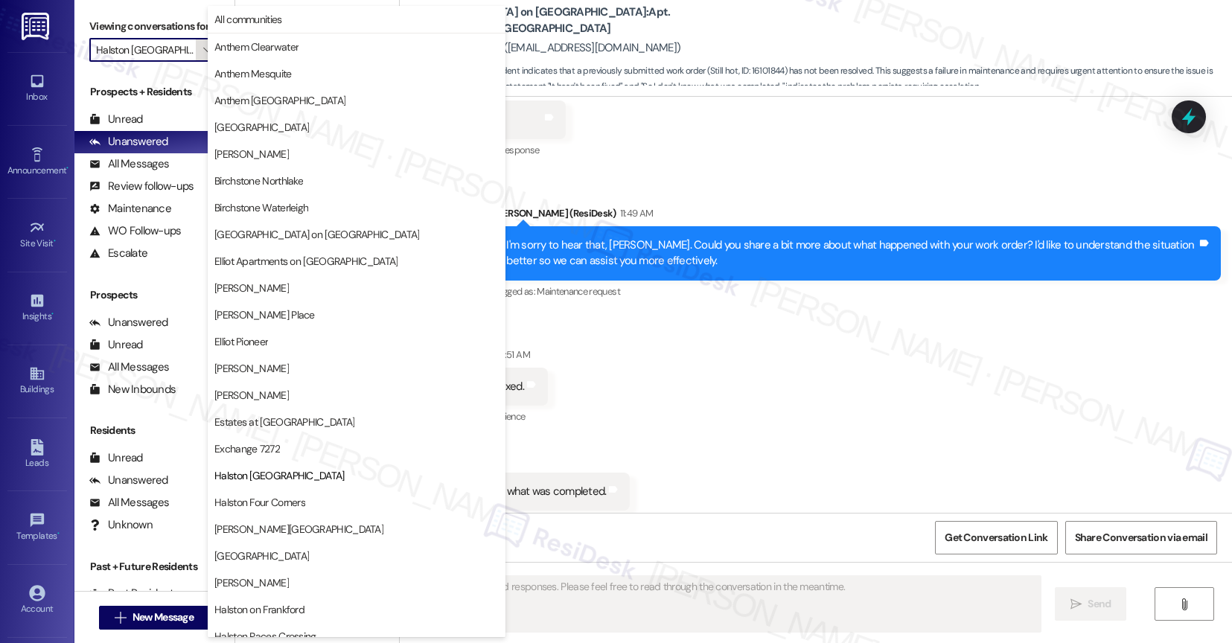
scroll to position [242, 0]
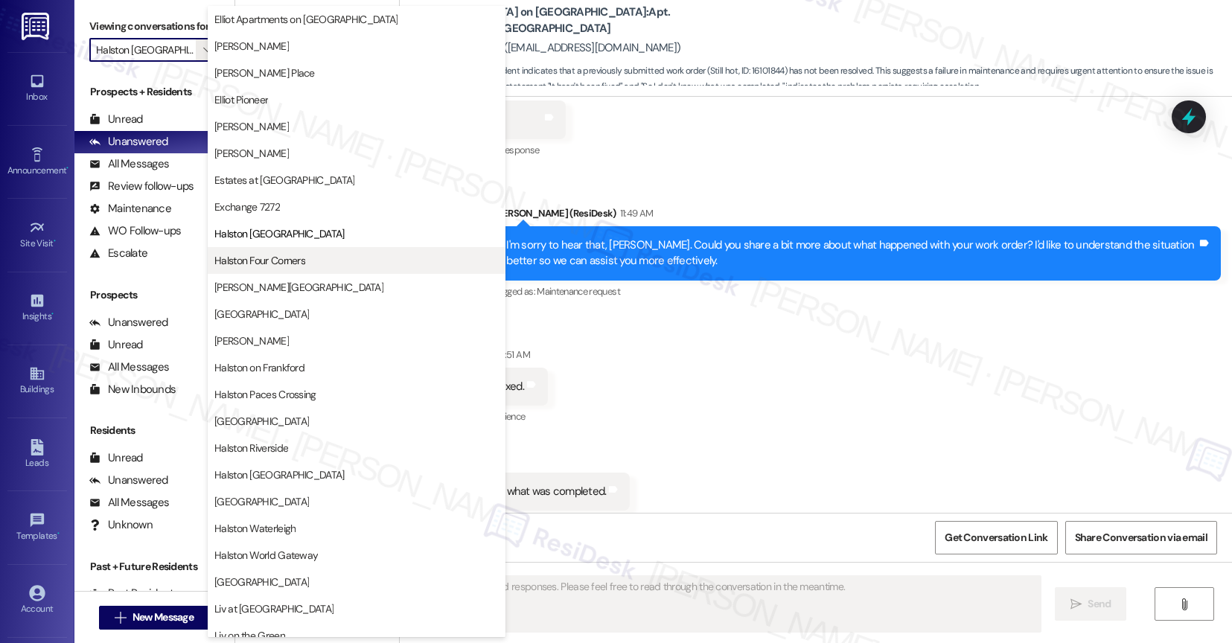
click at [288, 264] on span "Halston Four Corners" at bounding box center [259, 260] width 91 height 15
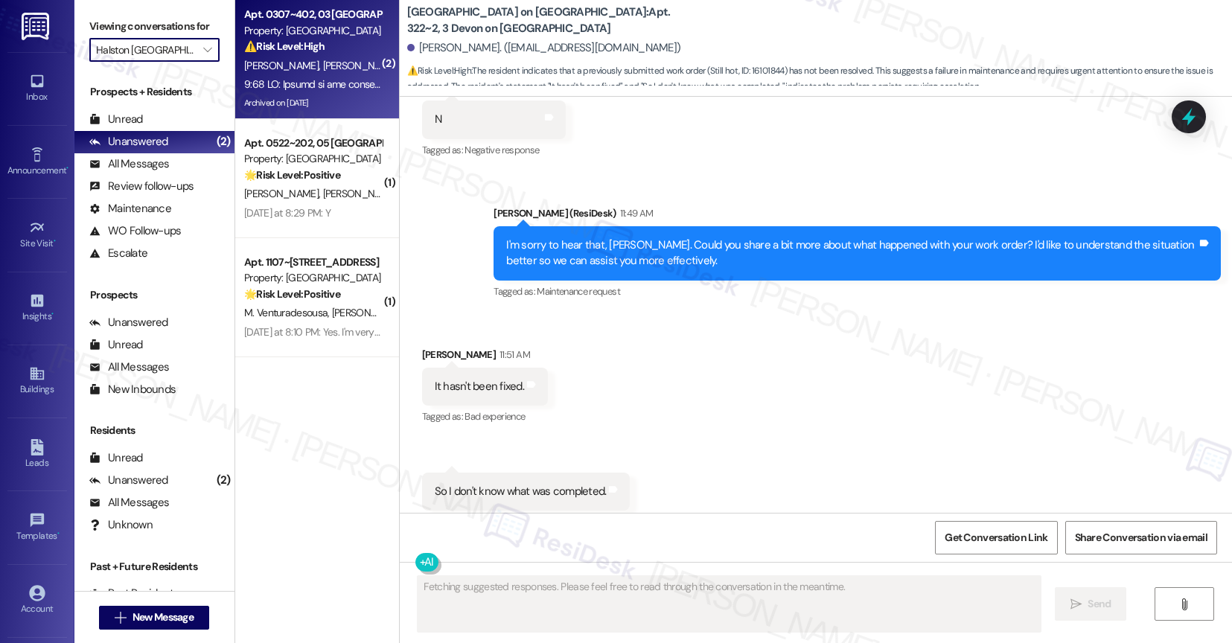
type input "Halston Four Corners"
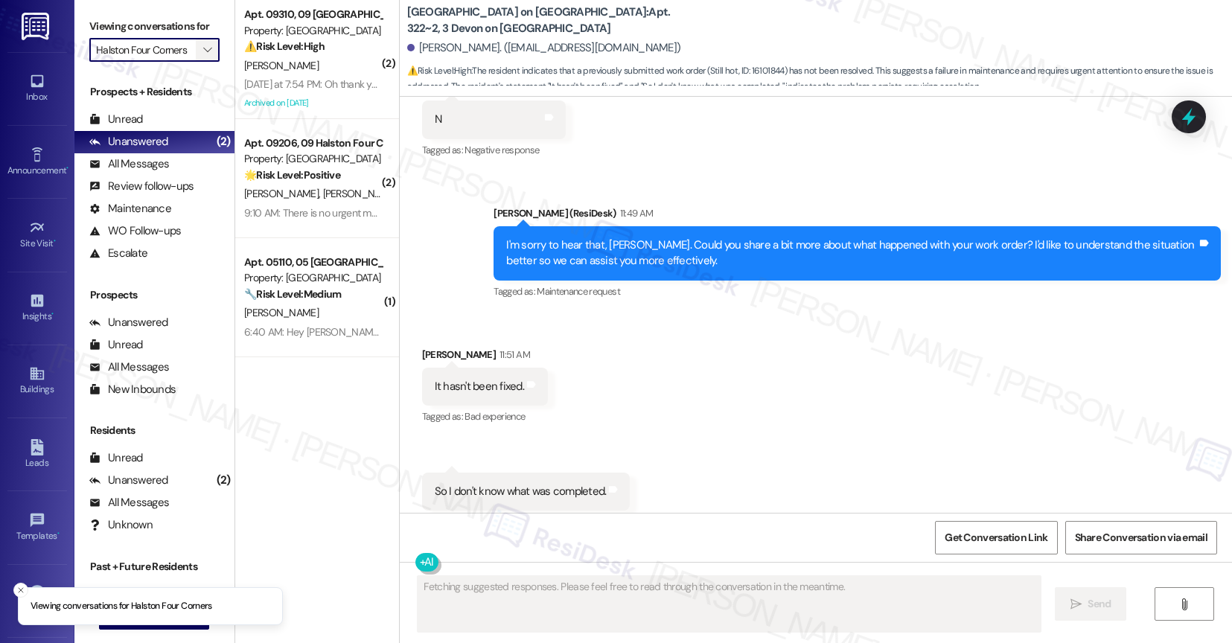
click at [203, 56] on icon "" at bounding box center [207, 50] width 8 height 12
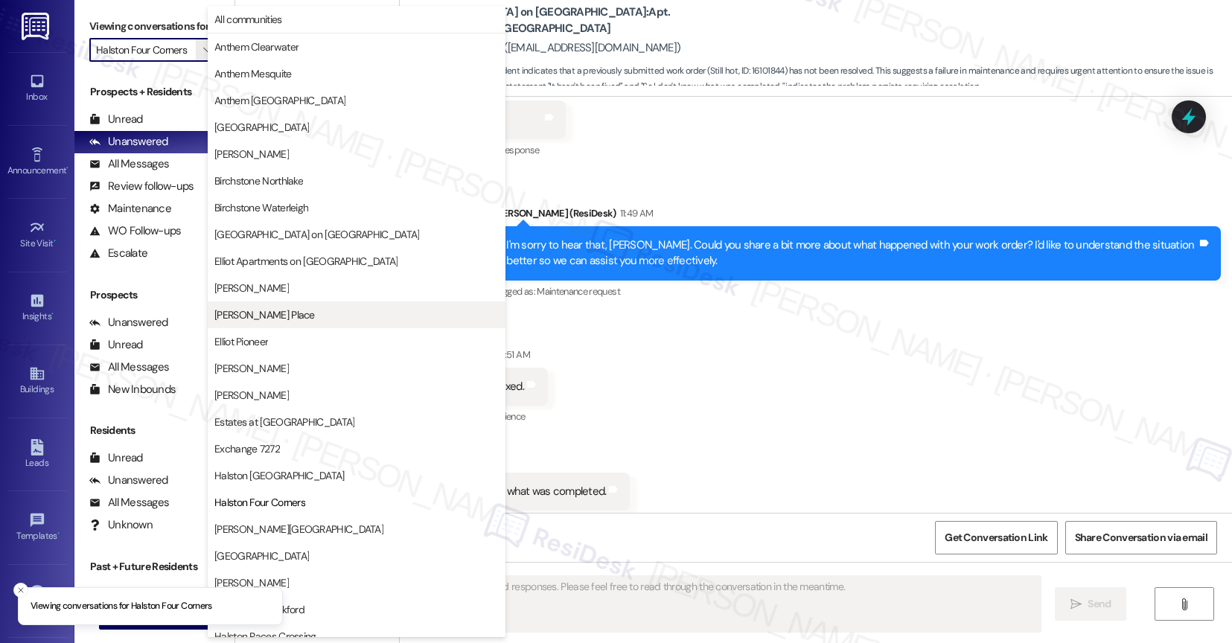
scroll to position [242, 0]
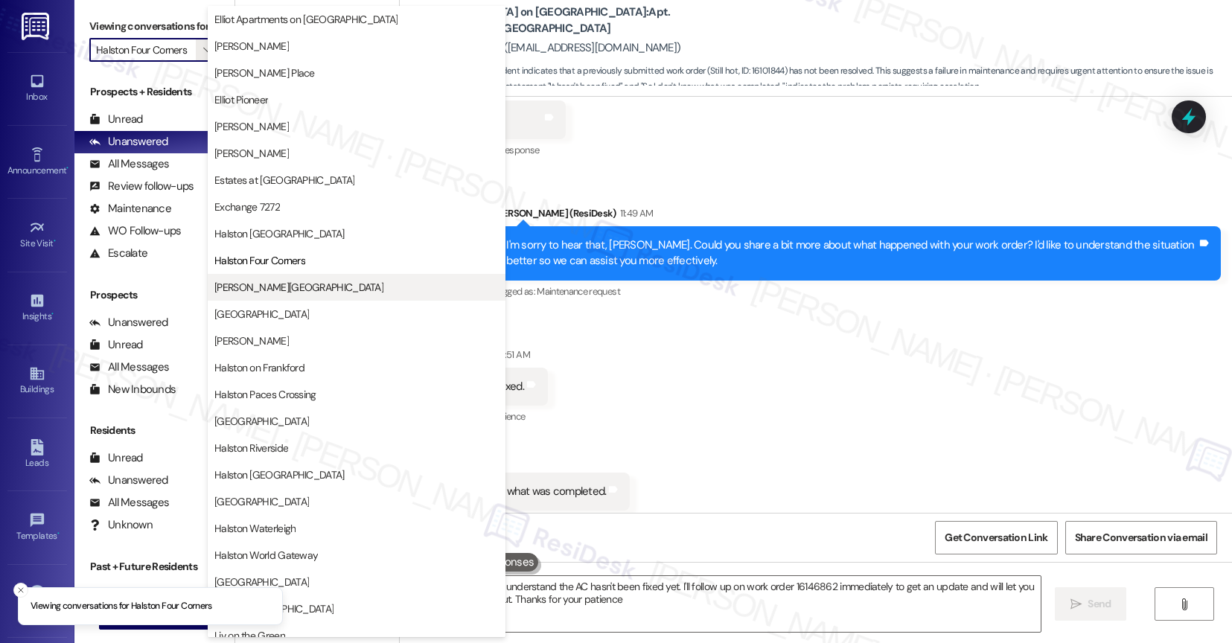
type textarea "Hi {{first_name}}, I understand the AC hasn't been fixed yet. I'll follow up on…"
click at [299, 283] on span "[PERSON_NAME][GEOGRAPHIC_DATA]" at bounding box center [298, 287] width 169 height 15
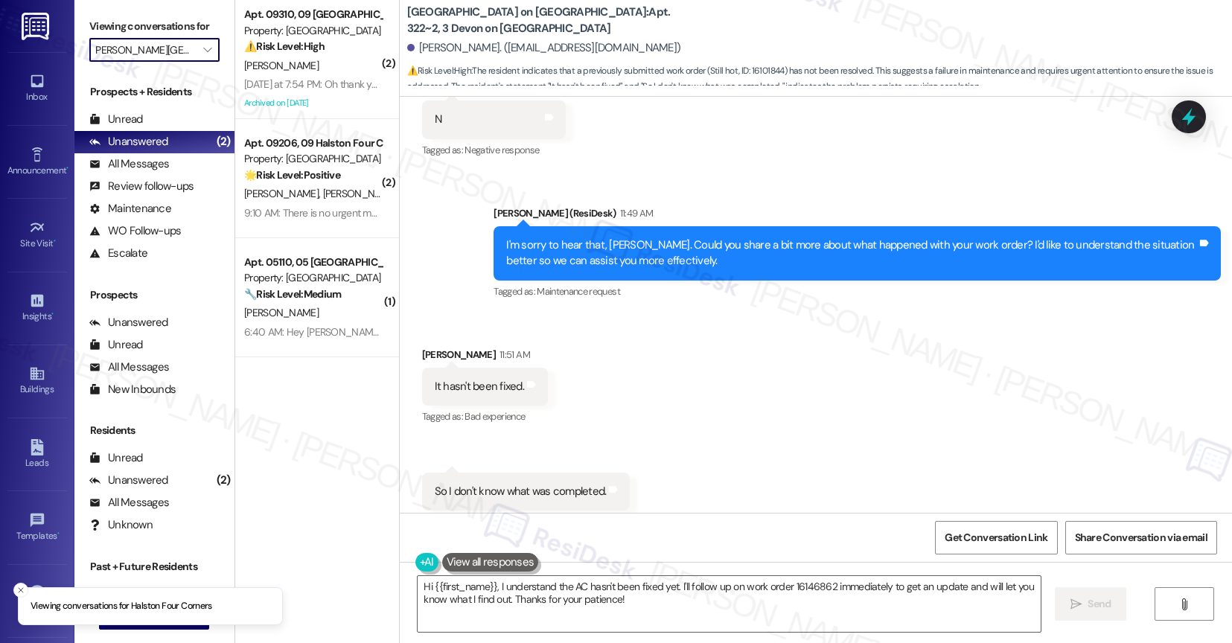
scroll to position [0, 1]
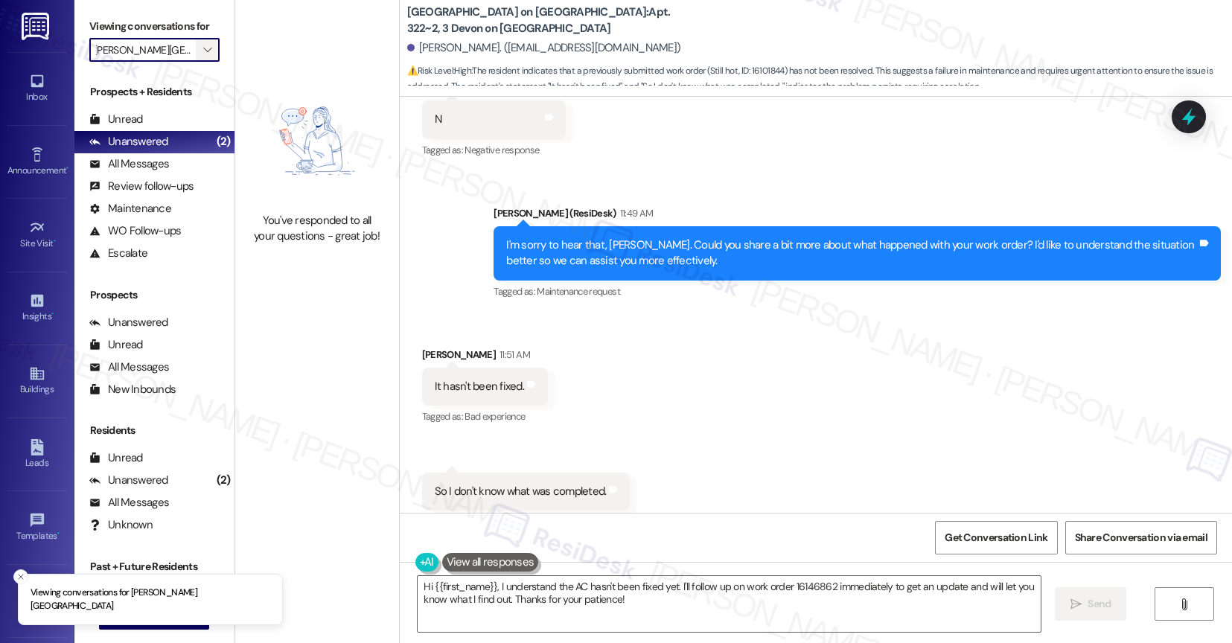
click at [202, 62] on span "" at bounding box center [207, 50] width 14 height 24
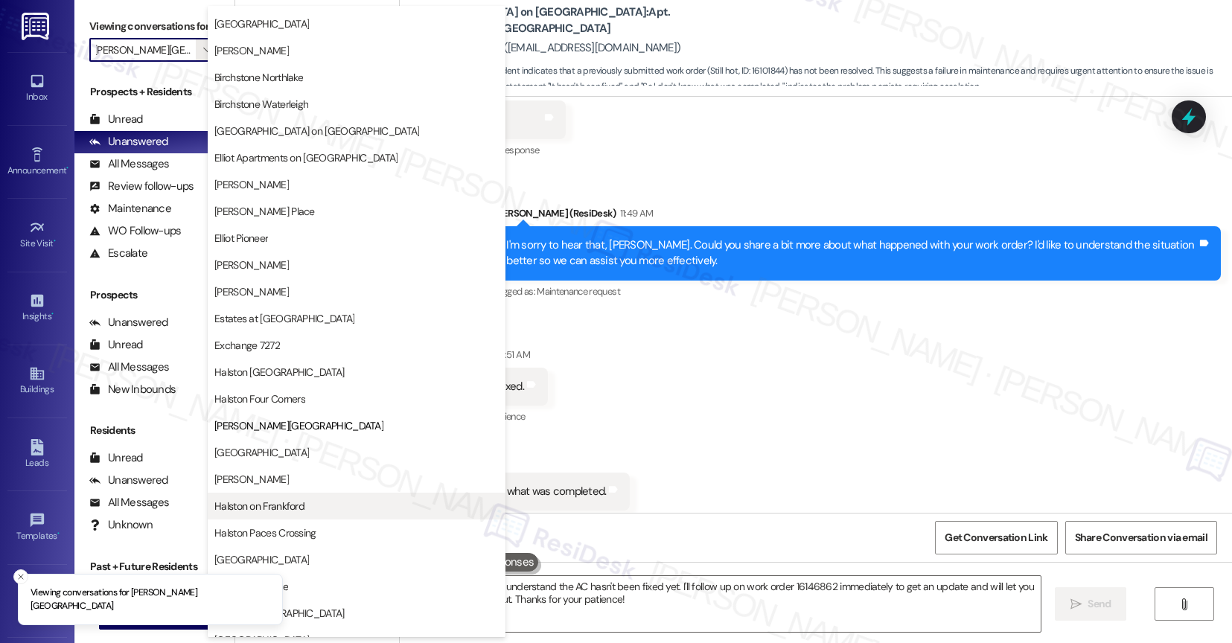
scroll to position [30, 0]
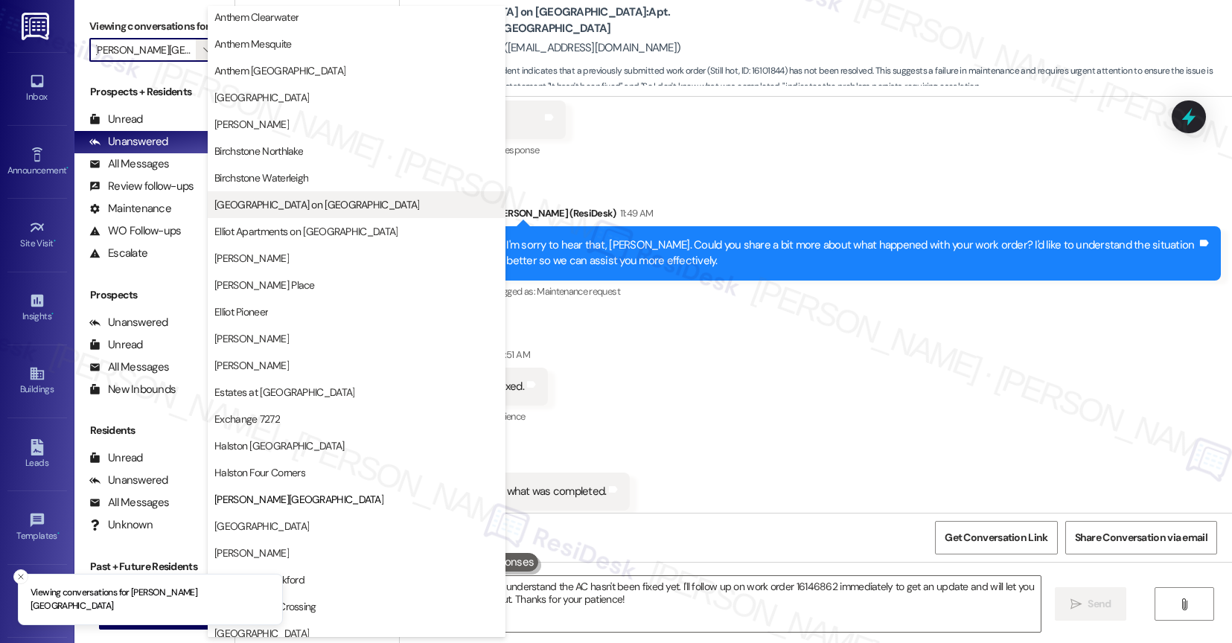
click at [281, 202] on span "[GEOGRAPHIC_DATA] on [GEOGRAPHIC_DATA]" at bounding box center [316, 204] width 205 height 15
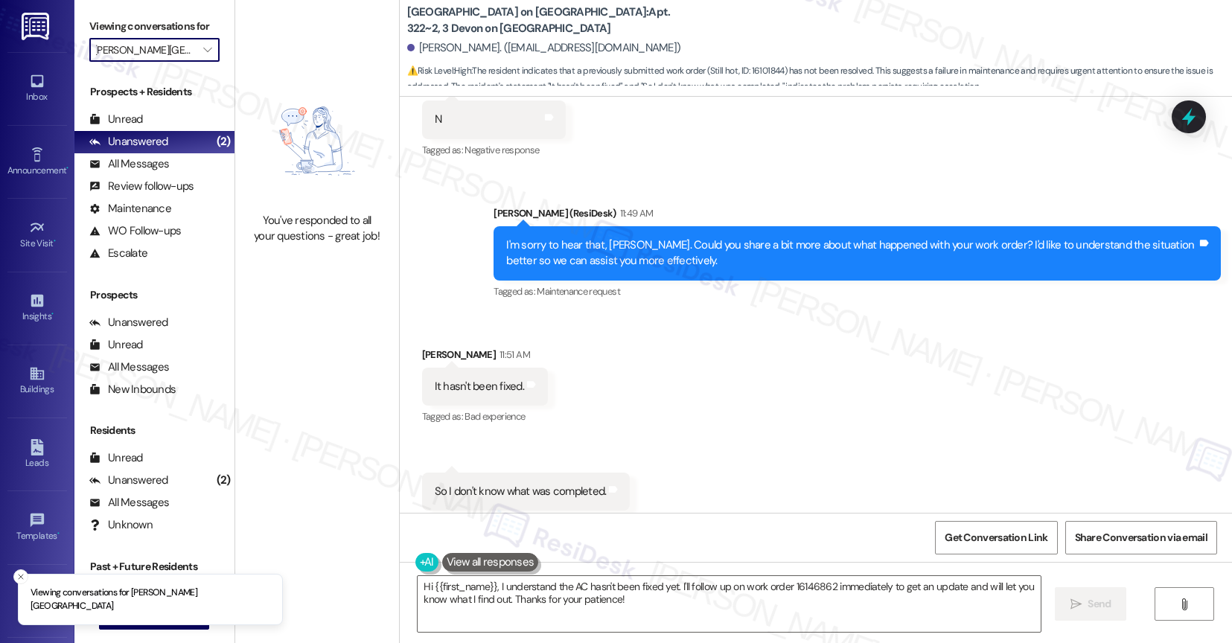
type input "[GEOGRAPHIC_DATA] on [GEOGRAPHIC_DATA]"
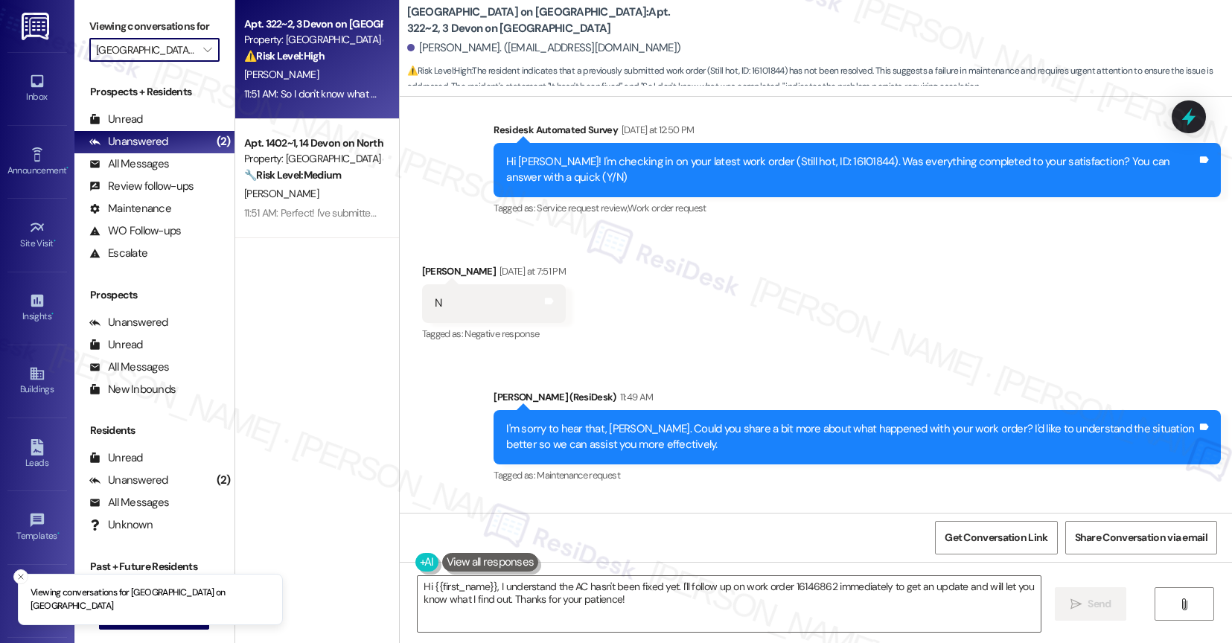
scroll to position [10416, 0]
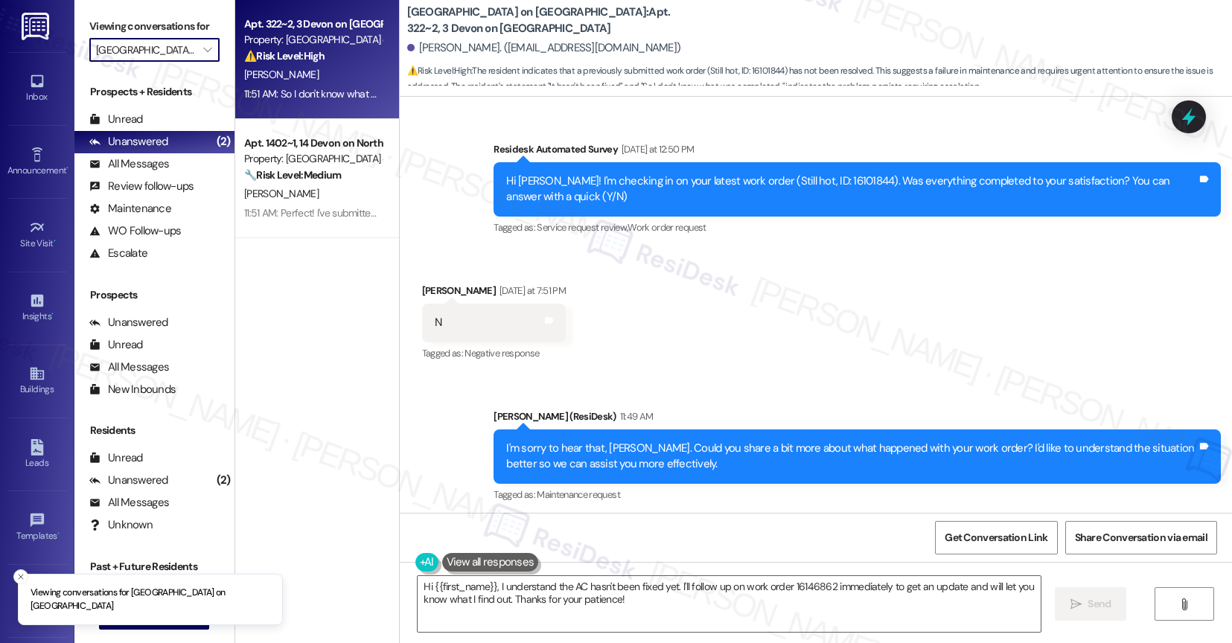
click at [680, 375] on div "Sent via SMS Sarah (ResiDesk) 11:49 AM I'm sorry to hear that, Heisell. Could y…" at bounding box center [816, 445] width 833 height 141
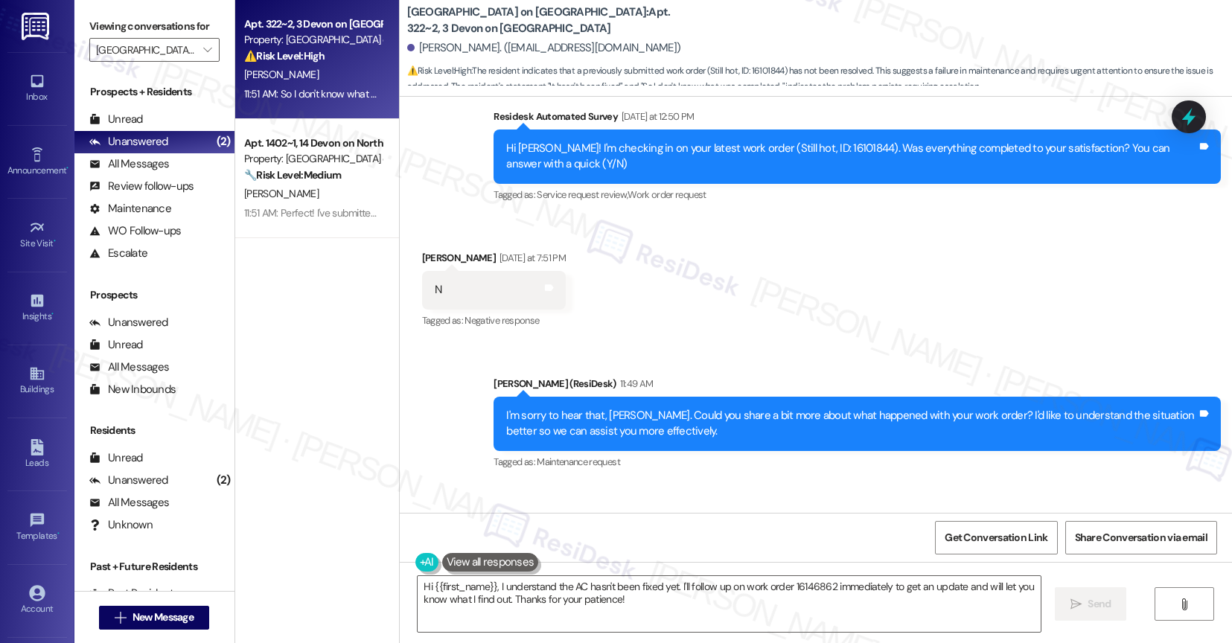
scroll to position [10432, 0]
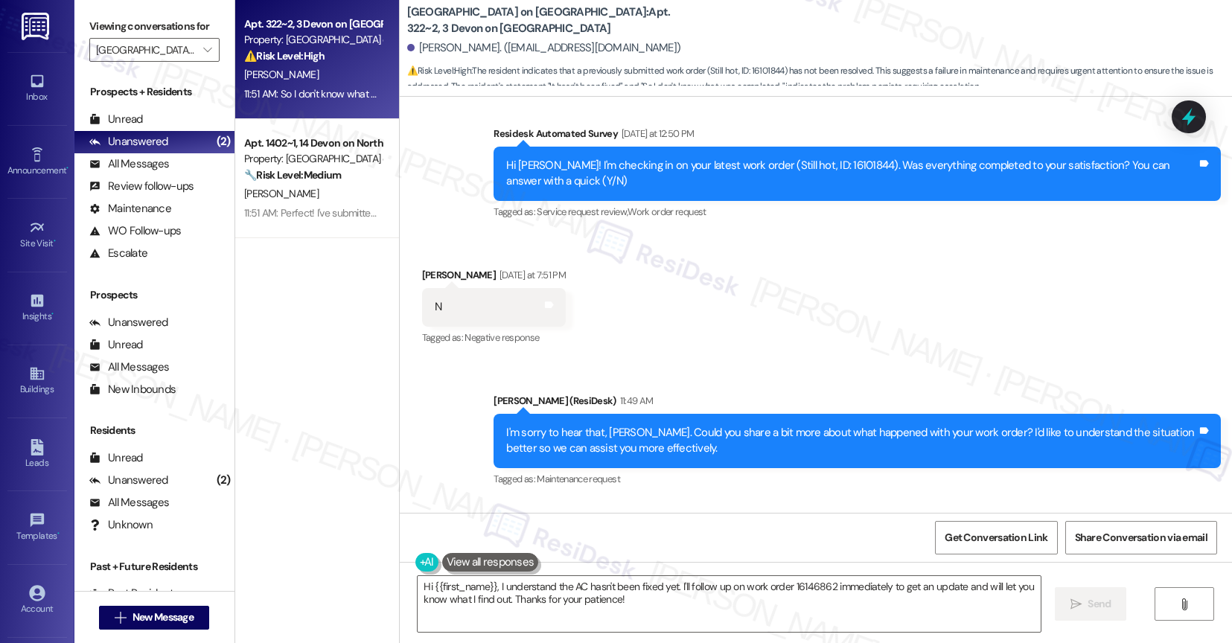
click at [689, 360] on div "Sent via SMS Sarah (ResiDesk) 11:49 AM I'm sorry to hear that, Heisell. Could y…" at bounding box center [816, 430] width 833 height 141
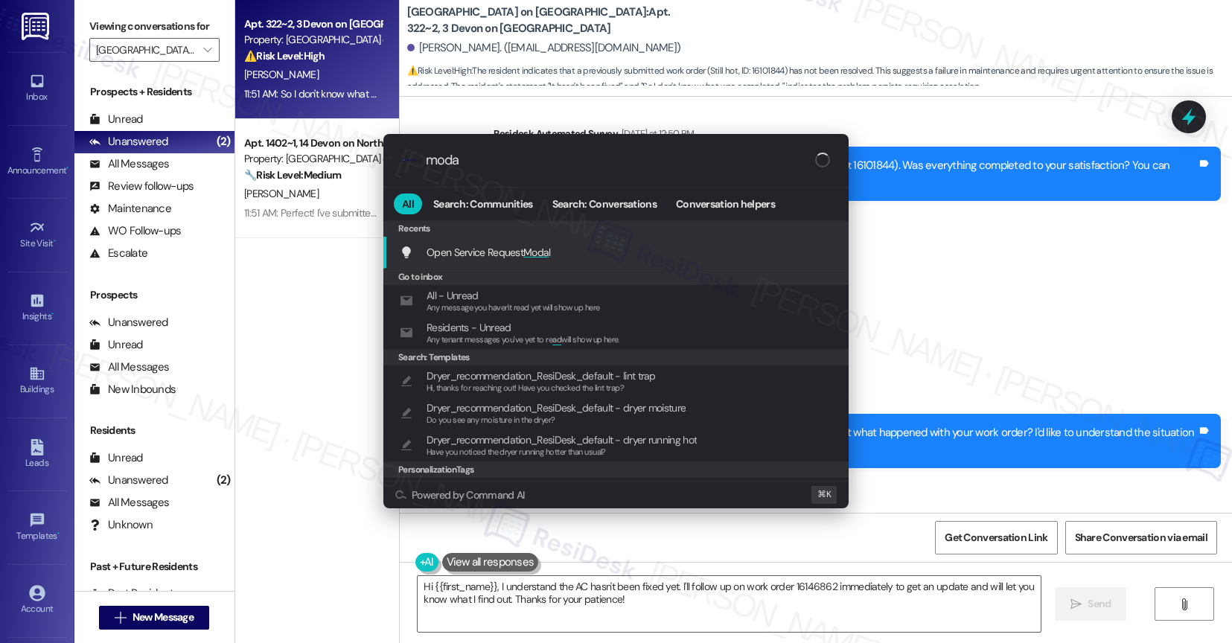
type input "modal"
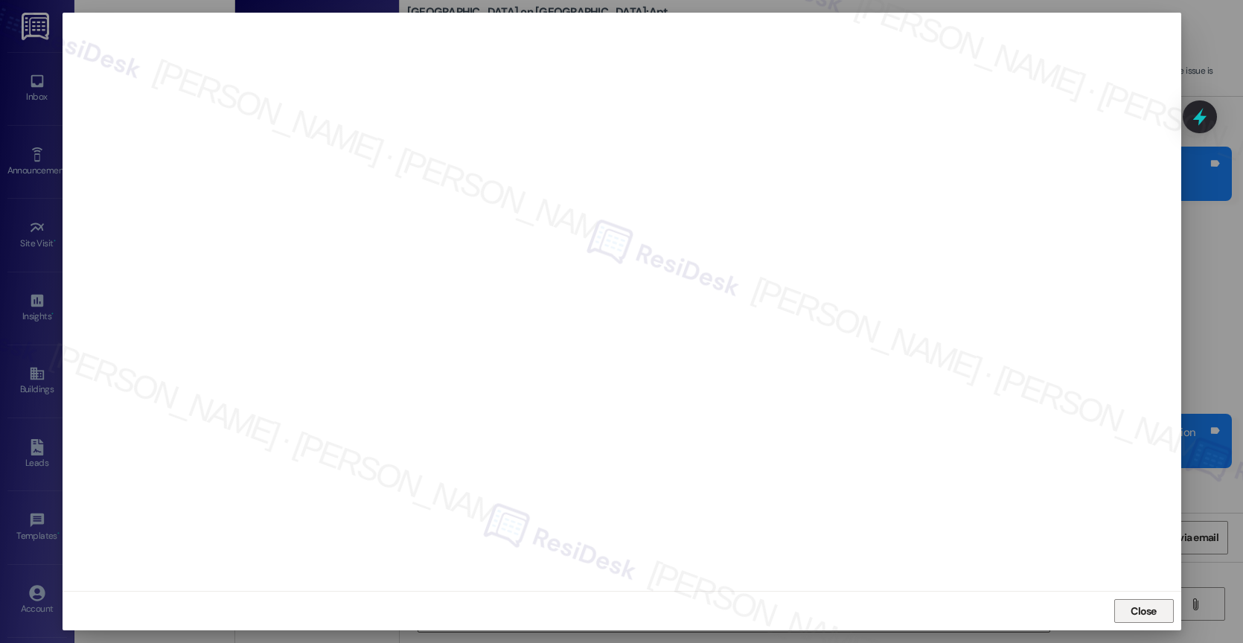
click at [1150, 617] on span "Close" at bounding box center [1144, 612] width 26 height 16
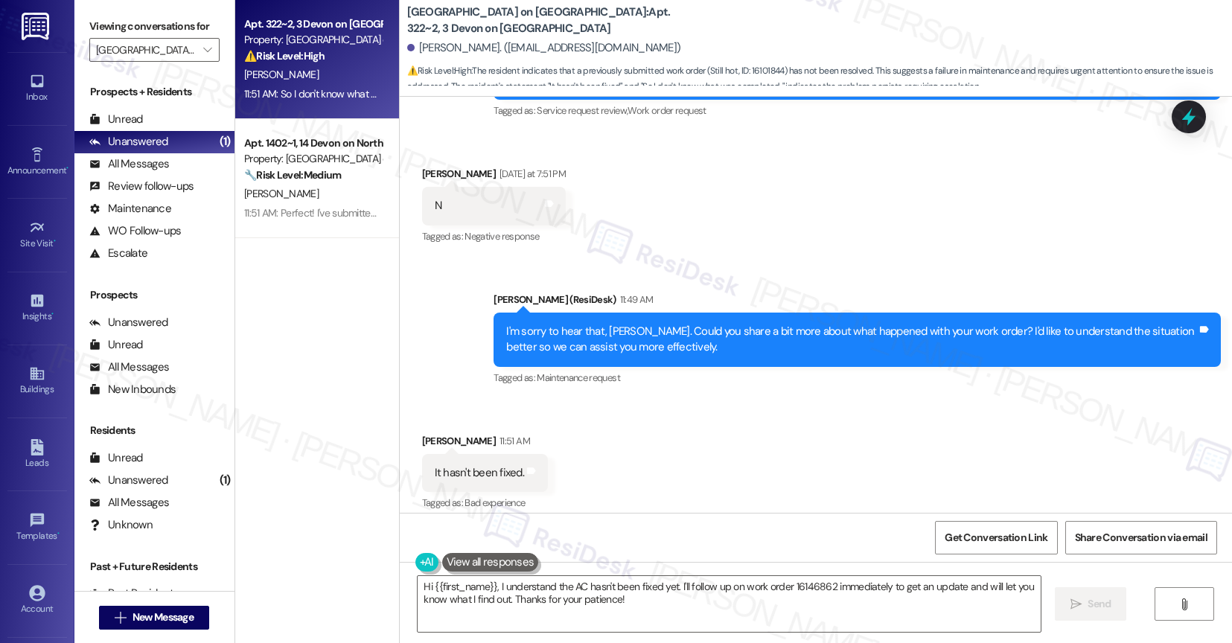
scroll to position [10620, 0]
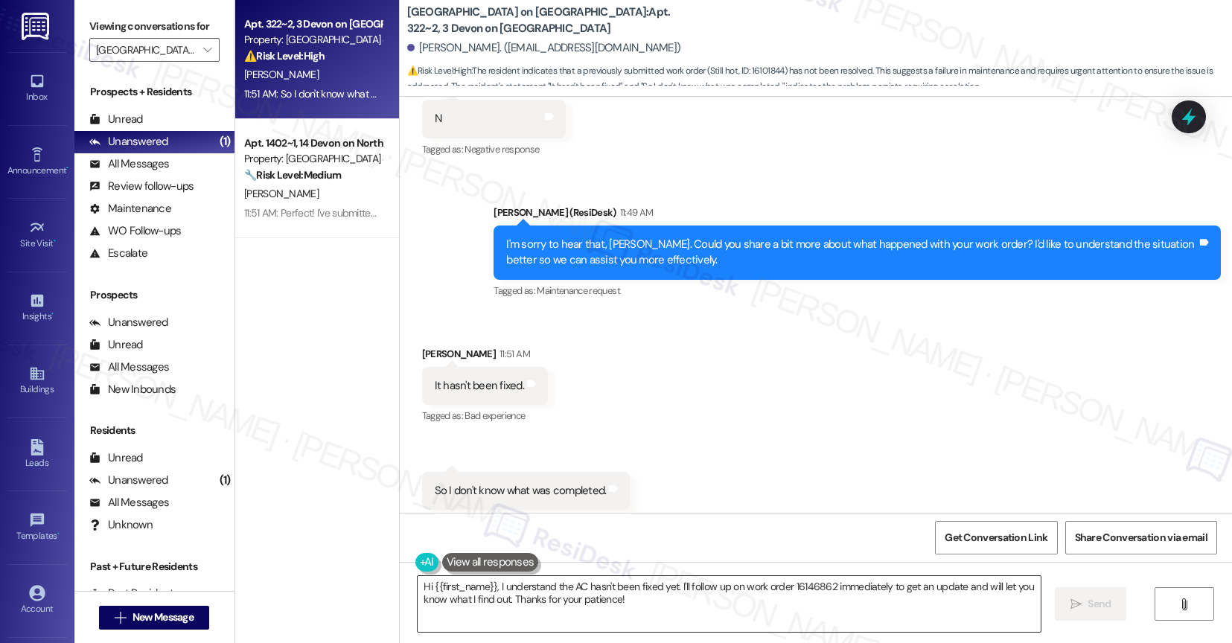
click at [504, 607] on textarea "Hi {{first_name}}, I understand the AC hasn't been fixed yet. I'll follow up on…" at bounding box center [729, 604] width 623 height 56
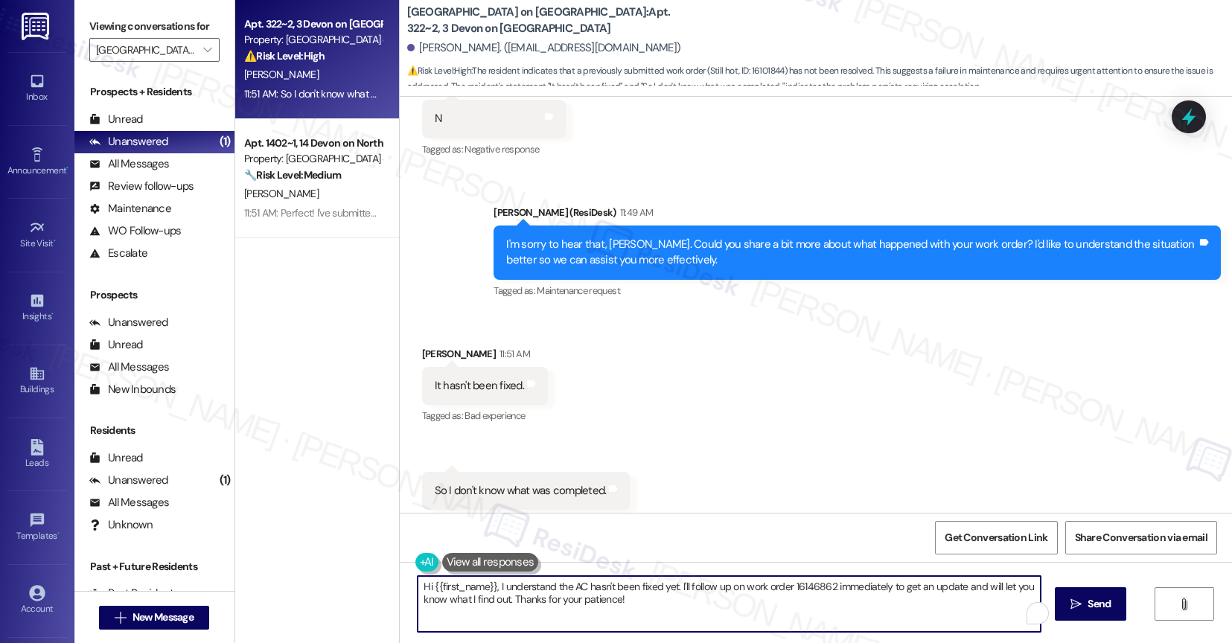
click at [504, 607] on textarea "Hi {{first_name}}, I understand the AC hasn't been fixed yet. I'll follow up on…" at bounding box center [729, 604] width 623 height 56
click at [706, 422] on div "Received via SMS Heisell Solorzano 11:51 AM It hasn't been fixed. Tags and note…" at bounding box center [816, 428] width 833 height 231
click at [554, 602] on textarea "Hi {{first_name}}, I understand the AC hasn't been fixed yet. I'll follow up on…" at bounding box center [729, 604] width 623 height 56
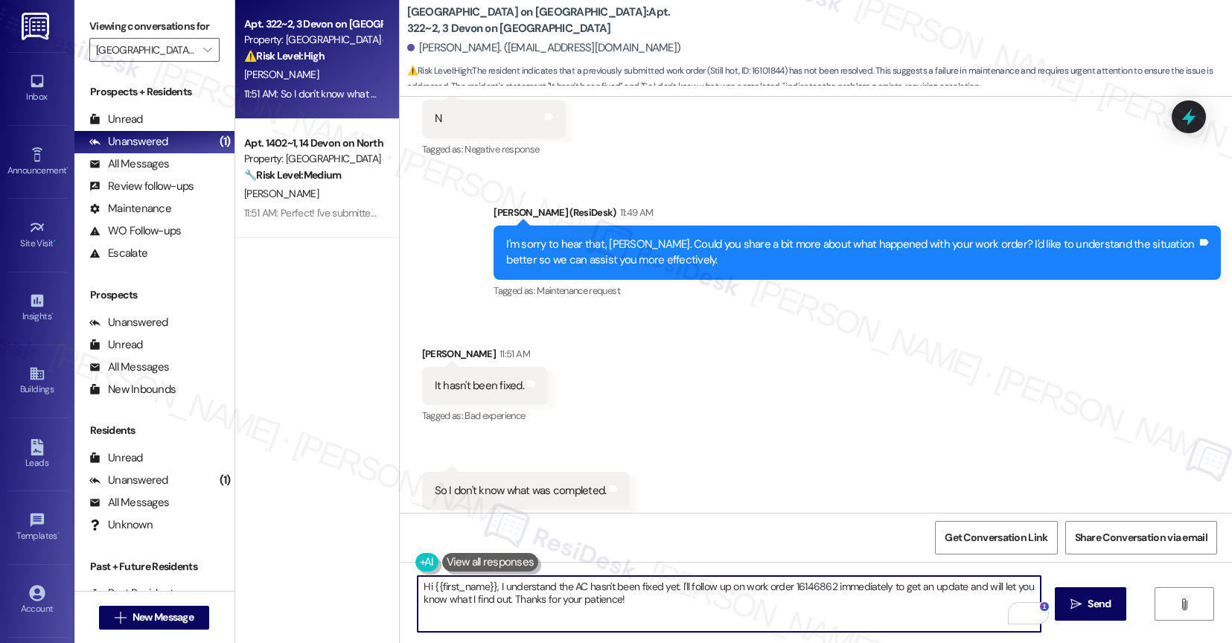
click at [554, 602] on textarea "Hi {{first_name}}, I understand the AC hasn't been fixed yet. I'll follow up on…" at bounding box center [729, 604] width 623 height 56
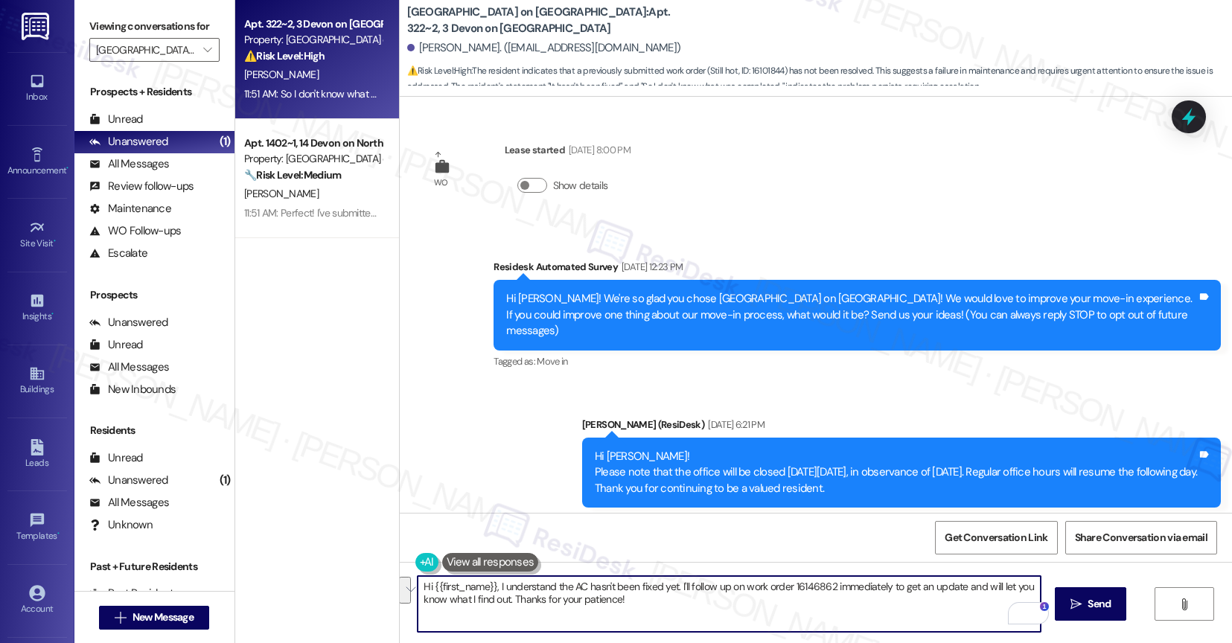
scroll to position [10620, 0]
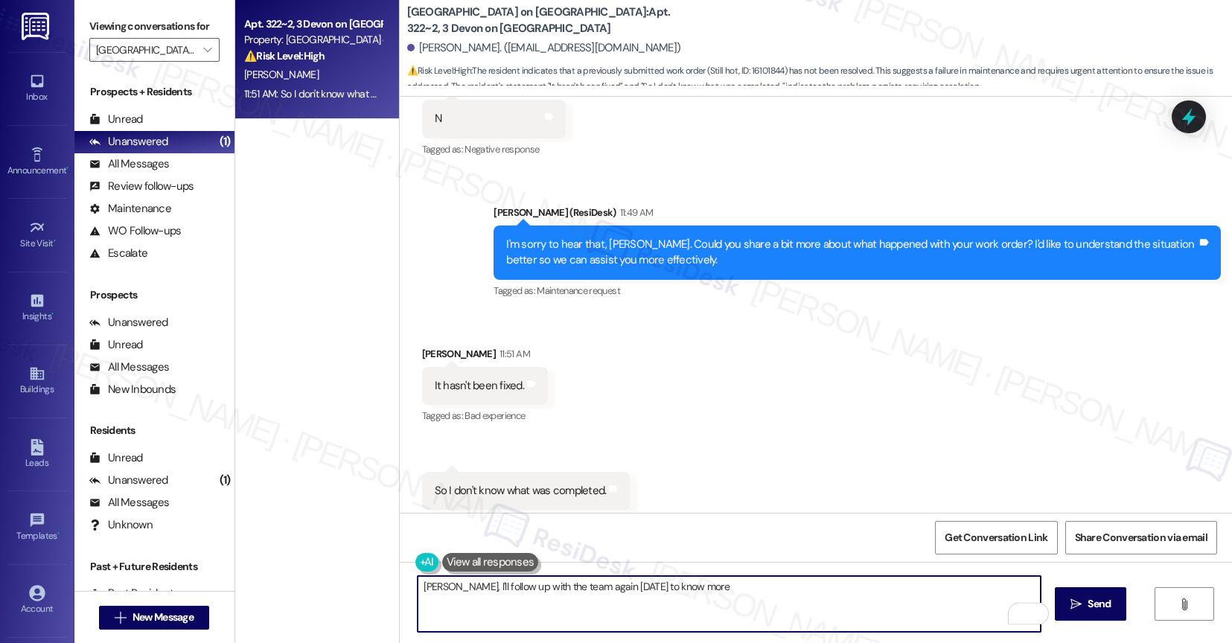
drag, startPoint x: 622, startPoint y: 583, endPoint x: 793, endPoint y: 609, distance: 172.5
click at [793, 609] on textarea "[PERSON_NAME], I'll follow up with the team again [DATE] to know more" at bounding box center [729, 604] width 623 height 56
click at [418, 586] on textarea "[PERSON_NAME], I'll follow up with the team again [DATE] to get more details. P…" at bounding box center [729, 604] width 623 height 56
click at [443, 587] on textarea "[PERSON_NAME], I'll follow up with the team again [DATE] to get more details. P…" at bounding box center [729, 604] width 623 height 56
drag, startPoint x: 443, startPoint y: 587, endPoint x: 409, endPoint y: 586, distance: 33.5
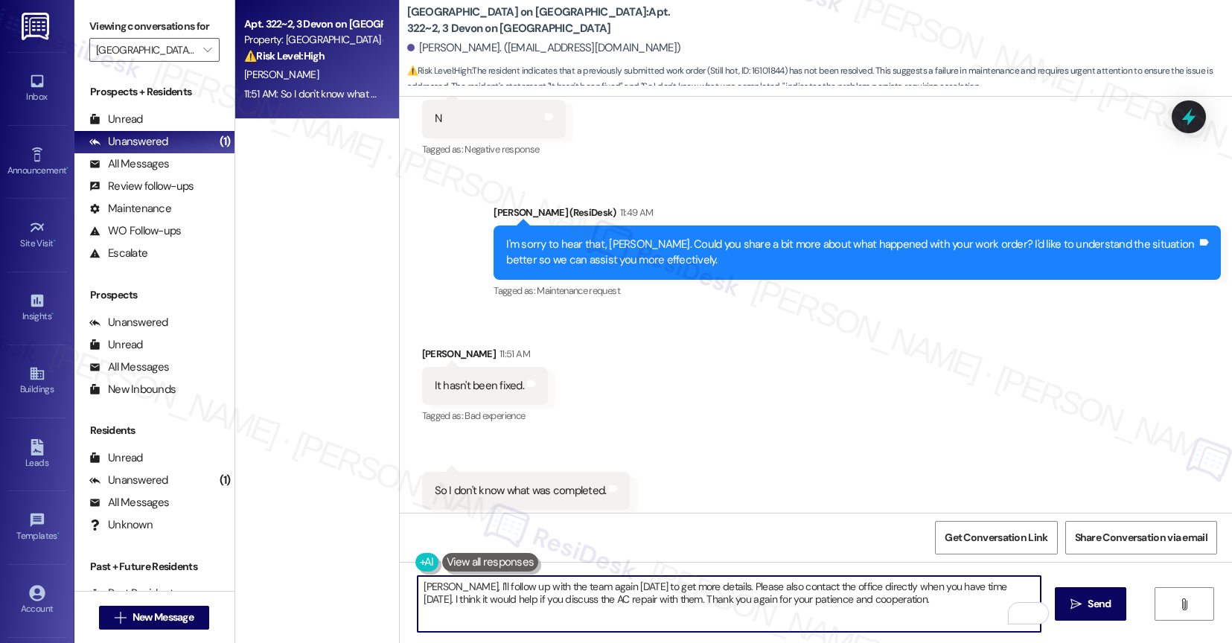
click at [418, 586] on textarea "[PERSON_NAME], I'll follow up with the team again [DATE] to get more details. P…" at bounding box center [729, 604] width 623 height 56
type textarea "Thank you for your quick response, [PERSON_NAME]. I'll follow up with the team …"
click at [1025, 608] on icon "Open Grammarly. 0 Suggestions." at bounding box center [1026, 613] width 11 height 11
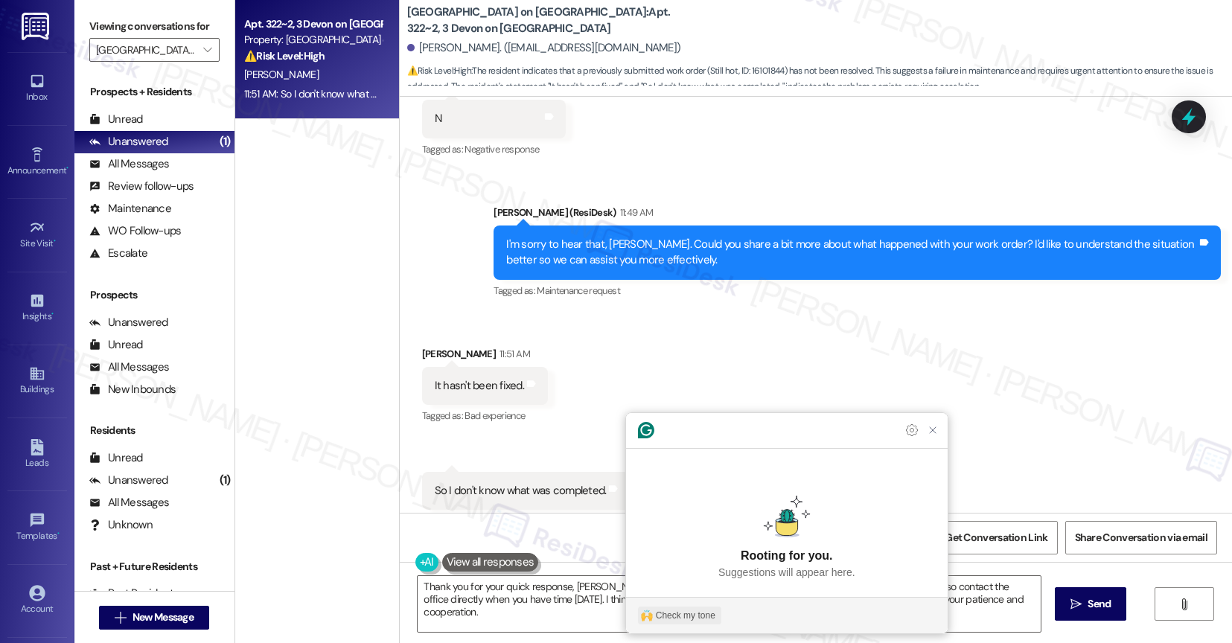
click at [697, 610] on div "Check my tone" at bounding box center [686, 615] width 60 height 13
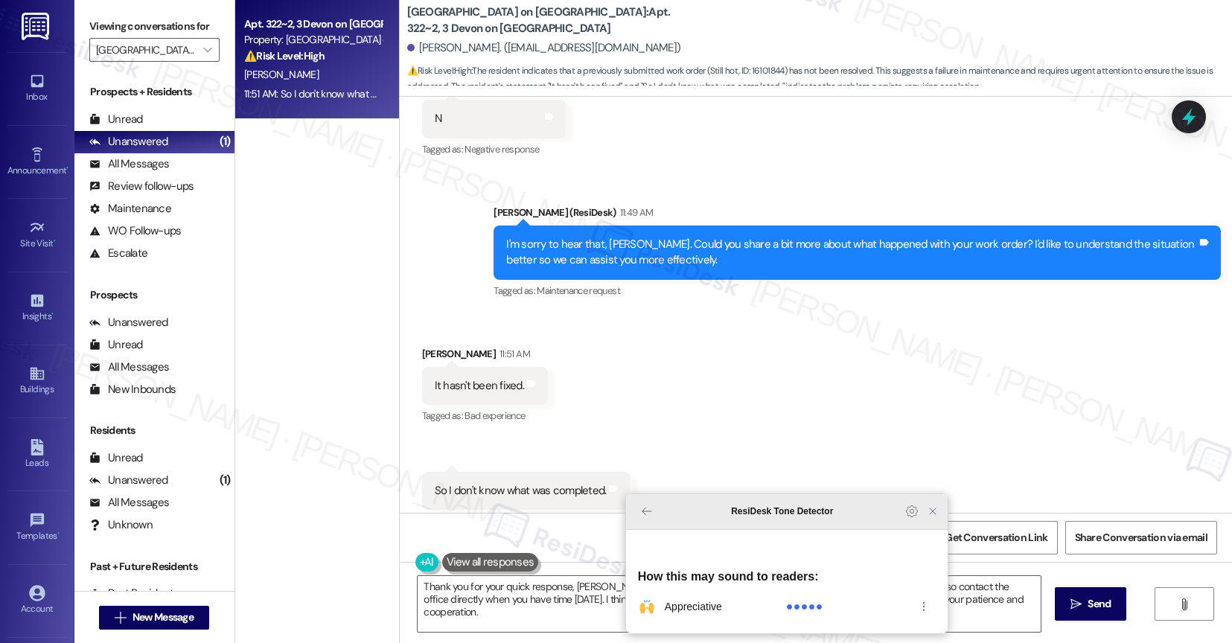
click at [928, 517] on icon "Close Grammarly Assistant" at bounding box center [933, 511] width 12 height 12
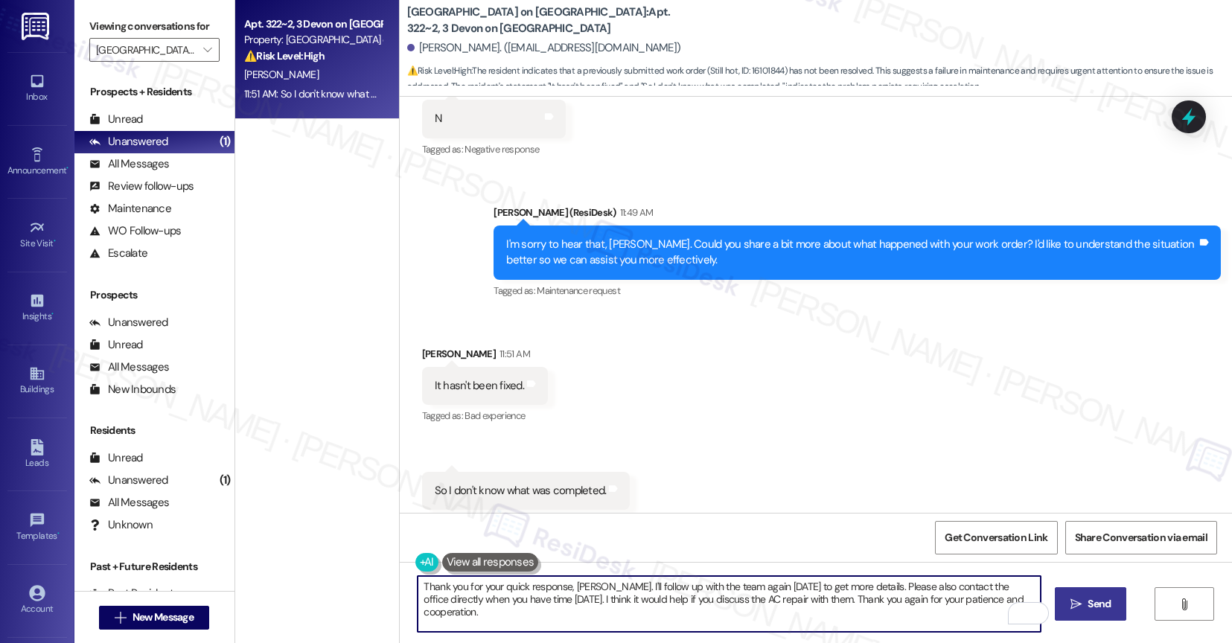
click at [1069, 603] on button " Send" at bounding box center [1091, 603] width 72 height 33
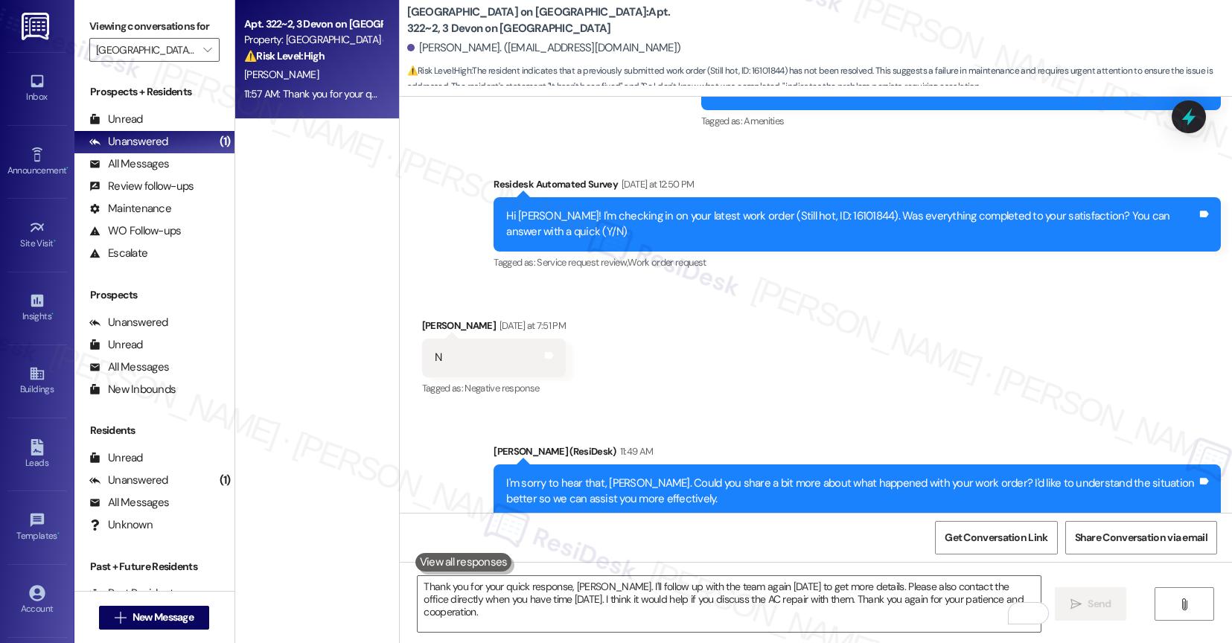
scroll to position [10038, 0]
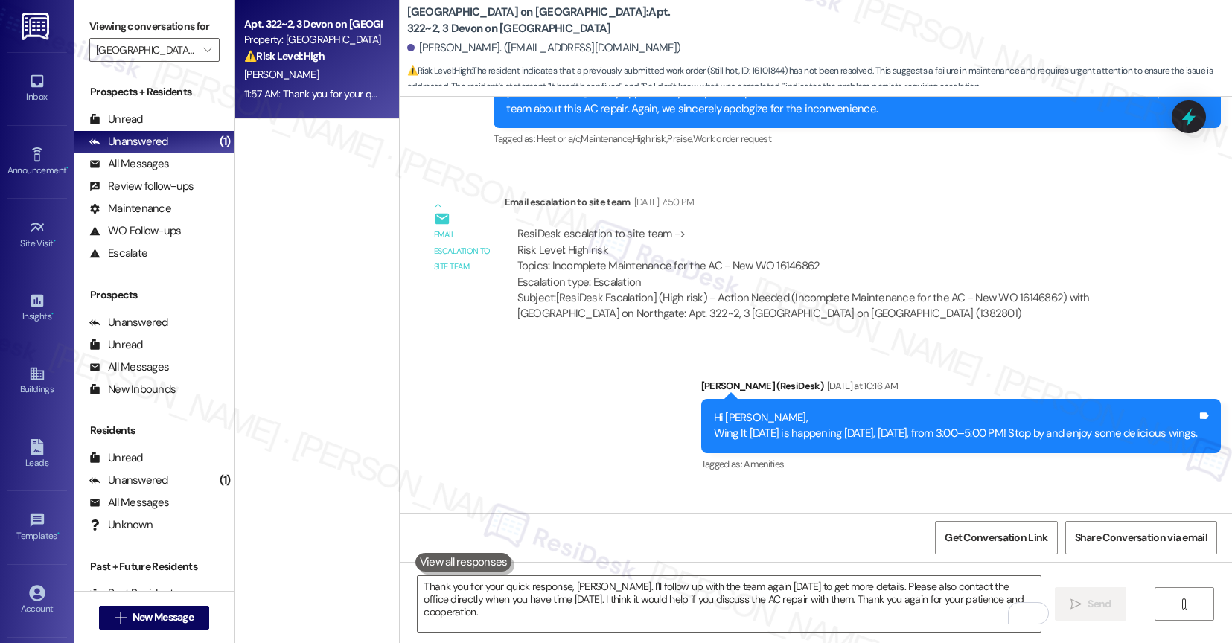
click at [744, 232] on div "ResiDesk escalation to site team -> Risk Level: High risk Topics: Incomplete Ma…" at bounding box center [826, 258] width 619 height 64
drag, startPoint x: 741, startPoint y: 230, endPoint x: 805, endPoint y: 232, distance: 64.8
click at [805, 232] on div "ResiDesk escalation to site team -> Risk Level: High risk Topics: Incomplete Ma…" at bounding box center [826, 258] width 619 height 64
copy div "WO 16146862"
click at [896, 226] on div "ResiDesk escalation to site team -> Risk Level: High risk Topics: Incomplete Ma…" at bounding box center [826, 258] width 619 height 64
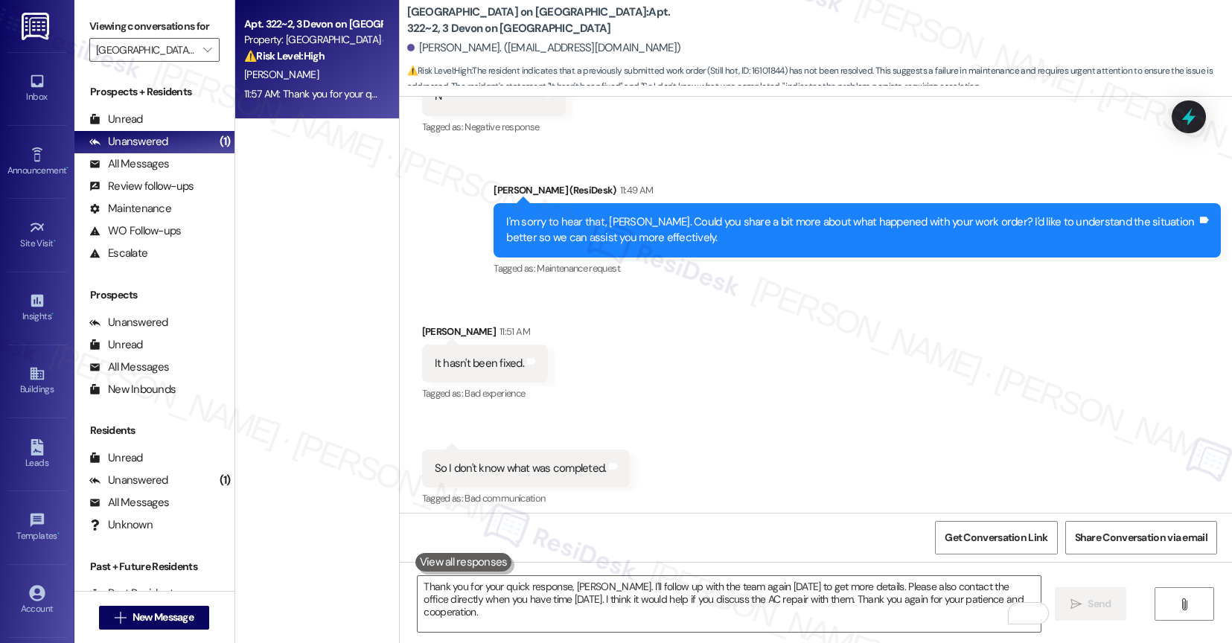
scroll to position [10740, 0]
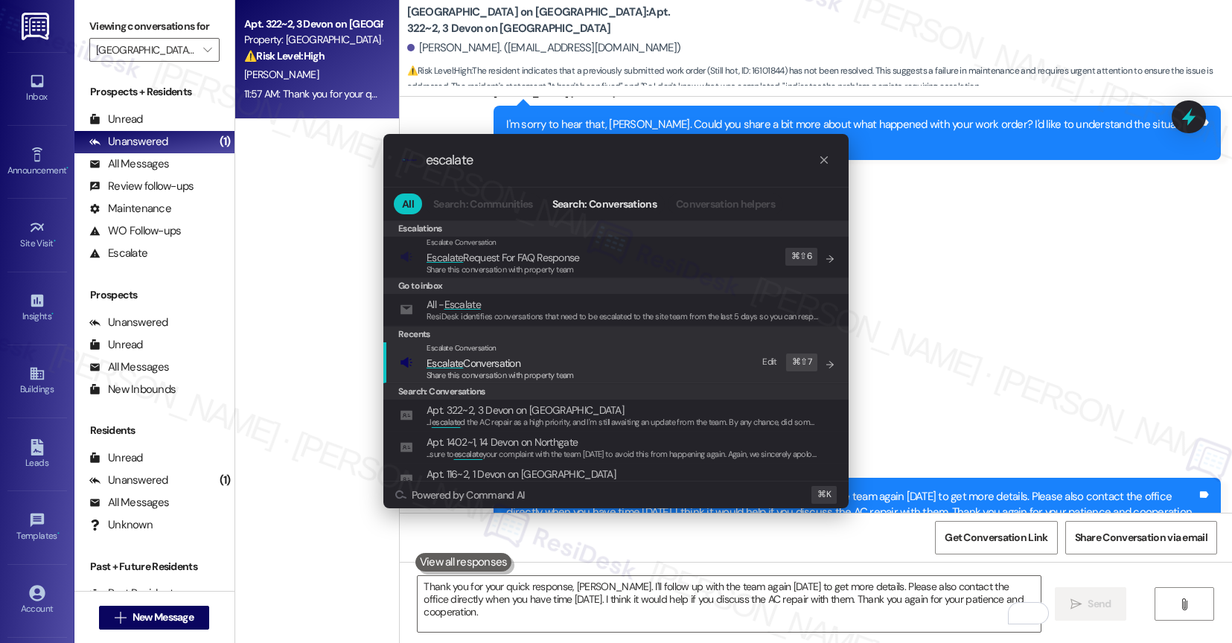
type input "escalate"
click at [554, 368] on span "Escalate Conversation" at bounding box center [500, 363] width 147 height 16
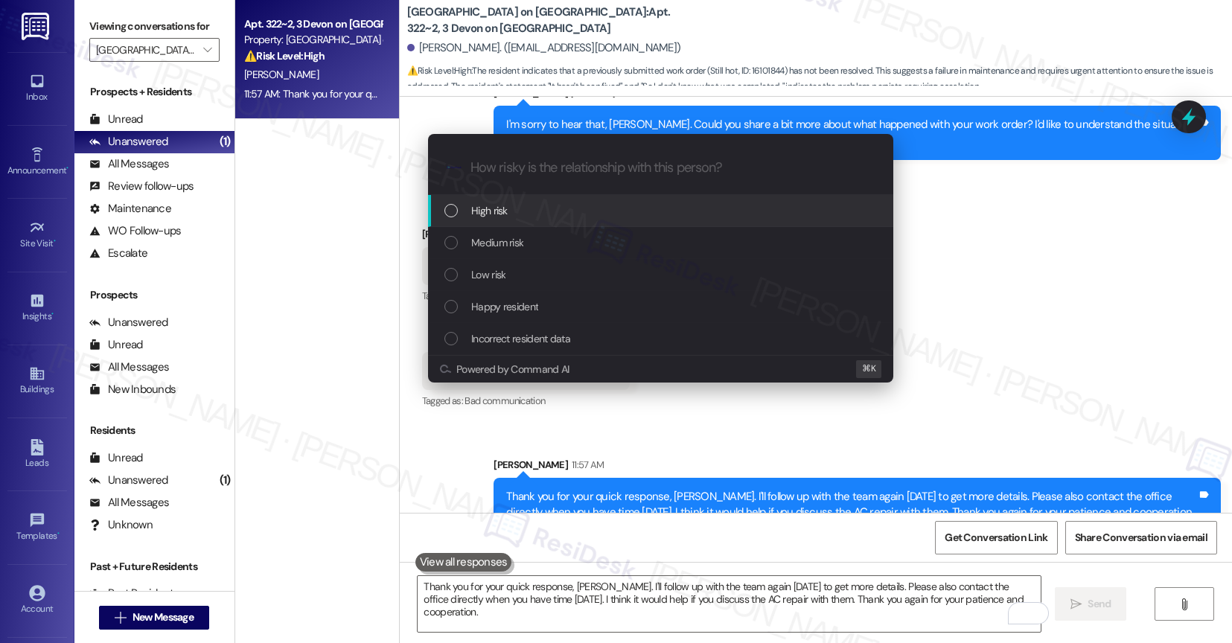
click at [535, 197] on div "High risk" at bounding box center [660, 211] width 465 height 32
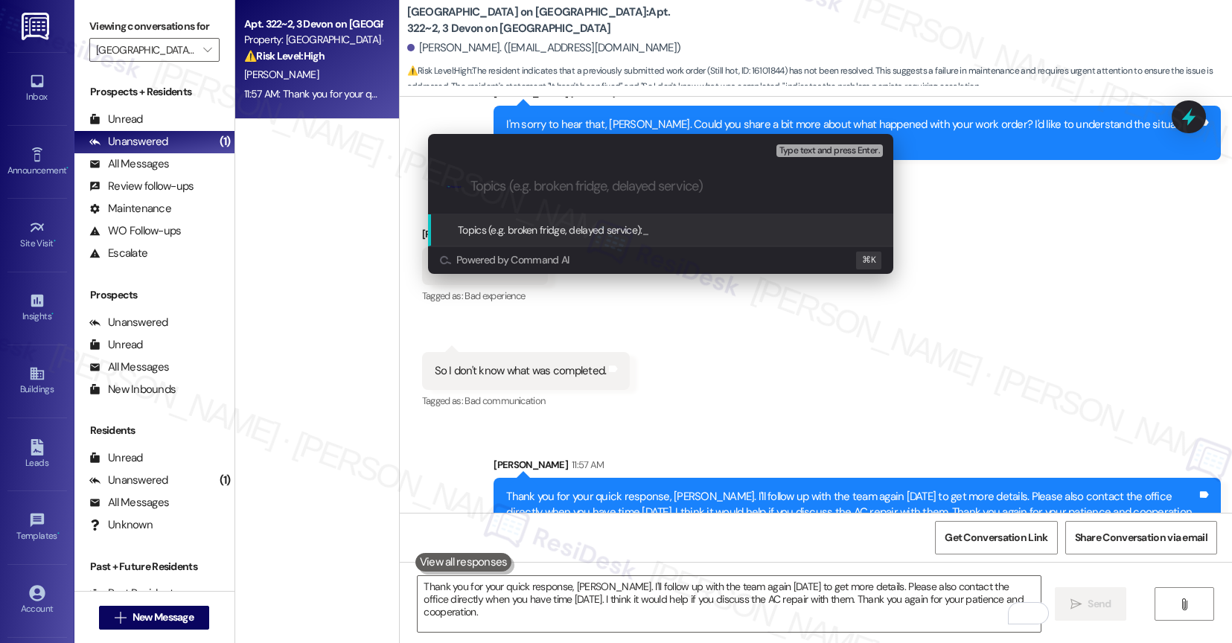
paste input "WO 16146862"
type input "WO 16146862 incorrectly marked as completed"
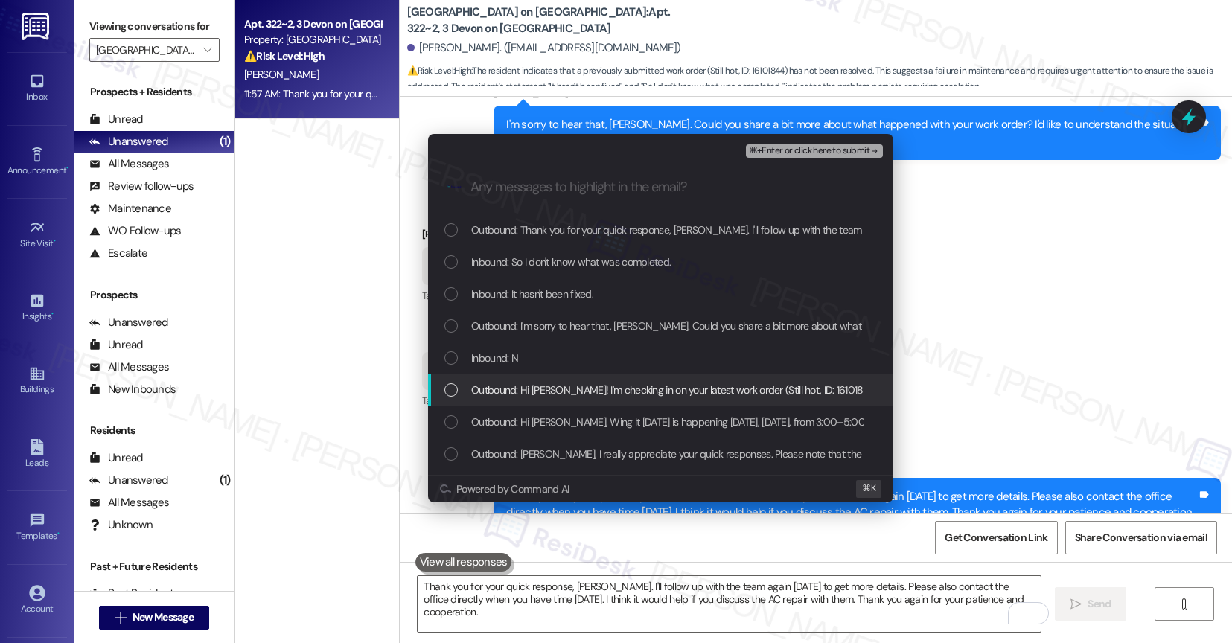
drag, startPoint x: 527, startPoint y: 381, endPoint x: 524, endPoint y: 364, distance: 17.4
click at [527, 380] on div "Outbound: Hi [PERSON_NAME]! I'm checking in on your latest work order (Still ho…" at bounding box center [660, 390] width 465 height 32
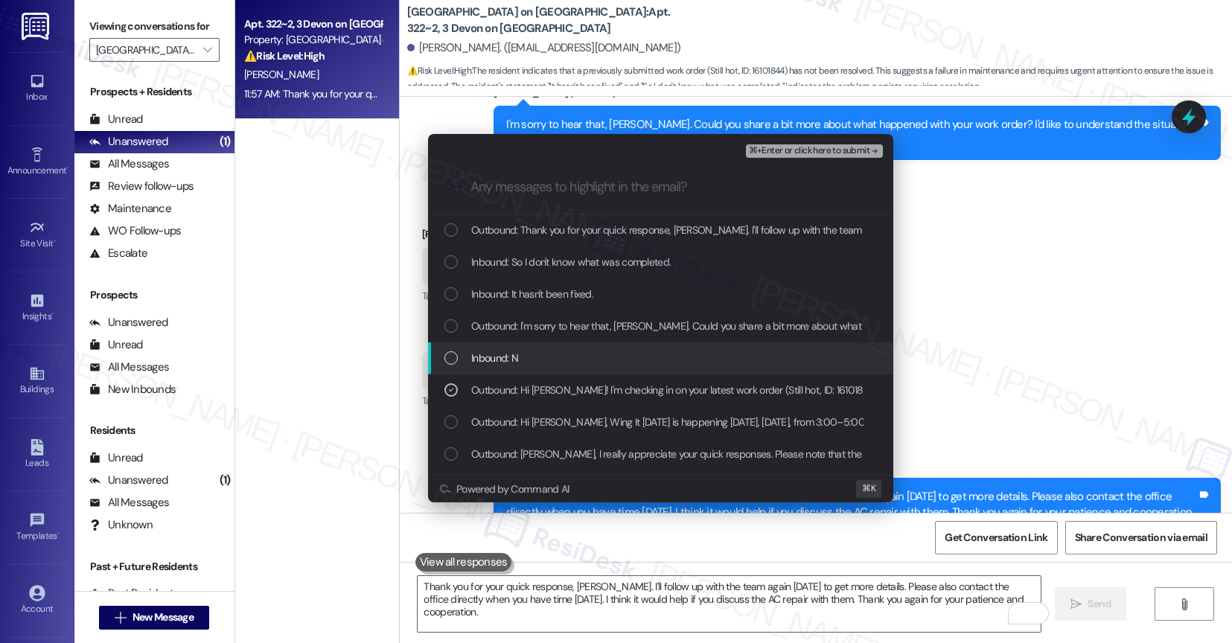
drag, startPoint x: 524, startPoint y: 363, endPoint x: 528, endPoint y: 351, distance: 11.8
click at [524, 363] on div "Inbound: N" at bounding box center [661, 358] width 435 height 16
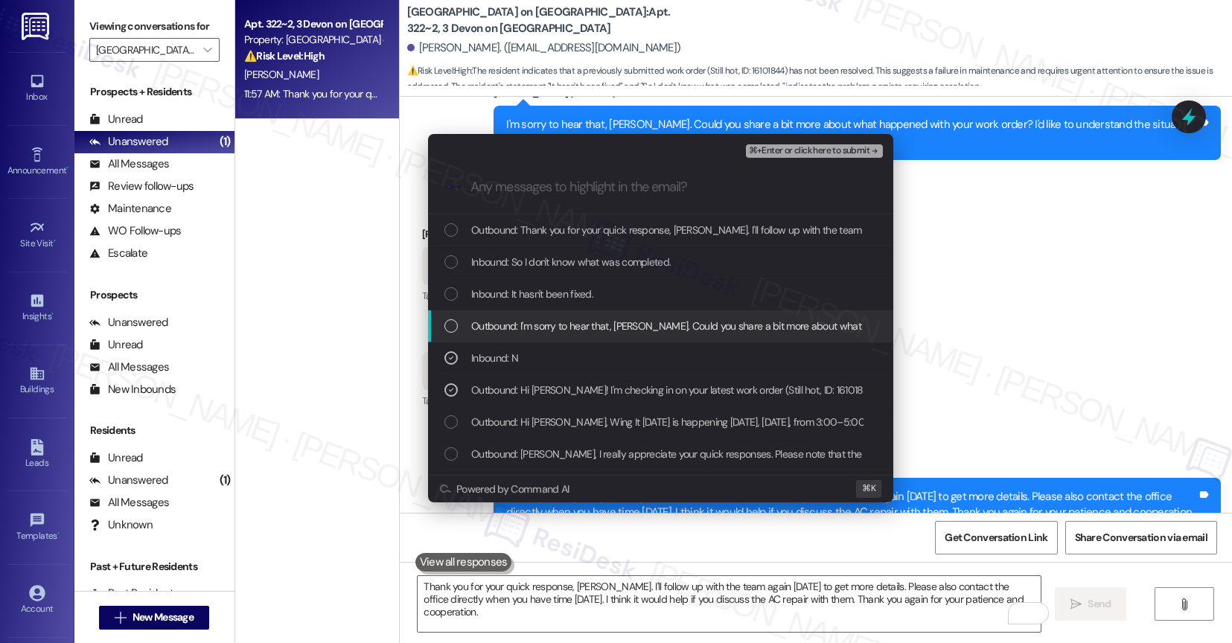
drag, startPoint x: 541, startPoint y: 317, endPoint x: 542, endPoint y: 292, distance: 25.3
click at [541, 316] on div "Outbound: I'm sorry to hear that, [PERSON_NAME]. Could you share a bit more abo…" at bounding box center [660, 326] width 465 height 32
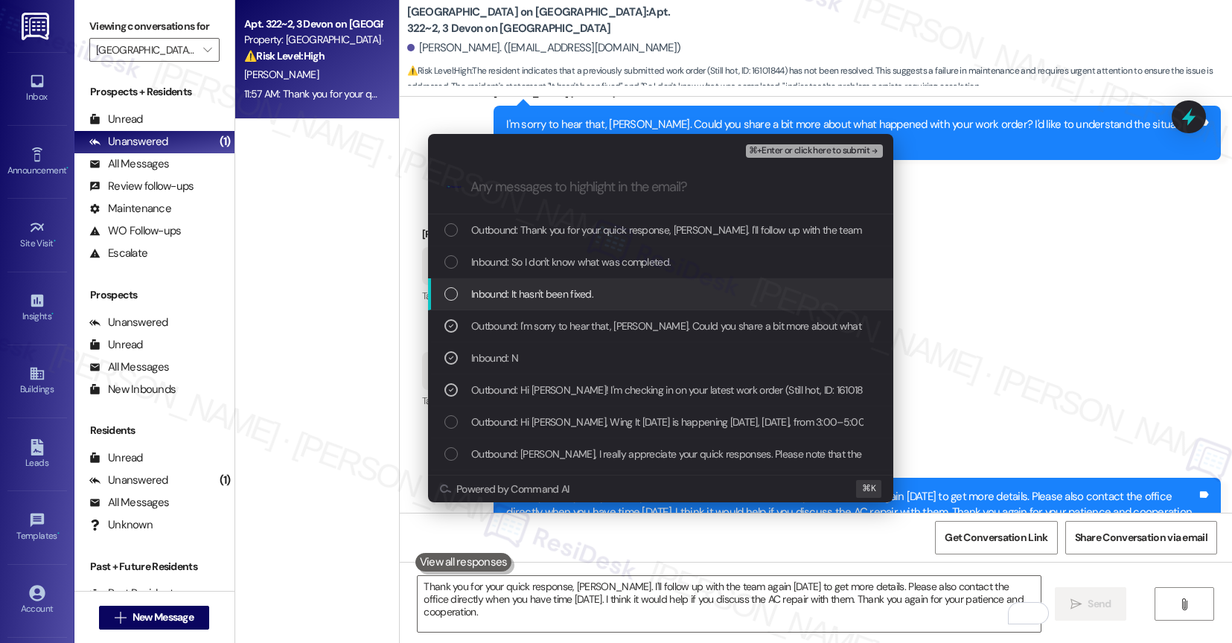
drag, startPoint x: 542, startPoint y: 282, endPoint x: 546, endPoint y: 273, distance: 9.7
click at [543, 281] on div "Inbound: It hasn't been fixed." at bounding box center [660, 294] width 465 height 32
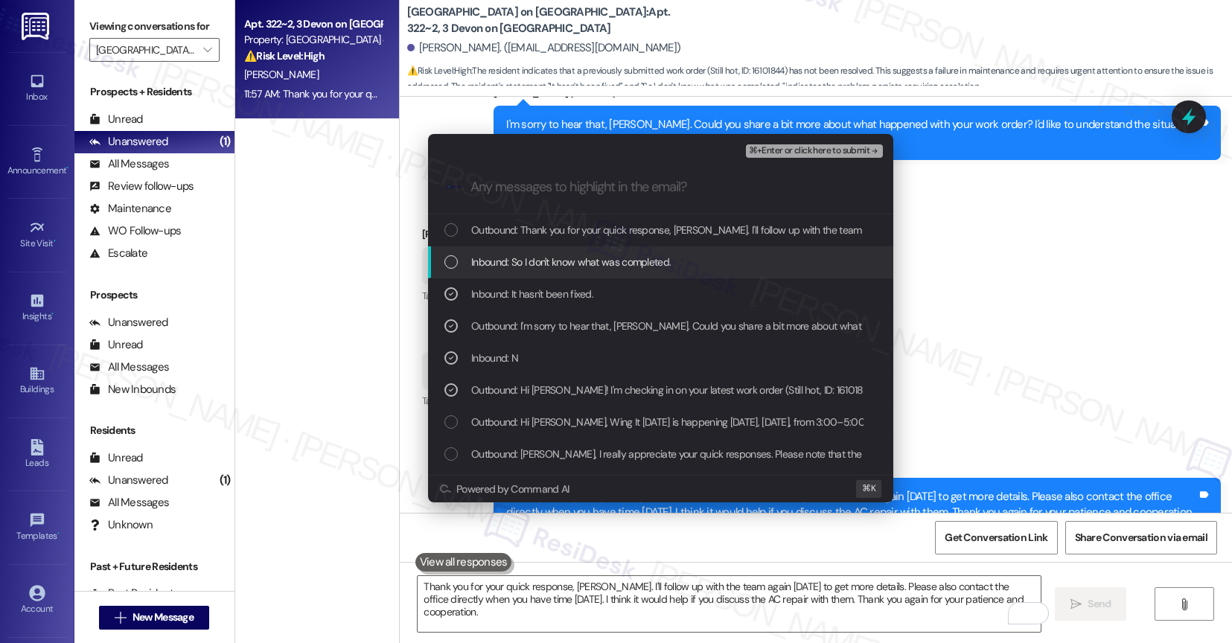
drag, startPoint x: 547, startPoint y: 269, endPoint x: 552, endPoint y: 261, distance: 8.7
click at [549, 267] on span "Inbound: So I don't know what was completed." at bounding box center [571, 262] width 200 height 16
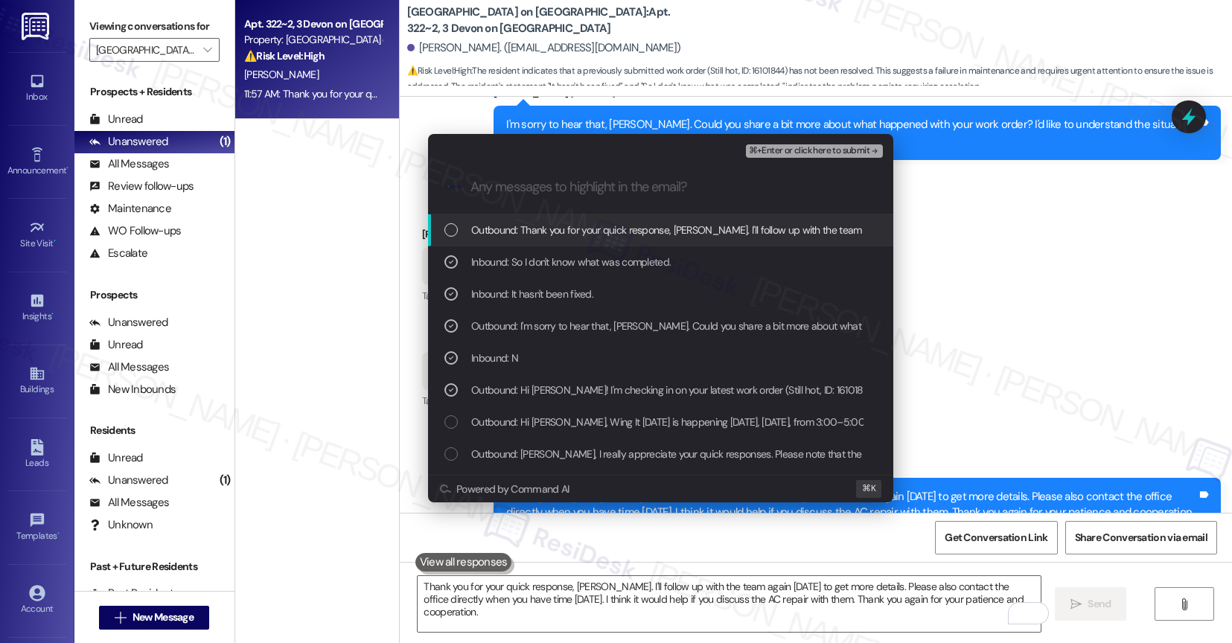
click at [576, 229] on span "Outbound: Thank you for your quick response, [PERSON_NAME]. I'll follow up with…" at bounding box center [1117, 230] width 1293 height 16
click at [863, 147] on span "⌘+Enter or click here to submit" at bounding box center [809, 151] width 121 height 10
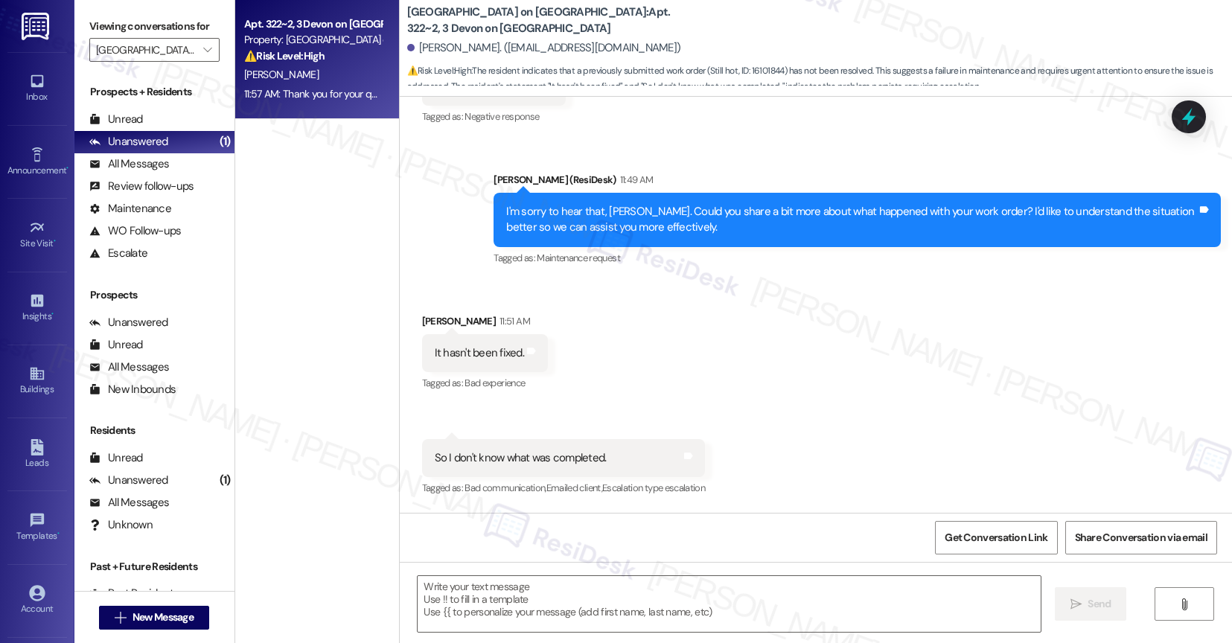
type textarea "Fetching suggested responses. Please feel free to read through the conversation…"
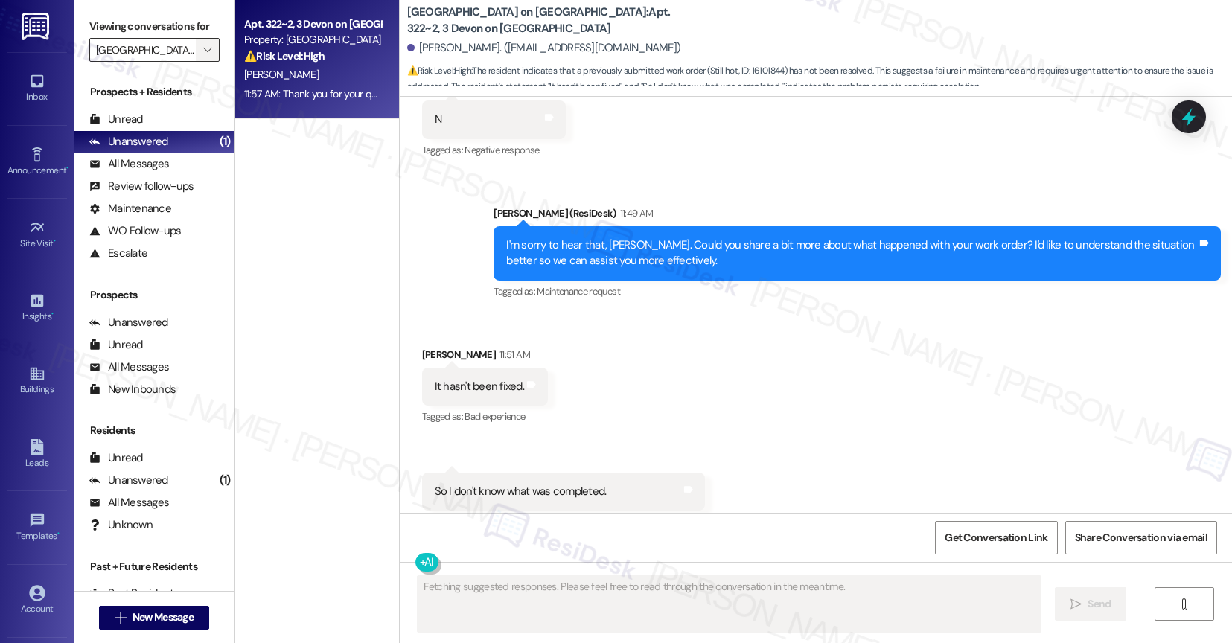
click at [203, 56] on icon "" at bounding box center [207, 50] width 8 height 12
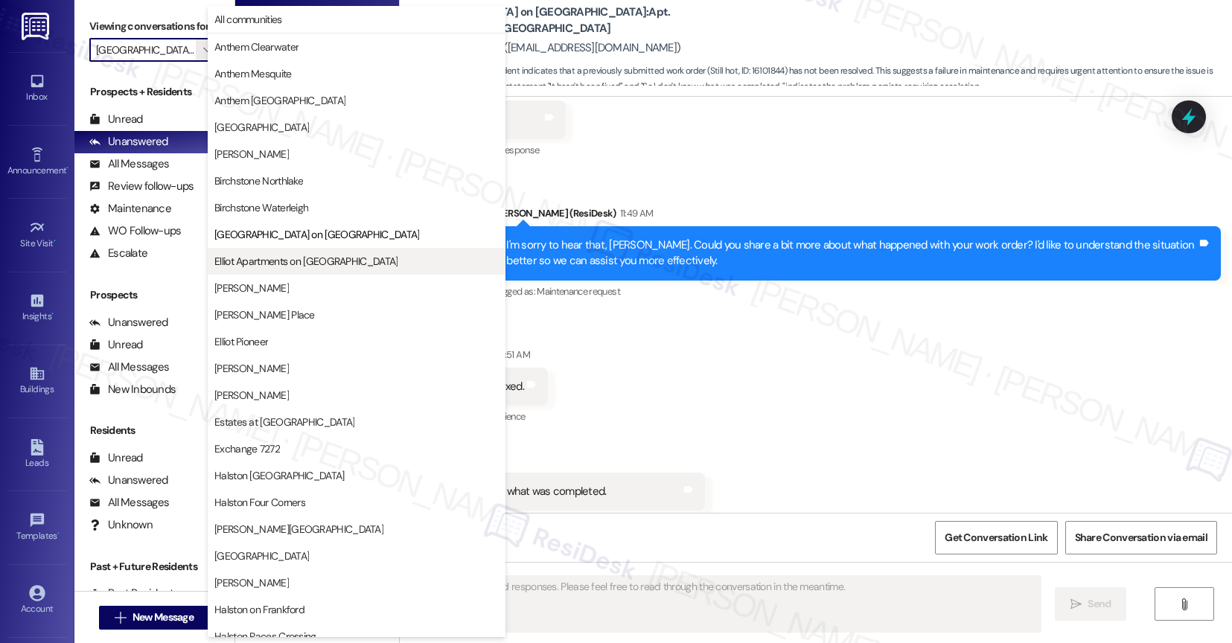
click at [275, 258] on span "Elliot Apartments on [GEOGRAPHIC_DATA]" at bounding box center [305, 261] width 183 height 15
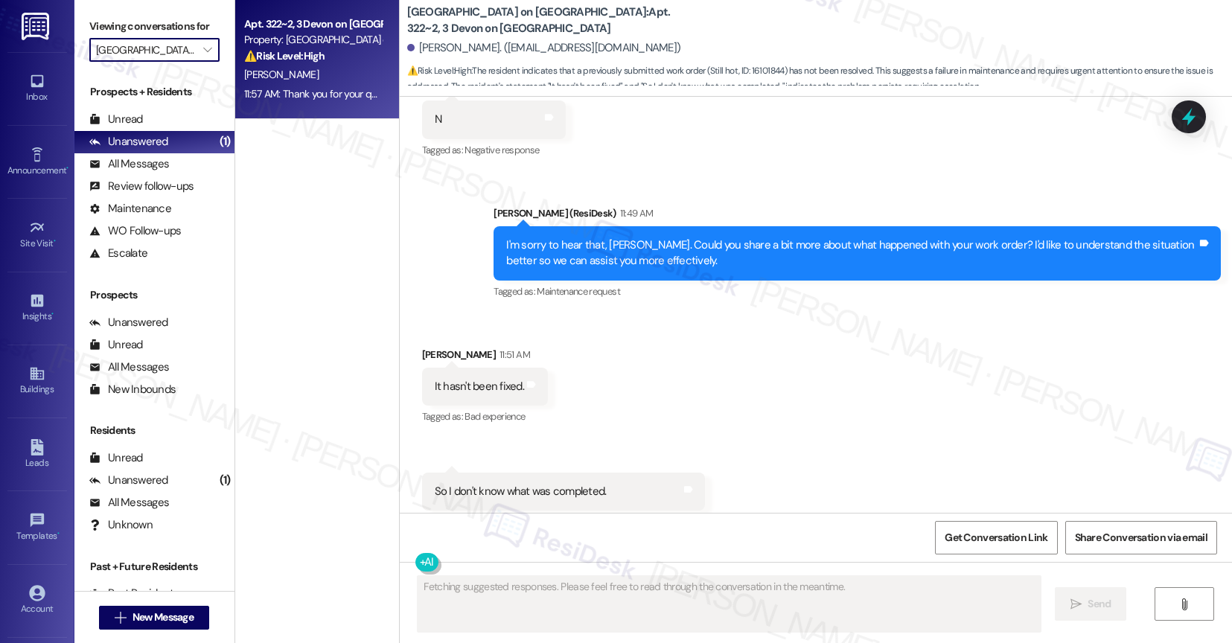
type input "Elliot Apartments on [GEOGRAPHIC_DATA]"
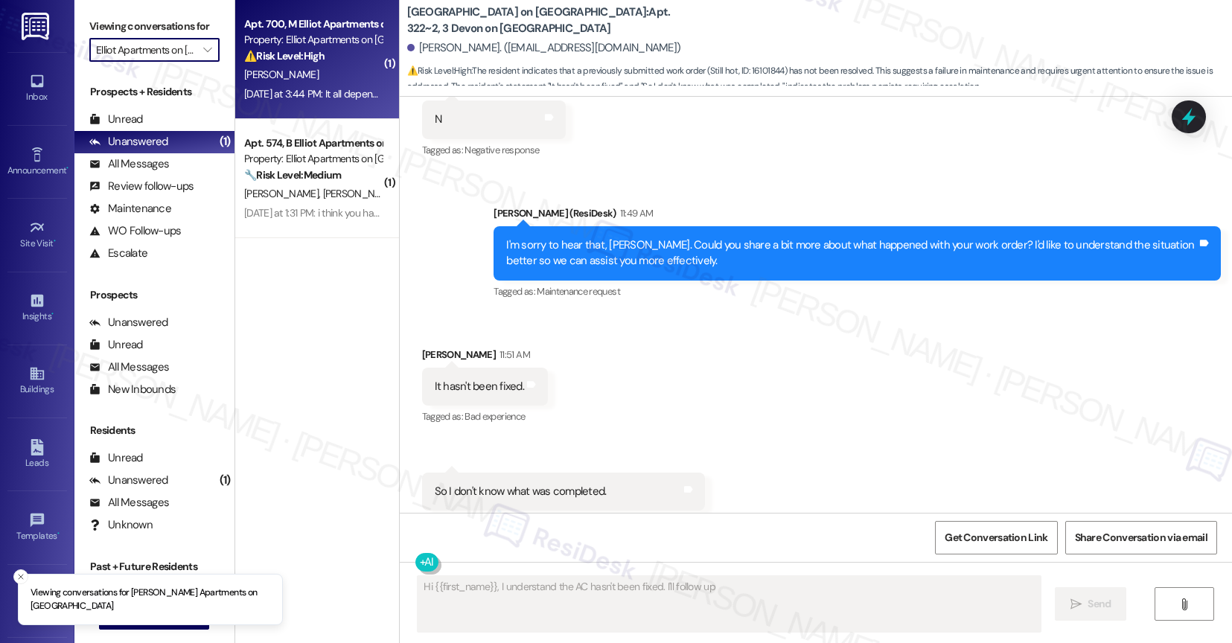
type textarea "Hi {{first_name}}, I understand the AC hasn't been fixed. I'll follow up with"
click at [285, 28] on div "Apt. 700, M Elliot Apartments on [GEOGRAPHIC_DATA]" at bounding box center [313, 24] width 138 height 16
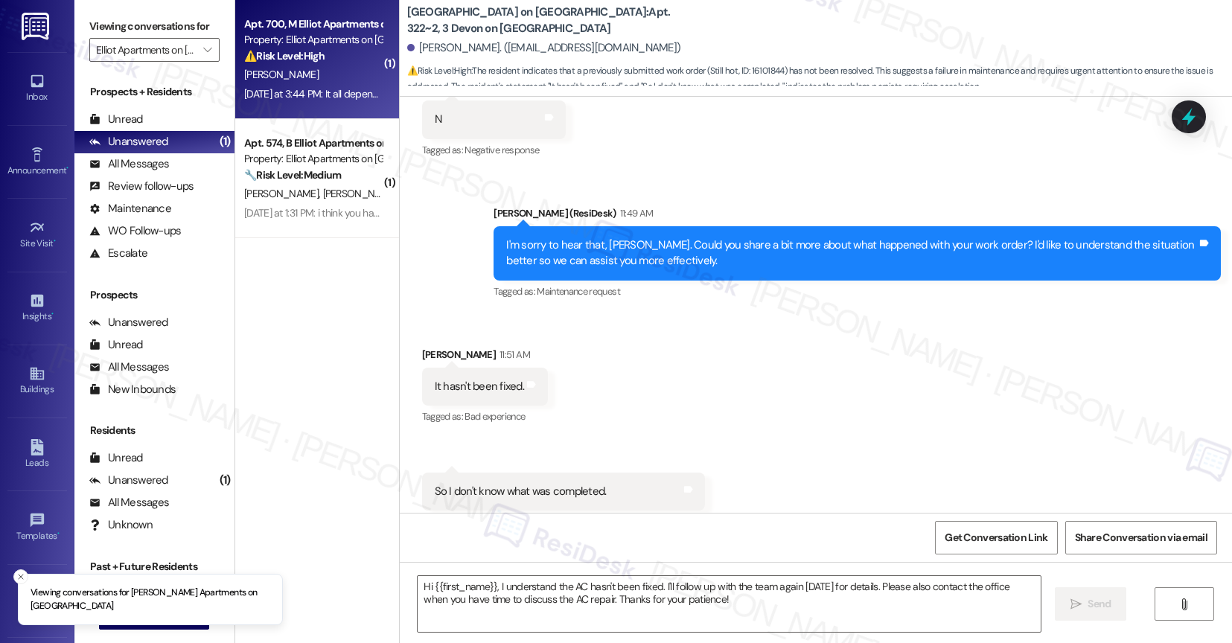
type textarea "Fetching suggested responses. Please feel free to read through the conversation…"
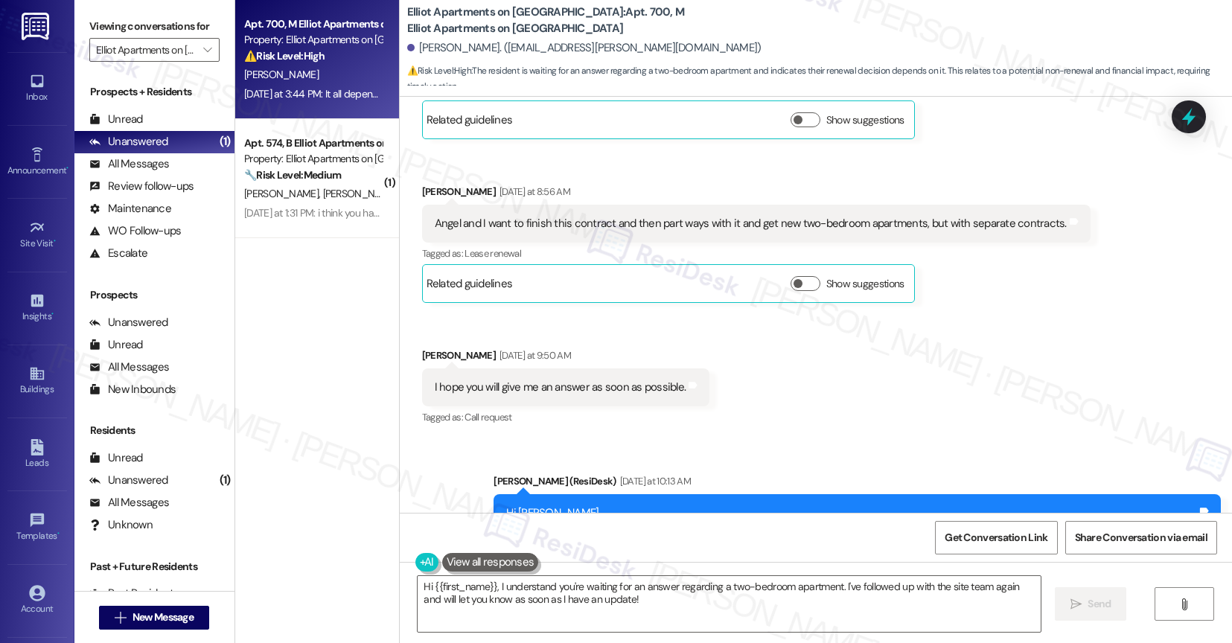
scroll to position [23966, 0]
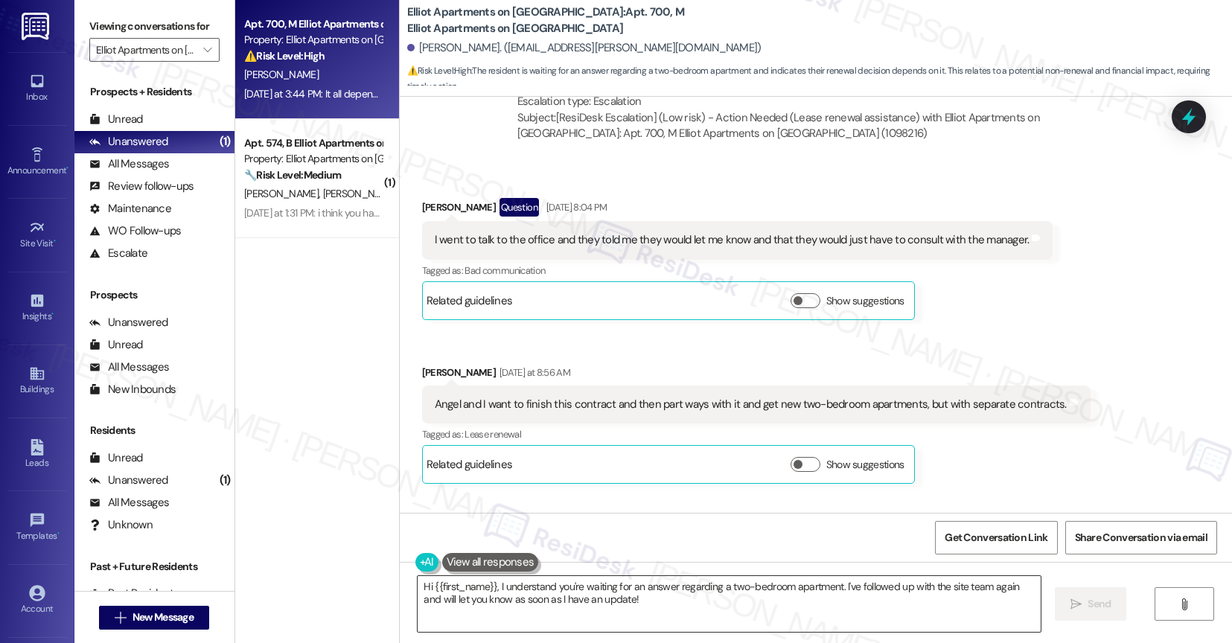
click at [530, 576] on textarea "Hi {{first_name}}, I understand you're waiting for an answer regarding a two-be…" at bounding box center [729, 604] width 623 height 56
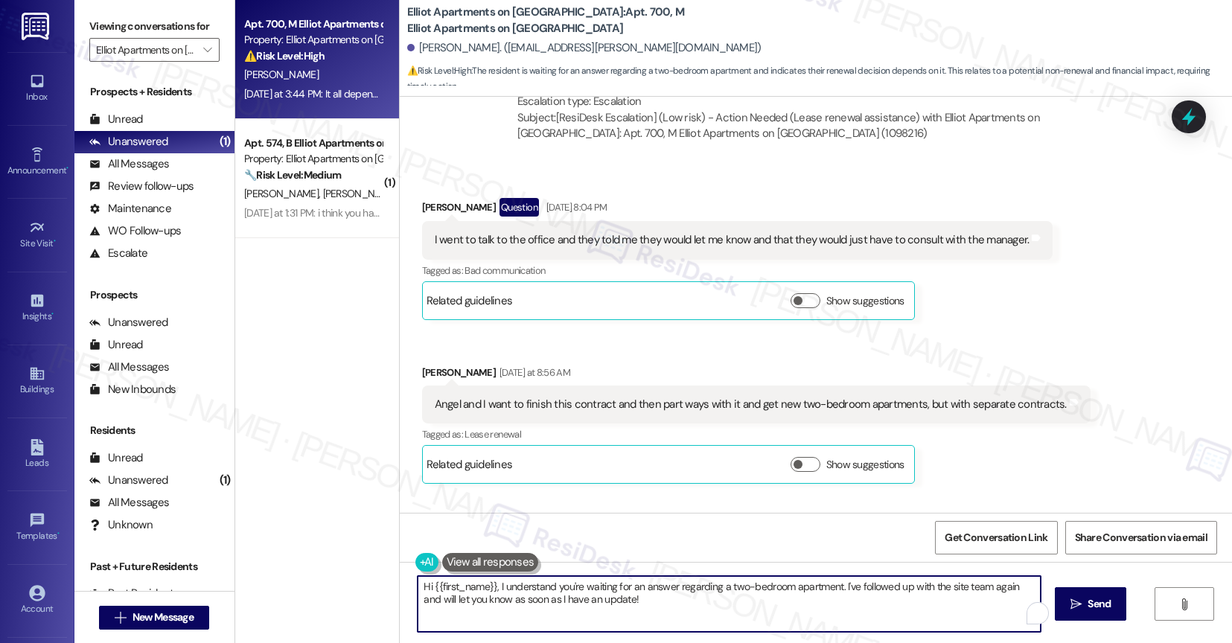
click at [502, 588] on textarea "Hi {{first_name}}, I understand you're waiting for an answer regarding a two-be…" at bounding box center [729, 604] width 623 height 56
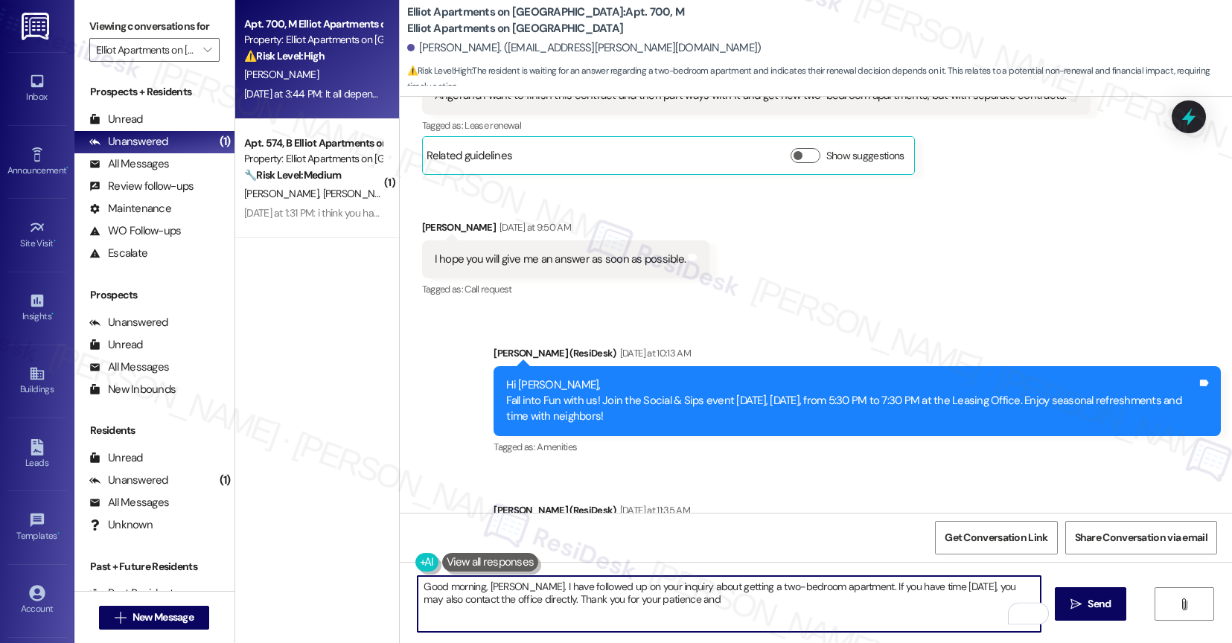
scroll to position [24446, 0]
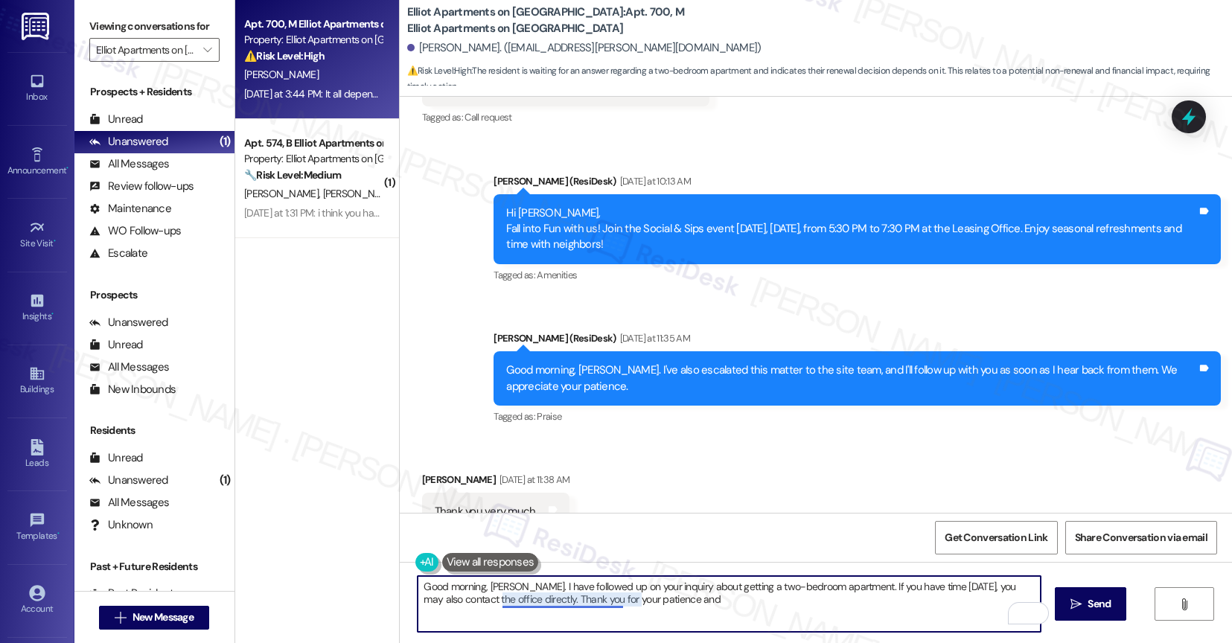
click at [522, 602] on textarea "Good morning, [PERSON_NAME]. I have followed up on your inquiry about getting a…" at bounding box center [729, 604] width 623 height 56
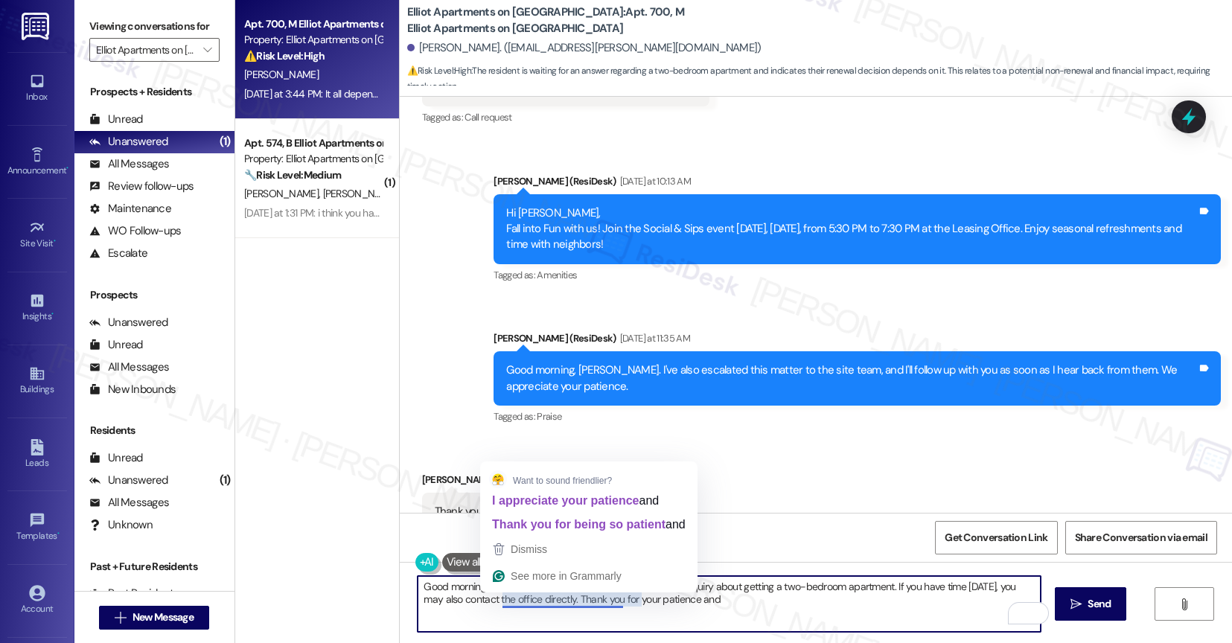
click at [537, 599] on textarea "Good morning, [PERSON_NAME]. I have followed up on your inquiry about getting a…" at bounding box center [729, 604] width 623 height 56
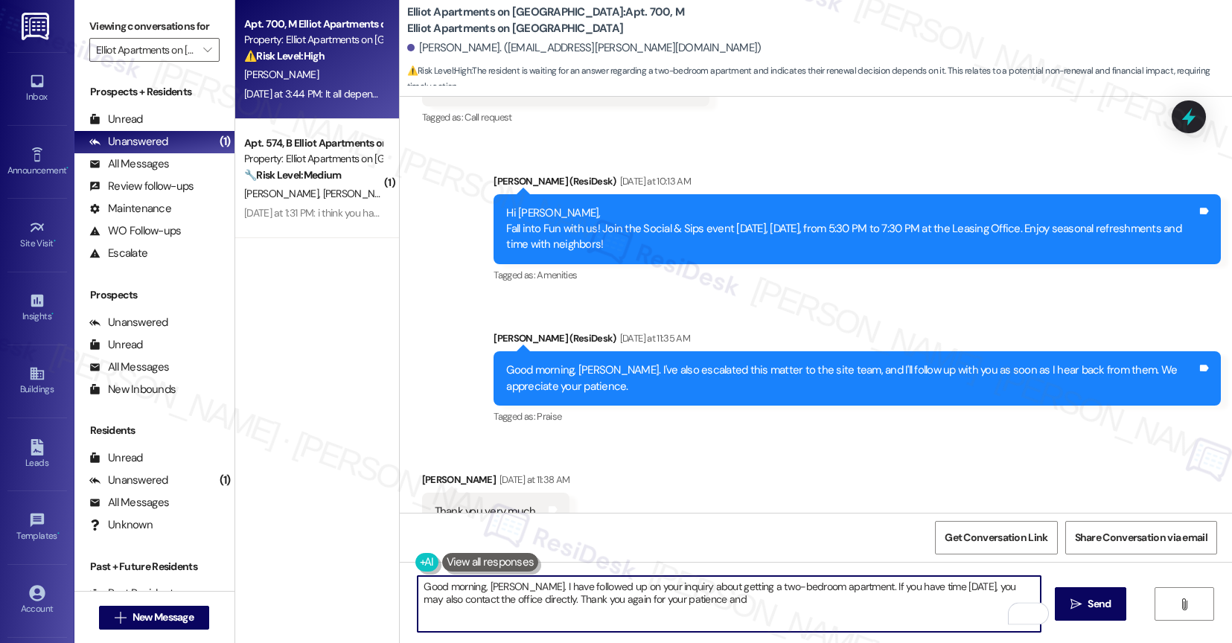
click at [676, 602] on textarea "Good morning, [PERSON_NAME]. I have followed up on your inquiry about getting a…" at bounding box center [729, 604] width 623 height 56
type textarea "Good morning, [PERSON_NAME]. I have followed up on your inquiry about getting a…"
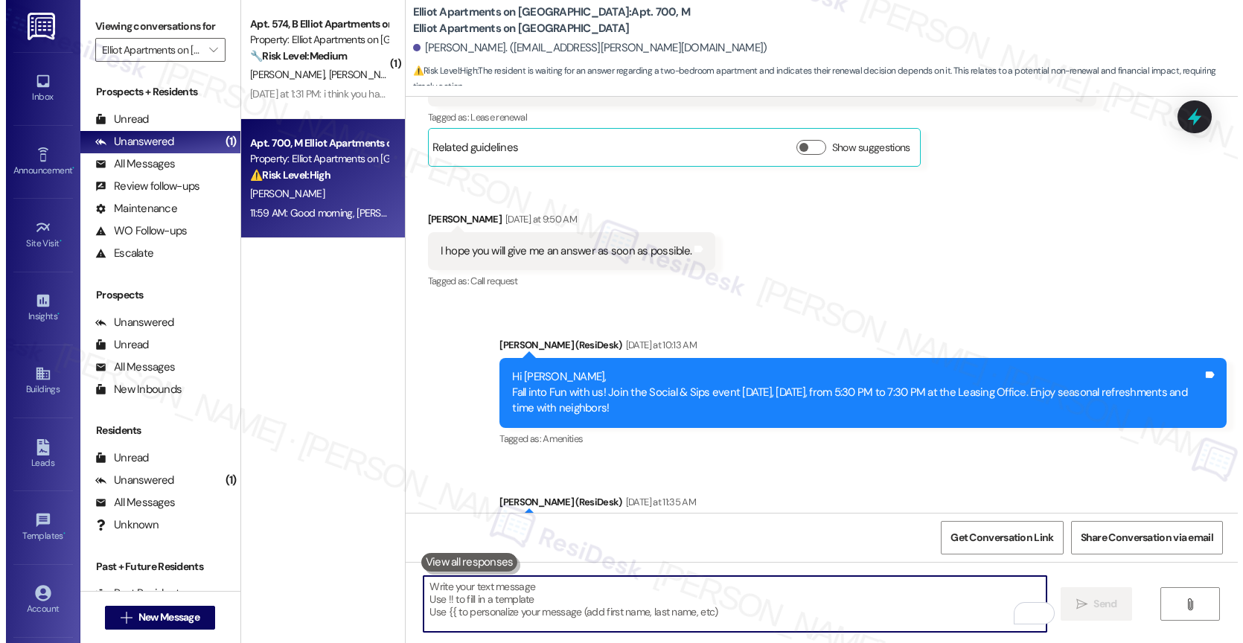
scroll to position [24679, 0]
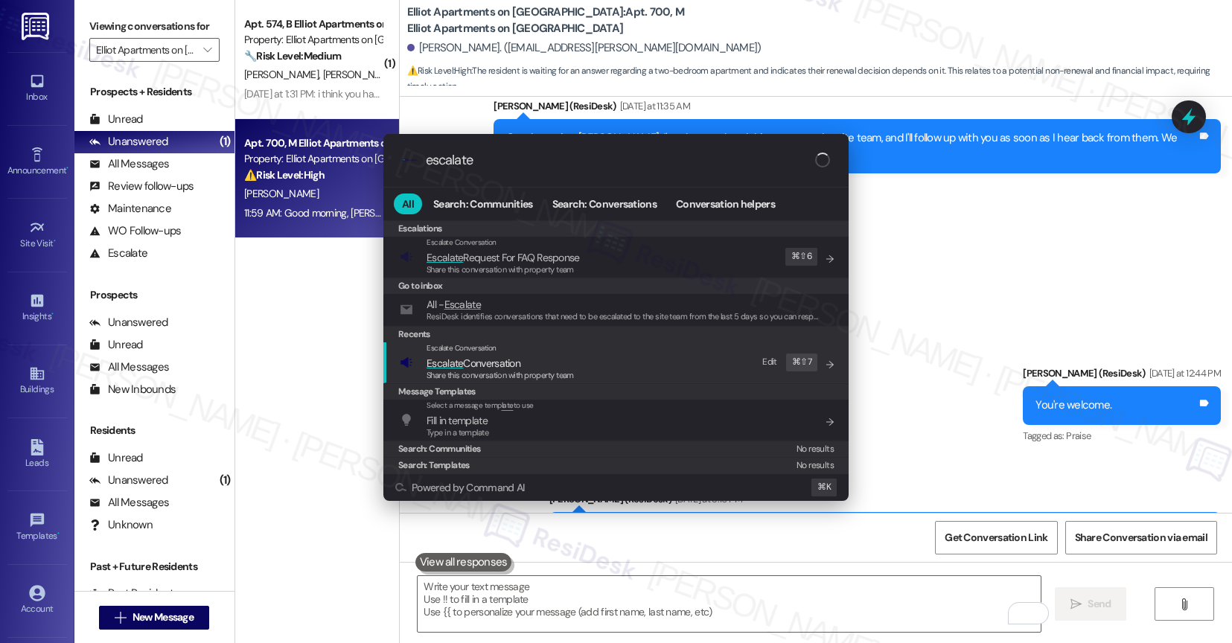
type input "escalate"
click at [520, 365] on span "Escalate Conversation" at bounding box center [474, 363] width 94 height 13
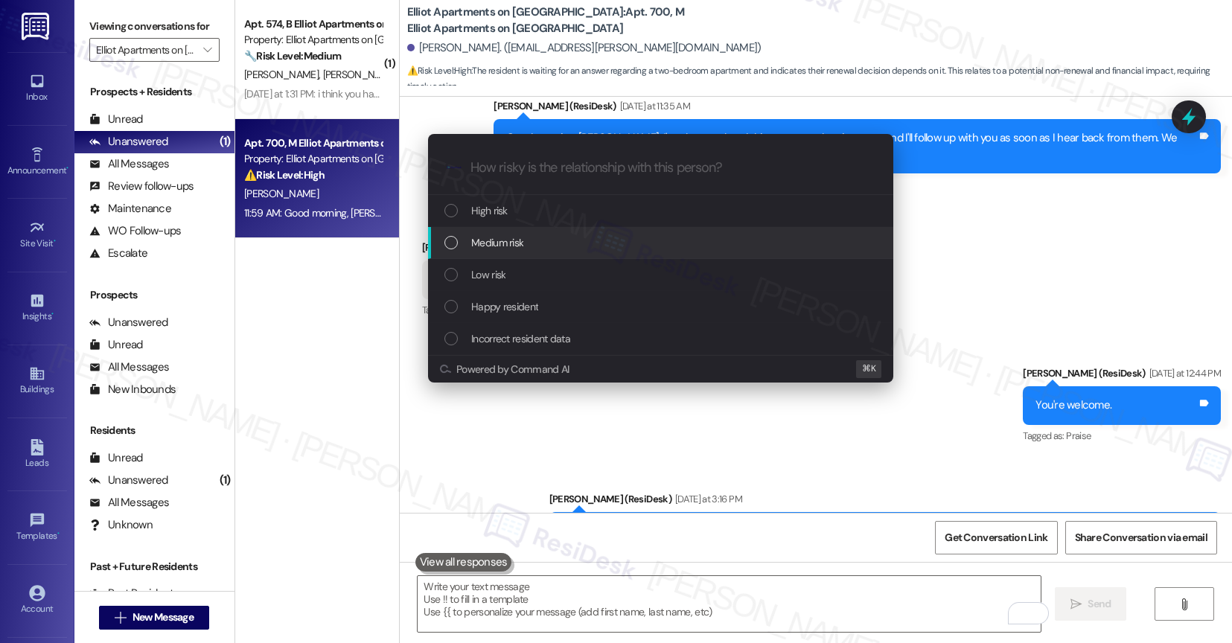
click at [509, 232] on div "Medium risk" at bounding box center [660, 243] width 465 height 32
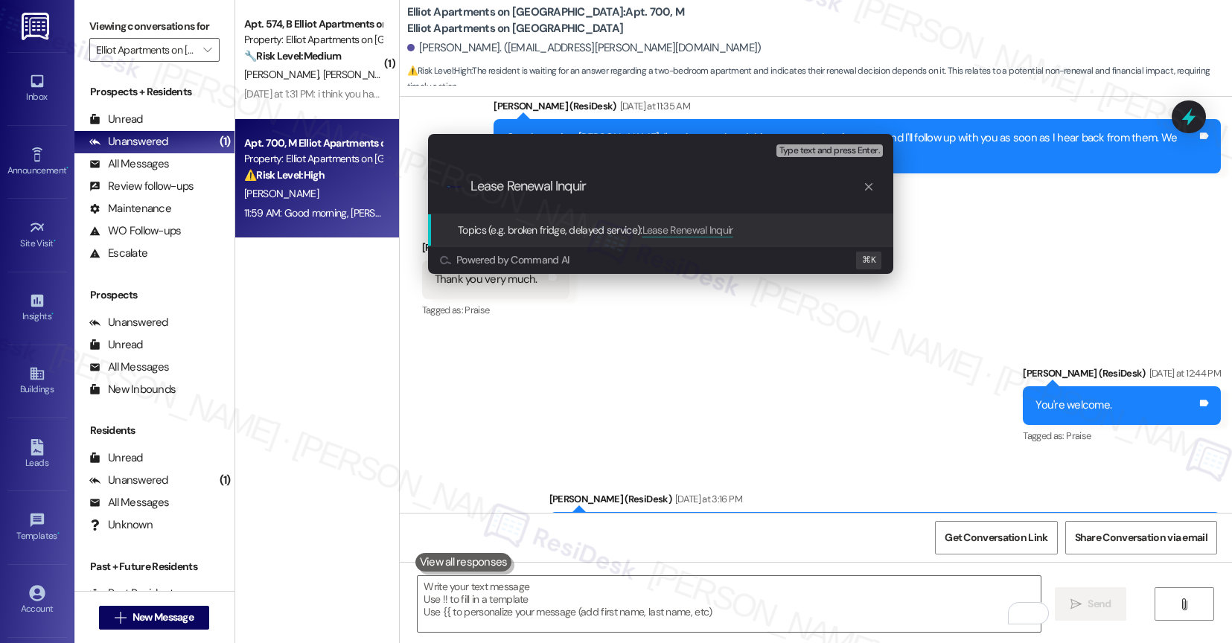
type input "Lease Renewal Inquiry"
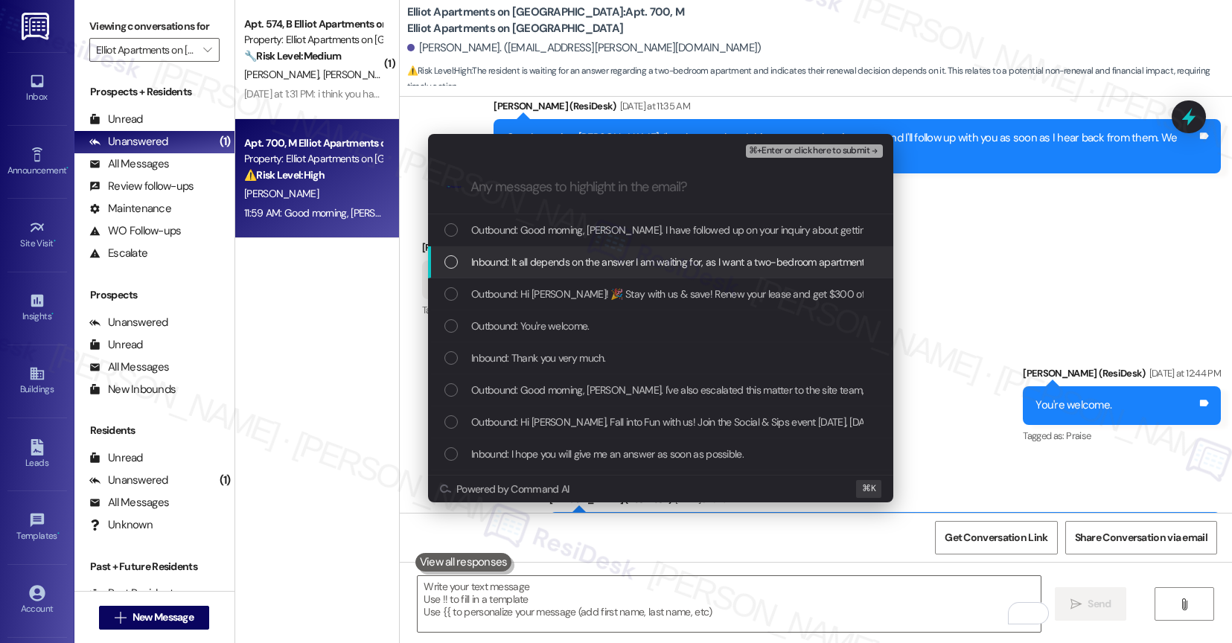
click at [504, 269] on span "Inbound: It all depends on the answer I am waiting for, as I want a two-bedroom…" at bounding box center [668, 262] width 395 height 16
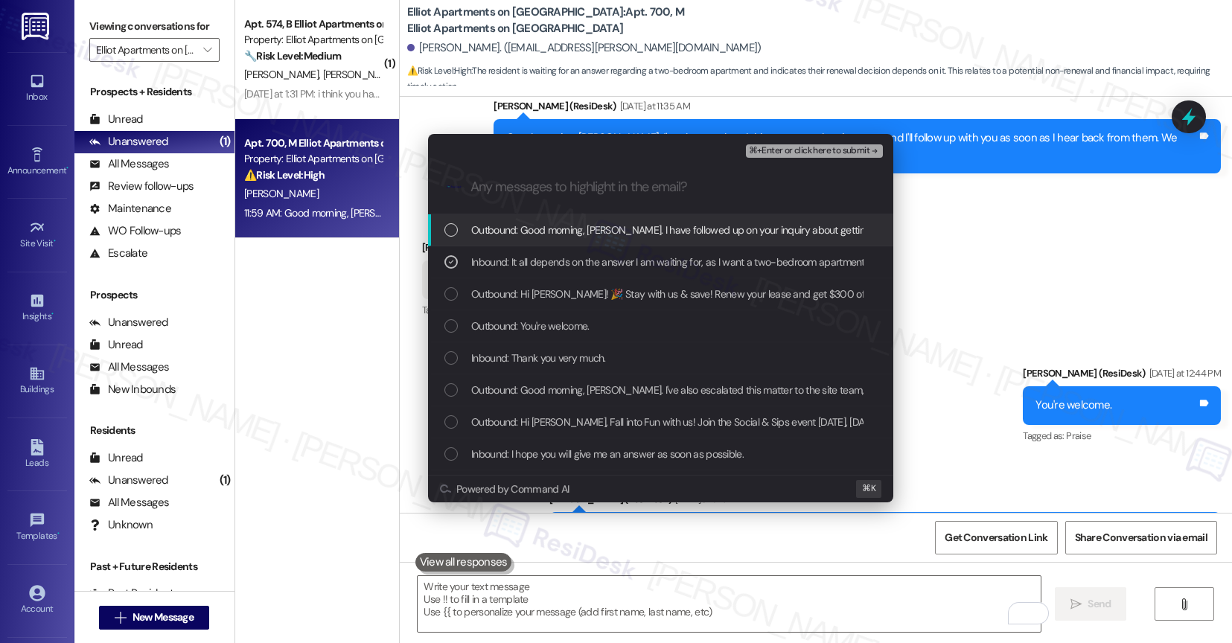
click at [555, 242] on div "Outbound: Good morning, Carlos. I have followed up on your inquiry about gettin…" at bounding box center [660, 230] width 465 height 32
click at [812, 150] on span "⌘+Enter or click here to submit" at bounding box center [809, 151] width 121 height 10
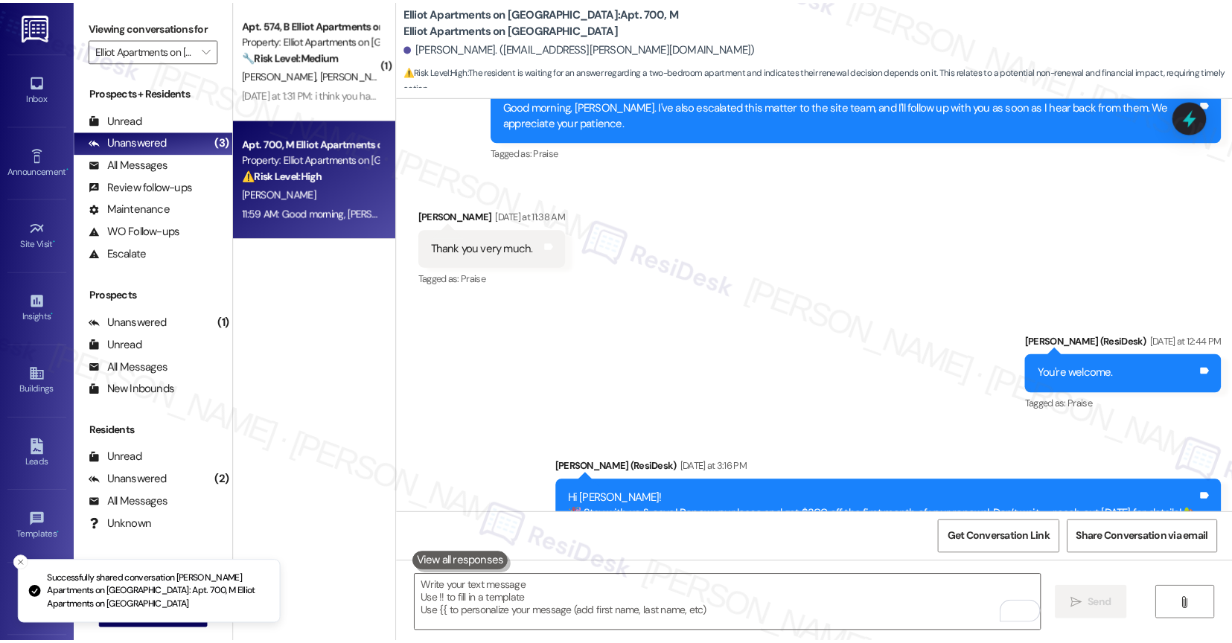
scroll to position [24930, 0]
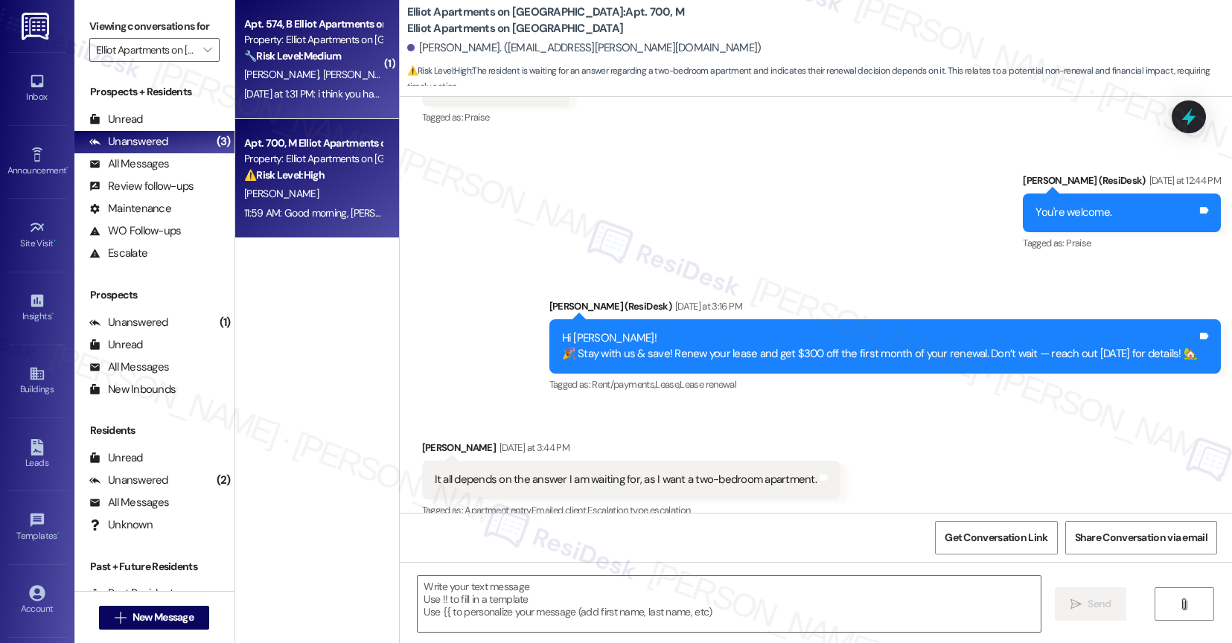
type textarea "Fetching suggested responses. Please feel free to read through the conversation…"
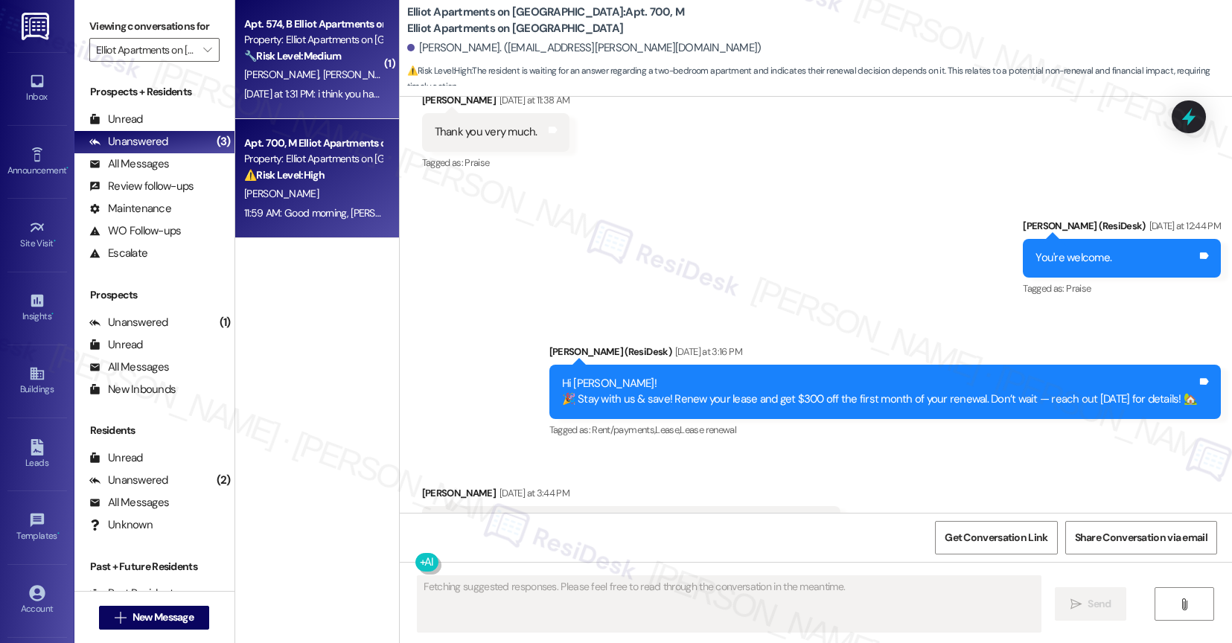
scroll to position [24810, 0]
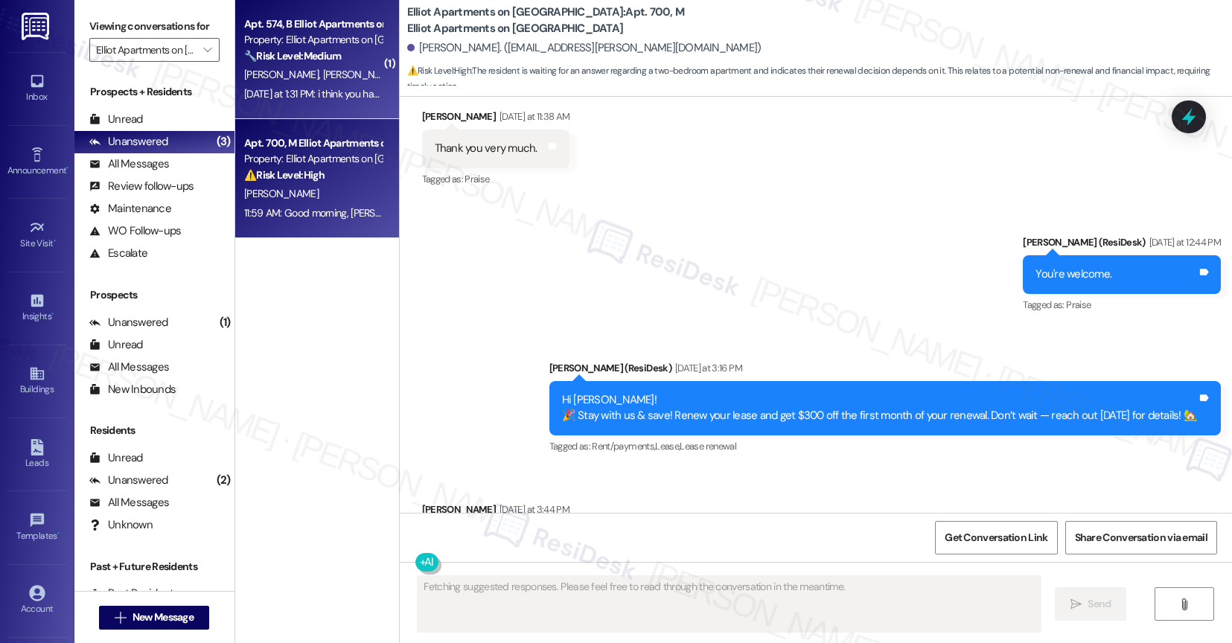
click at [326, 87] on div "Yesterday at 1:31 PM: i think you have the wrong number. Yesterday at 1:31 PM: …" at bounding box center [355, 93] width 223 height 13
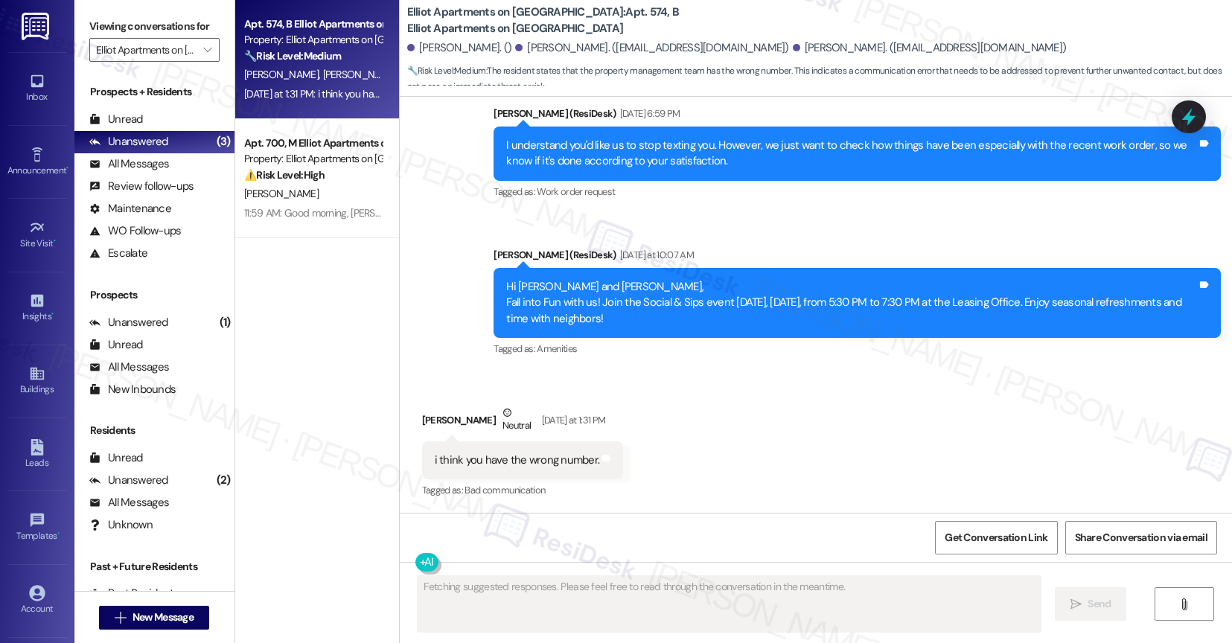
scroll to position [2266, 0]
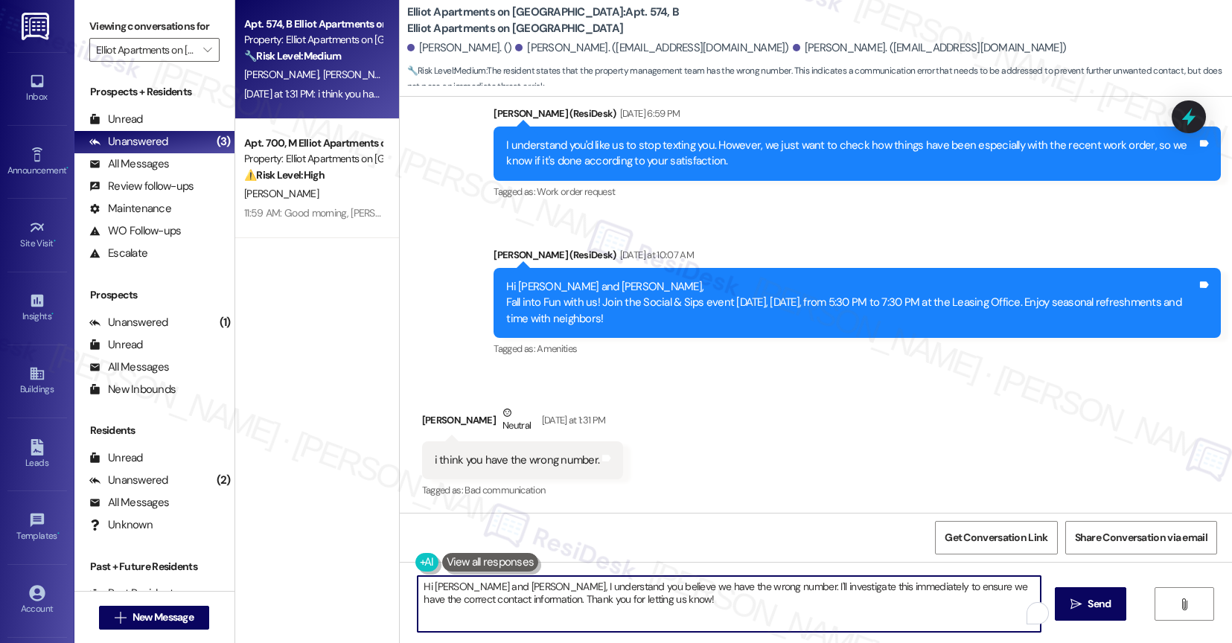
click at [540, 605] on textarea "Hi Alexis, Maria and Faustino, I understand you believe we have the wrong numbe…" at bounding box center [729, 604] width 623 height 56
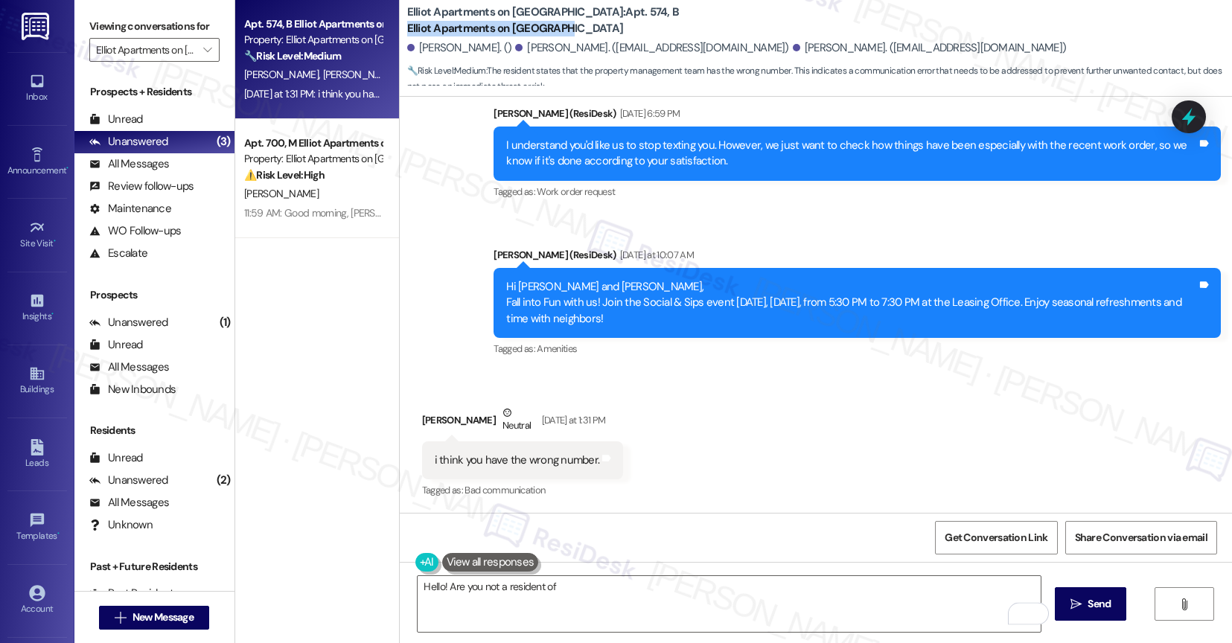
drag, startPoint x: 610, startPoint y: 11, endPoint x: 621, endPoint y: 27, distance: 18.8
click at [621, 27] on b "Elliot Apartments on Abernathy: Apt. 574, B Elliot Apartments on Abernathy" at bounding box center [556, 20] width 298 height 32
copy b "Elliot Apartments on [GEOGRAPHIC_DATA]"
click at [604, 587] on textarea "Hello! Are you not a resident of" at bounding box center [729, 604] width 623 height 56
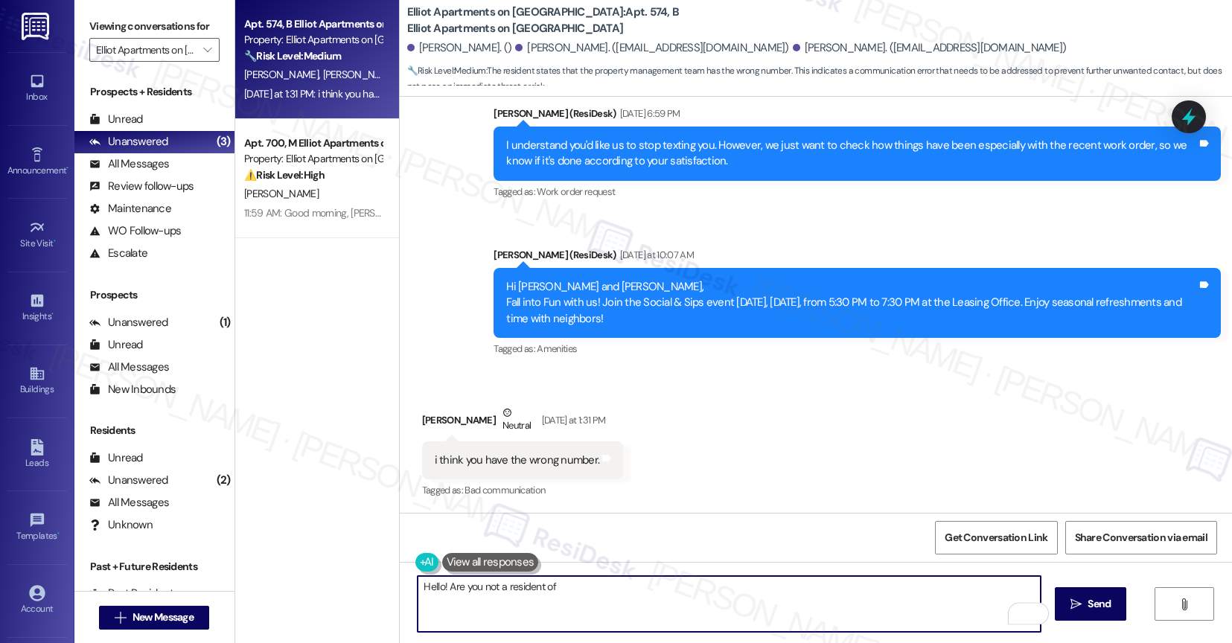
paste textarea "Elliot Apartments on [GEOGRAPHIC_DATA]"
type textarea "Hello! Are you not a resident of Elliot Apartments on Abernathy?"
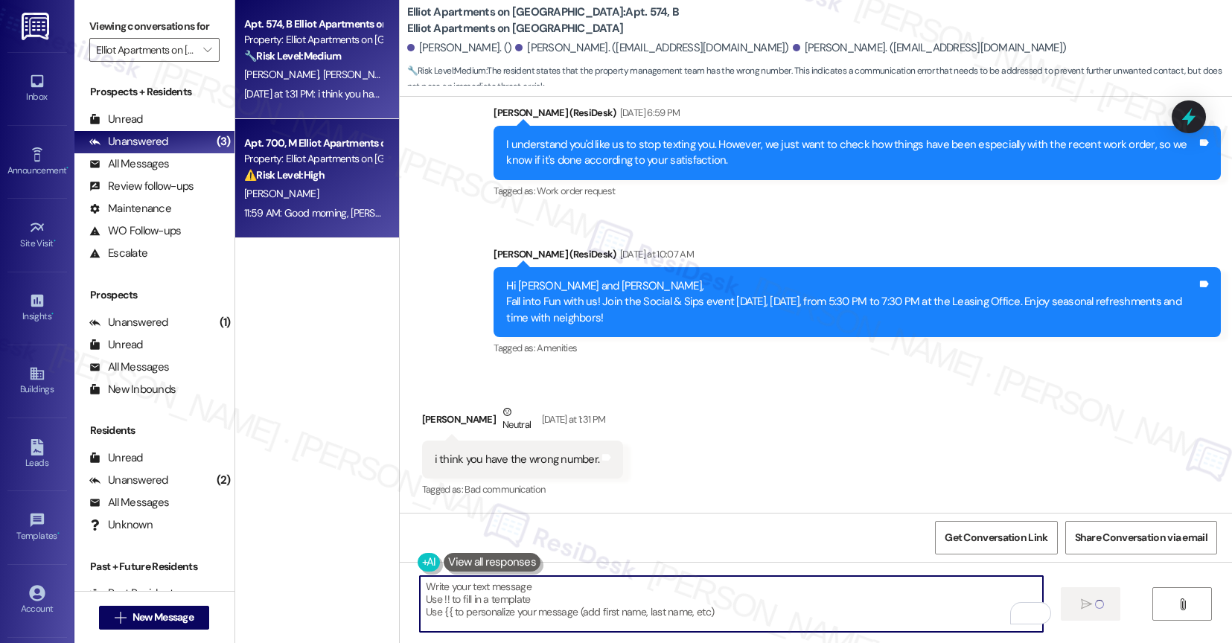
scroll to position [2265, 0]
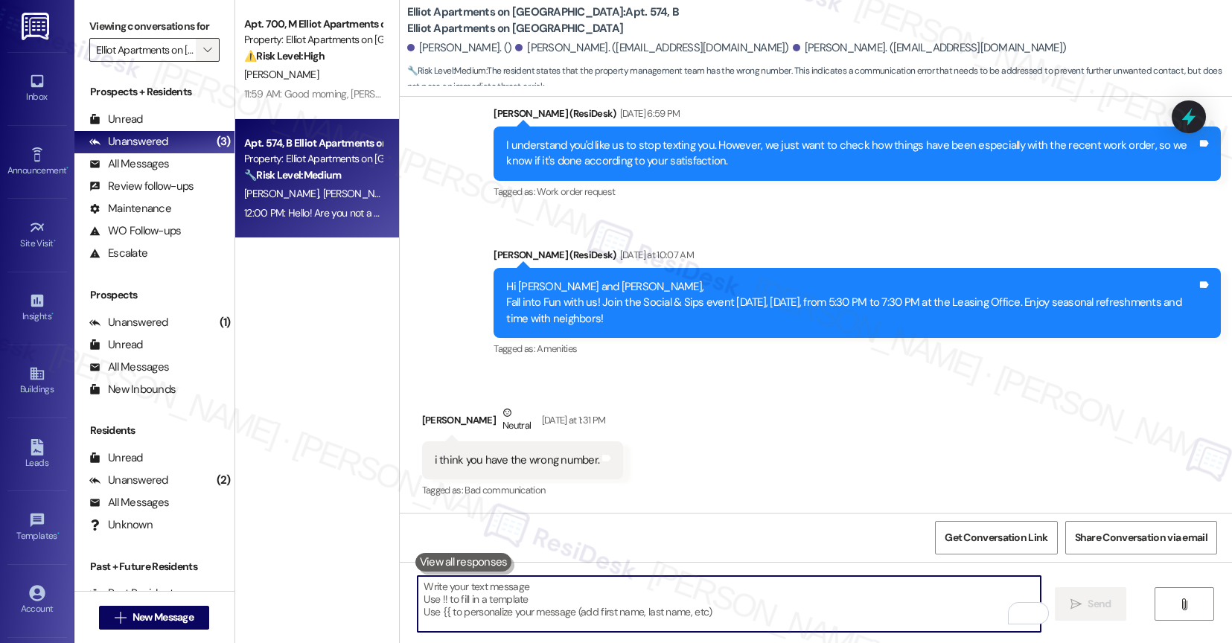
click at [202, 62] on span "" at bounding box center [207, 50] width 14 height 24
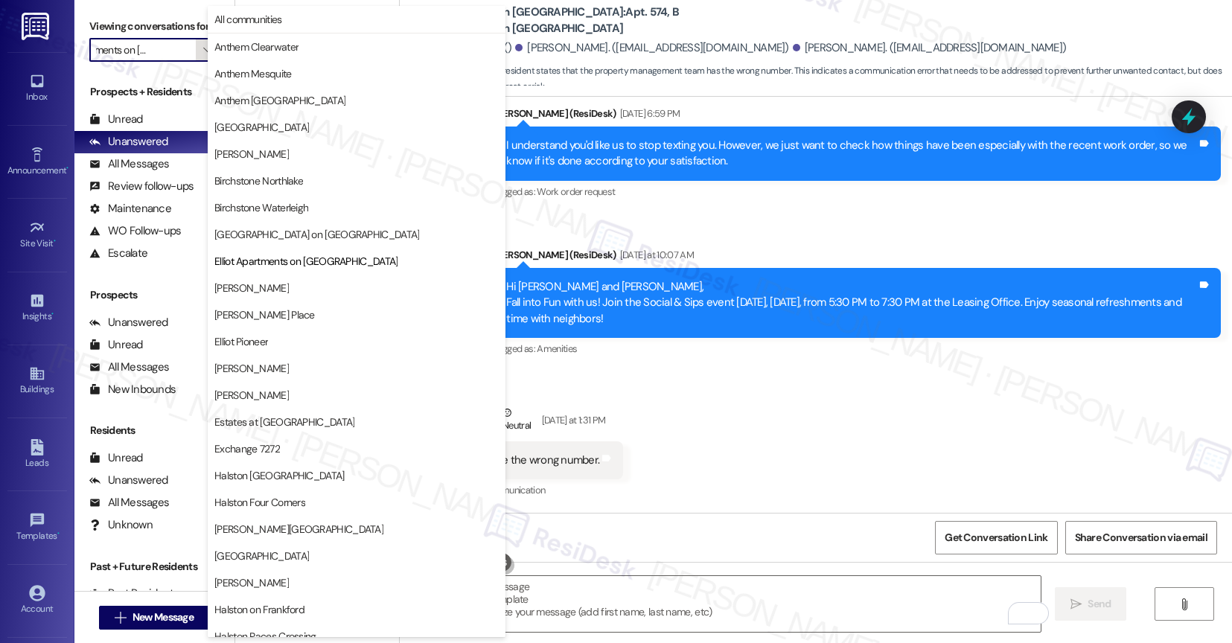
scroll to position [242, 0]
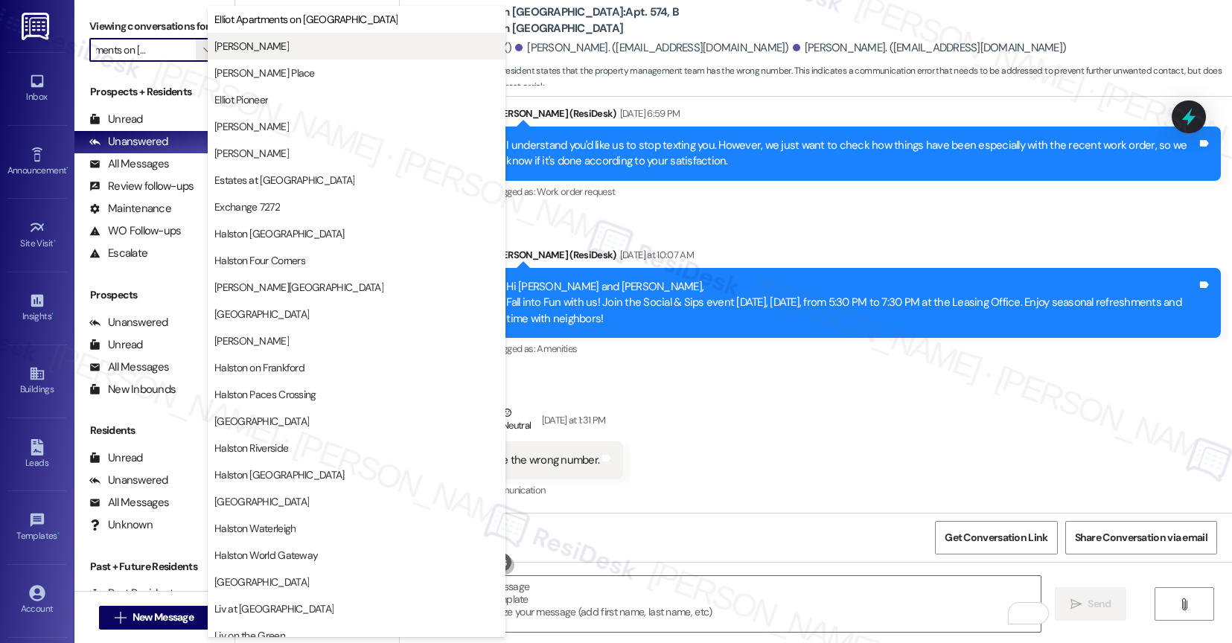
click at [243, 44] on span "Elliot Cocoplum" at bounding box center [251, 46] width 74 height 15
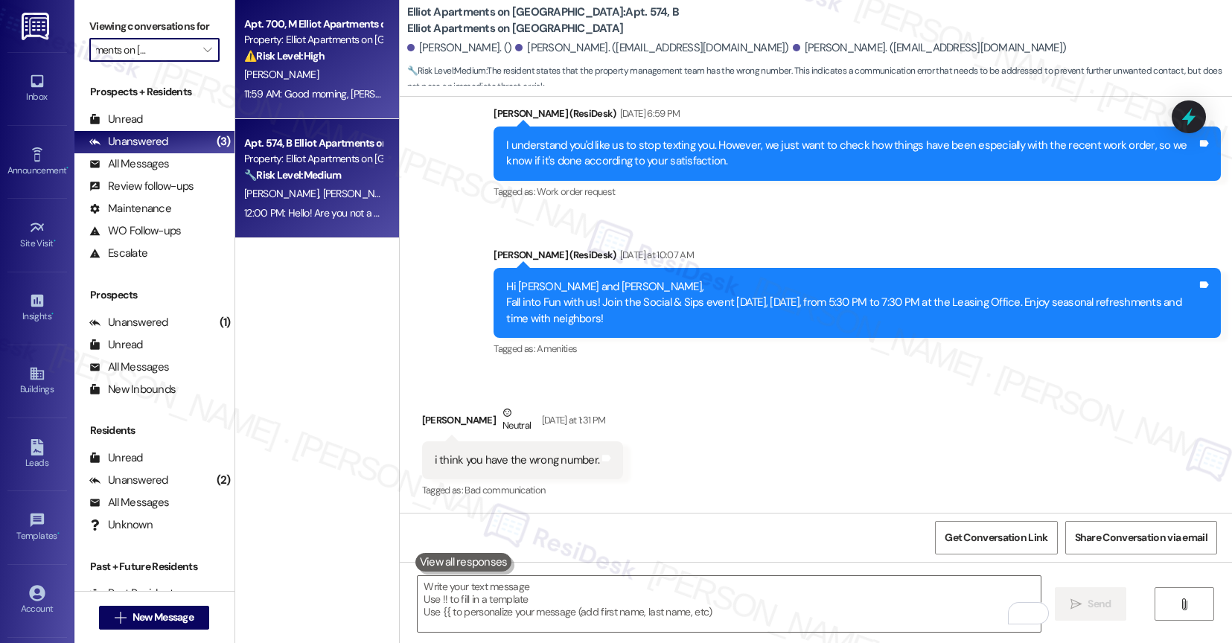
type input "Elliot Cocoplum"
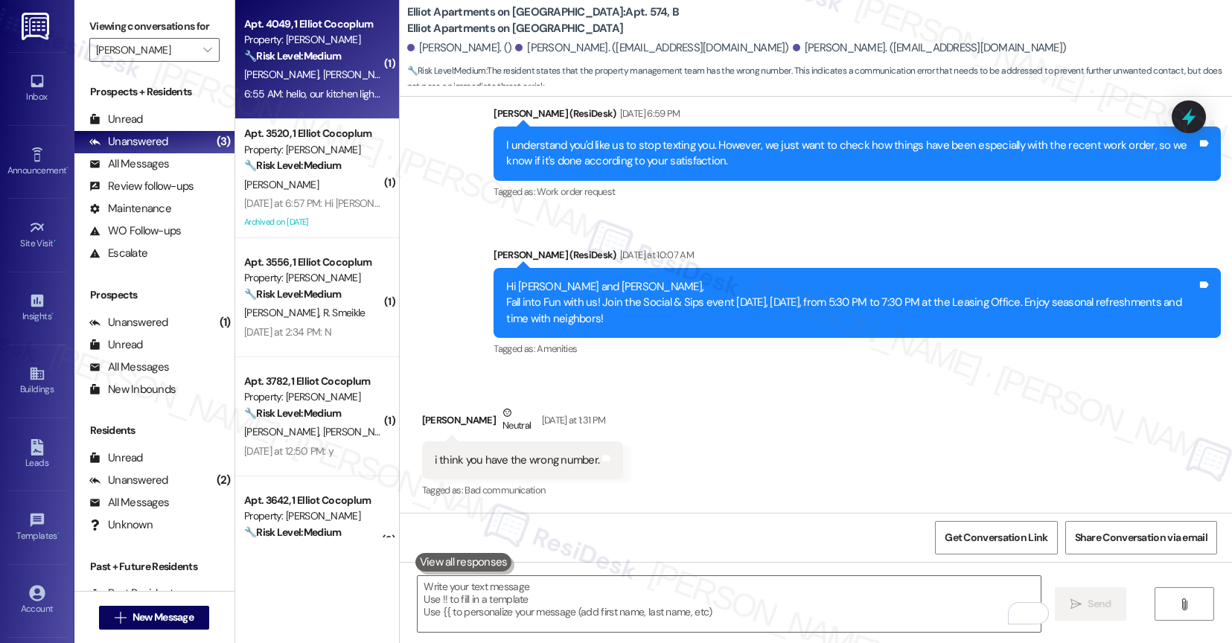
click at [322, 68] on span "M. Godinho" at bounding box center [359, 74] width 74 height 13
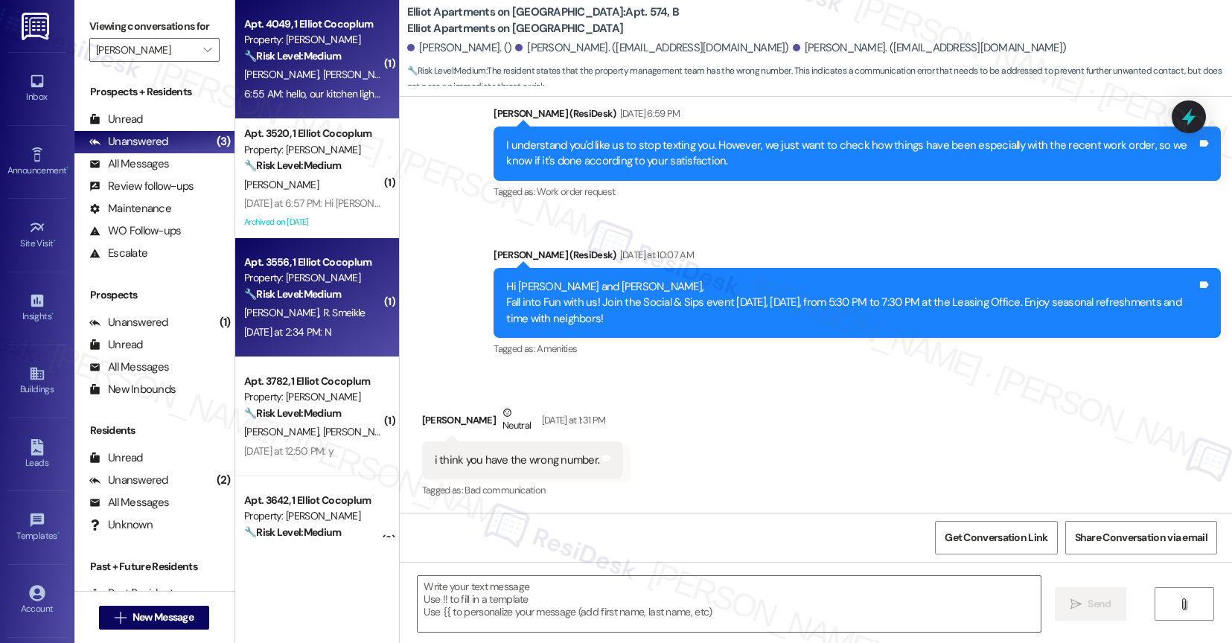
type textarea "Fetching suggested responses. Please feel free to read through the conversation…"
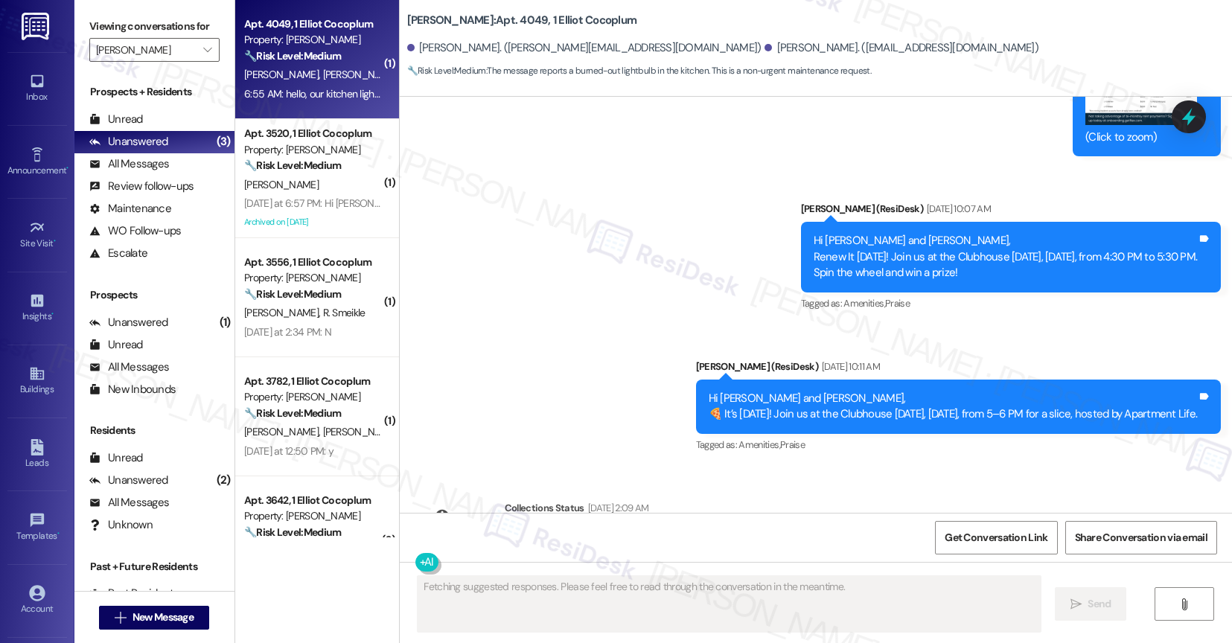
scroll to position [14054, 0]
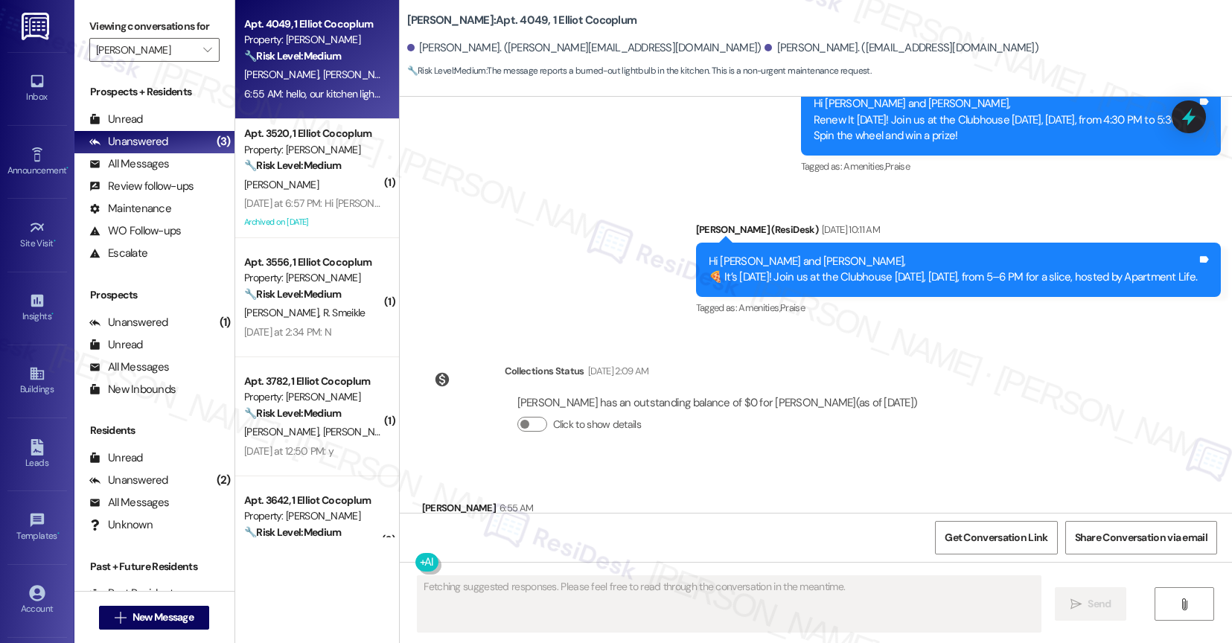
click at [647, 467] on div "Received via SMS Daniel Godinho 6:55 AM hello, our kitchen light burned out and…" at bounding box center [816, 530] width 833 height 126
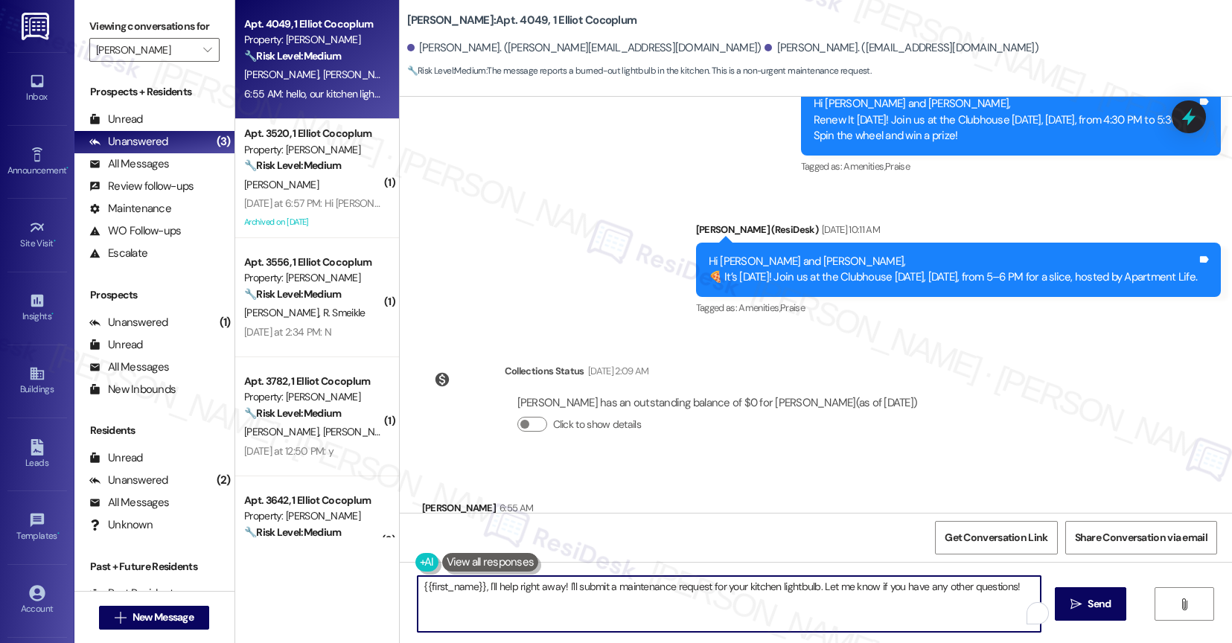
click at [510, 602] on textarea "{{first_name}}, I'll help right away! I'll submit a maintenance request for you…" at bounding box center [729, 604] width 623 height 56
click at [628, 599] on textarea "Hi Daniel, thank you for bringing this up. I'll" at bounding box center [729, 604] width 623 height 56
type textarea "Hi Daniel, thank you for bringing this up. I'm happy to submit a work order for…"
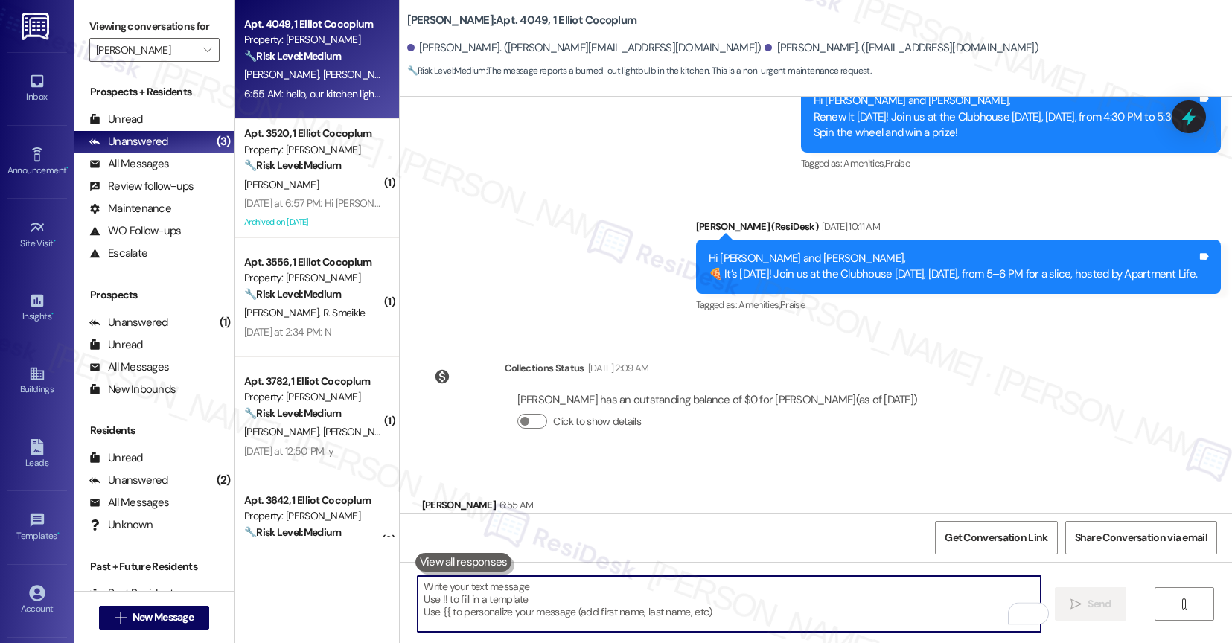
scroll to position [14174, 0]
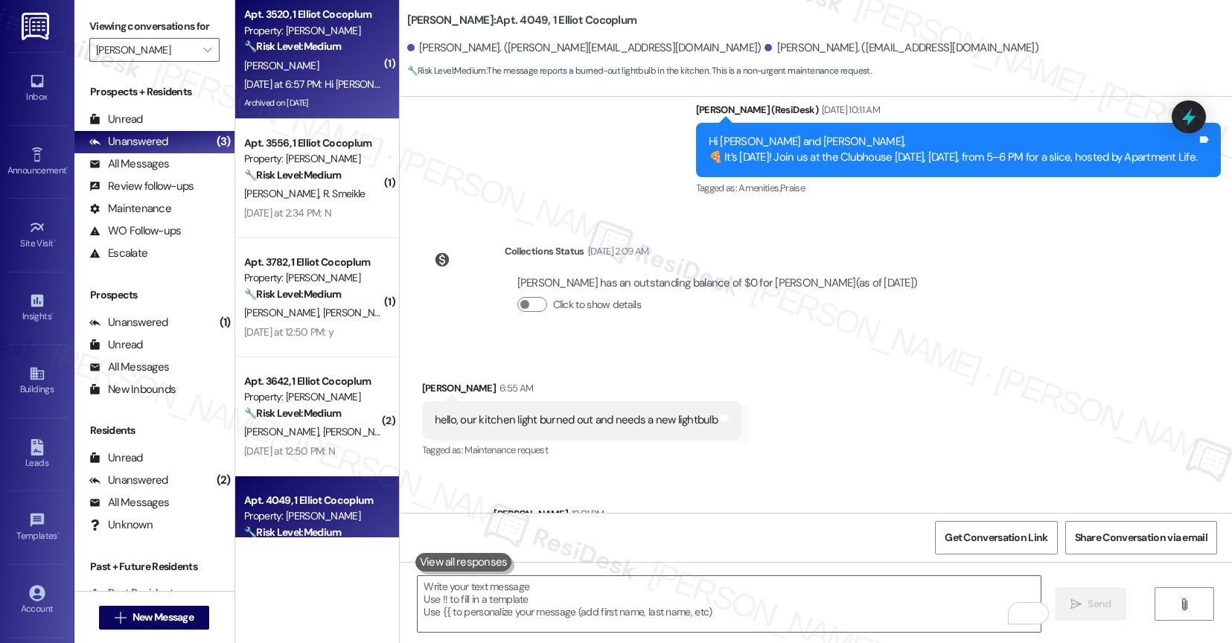
click at [302, 77] on div "Yesterday at 6:57 PM: Hi Sarah, quick question, my washer is not completing a c…" at bounding box center [594, 83] width 701 height 13
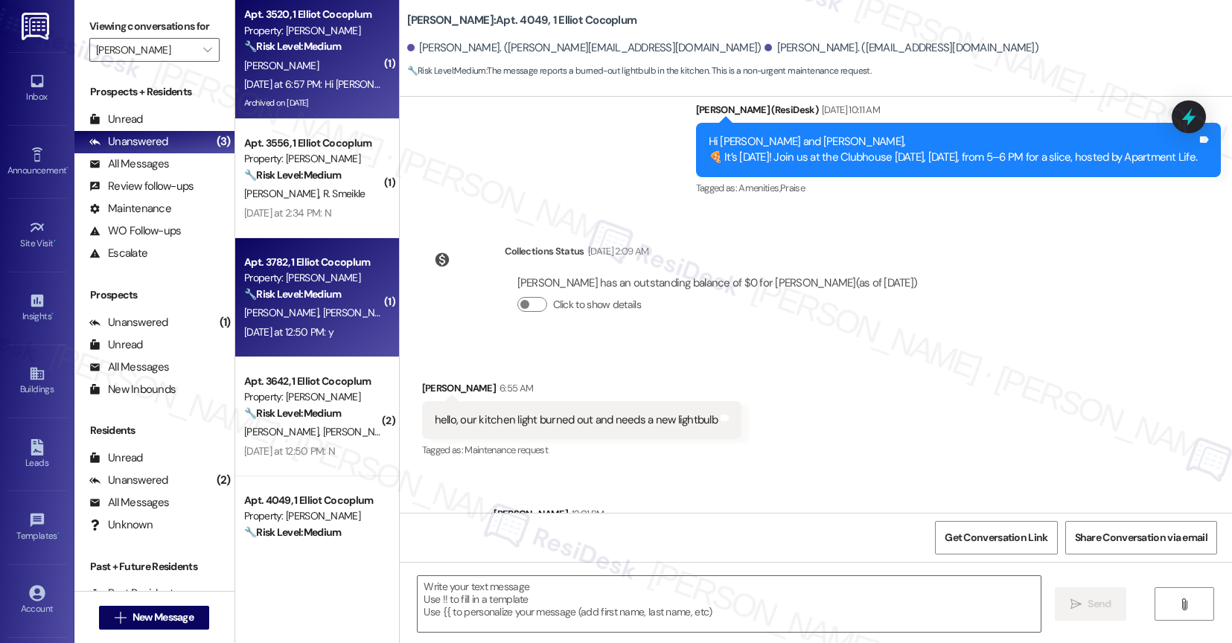
type textarea "Fetching suggested responses. Please feel free to read through the conversation…"
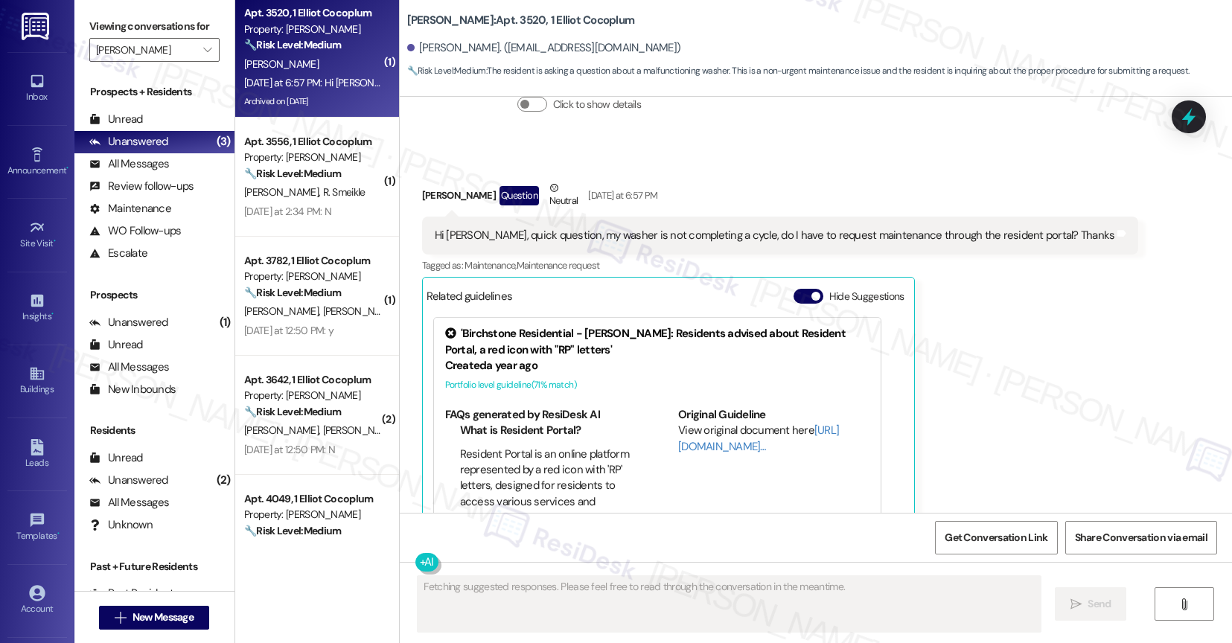
scroll to position [0, 0]
click at [794, 289] on button "Hide Suggestions" at bounding box center [809, 296] width 30 height 15
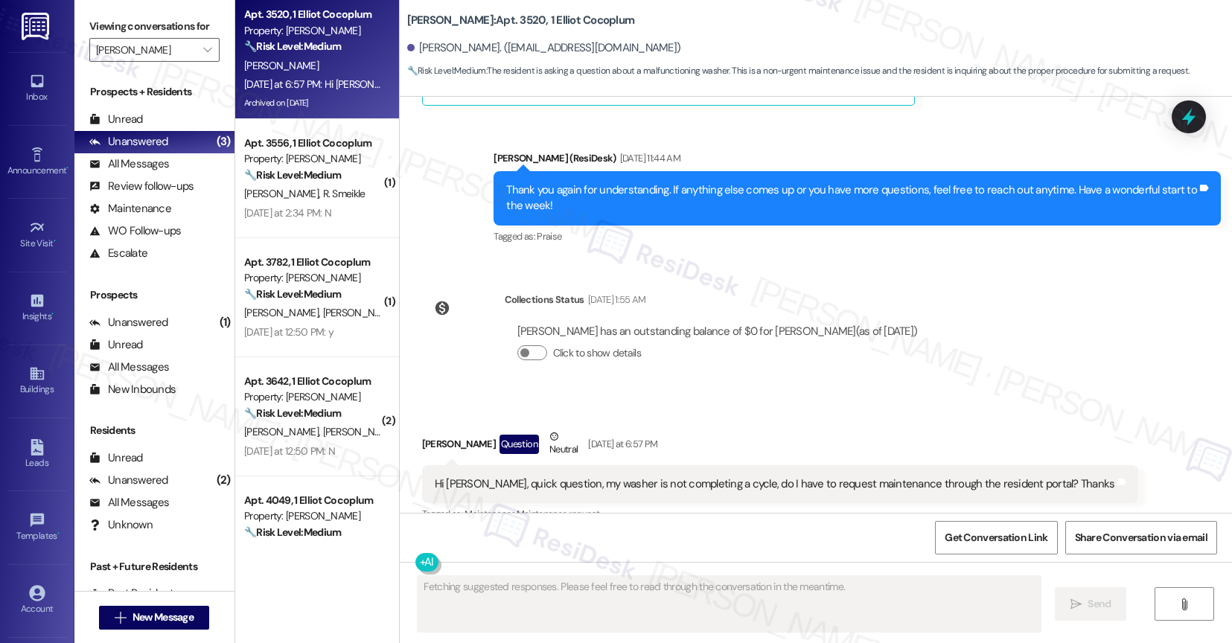
click at [724, 328] on div "Collections Status Sep 16, 2025 at 1:55 AM Thomas Bizzarro has an outstanding b…" at bounding box center [676, 338] width 531 height 115
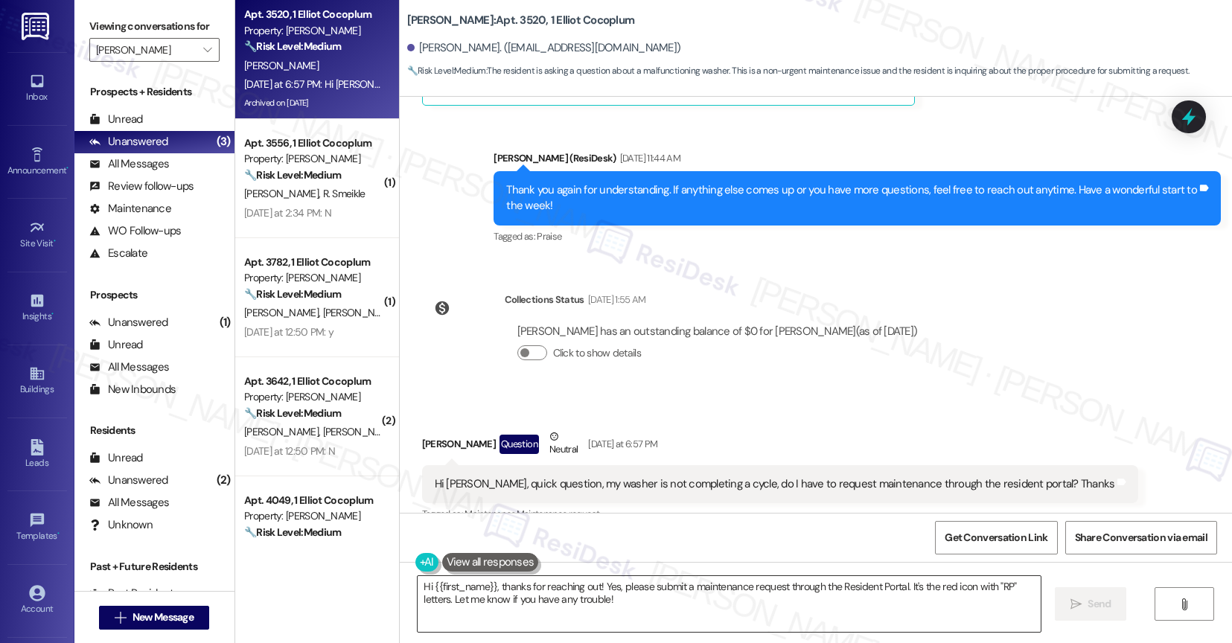
click at [500, 602] on textarea "Hi {{first_name}}, thanks for reaching out! Yes, please submit a maintenance re…" at bounding box center [729, 604] width 623 height 56
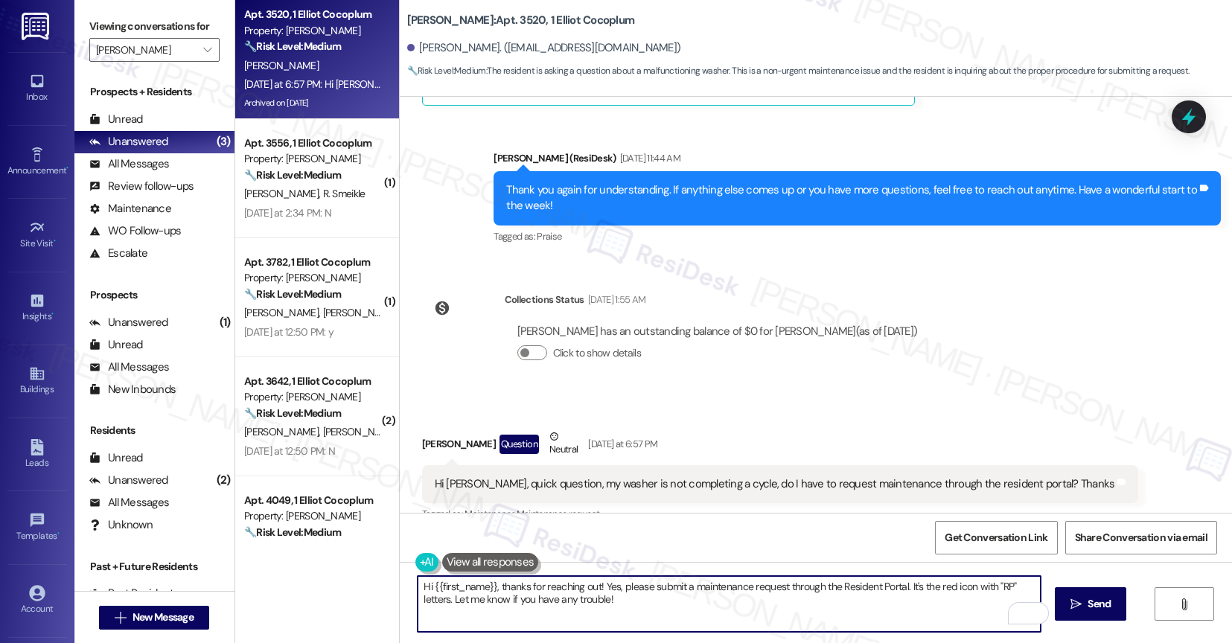
drag, startPoint x: 900, startPoint y: 587, endPoint x: 906, endPoint y: 618, distance: 31.1
click at [906, 618] on textarea "Hi {{first_name}}, thanks for reaching out! Yes, please submit a maintenance re…" at bounding box center [729, 604] width 623 height 56
type textarea "Hi {{first_name}}, thanks for reaching out! Yes, please submit a maintenance re…"
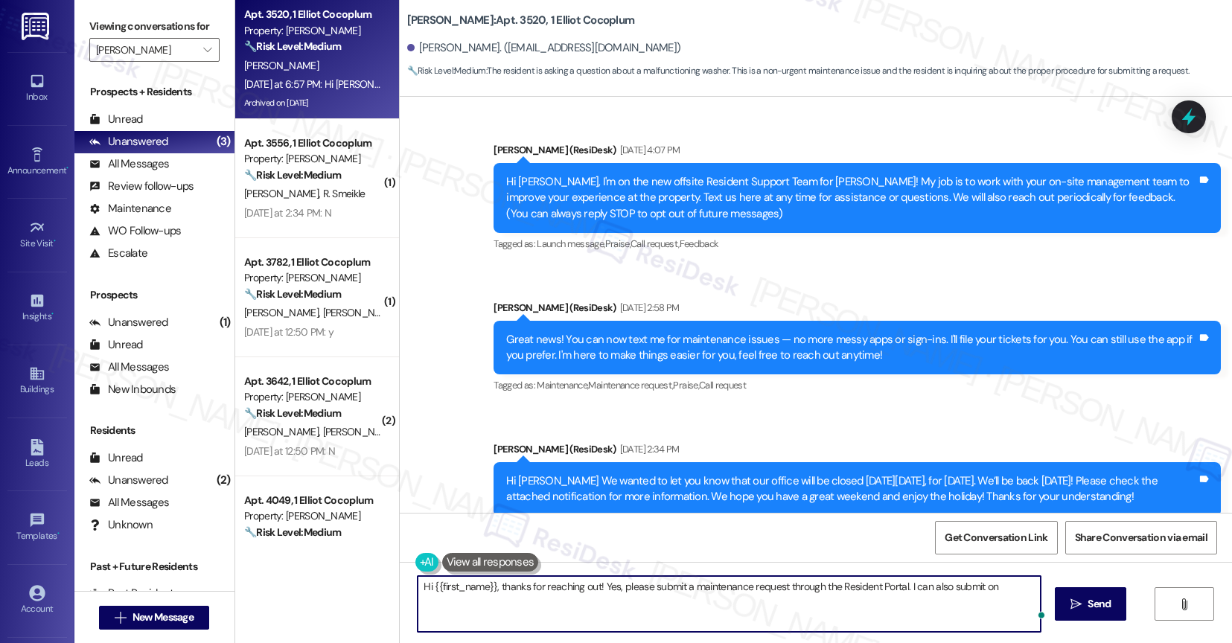
scroll to position [10716, 0]
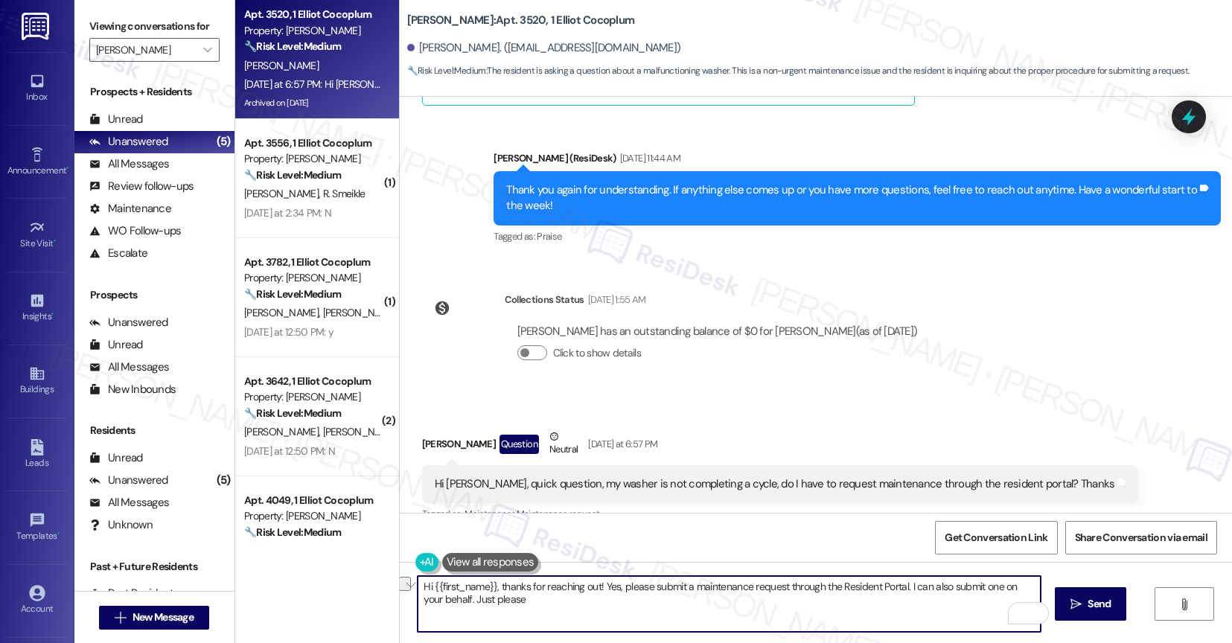
drag, startPoint x: 445, startPoint y: 598, endPoint x: 564, endPoint y: 618, distance: 120.1
click at [564, 618] on textarea "Hi {{first_name}}, thanks for reaching out! Yes, please submit a maintenance re…" at bounding box center [729, 604] width 623 height 56
drag, startPoint x: 444, startPoint y: 597, endPoint x: 568, endPoint y: 605, distance: 124.6
click at [568, 605] on textarea "Hi {{first_name}}, thanks for reaching out! Yes, please submit a maintenance re…" at bounding box center [729, 604] width 623 height 56
click at [633, 610] on textarea "Hi {{first_name}}, thanks for reaching out! Yes, please submit a maintenance re…" at bounding box center [729, 604] width 623 height 56
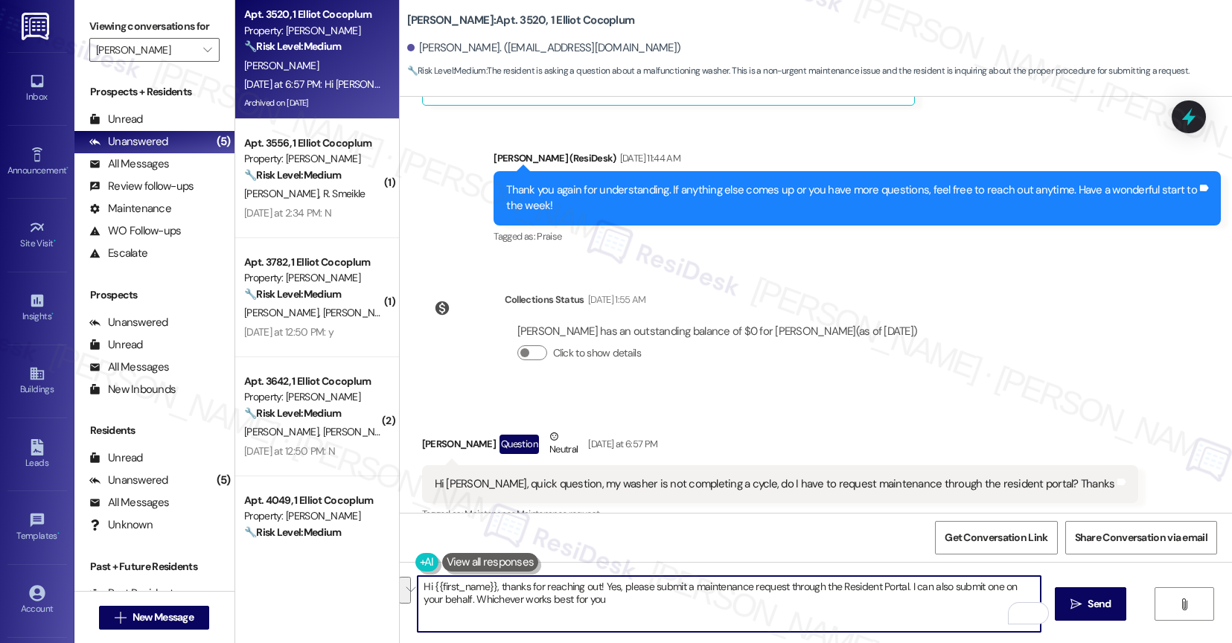
drag, startPoint x: 610, startPoint y: 583, endPoint x: 623, endPoint y: 597, distance: 19.0
click at [623, 597] on textarea "Hi {{first_name}}, thanks for reaching out! Yes, please submit a maintenance re…" at bounding box center [729, 604] width 623 height 56
type textarea "Hi {{first_name}}, thanks for reaching out! Yes, we have to submit a maintenanc…"
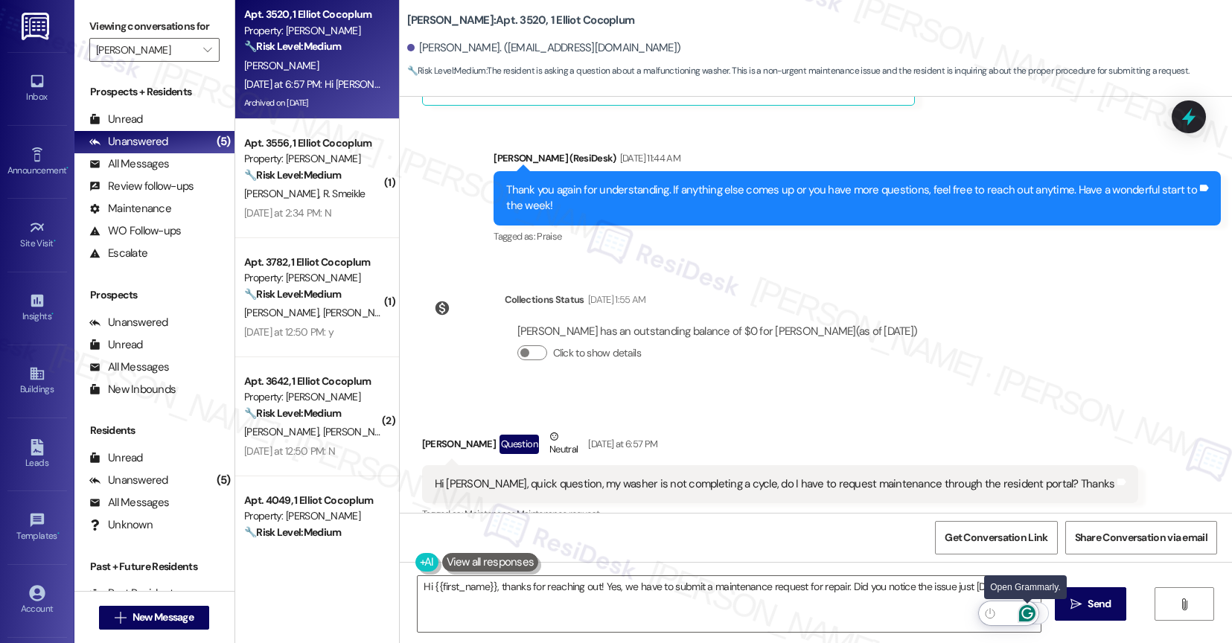
click at [1027, 609] on icon "Open Grammarly. 0 Suggestions." at bounding box center [1027, 613] width 16 height 16
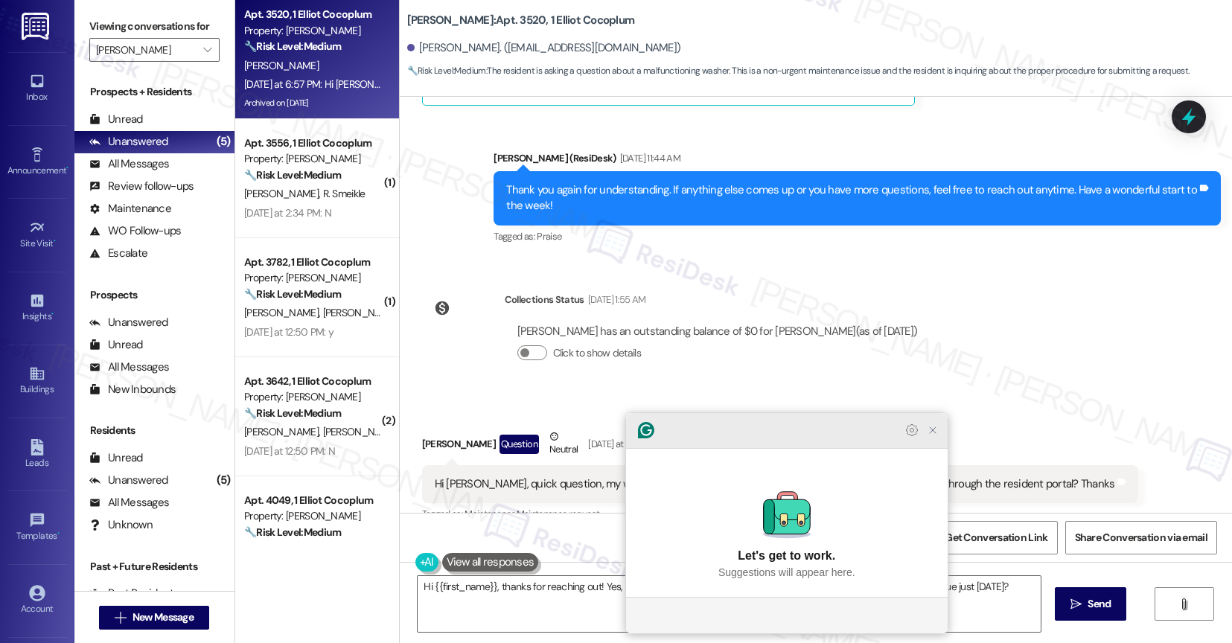
click at [939, 439] on icon "Close Grammarly Assistant" at bounding box center [933, 430] width 18 height 18
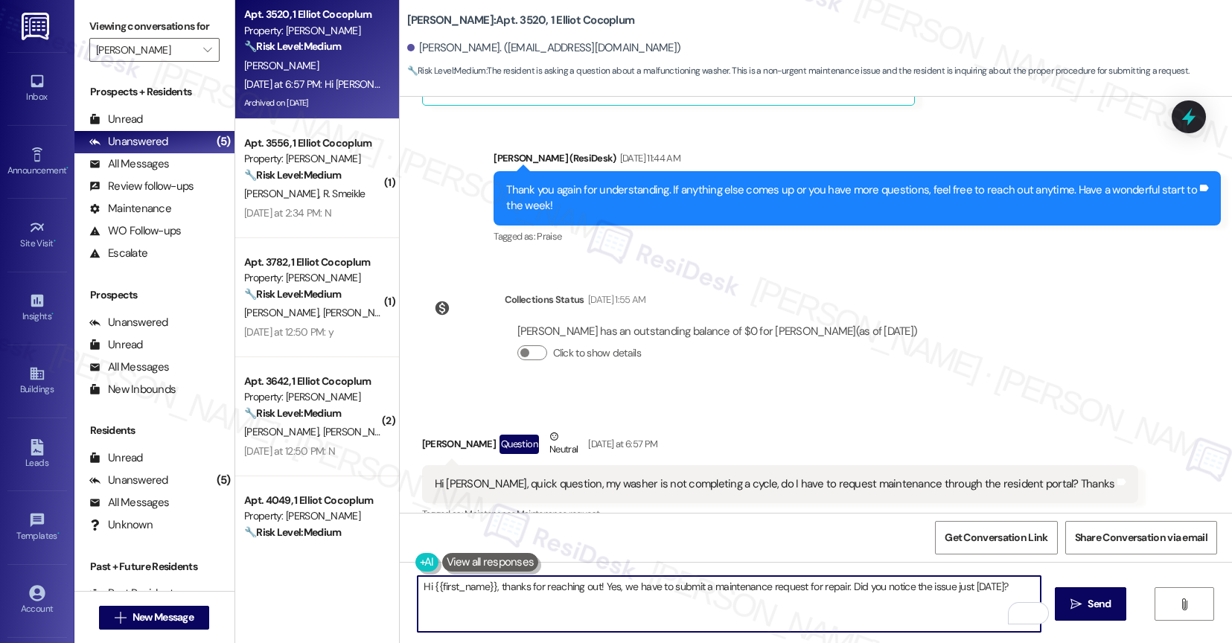
click at [917, 587] on textarea "Hi {{first_name}}, thanks for reaching out! Yes, we have to submit a maintenanc…" at bounding box center [729, 604] width 623 height 56
click at [1082, 609] on icon "" at bounding box center [1075, 605] width 11 height 12
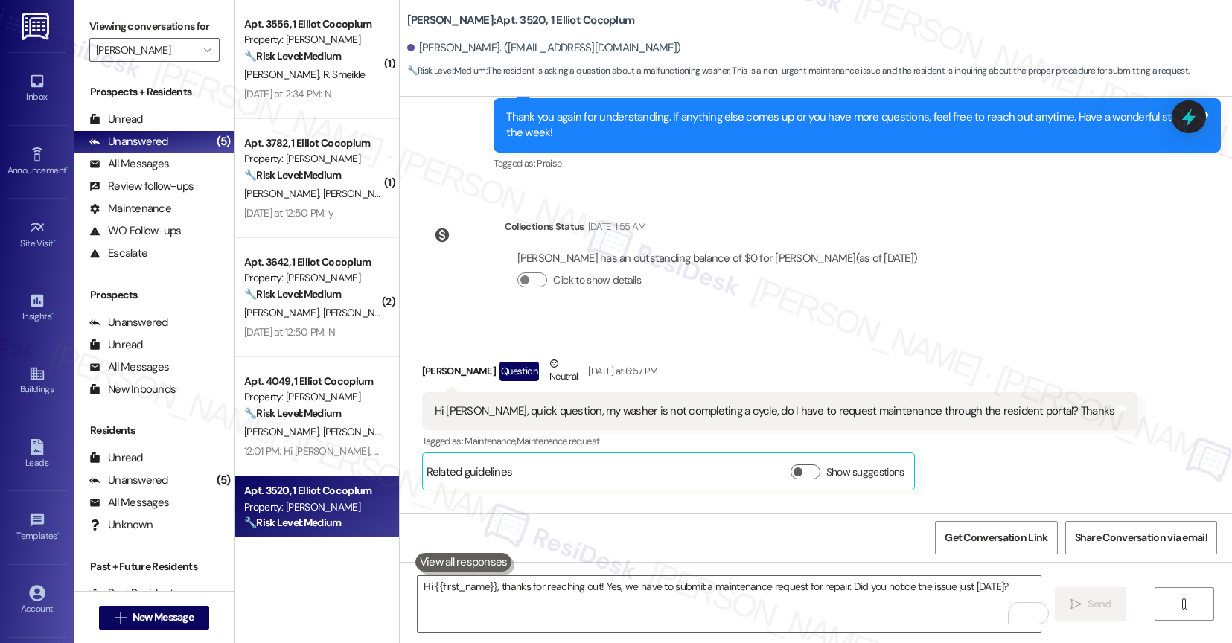
scroll to position [10820, 0]
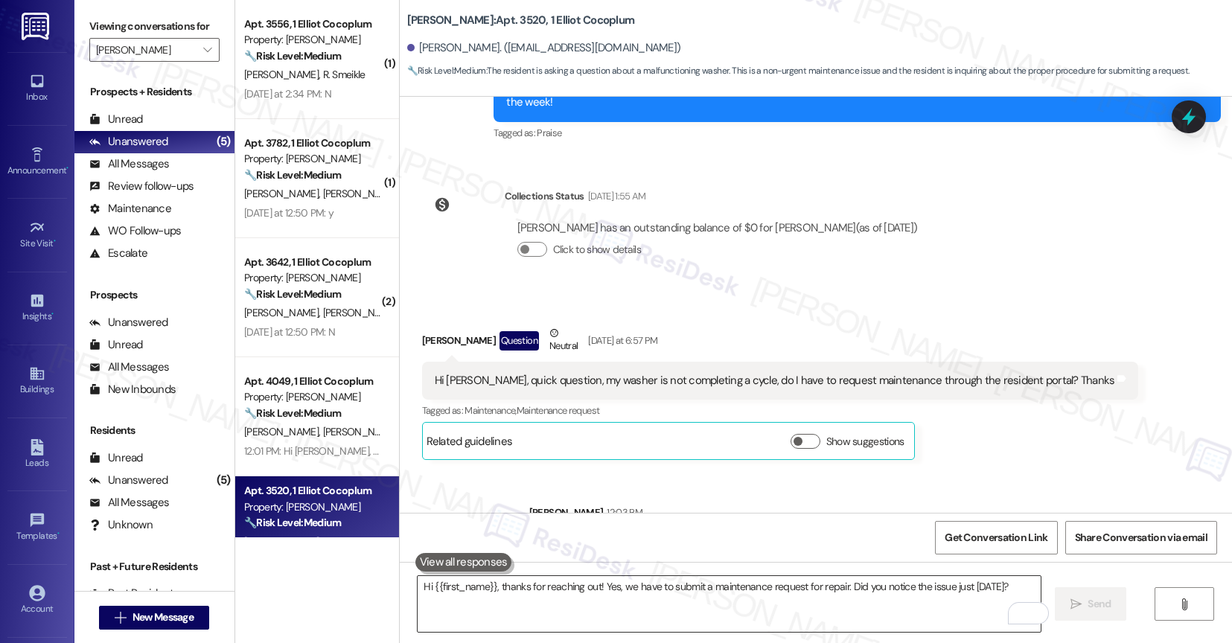
drag, startPoint x: 518, startPoint y: 604, endPoint x: 527, endPoint y: 600, distance: 9.7
click at [518, 604] on textarea "Hi {{first_name}}, thanks for reaching out! Yes, we have to submit a maintenanc…" at bounding box center [729, 604] width 623 height 56
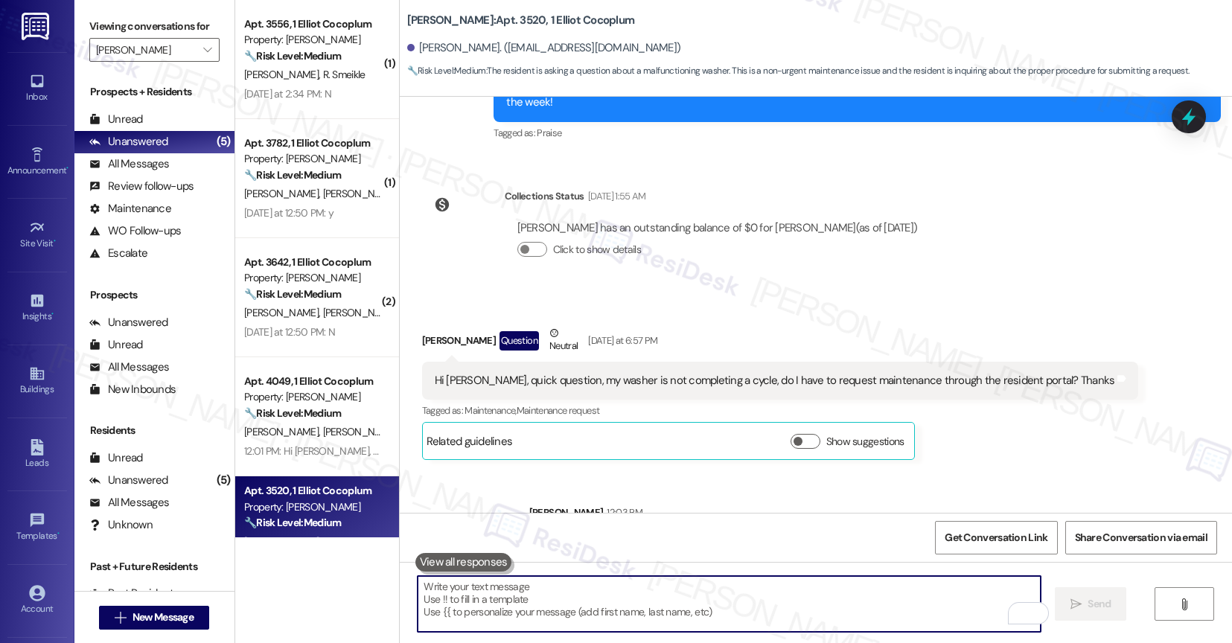
paste textarea "Also, please let me know if you haven't submitted a work order so I can do it o…"
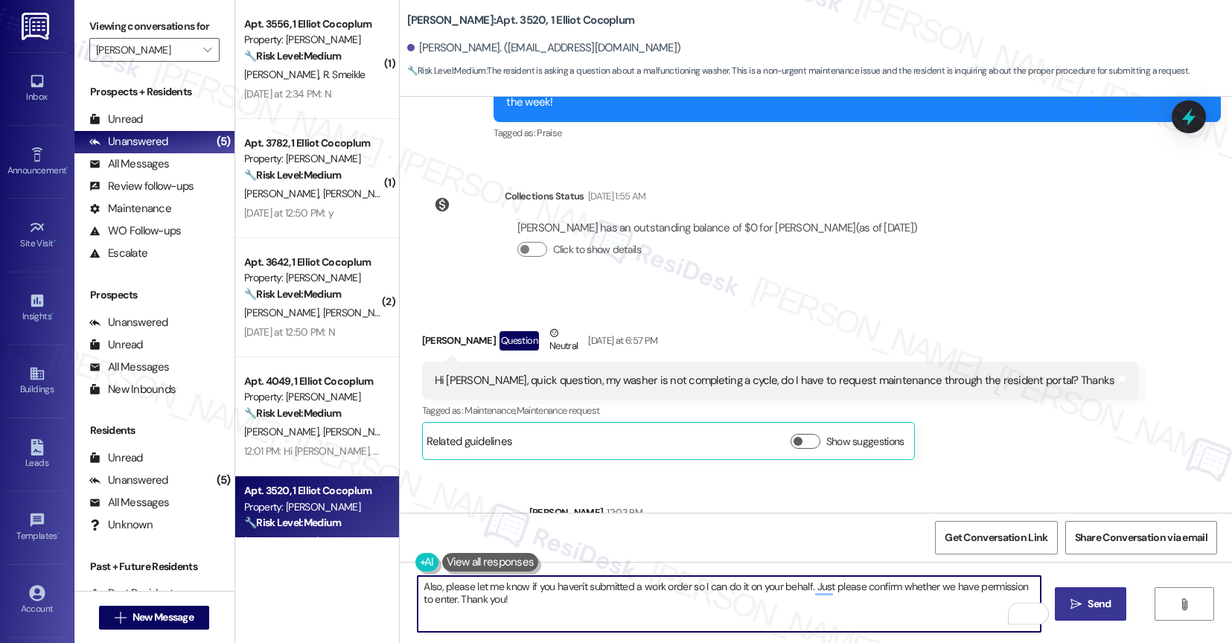
type textarea "Also, please let me know if you haven't submitted a work order so I can do it o…"
click at [1106, 607] on span "Send" at bounding box center [1099, 604] width 23 height 16
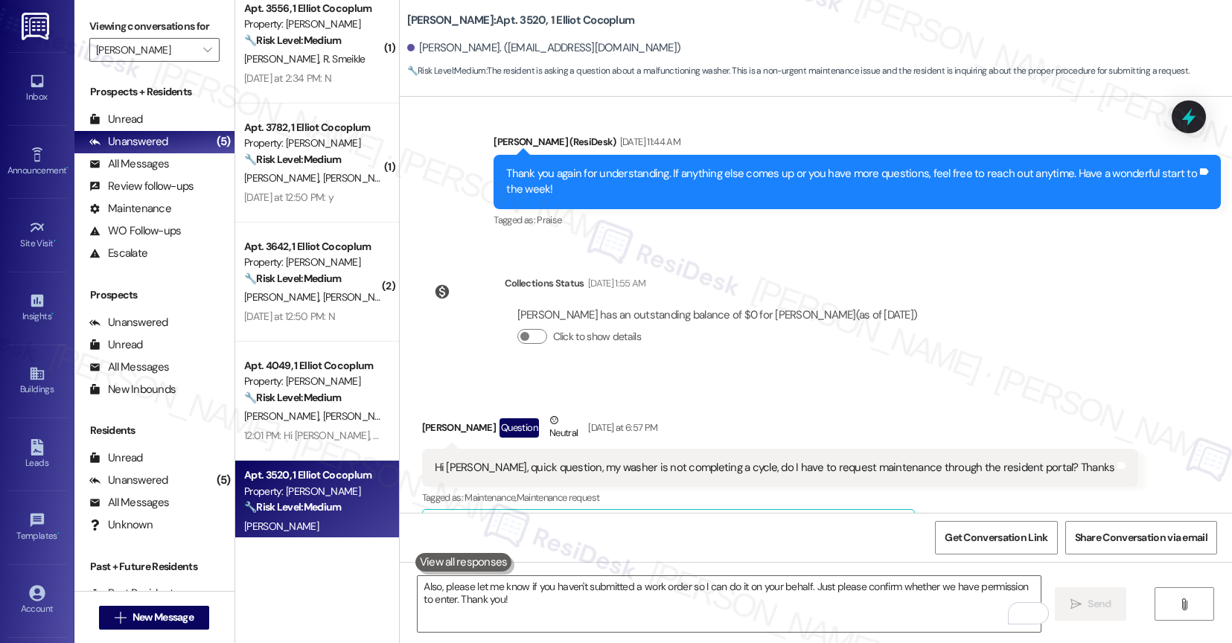
scroll to position [10715, 0]
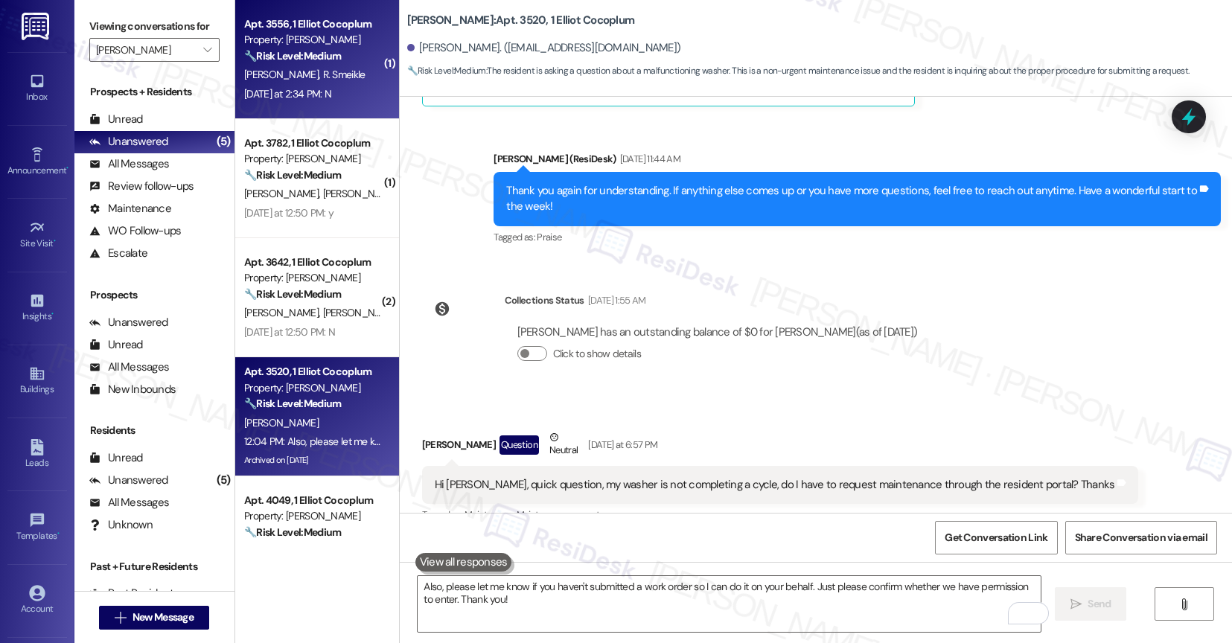
click at [341, 73] on div "[PERSON_NAME] Smeikle" at bounding box center [313, 75] width 141 height 19
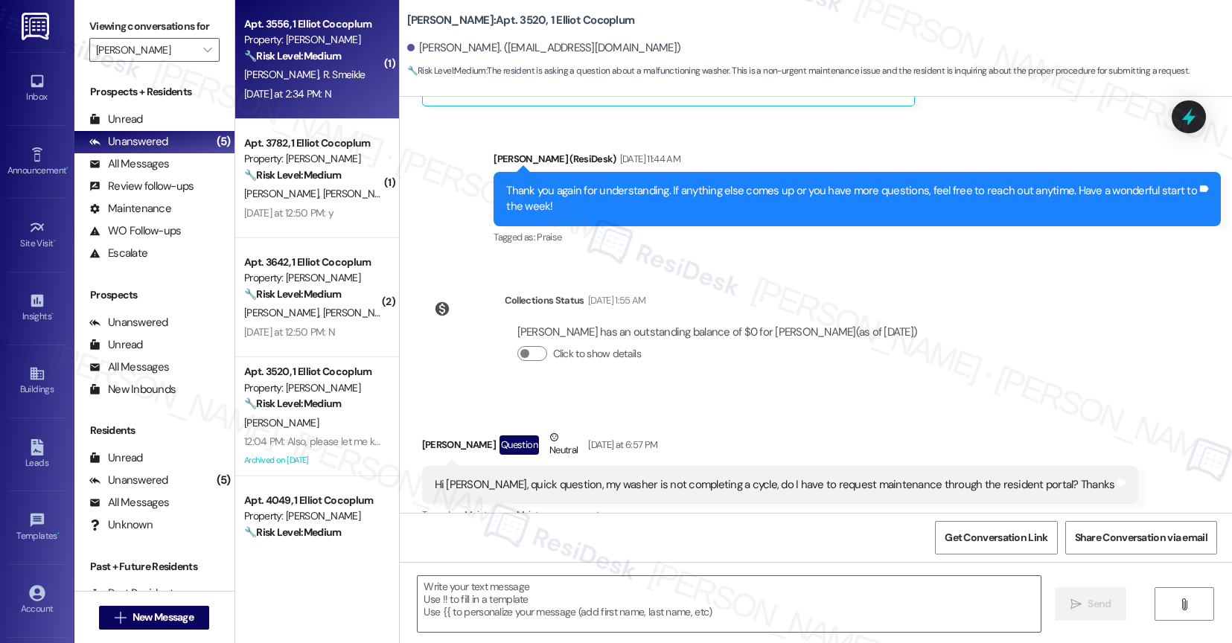
type textarea "Fetching suggested responses. Please feel free to read through the conversation…"
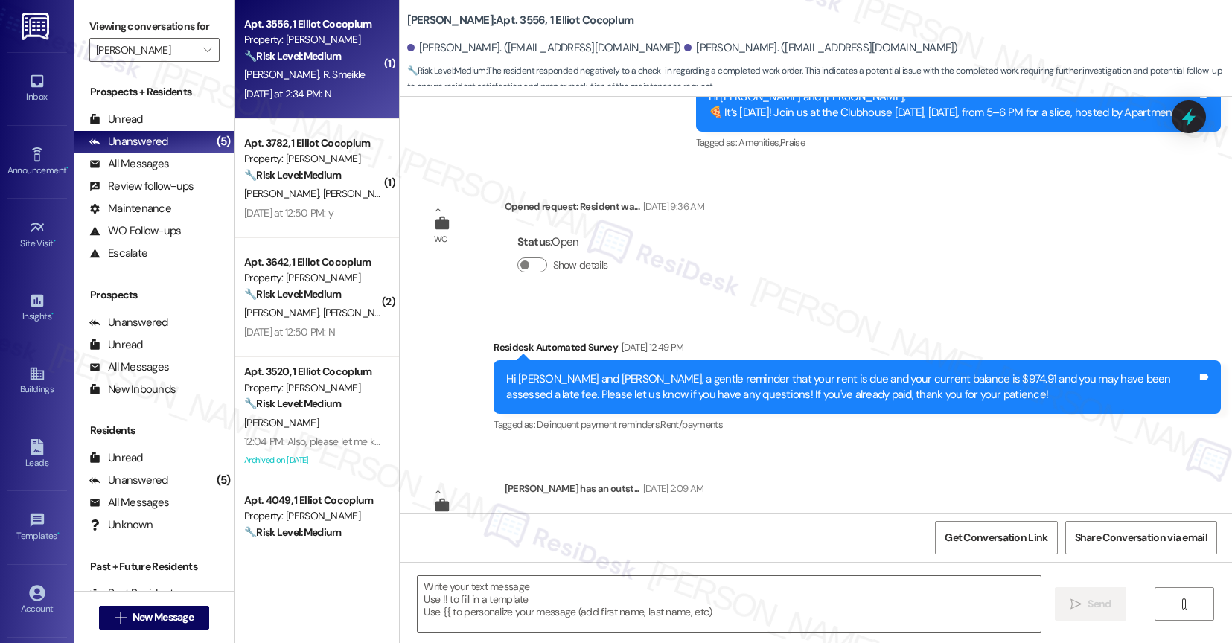
type textarea "Fetching suggested responses. Please feel free to read through the conversation…"
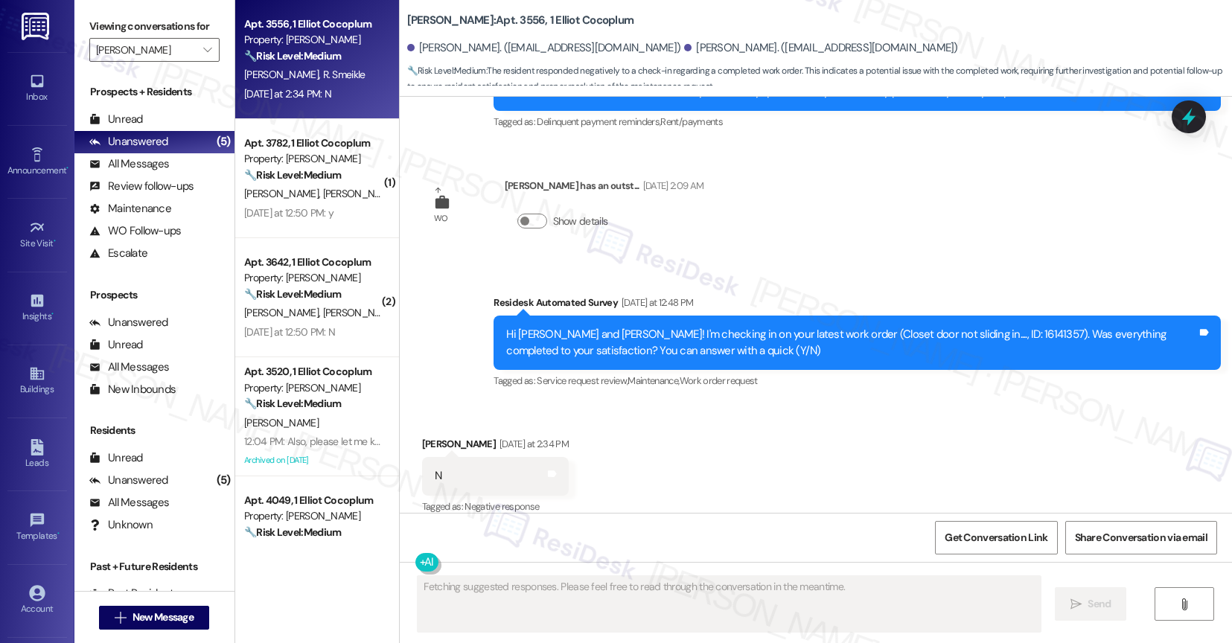
scroll to position [804, 0]
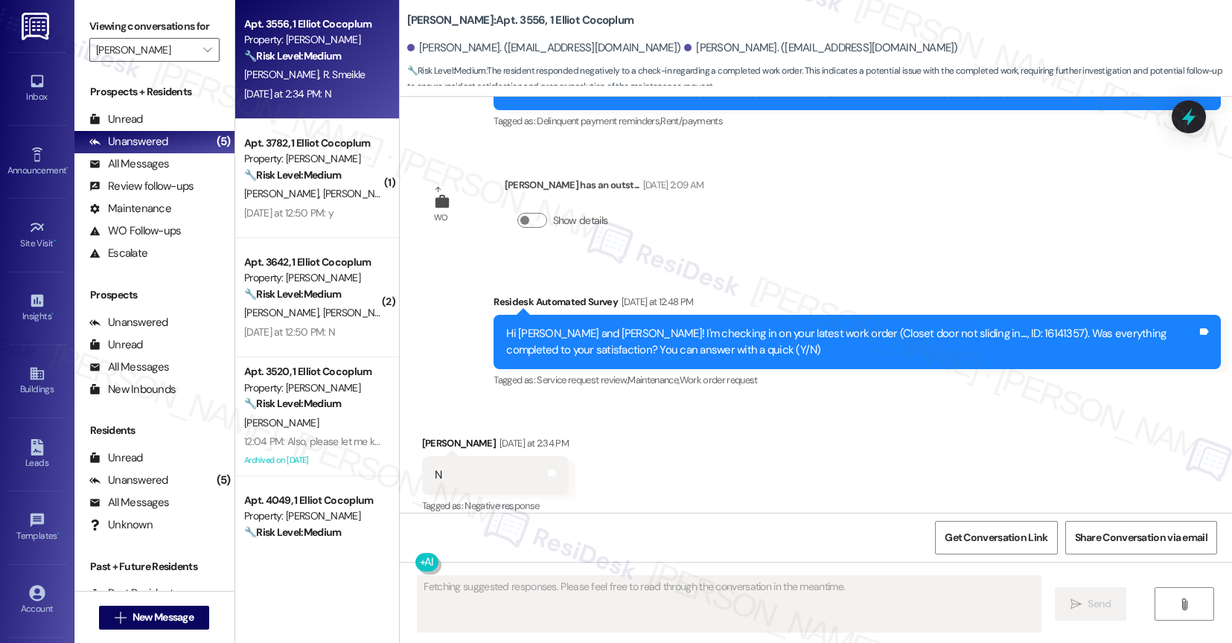
click at [673, 459] on div "Received via SMS [PERSON_NAME] [DATE] at 2:34 PM N Tags and notes Tagged as: Ne…" at bounding box center [816, 465] width 833 height 126
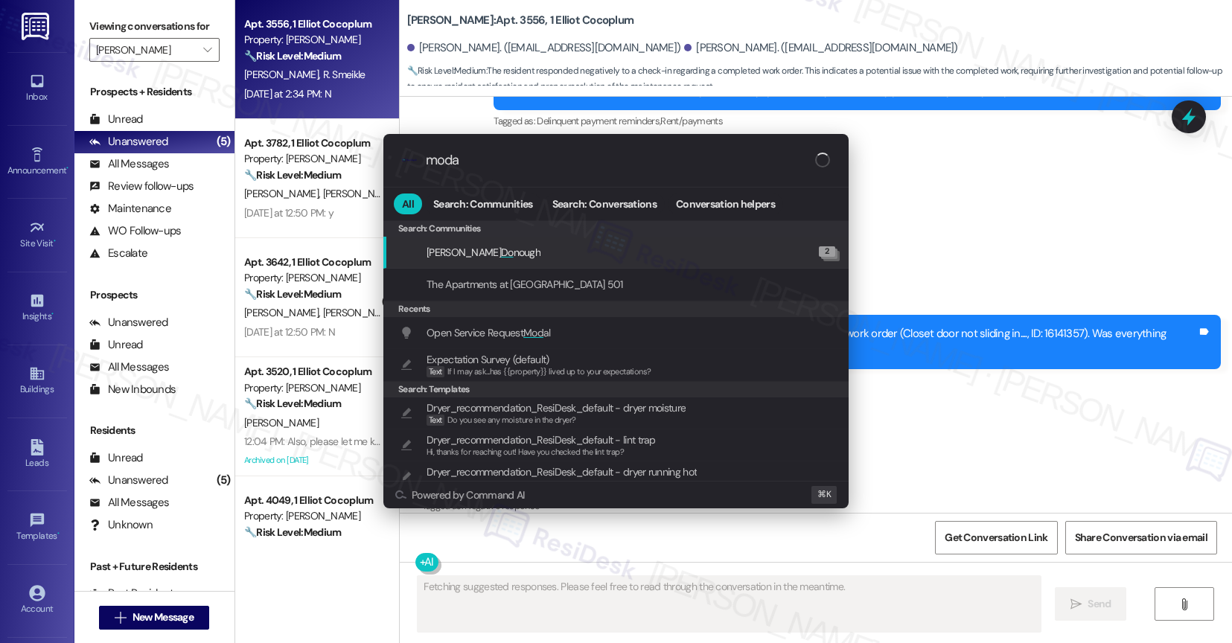
type input "modal"
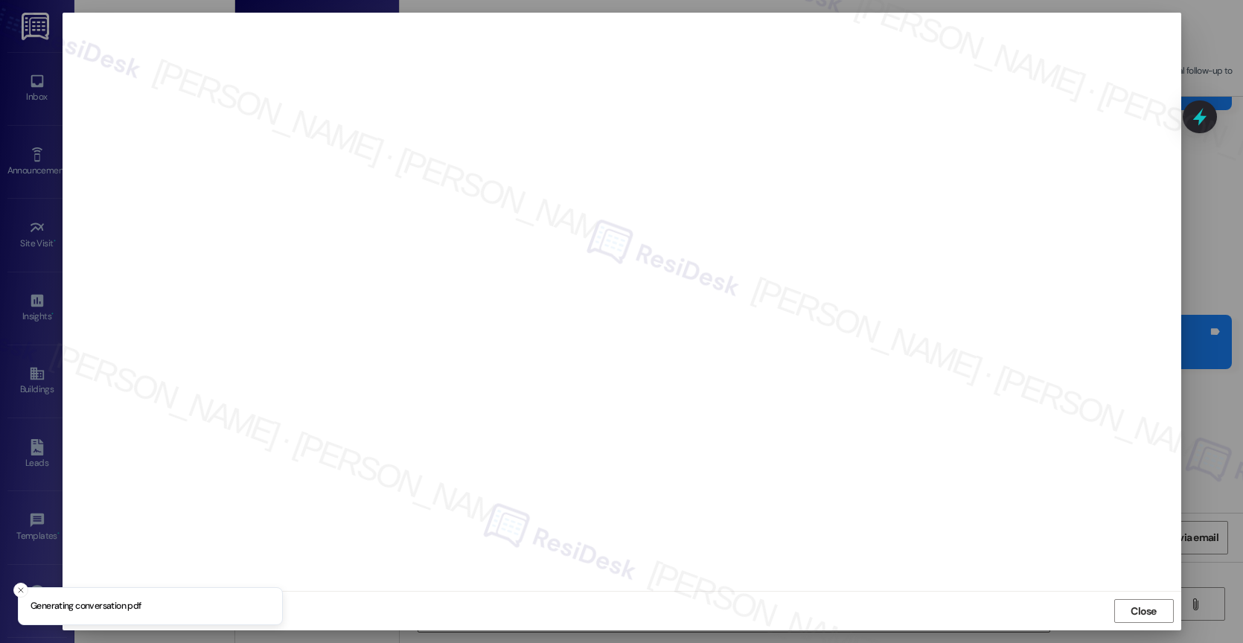
type textarea "Hi {{first_name}}, thanks for the update on work order 16141357. I'll follow up…"
click at [1157, 607] on span "Close" at bounding box center [1144, 612] width 32 height 16
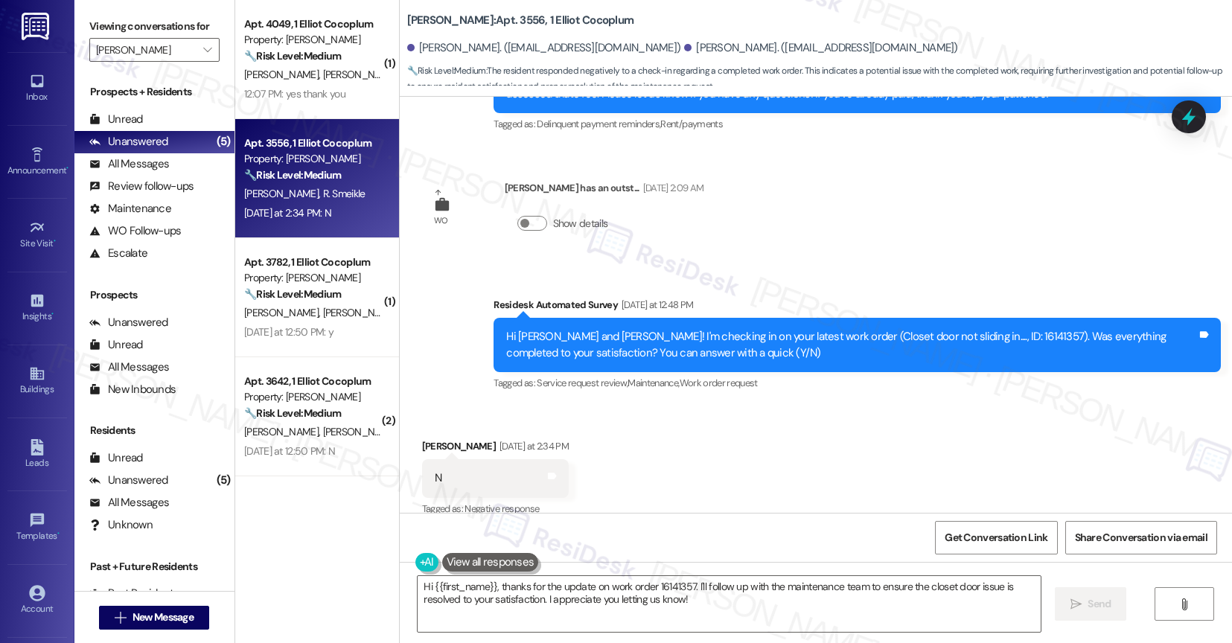
scroll to position [801, 0]
click at [709, 451] on div "Received via SMS [PERSON_NAME] [DATE] at 2:34 PM N Tags and notes Tagged as: Ne…" at bounding box center [816, 468] width 833 height 126
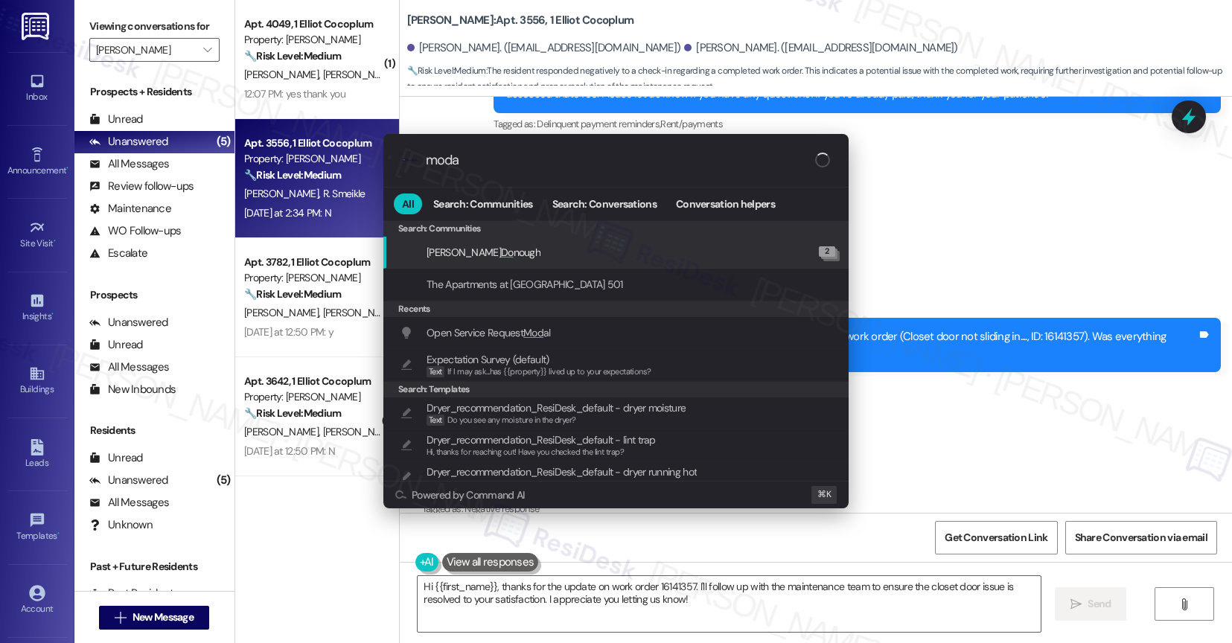
type input "modal"
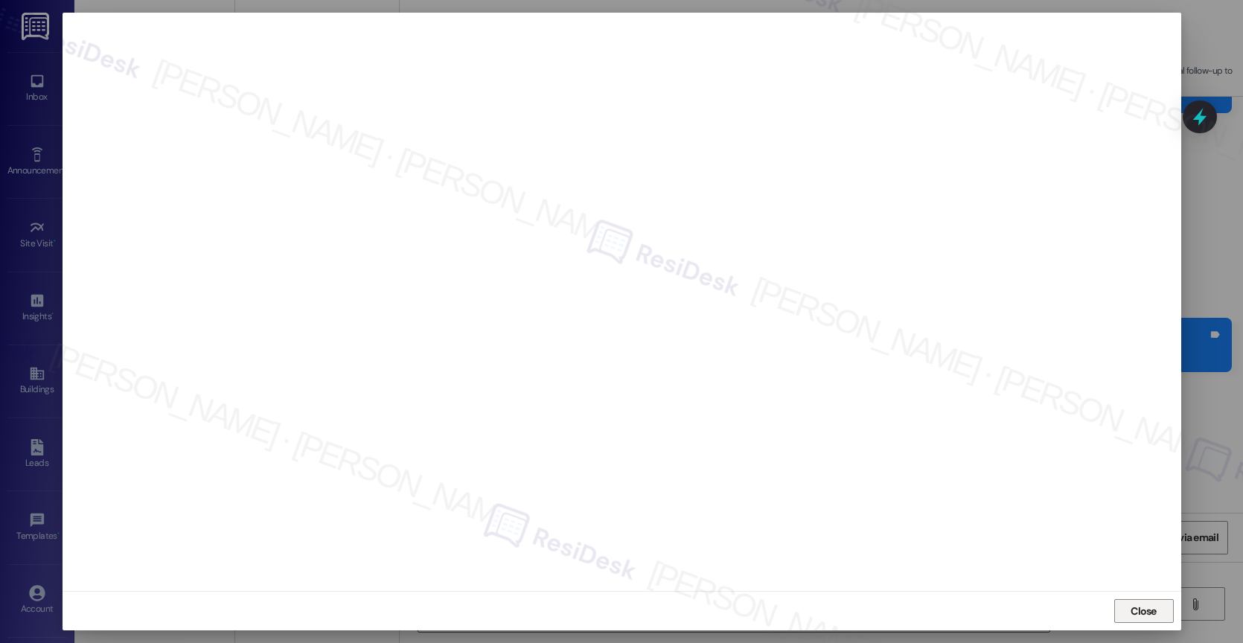
click at [1128, 605] on span "Close" at bounding box center [1144, 612] width 32 height 16
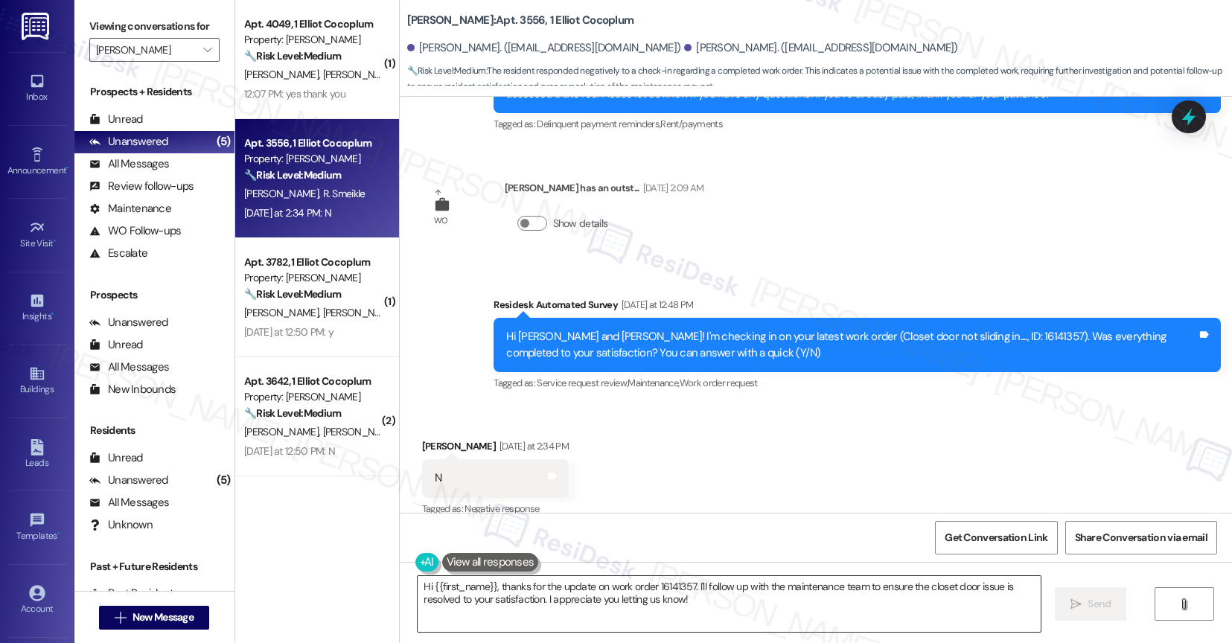
click at [621, 587] on textarea "Hi {{first_name}}, thanks for the update on work order 16141357. I'll follow up…" at bounding box center [729, 604] width 623 height 56
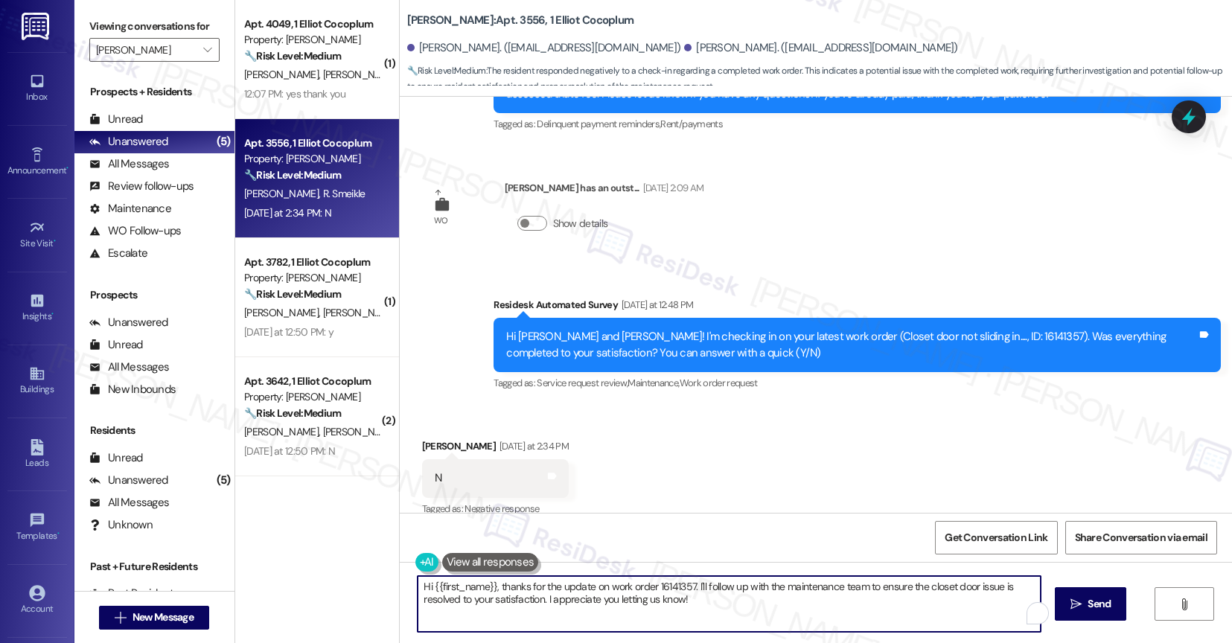
click at [621, 587] on textarea "Hi {{first_name}}, thanks for the update on work order 16141357. I'll follow up…" at bounding box center [729, 604] width 623 height 56
paste textarea "I'm sorry to hear that, {{first_name}}. Could you share a bit more about what h…"
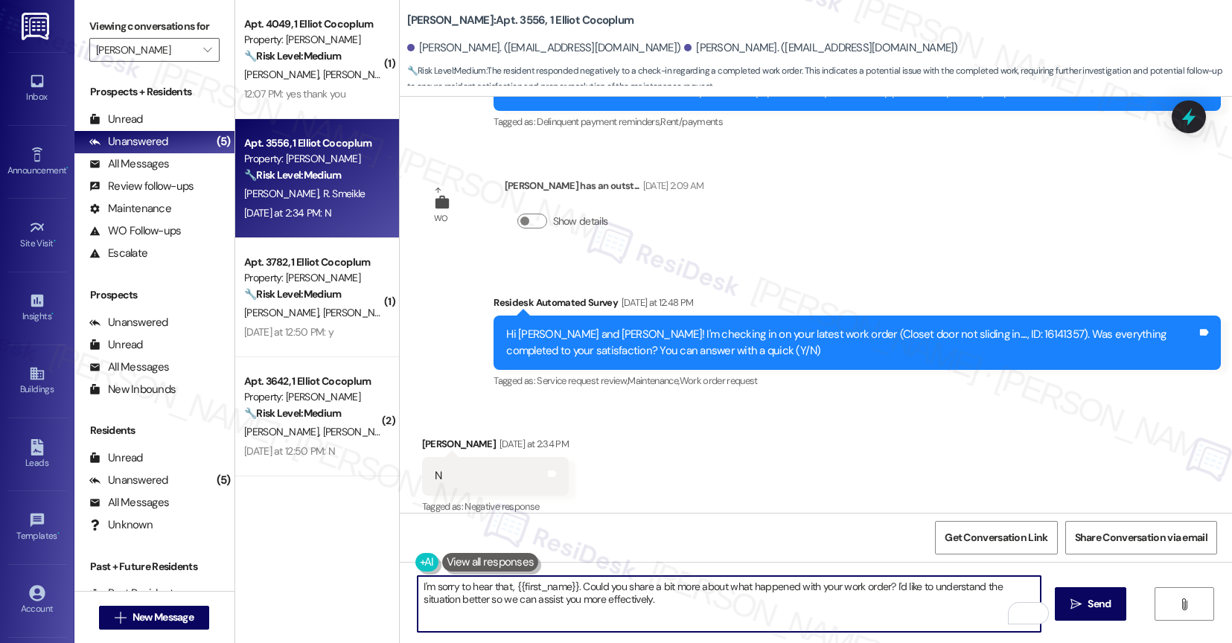
scroll to position [804, 0]
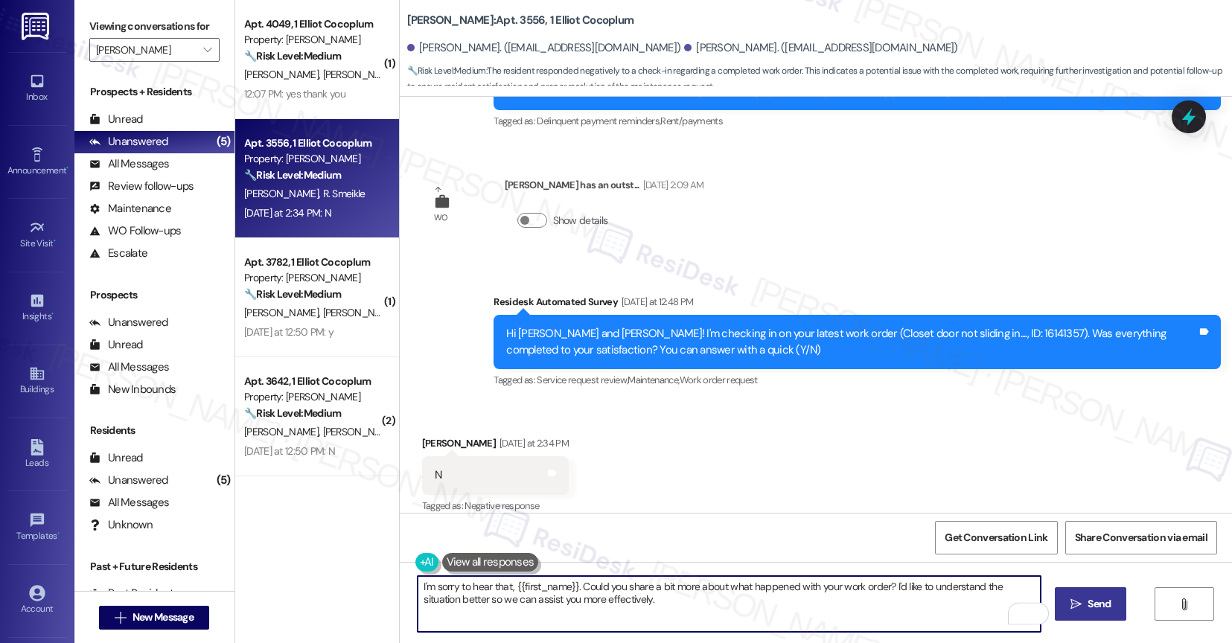
type textarea "I'm sorry to hear that, {{first_name}}. Could you share a bit more about what h…"
click at [1105, 599] on span "Send" at bounding box center [1099, 604] width 23 height 16
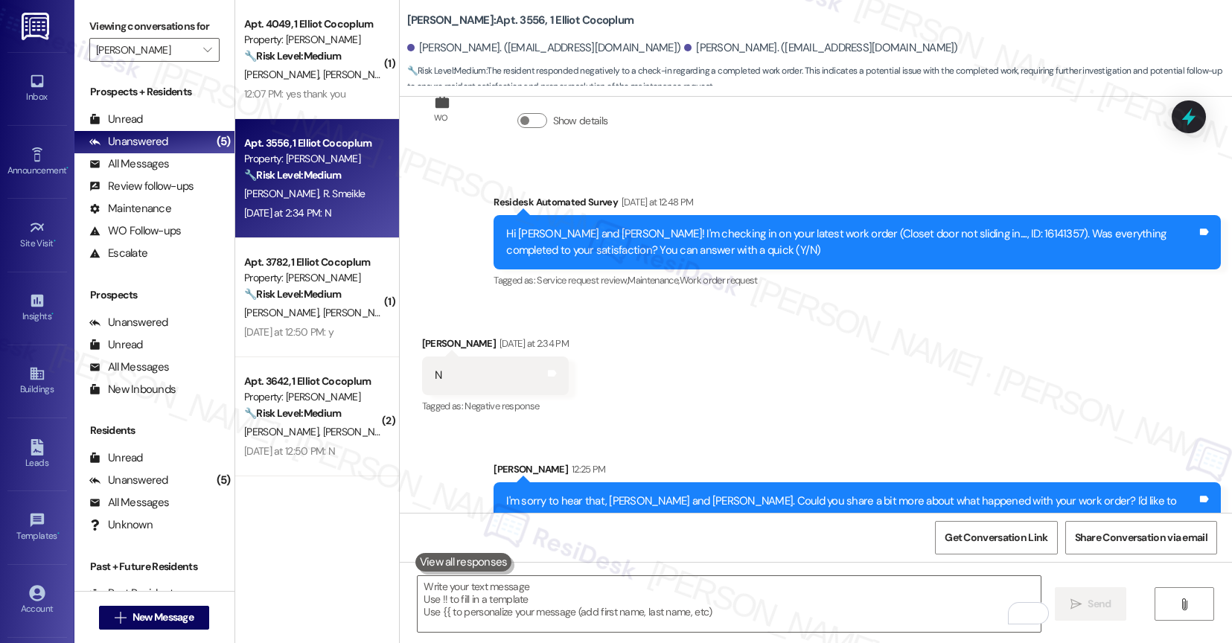
scroll to position [924, 0]
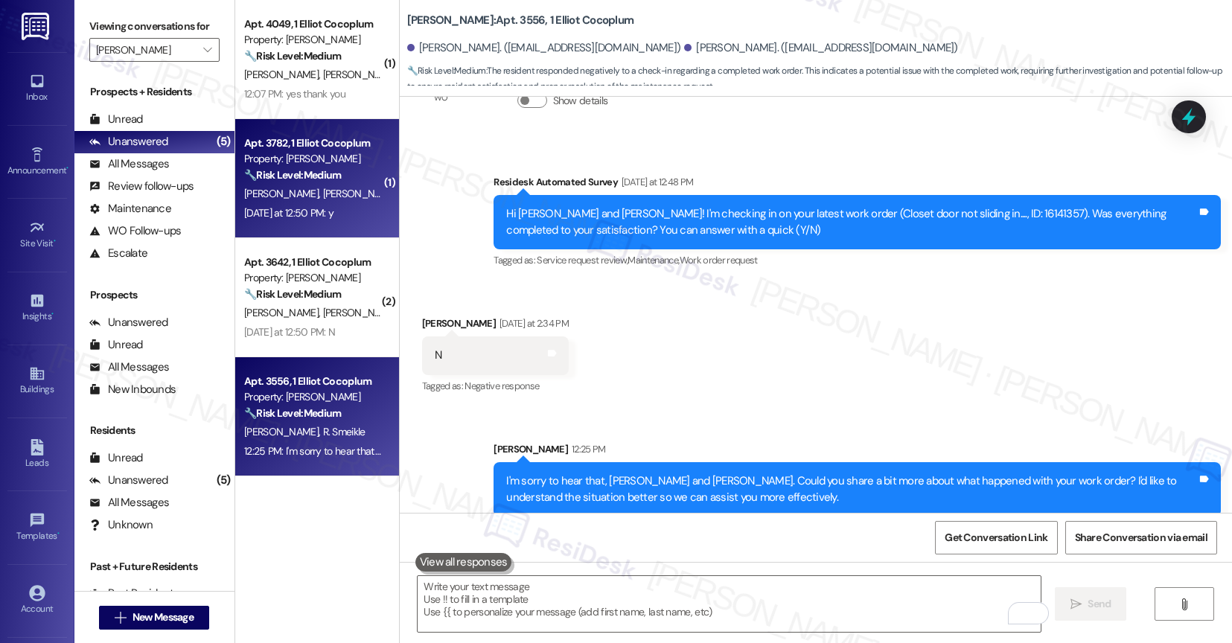
click at [311, 209] on div "[DATE] at 12:50 PM: y [DATE] at 12:50 PM: y" at bounding box center [288, 212] width 89 height 13
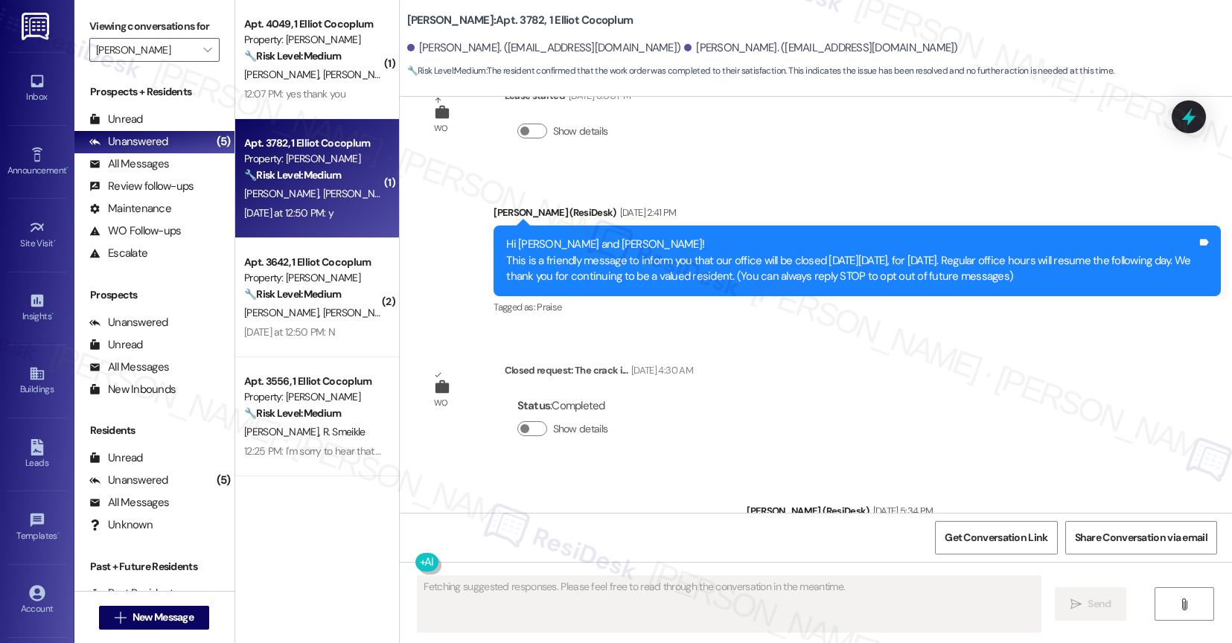
scroll to position [0, 0]
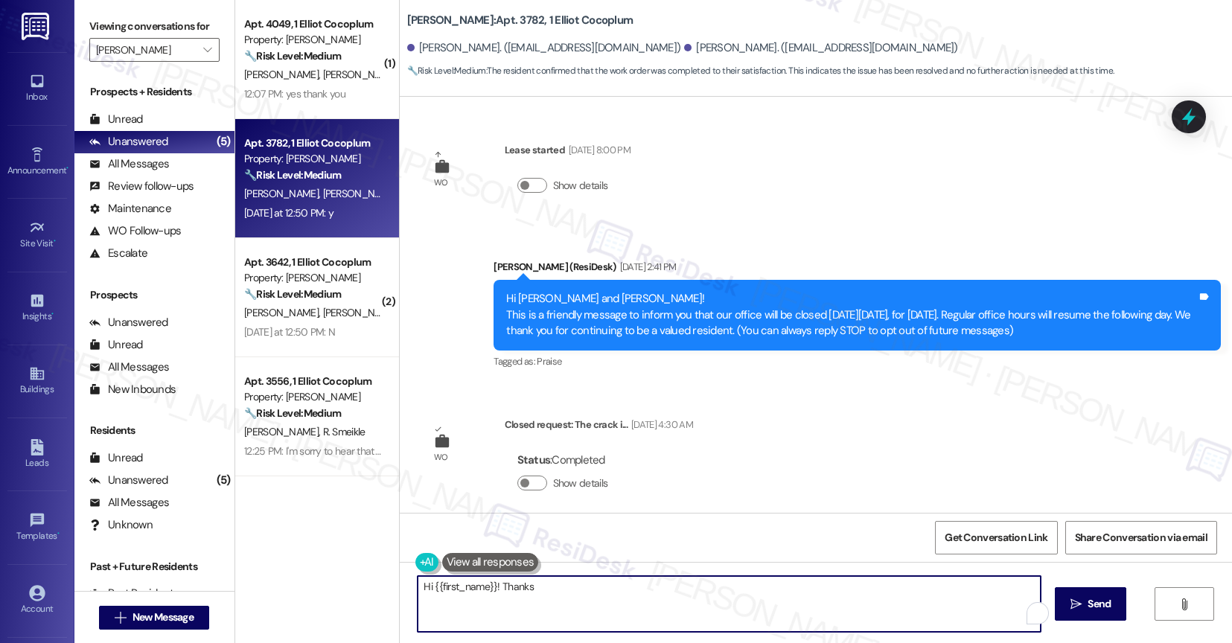
click at [587, 599] on textarea "Hi {{first_name}}! Thanks" at bounding box center [729, 604] width 623 height 56
click at [586, 599] on textarea "Hi {{first_name}}! Thanks for confirming. Glad to hear everything is working we…" at bounding box center [729, 604] width 623 height 56
paste textarea "That's great to hear! Thank you for confirming the work order was completed to …"
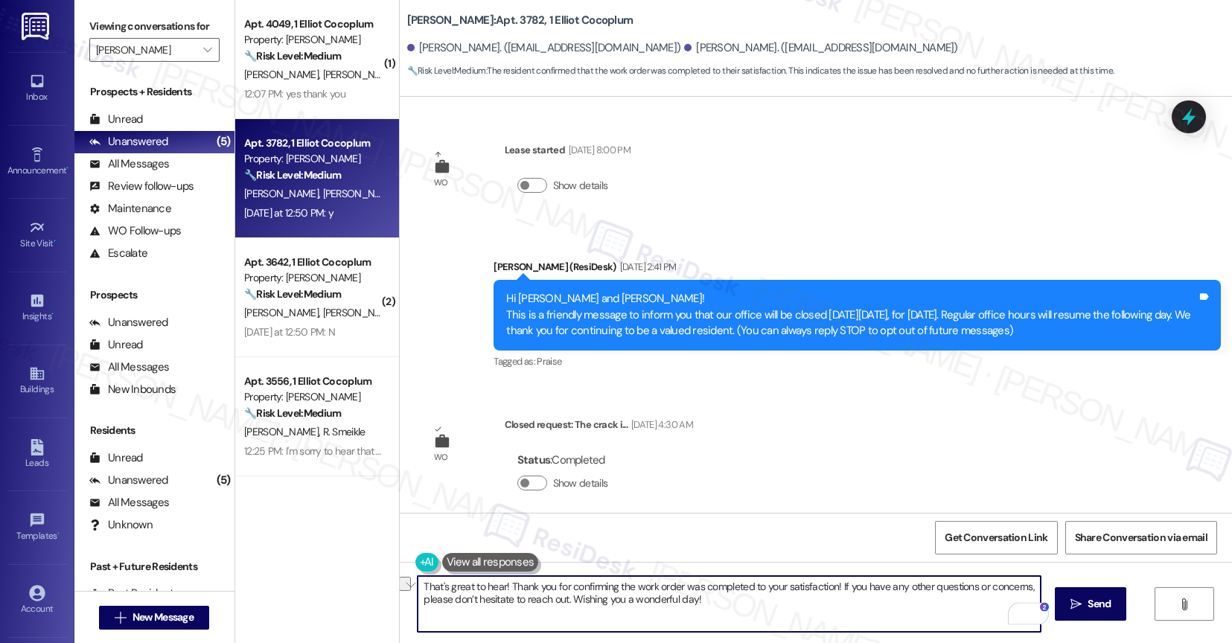
drag, startPoint x: 564, startPoint y: 595, endPoint x: 769, endPoint y: 607, distance: 205.9
click at [769, 607] on textarea "That's great to hear! Thank you for confirming the work order was completed to …" at bounding box center [729, 604] width 623 height 56
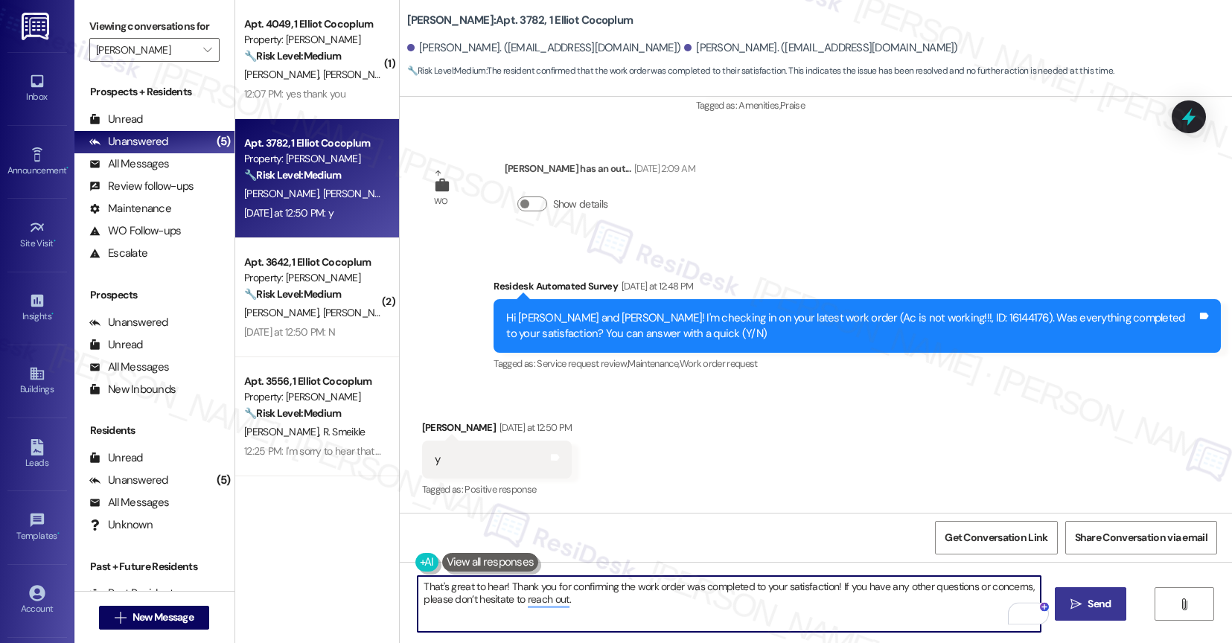
type textarea "That's great to hear! Thank you for confirming the work order was completed to …"
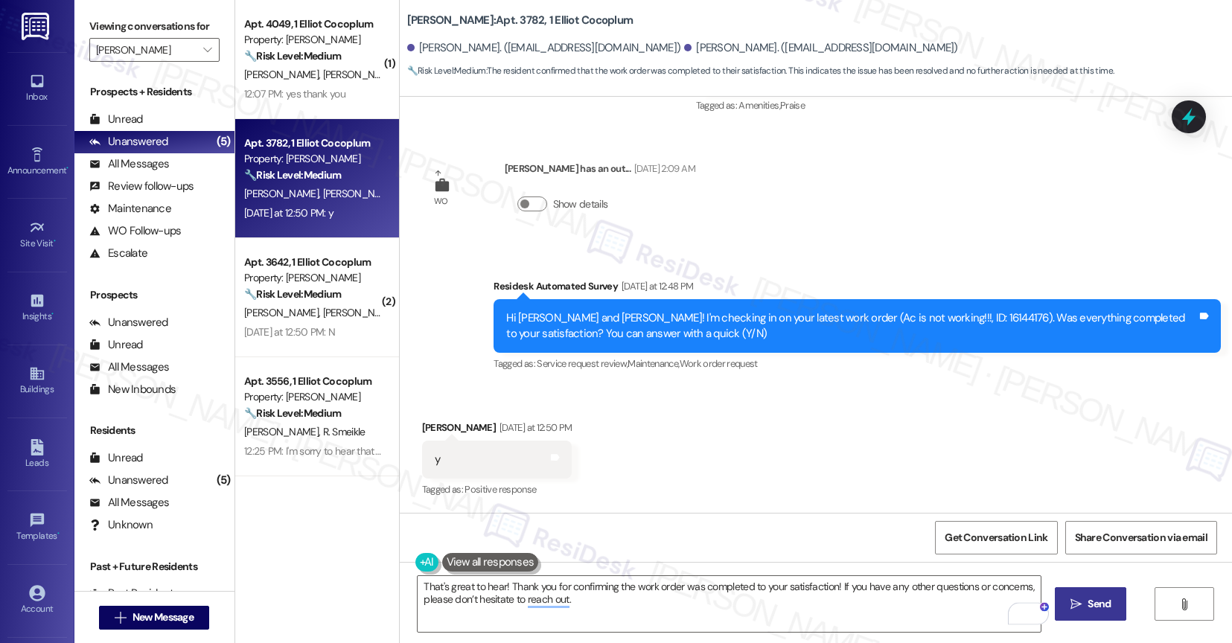
click at [1082, 608] on icon "" at bounding box center [1075, 605] width 11 height 12
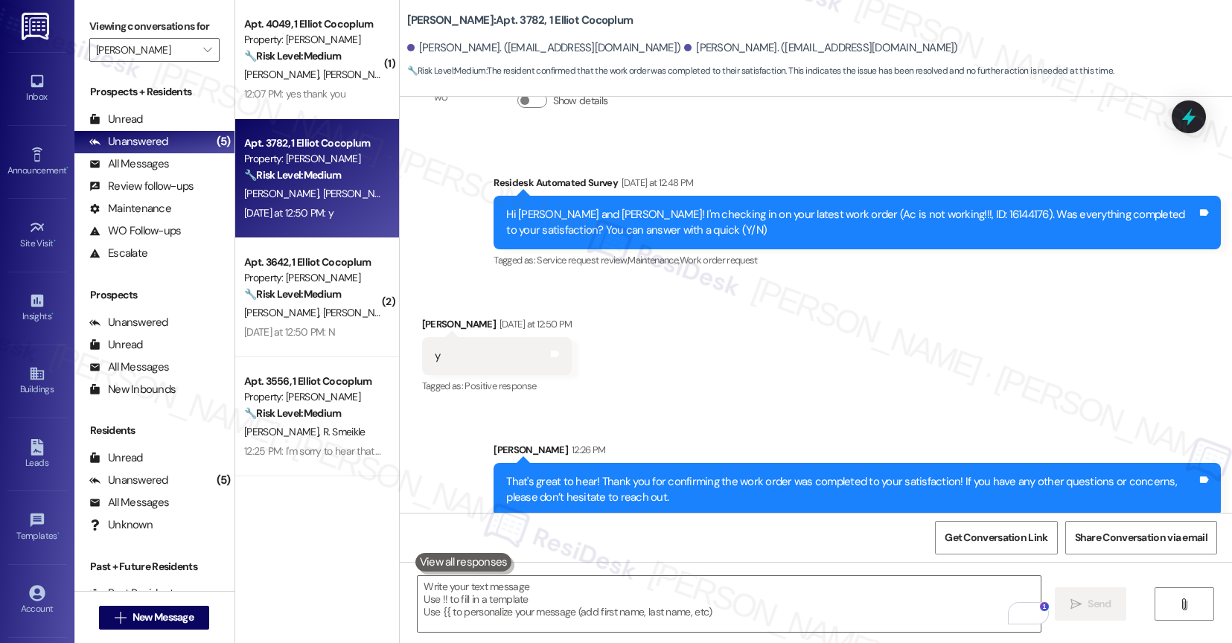
scroll to position [940, 0]
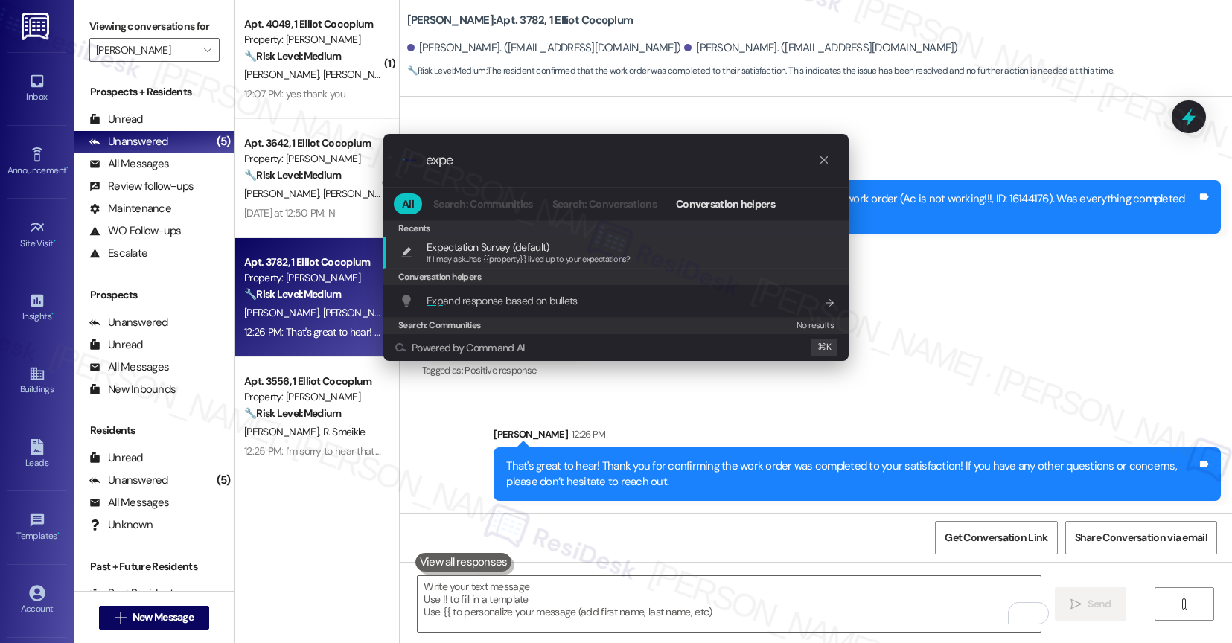
type input "expec"
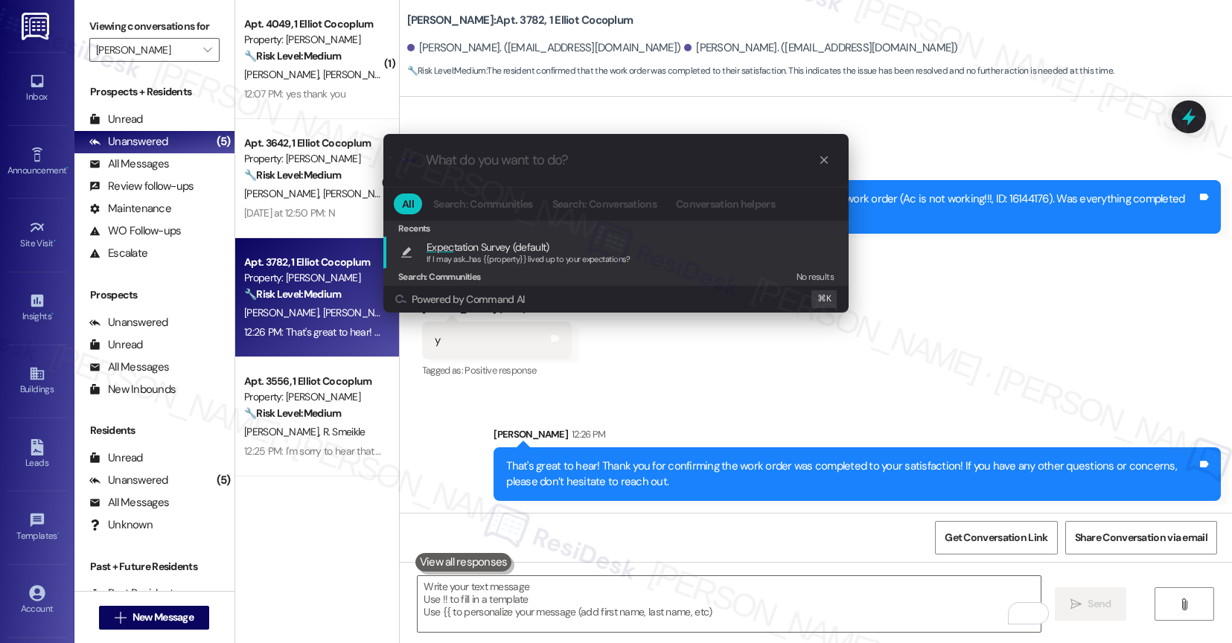
type textarea "If I may ask...has {{property}} lived up to your expectations?"
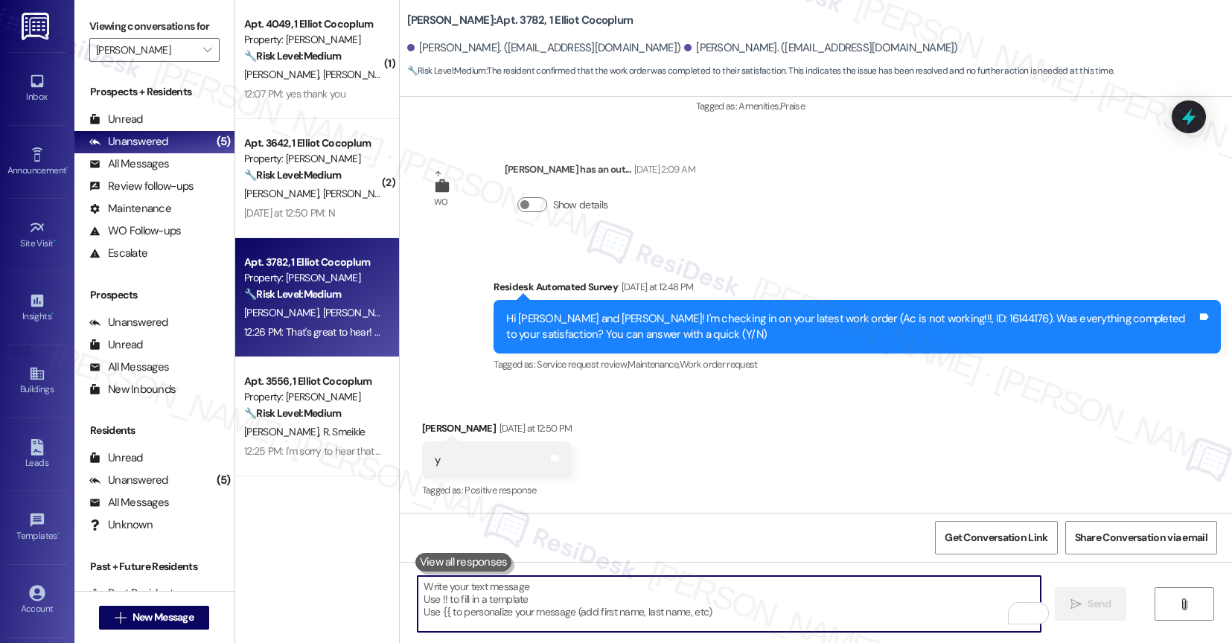
scroll to position [1044, 0]
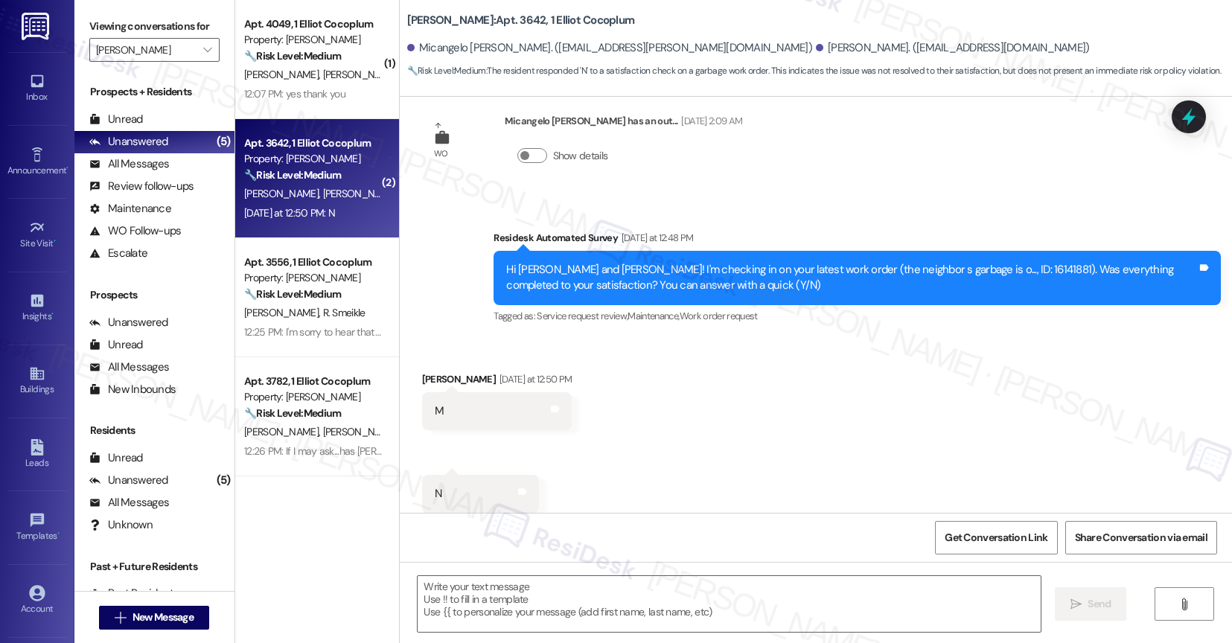
type textarea "Fetching suggested responses. Please feel free to read through the conversation…"
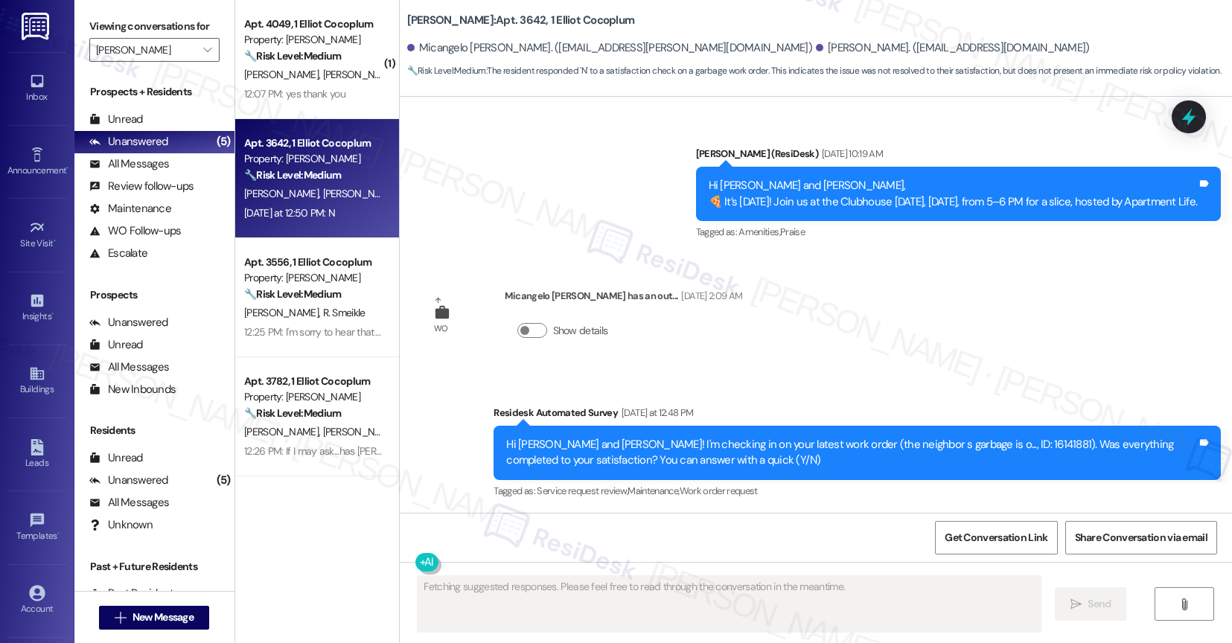
scroll to position [4257, 0]
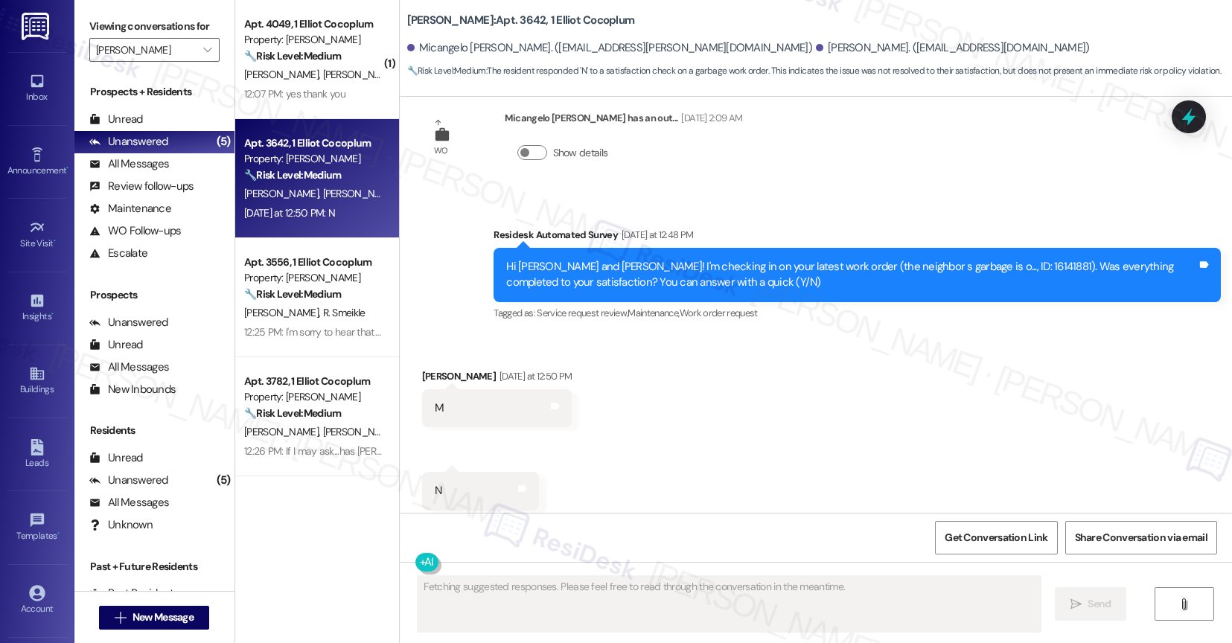
click at [662, 424] on div "Received via SMS [PERSON_NAME] [DATE] at 12:50 PM M Tags and notes Received via…" at bounding box center [816, 439] width 833 height 208
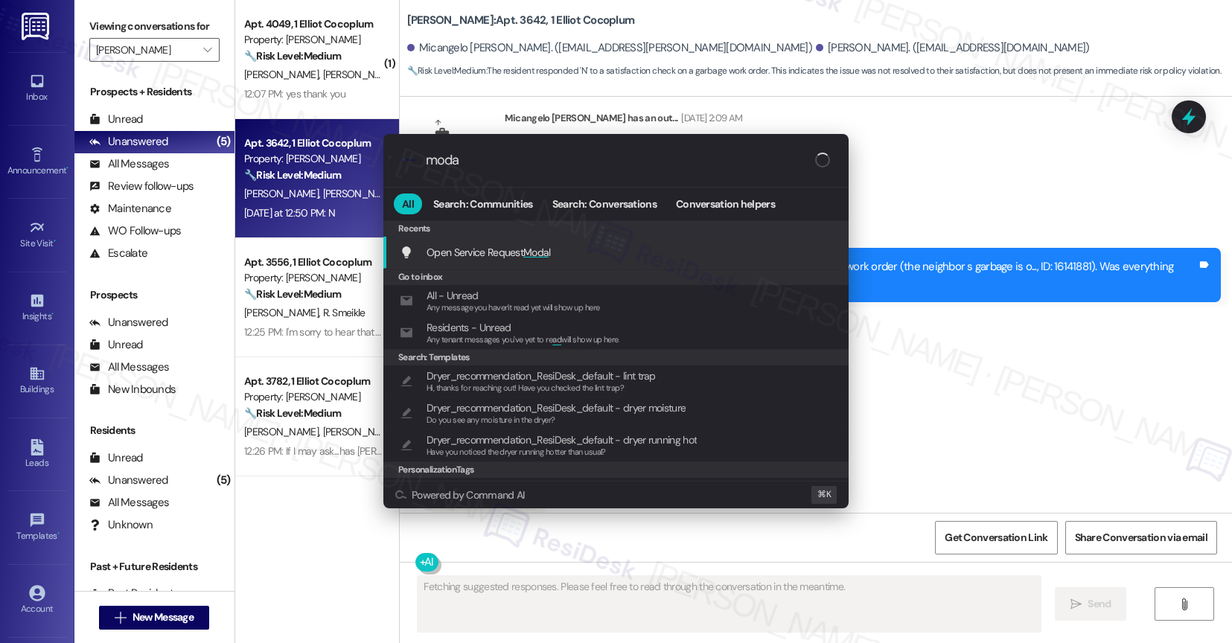
type input "modal"
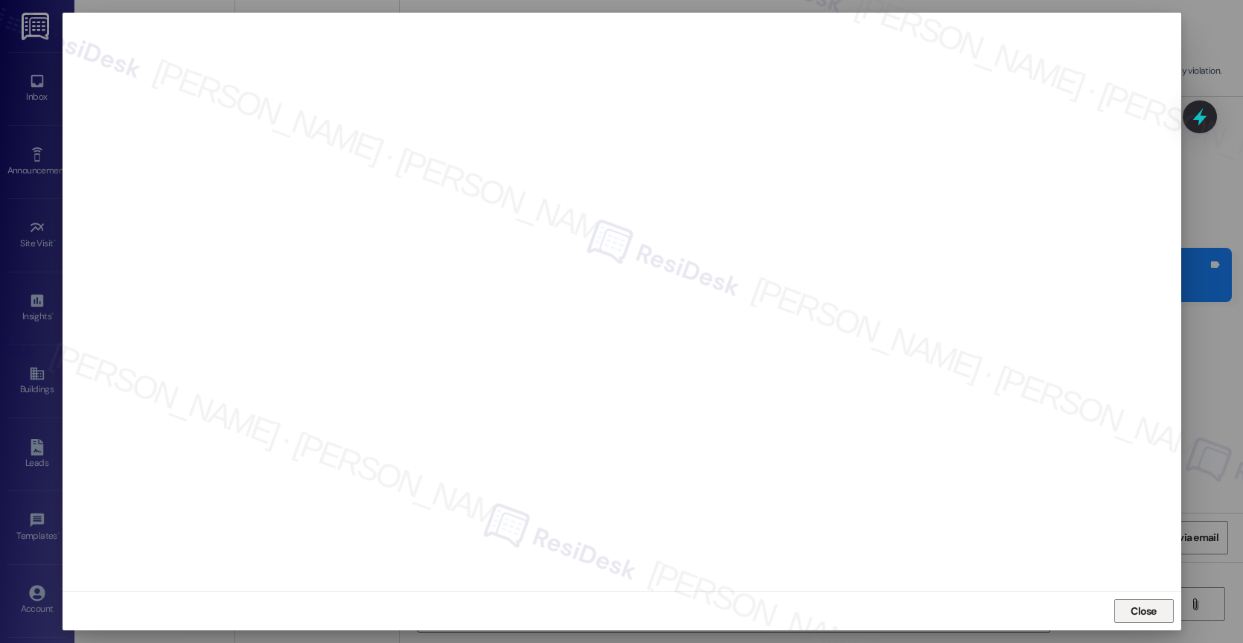
click at [1143, 610] on span "Close" at bounding box center [1144, 612] width 26 height 16
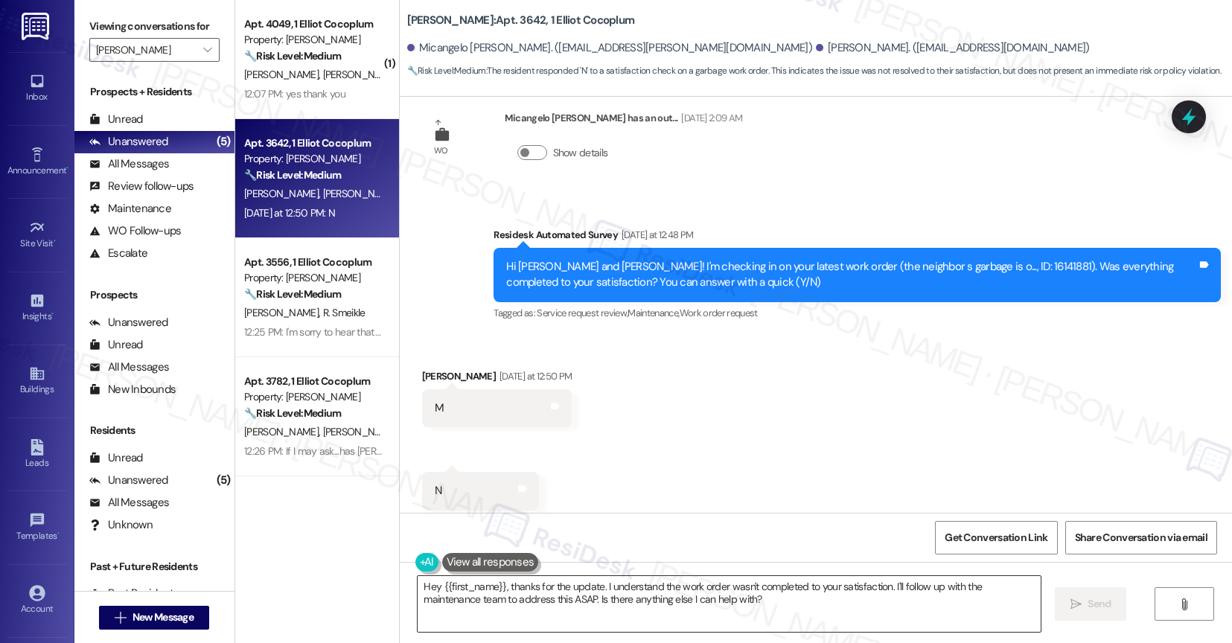
click at [522, 608] on textarea "Hey {{first_name}}, thanks for the update. I understand the work order wasn't c…" at bounding box center [729, 604] width 623 height 56
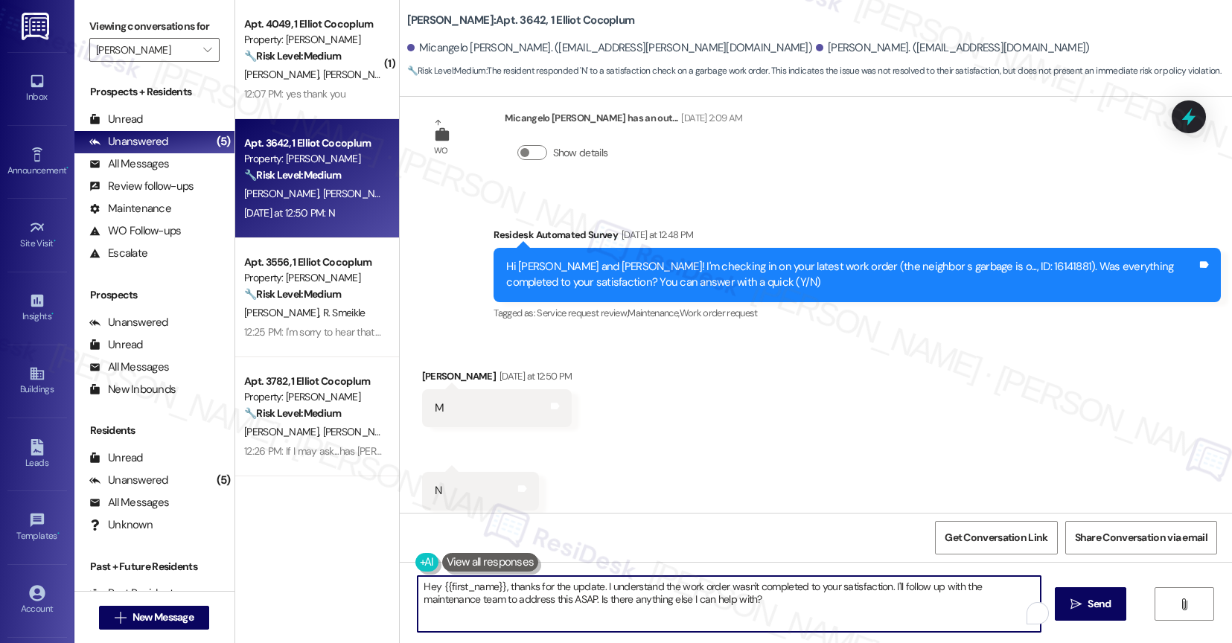
click at [522, 608] on textarea "Hey {{first_name}}, thanks for the update. I understand the work order wasn't c…" at bounding box center [729, 604] width 623 height 56
click at [968, 590] on textarea "Hi [PERSON_NAME], thank you for your quick response. The work order note says t…" at bounding box center [729, 604] width 623 height 56
click at [865, 588] on textarea "Hi [PERSON_NAME], thank you for your quick response. The work order note says t…" at bounding box center [729, 604] width 623 height 56
click at [942, 590] on textarea "Hi [PERSON_NAME], thank you for your quick response. The work order note says t…" at bounding box center [729, 604] width 623 height 56
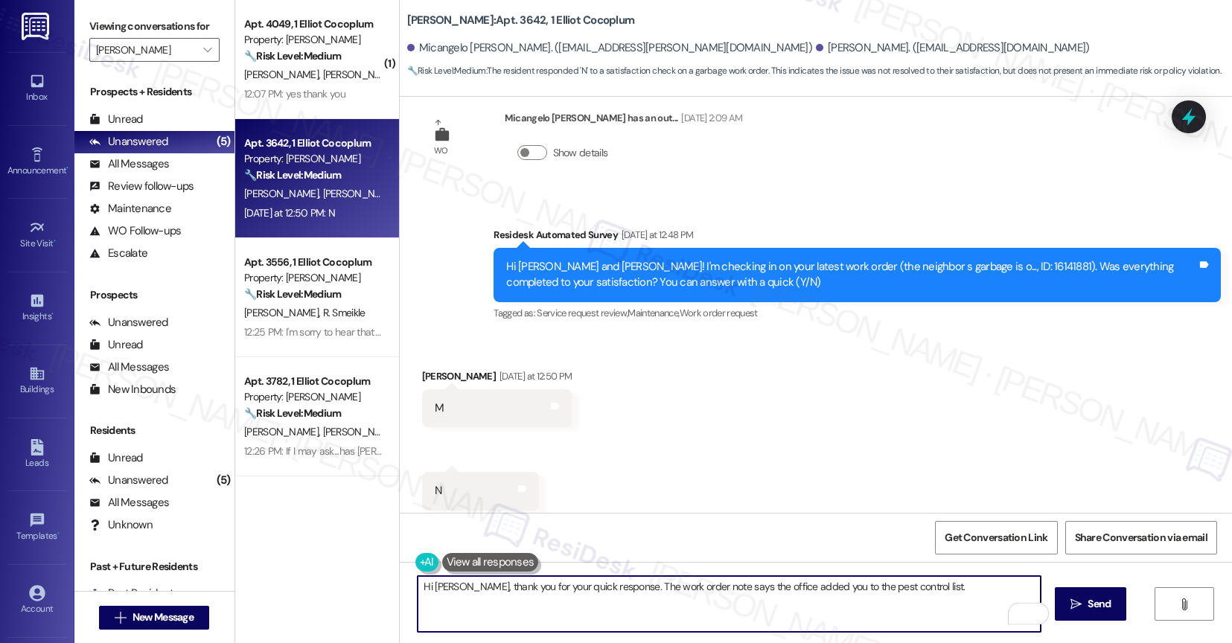
click at [951, 595] on textarea "Hi [PERSON_NAME], thank you for your quick response. The work order note says t…" at bounding box center [729, 604] width 623 height 56
type textarea "Hi [PERSON_NAME], thank you for your quick response. The work order note says t…"
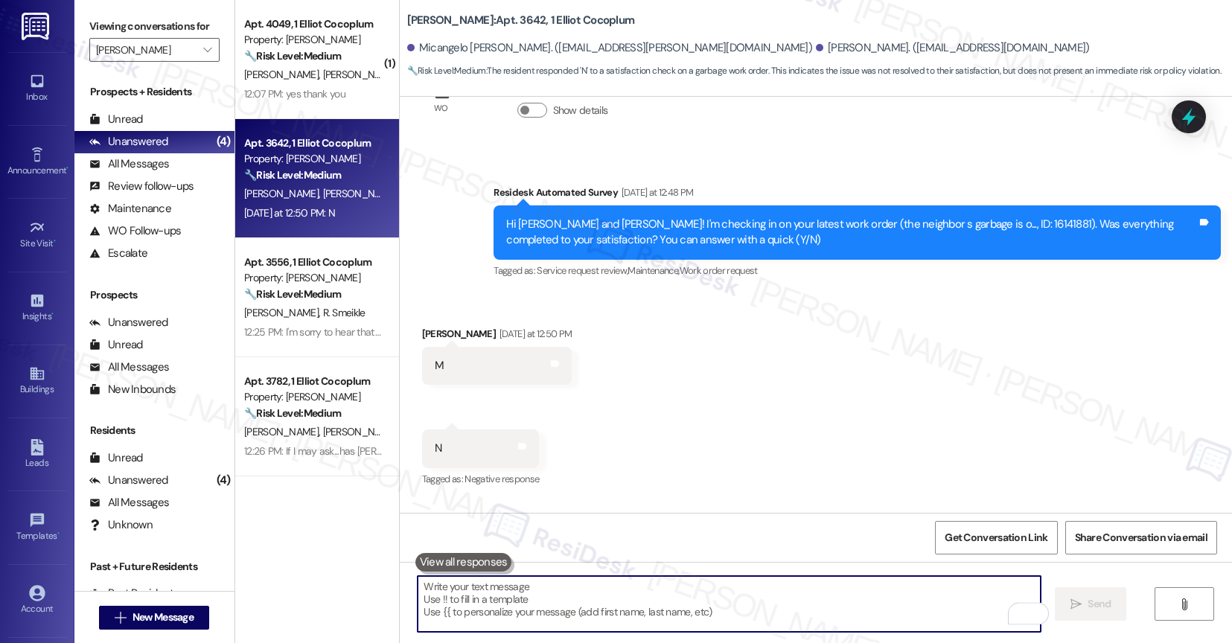
scroll to position [4377, 0]
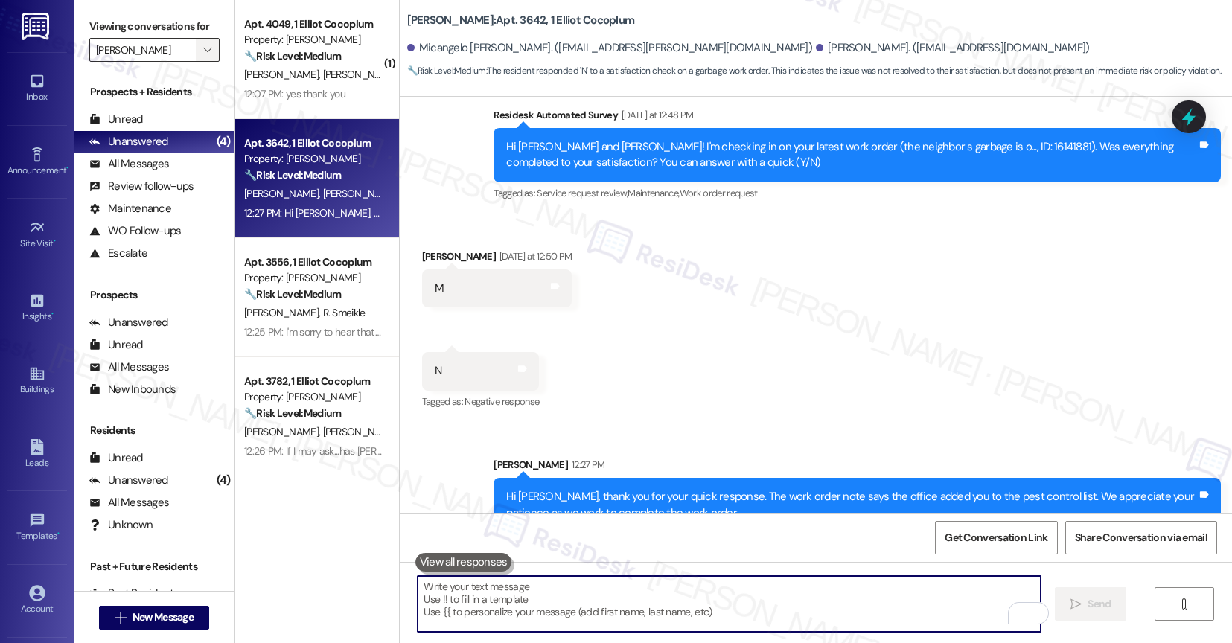
click at [203, 56] on icon "" at bounding box center [207, 50] width 8 height 12
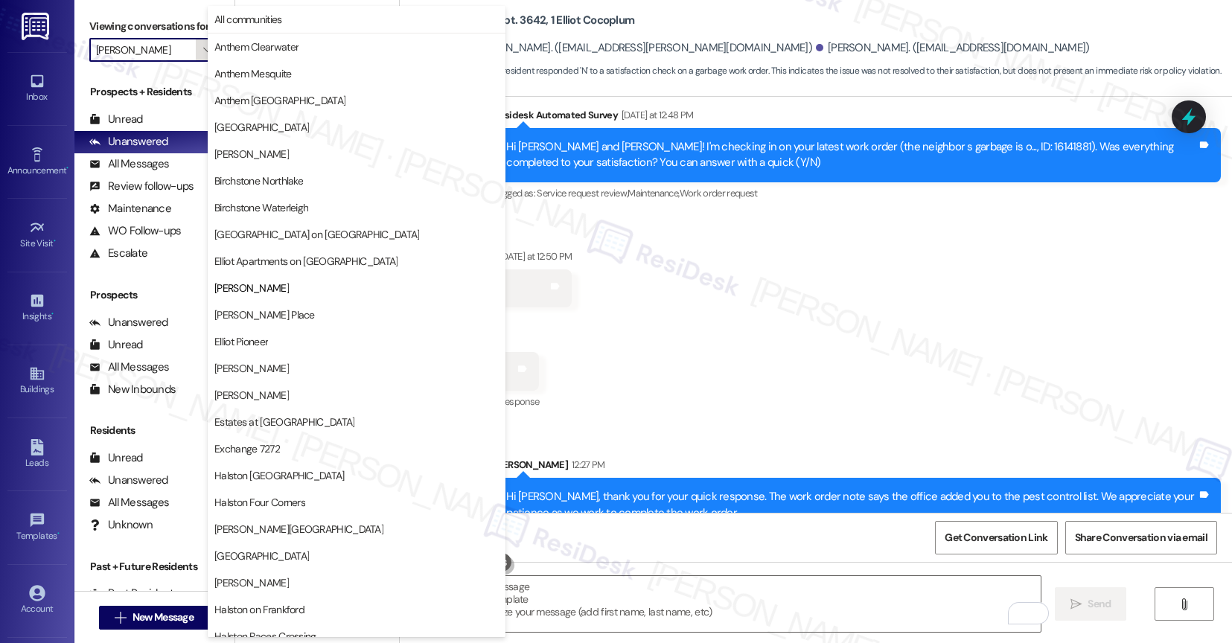
scroll to position [242, 0]
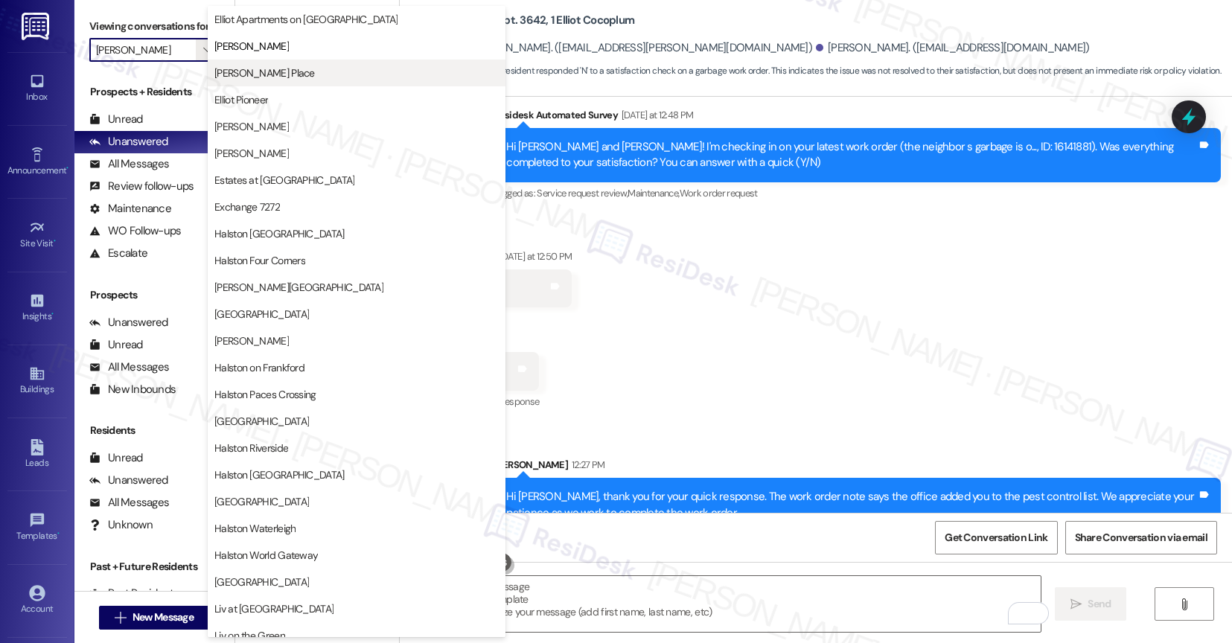
click at [240, 74] on span "[PERSON_NAME] Place" at bounding box center [264, 73] width 100 height 15
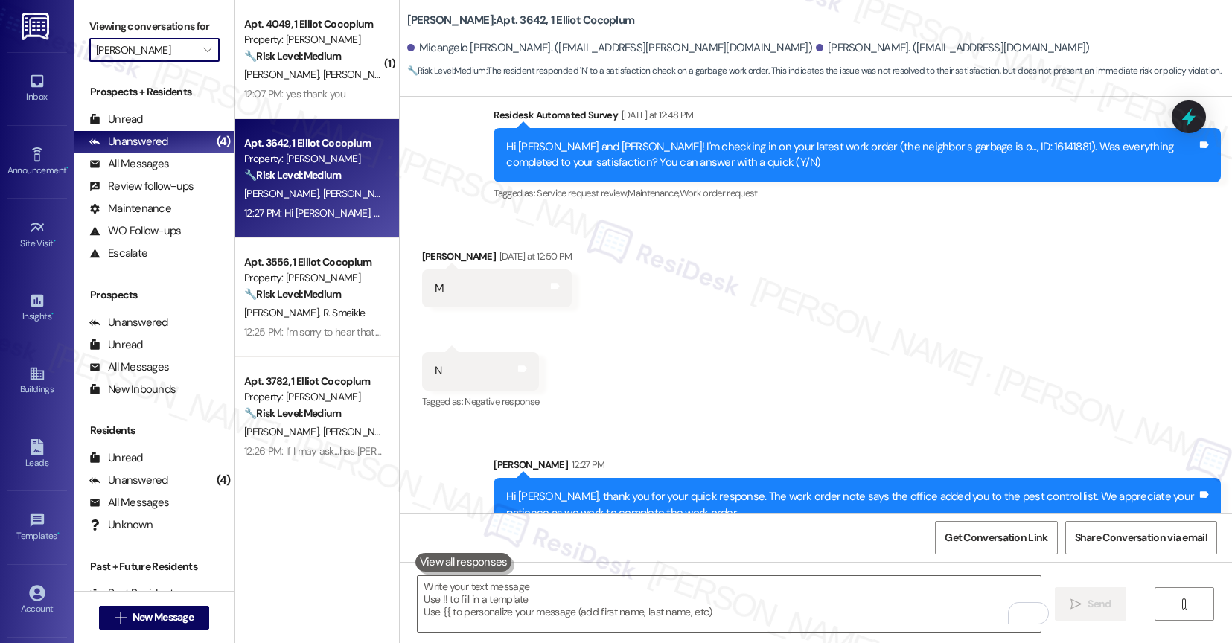
type input "[PERSON_NAME] Place"
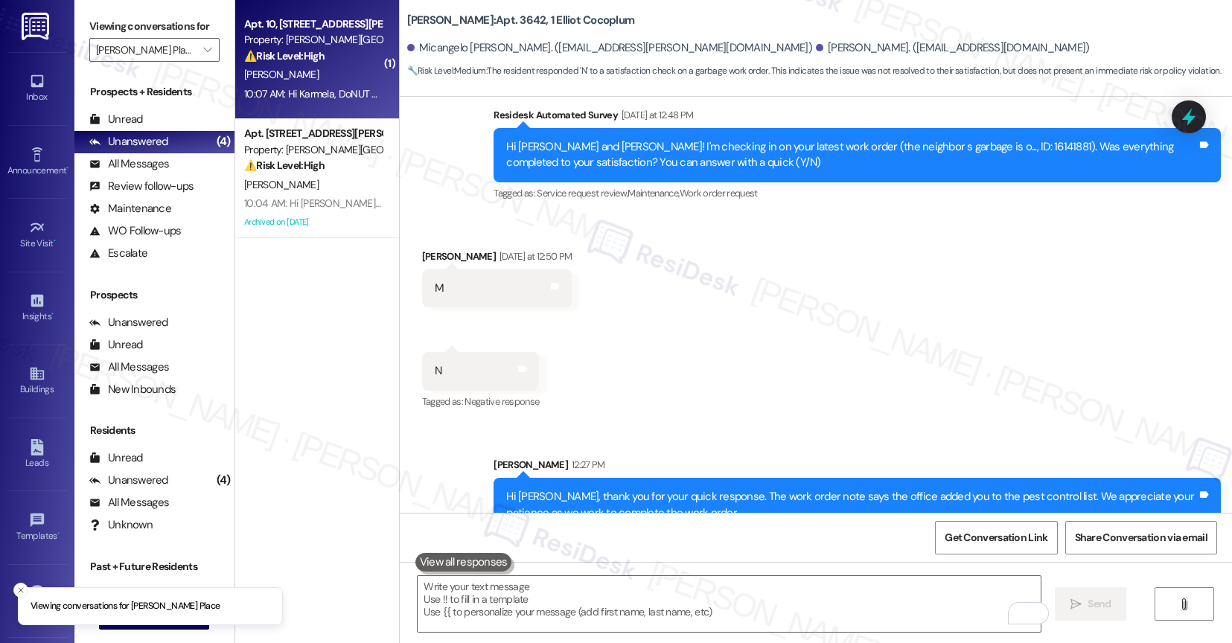
click at [319, 75] on div "[PERSON_NAME]" at bounding box center [313, 75] width 141 height 19
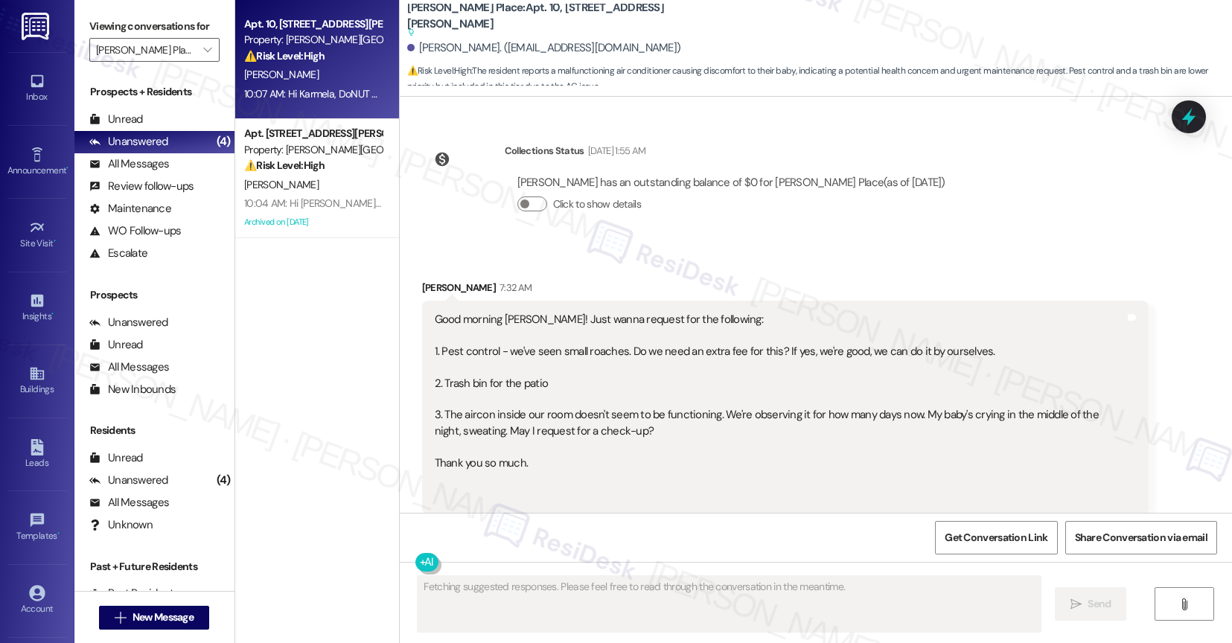
scroll to position [2424, 0]
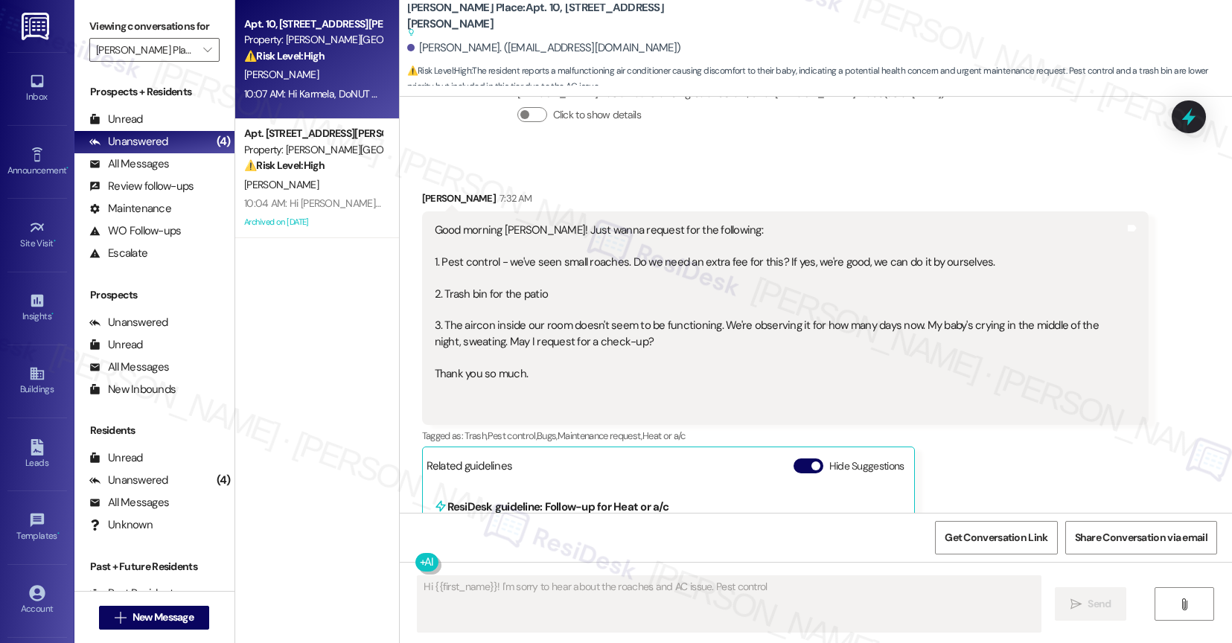
click at [596, 278] on div "Good morning [PERSON_NAME]! Just wanna request for the following: 1. Pest contr…" at bounding box center [780, 318] width 691 height 191
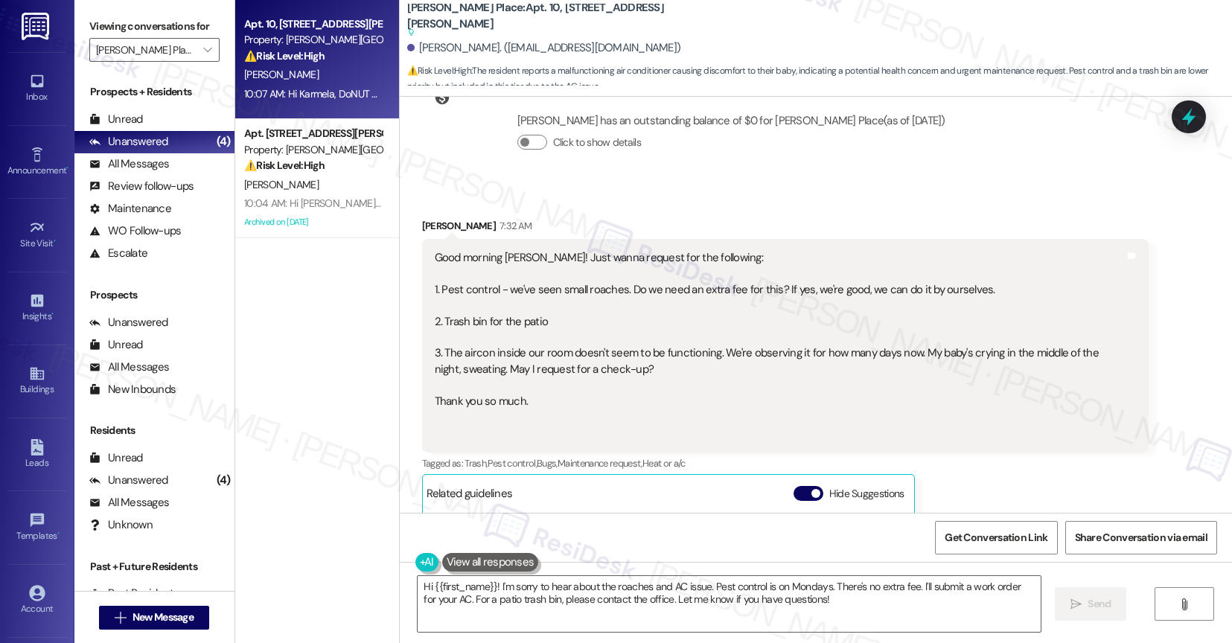
scroll to position [2432, 0]
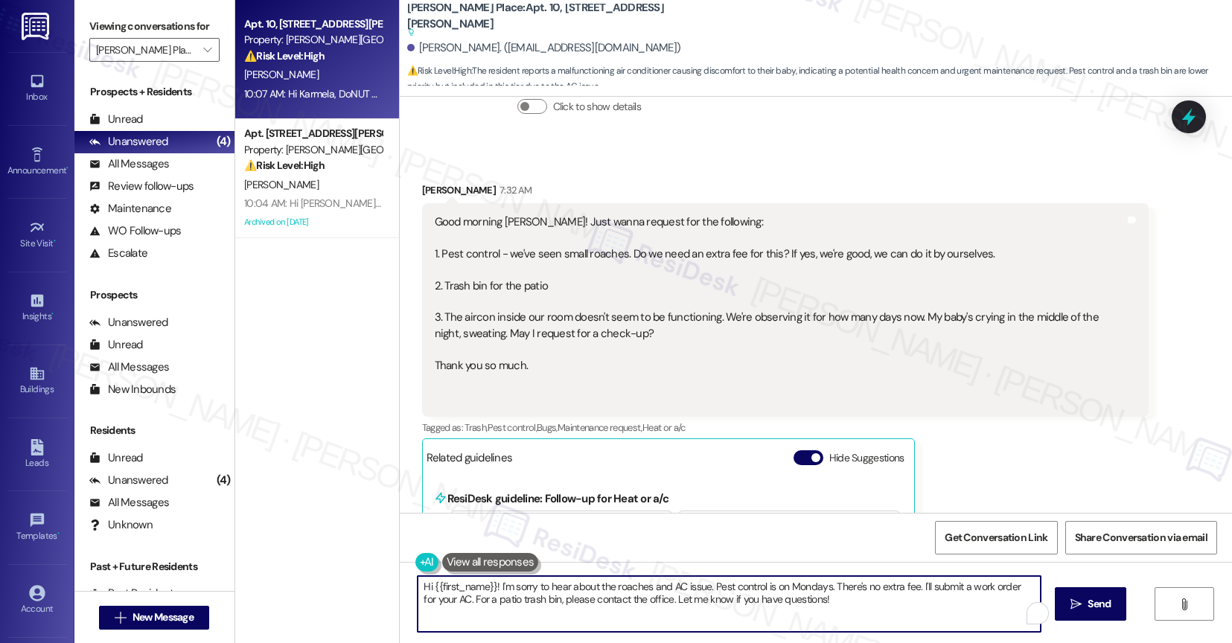
click at [491, 581] on textarea "Hi {{first_name}}! I'm sorry to hear about the roaches and AC issue. Pest contr…" at bounding box center [729, 604] width 623 height 56
click at [505, 566] on button at bounding box center [490, 562] width 97 height 19
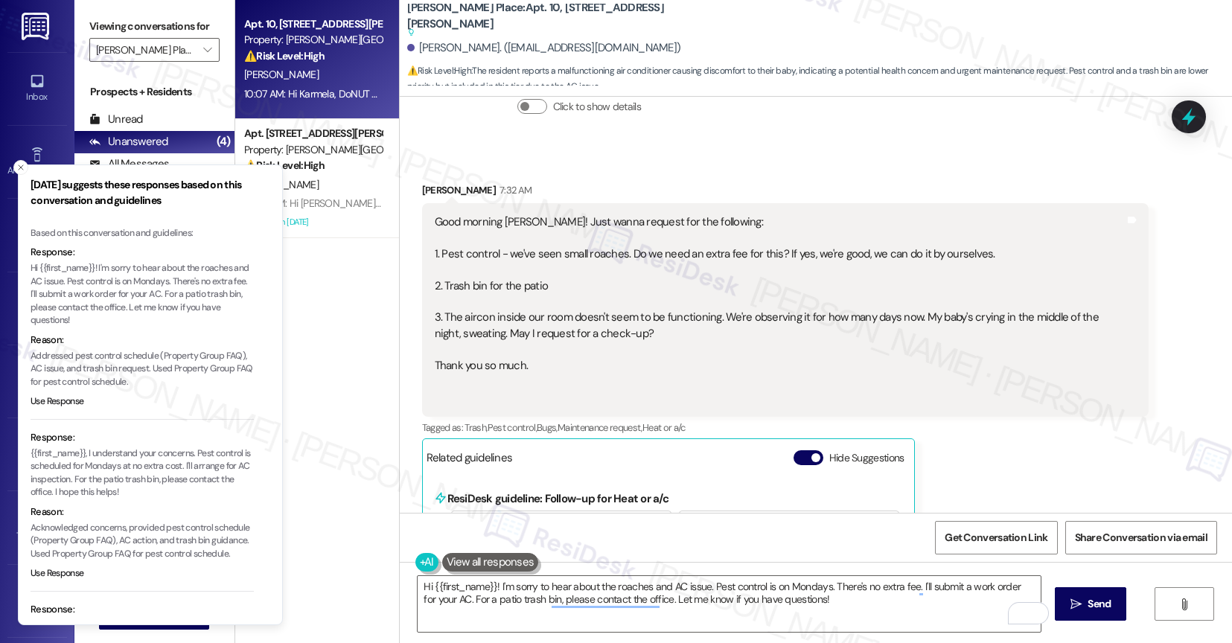
scroll to position [44, 0]
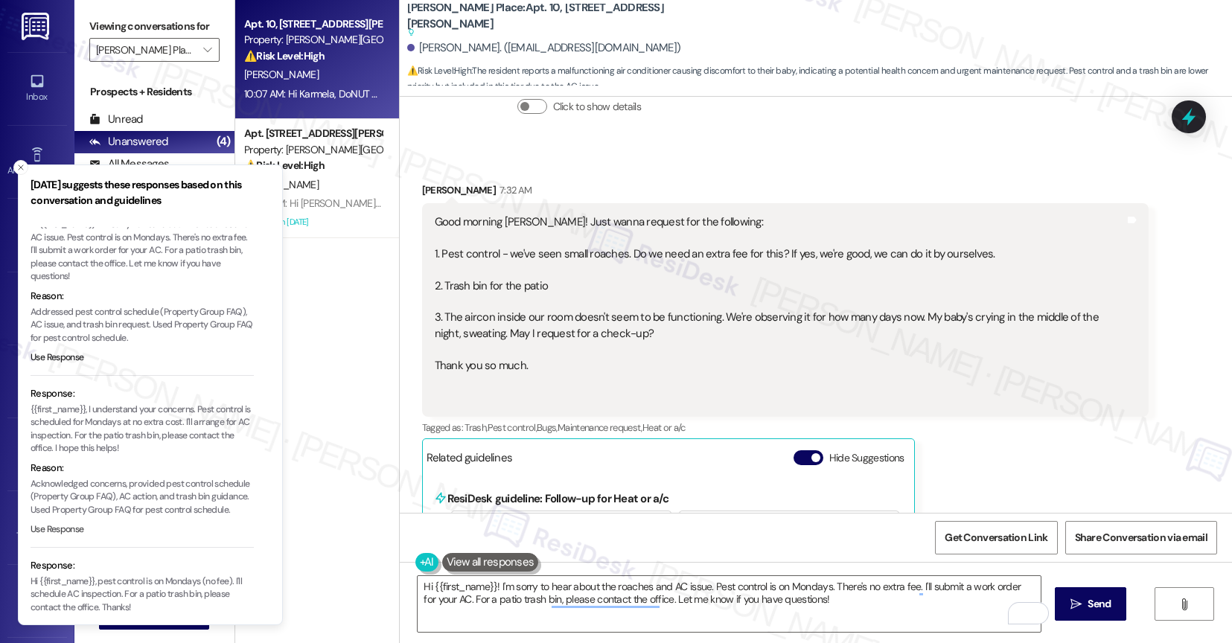
click at [68, 537] on button "Use Response" at bounding box center [58, 529] width 54 height 13
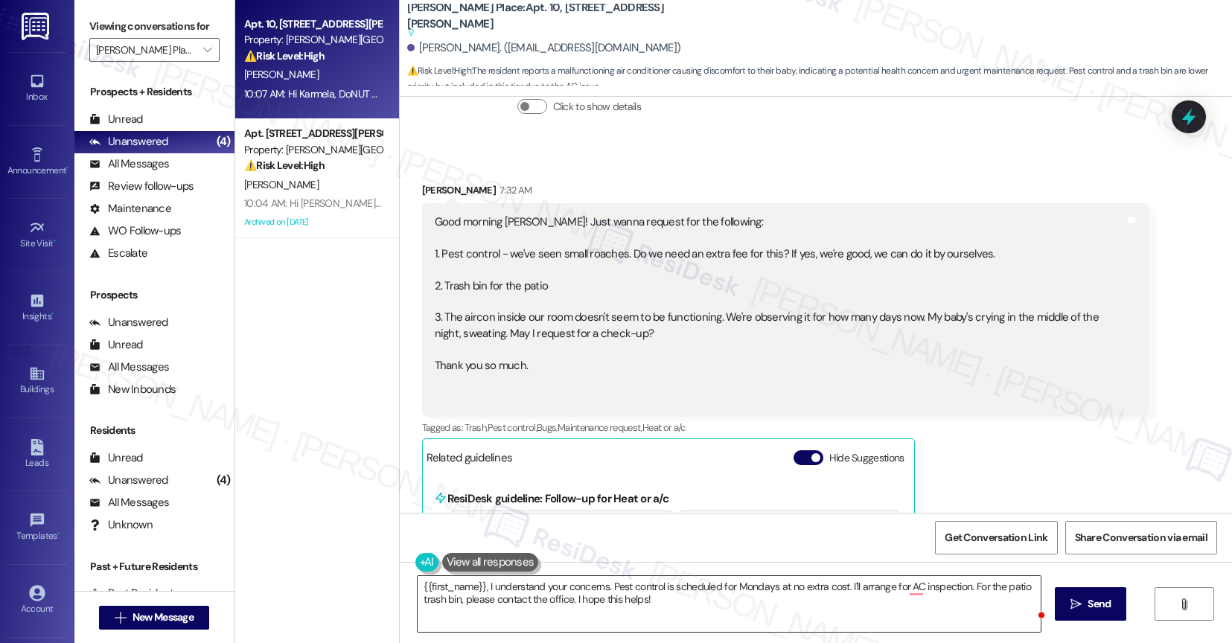
click at [418, 581] on textarea "{{first_name}}, I understand your concerns. Pest control is scheduled for Monda…" at bounding box center [729, 604] width 623 height 56
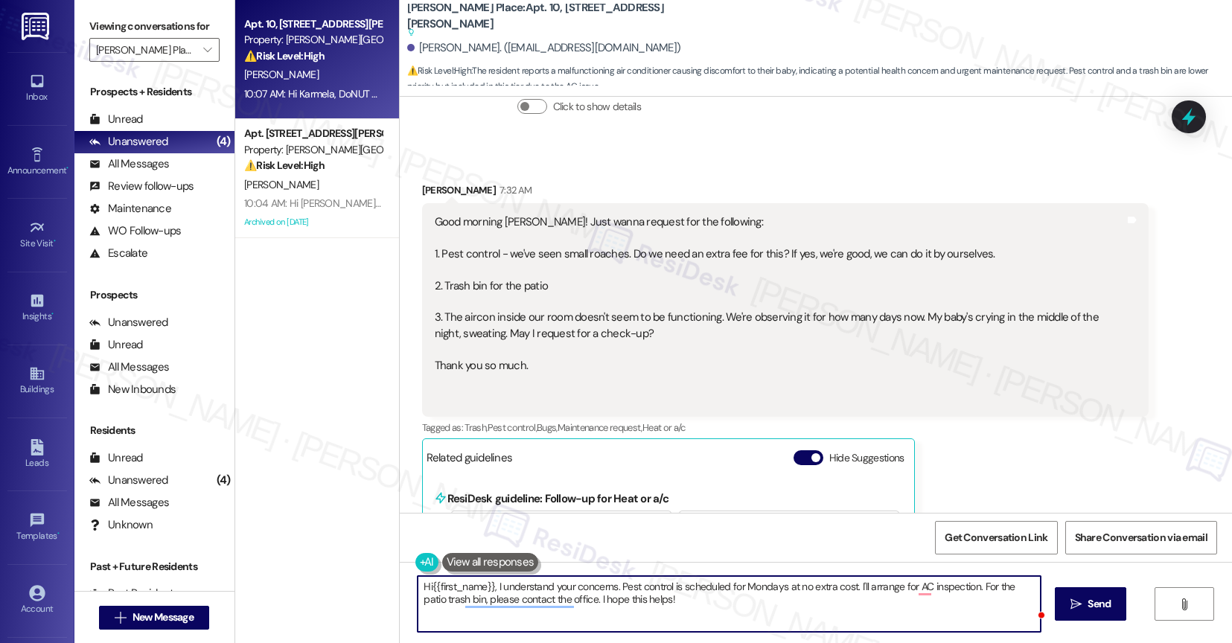
type textarea "Hi {{first_name}}, I understand your concerns. Pest control is scheduled for Mo…"
click at [490, 584] on textarea "Hi {{first_name}}, I understand your concerns. Pest control is scheduled for Mo…" at bounding box center [729, 604] width 623 height 56
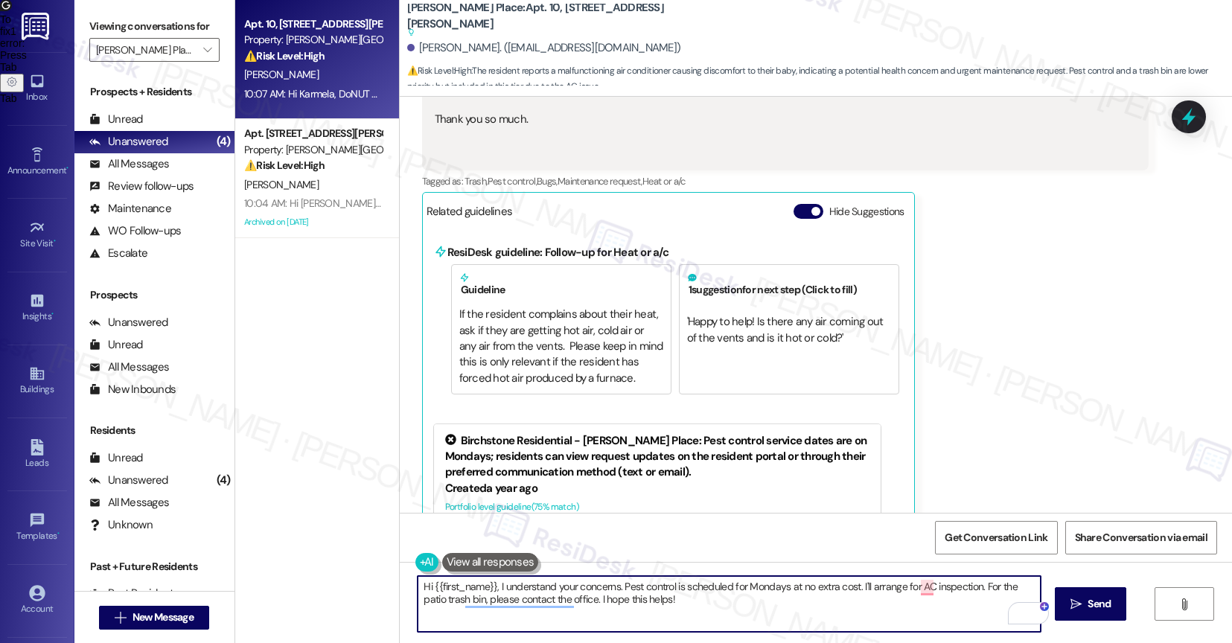
scroll to position [2982, 0]
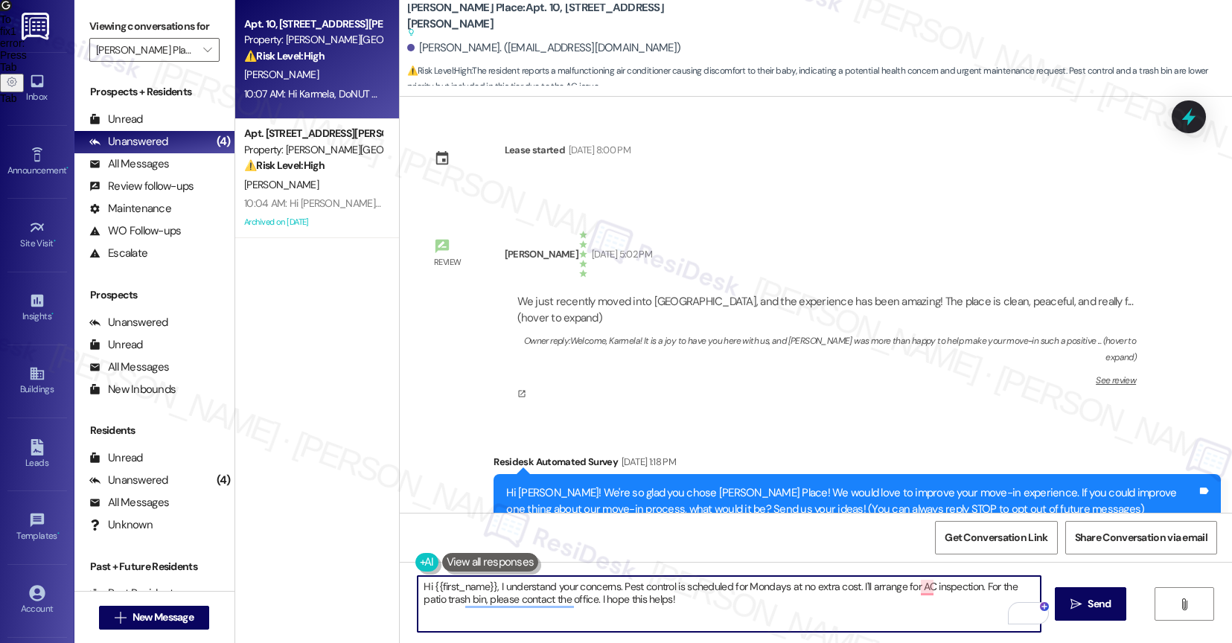
scroll to position [2982, 0]
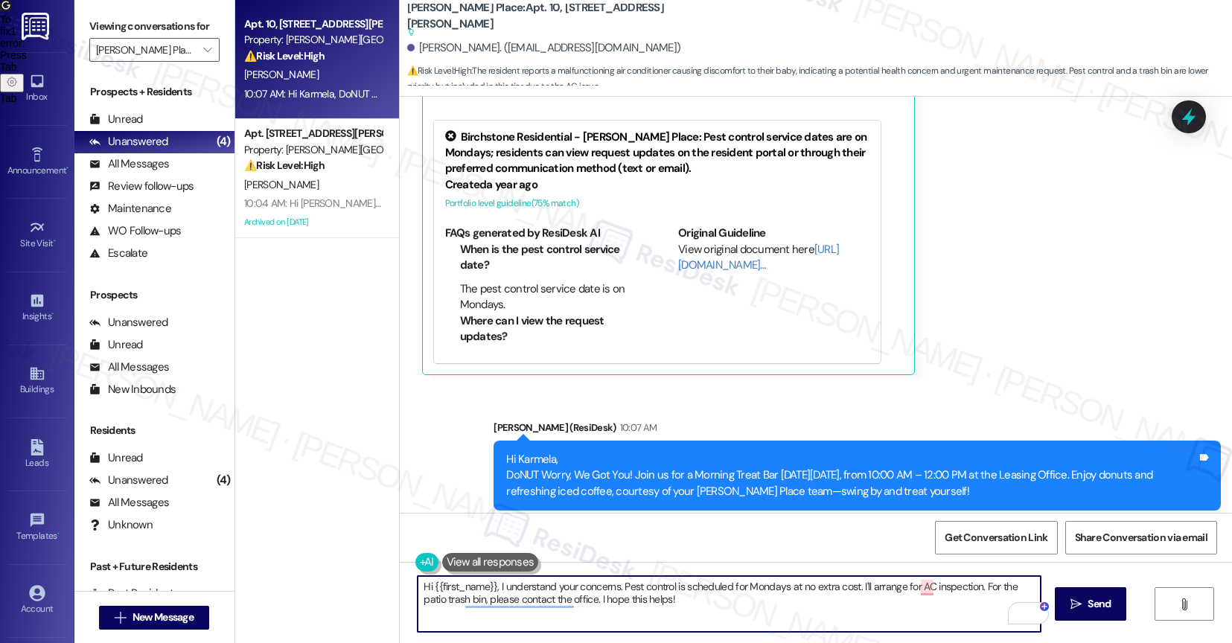
click at [680, 610] on textarea "Hi {{first_name}}, I understand your concerns. Pest control is scheduled for Mo…" at bounding box center [729, 604] width 623 height 56
click at [488, 584] on textarea "Hi {{first_name}}, I understand your concerns. Pest control is scheduled for Mo…" at bounding box center [729, 604] width 623 height 56
drag, startPoint x: 610, startPoint y: 587, endPoint x: 490, endPoint y: 580, distance: 120.1
click at [490, 580] on textarea "Hi {{first_name}}, I understand your concerns. Pest control is scheduled for Mo…" at bounding box center [729, 604] width 623 height 56
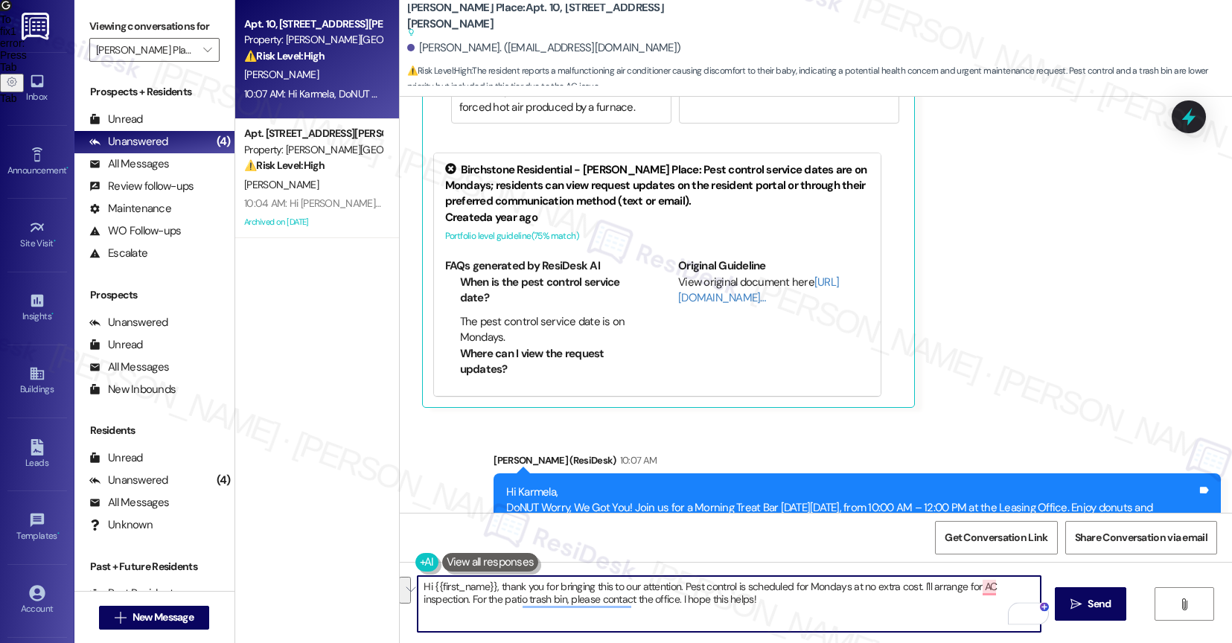
drag, startPoint x: 910, startPoint y: 590, endPoint x: 747, endPoint y: 624, distance: 165.9
click at [715, 594] on textarea "Hi {{first_name}}, thank you for bringing this to our attention. Pest control i…" at bounding box center [729, 604] width 623 height 56
drag, startPoint x: 750, startPoint y: 625, endPoint x: 692, endPoint y: 598, distance: 64.9
click at [751, 625] on textarea "Hi {{first_name}}, thank you for bringing this to our attention. Pest control i…" at bounding box center [729, 604] width 623 height 56
drag, startPoint x: 676, startPoint y: 584, endPoint x: 749, endPoint y: 604, distance: 75.5
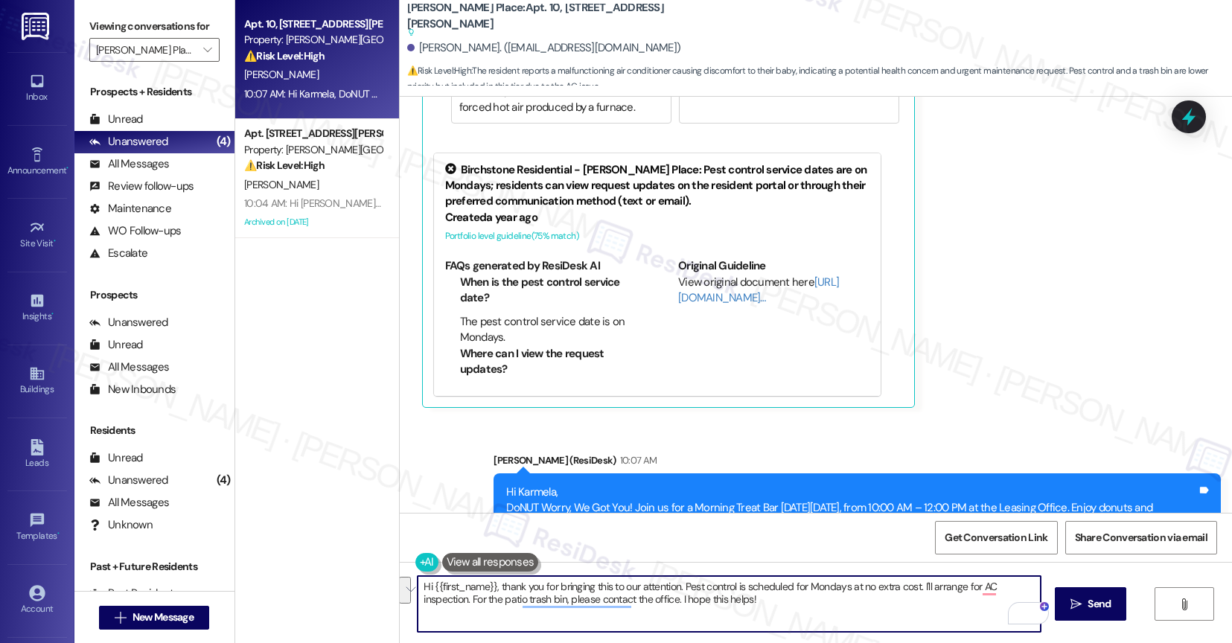
click at [749, 604] on textarea "Hi {{first_name}}, thank you for bringing this to our attention. Pest control i…" at bounding box center [729, 604] width 623 height 56
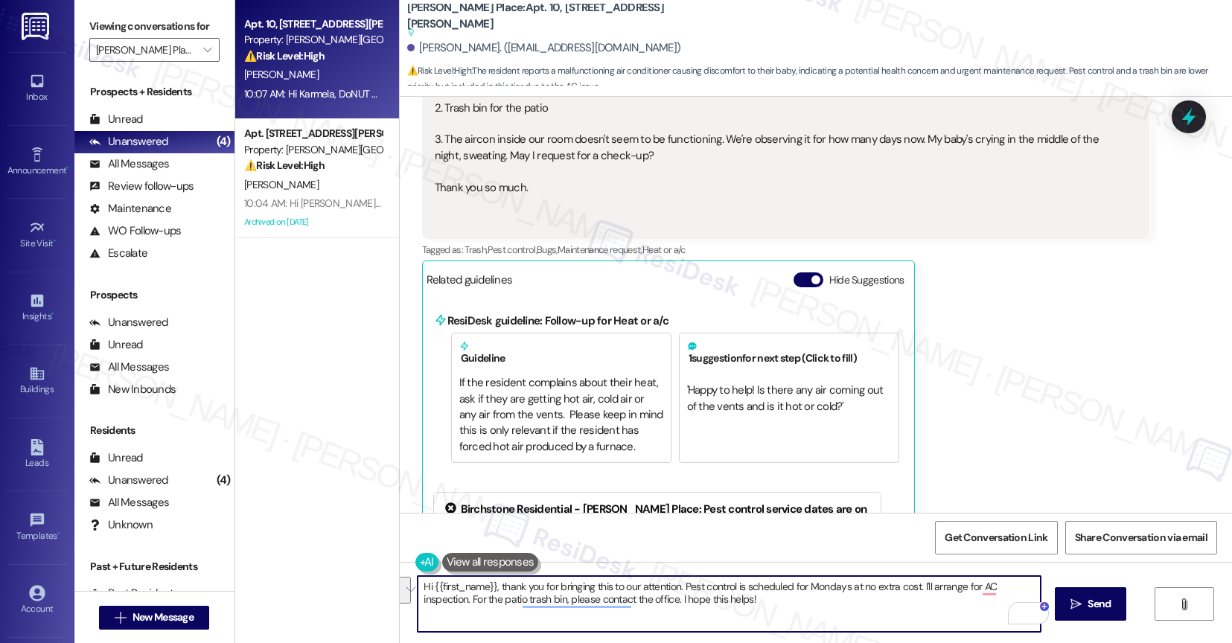
scroll to position [2439, 0]
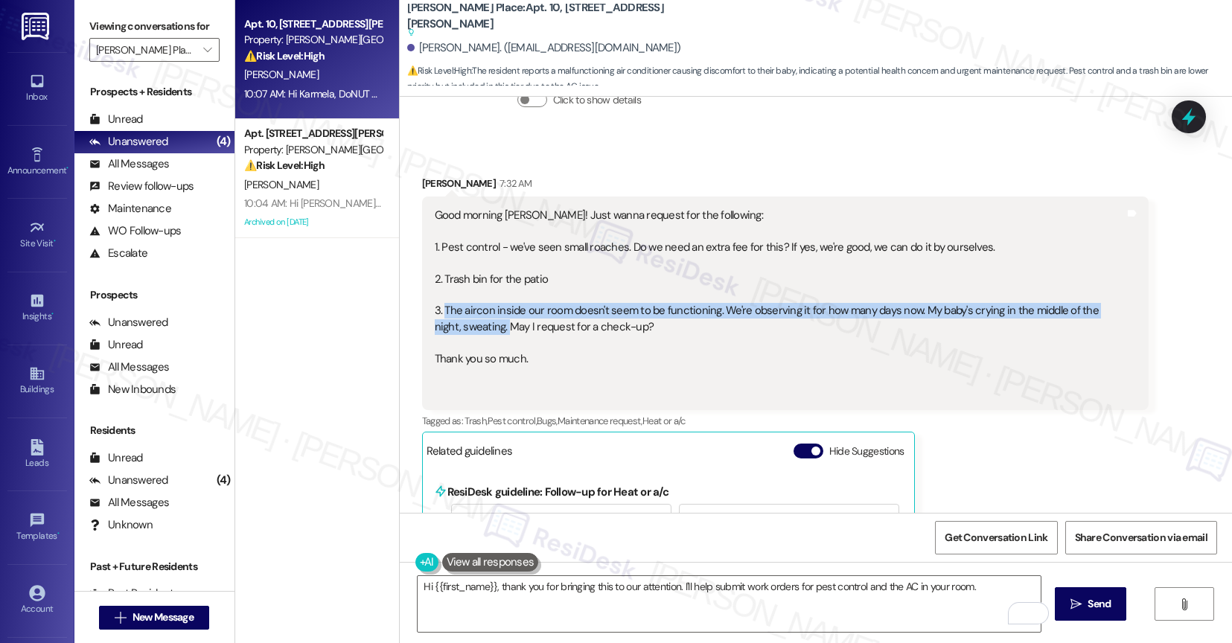
drag, startPoint x: 432, startPoint y: 275, endPoint x: 468, endPoint y: 295, distance: 41.3
click at [468, 295] on div "Good morning [PERSON_NAME]! Just wanna request for the following: 1. Pest contr…" at bounding box center [780, 303] width 691 height 191
copy div "The aircon inside our room doesn't seem to be functioning. We're observing it f…"
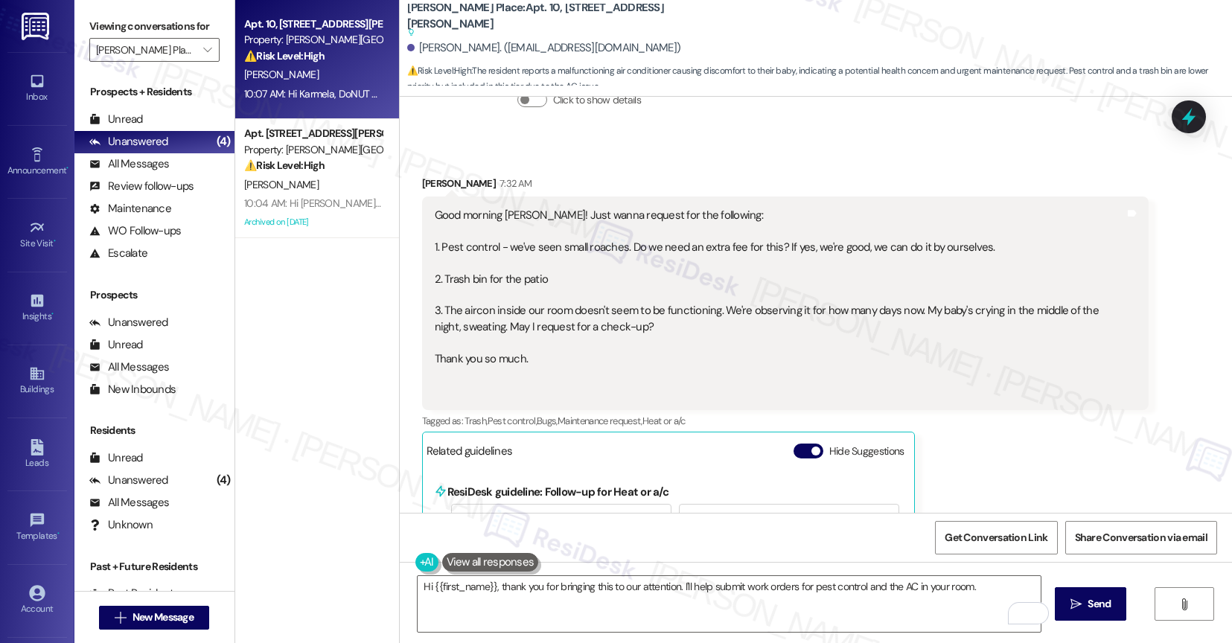
click at [632, 292] on div "Good morning [PERSON_NAME]! Just wanna request for the following: 1. Pest contr…" at bounding box center [780, 303] width 691 height 191
click at [794, 444] on button "Hide Suggestions" at bounding box center [809, 451] width 30 height 15
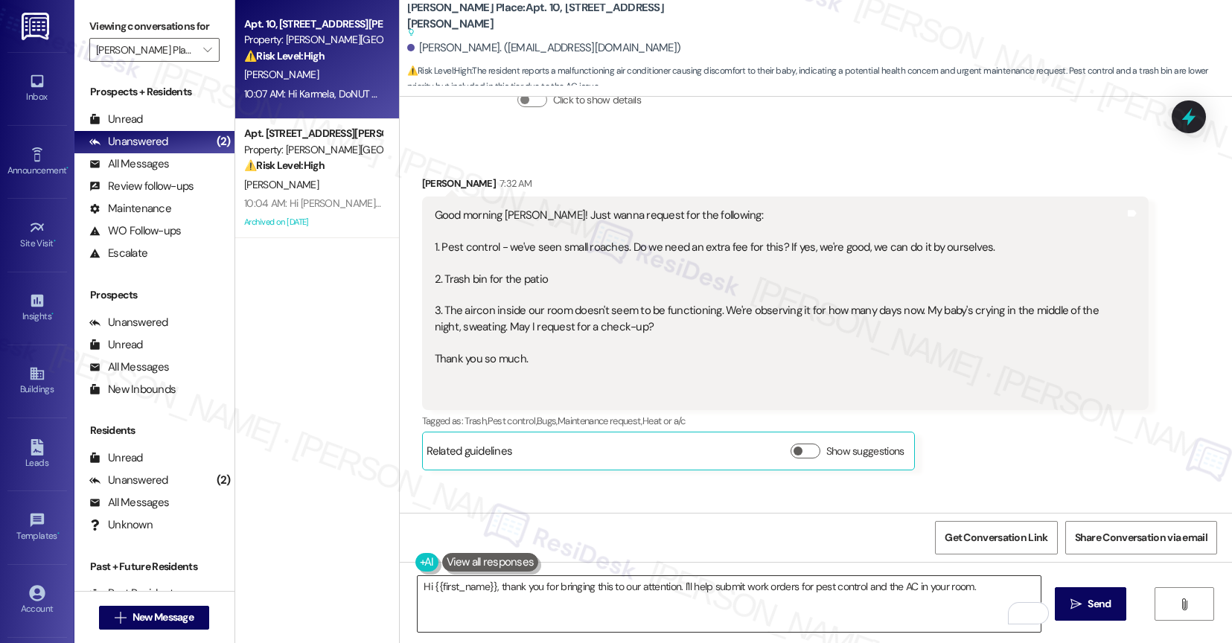
click at [992, 590] on textarea "Hi {{first_name}}, thank you for bringing this to our attention. I'll help subm…" at bounding box center [729, 604] width 623 height 56
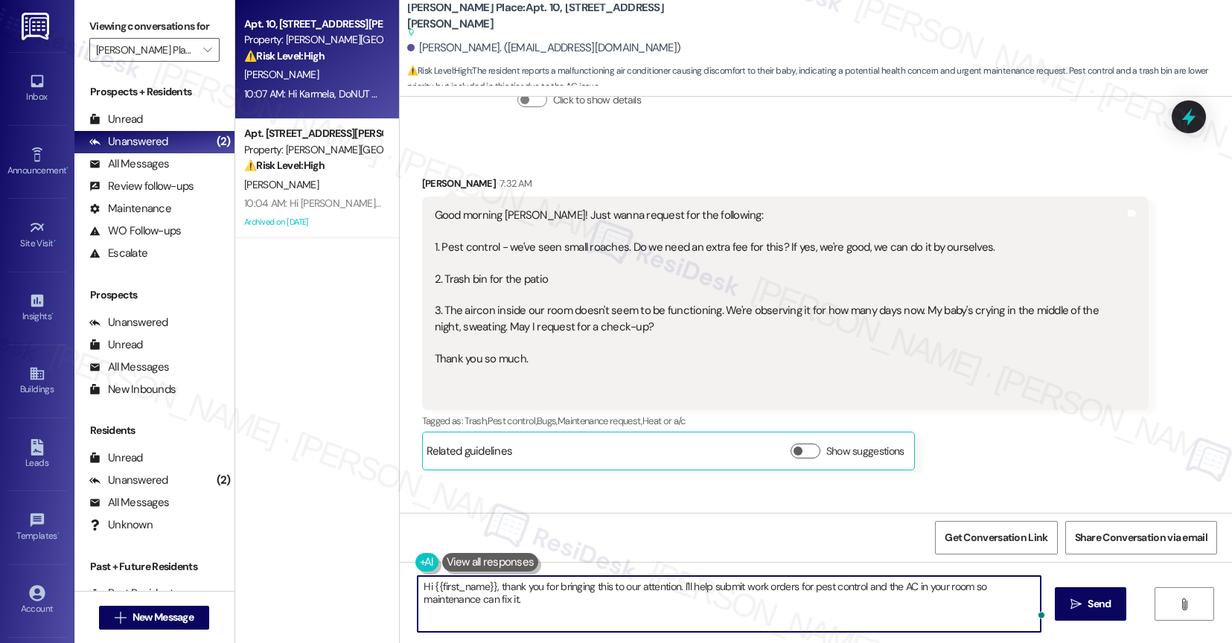
paste textarea "When you turn on the air conditioner, does it blow any air at all (even if not …"
type textarea "Hi {{first_name}}, thank you for bringing this to our attention. I'll help subm…"
click at [1027, 612] on div "1" at bounding box center [1027, 613] width 16 height 16
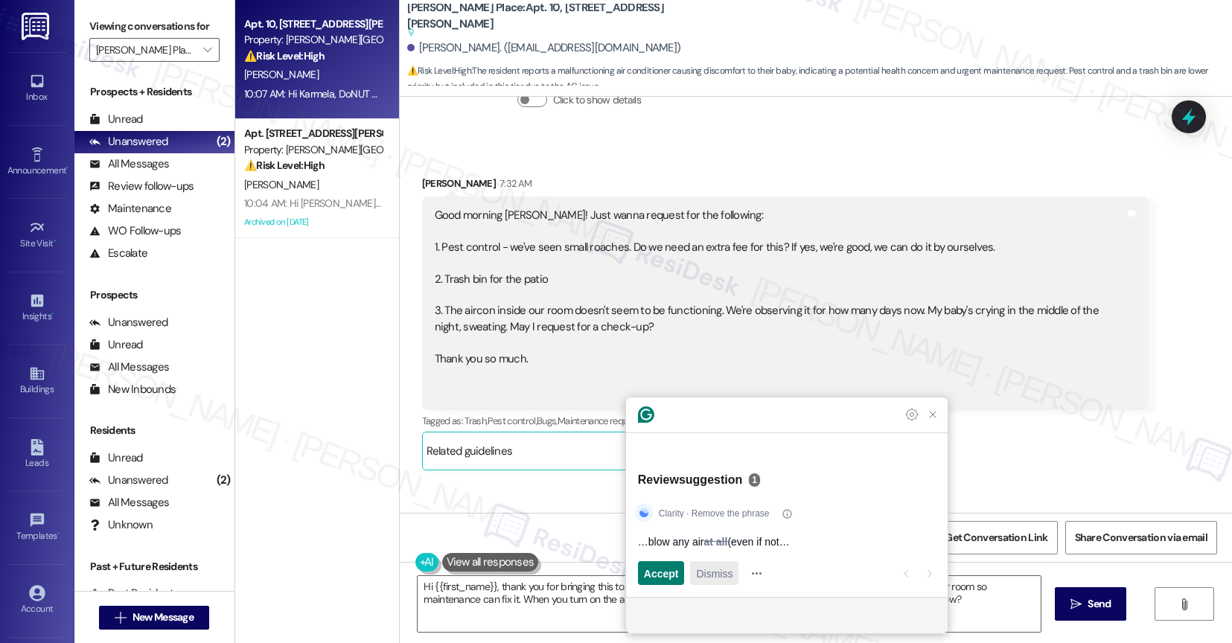
click at [727, 570] on span "Dismiss" at bounding box center [714, 574] width 36 height 16
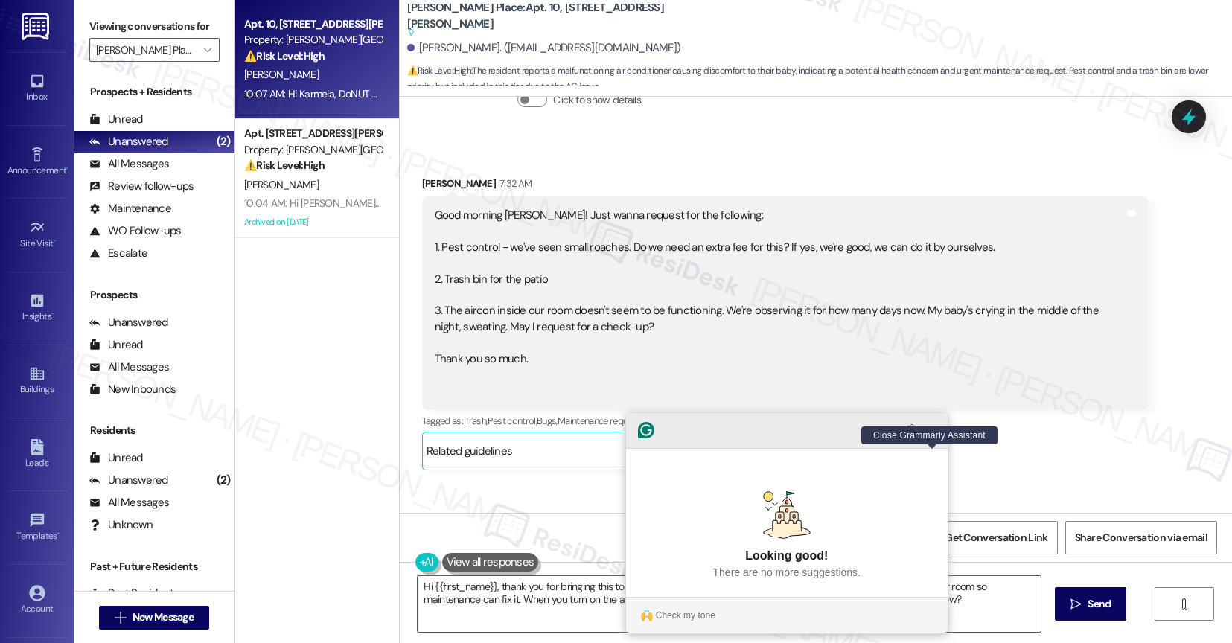
click at [929, 436] on icon "Close Grammarly Assistant" at bounding box center [933, 430] width 12 height 12
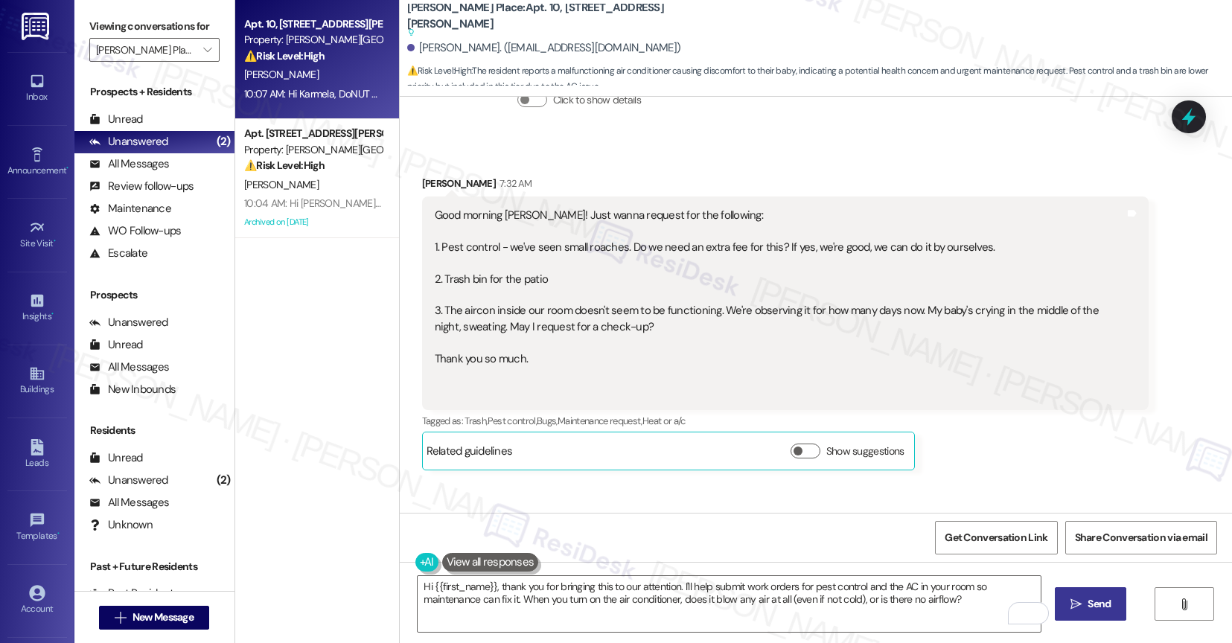
click at [1082, 599] on icon "" at bounding box center [1075, 605] width 11 height 12
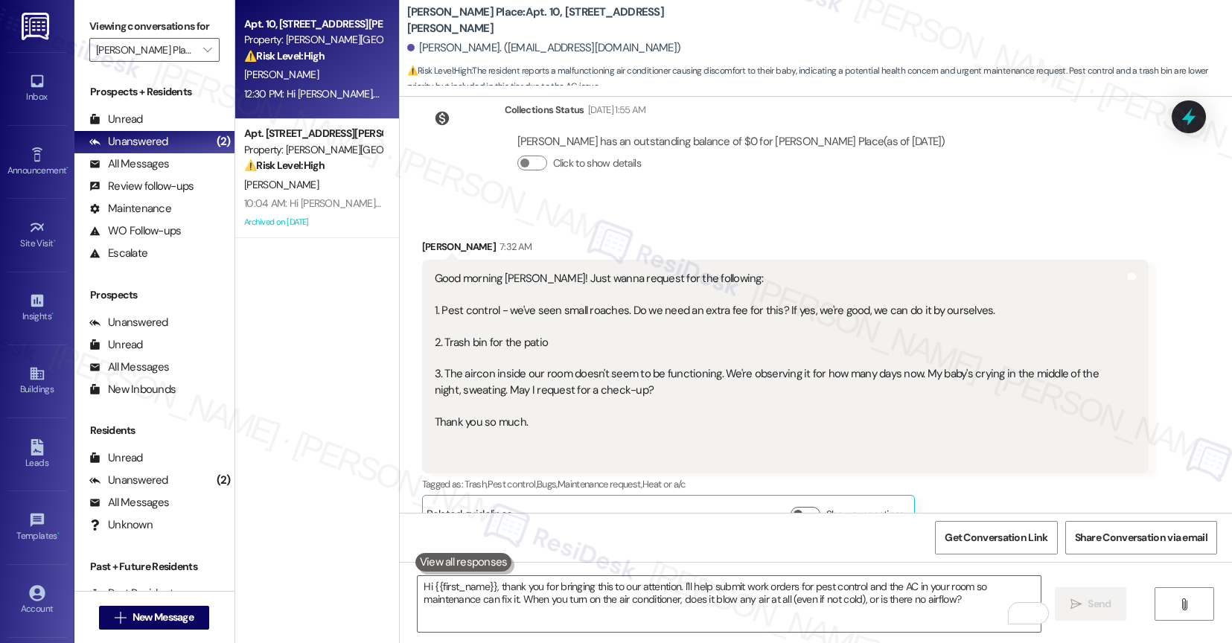
scroll to position [2654, 0]
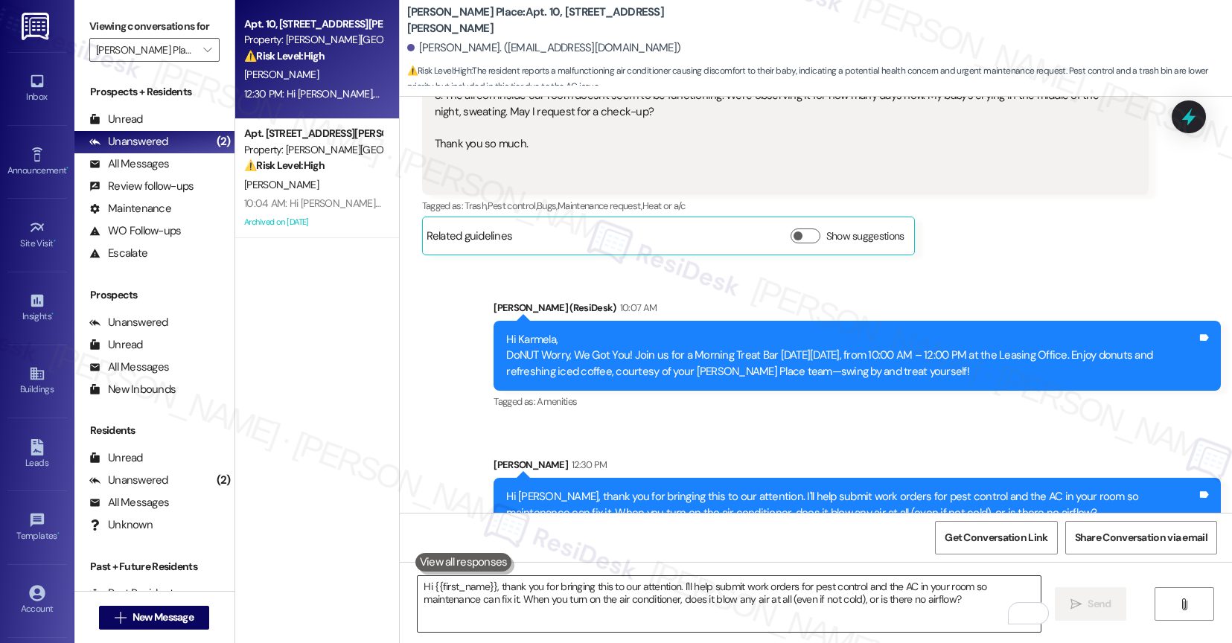
click at [532, 596] on textarea "Hi {{first_name}}, thank you for bringing this to our attention. I'll help subm…" at bounding box center [729, 604] width 623 height 56
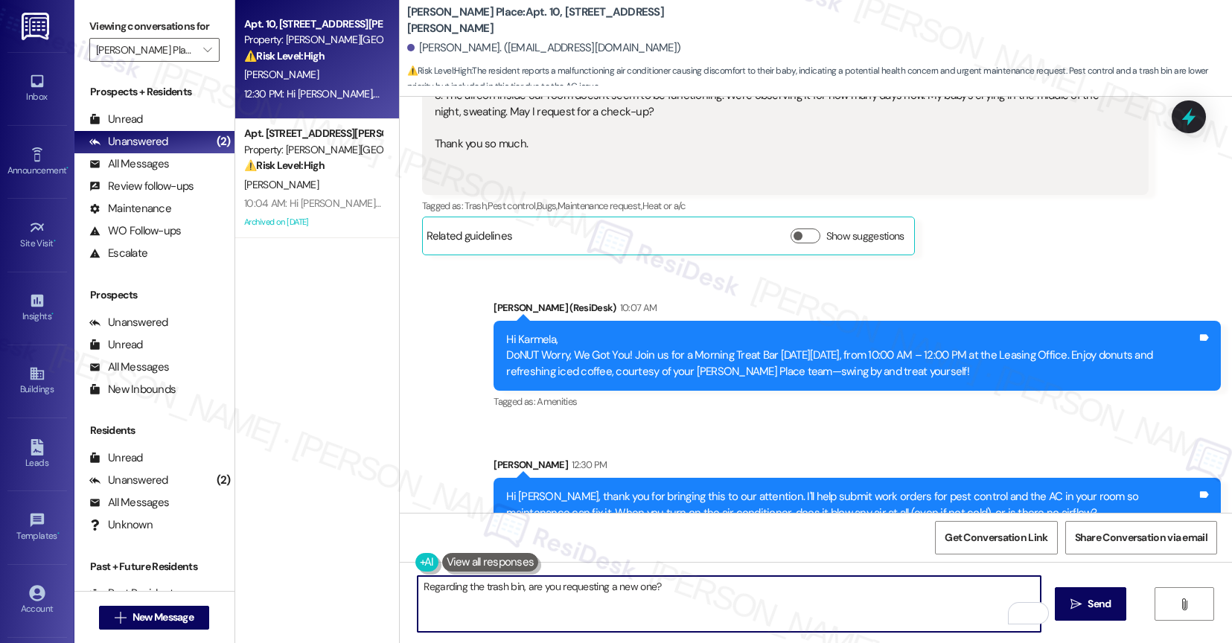
click at [716, 599] on textarea "Regarding the trash bin, are you requesting a new one?" at bounding box center [729, 604] width 623 height 56
type textarea "Regarding the trash bin, are you requesting a new one?"
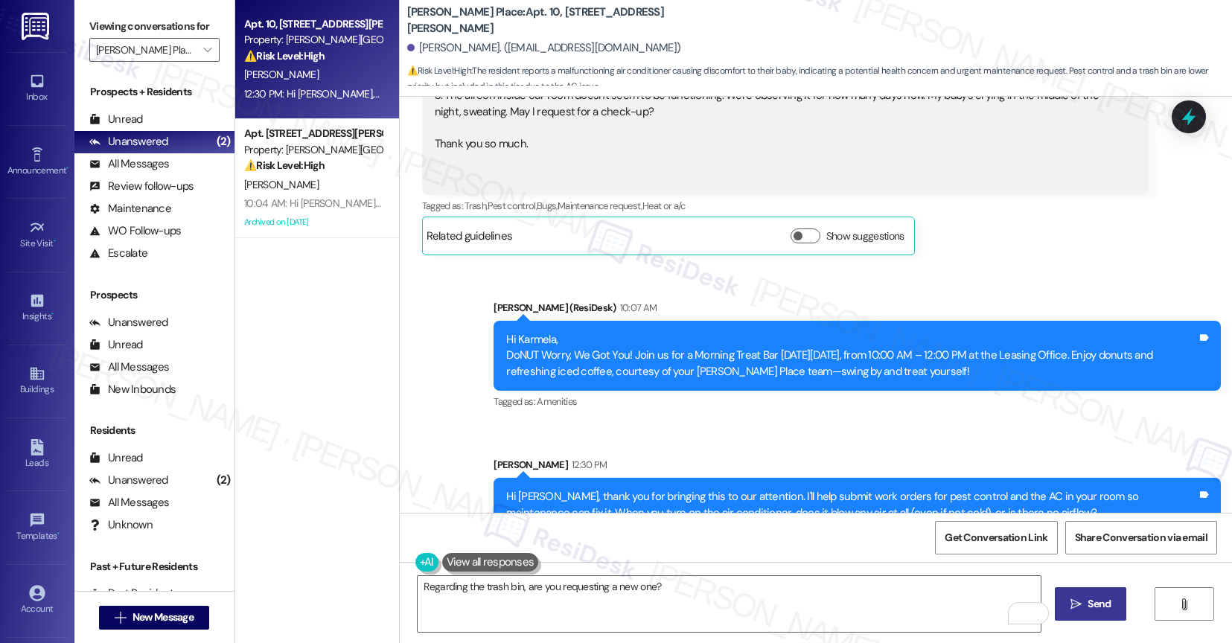
click at [1082, 602] on icon "" at bounding box center [1075, 605] width 11 height 12
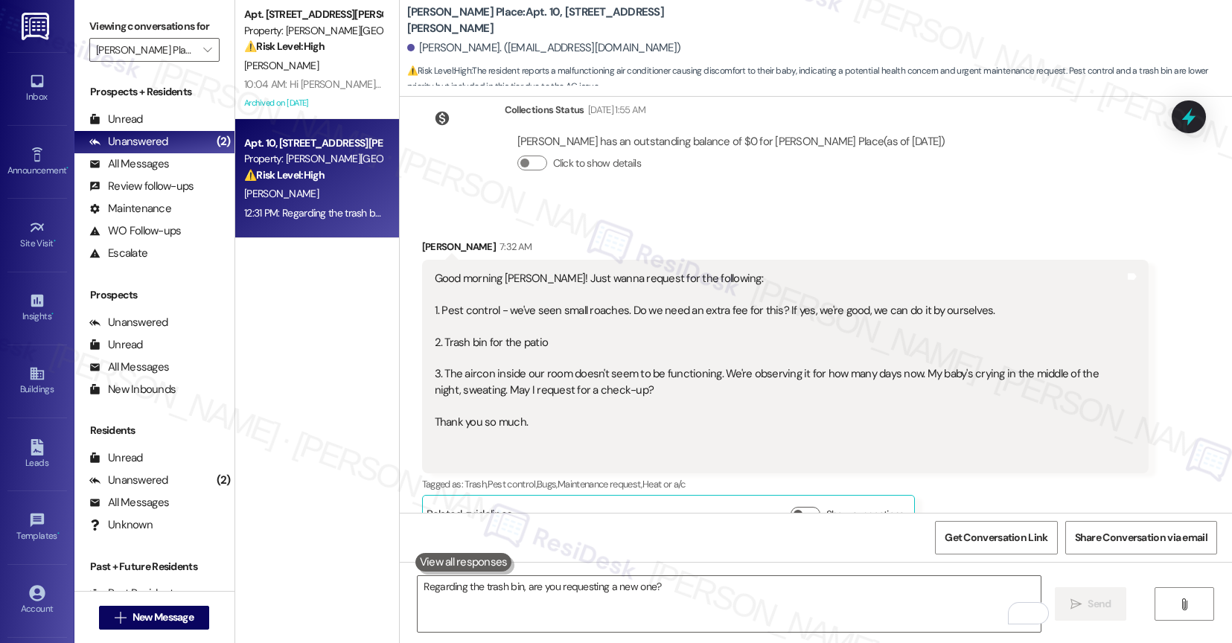
scroll to position [2757, 0]
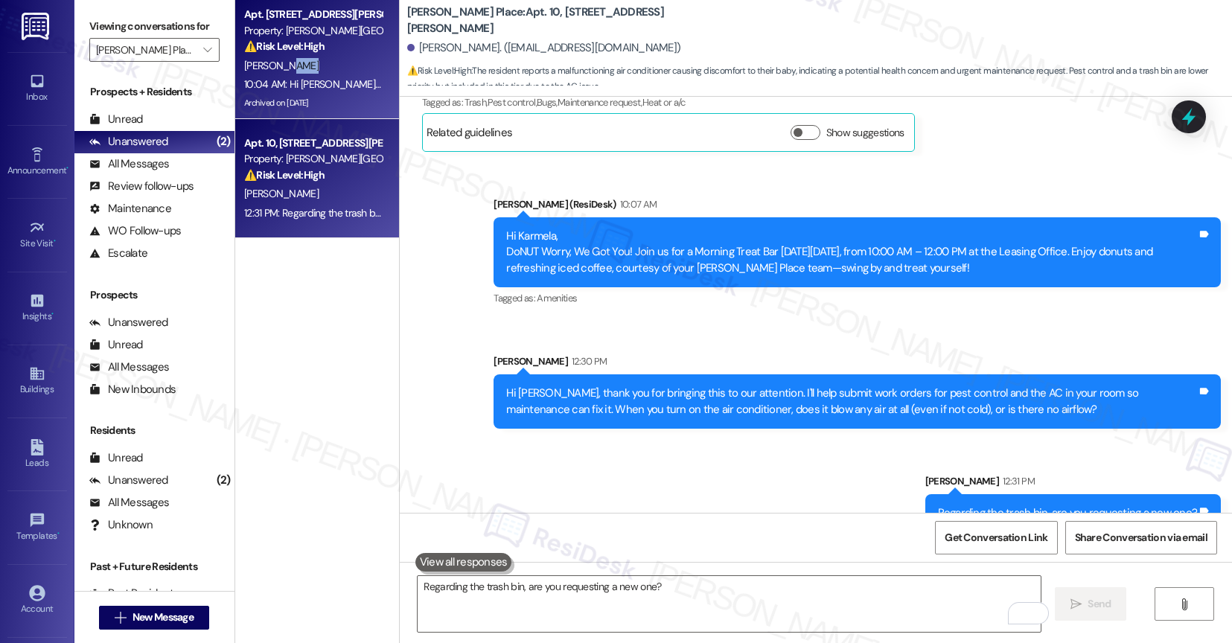
click at [325, 74] on div "Apt. 7, [STREET_ADDRESS][PERSON_NAME] Property: [PERSON_NAME][GEOGRAPHIC_DATA] …" at bounding box center [317, 59] width 164 height 119
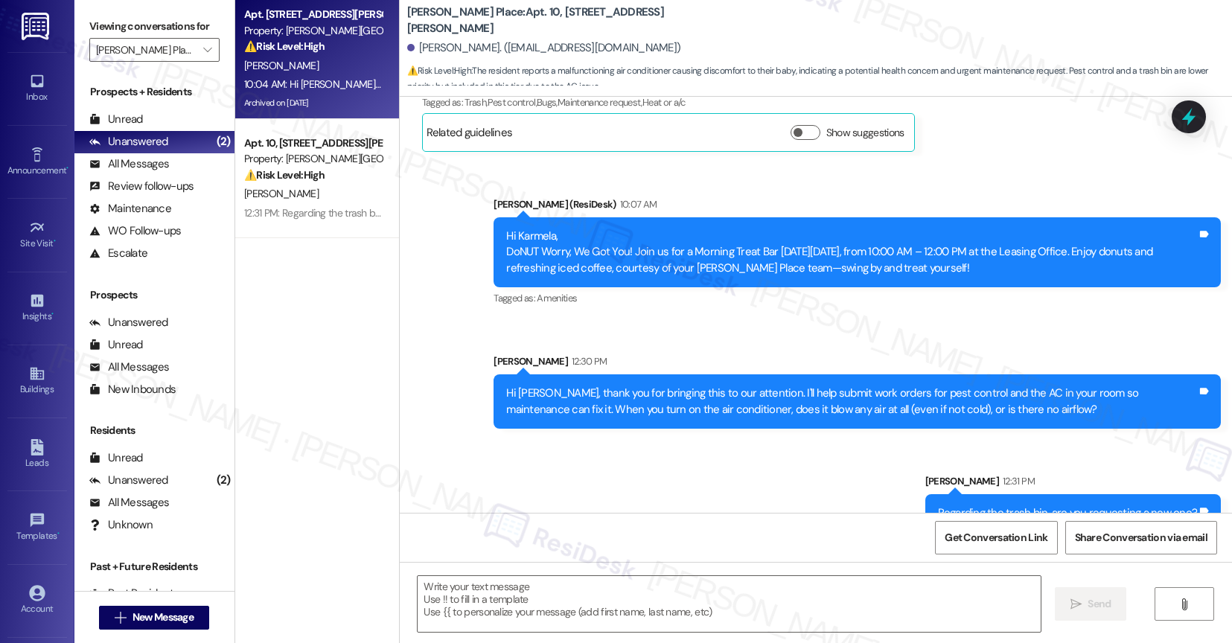
type textarea "Fetching suggested responses. Please feel free to read through the conversation…"
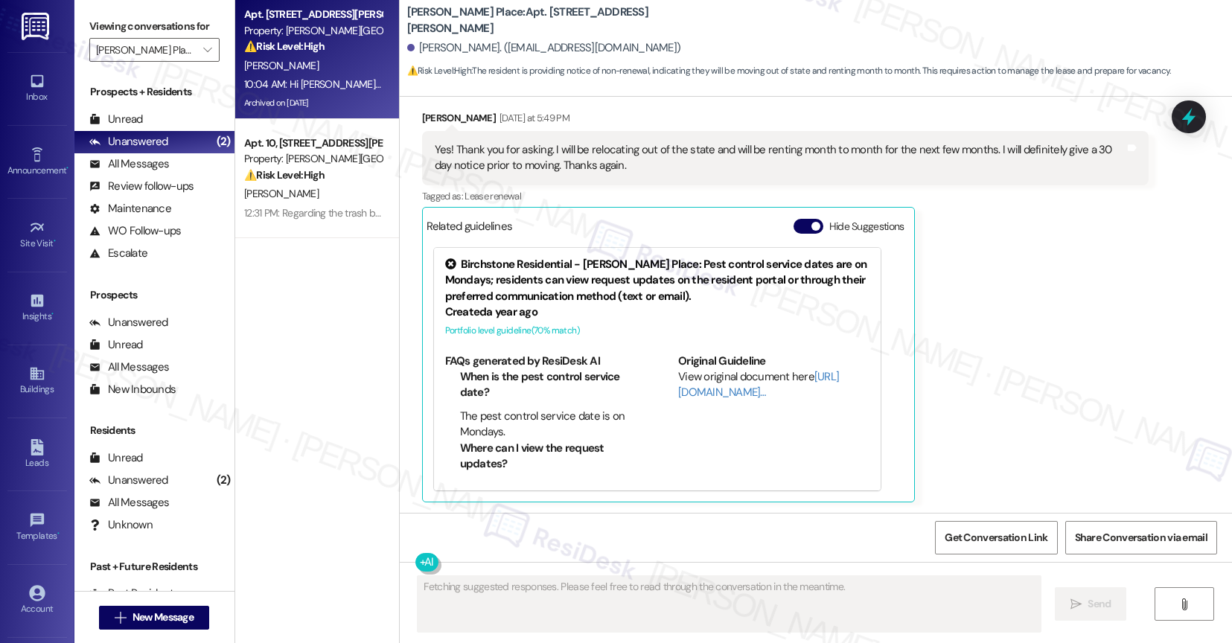
scroll to position [17985, 0]
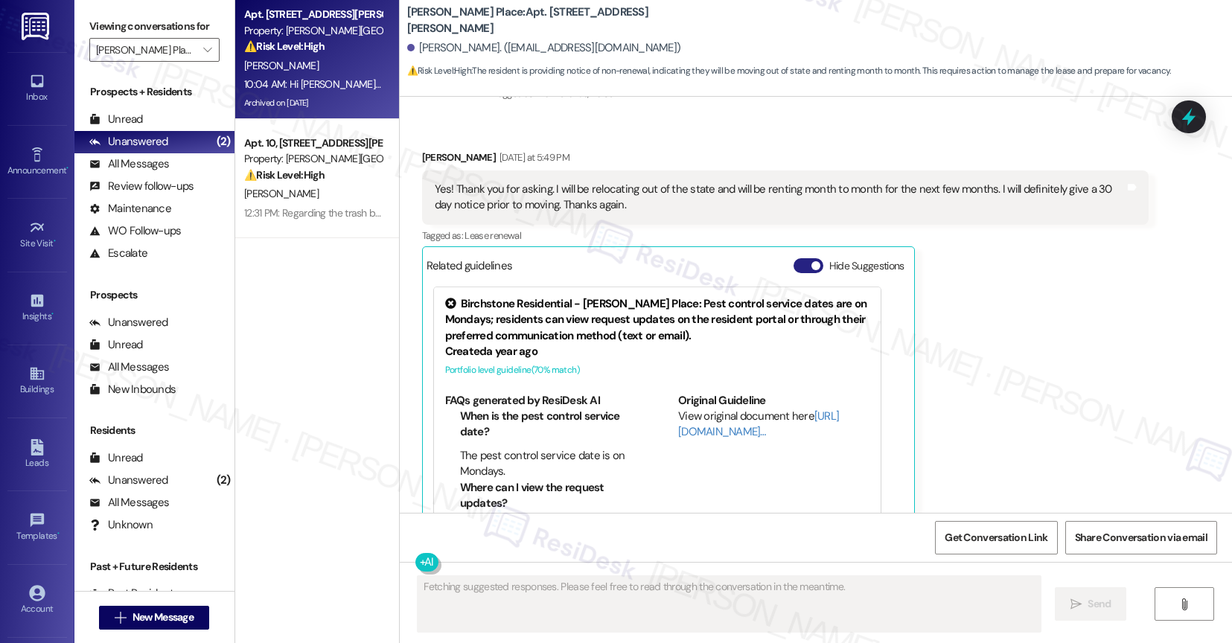
click at [803, 258] on button "Hide Suggestions" at bounding box center [809, 265] width 30 height 15
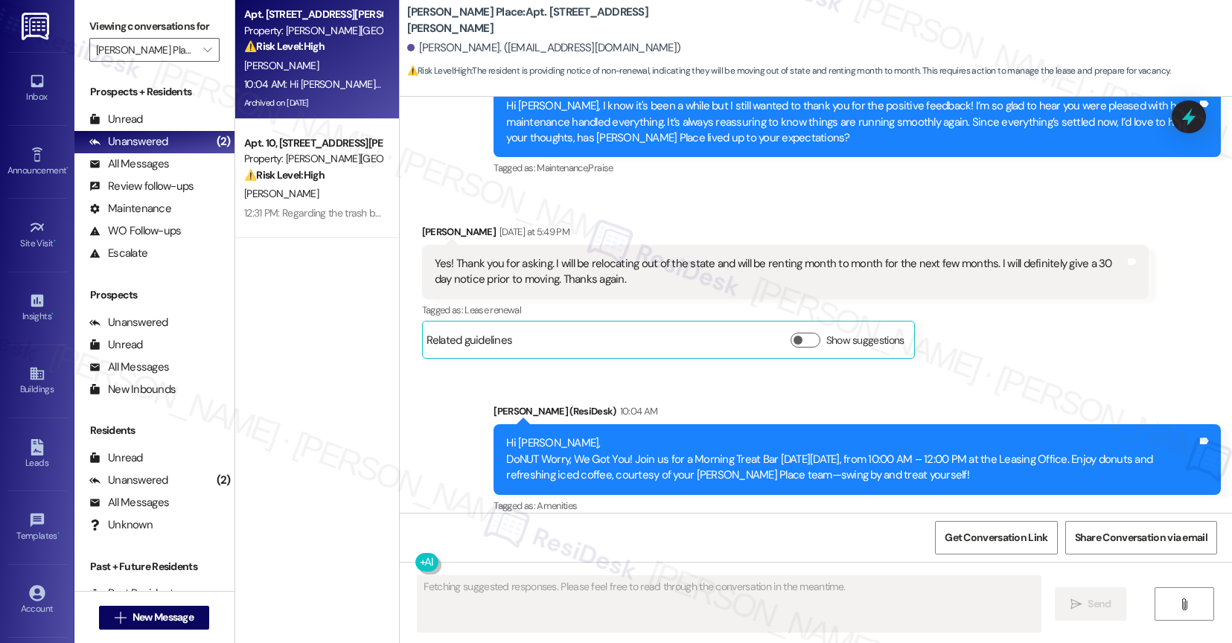
click at [666, 371] on div "Announcement, sent via SMS [PERSON_NAME] (ResiDesk) 10:04 AM Hi [PERSON_NAME], …" at bounding box center [816, 449] width 833 height 158
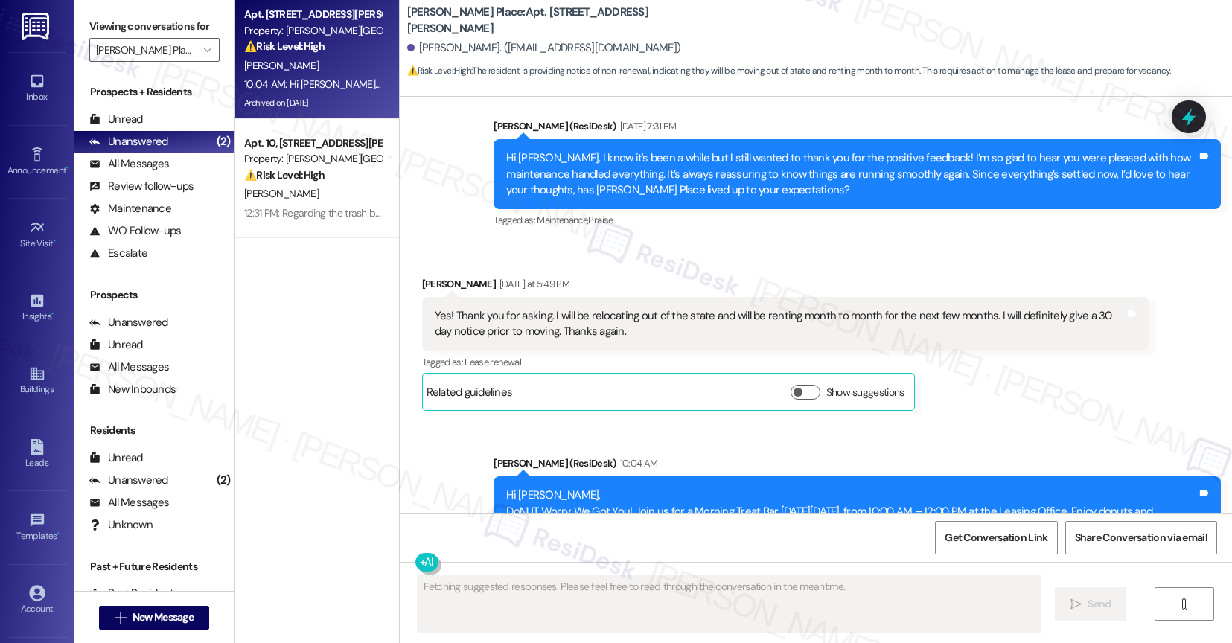
scroll to position [17730, 0]
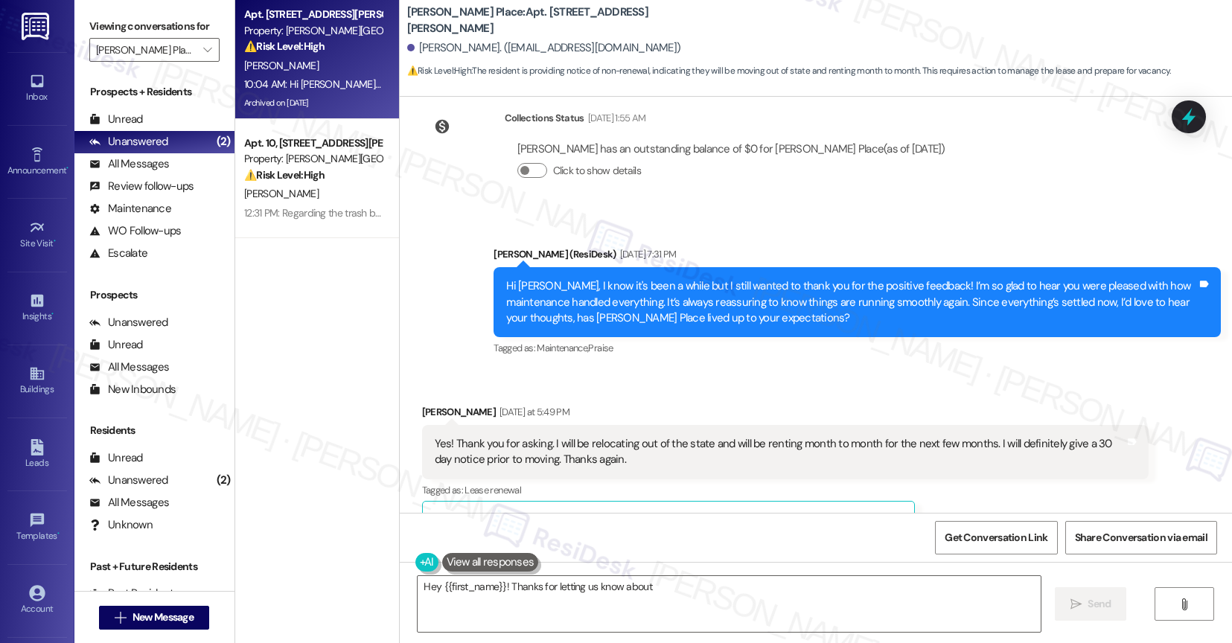
click at [696, 393] on div "Received via SMS [PERSON_NAME] [DATE] at 5:49 PM Yes! Thank you for asking. I w…" at bounding box center [786, 472] width 750 height 158
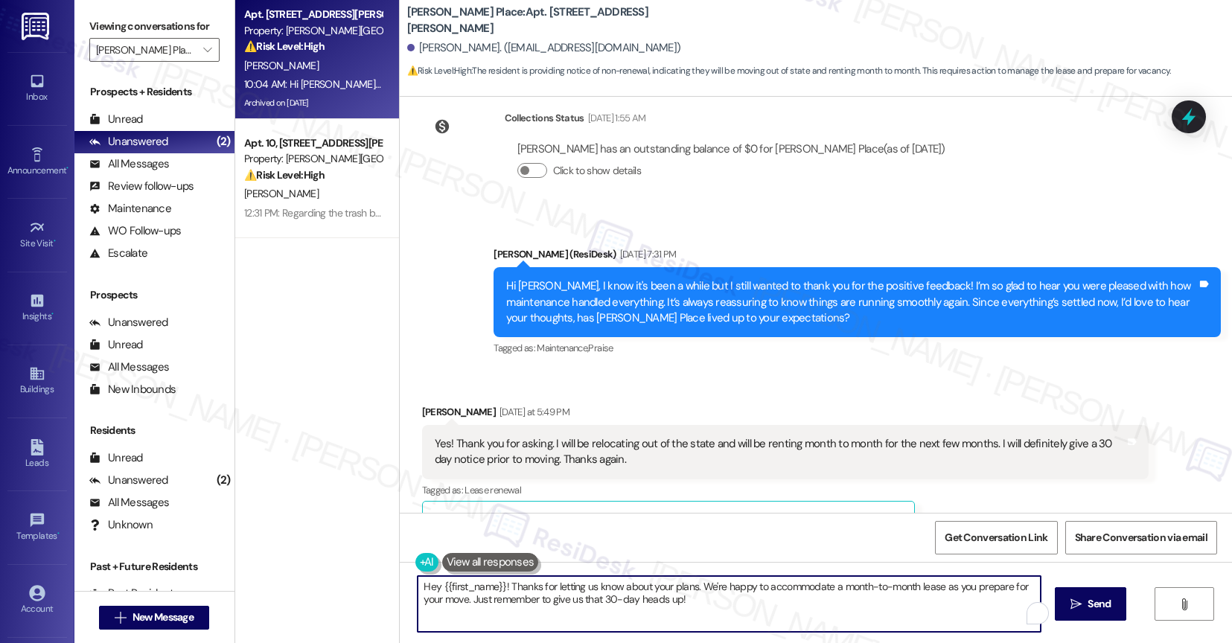
click at [686, 606] on textarea "Hey {{first_name}}! Thanks for letting us know about your plans. We're happy to…" at bounding box center [729, 604] width 623 height 56
drag, startPoint x: 500, startPoint y: 586, endPoint x: 403, endPoint y: 575, distance: 97.3
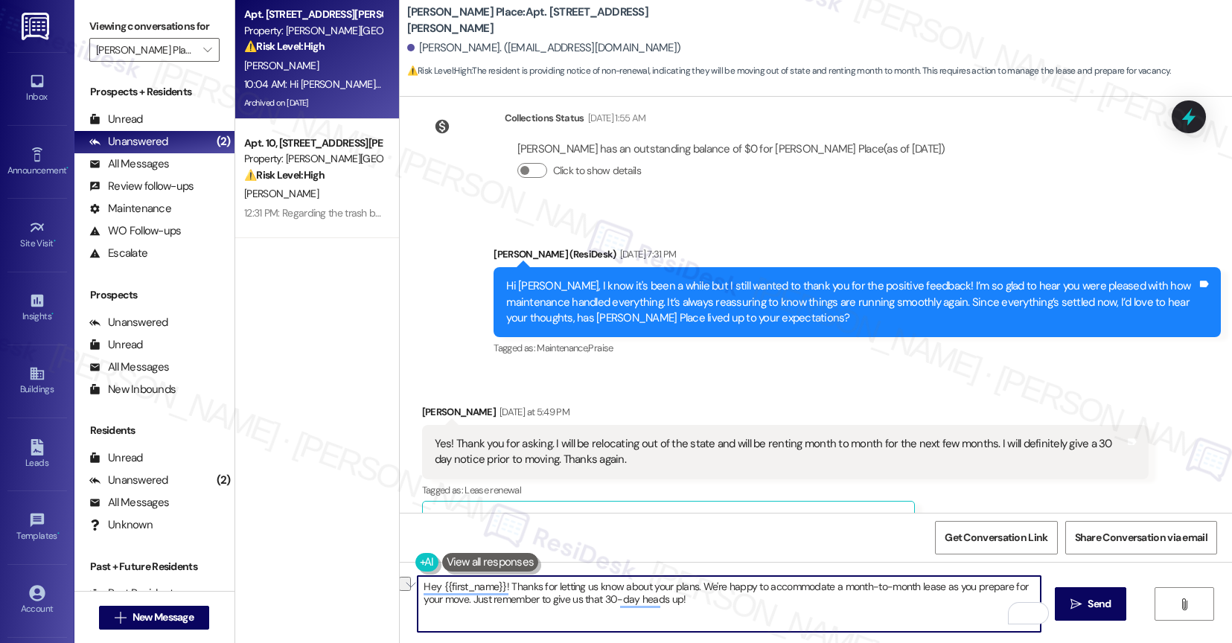
click at [409, 575] on div "Hey {{first_name}}! Thanks for letting us know about your plans. We're happy to…" at bounding box center [721, 603] width 625 height 57
click at [576, 593] on textarea "Hey {{first_name}}! Thanks for letting us know about your plans. We're happy to…" at bounding box center [729, 604] width 623 height 56
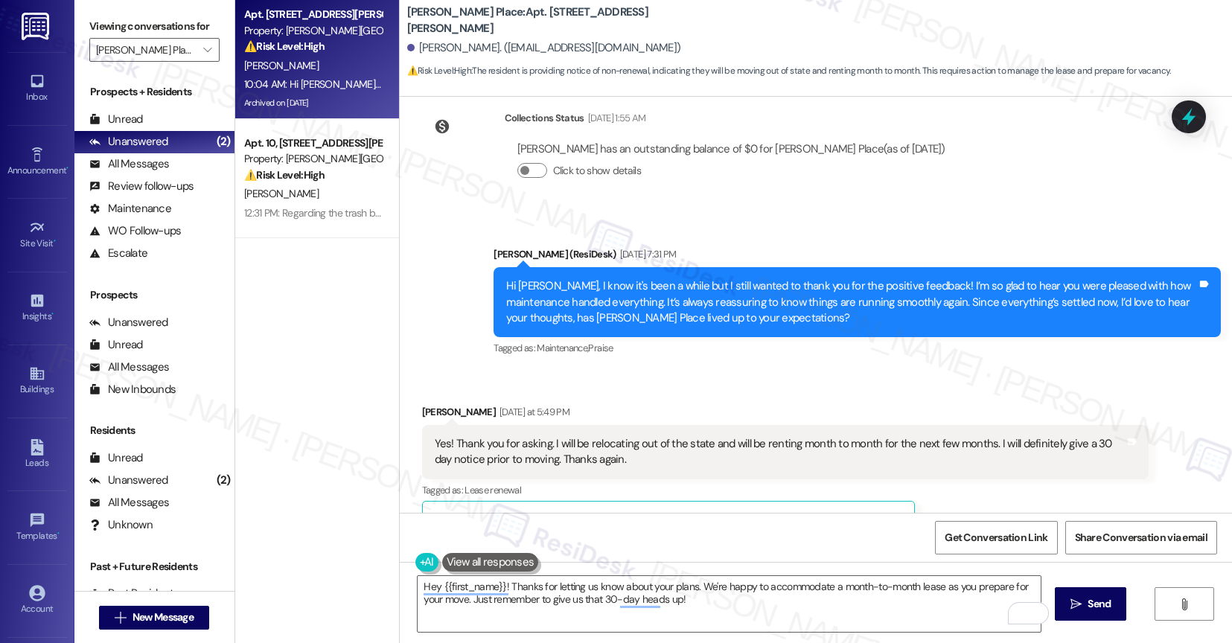
click at [480, 561] on button at bounding box center [490, 562] width 97 height 19
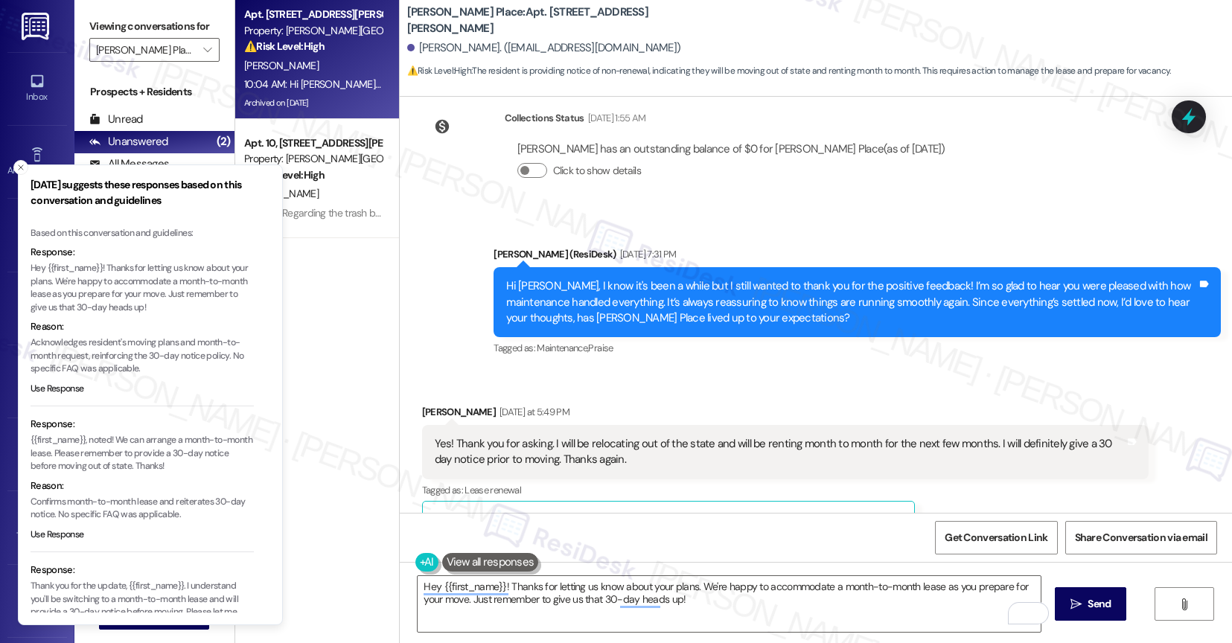
scroll to position [98, 0]
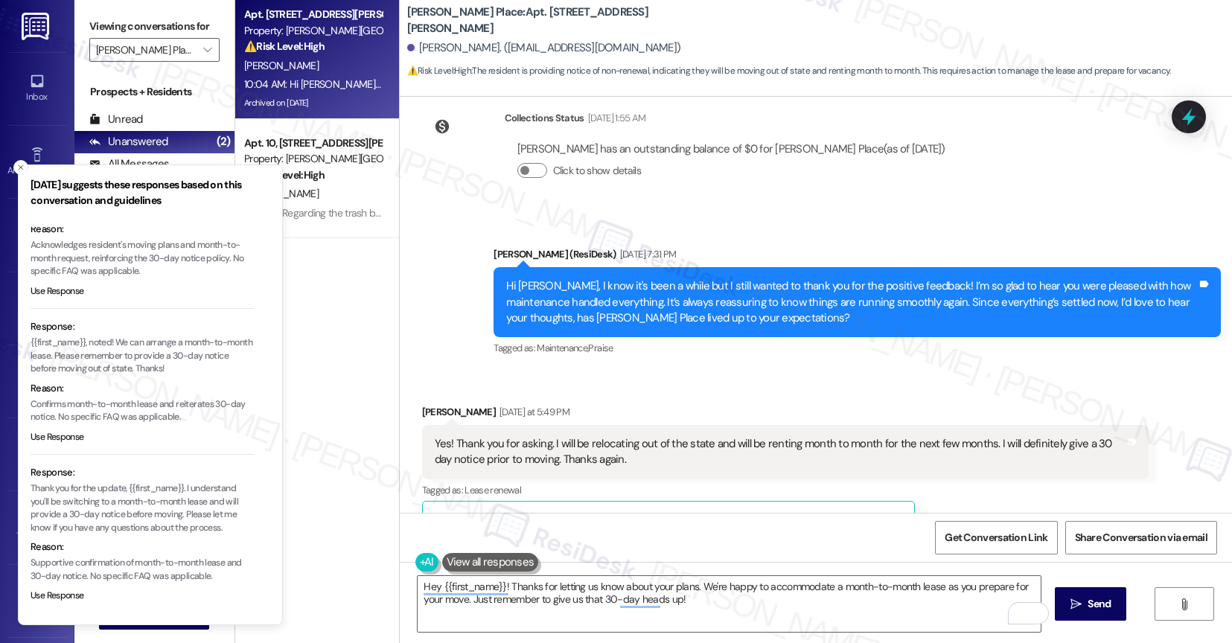
click at [19, 167] on icon "Close toast" at bounding box center [20, 167] width 9 height 9
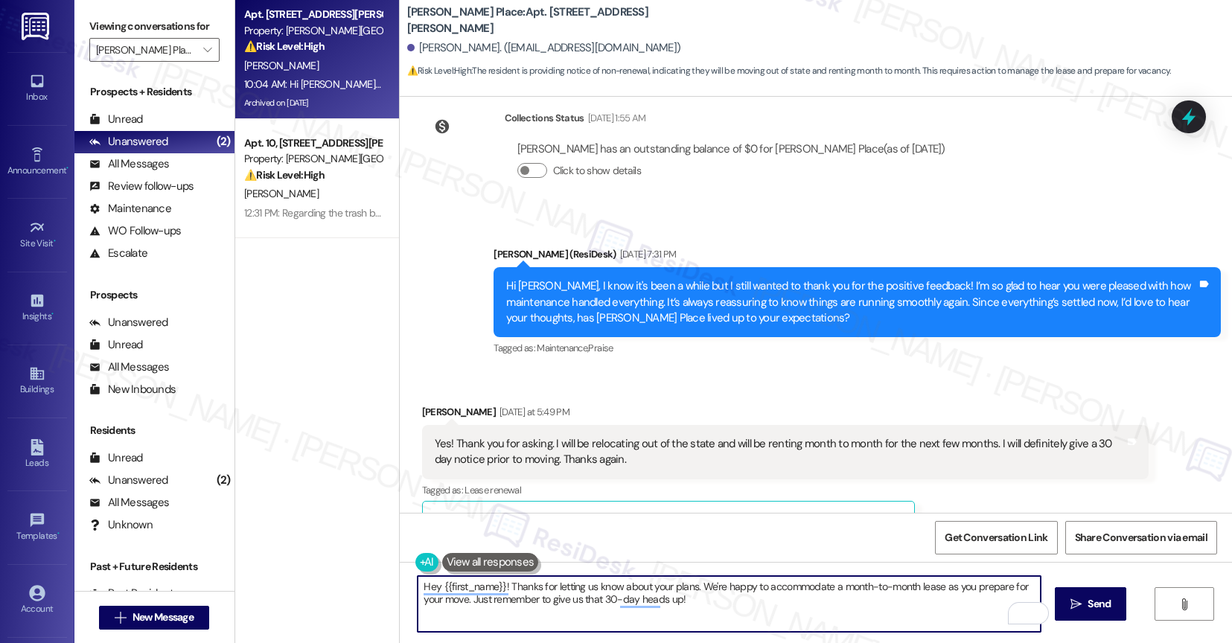
click at [511, 604] on textarea "Hey {{first_name}}! Thanks for letting us know about your plans. We're happy to…" at bounding box center [729, 604] width 623 height 56
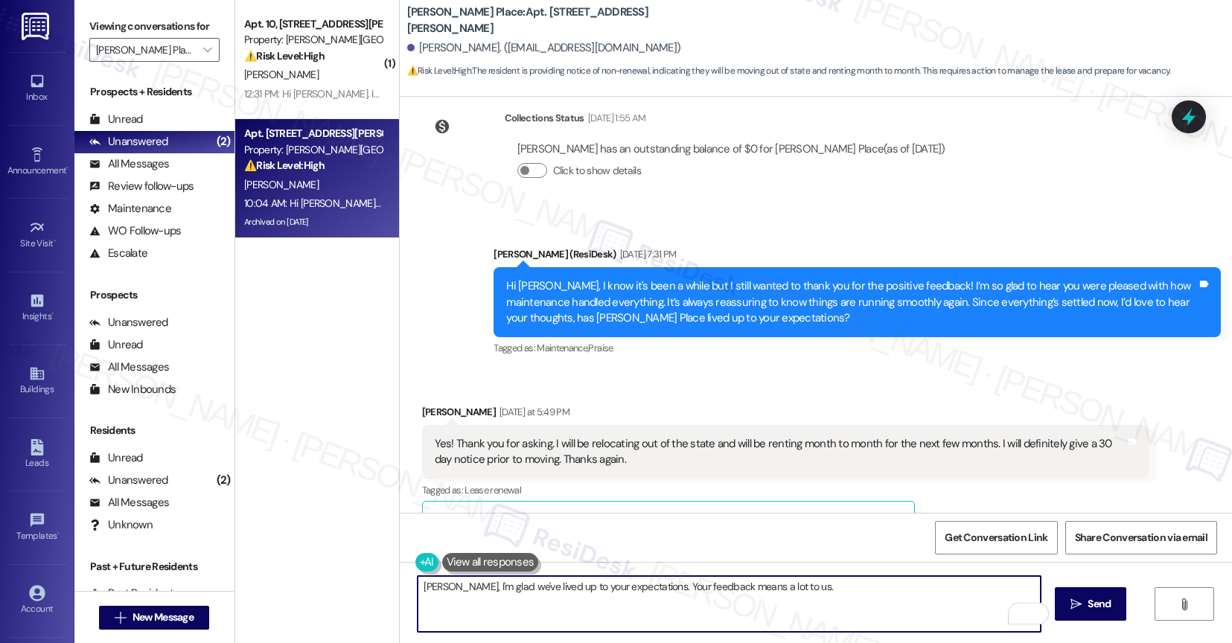
click at [843, 595] on textarea "[PERSON_NAME], I'm glad we've lived up to your expectations. Your feedback mean…" at bounding box center [729, 604] width 623 height 56
type textarea "[PERSON_NAME], I'm glad we've lived up to your expectations. Your feedback mean…"
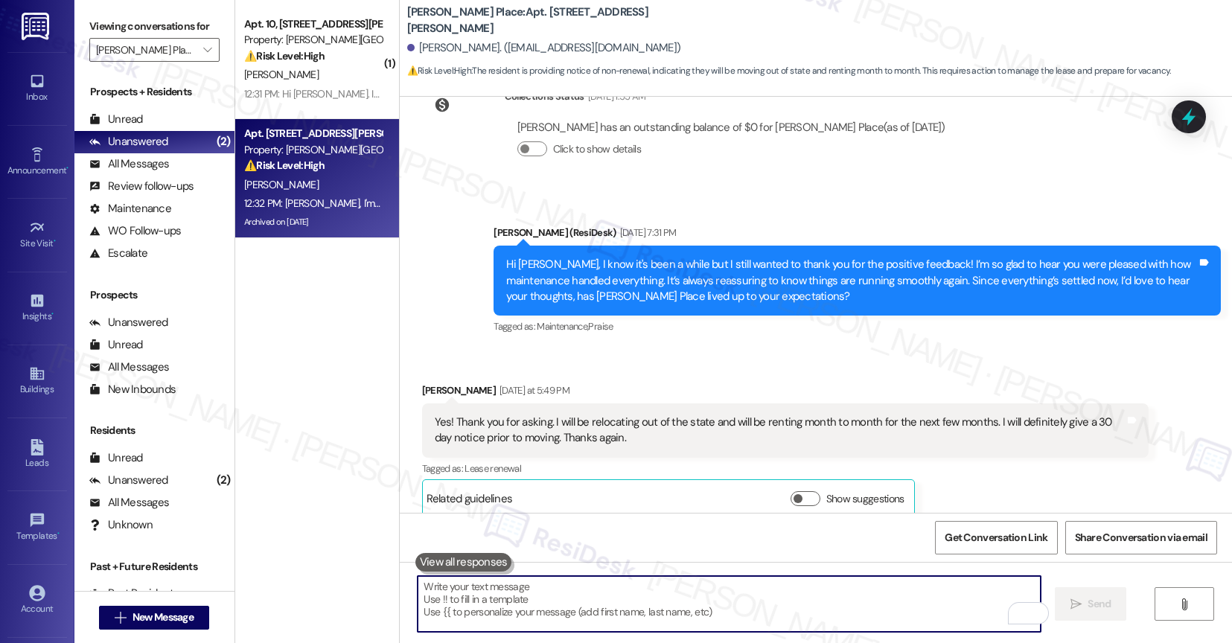
scroll to position [18014, 0]
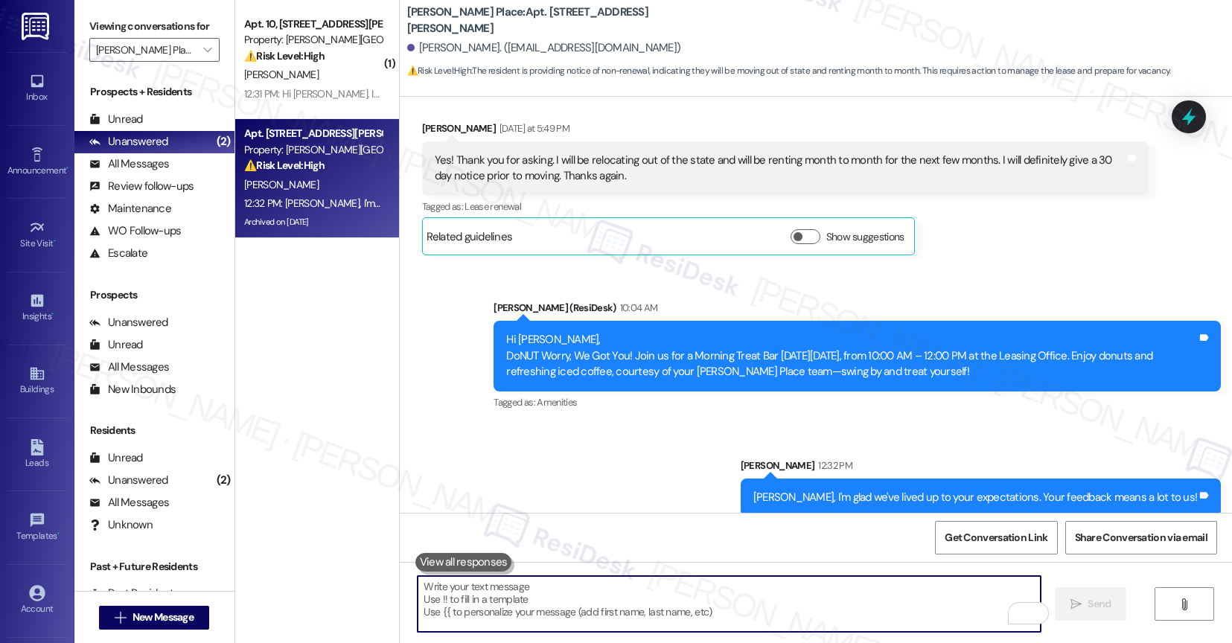
click at [537, 592] on textarea "To enrich screen reader interactions, please activate Accessibility in Grammarl…" at bounding box center [729, 604] width 623 height 56
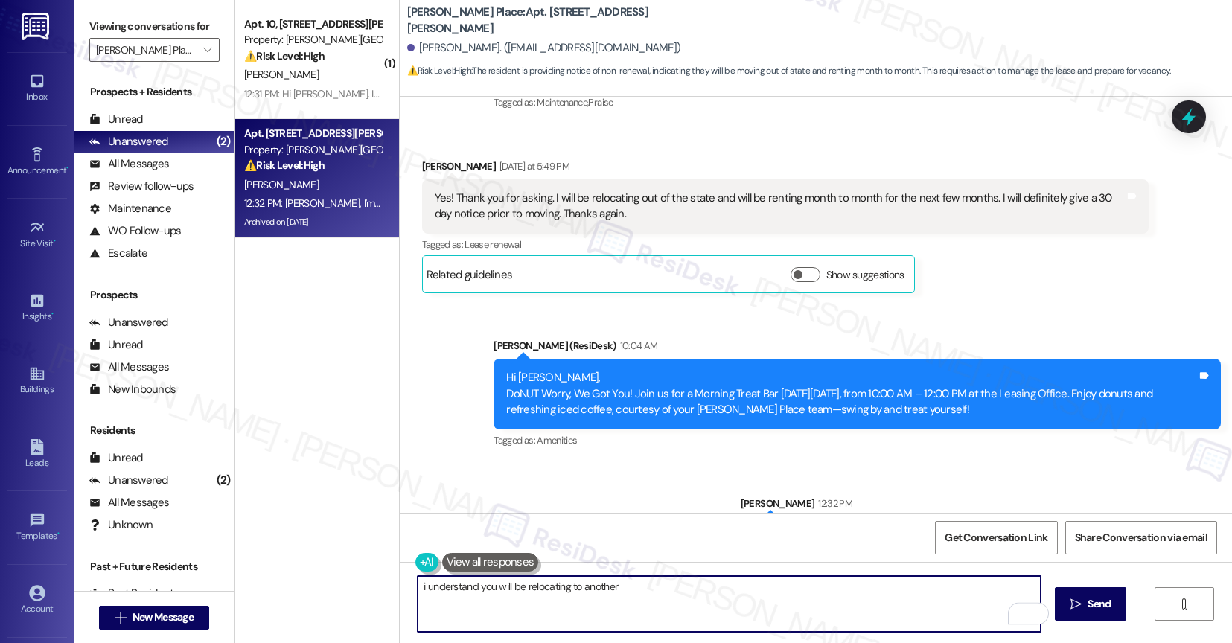
click at [418, 581] on textarea "i understand you will be relocating to another" at bounding box center [729, 604] width 623 height 56
click at [418, 584] on textarea "understand you will be relocating to another I" at bounding box center [729, 604] width 623 height 56
click at [639, 580] on textarea "I understand you will be relocating to another I" at bounding box center [729, 604] width 623 height 56
click at [642, 583] on textarea "I understand you will be relocating to another I" at bounding box center [729, 604] width 623 height 56
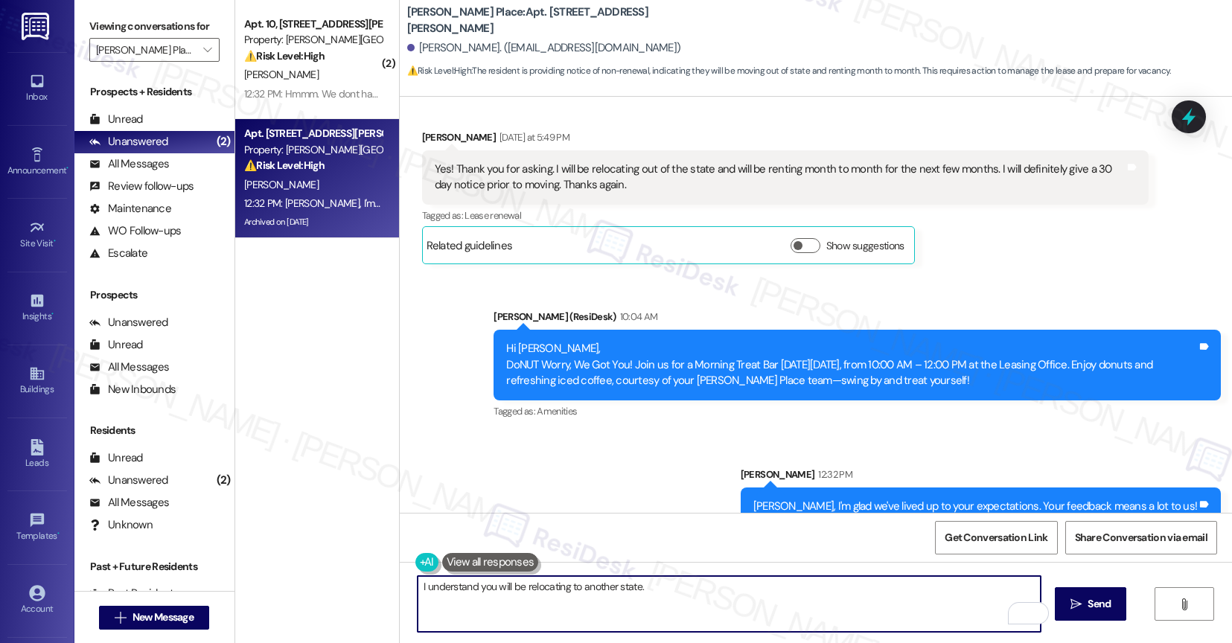
scroll to position [18014, 0]
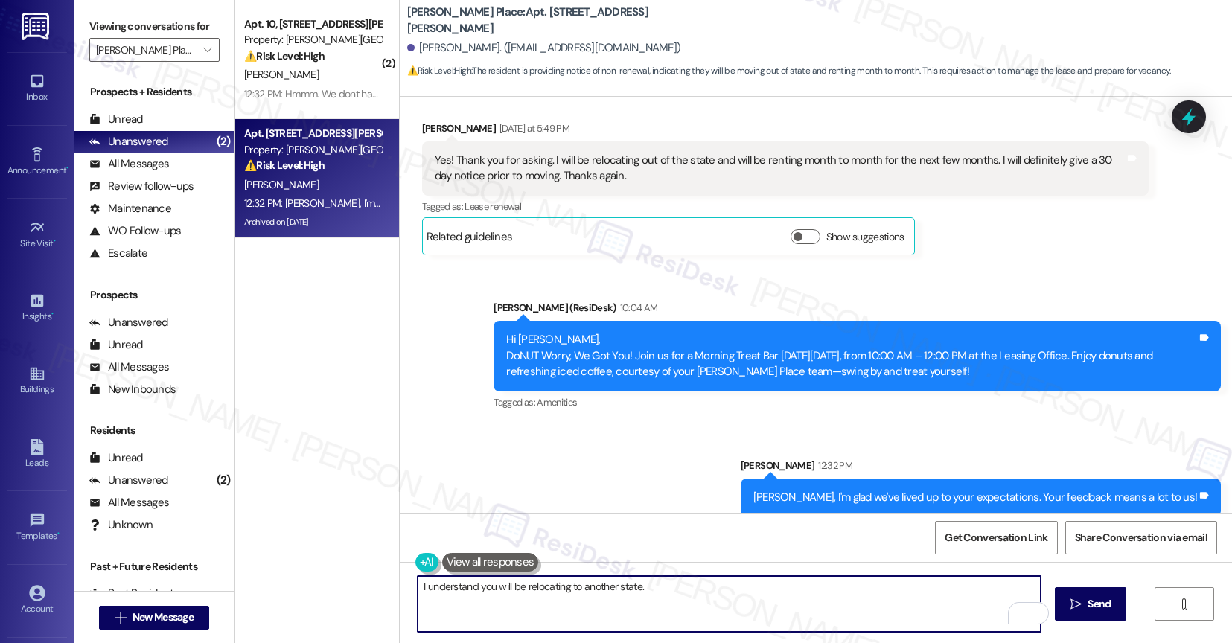
click at [718, 607] on textarea "I understand you will be relocating to another state." at bounding box center [729, 604] width 623 height 56
click at [540, 595] on textarea "I understand you will be relocating to another state." at bounding box center [729, 604] width 623 height 56
click at [429, 589] on textarea "I understand you will be relocating to another state." at bounding box center [729, 604] width 623 height 56
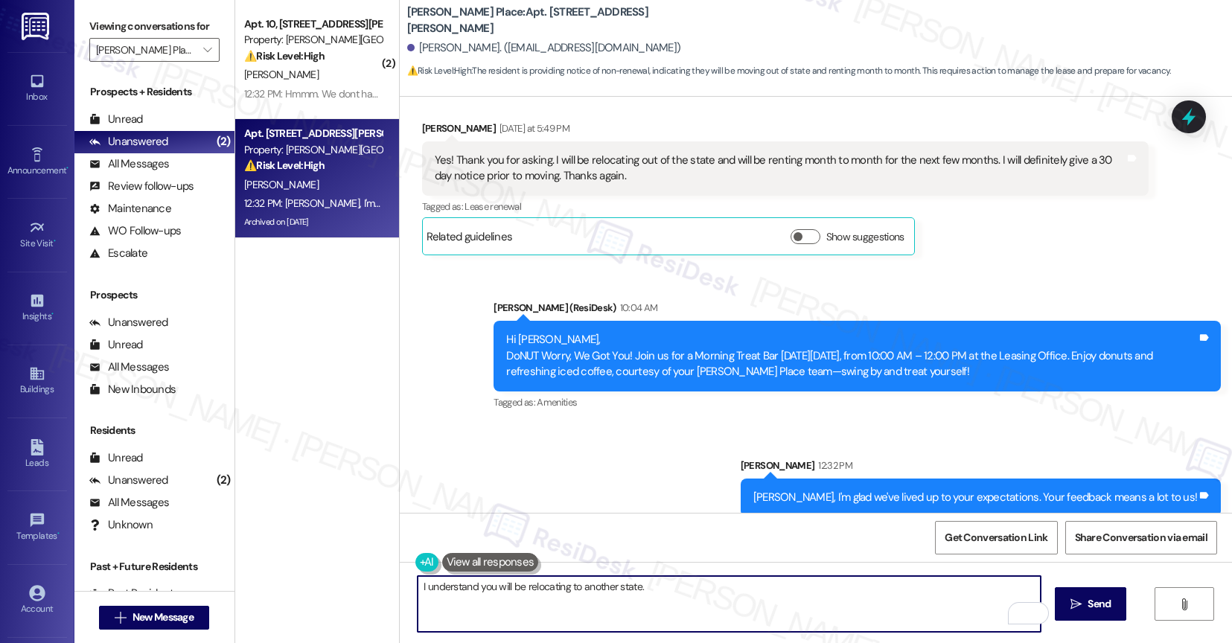
click at [429, 589] on textarea "I understand you will be relocating to another state." at bounding box center [729, 604] width 623 height 56
click at [690, 591] on textarea "I understand you will be relocating to another state." at bounding box center [729, 604] width 623 height 56
click at [1027, 612] on div "1" at bounding box center [1027, 613] width 16 height 16
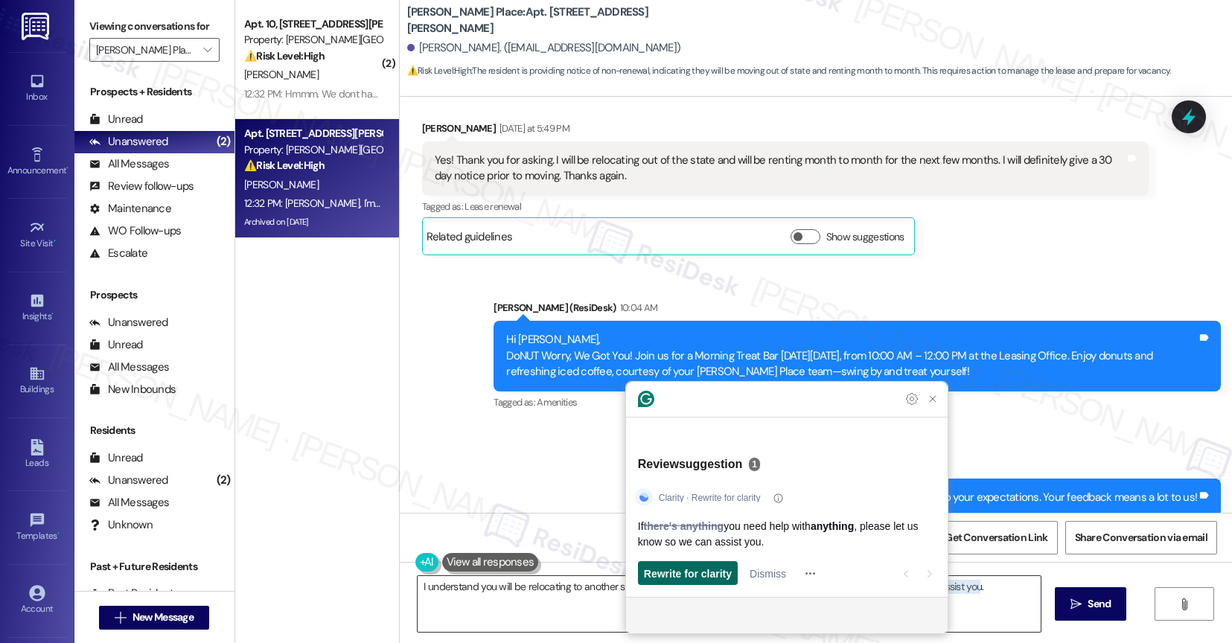
click at [672, 570] on span "Rewrite for clarity" at bounding box center [688, 574] width 88 height 16
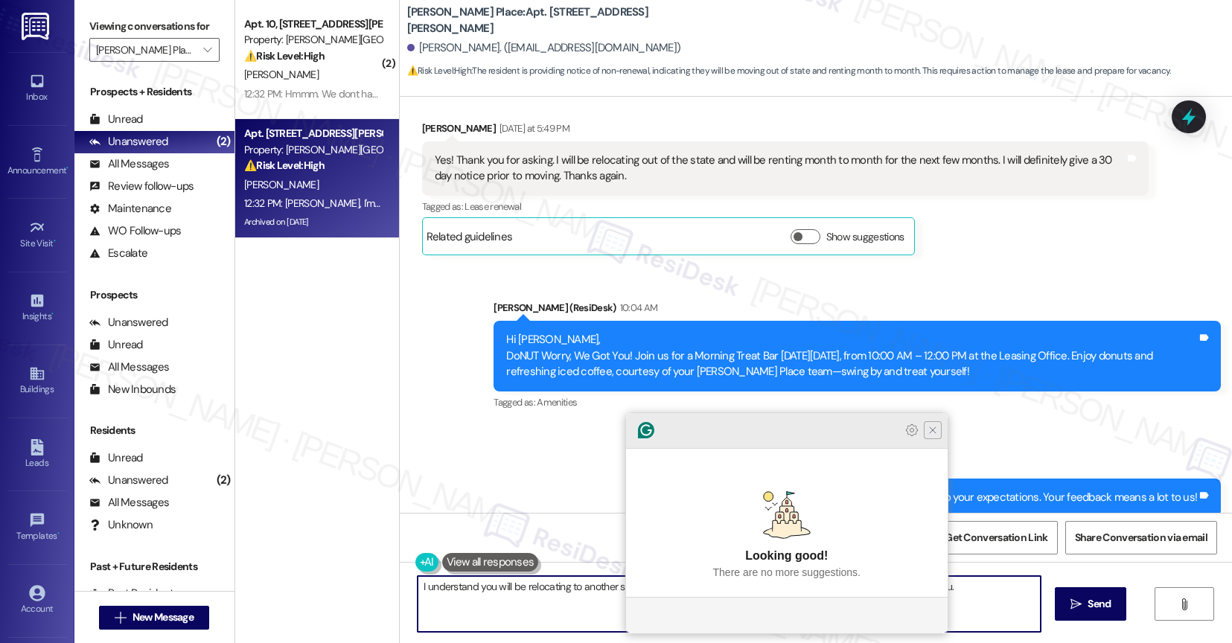
type textarea "I understand you will be relocating to another state. If you need help with any…"
click at [929, 436] on icon "Close Grammarly Assistant" at bounding box center [933, 430] width 12 height 12
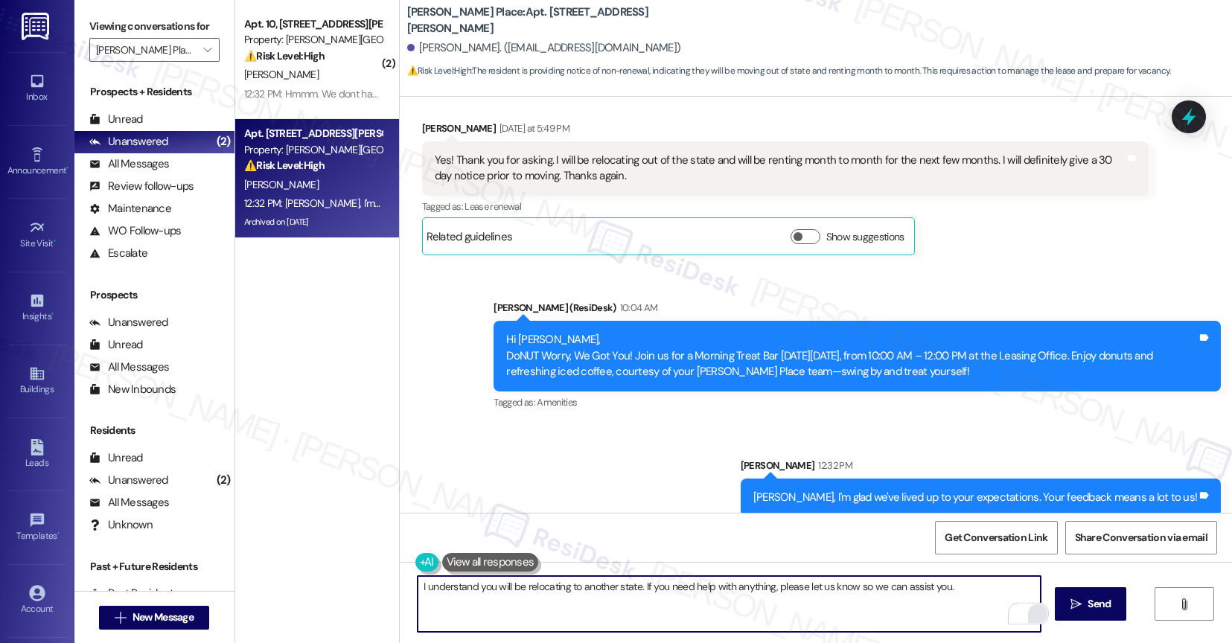
click at [966, 593] on textarea "I understand you will be relocating to another state. If you need help with any…" at bounding box center [729, 604] width 623 height 56
click at [1111, 602] on span "Send" at bounding box center [1099, 604] width 23 height 16
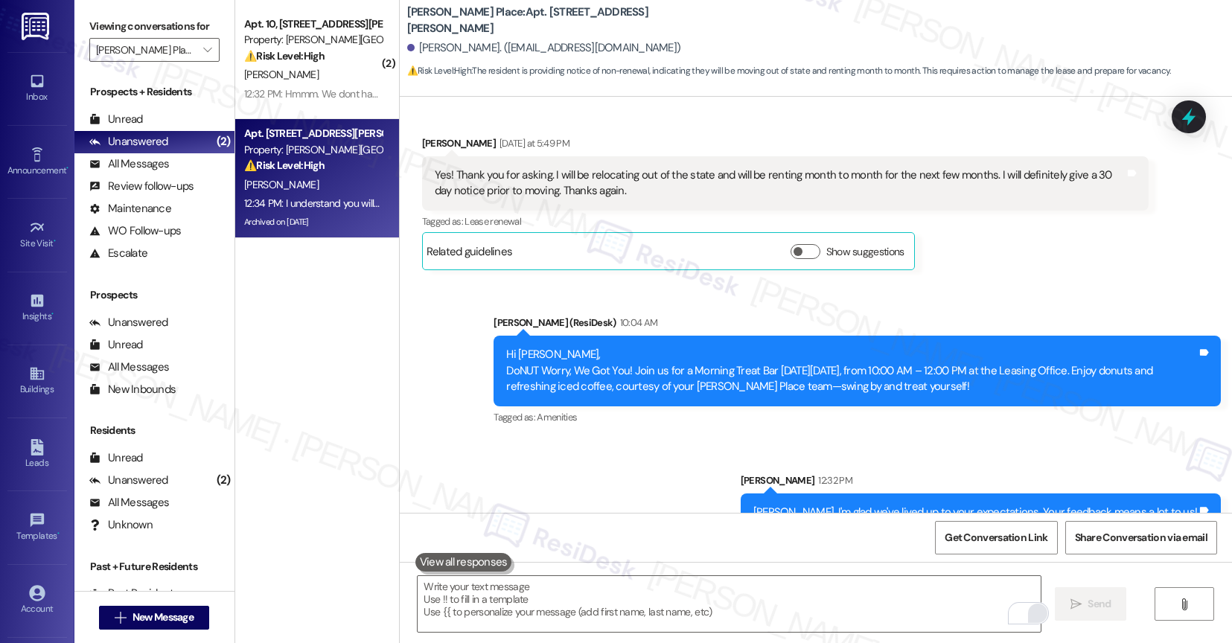
scroll to position [17778, 0]
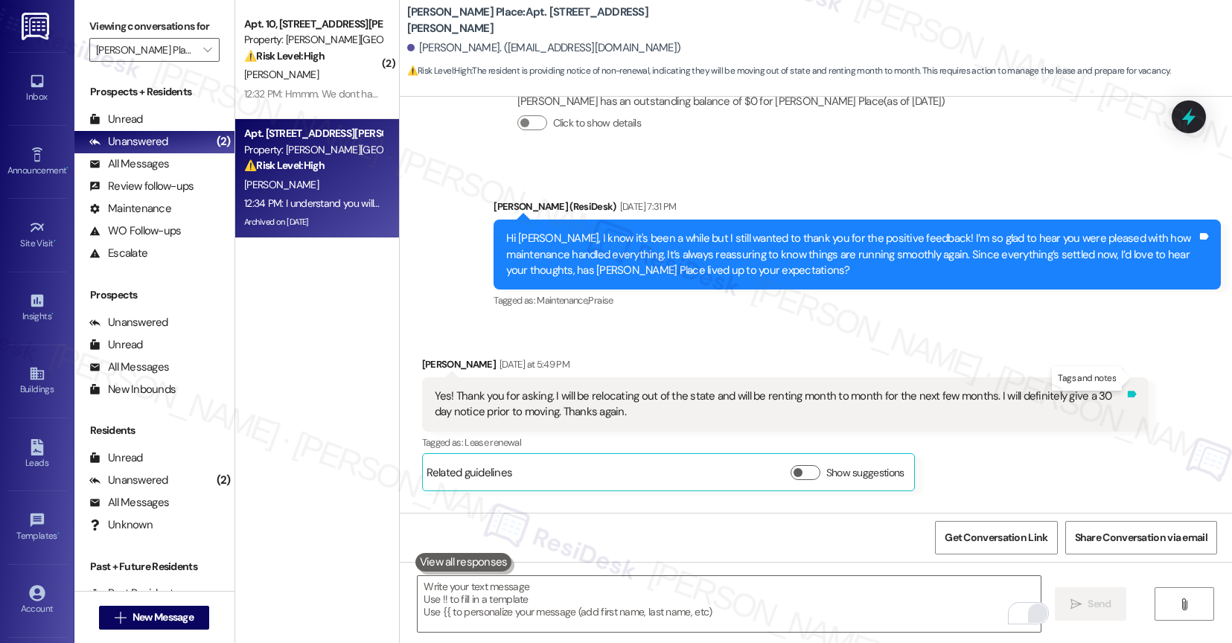
click at [1132, 389] on icon at bounding box center [1131, 394] width 11 height 11
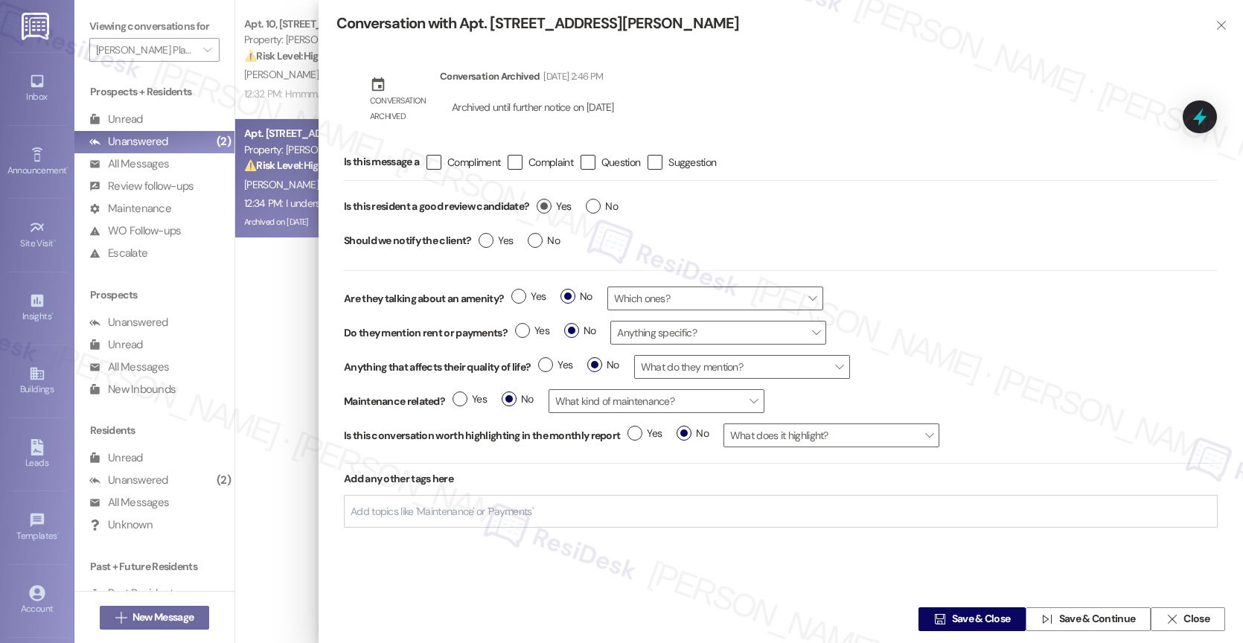
click at [544, 202] on label "Yes" at bounding box center [554, 207] width 34 height 16
click at [544, 202] on input "Yes" at bounding box center [554, 208] width 34 height 19
radio input "true"
click at [972, 615] on span "Save & Close" at bounding box center [981, 620] width 59 height 16
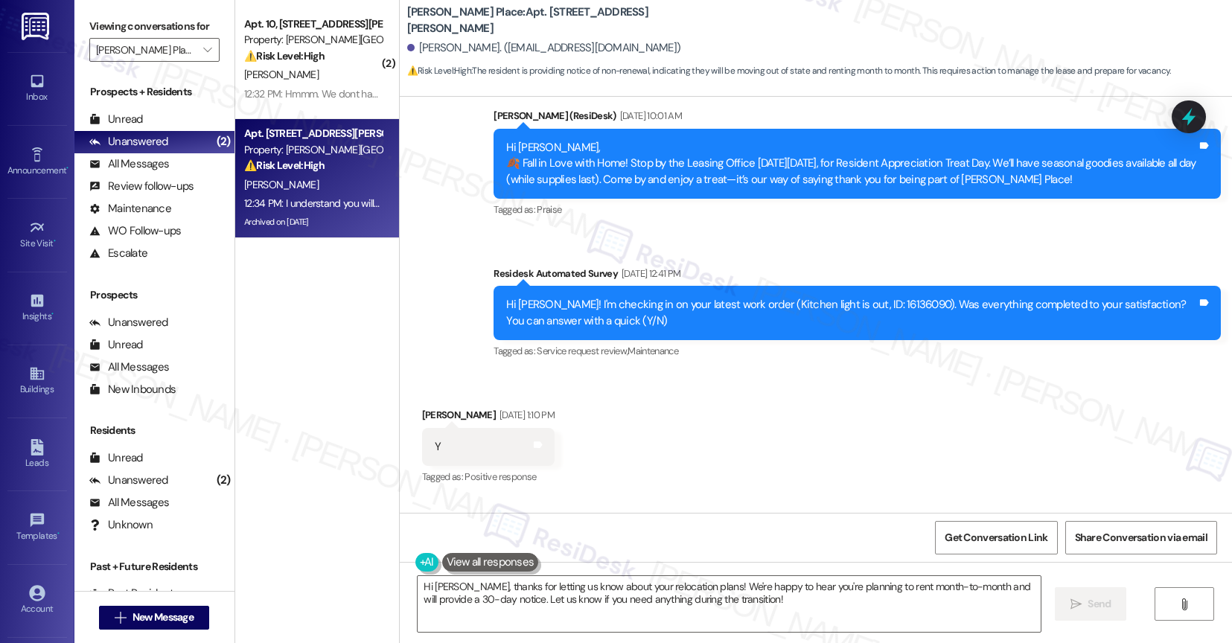
scroll to position [18398, 0]
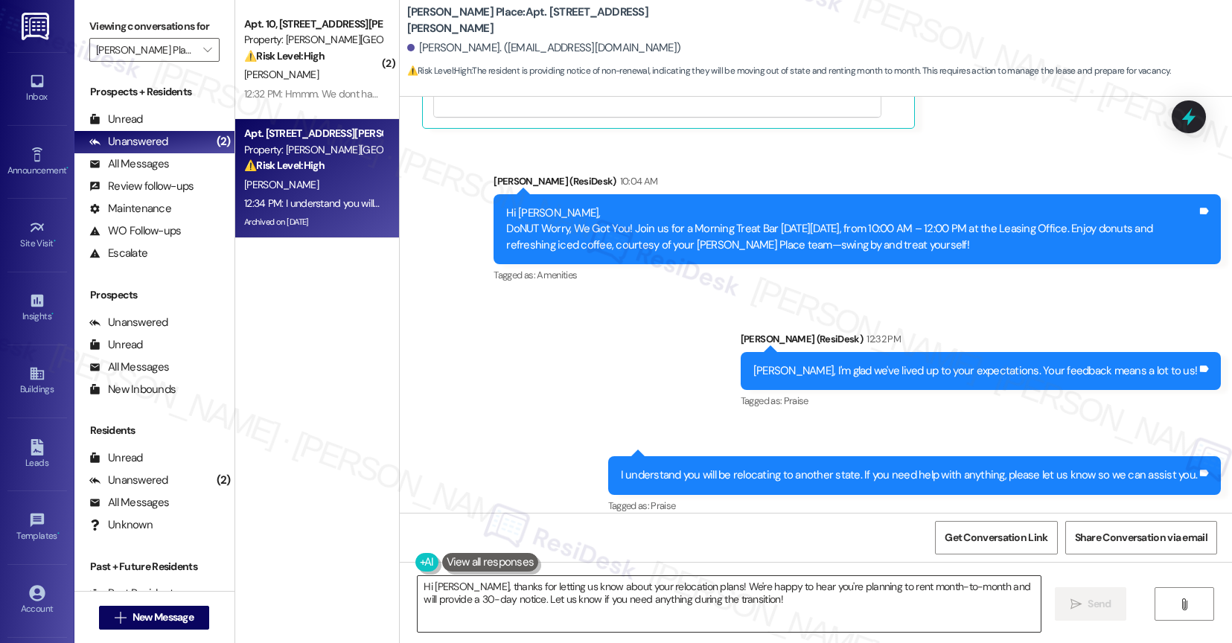
click at [520, 612] on textarea "Hi Jamie, thanks for letting us know about your relocation plans! We're happy t…" at bounding box center [729, 604] width 623 height 56
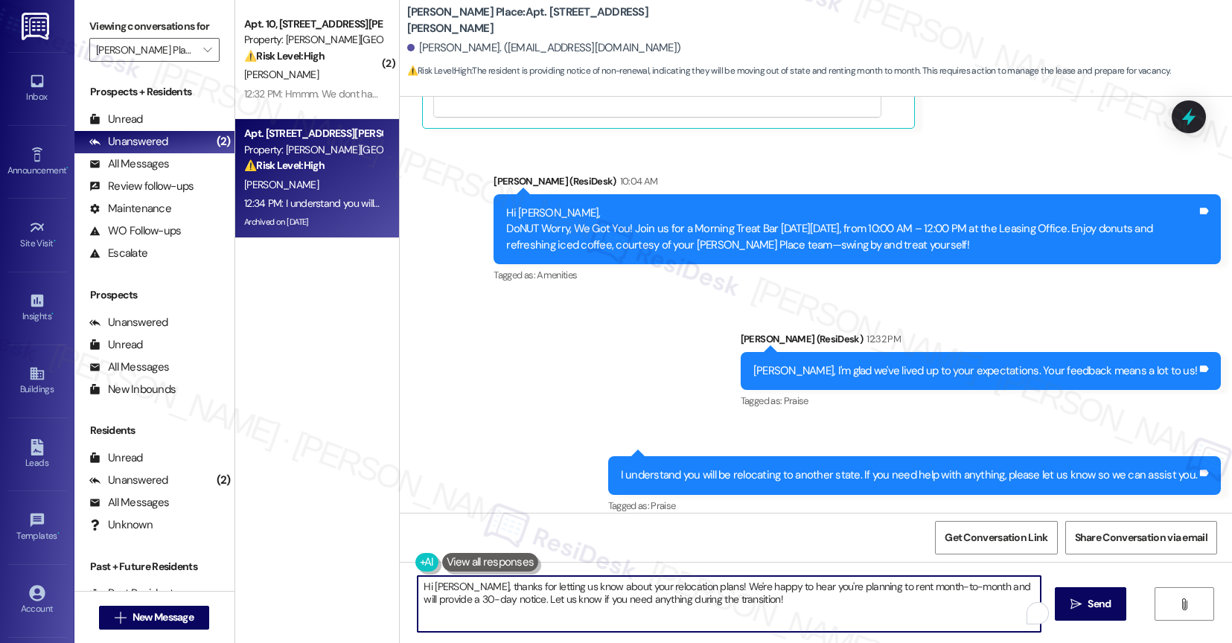
click at [520, 612] on textarea "Hi Jamie, thanks for letting us know about your relocation plans! We're happy t…" at bounding box center [729, 604] width 623 height 56
paste textarea "By the way, would you mind sharing your feedback in a quick Google review? It o…"
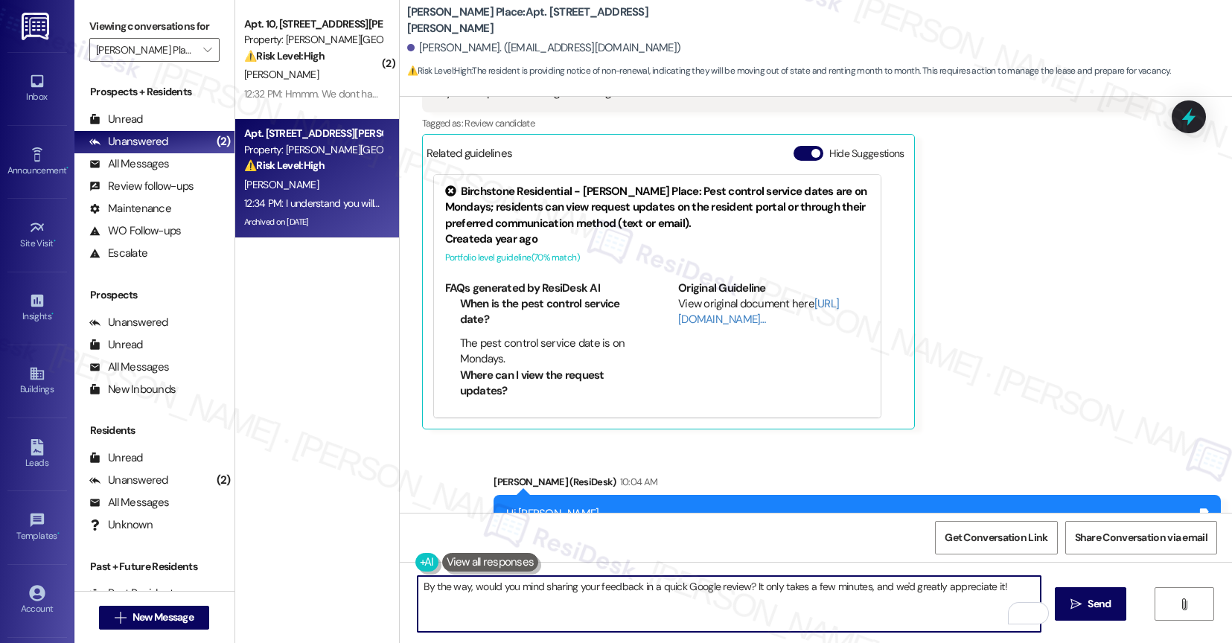
scroll to position [17997, 0]
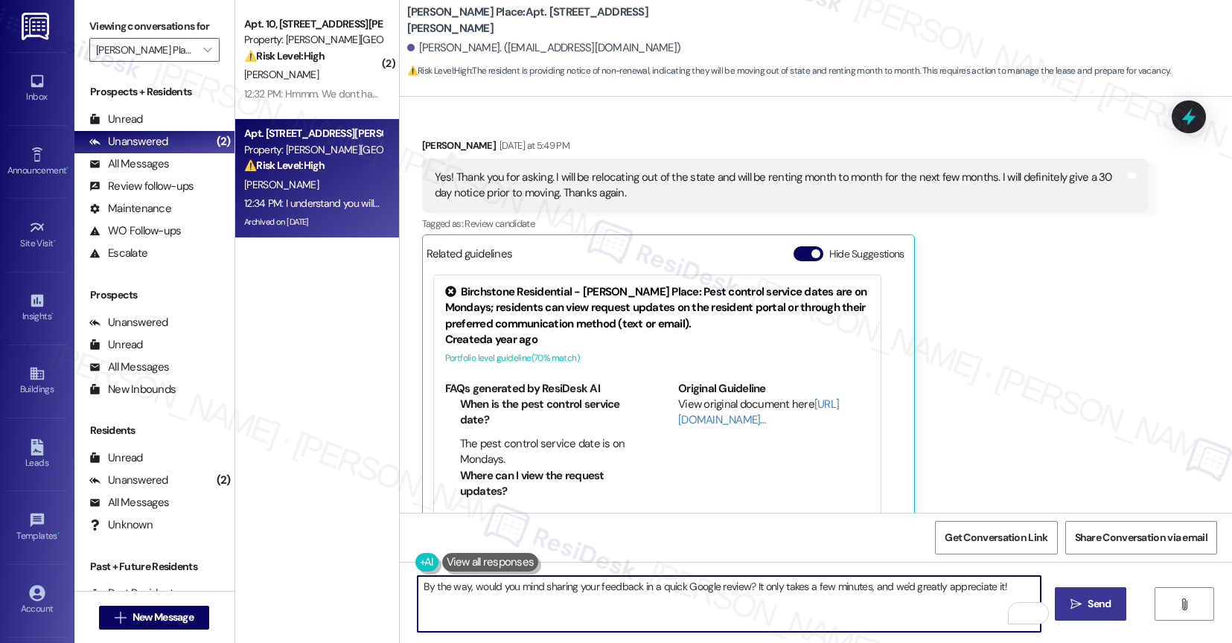
type textarea "By the way, would you mind sharing your feedback in a quick Google review? It o…"
click at [1095, 604] on span "Send" at bounding box center [1099, 604] width 23 height 16
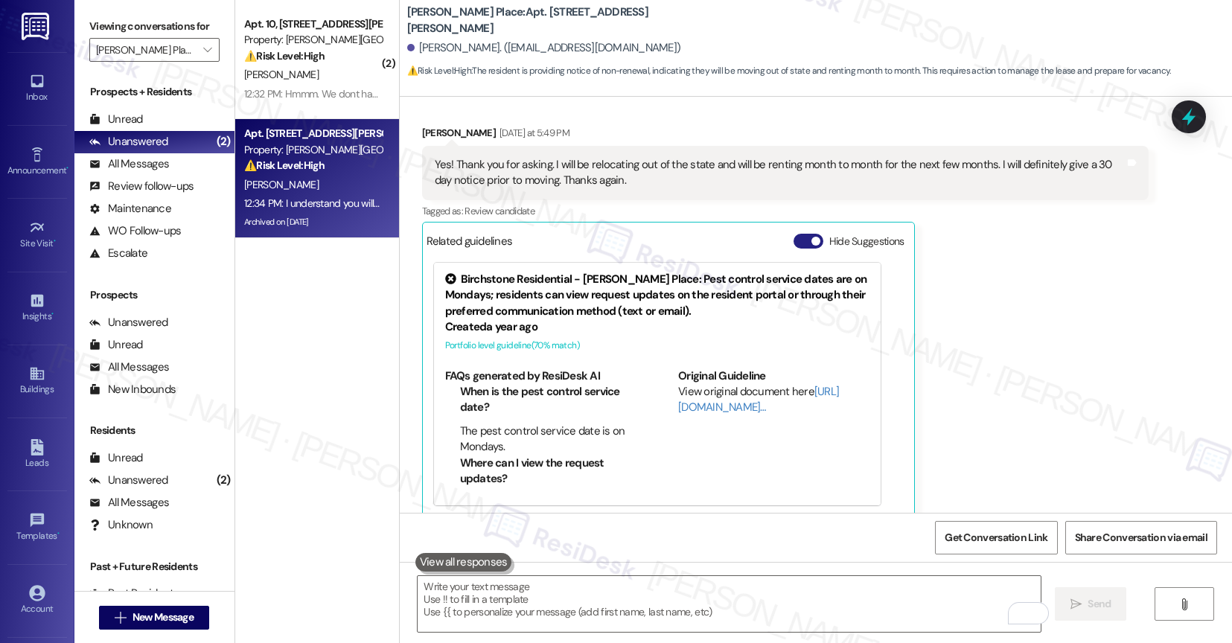
scroll to position [18501, 0]
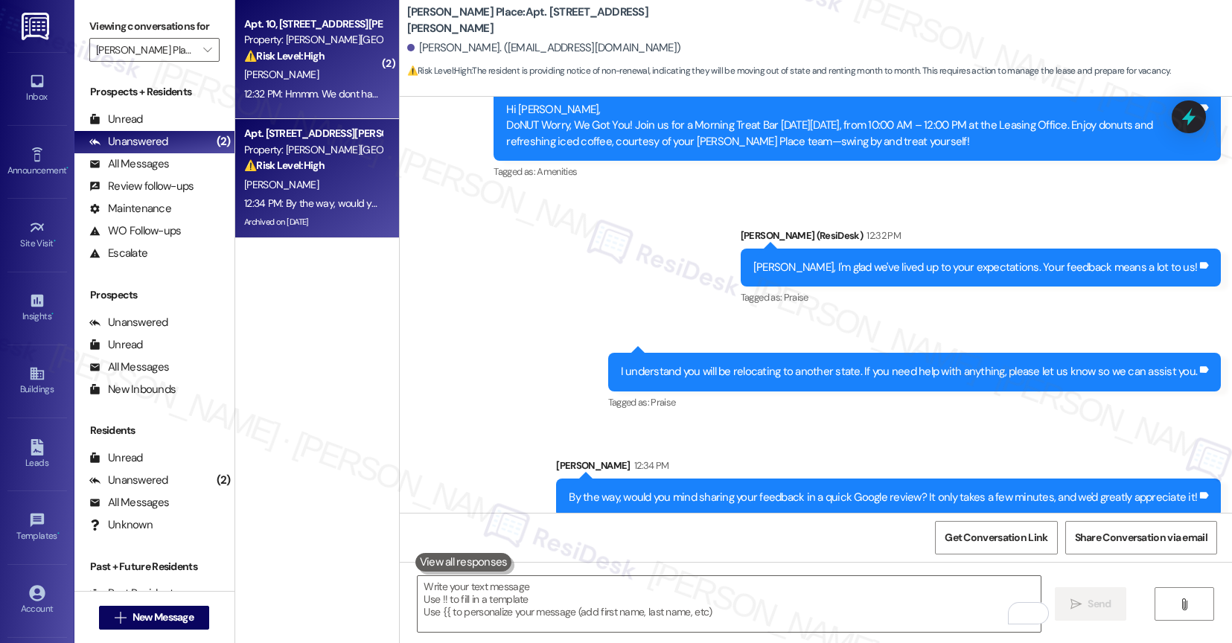
click at [309, 49] on strong "⚠️ Risk Level: High" at bounding box center [284, 55] width 80 height 13
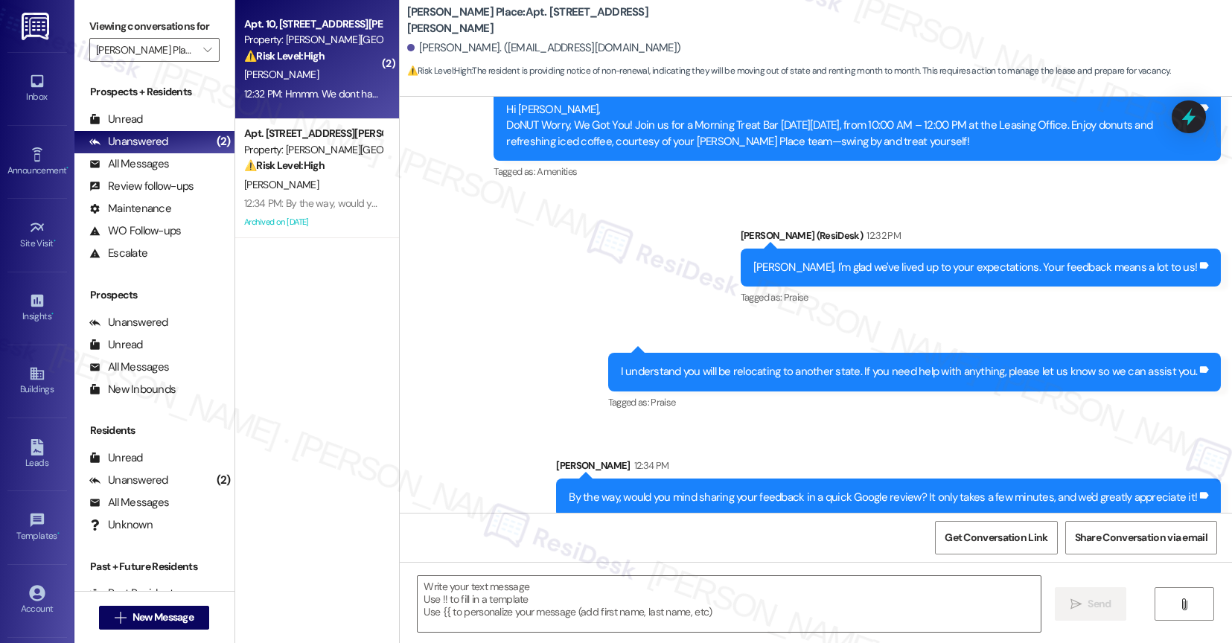
type textarea "Fetching suggested responses. Please feel free to read through the conversation…"
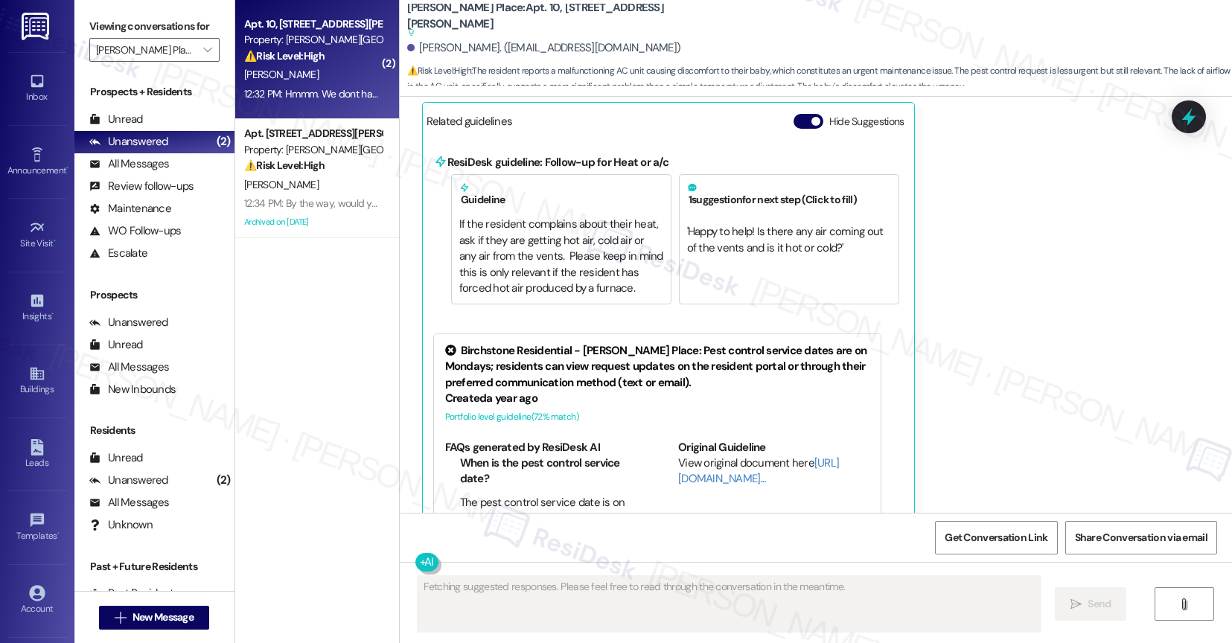
scroll to position [3599, 0]
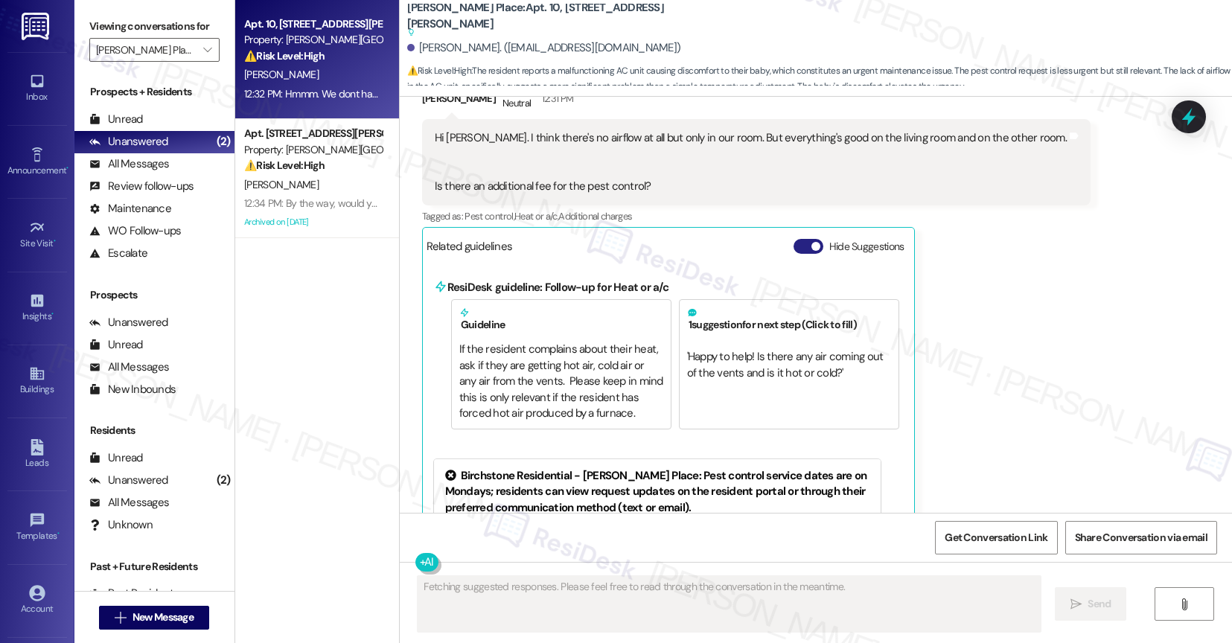
click at [802, 239] on button "Hide Suggestions" at bounding box center [809, 246] width 30 height 15
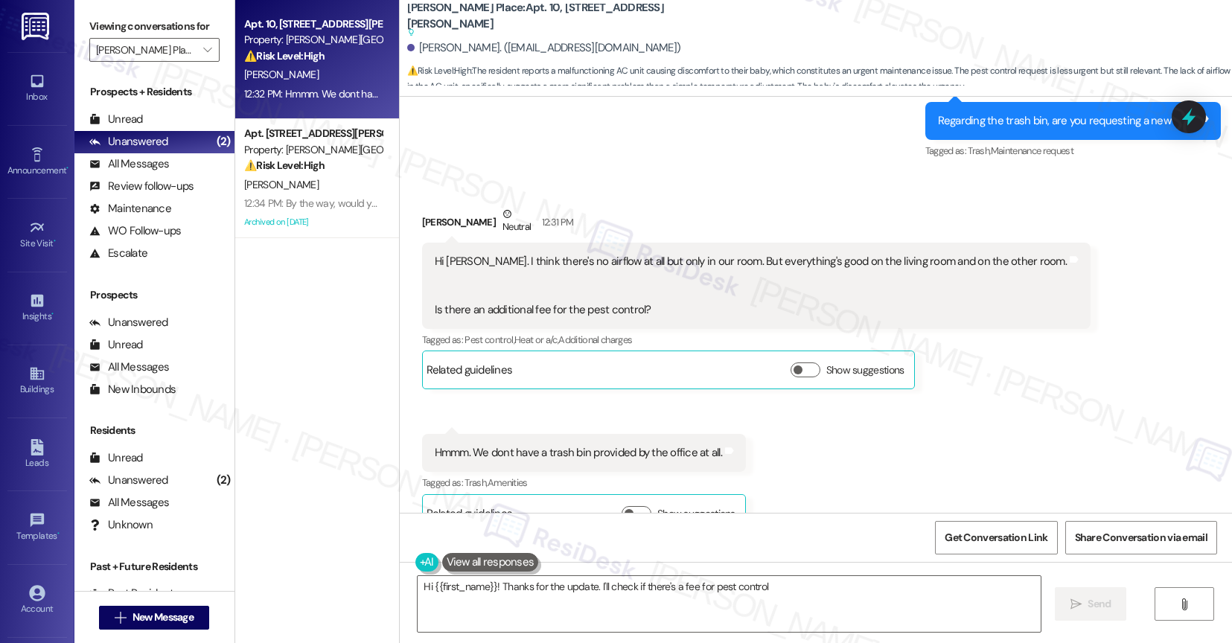
scroll to position [2977, 0]
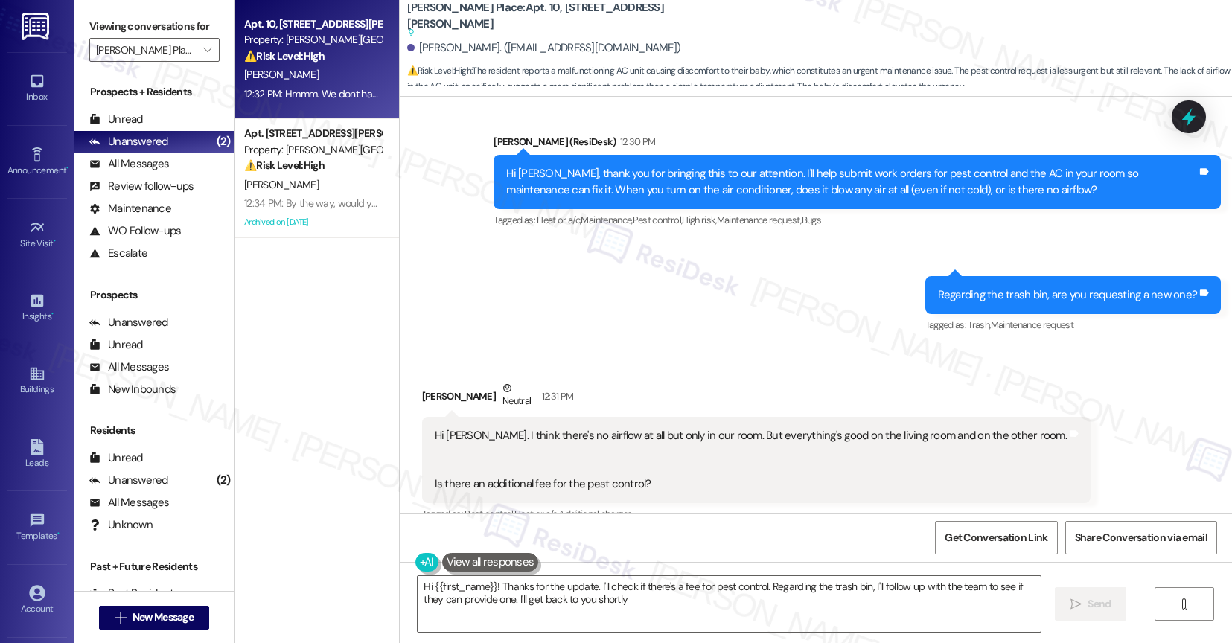
type textarea "Hi {{first_name}}! Thanks for the update. I'll check if there's a fee for pest …"
click at [724, 298] on div "Announcement, sent via SMS Sarah (ResiDesk) 10:07 AM Hi Karmela, DoNUT Worry, W…" at bounding box center [816, 145] width 833 height 404
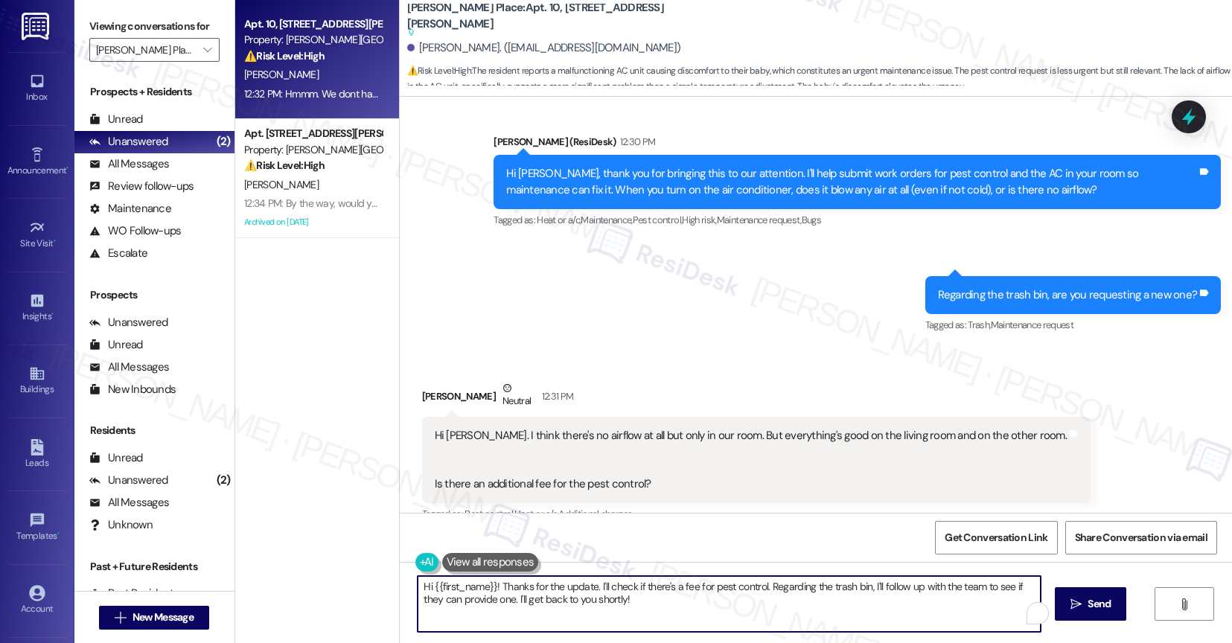
click at [552, 586] on textarea "Hi {{first_name}}! Thanks for the update. I'll check if there's a fee for pest …" at bounding box center [729, 604] width 623 height 56
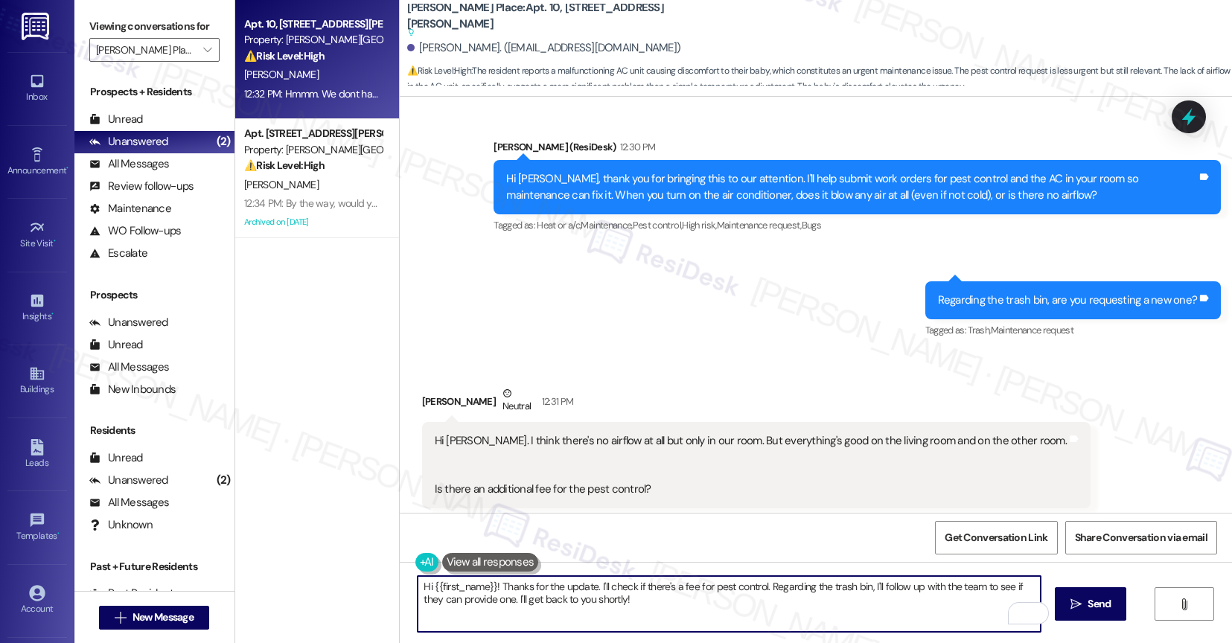
scroll to position [2949, 0]
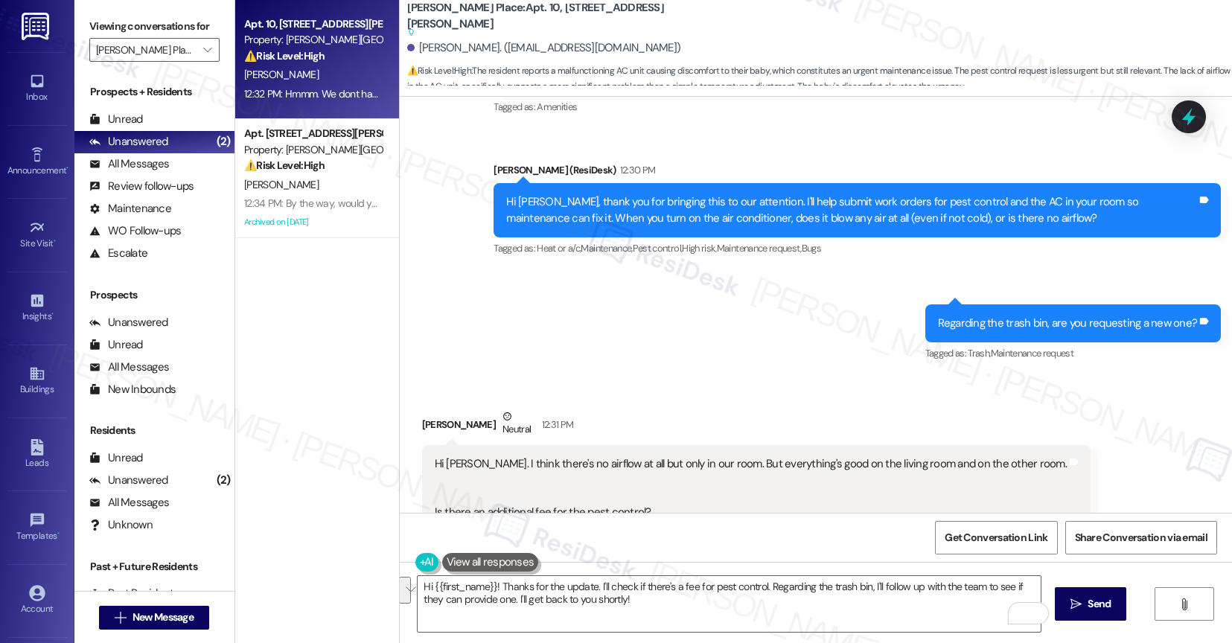
click at [476, 263] on div "Announcement, sent via SMS Sarah (ResiDesk) 10:07 AM Hi Karmela, DoNUT Worry, W…" at bounding box center [816, 174] width 833 height 404
drag, startPoint x: 397, startPoint y: 10, endPoint x: 496, endPoint y: 16, distance: 99.2
click at [496, 16] on b "Elliot Gwinnett Place: Apt. 10, 4031 Elliot Gwinnett Place Suggested actions an…" at bounding box center [556, 20] width 298 height 40
copy b "Elliot Gwinnett Place"
click at [495, 291] on div "Announcement, sent via SMS Sarah (ResiDesk) 10:07 AM Hi Karmela, DoNUT Worry, W…" at bounding box center [816, 174] width 833 height 404
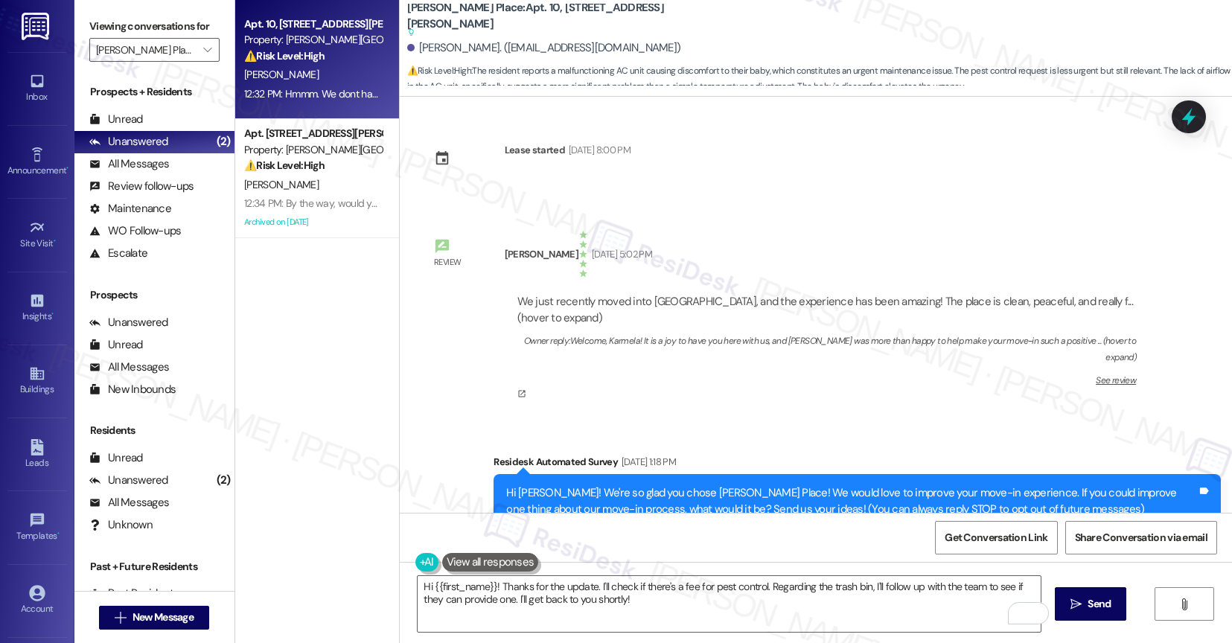
scroll to position [2949, 0]
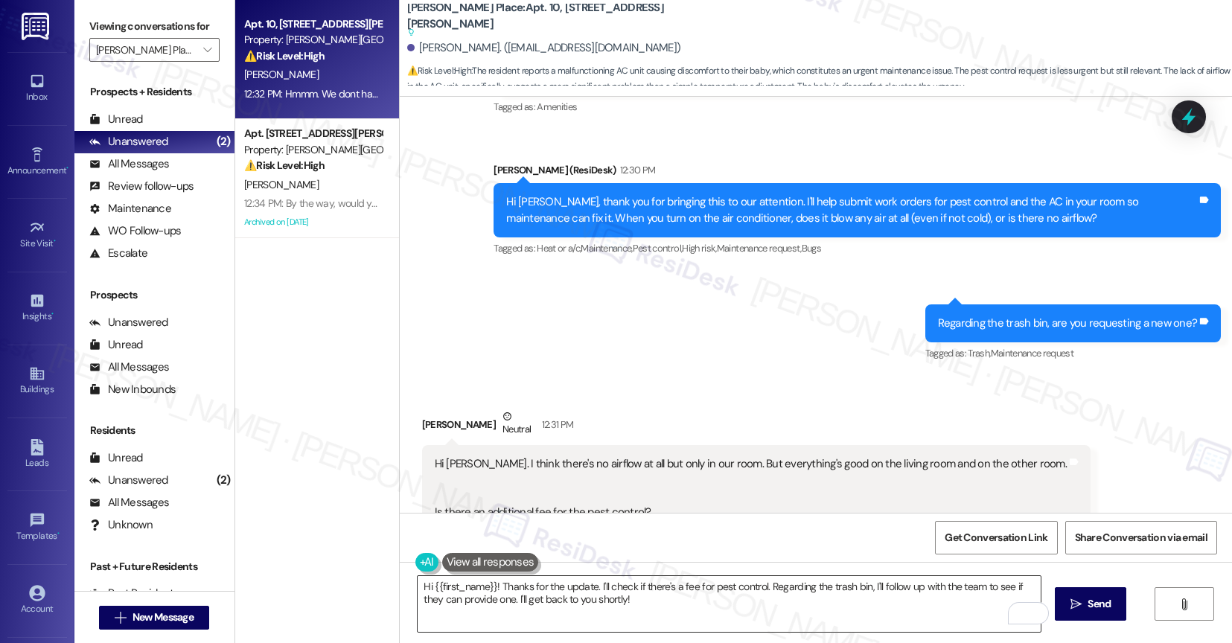
click at [551, 604] on textarea "Hi {{first_name}}! Thanks for the update. I'll check if there's a fee for pest …" at bounding box center [729, 604] width 623 height 56
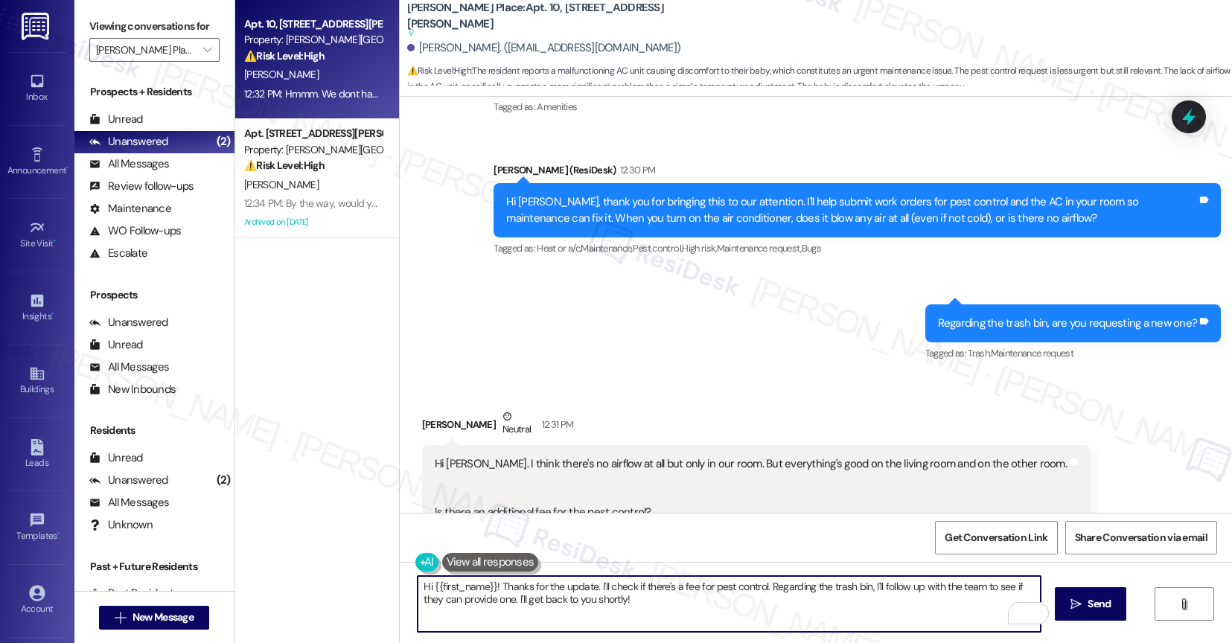
click at [551, 604] on textarea "Hi {{first_name}}! Thanks for the update. I'll check if there's a fee for pest …" at bounding box center [729, 604] width 623 height 56
type textarea "G"
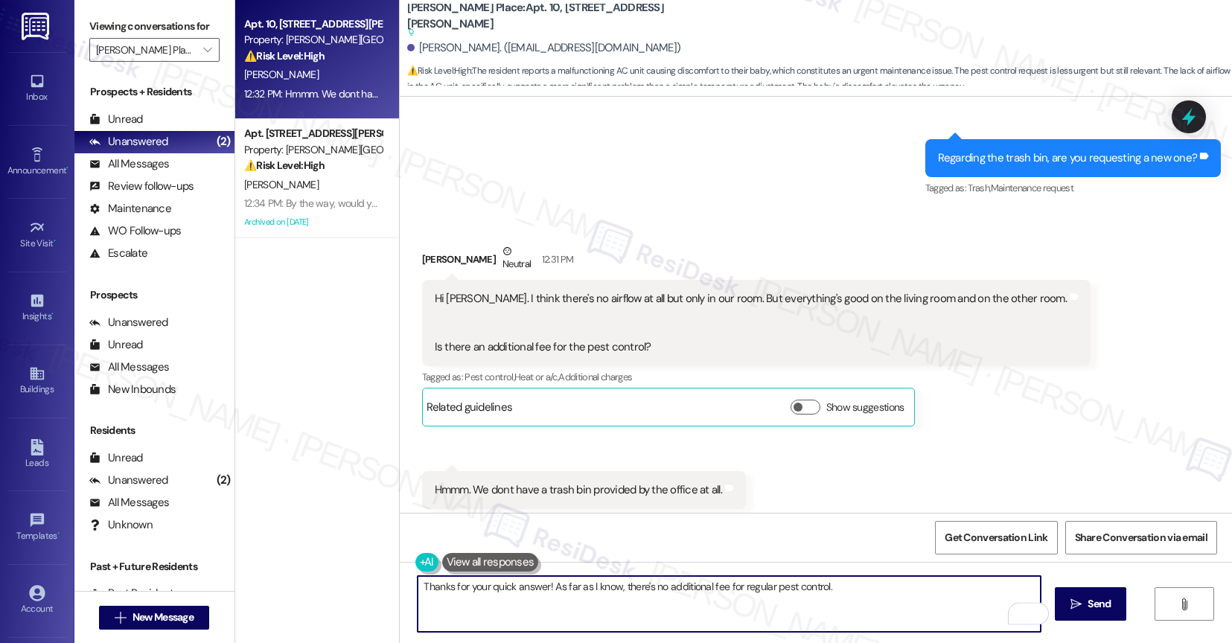
scroll to position [3151, 0]
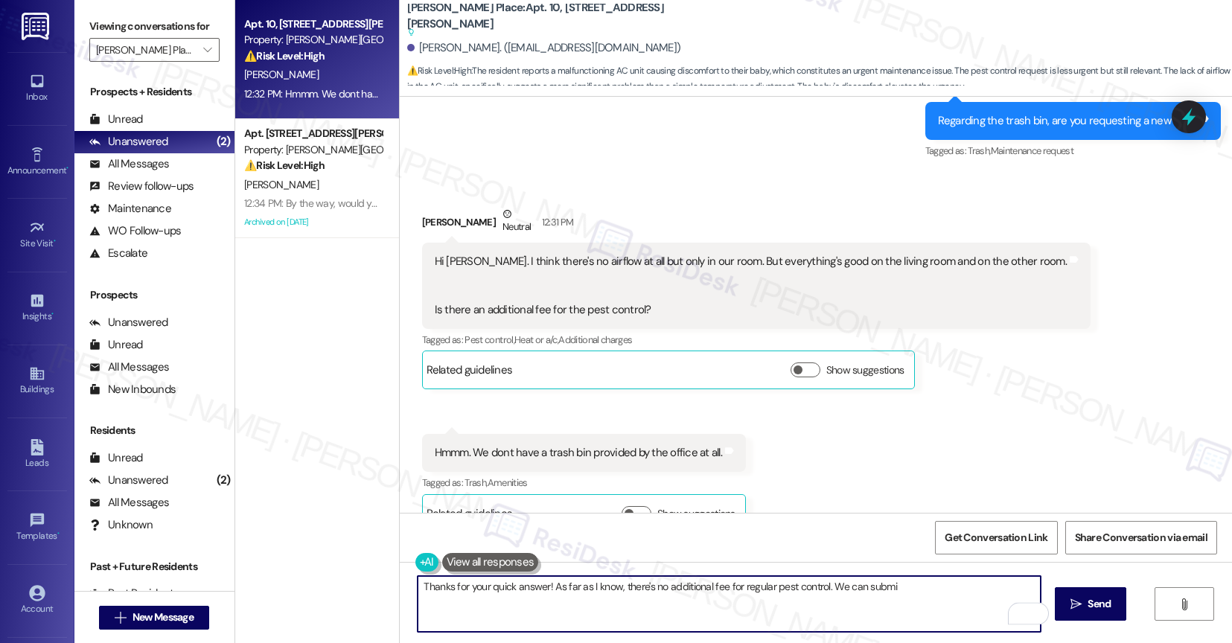
drag, startPoint x: 822, startPoint y: 587, endPoint x: 932, endPoint y: 595, distance: 110.5
click at [932, 595] on textarea "Thanks for your quick answer! As far as I know, there's no additional fee for r…" at bounding box center [729, 604] width 623 height 56
drag, startPoint x: 824, startPoint y: 587, endPoint x: 1020, endPoint y: 587, distance: 195.8
click at [1020, 587] on textarea "Thanks for your quick answer! As far as I know, there's no additional fee for r…" at bounding box center [729, 604] width 623 height 56
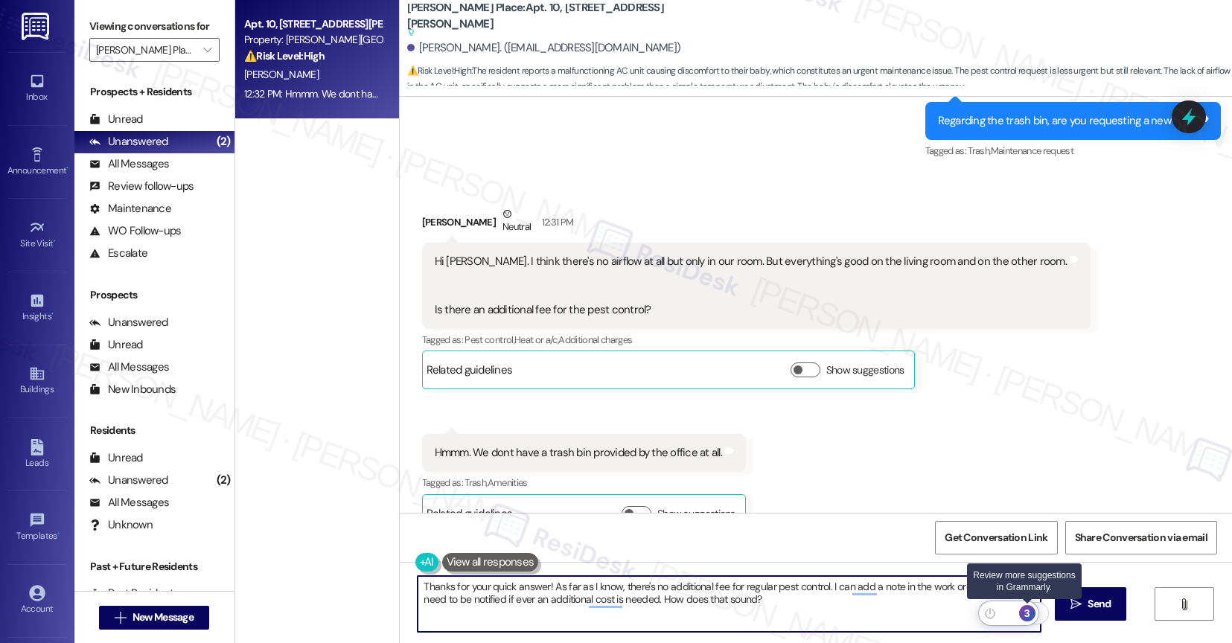
click at [1029, 609] on div "3" at bounding box center [1027, 613] width 16 height 16
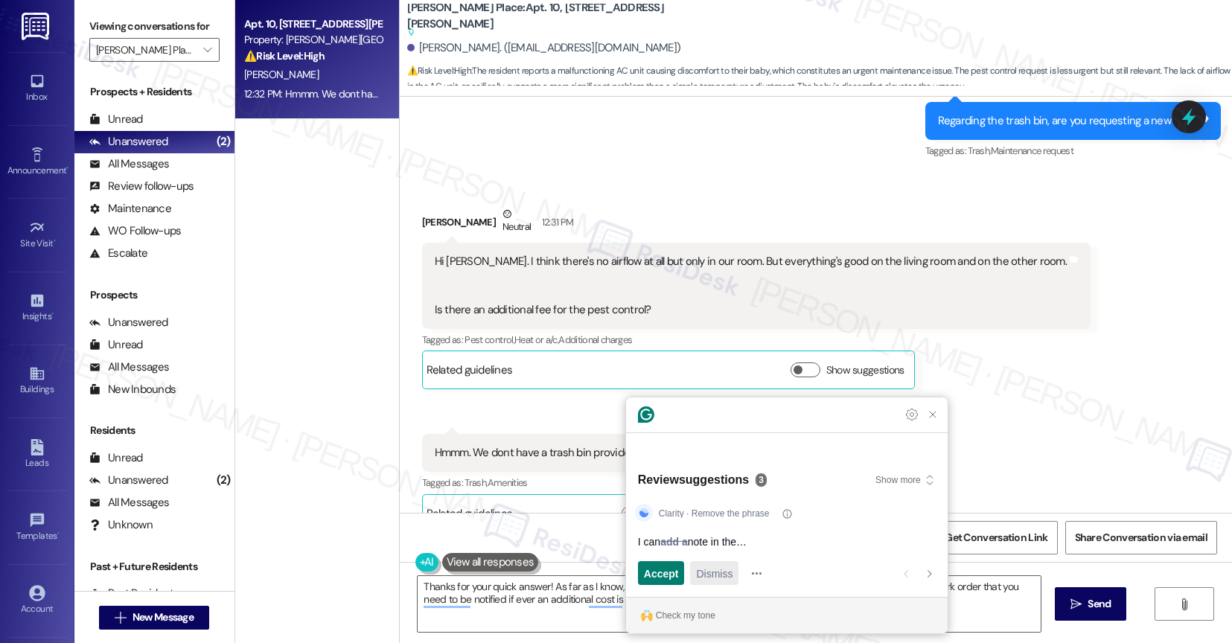
click at [717, 576] on span "Dismiss" at bounding box center [714, 574] width 36 height 16
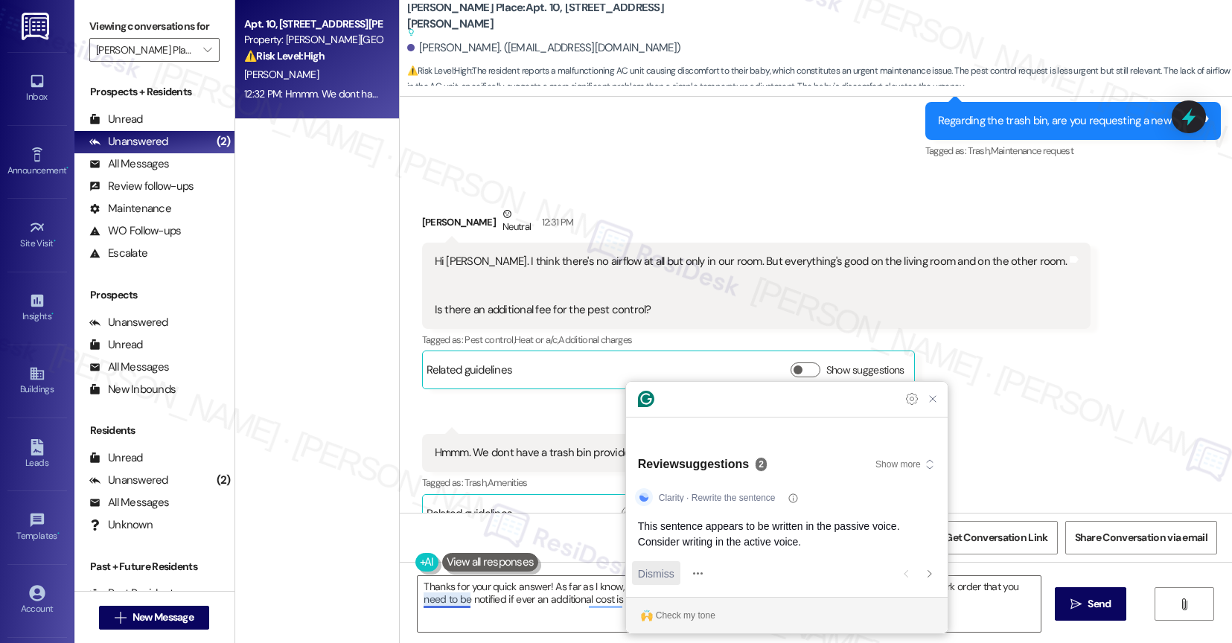
click at [651, 572] on span "Dismiss" at bounding box center [656, 574] width 36 height 16
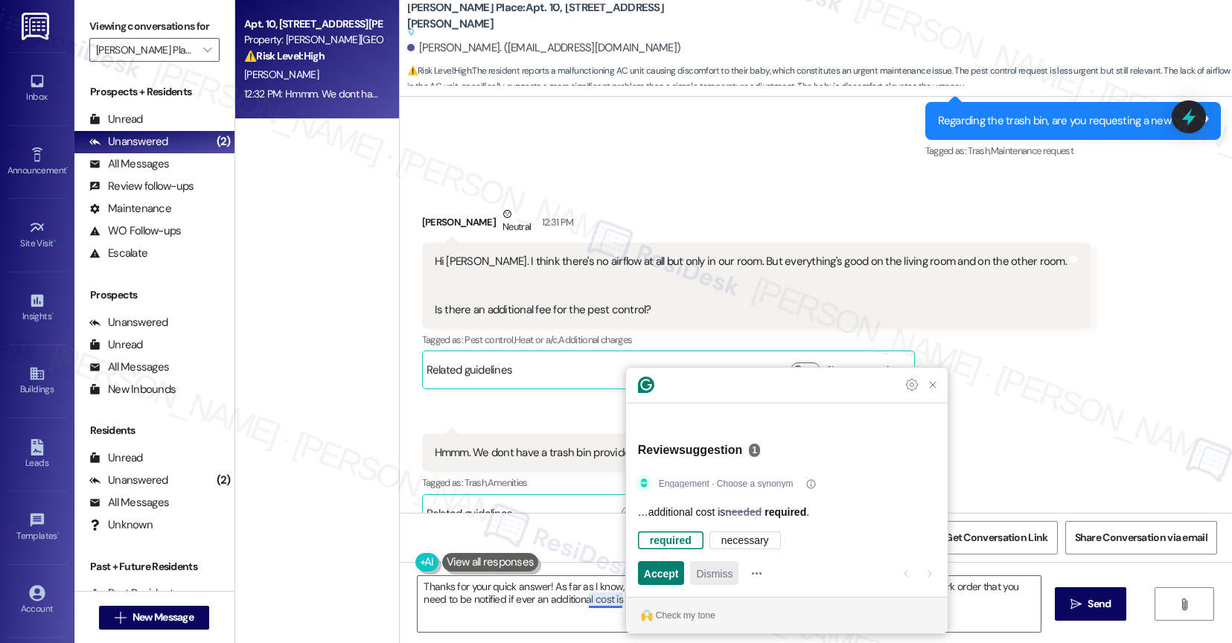
click at [709, 576] on span "Dismiss" at bounding box center [714, 574] width 36 height 16
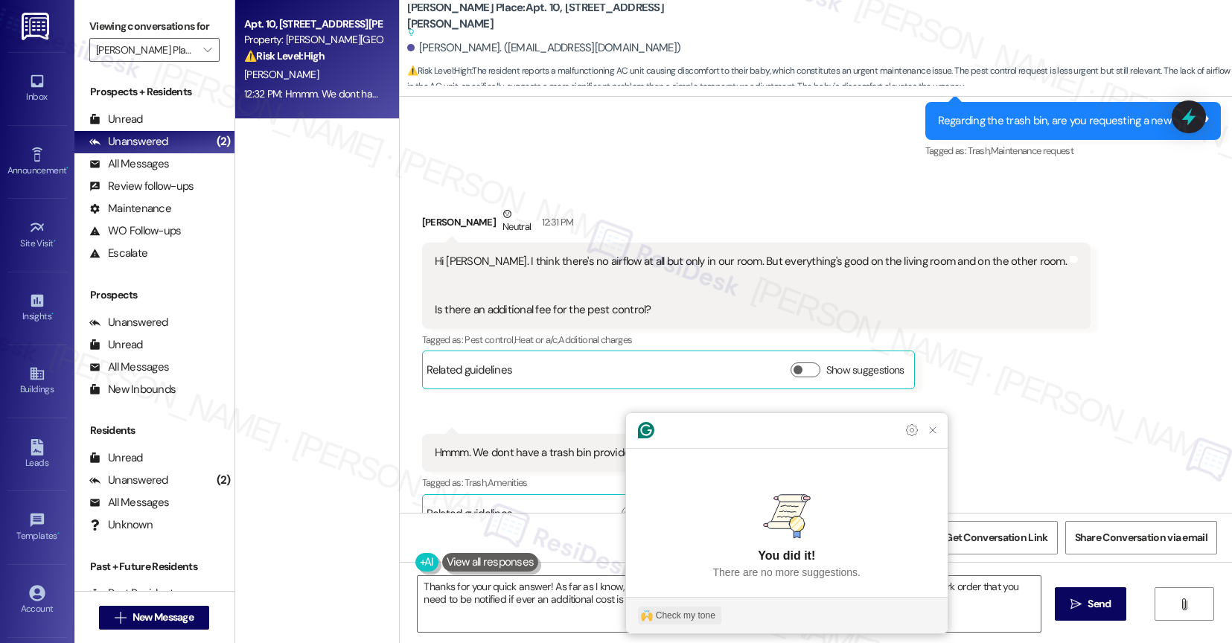
click at [687, 610] on div "Check my tone" at bounding box center [686, 615] width 60 height 13
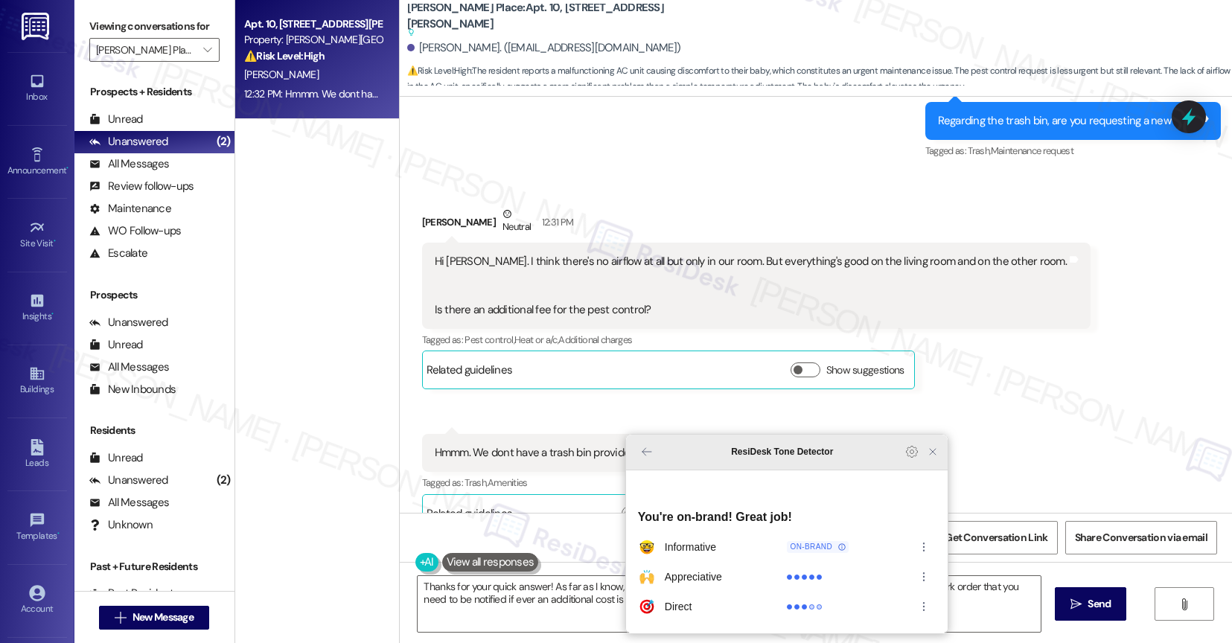
click at [934, 458] on icon "Close Grammarly Assistant" at bounding box center [933, 452] width 12 height 12
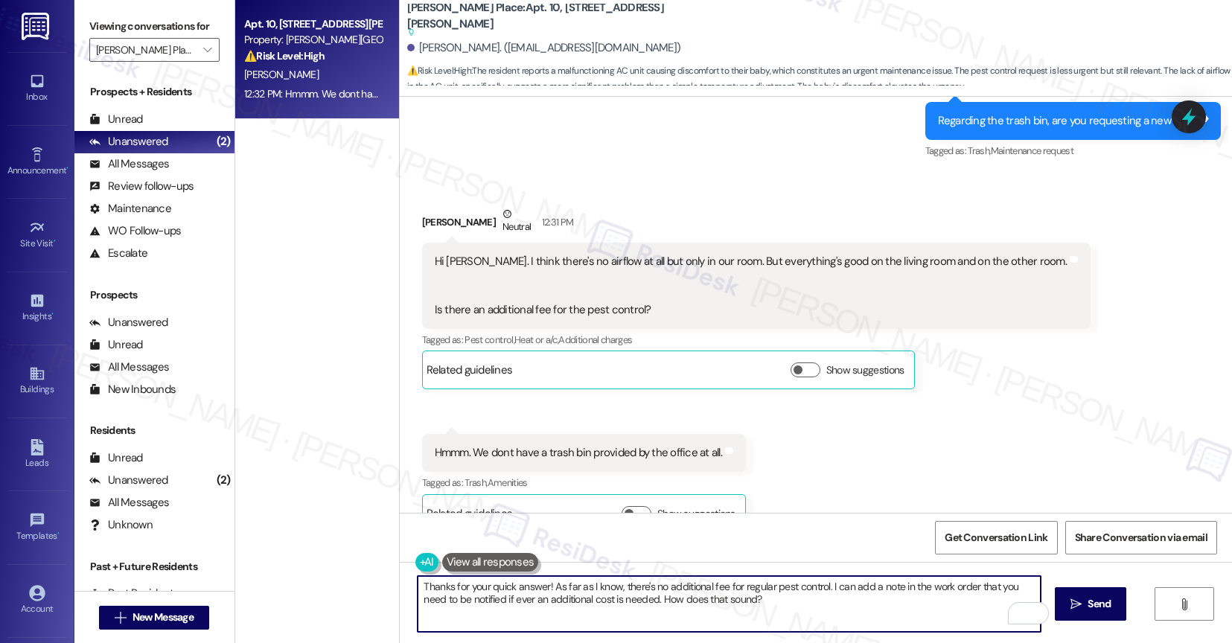
click at [461, 601] on textarea "Thanks for your quick answer! As far as I know, there's no additional fee for r…" at bounding box center [729, 604] width 623 height 56
click at [762, 611] on textarea "Thanks for your quick answer! As far as I know, there's no additional fee for r…" at bounding box center [729, 604] width 623 height 56
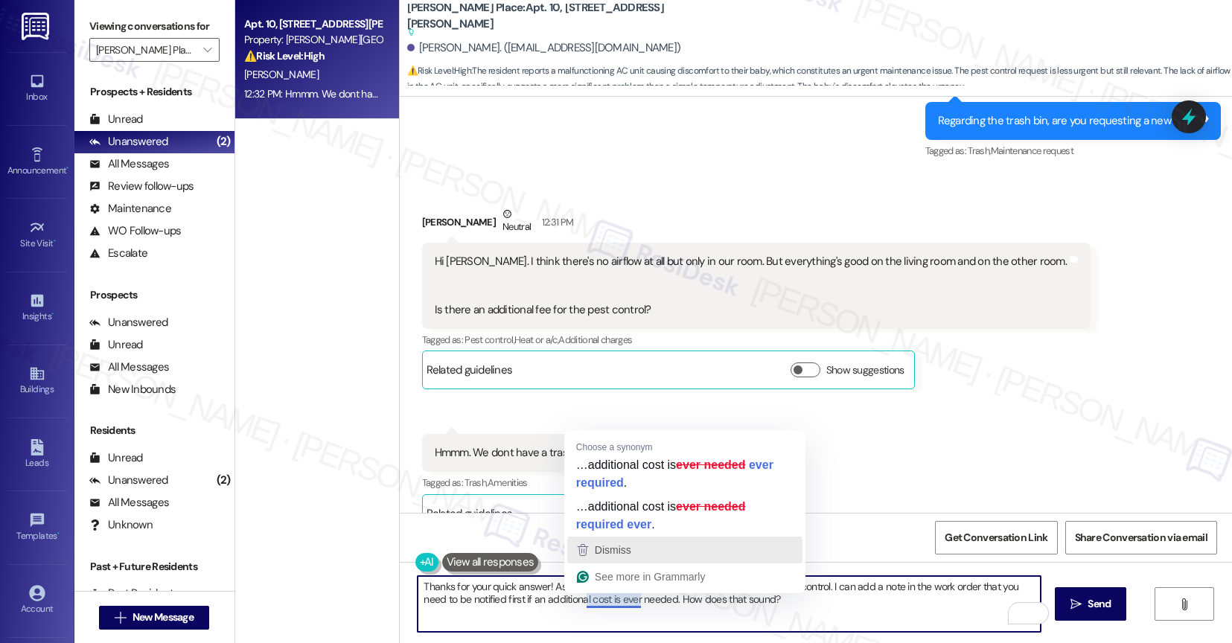
click at [620, 552] on span "Dismiss" at bounding box center [613, 550] width 36 height 12
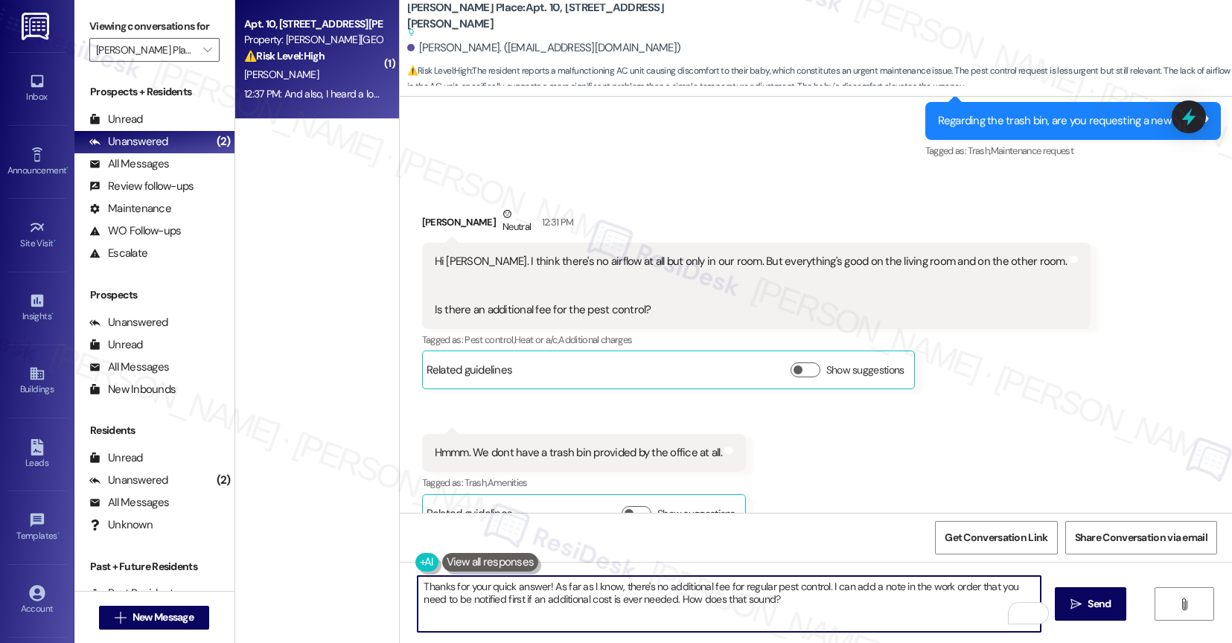
click at [814, 600] on textarea "Thanks for your quick answer! As far as I know, there's no additional fee for r…" at bounding box center [729, 604] width 623 height 56
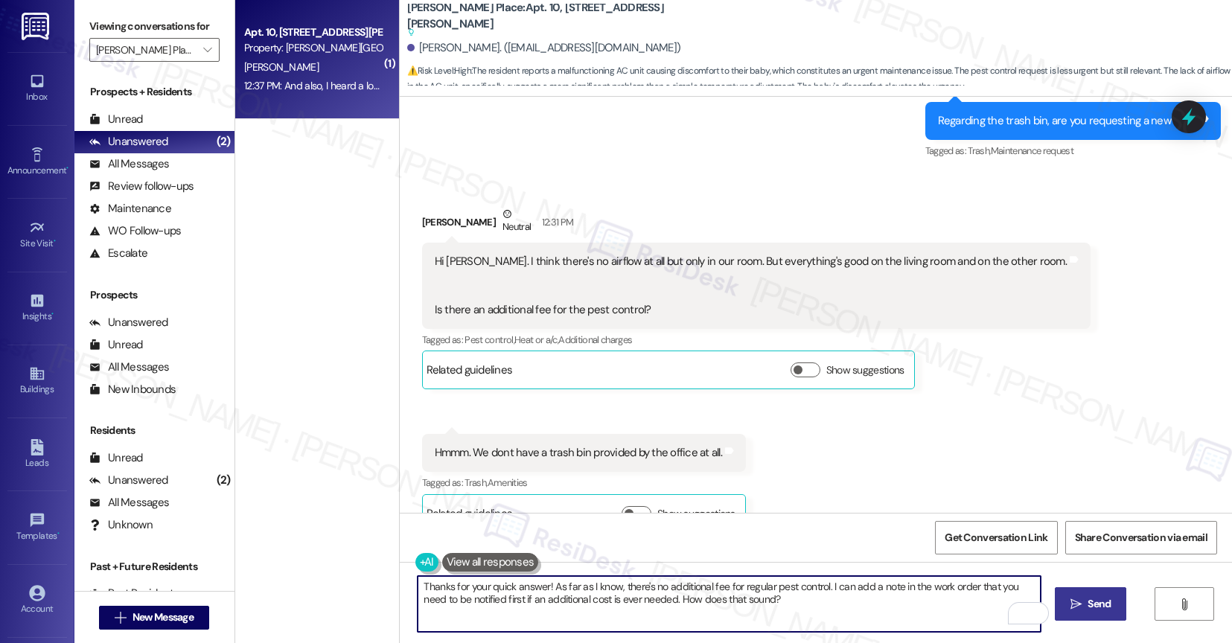
type textarea "Thanks for your quick answer! As far as I know, there's no additional fee for r…"
click at [1082, 604] on icon "" at bounding box center [1075, 605] width 11 height 12
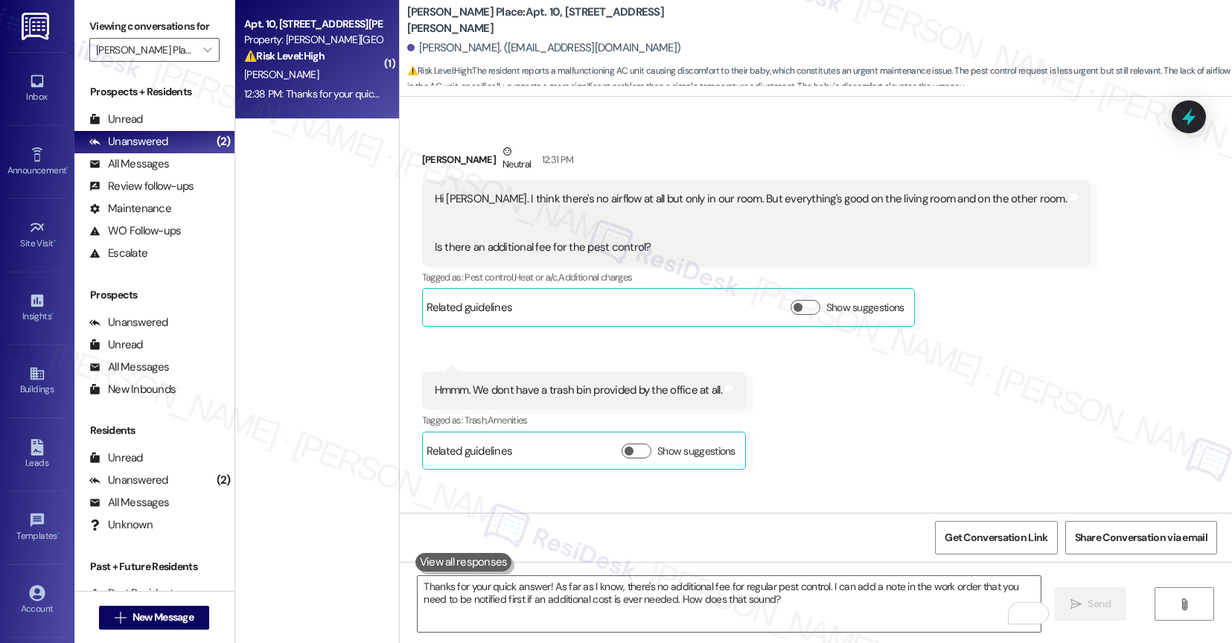
scroll to position [3182, 0]
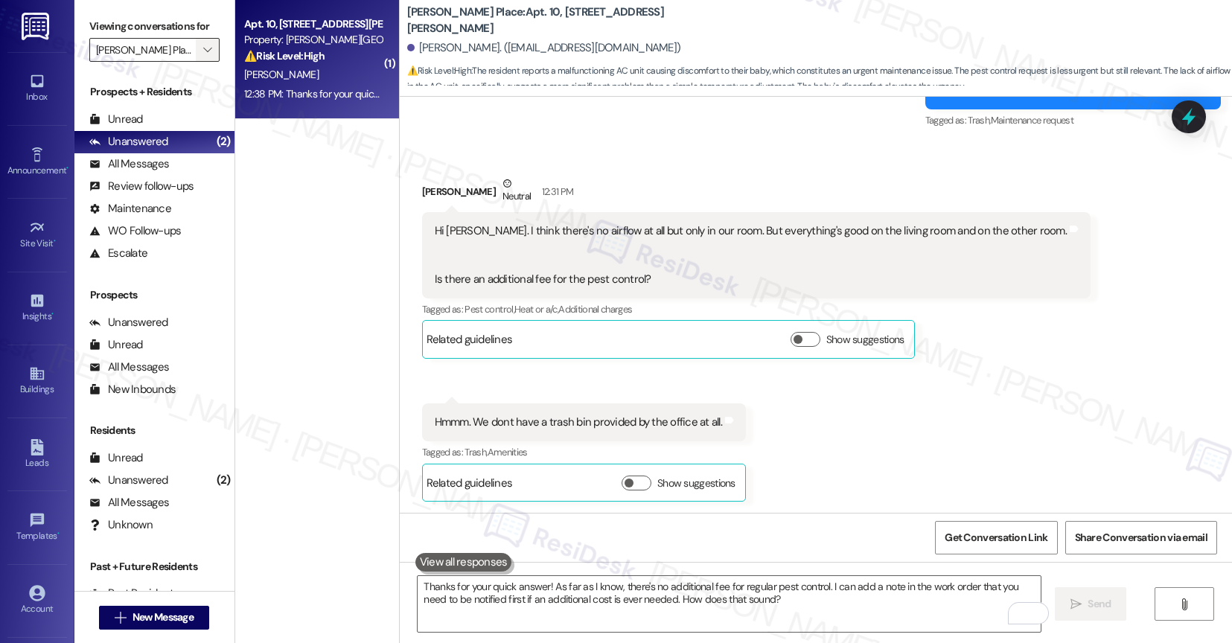
click at [203, 56] on icon "" at bounding box center [207, 50] width 8 height 12
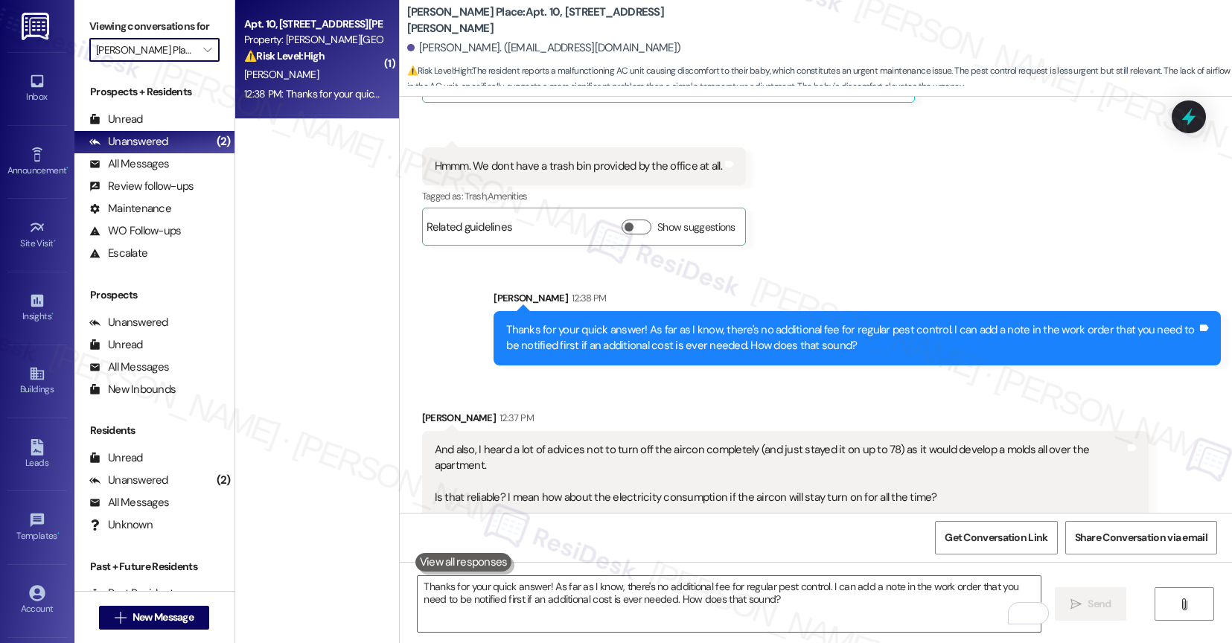
scroll to position [3439, 0]
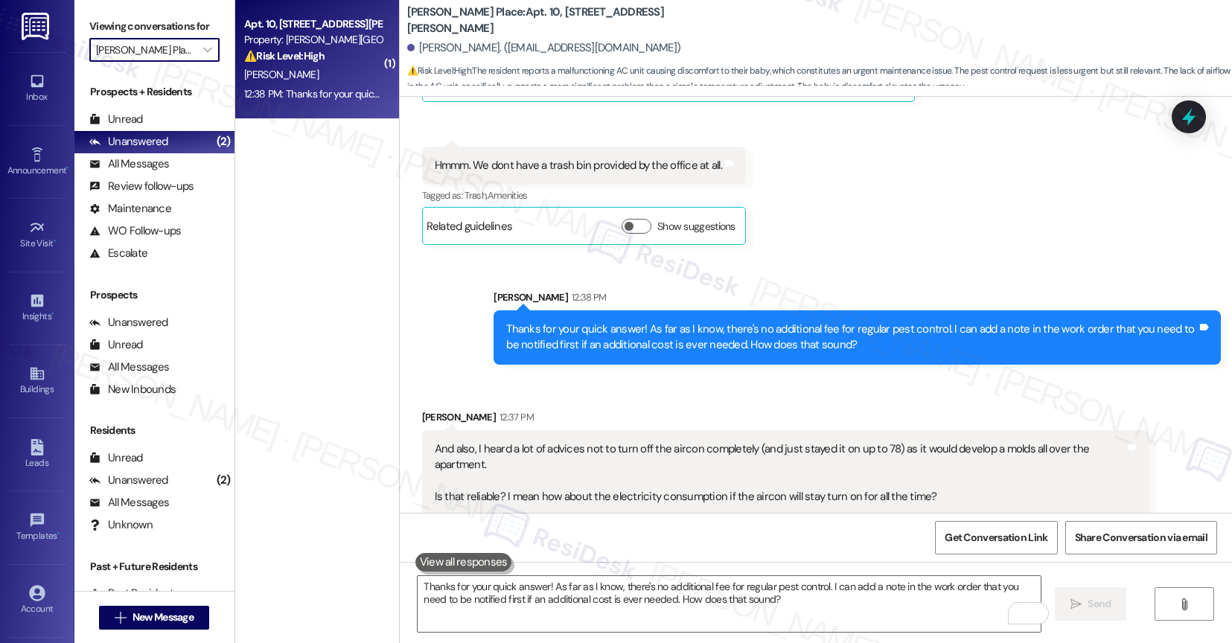
click at [631, 409] on div "[PERSON_NAME] 12:37 PM" at bounding box center [785, 419] width 727 height 21
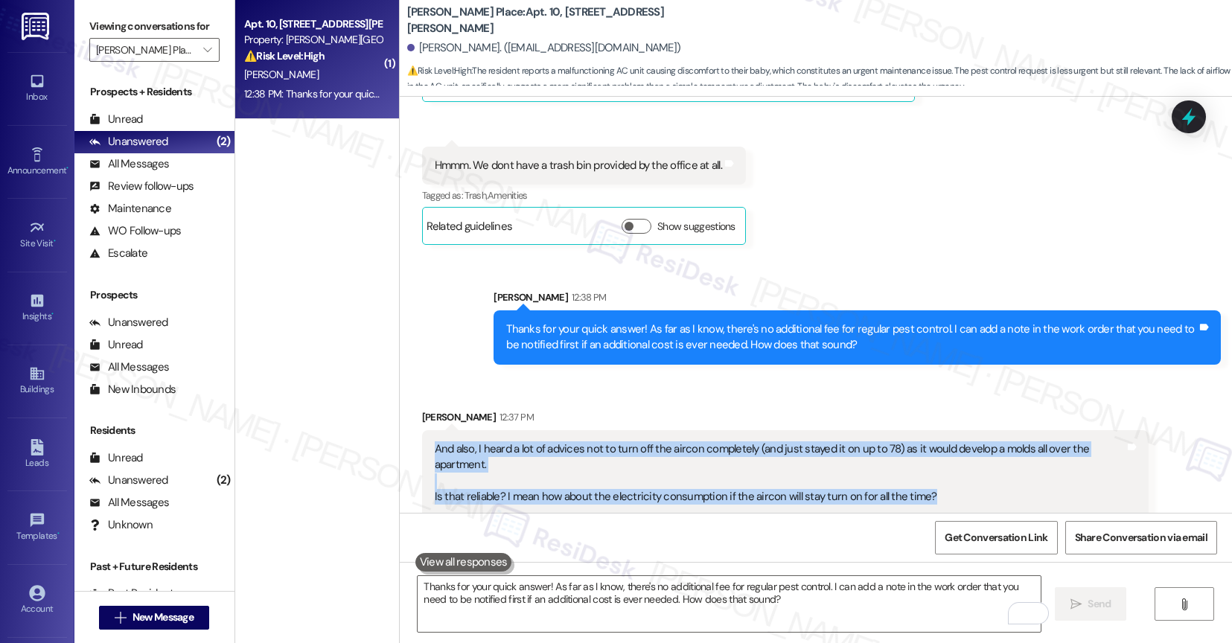
drag, startPoint x: 421, startPoint y: 415, endPoint x: 925, endPoint y: 451, distance: 505.2
click at [925, 451] on div "And also, I heard a lot of advices not to turn off the aircon completely (and j…" at bounding box center [780, 489] width 694 height 96
copy div "And also, I heard a lot of advices not to turn off the aircon completely (and j…"
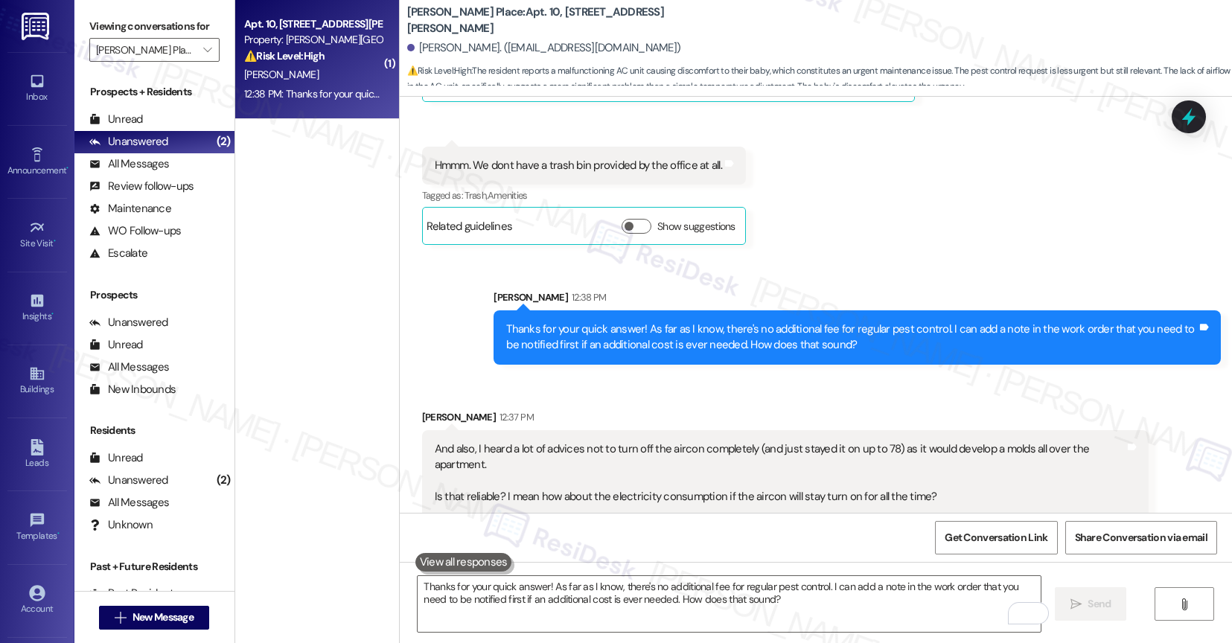
click at [651, 409] on div "[PERSON_NAME] 12:37 PM" at bounding box center [785, 419] width 727 height 21
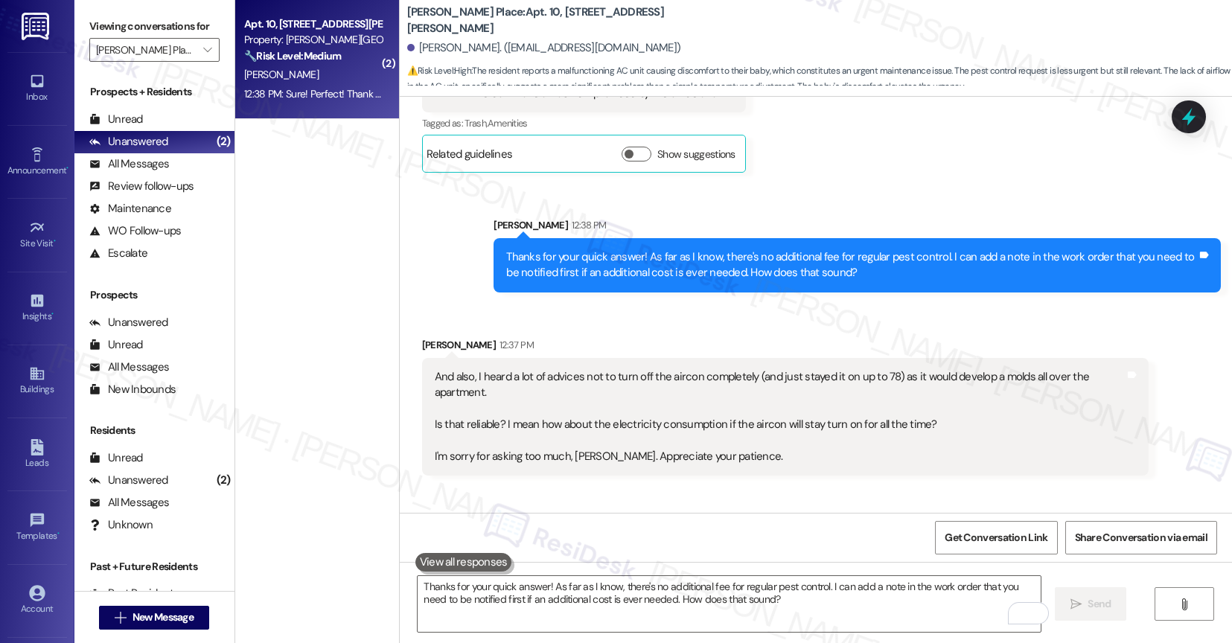
scroll to position [3542, 0]
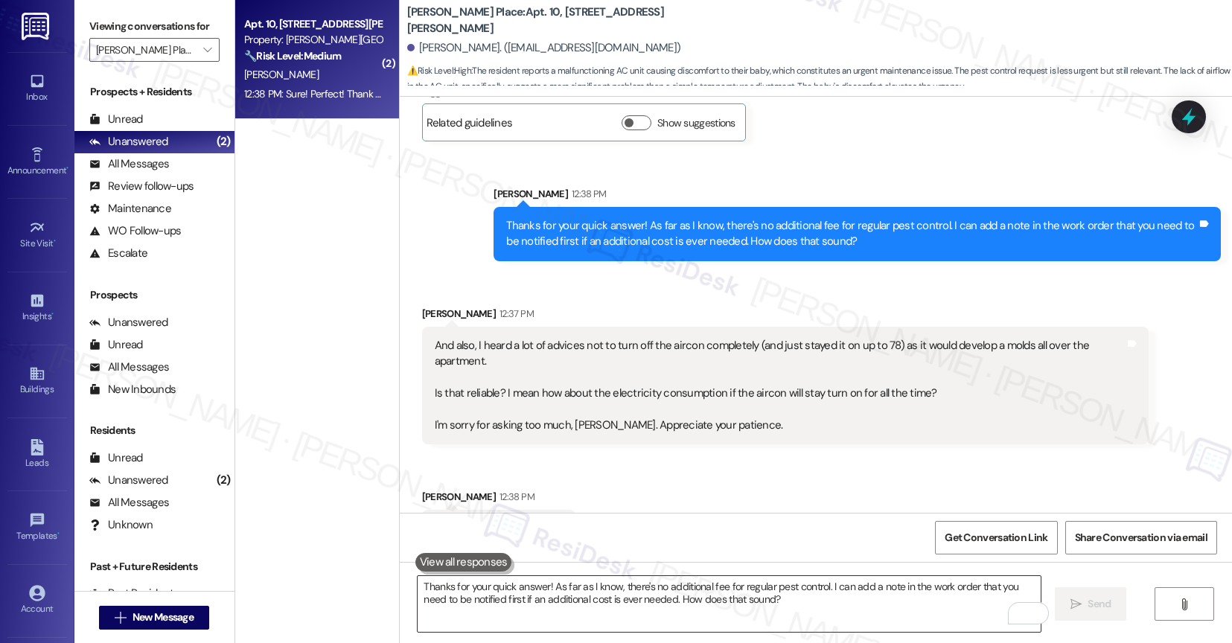
click at [525, 591] on textarea "Thanks for your quick answer! As far as I know, there's no additional fee for r…" at bounding box center [729, 604] width 623 height 56
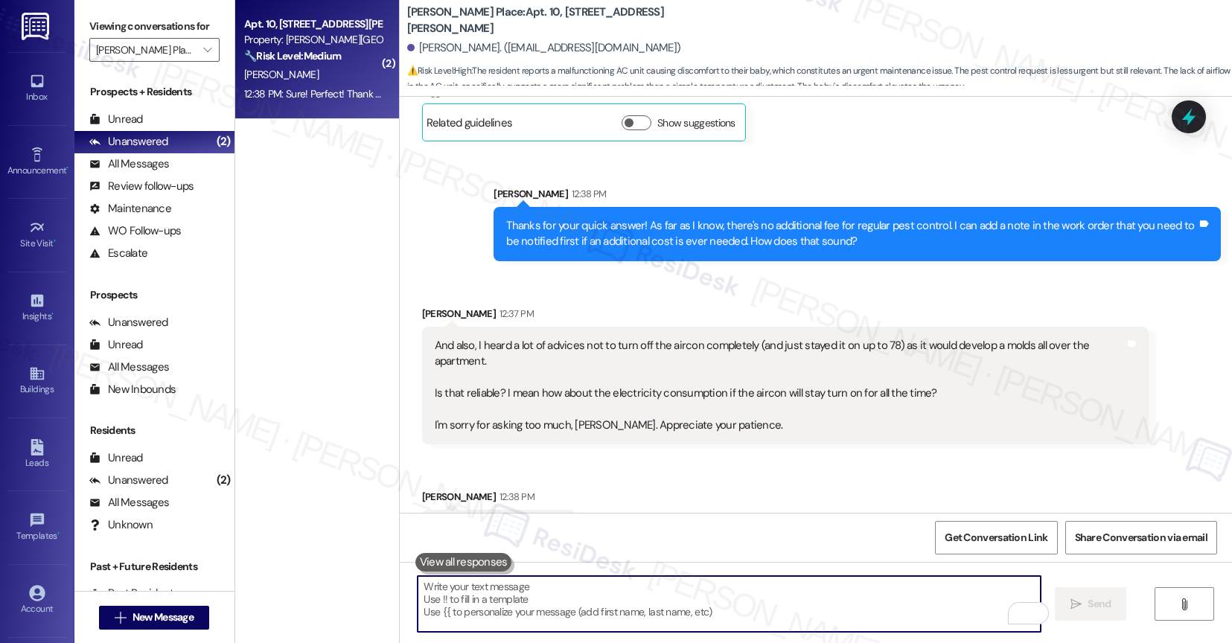
paste textarea "If you set your AC to 78°F and leave it, the unit doesn’t run at full power all…"
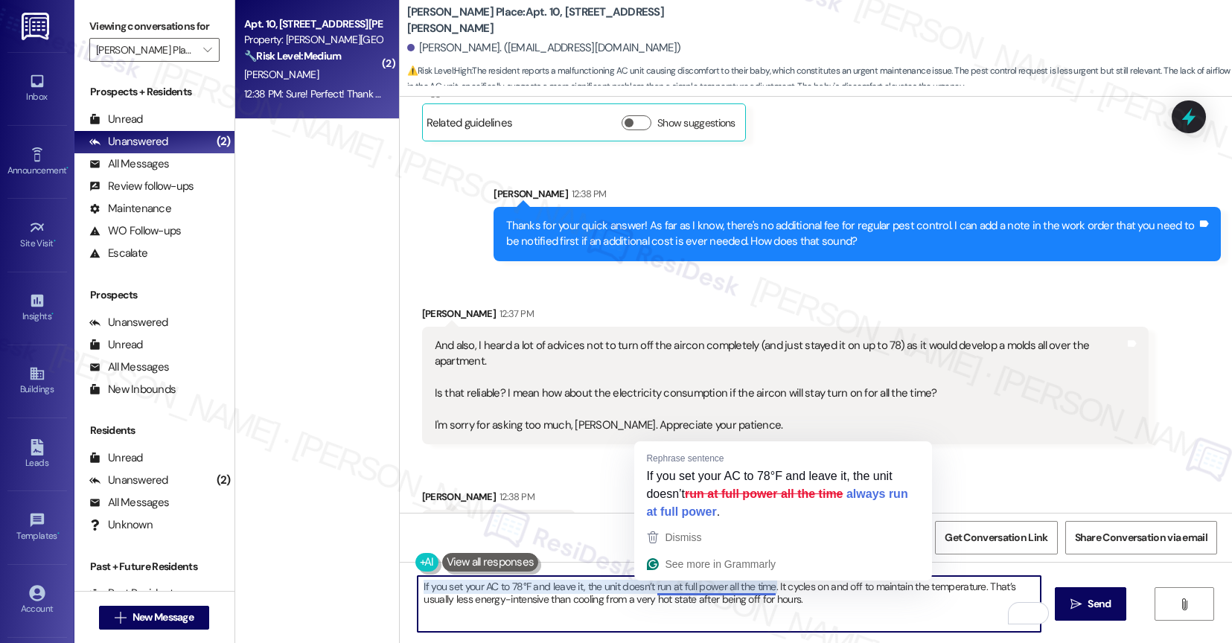
click at [879, 616] on textarea "If you set your AC to 78°F and leave it, the unit doesn’t run at full power all…" at bounding box center [729, 604] width 623 height 56
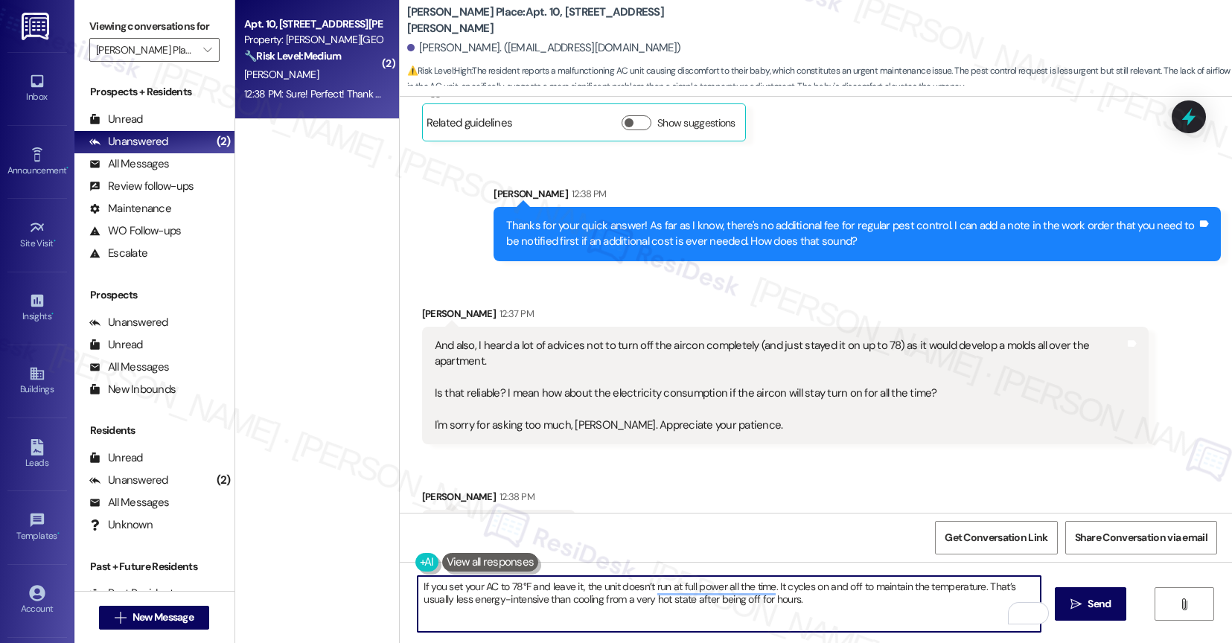
click at [878, 616] on textarea "If you set your AC to 78°F and leave it, the unit doesn’t run at full power all…" at bounding box center [729, 604] width 623 height 56
type textarea "If you set your AC to 78°F and leave it, the unit doesn’t run at full power all…"
click at [1082, 609] on icon "" at bounding box center [1075, 605] width 11 height 12
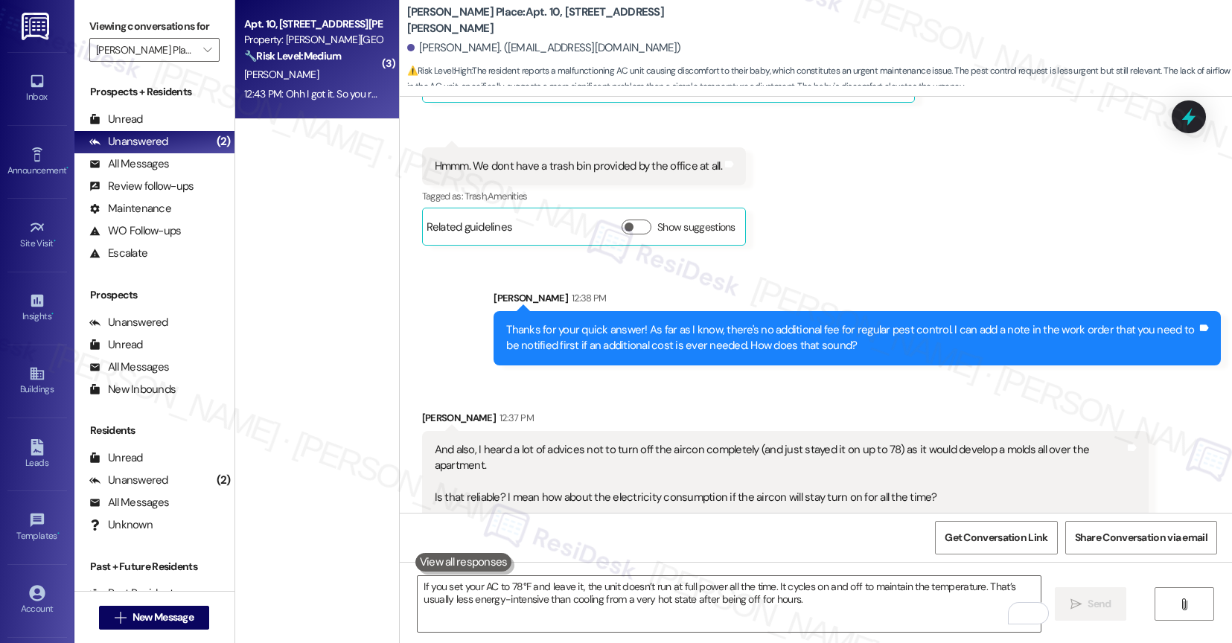
scroll to position [3765, 0]
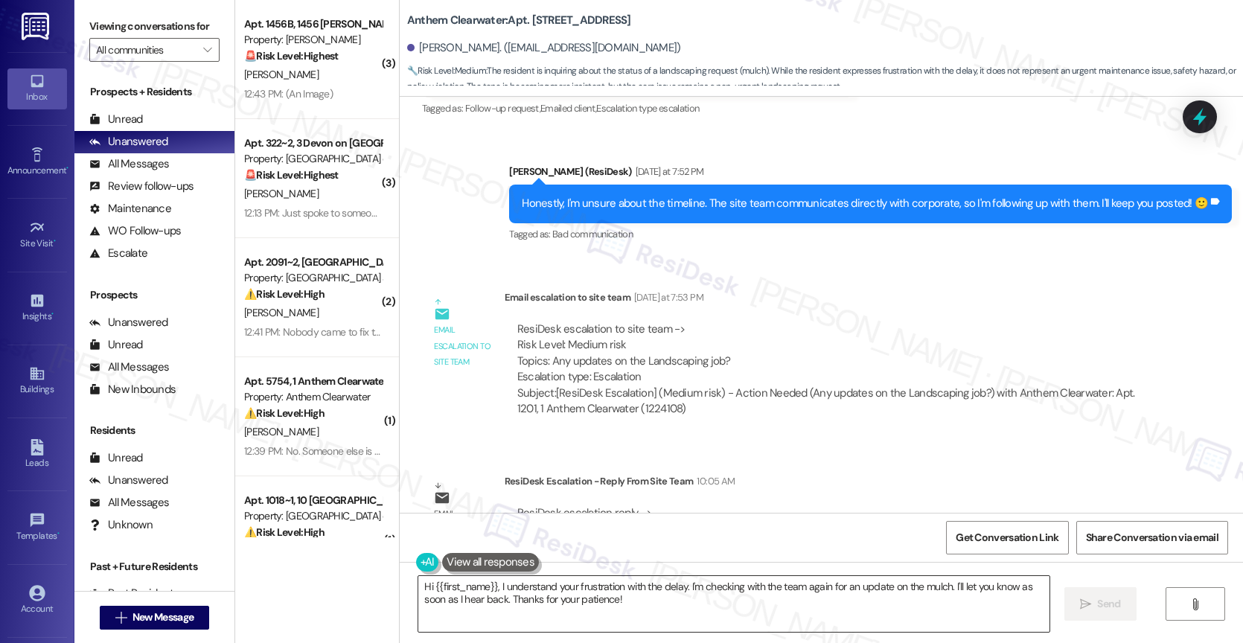
scroll to position [13072, 0]
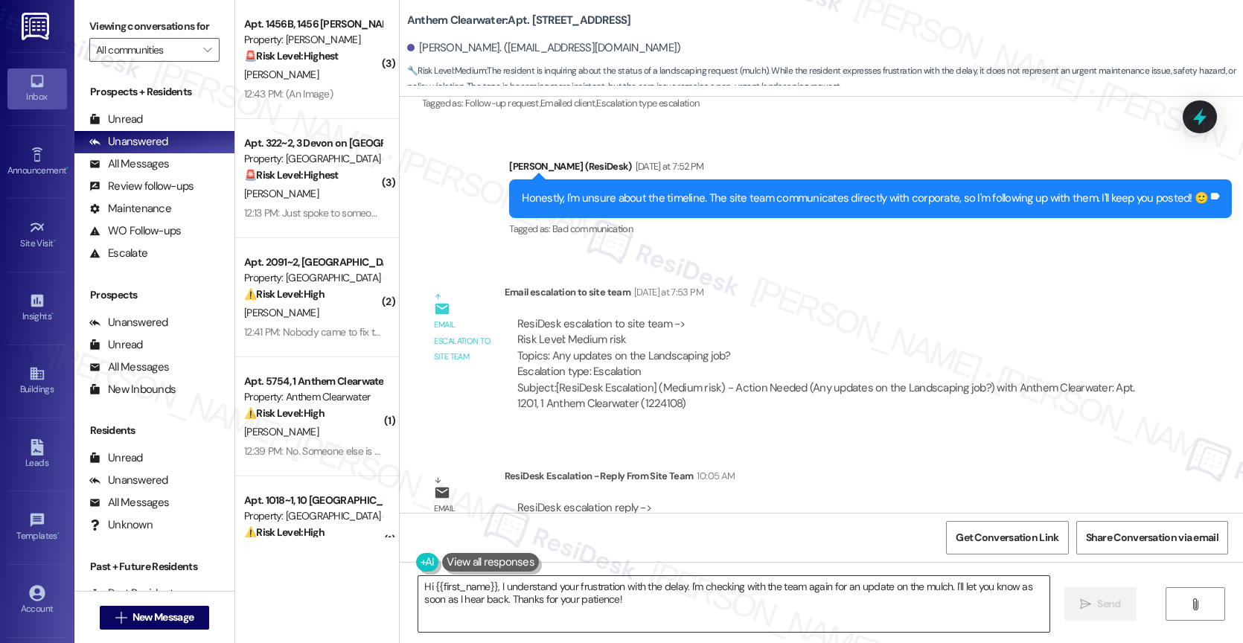
click at [536, 612] on textarea "Hi {{first_name}}, I understand your frustration with the delay. I'm checking w…" at bounding box center [733, 604] width 631 height 56
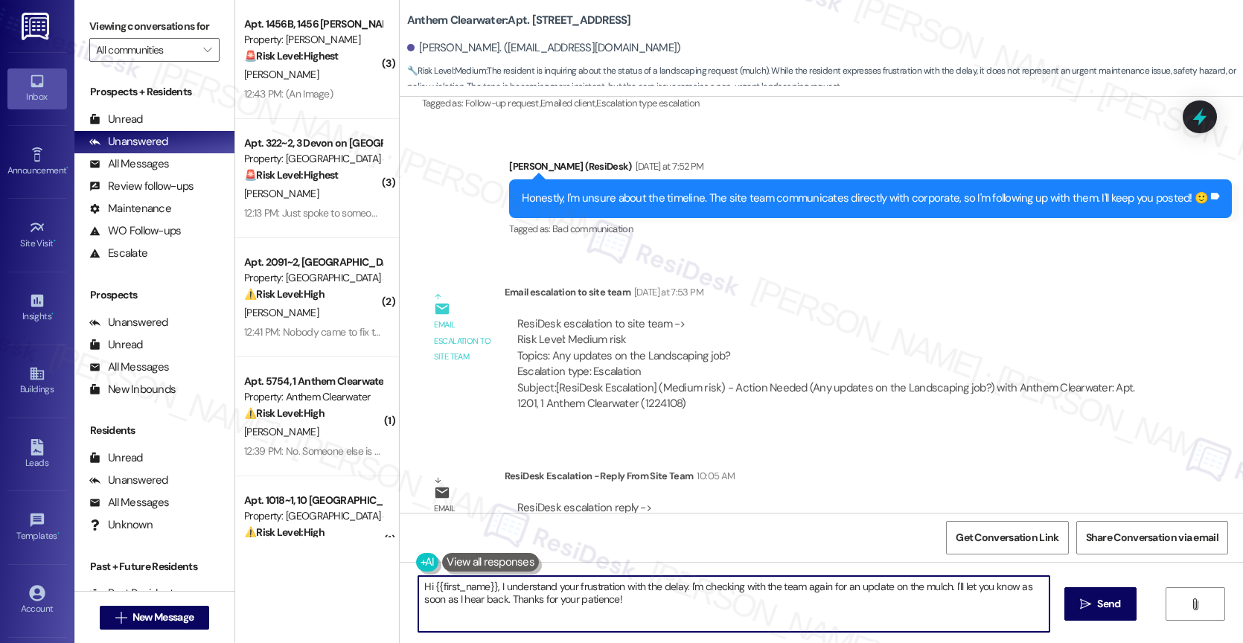
click at [536, 612] on textarea "Hi {{first_name}}, I understand your frustration with the delay. I'm checking w…" at bounding box center [733, 604] width 631 height 56
drag, startPoint x: 490, startPoint y: 583, endPoint x: 675, endPoint y: 619, distance: 188.8
click at [675, 619] on textarea "Hi {{first_name}}, I understand your frustration with the delay. I'm checking w…" at bounding box center [733, 604] width 631 height 56
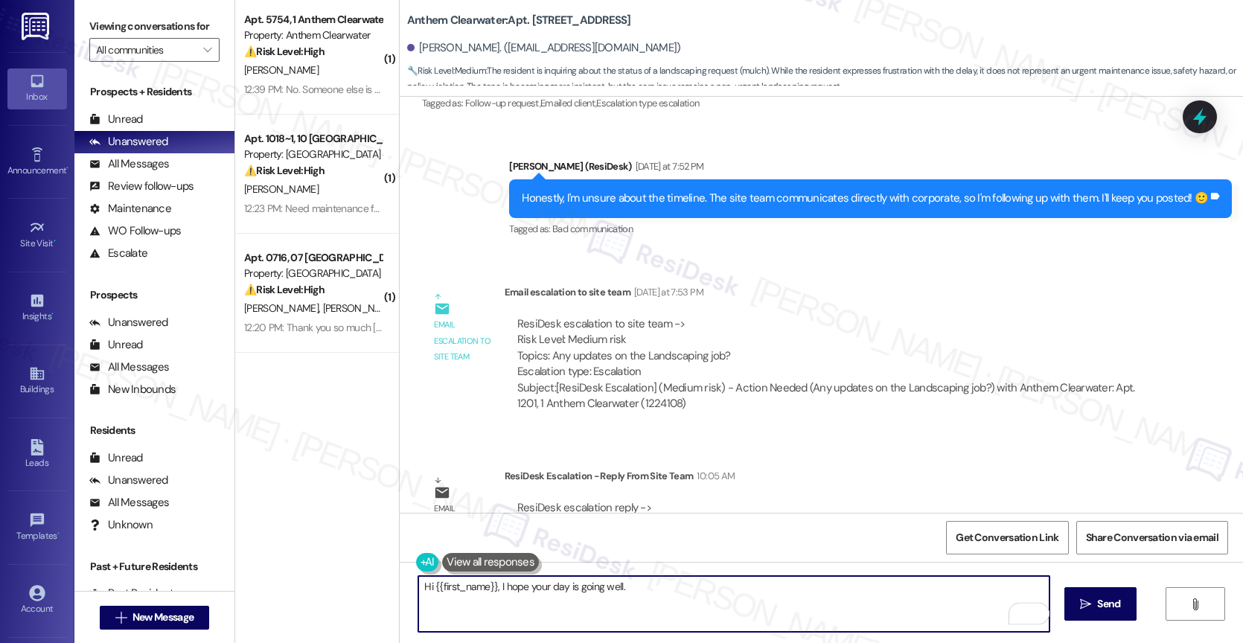
scroll to position [0, 0]
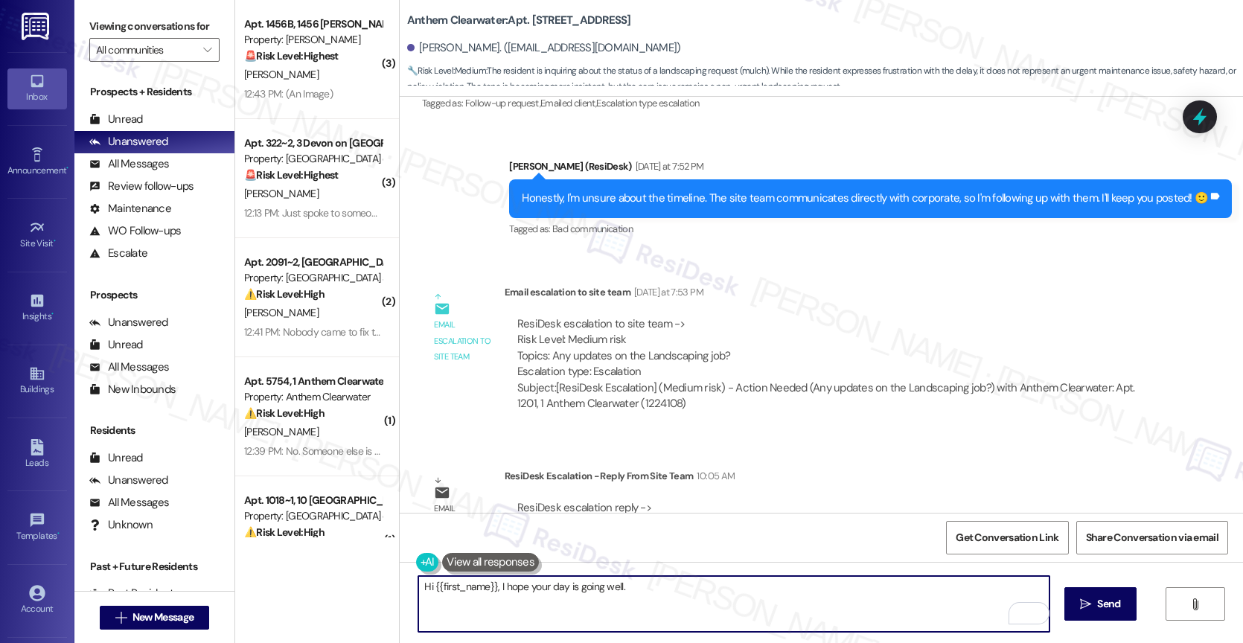
click at [655, 587] on textarea "Hi {{first_name}}, I hope your day is going well." at bounding box center [733, 604] width 631 height 56
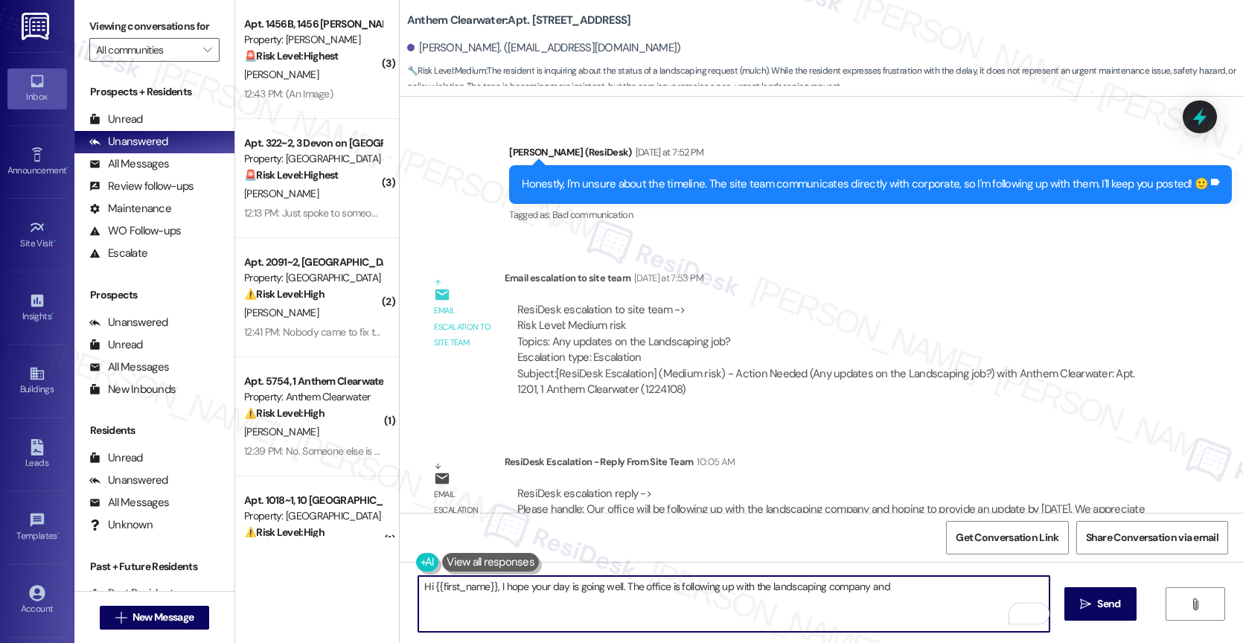
scroll to position [13101, 0]
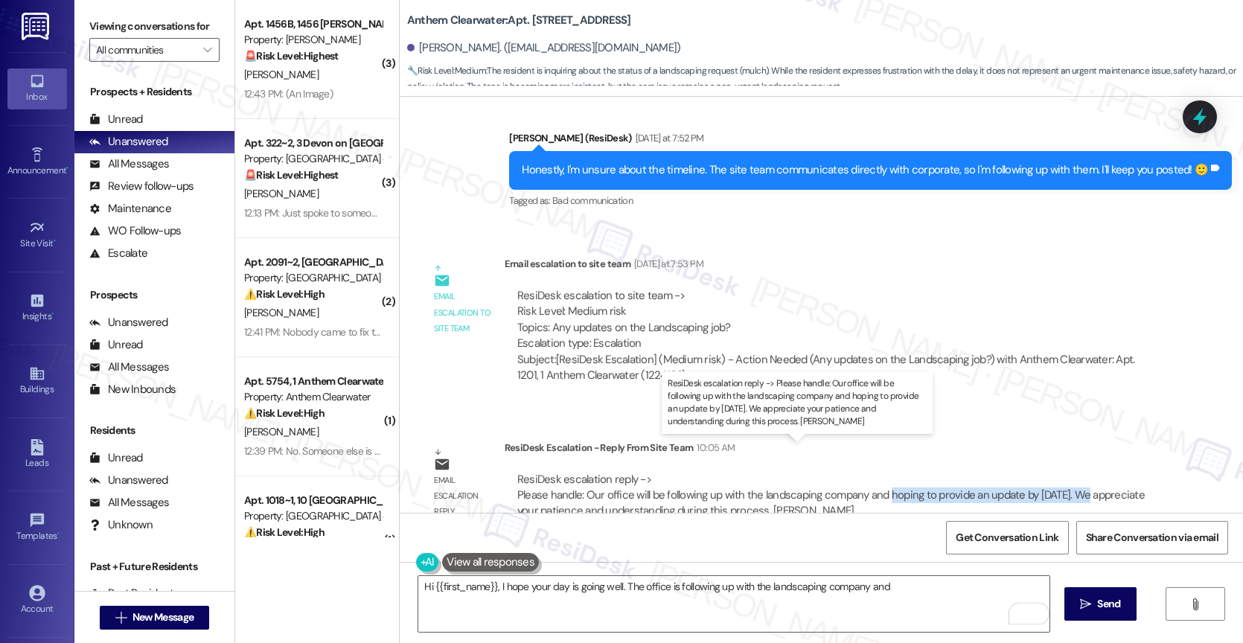
drag, startPoint x: 878, startPoint y: 464, endPoint x: 1075, endPoint y: 464, distance: 197.3
click at [1075, 472] on div "ResiDesk escalation reply -> Please handle: Our office will be following up wit…" at bounding box center [831, 495] width 628 height 47
copy div "hoping to provide an update by [DATE]."
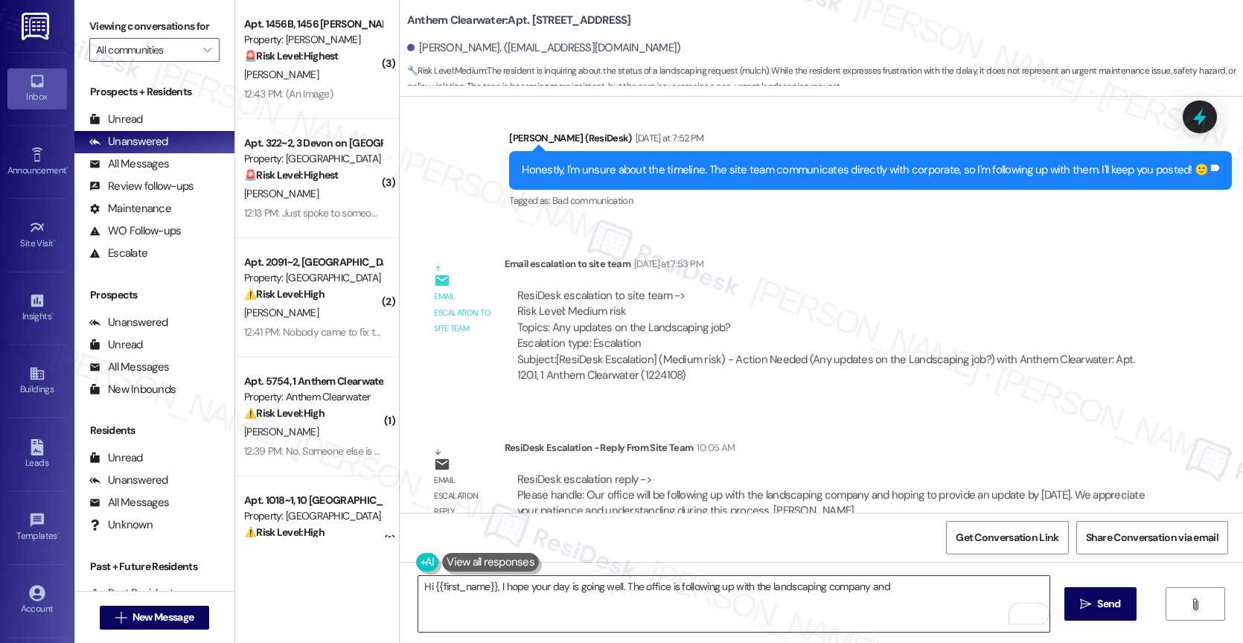
click at [901, 596] on textarea "Hi {{first_name}}, I hope your day is going well. The office is following up wi…" at bounding box center [733, 604] width 631 height 56
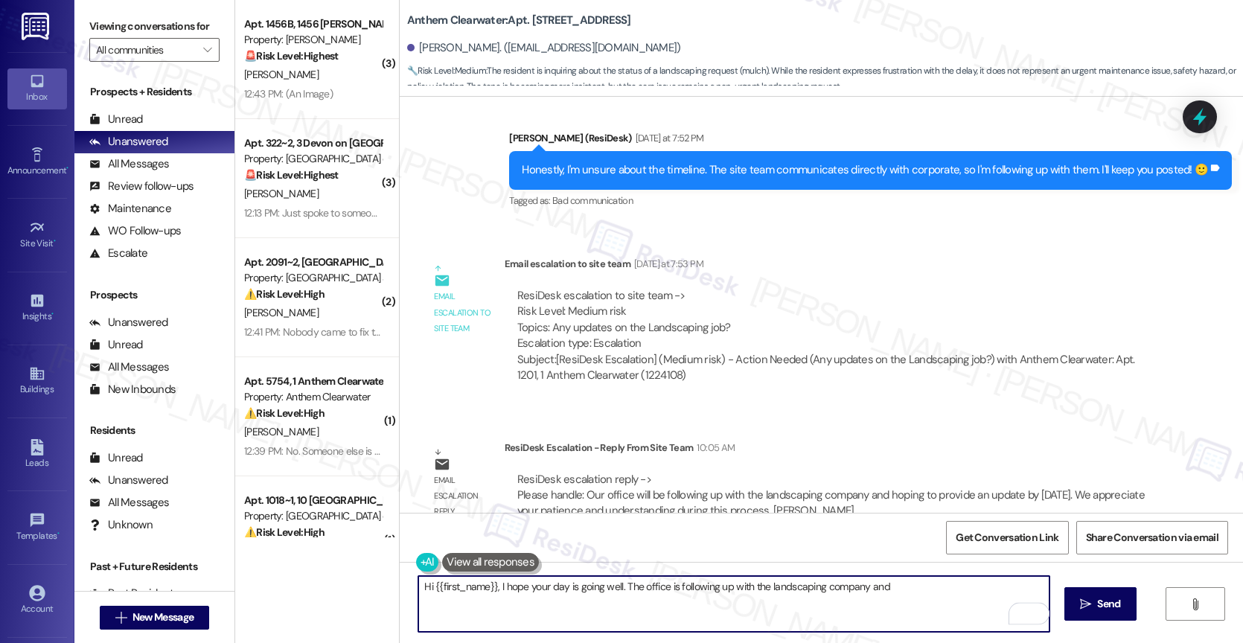
paste textarea "hoping to provide an update by [DATE]."
click at [504, 608] on textarea "Hi {{first_name}}, I hope your day is going well. The office is following up wi…" at bounding box center [733, 604] width 631 height 56
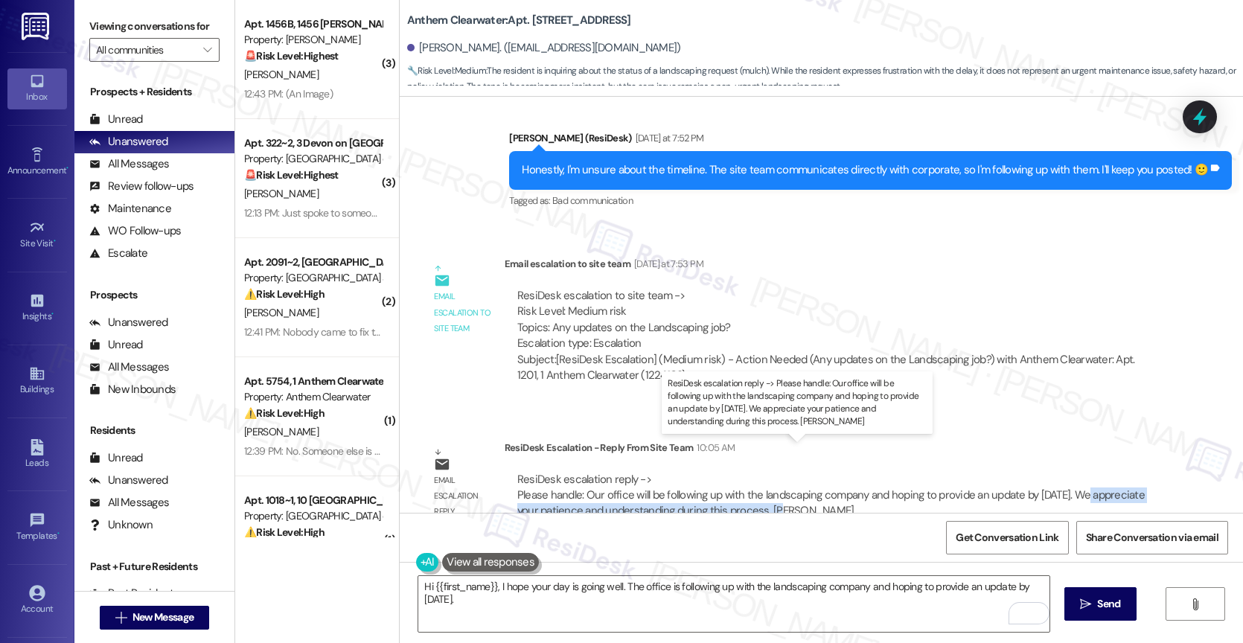
drag, startPoint x: 1073, startPoint y: 463, endPoint x: 806, endPoint y: 479, distance: 267.8
click at [806, 479] on div "ResiDesk escalation reply -> Please handle: Our office will be following up wit…" at bounding box center [831, 495] width 628 height 47
copy div "We appreciate your patience and understanding during this process."
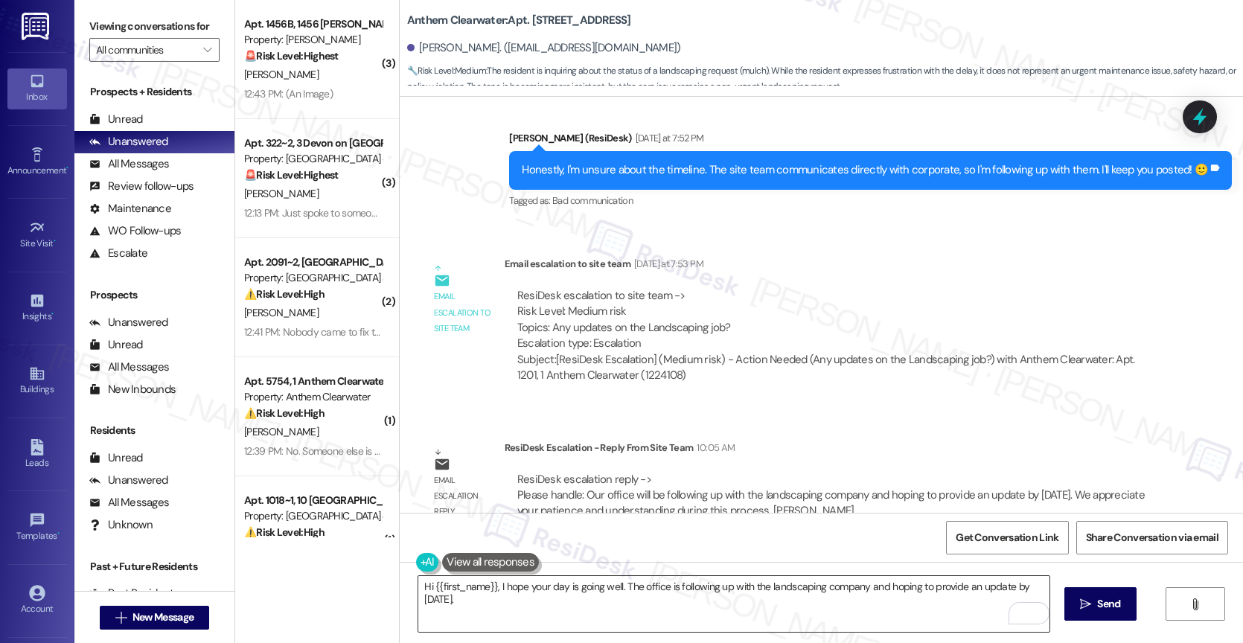
click at [546, 599] on textarea "Hi {{first_name}}, I hope your day is going well. The office is following up wi…" at bounding box center [733, 604] width 631 height 56
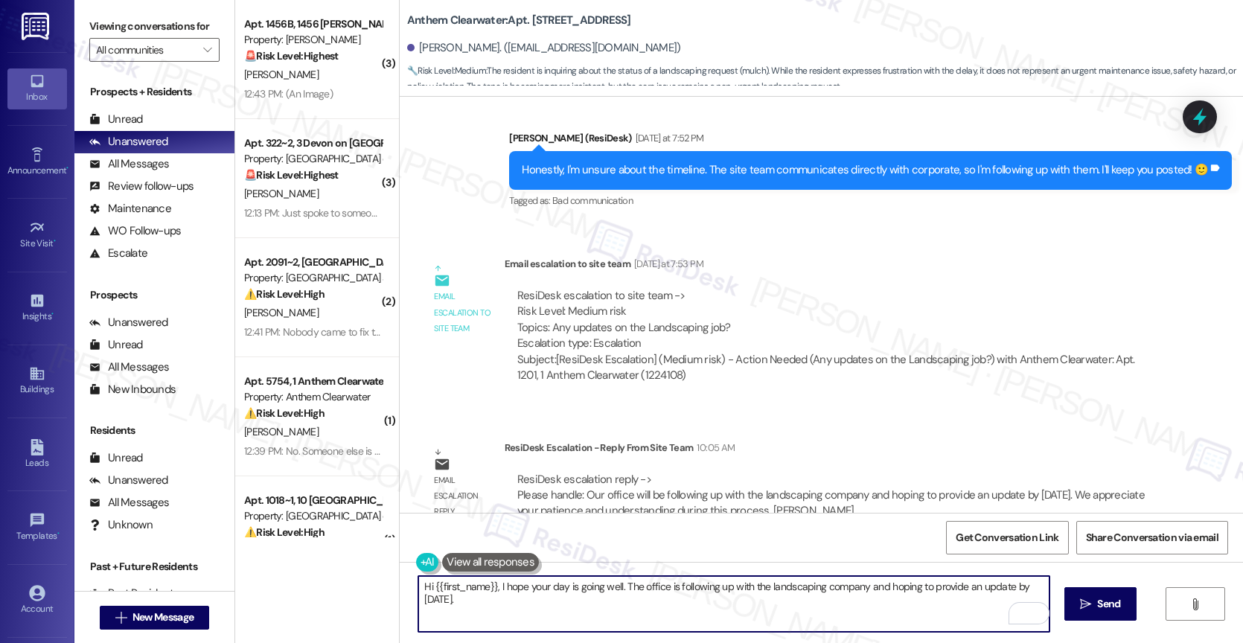
paste textarea "We appreciate your patience and understanding during this process."
type textarea "Hi {{first_name}}, I hope your day is going well. The office is following up wi…"
click at [1023, 610] on icon "Open Grammarly. 0 Suggestions." at bounding box center [1026, 613] width 11 height 11
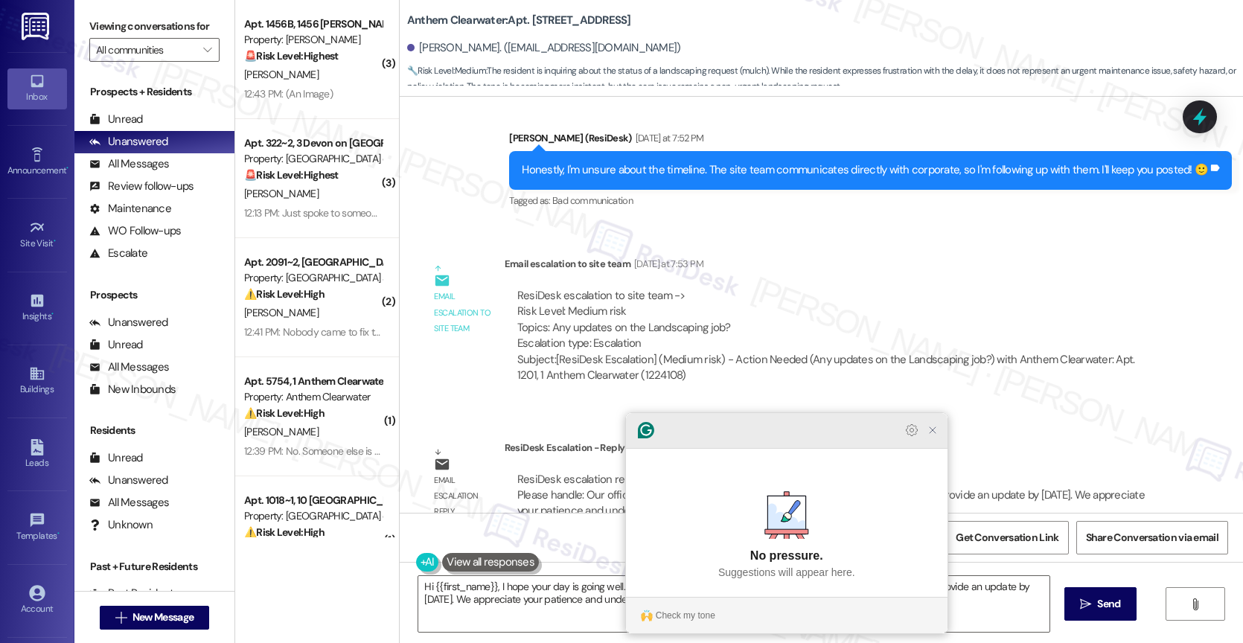
click at [934, 436] on icon "Close Grammarly Assistant" at bounding box center [933, 430] width 12 height 12
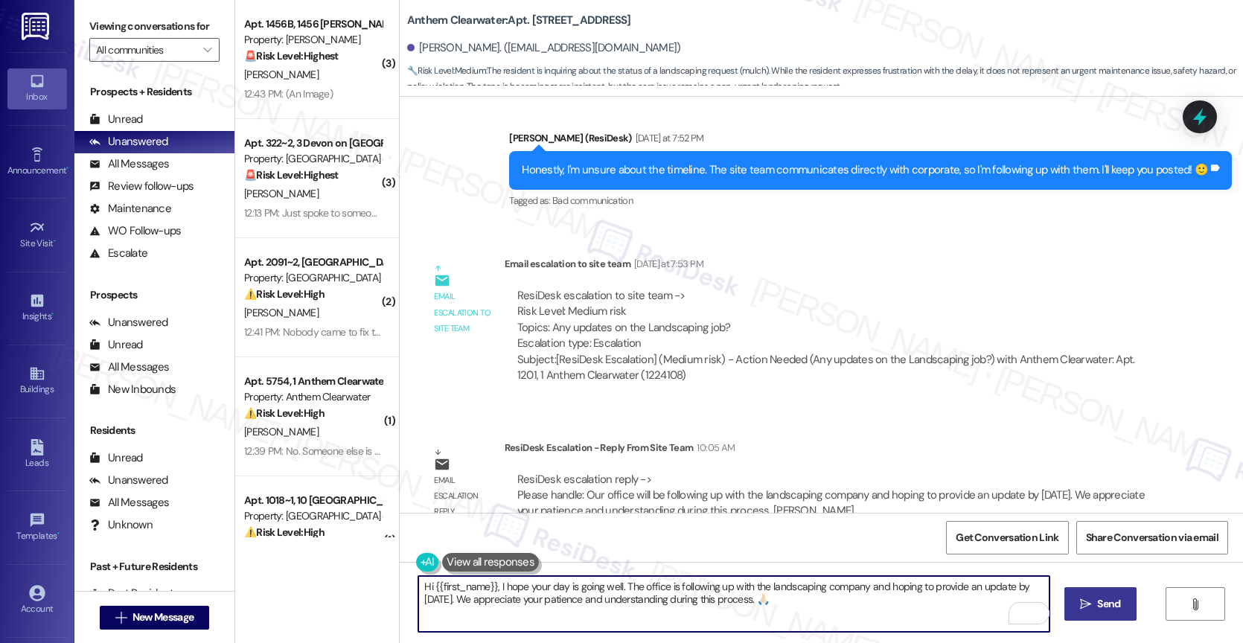
click at [1104, 590] on button " Send" at bounding box center [1101, 603] width 72 height 33
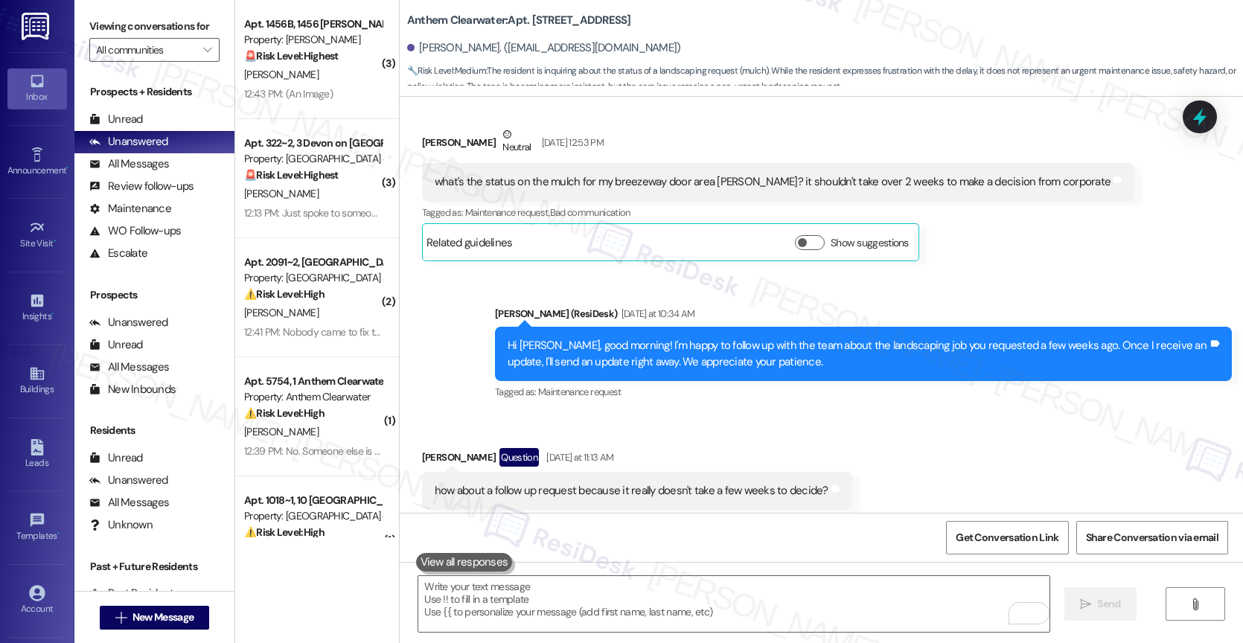
scroll to position [13220, 0]
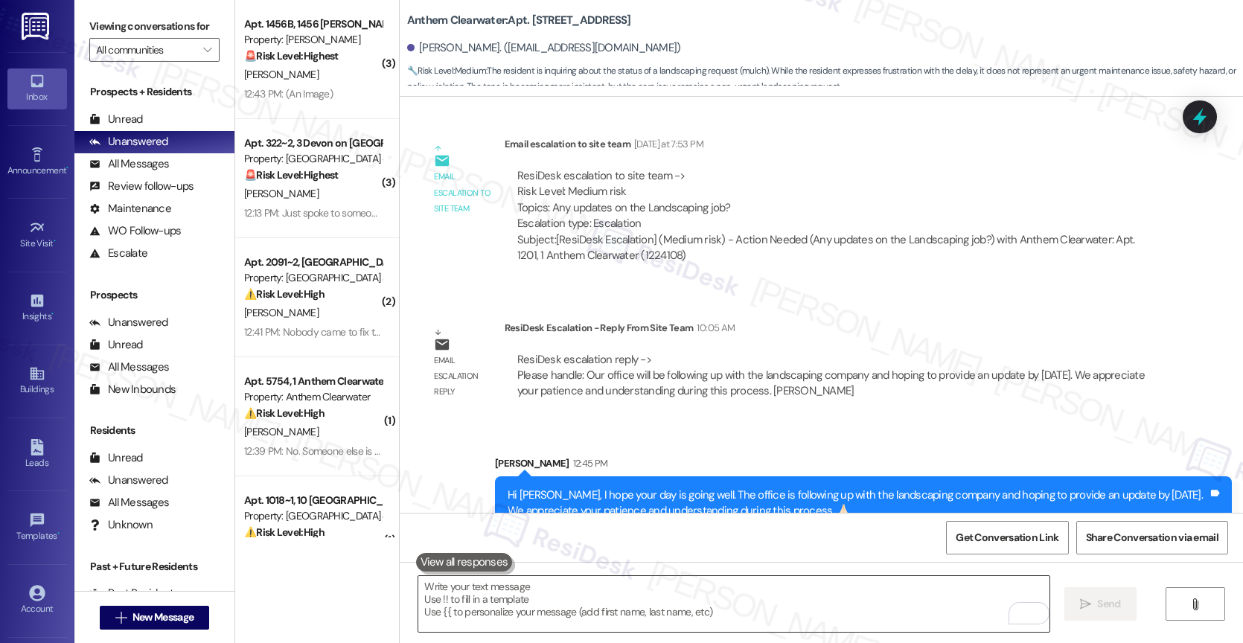
click at [546, 602] on textarea "To enrich screen reader interactions, please activate Accessibility in Grammarl…" at bounding box center [733, 604] width 631 height 56
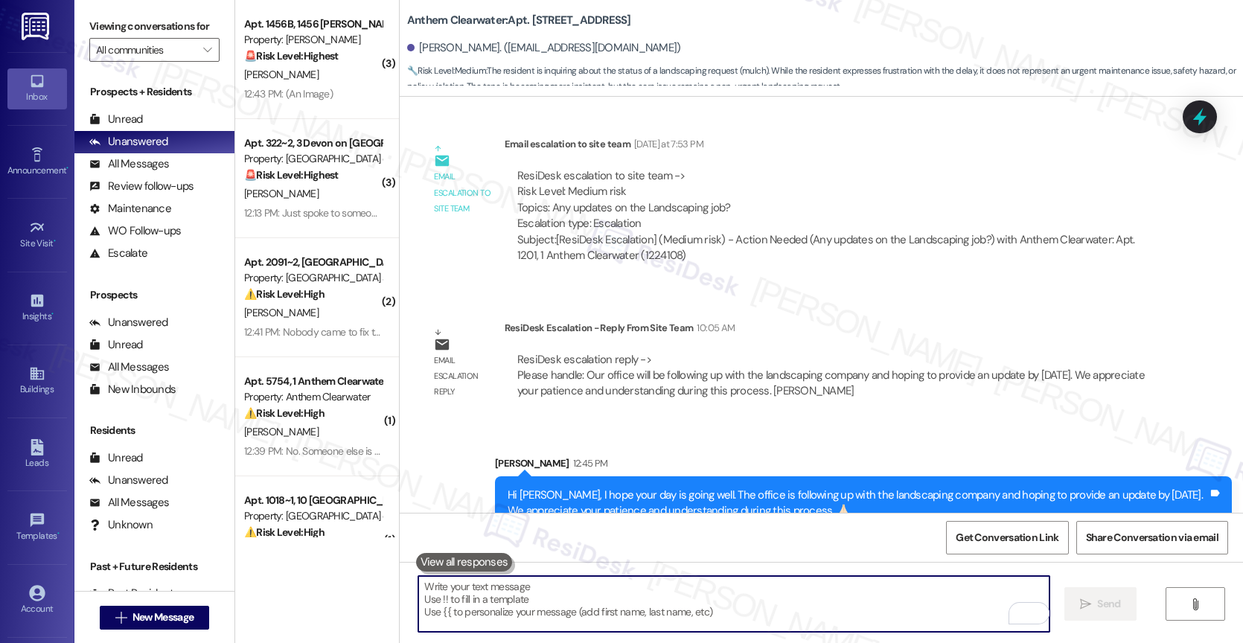
paste textarea "https://www.theresidesk.com/text/insights-conversations/1406569/escalation-help…"
type textarea "https://www.theresidesk.com/text/insights-conversations/1406569/escalation-help…"
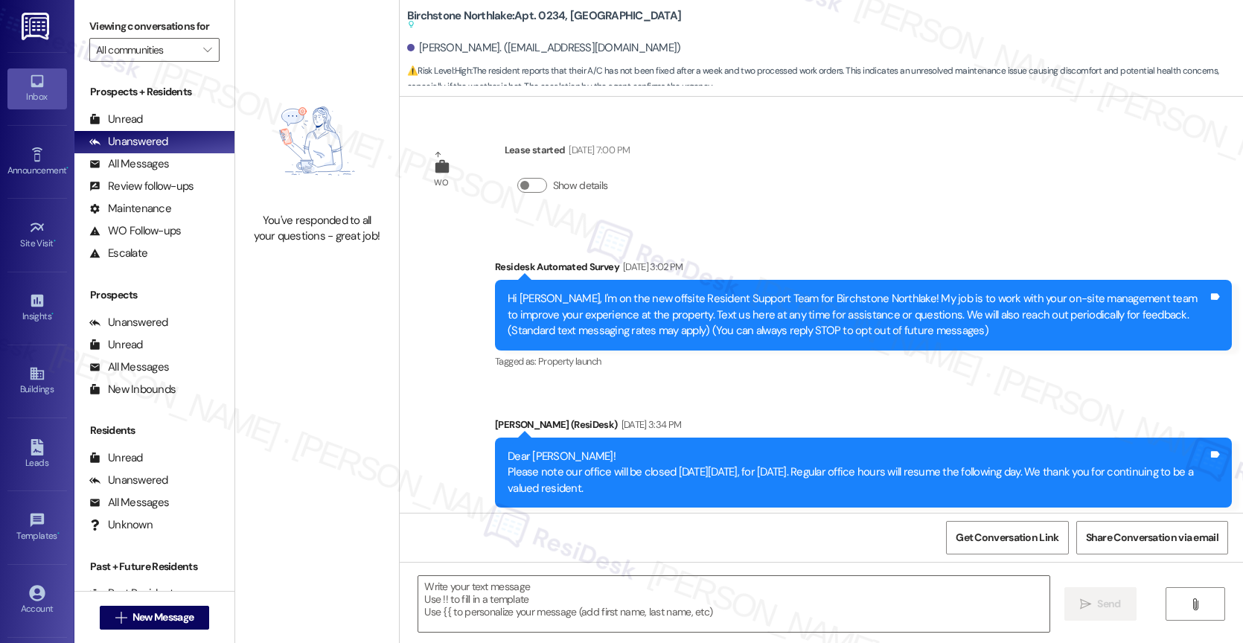
scroll to position [182, 0]
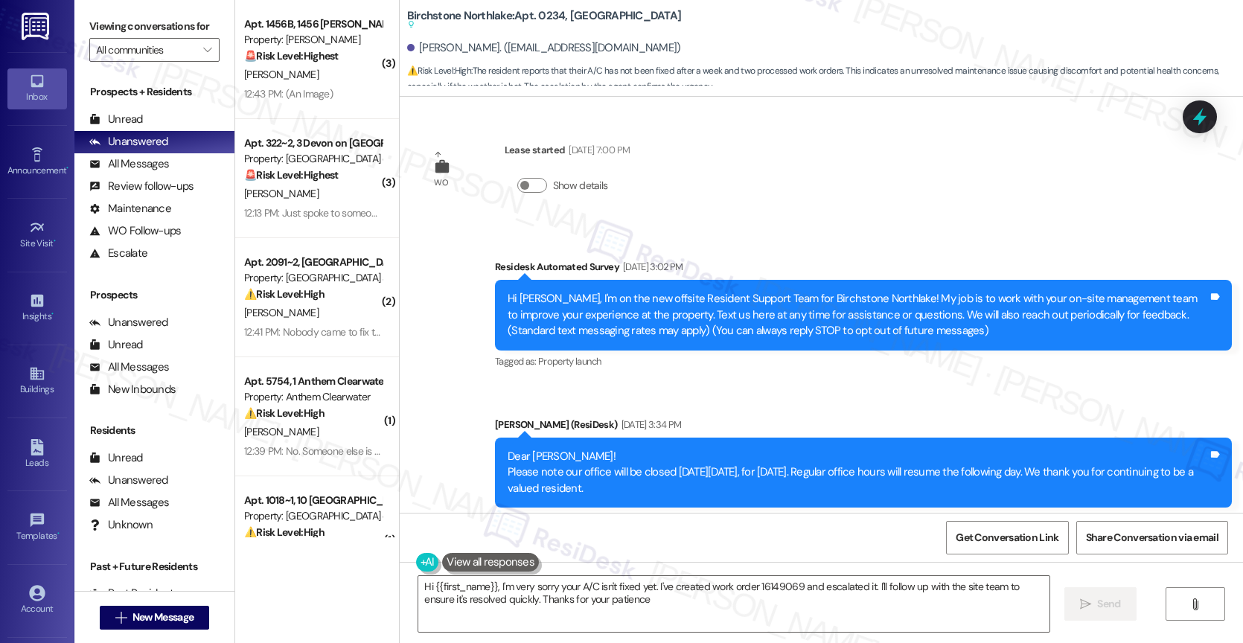
type textarea "Hi {{first_name}}, I'm very sorry your A/C isn't fixed yet. I've created work o…"
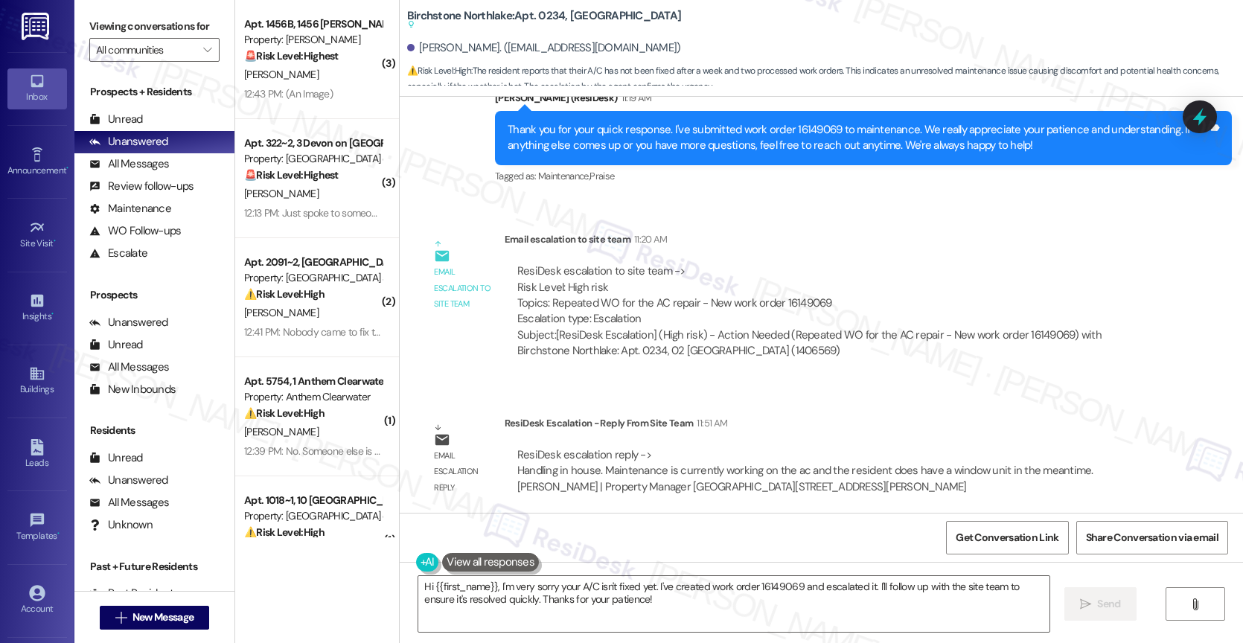
scroll to position [5017, 0]
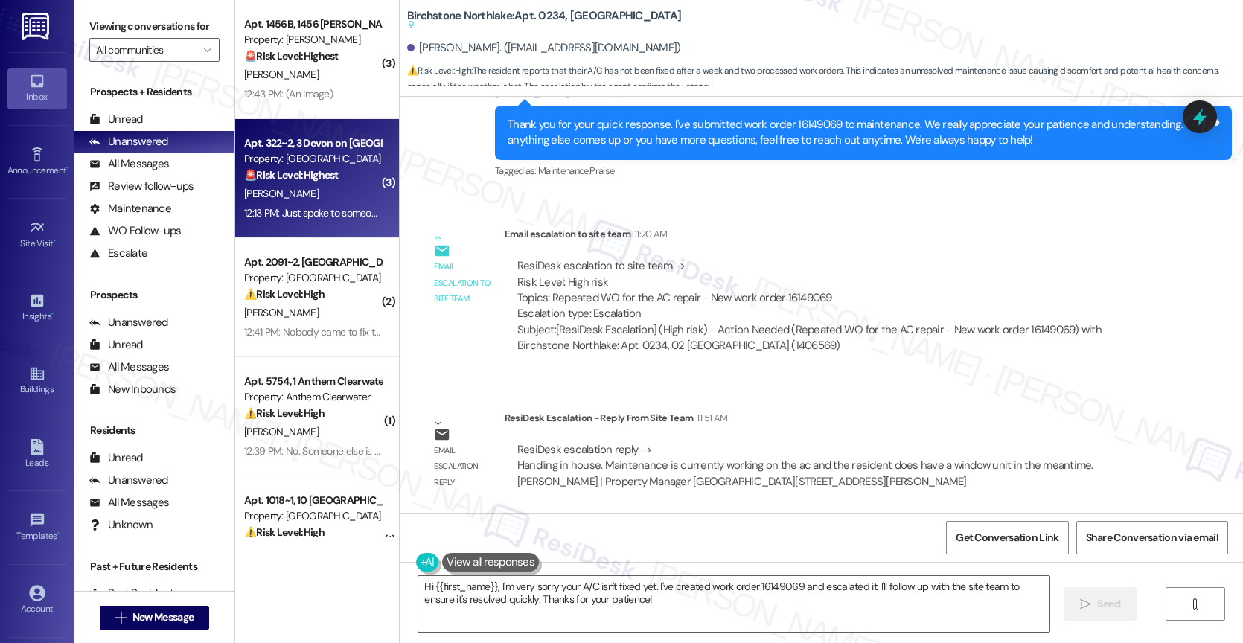
click at [339, 188] on div "[PERSON_NAME]" at bounding box center [313, 194] width 141 height 19
type textarea "Fetching suggested responses. Please feel free to read through the conversation…"
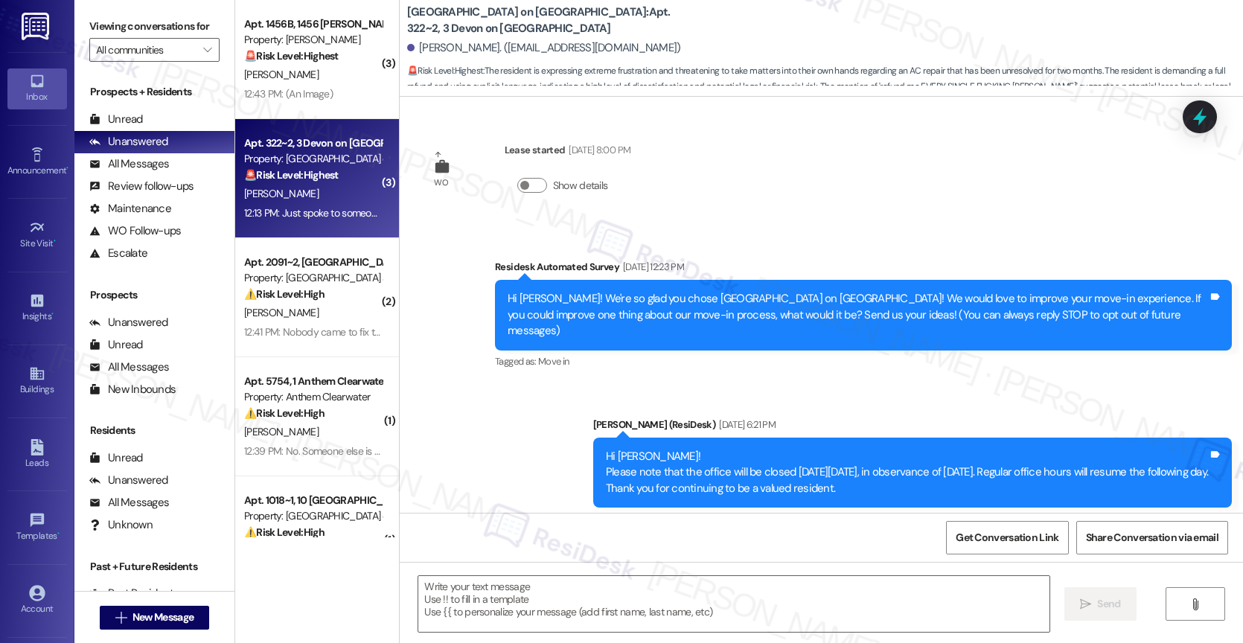
scroll to position [11703, 0]
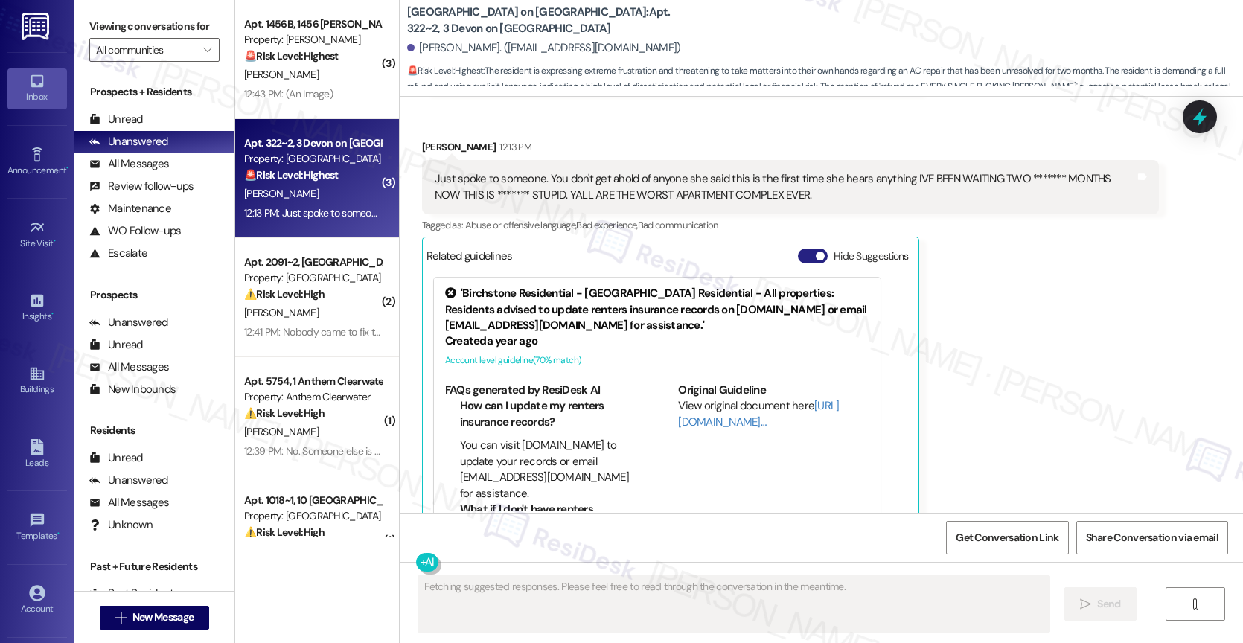
click at [800, 249] on button "Hide Suggestions" at bounding box center [813, 256] width 30 height 15
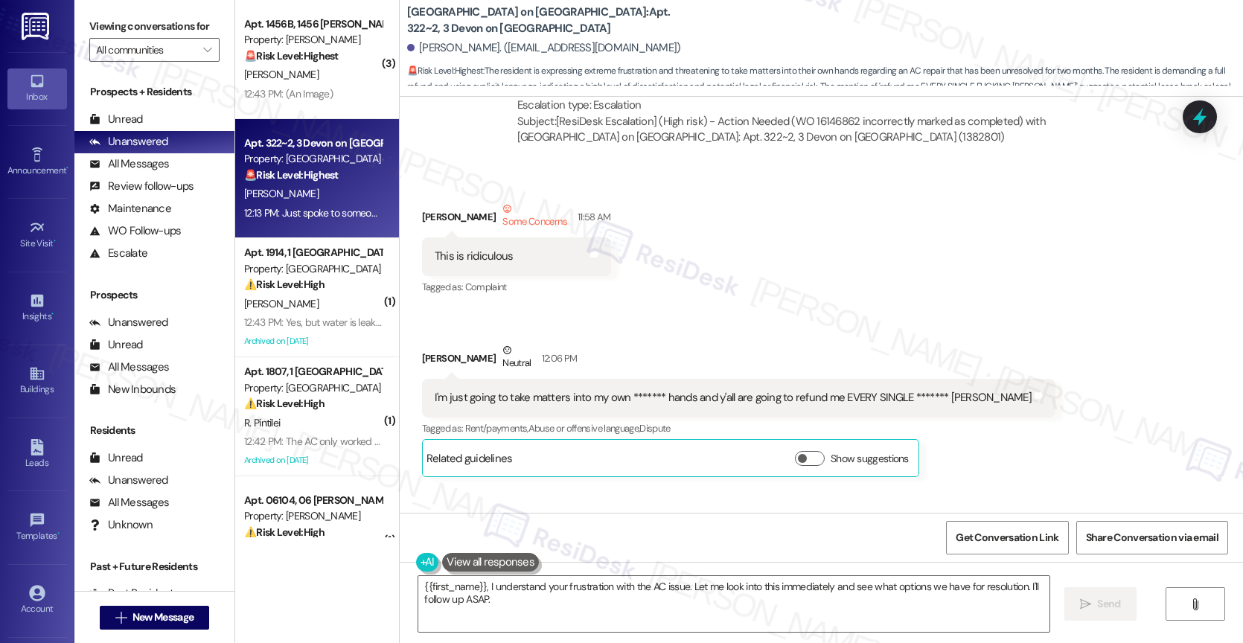
scroll to position [11264, 0]
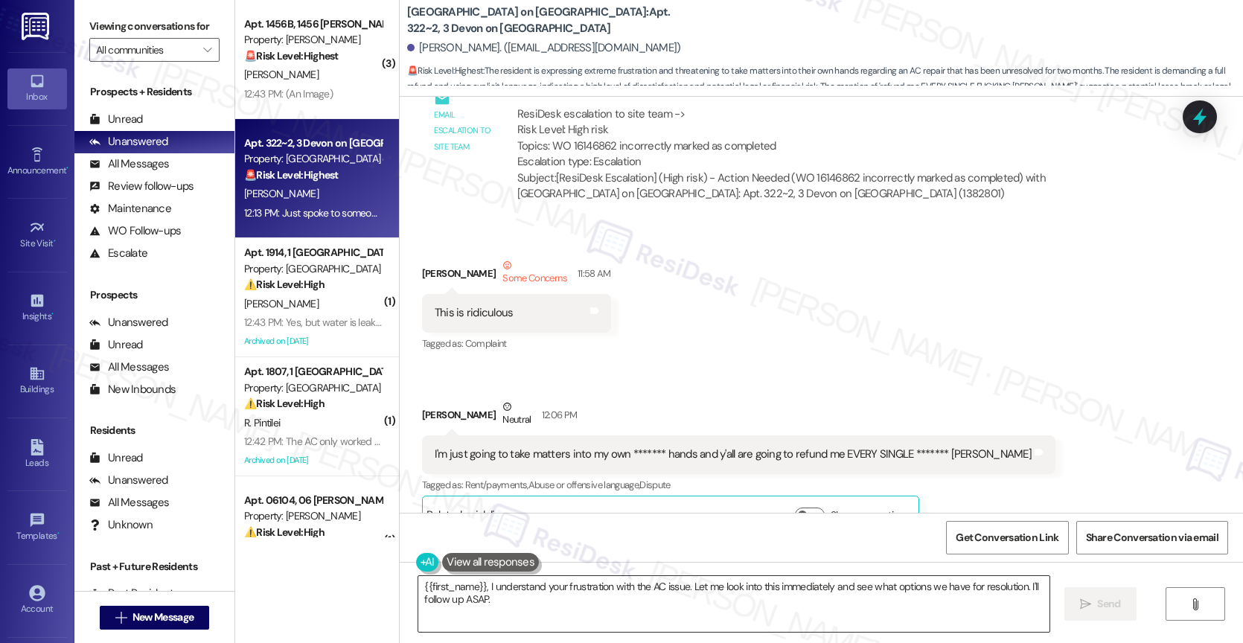
click at [550, 593] on textarea "{{first_name}}, I understand your frustration with the AC issue. Let me look in…" at bounding box center [733, 604] width 631 height 56
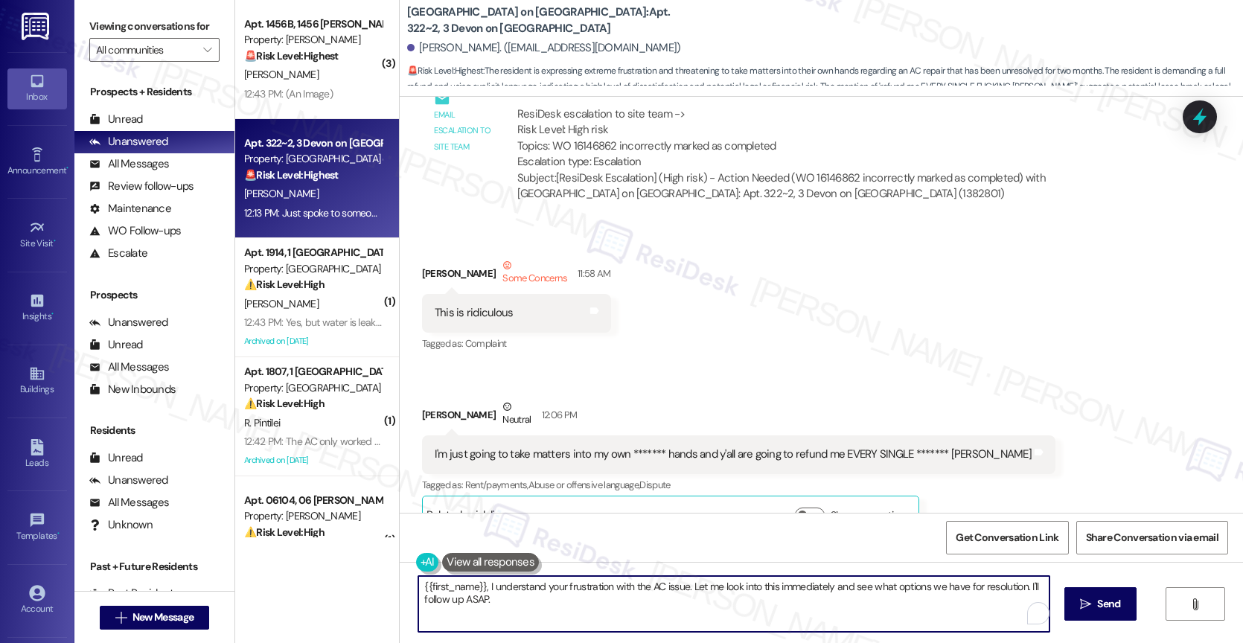
click at [550, 593] on textarea "{{first_name}}, I understand your frustration with the AC issue. Let me look in…" at bounding box center [733, 604] width 631 height 56
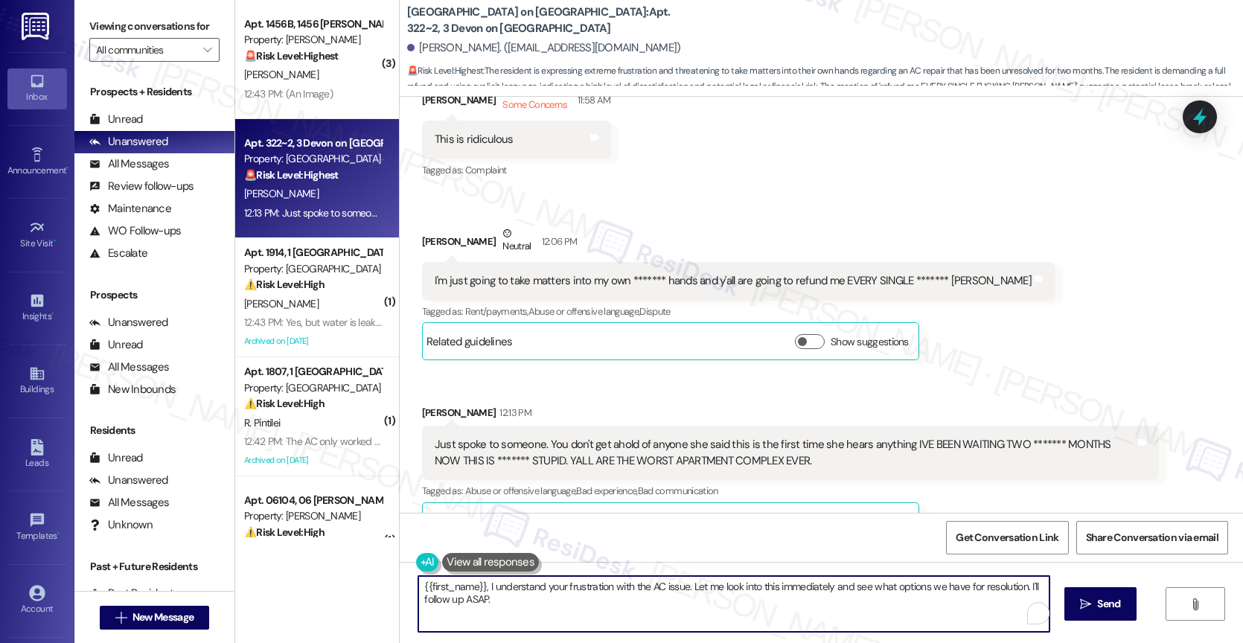
scroll to position [11446, 0]
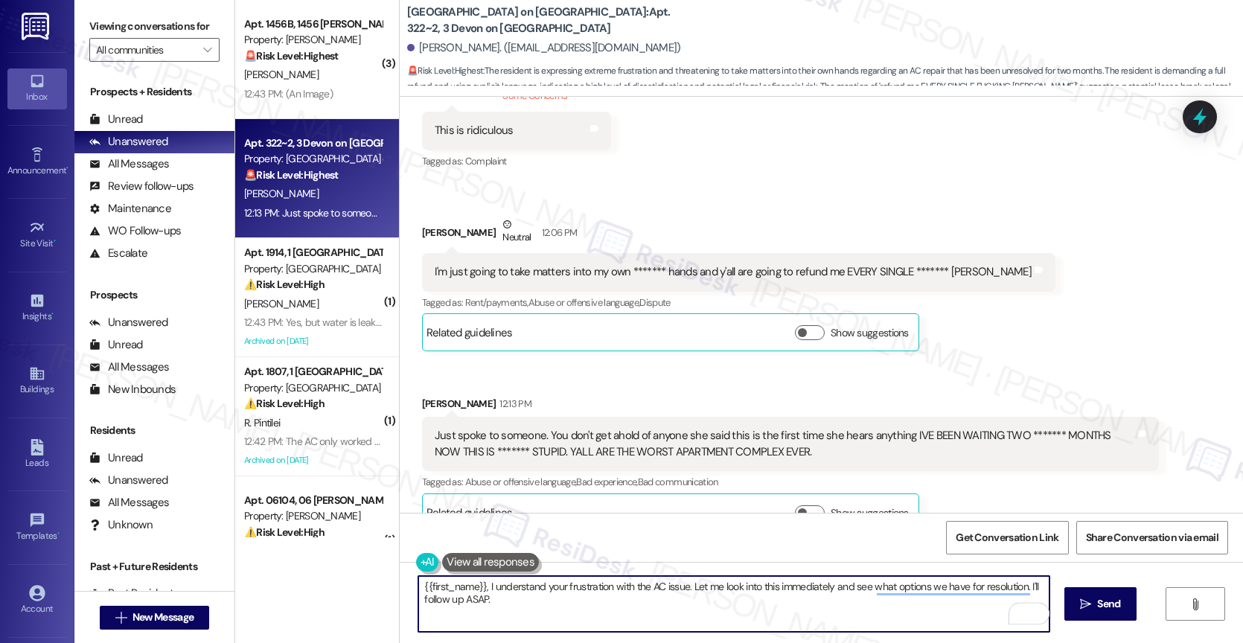
type textarea "C"
type textarea "c"
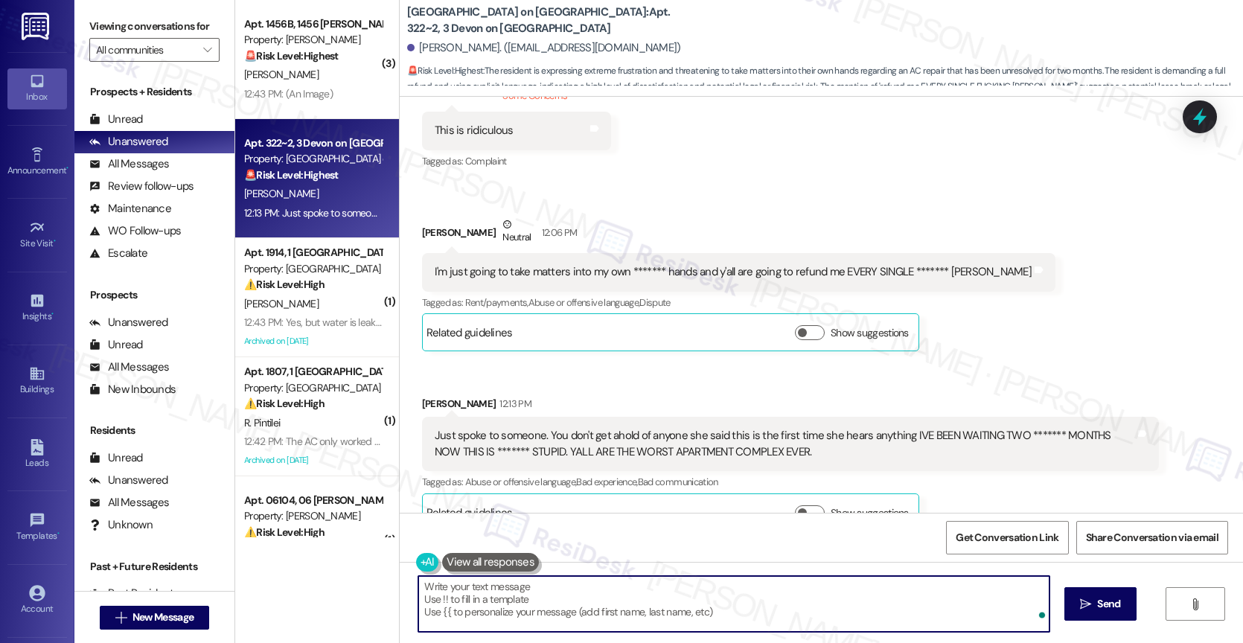
type textarea "c"
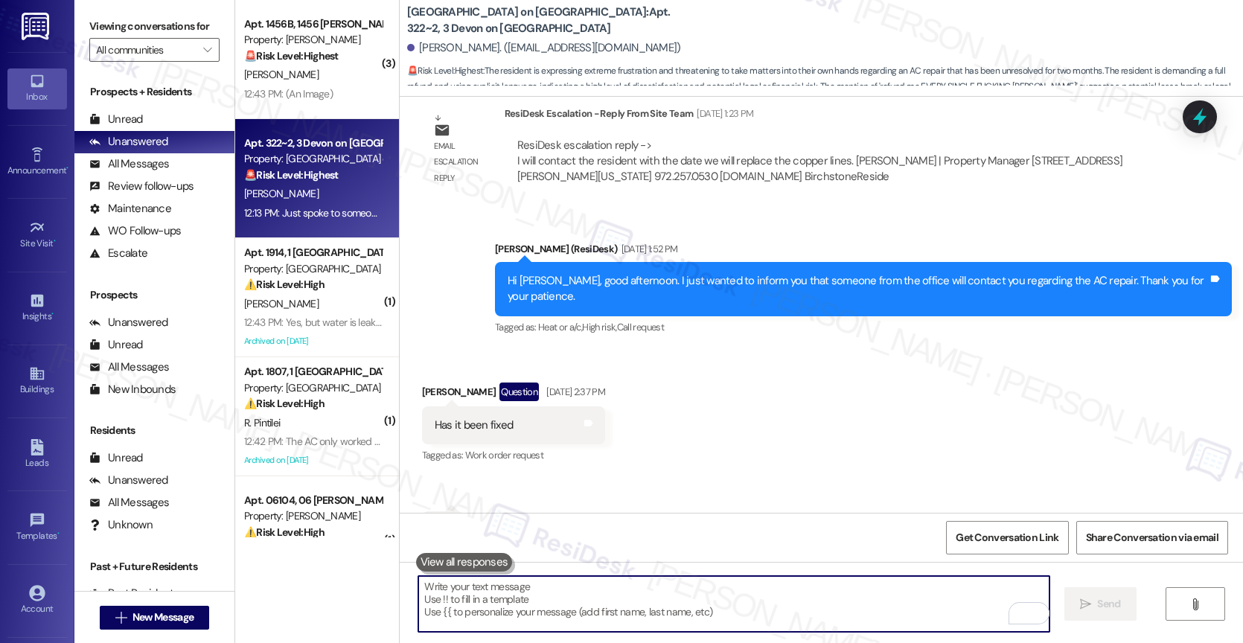
scroll to position [6260, 0]
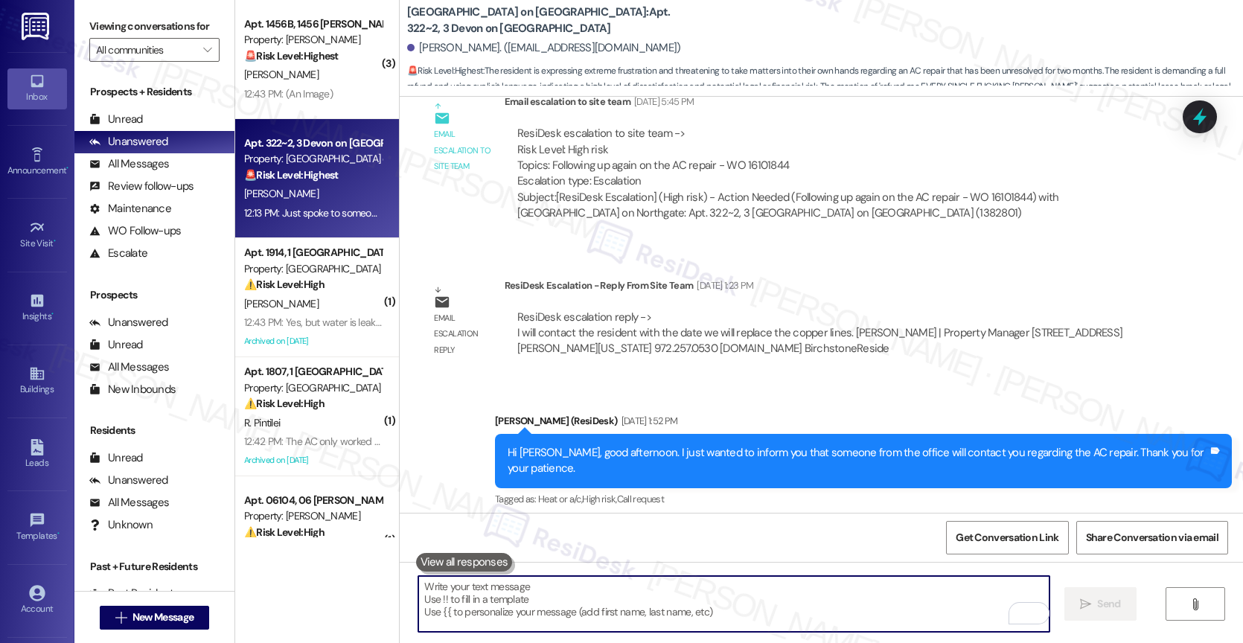
click at [499, 613] on textarea "To enrich screen reader interactions, please activate Accessibility in Grammarl…" at bounding box center [733, 604] width 631 height 56
type textarea "a"
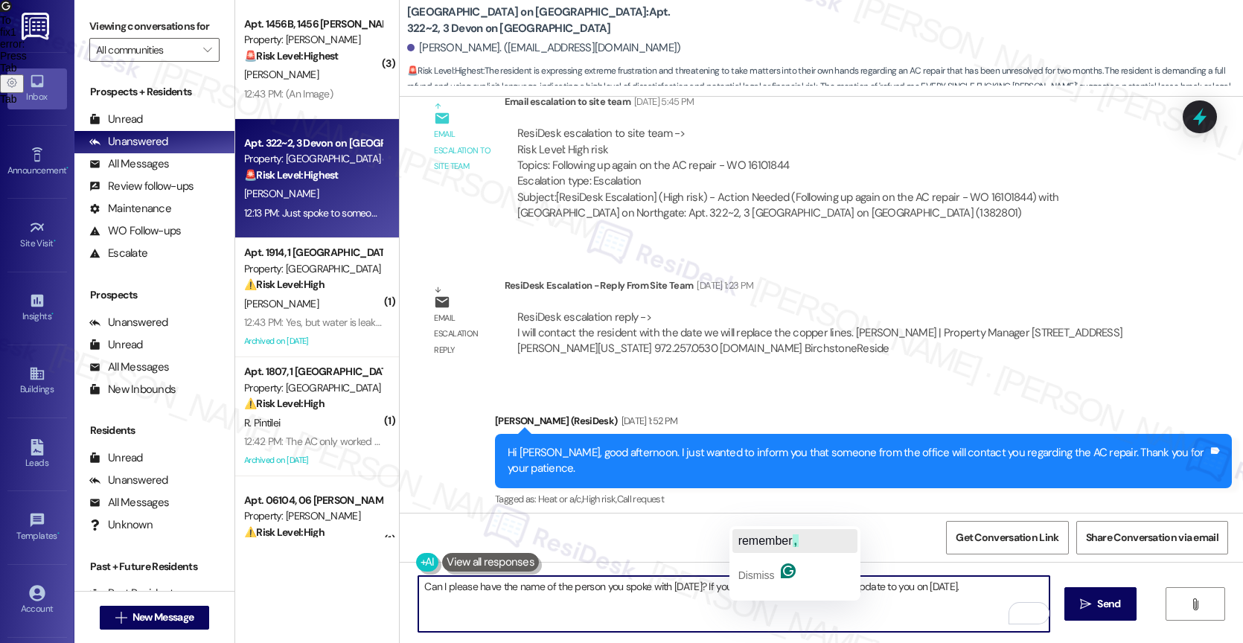
click at [784, 542] on span "remember" at bounding box center [765, 541] width 54 height 13
click at [870, 583] on textarea "Can I please have the name of the person you spoke with [DATE]? If you can reme…" at bounding box center [733, 604] width 631 height 56
click at [980, 585] on textarea "Can I please have the name of the person you spoke with today? If you can remem…" at bounding box center [733, 604] width 631 height 56
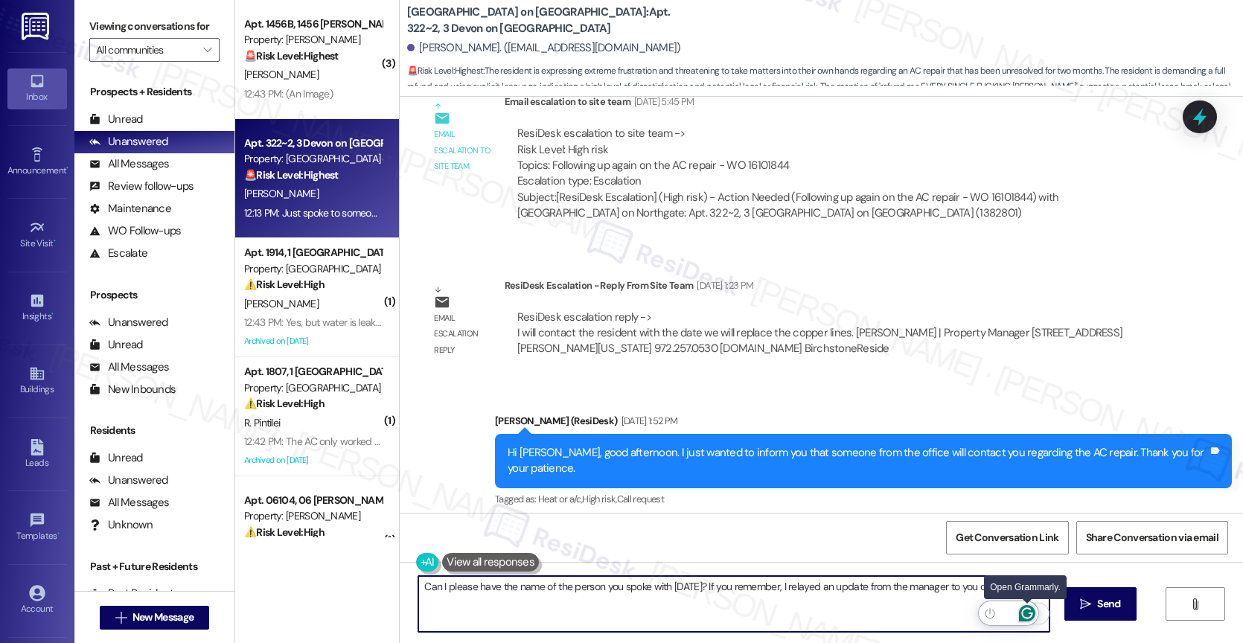
click at [1024, 606] on icon "Open Grammarly. 0 Suggestions." at bounding box center [1027, 613] width 16 height 16
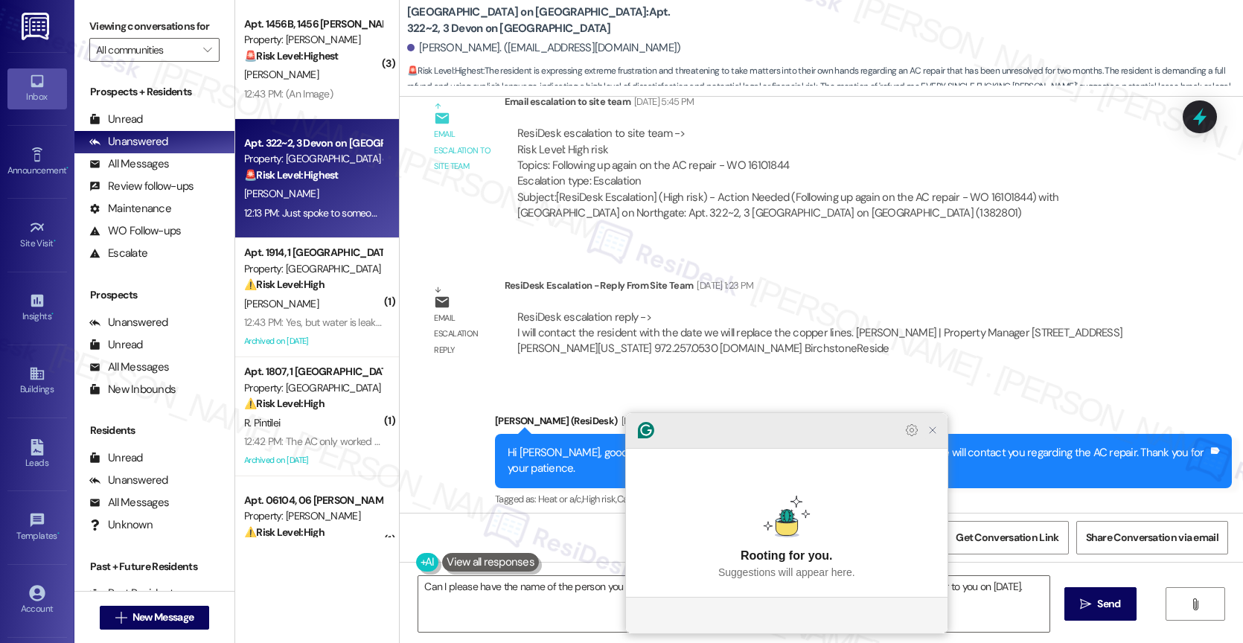
click at [934, 436] on icon "Close Grammarly Assistant" at bounding box center [933, 430] width 12 height 12
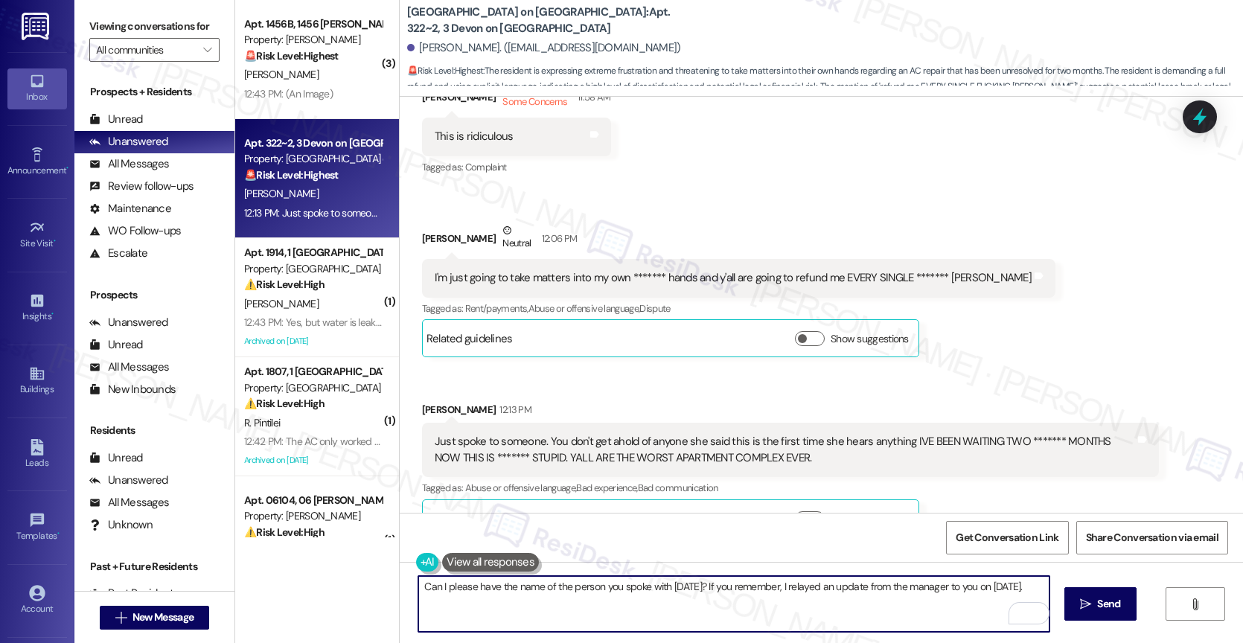
scroll to position [11446, 0]
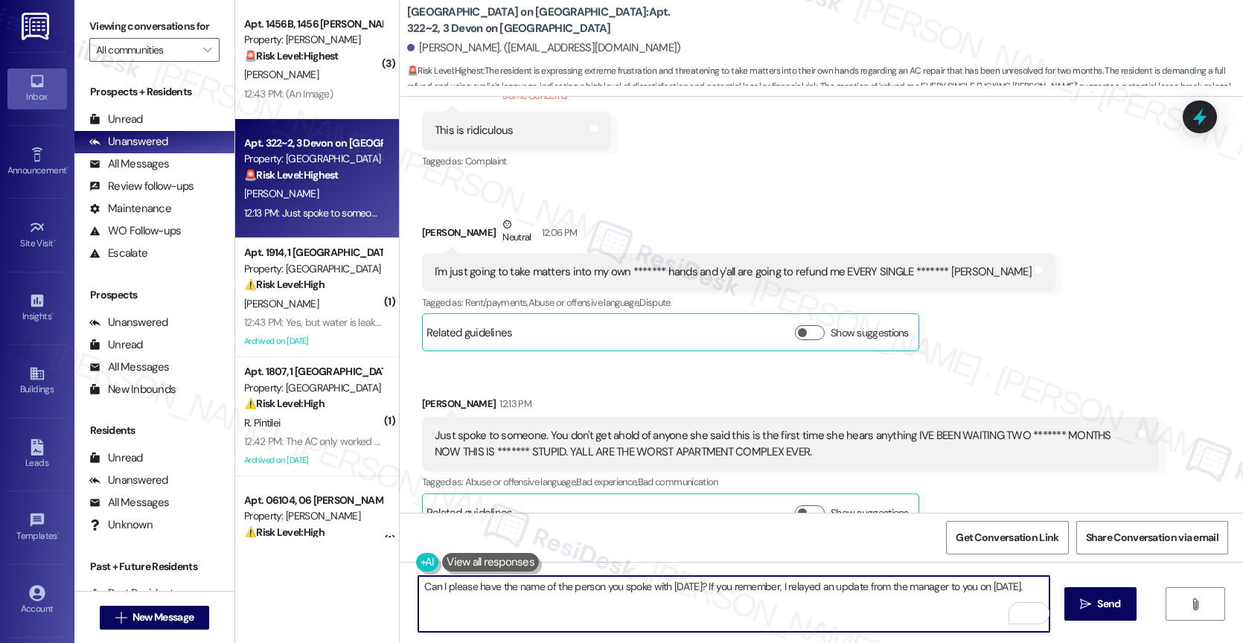
click at [693, 585] on textarea "Can I please have the name of the person you spoke with today? If you remember,…" at bounding box center [733, 604] width 631 height 56
click at [418, 588] on textarea "Can I please have the name of the person you spoke with today? If you remember,…" at bounding box center [733, 604] width 631 height 56
click at [1042, 587] on textarea "Can I please have the name of the person you spoke with today? If you remember,…" at bounding box center [733, 604] width 631 height 56
click at [418, 584] on textarea "Can I please have the name of the person you spoke with today? If you remember,…" at bounding box center [733, 604] width 631 height 56
click at [694, 587] on textarea "Can I please have the name of the person you spoke with today? If you remember,…" at bounding box center [733, 604] width 631 height 56
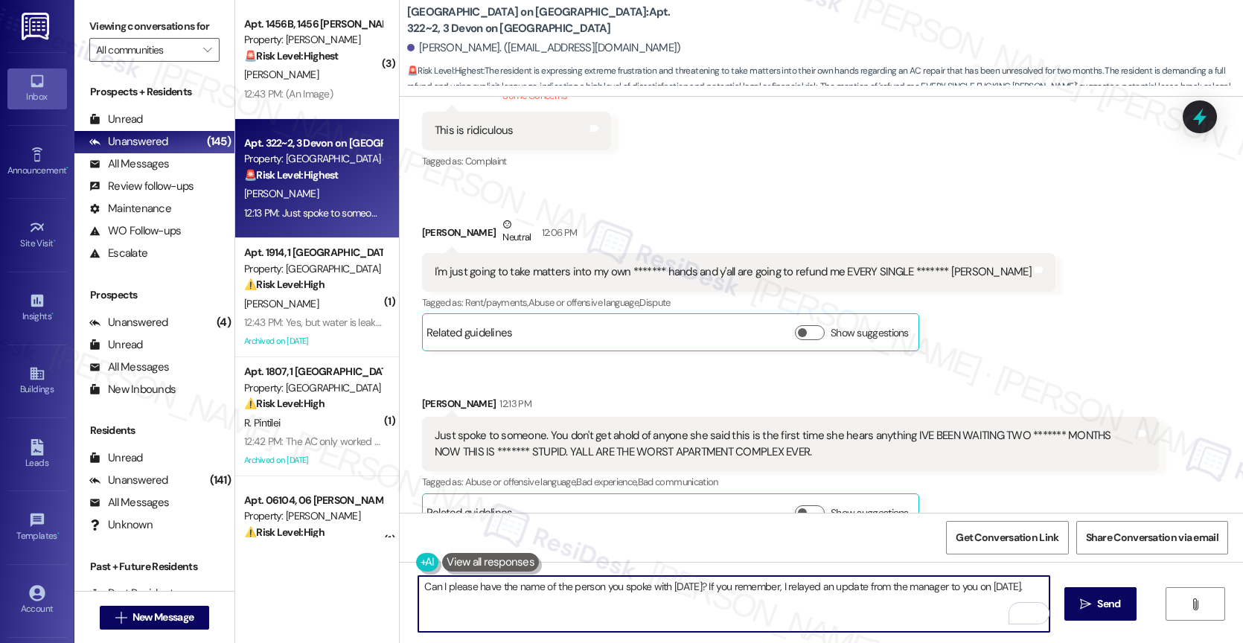
click at [418, 590] on textarea "Can I please have the name of the person you spoke with today? If you remember,…" at bounding box center [733, 604] width 631 height 56
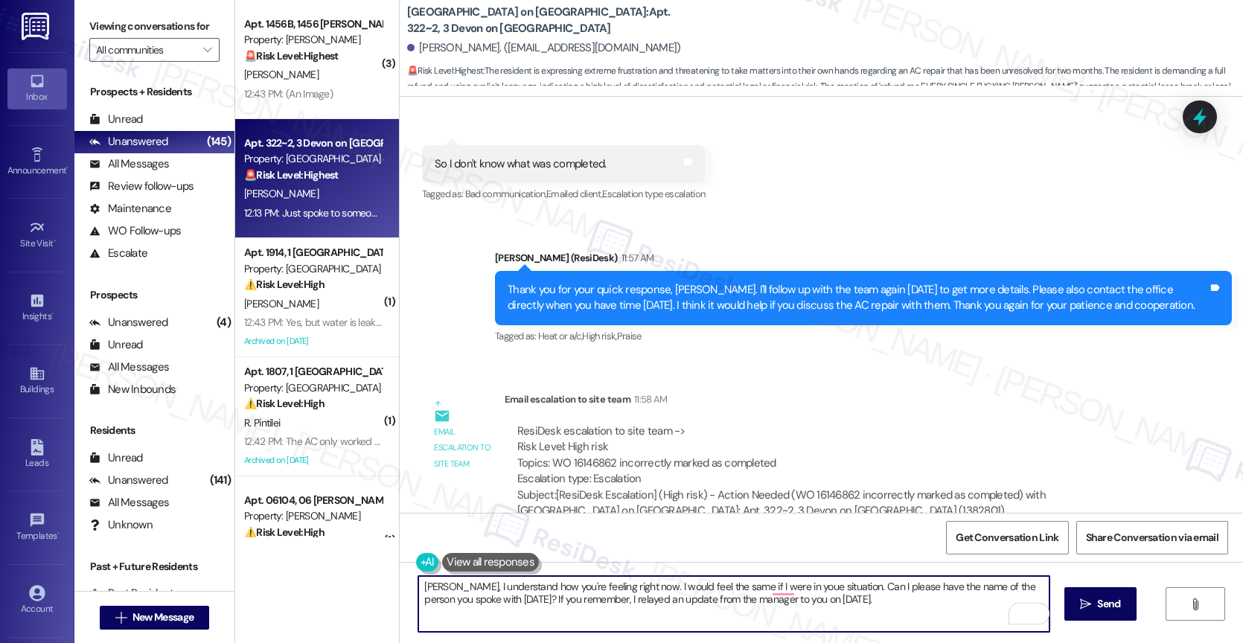
scroll to position [11341, 0]
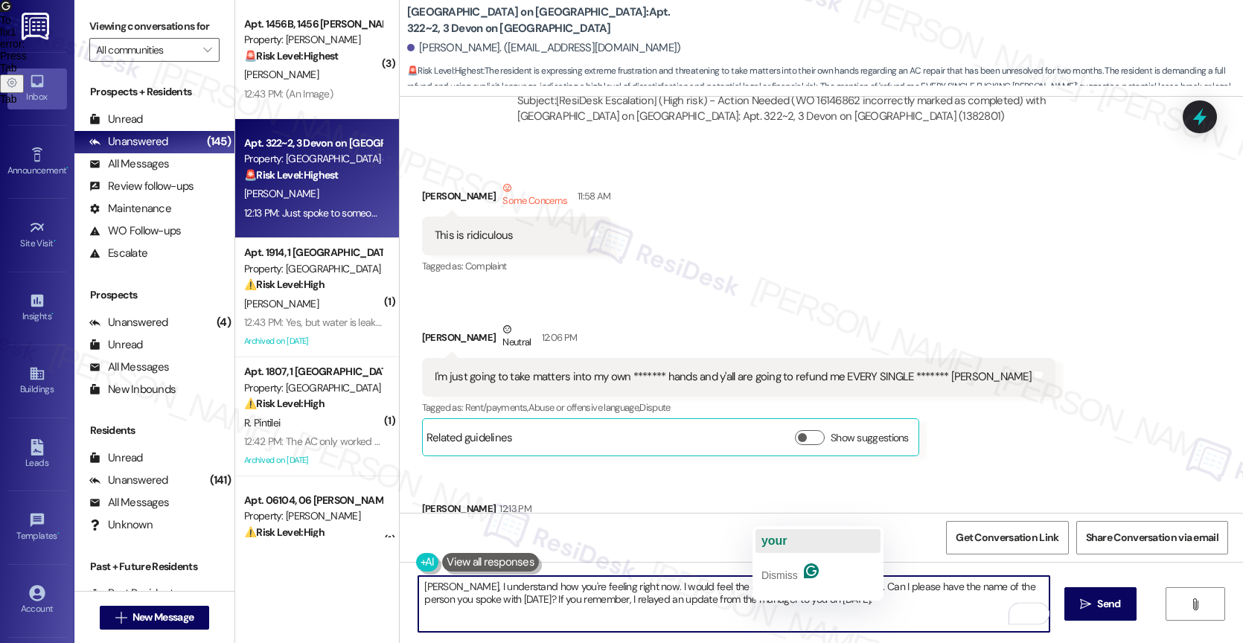
click at [789, 544] on button "your" at bounding box center [818, 541] width 125 height 24
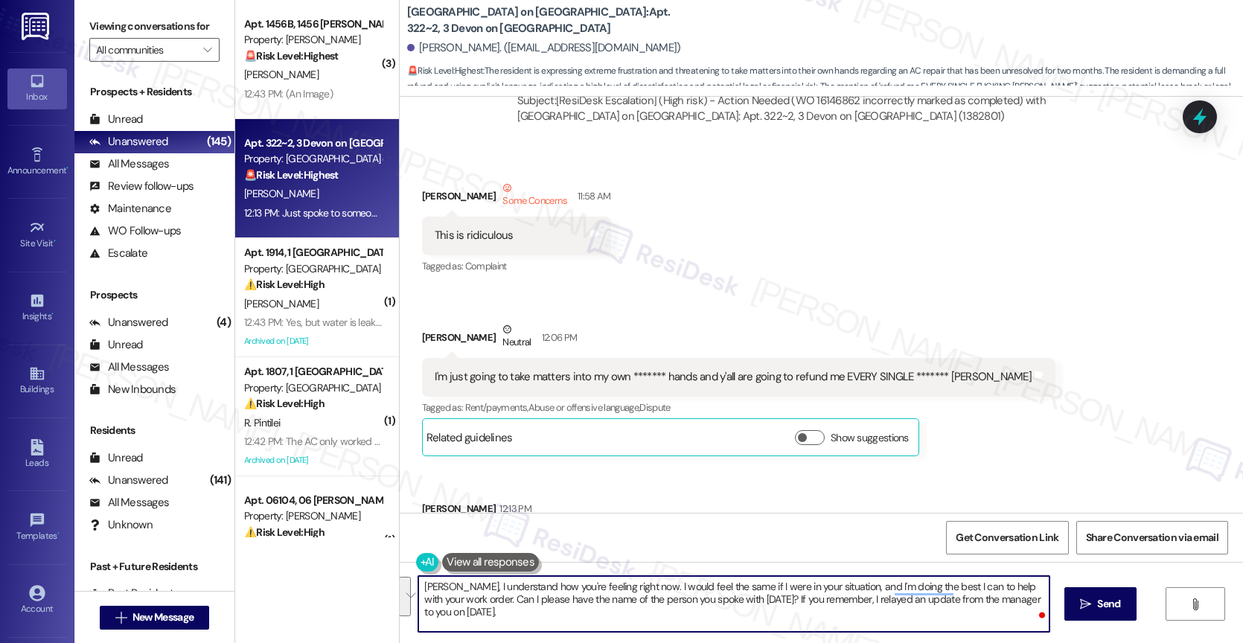
drag, startPoint x: 444, startPoint y: 616, endPoint x: 398, endPoint y: 583, distance: 56.4
click at [400, 583] on div "Heisell, I understand how you're feeling right now. I would feel the same if I …" at bounding box center [821, 618] width 843 height 112
paste textarea "I completely understand, and I want you to know I’m here to help with your work…"
click at [418, 583] on textarea "I completely understand, and I want you to know I’m here to help with your work…" at bounding box center [733, 604] width 631 height 56
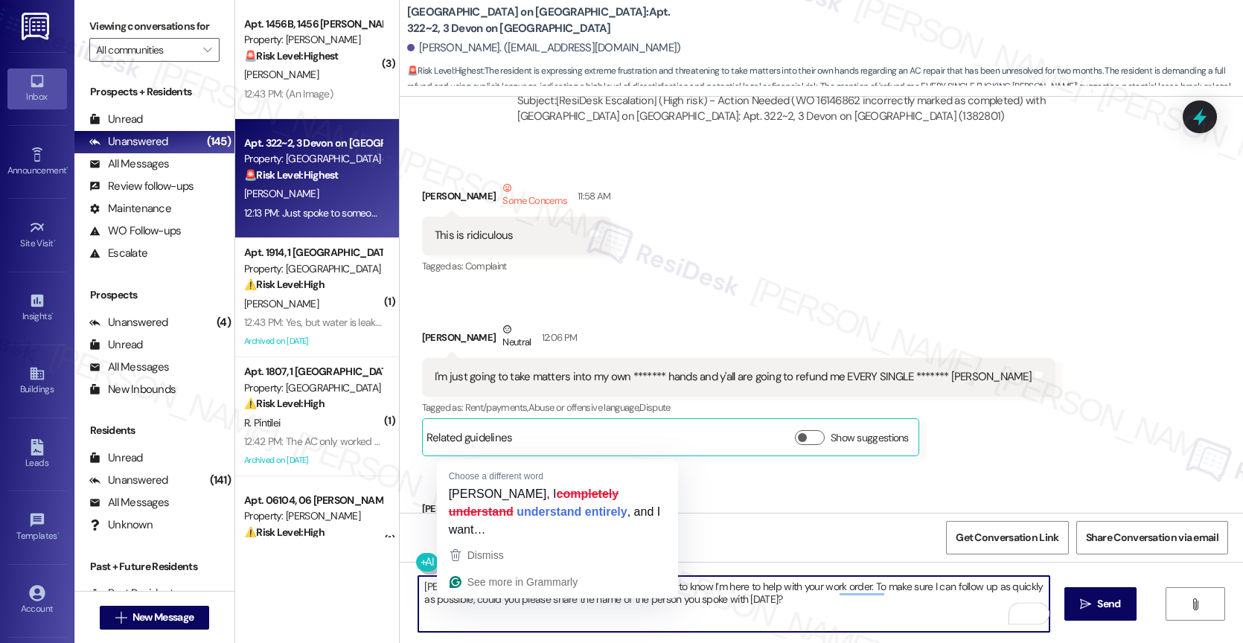
drag, startPoint x: 547, startPoint y: 585, endPoint x: 581, endPoint y: 578, distance: 34.9
click at [547, 585] on textarea "Heisell, I completely understand, and I want you to know I’m here to help with …" at bounding box center [733, 604] width 631 height 56
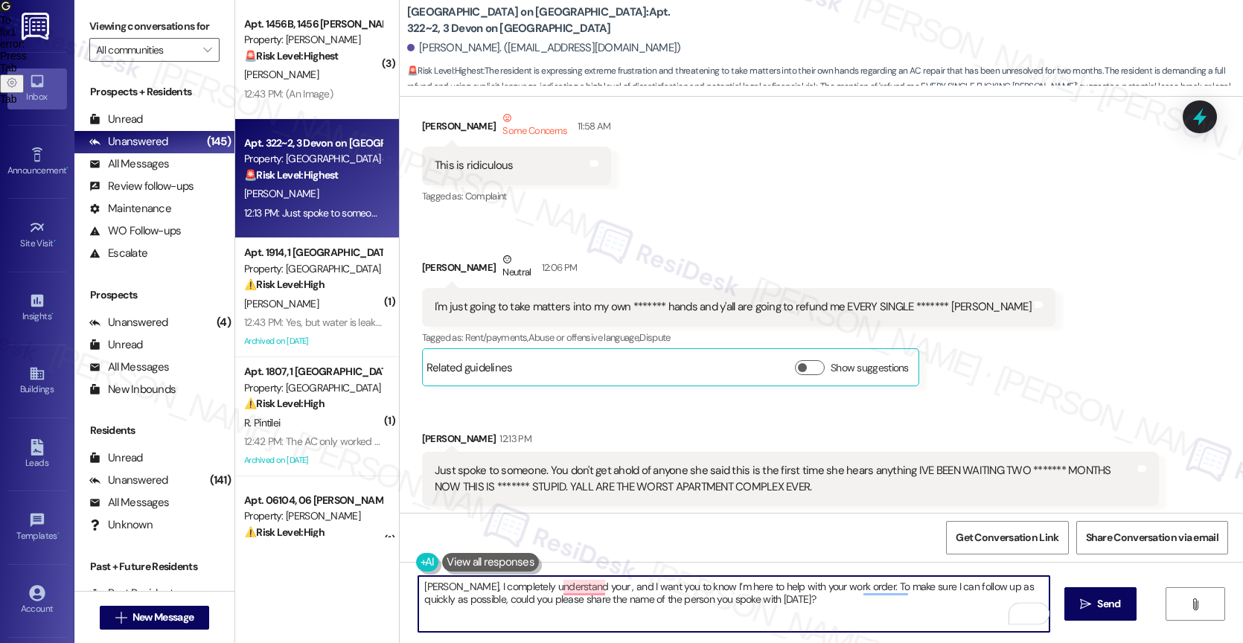
scroll to position [11382, 0]
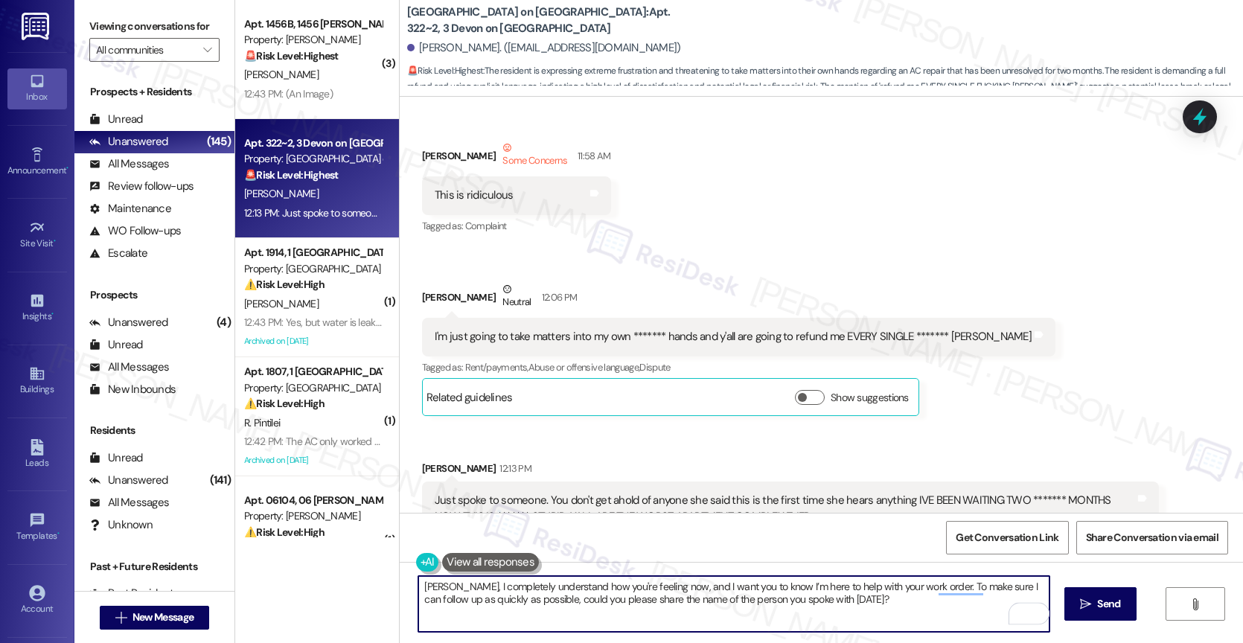
click at [866, 613] on textarea "Heisell, I completely understand how you're feeling now, and I want you to know…" at bounding box center [733, 604] width 631 height 56
click at [840, 610] on textarea "Heisell, I completely understand how you're feeling now, and I want you to know…" at bounding box center [733, 604] width 631 height 56
drag, startPoint x: 916, startPoint y: 589, endPoint x: 949, endPoint y: 607, distance: 38.0
click at [916, 589] on textarea "Heisell, I completely understand how you're feeling now, and I want you to know…" at bounding box center [733, 604] width 631 height 56
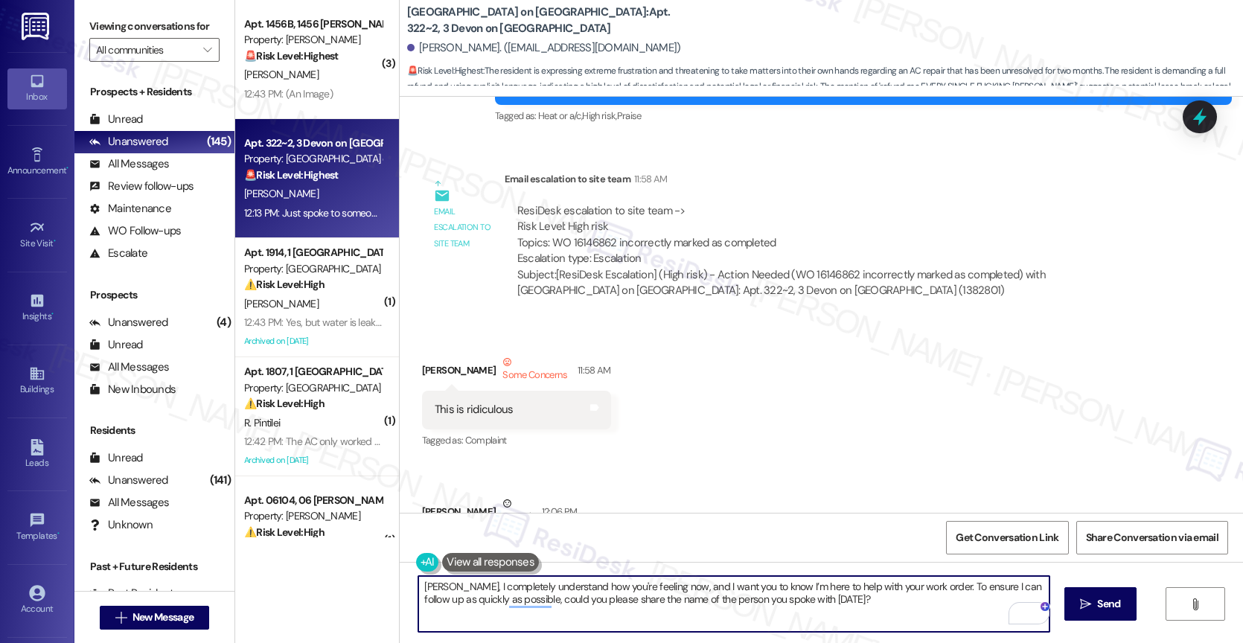
scroll to position [11166, 0]
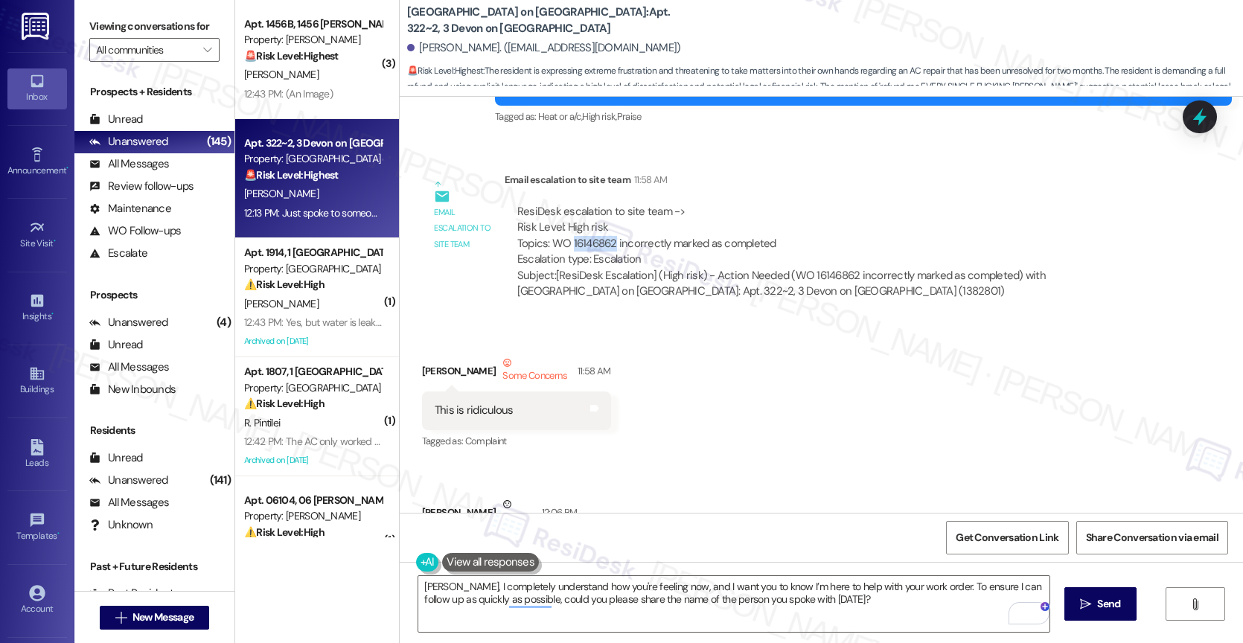
drag, startPoint x: 603, startPoint y: 211, endPoint x: 586, endPoint y: 211, distance: 17.1
click at [564, 208] on div "ResiDesk escalation to site team -> Risk Level: High risk Topics: WO 16146862 i…" at bounding box center [831, 236] width 629 height 64
click at [540, 217] on div "ResiDesk escalation to site team -> Risk Level: High risk Topics: WO 16146862 i…" at bounding box center [831, 236] width 629 height 64
drag, startPoint x: 540, startPoint y: 213, endPoint x: 604, endPoint y: 212, distance: 64.0
click at [604, 212] on div "ResiDesk escalation to site team -> Risk Level: High risk Topics: WO 16146862 i…" at bounding box center [831, 236] width 629 height 64
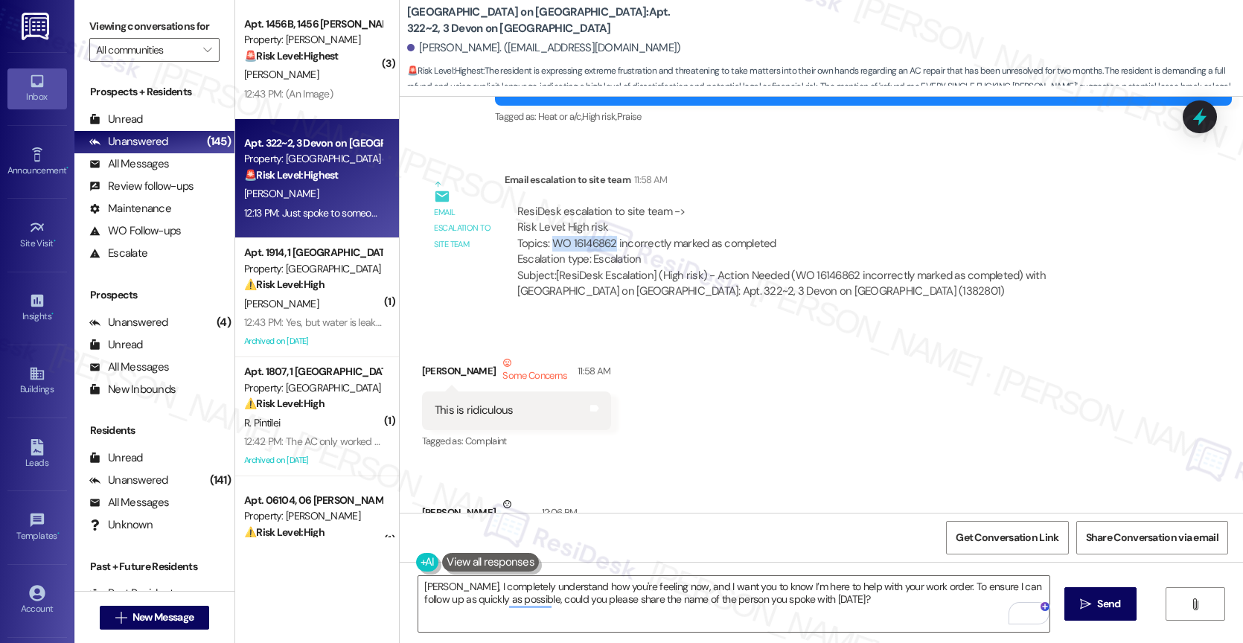
copy div "WO 16146862"
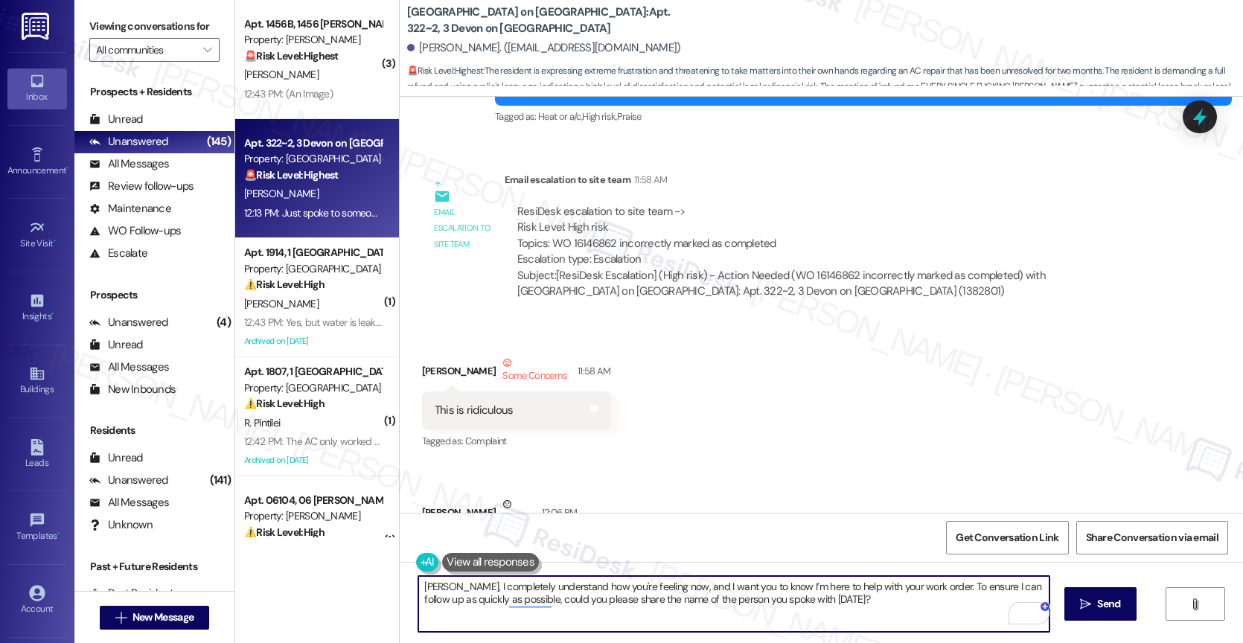
drag, startPoint x: 916, startPoint y: 591, endPoint x: 944, endPoint y: 585, distance: 28.9
click at [916, 591] on textarea "Heisell, I completely understand how you're feeling now, and I want you to know…" at bounding box center [733, 604] width 631 height 56
paste textarea "WO 16146862"
drag, startPoint x: 724, startPoint y: 601, endPoint x: 608, endPoint y: 612, distance: 115.9
click at [513, 593] on textarea "Heisell, I completely understand how you're feeling now, and I want you to know…" at bounding box center [733, 604] width 631 height 56
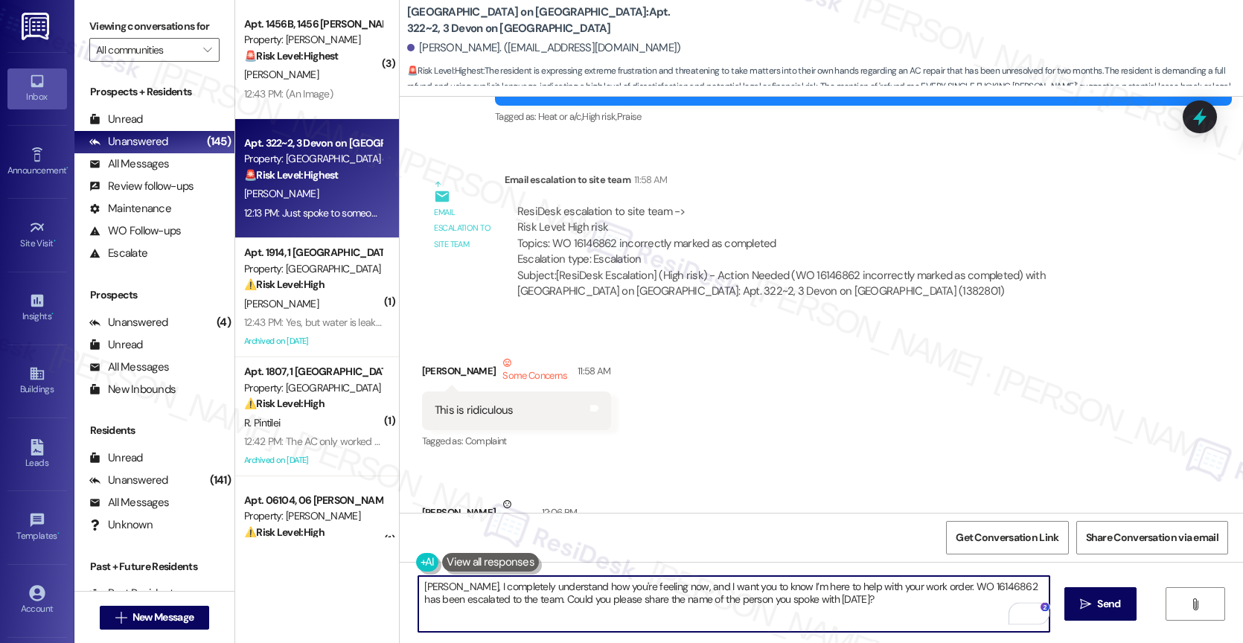
click at [879, 616] on textarea "Heisell, I completely understand how you're feeling now, and I want you to know…" at bounding box center [733, 604] width 631 height 56
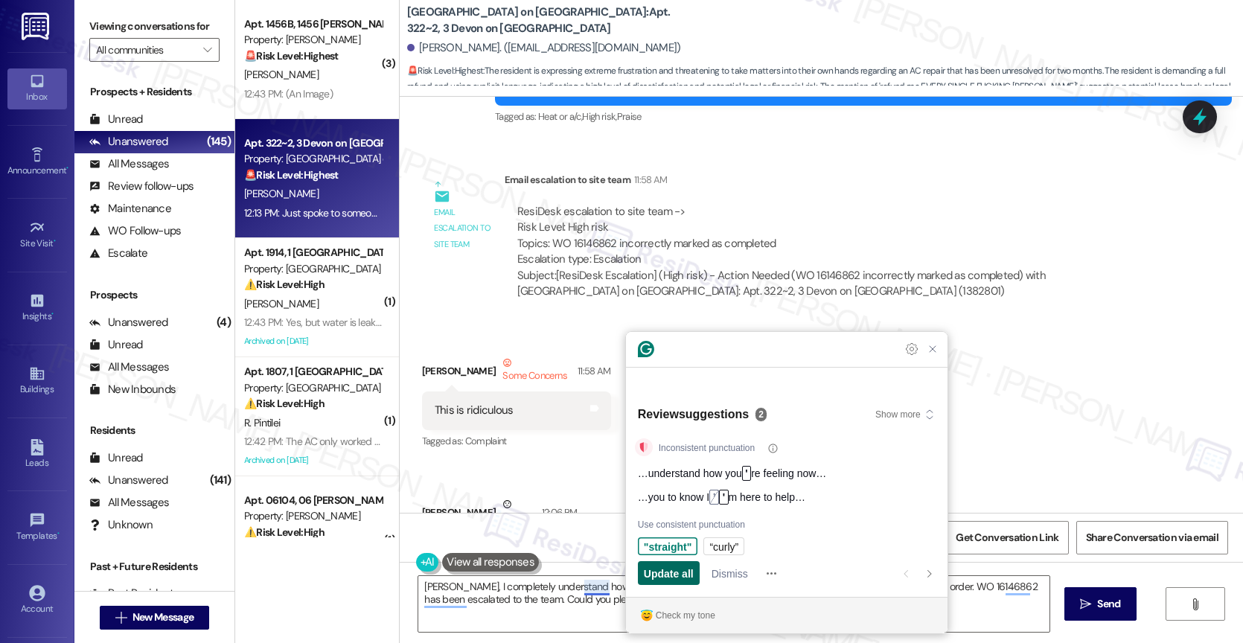
click at [680, 571] on span "Update all" at bounding box center [669, 574] width 50 height 16
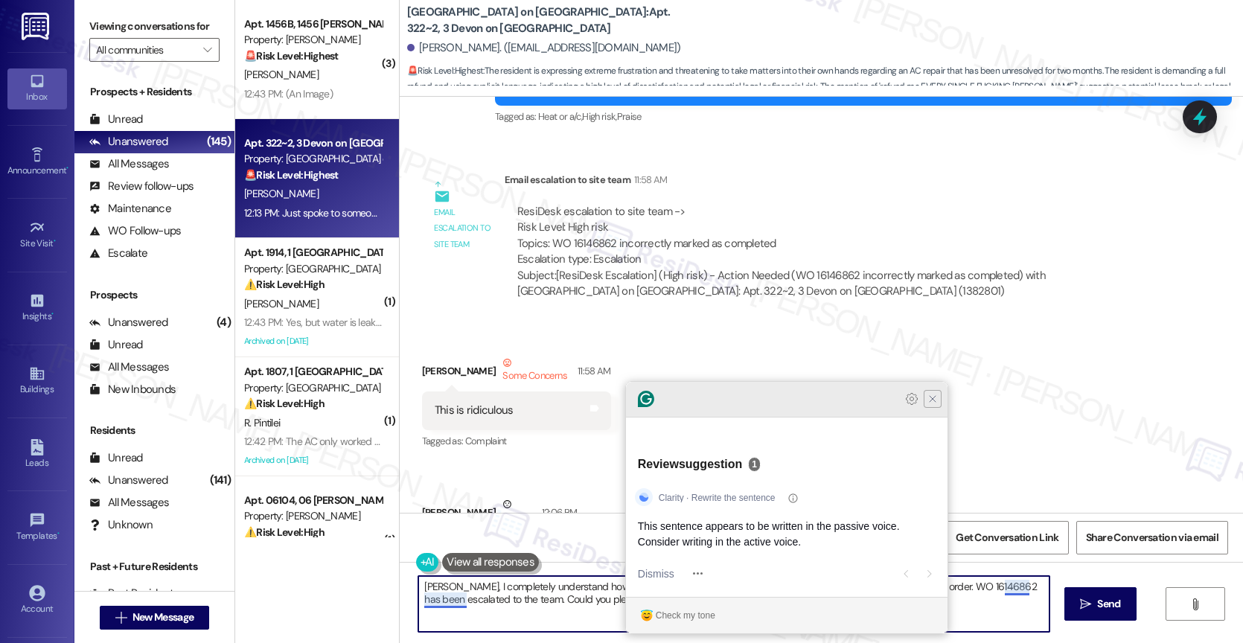
type textarea "Heisell, I completely understand how you're feeling now, and I want you to know…"
click at [928, 405] on icon "Close Grammarly Assistant" at bounding box center [933, 399] width 12 height 12
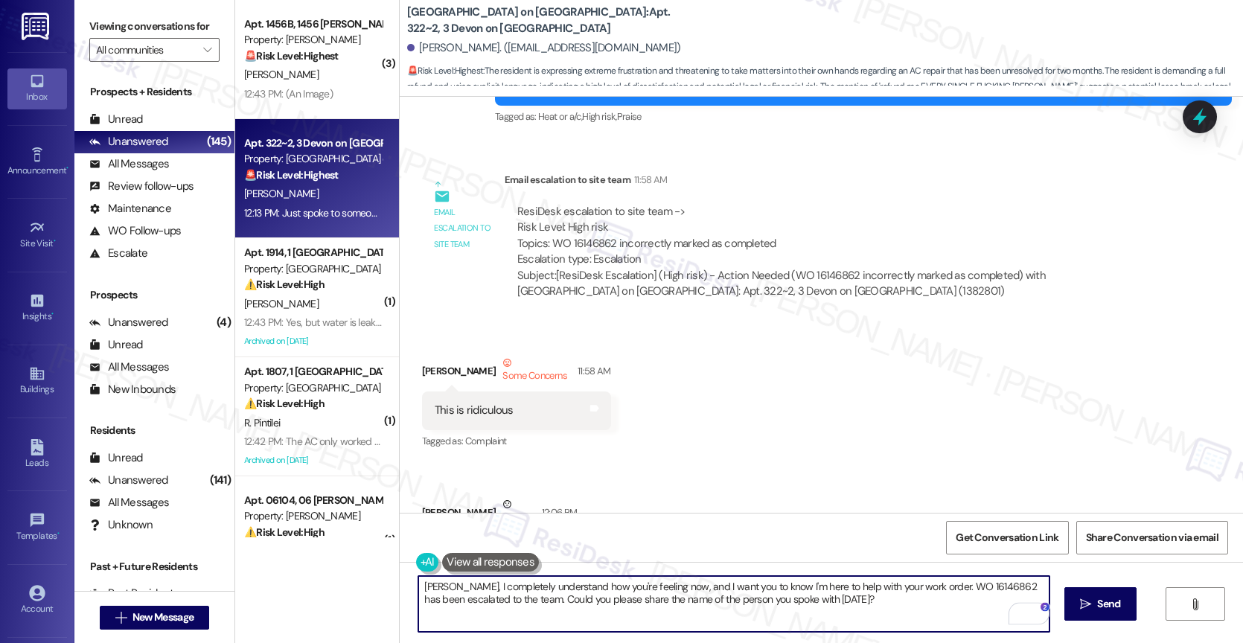
scroll to position [11446, 0]
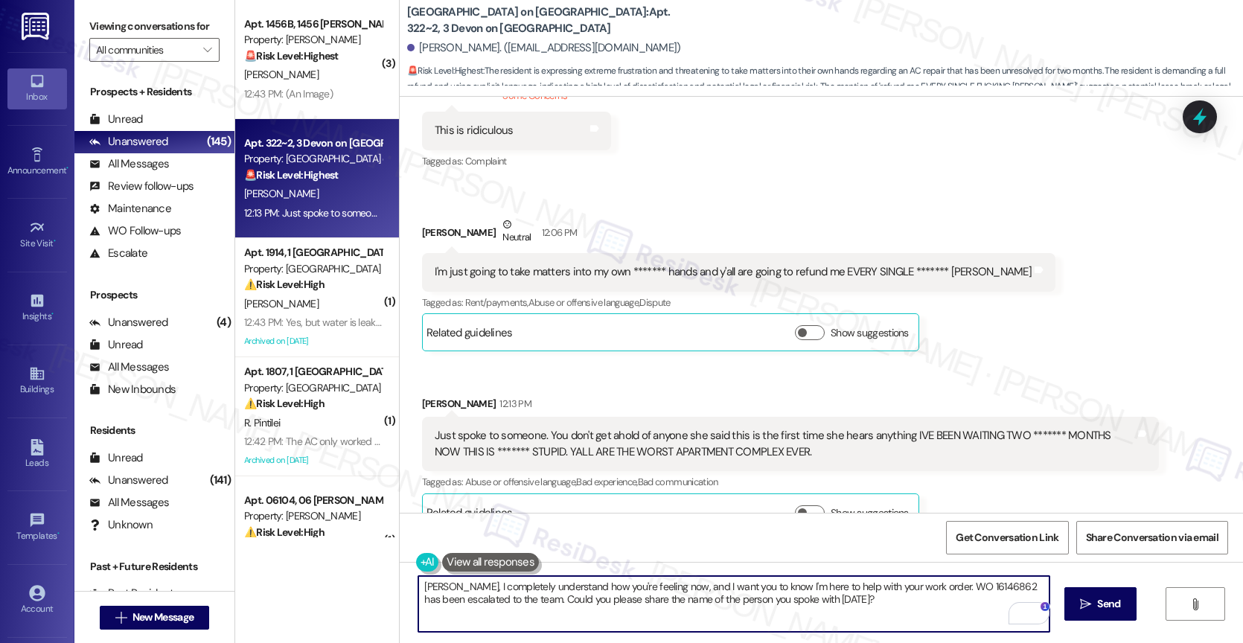
click at [853, 606] on textarea "Heisell, I completely understand how you're feeling now, and I want you to know…" at bounding box center [733, 604] width 631 height 56
click at [1080, 601] on icon "" at bounding box center [1085, 605] width 11 height 12
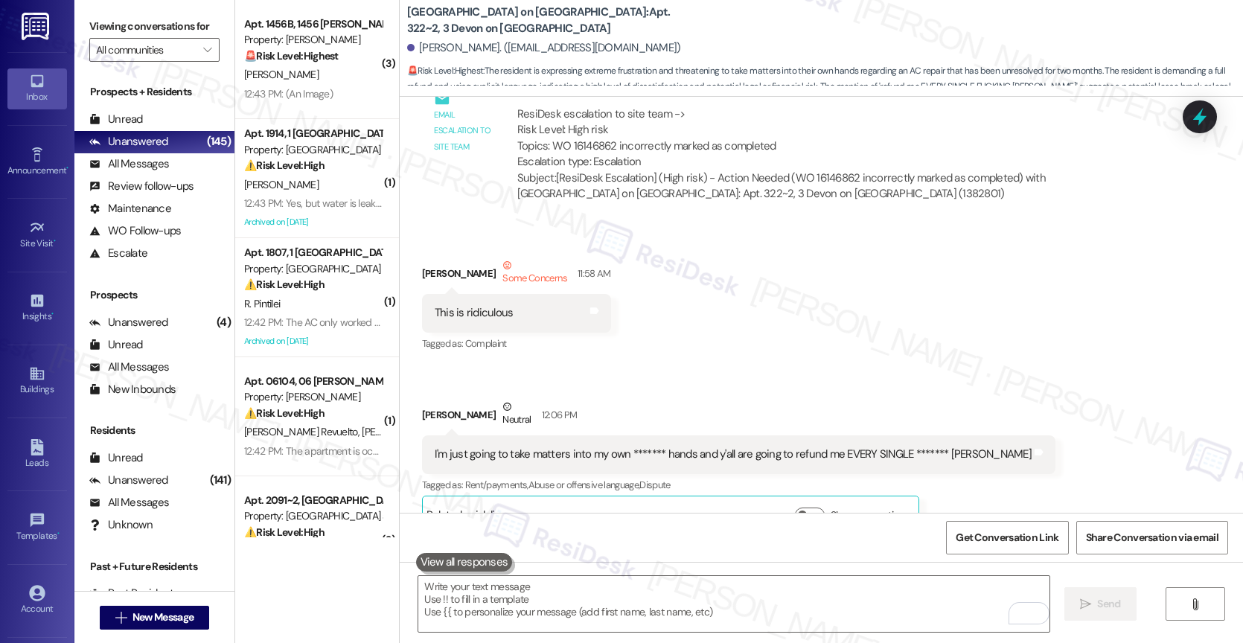
scroll to position [11566, 0]
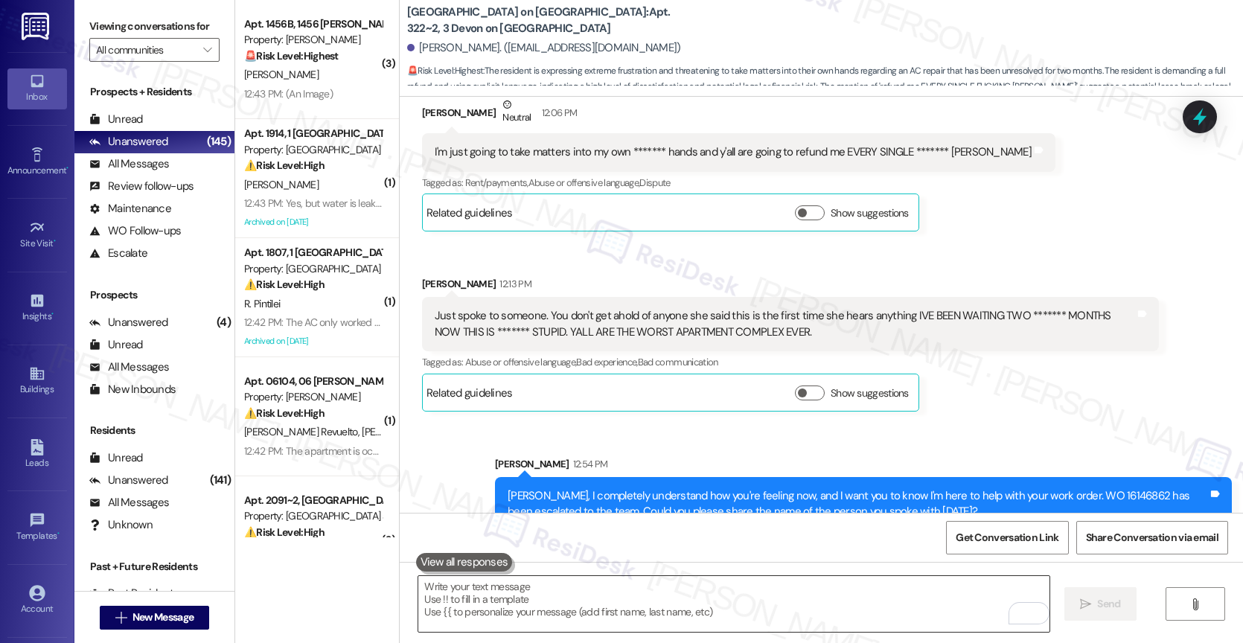
click at [524, 600] on textarea "To enrich screen reader interactions, please activate Accessibility in Grammarl…" at bounding box center [733, 604] width 631 height 56
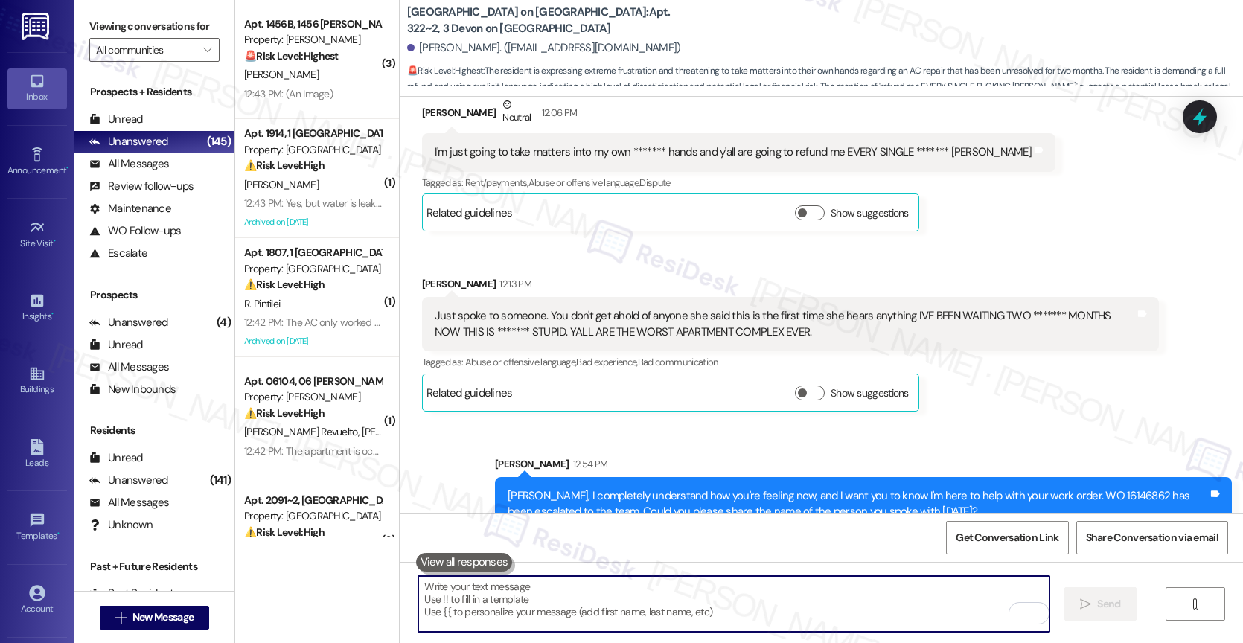
scroll to position [11528, 0]
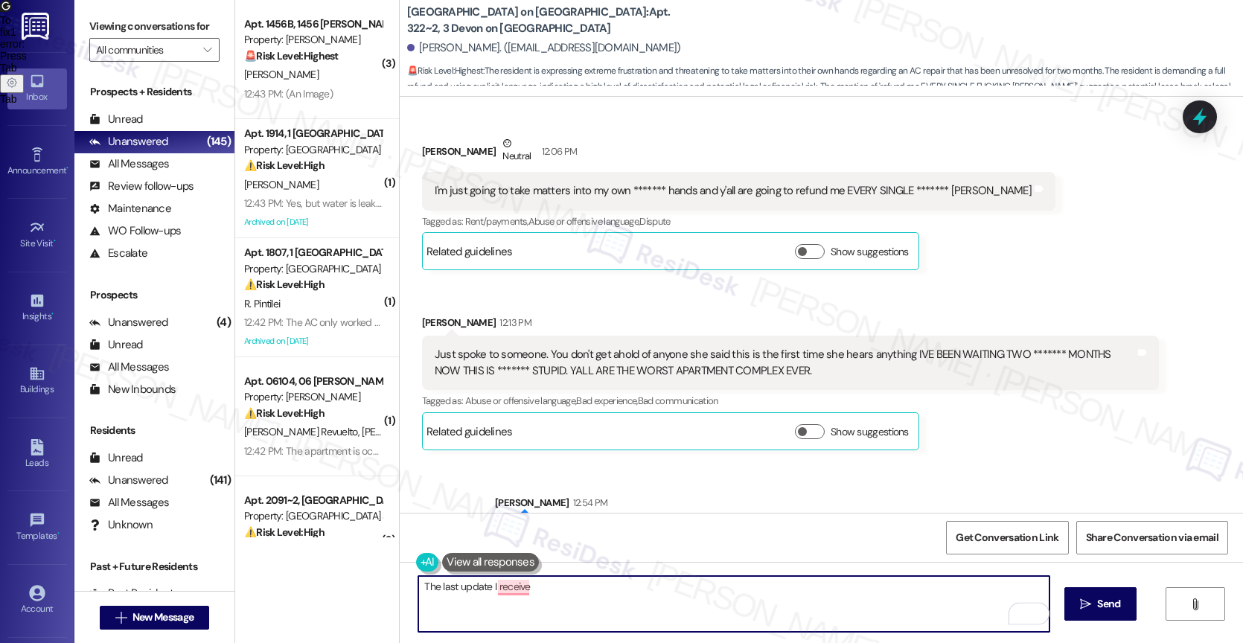
type textarea "The last update I receive"
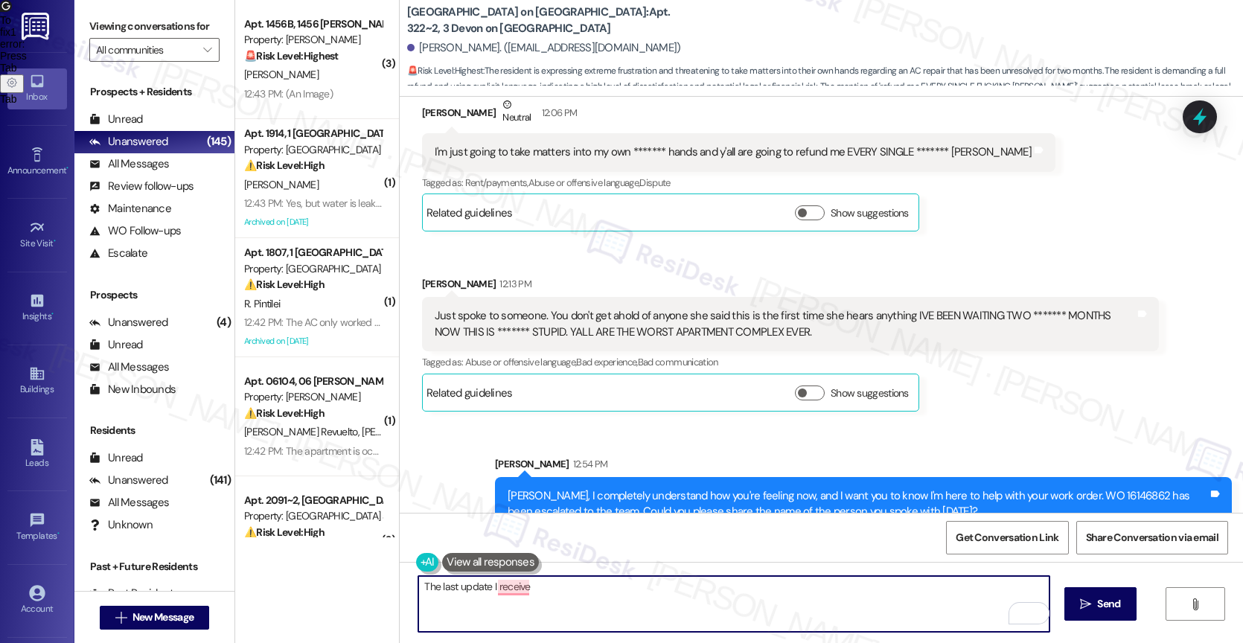
click at [616, 597] on textarea "The last update I receive" at bounding box center [733, 604] width 631 height 56
drag, startPoint x: 575, startPoint y: 596, endPoint x: 408, endPoint y: 578, distance: 168.5
click at [418, 578] on textarea "The last update I receive" at bounding box center [733, 604] width 631 height 56
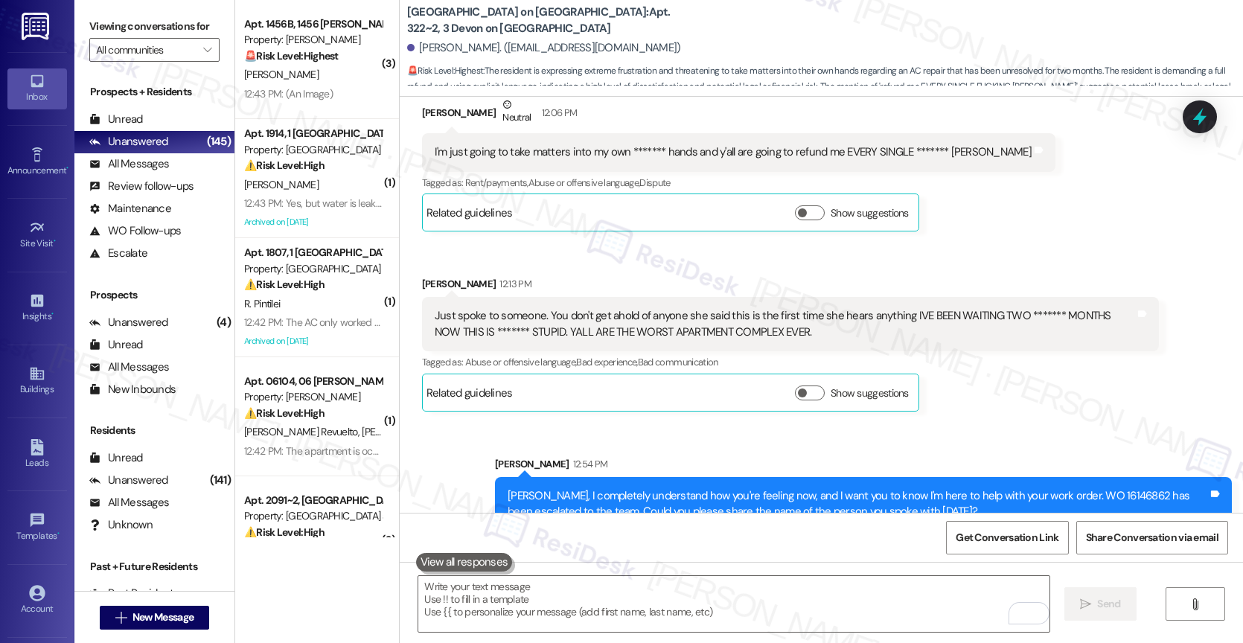
click at [648, 445] on div "Sent via SMS Sarah 12:54 PM Heisell, I completely understand how you're feeling…" at bounding box center [863, 494] width 759 height 98
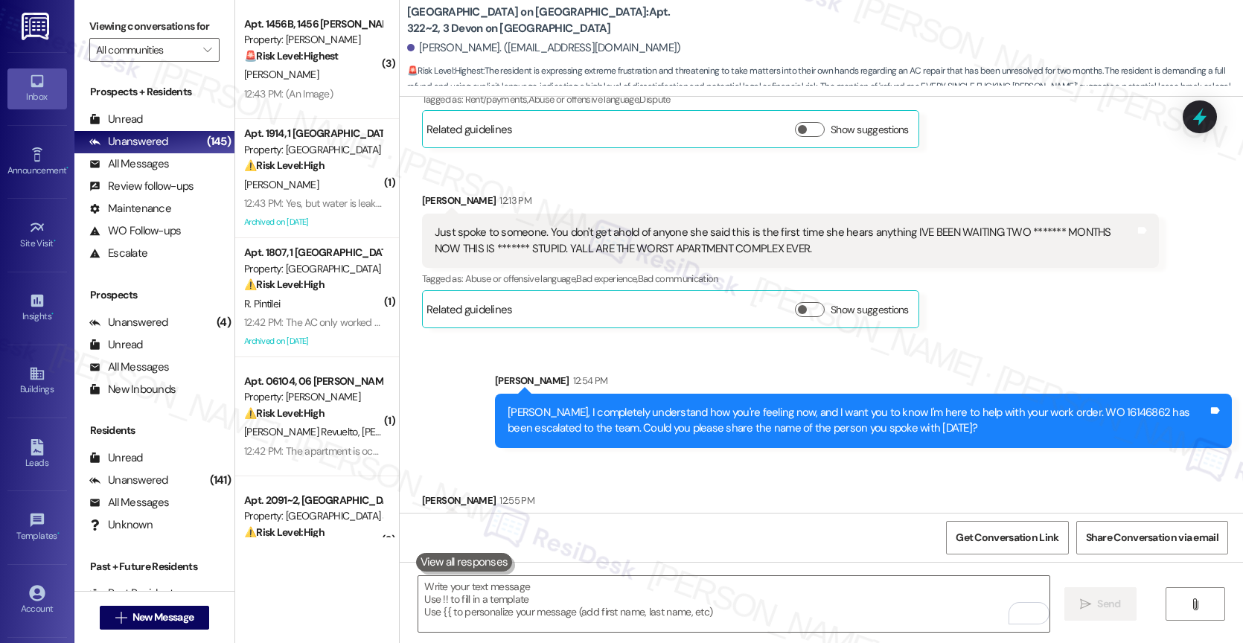
scroll to position [11669, 0]
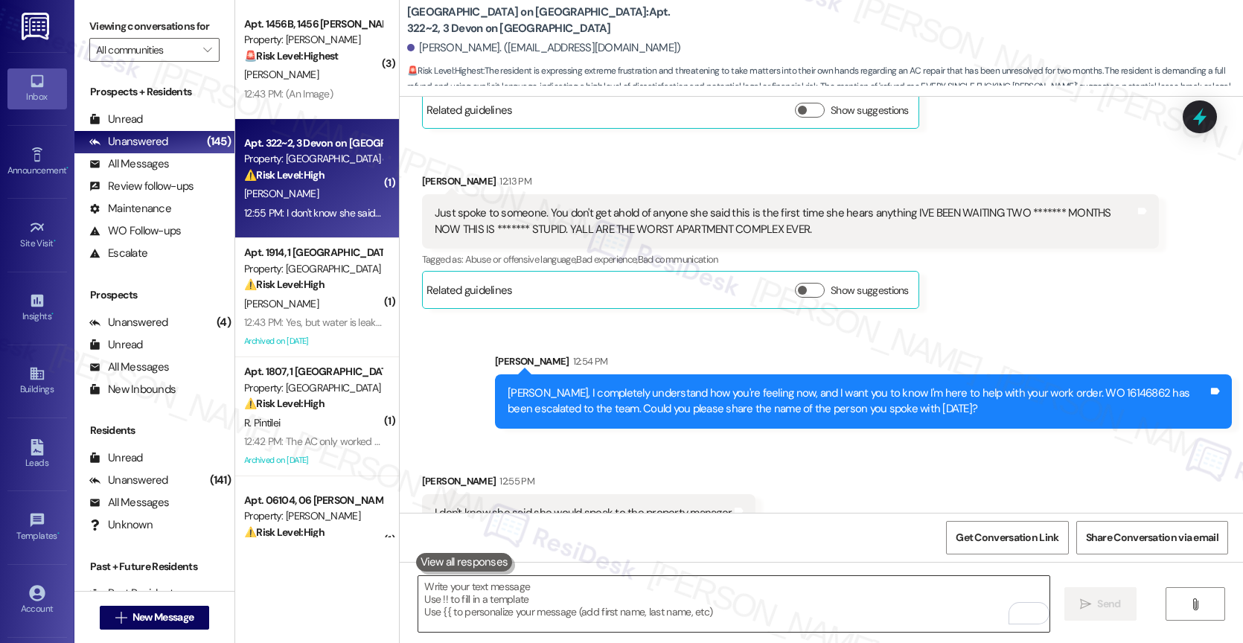
click at [489, 621] on textarea "To enrich screen reader interactions, please activate Accessibility in Grammarl…" at bounding box center [733, 604] width 631 height 56
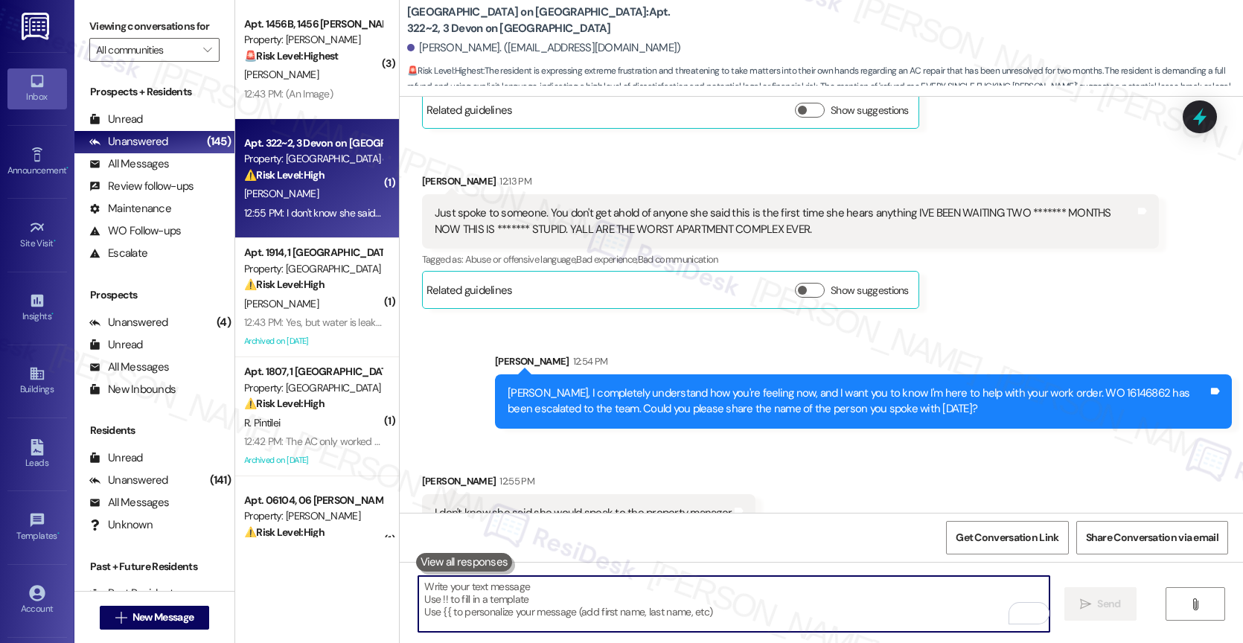
click at [491, 599] on textarea "To enrich screen reader interactions, please activate Accessibility in Grammarl…" at bounding box center [733, 604] width 631 height 56
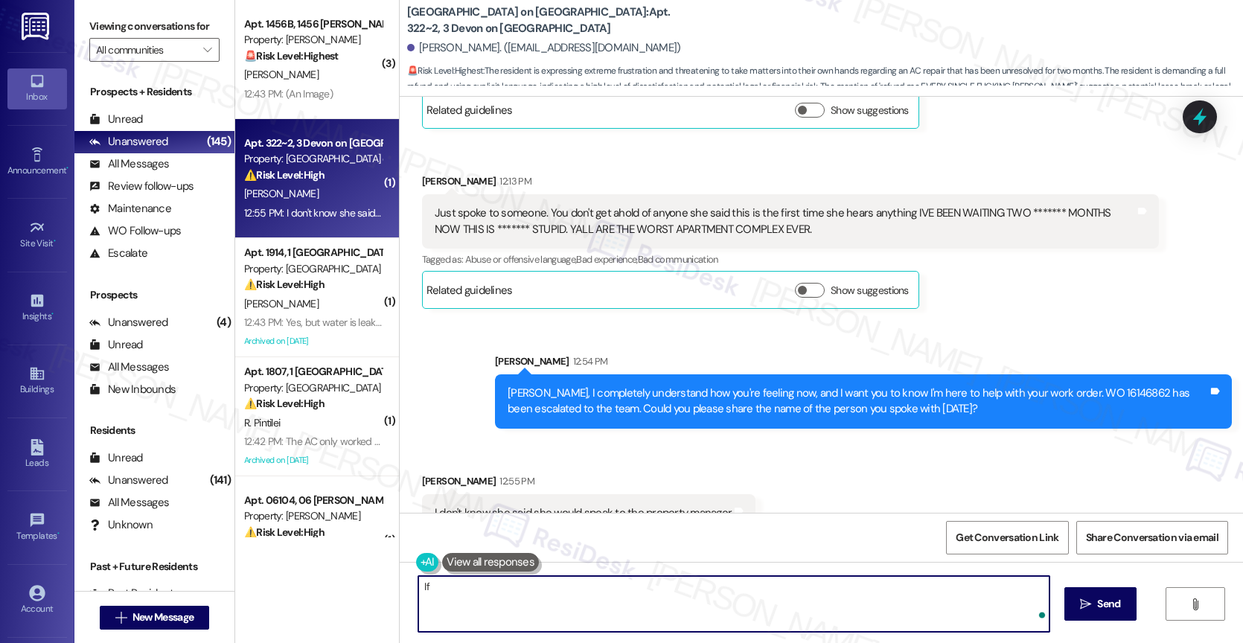
type textarea "I"
click at [418, 587] on textarea "The update I received on August 28th was from the manager." at bounding box center [733, 604] width 631 height 56
click at [753, 599] on textarea "The update I received on August 28th was from the manager." at bounding box center [733, 604] width 631 height 56
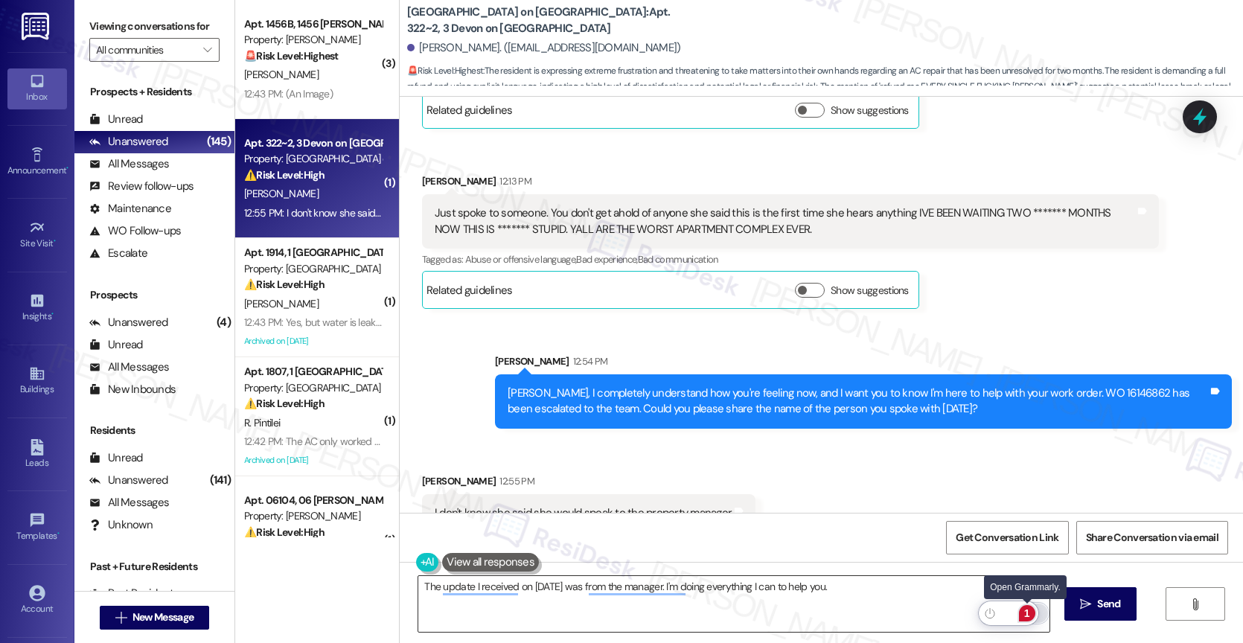
click at [1024, 612] on div "1" at bounding box center [1027, 613] width 16 height 16
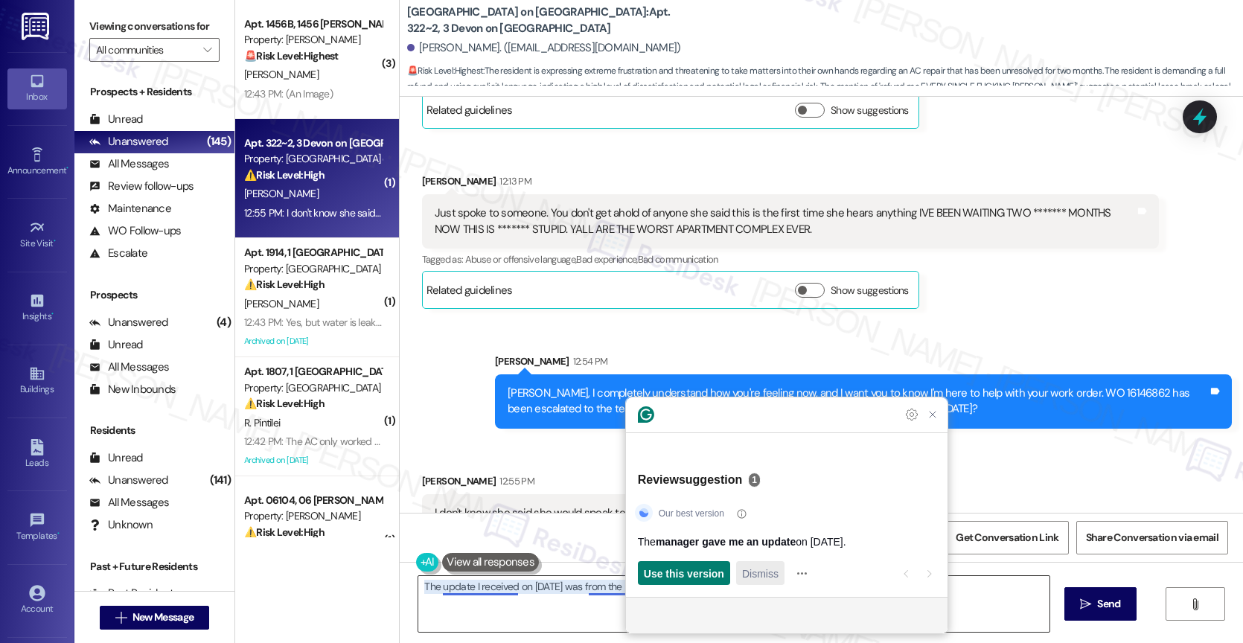
click at [754, 578] on span "Dismiss" at bounding box center [760, 574] width 36 height 16
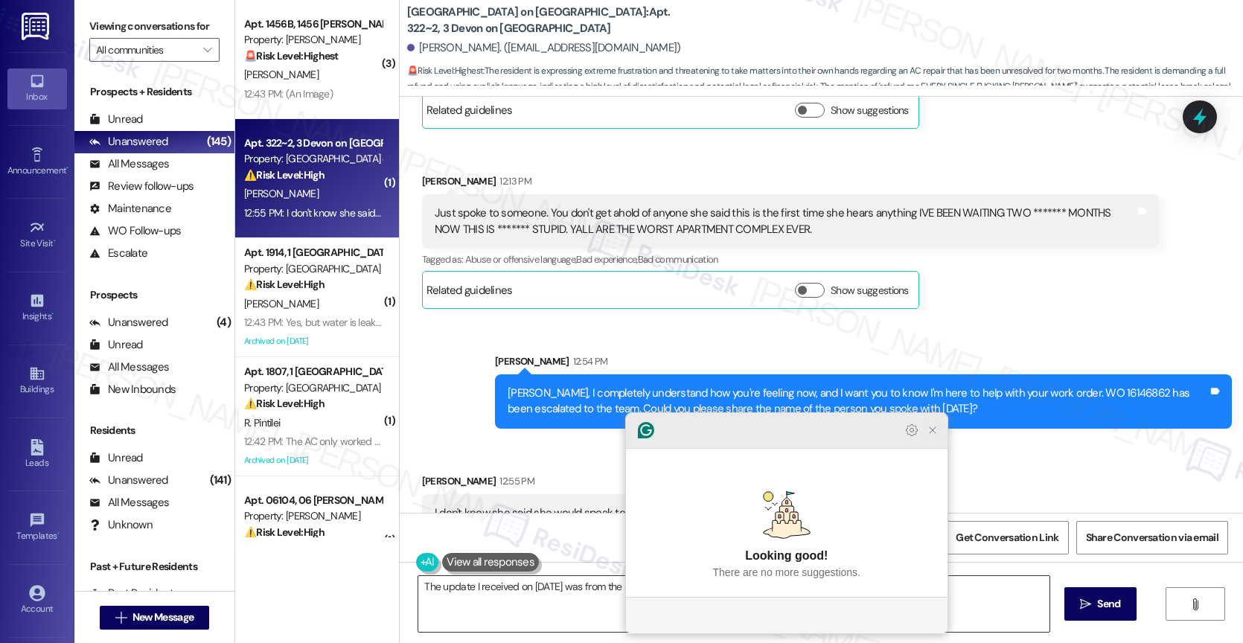
click at [931, 436] on icon "Close Grammarly Assistant" at bounding box center [933, 430] width 12 height 12
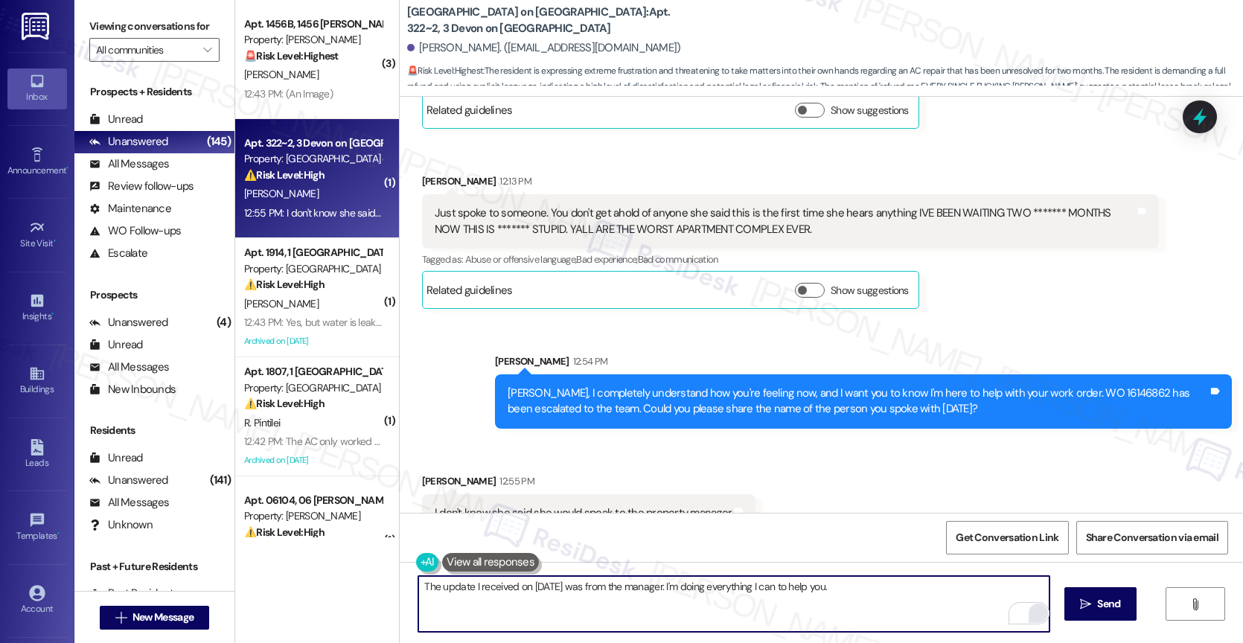
click at [941, 606] on textarea "The update I received on August 28th was from the manager. I'm doing everything…" at bounding box center [733, 604] width 631 height 56
click at [677, 587] on textarea "The update I received on August 28th was from the manager. I'm doing everything…" at bounding box center [733, 604] width 631 height 56
click at [874, 596] on textarea "The update I received on August 28th was from the manager. I'm doing everything…" at bounding box center [733, 604] width 631 height 56
drag, startPoint x: 683, startPoint y: 588, endPoint x: 904, endPoint y: 596, distance: 221.2
click at [904, 596] on textarea "The update I received on August 28th was from the manager. I'm doing everything…" at bounding box center [733, 604] width 631 height 56
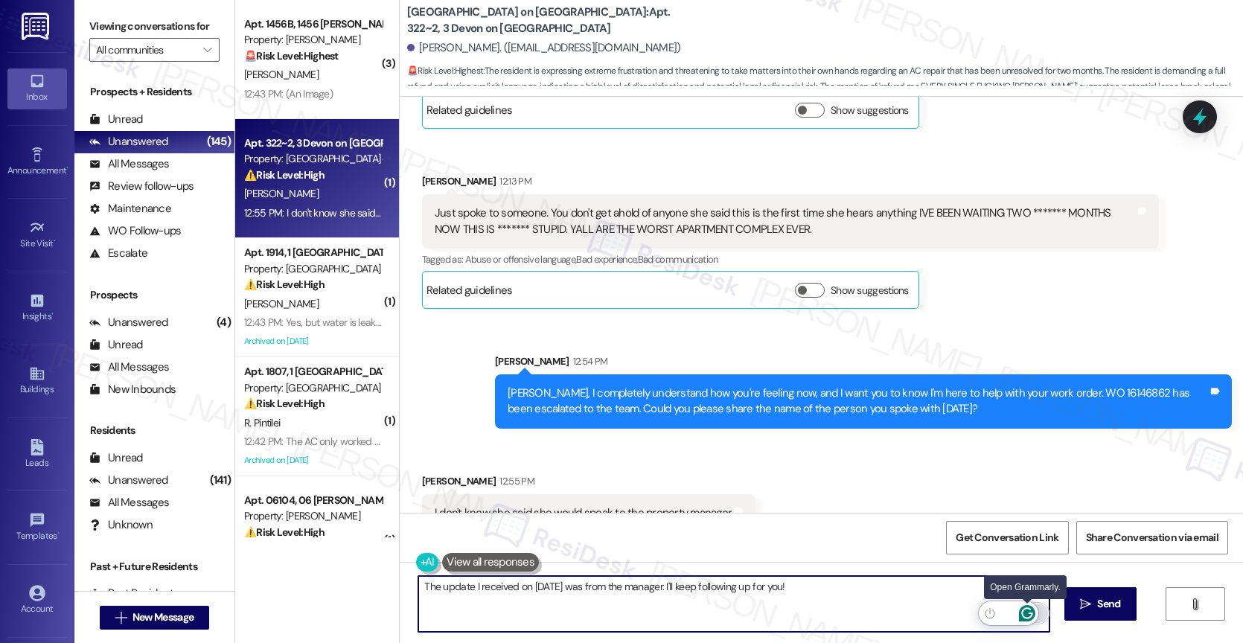
type textarea "The update I received on August 28th was from the manager. I'll keep following …"
click at [1028, 613] on icon "Open Grammarly. 0 Suggestions." at bounding box center [1026, 613] width 11 height 11
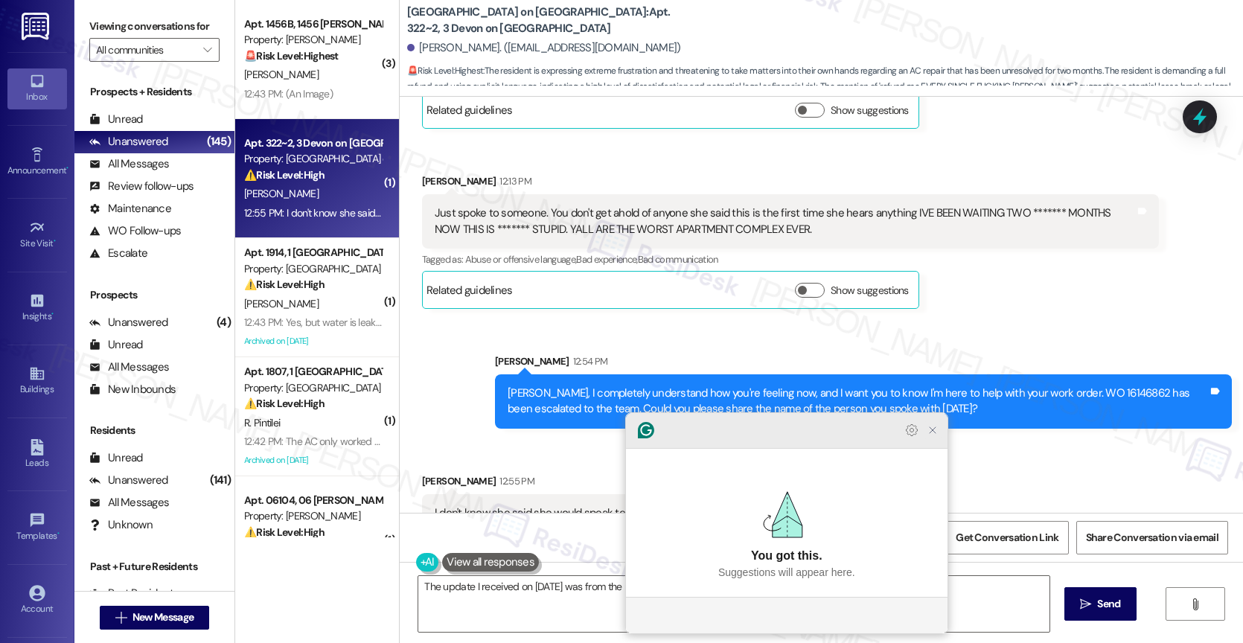
click at [937, 436] on icon "Close Grammarly Assistant" at bounding box center [933, 430] width 12 height 12
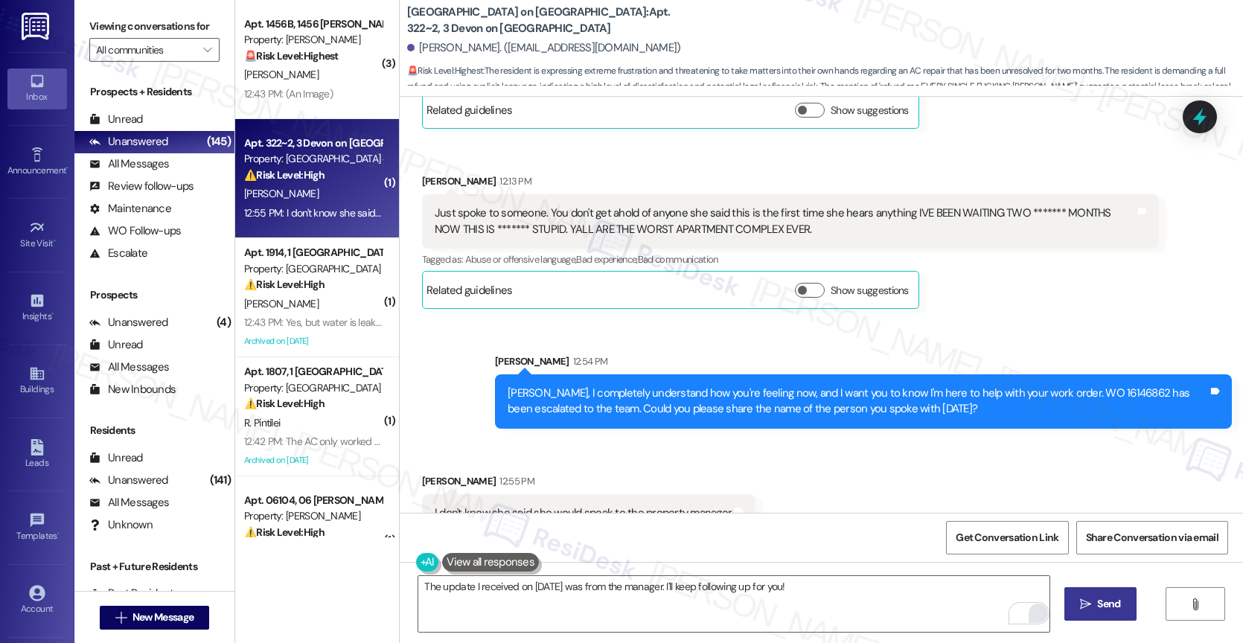
click at [1086, 606] on icon "" at bounding box center [1085, 605] width 11 height 12
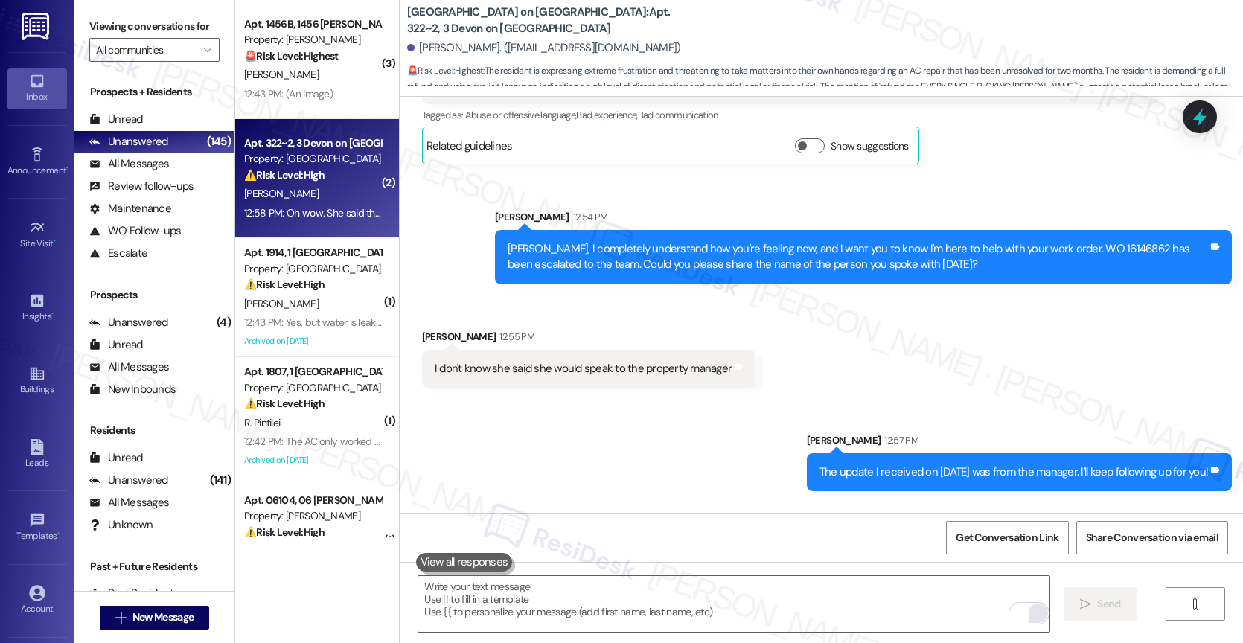
scroll to position [11877, 0]
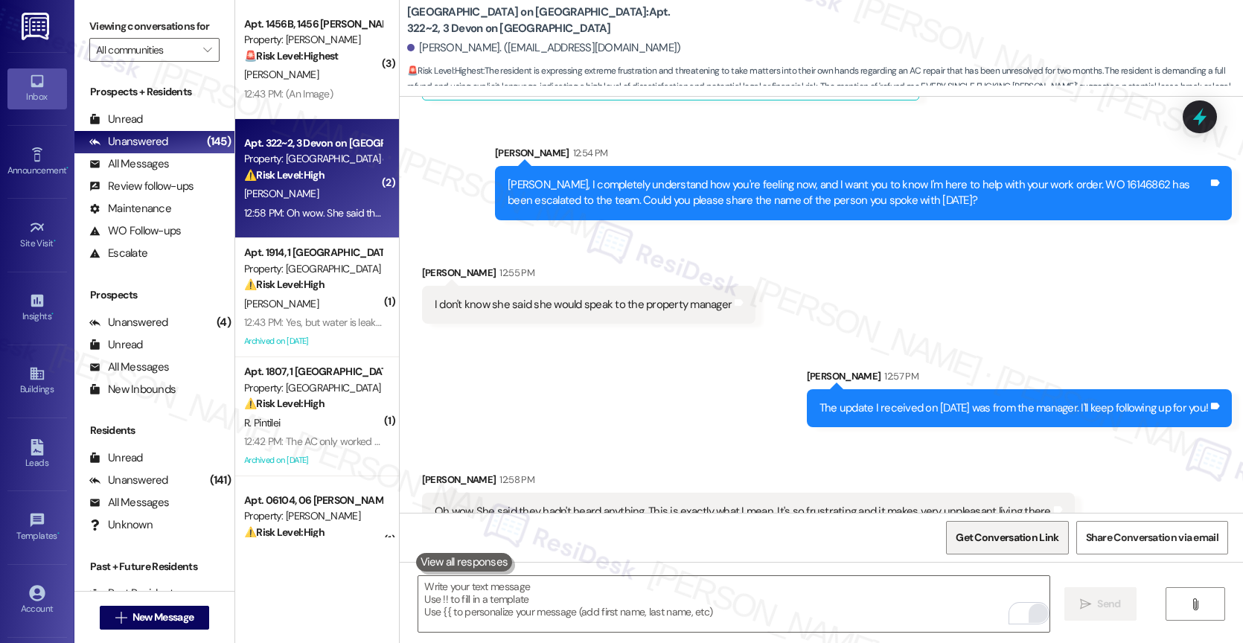
click at [1001, 535] on span "Get Conversation Link" at bounding box center [1007, 538] width 103 height 16
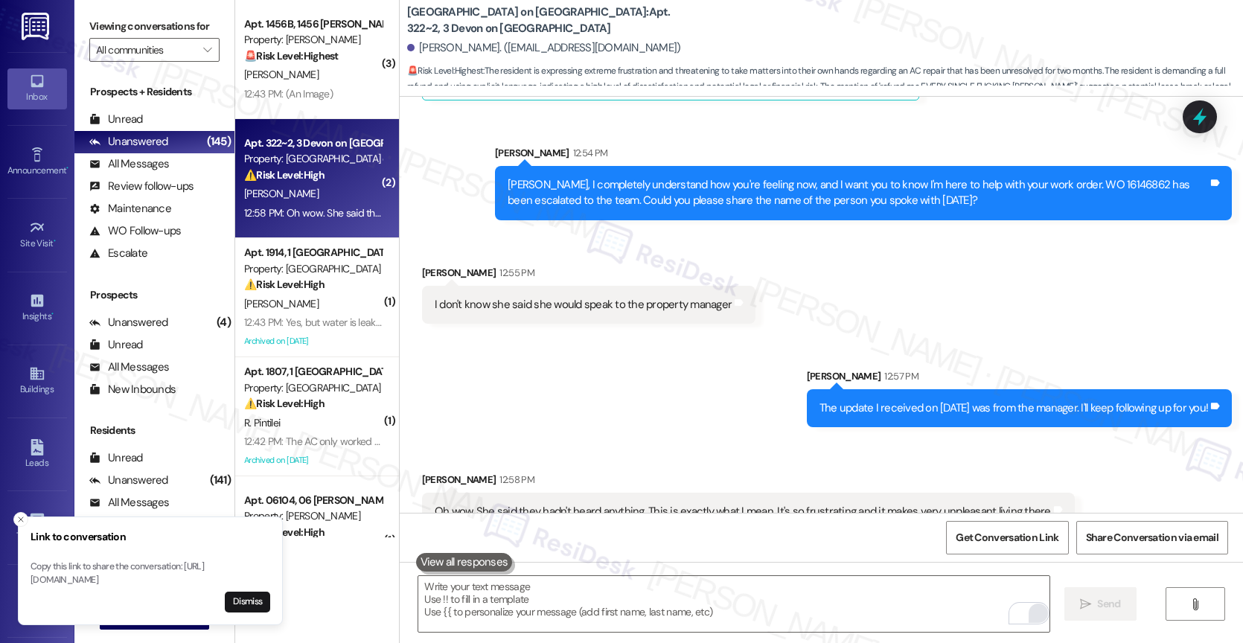
drag, startPoint x: 658, startPoint y: 42, endPoint x: 387, endPoint y: 8, distance: 273.1
click at [399, 8] on div "Devon on Northgate: Apt. 322~2, 3 Devon on Northgate Heisell Solorzano. (michel…" at bounding box center [821, 321] width 844 height 643
copy div "Devon on Northgate: Apt. 322~2, 3 Devon on Northgate Heisell Solorzano. (michel…"
click at [599, 389] on div "Sent via SMS Sarah 12:57 PM The update I received on August 28th was from the m…" at bounding box center [821, 386] width 843 height 103
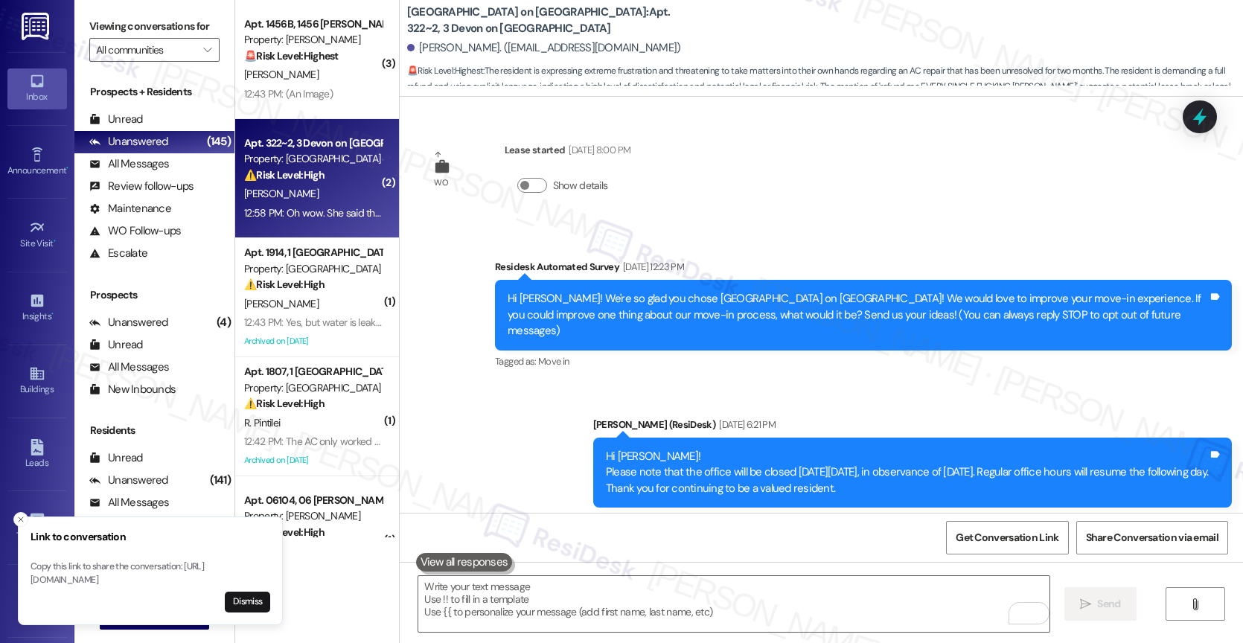
scroll to position [11877, 0]
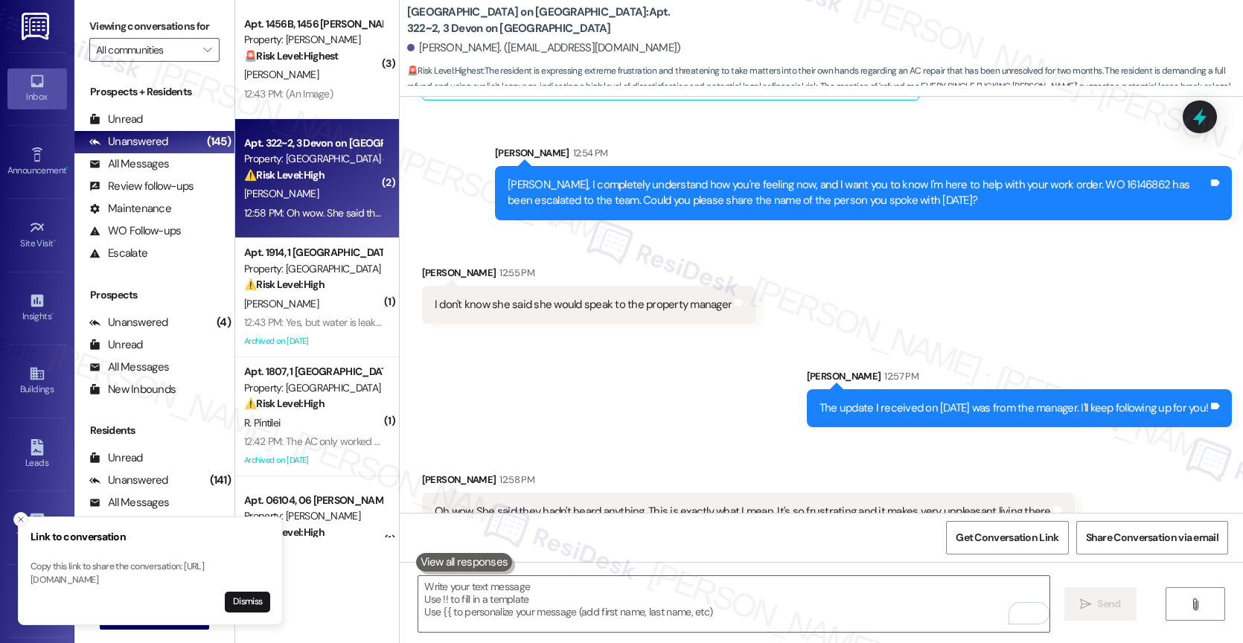
click at [18, 515] on icon "Close toast" at bounding box center [20, 519] width 9 height 9
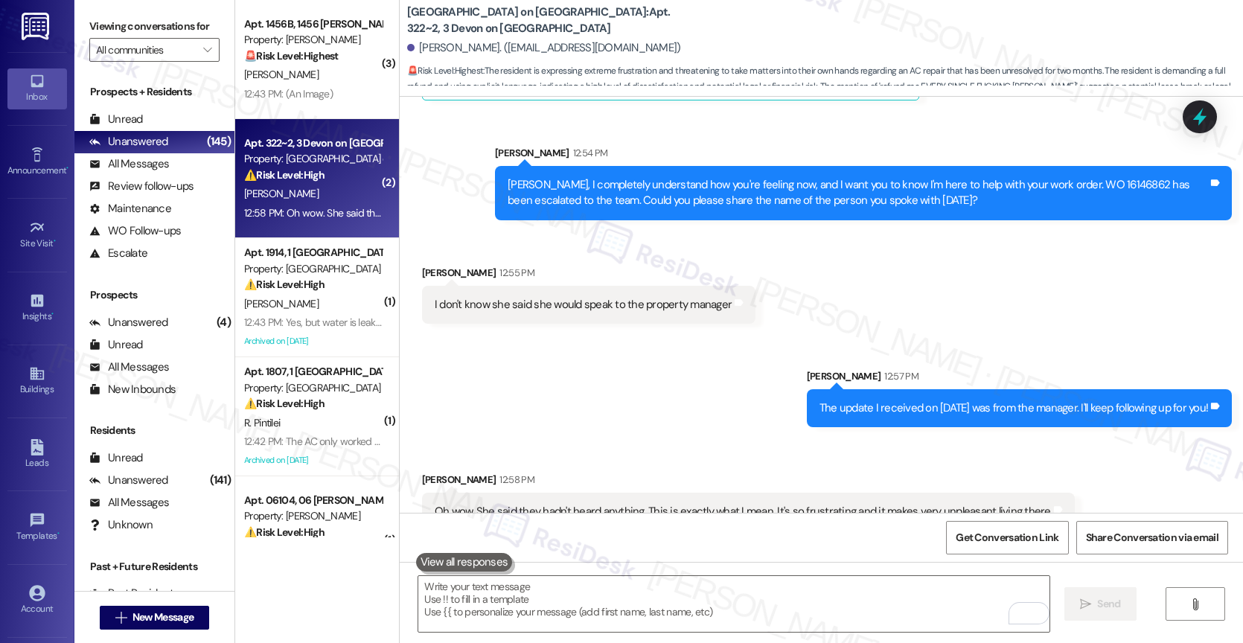
click at [706, 335] on div "Sent via SMS Sarah 12:57 PM The update I received on August 28th was from the m…" at bounding box center [821, 386] width 843 height 103
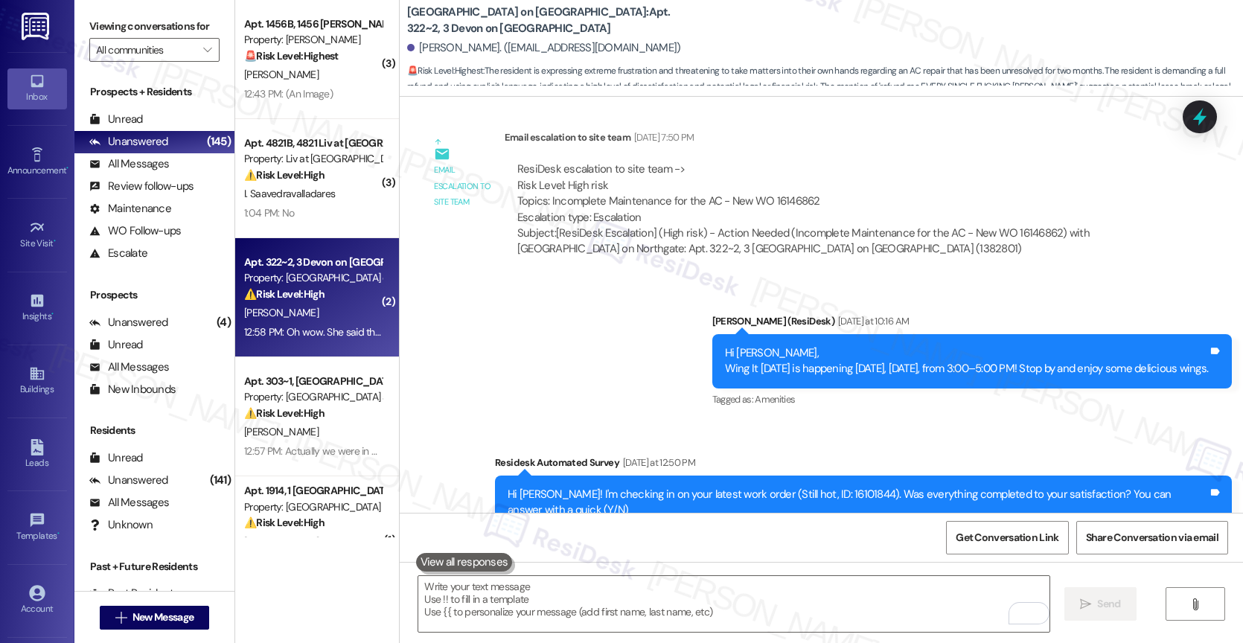
scroll to position [9942, 0]
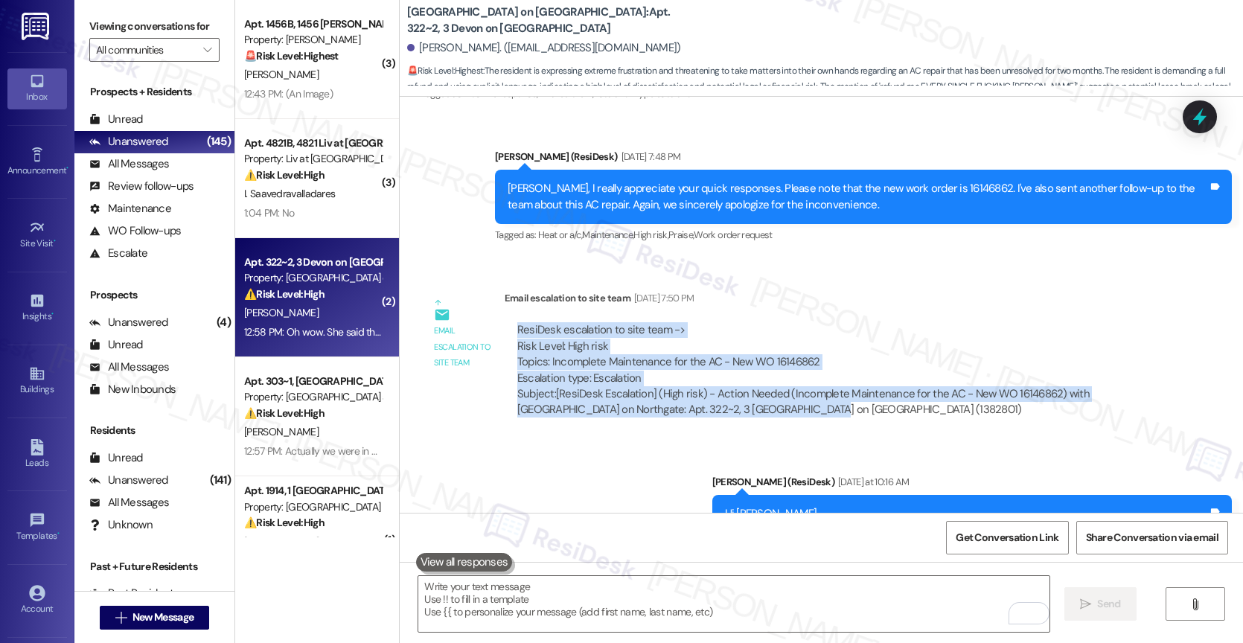
drag, startPoint x: 756, startPoint y: 382, endPoint x: 494, endPoint y: 300, distance: 275.2
click at [505, 311] on div "ResiDesk escalation to site team -> Risk Level: High risk Topics: Incomplete Ma…" at bounding box center [832, 370] width 654 height 118
copy div "ResiDesk escalation to site team -> Risk Level: High risk Topics: Incomplete Ma…"
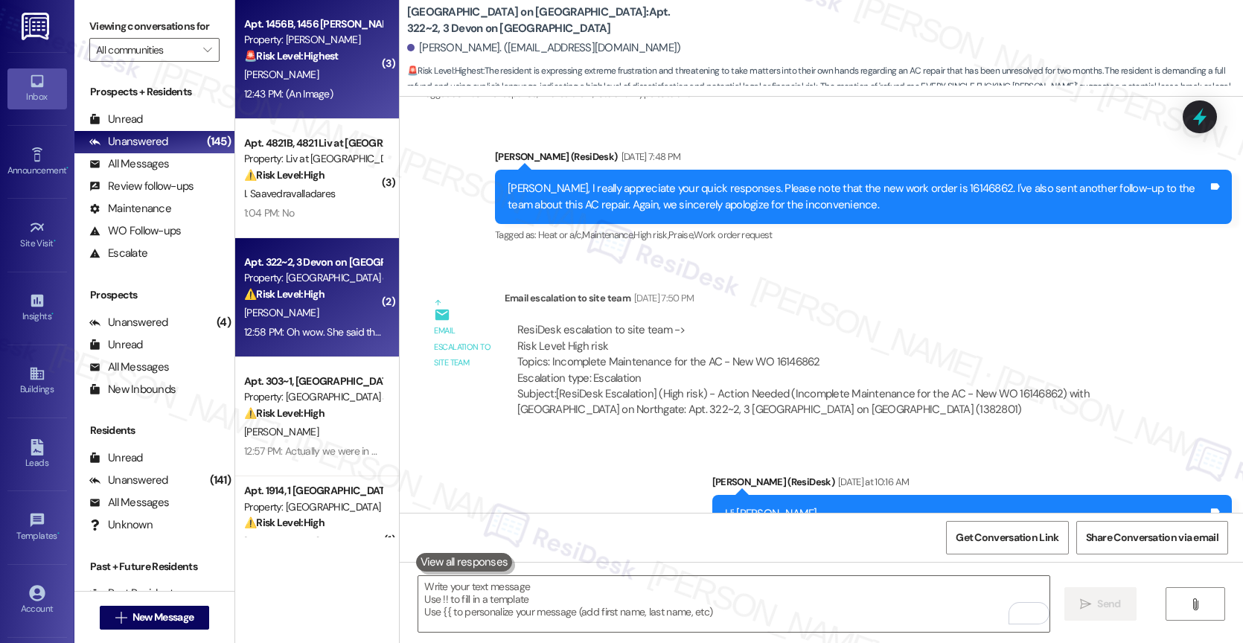
click at [325, 57] on strong "🚨 Risk Level: Highest" at bounding box center [291, 55] width 95 height 13
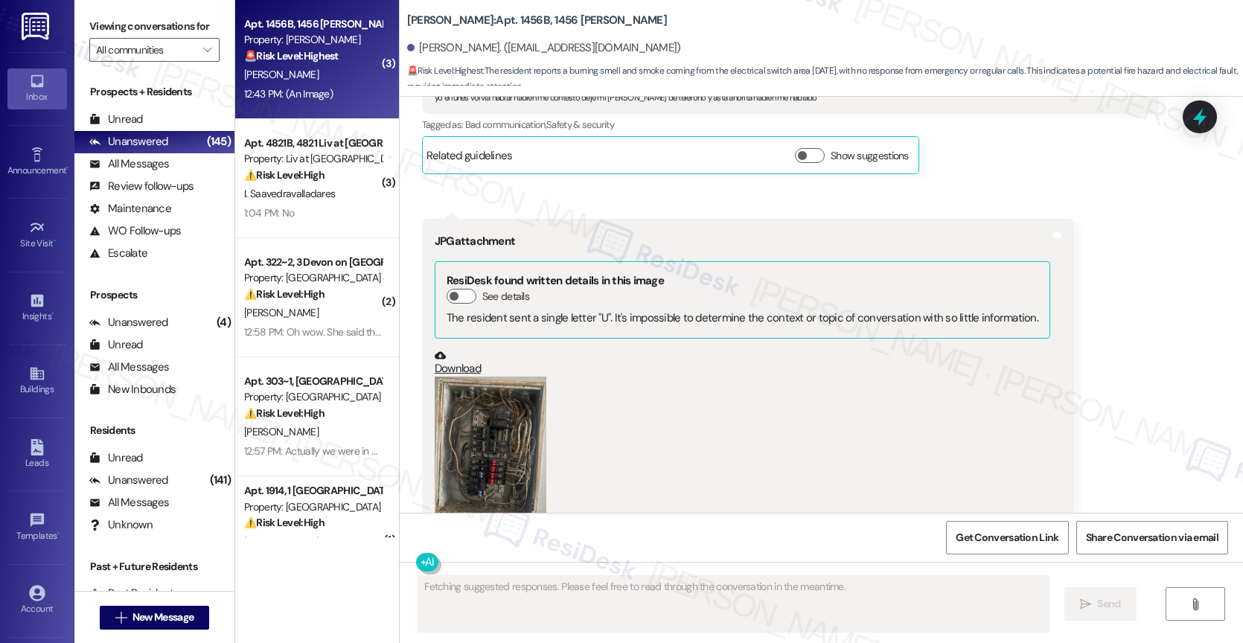
scroll to position [9804, 0]
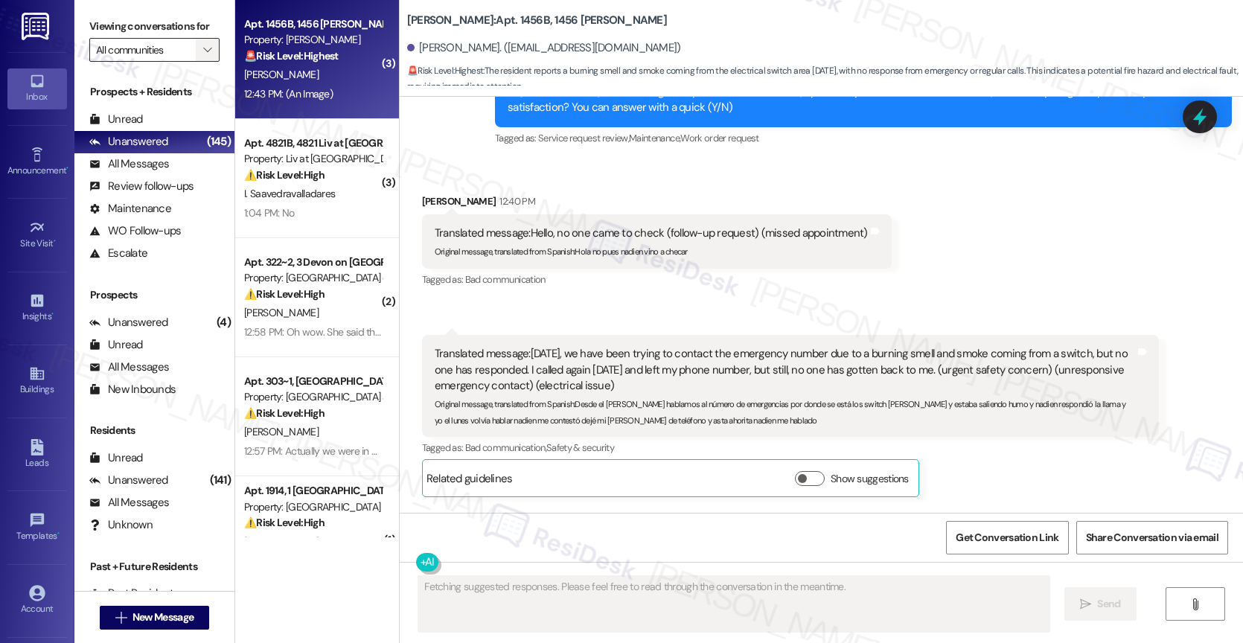
click at [203, 56] on icon "" at bounding box center [207, 50] width 8 height 12
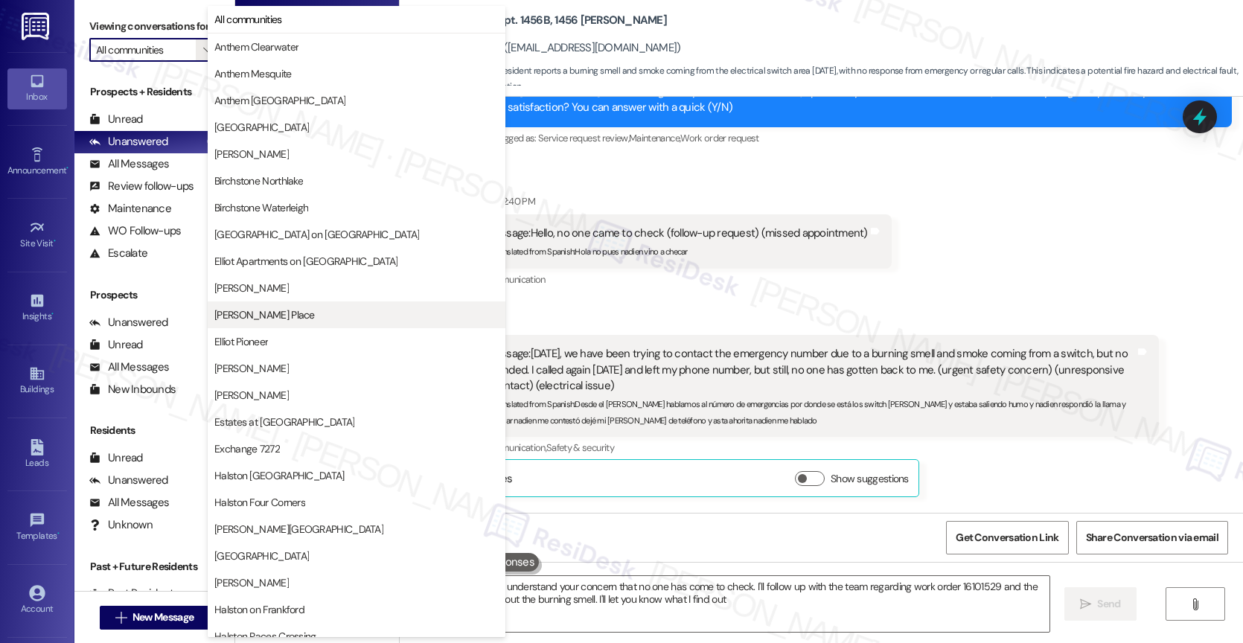
type textarea "Hi {{first_name}}, I understand your concern that no one has come to check. I'l…"
click at [287, 317] on span "[PERSON_NAME] Place" at bounding box center [264, 314] width 100 height 15
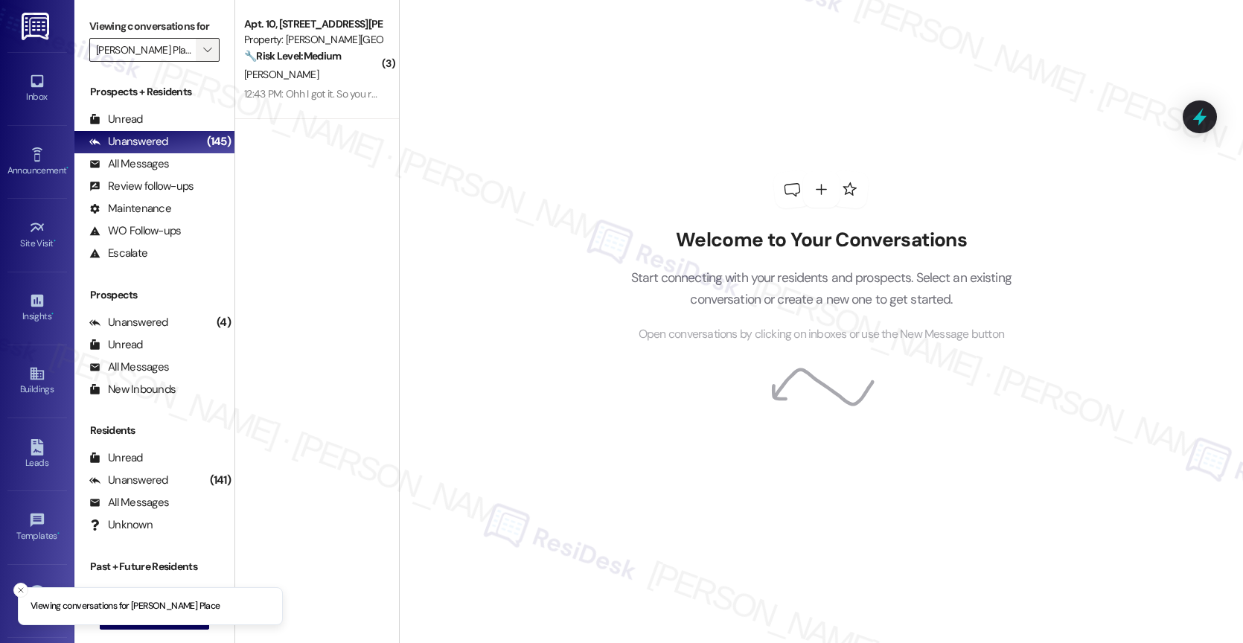
click at [203, 56] on icon "" at bounding box center [207, 50] width 8 height 12
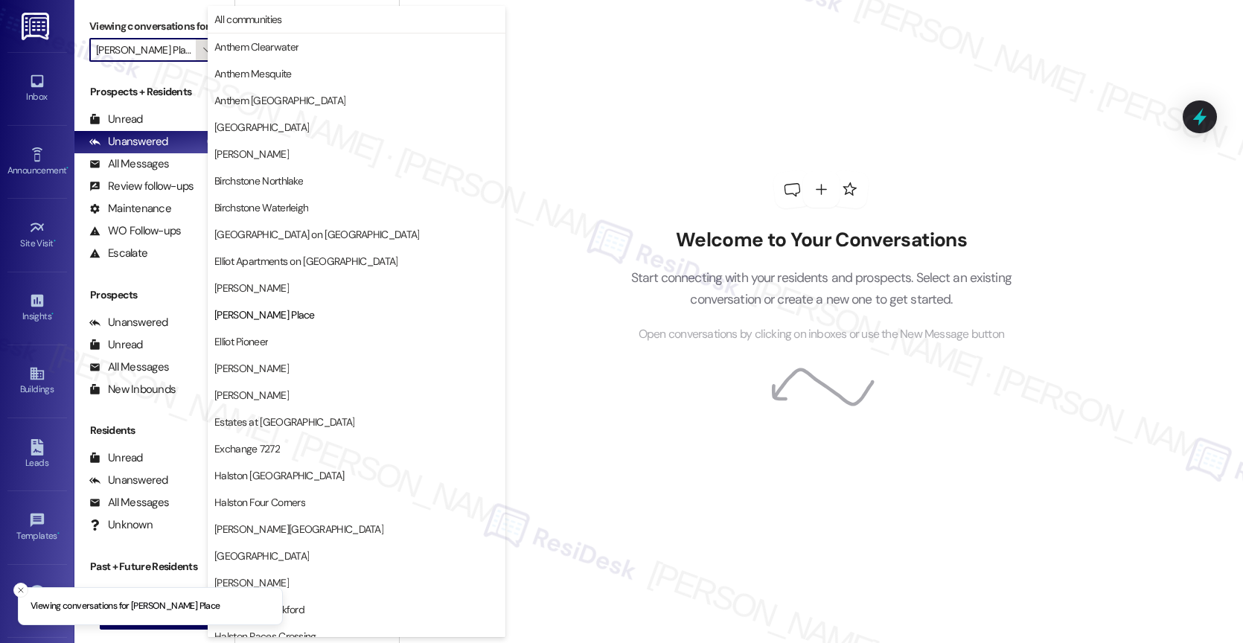
scroll to position [242, 0]
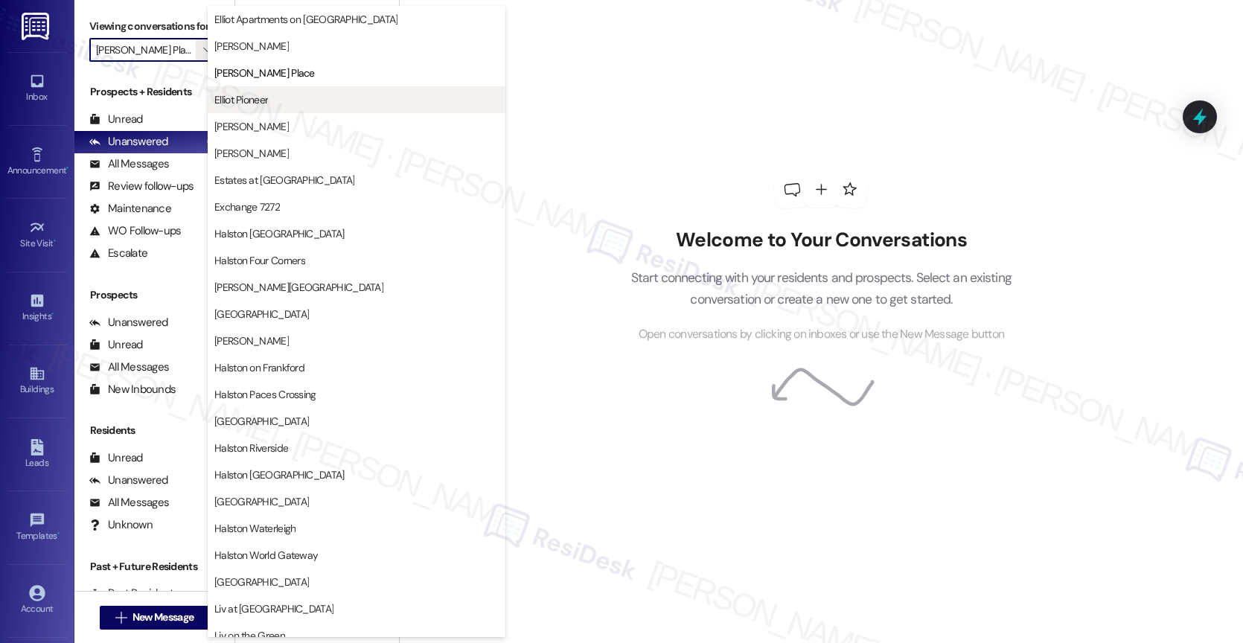
click at [278, 109] on button "Elliot Pioneer" at bounding box center [357, 99] width 298 height 27
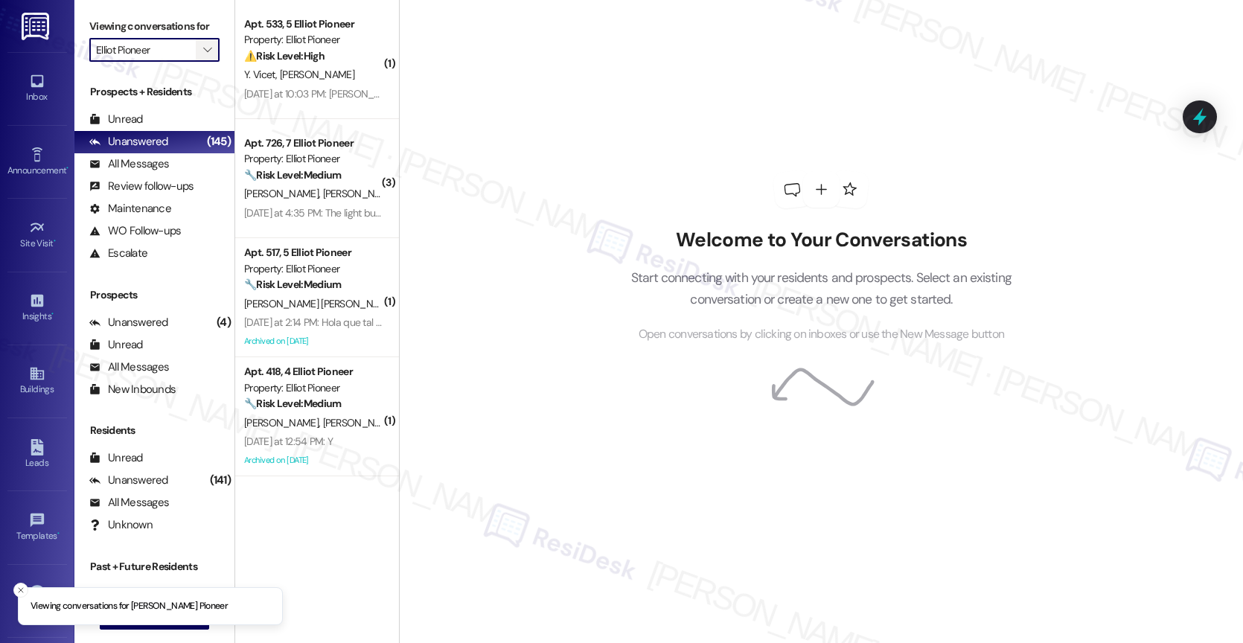
click at [203, 56] on icon "" at bounding box center [207, 50] width 8 height 12
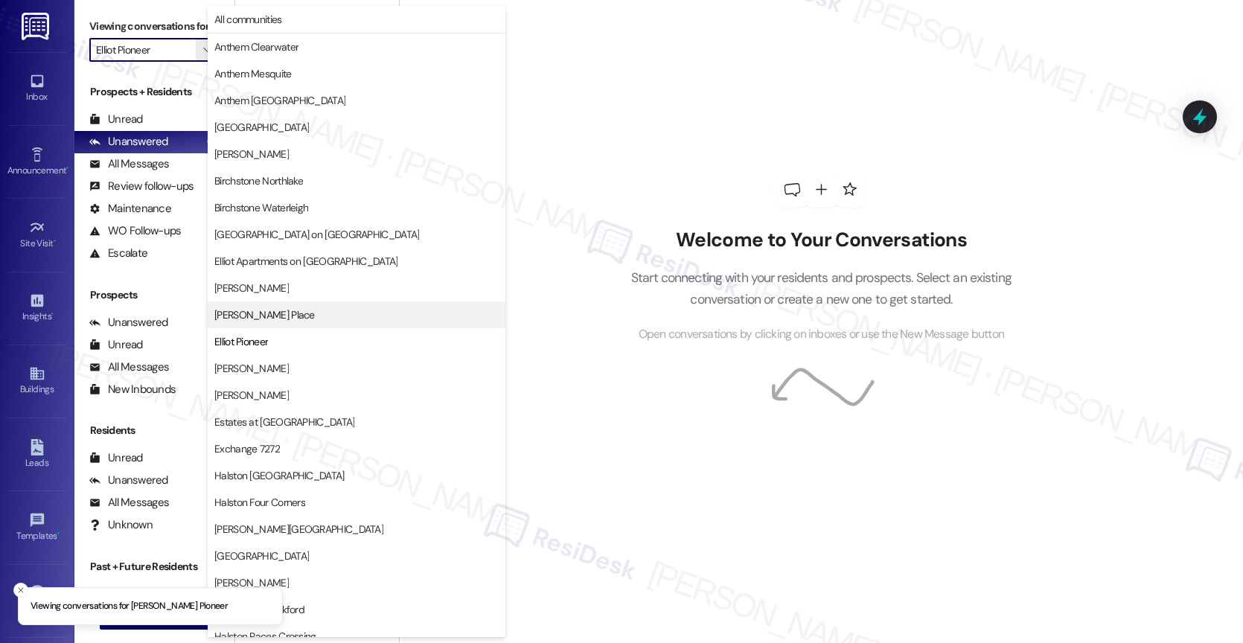
scroll to position [242, 0]
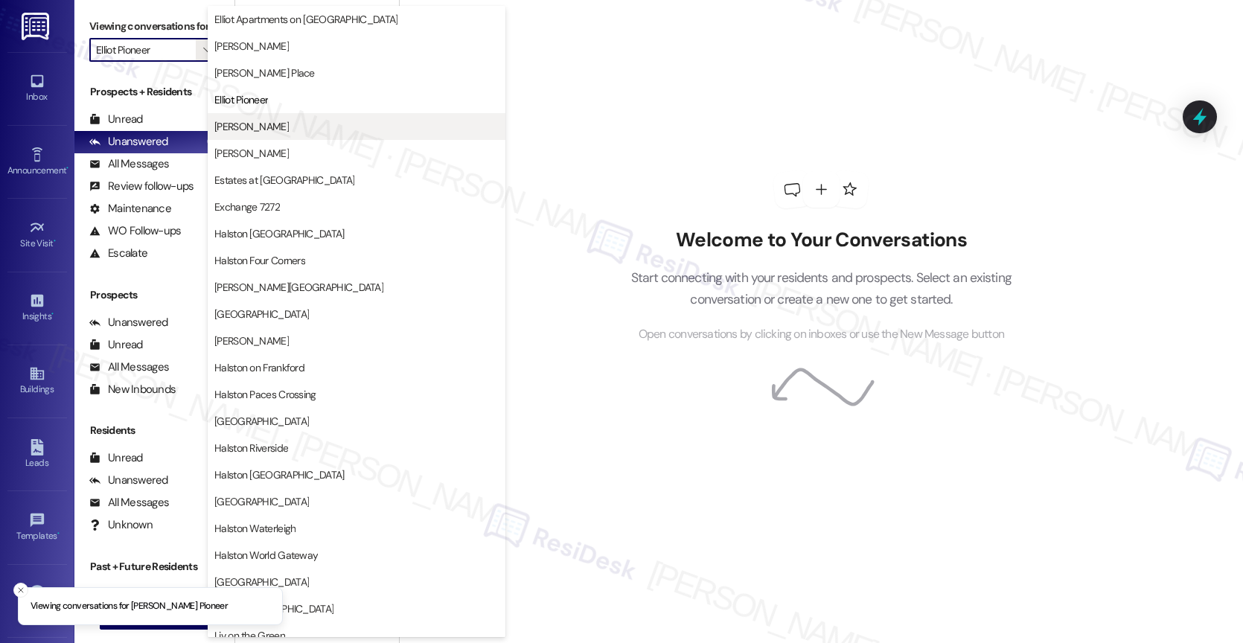
click at [275, 121] on span "[PERSON_NAME]" at bounding box center [356, 126] width 284 height 15
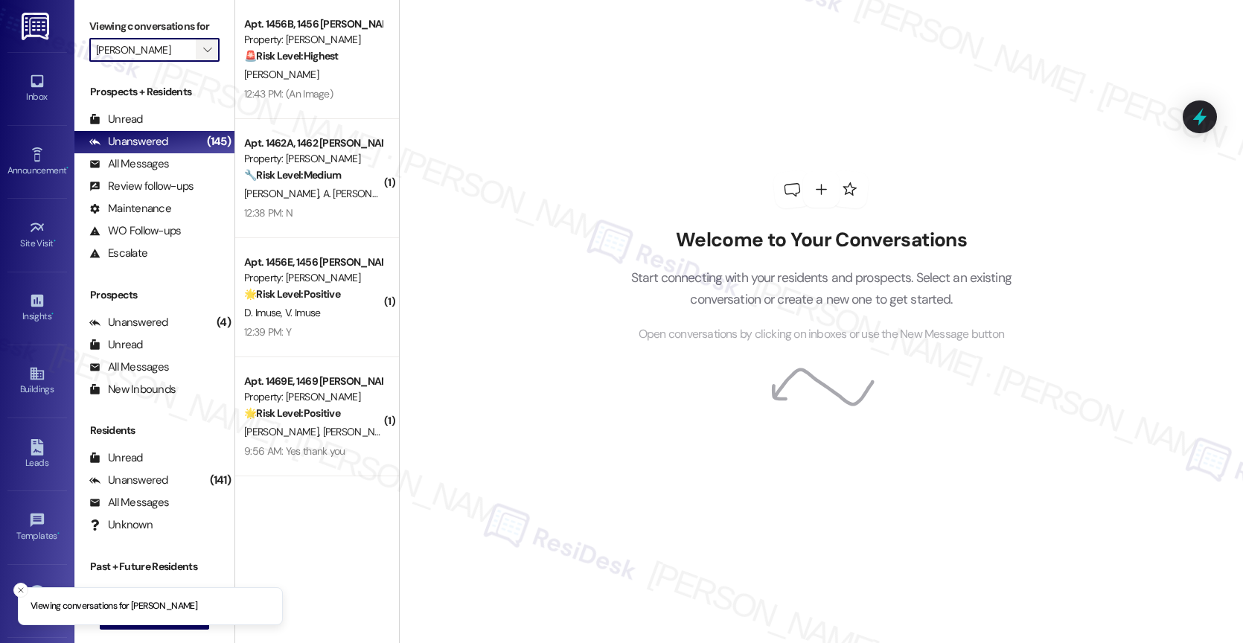
click at [200, 57] on span "" at bounding box center [207, 50] width 14 height 24
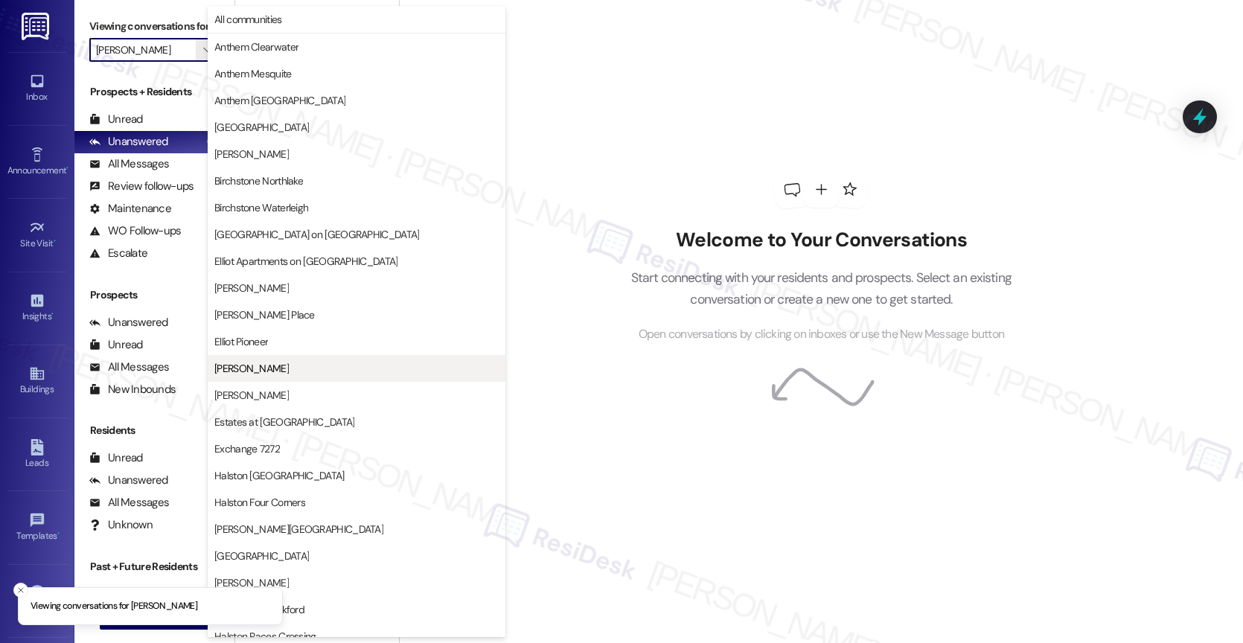
scroll to position [242, 0]
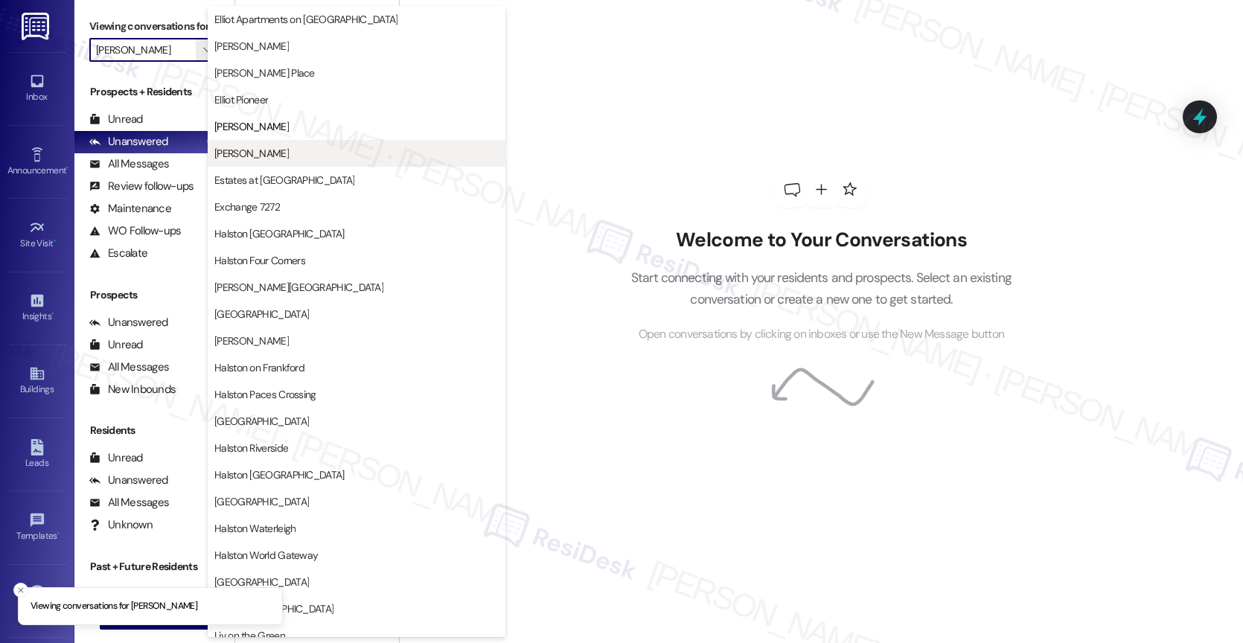
click at [288, 151] on span "[PERSON_NAME]" at bounding box center [356, 153] width 284 height 15
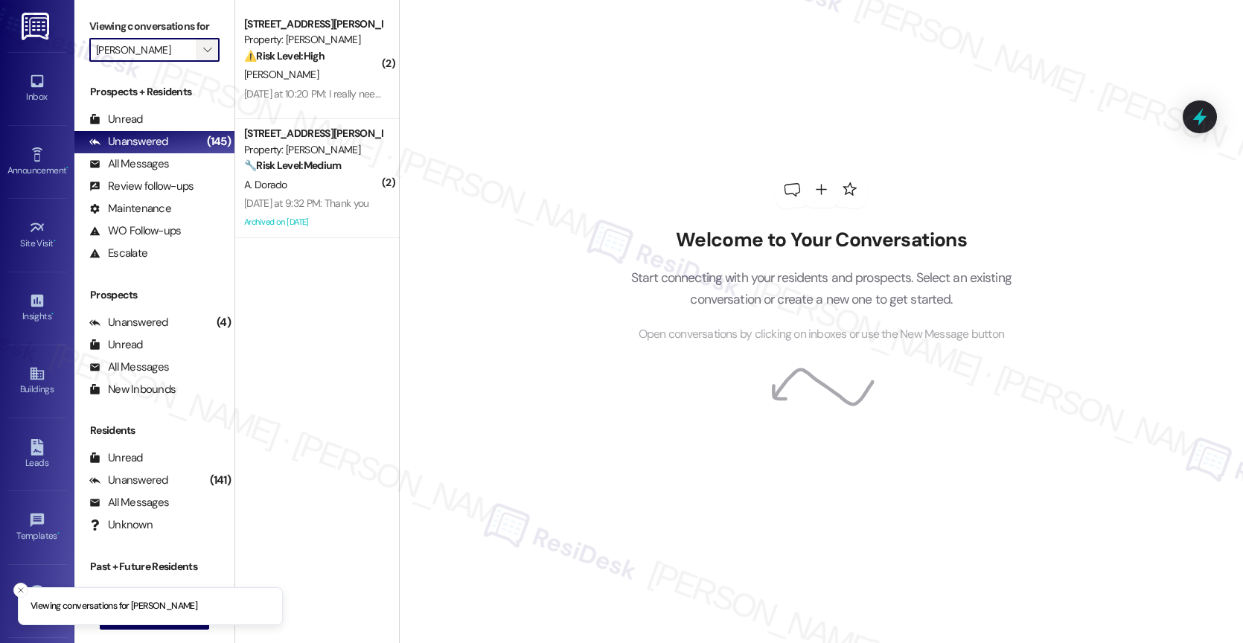
click at [203, 56] on icon "" at bounding box center [207, 50] width 8 height 12
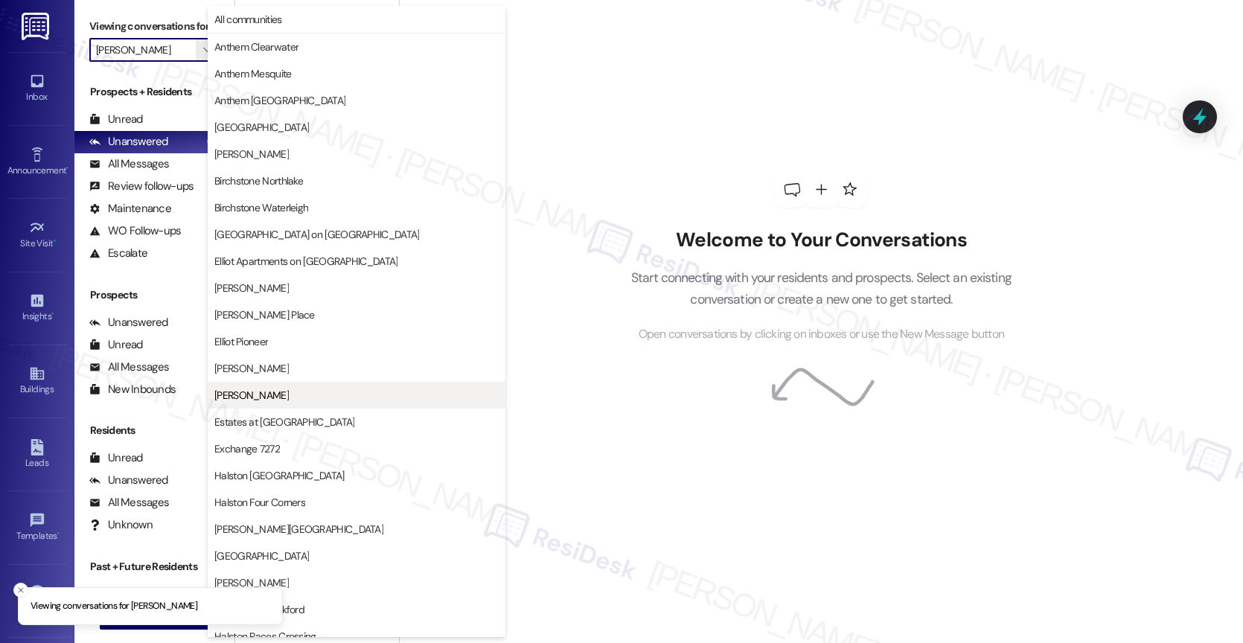
scroll to position [242, 0]
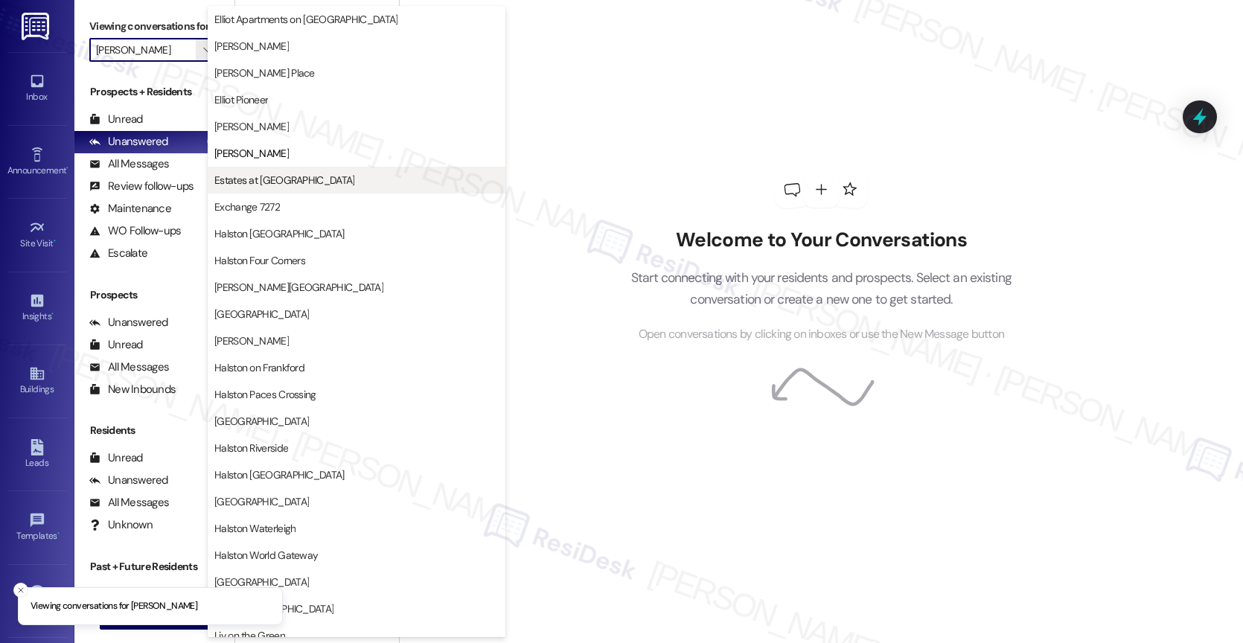
click at [292, 171] on button "Estates at [GEOGRAPHIC_DATA]" at bounding box center [357, 180] width 298 height 27
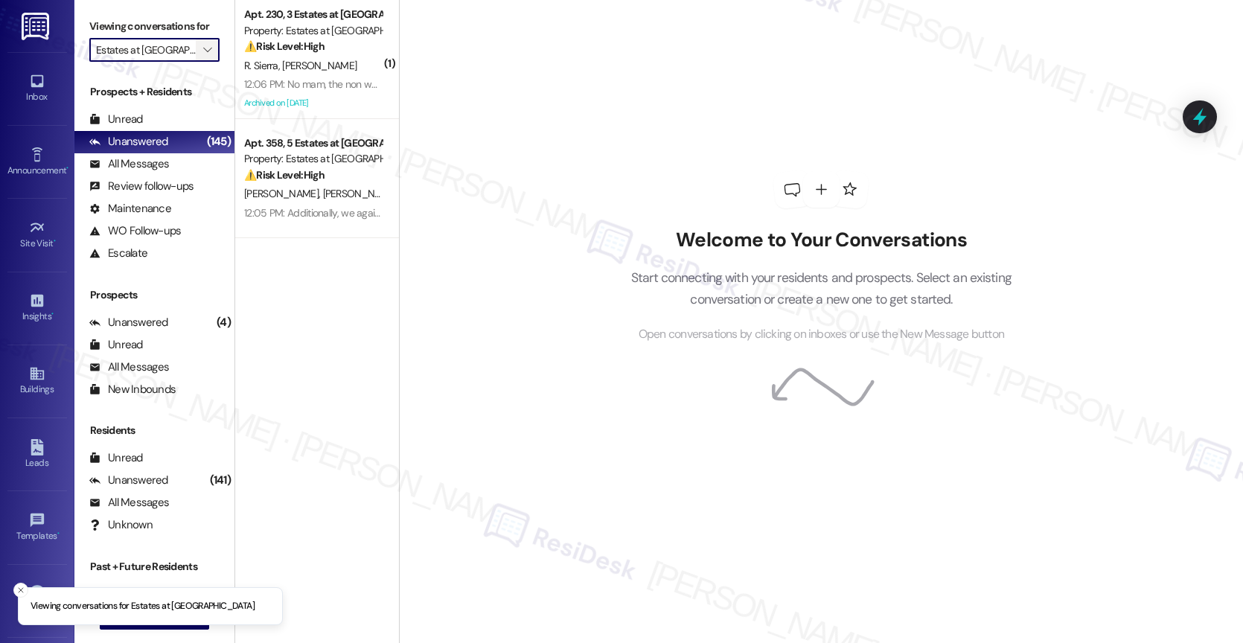
click at [200, 57] on span "" at bounding box center [207, 50] width 14 height 24
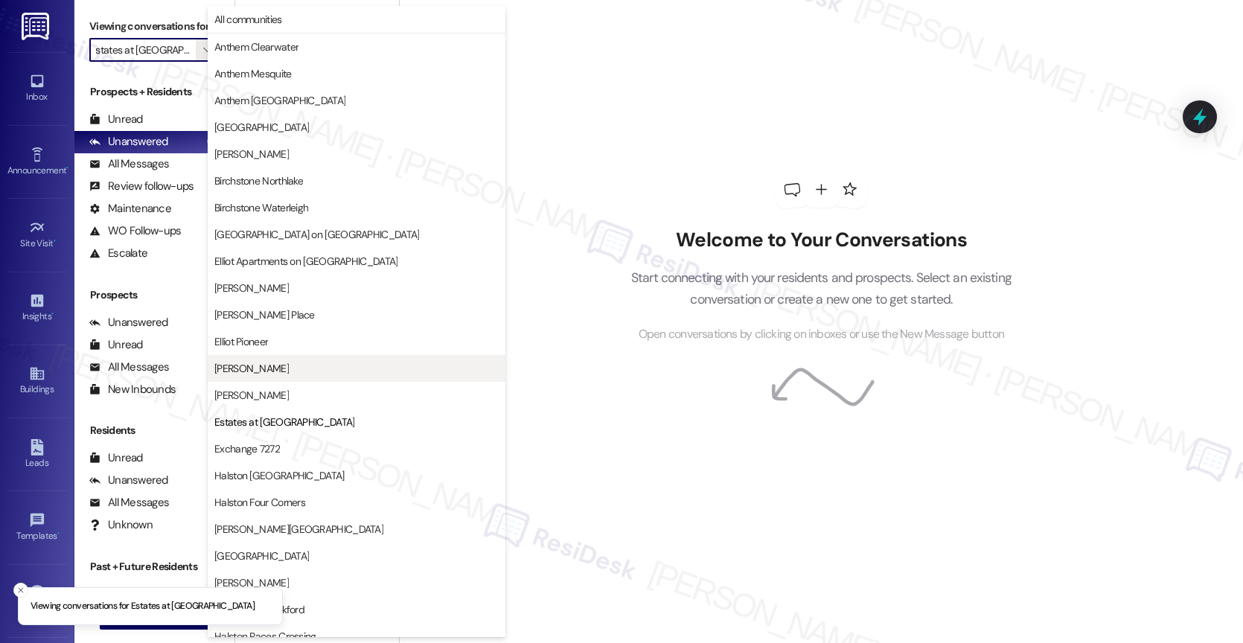
scroll to position [242, 0]
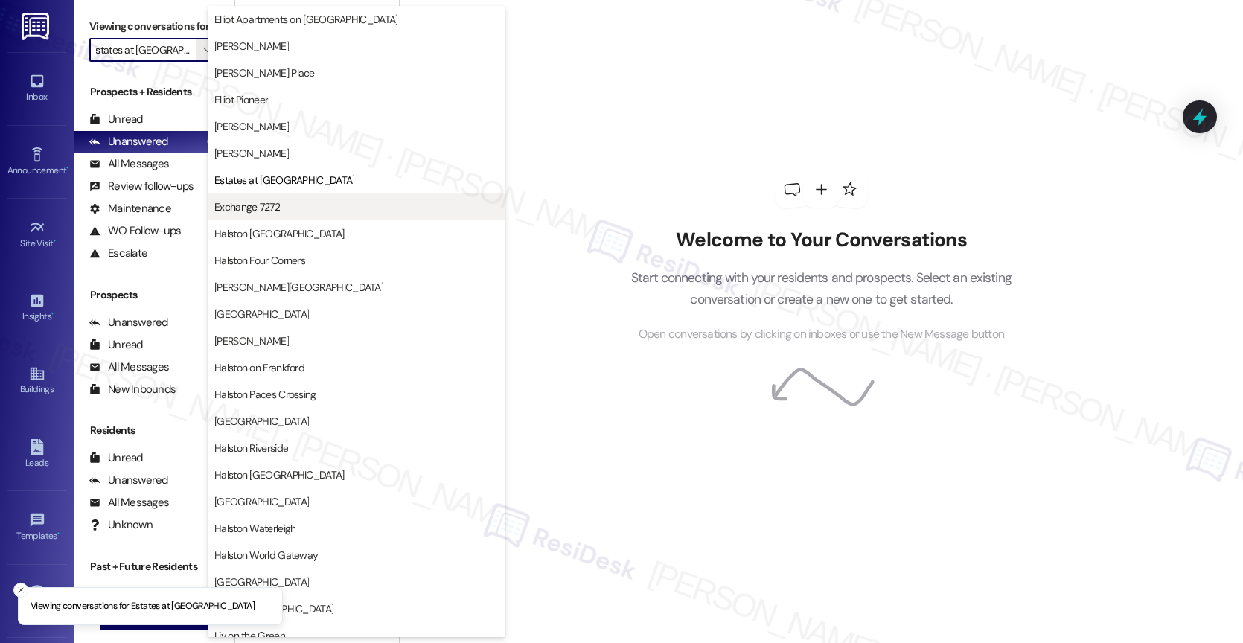
click at [294, 200] on span "Exchange 7272" at bounding box center [356, 207] width 284 height 15
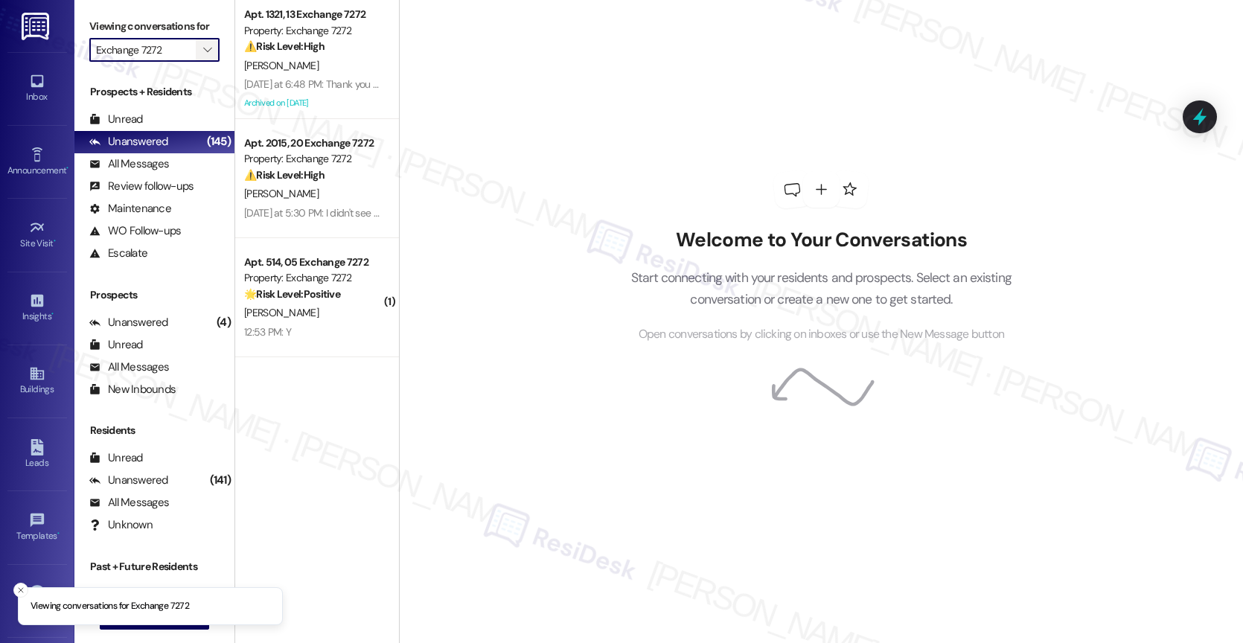
click at [203, 56] on icon "" at bounding box center [207, 50] width 8 height 12
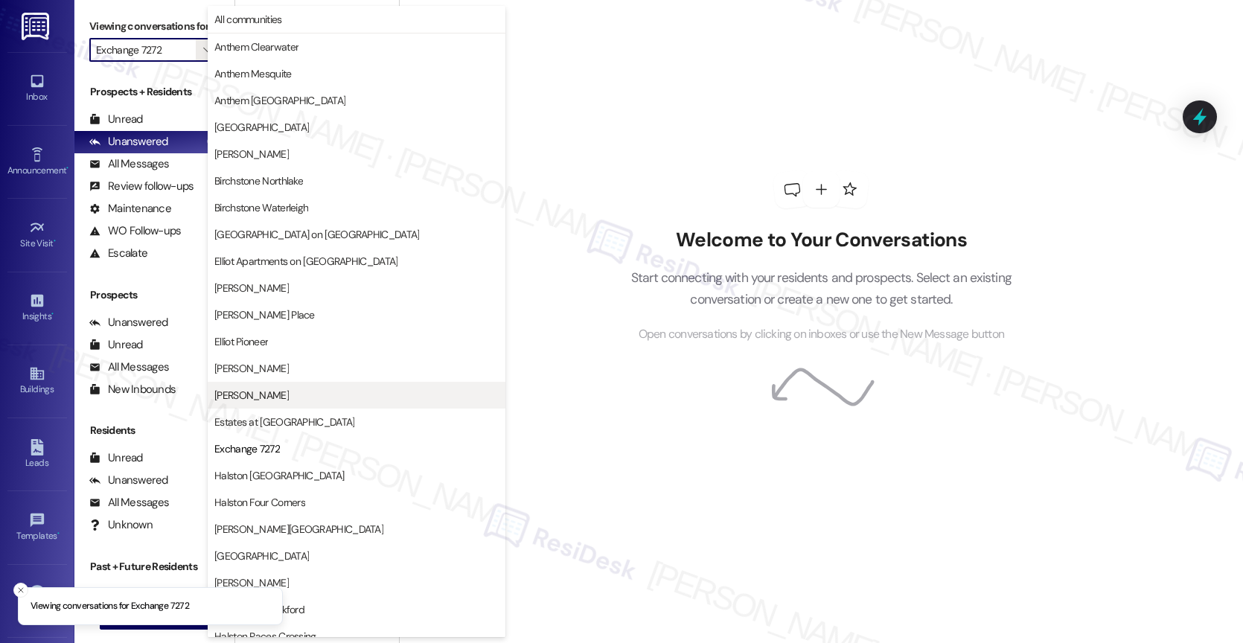
scroll to position [242, 0]
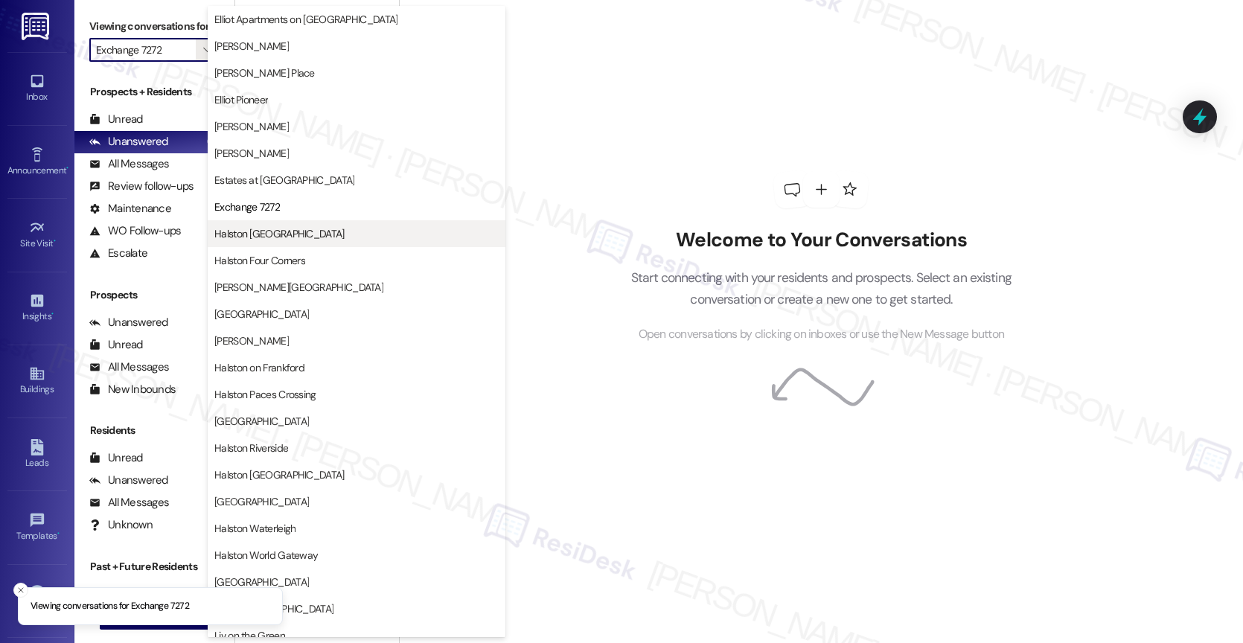
click at [288, 230] on span "Halston [GEOGRAPHIC_DATA]" at bounding box center [279, 233] width 130 height 15
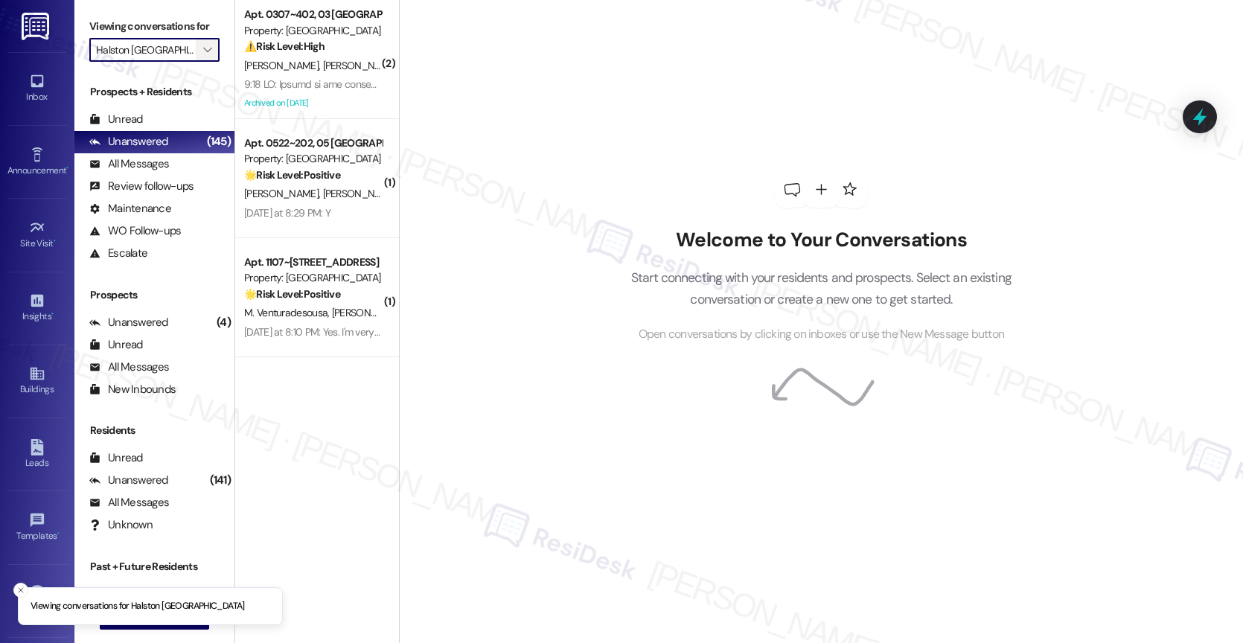
click at [201, 62] on span "" at bounding box center [207, 50] width 14 height 24
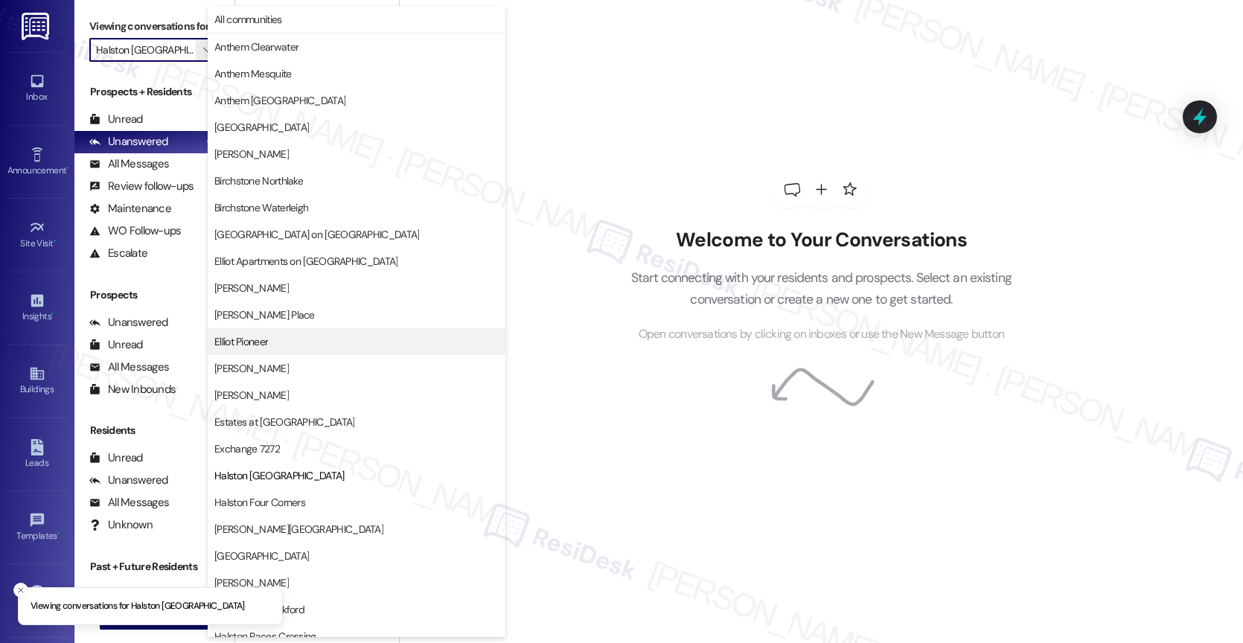
scroll to position [242, 0]
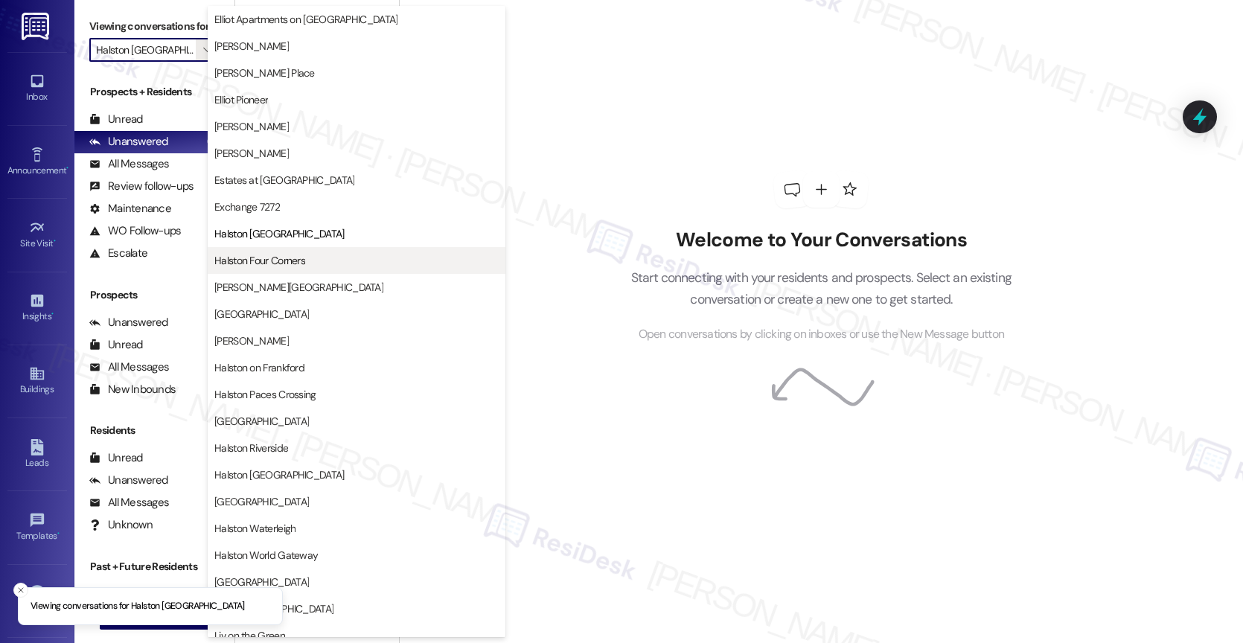
click at [323, 252] on button "Halston Four Corners" at bounding box center [357, 260] width 298 height 27
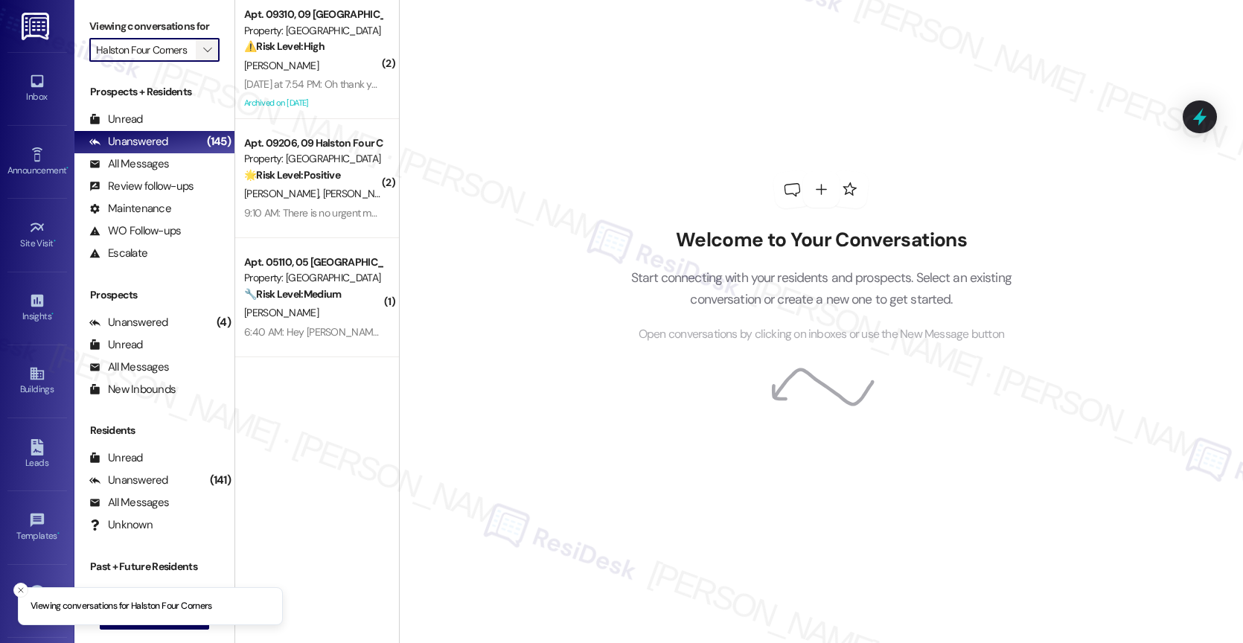
click at [203, 56] on icon "" at bounding box center [207, 50] width 8 height 12
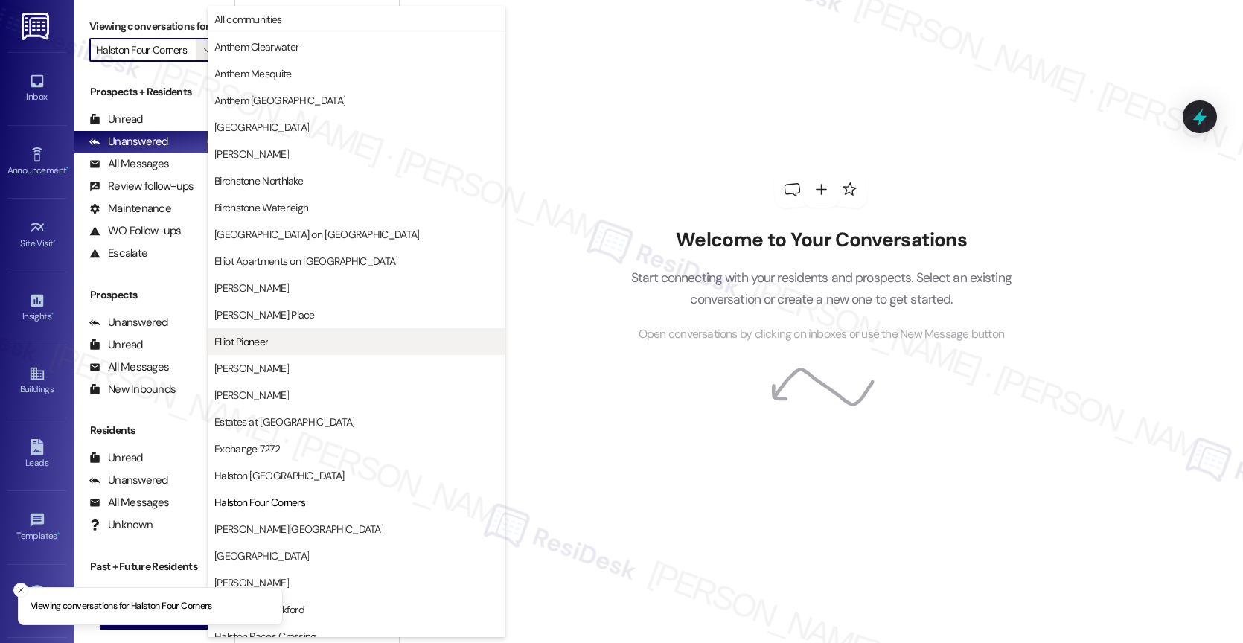
scroll to position [242, 0]
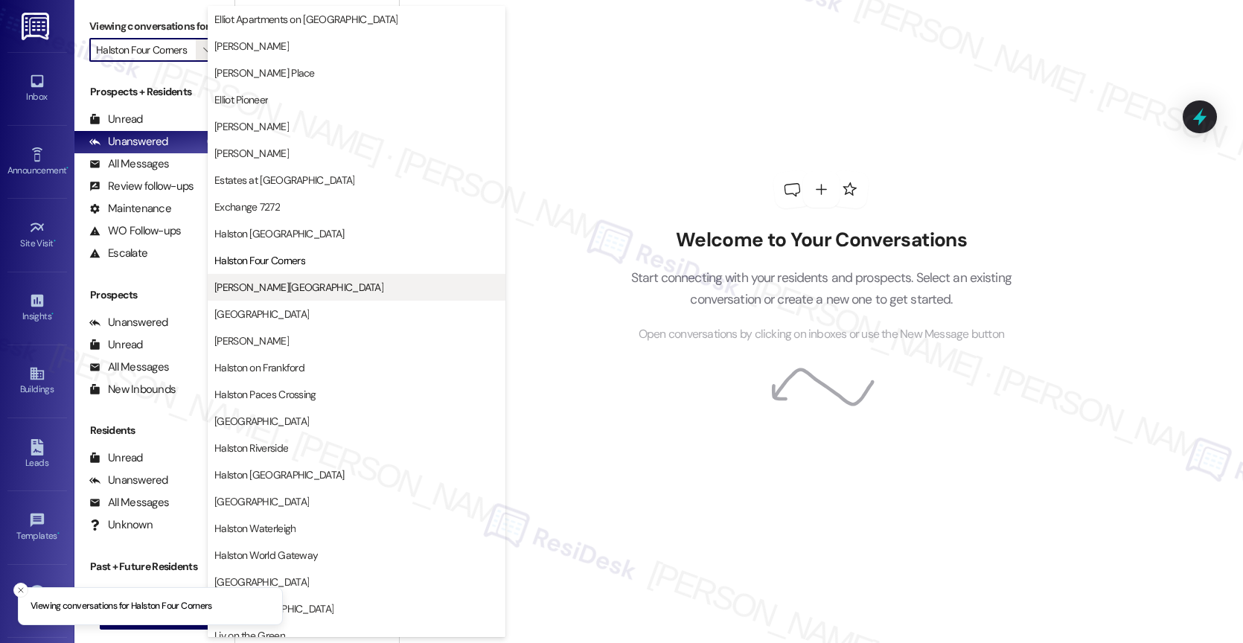
click at [302, 283] on span "[PERSON_NAME][GEOGRAPHIC_DATA]" at bounding box center [298, 287] width 169 height 15
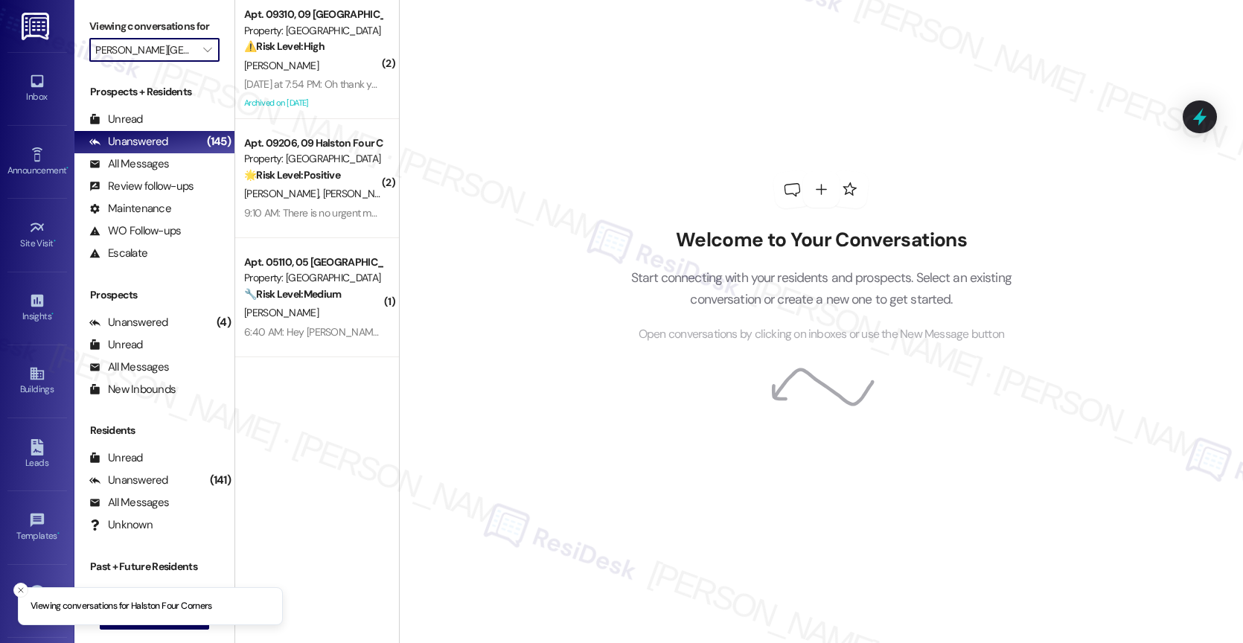
scroll to position [0, 1]
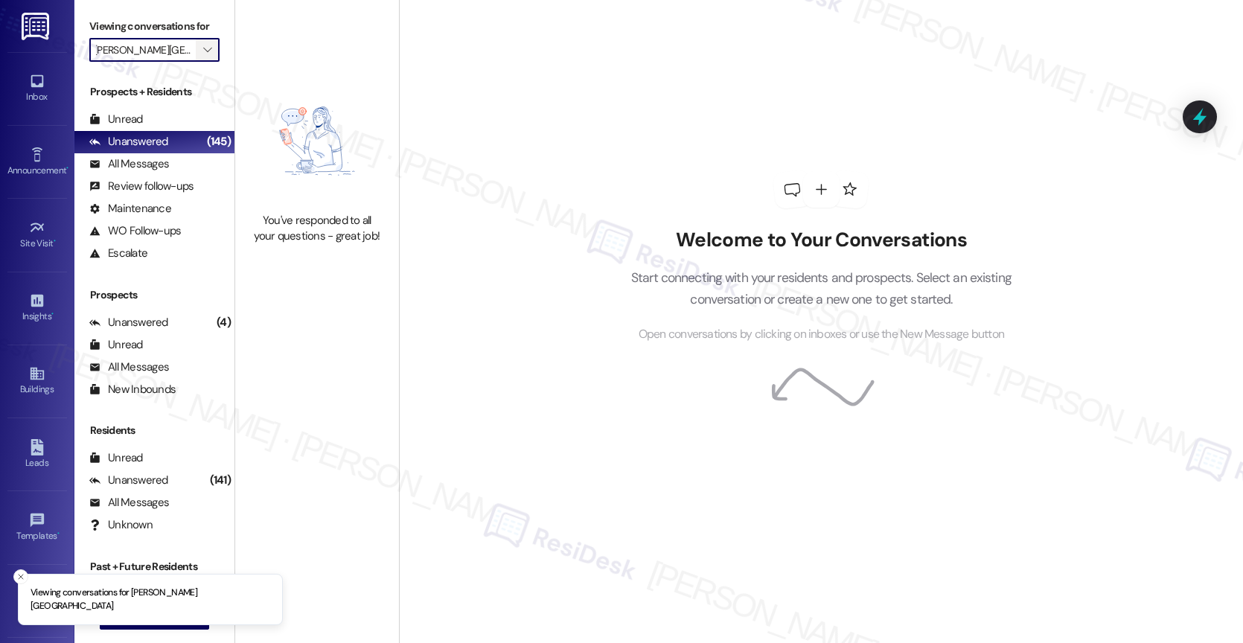
click at [202, 62] on span "" at bounding box center [207, 50] width 14 height 24
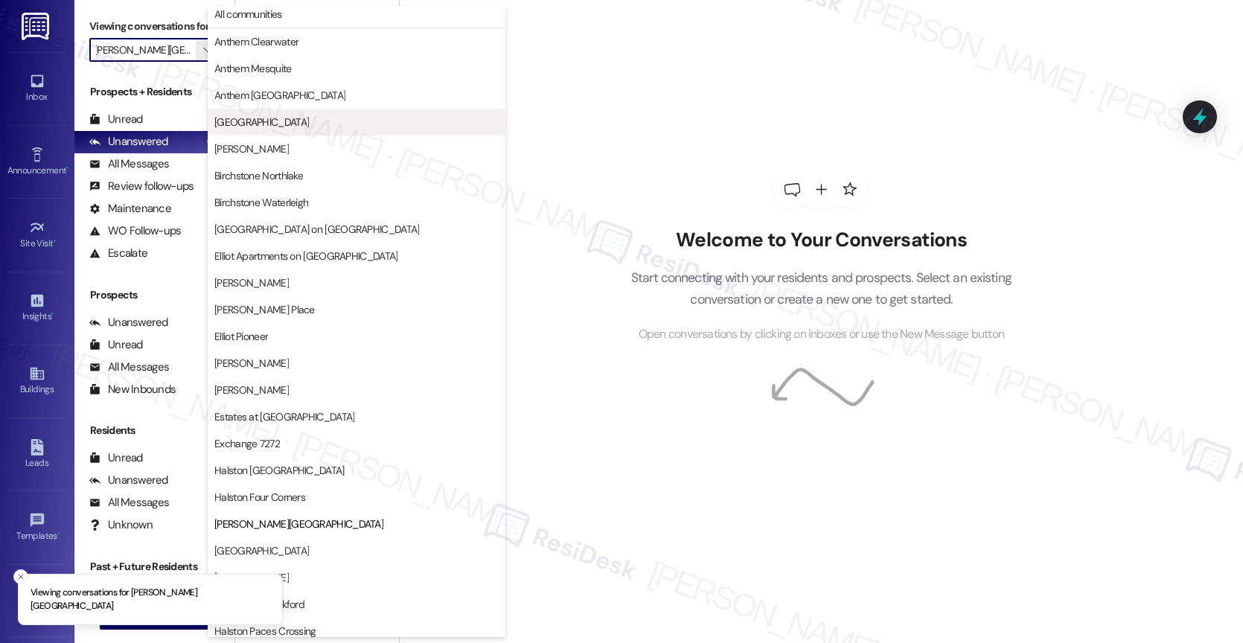
scroll to position [0, 0]
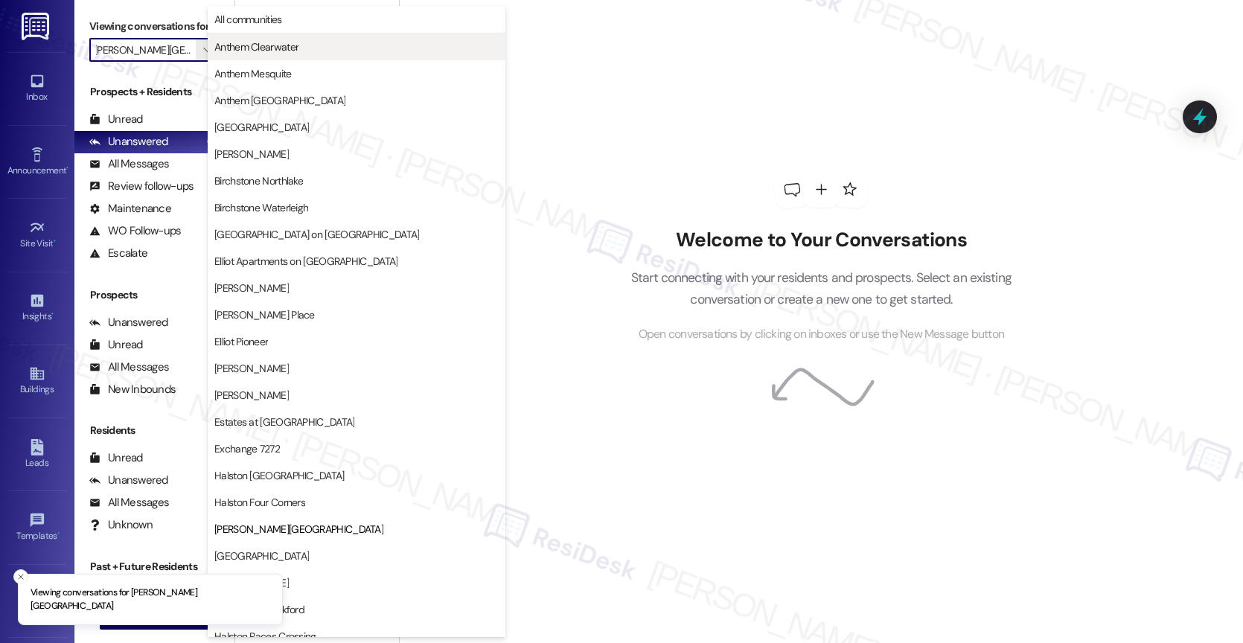
click at [301, 53] on span "Anthem Clearwater" at bounding box center [356, 46] width 284 height 15
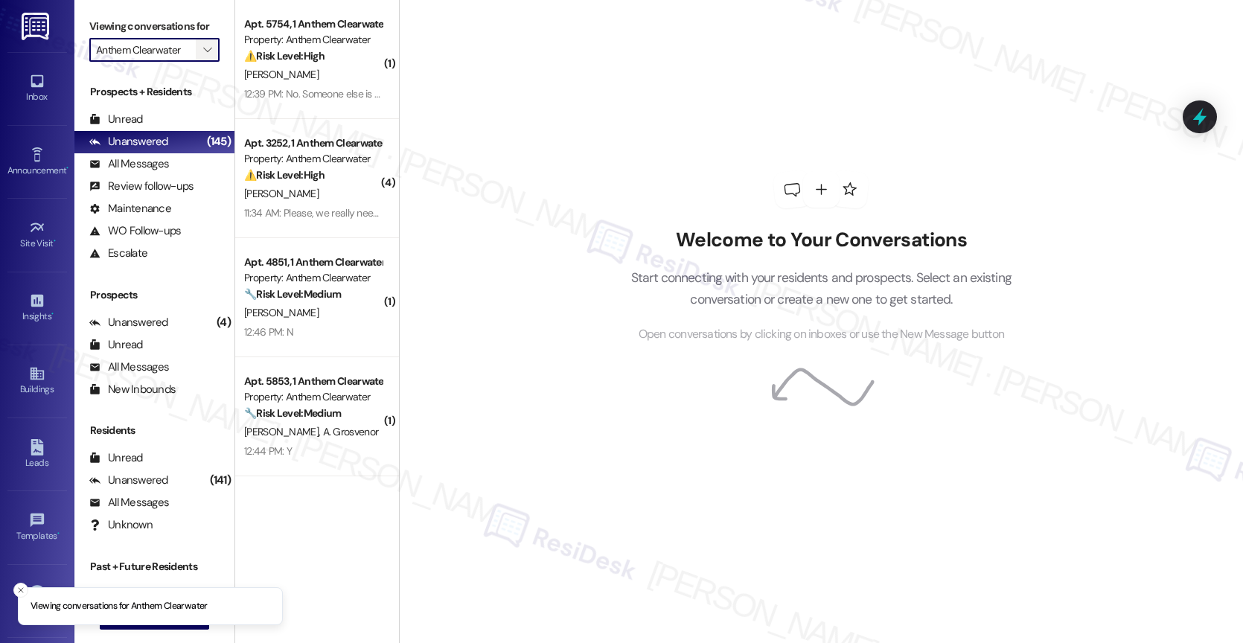
click at [203, 56] on icon "" at bounding box center [207, 50] width 8 height 12
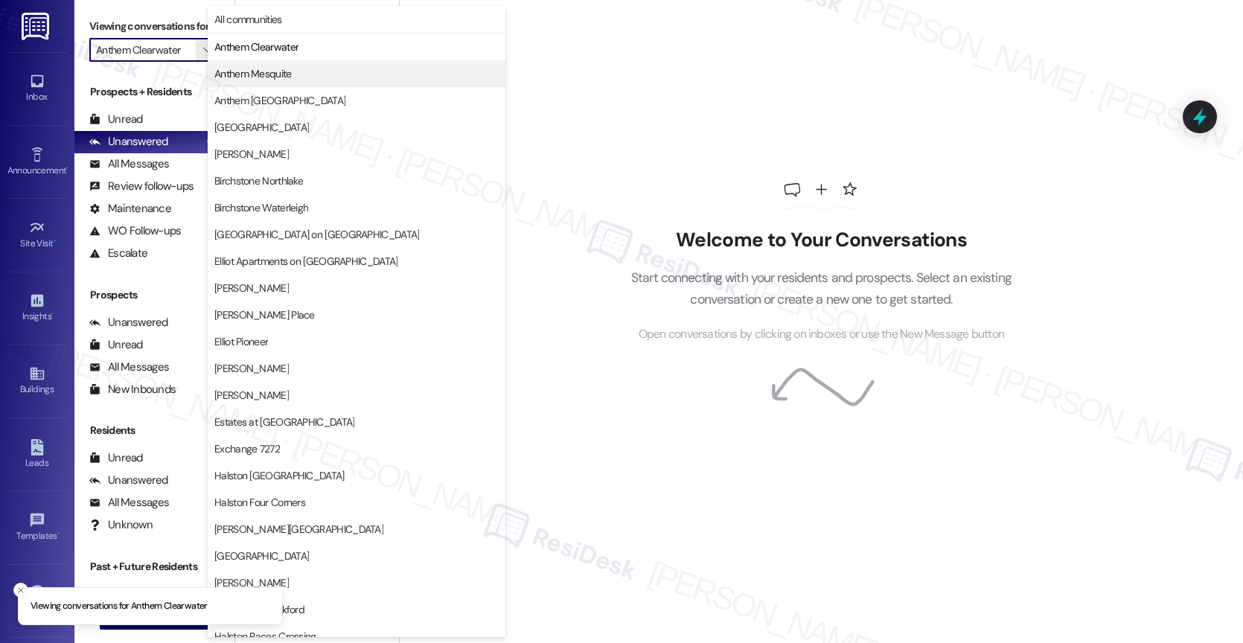
click at [284, 76] on span "Anthem Mesquite" at bounding box center [252, 73] width 77 height 15
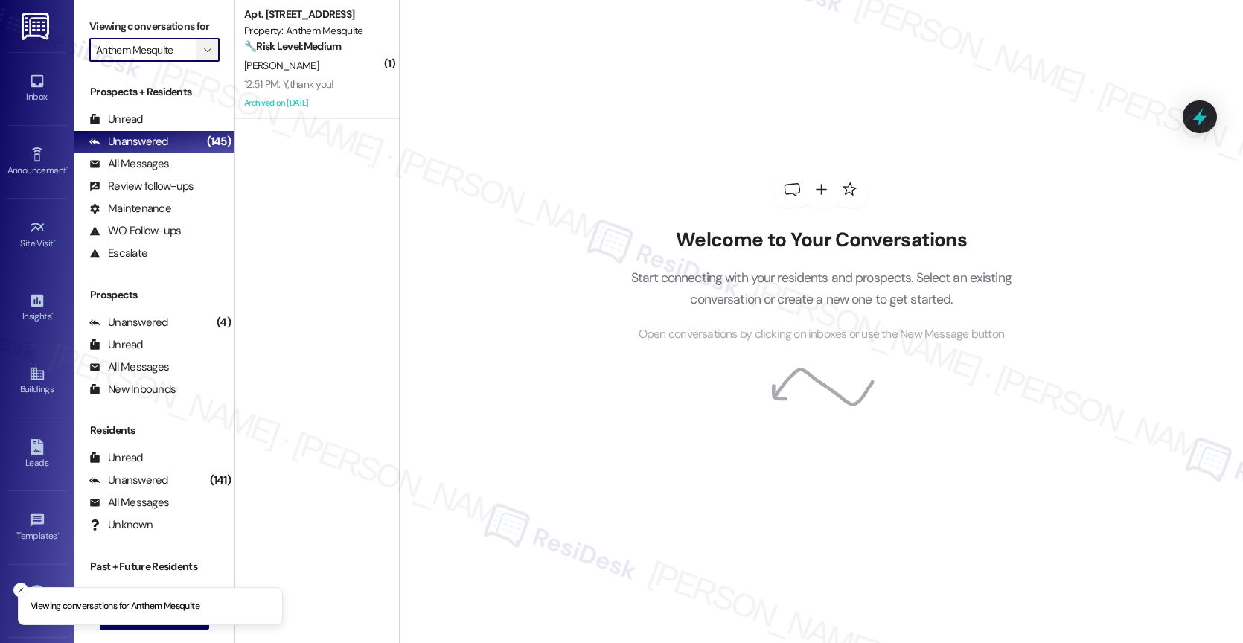
click at [203, 56] on icon "" at bounding box center [207, 50] width 8 height 12
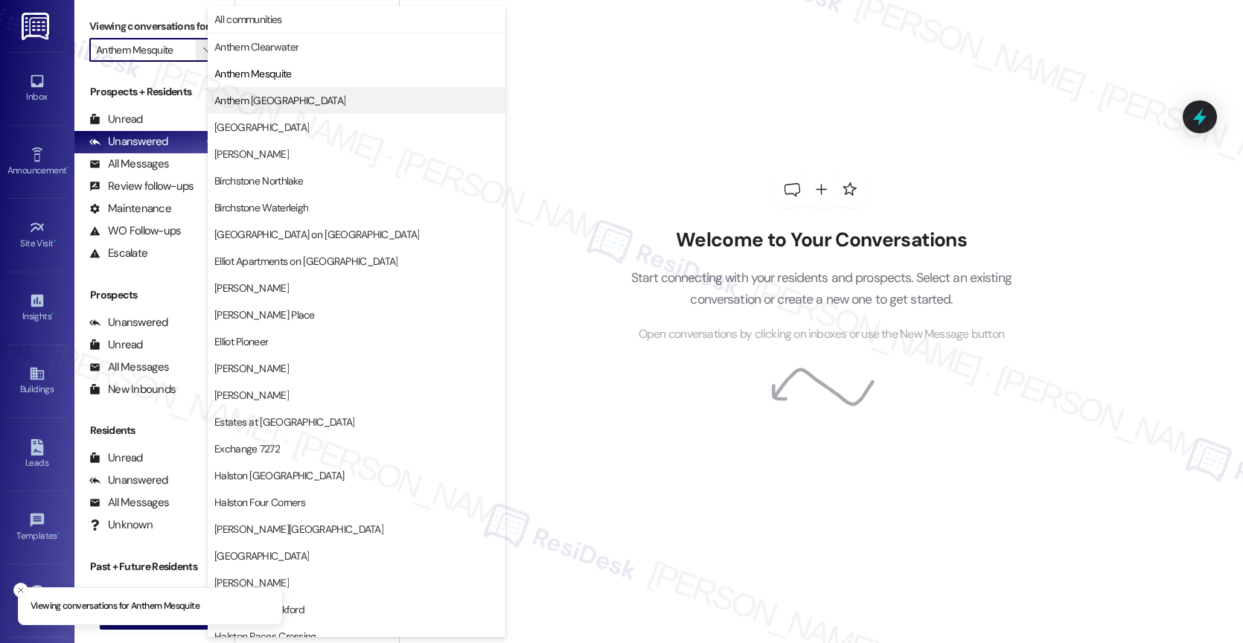
click at [299, 95] on span "Anthem [GEOGRAPHIC_DATA]" at bounding box center [356, 100] width 284 height 15
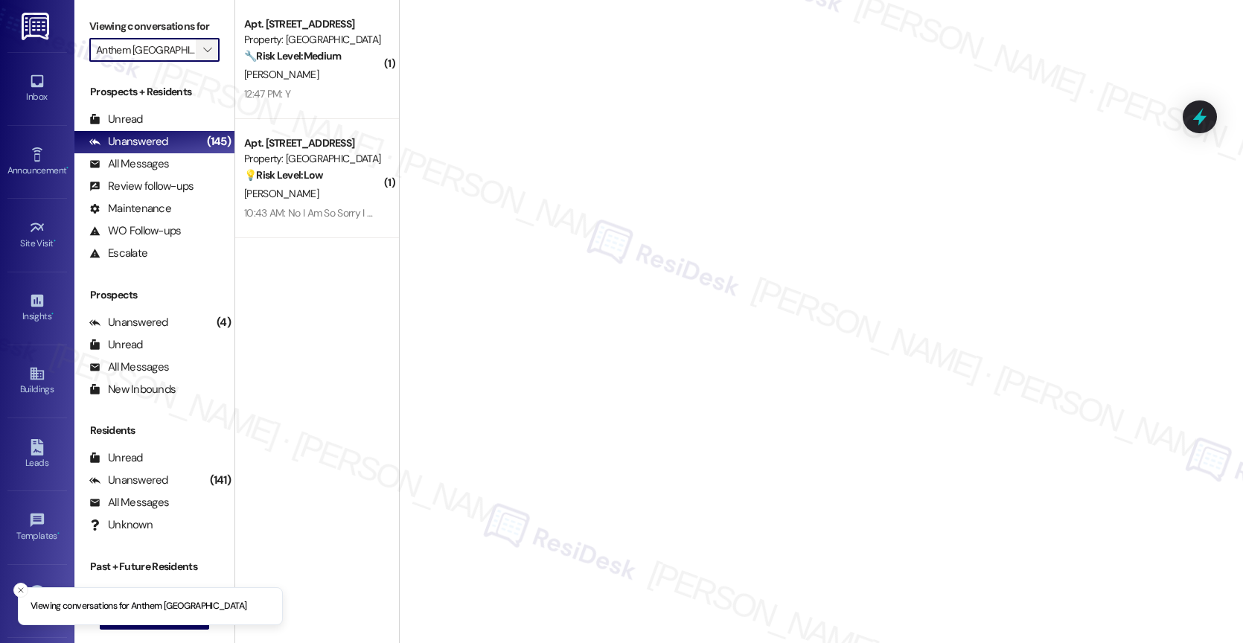
click at [203, 56] on icon "" at bounding box center [207, 50] width 8 height 12
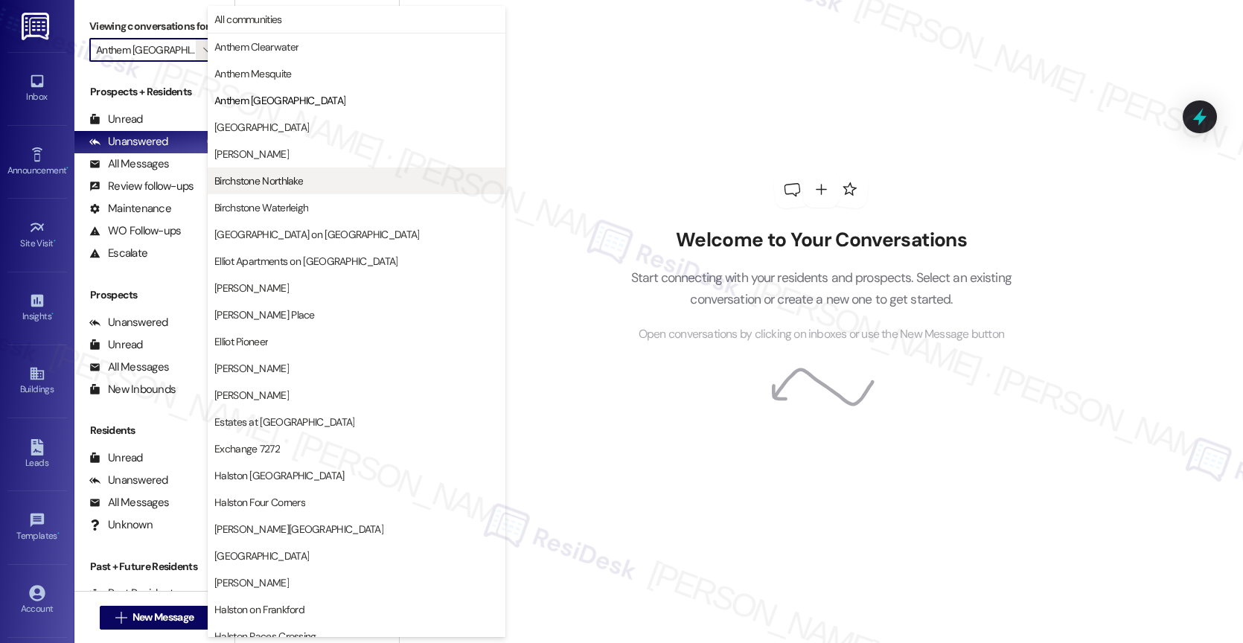
click at [307, 183] on span "Birchstone Northlake" at bounding box center [356, 180] width 284 height 15
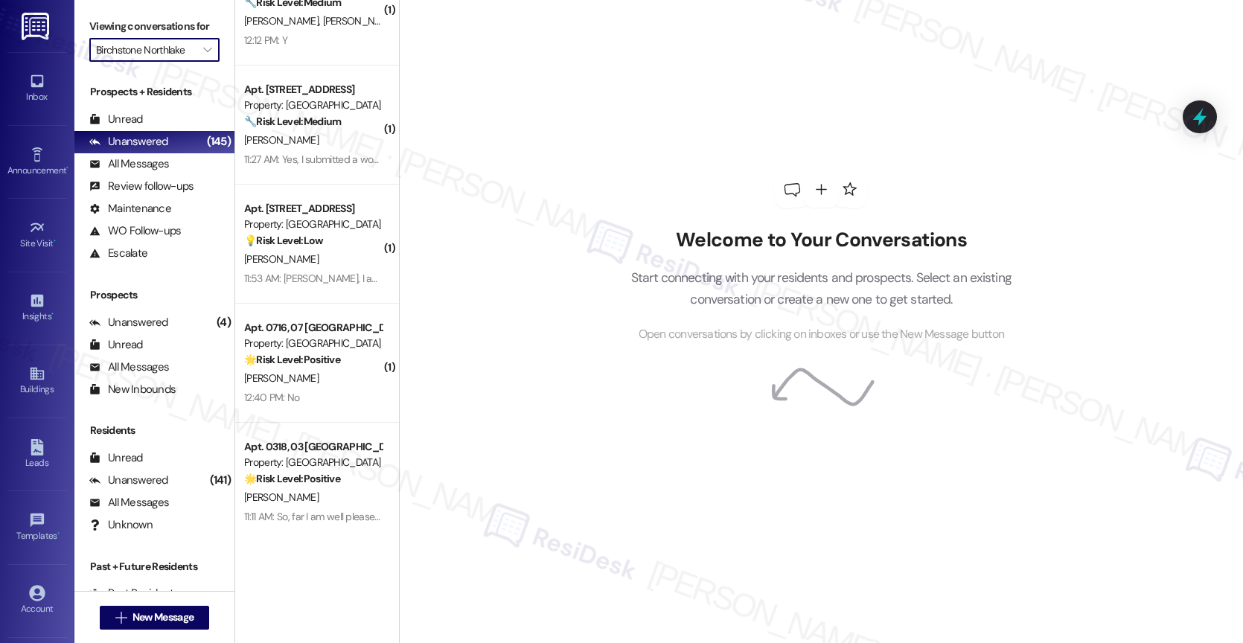
scroll to position [58, 0]
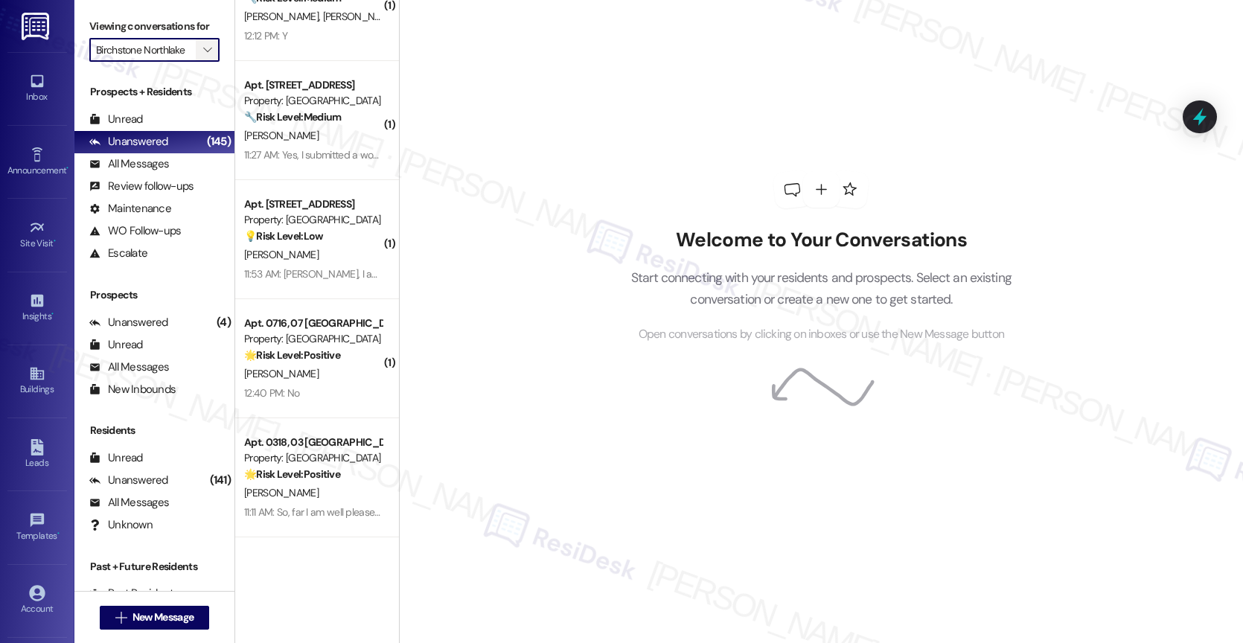
click at [200, 62] on span "" at bounding box center [207, 50] width 14 height 24
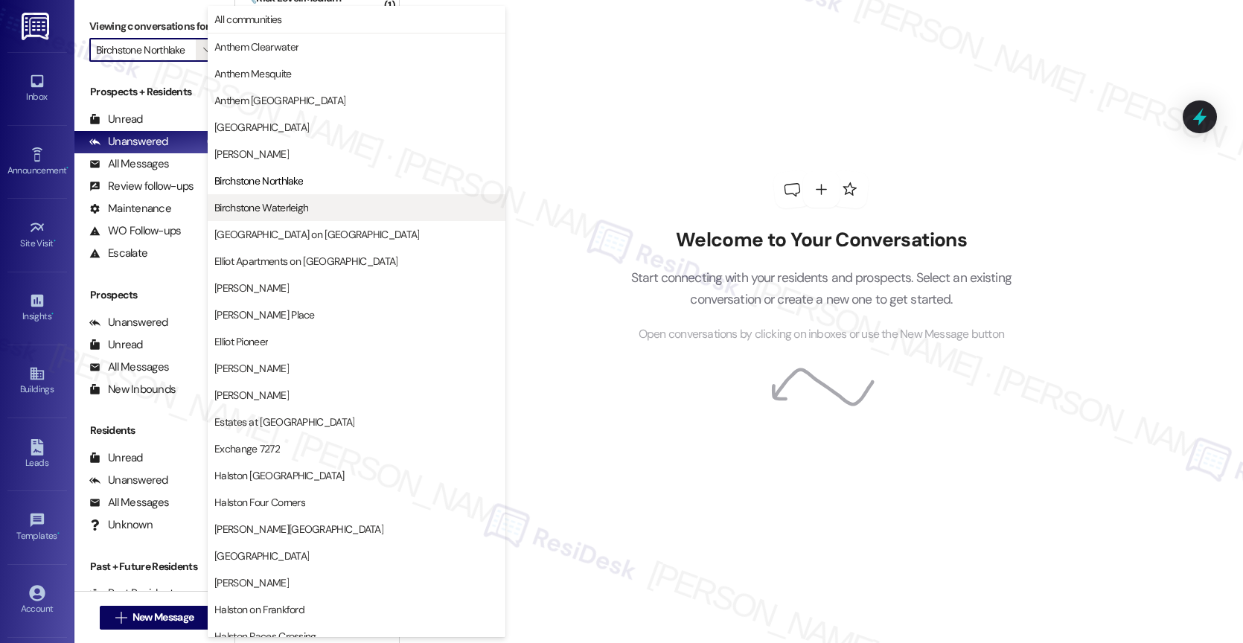
click at [290, 203] on span "Birchstone Waterleigh" at bounding box center [261, 207] width 94 height 15
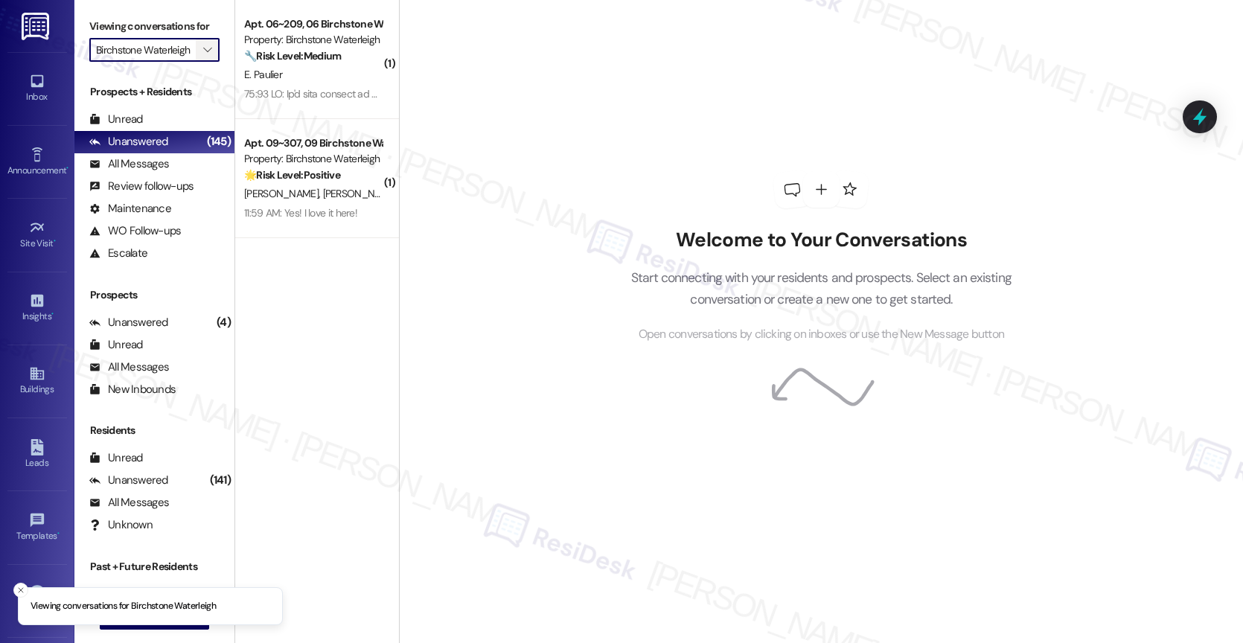
click at [203, 56] on icon "" at bounding box center [207, 50] width 8 height 12
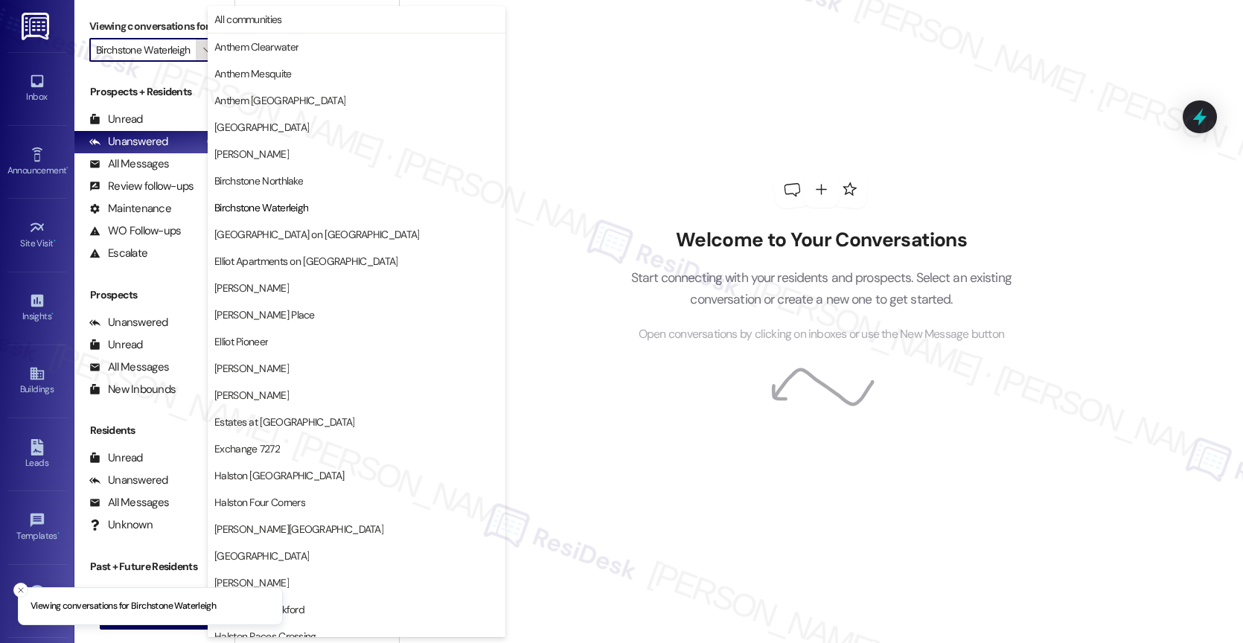
scroll to position [0, 7]
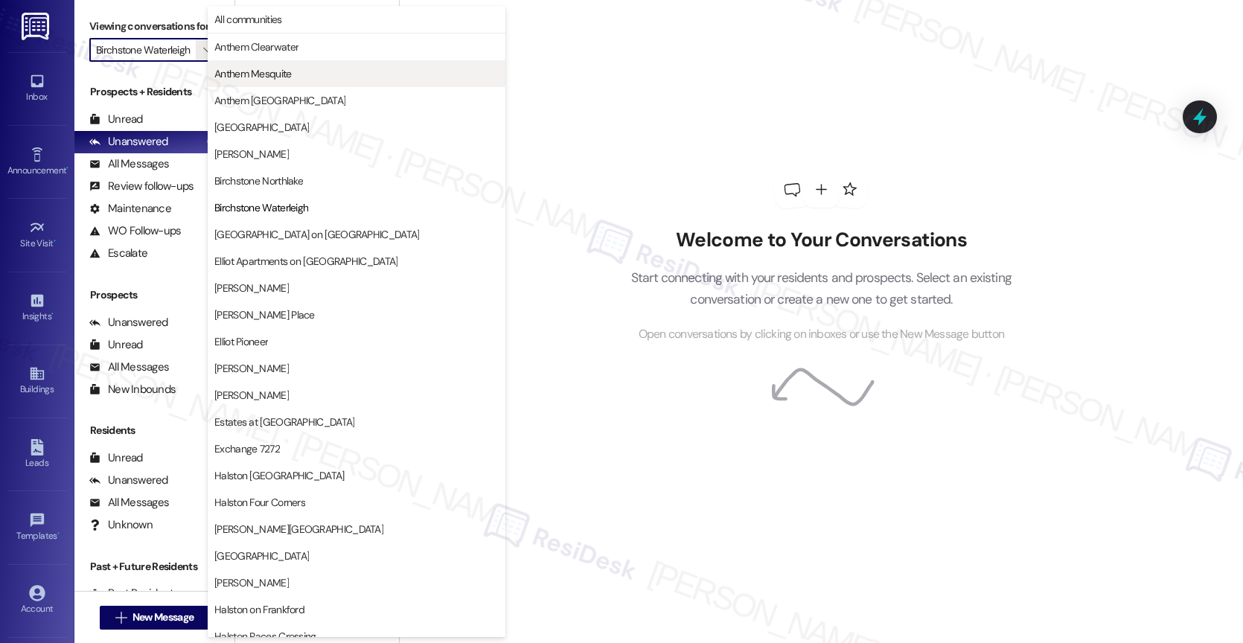
click at [269, 68] on span "Anthem Mesquite" at bounding box center [252, 73] width 77 height 15
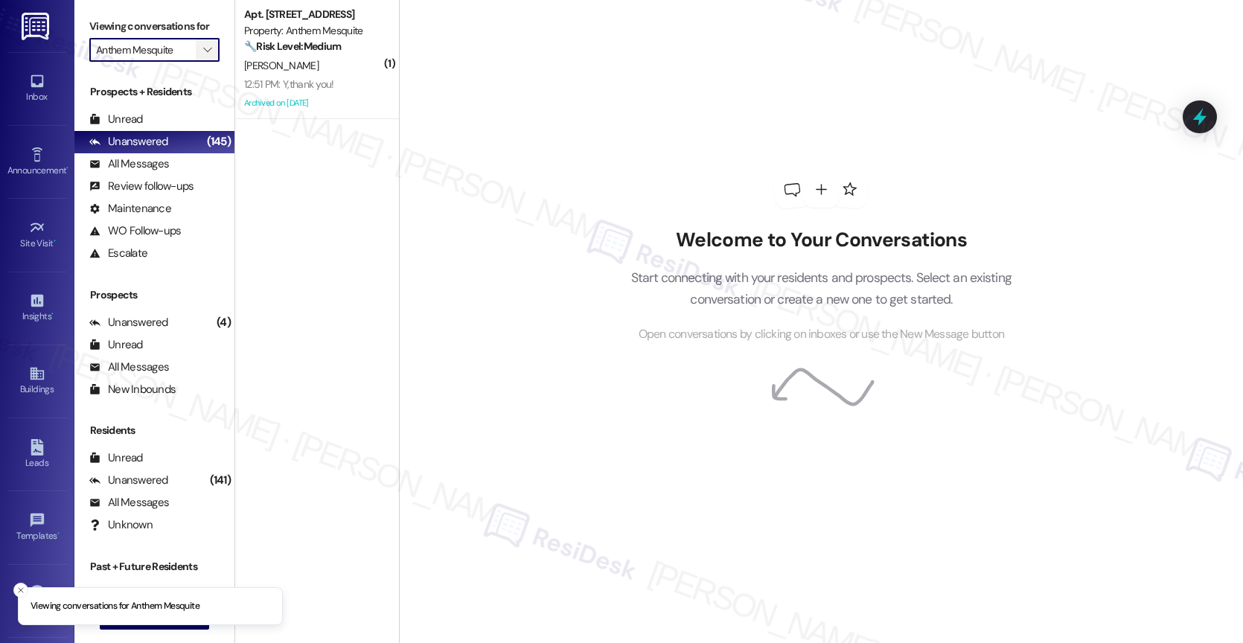
click at [203, 56] on icon "" at bounding box center [207, 50] width 8 height 12
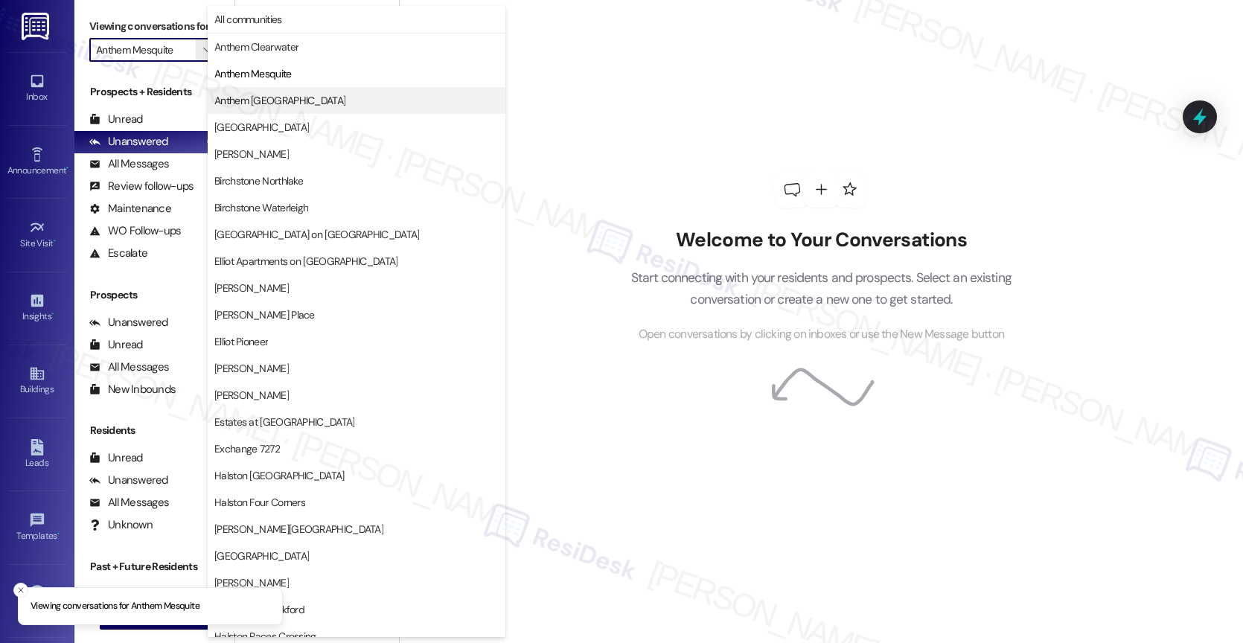
click at [232, 98] on span "Anthem [GEOGRAPHIC_DATA]" at bounding box center [279, 100] width 131 height 15
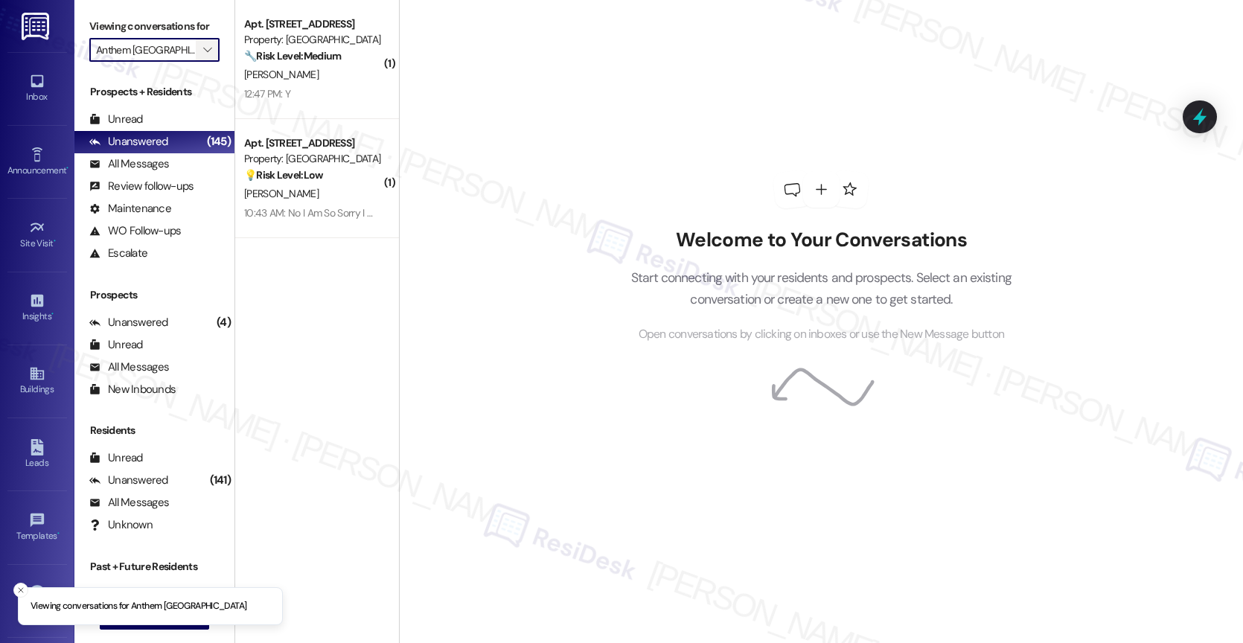
click at [200, 58] on span "" at bounding box center [207, 50] width 14 height 24
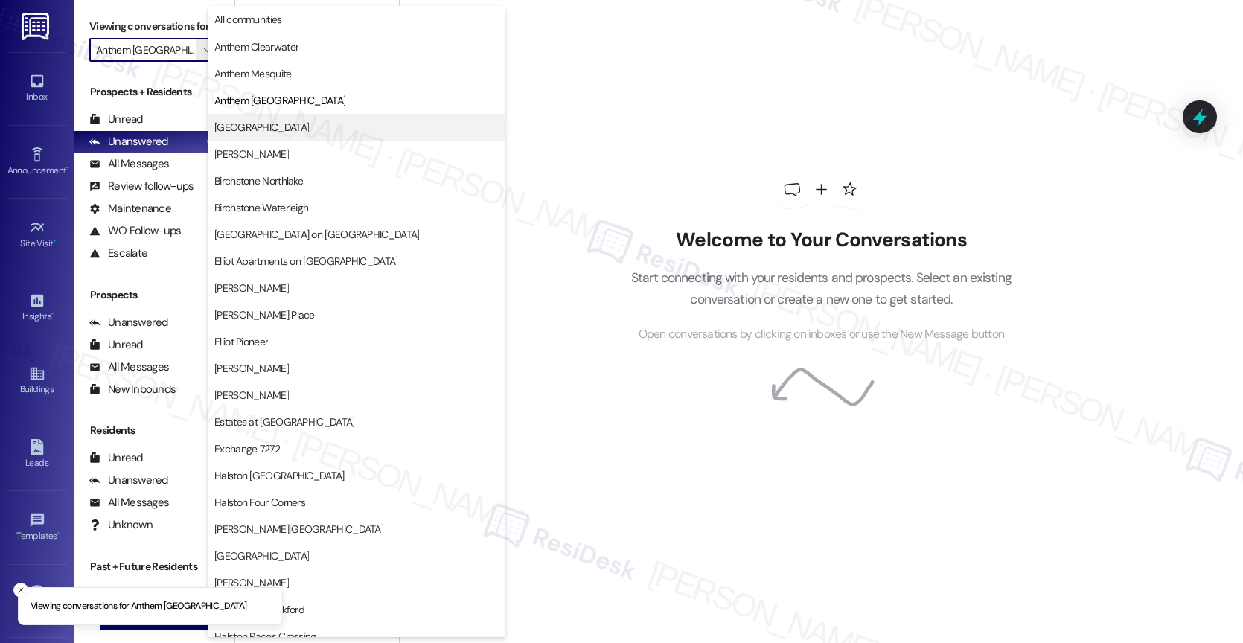
click at [299, 132] on span "[GEOGRAPHIC_DATA]" at bounding box center [261, 127] width 95 height 15
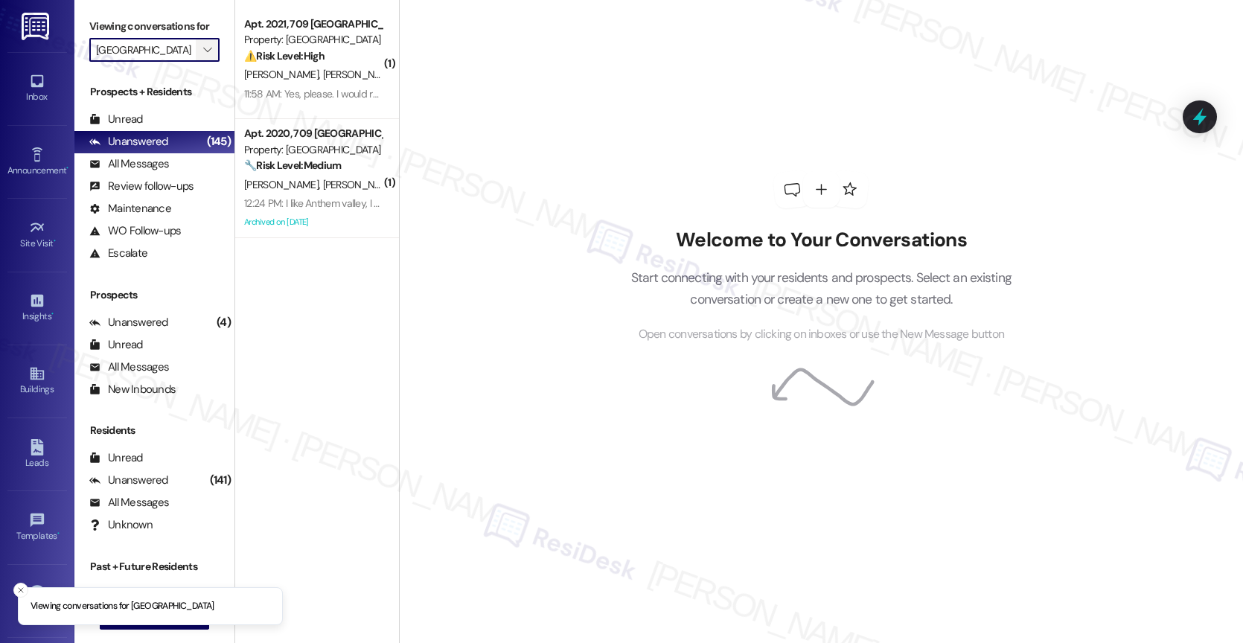
click at [203, 56] on icon "" at bounding box center [207, 50] width 8 height 12
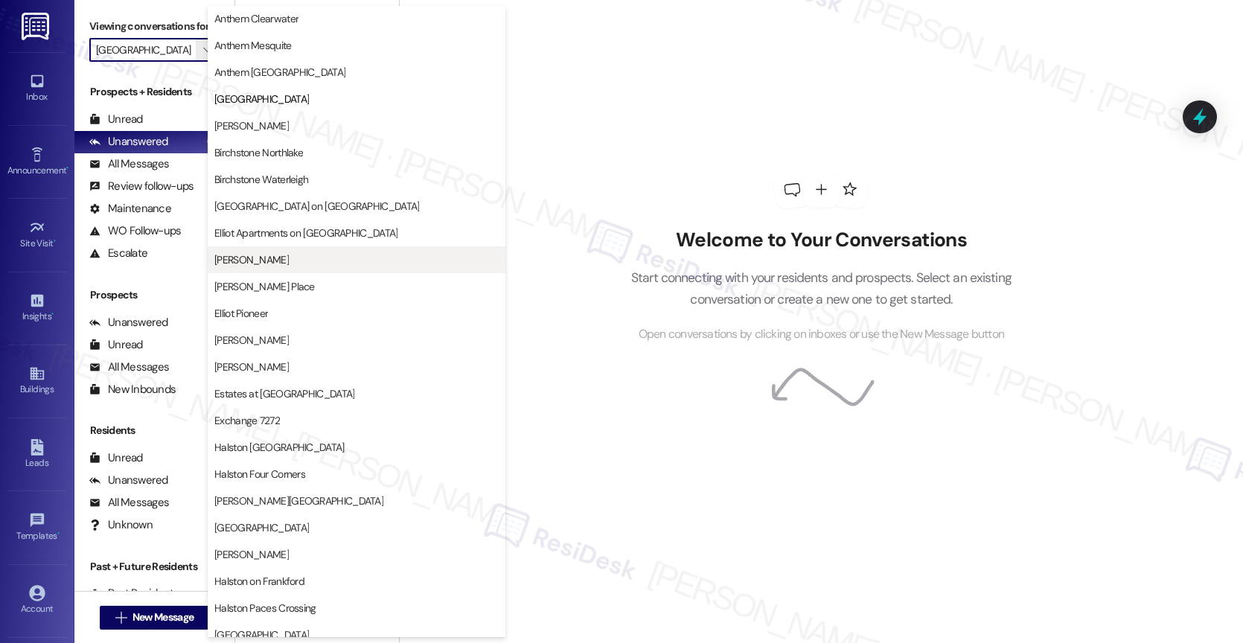
scroll to position [28, 0]
click at [310, 500] on span "[PERSON_NAME][GEOGRAPHIC_DATA]" at bounding box center [356, 501] width 284 height 15
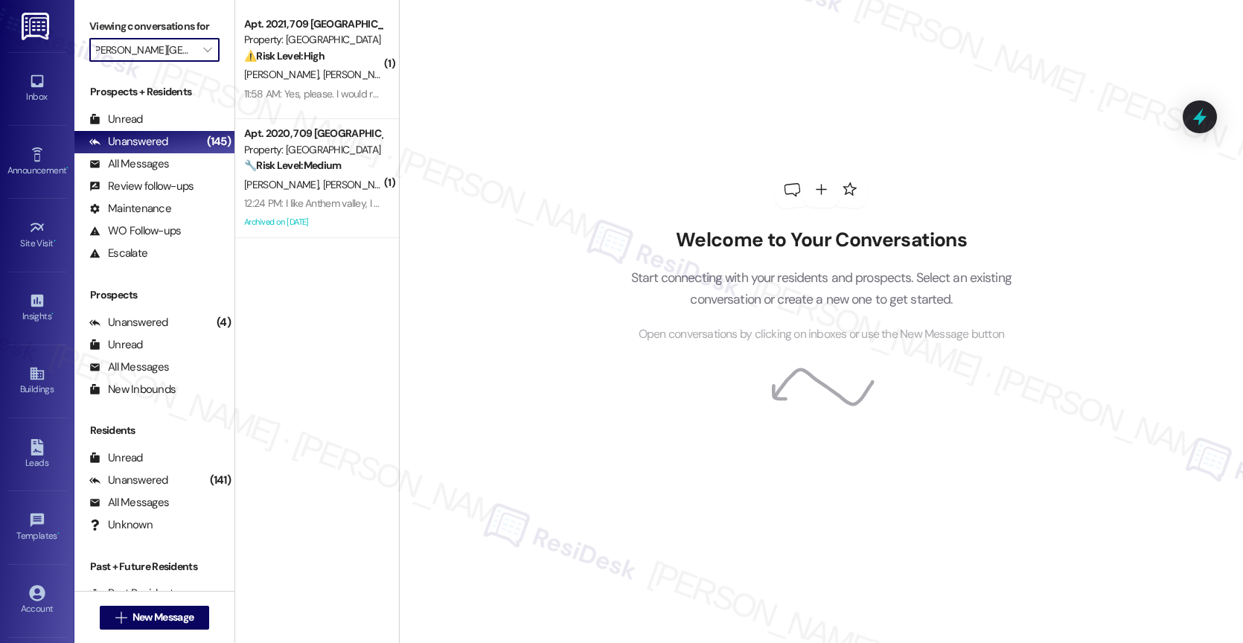
scroll to position [0, 1]
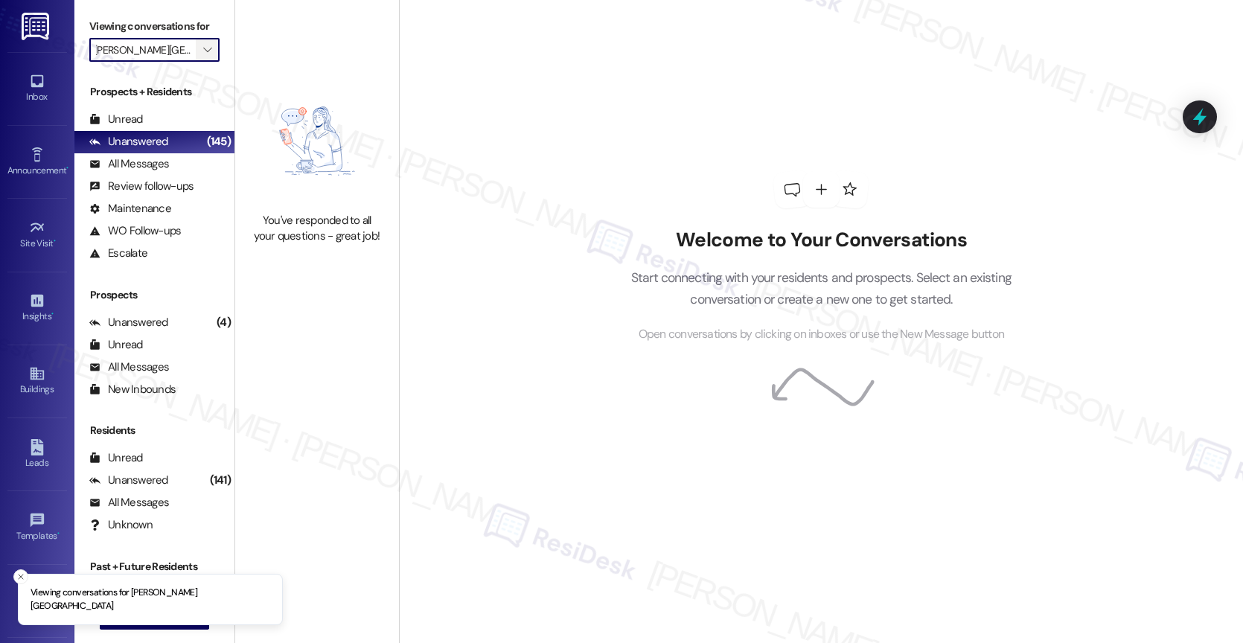
click at [202, 60] on span "" at bounding box center [207, 50] width 14 height 24
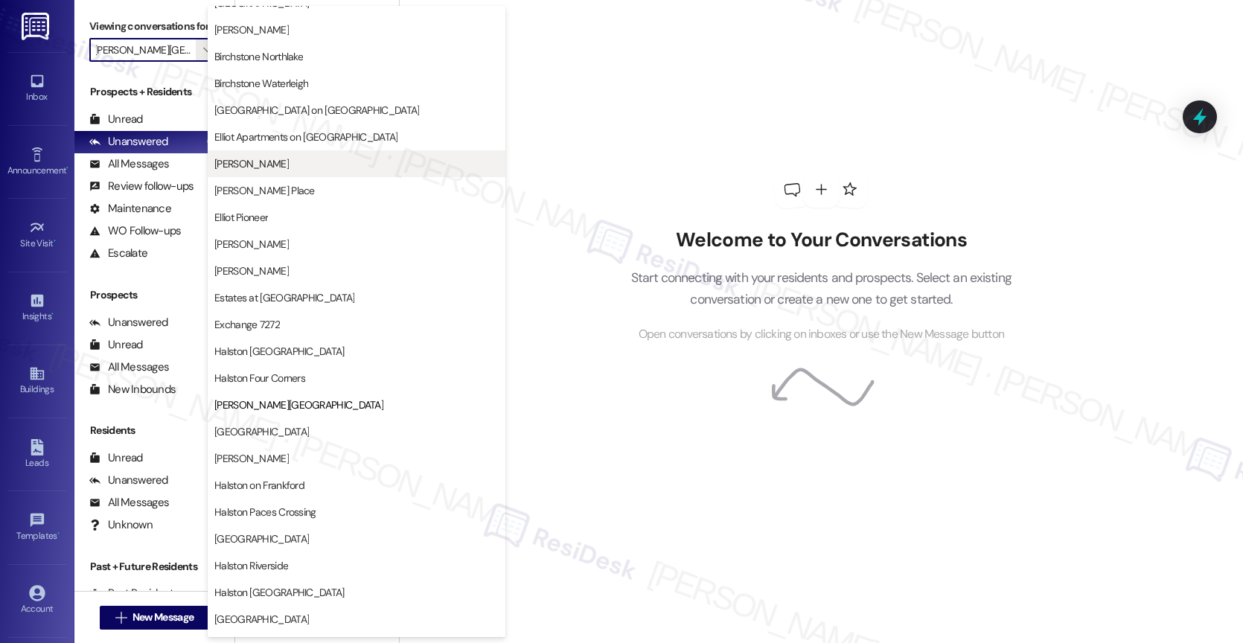
scroll to position [124, 0]
click at [314, 147] on button "Elliot Apartments on [GEOGRAPHIC_DATA]" at bounding box center [357, 137] width 298 height 27
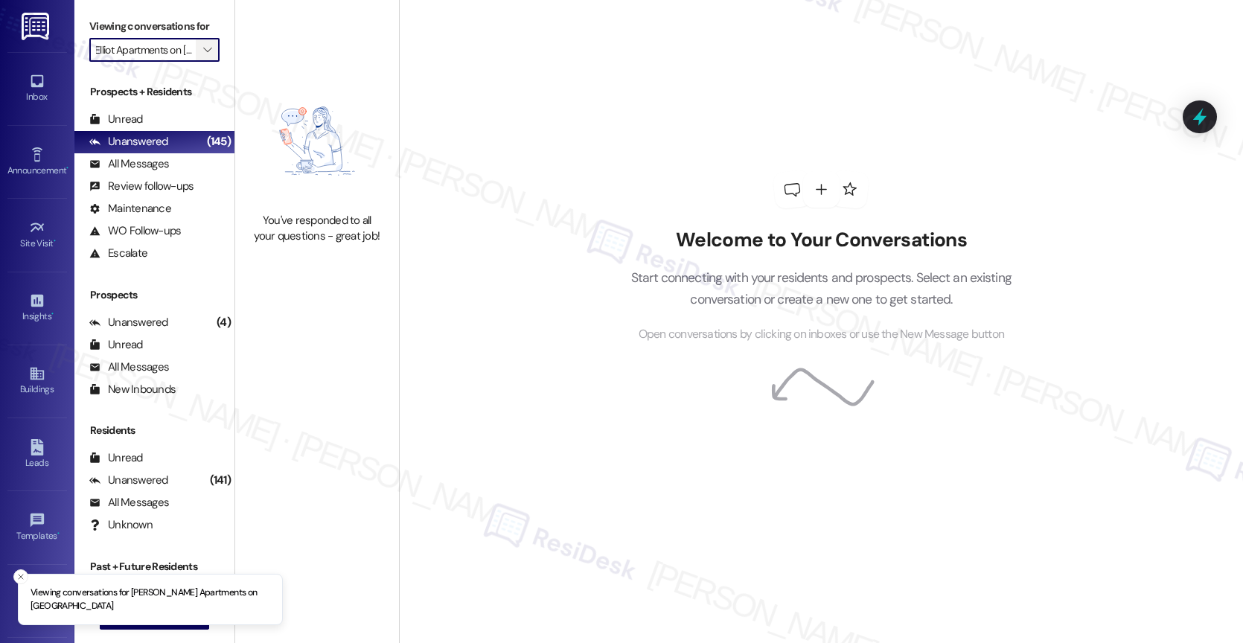
click at [200, 62] on span "" at bounding box center [207, 50] width 14 height 24
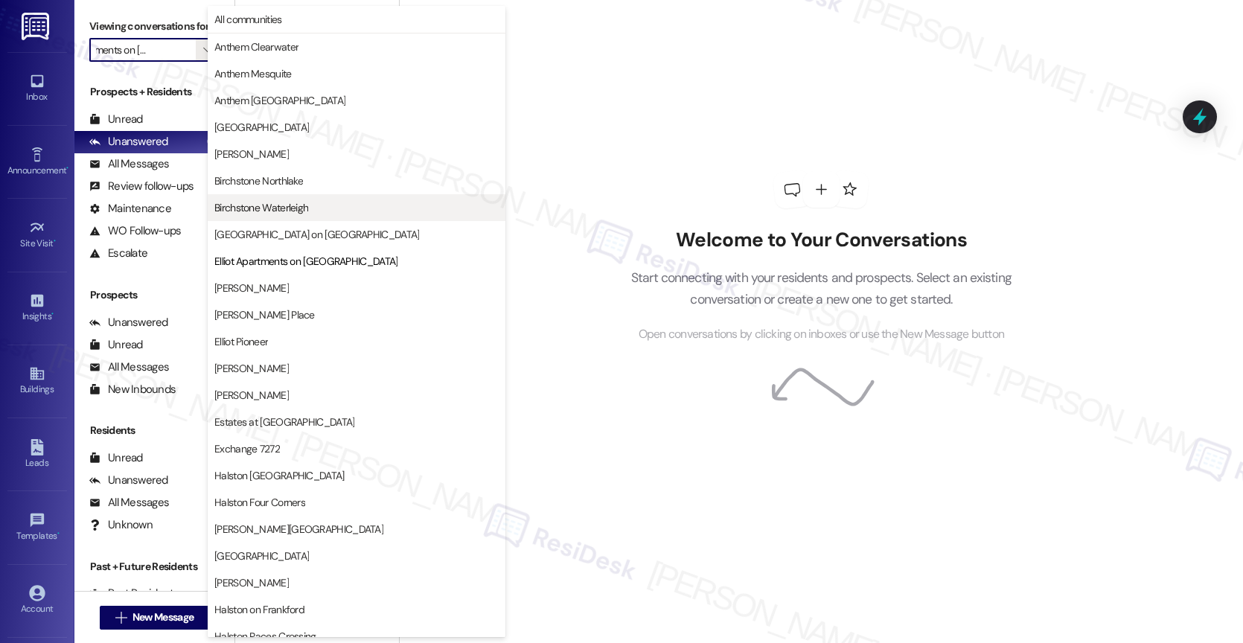
click at [297, 209] on span "Birchstone Waterleigh" at bounding box center [261, 207] width 94 height 15
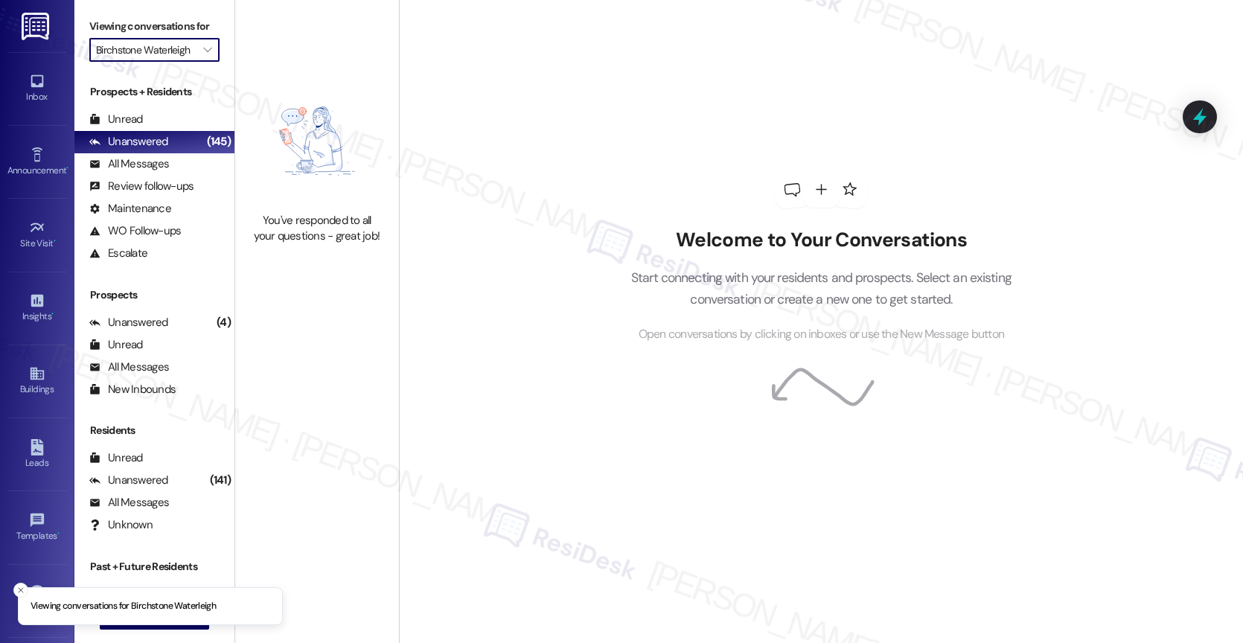
scroll to position [0, 7]
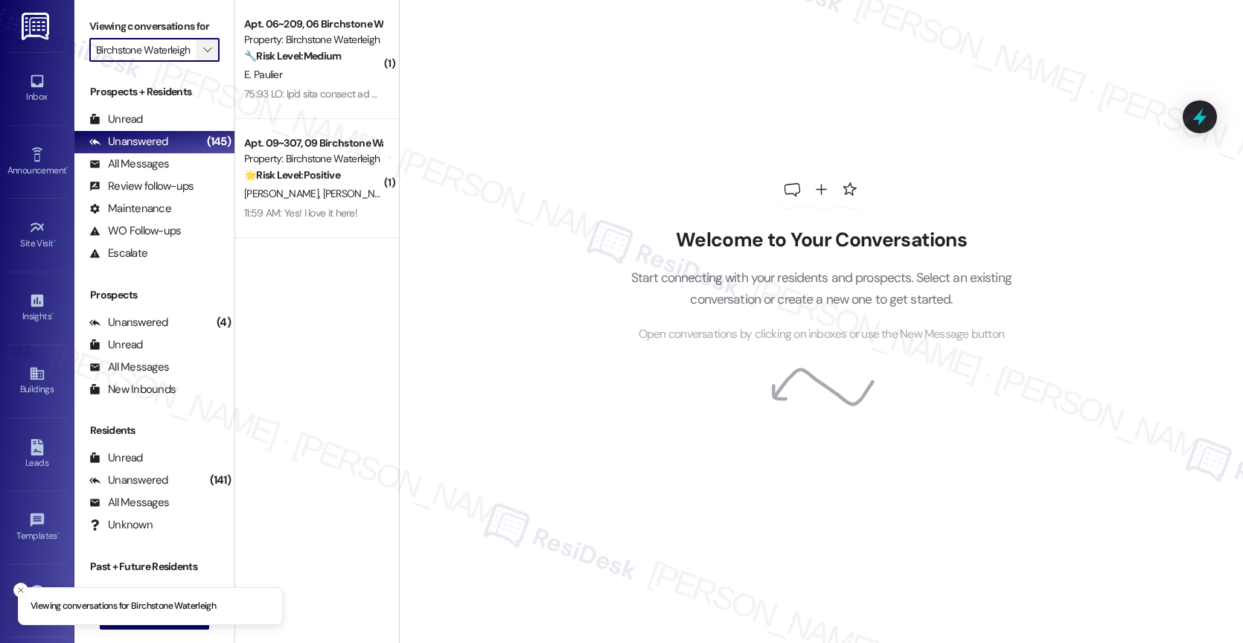
click at [203, 56] on icon "" at bounding box center [207, 50] width 8 height 12
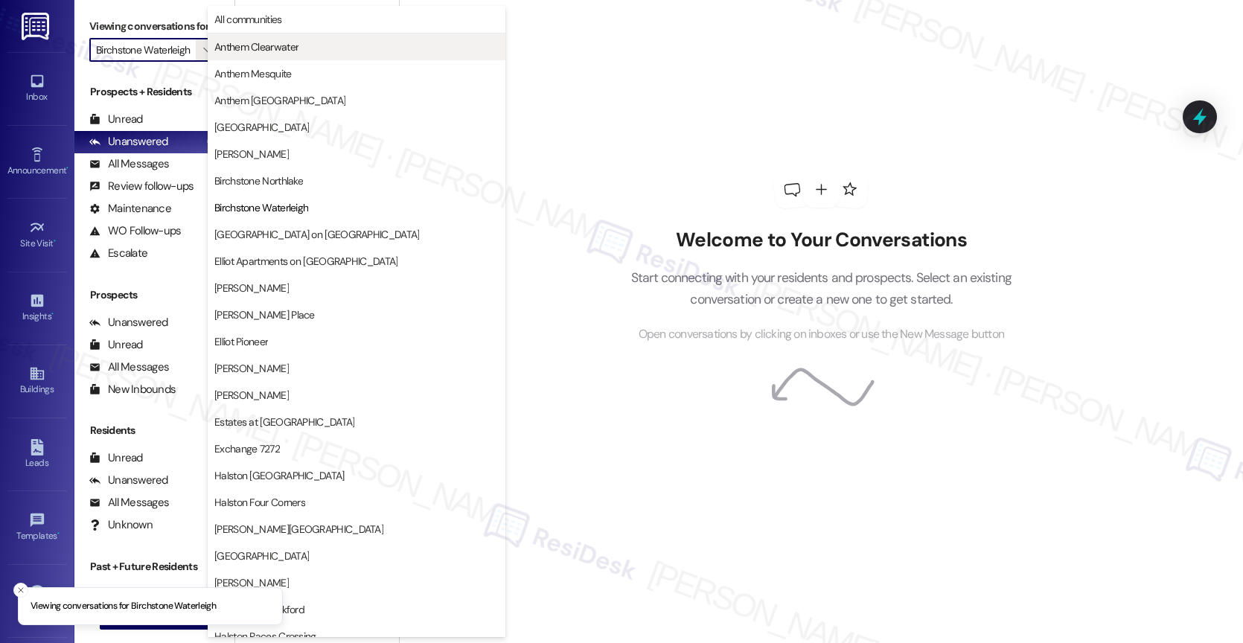
click at [296, 46] on span "Anthem Clearwater" at bounding box center [256, 46] width 84 height 15
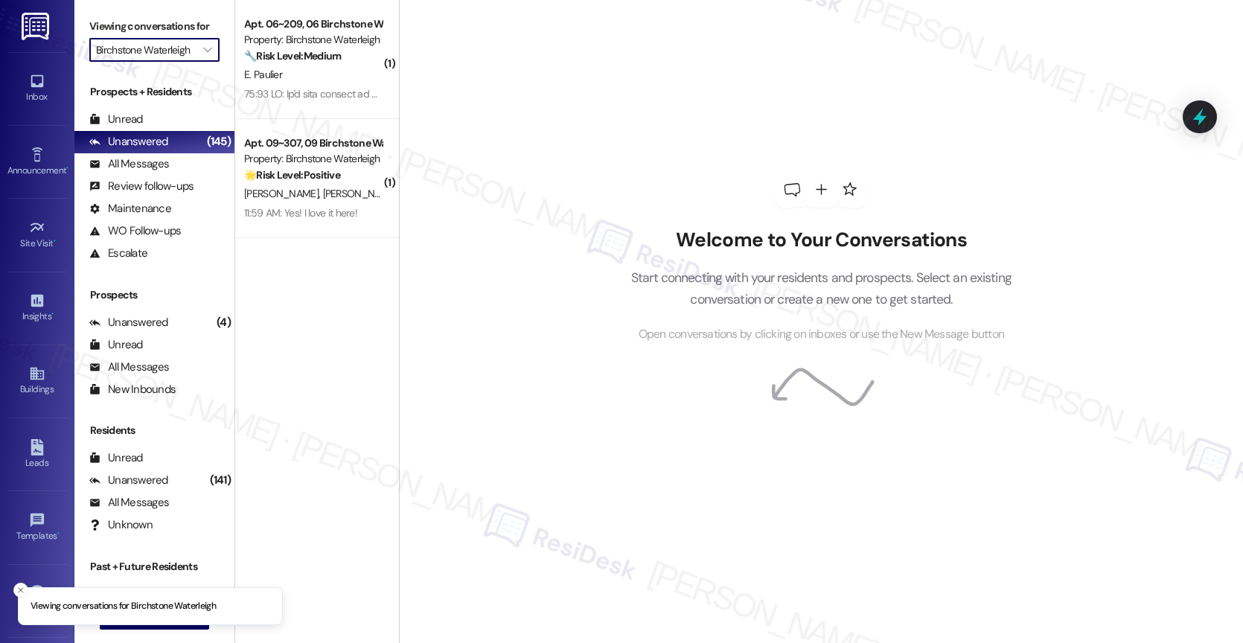
type input "Anthem Clearwater"
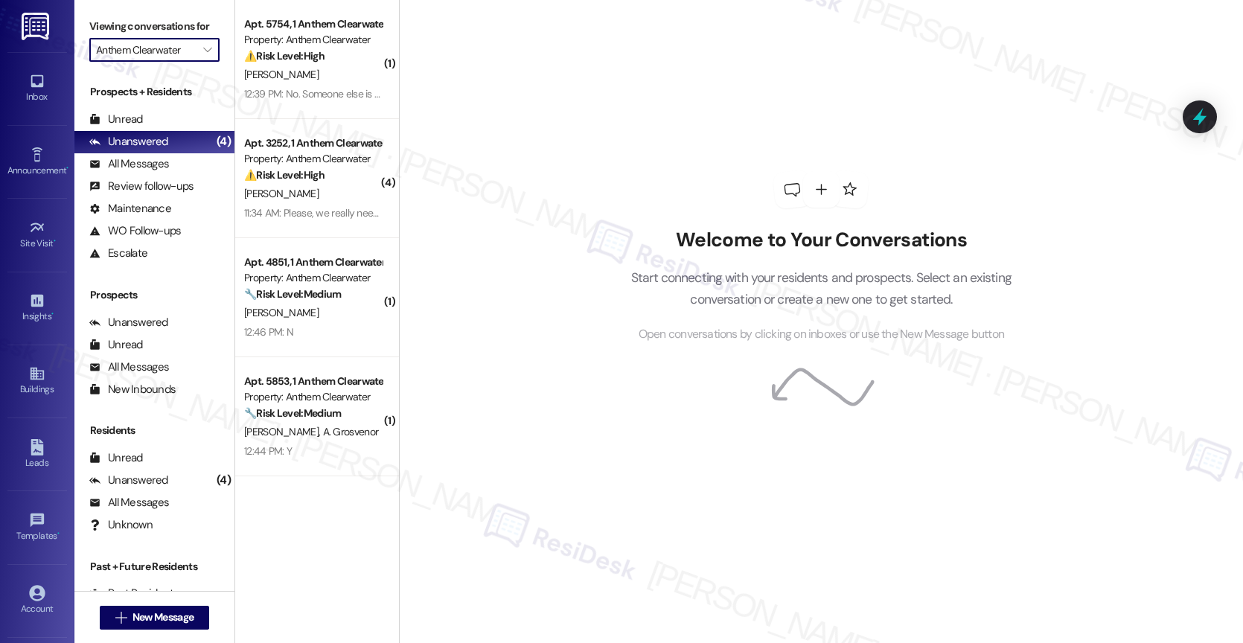
click at [582, 208] on div "Welcome to Your Conversations Start connecting with your residents and prospect…" at bounding box center [821, 321] width 844 height 643
click at [200, 57] on span "" at bounding box center [207, 50] width 14 height 24
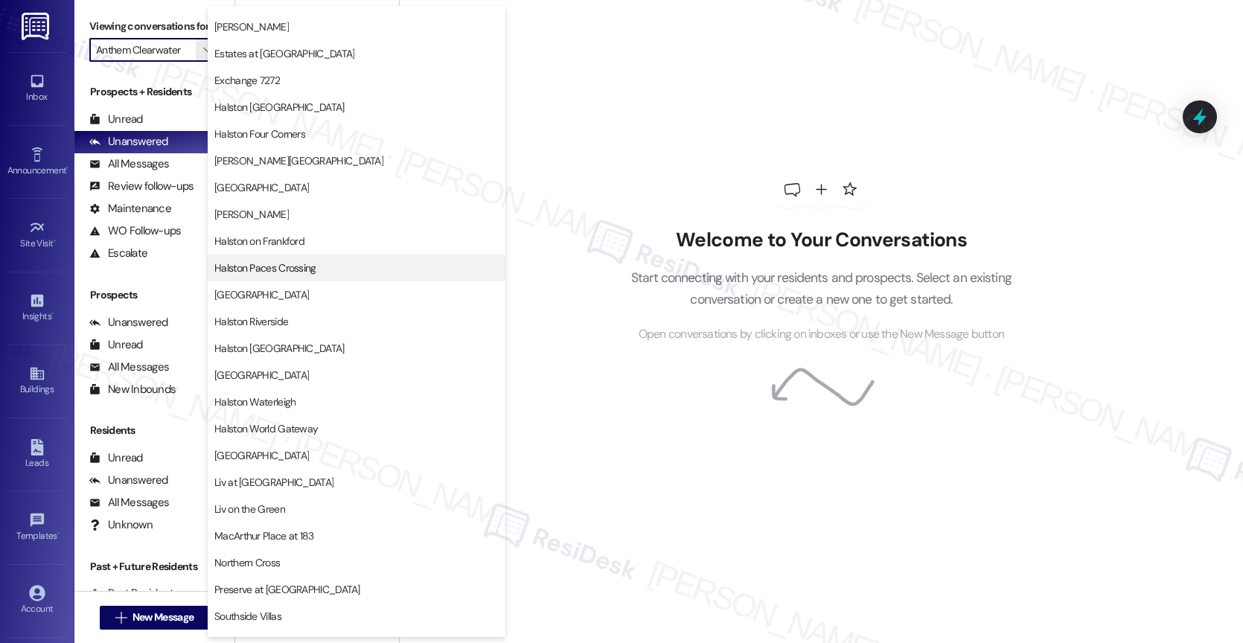
scroll to position [441, 0]
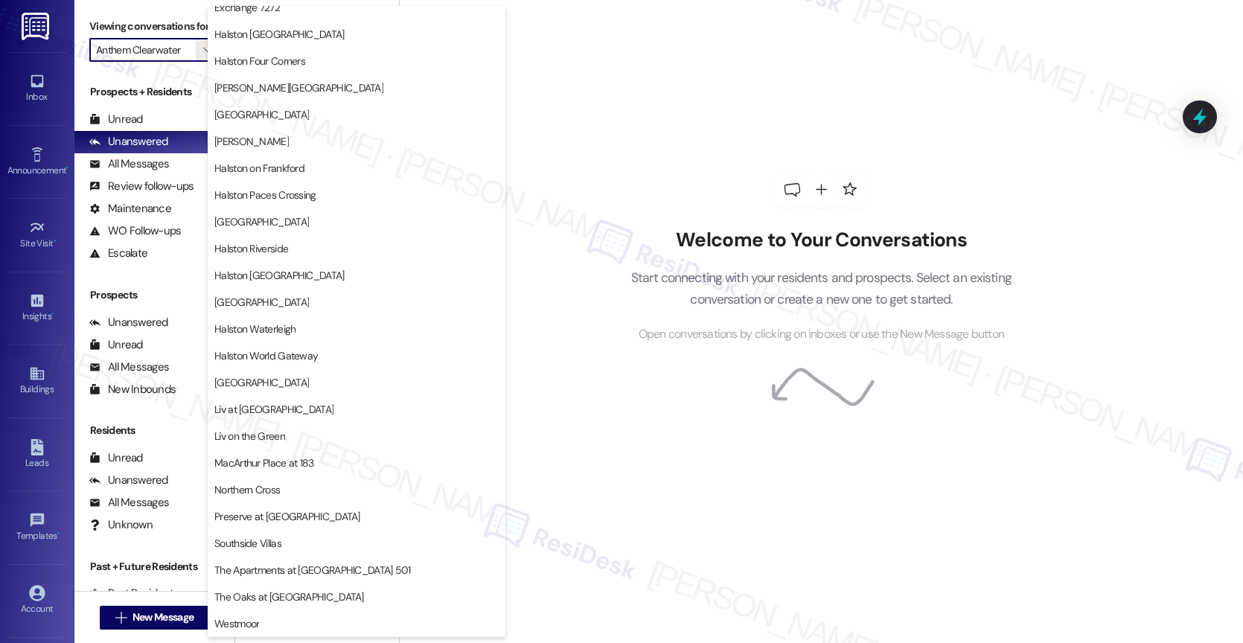
click at [684, 444] on div "Welcome to Your Conversations Start connecting with your residents and prospect…" at bounding box center [821, 257] width 447 height 514
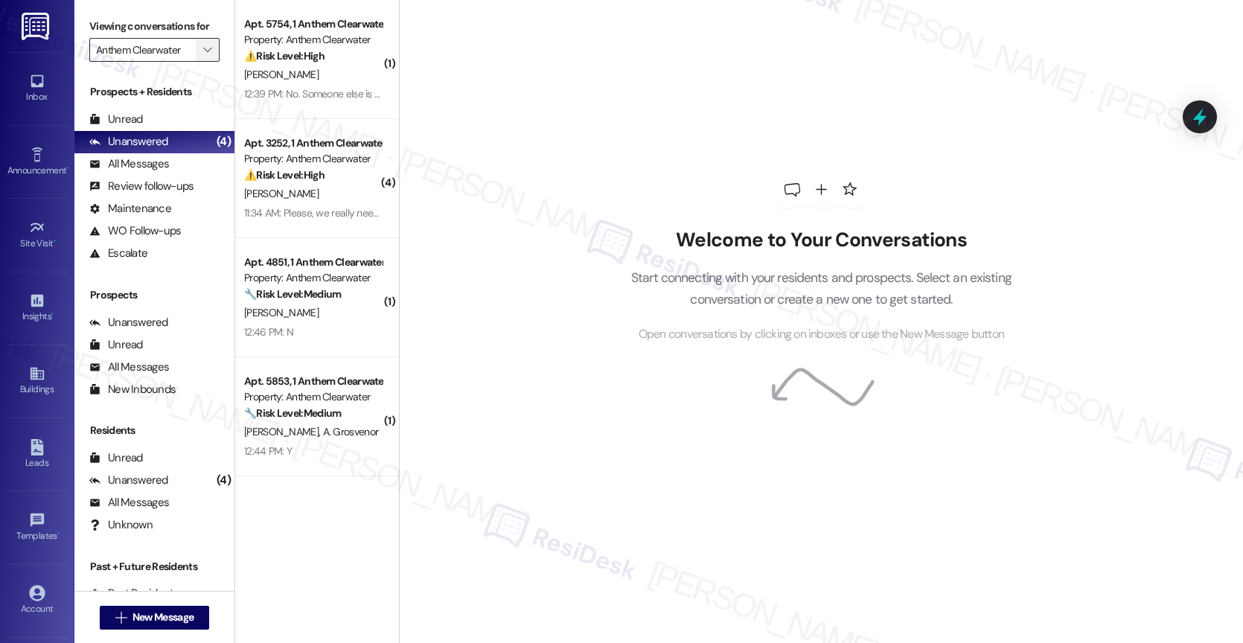
click at [201, 59] on span "" at bounding box center [207, 50] width 14 height 24
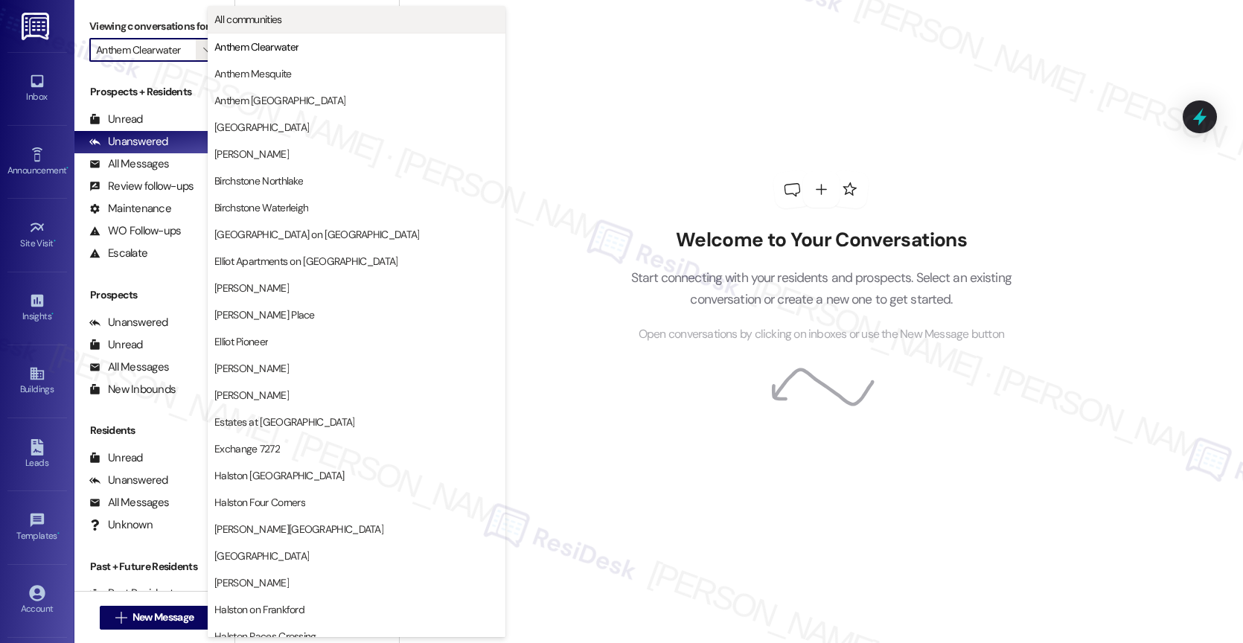
click at [275, 21] on span "All communities" at bounding box center [248, 19] width 68 height 15
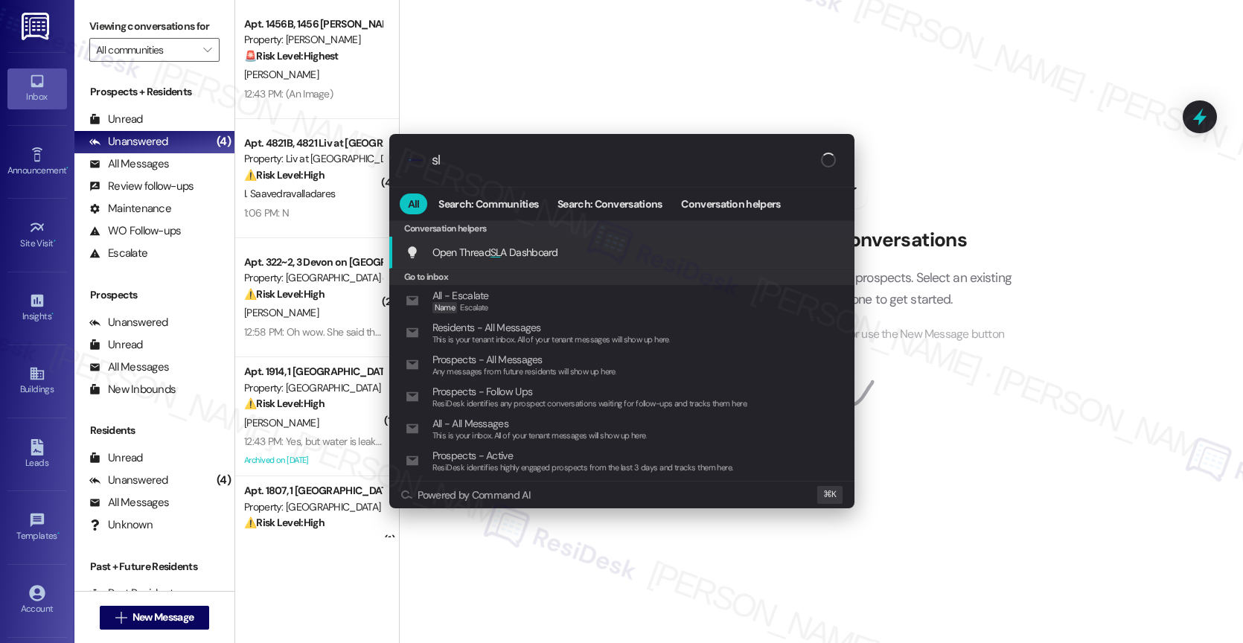
type input "sla"
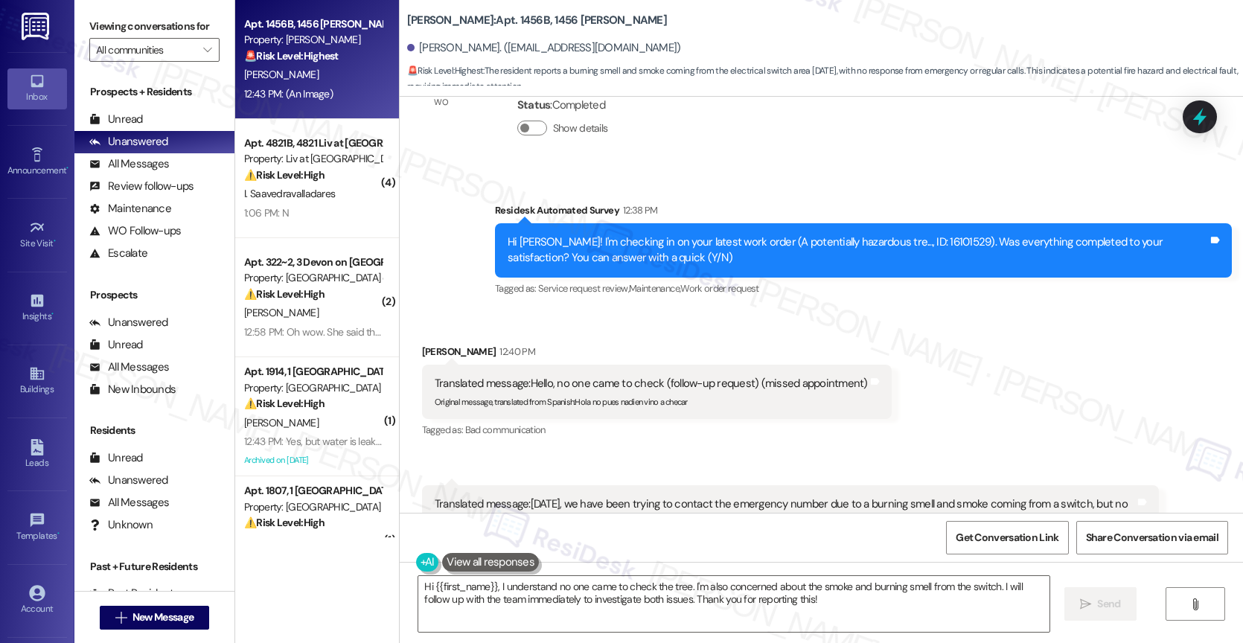
scroll to position [9655, 0]
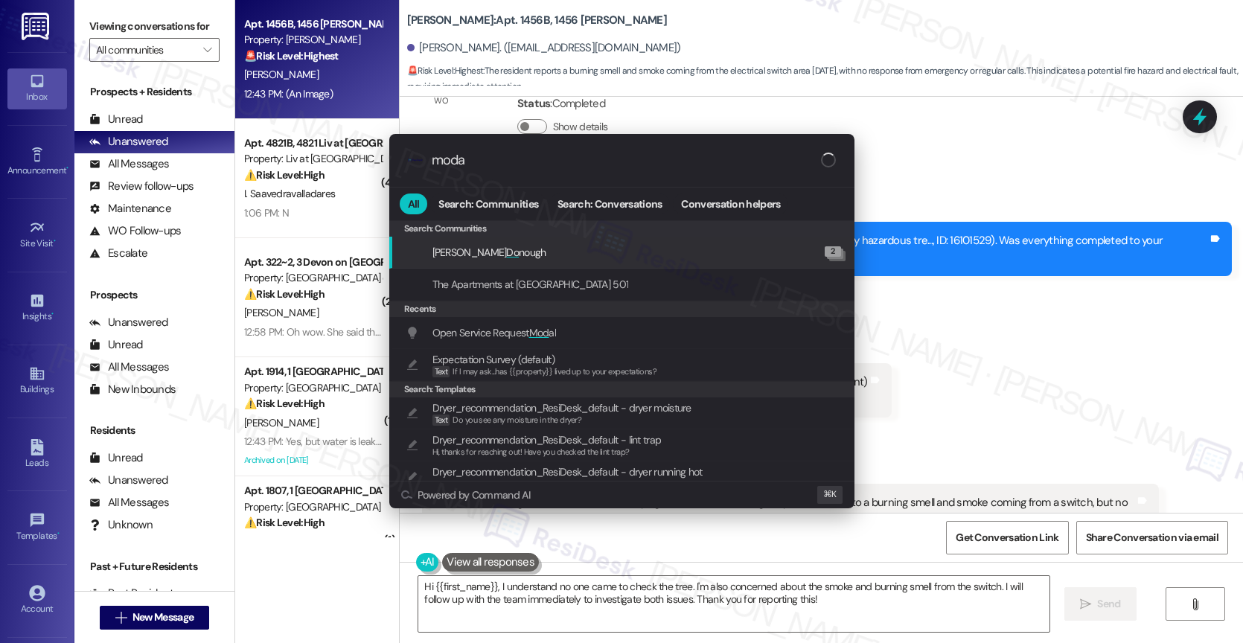
type input "modal"
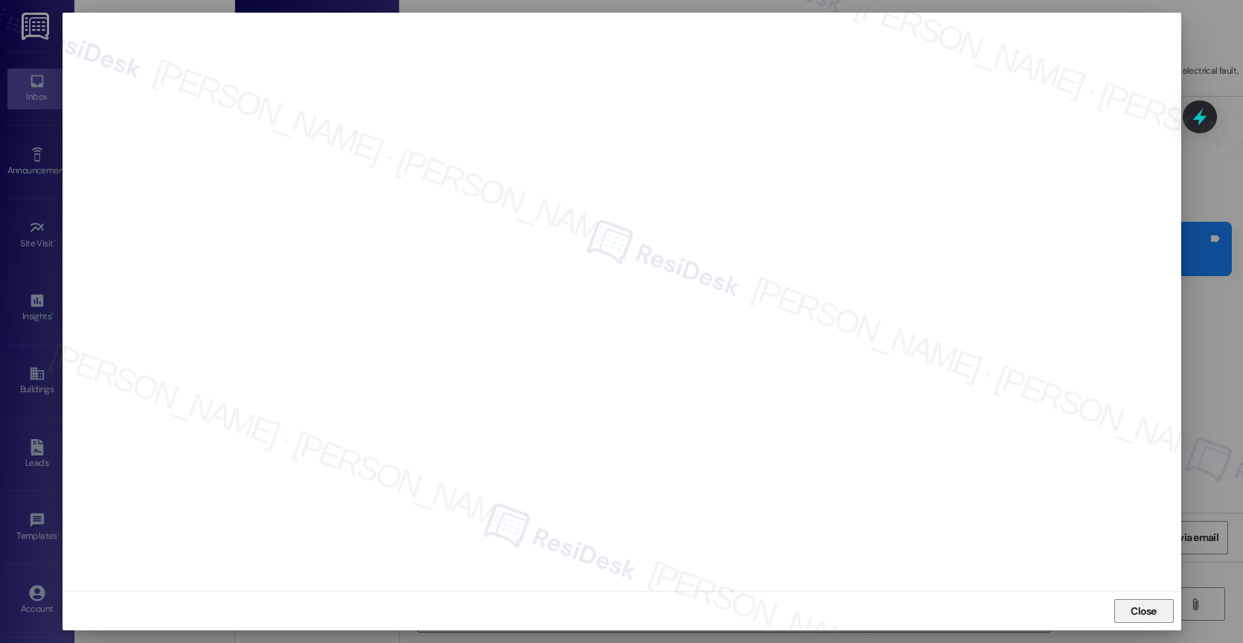
click at [1137, 604] on span "Close" at bounding box center [1144, 612] width 26 height 16
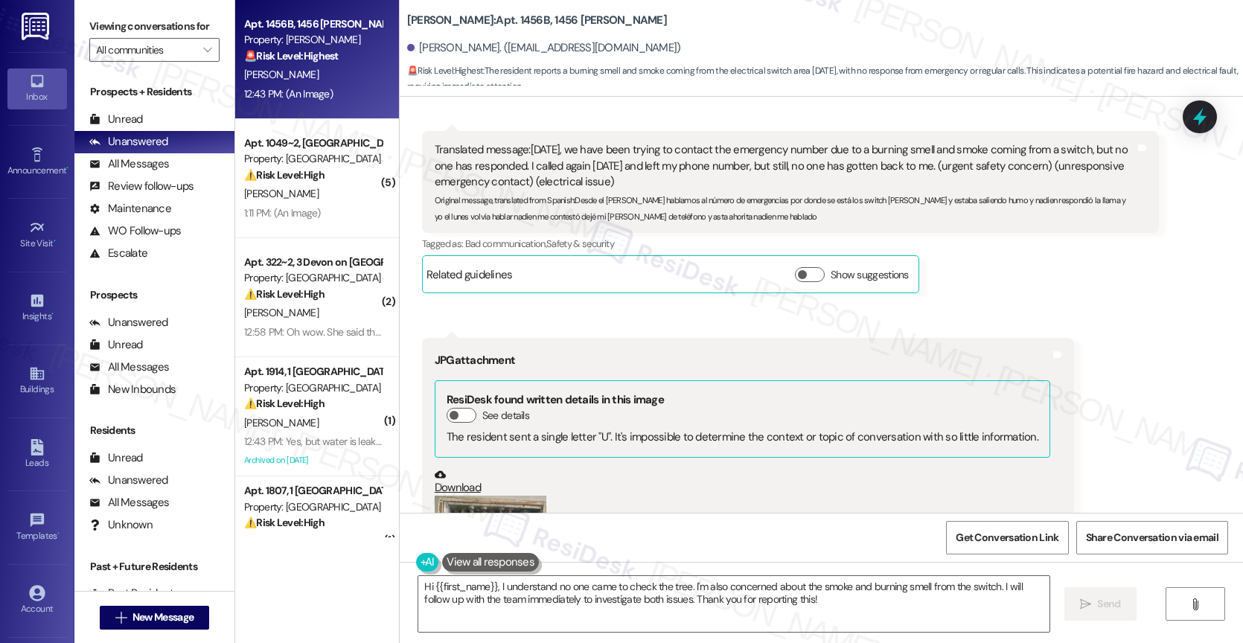
scroll to position [10065, 0]
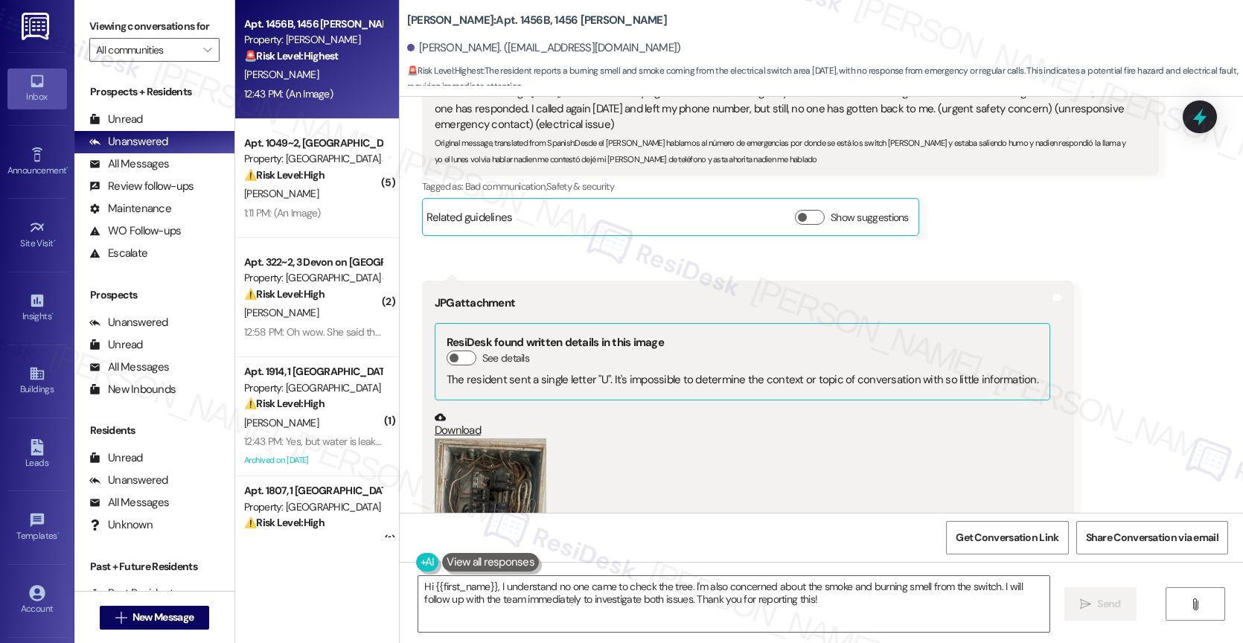
click at [489, 438] on button "Zoom image" at bounding box center [491, 512] width 112 height 149
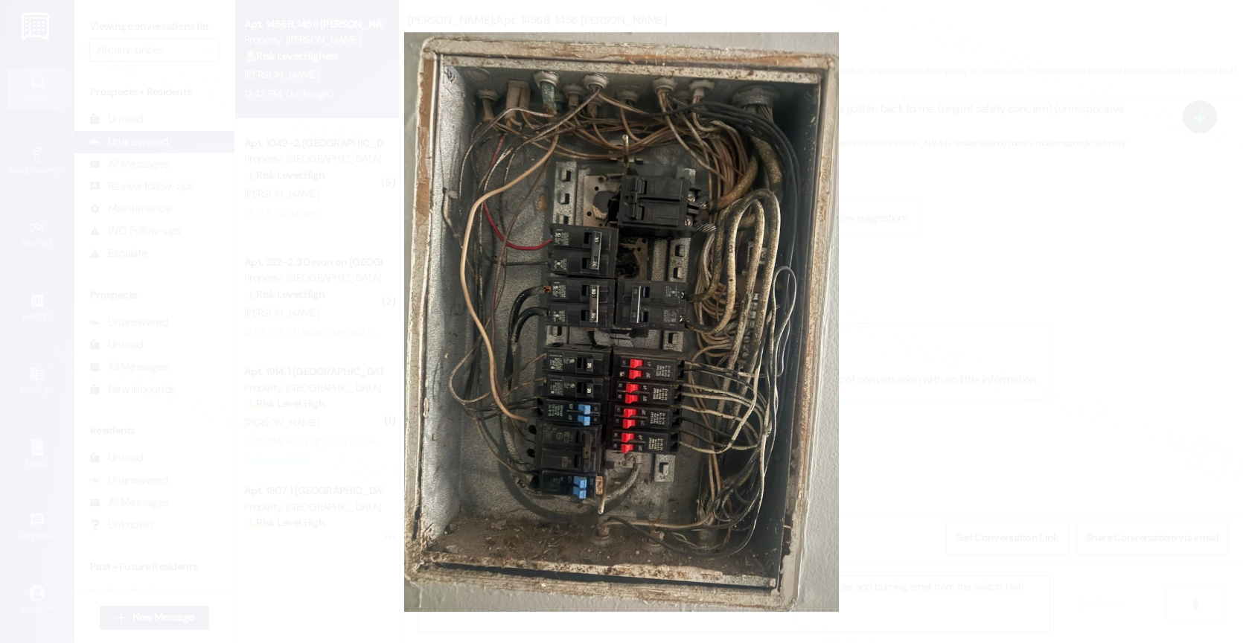
click at [651, 403] on button "Unzoom image" at bounding box center [621, 321] width 1243 height 643
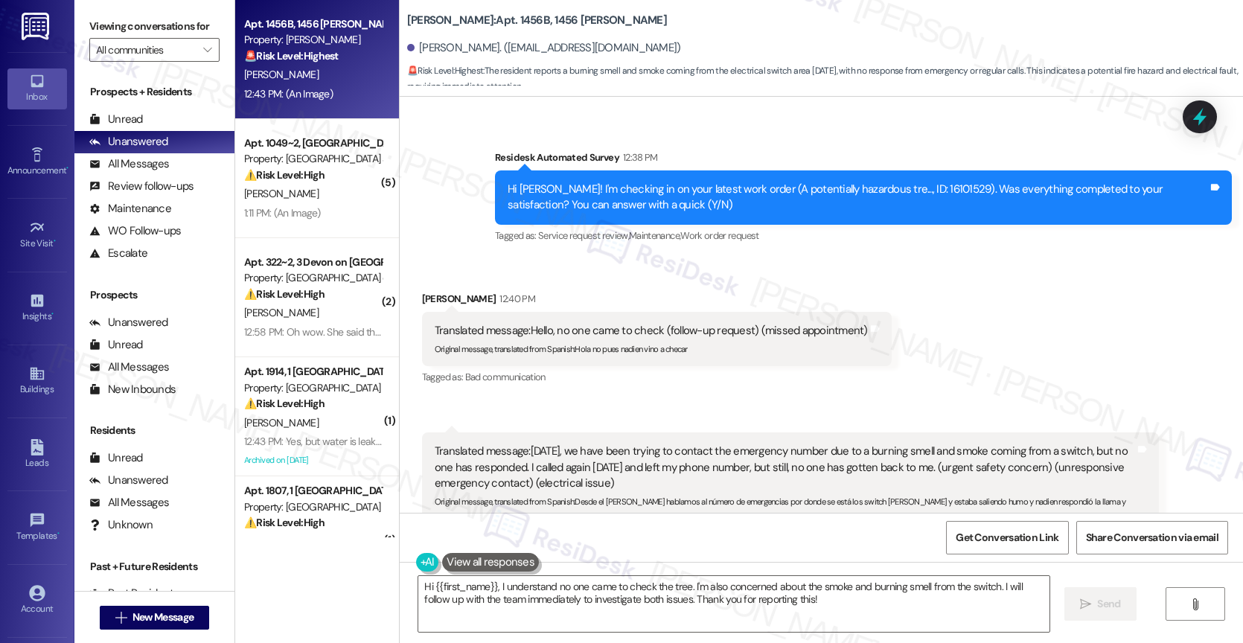
scroll to position [9693, 0]
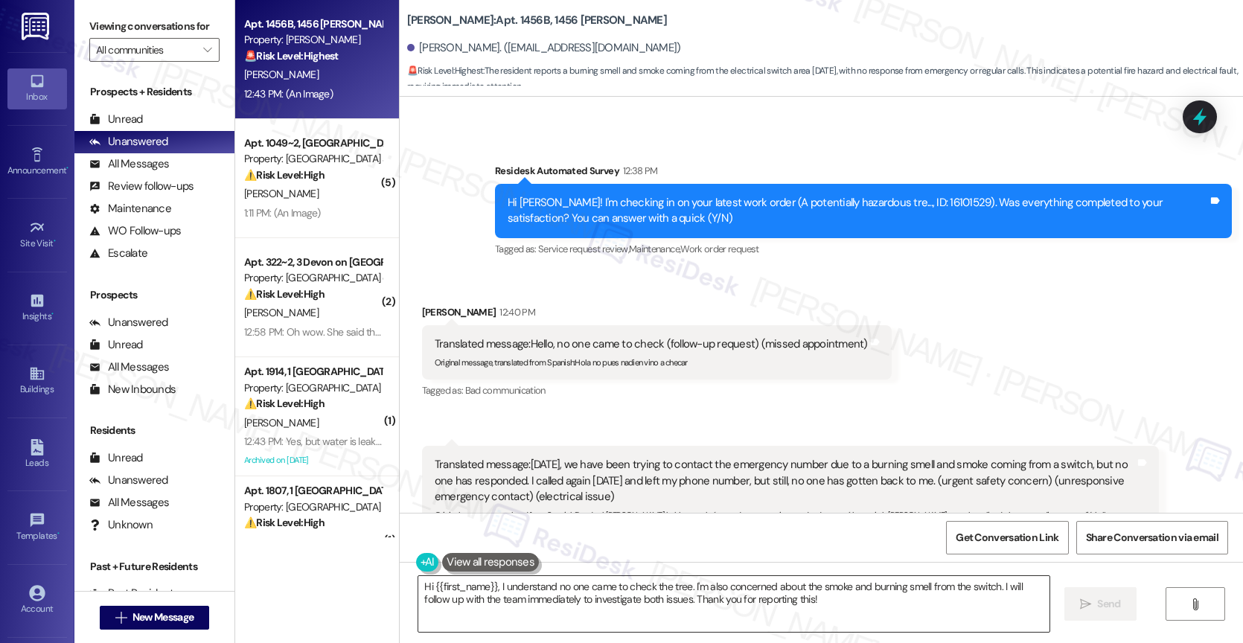
click at [536, 604] on textarea "Hi {{first_name}}, I understand no one came to check the tree. I'm also concern…" at bounding box center [733, 604] width 631 height 56
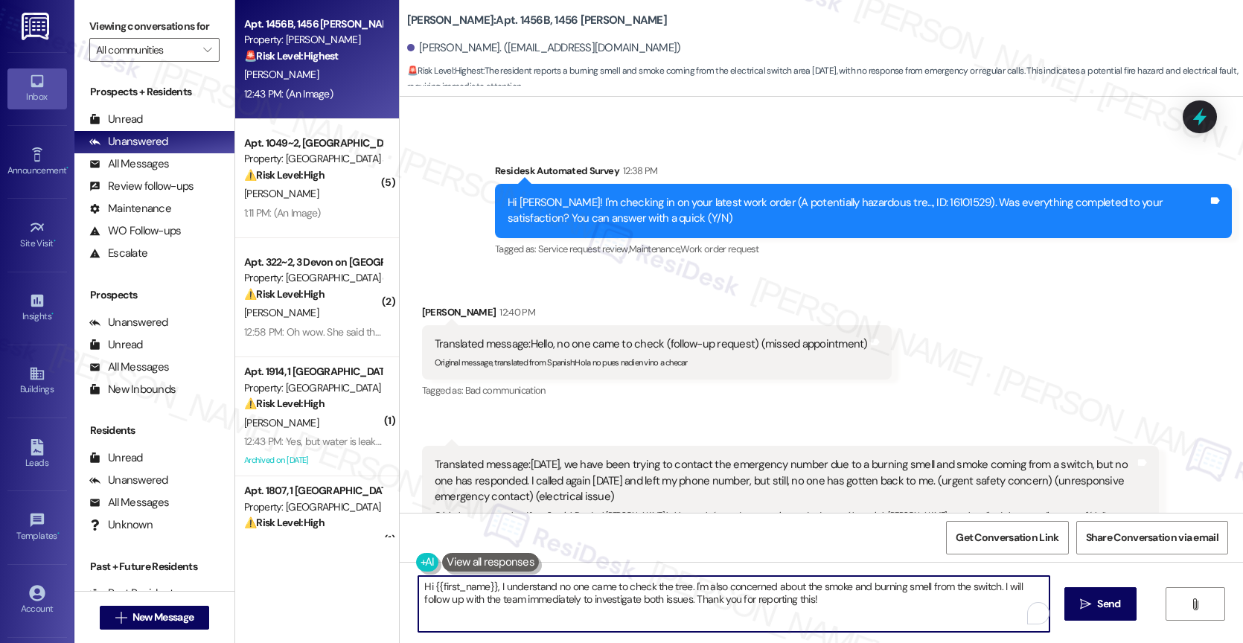
click at [536, 604] on textarea "Hi {{first_name}}, I understand no one came to check the tree. I'm also concern…" at bounding box center [733, 604] width 631 height 56
click at [771, 607] on textarea "Hi [PERSON_NAME], thank you for your quick response. The work order note says t…" at bounding box center [733, 604] width 631 height 56
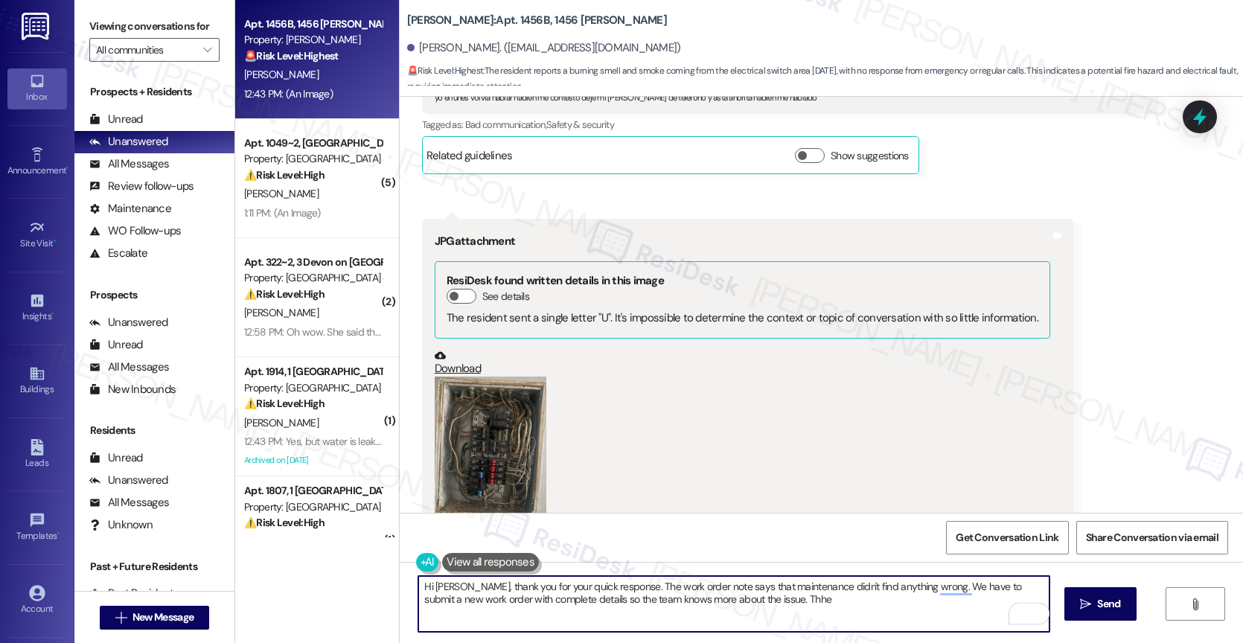
scroll to position [10095, 0]
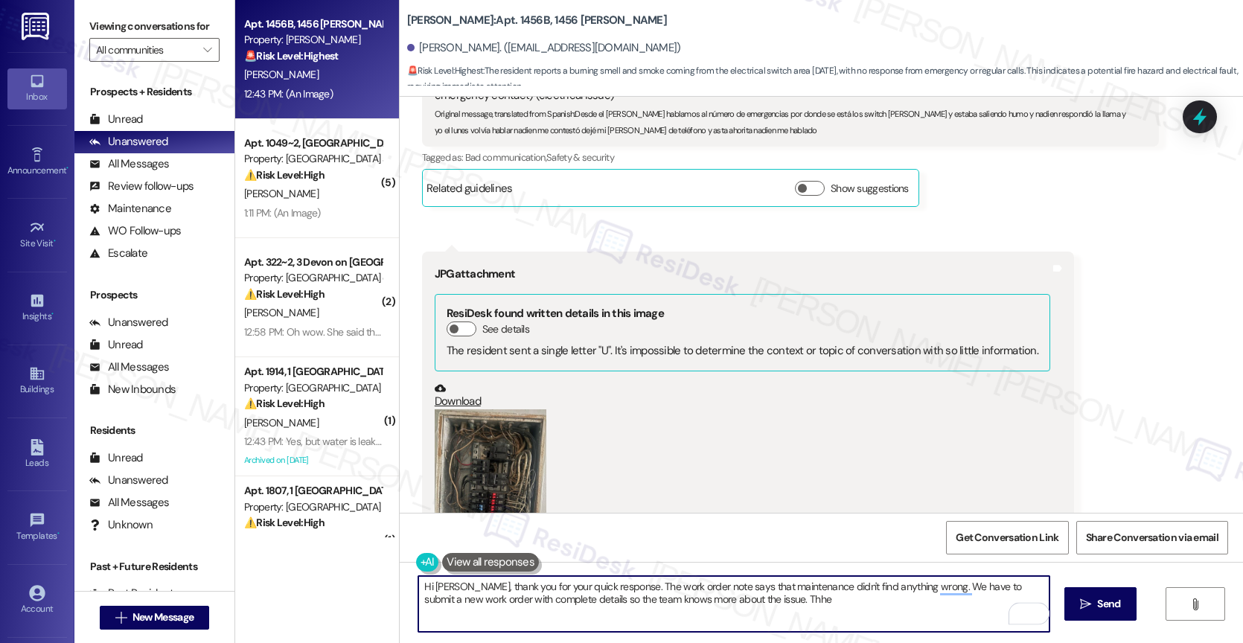
click at [507, 409] on button "Zoom image" at bounding box center [491, 483] width 112 height 149
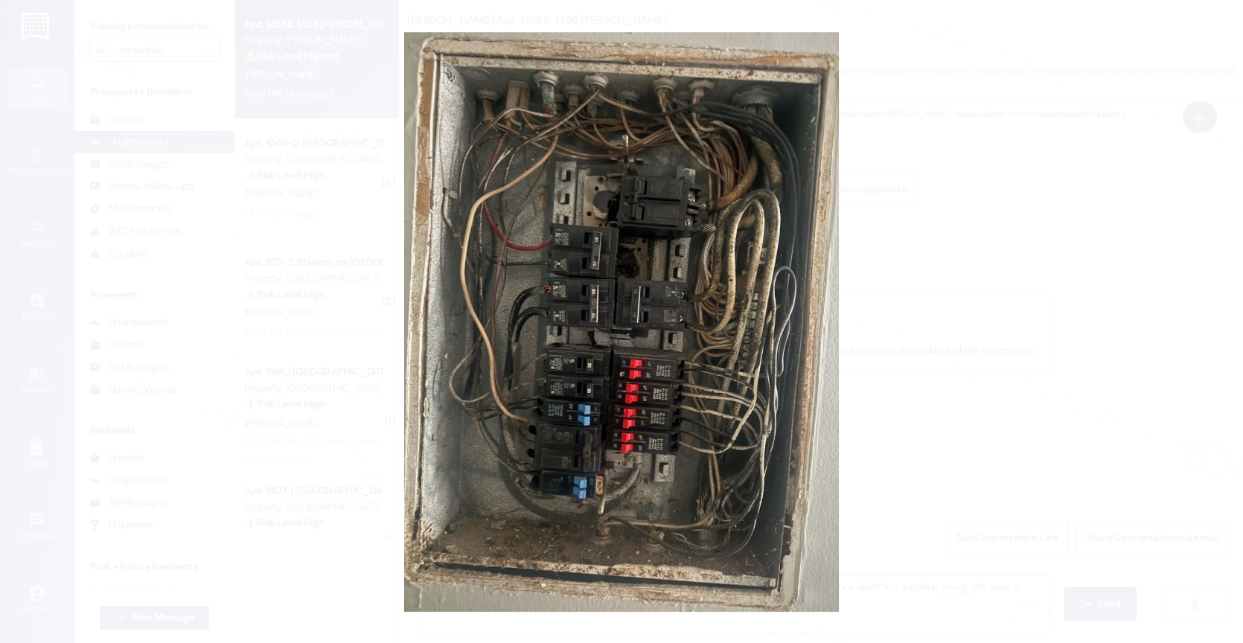
click at [594, 386] on button "Unzoom image" at bounding box center [621, 321] width 1243 height 643
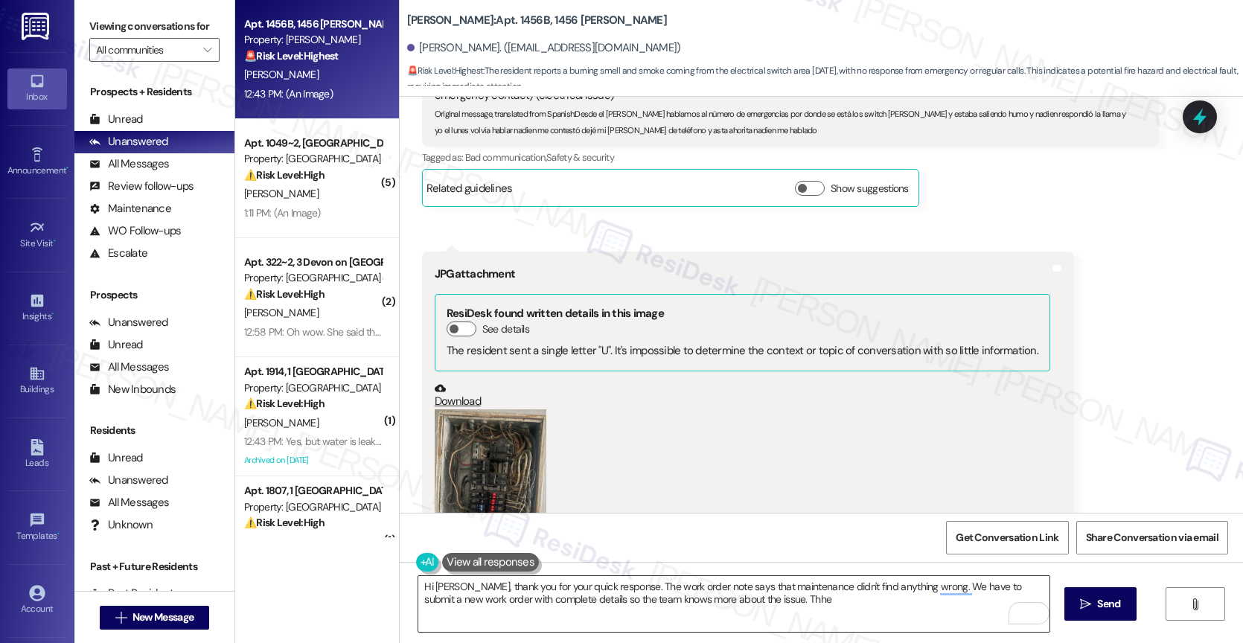
click at [808, 606] on textarea "Hi [PERSON_NAME], thank you for your quick response. The work order note says t…" at bounding box center [733, 604] width 631 height 56
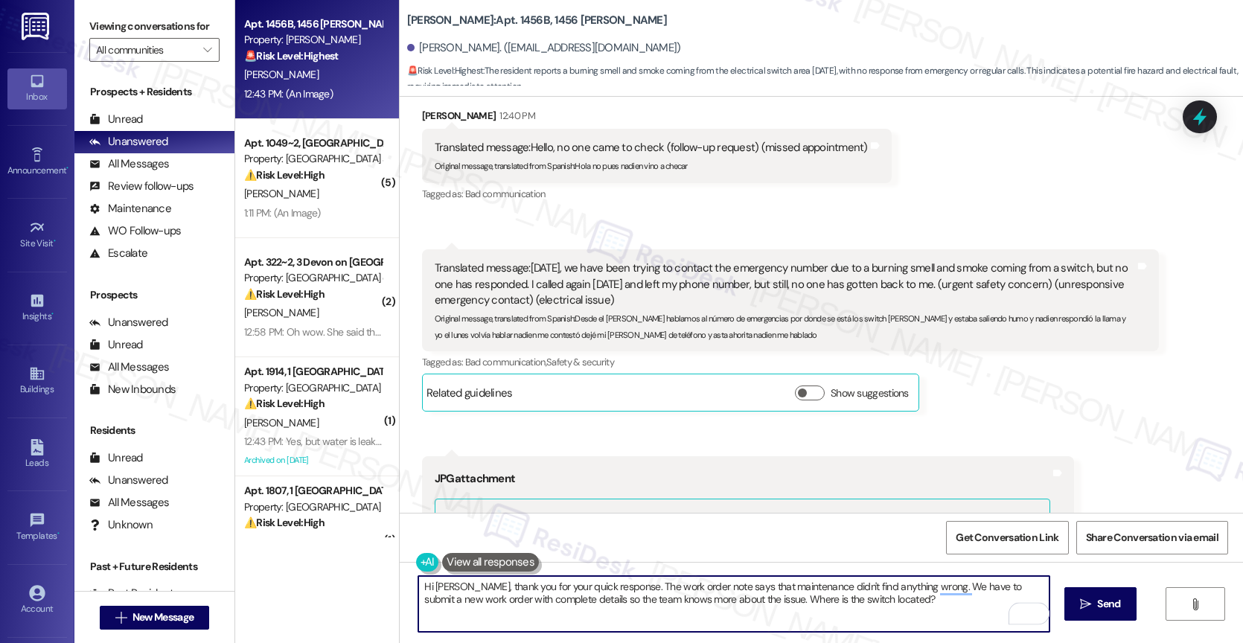
scroll to position [9801, 0]
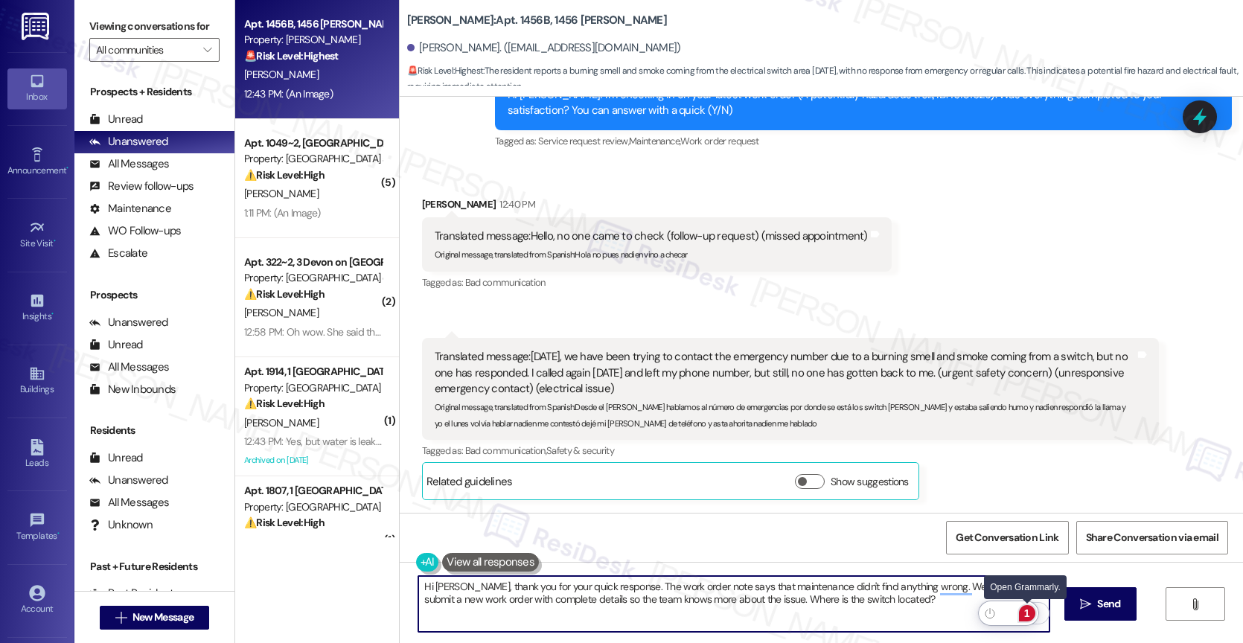
type textarea "Hi [PERSON_NAME], thank you for your quick response. The work order note says t…"
click at [1028, 611] on div "1" at bounding box center [1027, 613] width 16 height 16
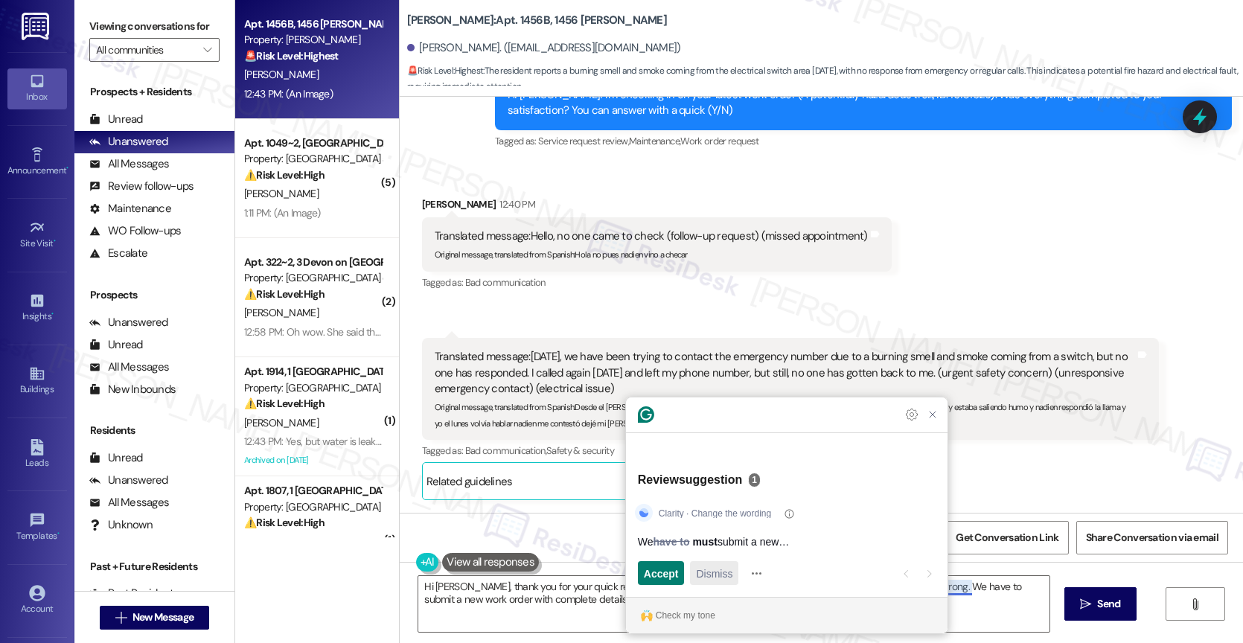
click at [724, 578] on span "Dismiss" at bounding box center [714, 574] width 36 height 16
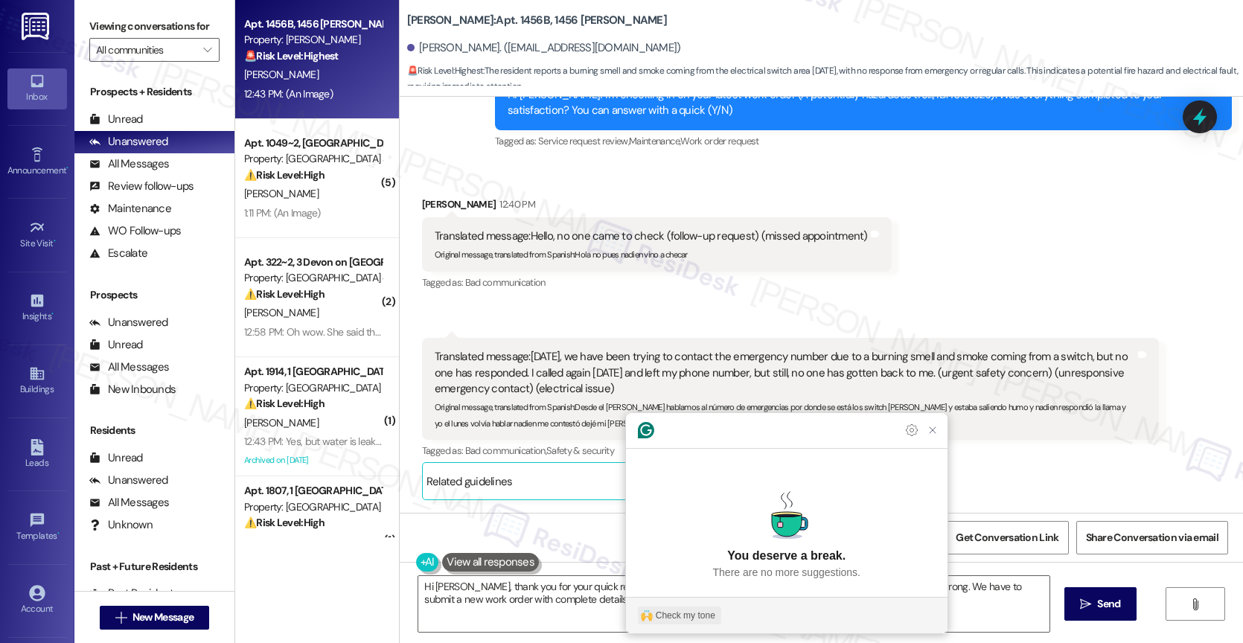
click at [685, 620] on div "Check my tone" at bounding box center [686, 615] width 60 height 13
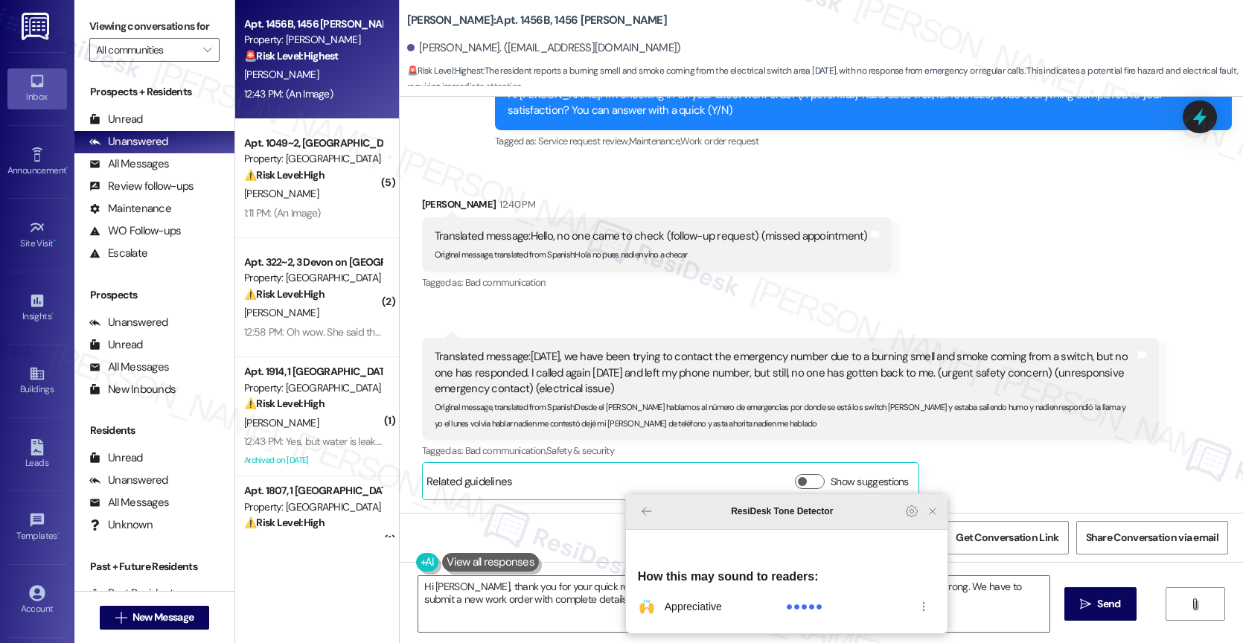
click at [929, 517] on icon "Close Grammarly Assistant" at bounding box center [933, 511] width 12 height 12
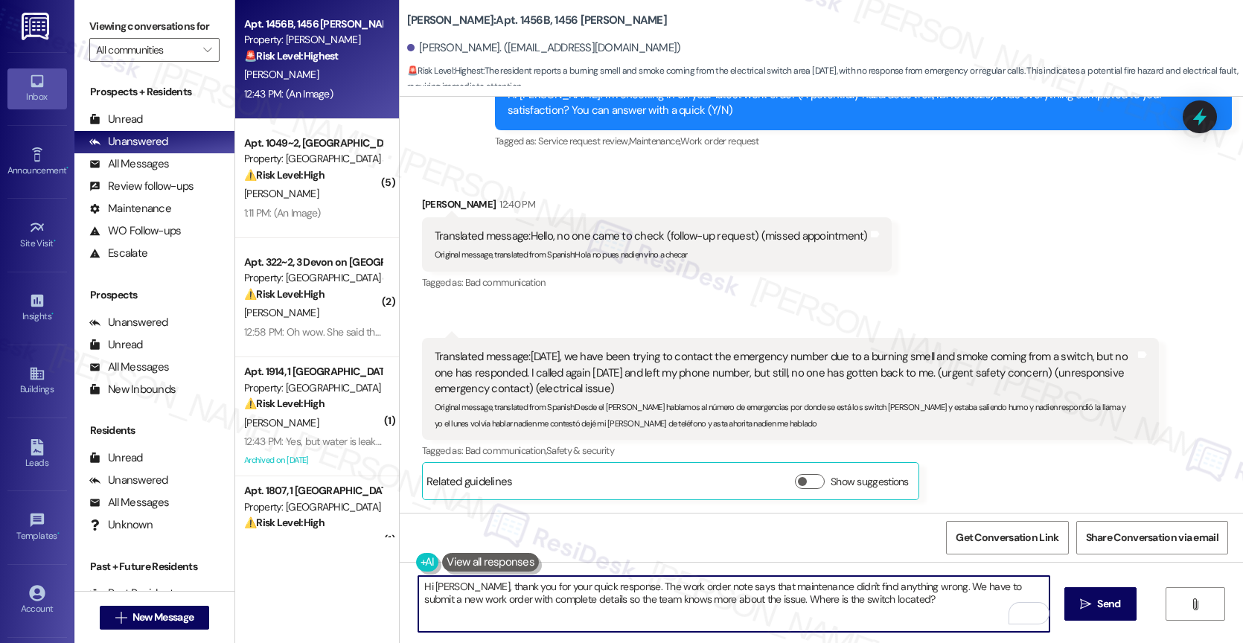
click at [902, 607] on textarea "Hi [PERSON_NAME], thank you for your quick response. The work order note says t…" at bounding box center [733, 604] width 631 height 56
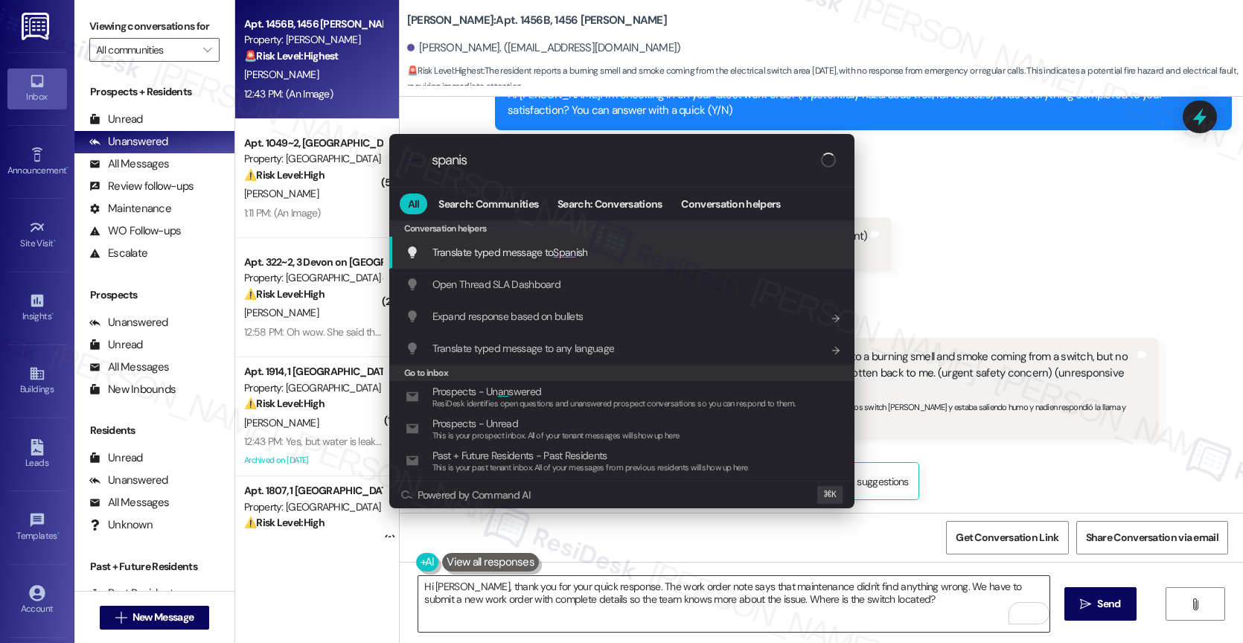
type input "spanish"
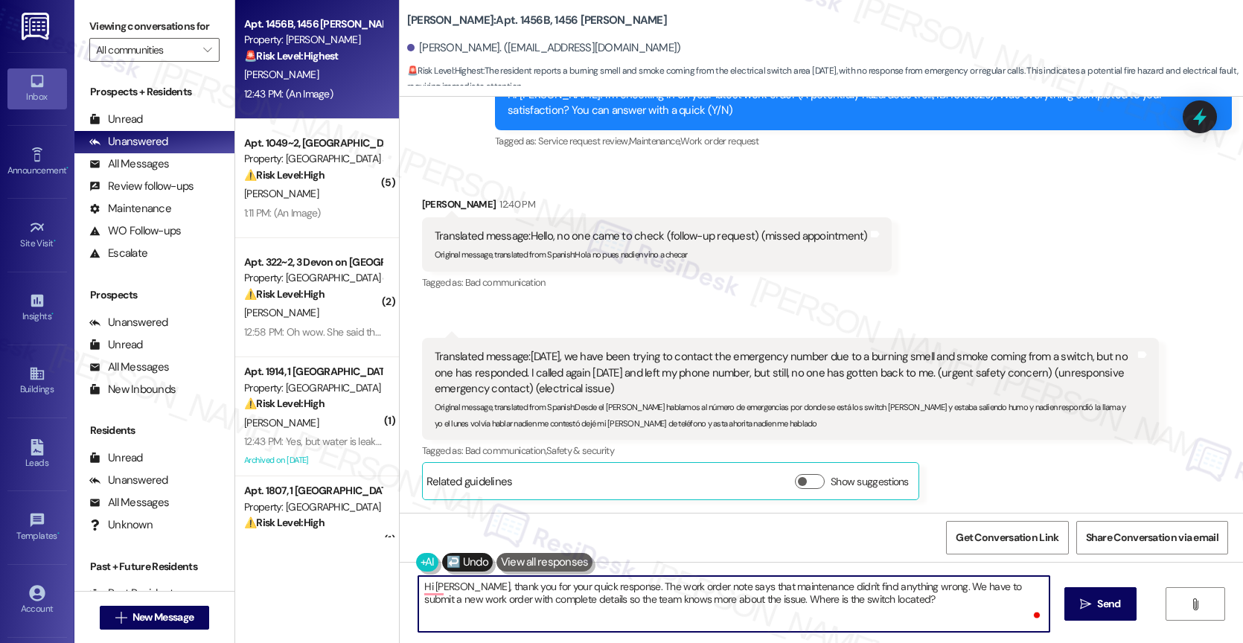
scroll to position [0, 0]
drag, startPoint x: 525, startPoint y: 599, endPoint x: 747, endPoint y: 622, distance: 223.0
click at [747, 622] on textarea "[PERSON_NAME], gracias por tu rápida respuesta. La nota de la orden de trabajo …" at bounding box center [733, 604] width 631 height 56
type textarea "[PERSON_NAME], gracias por tu rápida respuesta. La nota de la orden de trabajo …"
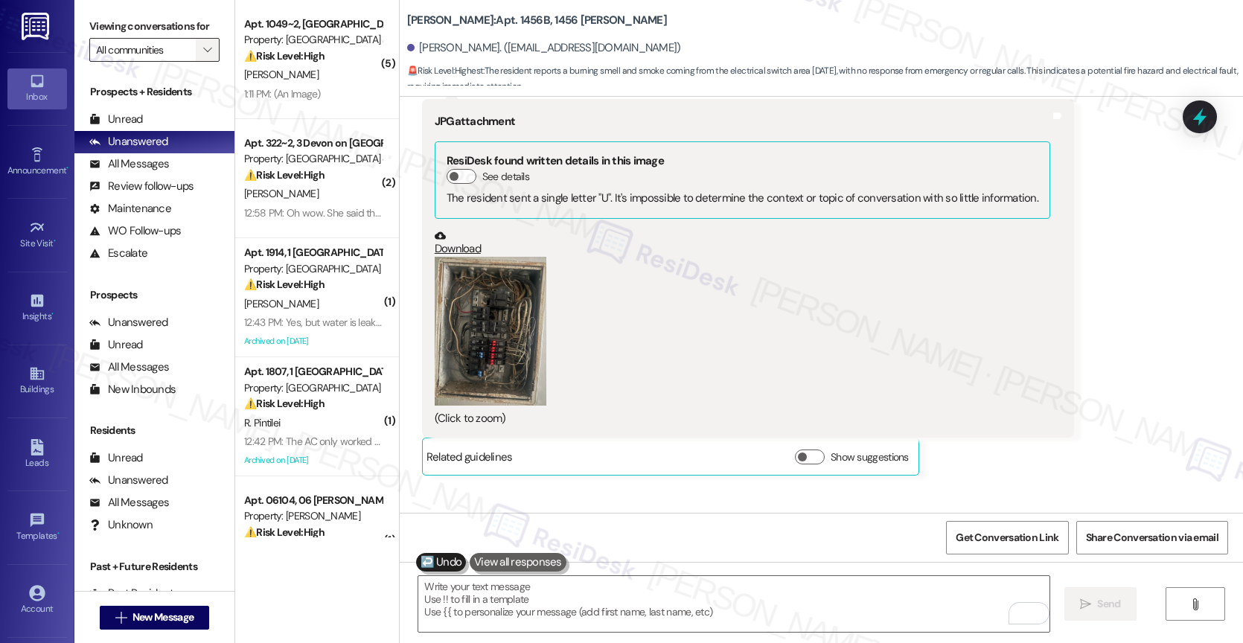
click at [203, 56] on icon "" at bounding box center [207, 50] width 8 height 12
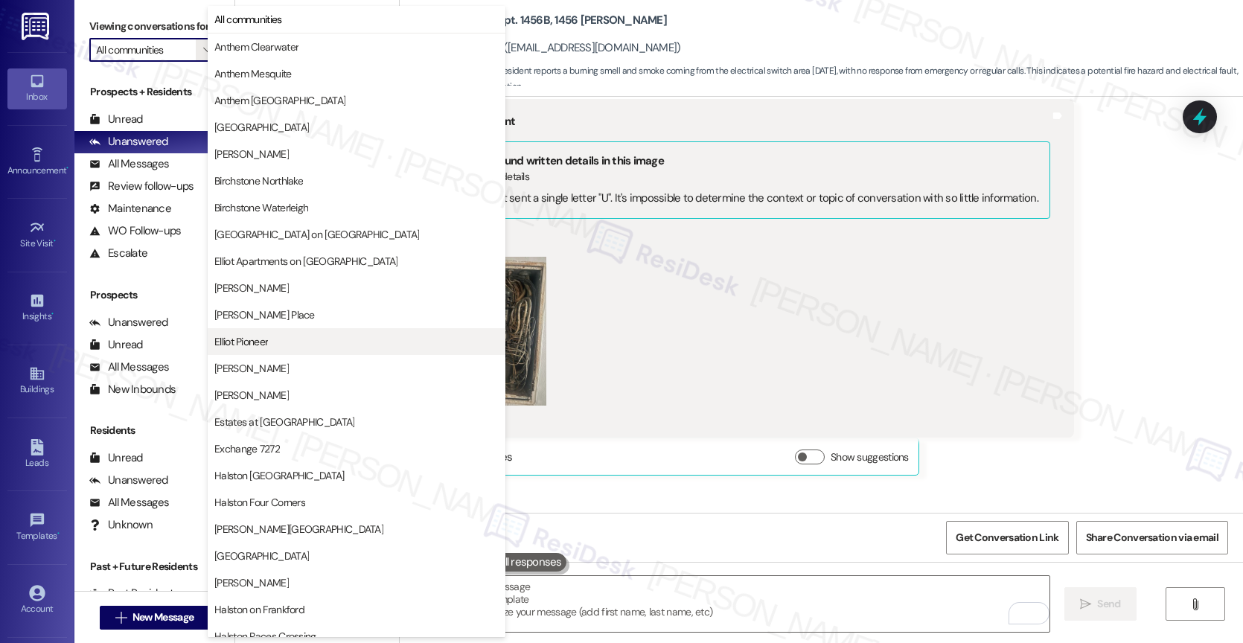
scroll to position [441, 0]
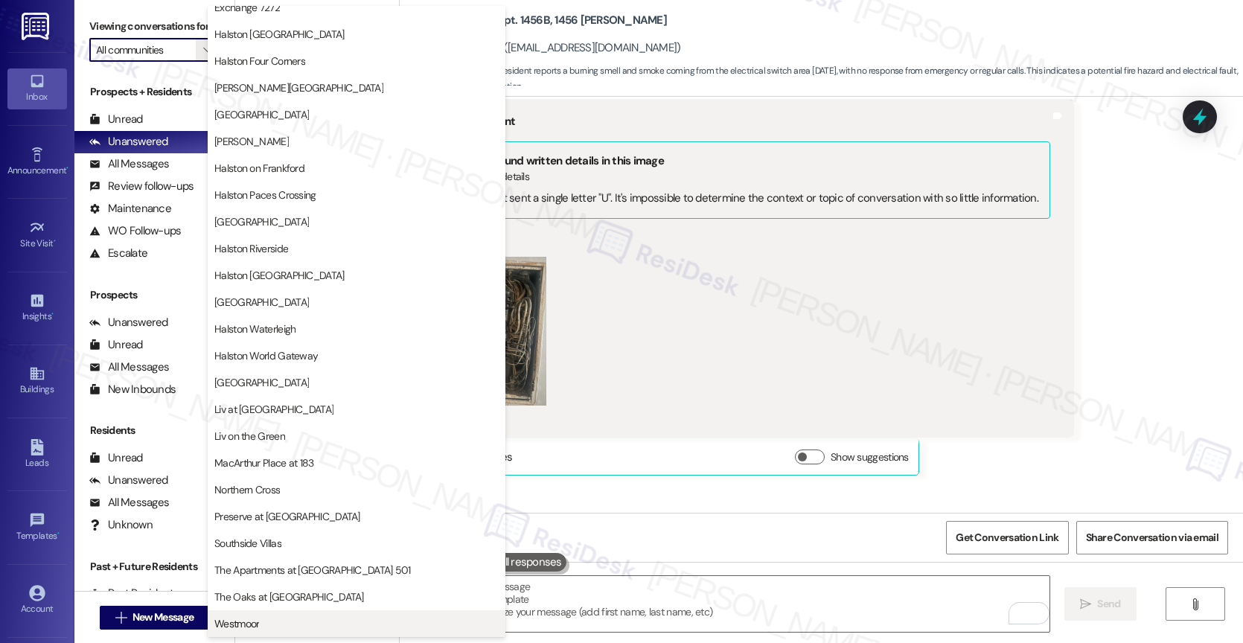
click at [258, 623] on span "Westmoor" at bounding box center [236, 623] width 45 height 15
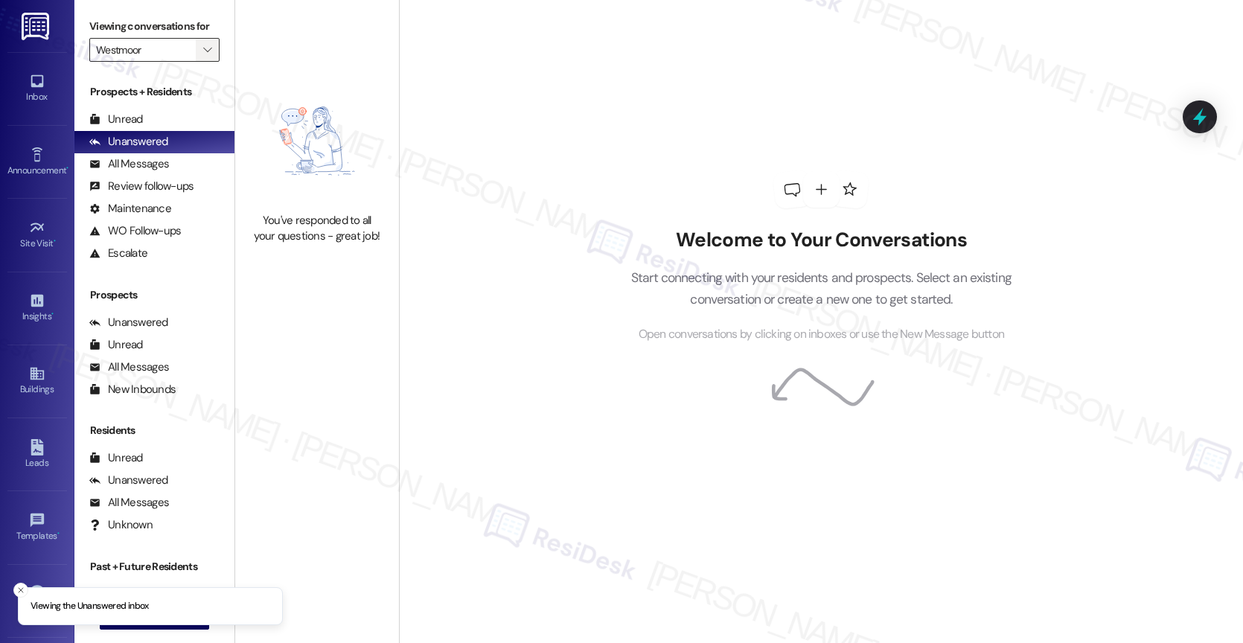
click at [202, 62] on span "" at bounding box center [207, 50] width 14 height 24
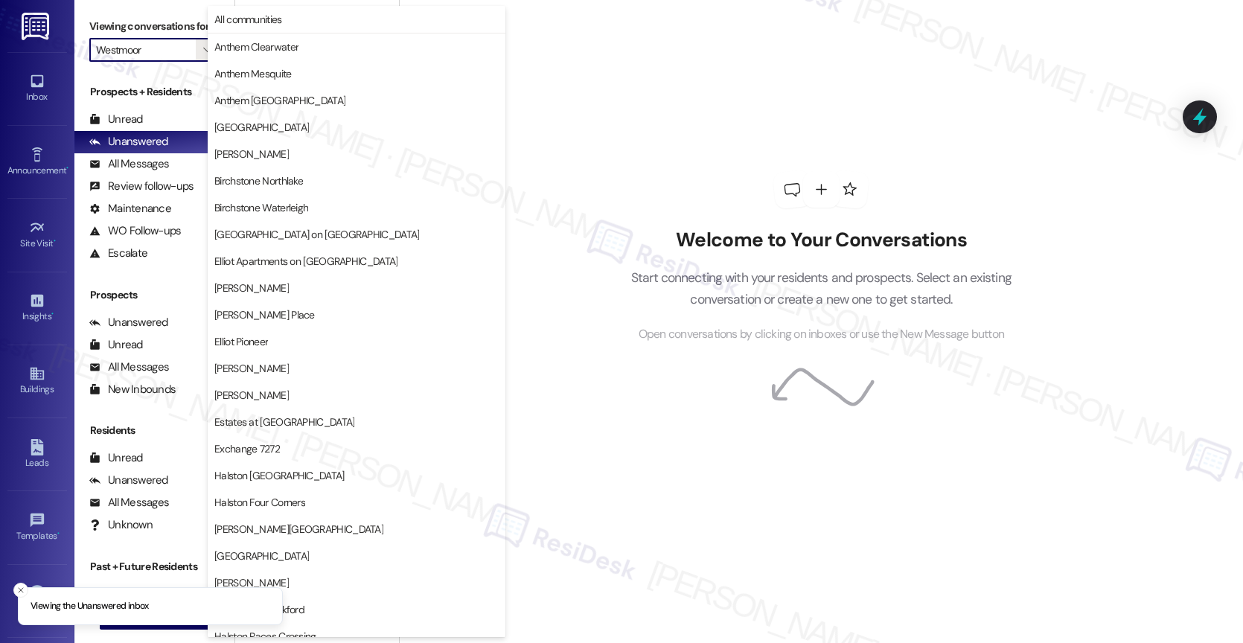
scroll to position [441, 0]
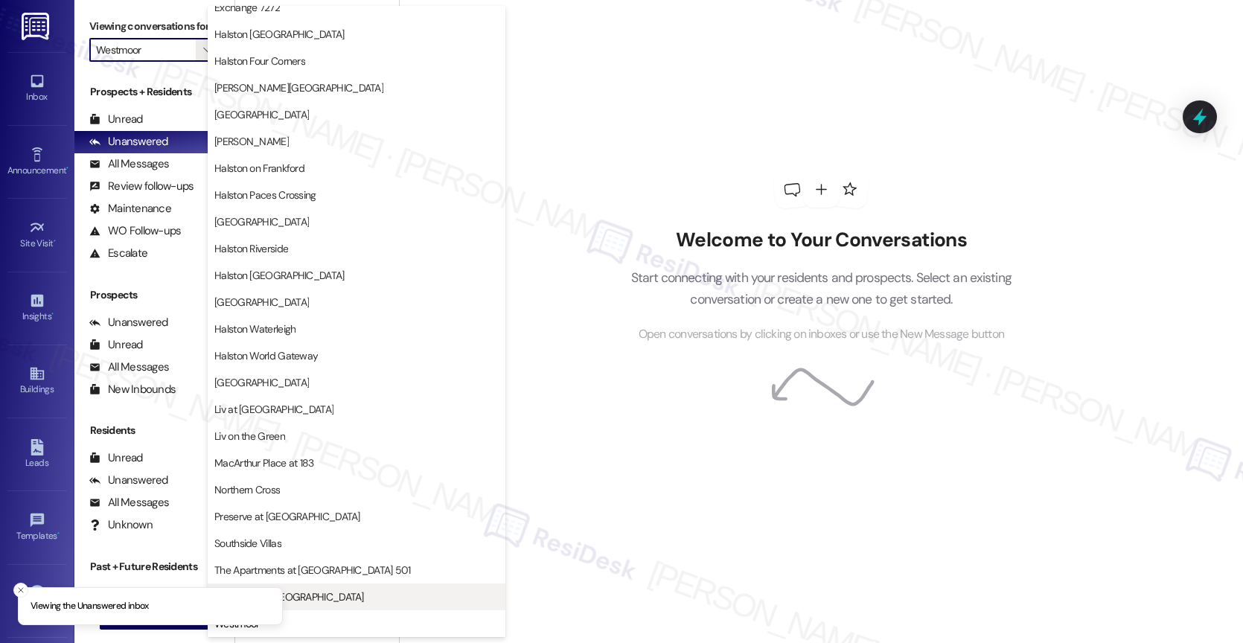
click at [311, 598] on span "The Oaks at [GEOGRAPHIC_DATA]" at bounding box center [289, 597] width 150 height 15
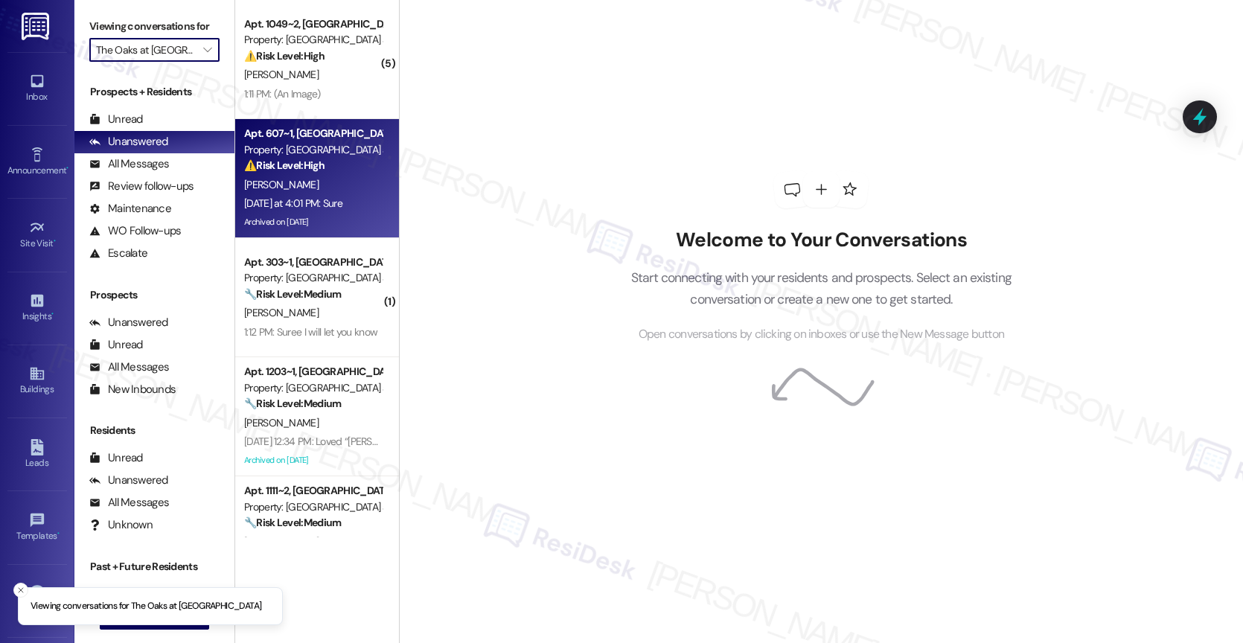
scroll to position [177, 0]
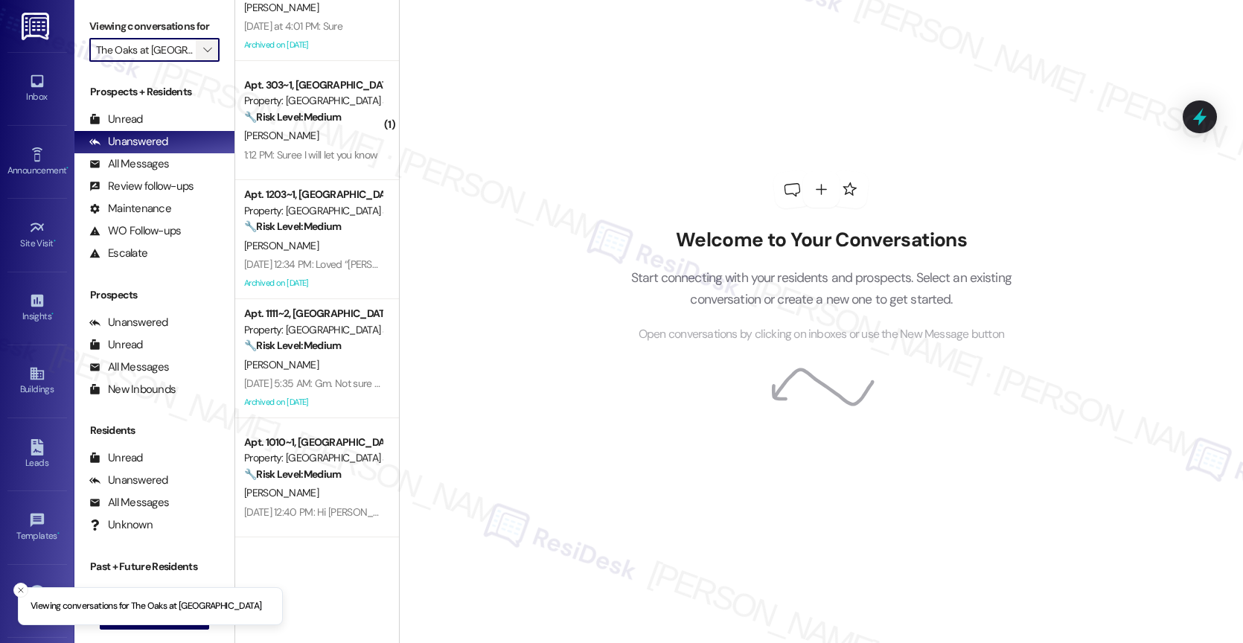
click at [203, 56] on icon "" at bounding box center [207, 50] width 8 height 12
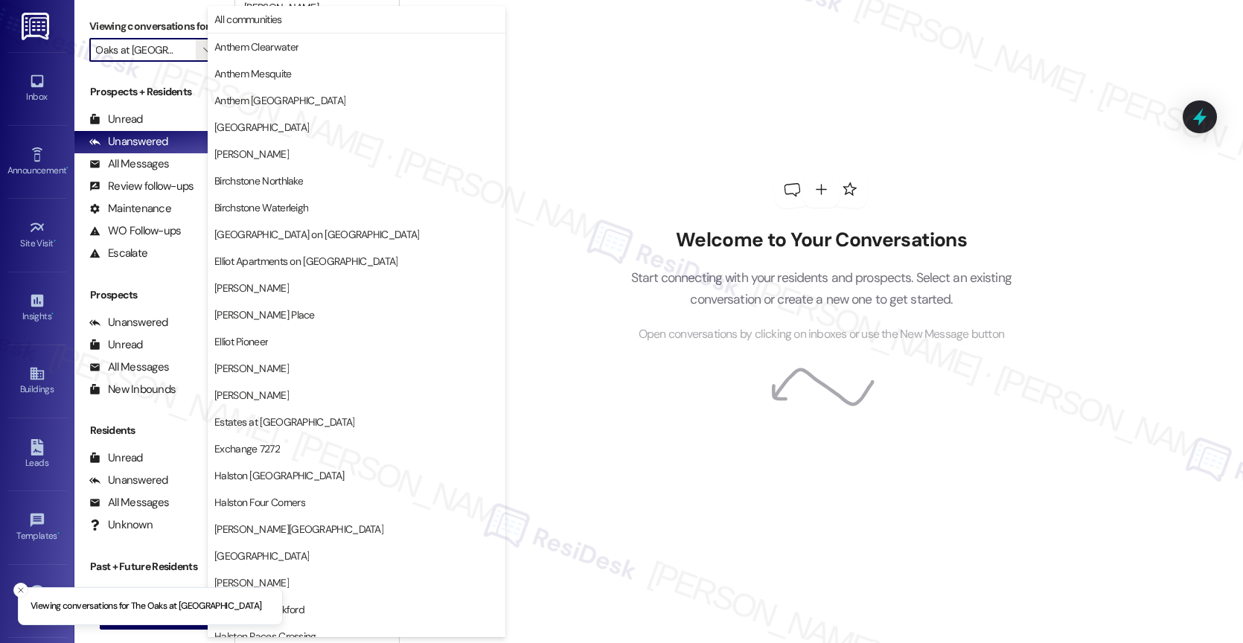
scroll to position [441, 0]
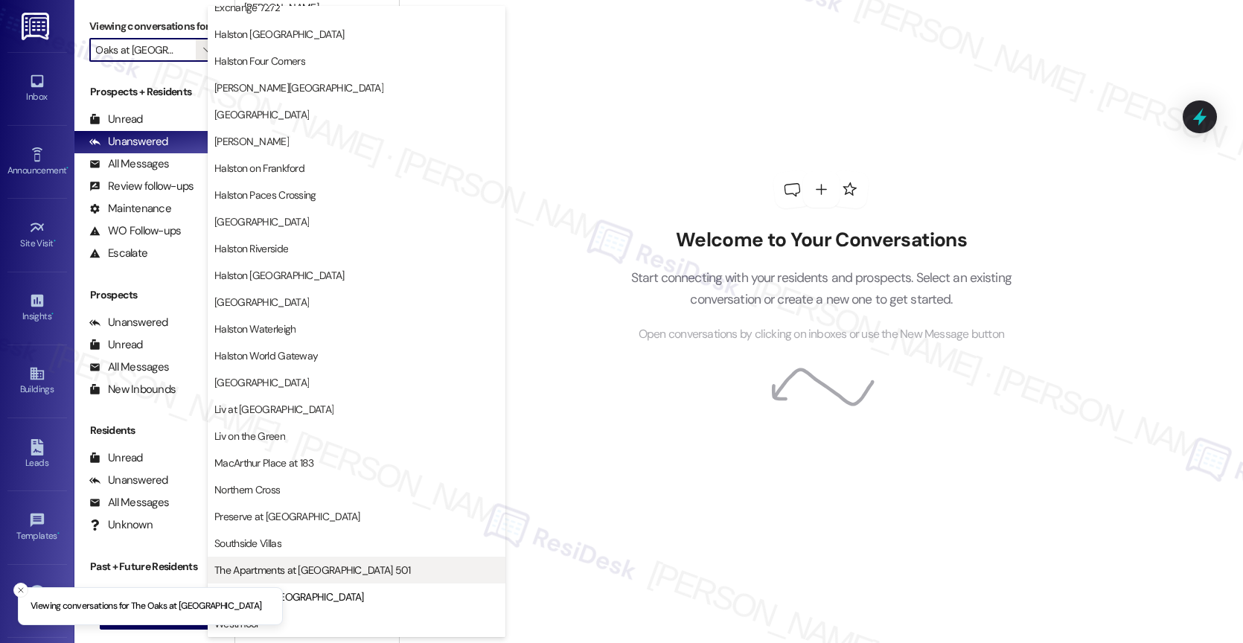
click at [316, 564] on span "The Apartments at [GEOGRAPHIC_DATA] 501" at bounding box center [312, 570] width 197 height 15
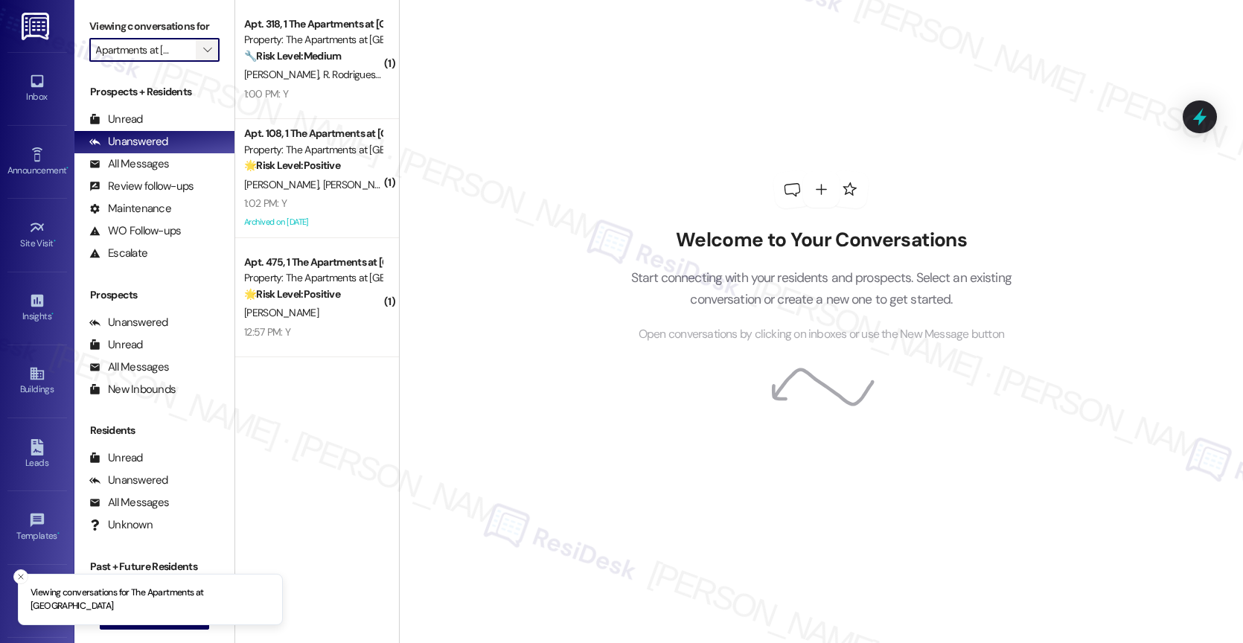
click at [203, 56] on icon "" at bounding box center [207, 50] width 8 height 12
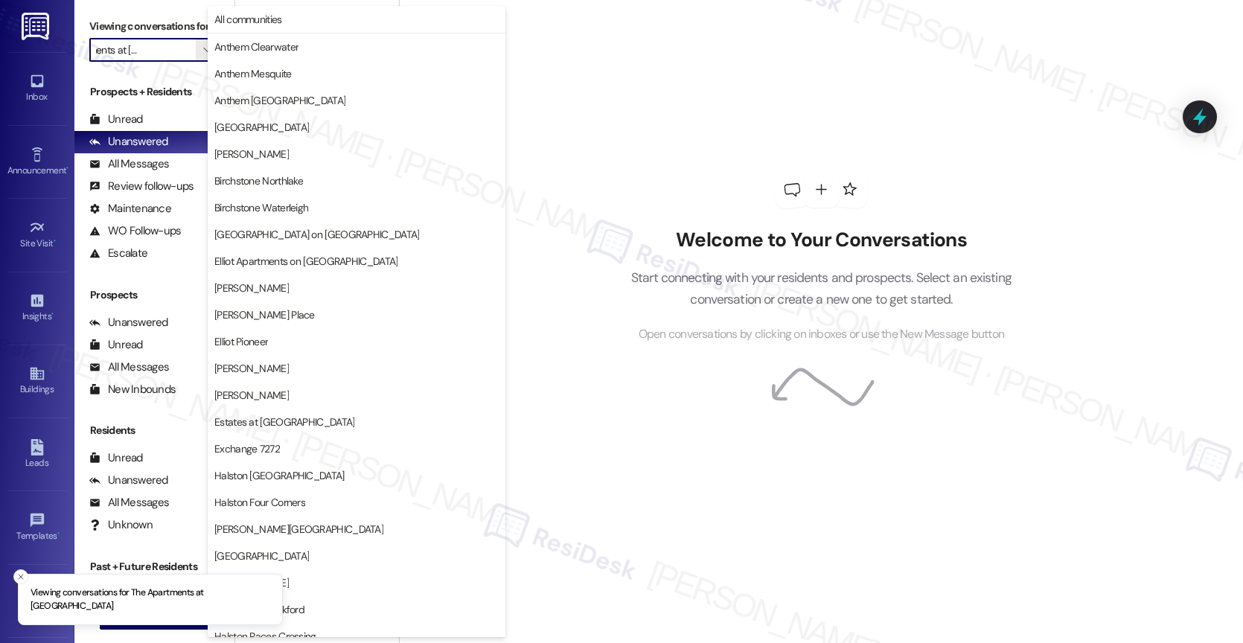
scroll to position [441, 0]
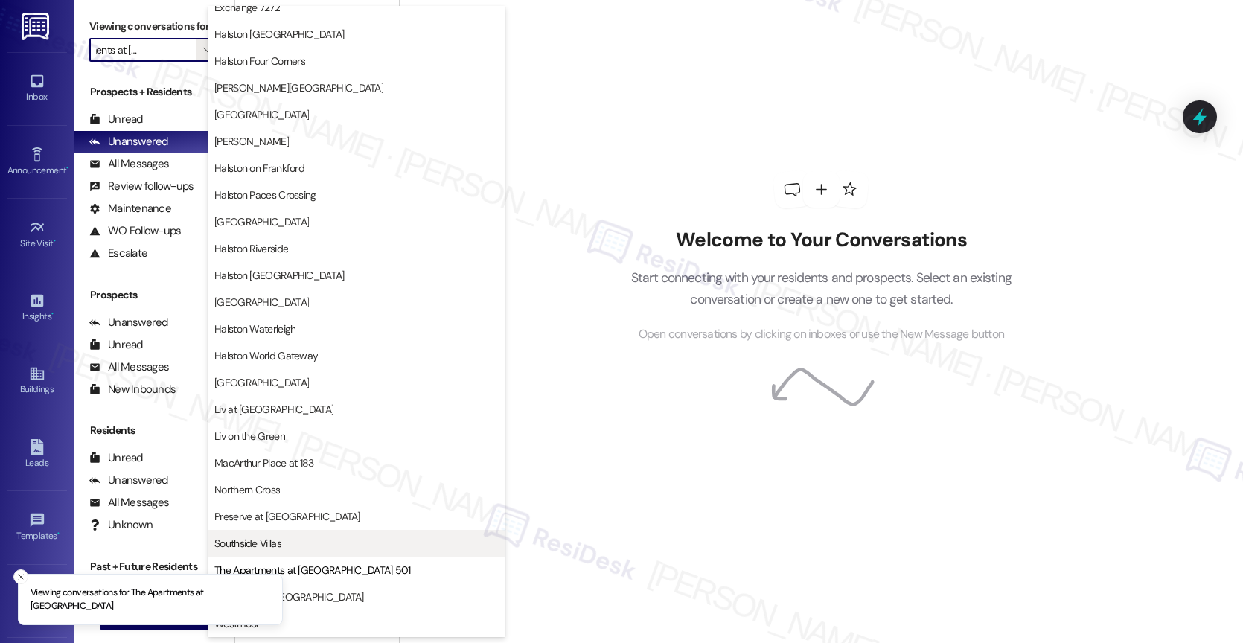
click at [297, 547] on span "Southside Villas" at bounding box center [356, 543] width 284 height 15
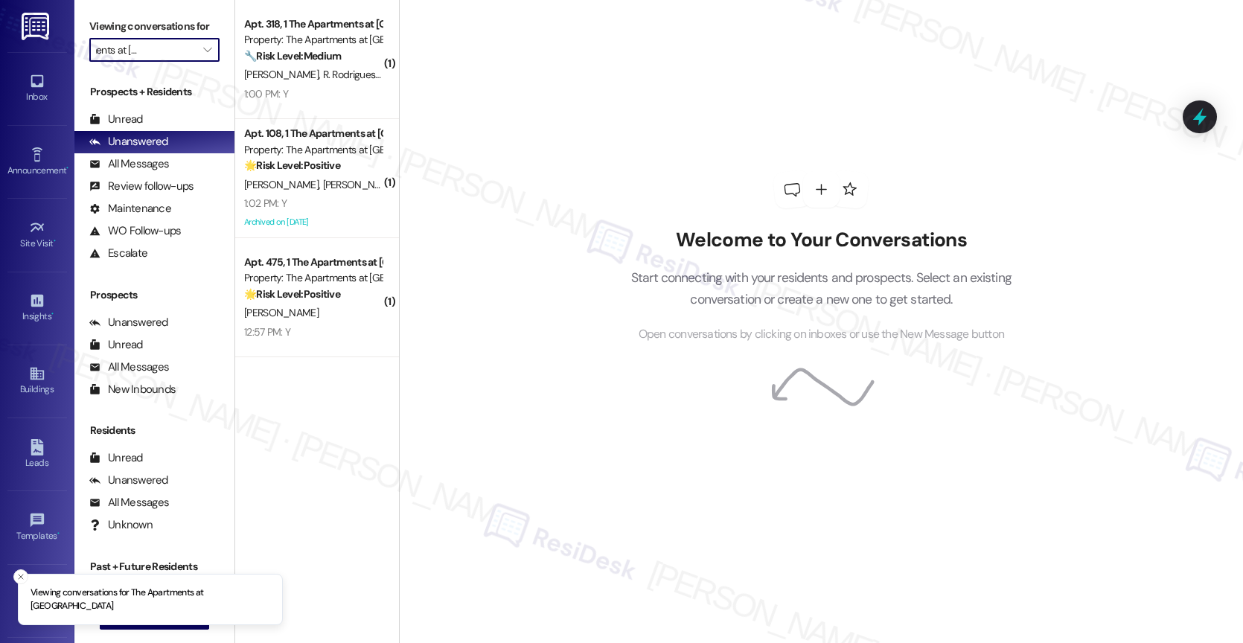
type input "Southside Villas"
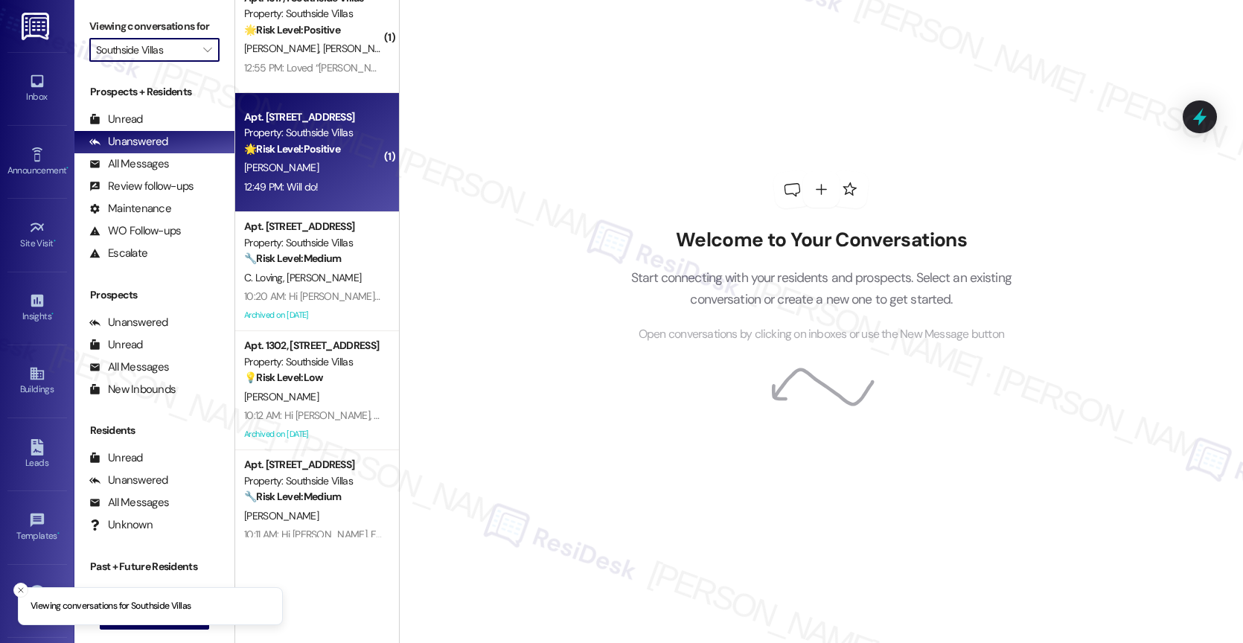
scroll to position [177, 0]
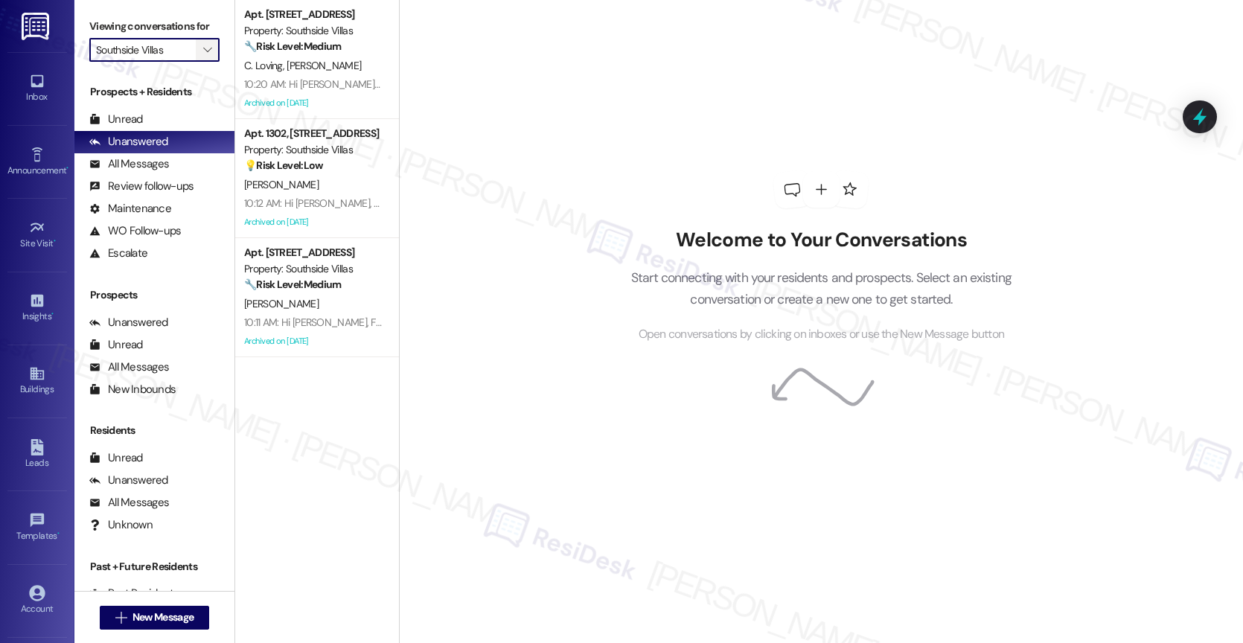
click at [203, 56] on icon "" at bounding box center [207, 50] width 8 height 12
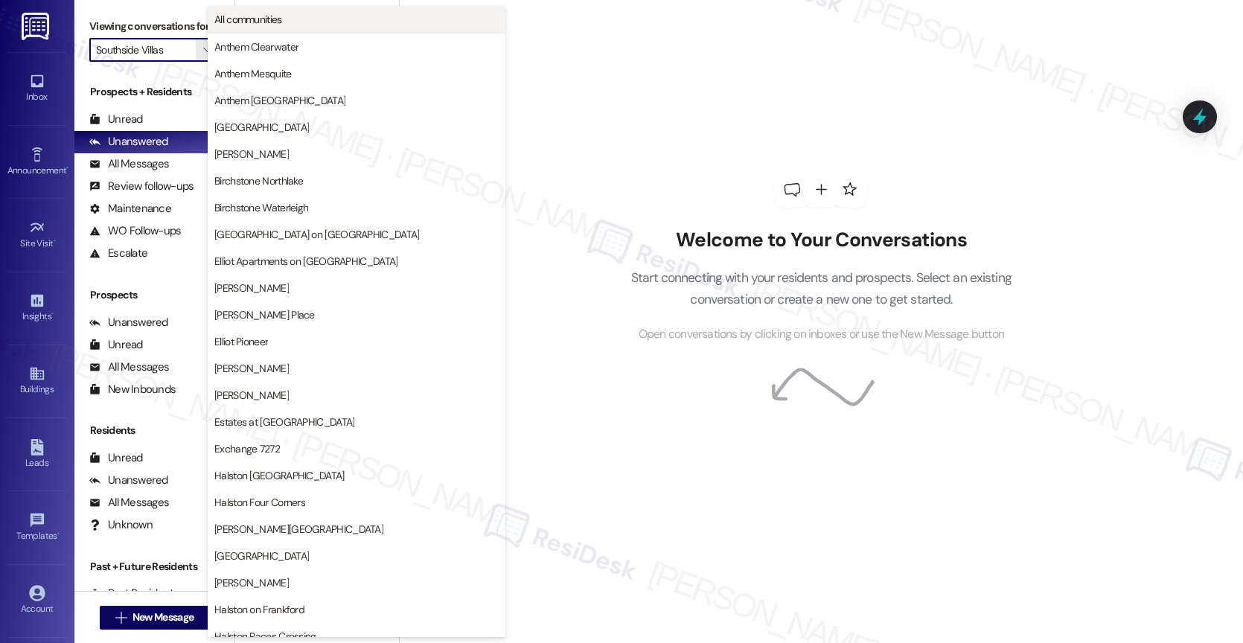
click at [236, 18] on span "All communities" at bounding box center [248, 19] width 68 height 15
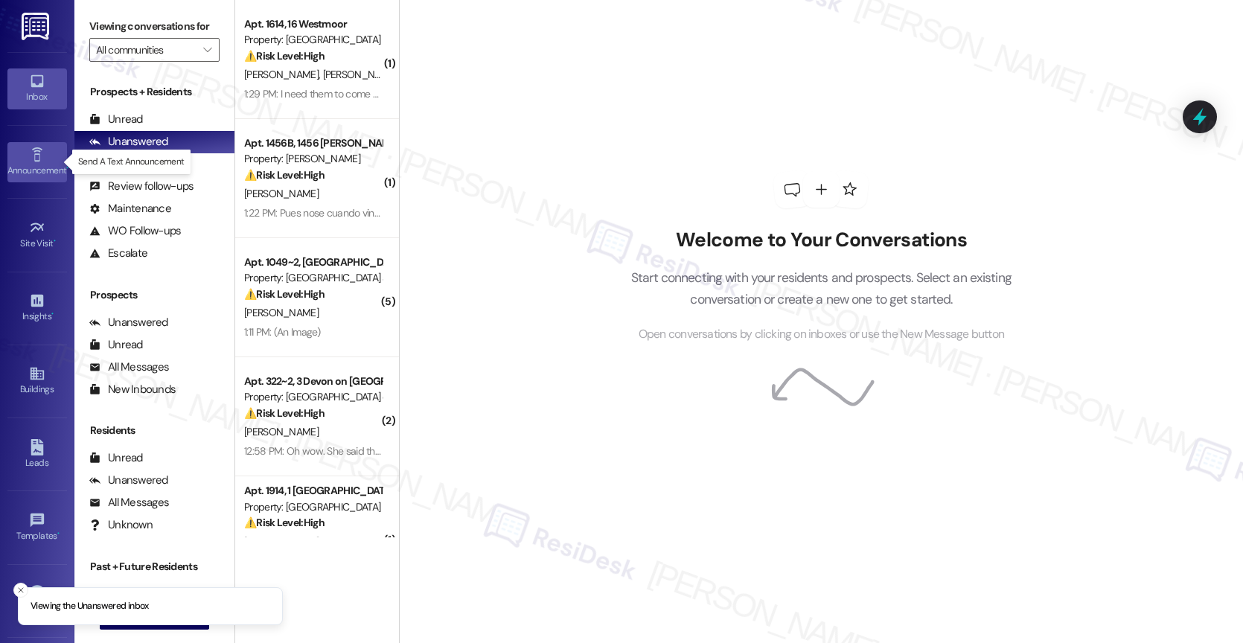
click at [22, 162] on link "Announcement •" at bounding box center [37, 162] width 60 height 40
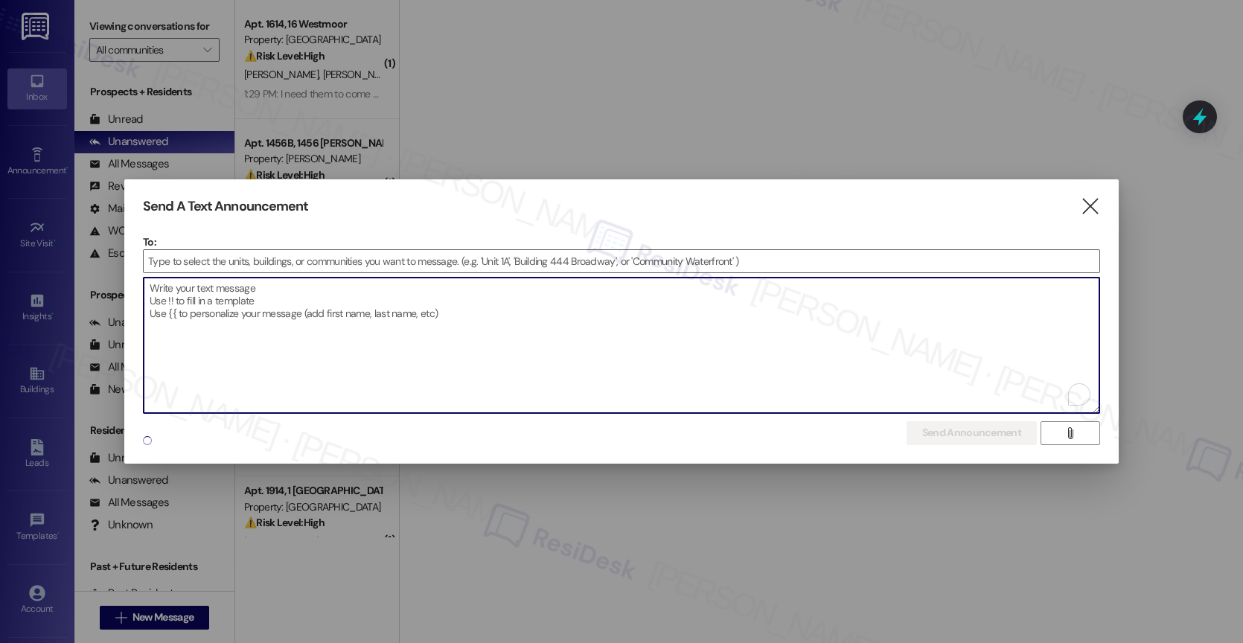
click at [371, 339] on textarea "To enrich screen reader interactions, please activate Accessibility in Grammarl…" at bounding box center [622, 345] width 956 height 135
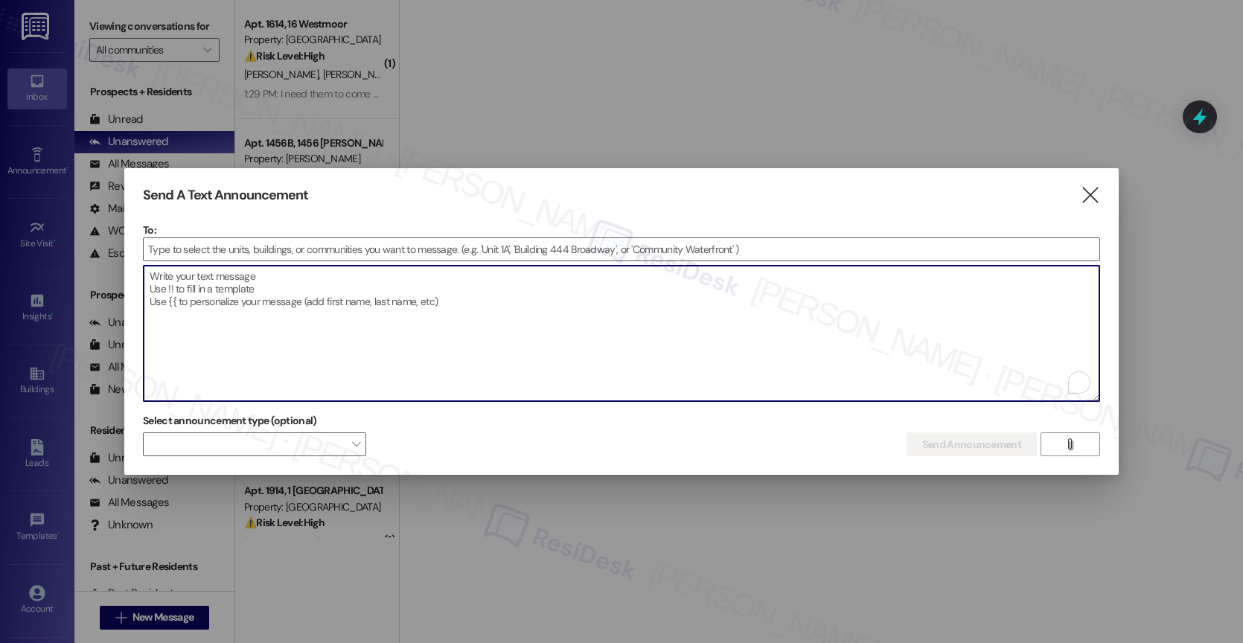
paste textarea "Hi {{first_name}}! :tada: Stay with us & save! Renew your lease by 9/30 and get…"
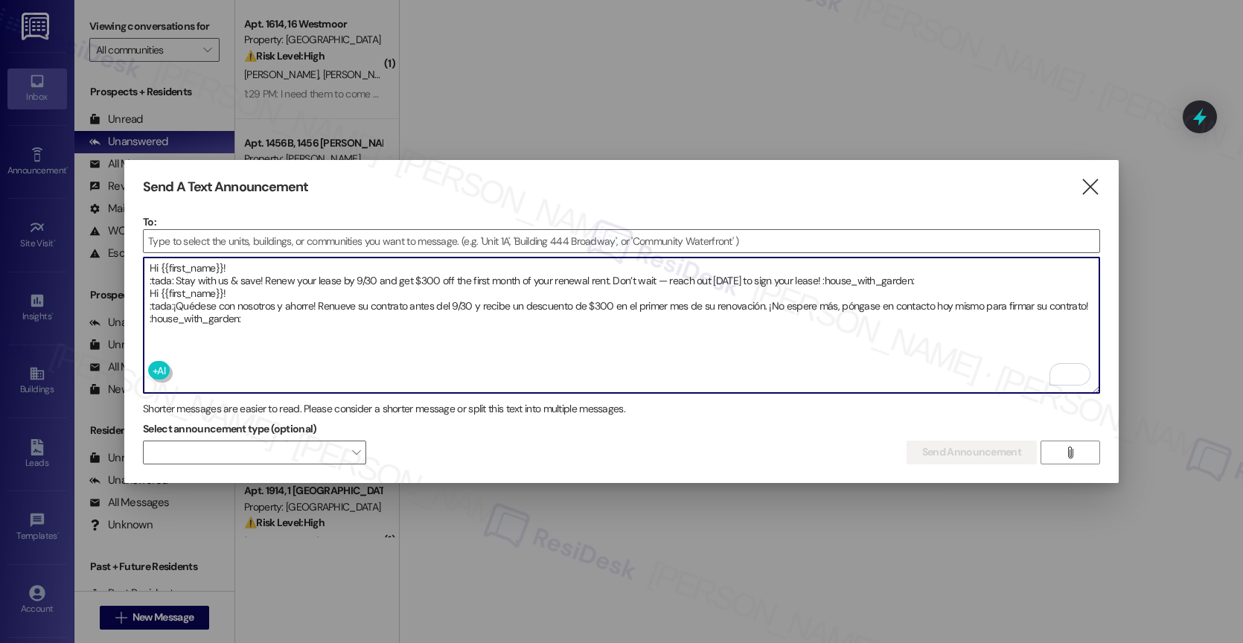
click at [917, 281] on textarea "Hi {{first_name}}! :tada: Stay with us & save! Renew your lease by 9/30 and get…" at bounding box center [622, 325] width 956 height 135
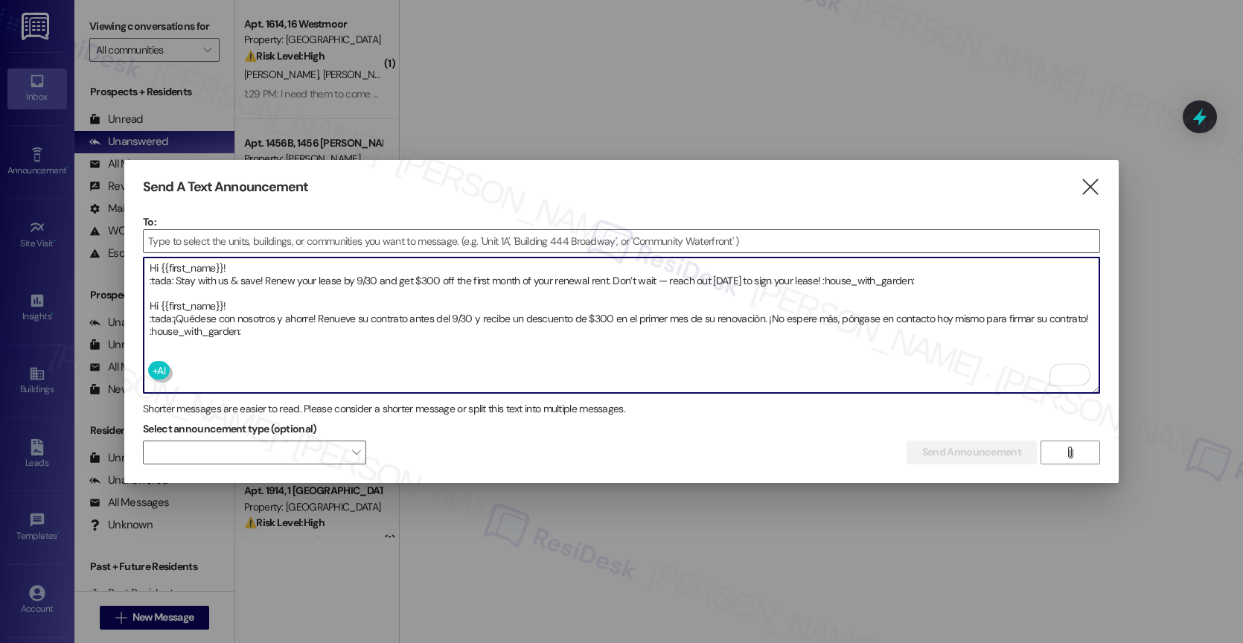
drag, startPoint x: 173, startPoint y: 278, endPoint x: 138, endPoint y: 274, distance: 35.9
click at [138, 274] on div "Send A Text Announcement  To:  Drop image file here Hi {{first_name}}! :tada:…" at bounding box center [621, 321] width 995 height 323
click at [167, 314] on textarea "Hi {{first_name}}! 🎉 Stay with us & save! Renew your lease by 9/30 and get $300…" at bounding box center [622, 325] width 956 height 135
click at [758, 288] on textarea "Hi {{first_name}}! 🎉 Stay with us & save! Renew your lease by 9/30 and get $300…" at bounding box center [622, 325] width 956 height 135
drag, startPoint x: 802, startPoint y: 273, endPoint x: 949, endPoint y: 284, distance: 147.1
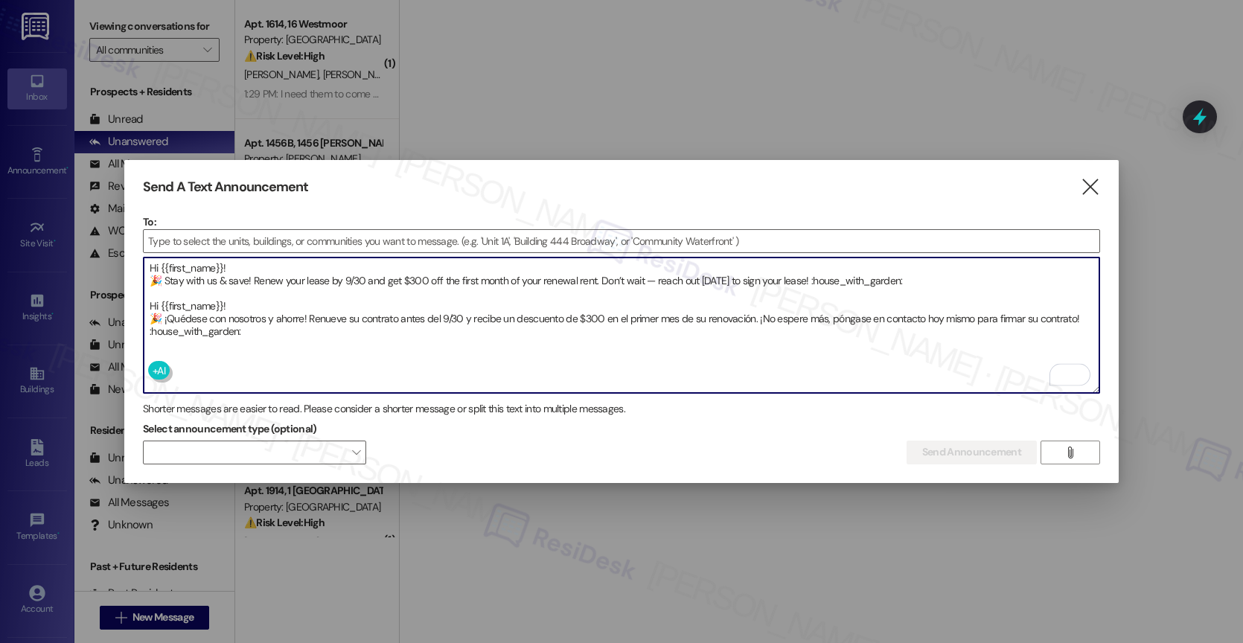
click at [949, 284] on textarea "Hi {{first_name}}! 🎉 Stay with us & save! Renew your lease by 9/30 and get $300…" at bounding box center [622, 325] width 956 height 135
click at [862, 280] on textarea "Hi {{first_name}}! 🎉 Stay with us & save! Renew your lease by 9/30 and get $300…" at bounding box center [622, 325] width 956 height 135
click at [317, 334] on textarea "Hi {{first_name}}! 🎉 Stay with us & save! Renew your lease by 9/30 and get $300…" at bounding box center [622, 325] width 956 height 135
drag, startPoint x: 206, startPoint y: 332, endPoint x: 145, endPoint y: 330, distance: 61.1
click at [145, 330] on textarea "Hi {{first_name}}! 🎉 Stay with us & save! Renew your lease by 9/30 and get $300…" at bounding box center [622, 325] width 956 height 135
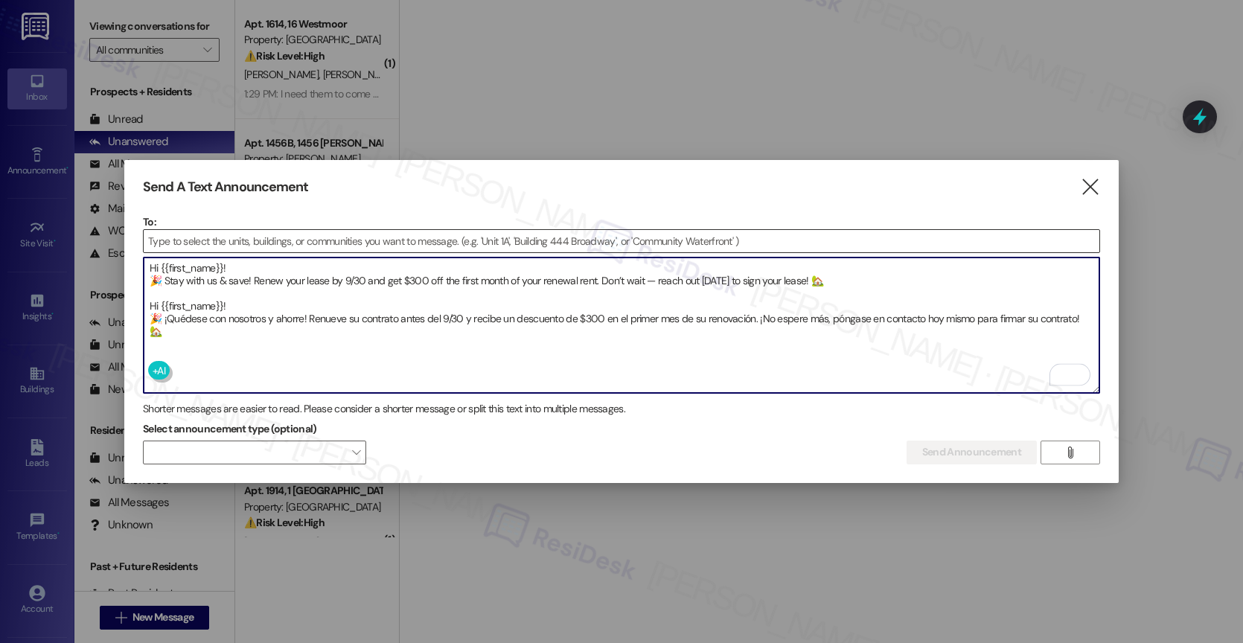
type textarea "Hi {{first_name}}! 🎉 Stay with us & save! Renew your lease by 9/30 and get $300…"
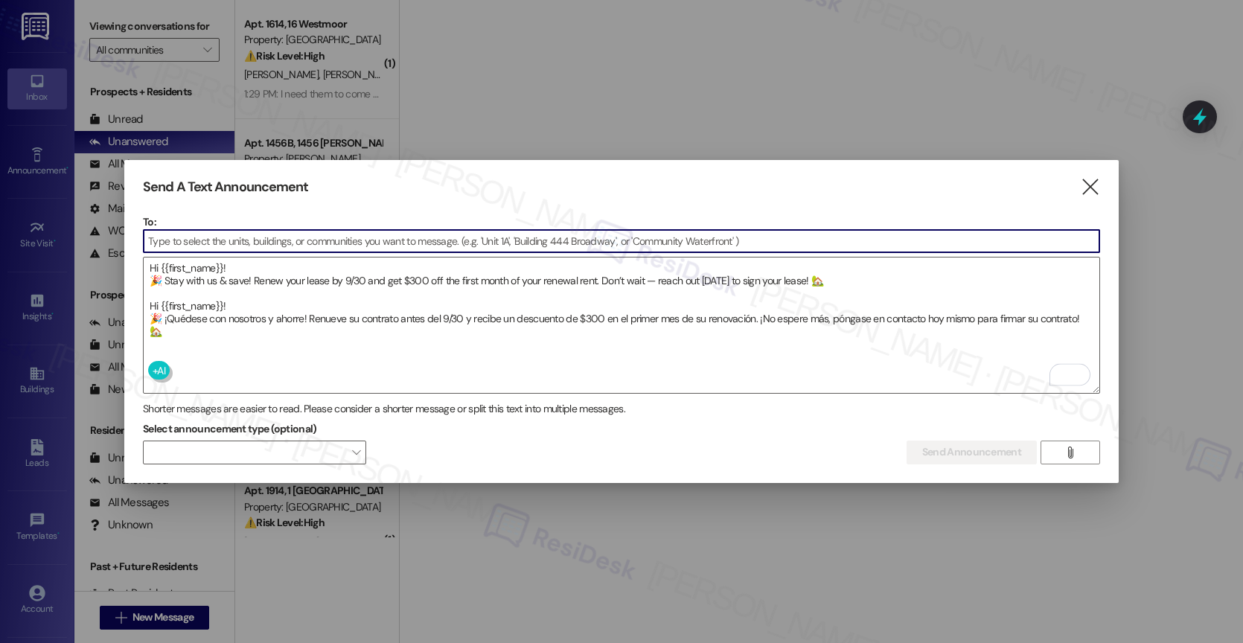
click at [295, 238] on input at bounding box center [622, 241] width 956 height 22
click at [338, 240] on input at bounding box center [622, 241] width 956 height 22
paste input "1451A"
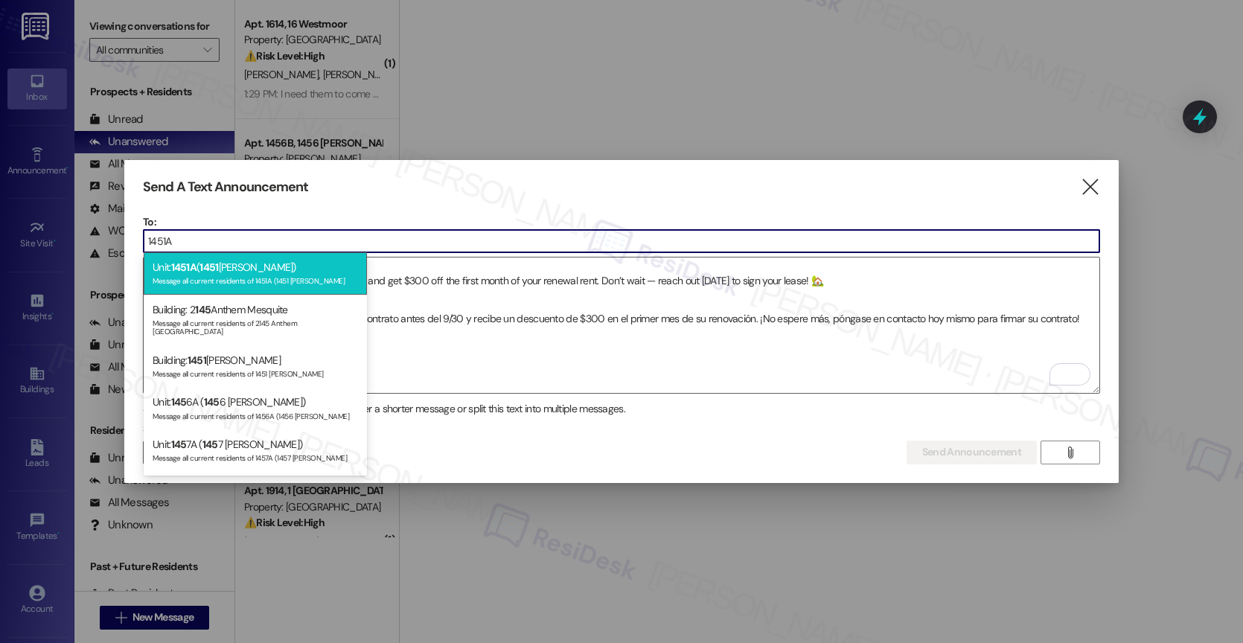
type input "1451A"
click at [250, 269] on div "Unit: 1451A ( 1451 [PERSON_NAME]) Message all current residents of 1451A (1451 …" at bounding box center [255, 273] width 223 height 42
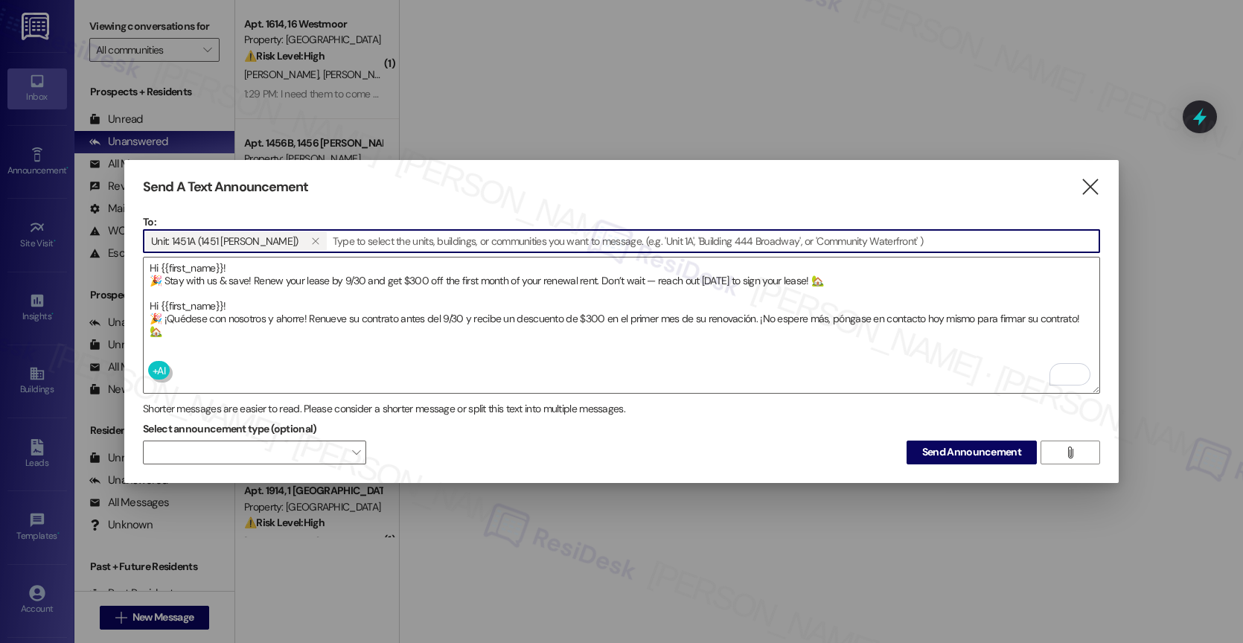
paste input "1446E"
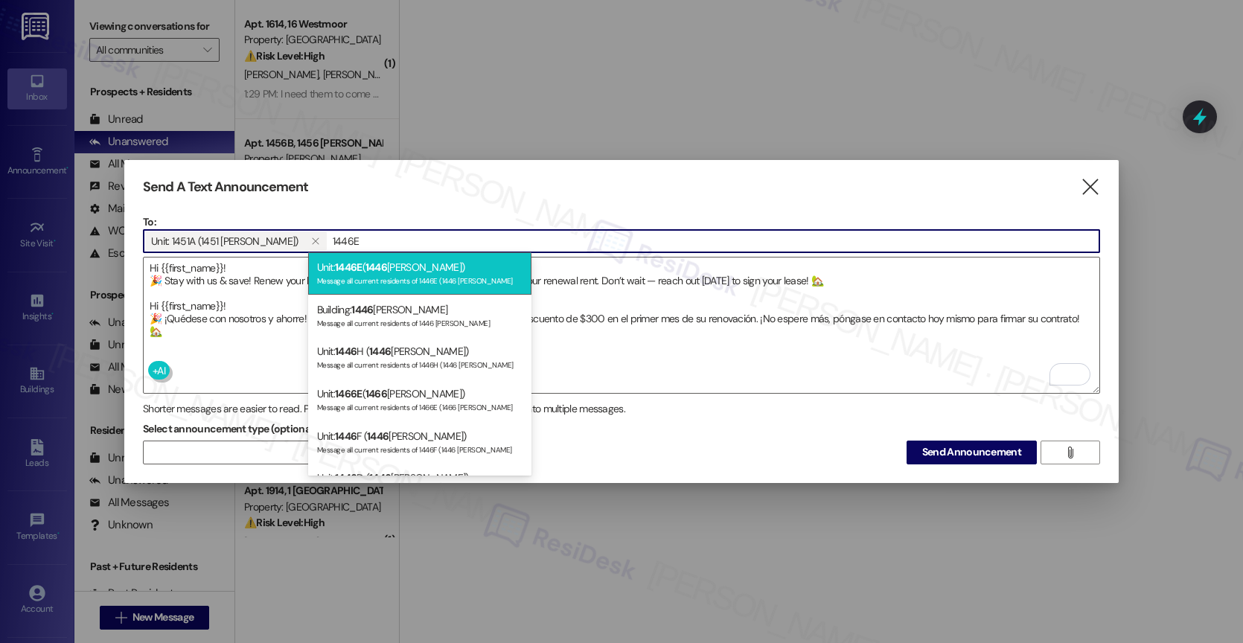
type input "1446E"
click at [408, 272] on div "Unit: 1446E ( 1446 [PERSON_NAME]) Message all current residents of 1446E (1446 …" at bounding box center [419, 273] width 223 height 42
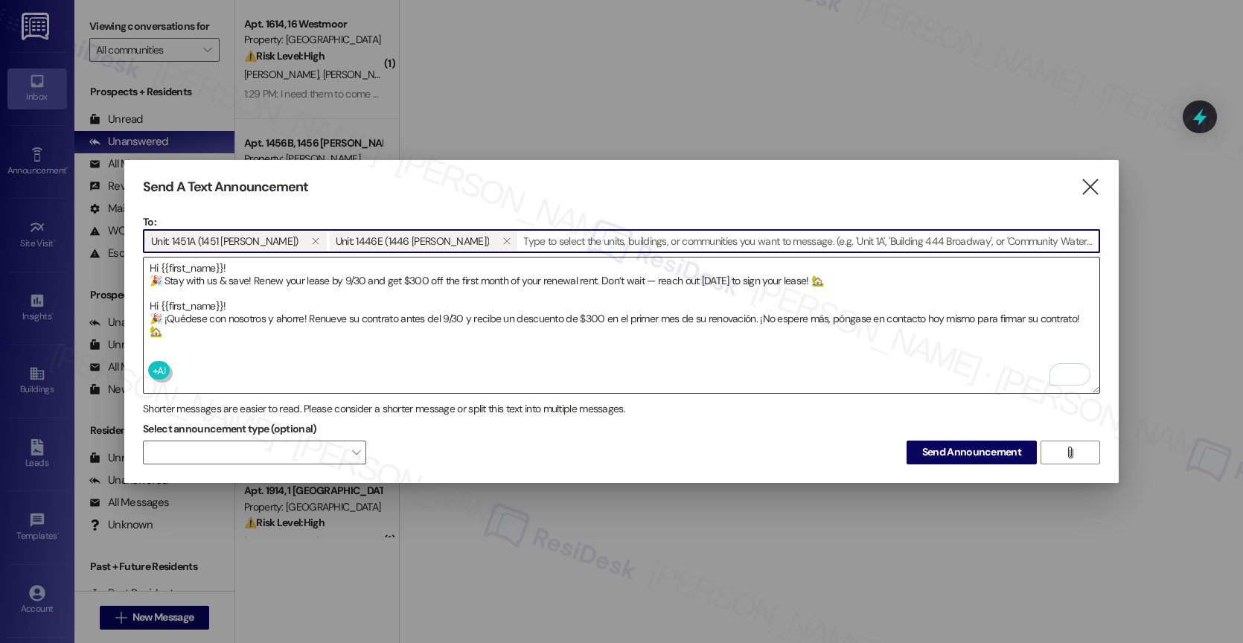
paste input "1448J"
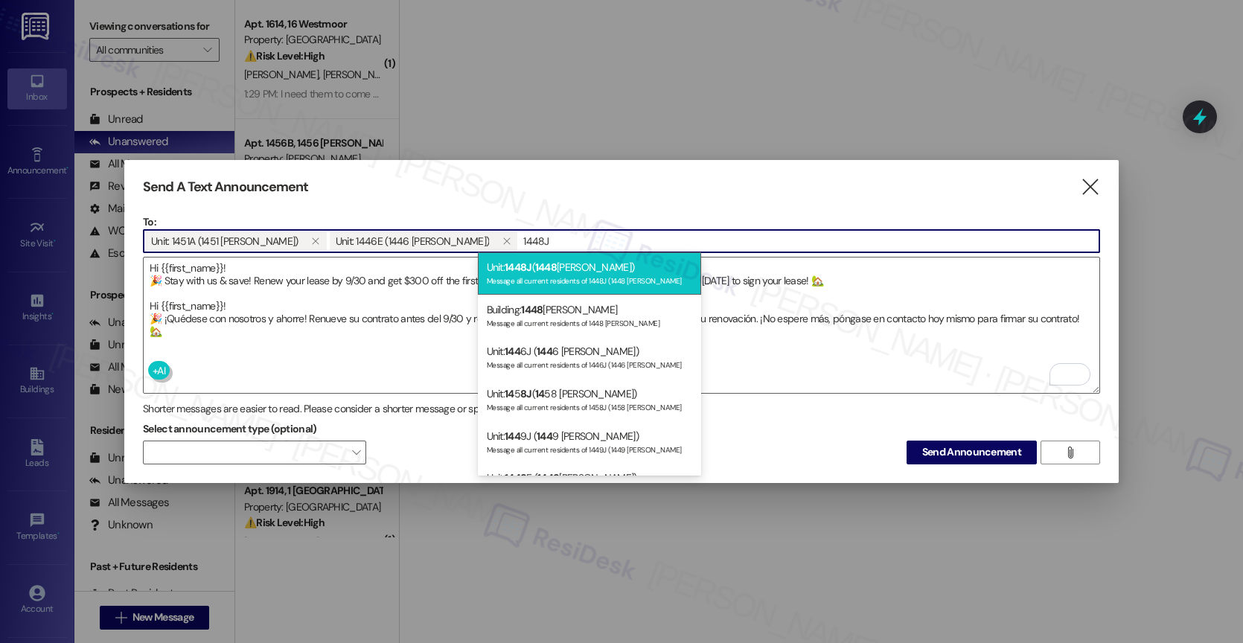
type input "1448J"
click at [579, 266] on div "Unit: 1448J ( 1448 [PERSON_NAME]) Message all current residents of 1448J (1448 …" at bounding box center [589, 273] width 223 height 42
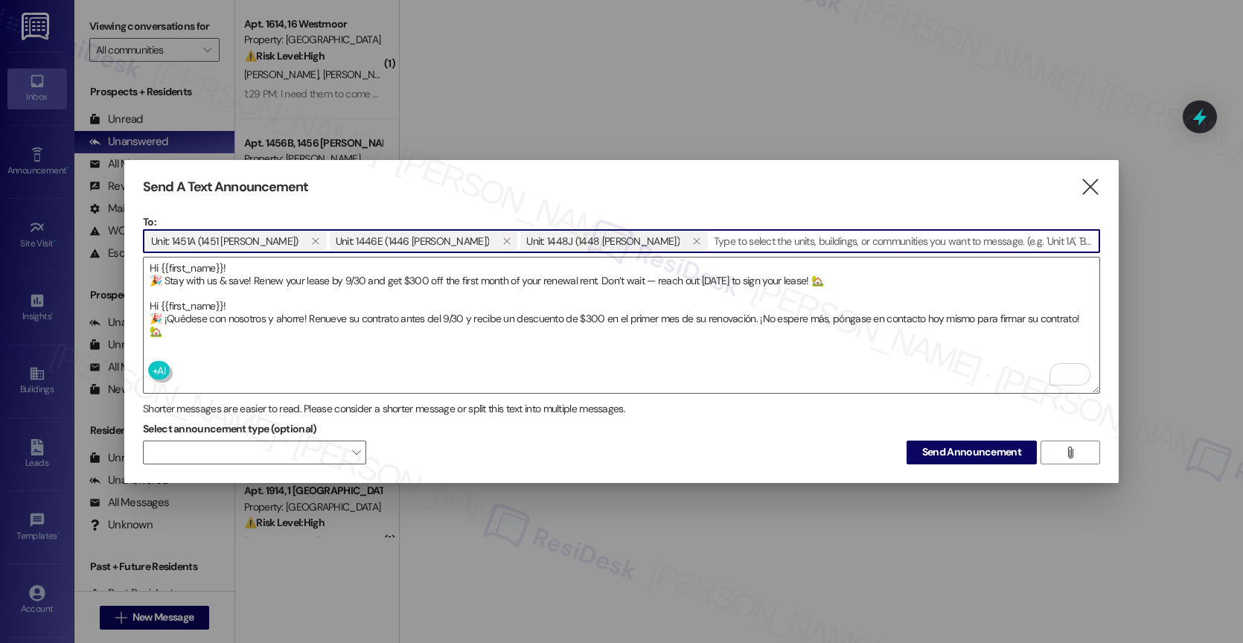
click at [712, 237] on input at bounding box center [904, 241] width 390 height 22
paste input "1453E"
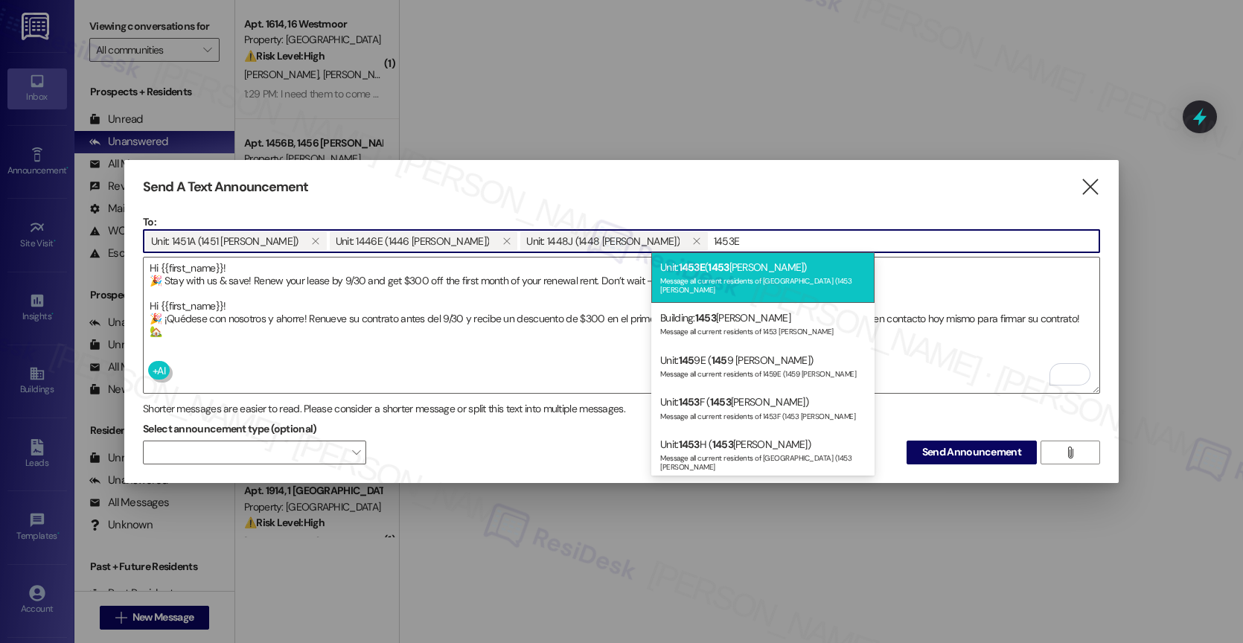
type input "1453E"
click at [723, 283] on div "Message all current residents of [GEOGRAPHIC_DATA] (1453 [PERSON_NAME]" at bounding box center [762, 283] width 205 height 21
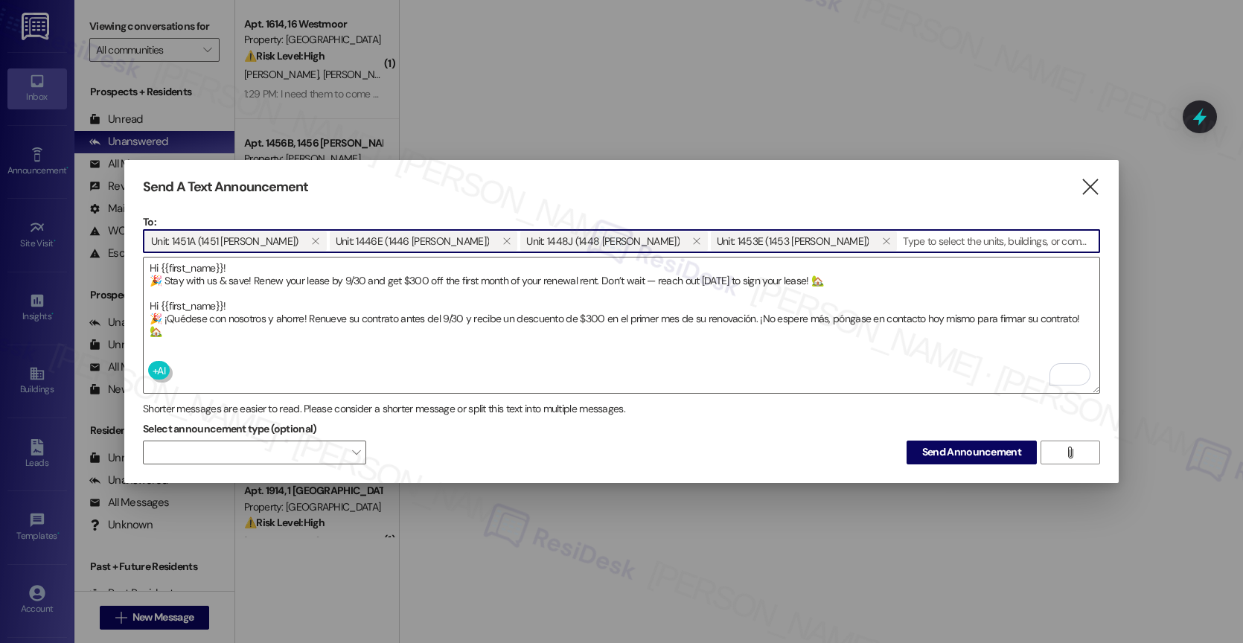
paste input "1448A"
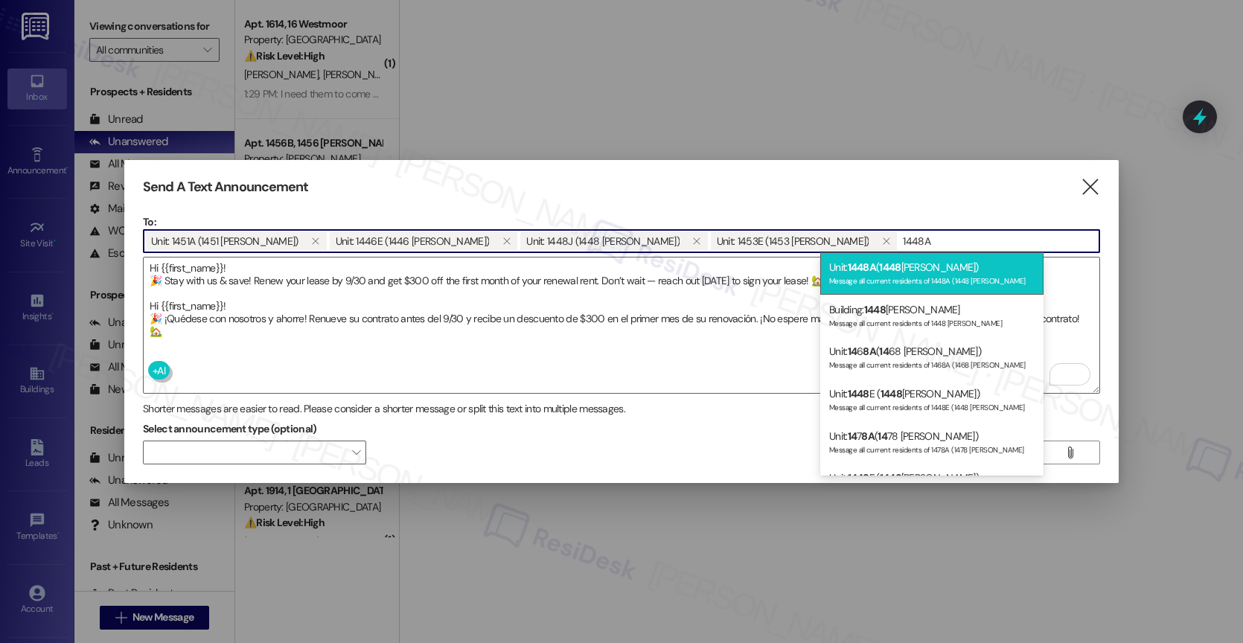
type input "1448A"
click at [876, 267] on div "Unit: 1448A ( 1448 [PERSON_NAME]) Message all current residents of 1448A (1448 …" at bounding box center [931, 273] width 223 height 42
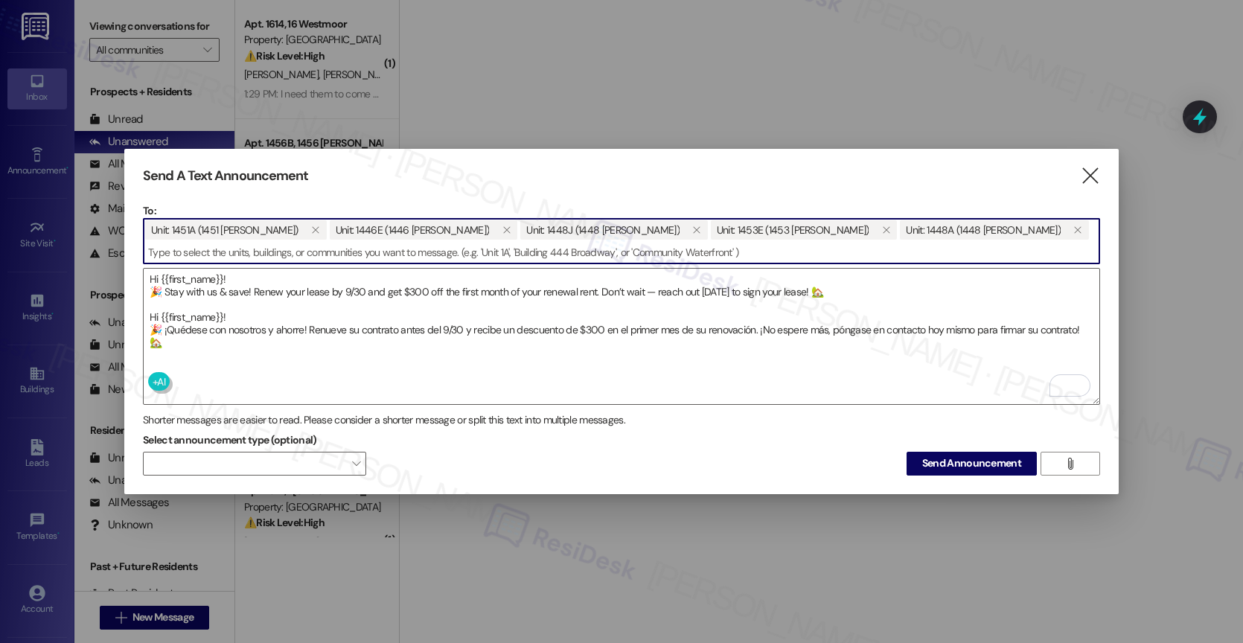
paste input "1453G"
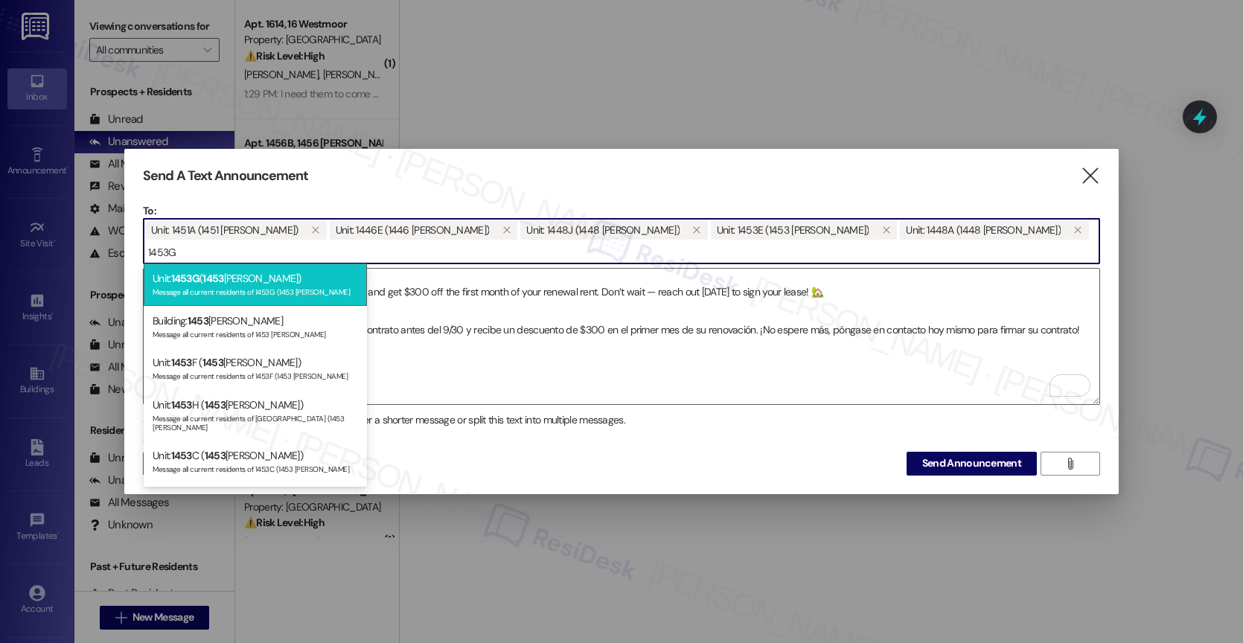
type input "1453G"
click at [252, 284] on div "Unit: 1453G ( 1453 [PERSON_NAME]) Message all current residents of 1453G (1453 …" at bounding box center [255, 285] width 223 height 42
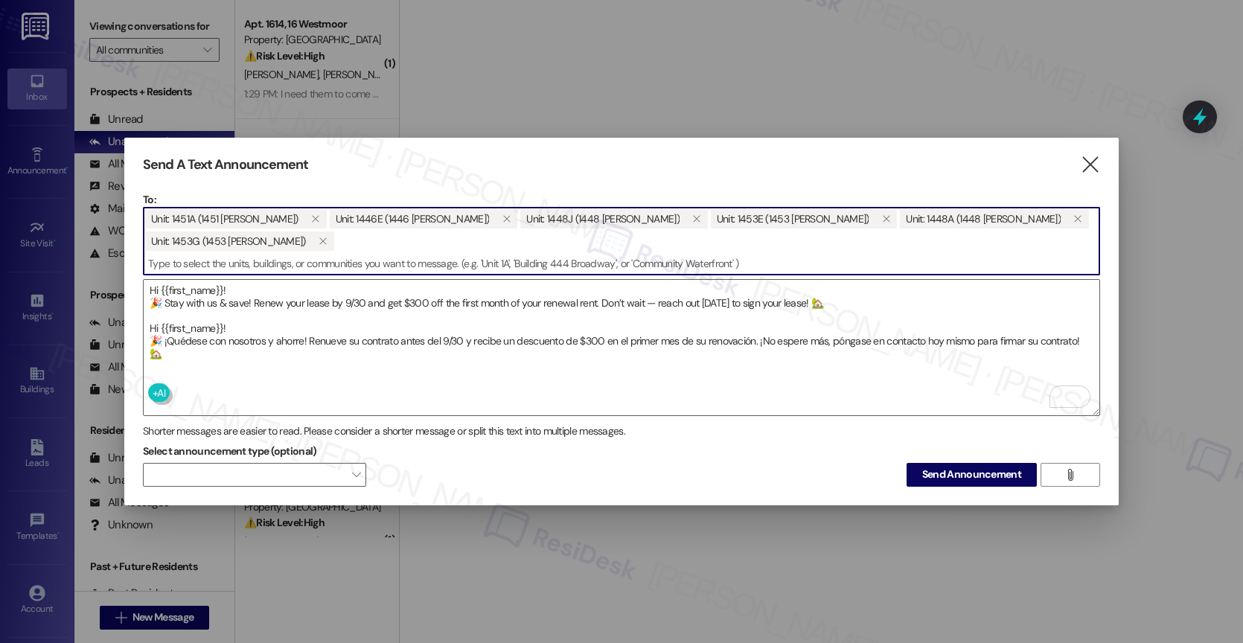
paste input "1463E"
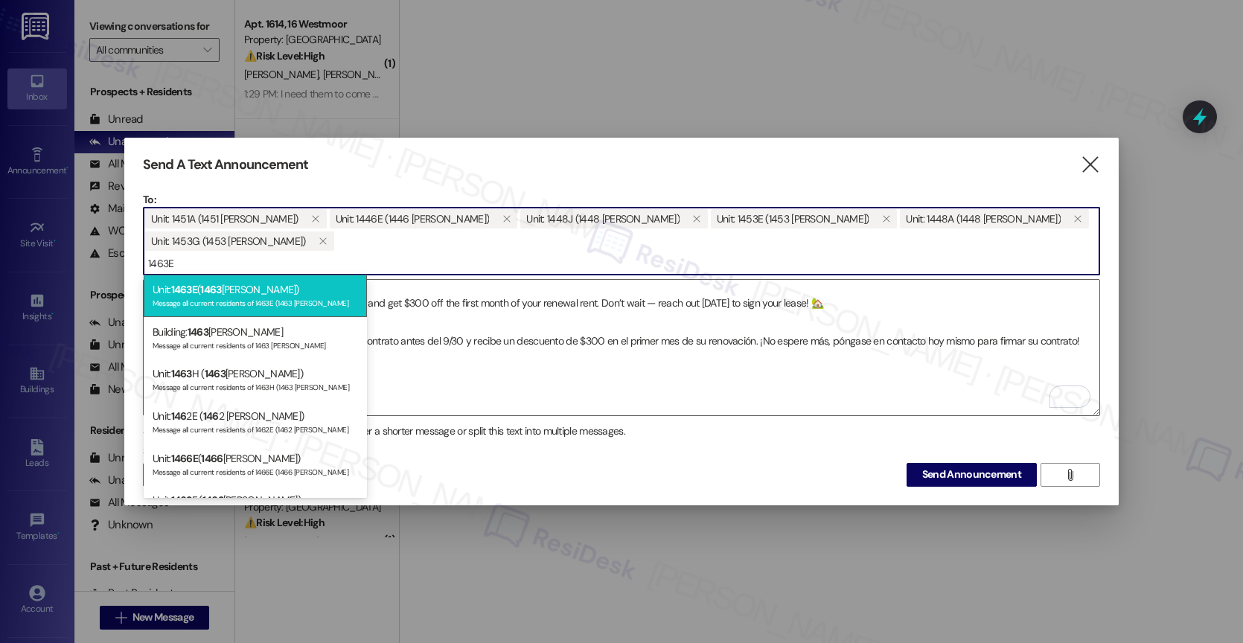
type input "1463E"
click at [246, 292] on div "Unit: 1463E ( 1463 [PERSON_NAME]) Message all current residents of 1463E (1463 …" at bounding box center [255, 296] width 223 height 42
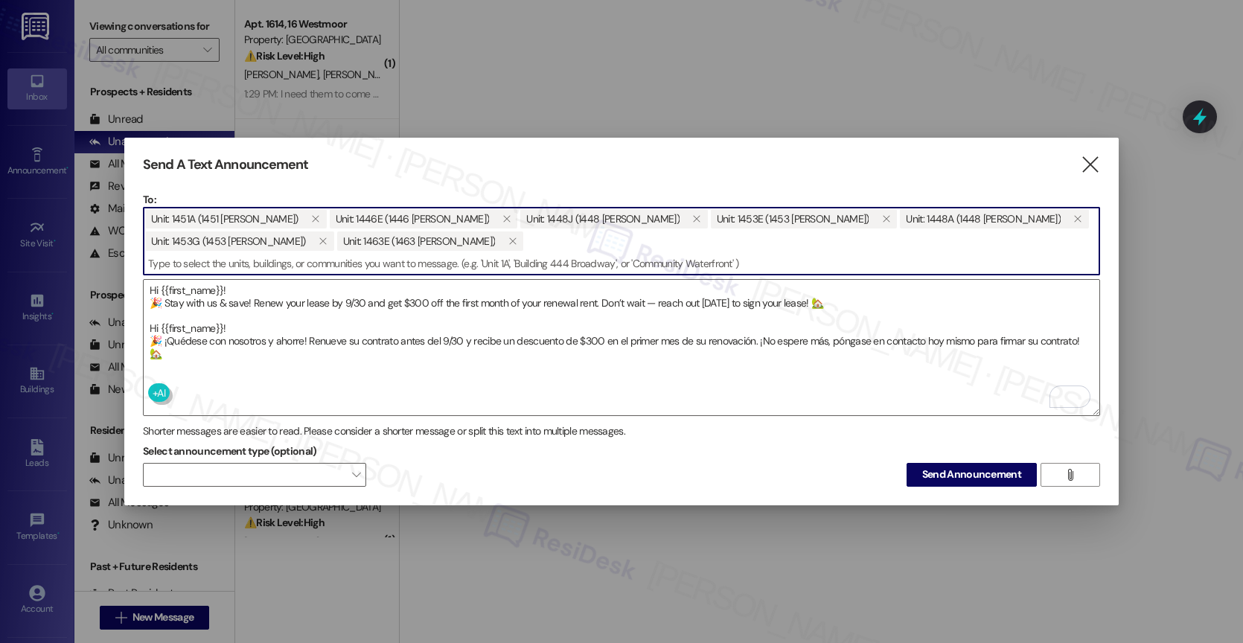
paste input "1448B"
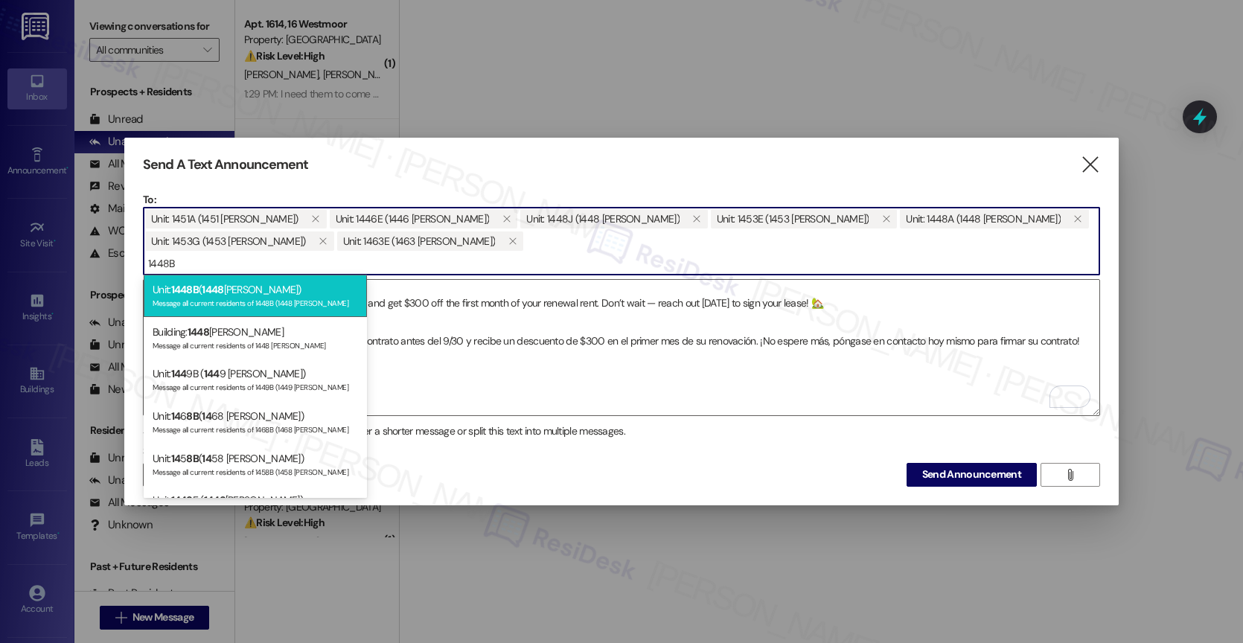
type input "1448B"
click at [232, 293] on div "Unit: 1448B ( 1448 [PERSON_NAME]) Message all current residents of 1448B (1448 …" at bounding box center [255, 296] width 223 height 42
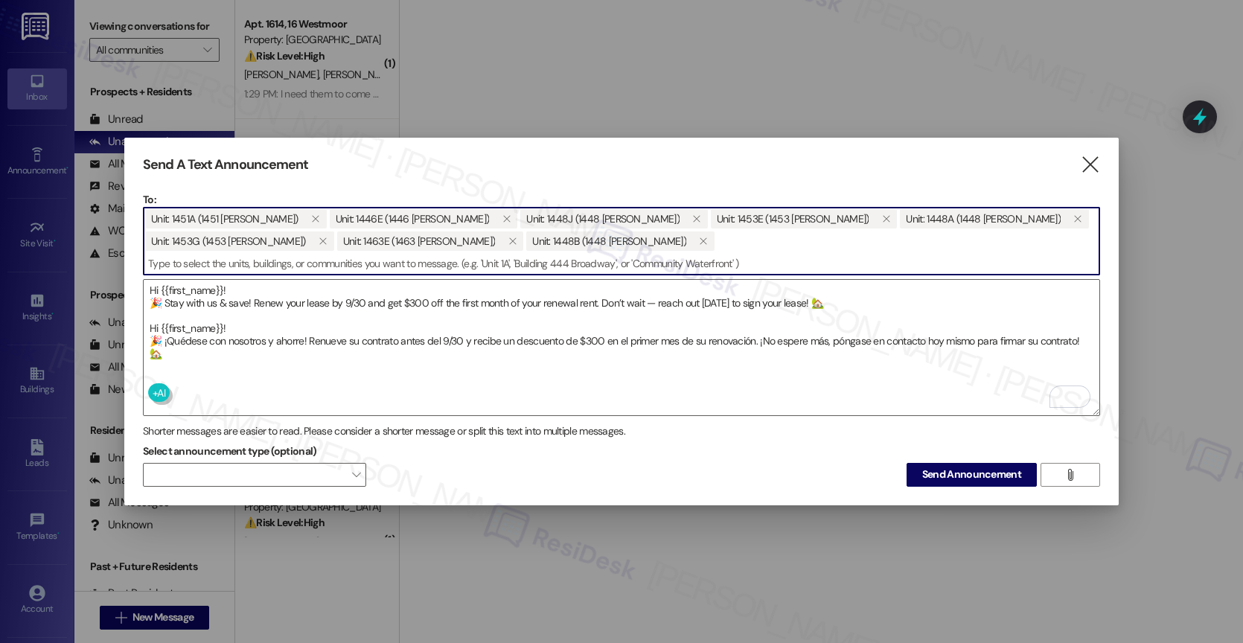
paste input "1461K"
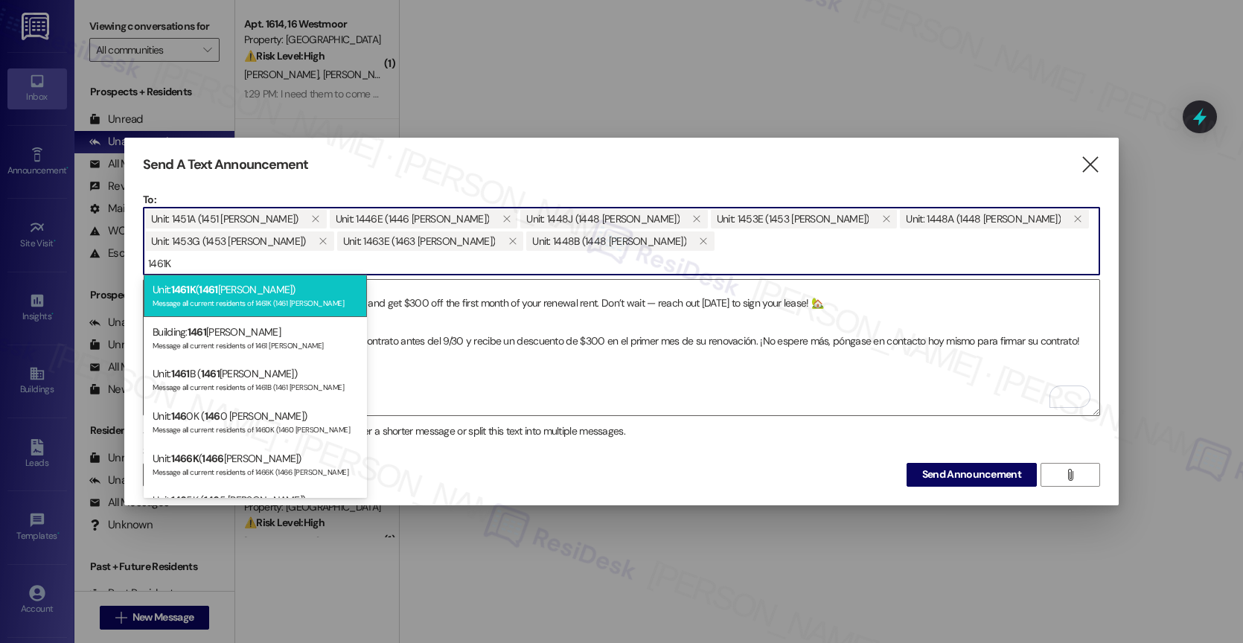
type input "1461K"
click at [266, 293] on div "Unit: 1461K ( 1461 [PERSON_NAME]) Message all current residents of 1461K (1461 …" at bounding box center [255, 296] width 223 height 42
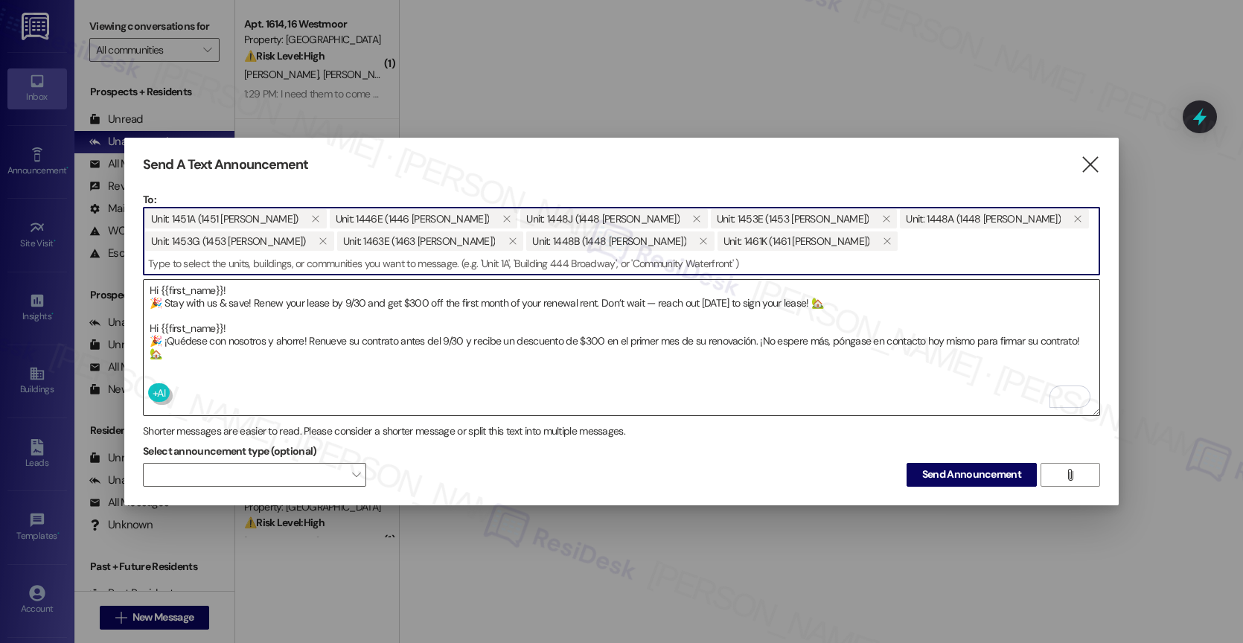
paste input "1465H"
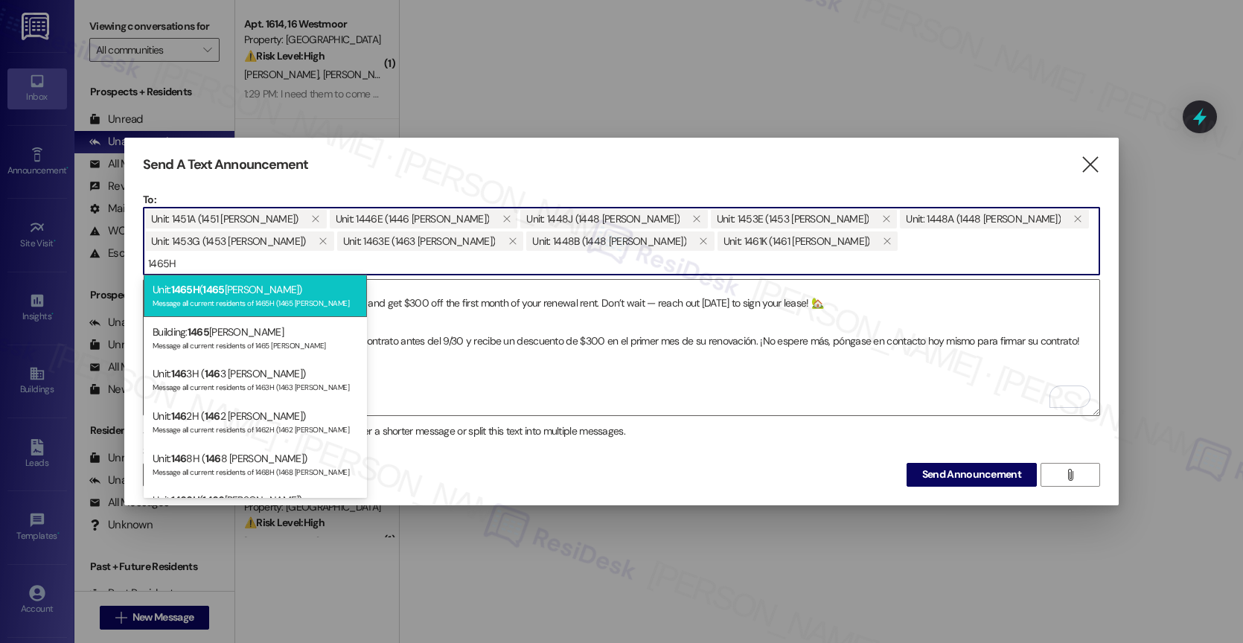
type input "1465H"
click at [236, 289] on div "Unit: 1465H ( 1465 [PERSON_NAME]) Message all current residents of 1465H (1465 …" at bounding box center [255, 296] width 223 height 42
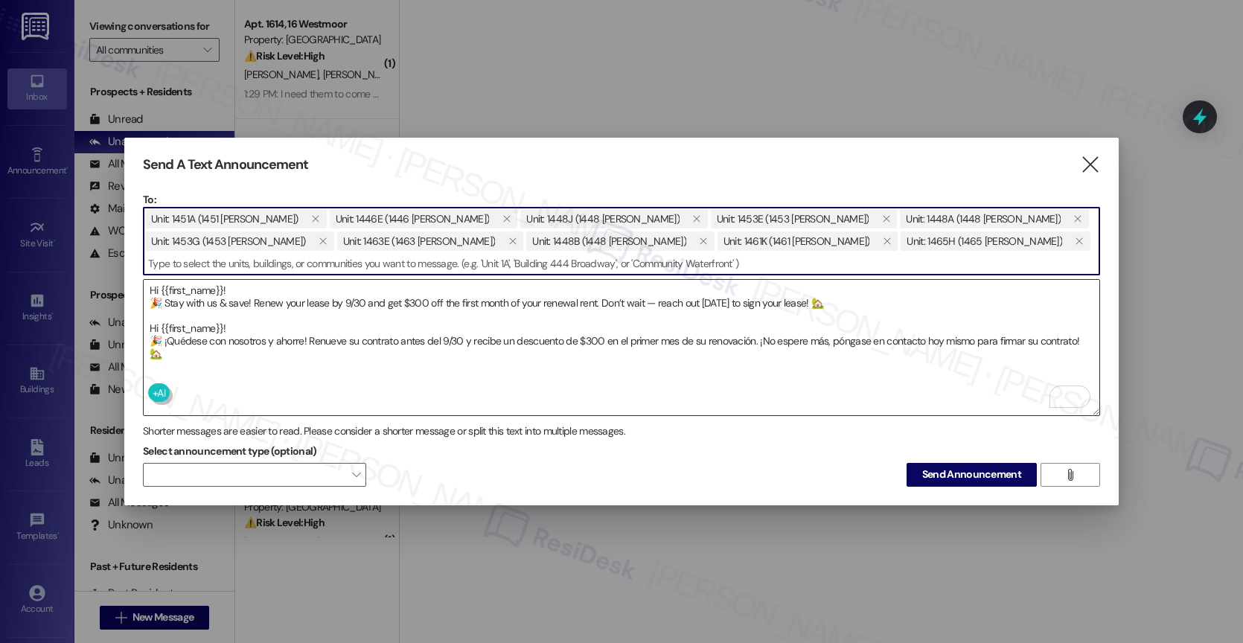
paste input "1448F"
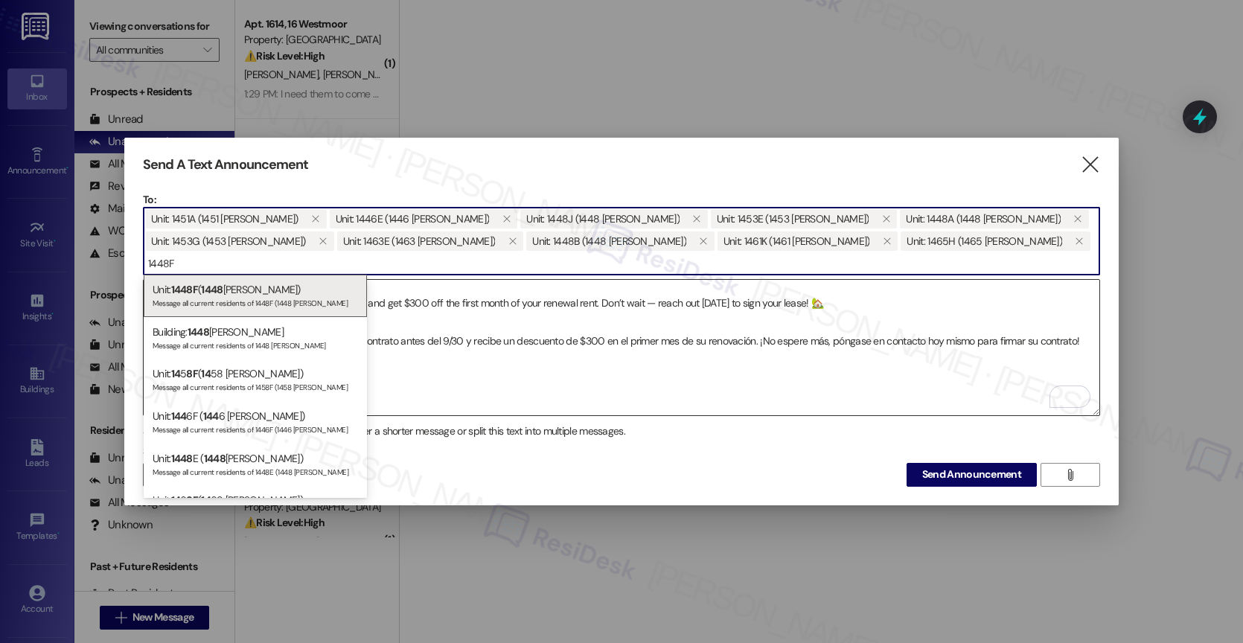
type input "1448F"
click at [284, 286] on div "Unit: 1448F ( 1448 [PERSON_NAME]) Message all current residents of 1448F (1448 …" at bounding box center [255, 296] width 223 height 42
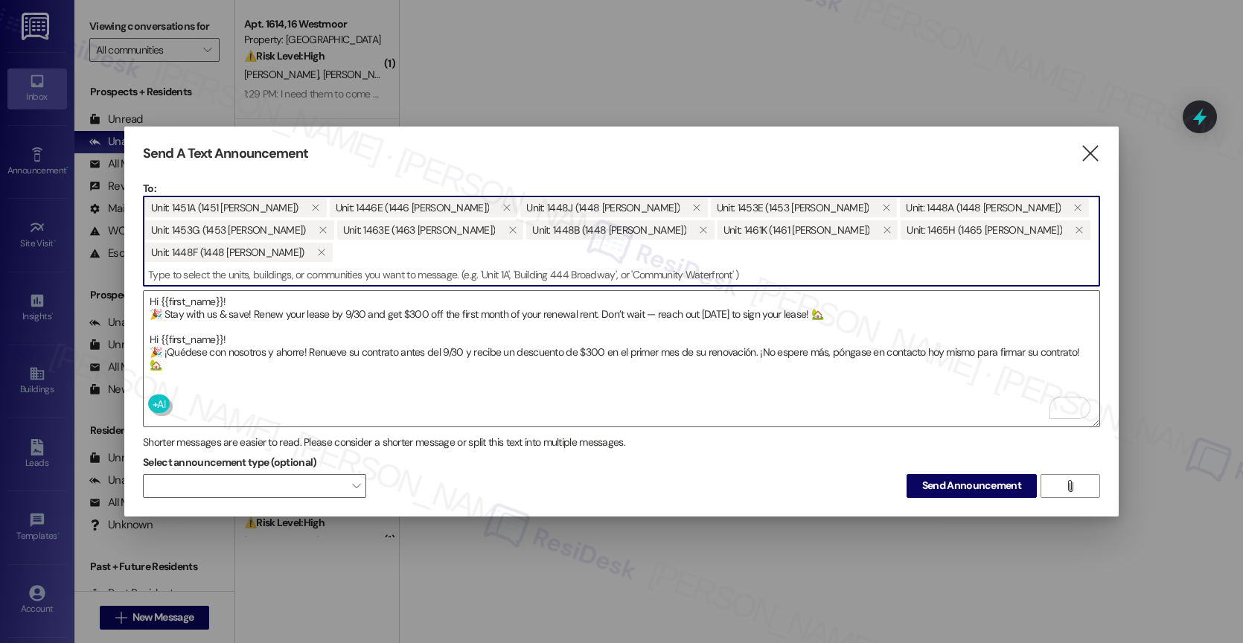
paste input "1466F"
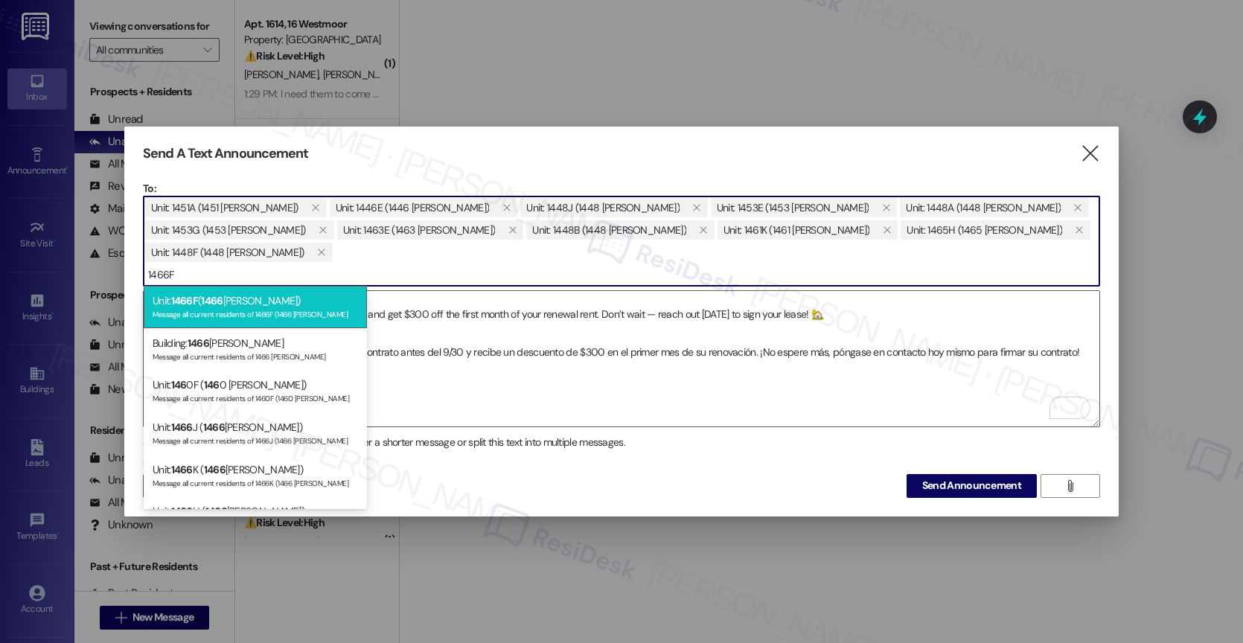
type input "1466F"
click at [223, 307] on div "Message all current residents of 1466F (1466 [PERSON_NAME]" at bounding box center [255, 313] width 205 height 13
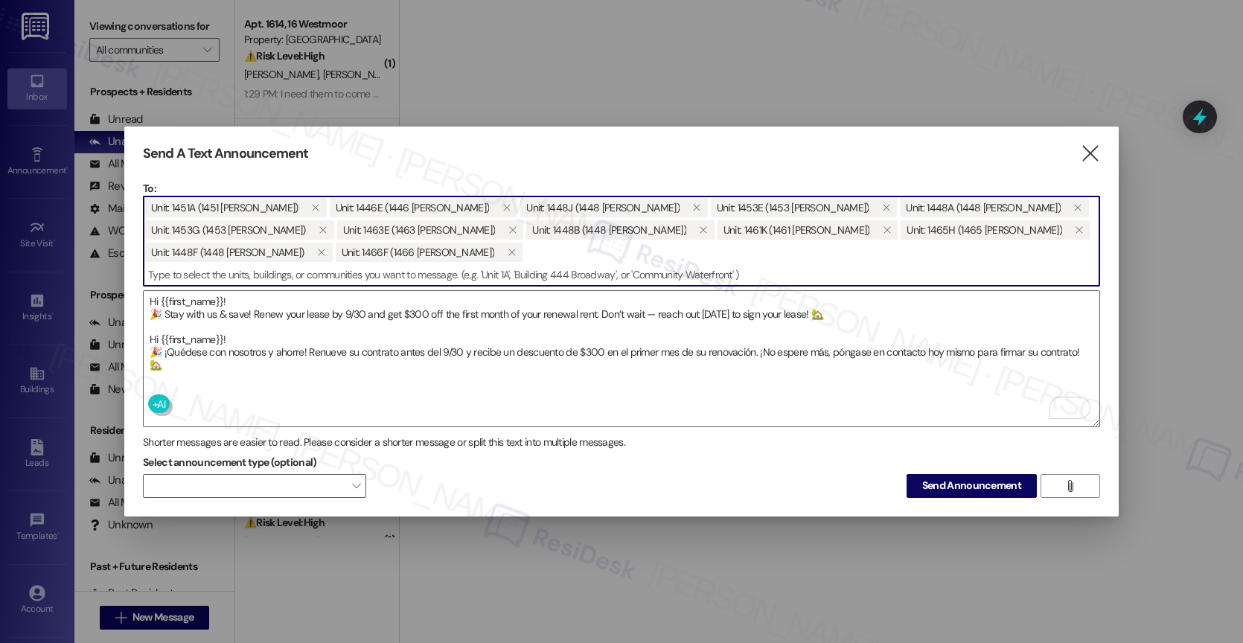
paste input "1472D"
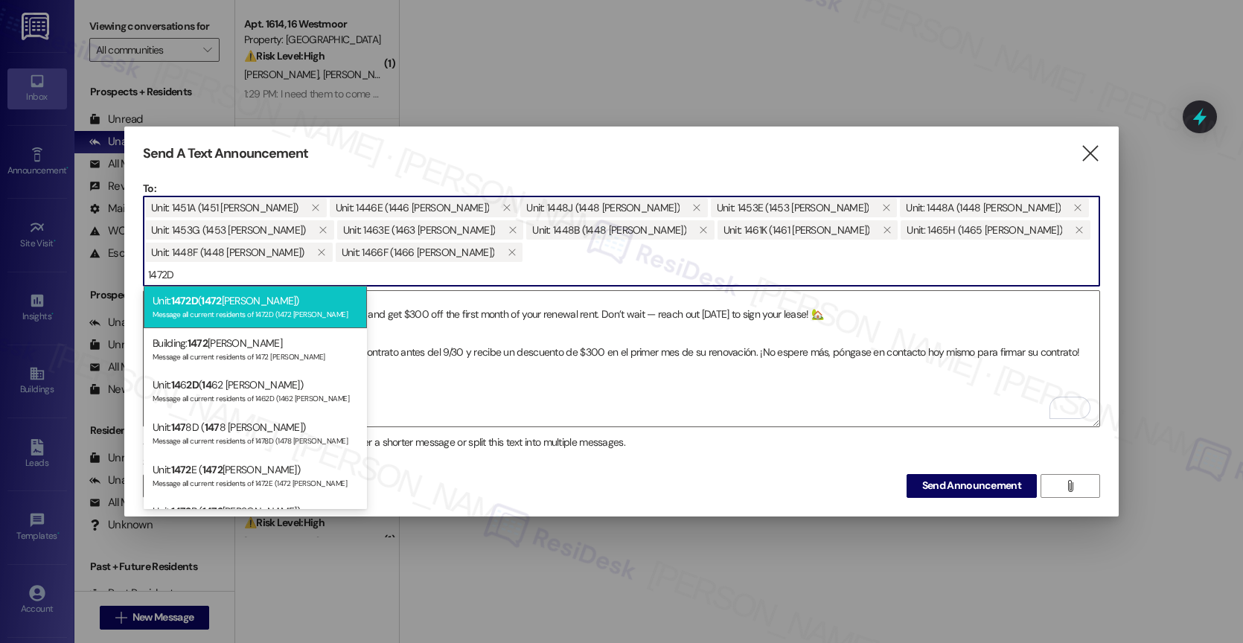
type input "1472D"
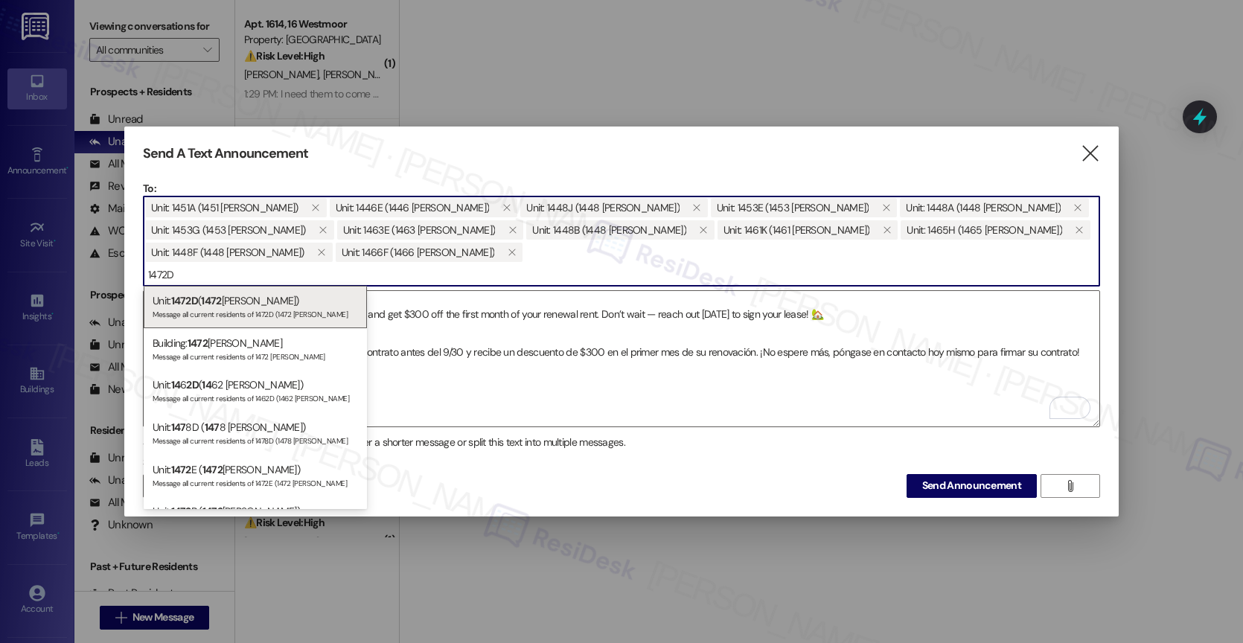
drag, startPoint x: 234, startPoint y: 301, endPoint x: 505, endPoint y: 488, distance: 329.6
click at [234, 301] on div "Unit: 1472D ( 1472 [PERSON_NAME]) Message all current residents of 1472D (1472 …" at bounding box center [255, 307] width 223 height 42
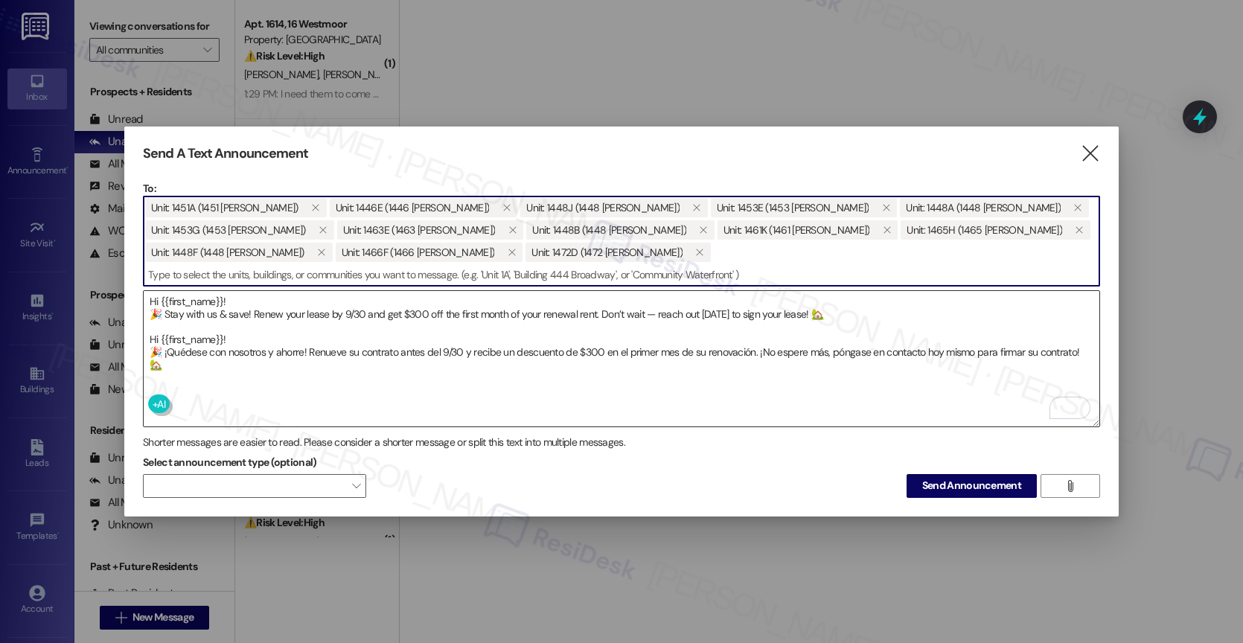
paste input "1452C"
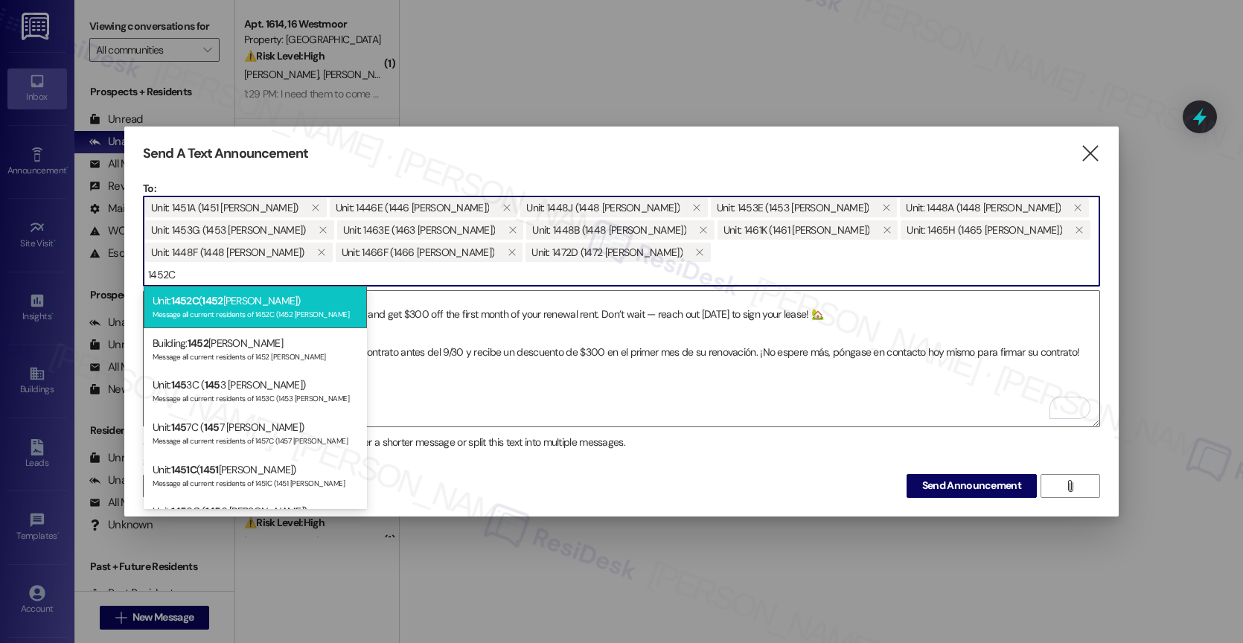
type input "1452C"
click at [264, 304] on div "Unit: 1452C ( 1452 [PERSON_NAME]) Message all current residents of 1452C (1452 …" at bounding box center [255, 307] width 223 height 42
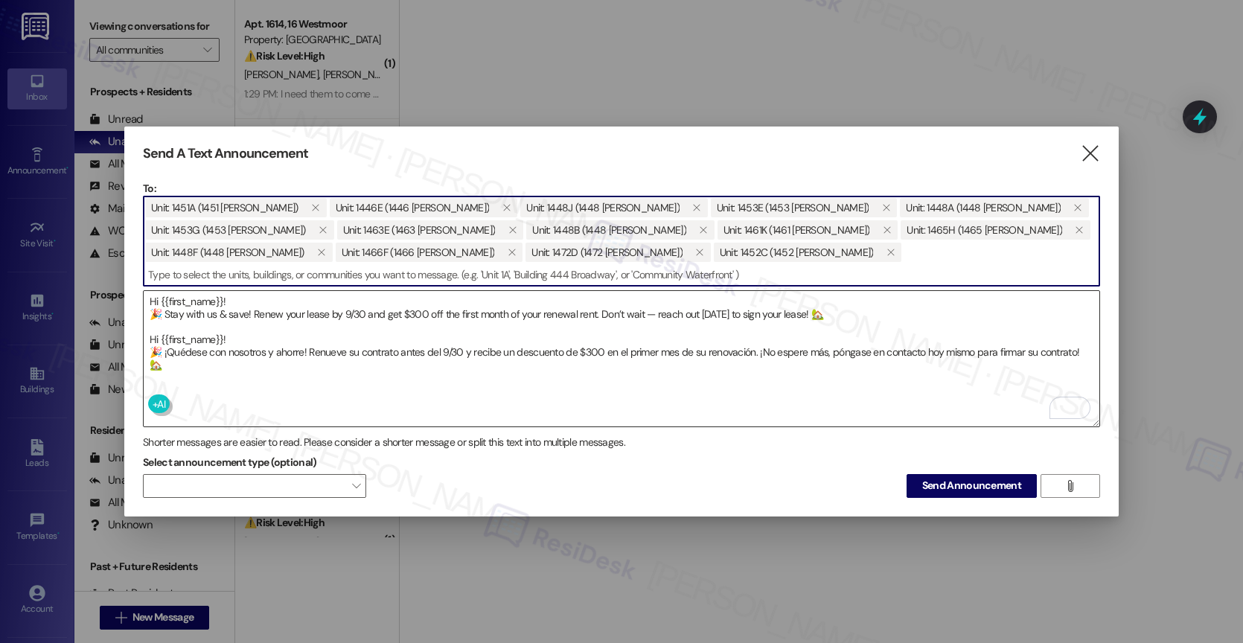
paste input "1467D"
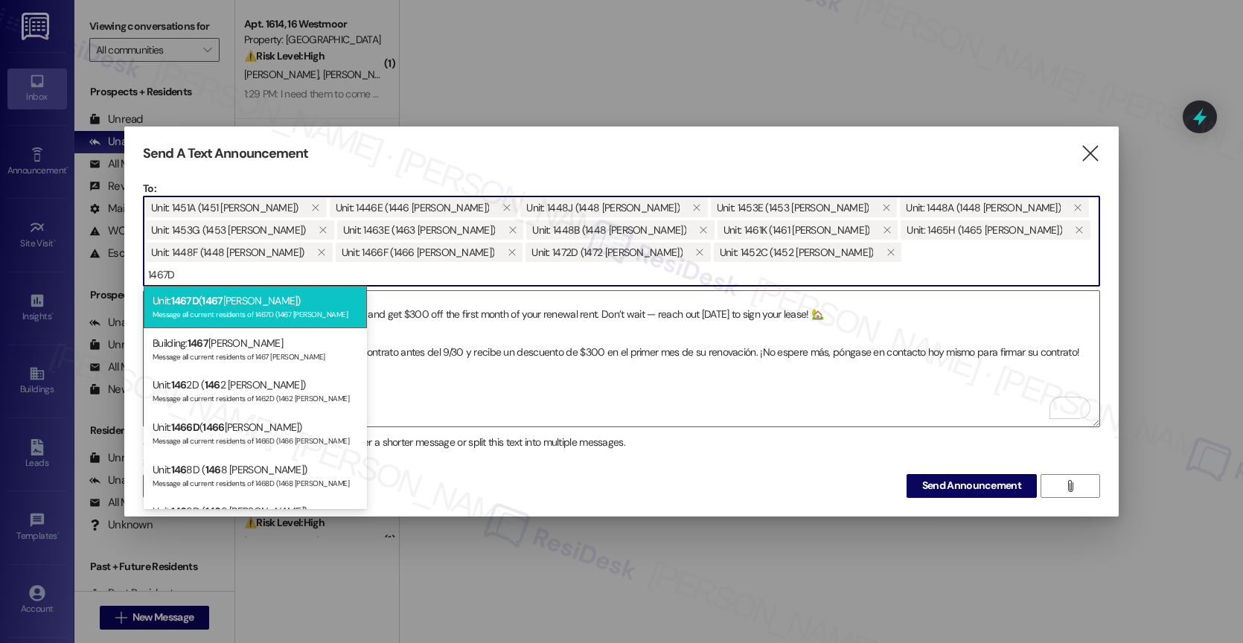
type input "1467D"
click at [220, 304] on span "1467" at bounding box center [212, 300] width 21 height 13
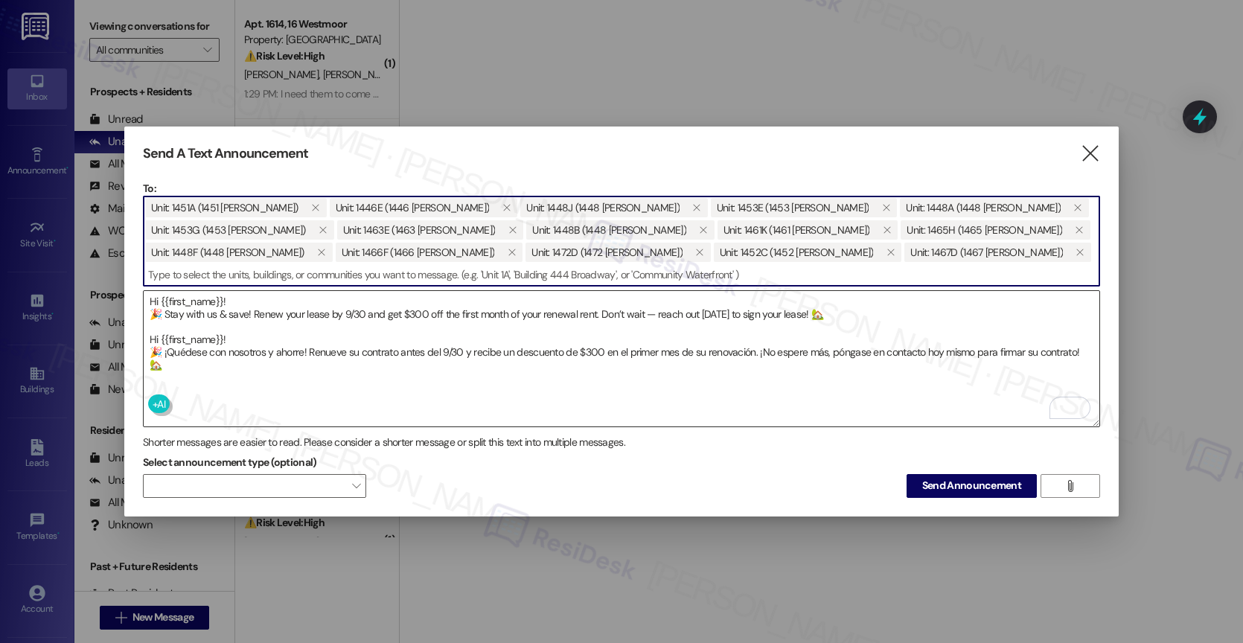
paste input "1473G"
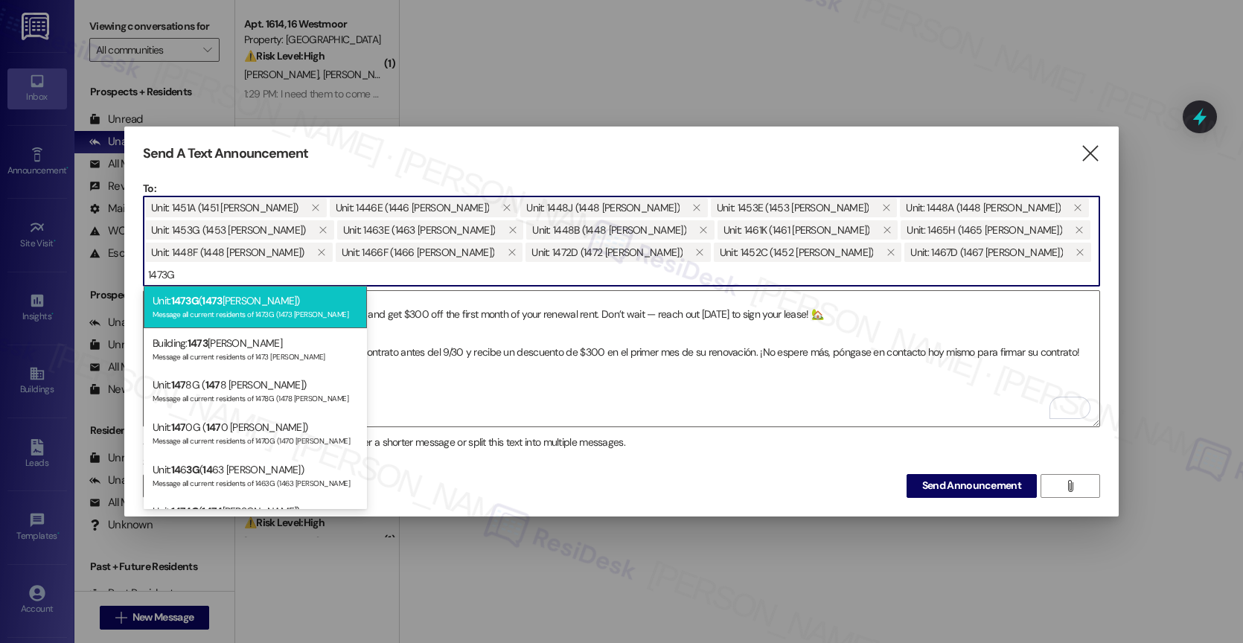
type input "1473G"
click at [263, 314] on div "Message all current residents of 1473G (1473 [PERSON_NAME]" at bounding box center [255, 313] width 205 height 13
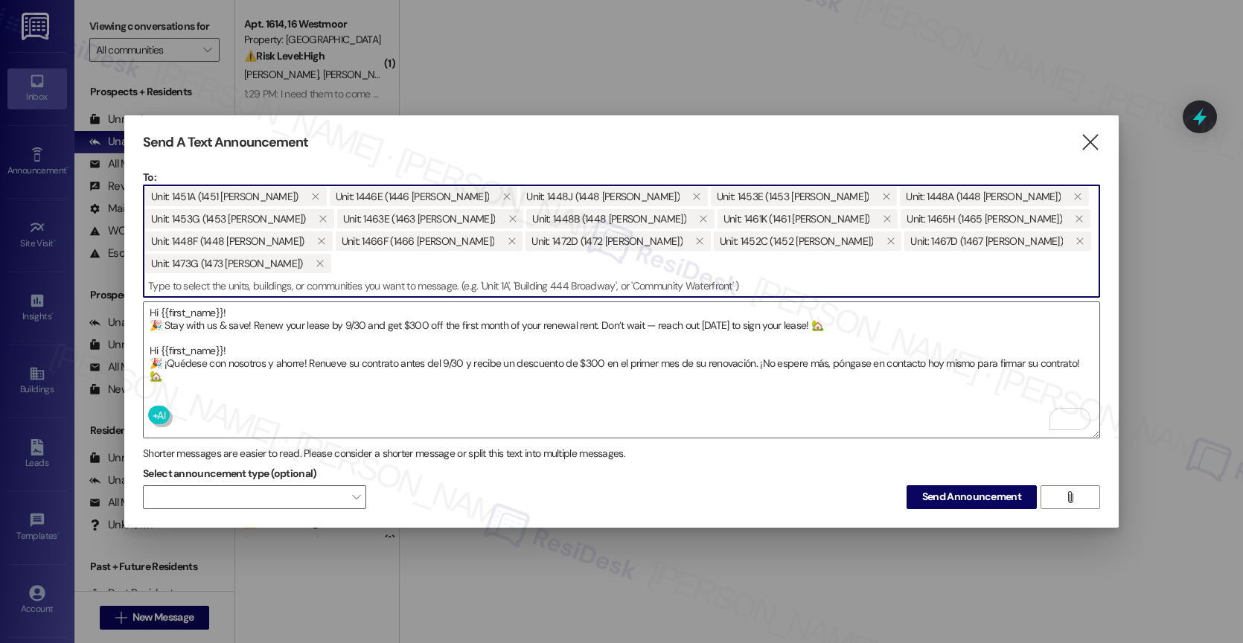
paste input "1463F"
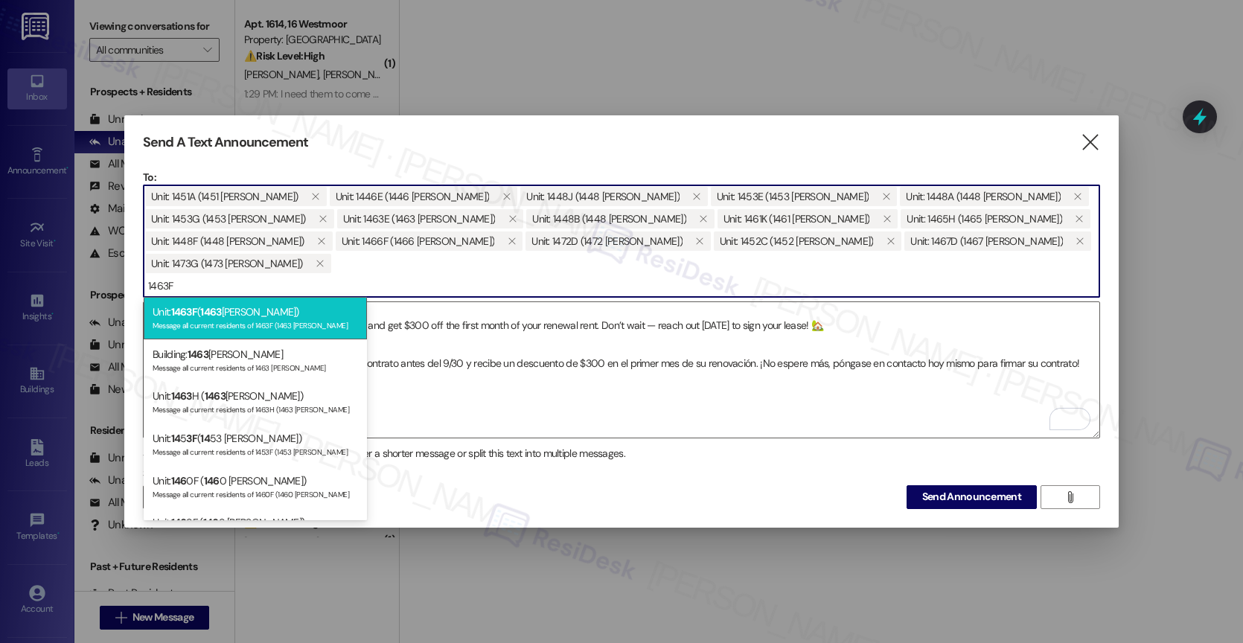
type input "1463F"
click at [229, 318] on div "Unit: 1463F ( 1463 [PERSON_NAME]) Message all current residents of 1463F (1463 …" at bounding box center [255, 318] width 223 height 42
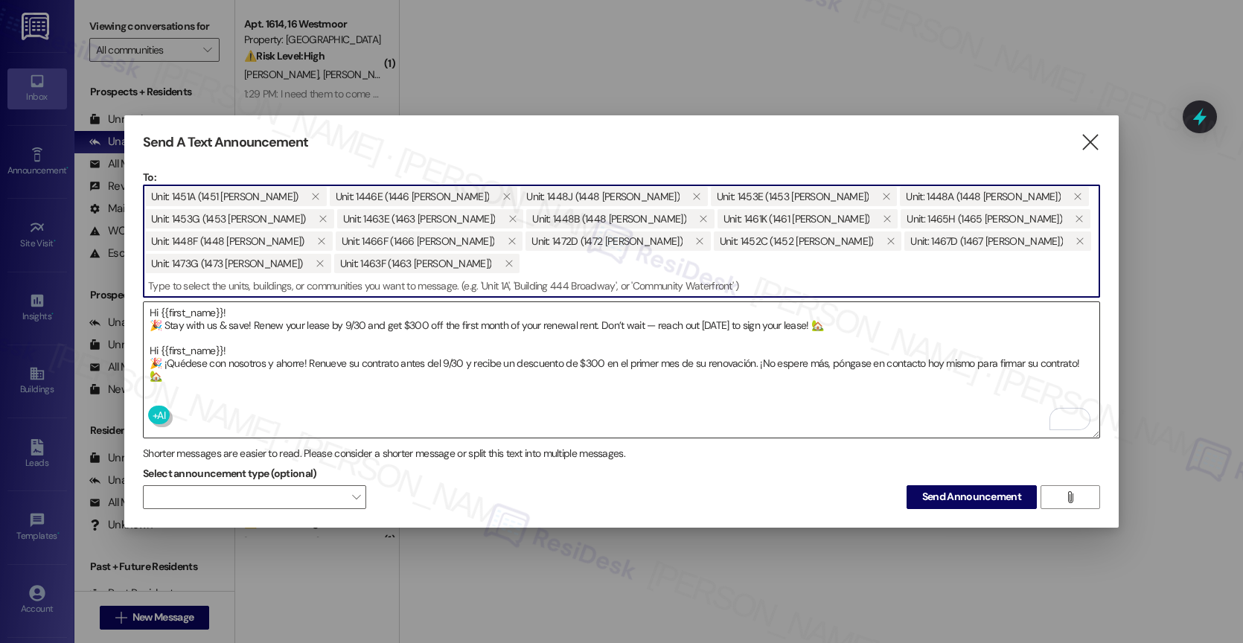
paste input "1475H"
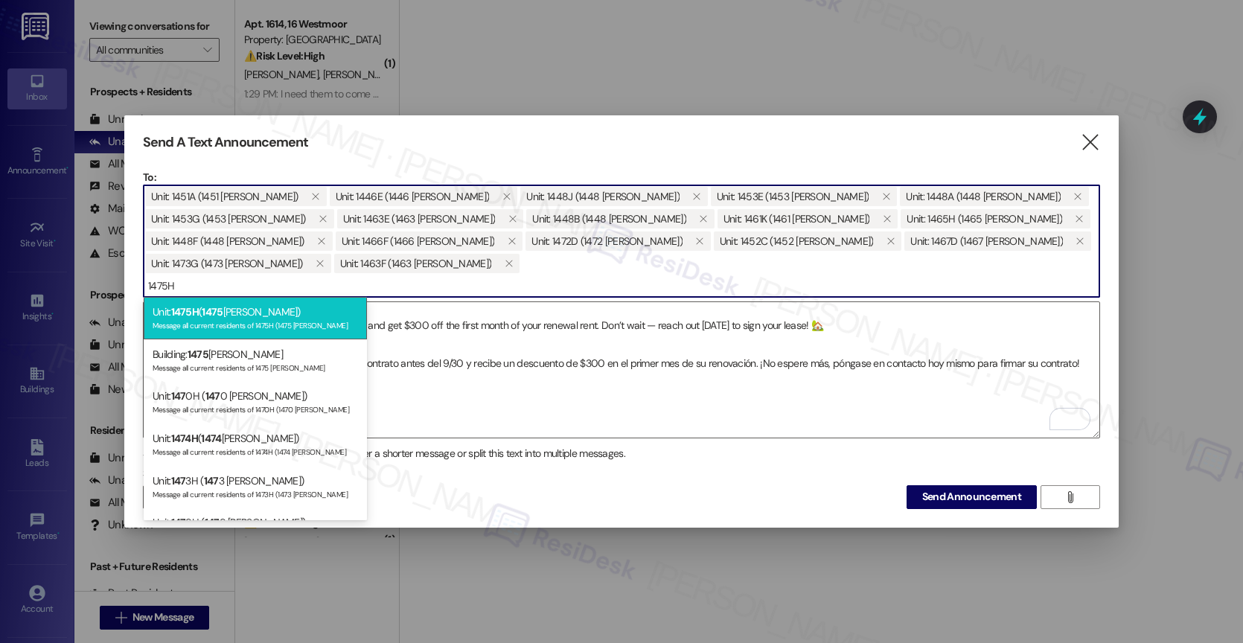
type input "1475H"
click at [230, 319] on div "Message all current residents of 1475H (1475 [PERSON_NAME]" at bounding box center [255, 324] width 205 height 13
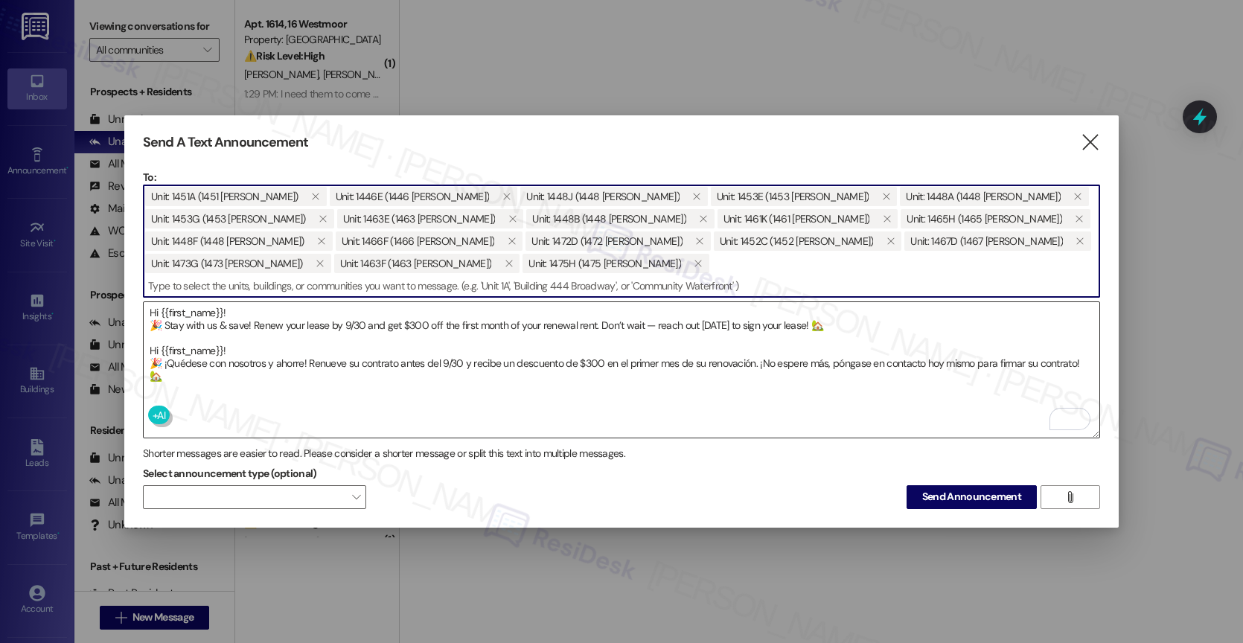
paste input "1479K"
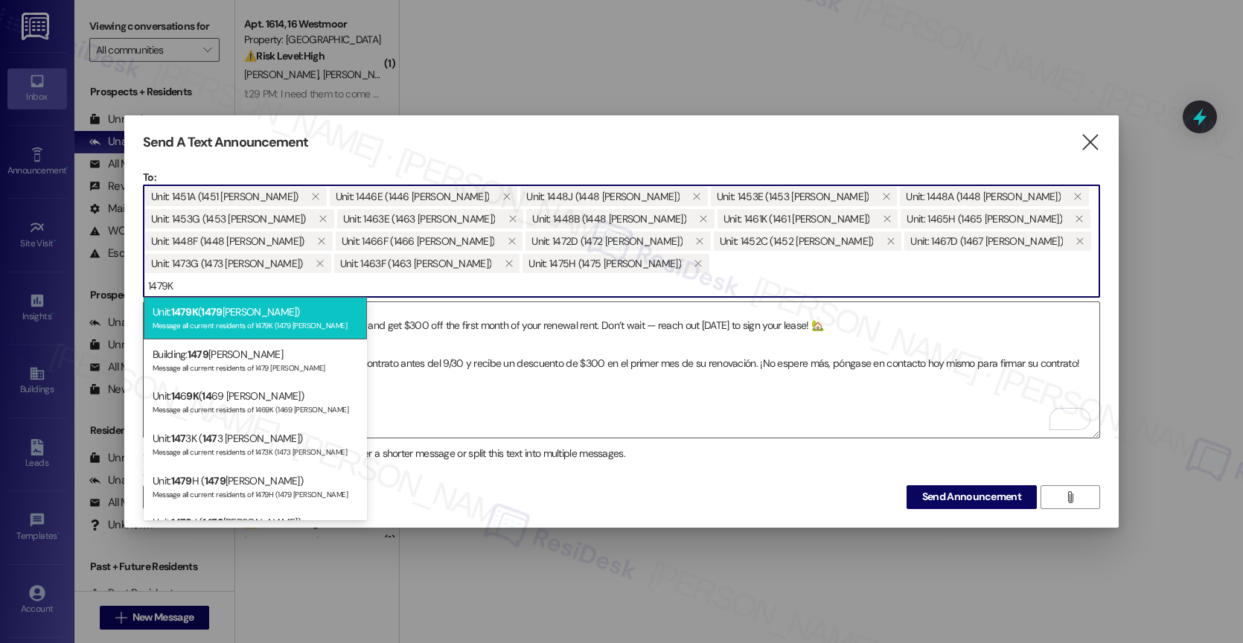
type input "1479K"
click at [240, 316] on div "Unit: 1479K ( 1479 [PERSON_NAME]) Message all current residents of 1479K (1479 …" at bounding box center [255, 318] width 223 height 42
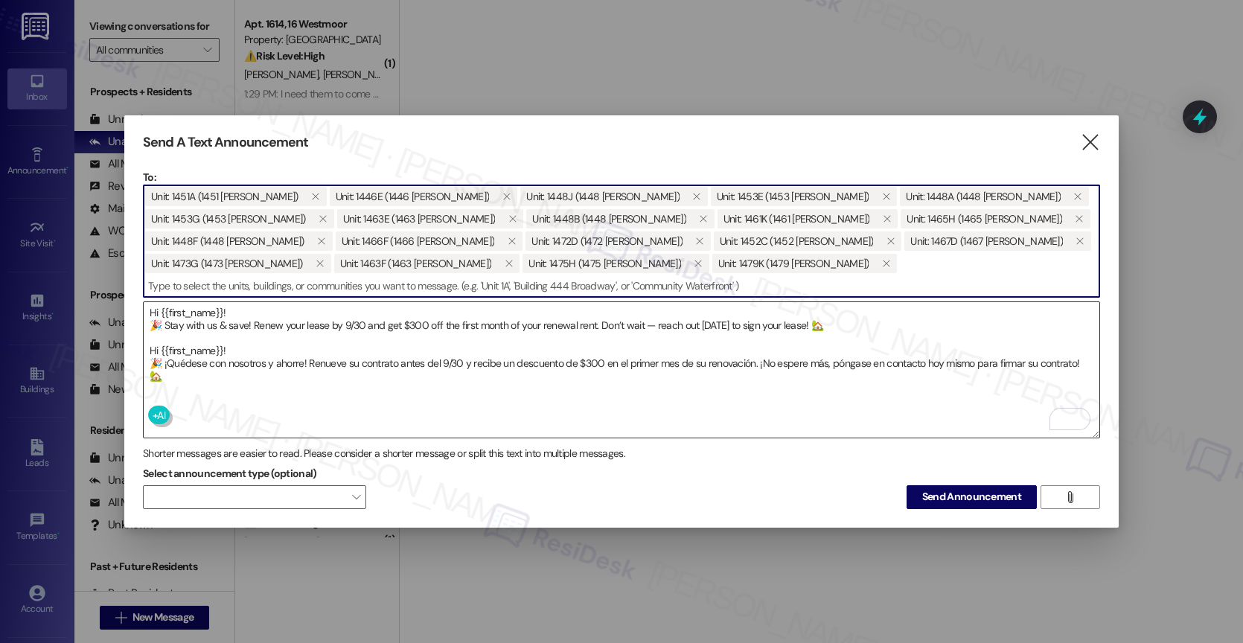
paste input "1466H"
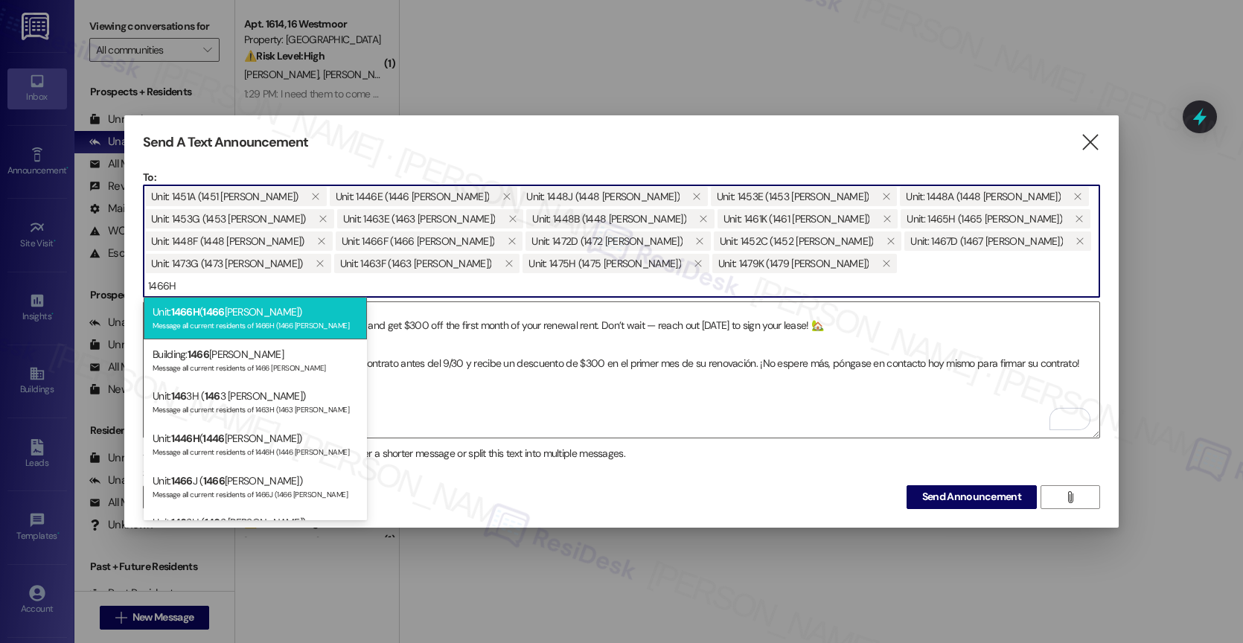
type input "1466H"
click at [232, 310] on div "Unit: 1466H ( 1466 [PERSON_NAME]) Message all current residents of 1466H (1466 …" at bounding box center [255, 318] width 223 height 42
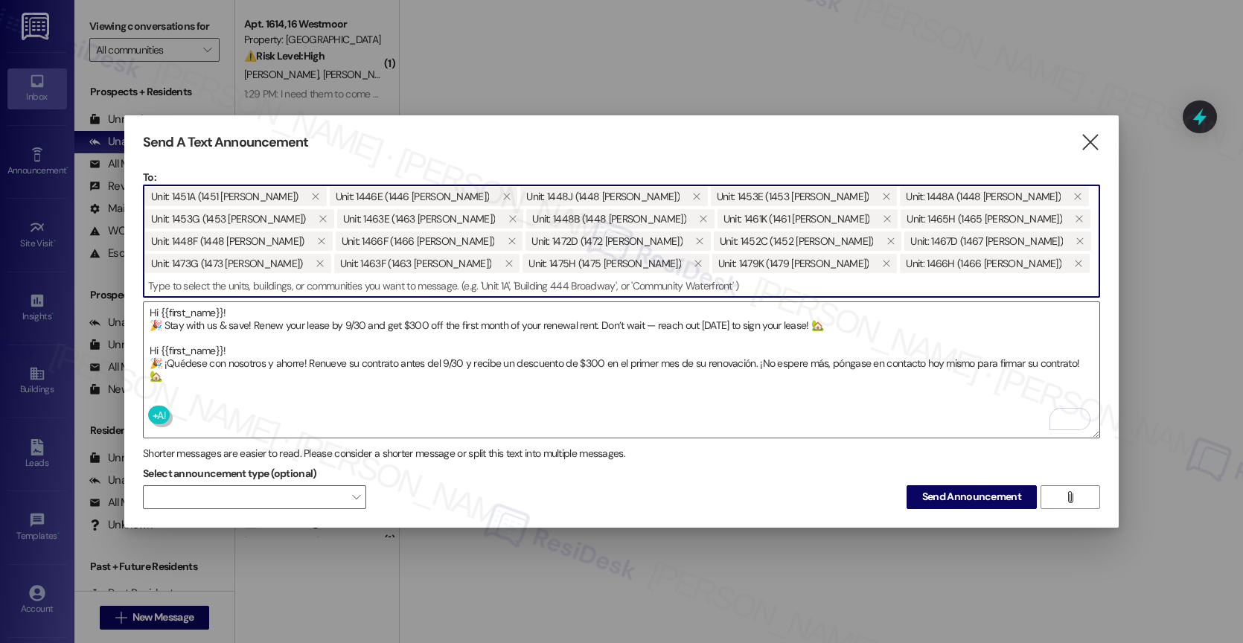
paste input "1478A"
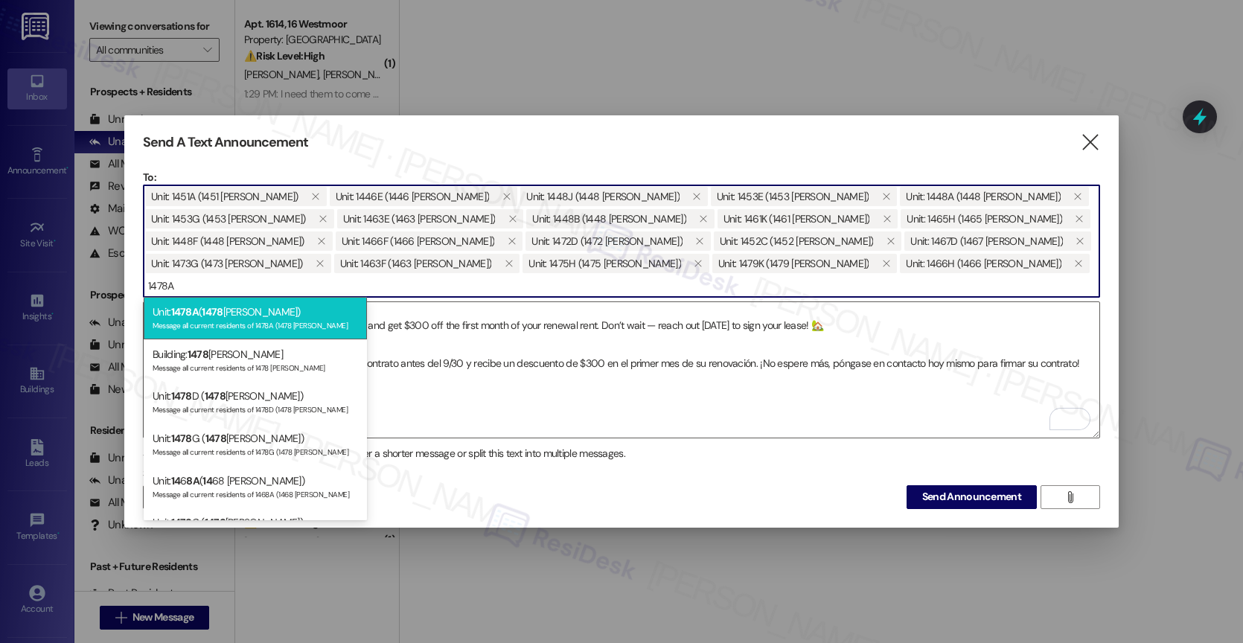
type input "1478A"
click at [244, 308] on div "Unit: 1478A ( 1478 [PERSON_NAME]) Message all current residents of 1478A (1478 …" at bounding box center [255, 318] width 223 height 42
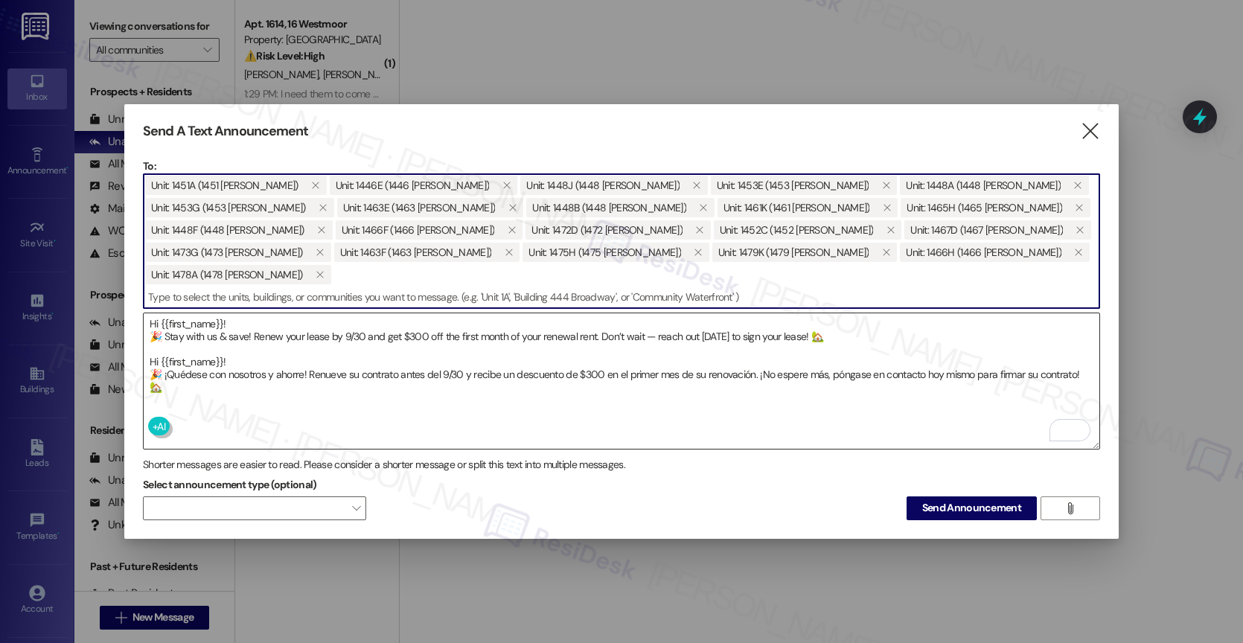
paste input "1469G"
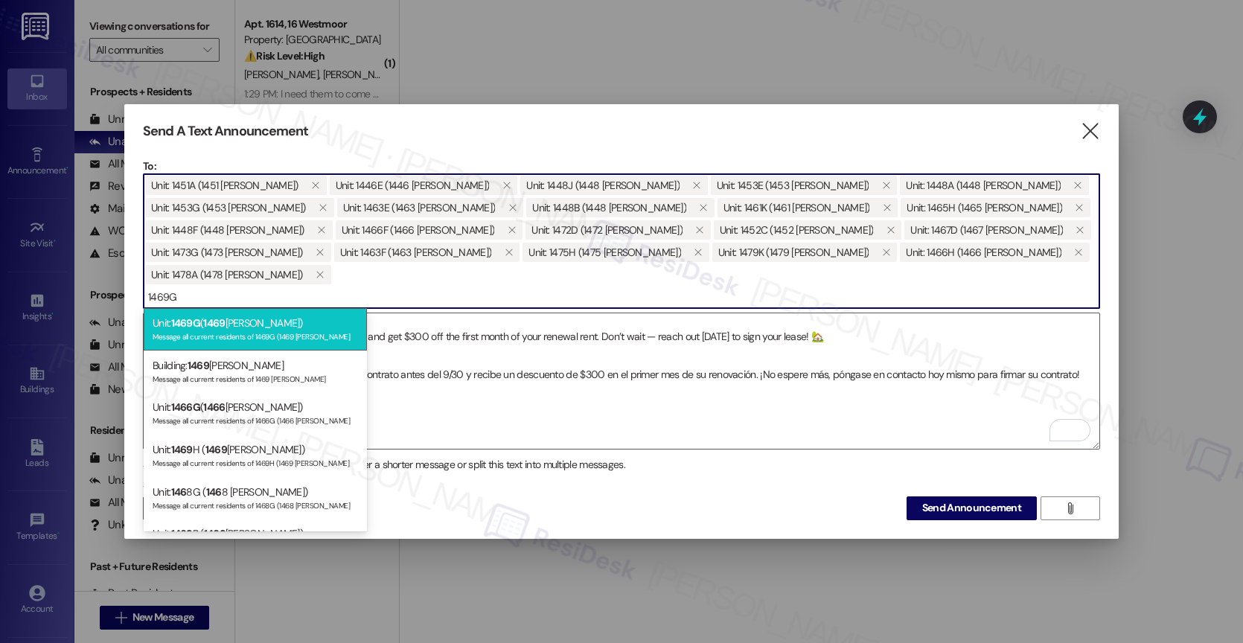
type input "1469G"
click at [252, 319] on div "Unit: 1469G ( 1469 [PERSON_NAME]) Message all current residents of 1469G (1469 …" at bounding box center [255, 329] width 223 height 42
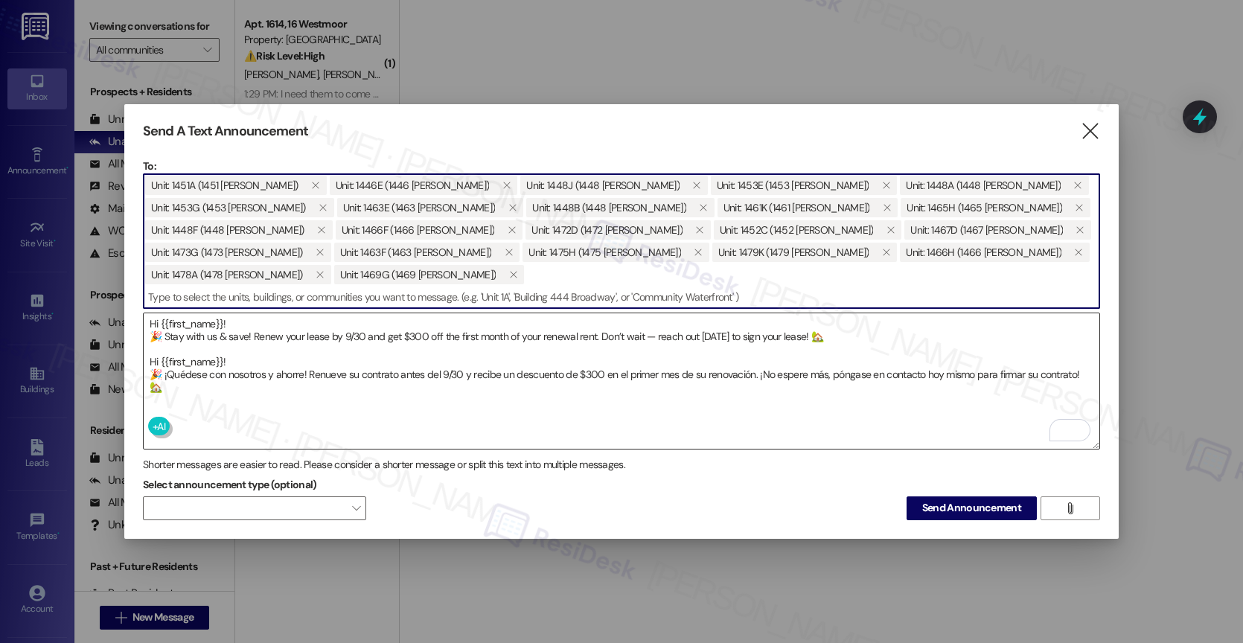
paste input "1478K"
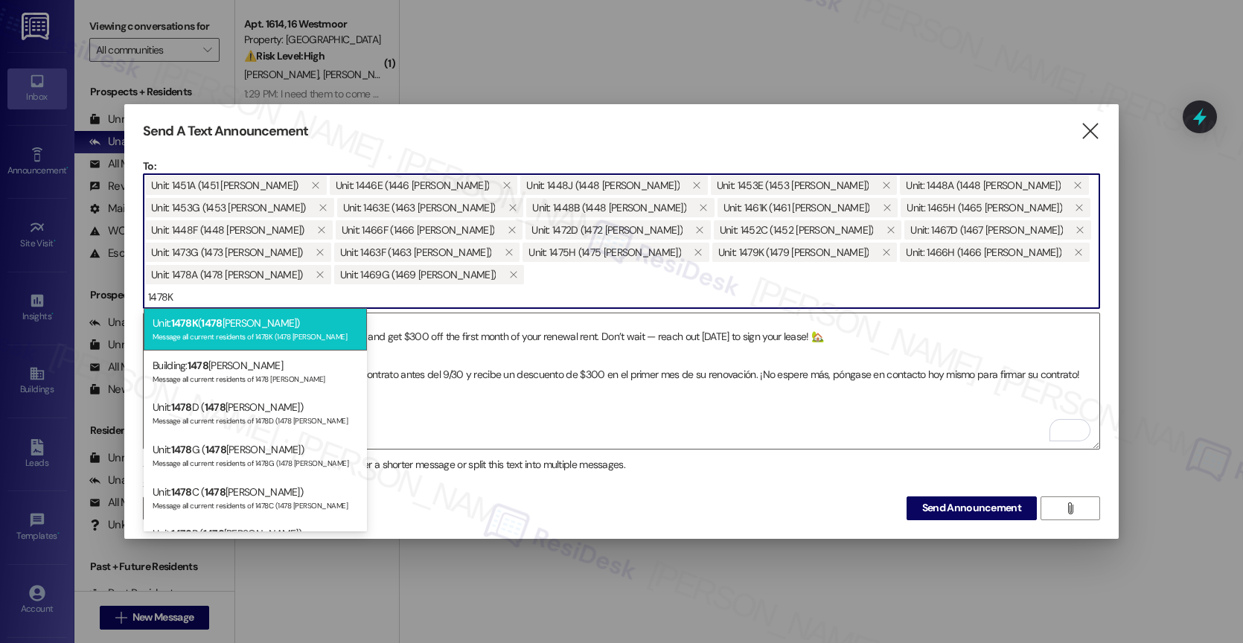
type input "1478K"
click at [243, 333] on div "Message all current residents of 1478K (1478 [PERSON_NAME]" at bounding box center [255, 335] width 205 height 13
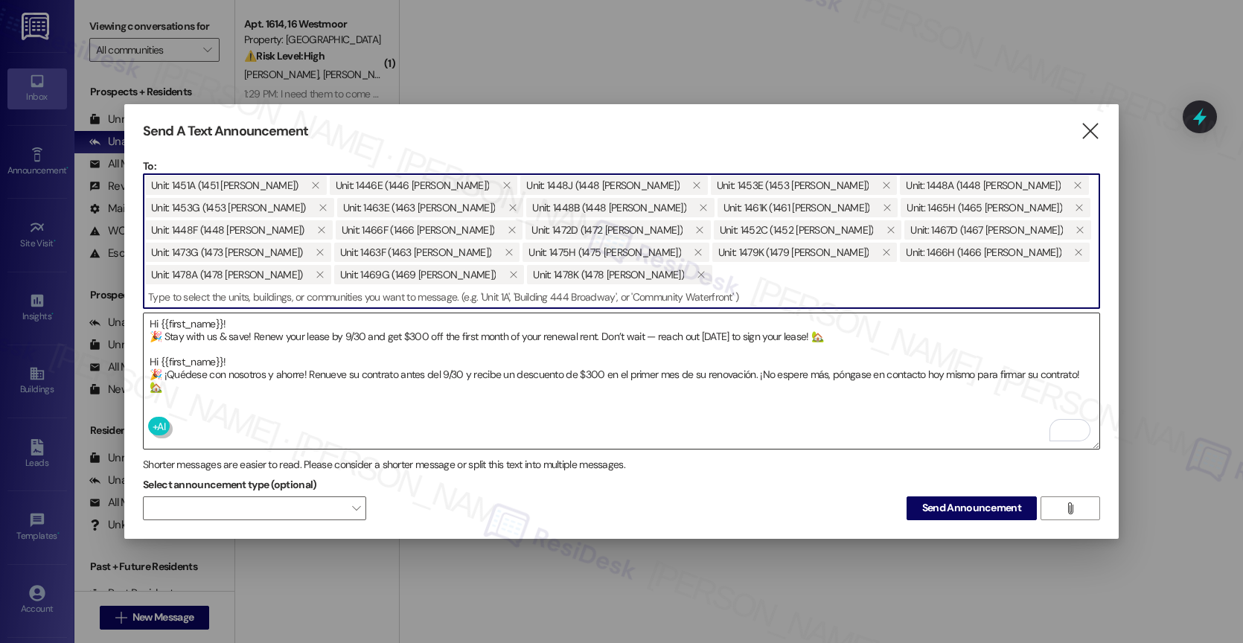
paste input "1475J"
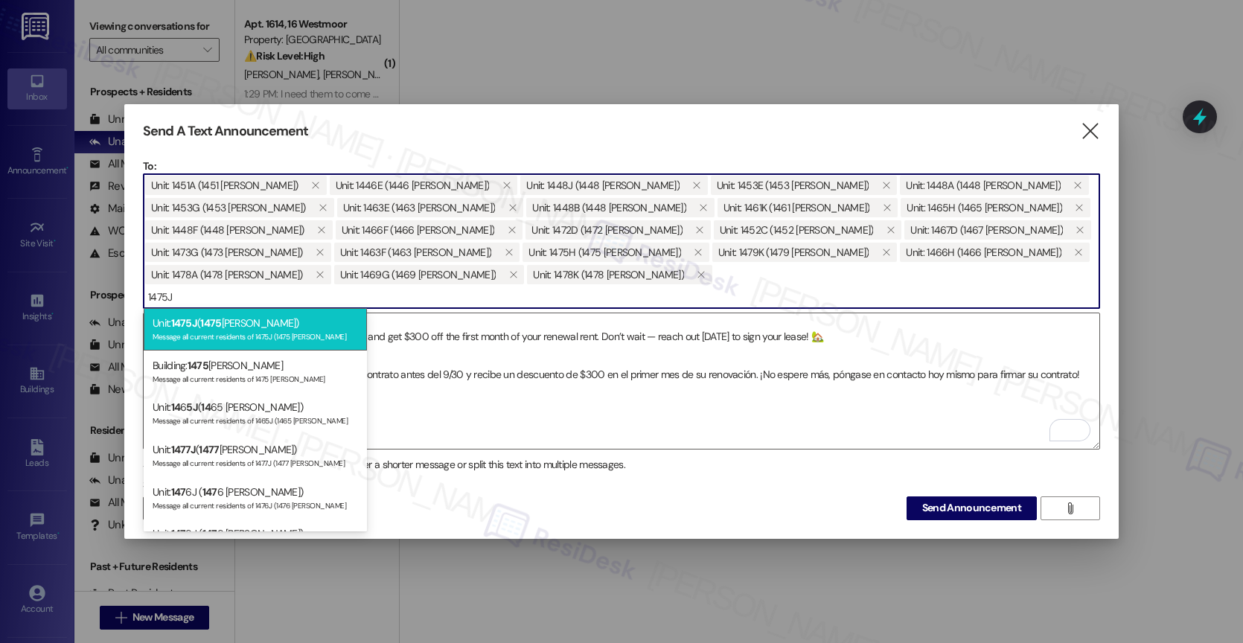
type input "1475J"
click at [231, 328] on div "Unit: 1475J ( 1475 [PERSON_NAME]) Message all current residents of 1475J (1475 …" at bounding box center [255, 329] width 223 height 42
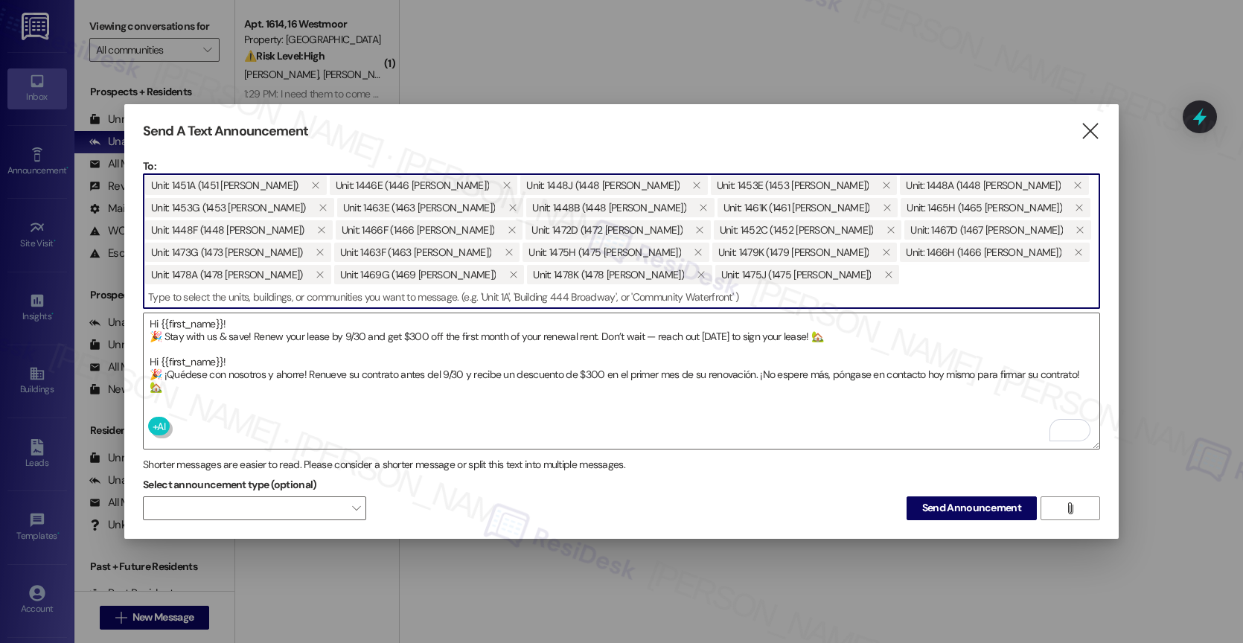
paste input "1479E"
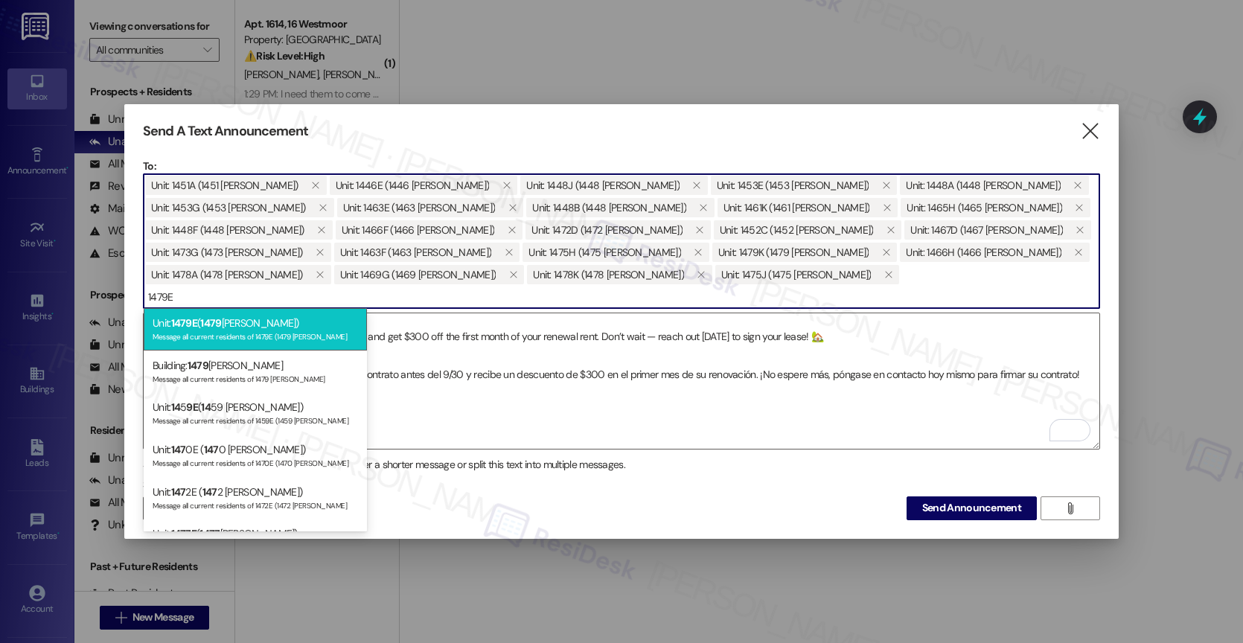
type input "1479E"
click at [251, 328] on div "Unit: 1479E ( 1479 [PERSON_NAME]) Message all current residents of 1479E (1479 …" at bounding box center [255, 329] width 223 height 42
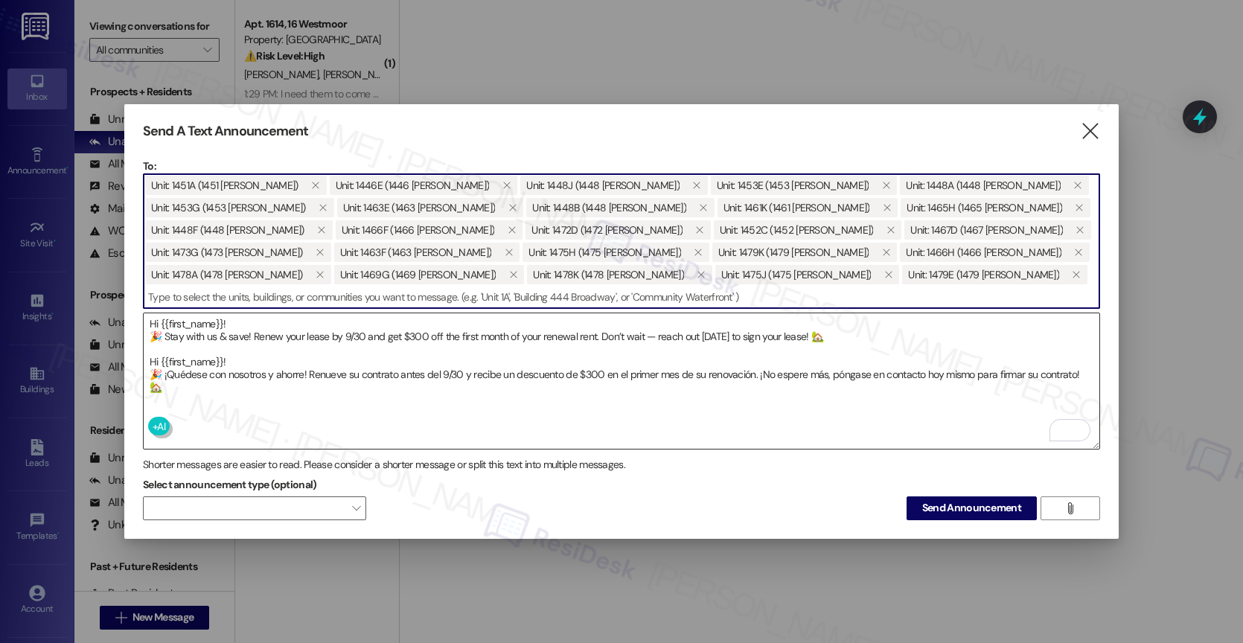
paste input "1476E"
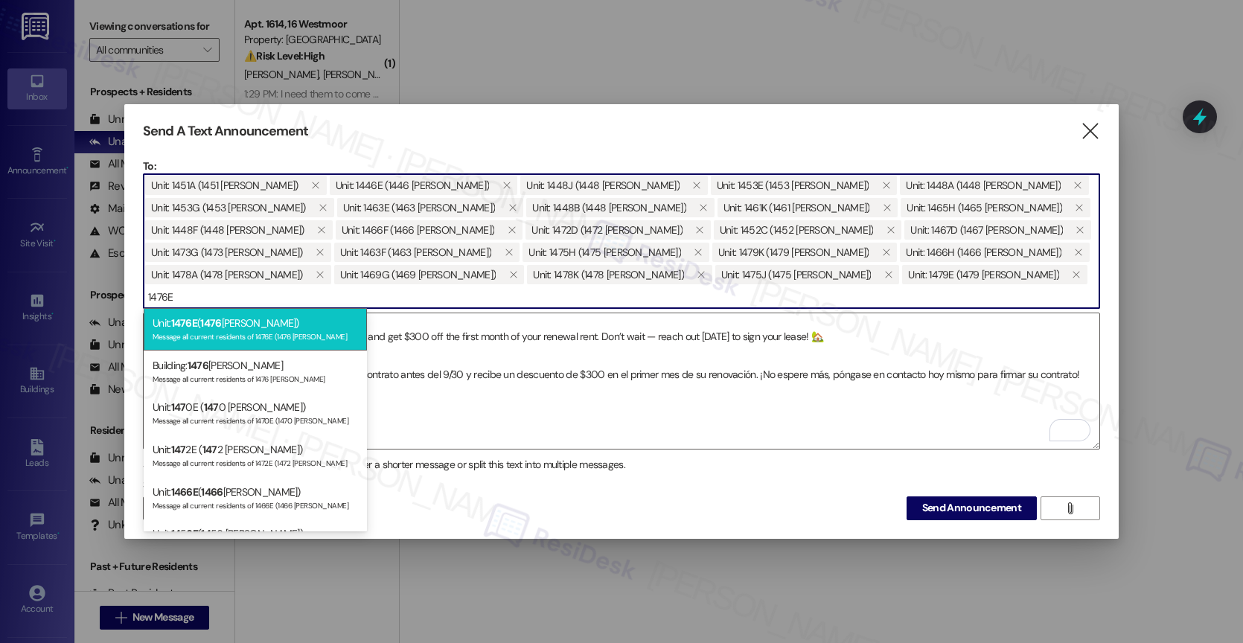
type input "1476E"
click at [266, 322] on div "Unit: 1476E ( 1476 [PERSON_NAME]) Message all current residents of 1476E (1476 …" at bounding box center [255, 329] width 223 height 42
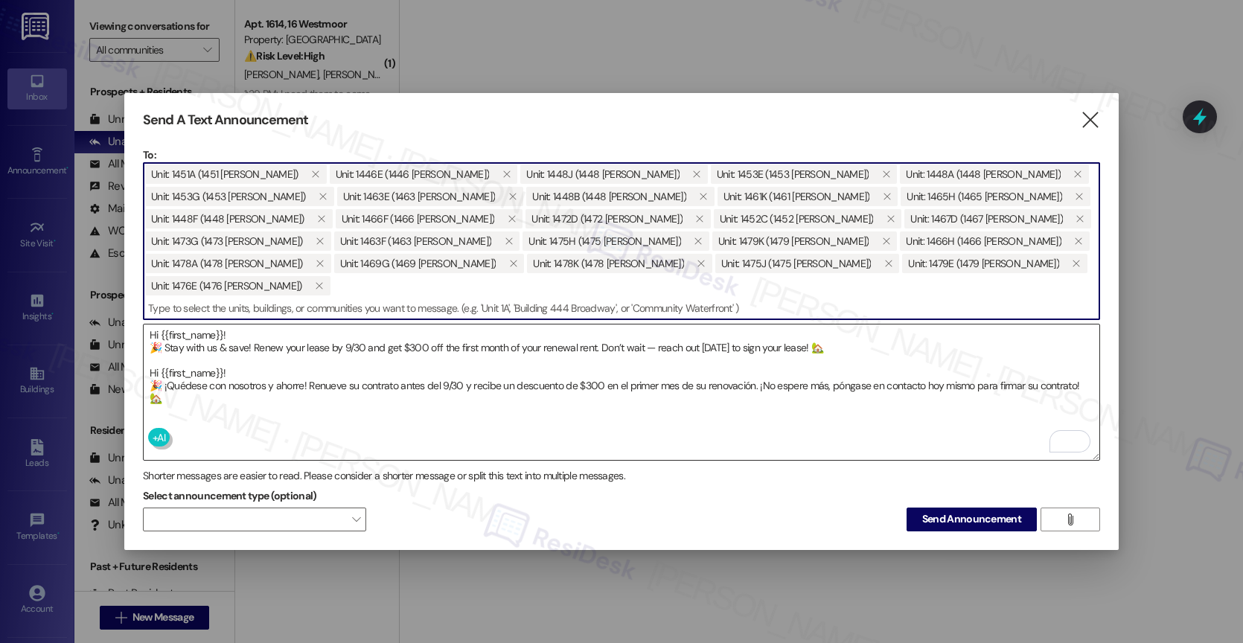
paste input "1476K"
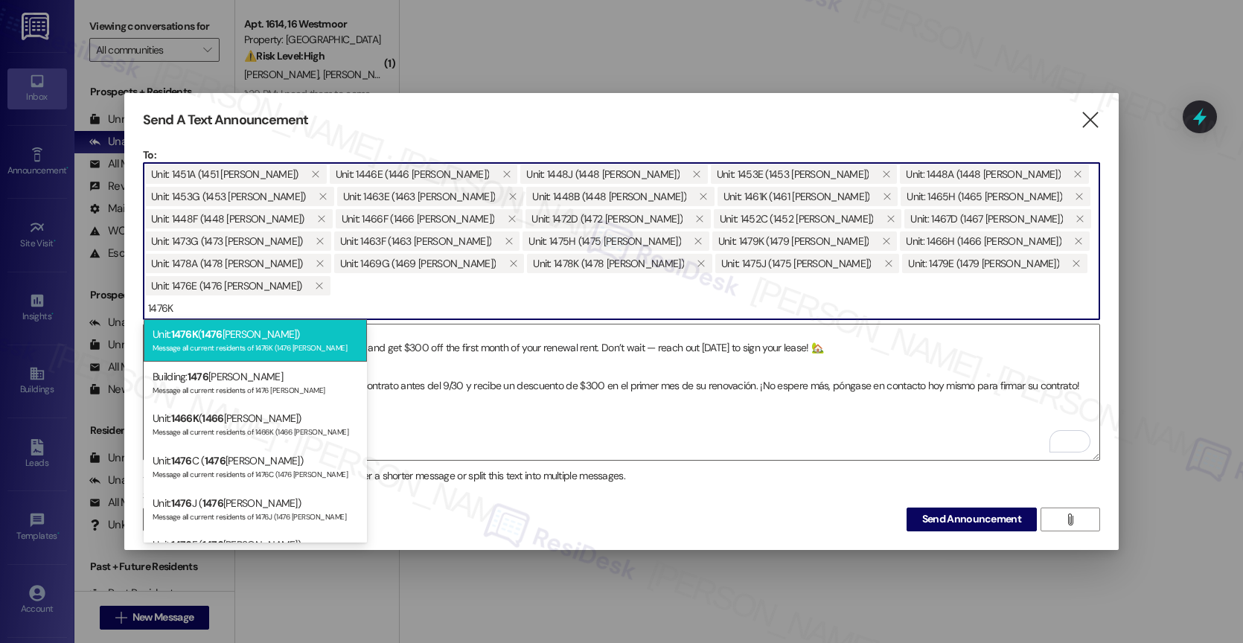
type input "1476K"
click at [265, 341] on div "Message all current residents of 1476K (1476 [PERSON_NAME]" at bounding box center [255, 346] width 205 height 13
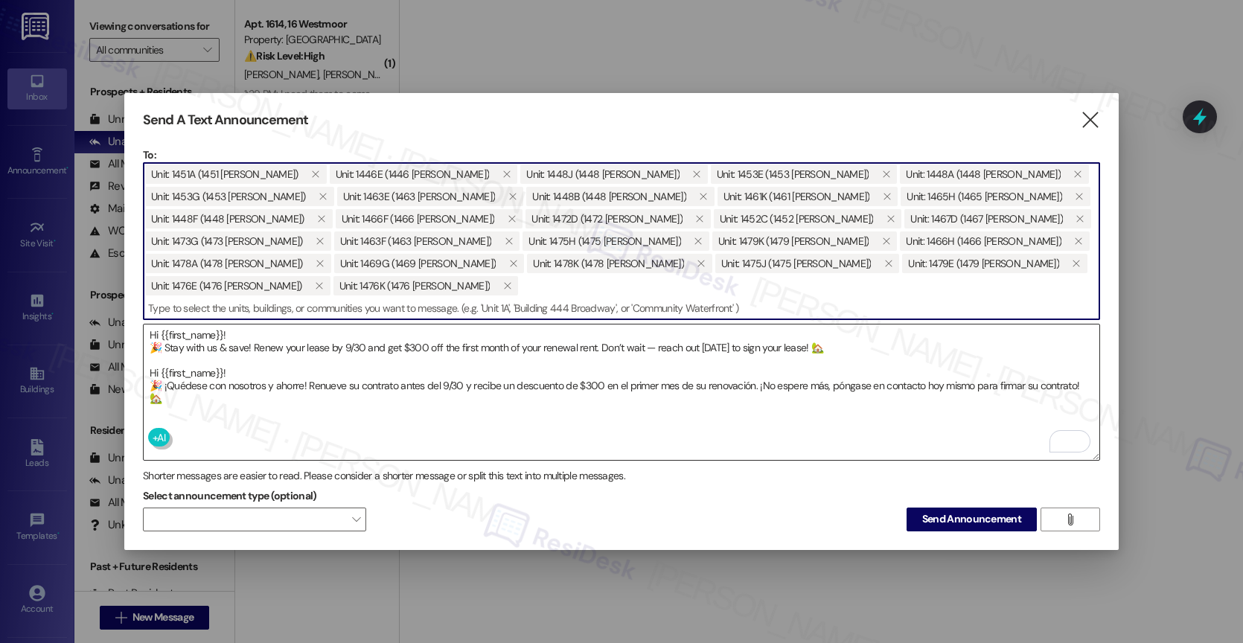
paste input "1478E"
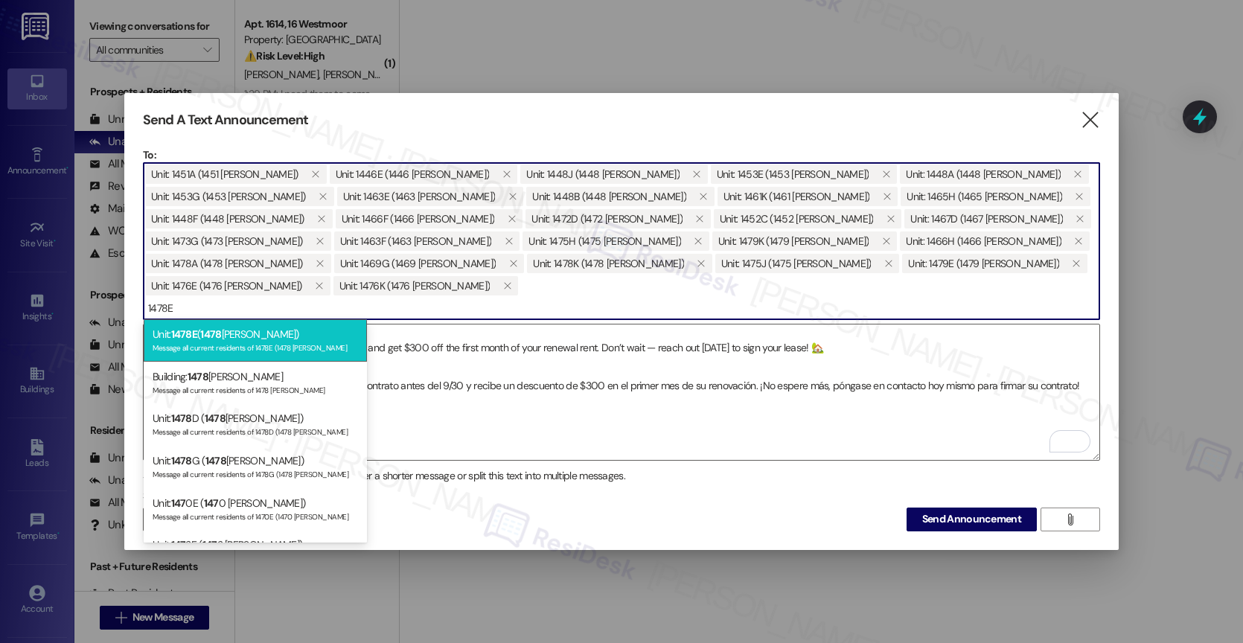
type input "1478E"
click at [262, 333] on div "Unit: 1478E ( 1478 [PERSON_NAME]) Message all current residents of 1478E (1478 …" at bounding box center [255, 340] width 223 height 42
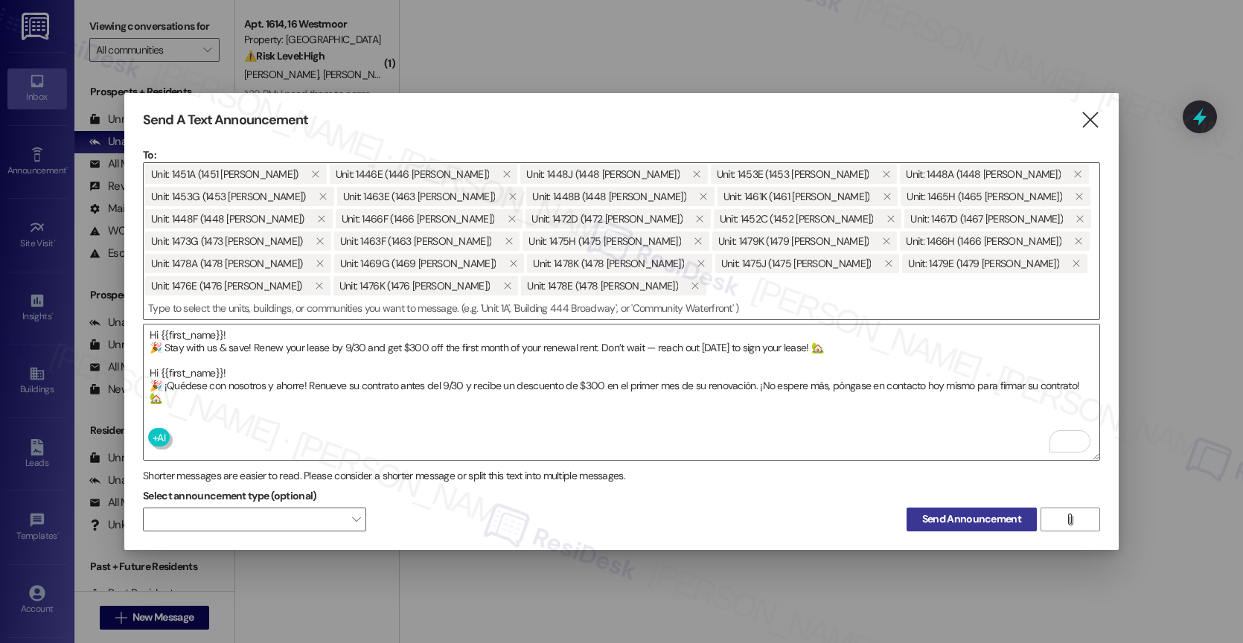
click at [941, 511] on span "Send Announcement" at bounding box center [971, 519] width 99 height 16
